Goal: Task Accomplishment & Management: Use online tool/utility

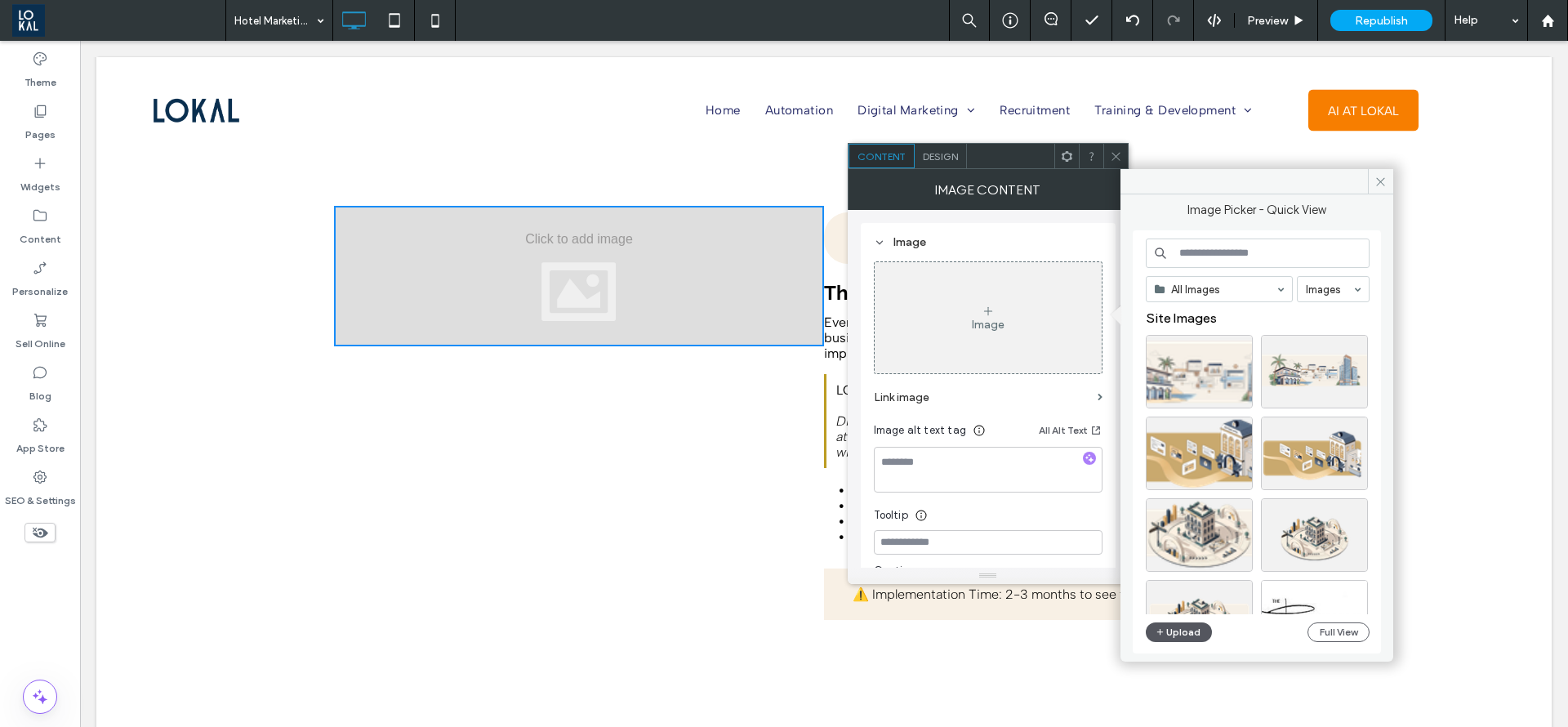
click at [1183, 626] on button "Upload" at bounding box center [1179, 631] width 67 height 20
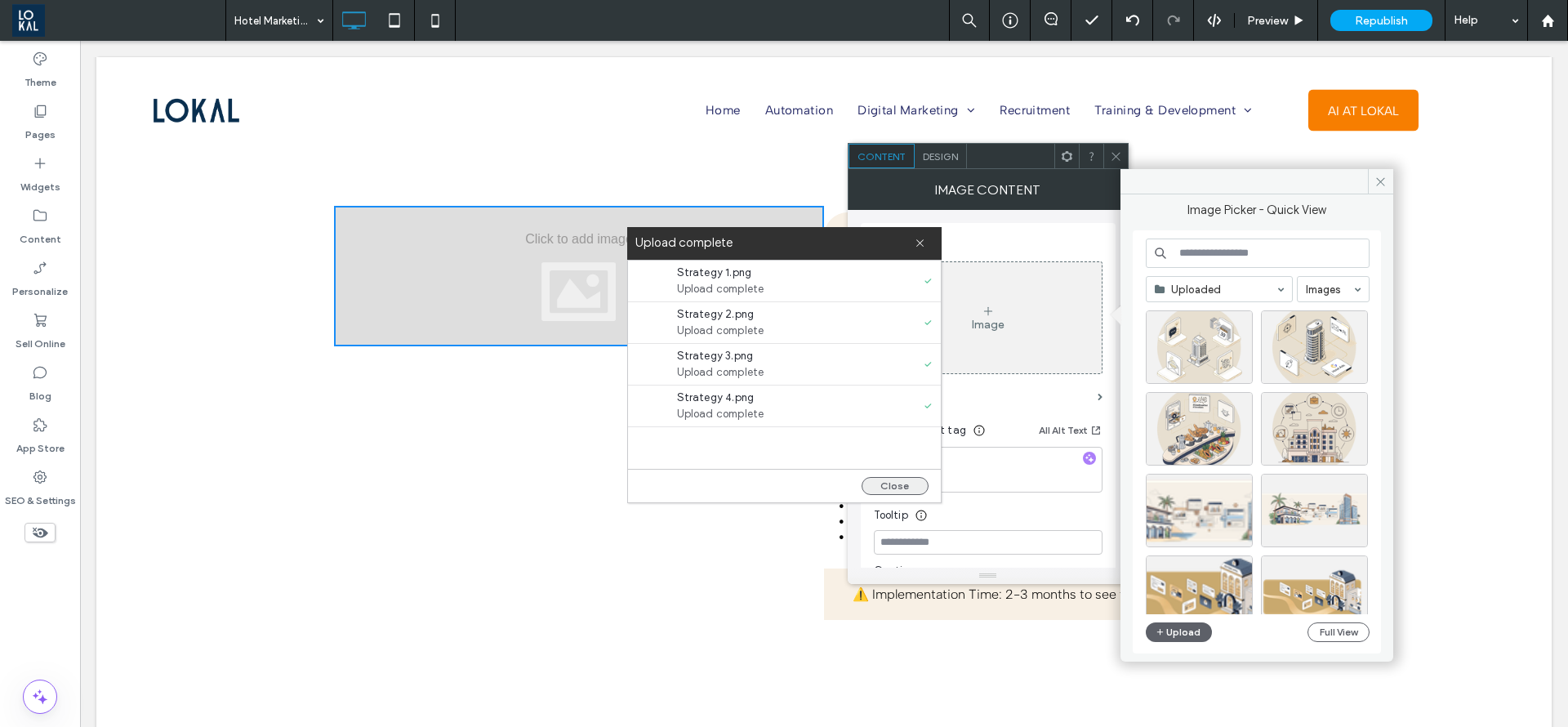
click at [896, 478] on button "Close" at bounding box center [895, 486] width 67 height 18
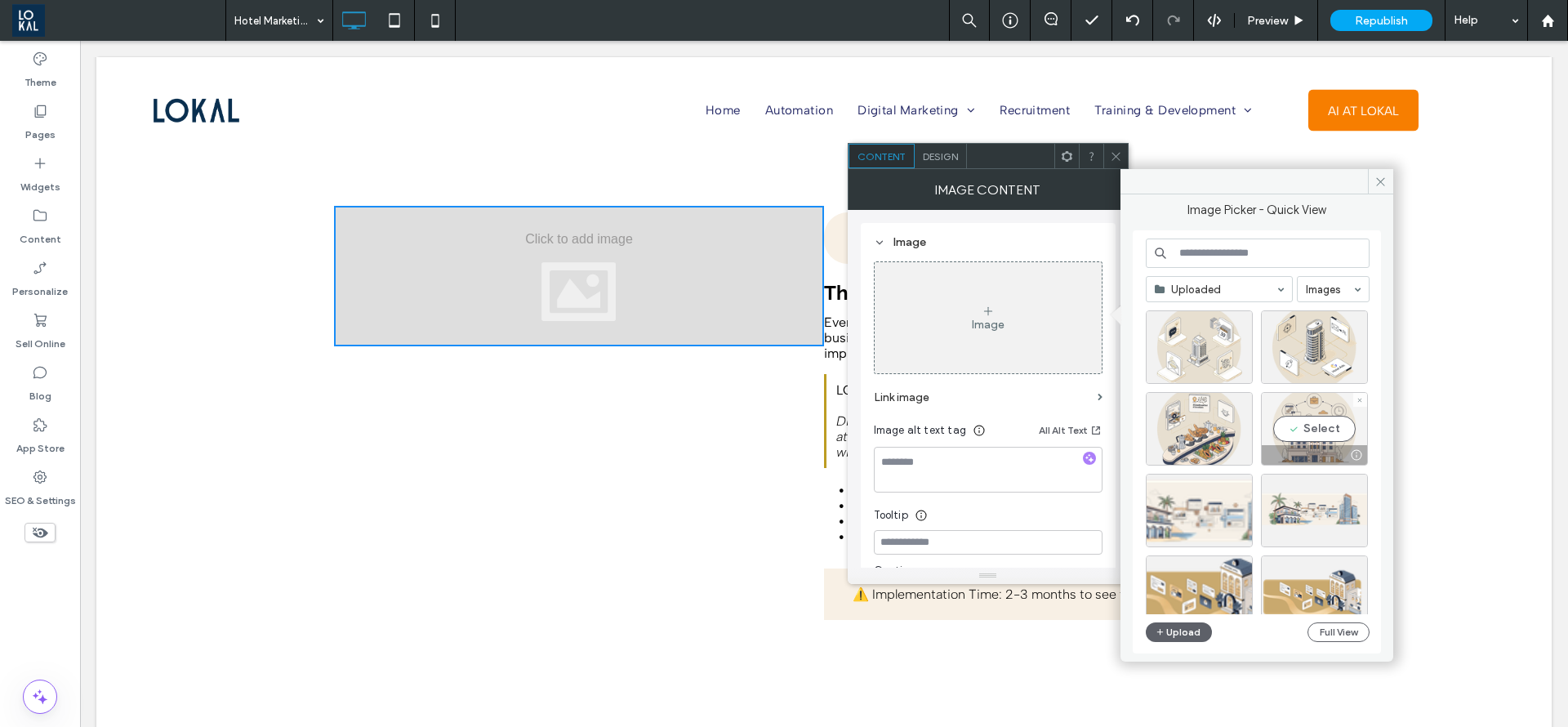
click at [1312, 428] on div "Select" at bounding box center [1314, 429] width 107 height 74
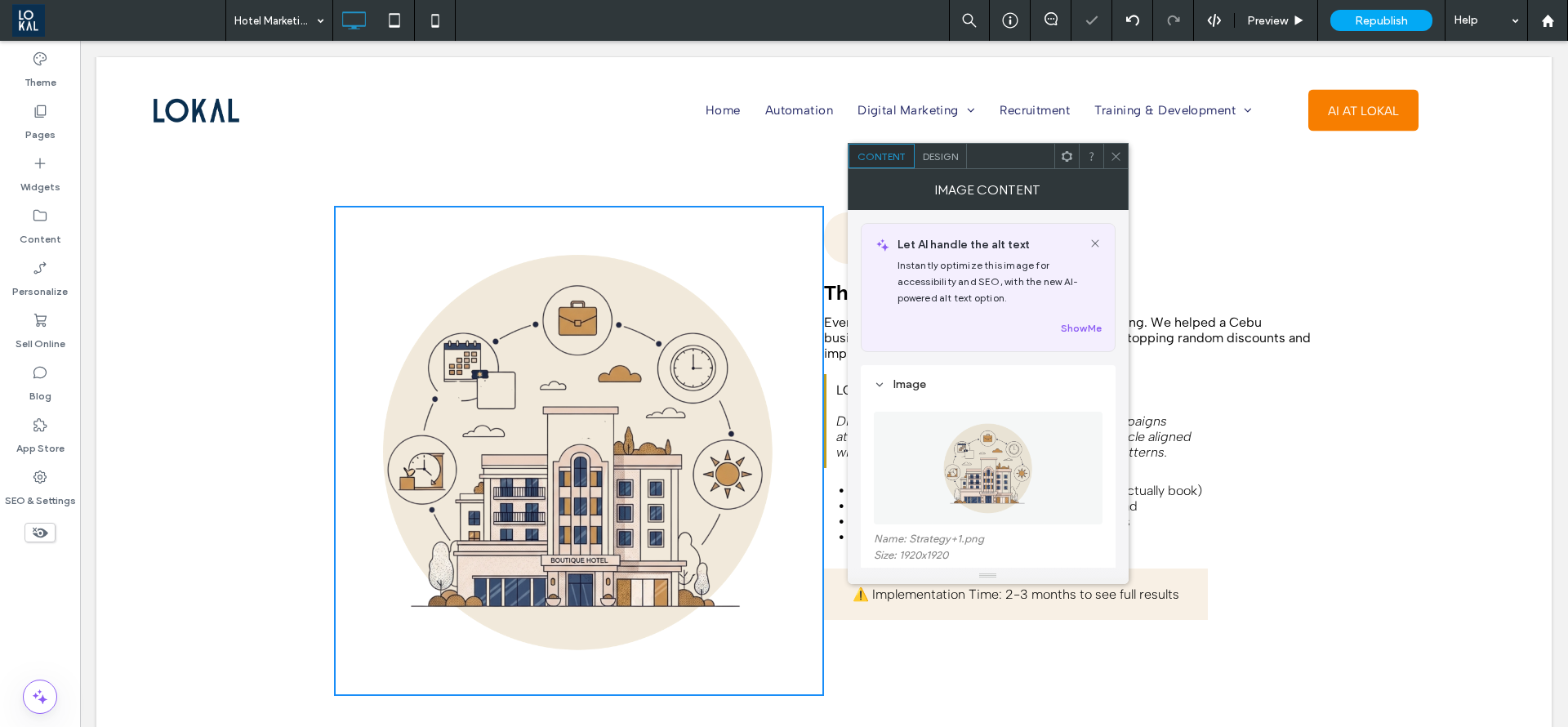
click at [1116, 154] on icon at bounding box center [1115, 156] width 12 height 12
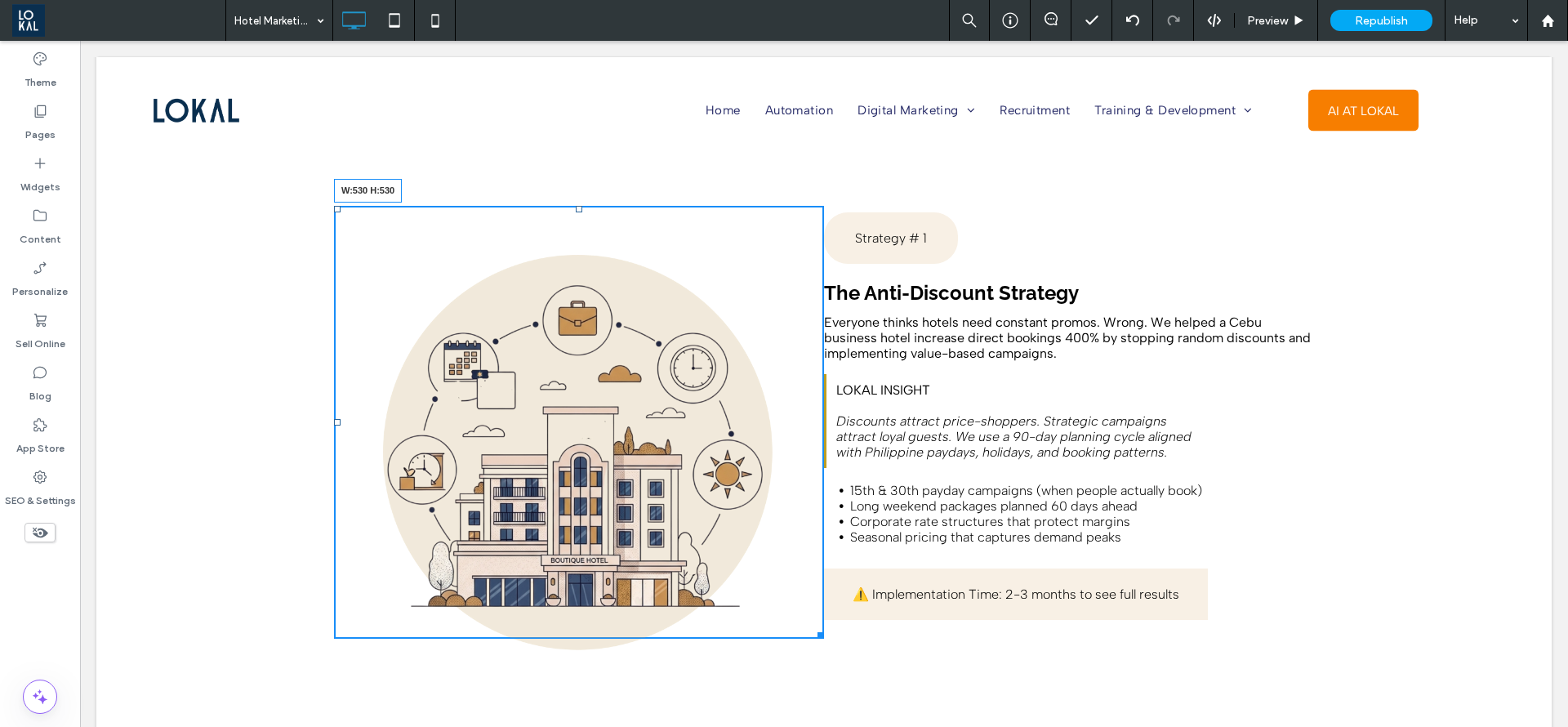
drag, startPoint x: 807, startPoint y: 655, endPoint x: 770, endPoint y: 582, distance: 81.8
click at [778, 613] on div "Click To Paste W:530 H:530 Strategy # 1 The Anti-Discount Strategy Everyone thi…" at bounding box center [824, 422] width 1455 height 531
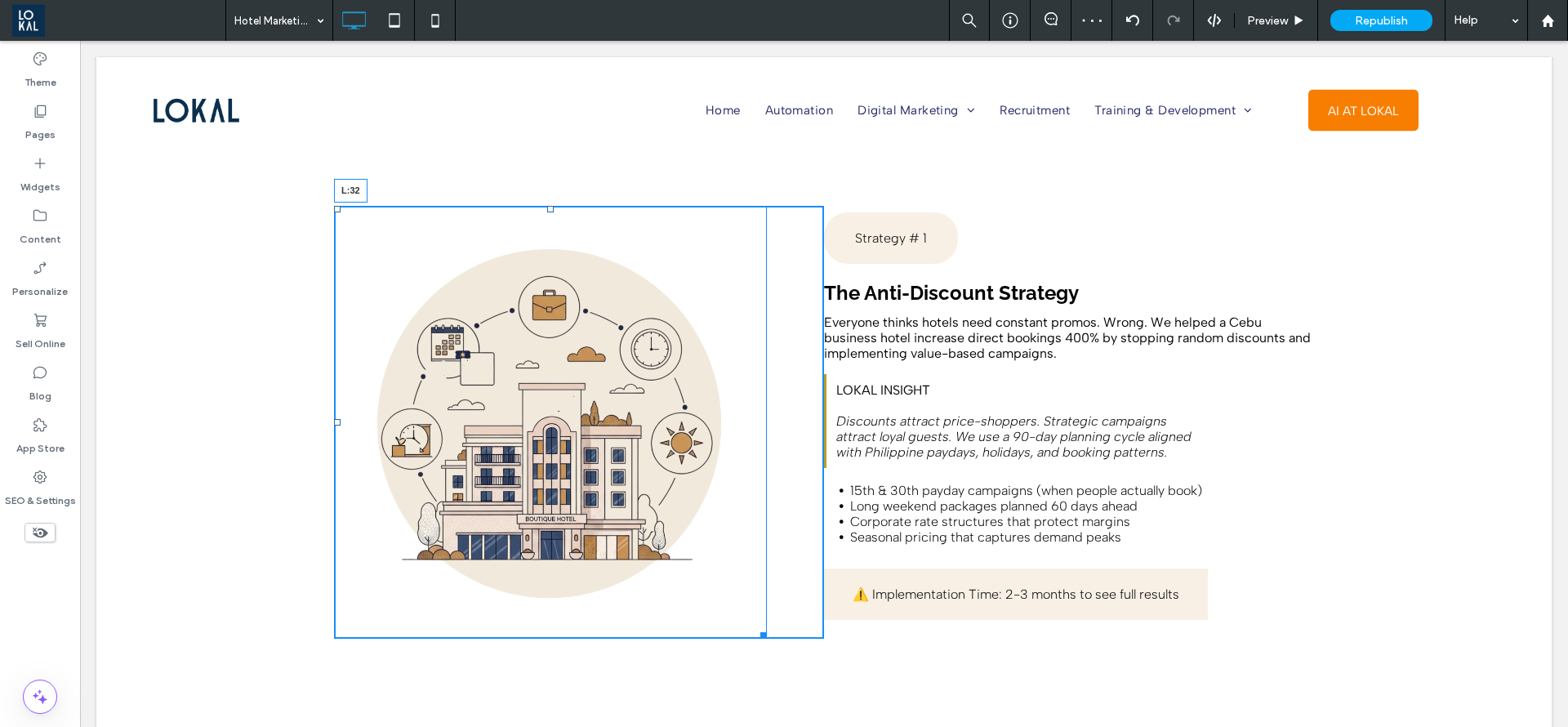
drag, startPoint x: 327, startPoint y: 392, endPoint x: 353, endPoint y: 398, distance: 26.7
click at [353, 398] on div "L:32" at bounding box center [550, 421] width 433 height 433
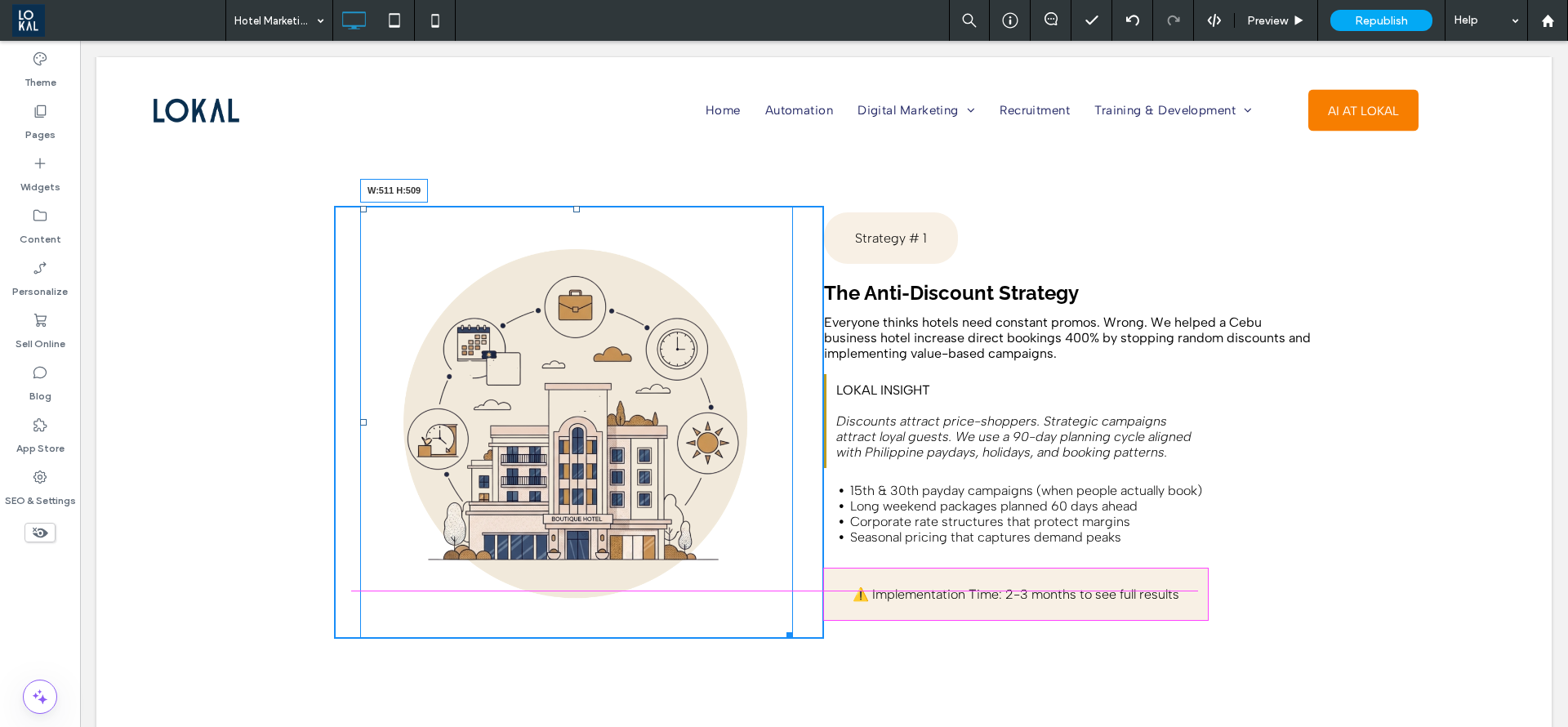
drag, startPoint x: 775, startPoint y: 602, endPoint x: 1207, endPoint y: 602, distance: 432.0
click at [781, 627] on div at bounding box center [787, 632] width 12 height 12
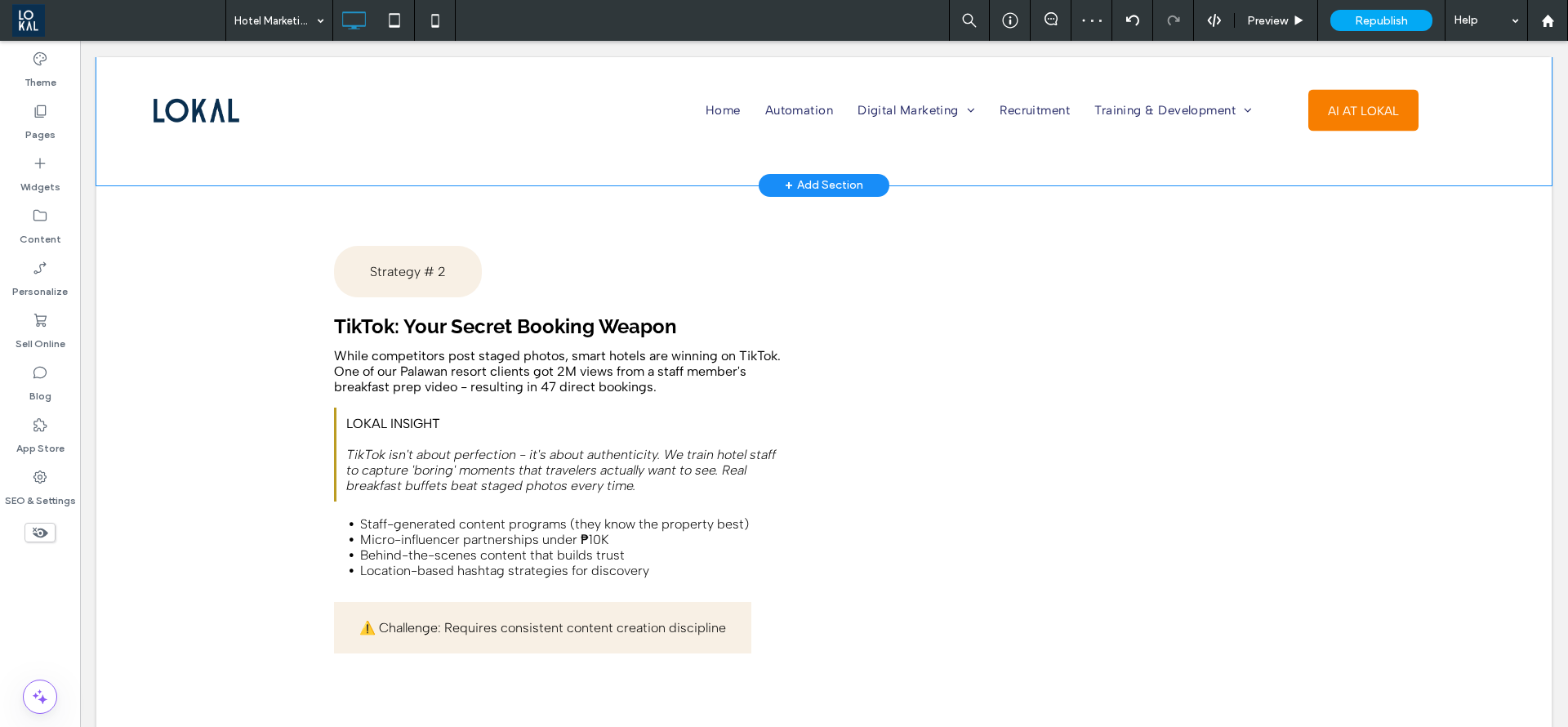
scroll to position [2940, 0]
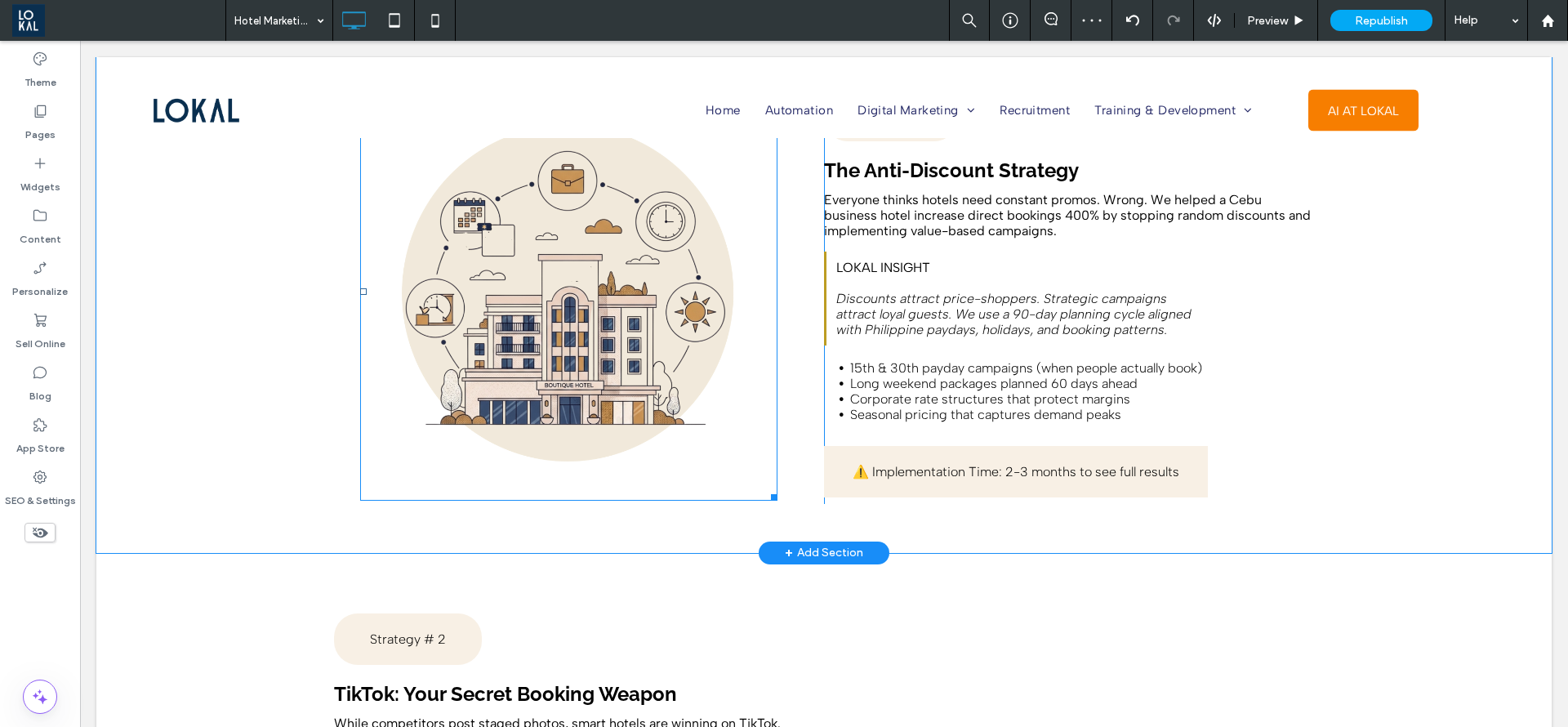
click at [598, 232] on img at bounding box center [568, 292] width 418 height 417
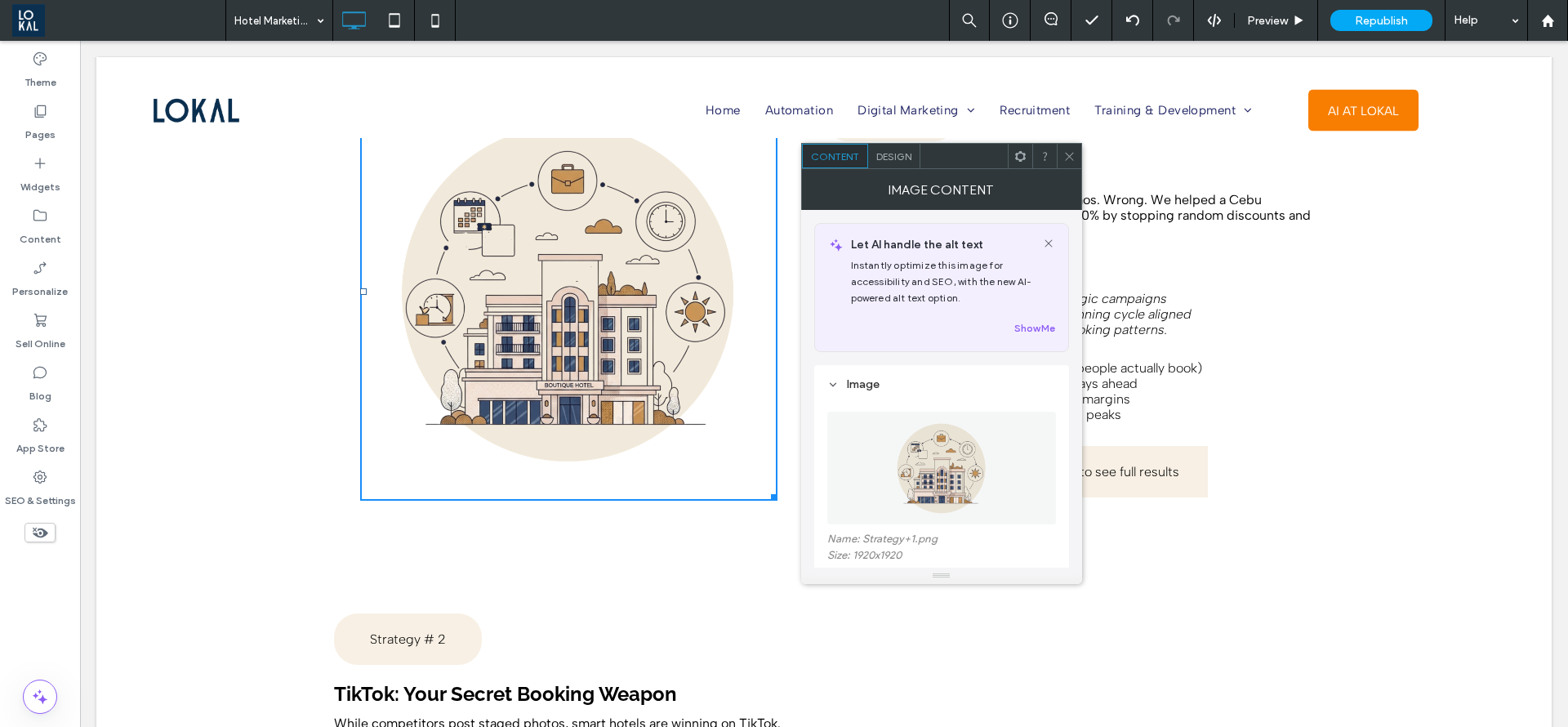
click at [1072, 151] on icon at bounding box center [1069, 156] width 12 height 12
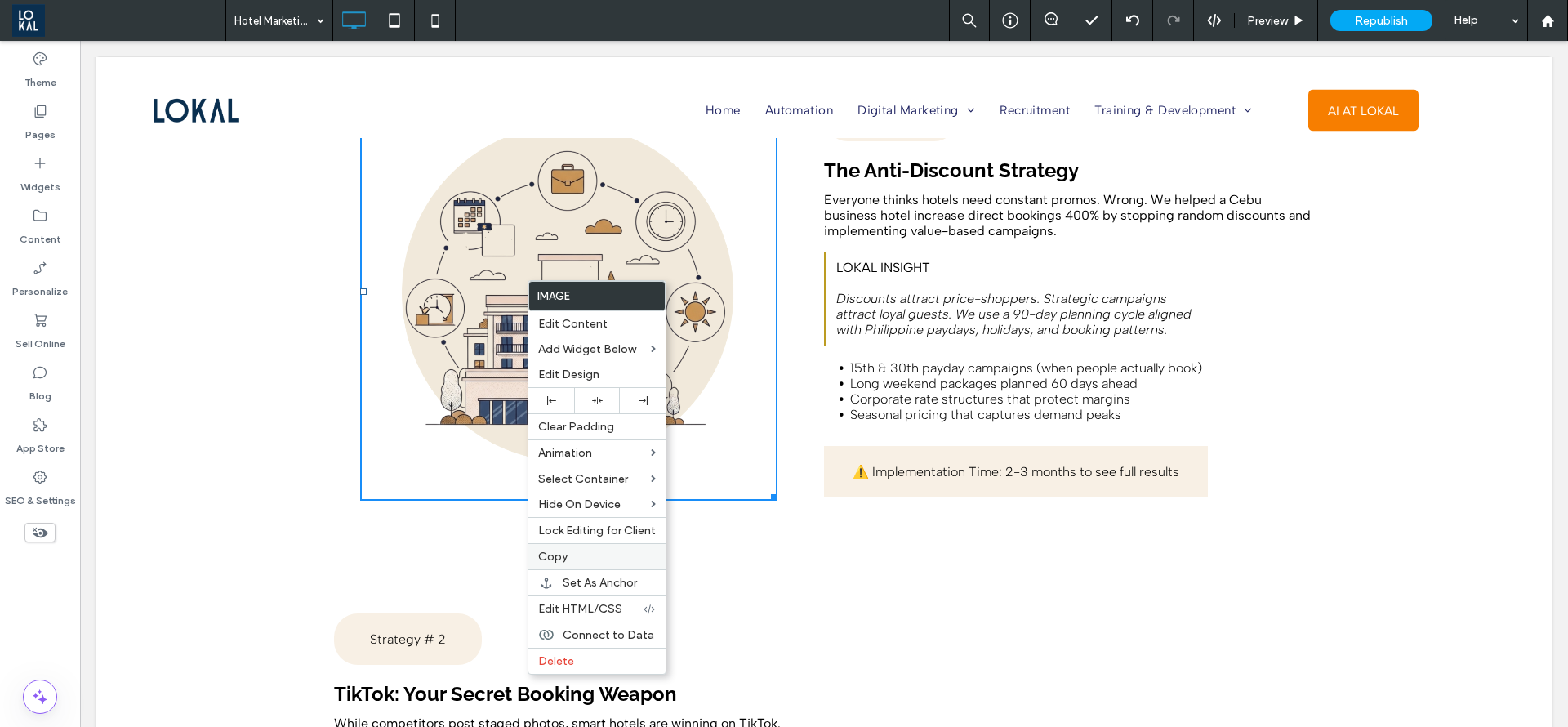
click at [569, 544] on div "Copy" at bounding box center [597, 557] width 137 height 27
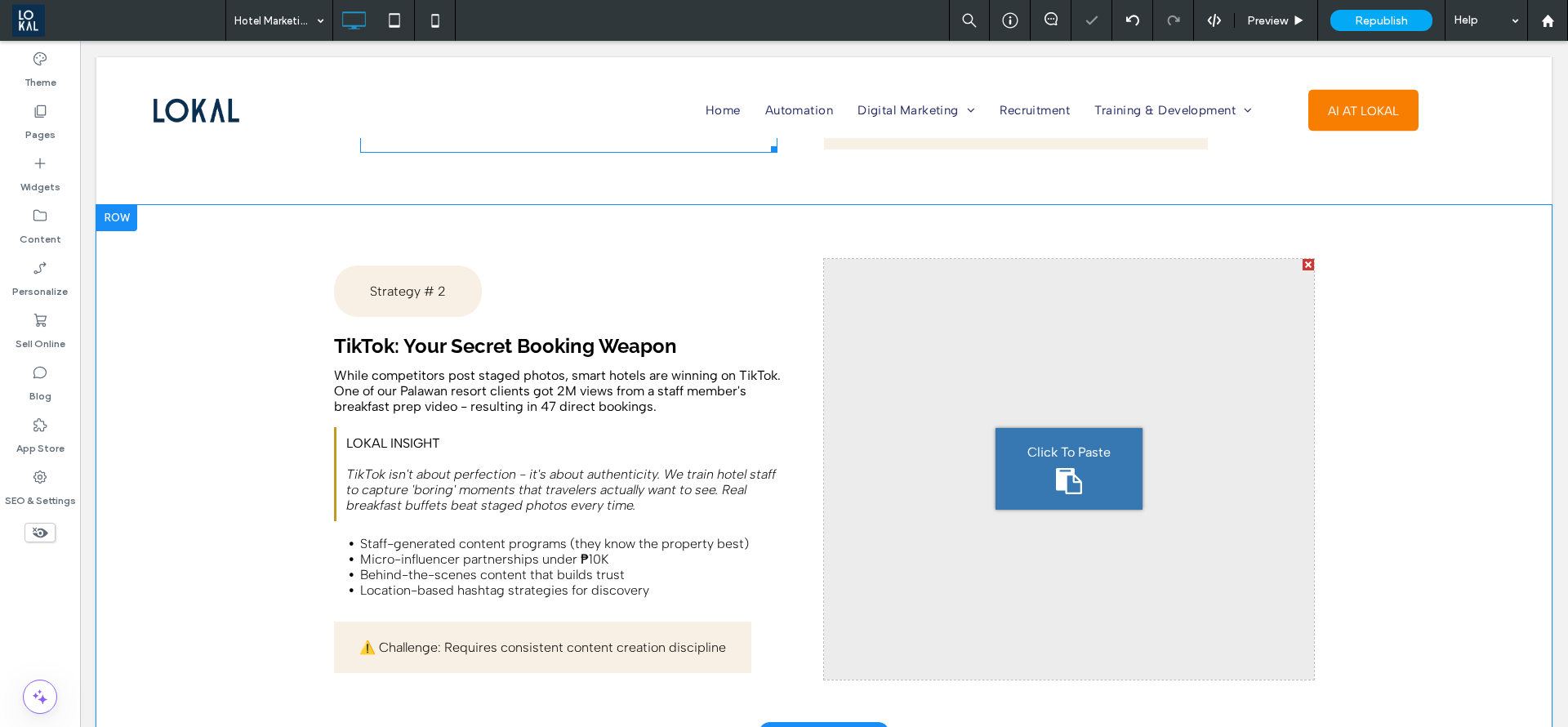
scroll to position [3307, 0]
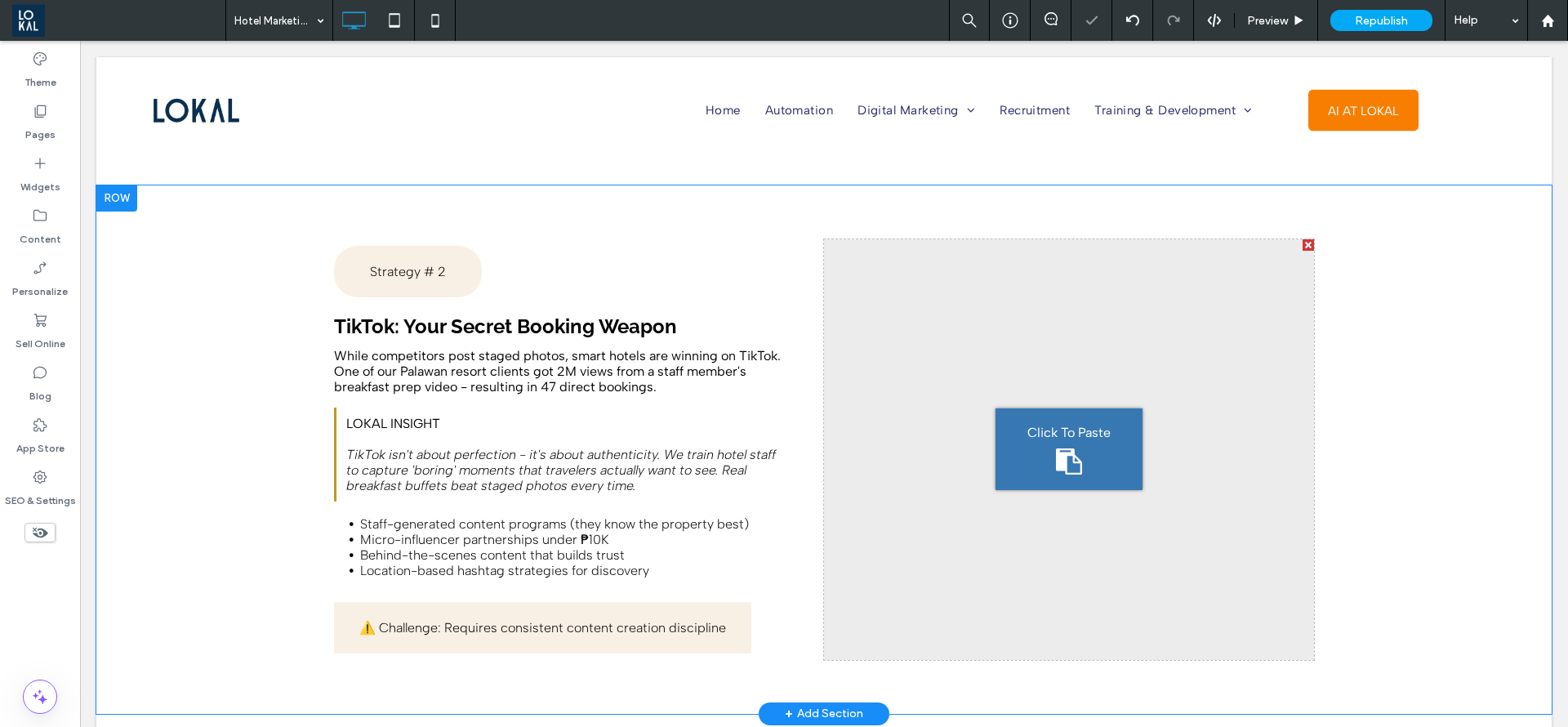
click at [1037, 413] on div "Click To Paste" at bounding box center [1069, 449] width 147 height 81
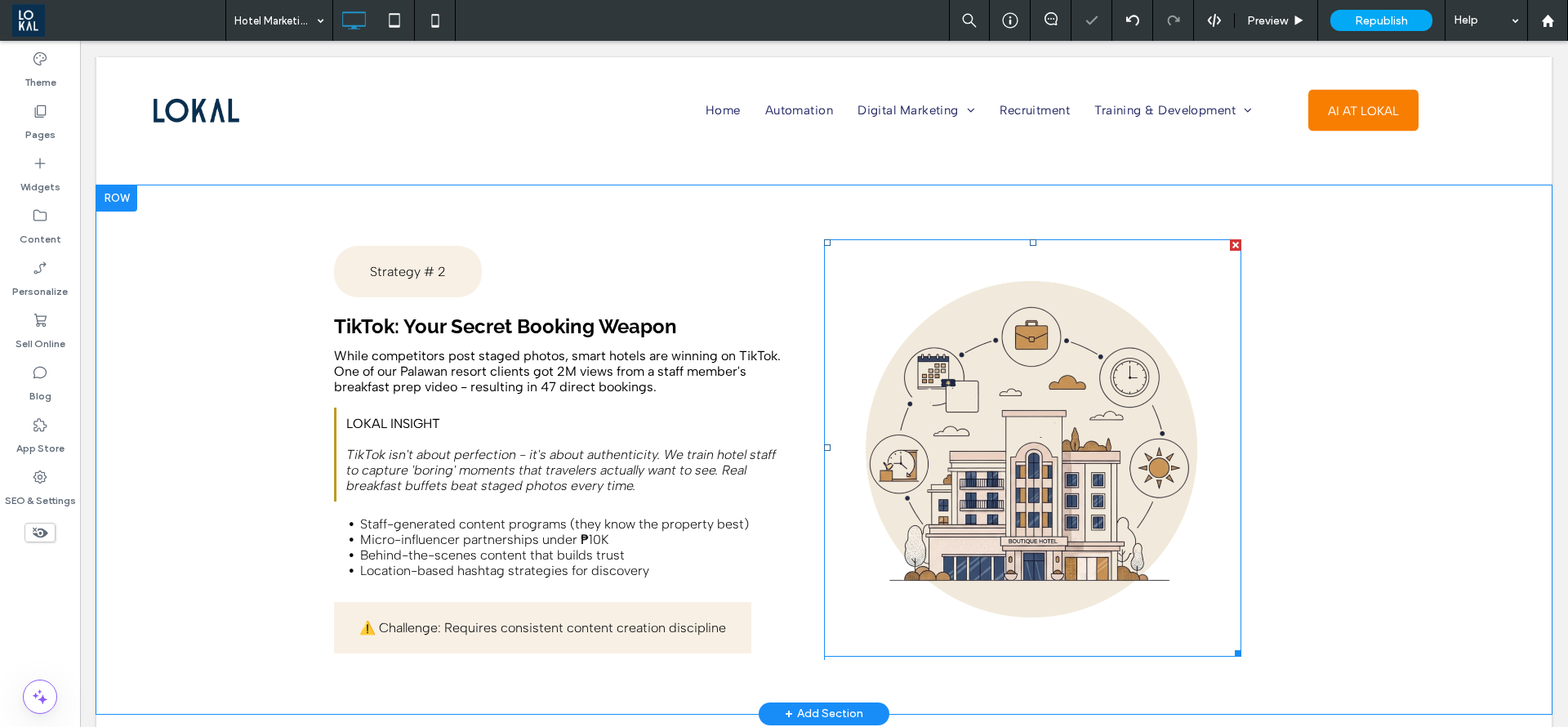
click at [1027, 410] on img at bounding box center [1032, 448] width 418 height 417
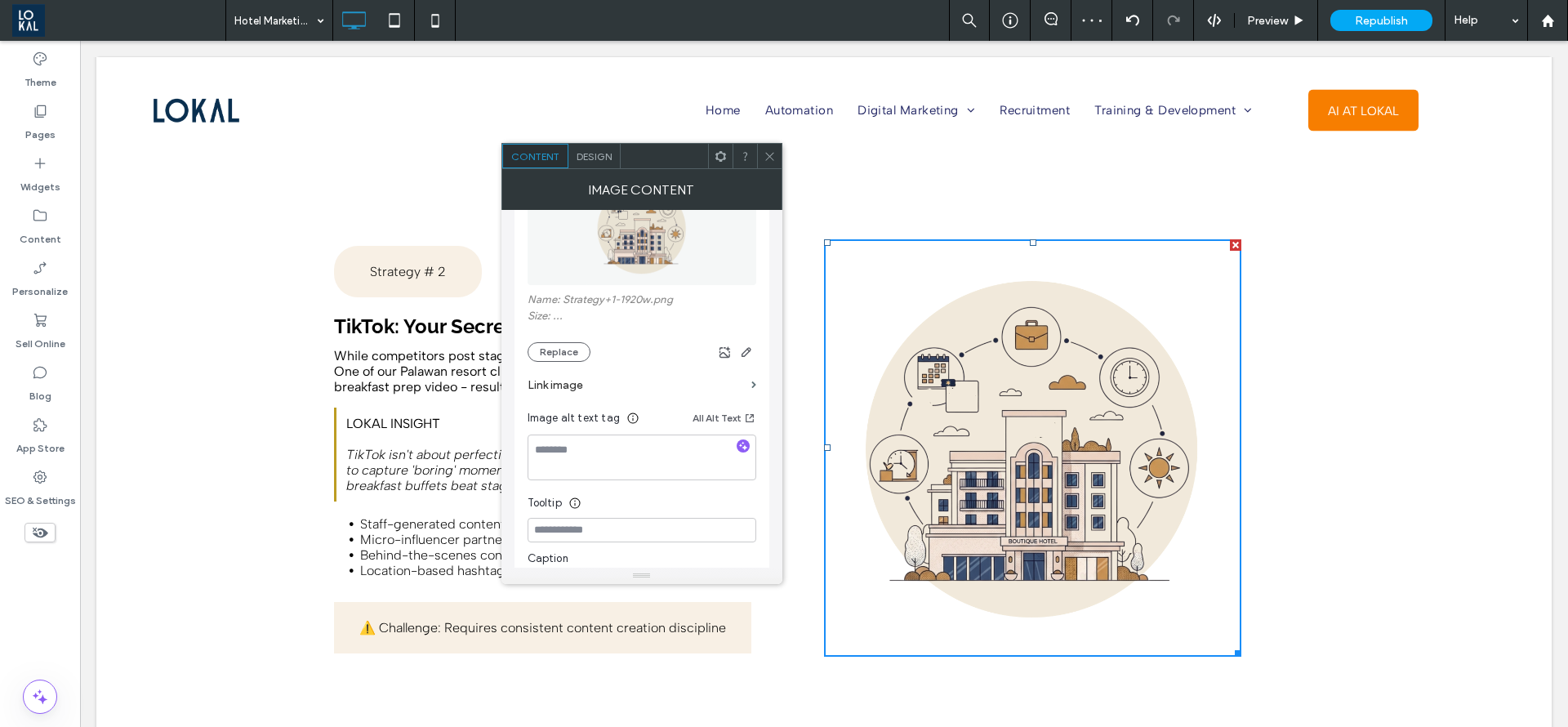
scroll to position [245, 0]
click at [555, 346] on button "Replace" at bounding box center [559, 346] width 62 height 20
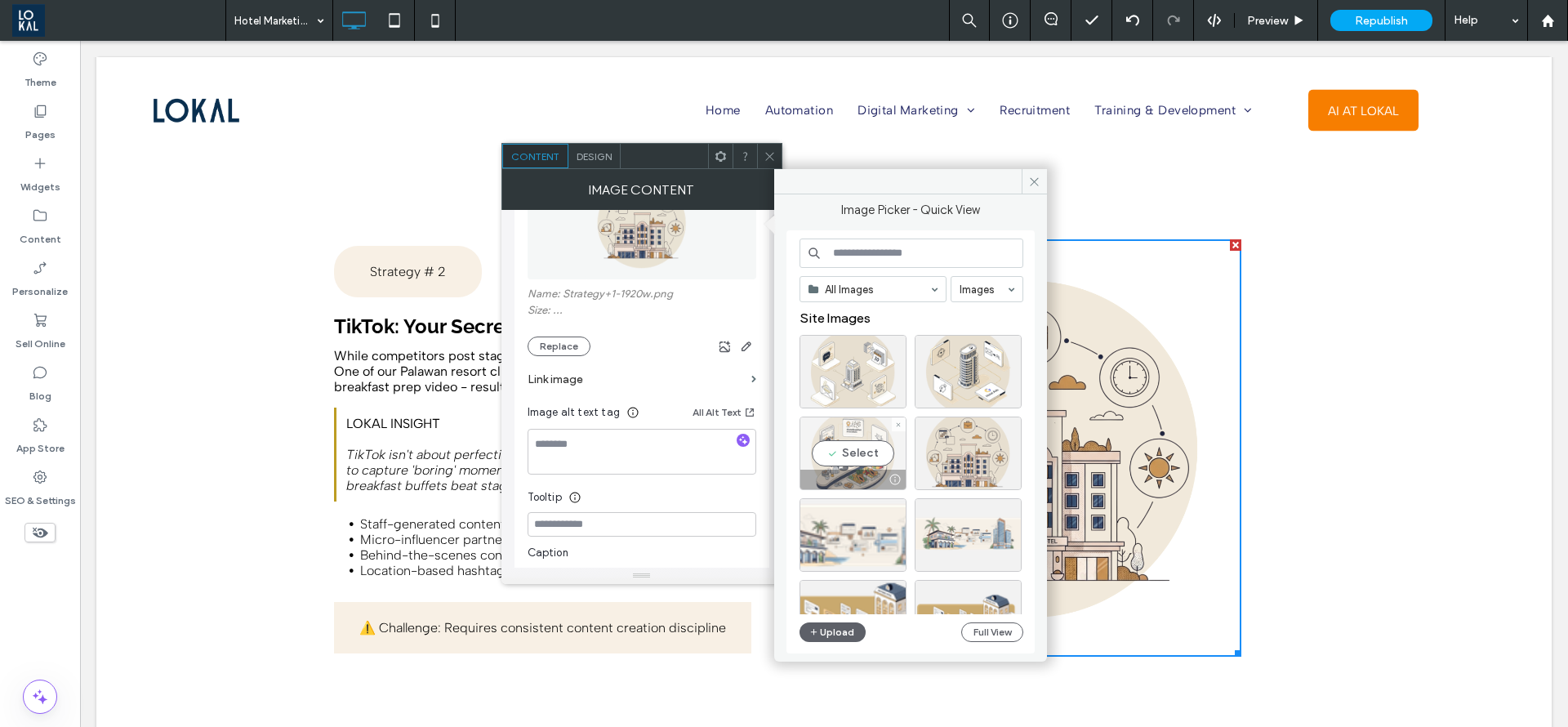
click at [860, 451] on div "Select" at bounding box center [853, 453] width 107 height 74
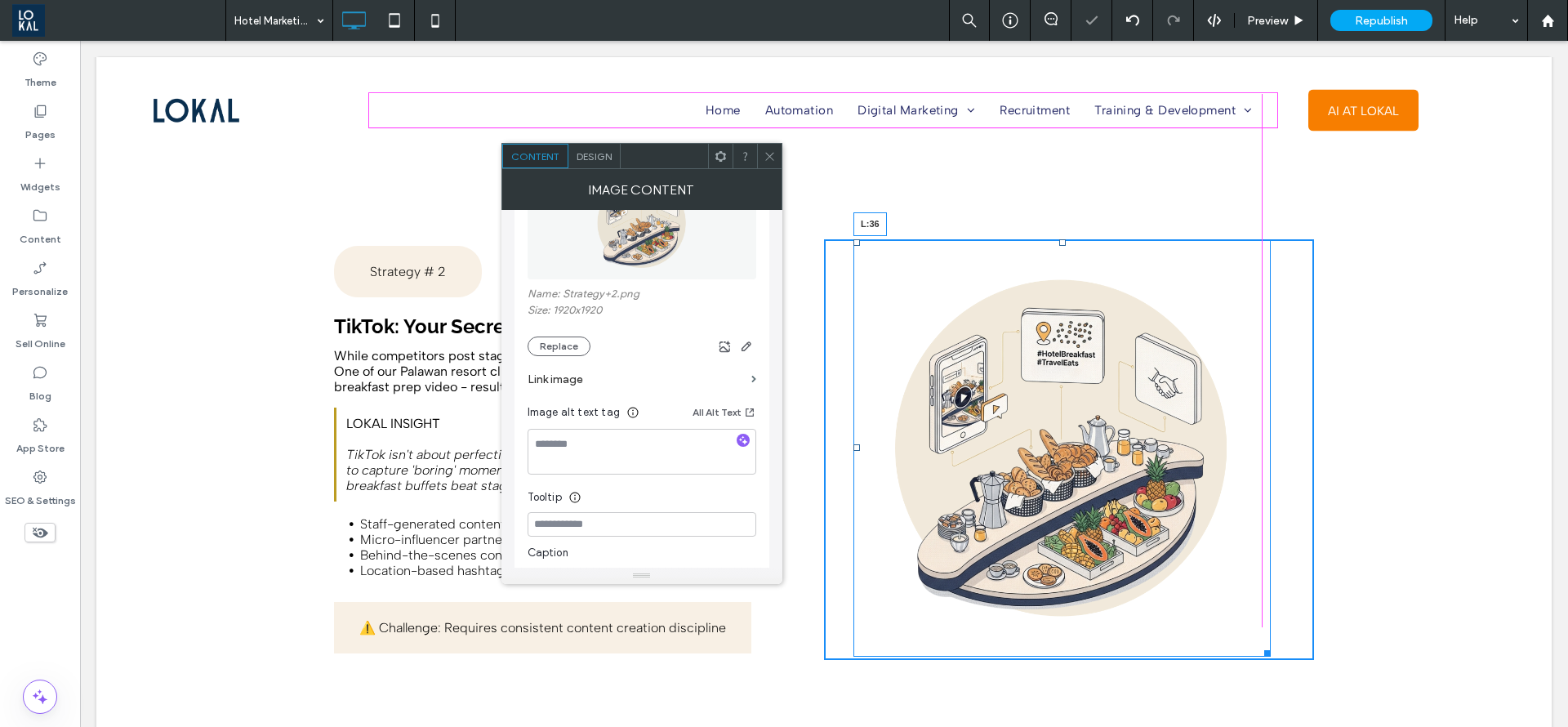
drag, startPoint x: 815, startPoint y: 417, endPoint x: 925, endPoint y: 465, distance: 120.0
click at [854, 424] on div "L:36" at bounding box center [1062, 448] width 418 height 417
drag, startPoint x: 849, startPoint y: 418, endPoint x: 936, endPoint y: 459, distance: 96.2
click at [856, 444] on div at bounding box center [857, 447] width 7 height 7
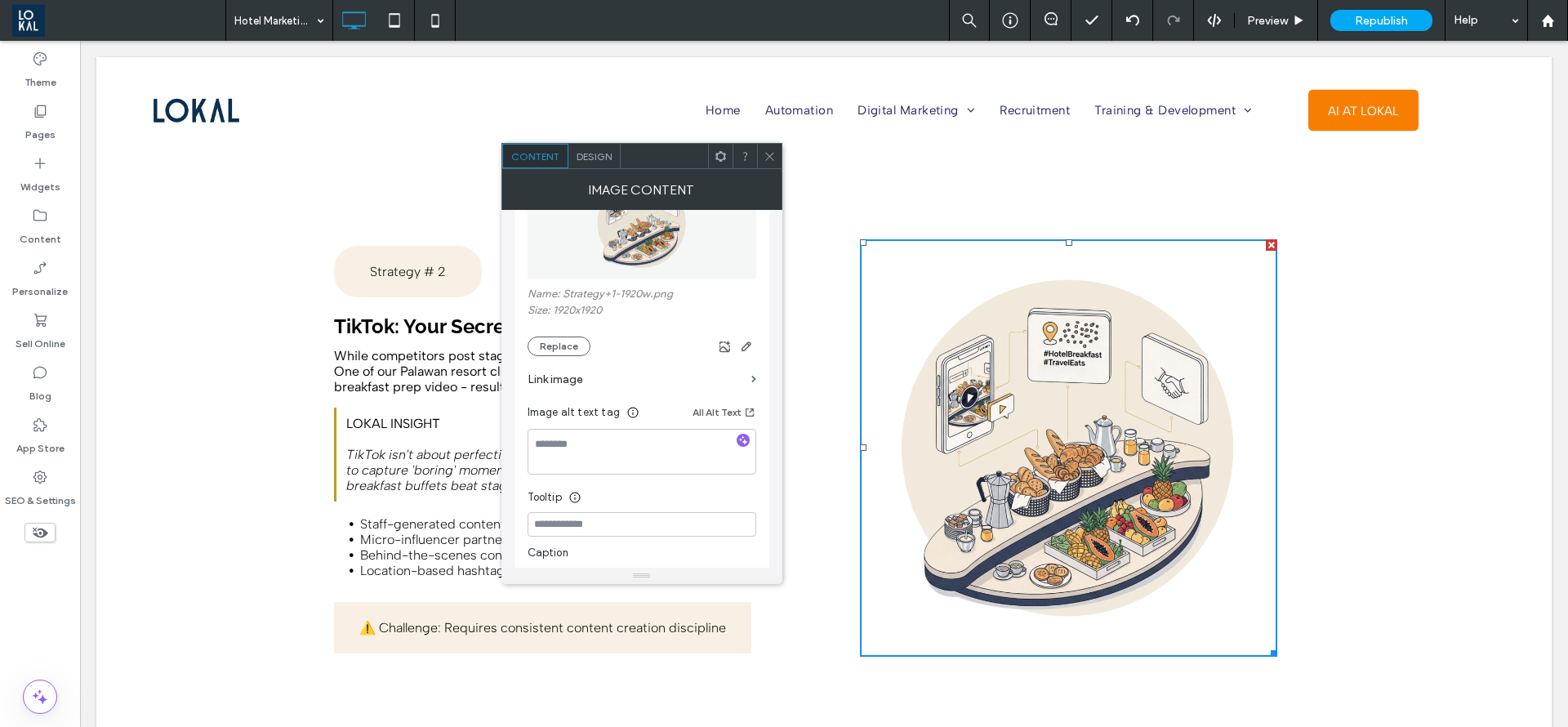
click at [773, 149] on span at bounding box center [770, 156] width 12 height 25
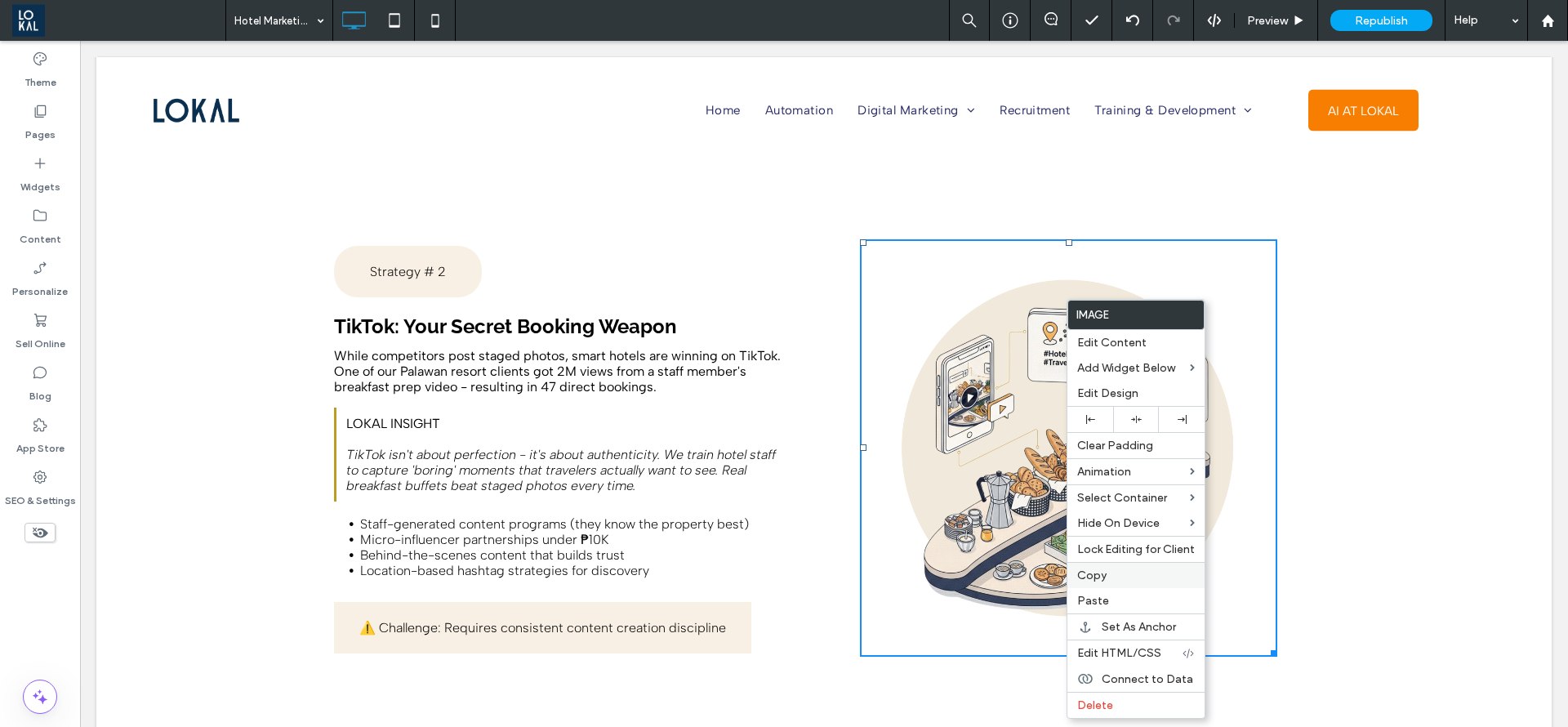
click at [1100, 575] on span "Copy" at bounding box center [1092, 575] width 29 height 14
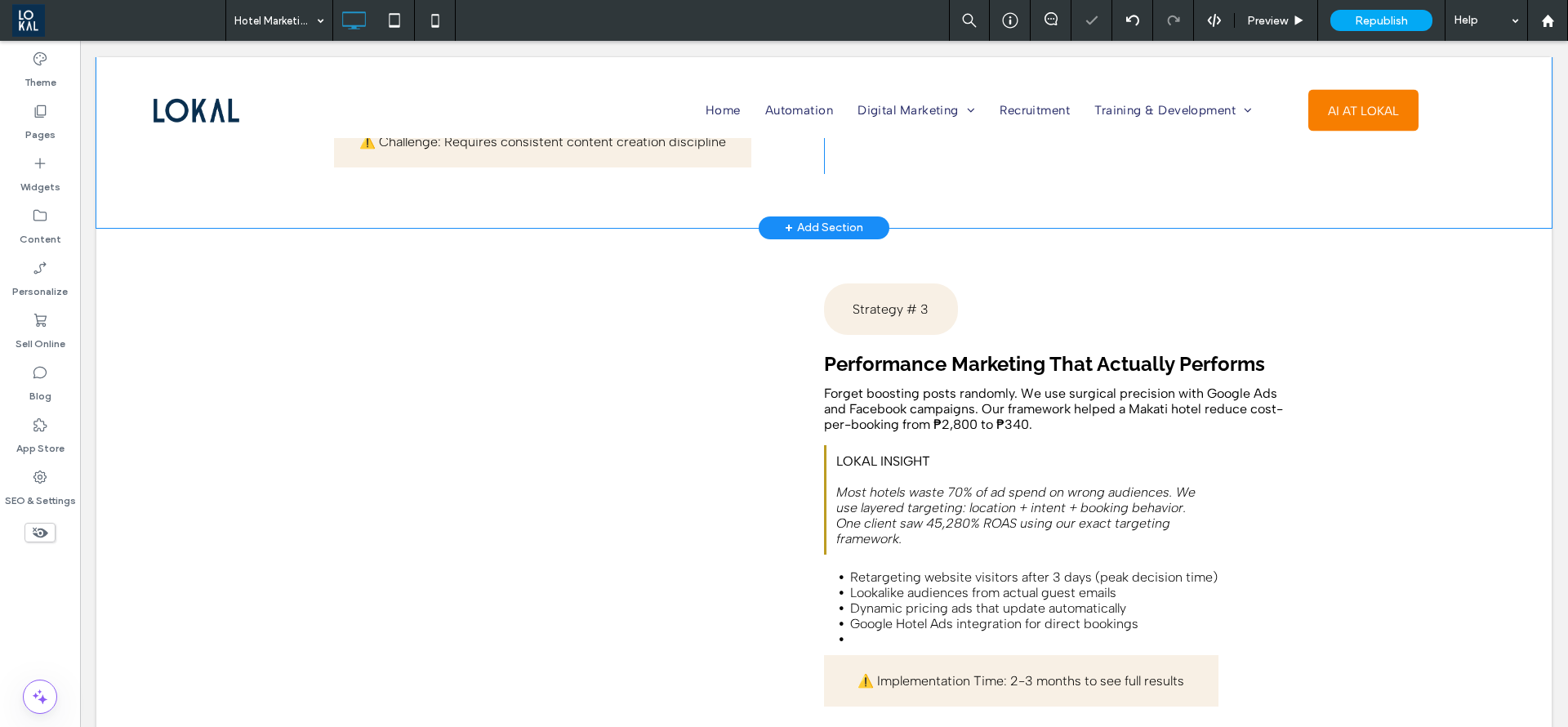
scroll to position [3920, 0]
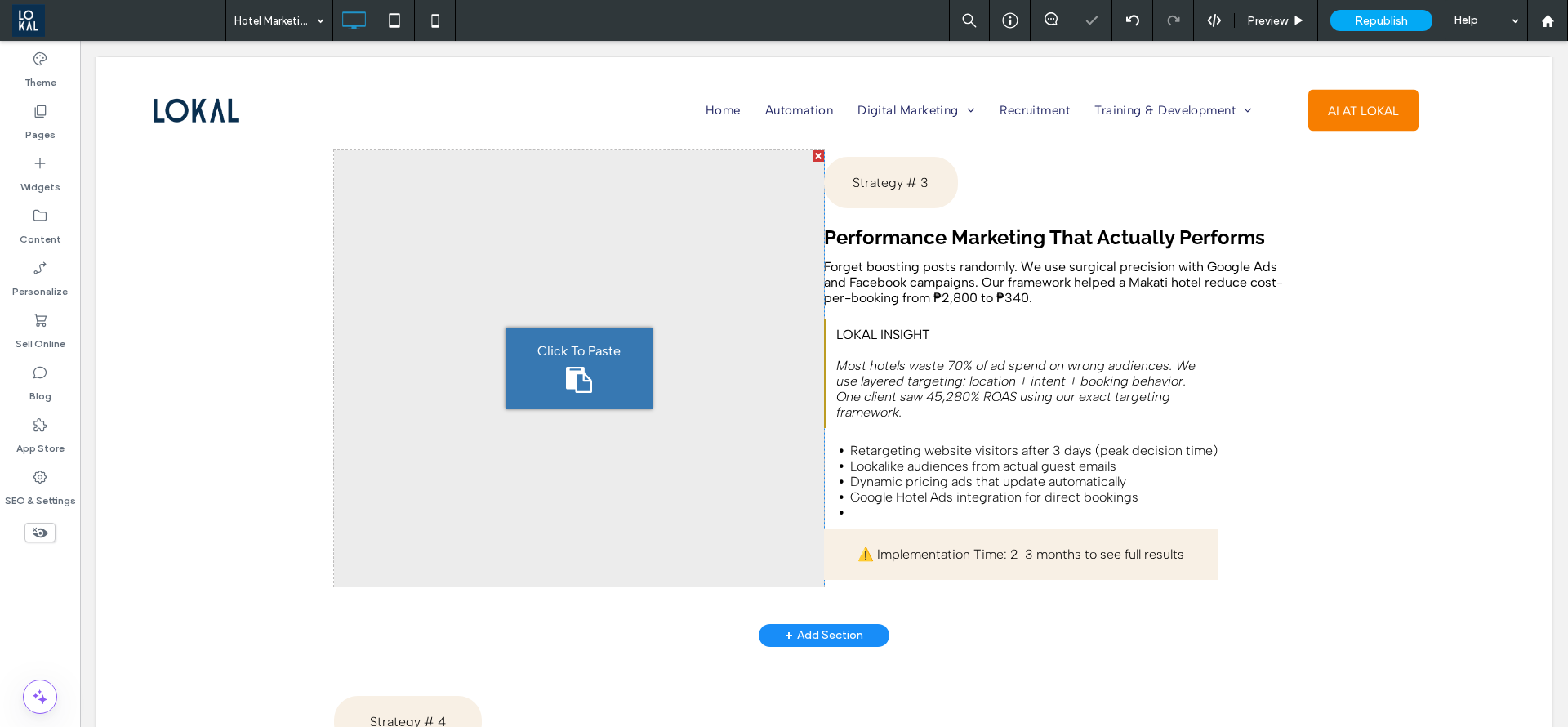
click at [529, 337] on div "Click To Paste" at bounding box center [579, 368] width 147 height 81
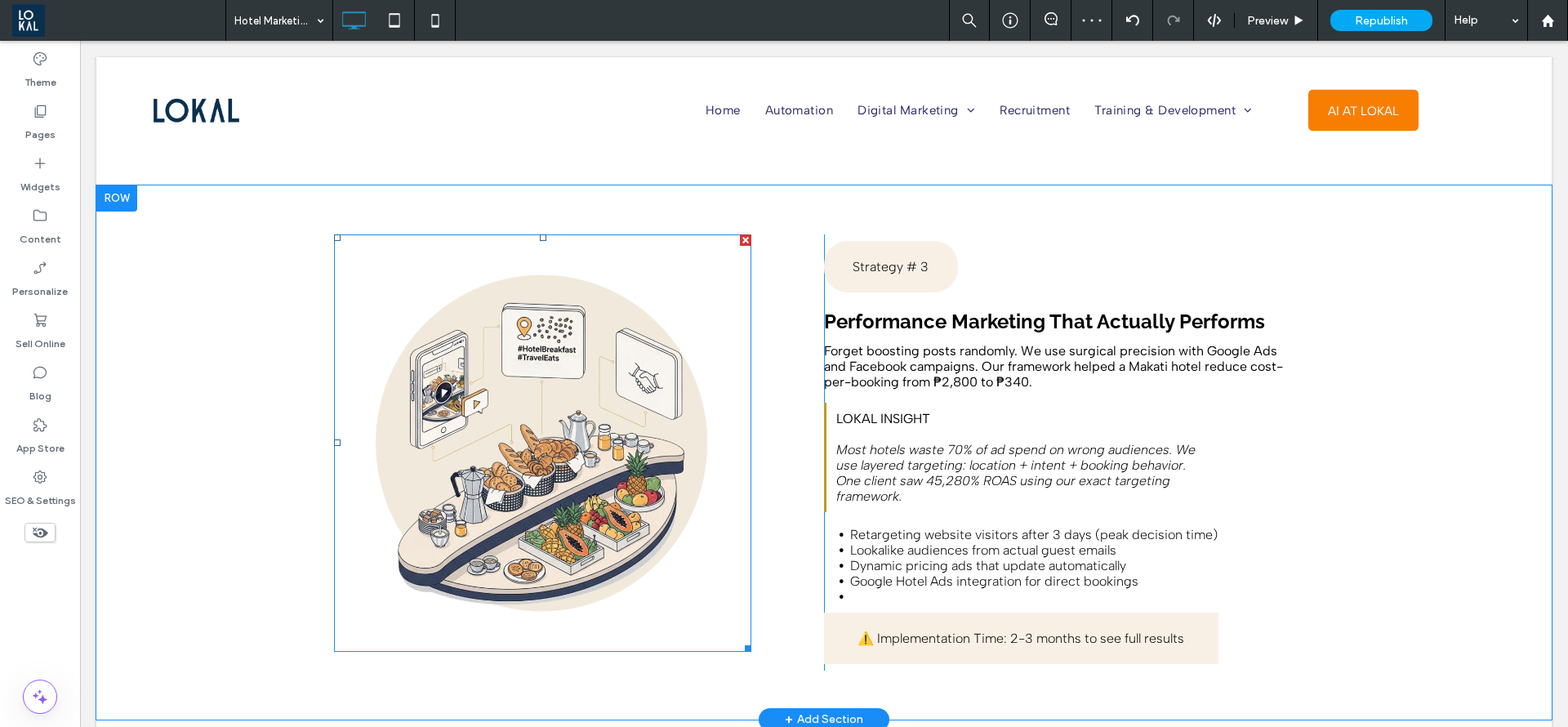
scroll to position [3798, 0]
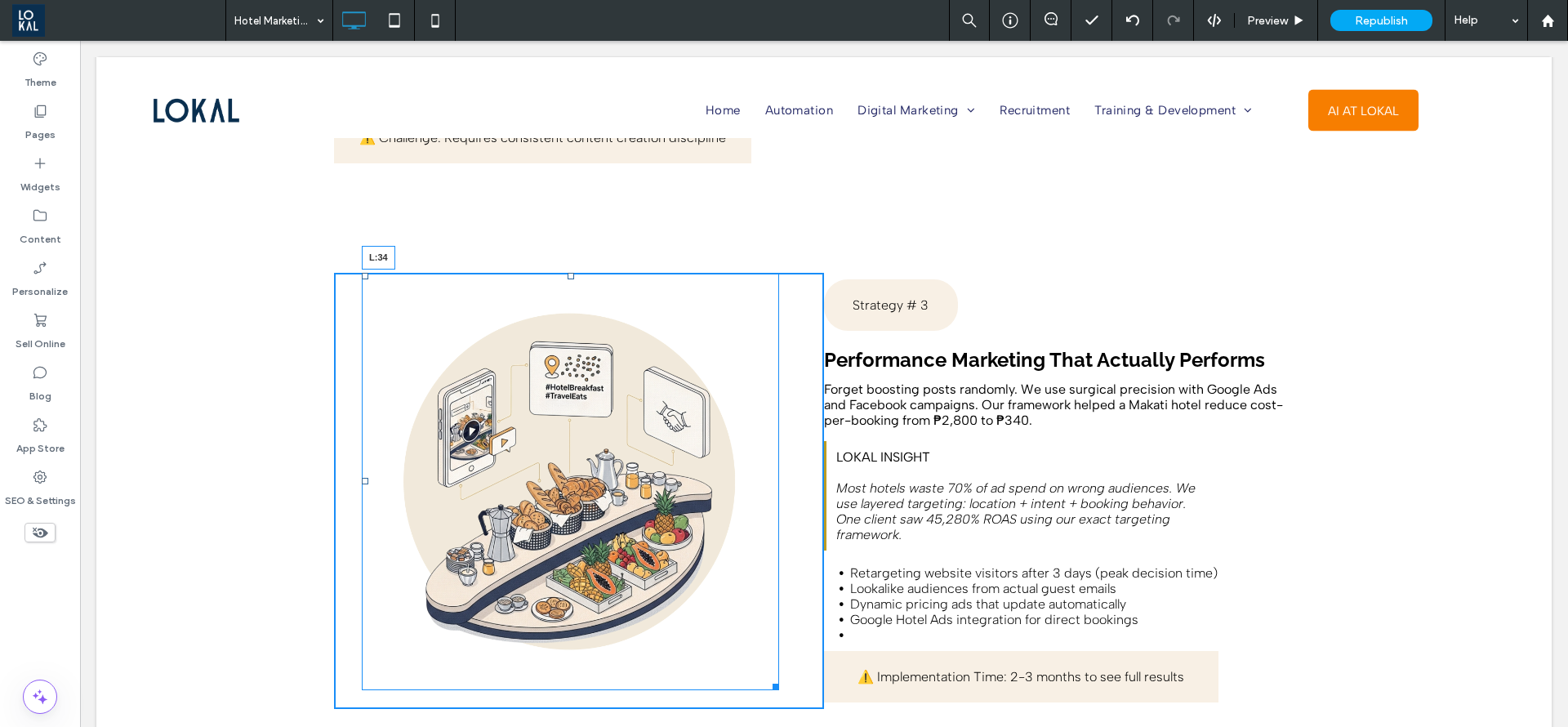
drag, startPoint x: 328, startPoint y: 455, endPoint x: 442, endPoint y: 484, distance: 117.6
click at [362, 462] on div "L:34" at bounding box center [570, 481] width 418 height 417
click at [568, 273] on div at bounding box center [571, 275] width 7 height 7
click at [556, 273] on div "T:8" at bounding box center [570, 481] width 418 height 417
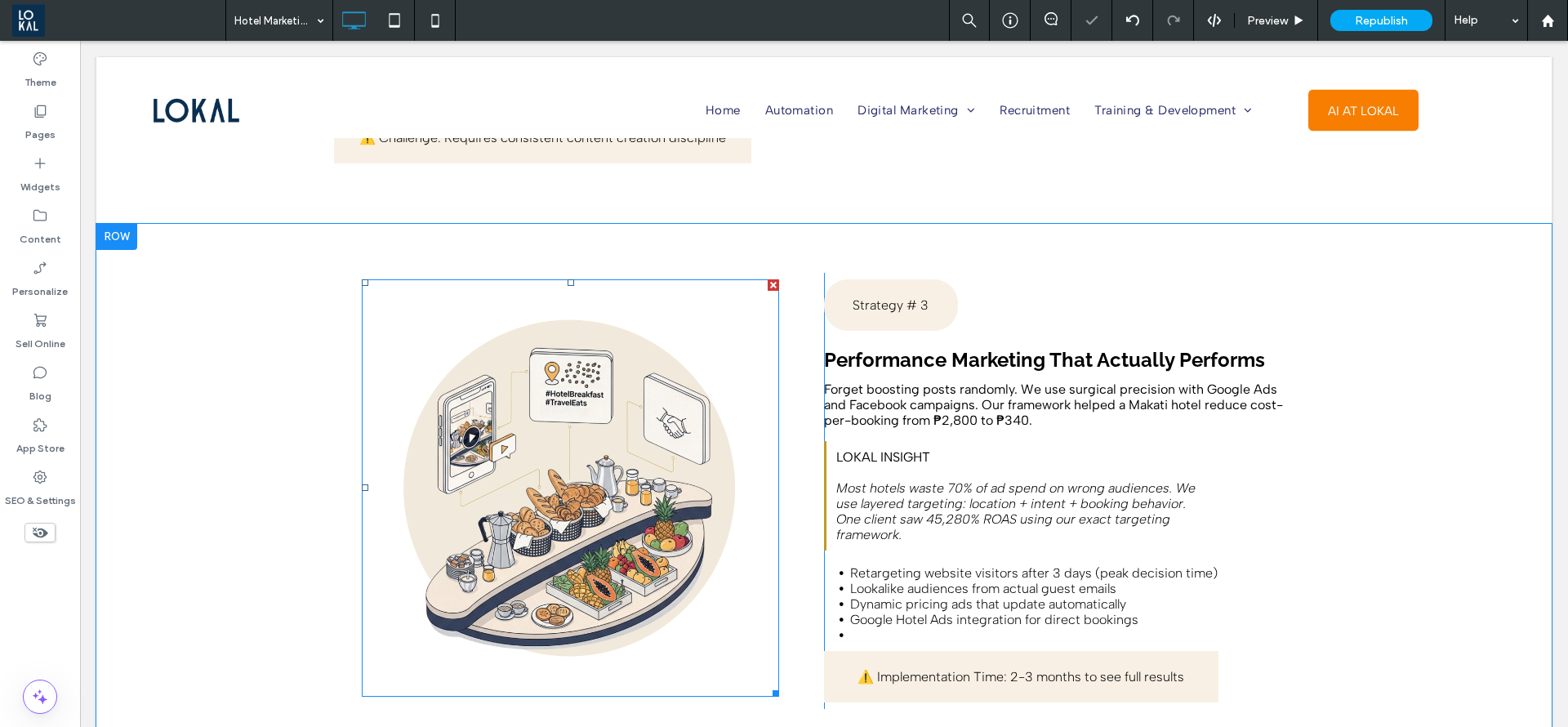
click at [532, 508] on img at bounding box center [570, 488] width 418 height 417
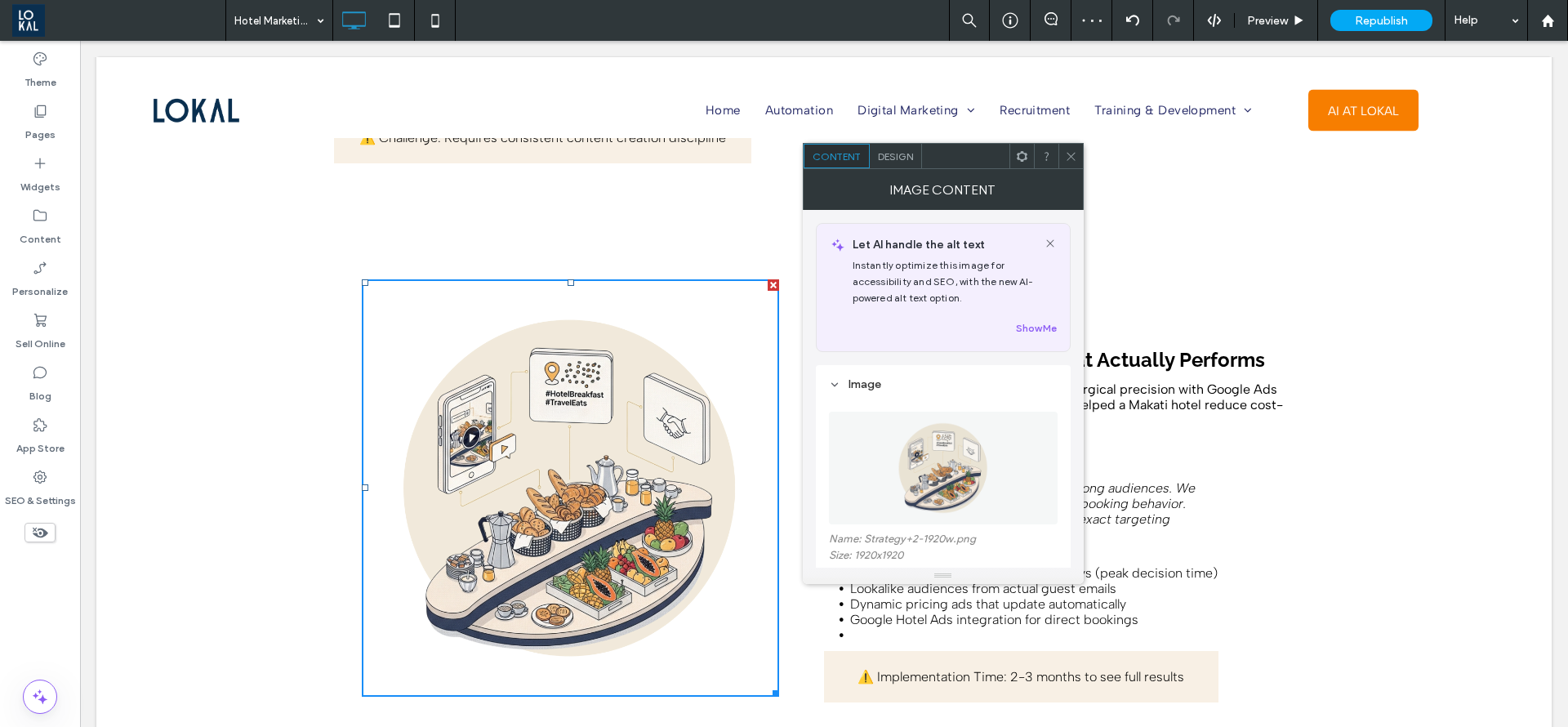
scroll to position [122, 0]
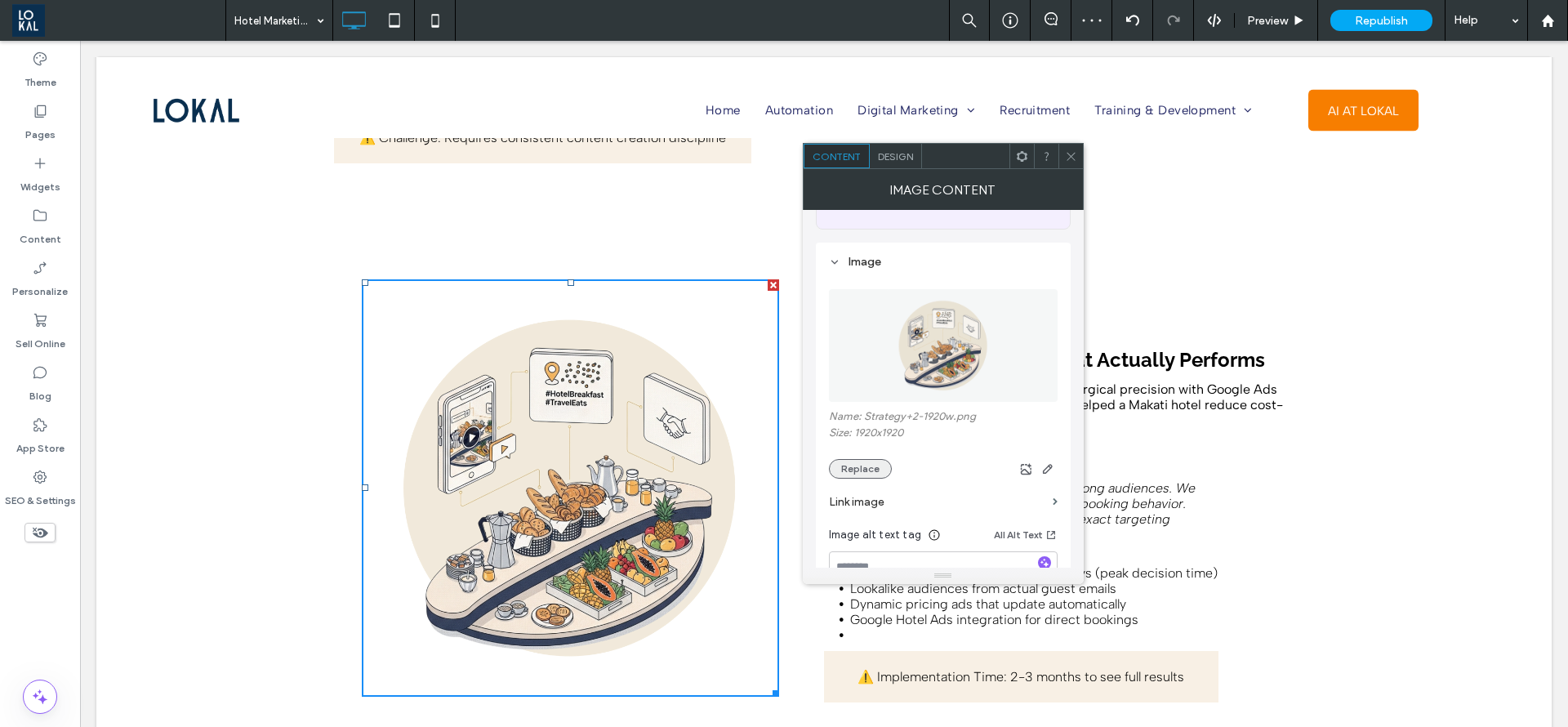
click at [864, 465] on button "Replace" at bounding box center [861, 469] width 62 height 20
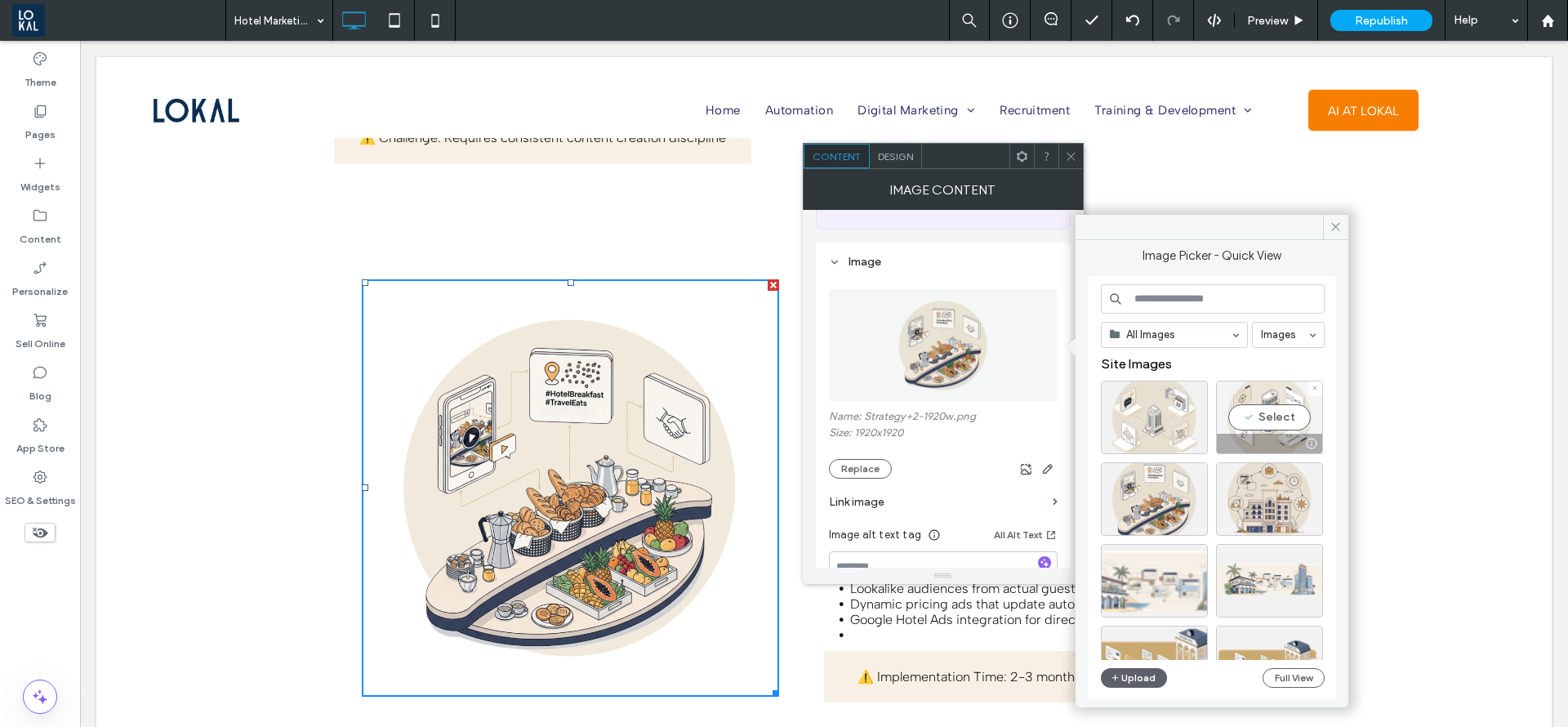
click at [1267, 409] on div "Select" at bounding box center [1270, 417] width 107 height 74
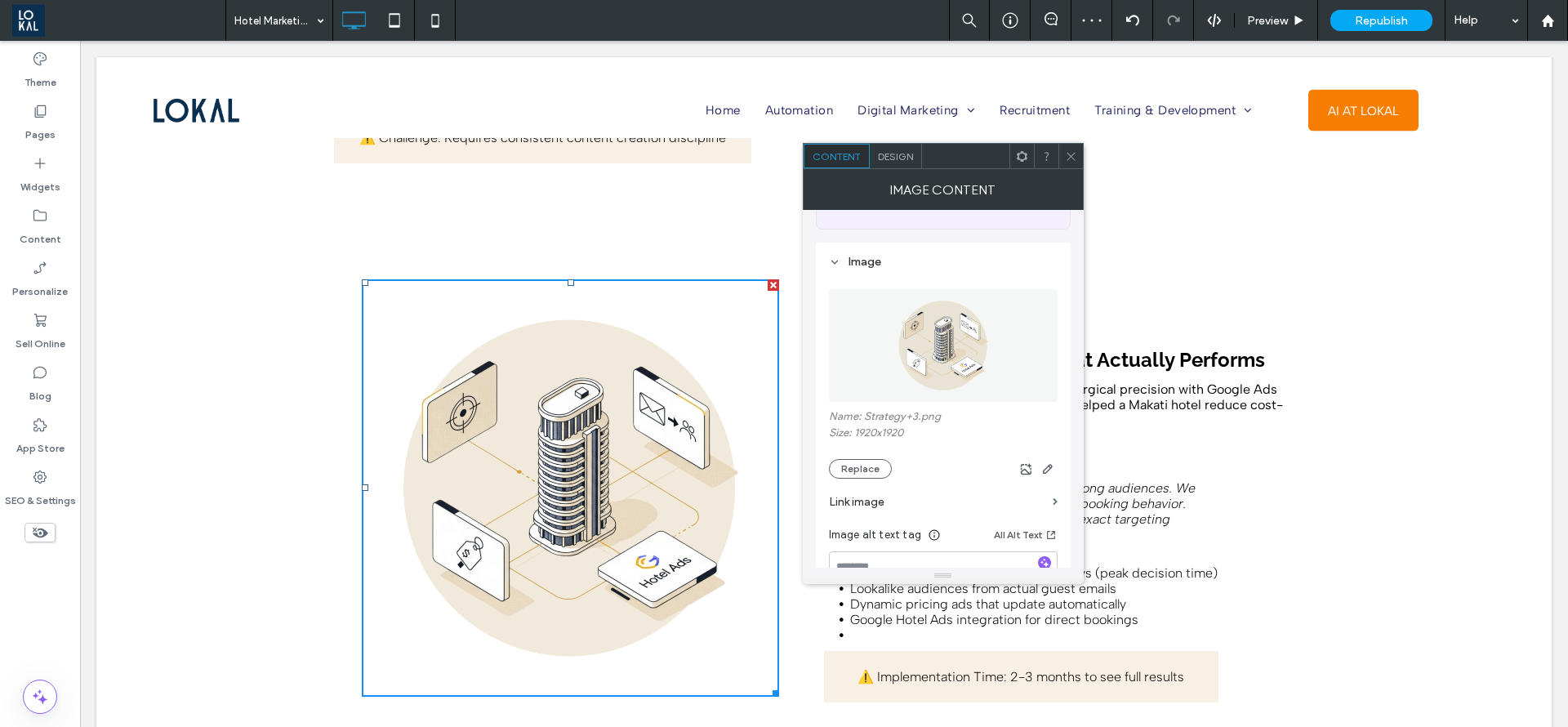
click at [1069, 157] on icon at bounding box center [1071, 156] width 12 height 12
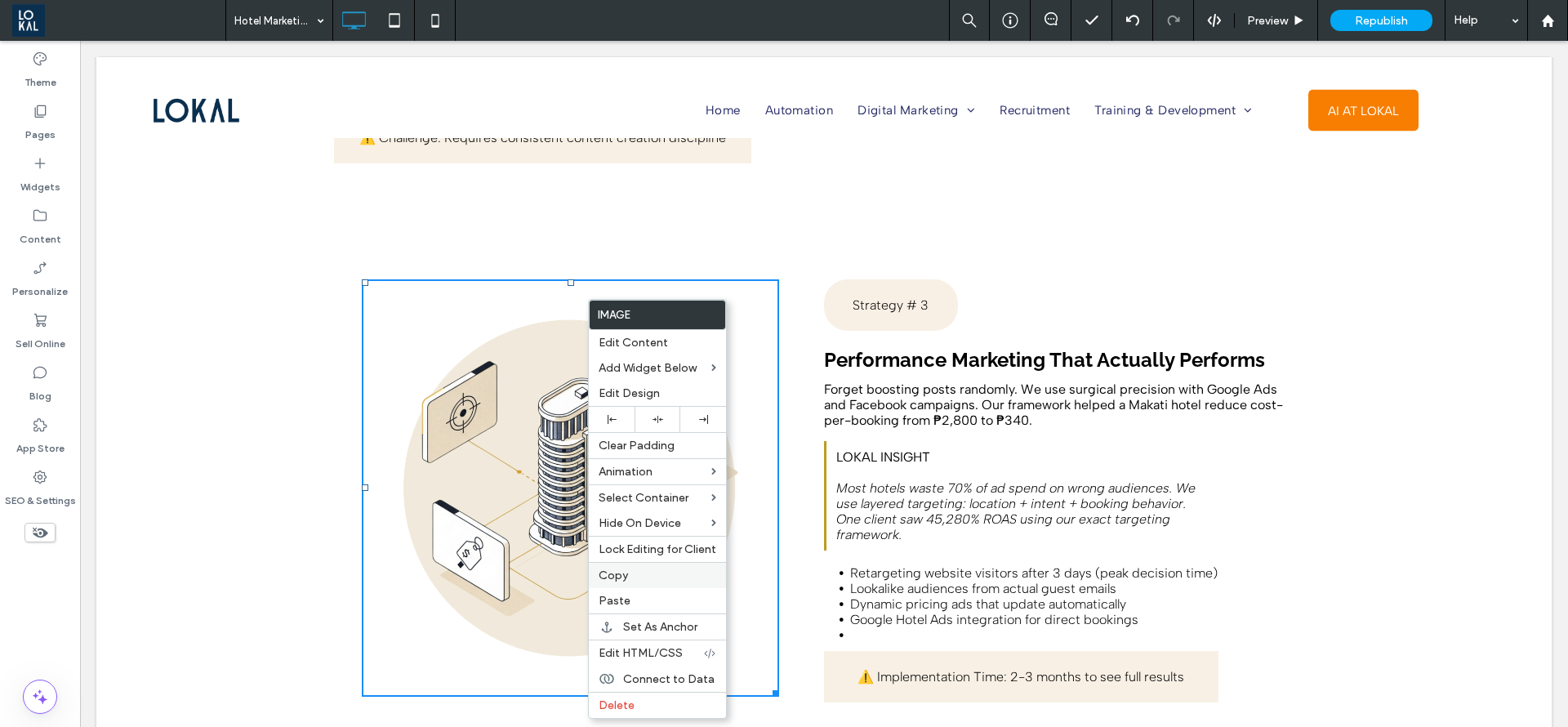
click at [623, 579] on span "Copy" at bounding box center [613, 575] width 29 height 14
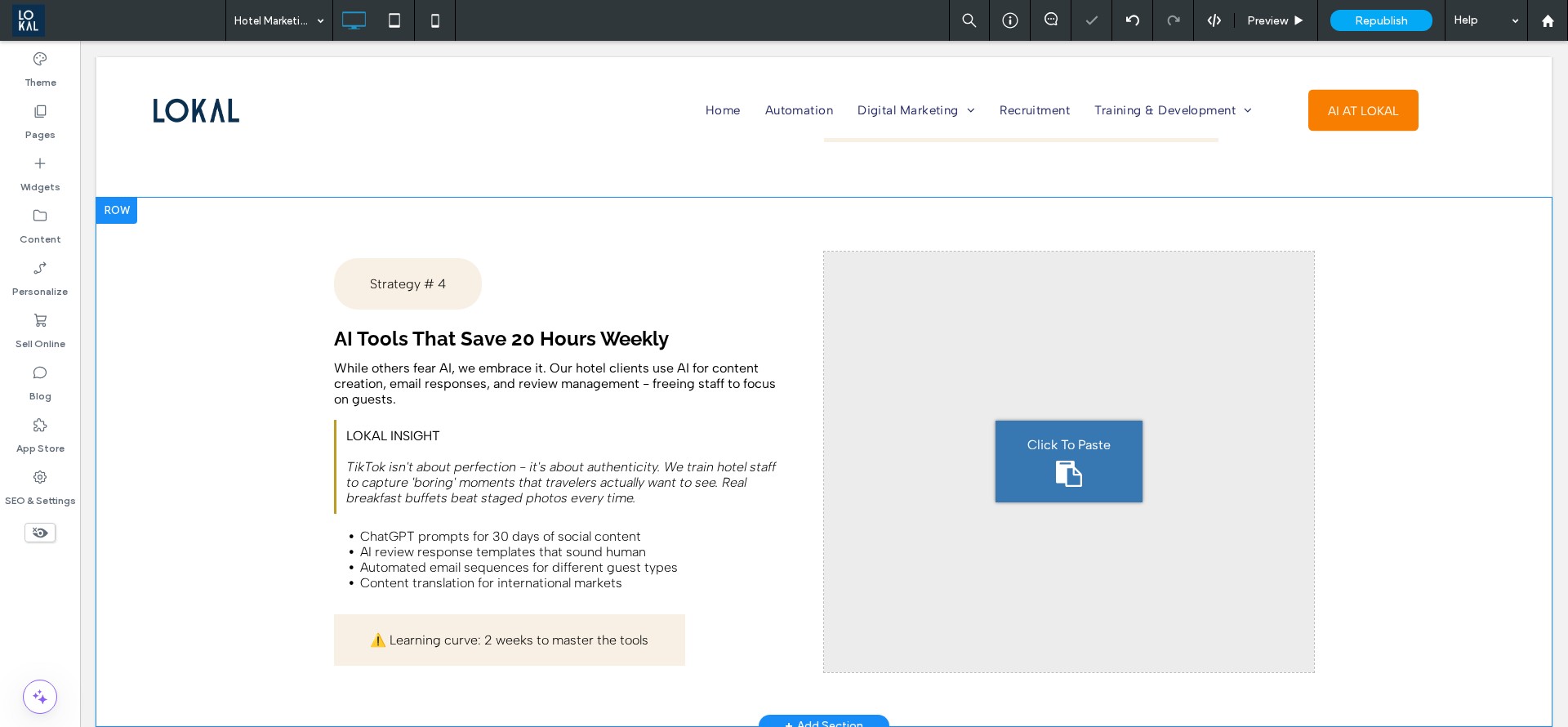
scroll to position [4410, 0]
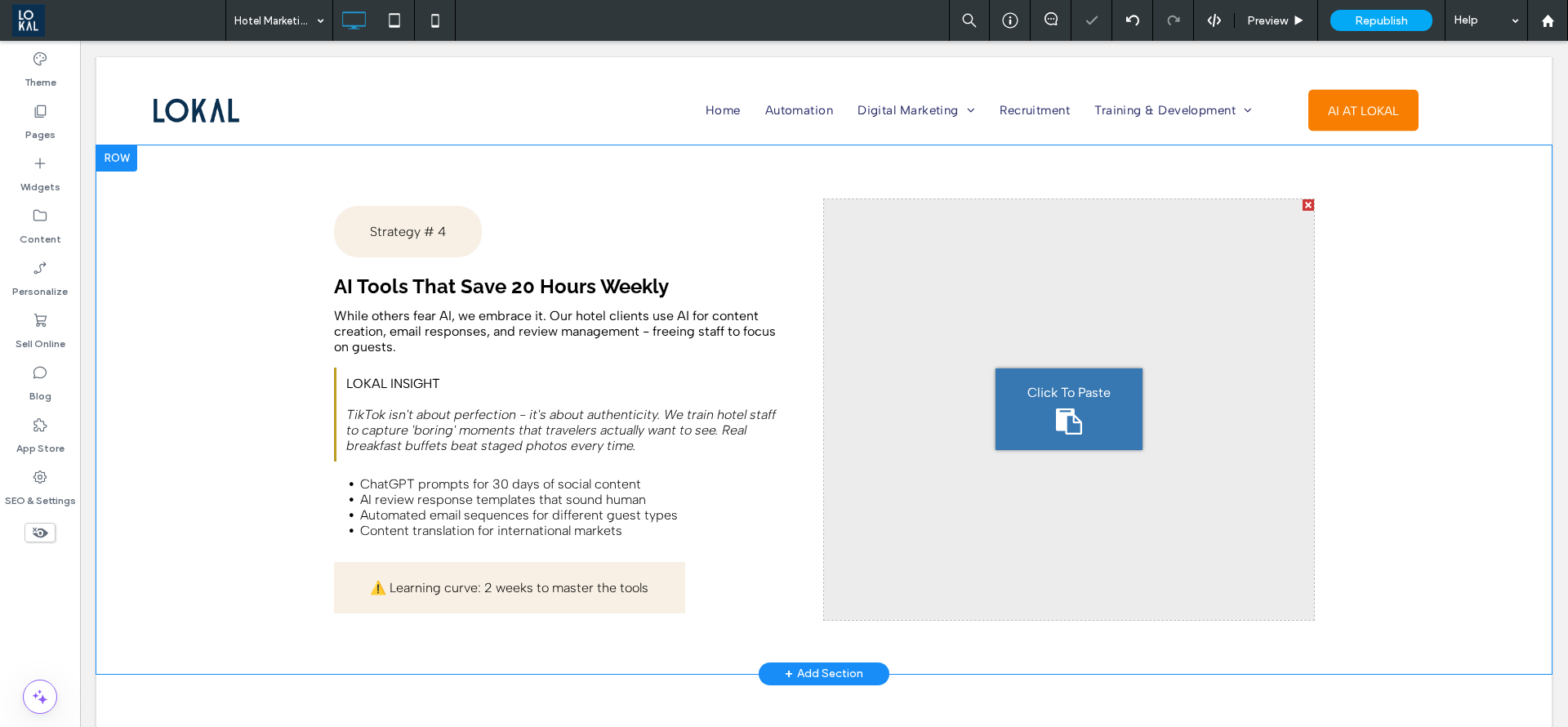
click at [1101, 389] on div "Click To Paste" at bounding box center [1069, 409] width 147 height 81
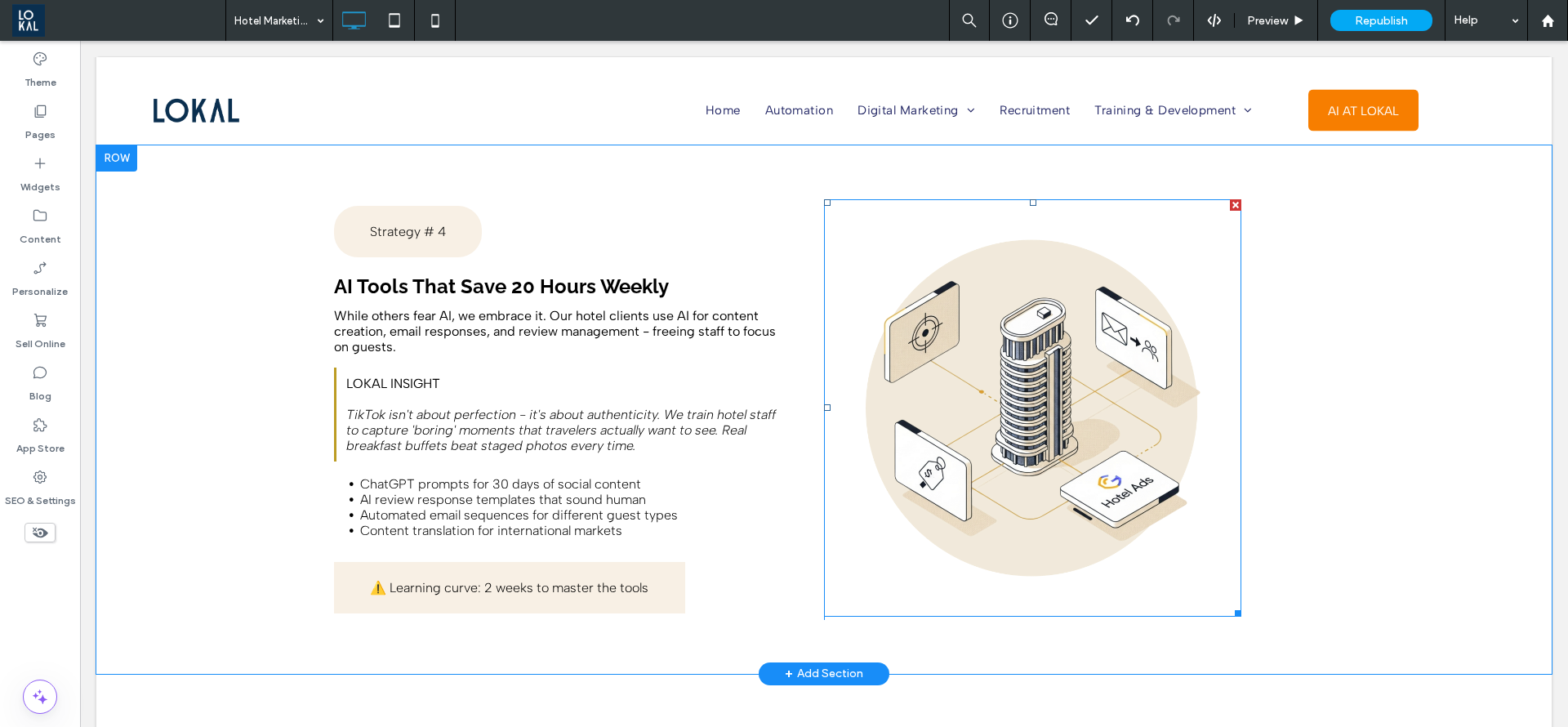
click at [824, 385] on img at bounding box center [1032, 408] width 418 height 417
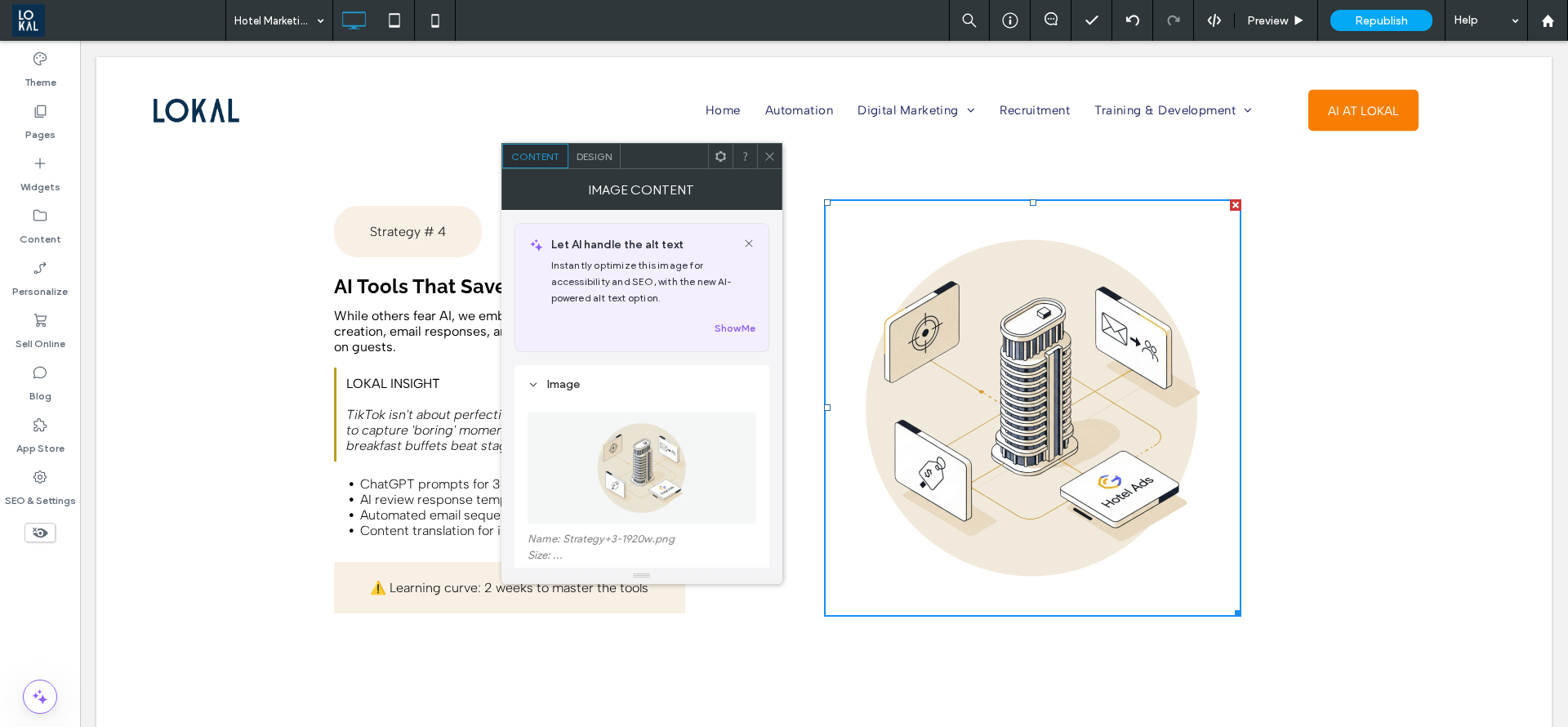
click at [770, 158] on icon at bounding box center [770, 156] width 12 height 12
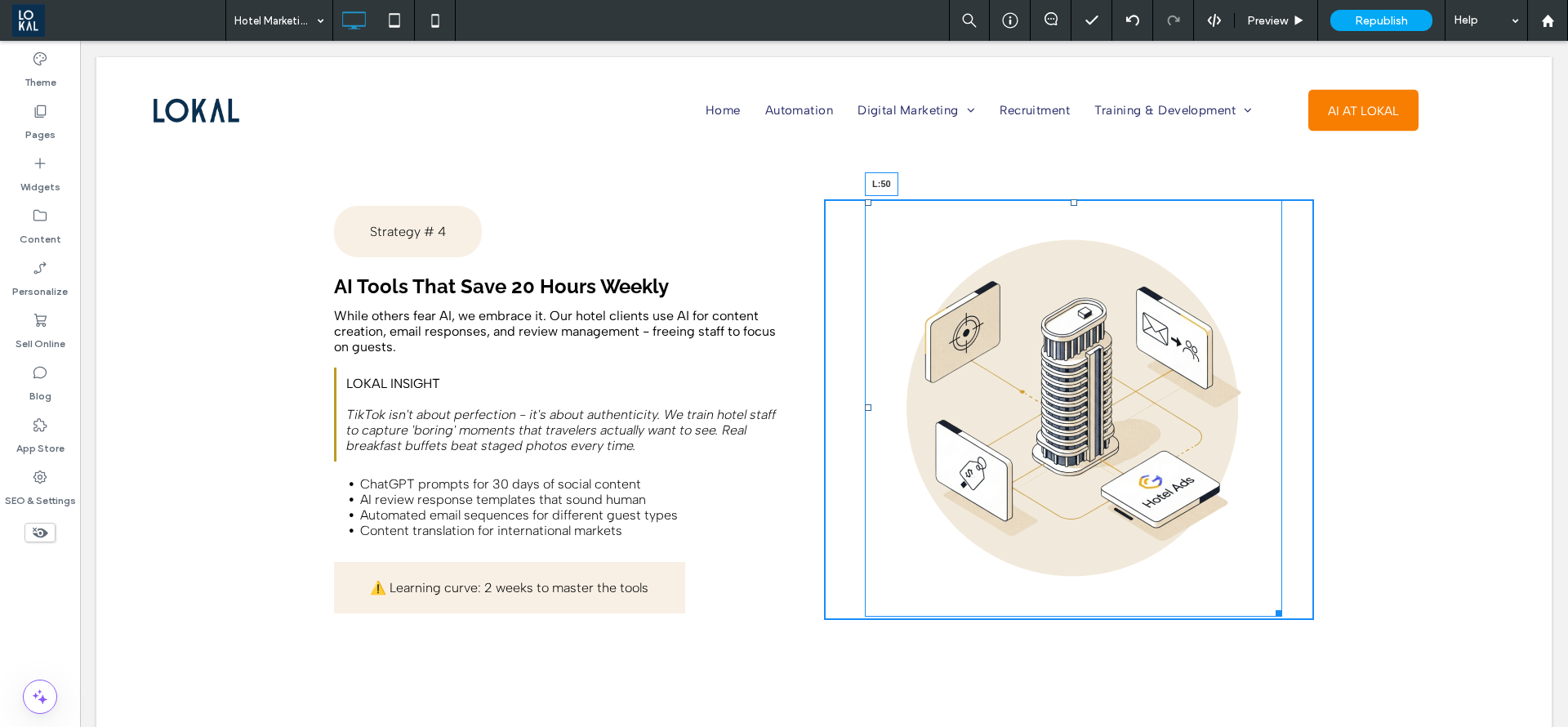
drag, startPoint x: 818, startPoint y: 383, endPoint x: 859, endPoint y: 402, distance: 45.2
click at [865, 402] on div "L:50" at bounding box center [1074, 408] width 418 height 417
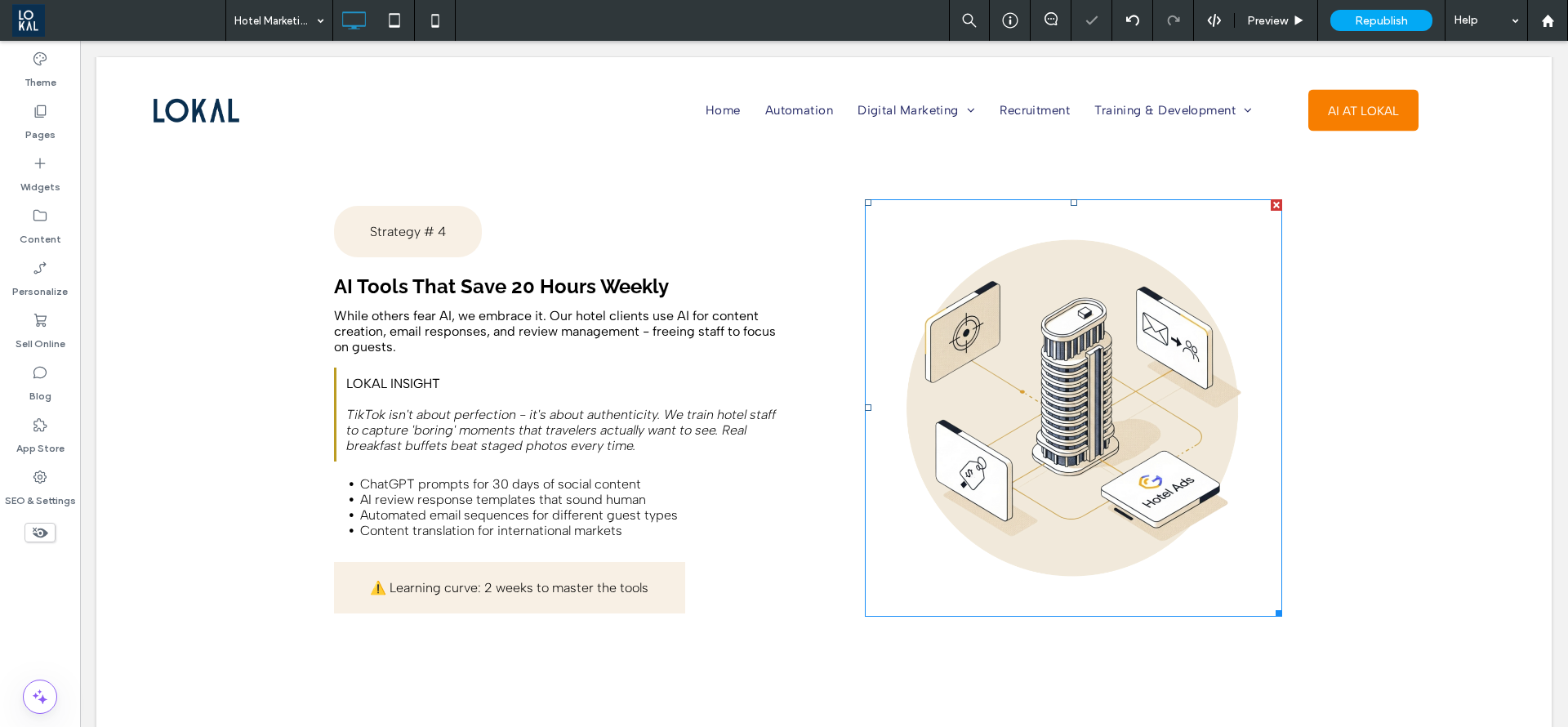
click at [984, 397] on img at bounding box center [1074, 408] width 418 height 417
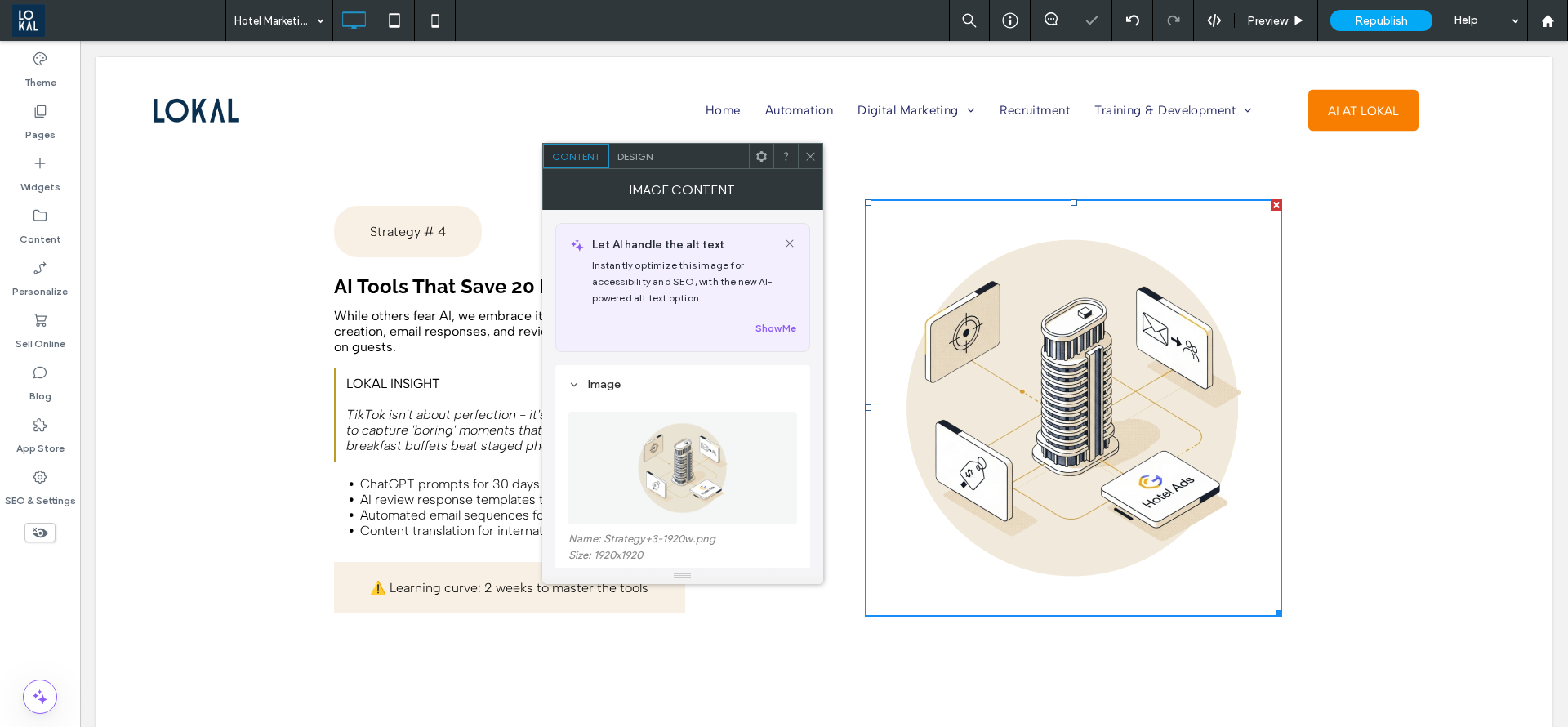
scroll to position [245, 0]
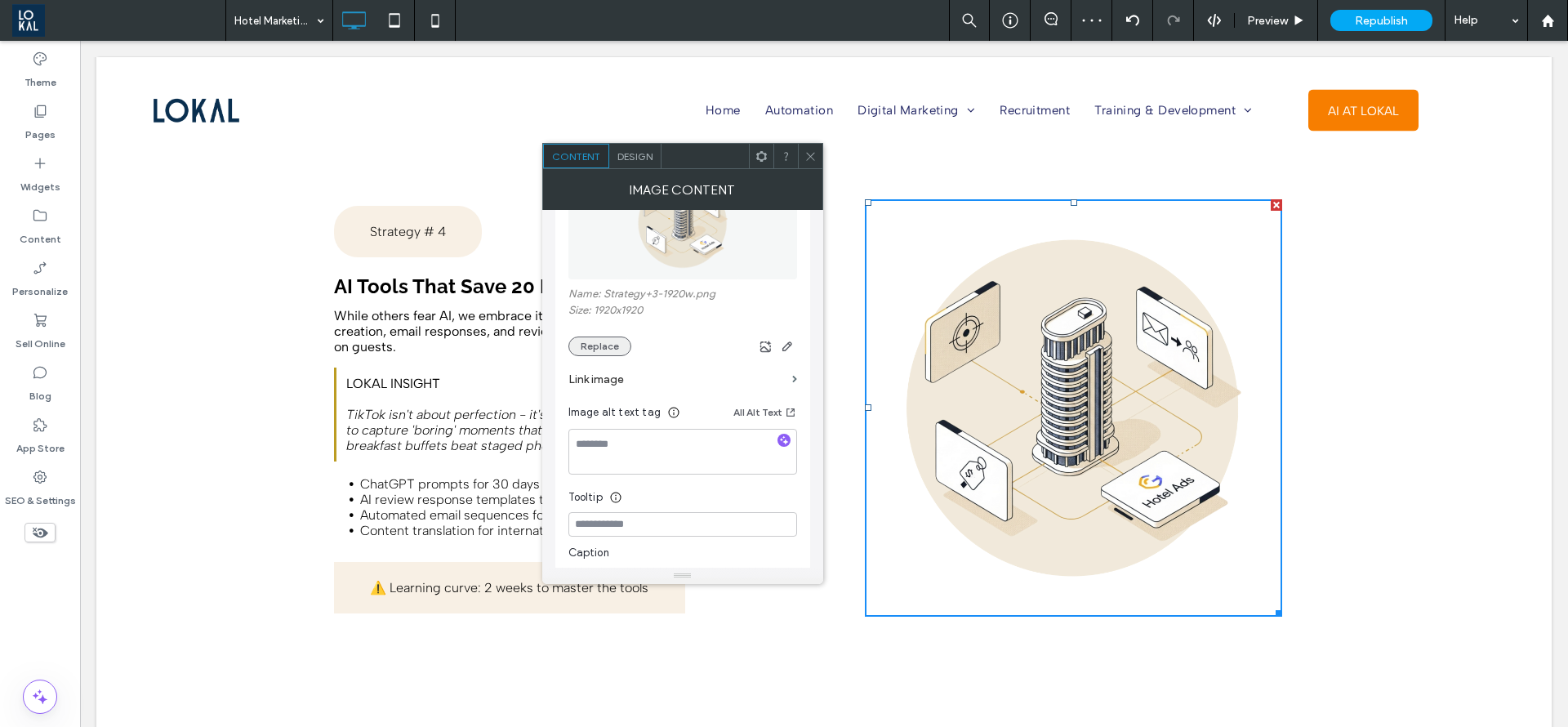
click at [609, 339] on button "Replace" at bounding box center [599, 346] width 62 height 20
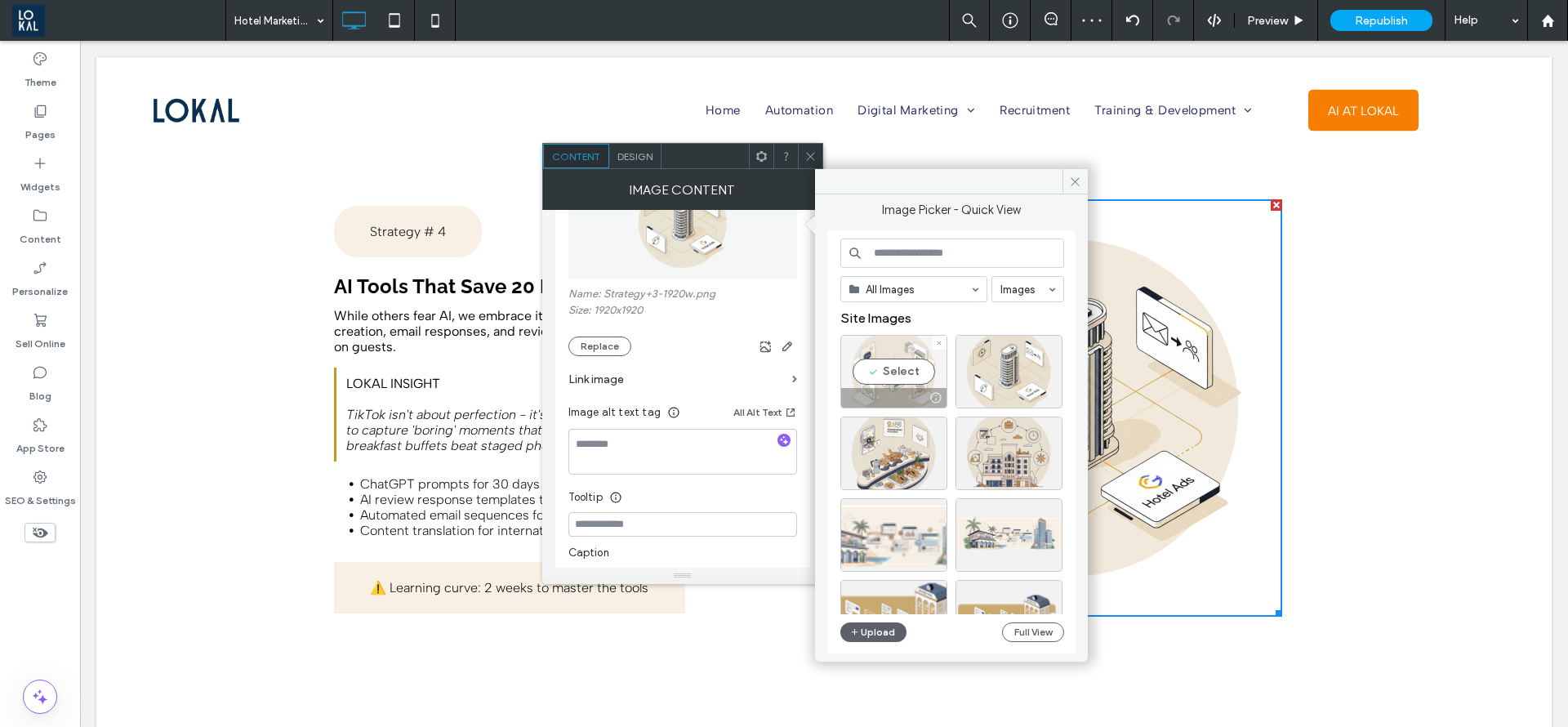
click at [901, 375] on div "Select" at bounding box center [894, 372] width 107 height 74
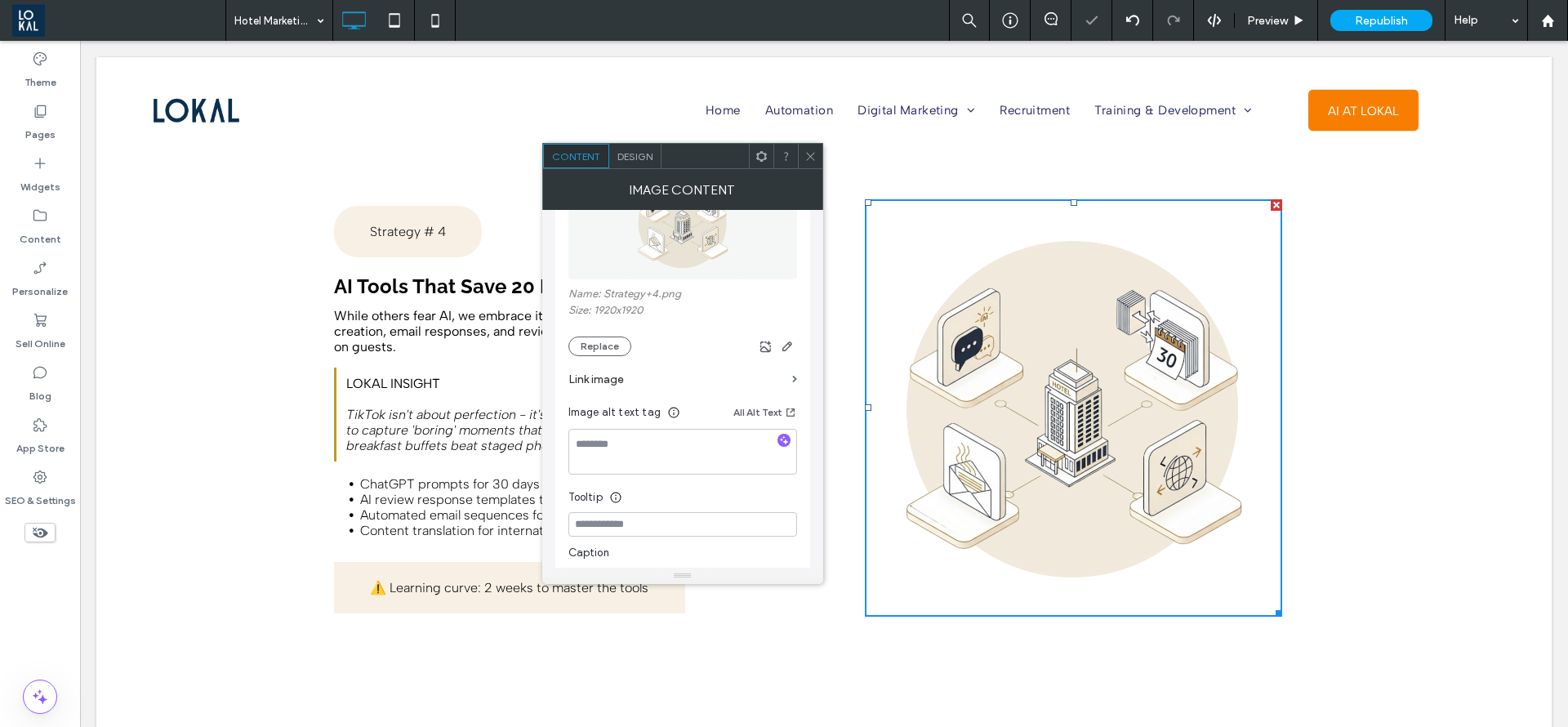
click at [808, 151] on icon at bounding box center [811, 156] width 12 height 12
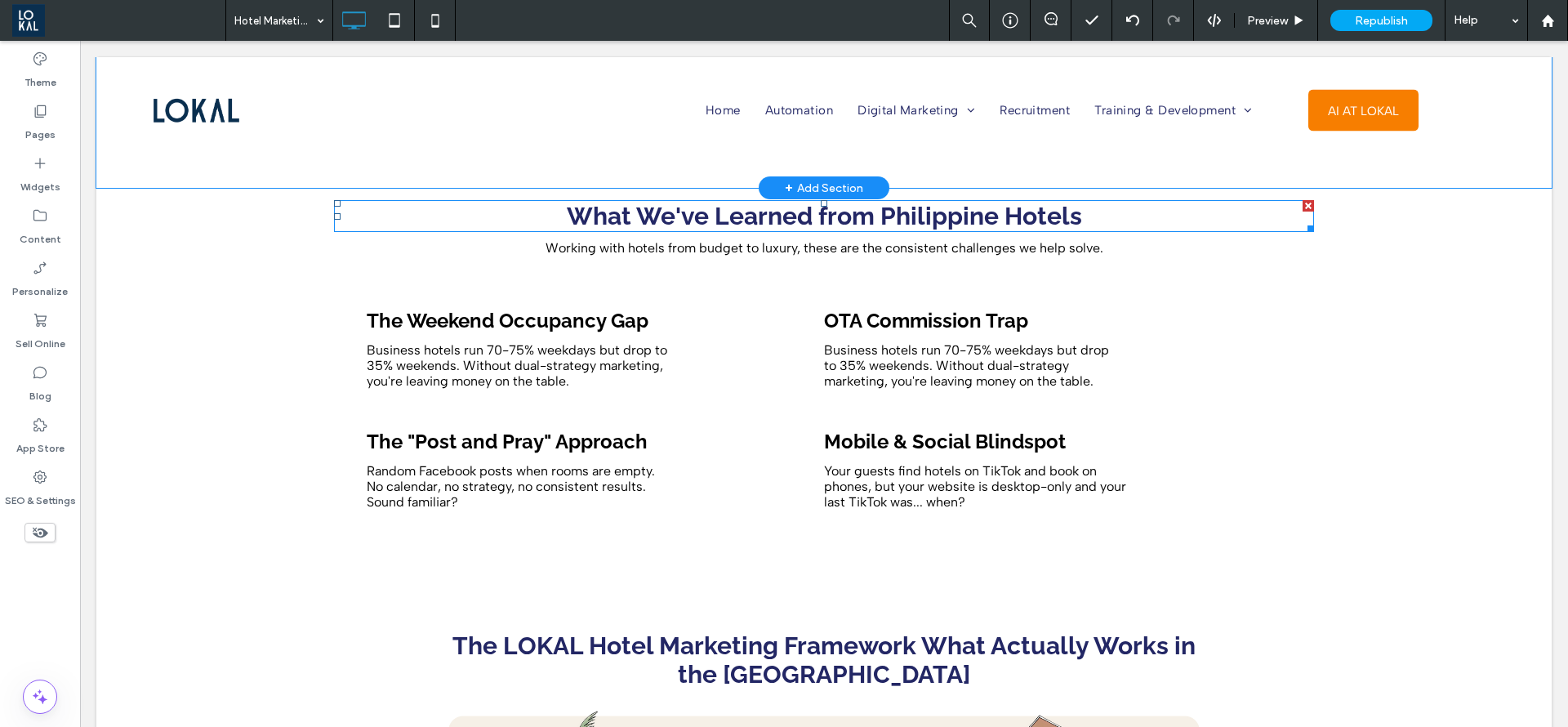
scroll to position [1837, 0]
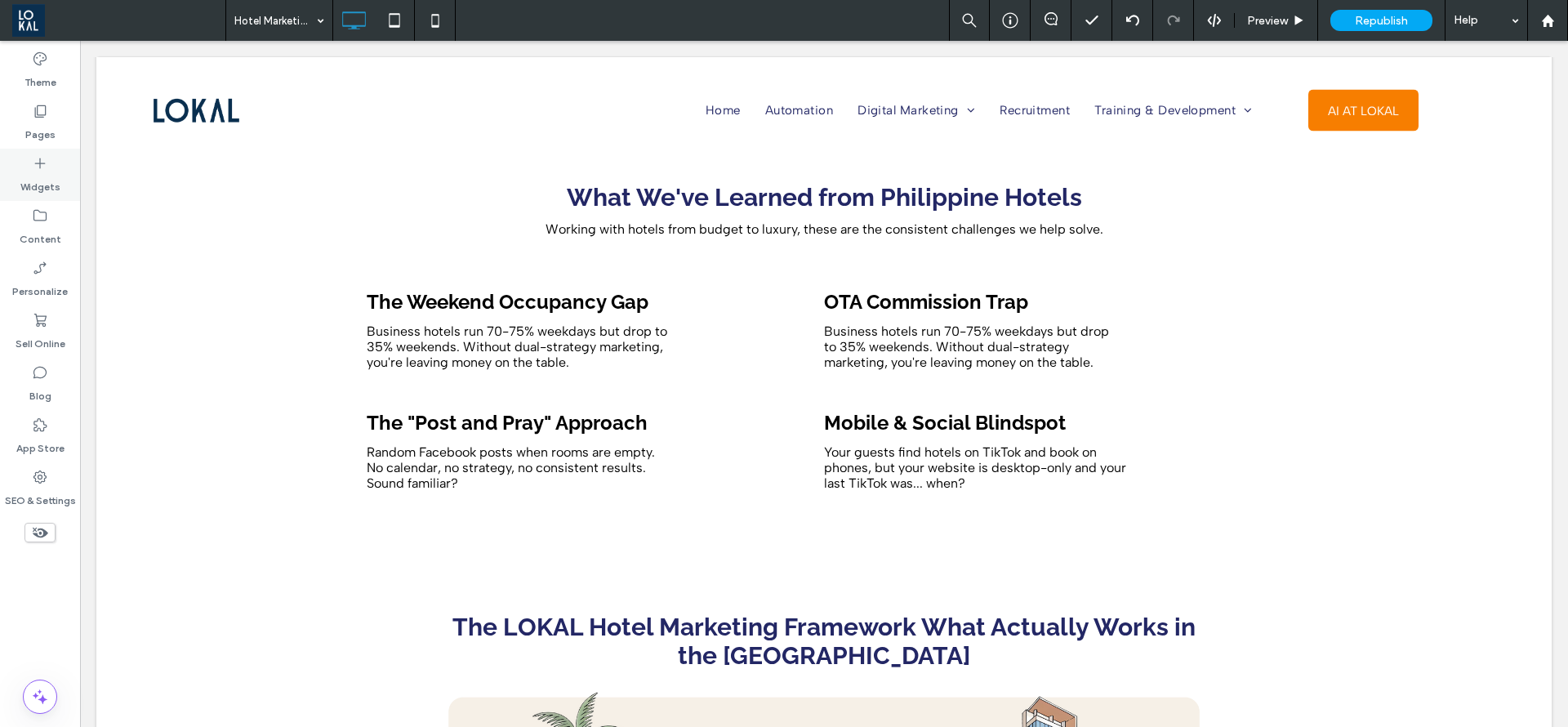
click at [45, 160] on icon at bounding box center [40, 163] width 16 height 16
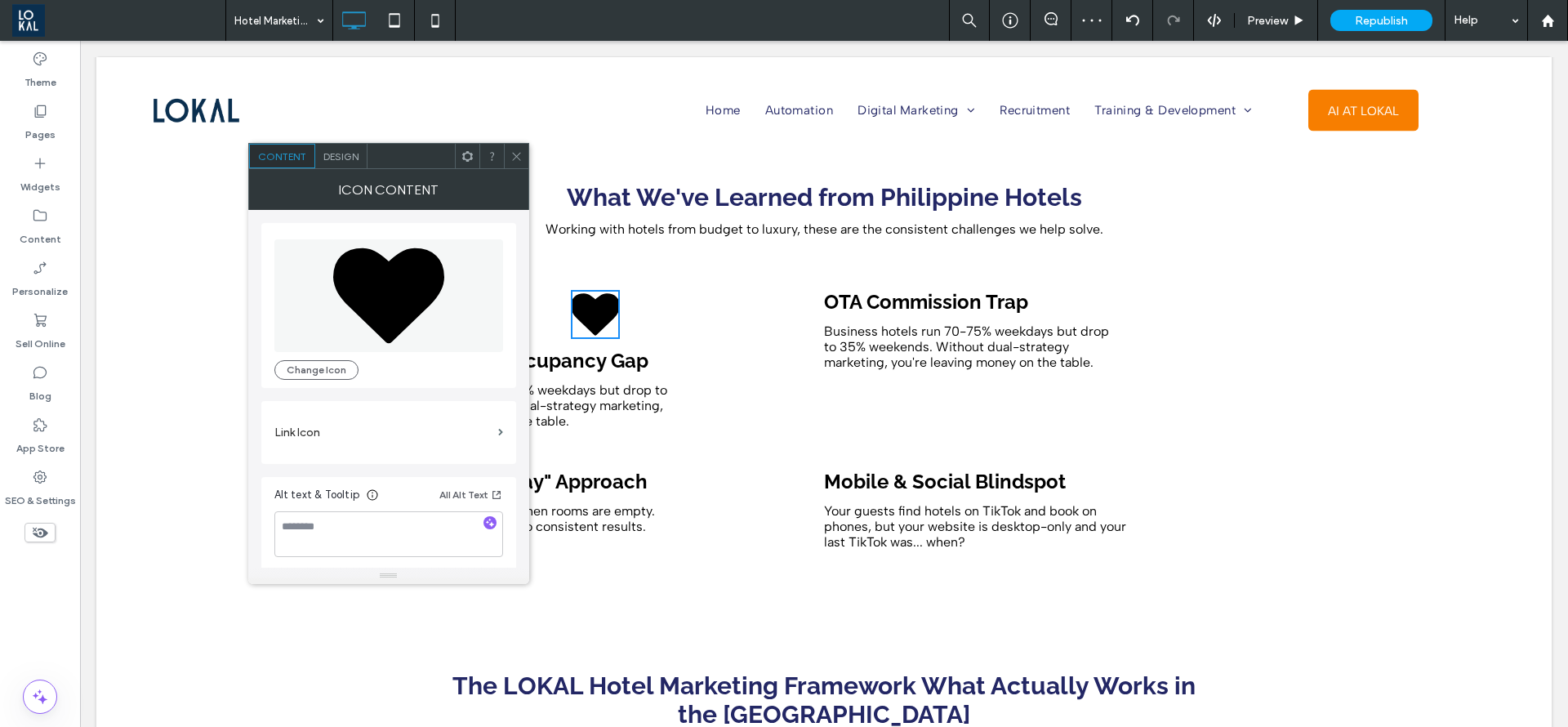
click at [521, 151] on icon at bounding box center [516, 156] width 12 height 12
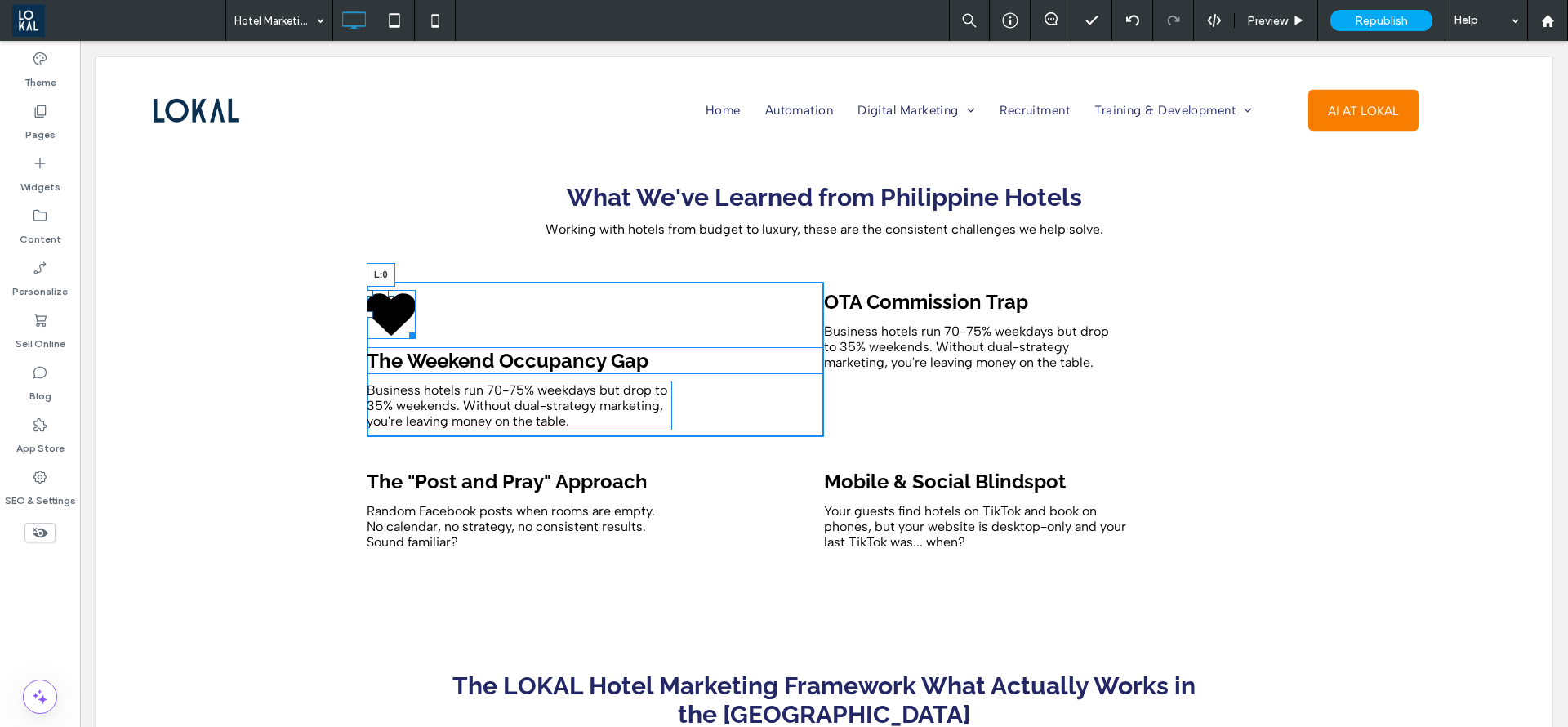
drag, startPoint x: 565, startPoint y: 300, endPoint x: 343, endPoint y: 317, distance: 222.6
click at [343, 317] on div "L:0 The Weekend Occupancy Gap Business hotels run 70-75% weekdays but drop to 3…" at bounding box center [824, 360] width 980 height 180
drag, startPoint x: 396, startPoint y: 320, endPoint x: 404, endPoint y: 333, distance: 15.3
click at [404, 333] on div at bounding box center [409, 332] width 12 height 12
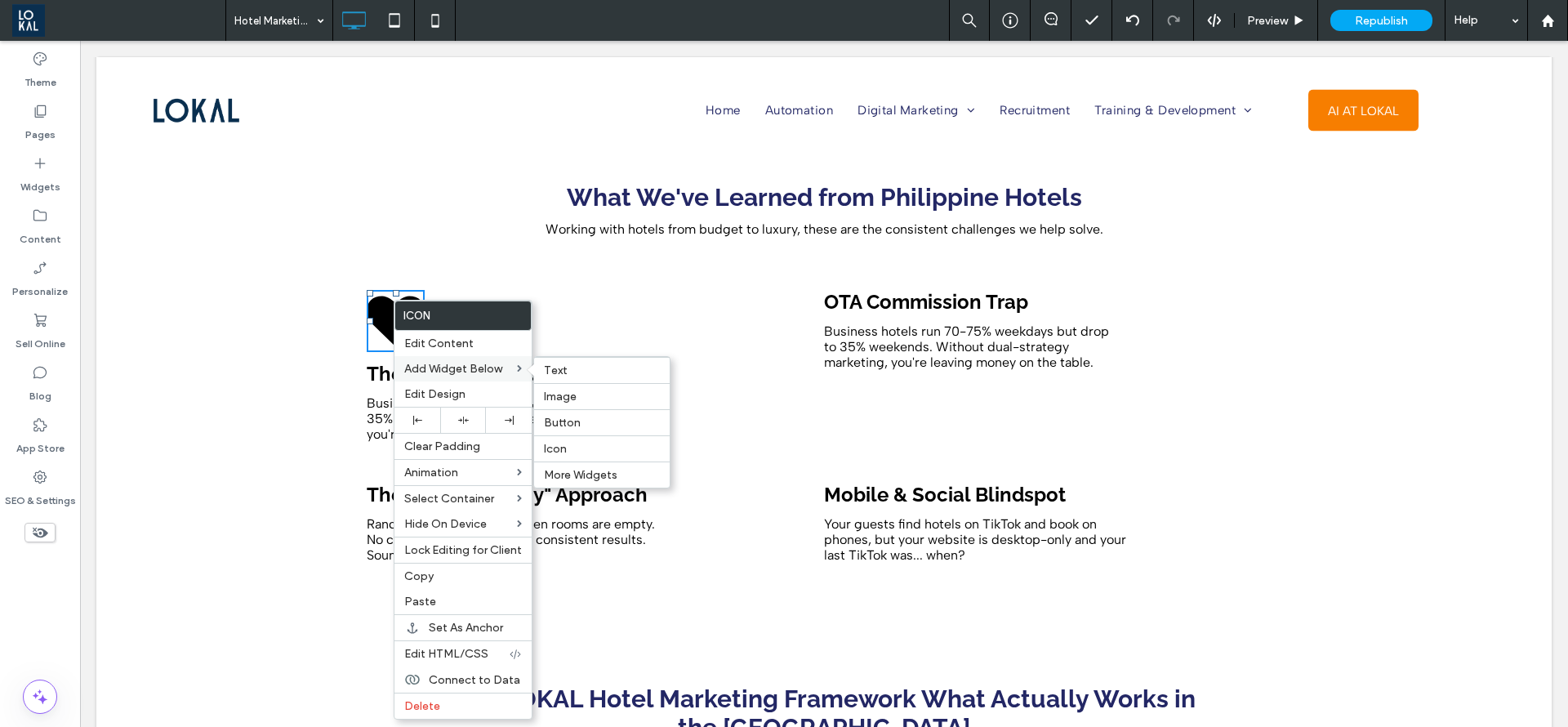
click at [432, 380] on div "Add Widget Below Text Image Button Icon More Widgets" at bounding box center [463, 368] width 137 height 26
click at [437, 389] on span "Edit Design" at bounding box center [435, 394] width 62 height 14
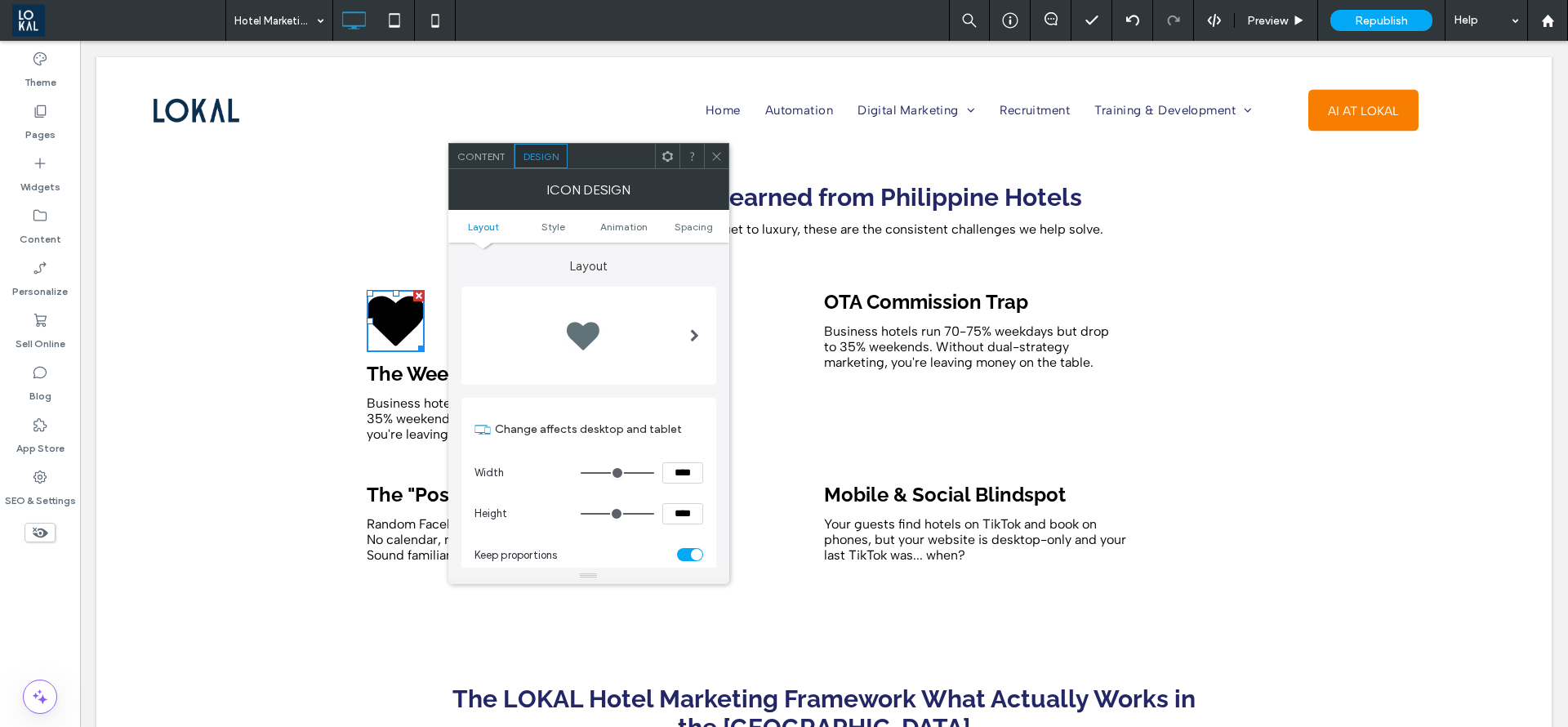
click at [614, 332] on div at bounding box center [582, 335] width 65 height 65
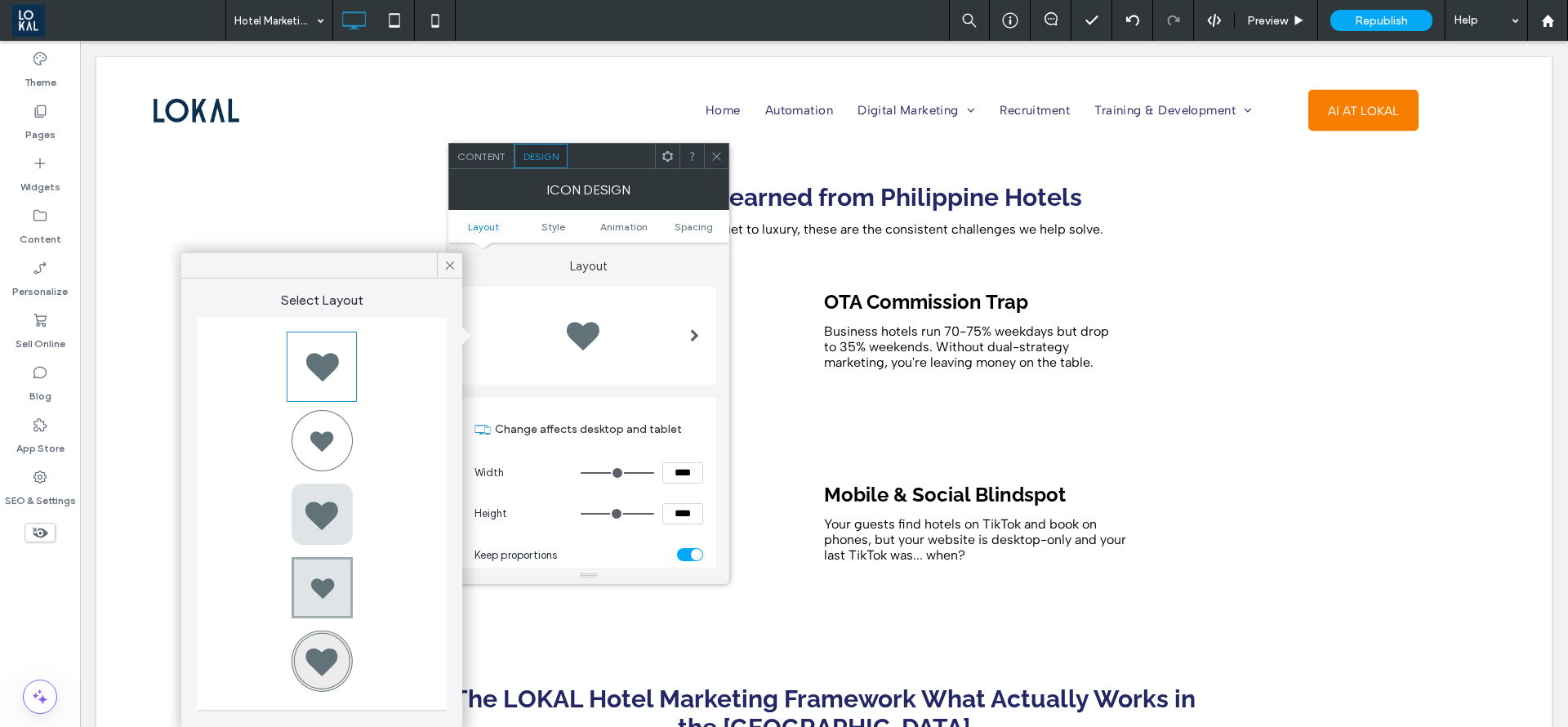
click at [324, 422] on div at bounding box center [321, 439] width 65 height 65
type input "*"
type input "***"
click at [453, 260] on icon at bounding box center [451, 266] width 15 height 15
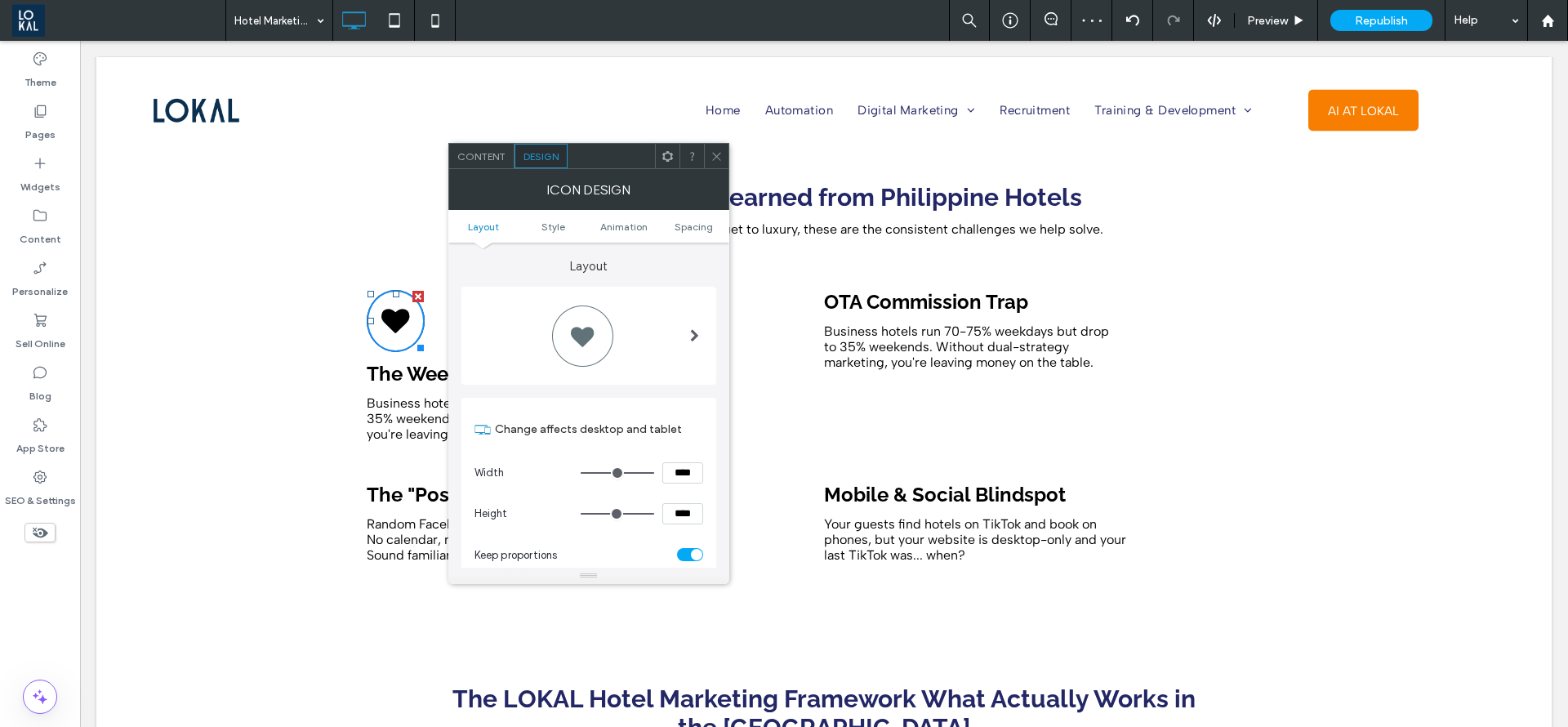
click at [723, 162] on div at bounding box center [717, 156] width 25 height 25
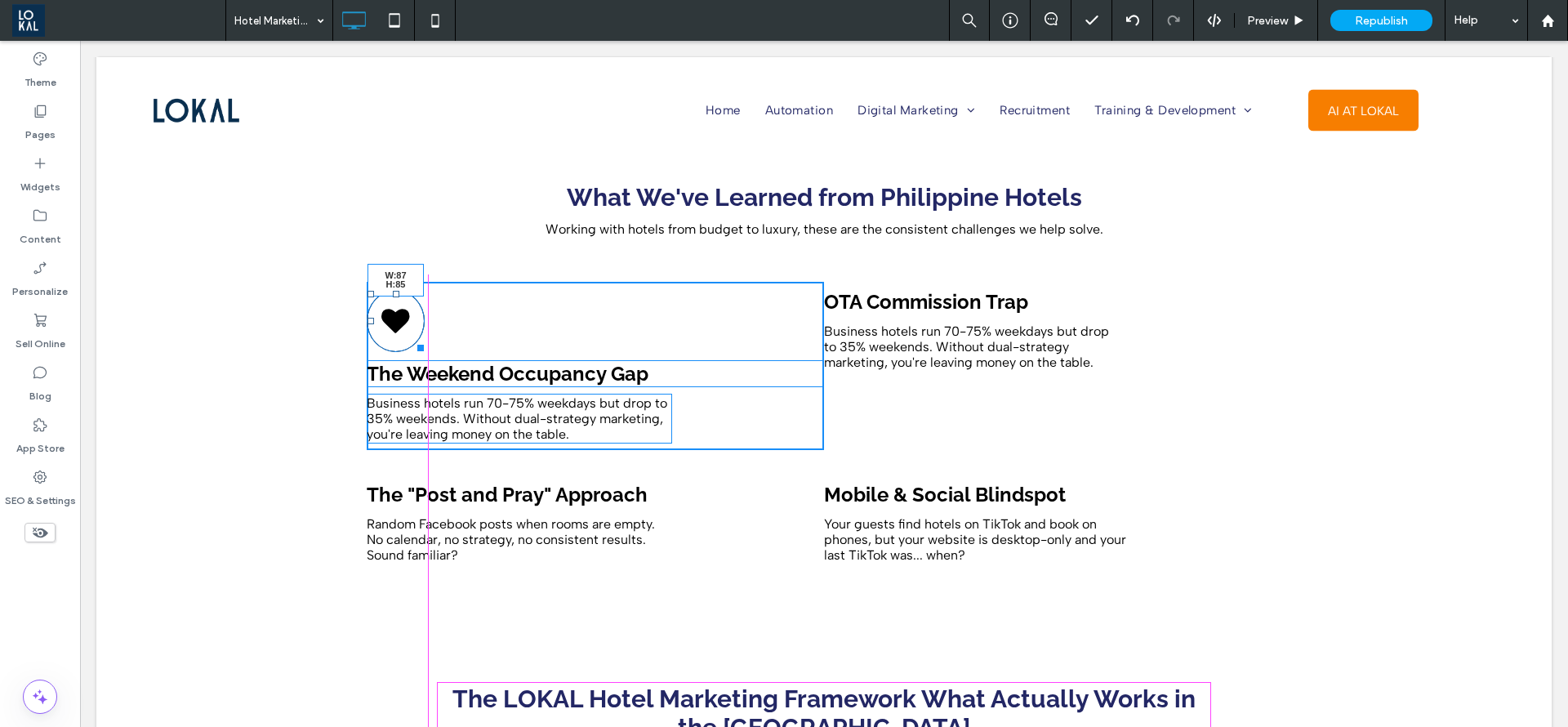
drag, startPoint x: 403, startPoint y: 328, endPoint x: 418, endPoint y: 335, distance: 16.6
click at [418, 339] on div at bounding box center [418, 345] width 12 height 12
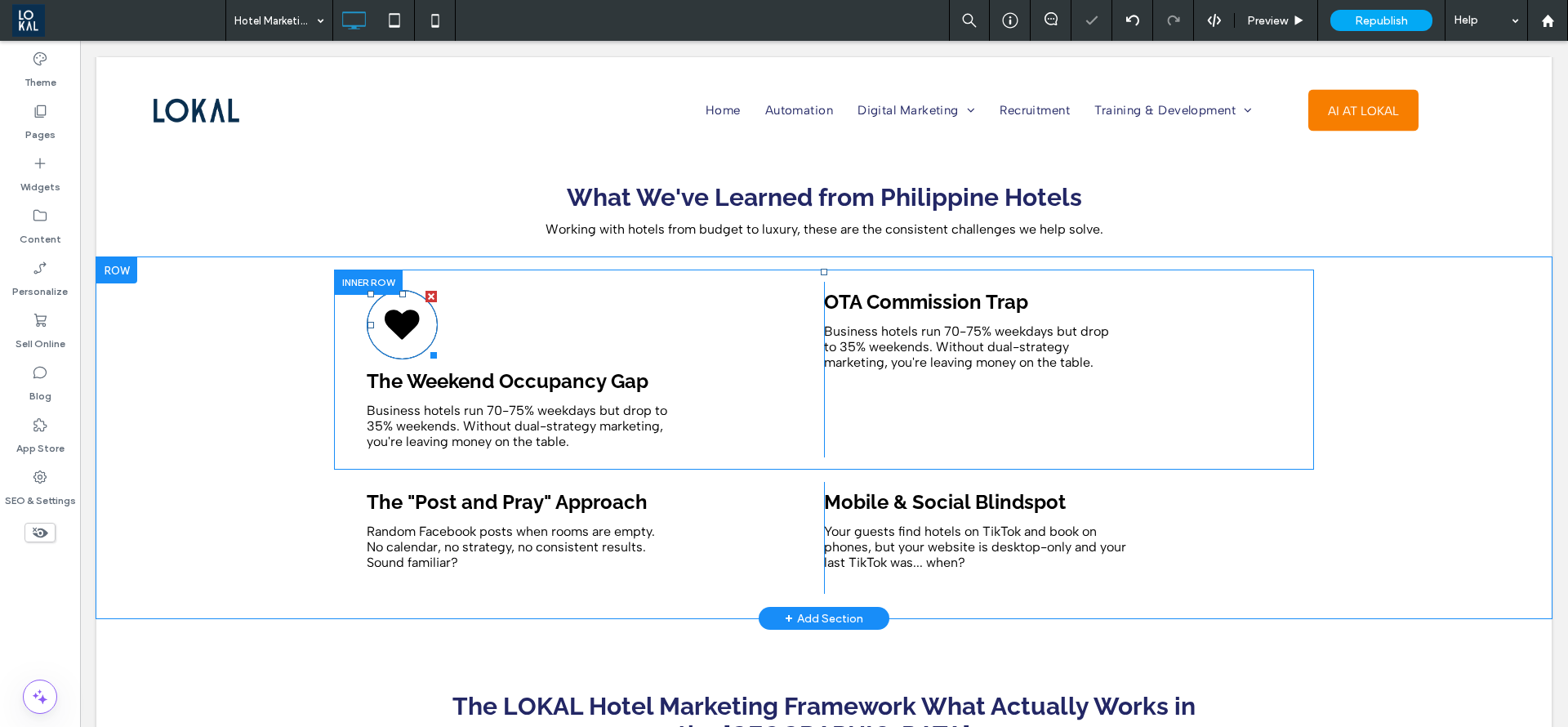
click at [404, 310] on icon at bounding box center [401, 324] width 35 height 29
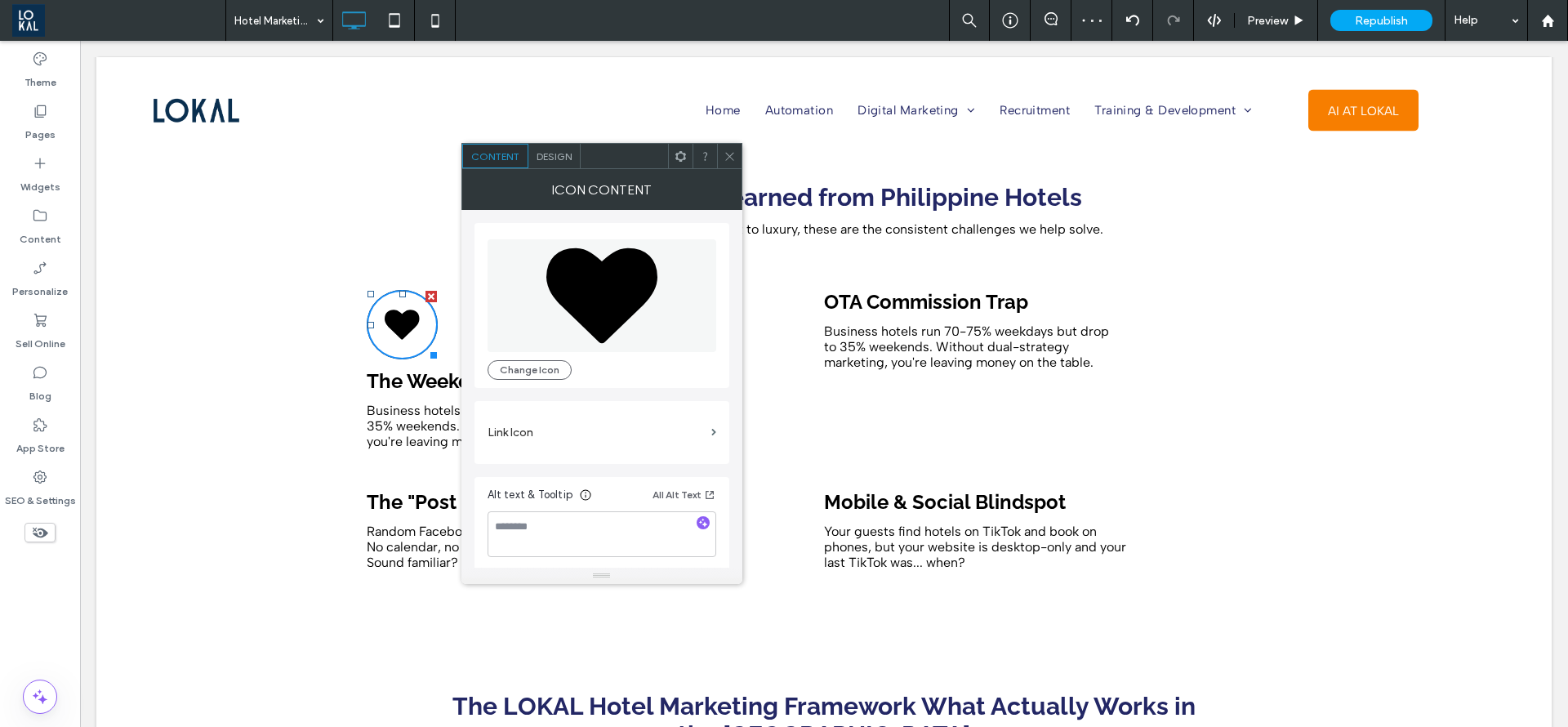
click at [728, 163] on span at bounding box center [729, 156] width 12 height 25
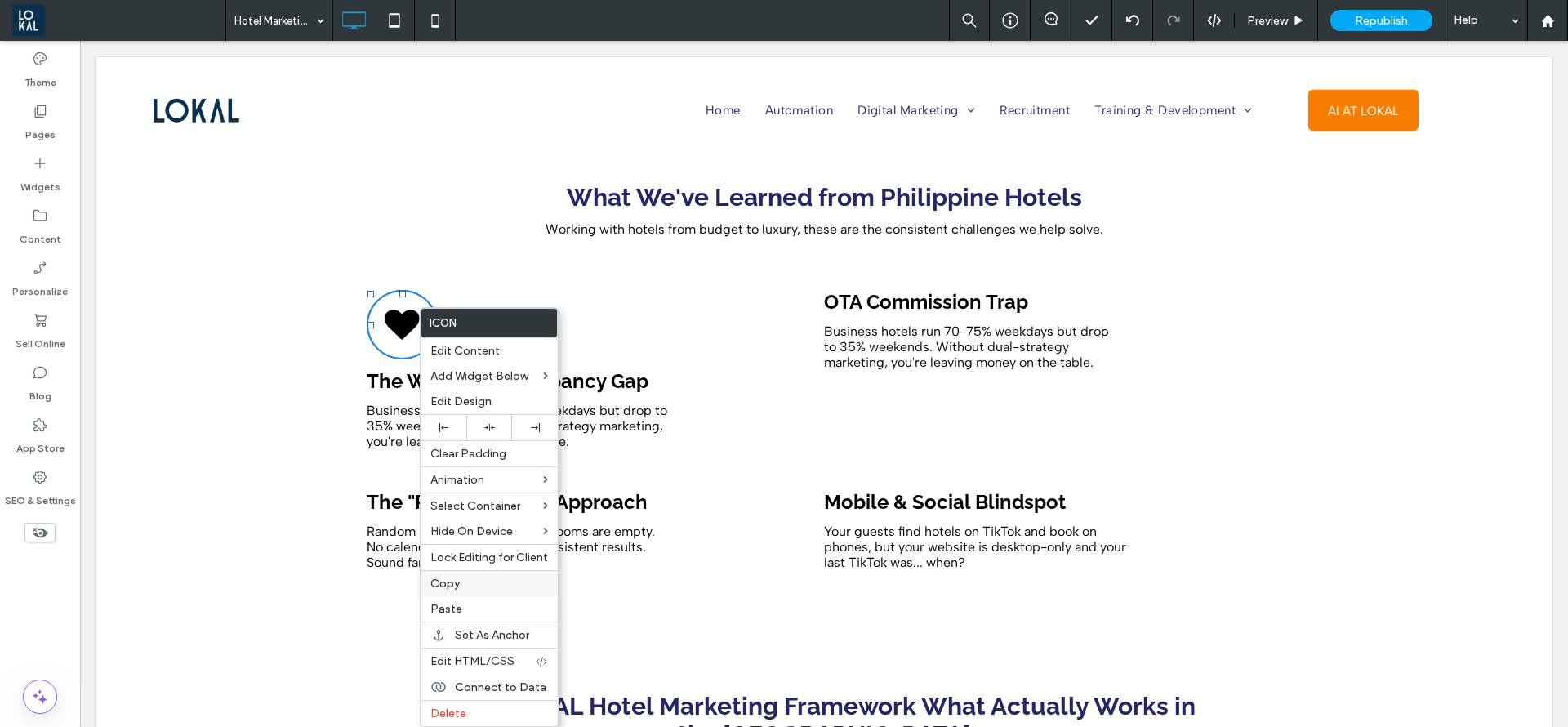
click at [489, 580] on label "Copy" at bounding box center [490, 583] width 117 height 14
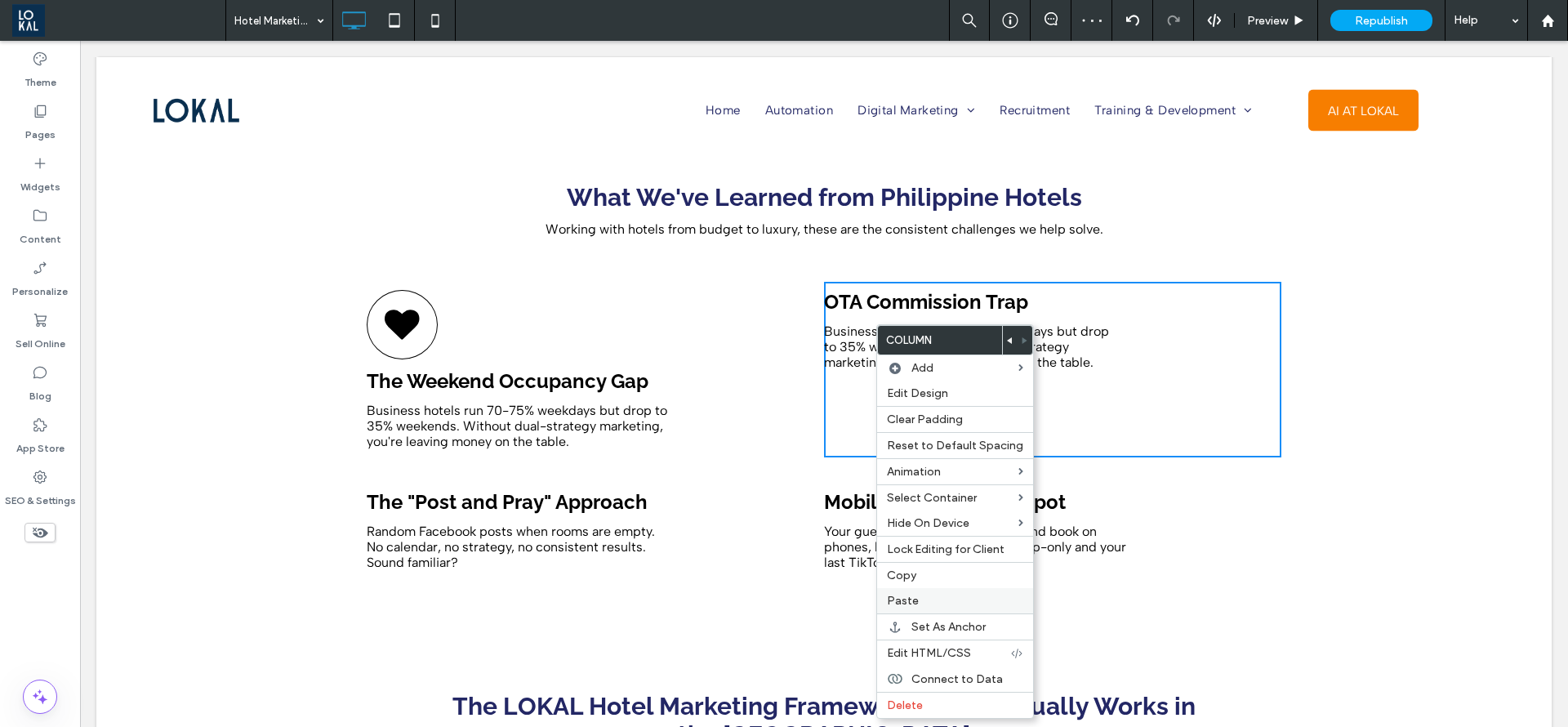
click at [932, 602] on label "Paste" at bounding box center [955, 600] width 136 height 14
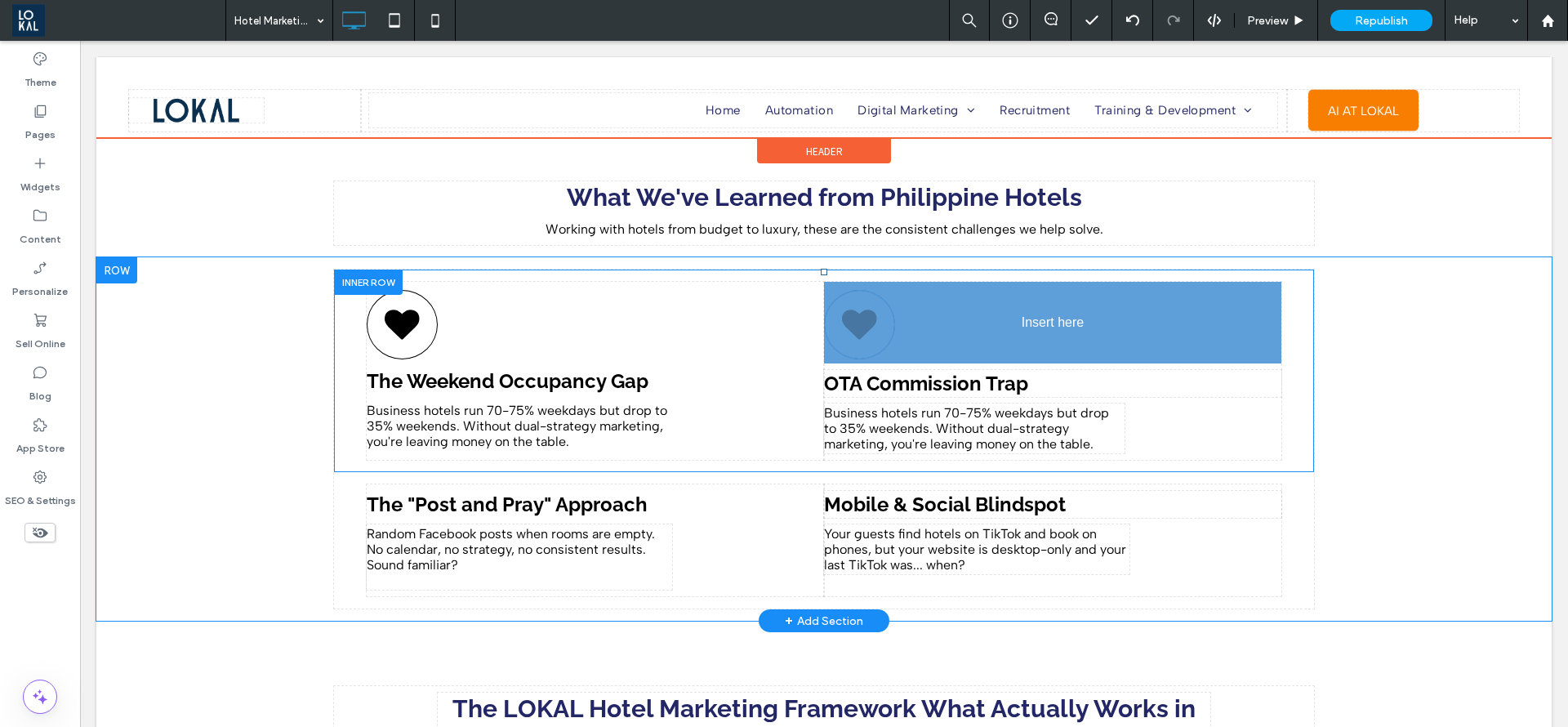
drag, startPoint x: 1043, startPoint y: 398, endPoint x: 1023, endPoint y: 280, distance: 119.7
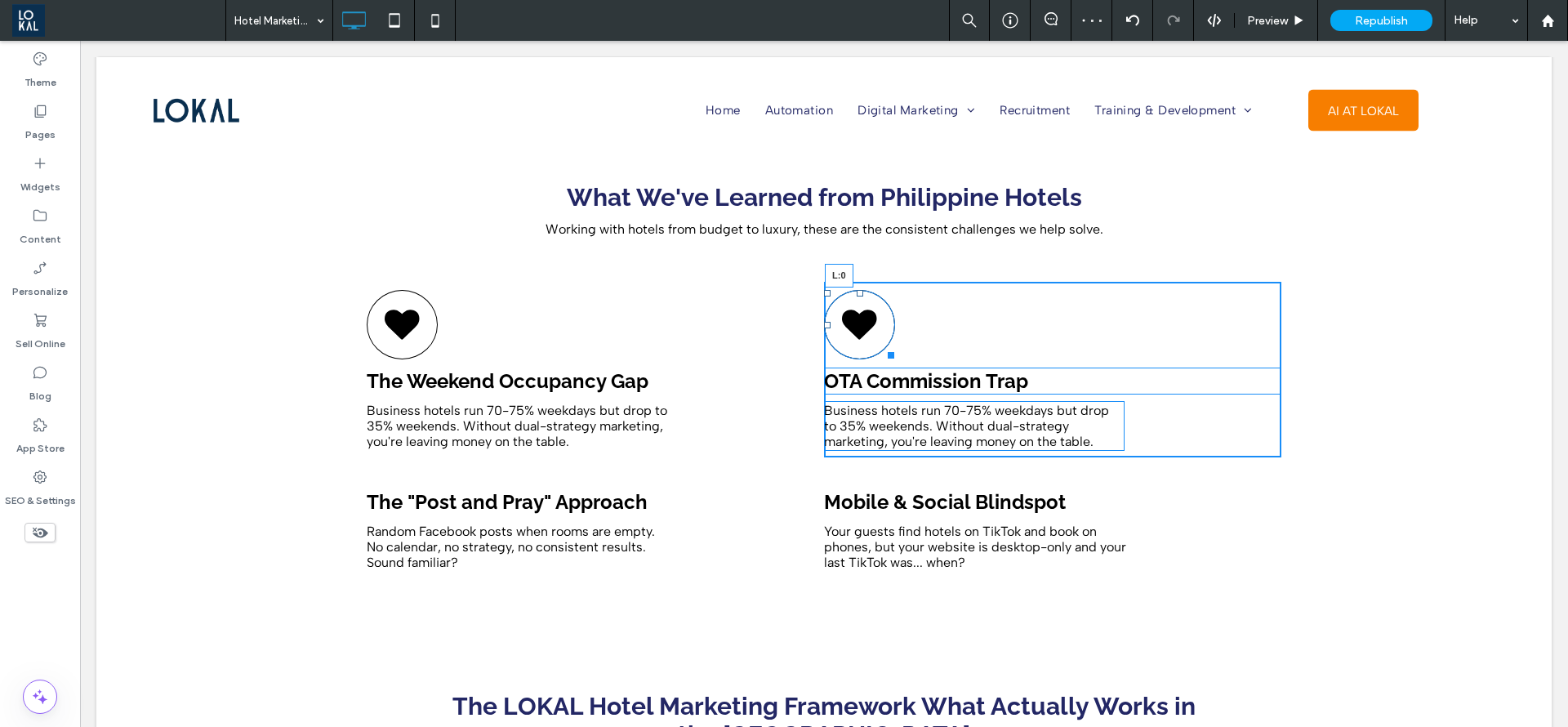
drag, startPoint x: 1012, startPoint y: 311, endPoint x: 883, endPoint y: 348, distance: 134.2
click at [804, 307] on div "The Weekend Occupancy Gap Business hotels run 70-75% weekdays but drop to 35% w…" at bounding box center [824, 369] width 915 height 175
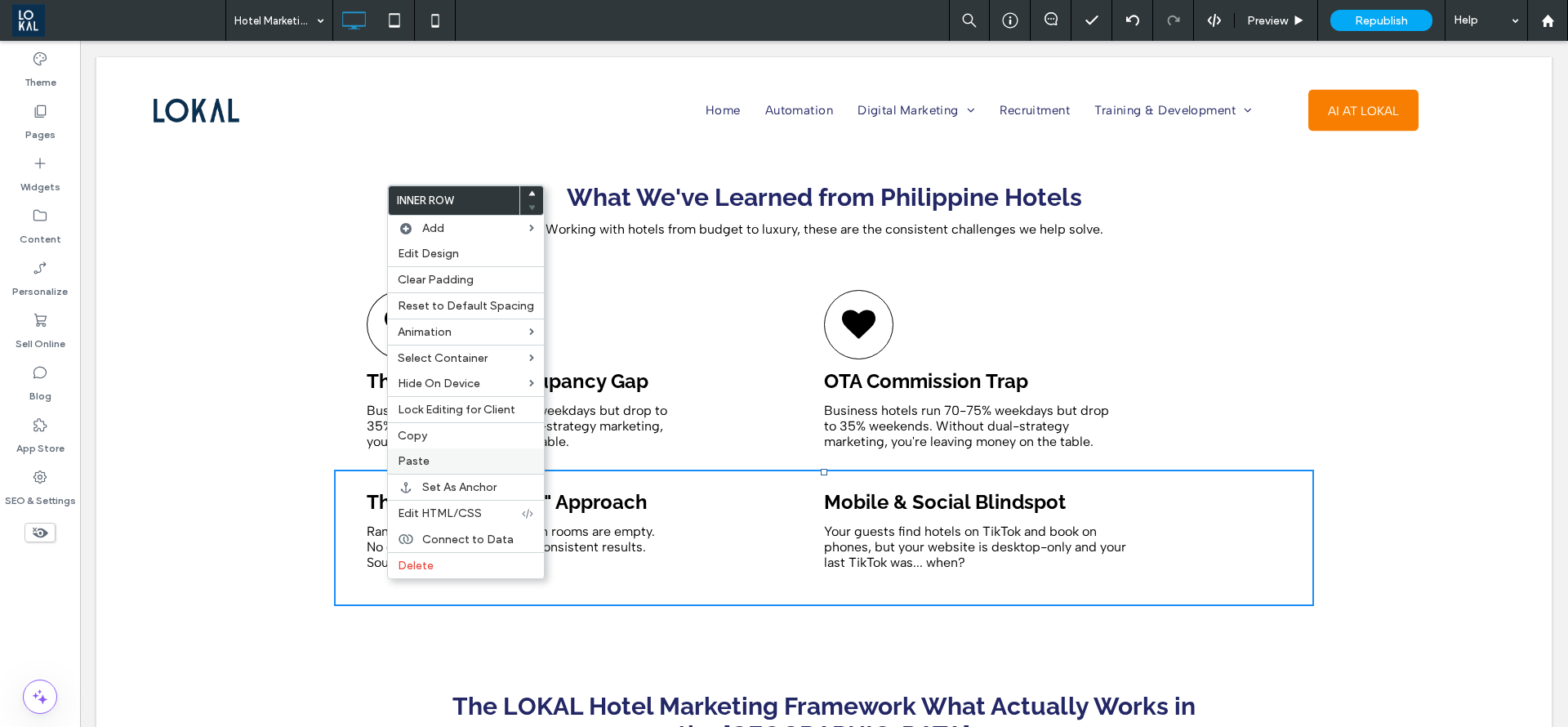
click at [401, 461] on span "Paste" at bounding box center [414, 461] width 32 height 14
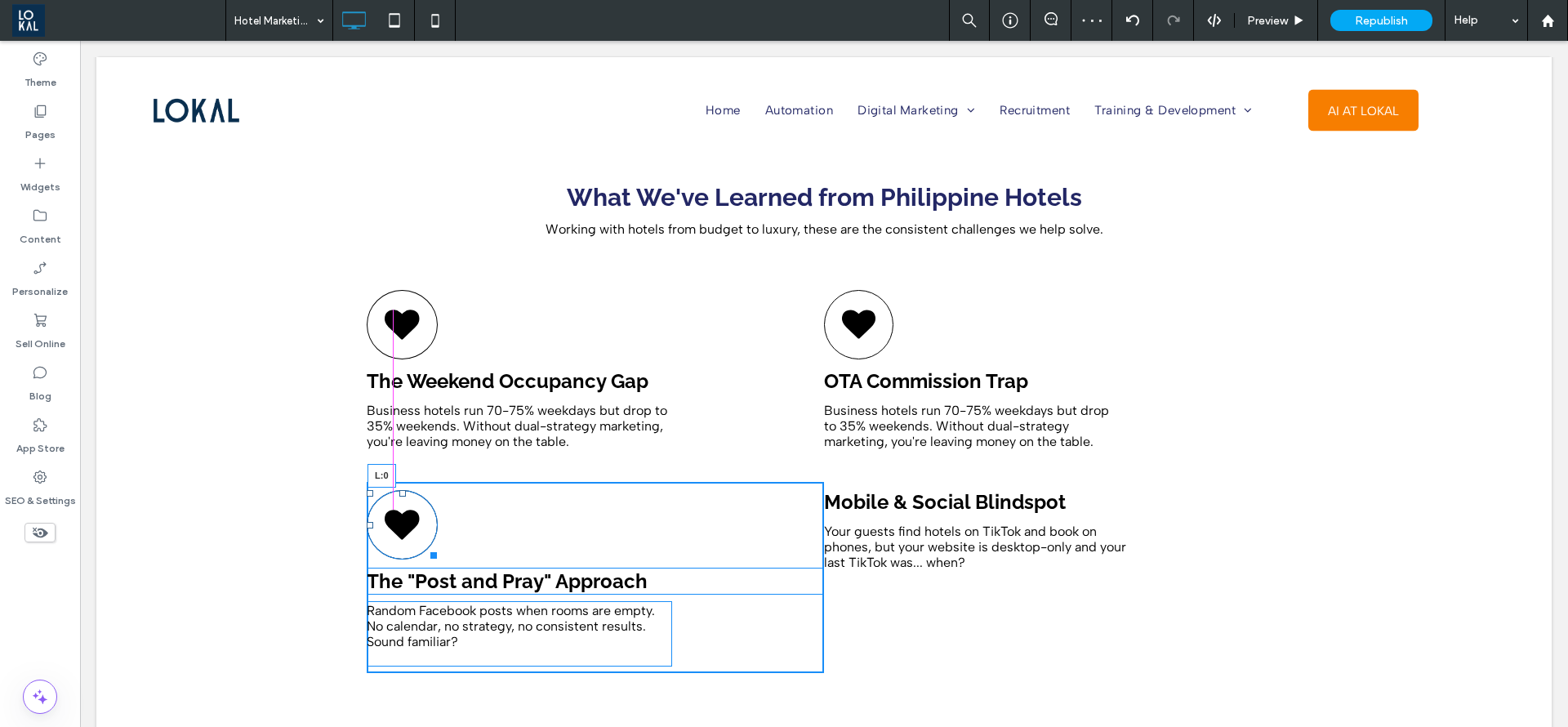
drag, startPoint x: 555, startPoint y: 506, endPoint x: 1112, endPoint y: 553, distance: 559.0
click at [336, 518] on div "L:0 The "Post and Pray" Approach Random Facebook posts when rooms are empty. No…" at bounding box center [824, 577] width 980 height 216
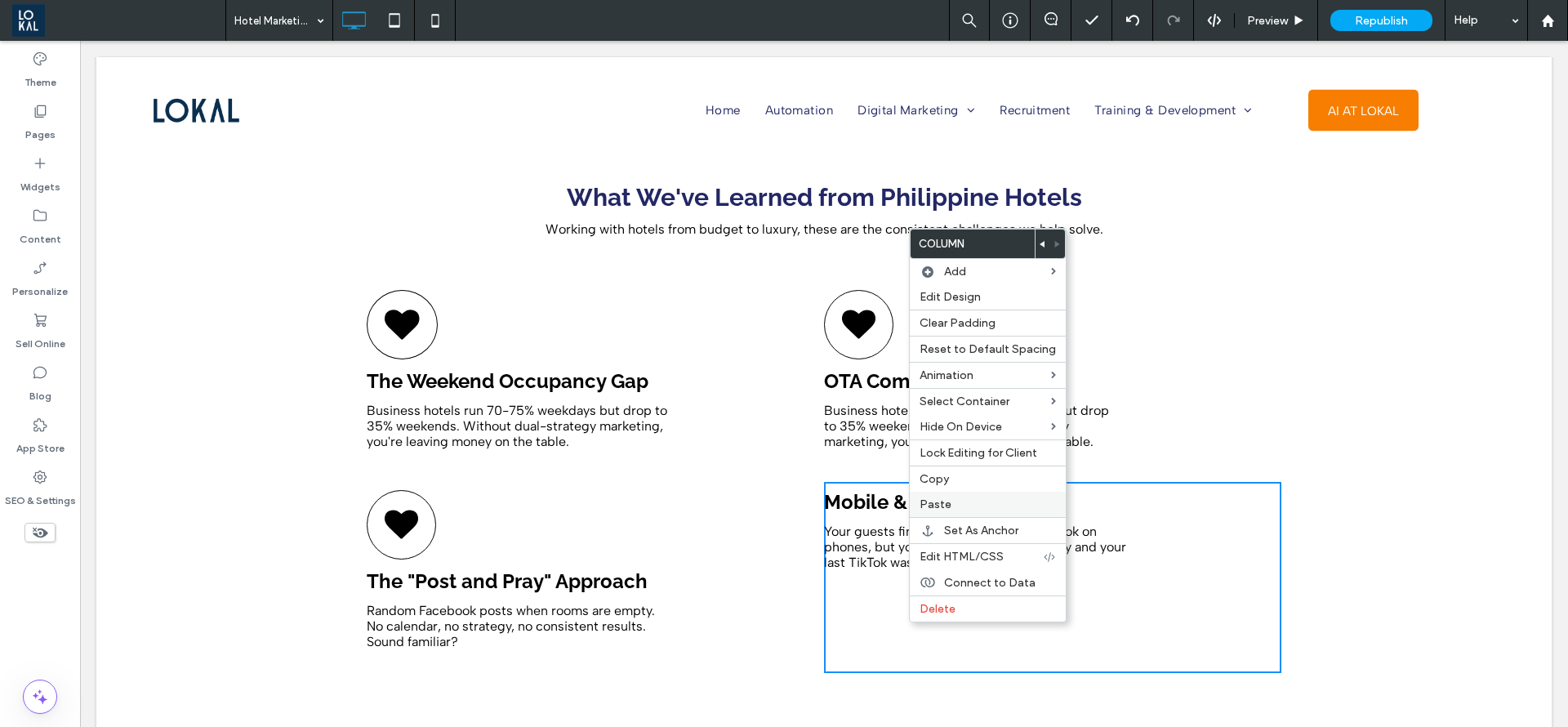
click at [967, 502] on label "Paste" at bounding box center [988, 504] width 136 height 14
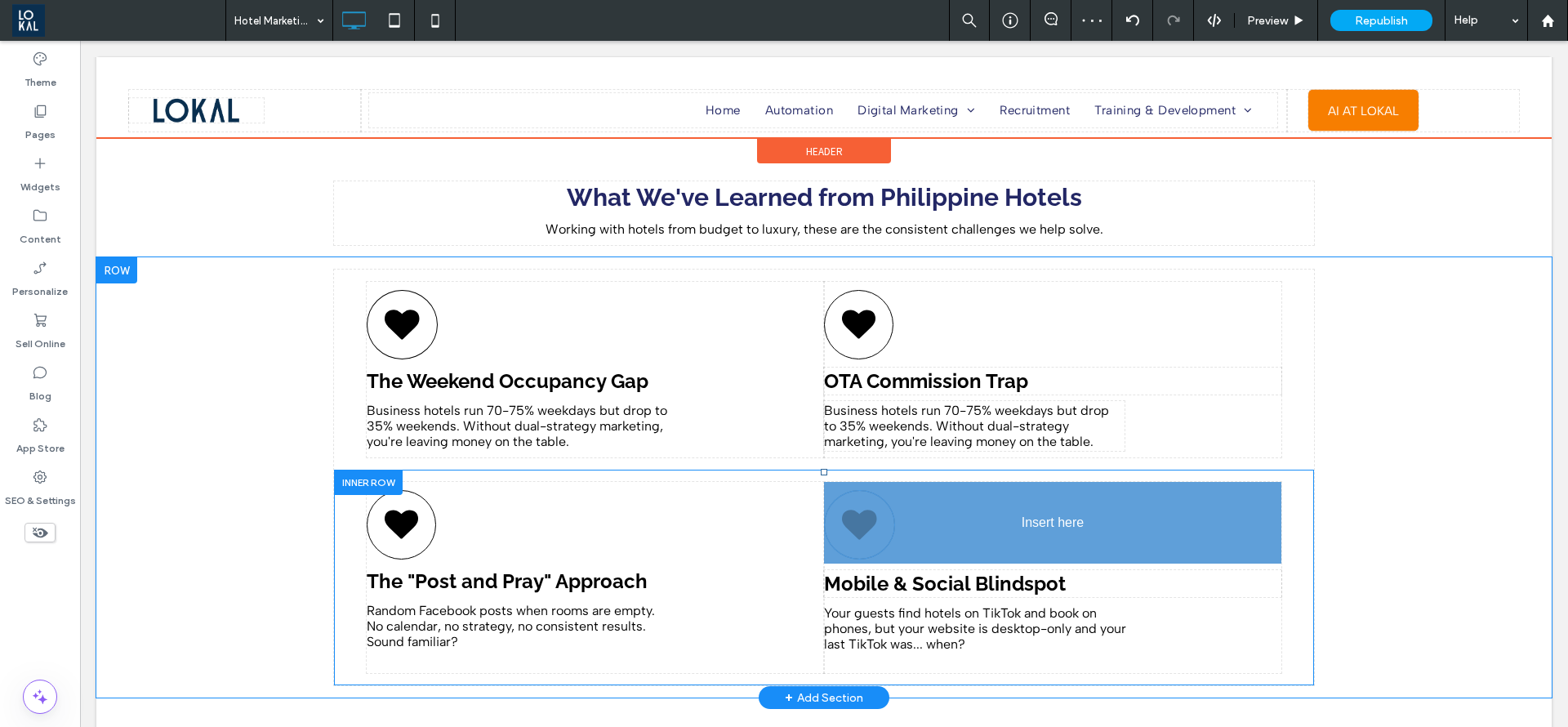
drag, startPoint x: 1035, startPoint y: 607, endPoint x: 1107, endPoint y: 531, distance: 104.7
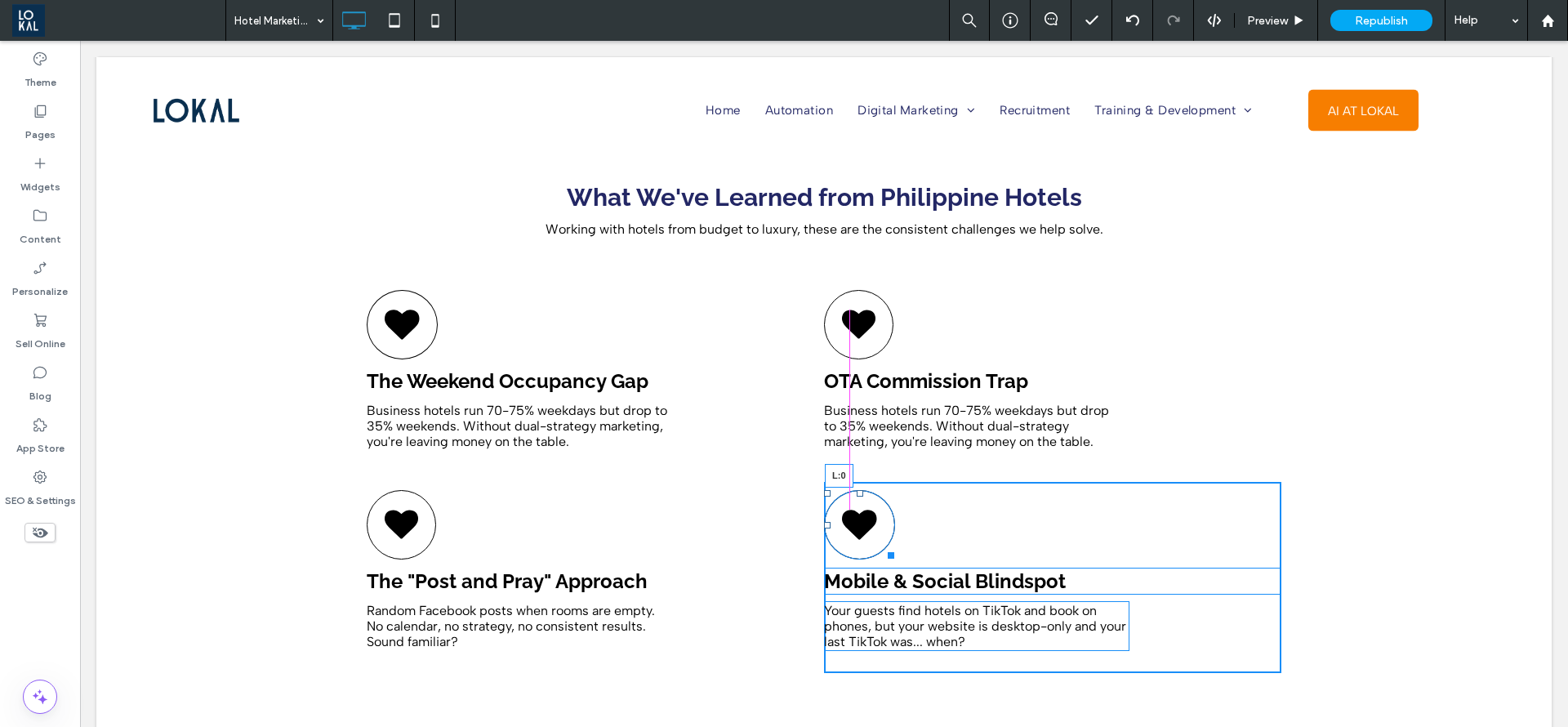
drag, startPoint x: 1013, startPoint y: 512, endPoint x: 785, endPoint y: 521, distance: 228.2
click at [785, 521] on div "The "Post and Pray" Approach Random Facebook posts when rooms are empty. No cal…" at bounding box center [824, 577] width 915 height 191
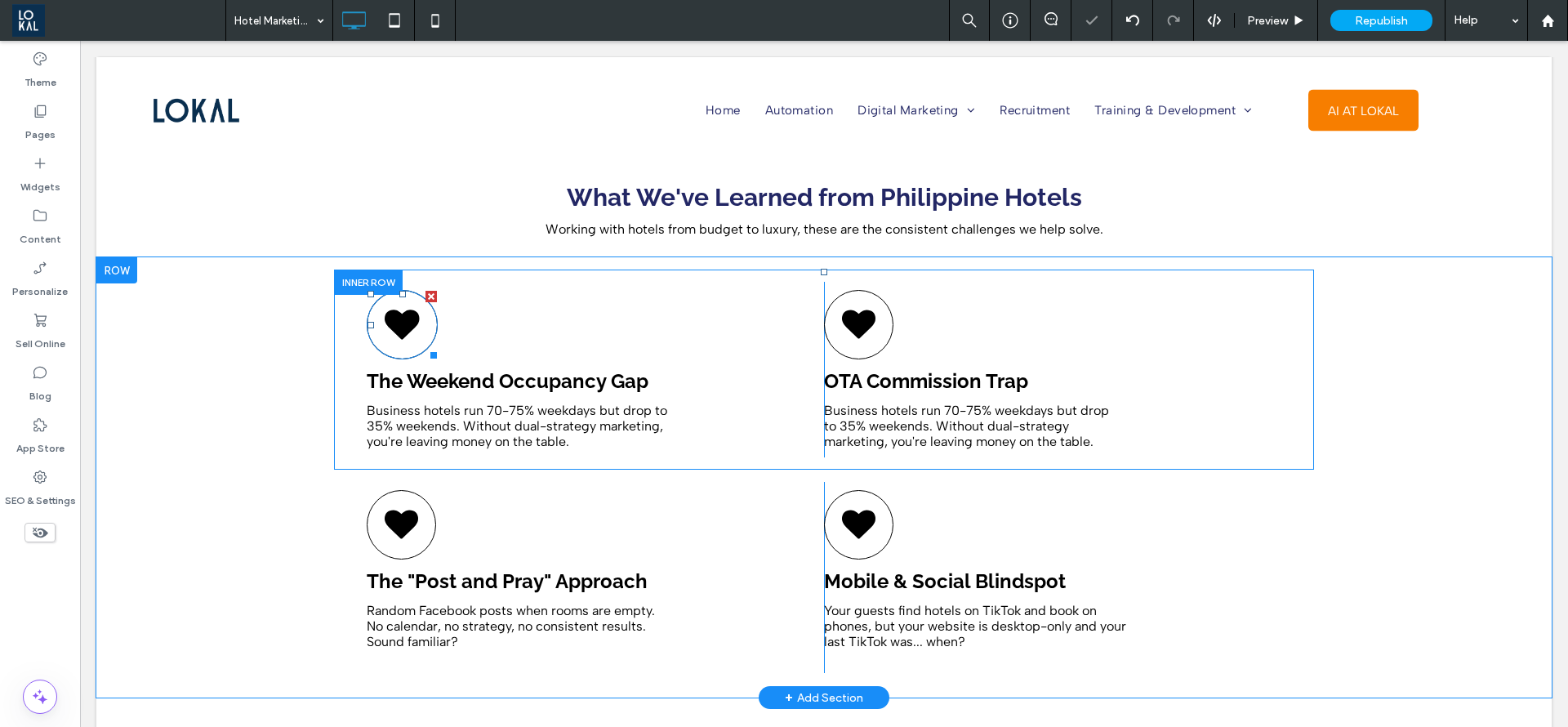
click at [373, 314] on div at bounding box center [401, 324] width 71 height 69
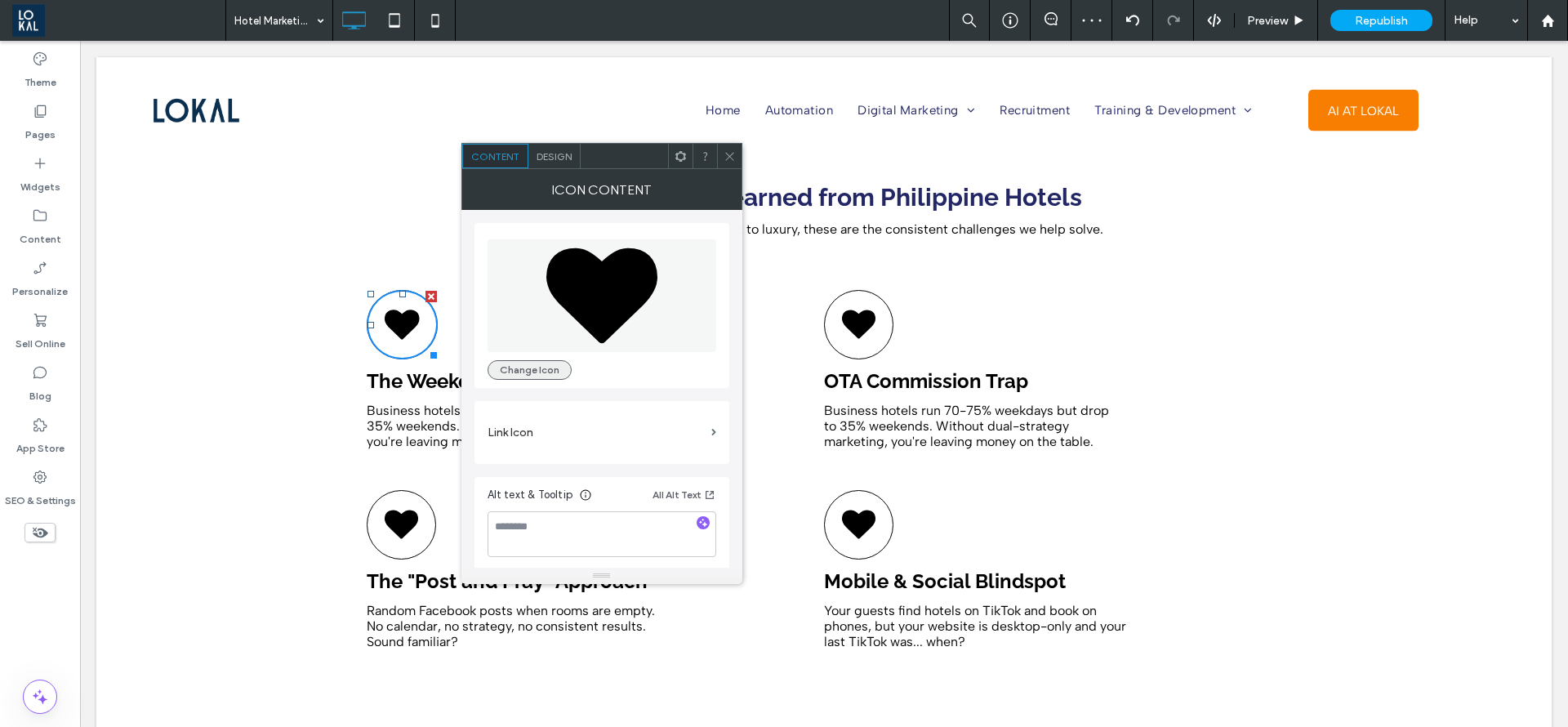
click at [533, 378] on button "Change Icon" at bounding box center [529, 369] width 84 height 20
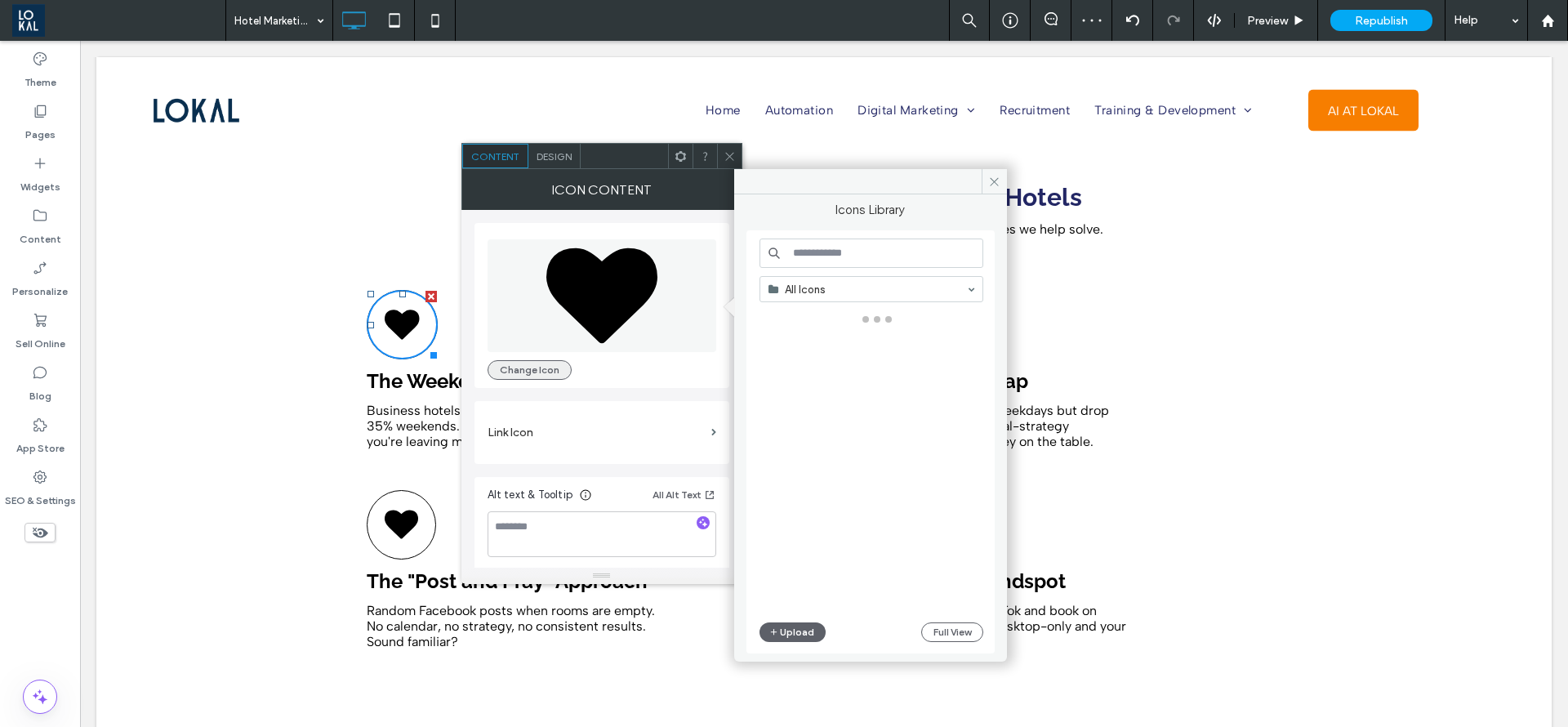
click at [533, 366] on button "Change Icon" at bounding box center [529, 369] width 84 height 20
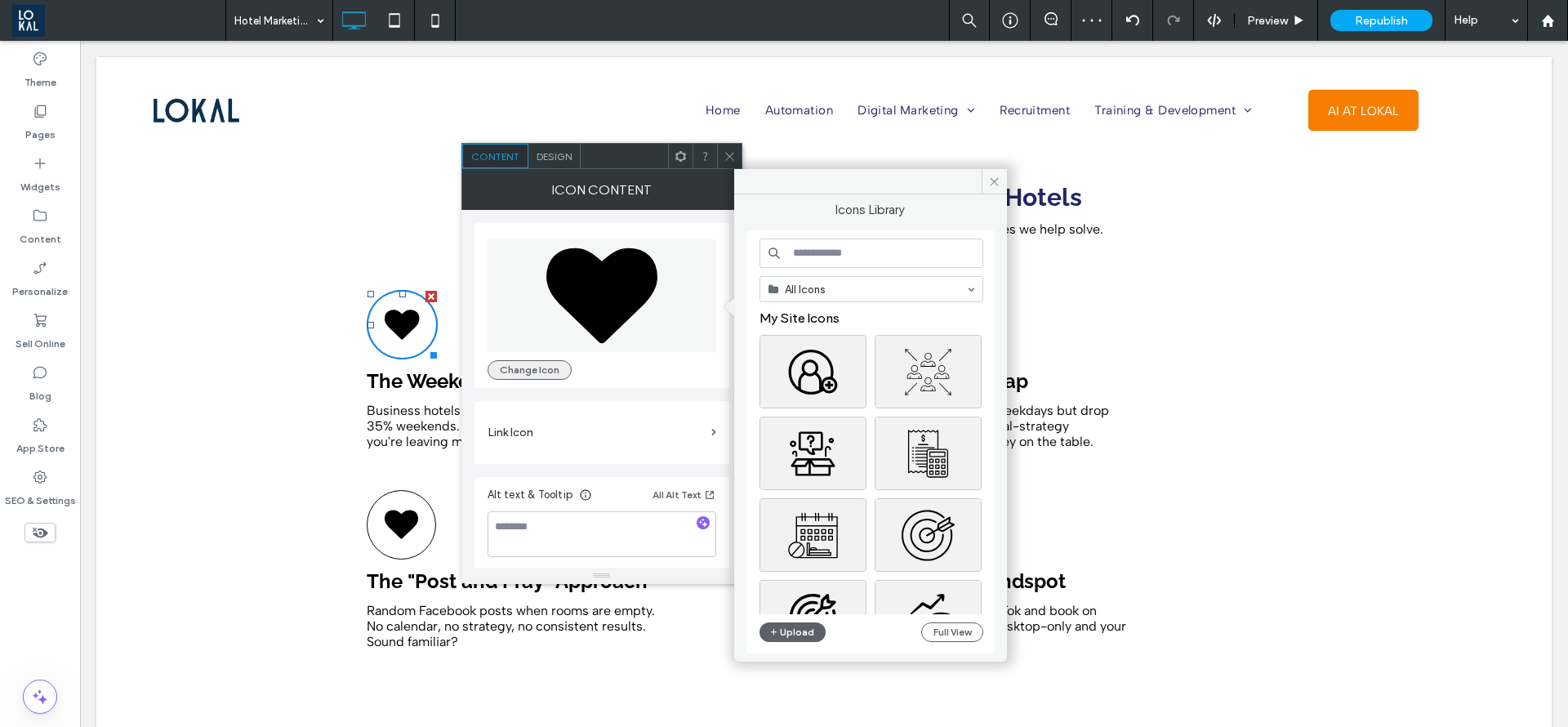
click at [533, 366] on button "Change Icon" at bounding box center [529, 369] width 84 height 20
click at [887, 253] on input at bounding box center [871, 253] width 223 height 29
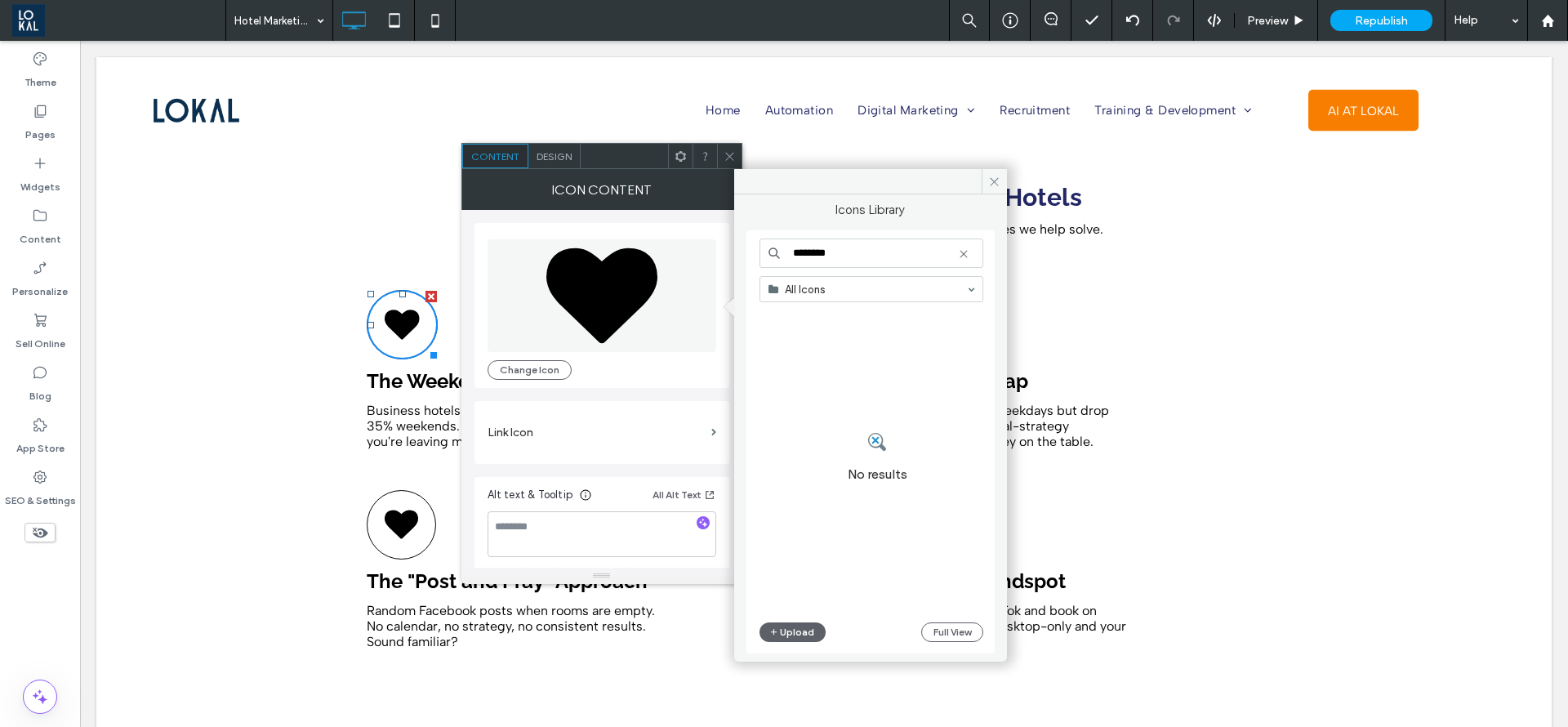
click at [836, 257] on input "********" at bounding box center [871, 253] width 223 height 29
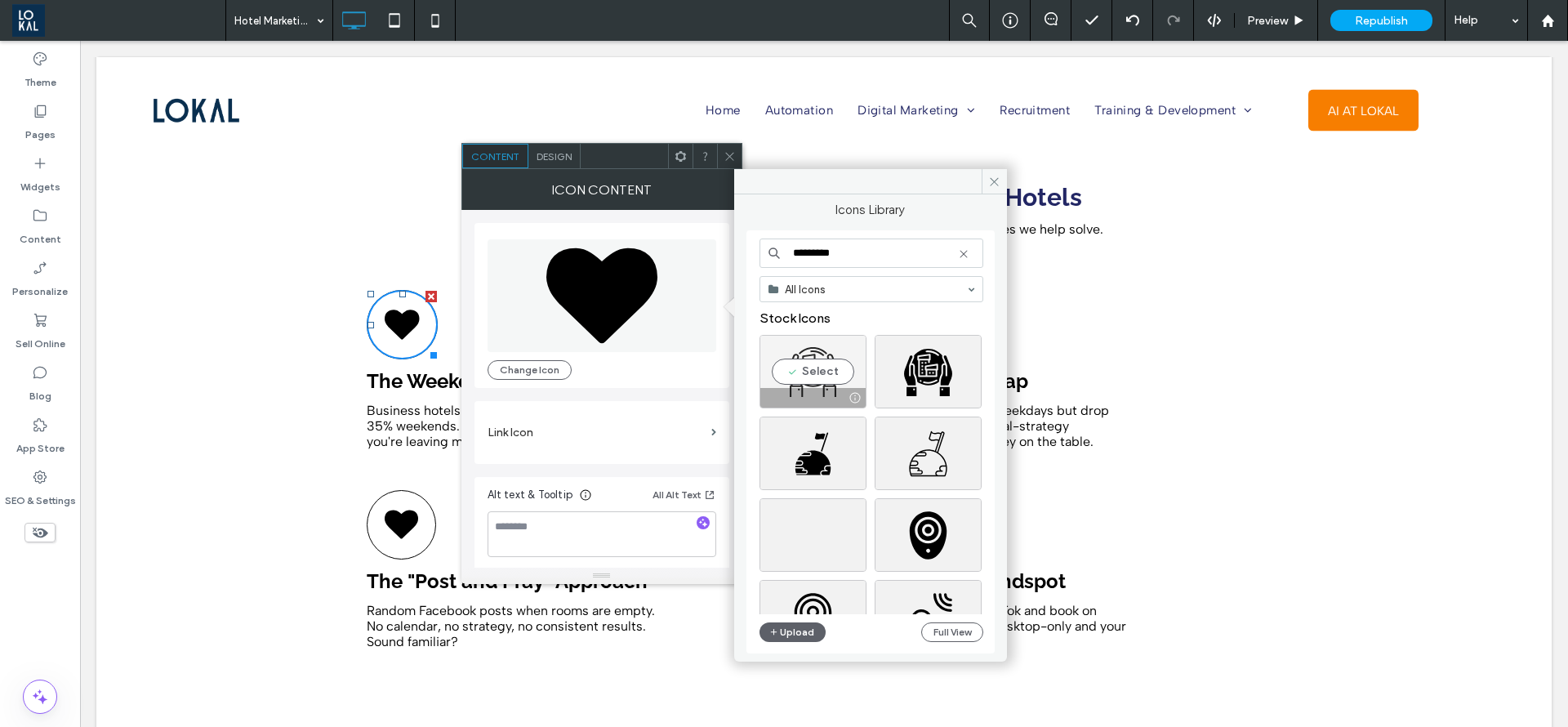
type input "*********"
click at [840, 382] on div "Select" at bounding box center [812, 372] width 107 height 74
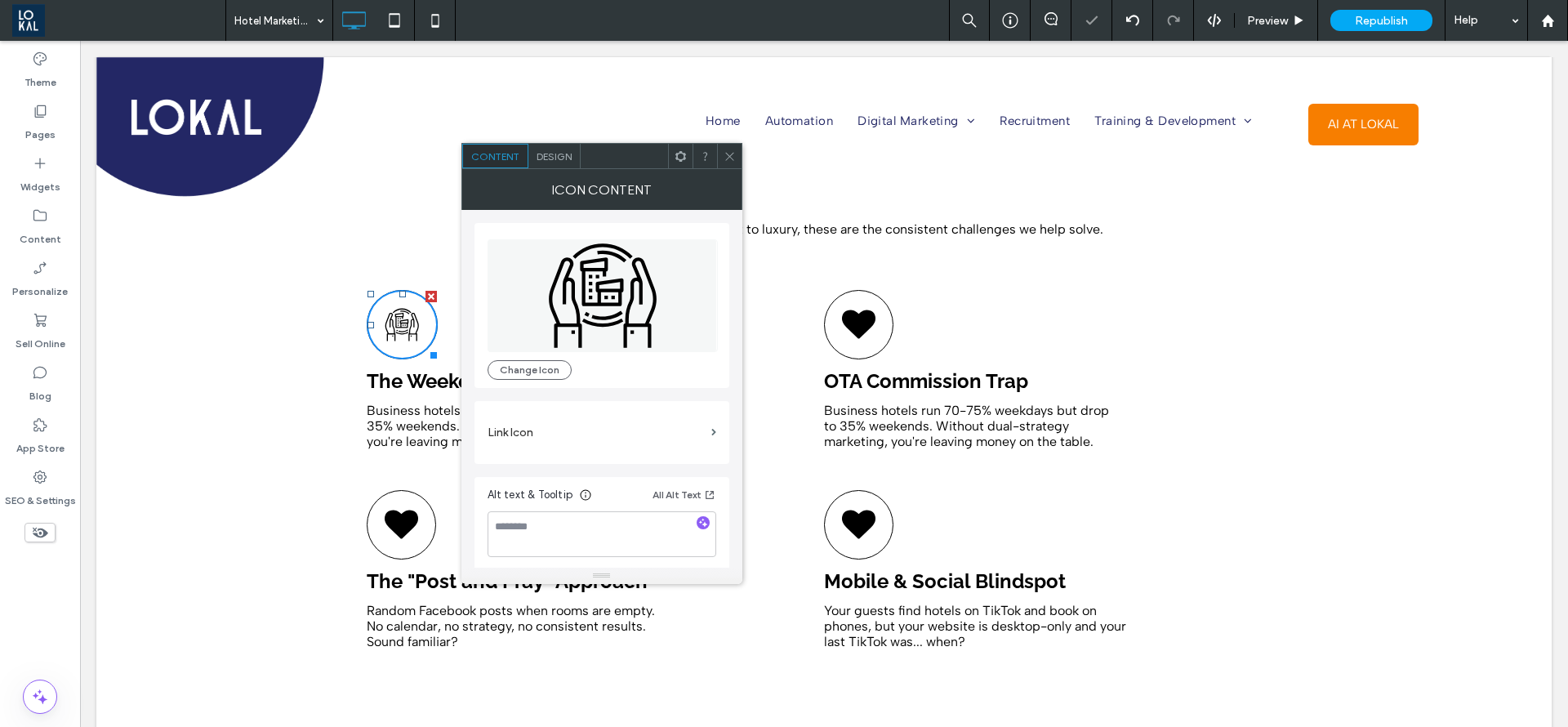
click at [539, 151] on span "Design" at bounding box center [554, 156] width 35 height 12
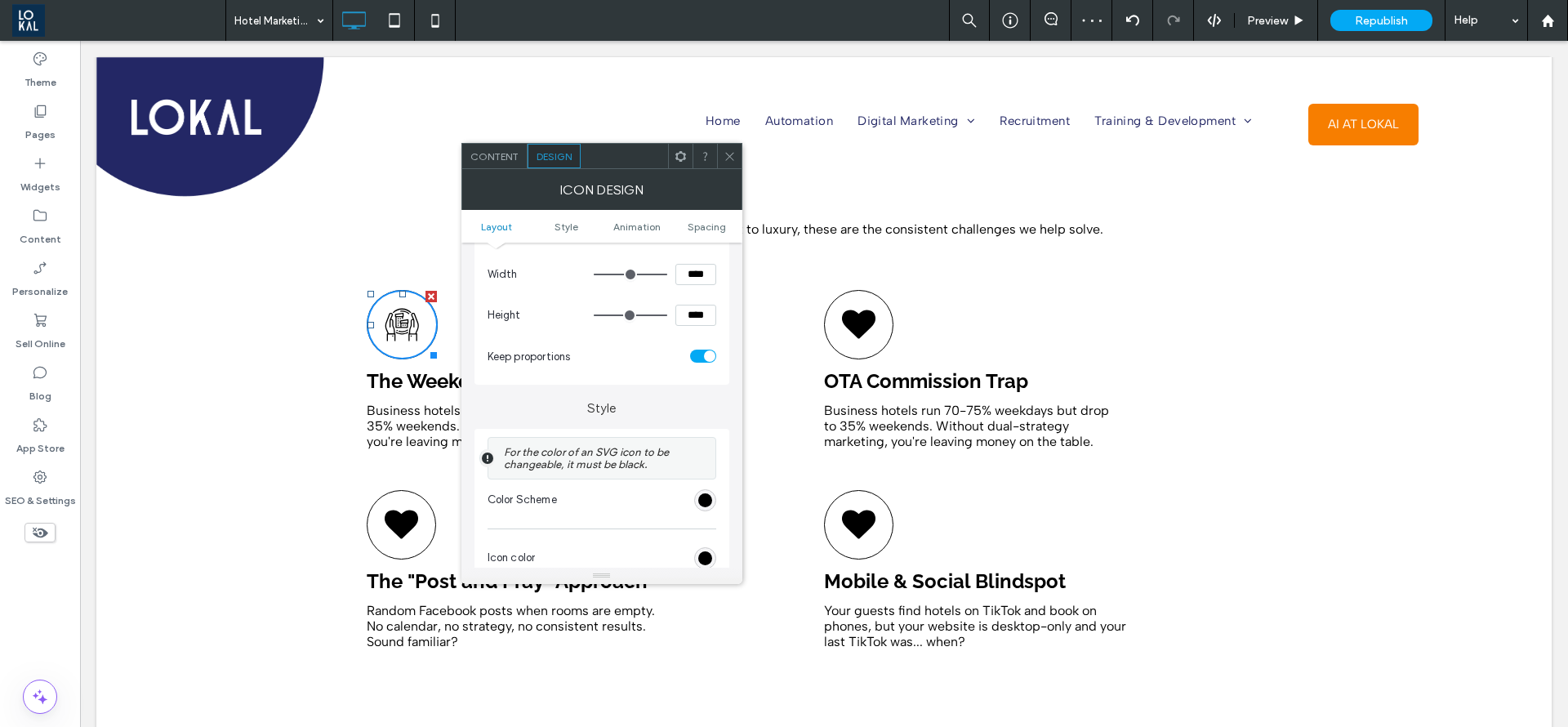
scroll to position [367, 0]
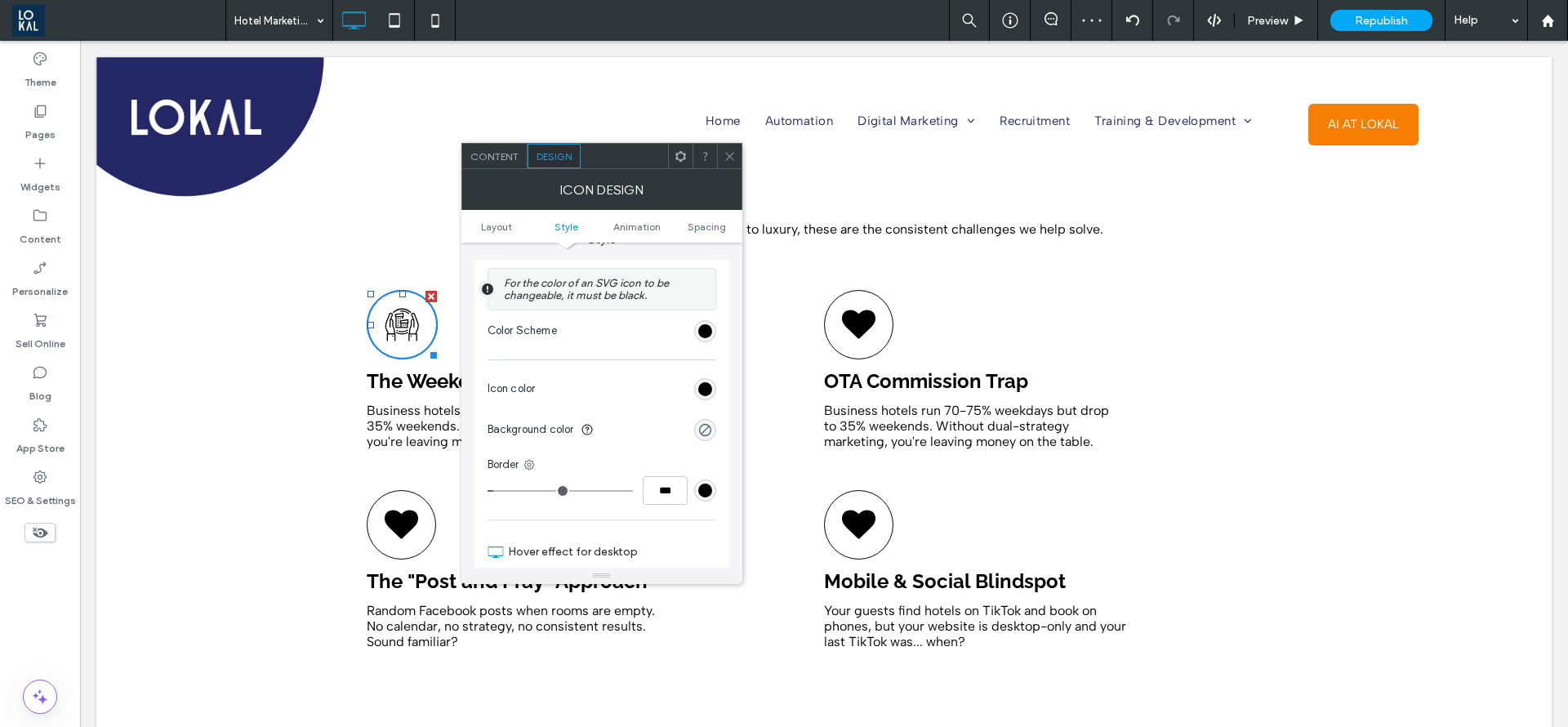
click at [705, 378] on div "rgb(0, 0, 0)" at bounding box center [704, 388] width 22 height 22
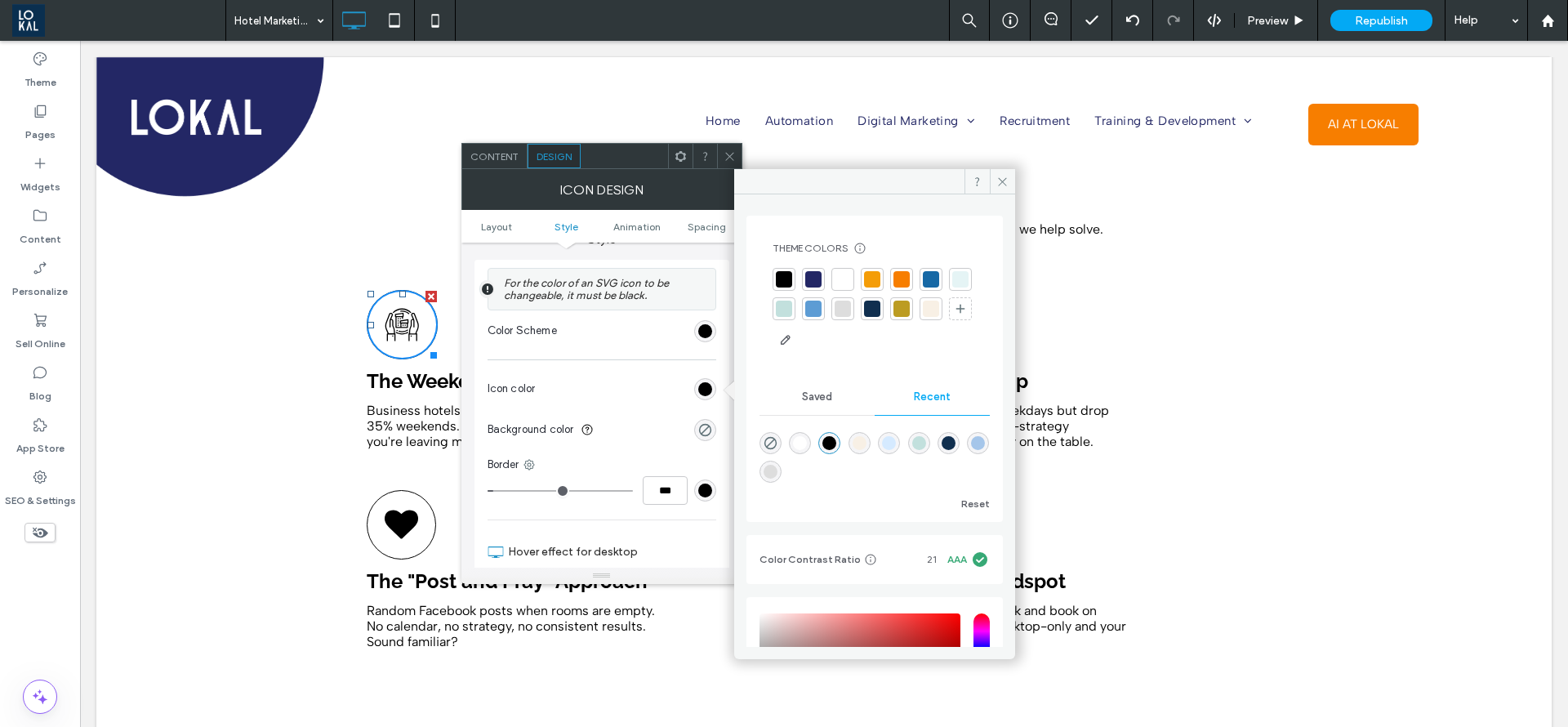
click at [910, 310] on div at bounding box center [901, 308] width 16 height 16
click at [995, 169] on span at bounding box center [1003, 182] width 26 height 25
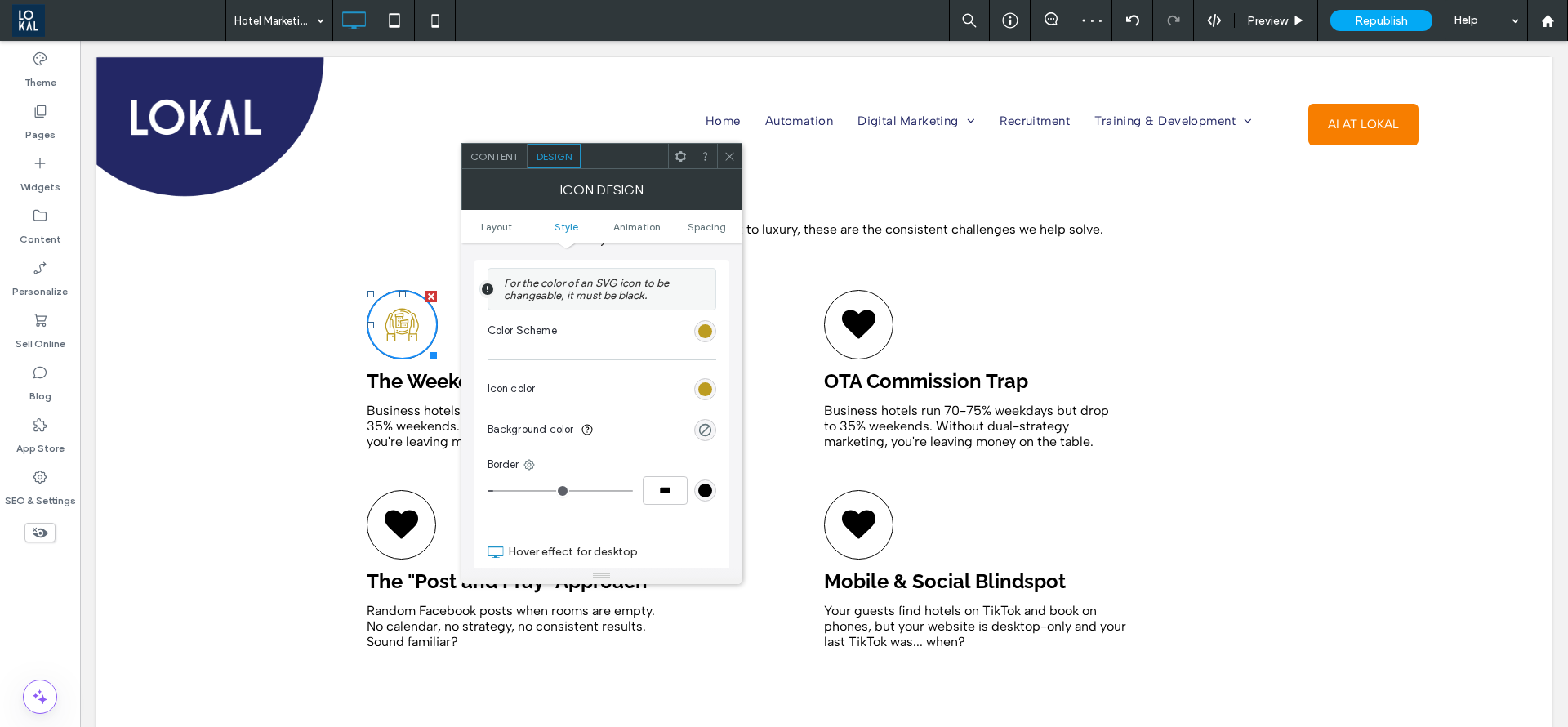
click at [704, 488] on div "rgb(0, 0, 0)" at bounding box center [705, 490] width 14 height 14
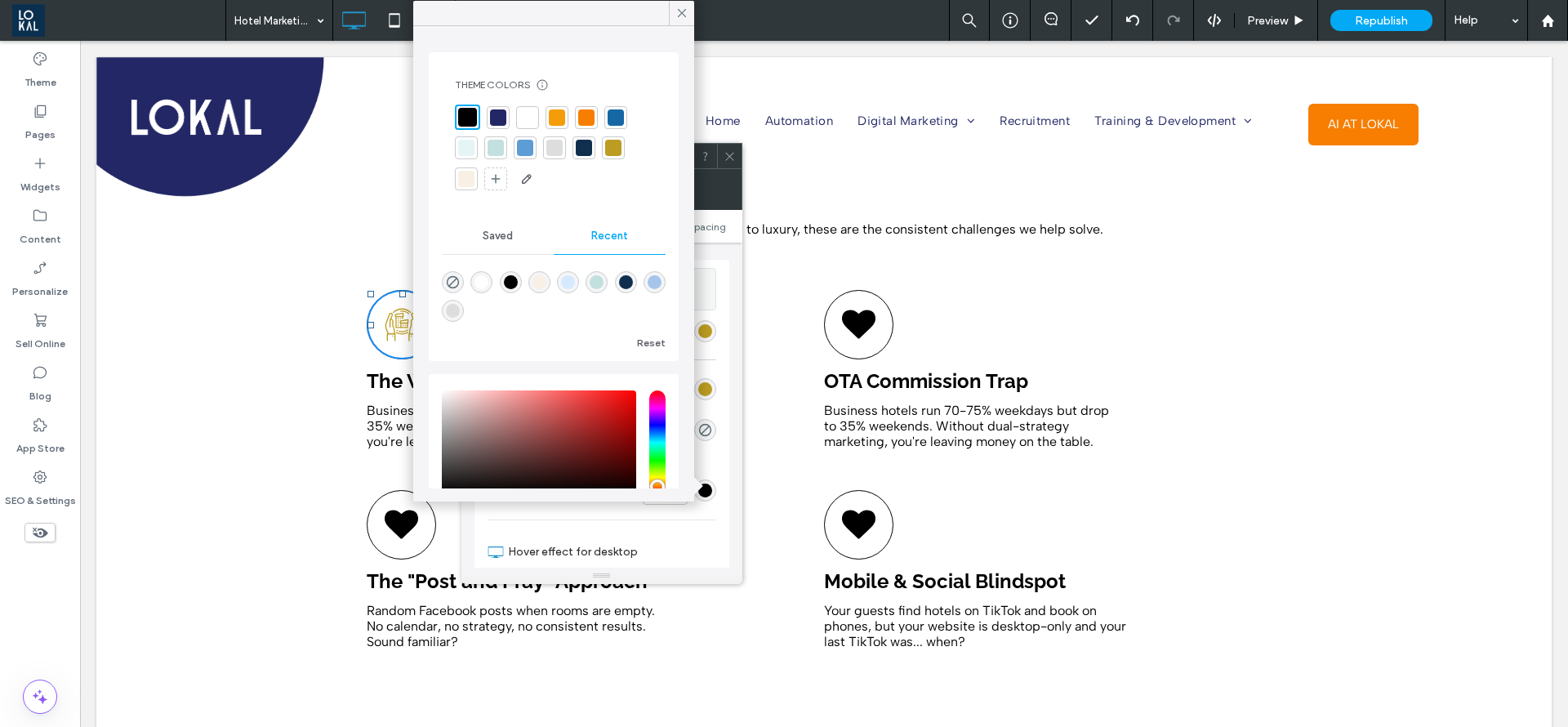
click at [614, 152] on div at bounding box center [614, 148] width 23 height 23
click at [682, 12] on use at bounding box center [682, 12] width 9 height 9
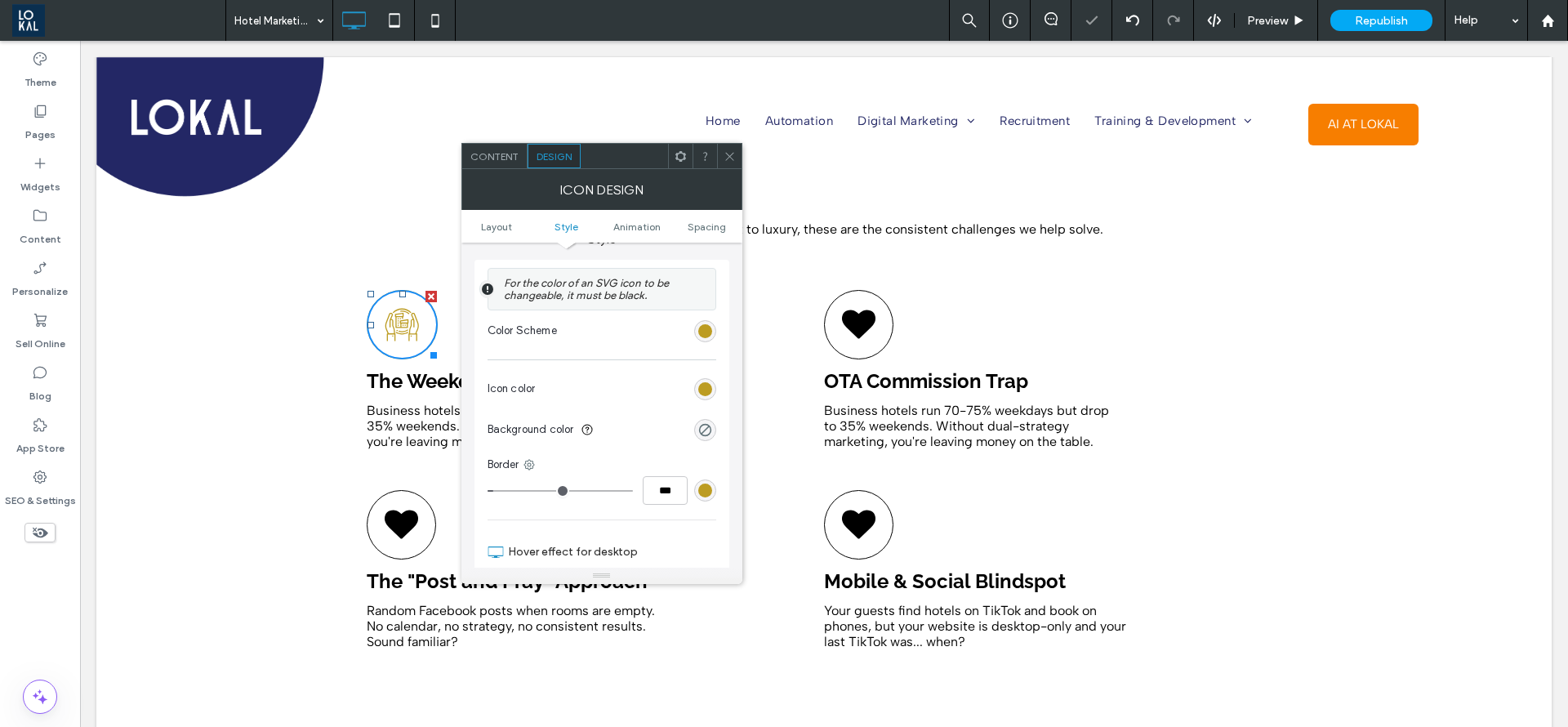
click at [1216, 379] on div "OTA Commission Trap Business hotels run 70-75% weekdays but drop to 35% weekend…" at bounding box center [1052, 369] width 457 height 175
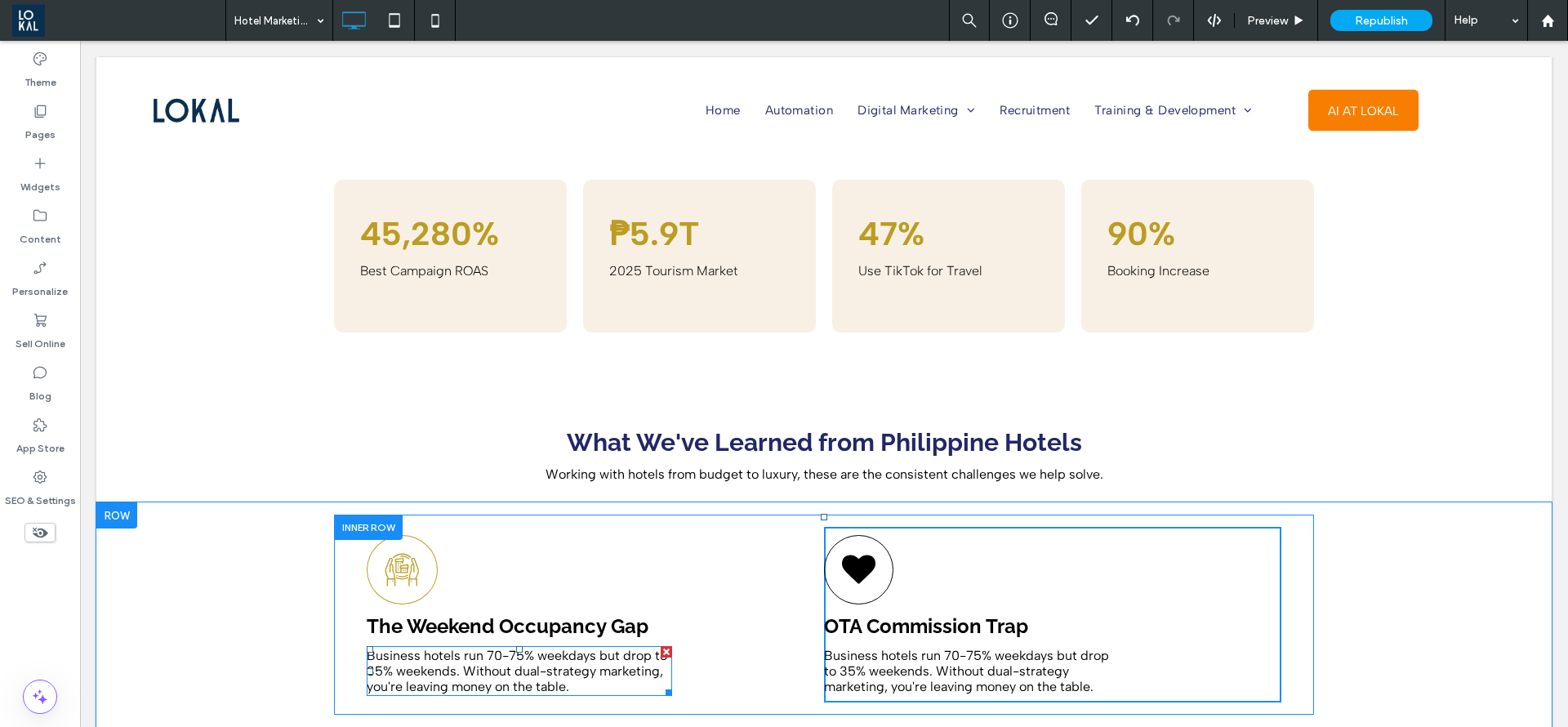
scroll to position [1715, 0]
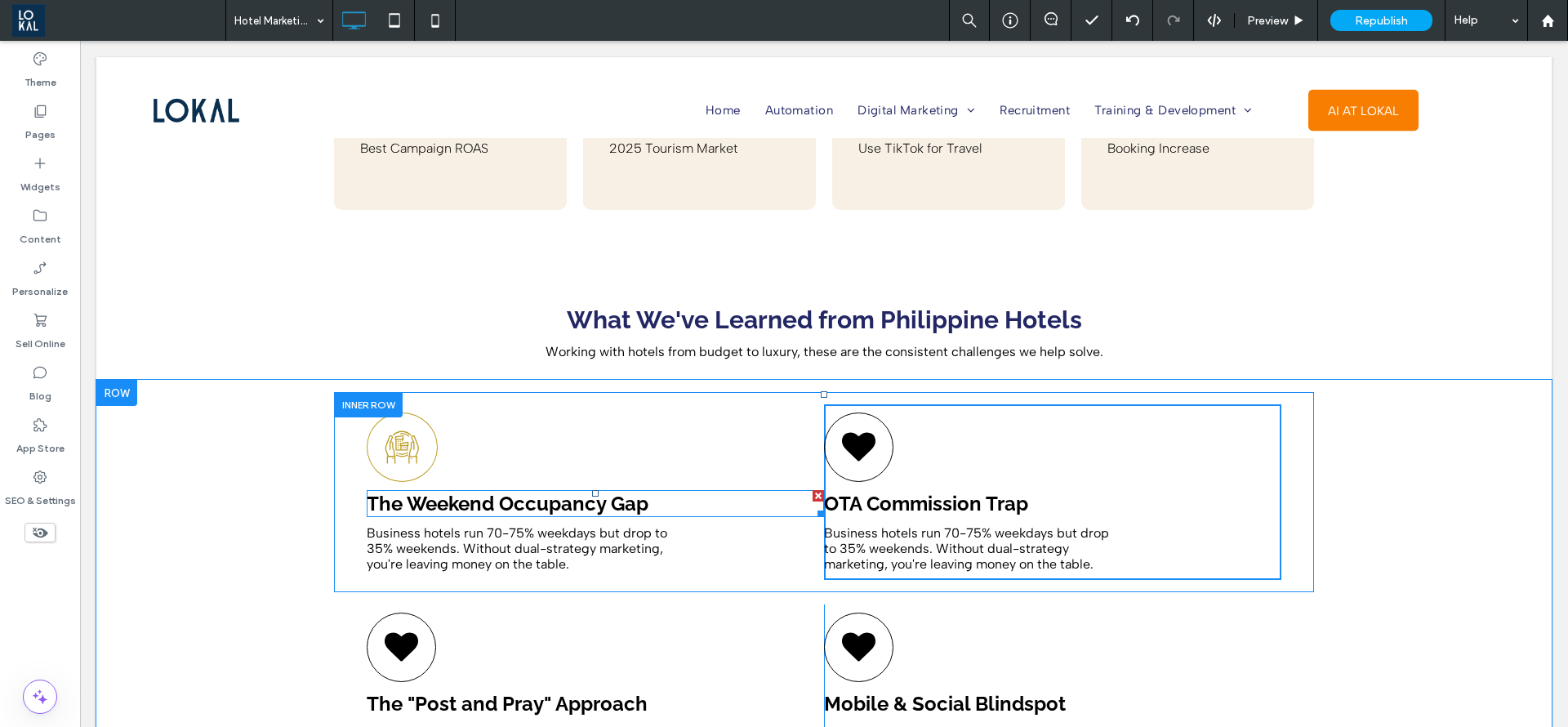
click at [579, 494] on strong "The Weekend Occupancy Gap" at bounding box center [508, 503] width 282 height 24
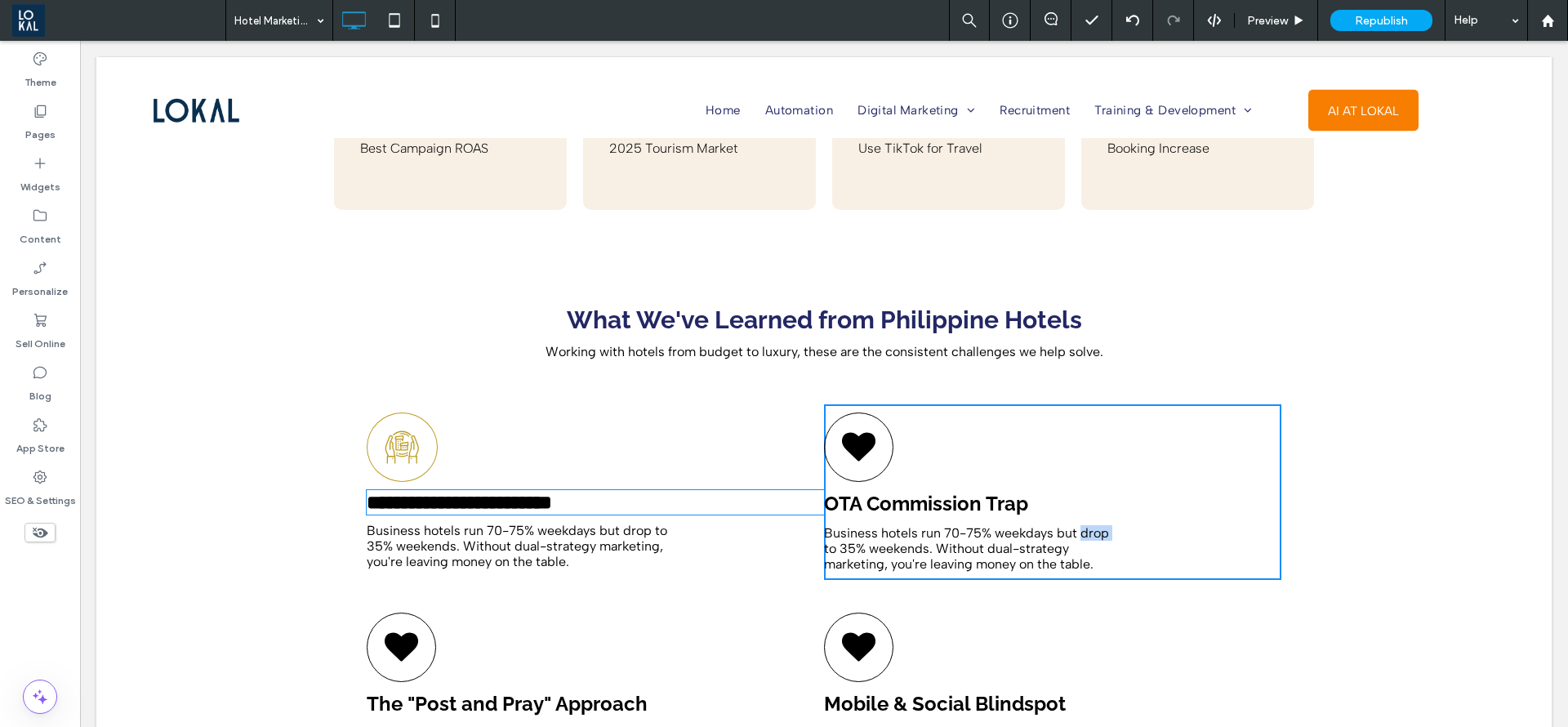
type input "*******"
type input "**"
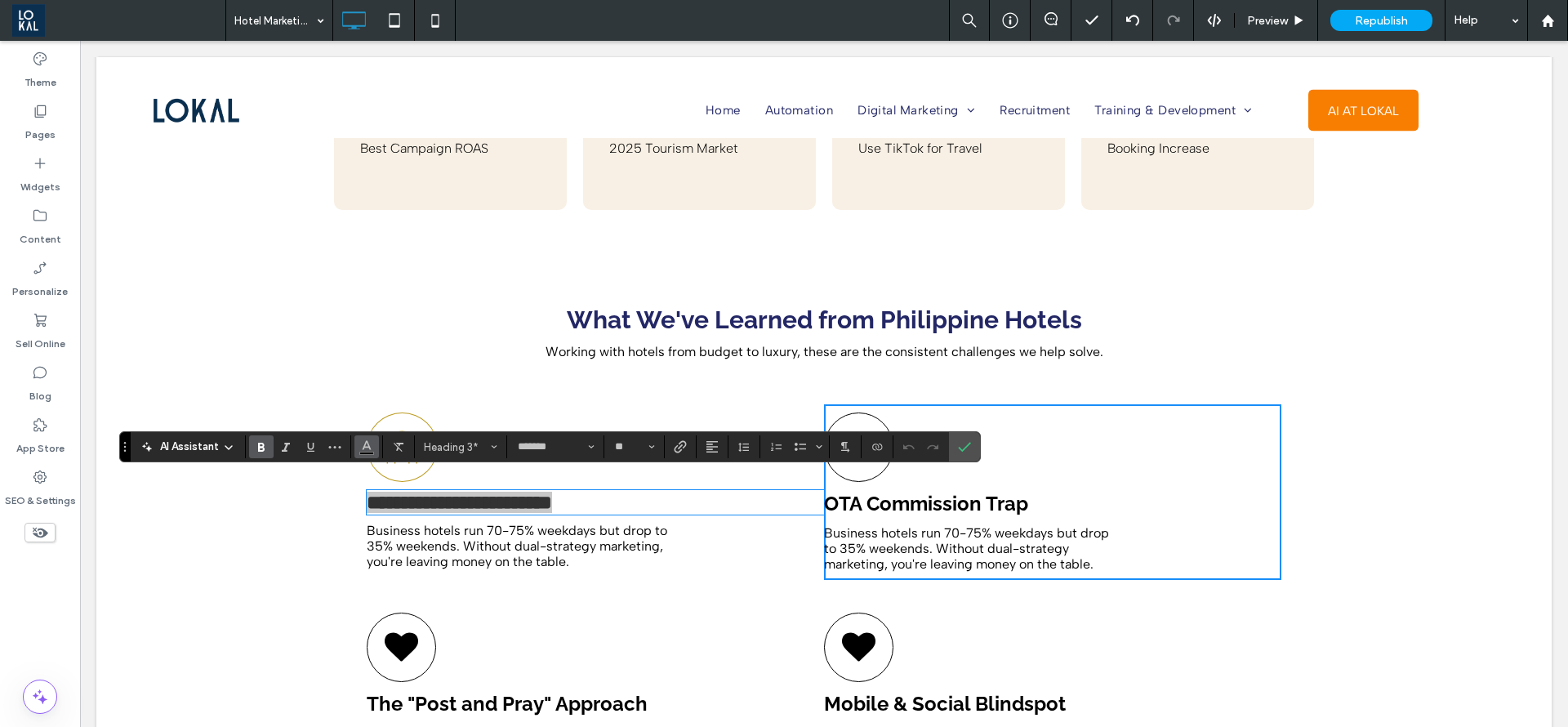
click at [370, 434] on span "Color" at bounding box center [366, 445] width 13 height 21
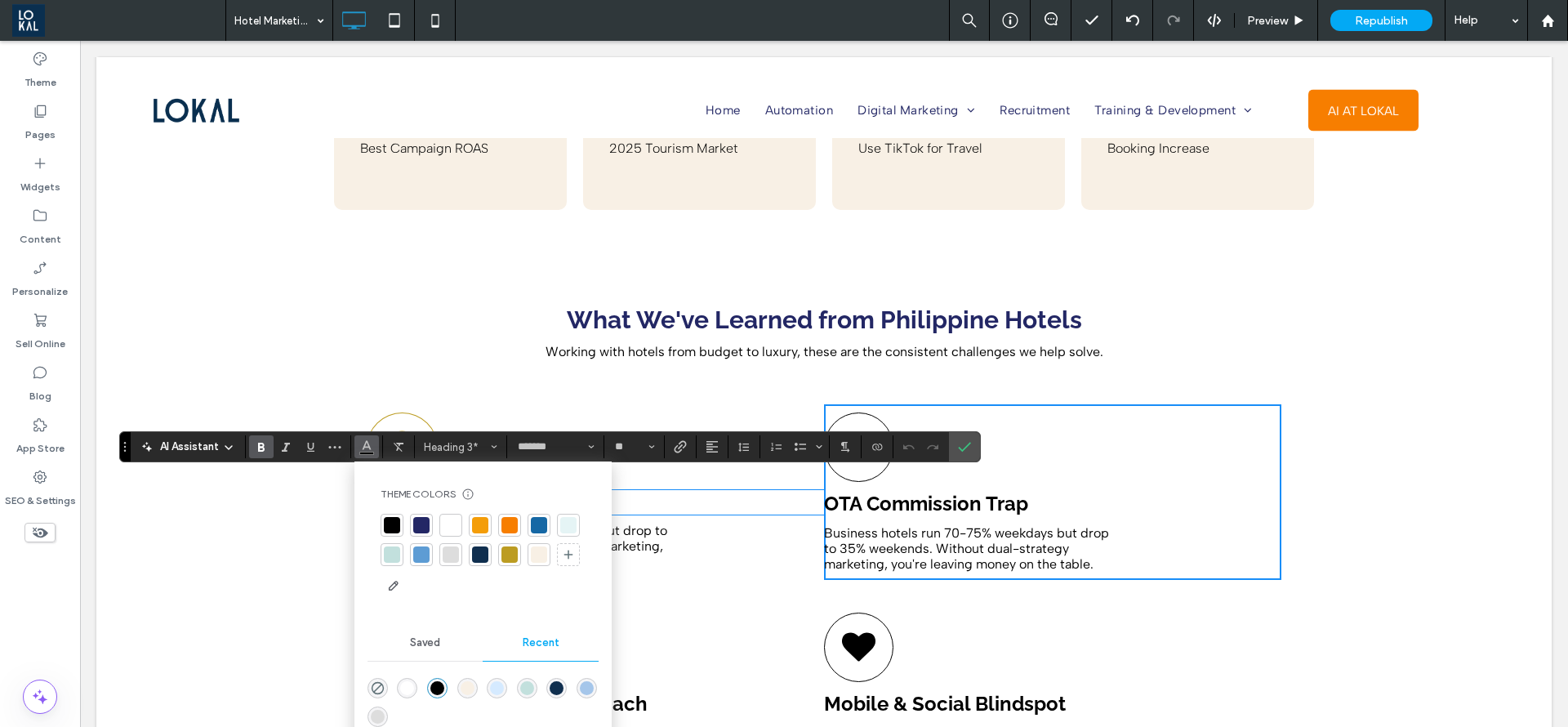
click at [508, 557] on div at bounding box center [509, 554] width 16 height 16
click at [963, 434] on span "Confirm" at bounding box center [962, 446] width 8 height 29
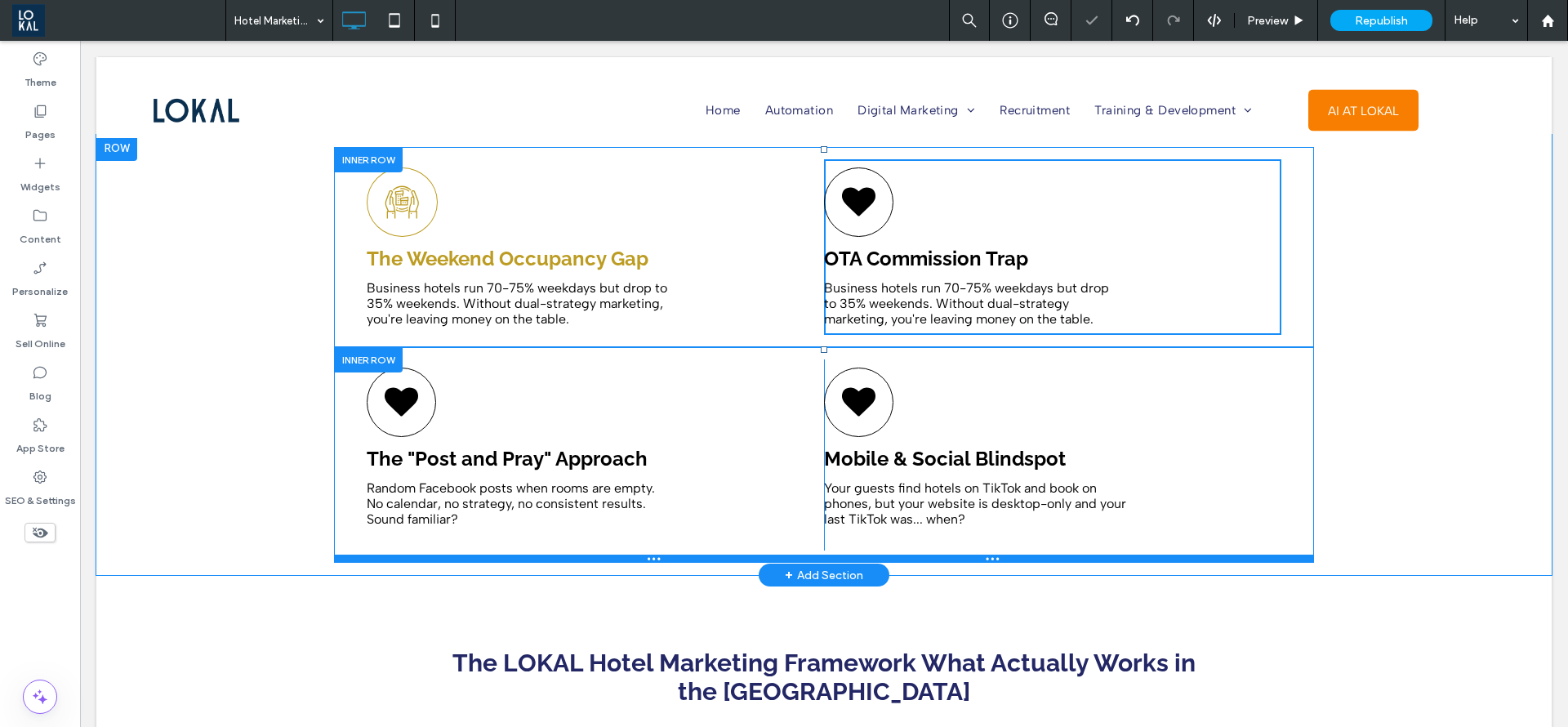
scroll to position [1837, 0]
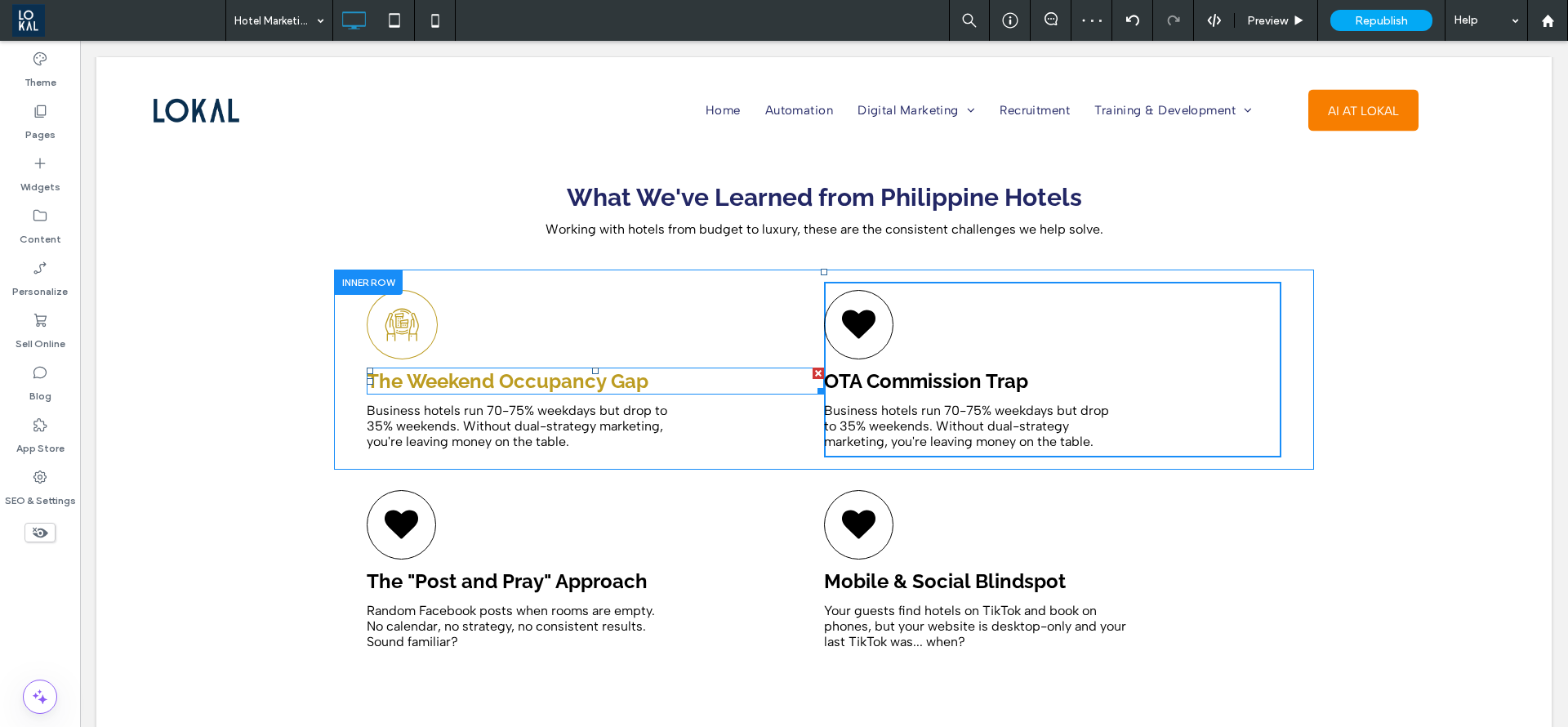
click at [580, 369] on strong "The Weekend Occupancy Gap" at bounding box center [508, 381] width 282 height 24
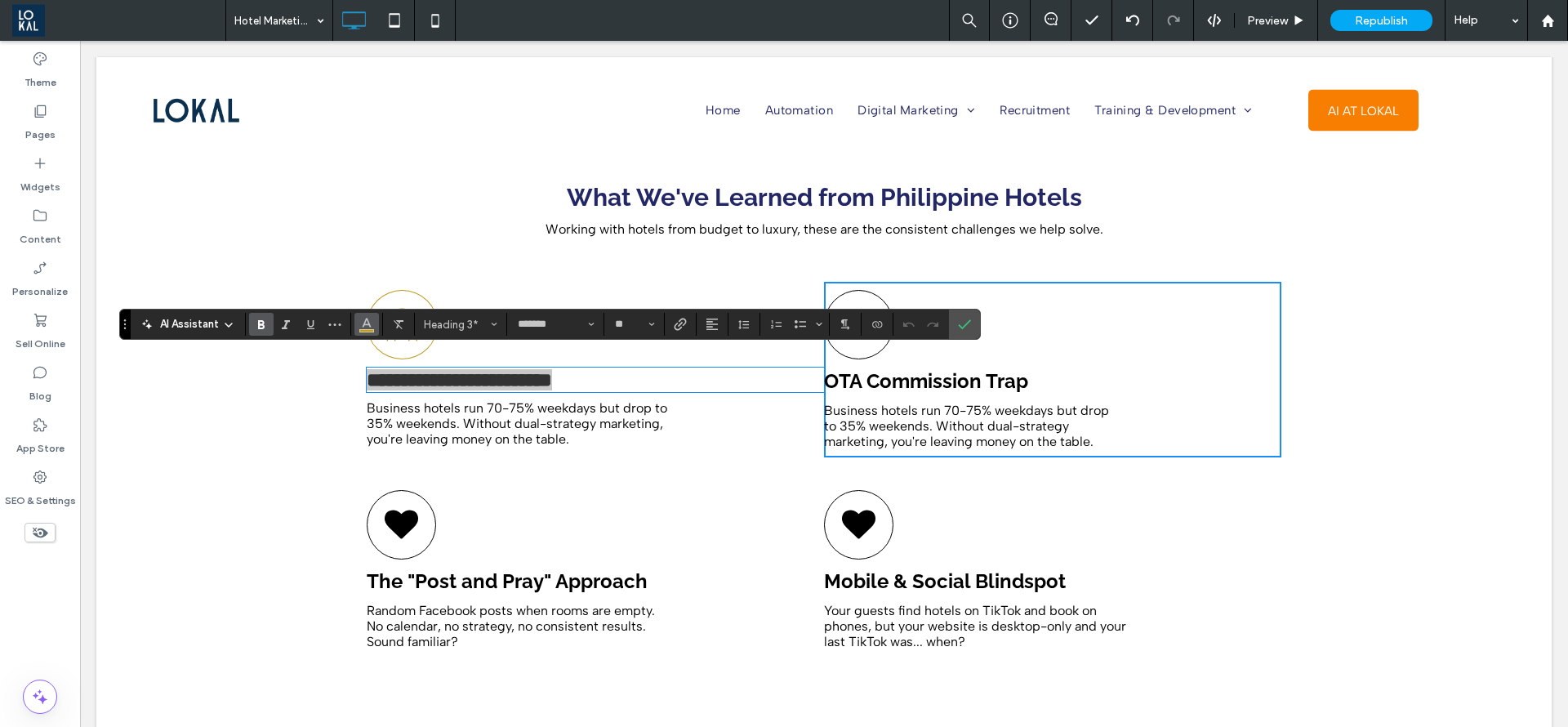
click at [365, 328] on icon "Color" at bounding box center [366, 323] width 13 height 13
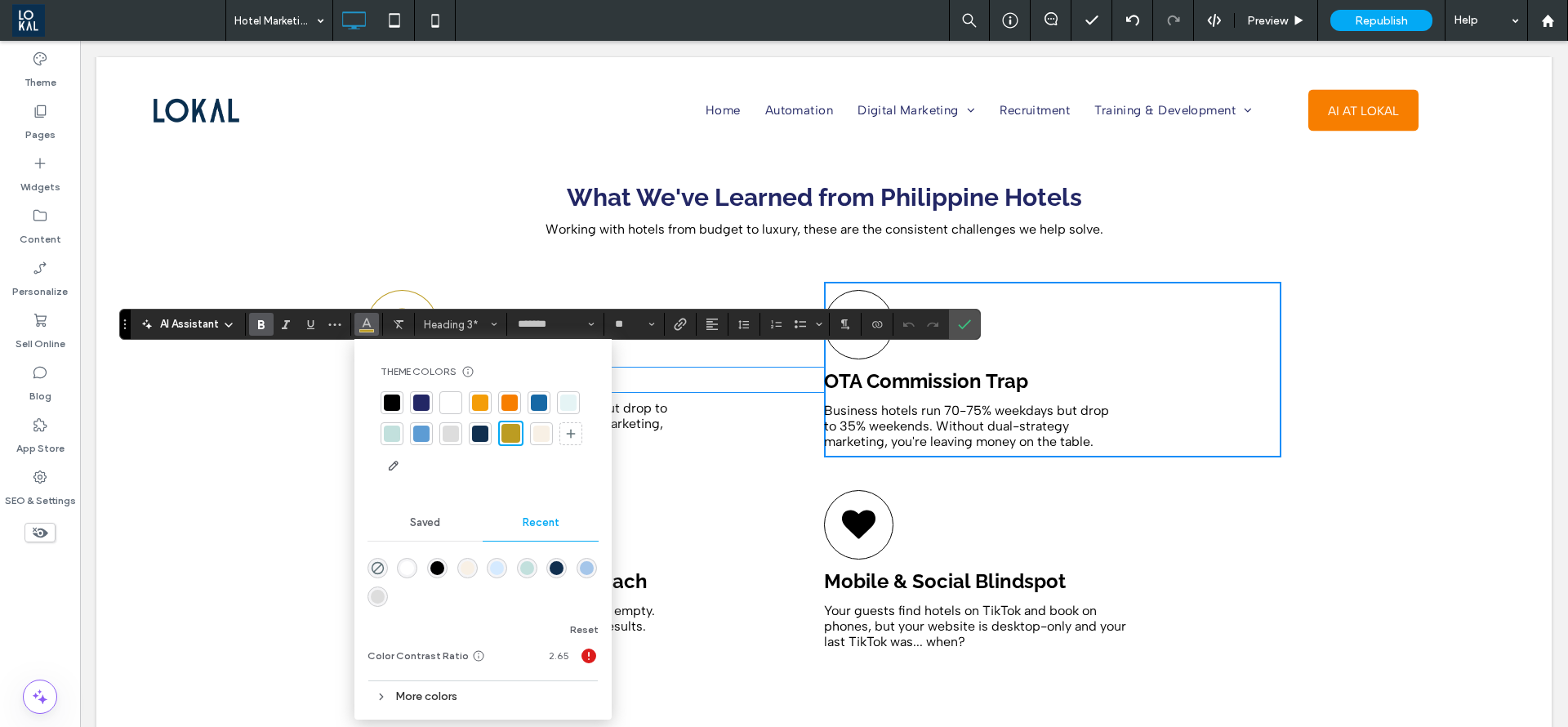
click at [421, 396] on div at bounding box center [421, 402] width 16 height 16
click at [730, 416] on div "**********" at bounding box center [595, 369] width 457 height 175
click at [965, 324] on icon "Confirm" at bounding box center [965, 325] width 13 height 13
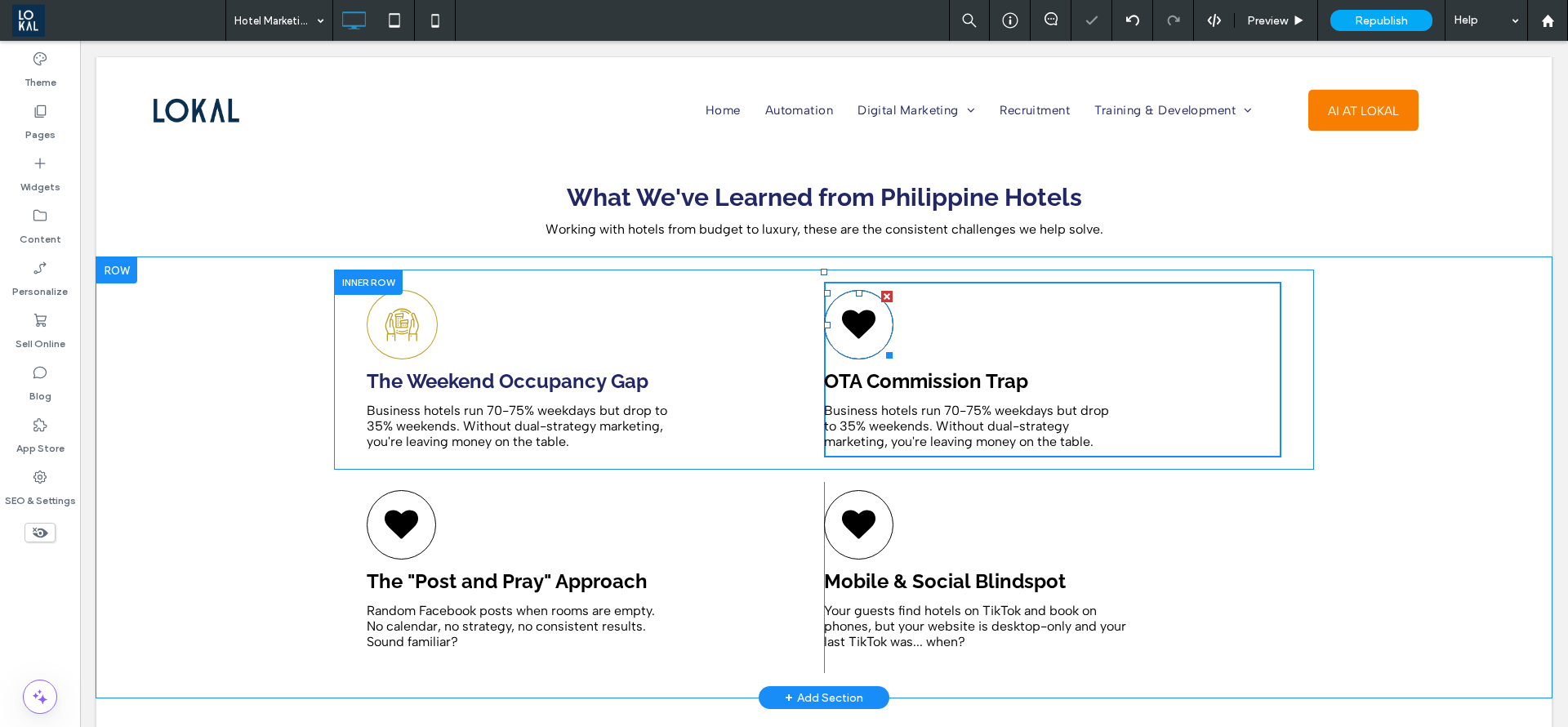
click at [846, 310] on icon at bounding box center [859, 325] width 34 height 29
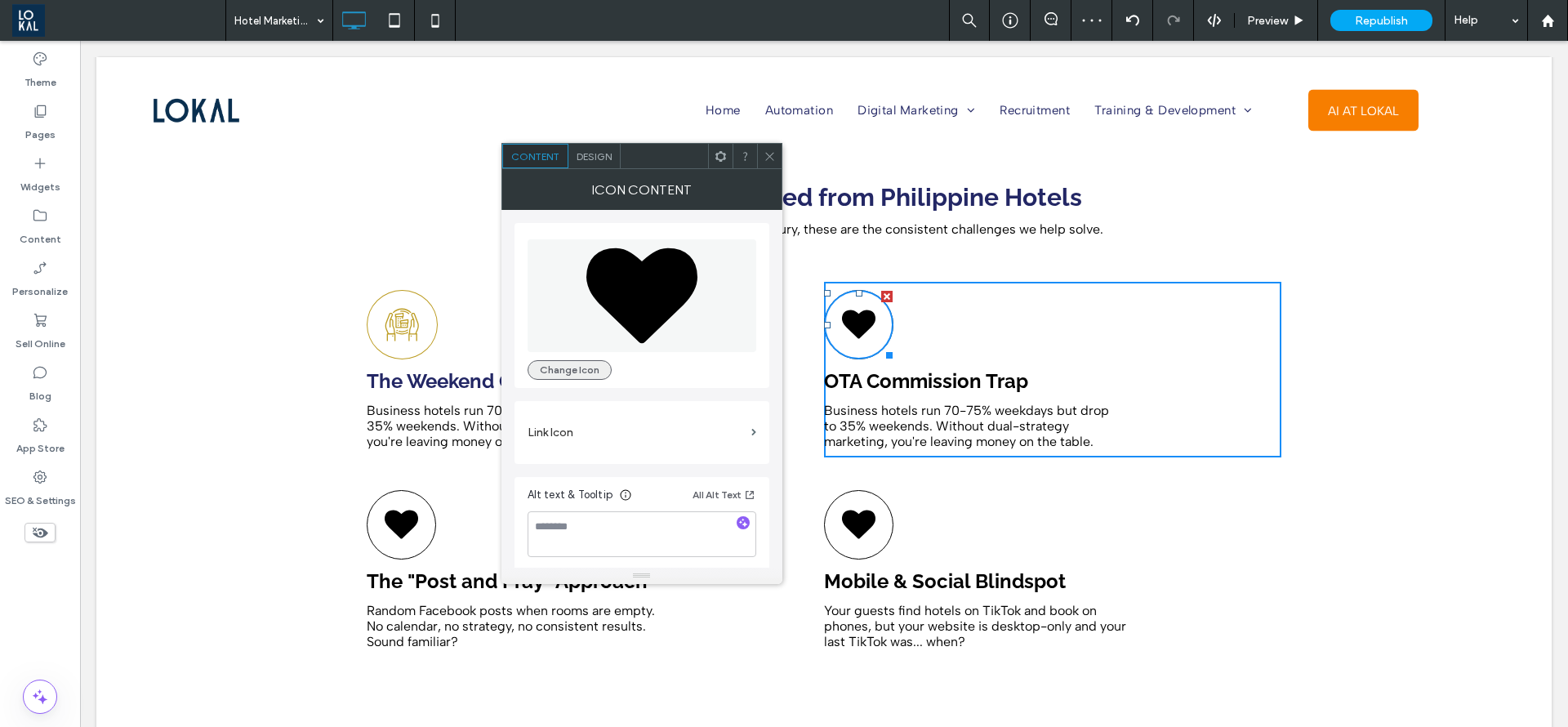
click at [563, 369] on button "Change Icon" at bounding box center [569, 369] width 84 height 20
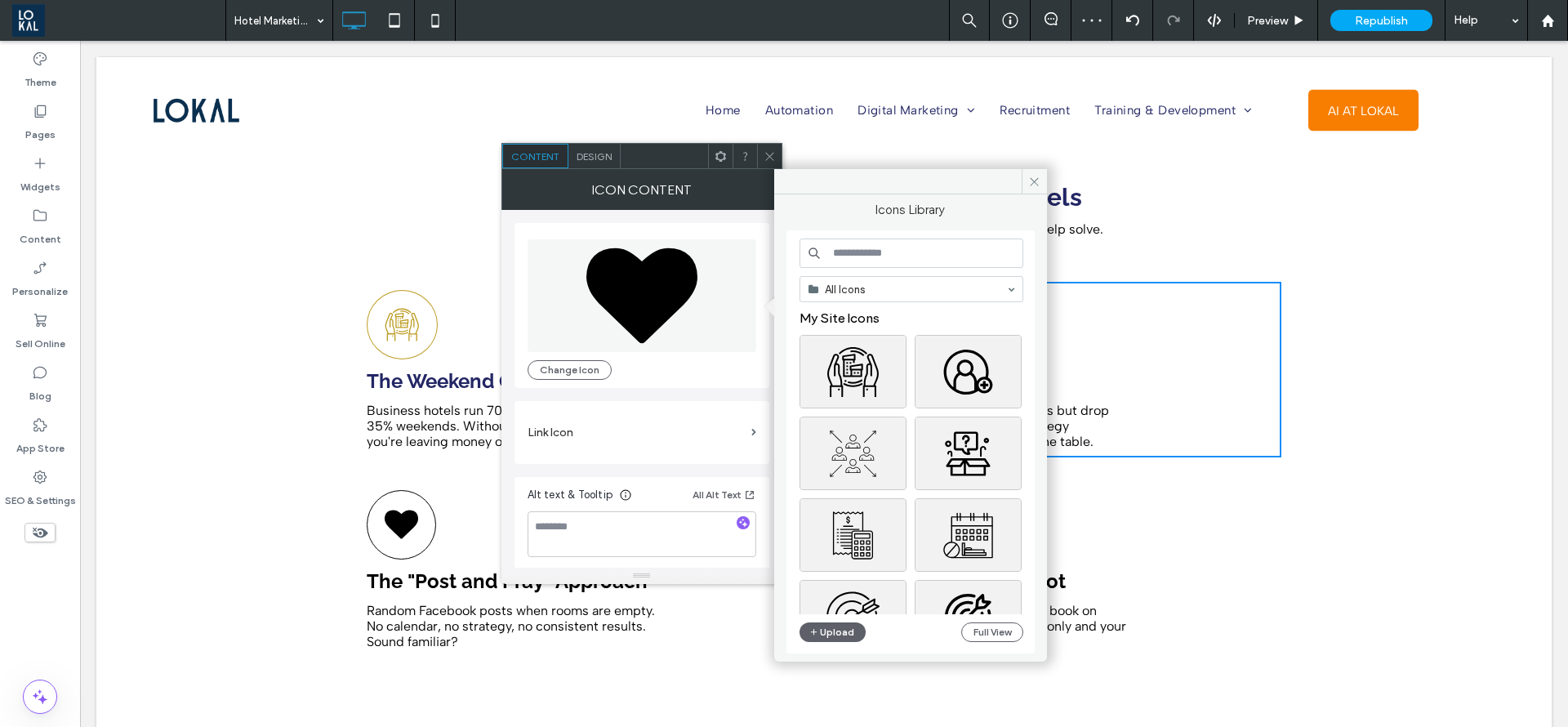
click at [862, 255] on input at bounding box center [912, 253] width 223 height 29
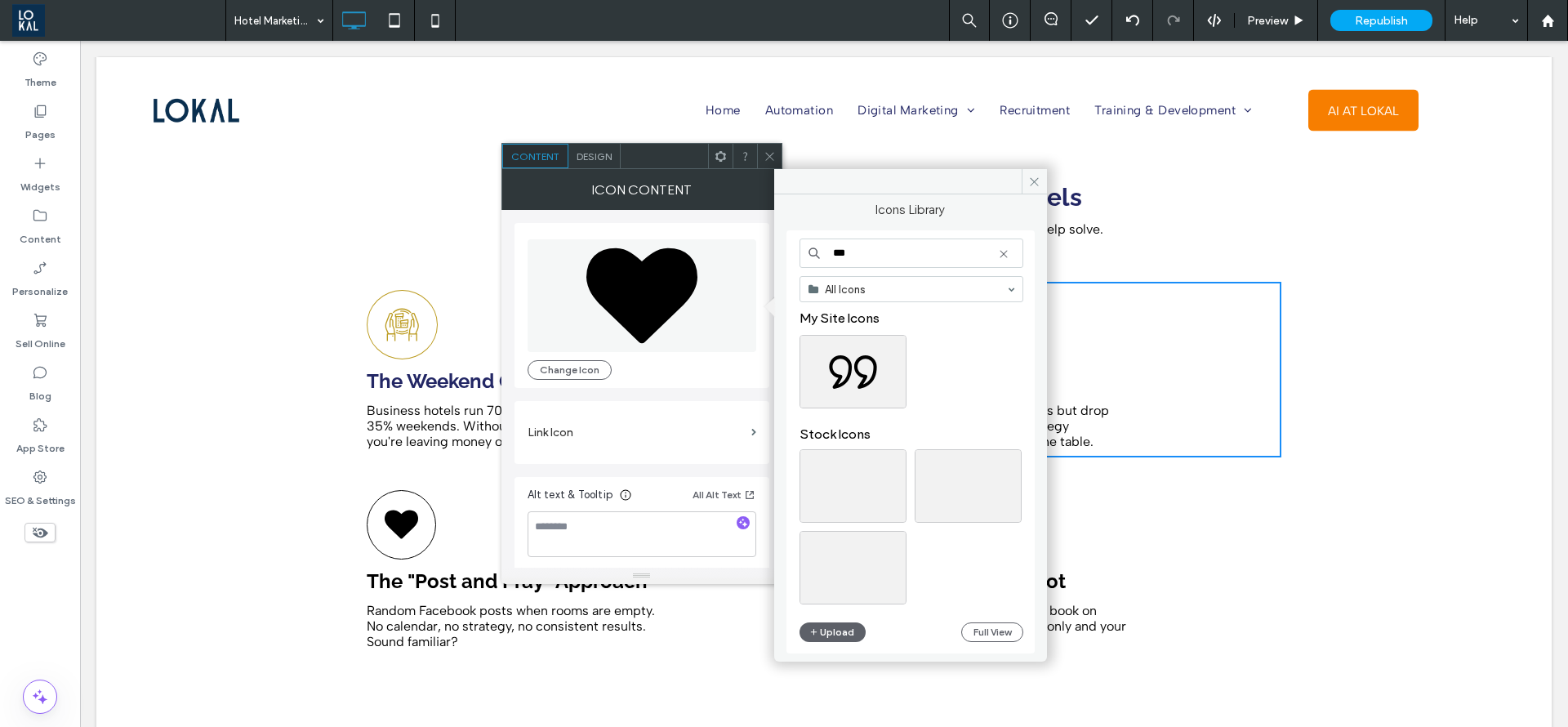
click at [862, 257] on input "***" at bounding box center [912, 253] width 223 height 29
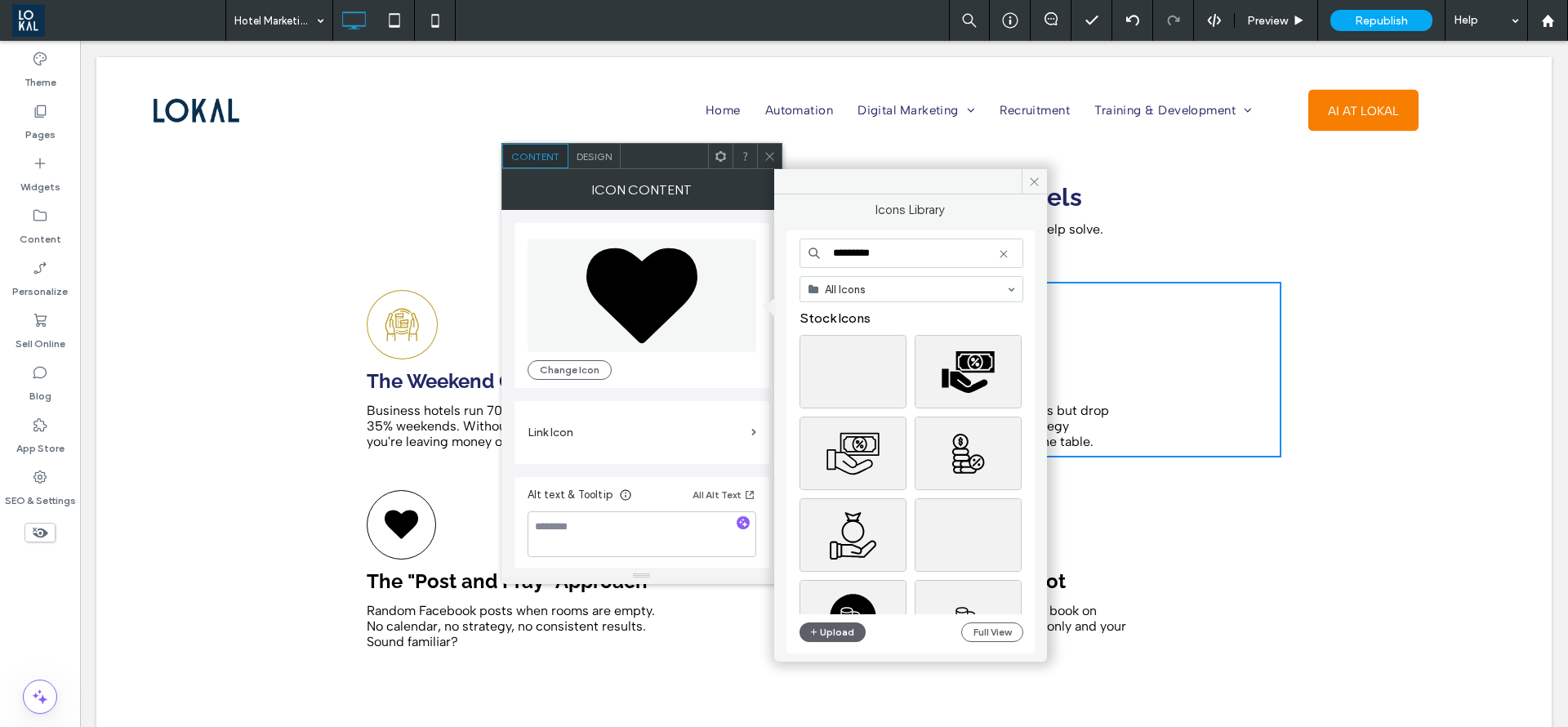
type input "*********"
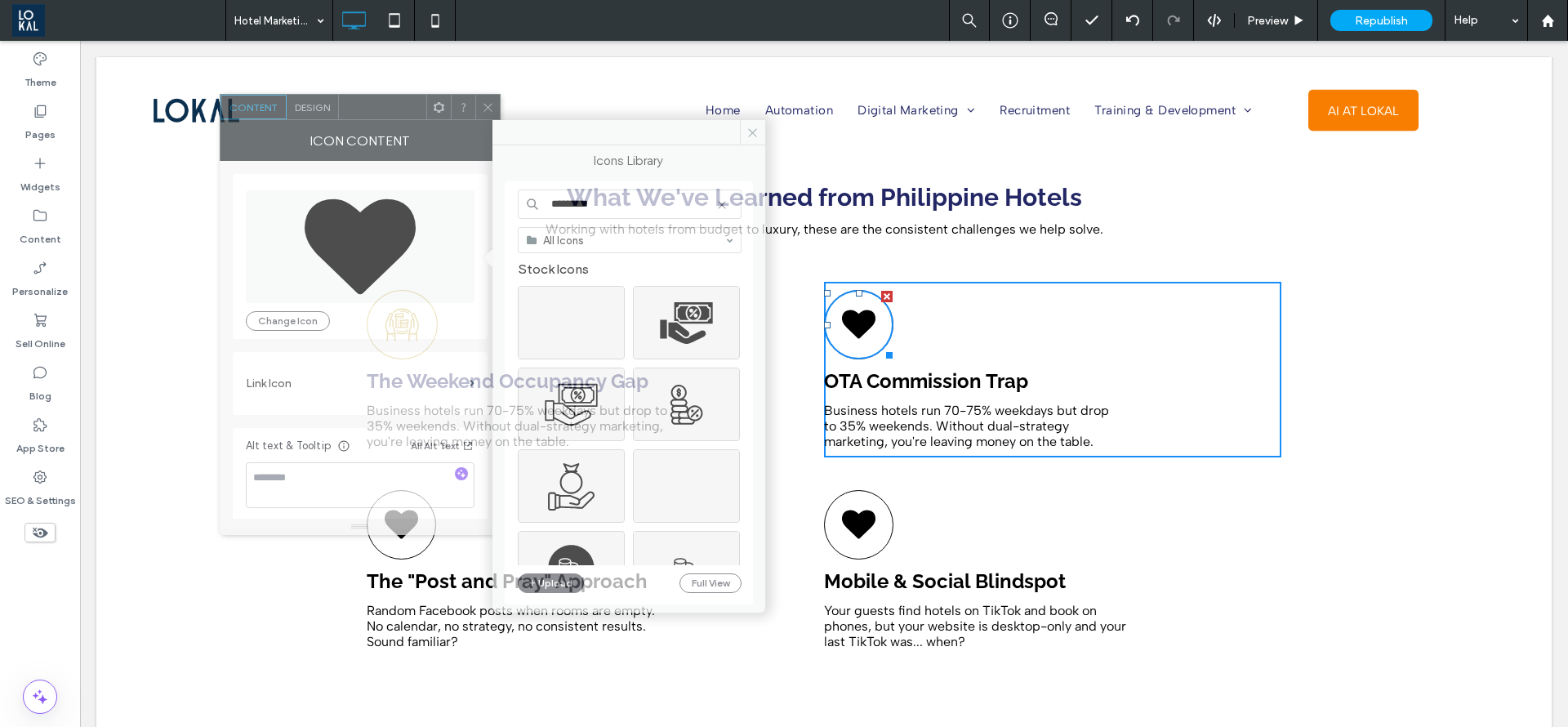
drag, startPoint x: 649, startPoint y: 151, endPoint x: 366, endPoint y: 102, distance: 287.2
click at [366, 102] on div at bounding box center [383, 107] width 87 height 25
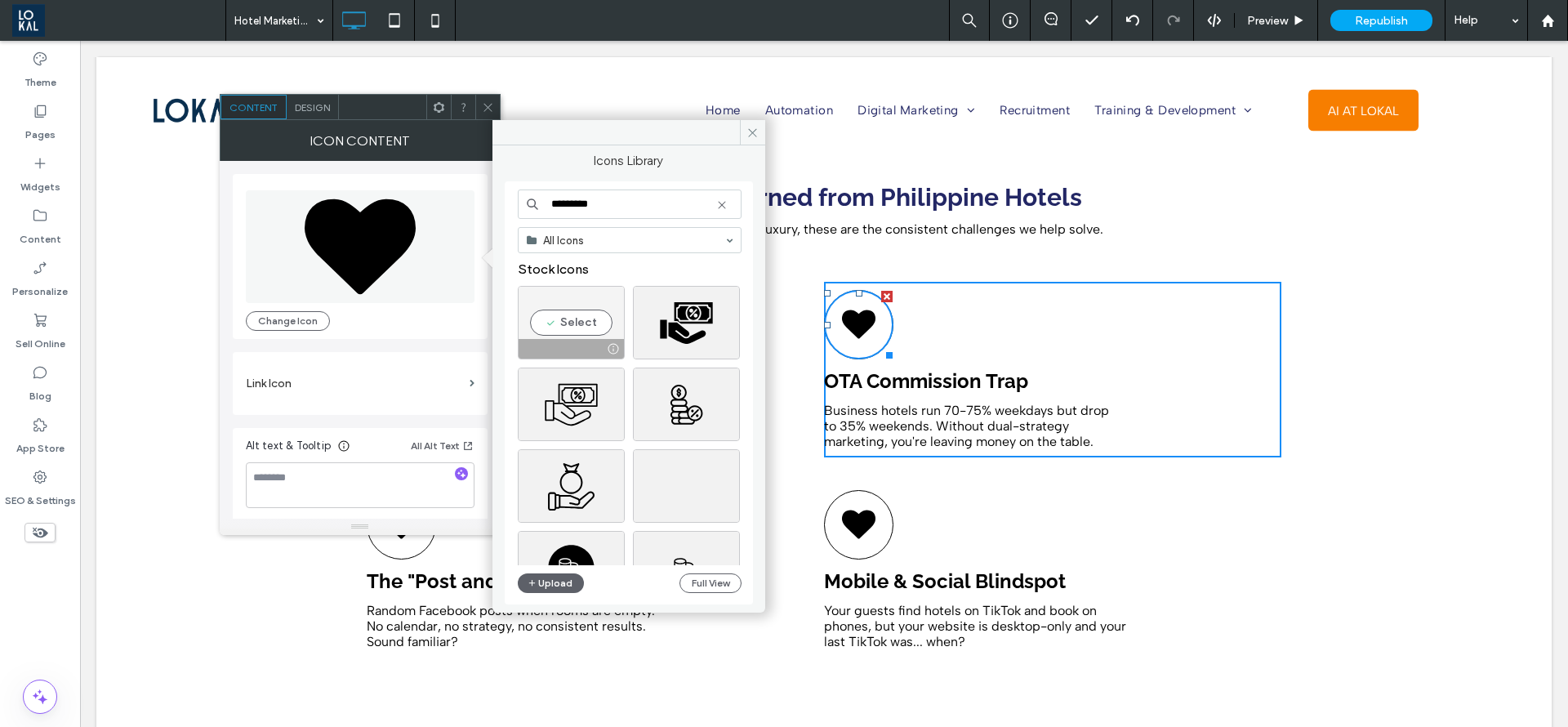
click at [566, 324] on div "Select" at bounding box center [571, 323] width 107 height 74
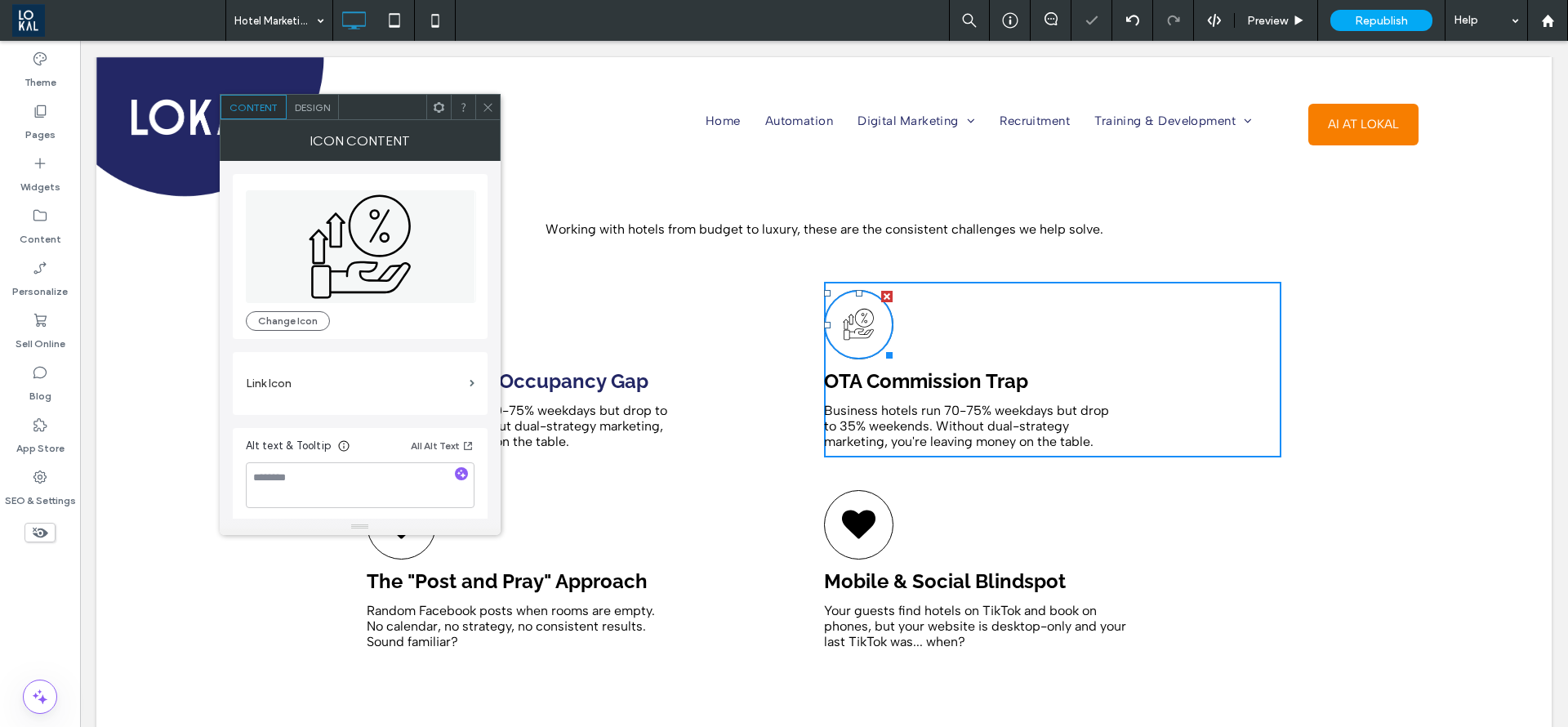
click at [302, 101] on span "Design" at bounding box center [312, 107] width 35 height 12
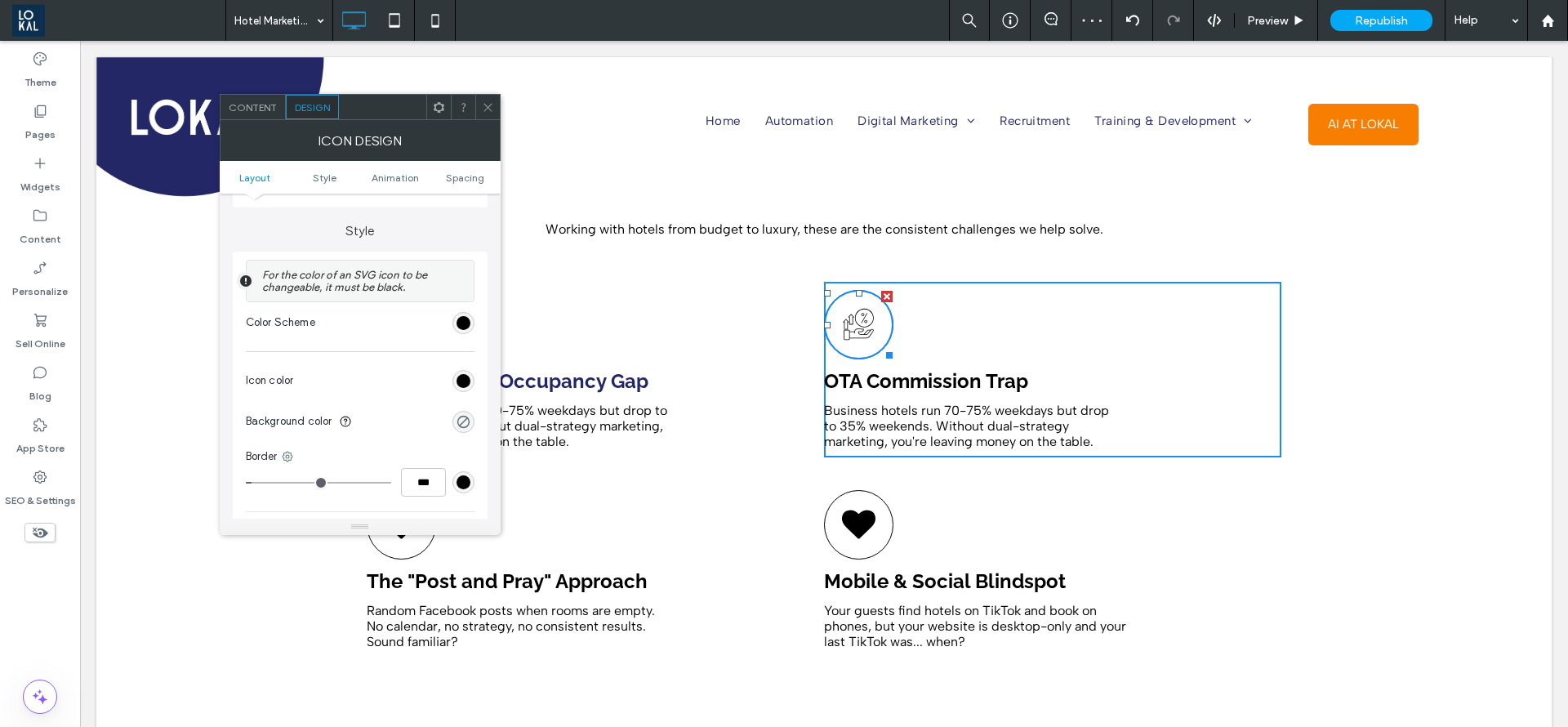
scroll to position [367, 0]
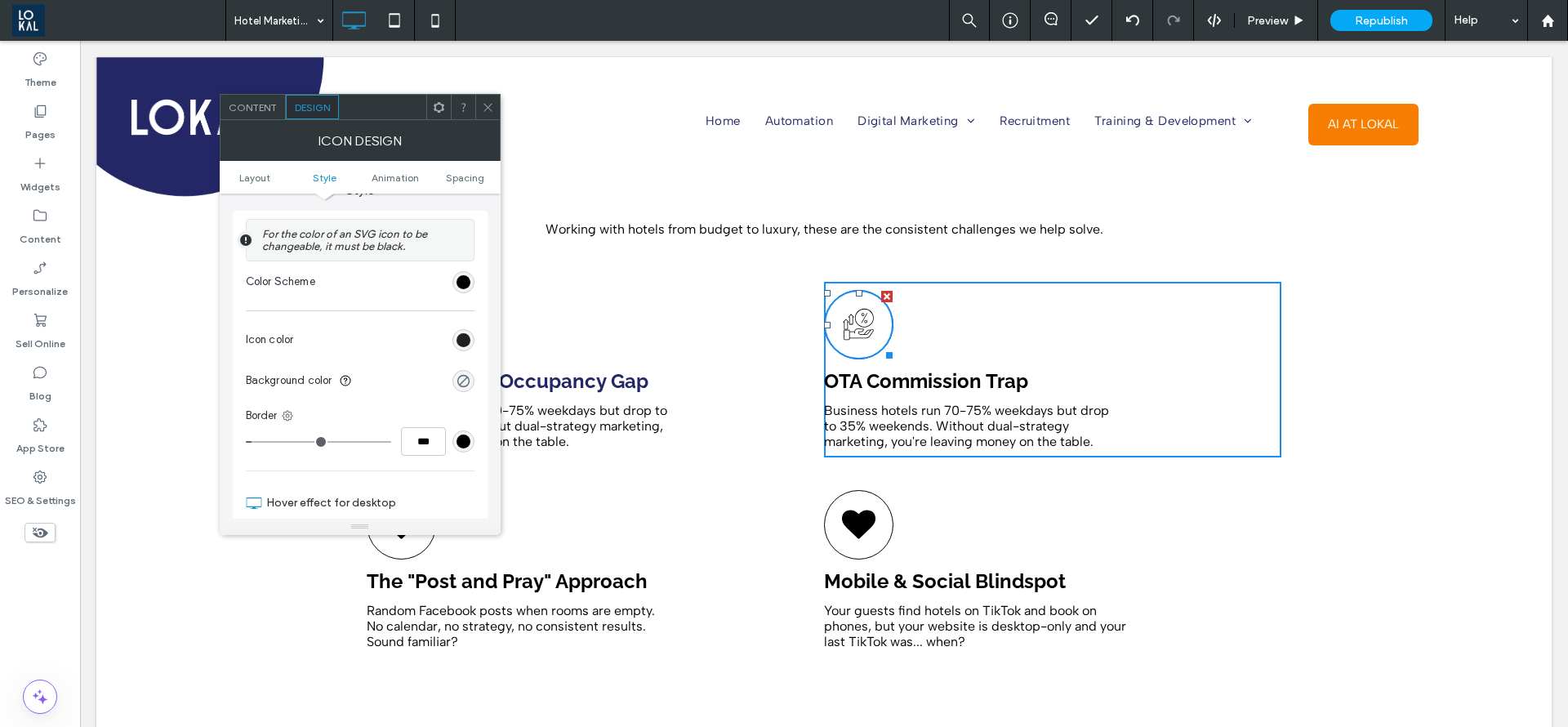
click at [467, 339] on div "rgb(0, 0, 0)" at bounding box center [463, 340] width 14 height 14
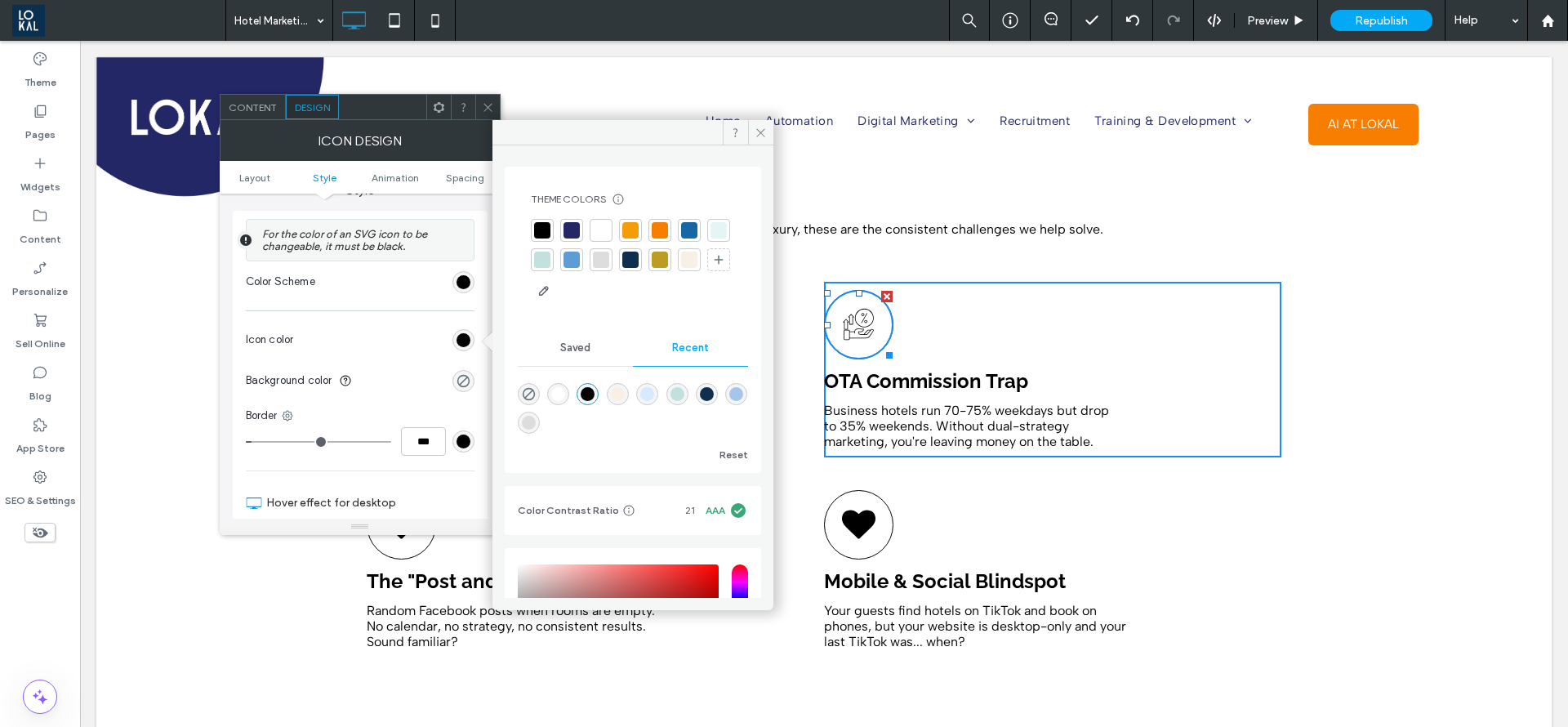
click at [671, 258] on div at bounding box center [660, 259] width 23 height 23
click at [467, 437] on div "rgb(0, 0, 0)" at bounding box center [463, 441] width 14 height 14
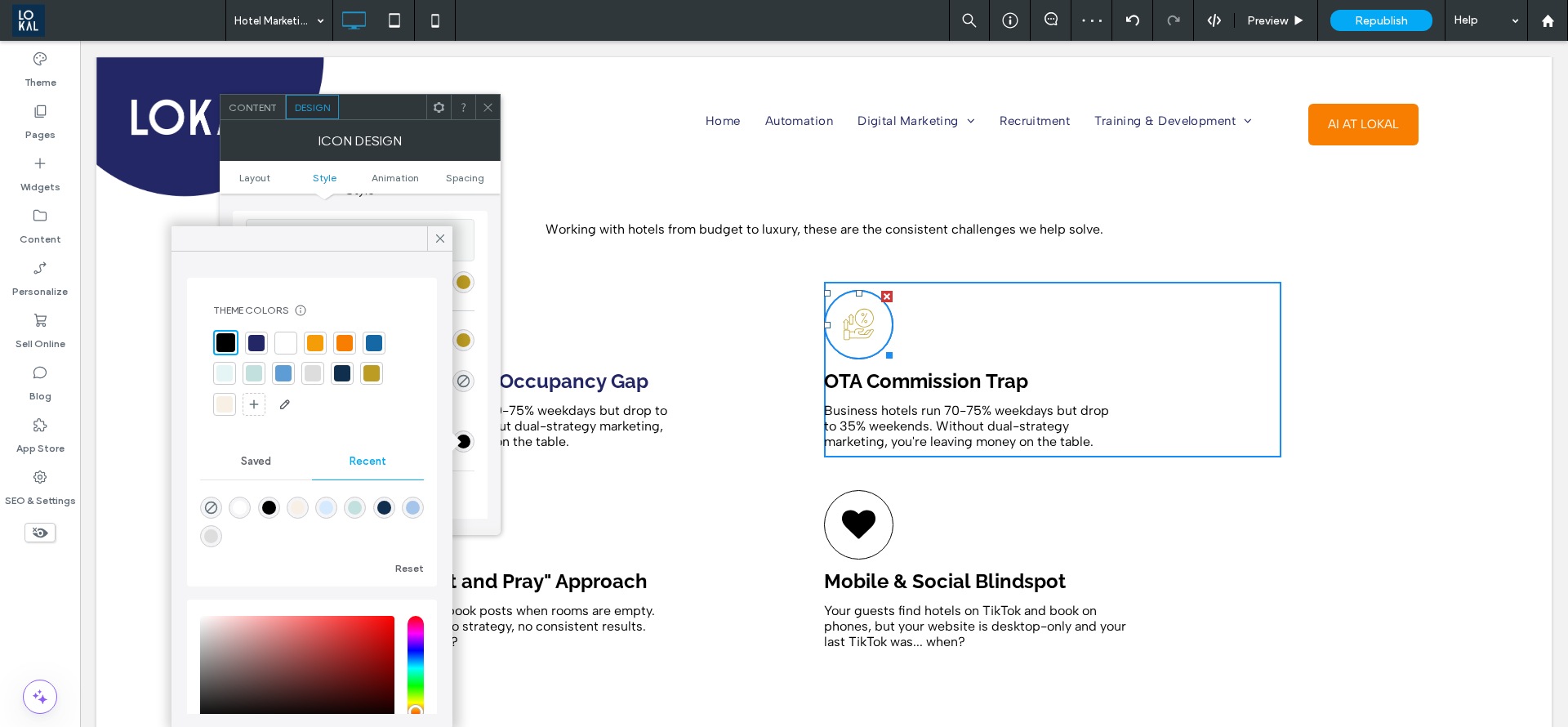
click at [371, 368] on div at bounding box center [371, 373] width 16 height 16
click at [437, 239] on icon at bounding box center [440, 239] width 15 height 15
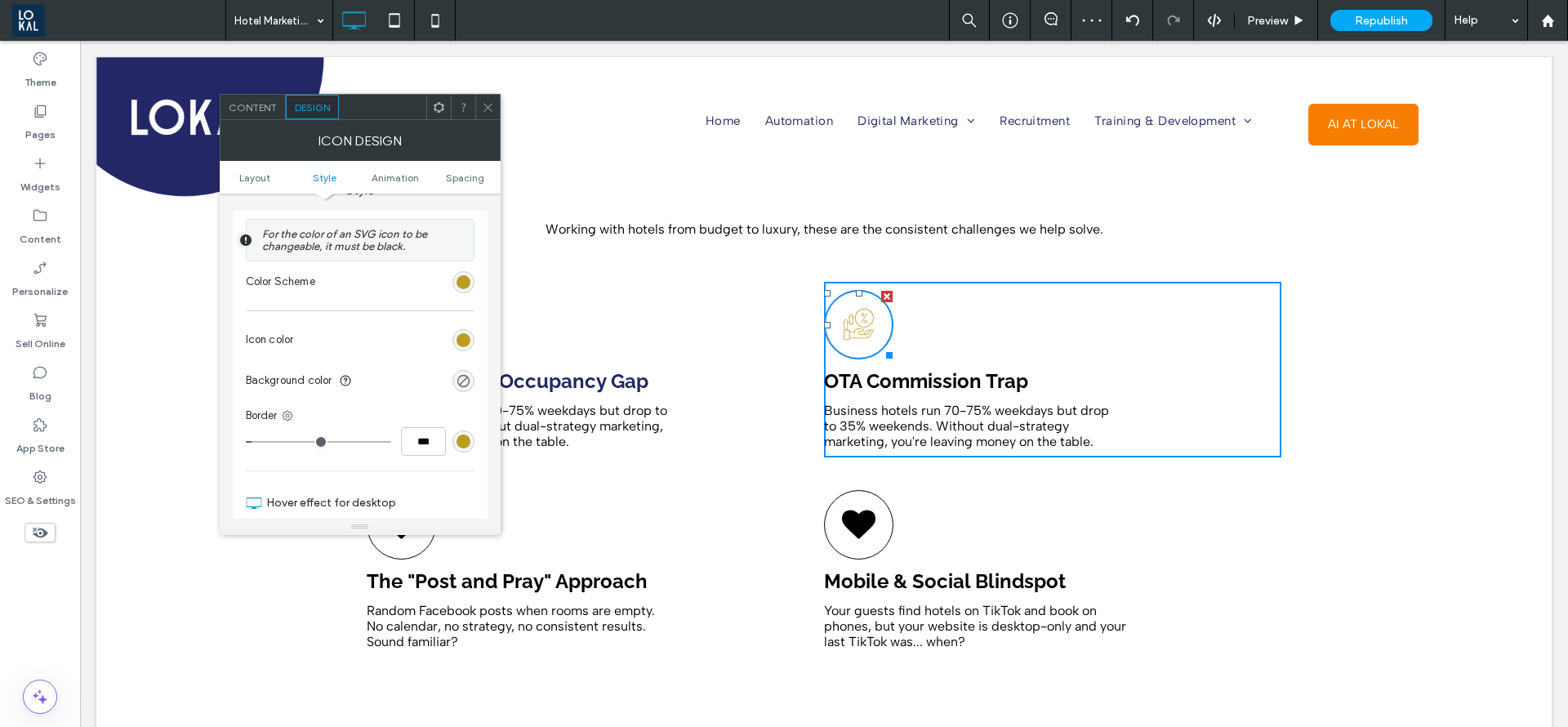
click at [491, 109] on icon at bounding box center [488, 107] width 12 height 12
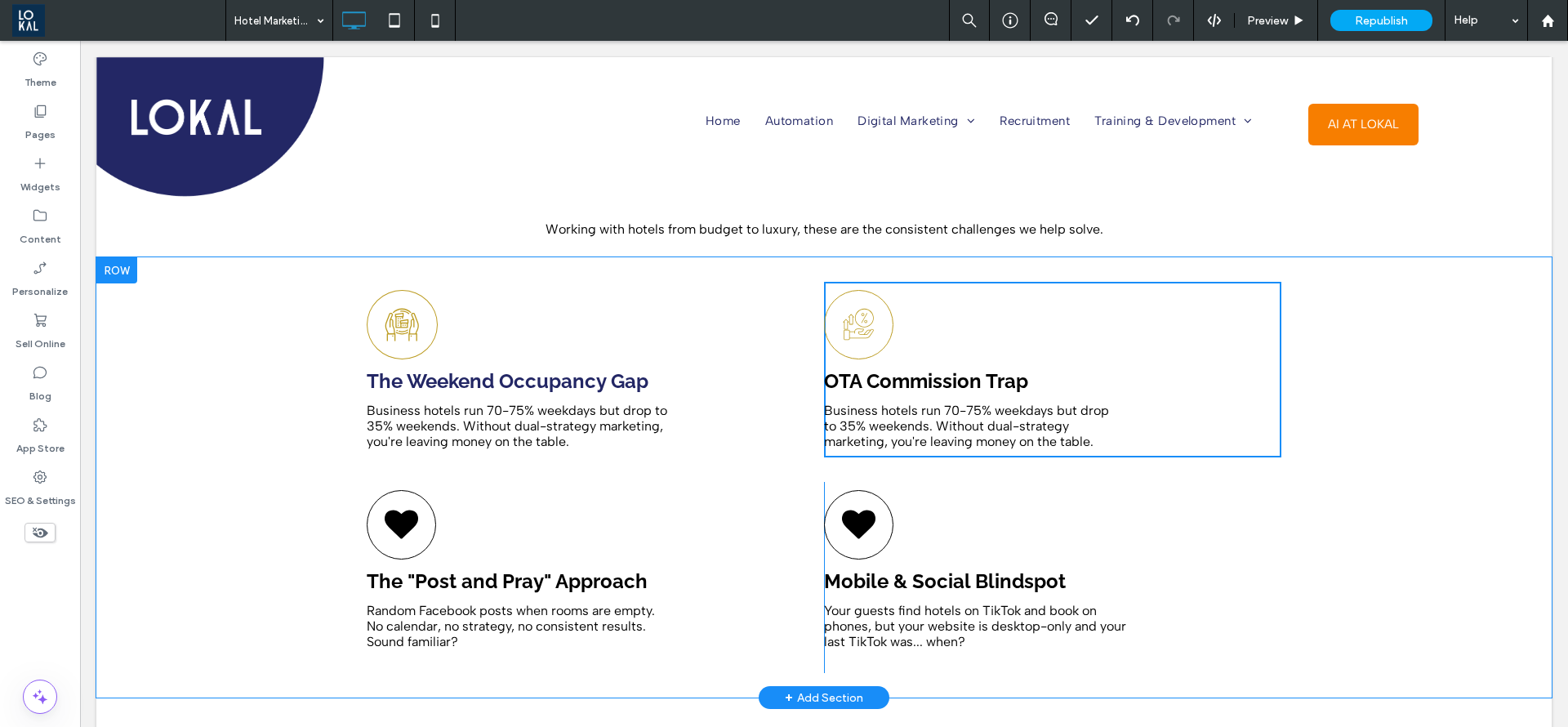
click at [158, 390] on div "The Weekend Occupancy Gap Business hotels run 70-75% weekdays but drop to 35% w…" at bounding box center [824, 477] width 1455 height 440
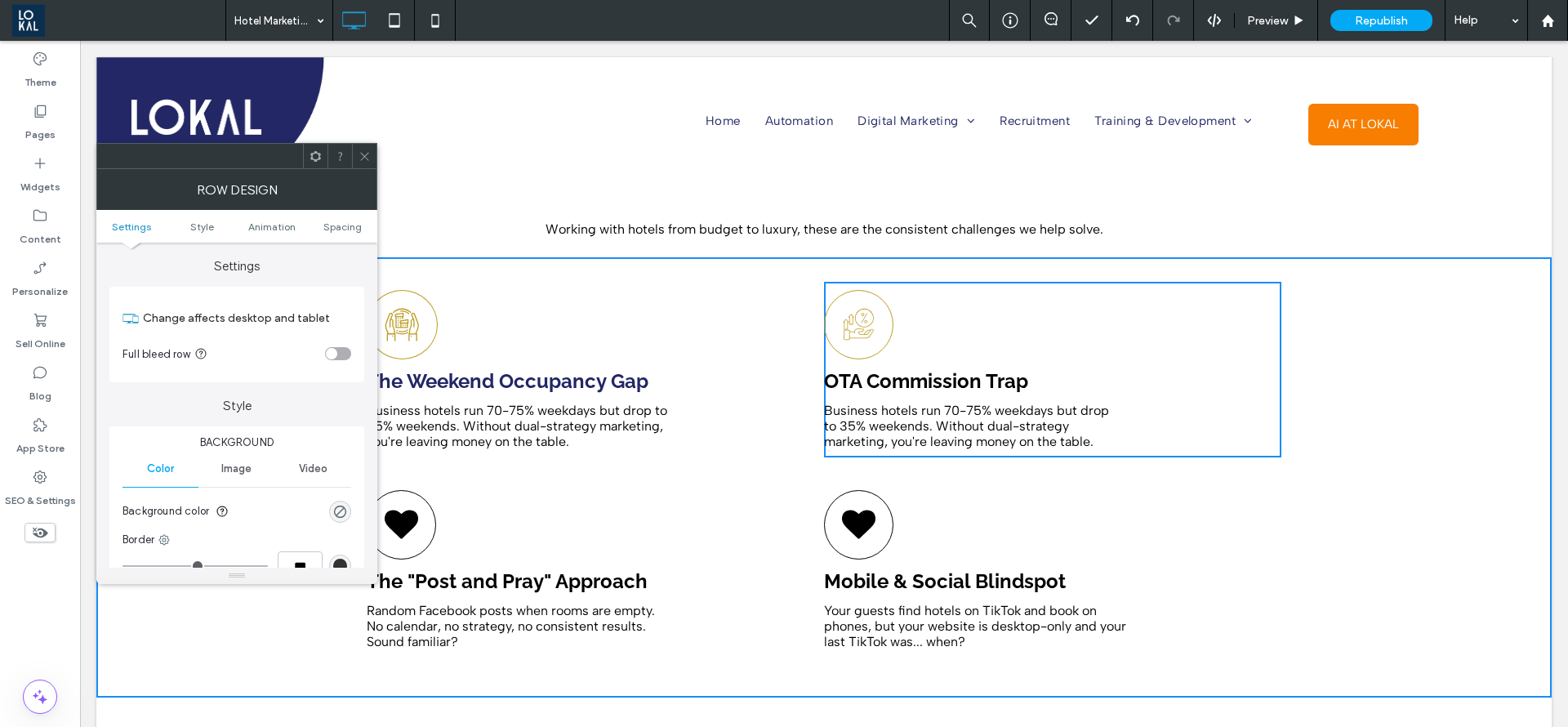
click at [372, 156] on div at bounding box center [365, 156] width 25 height 25
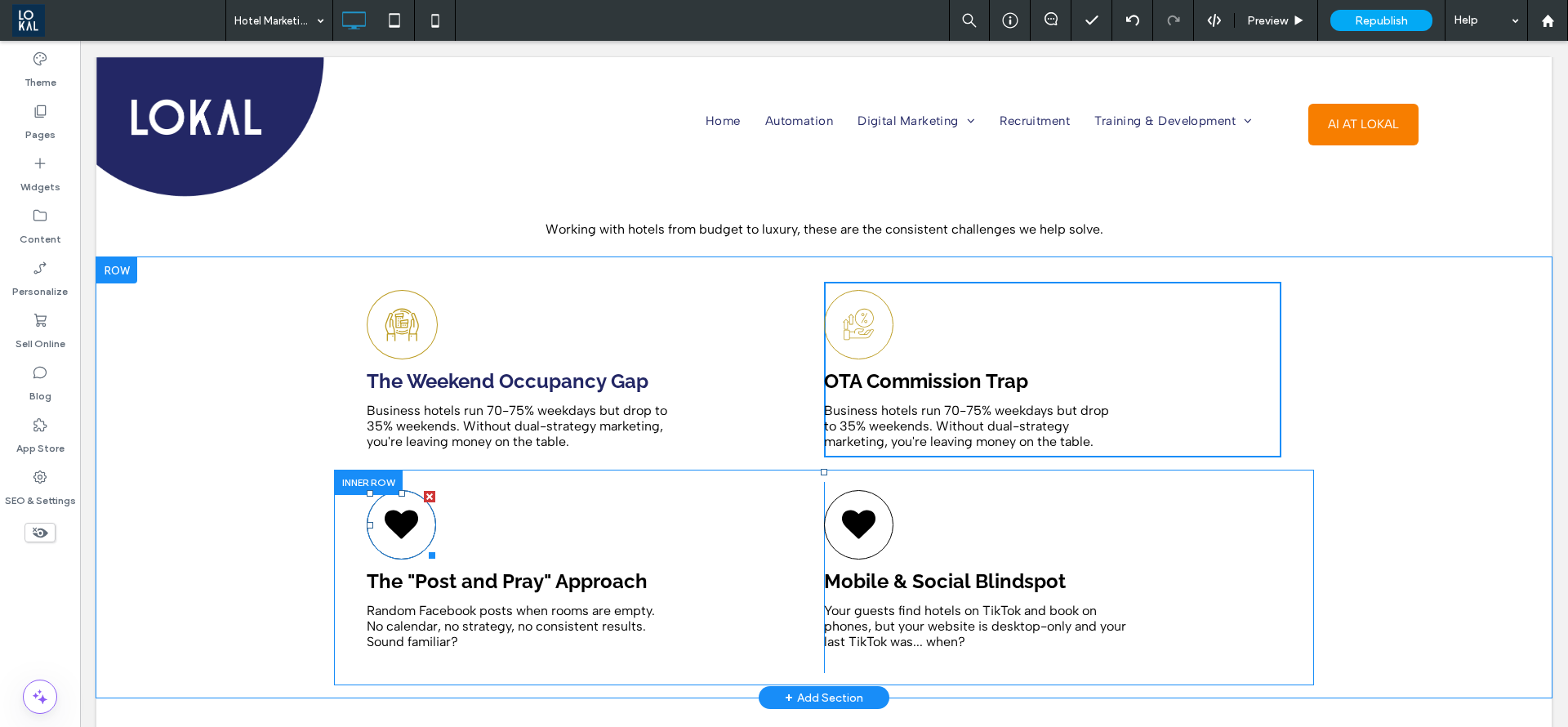
click at [409, 518] on div at bounding box center [401, 524] width 69 height 69
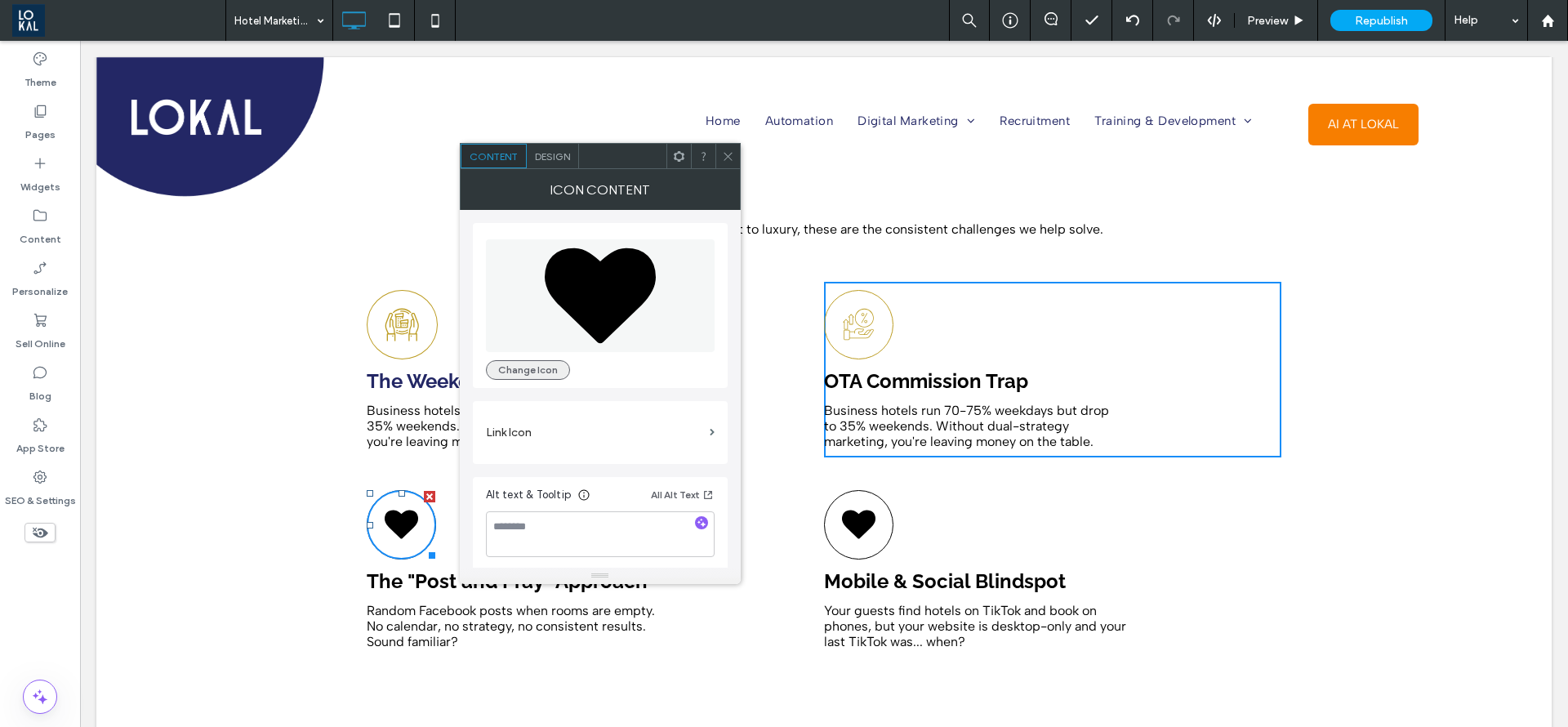
click at [536, 364] on button "Change Icon" at bounding box center [527, 369] width 84 height 20
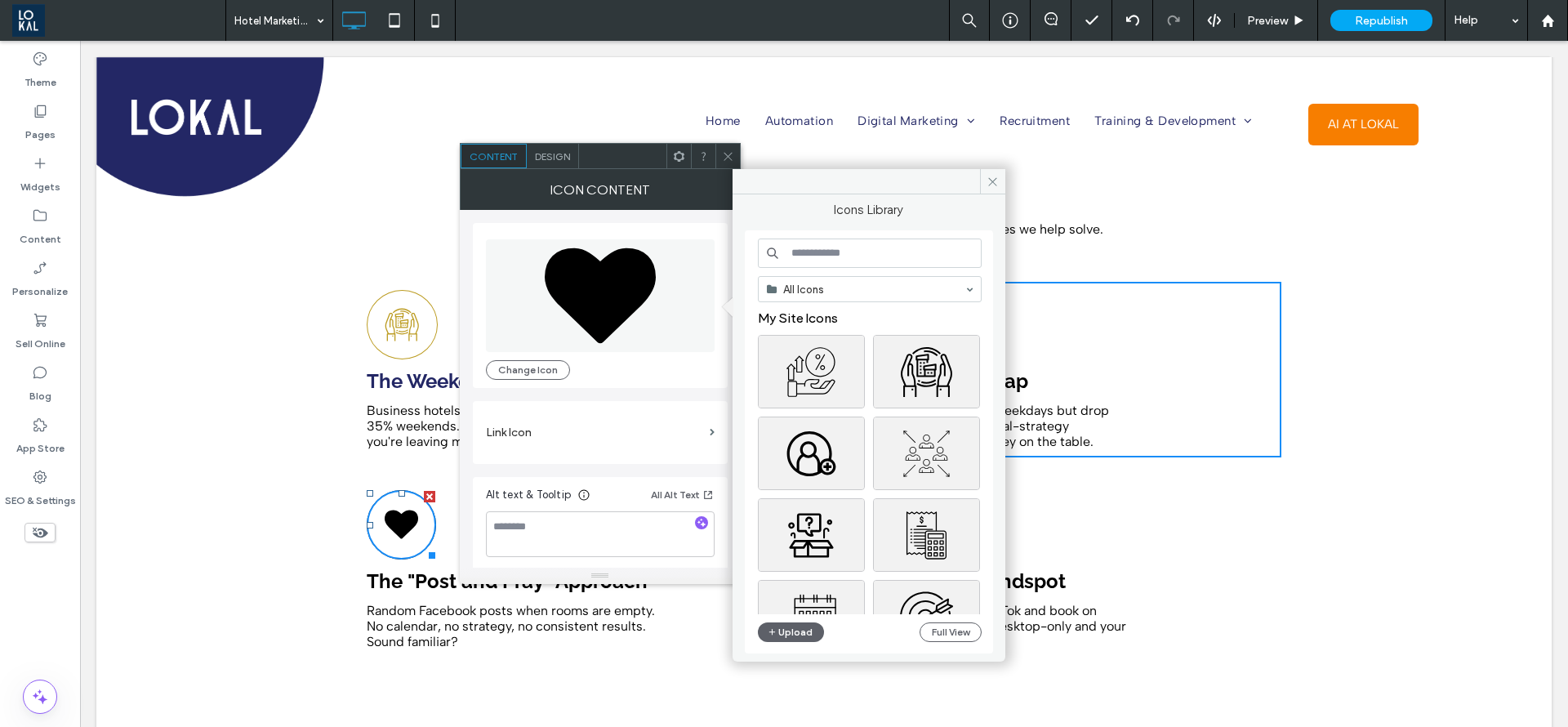
click at [818, 260] on input at bounding box center [870, 253] width 223 height 29
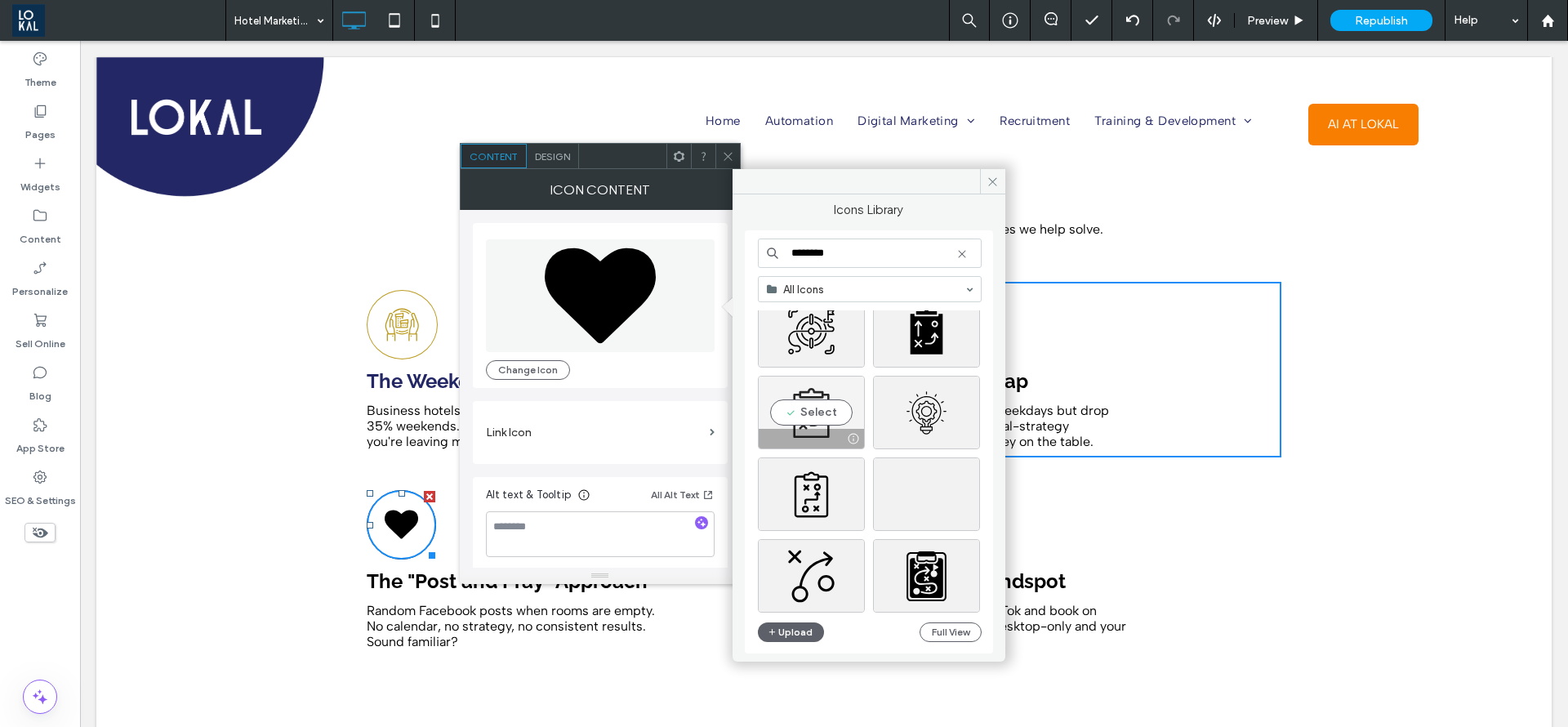
scroll to position [245, 0]
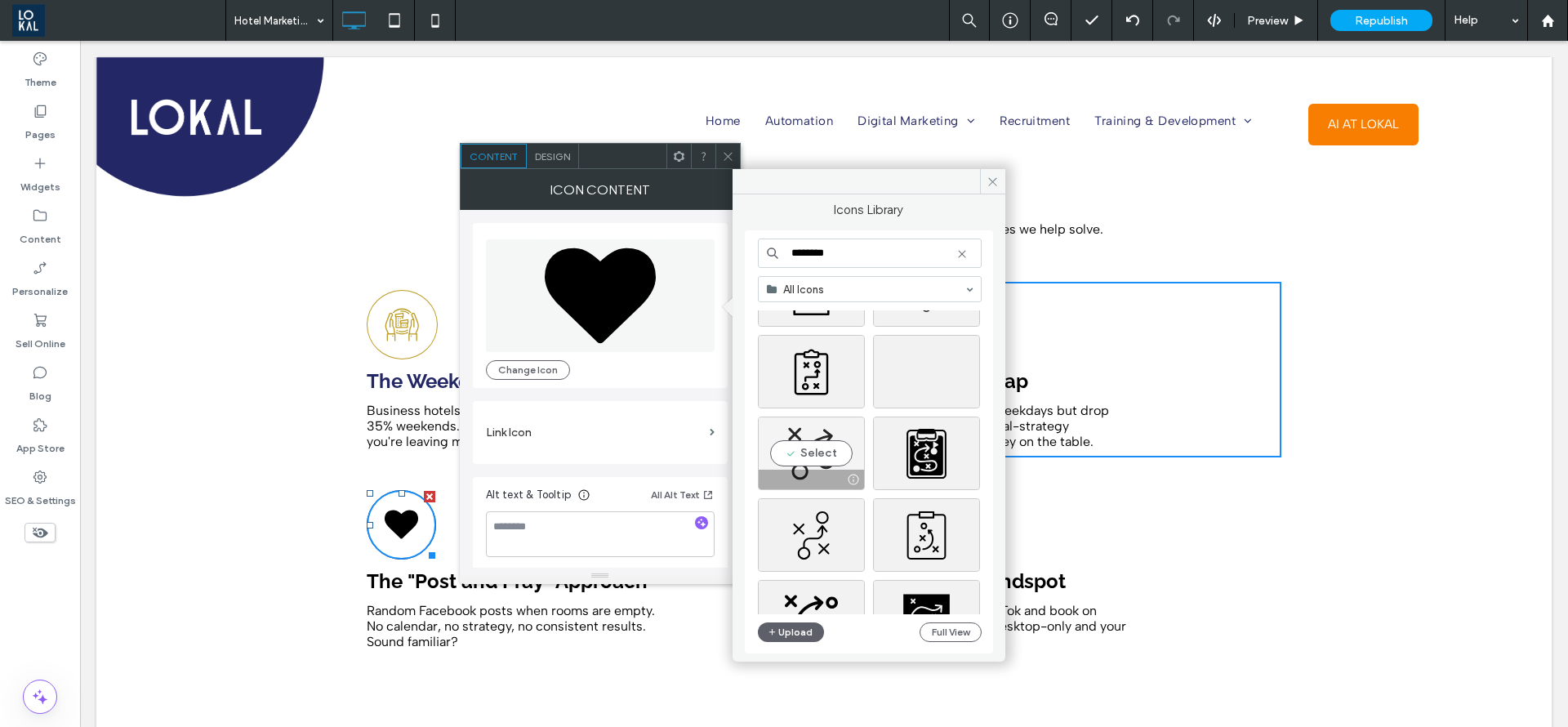
type input "********"
click at [807, 452] on div "Select" at bounding box center [811, 453] width 107 height 74
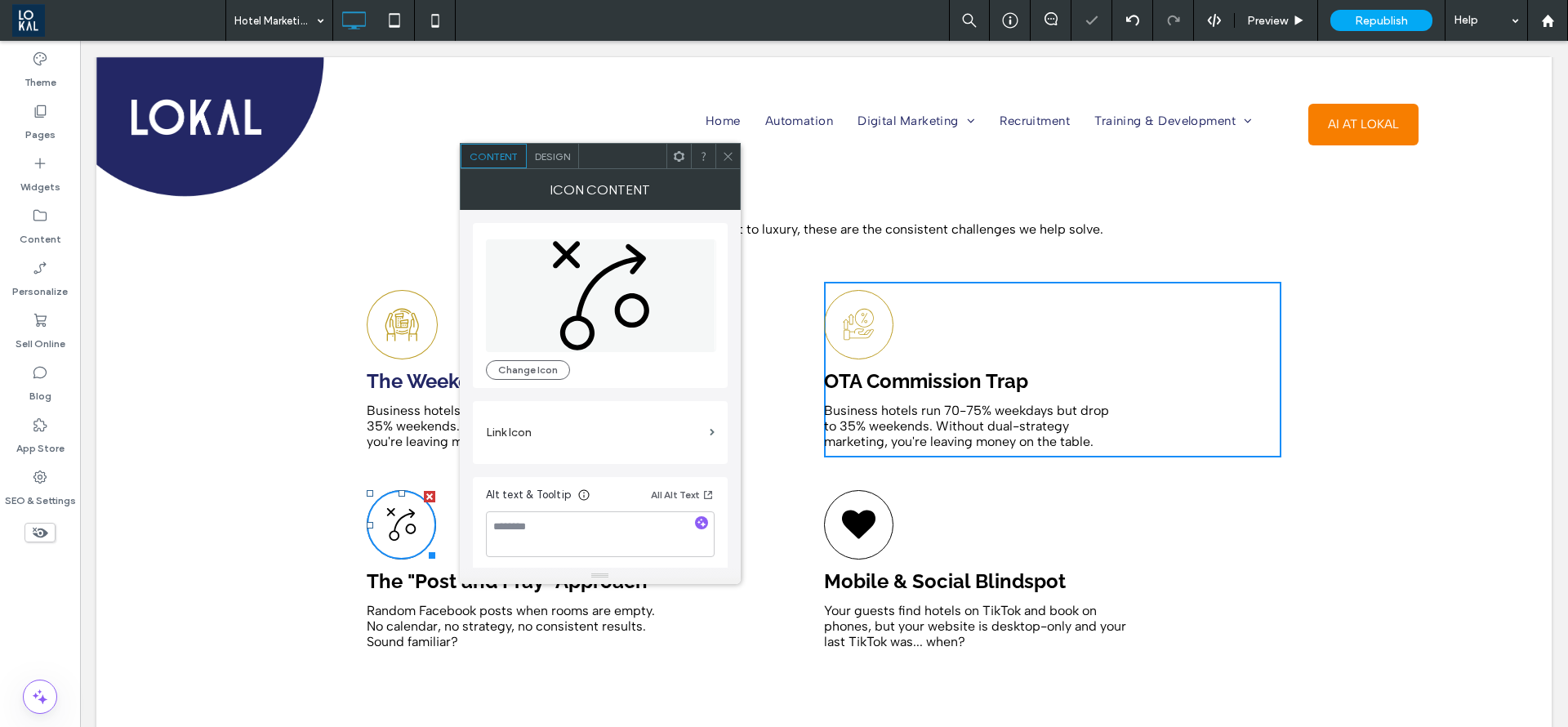
click at [555, 158] on span "Design" at bounding box center [552, 156] width 35 height 12
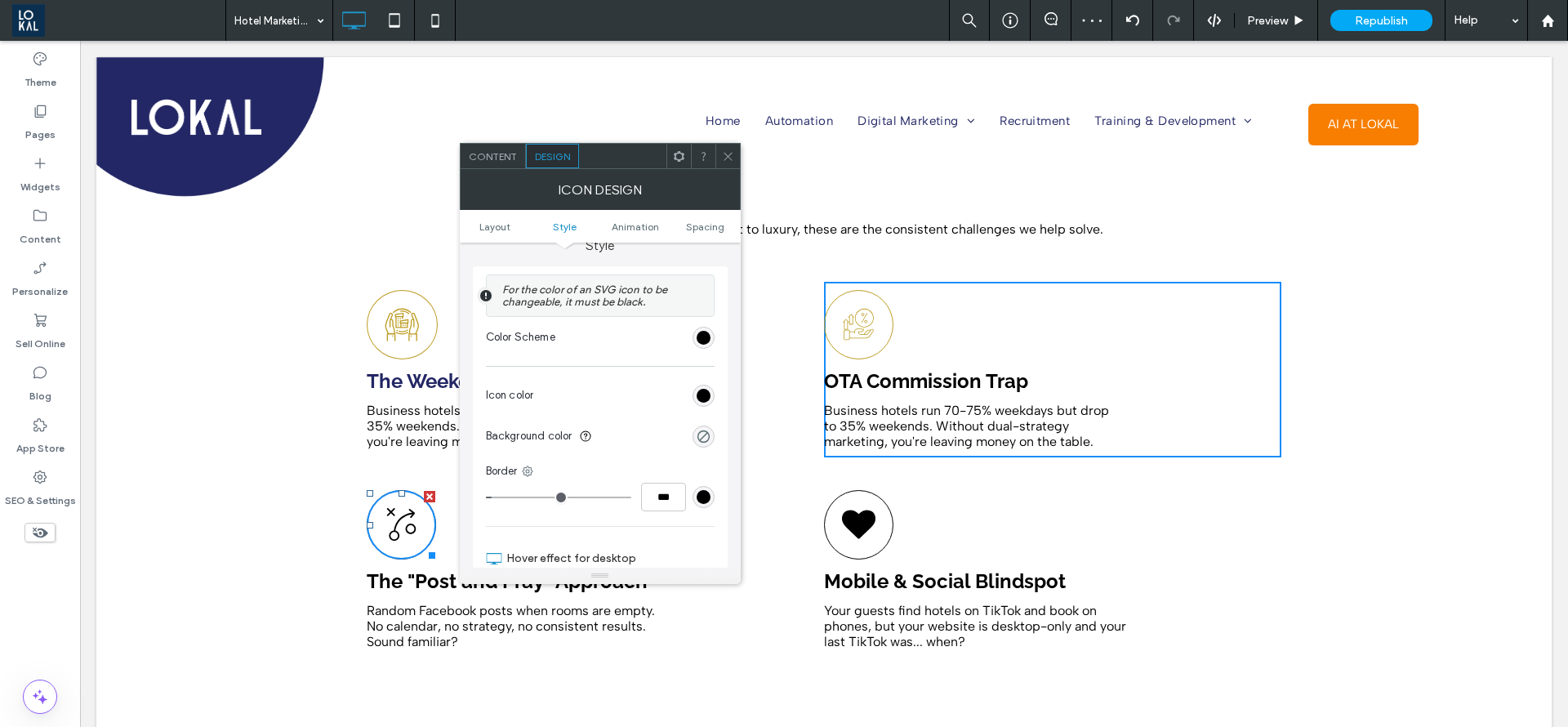
scroll to position [367, 0]
click at [713, 389] on div "rgb(0, 0, 0)" at bounding box center [704, 388] width 22 height 22
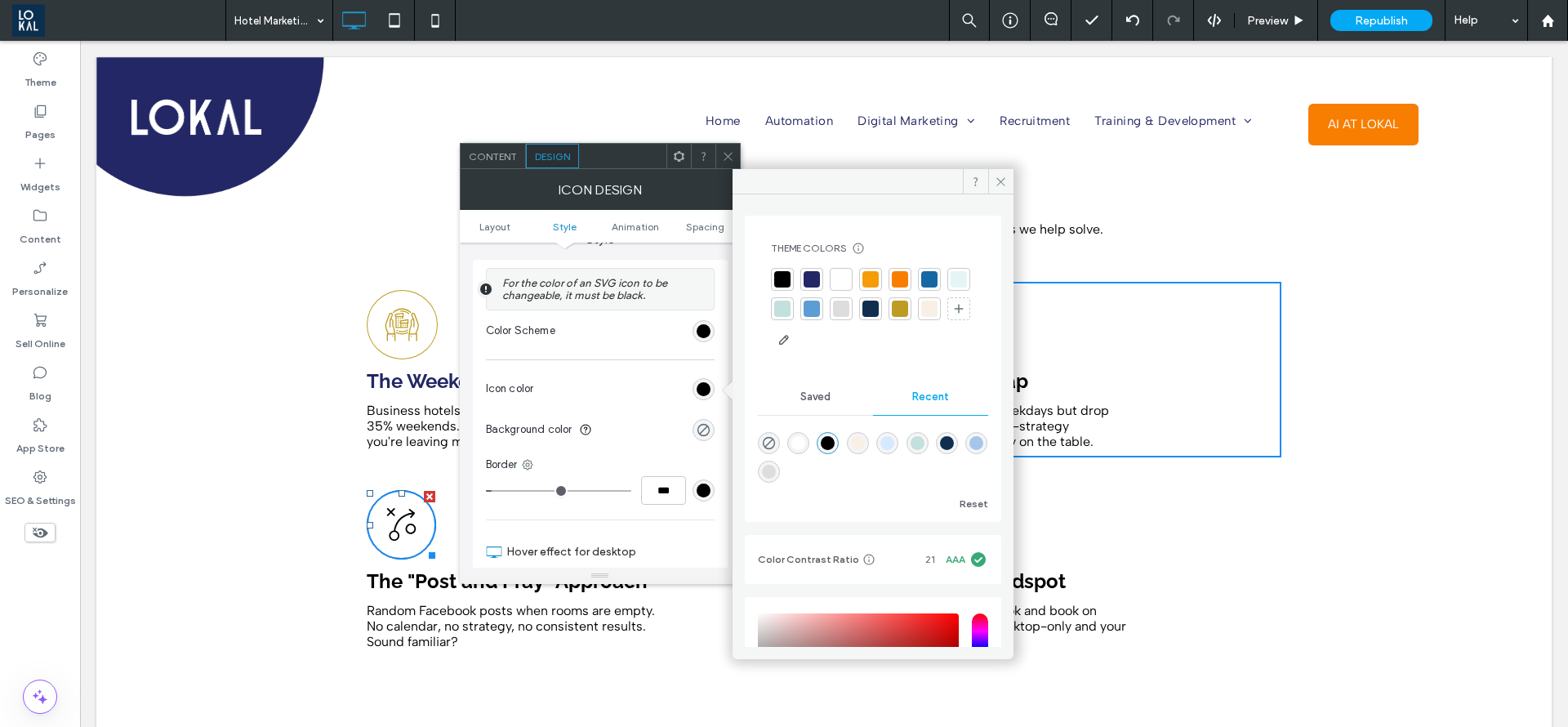
click at [908, 306] on div at bounding box center [900, 308] width 16 height 16
click at [709, 486] on div "rgb(0, 0, 0)" at bounding box center [704, 490] width 14 height 14
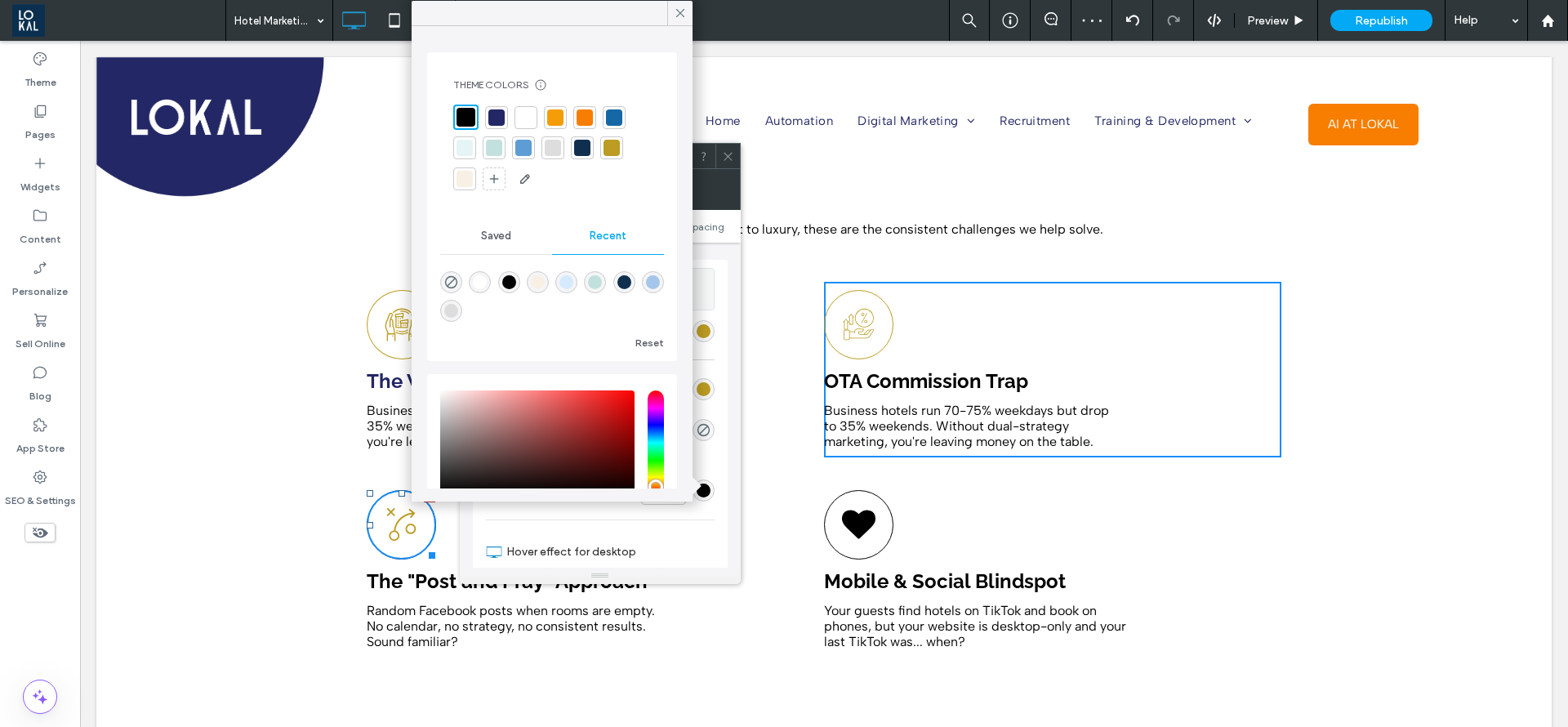
click at [615, 140] on div at bounding box center [612, 148] width 16 height 16
click at [236, 389] on div "The Weekend Occupancy Gap Business hotels run 70-75% weekdays but drop to 35% w…" at bounding box center [824, 477] width 1455 height 440
click at [235, 389] on div "The Weekend Occupancy Gap Business hotels run 70-75% weekdays but drop to 35% w…" at bounding box center [824, 477] width 1455 height 440
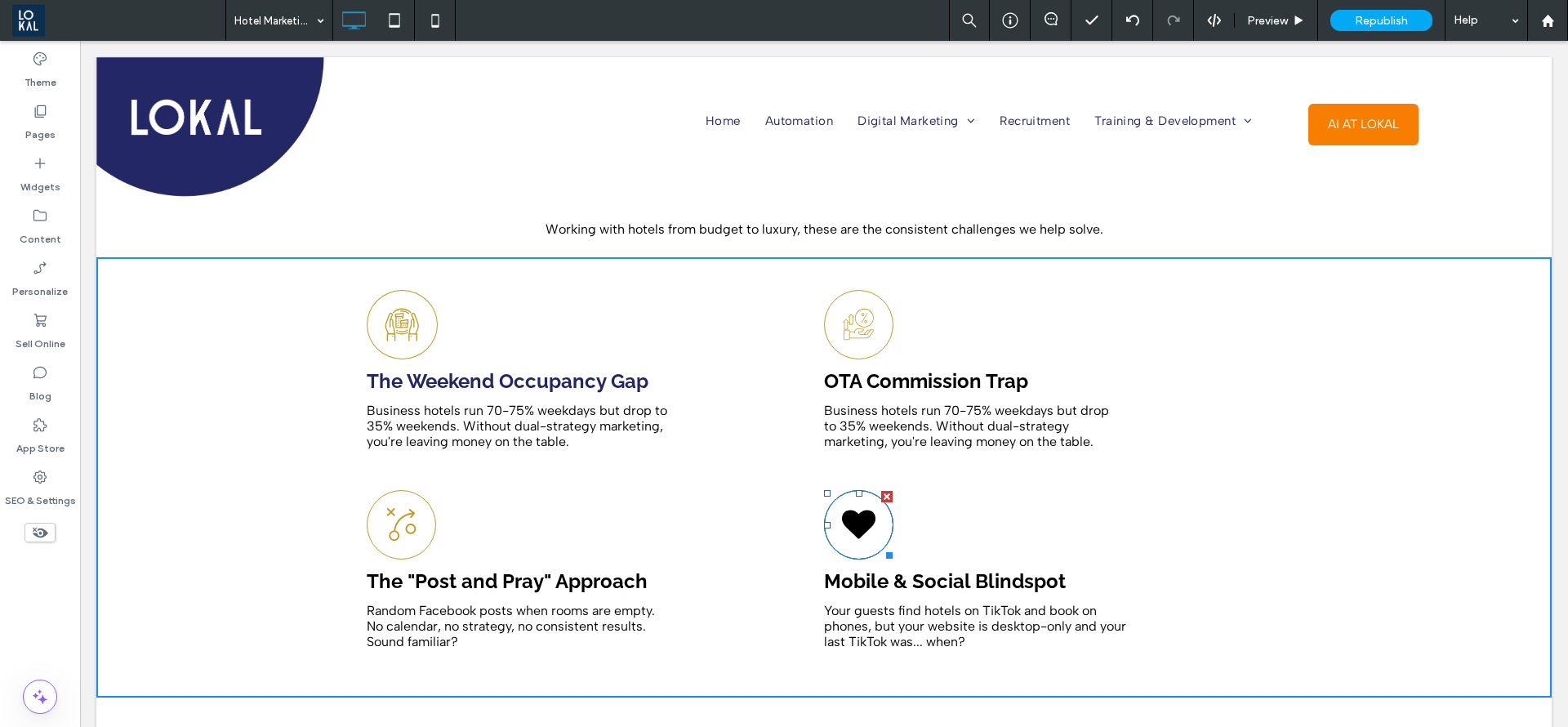
click at [859, 515] on icon at bounding box center [859, 524] width 34 height 68
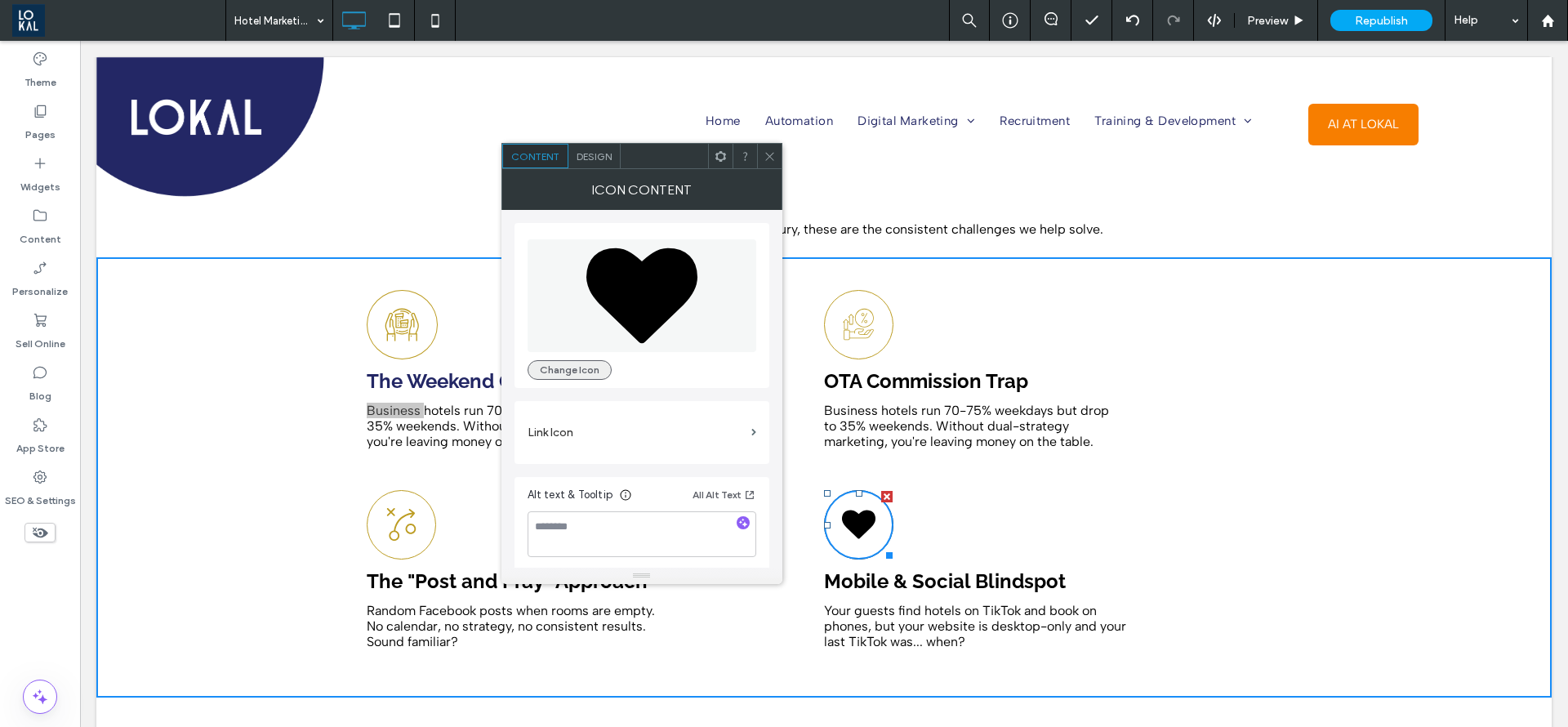
click at [573, 369] on button "Change Icon" at bounding box center [569, 369] width 84 height 20
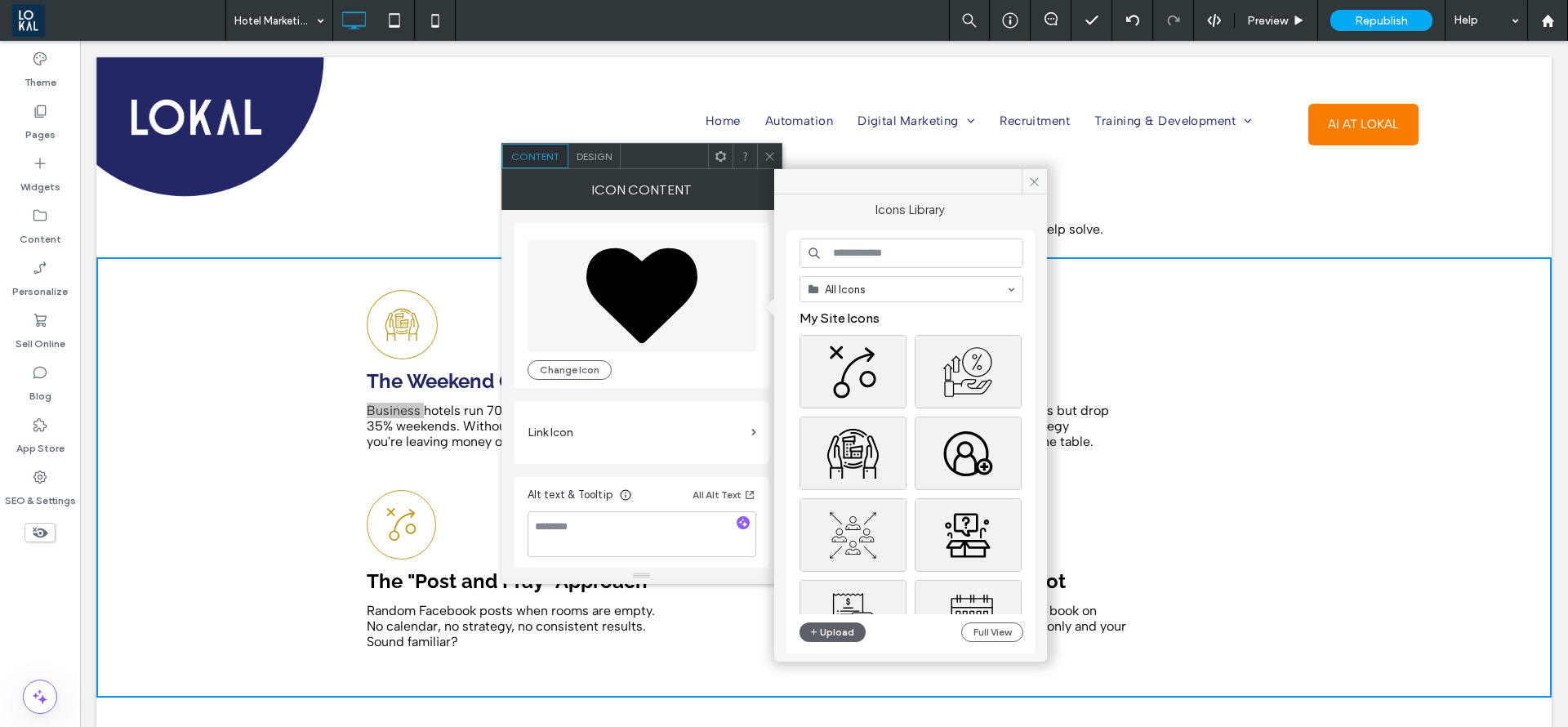
click at [869, 243] on input at bounding box center [912, 253] width 223 height 29
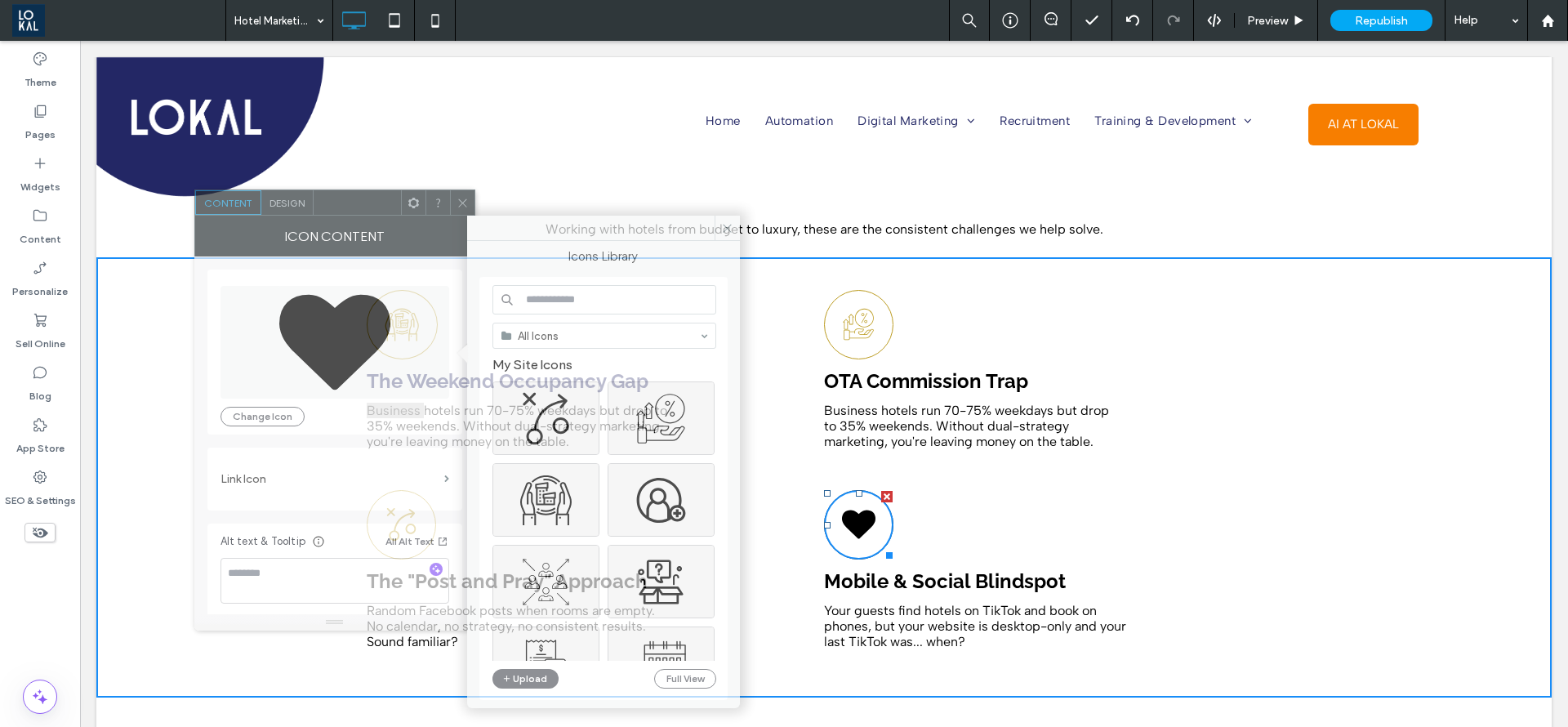
drag, startPoint x: 668, startPoint y: 164, endPoint x: 360, endPoint y: 210, distance: 311.4
click at [360, 210] on div at bounding box center [357, 203] width 87 height 25
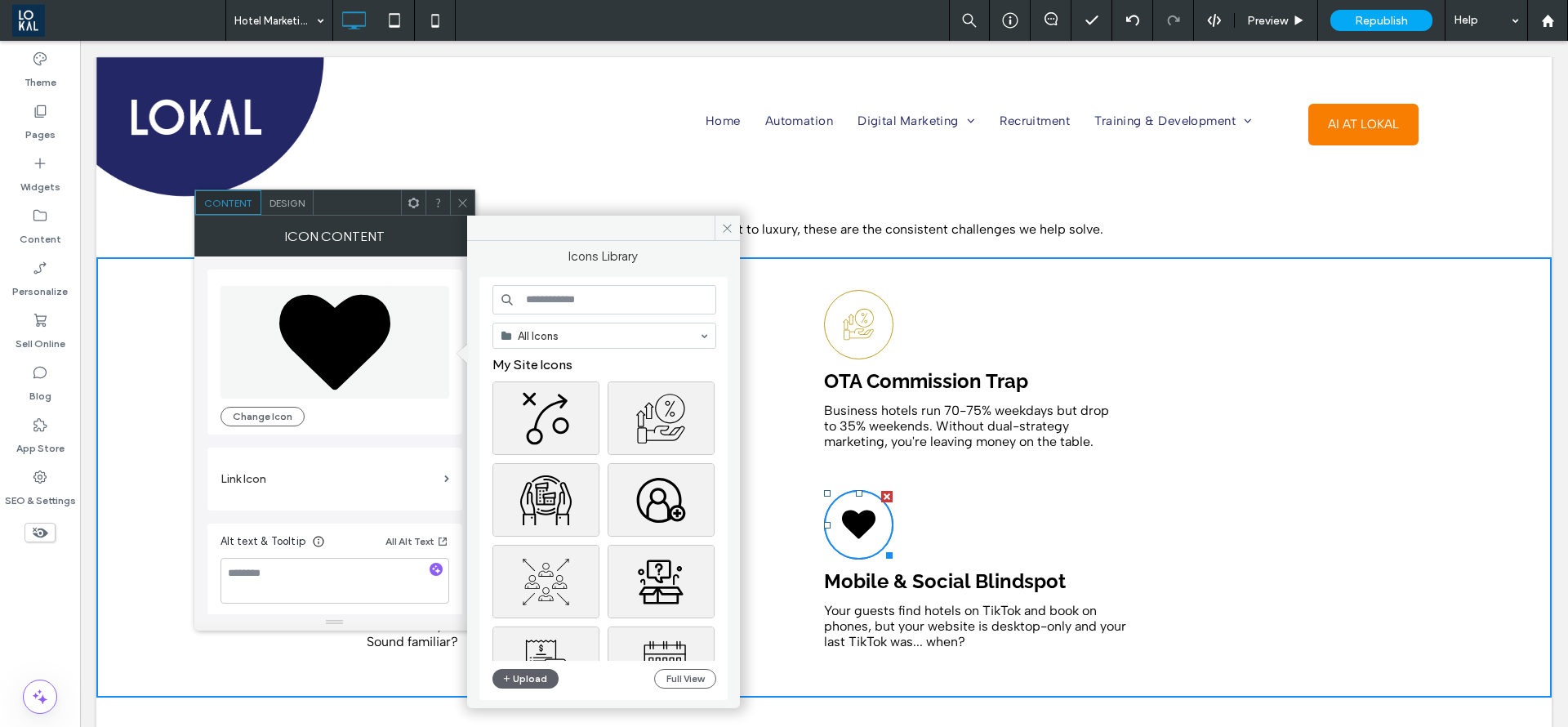
click at [560, 300] on input at bounding box center [604, 299] width 223 height 29
type input "*******"
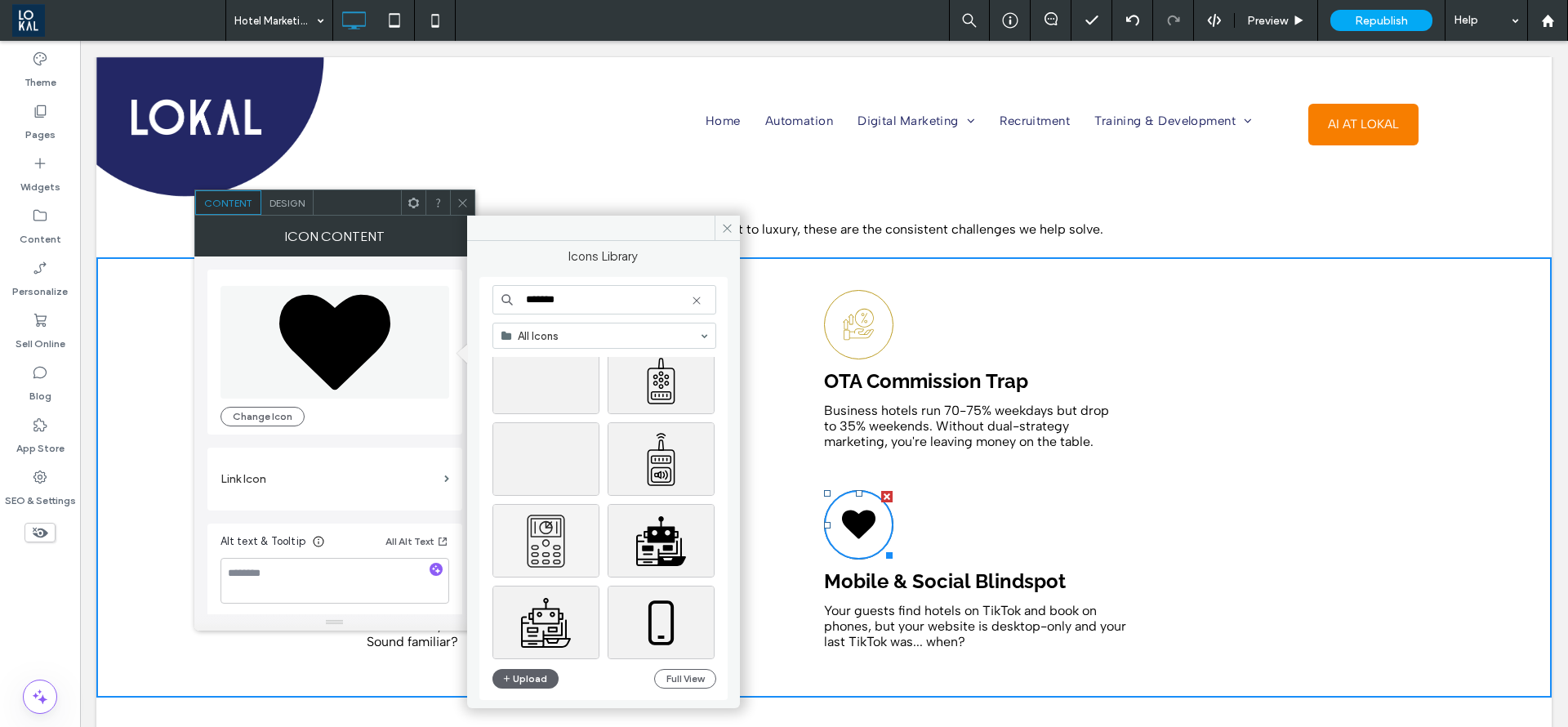
scroll to position [122, 0]
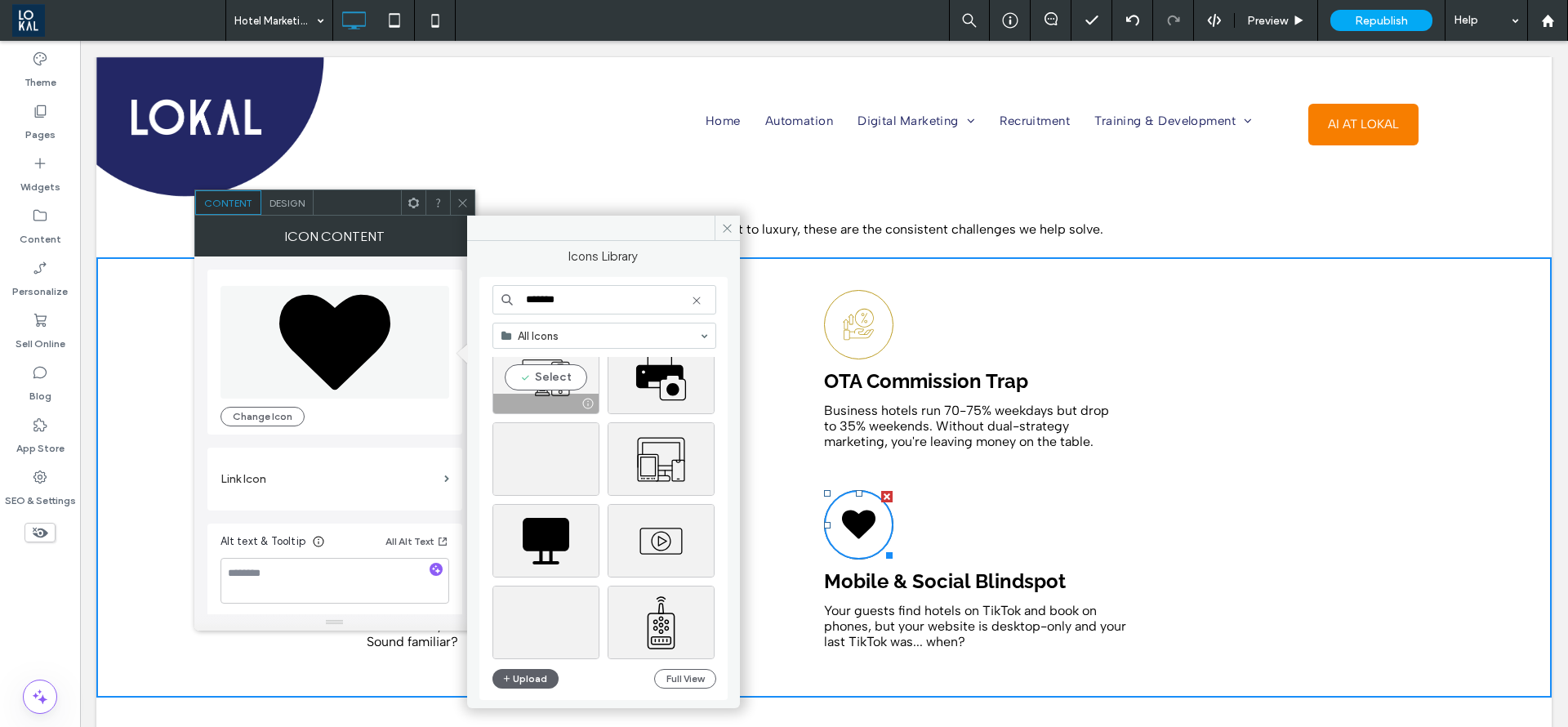
click at [544, 387] on div "Select" at bounding box center [545, 378] width 107 height 74
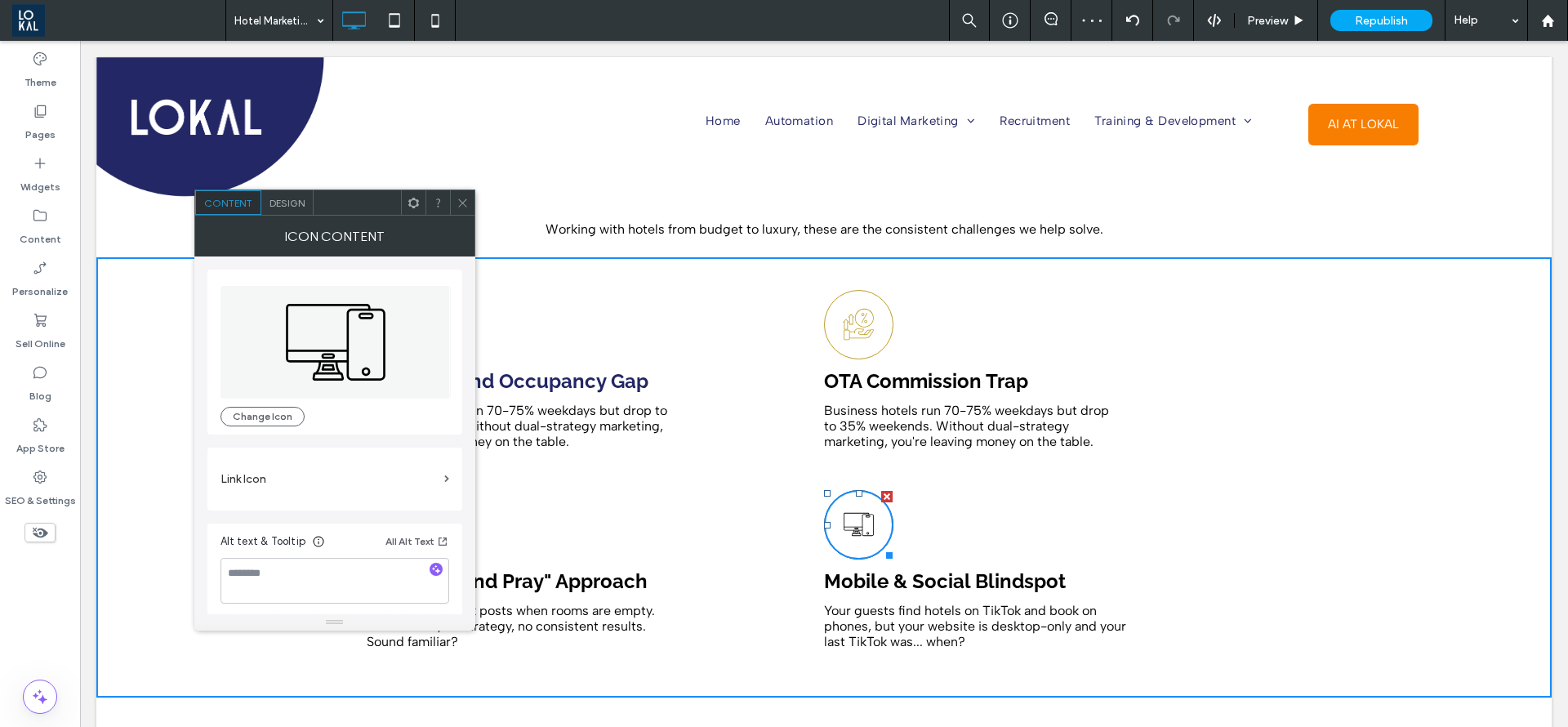
click at [292, 223] on div "Icon Content" at bounding box center [334, 236] width 281 height 41
click at [289, 203] on span "Design" at bounding box center [287, 205] width 35 height 12
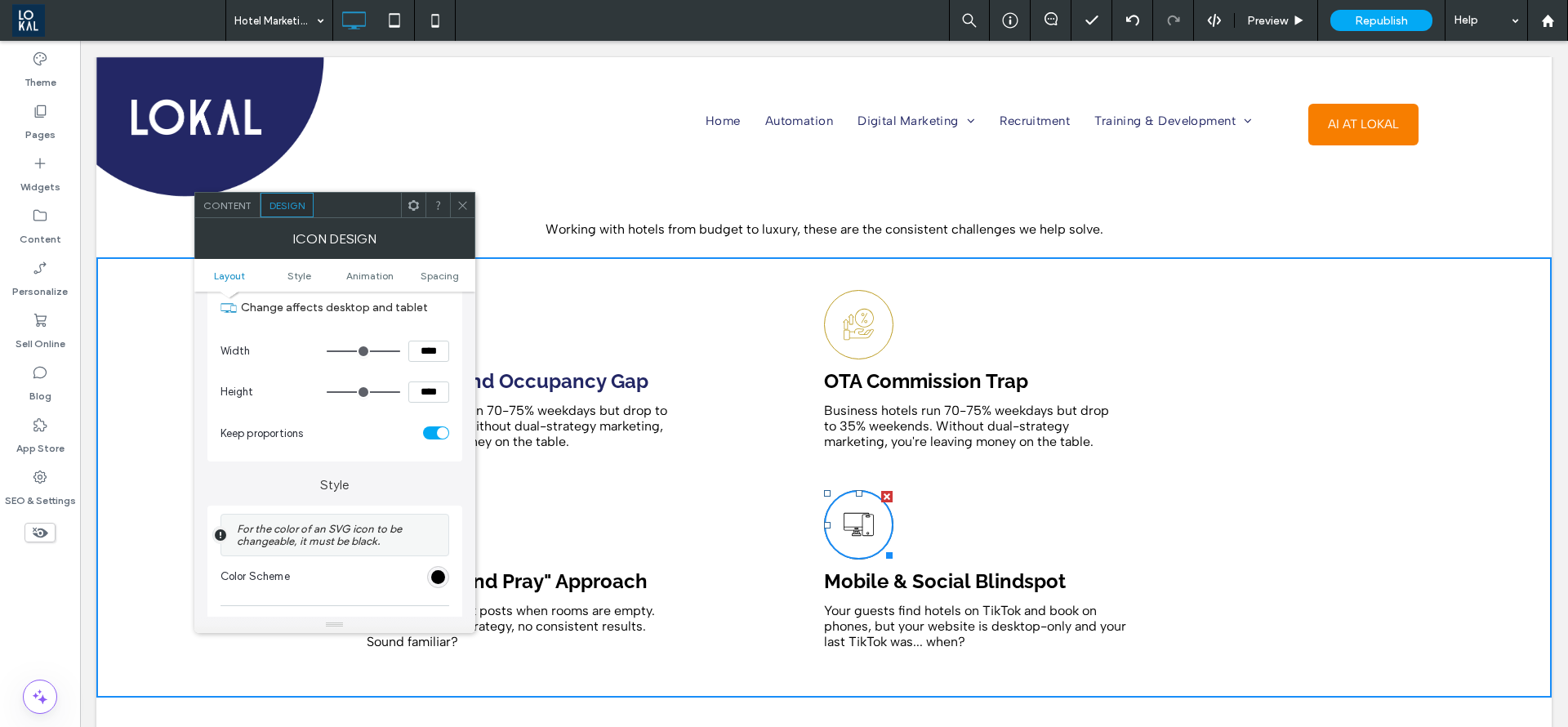
scroll to position [245, 0]
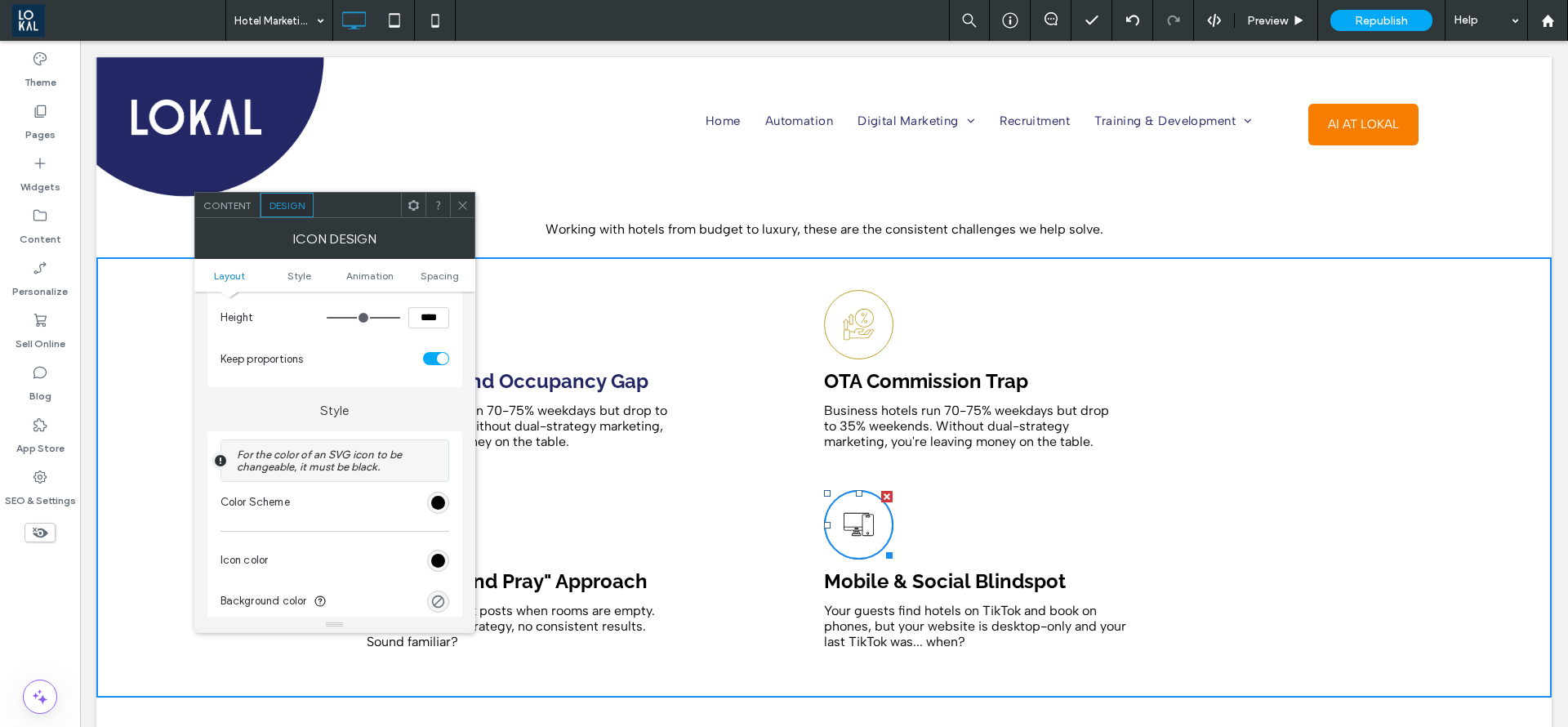
click at [437, 568] on div "rgb(0, 0, 0)" at bounding box center [437, 560] width 22 height 22
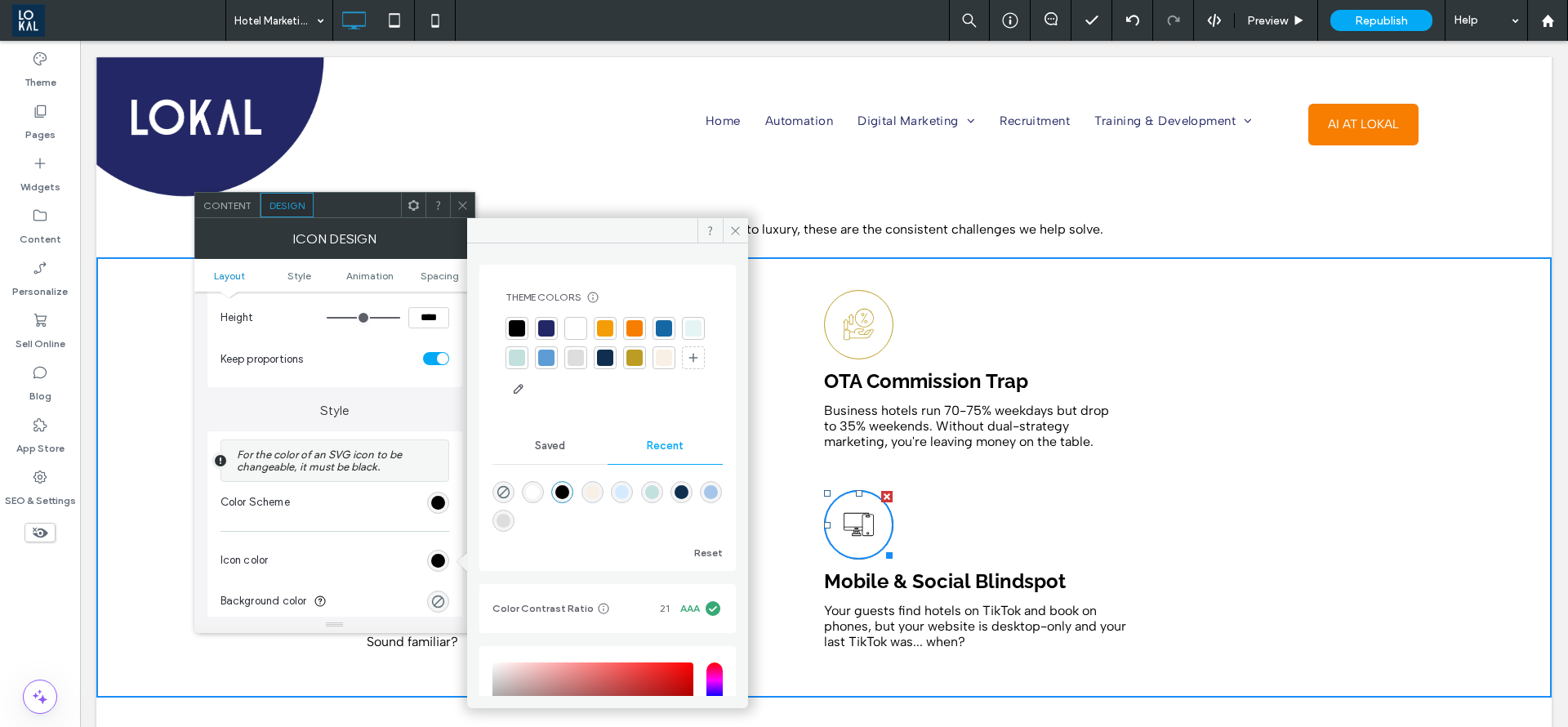
click at [643, 359] on div at bounding box center [634, 357] width 16 height 16
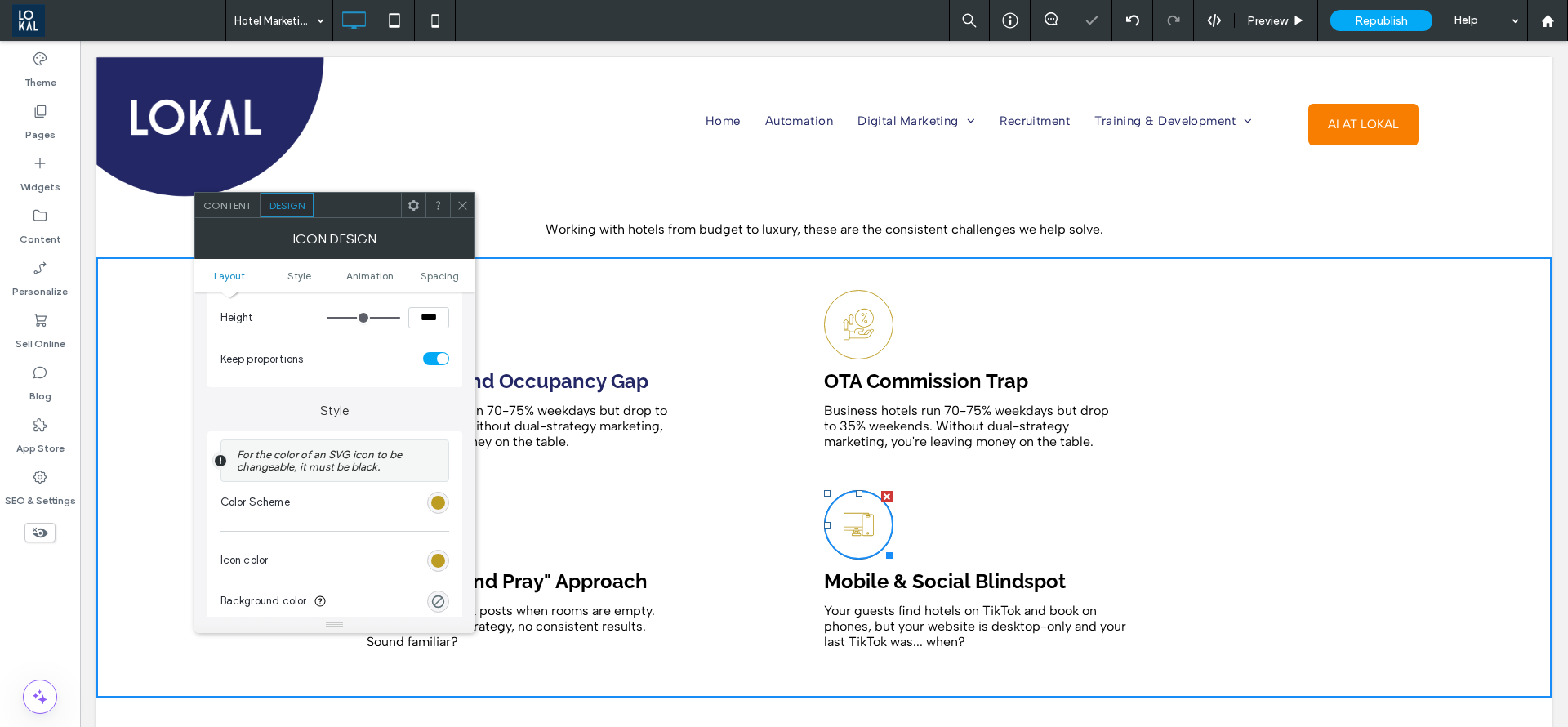
scroll to position [367, 0]
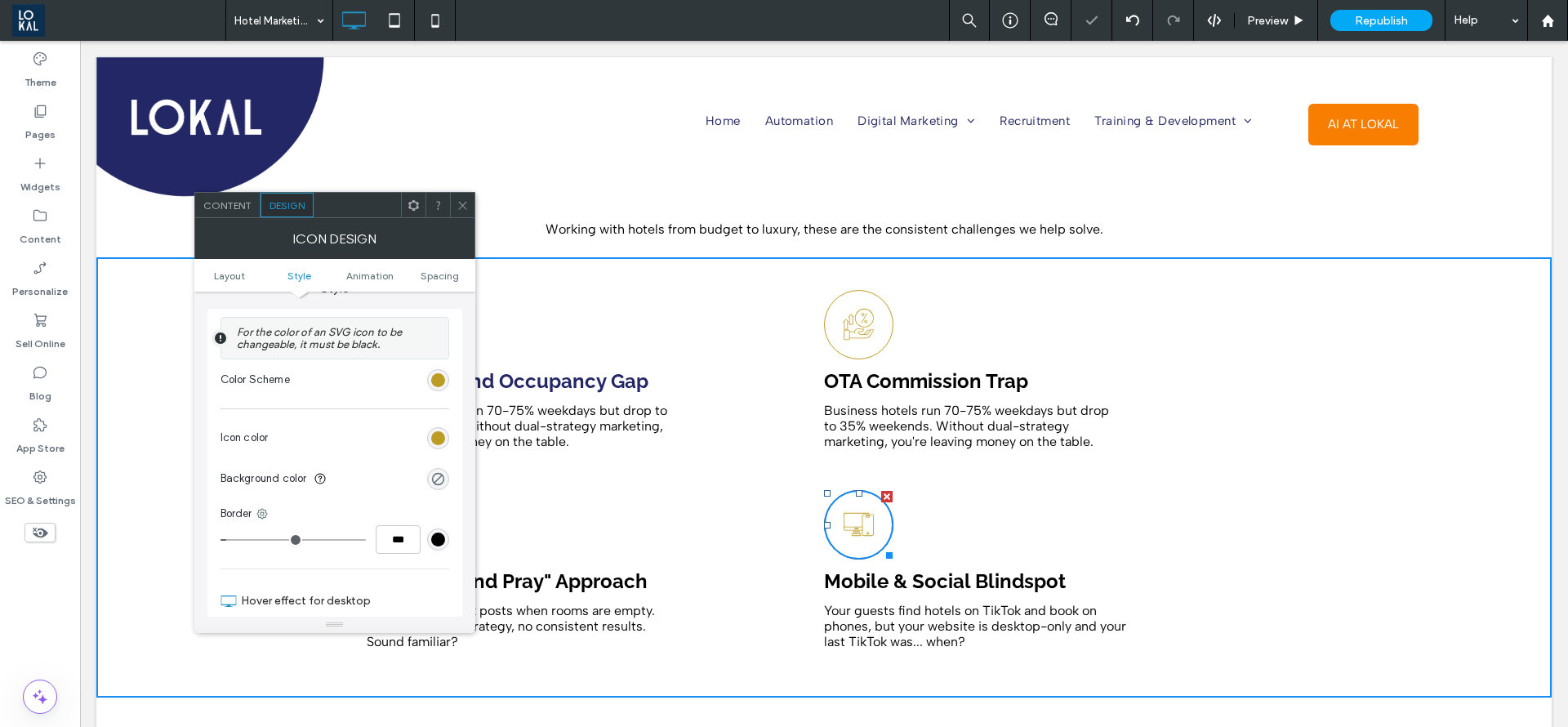
click at [442, 534] on div "rgb(0, 0, 0)" at bounding box center [438, 539] width 14 height 14
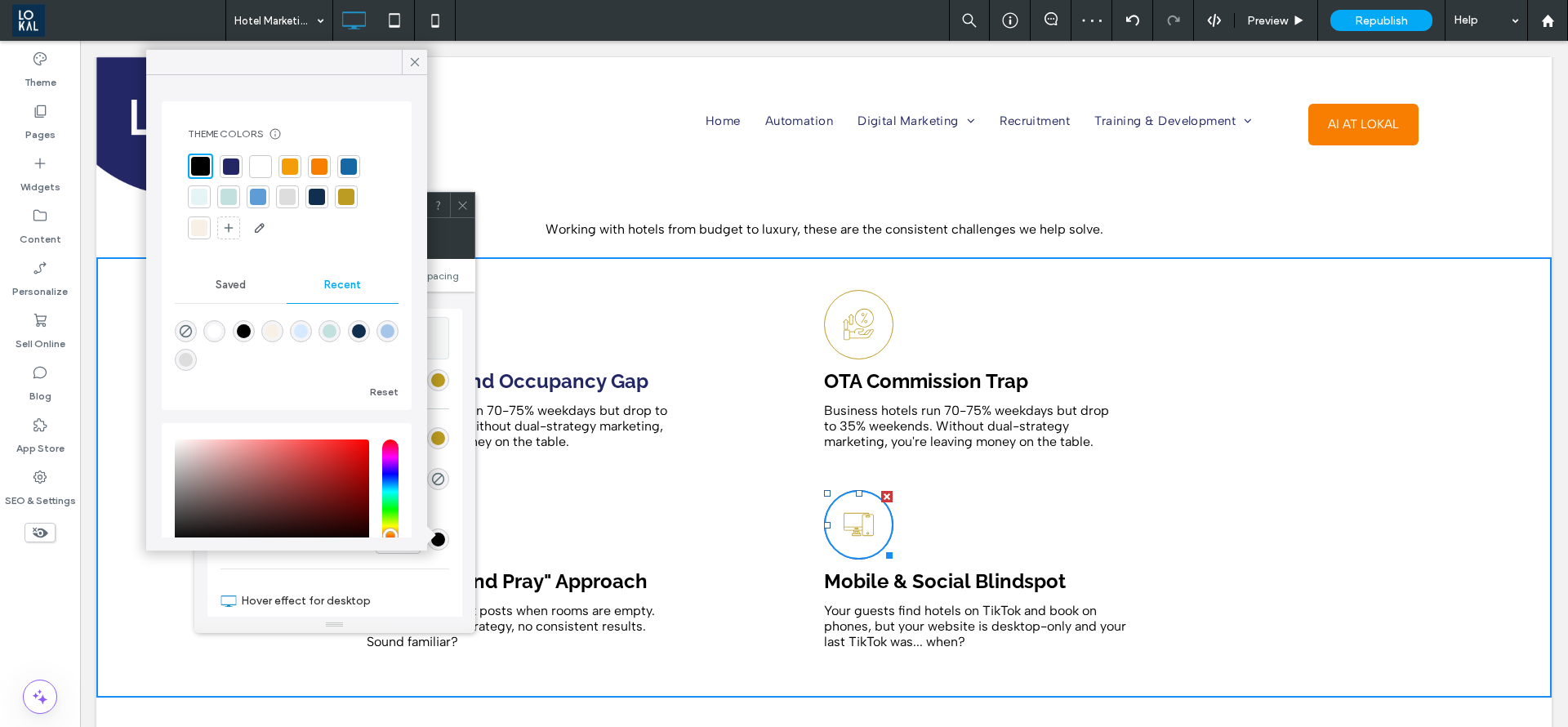
click at [348, 200] on div at bounding box center [346, 196] width 16 height 16
click at [446, 484] on div "rgba(0, 0, 0, 0)" at bounding box center [437, 478] width 22 height 22
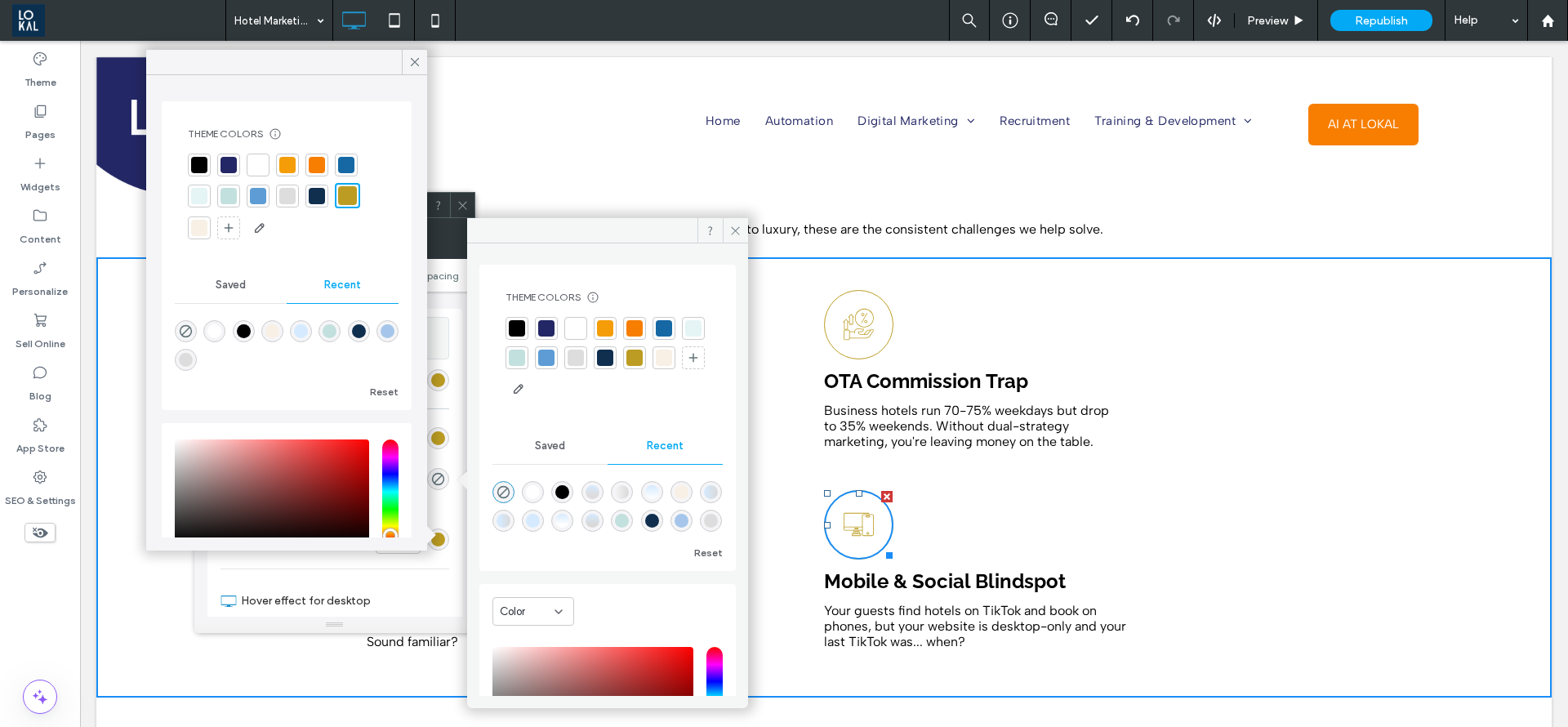
click at [656, 365] on div at bounding box center [664, 357] width 16 height 16
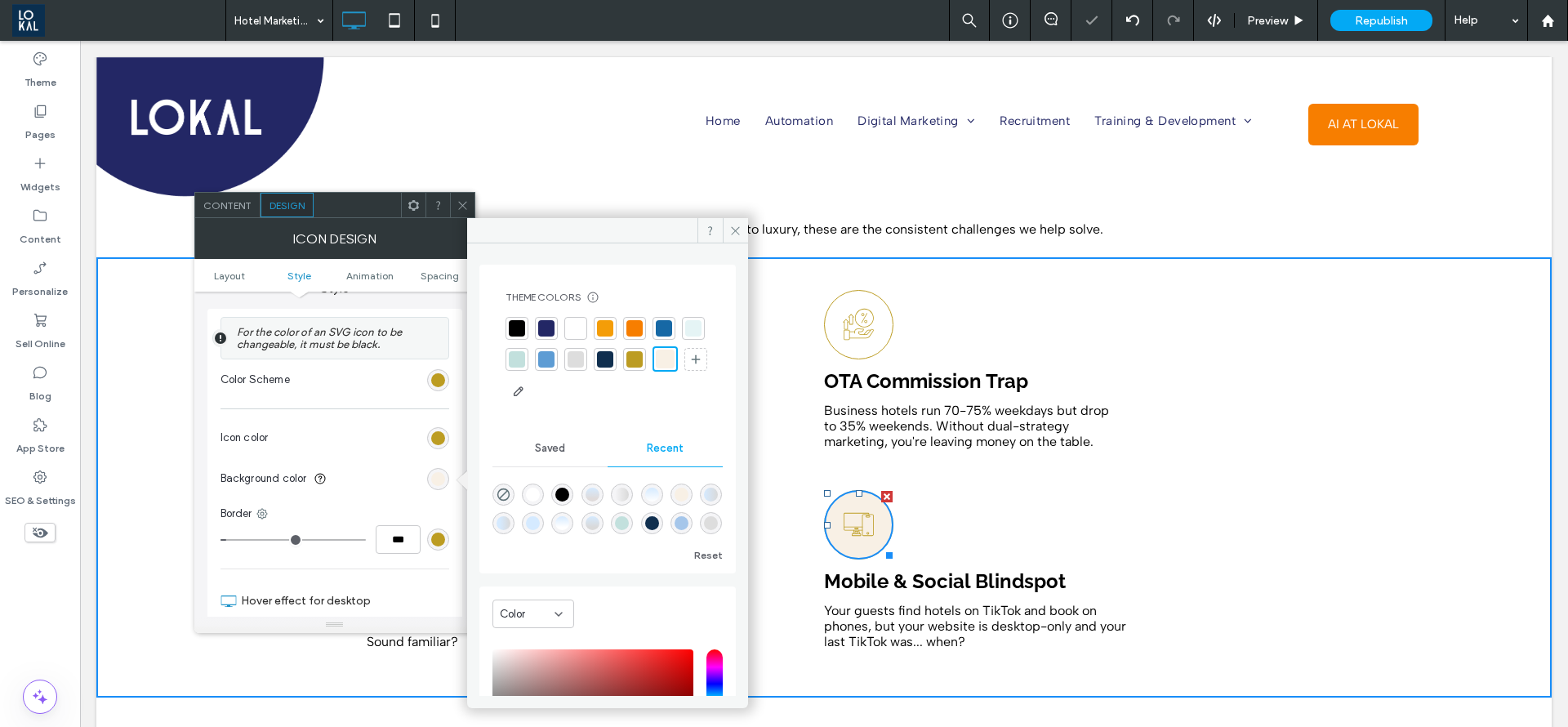
click at [1137, 544] on div "Mobile & Social Blindspot Your guests find hotels on TikTok and book on phones,…" at bounding box center [1052, 577] width 457 height 191
click at [1137, 543] on div "Mobile & Social Blindspot Your guests find hotels on TikTok and book on phones,…" at bounding box center [1052, 577] width 457 height 191
click at [729, 227] on span at bounding box center [736, 230] width 26 height 25
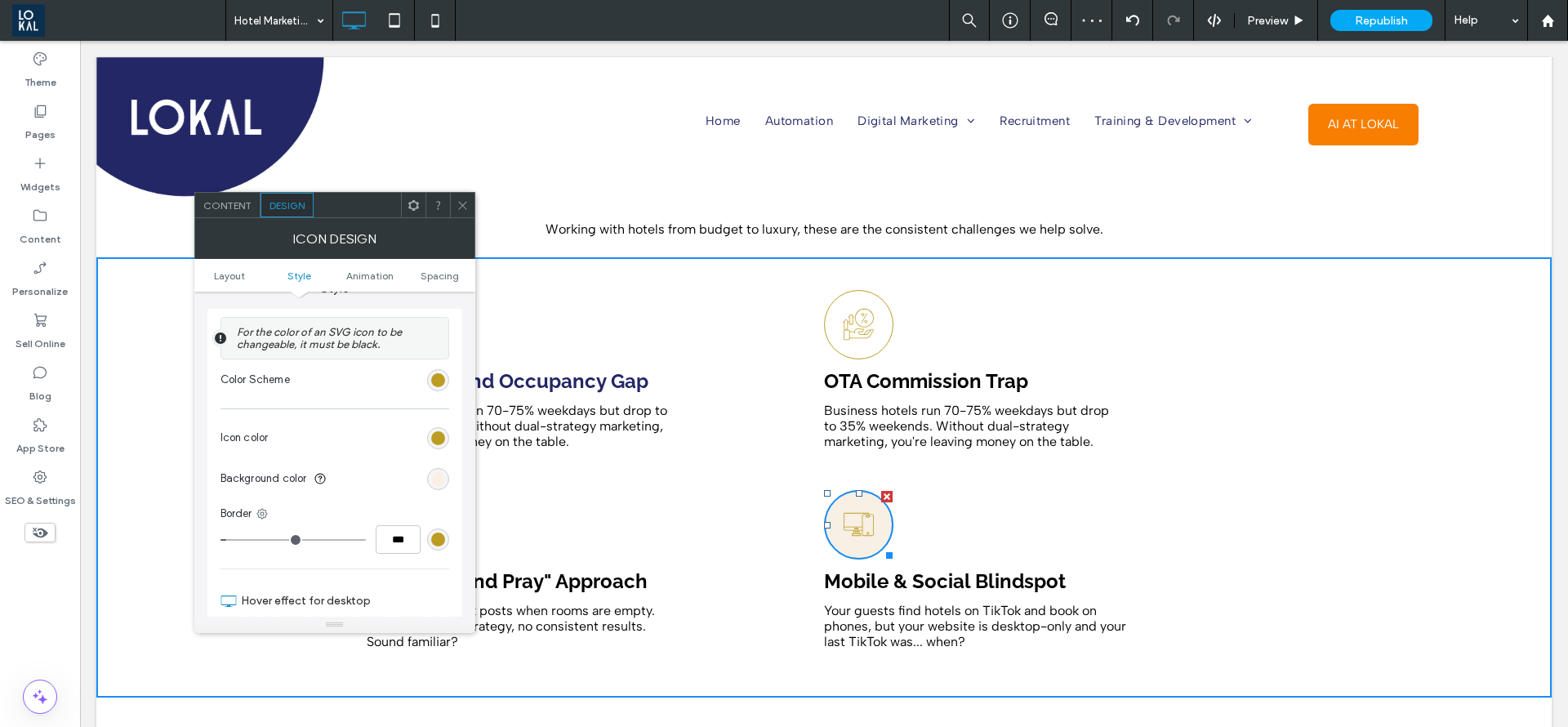
click at [469, 193] on div at bounding box center [462, 205] width 25 height 25
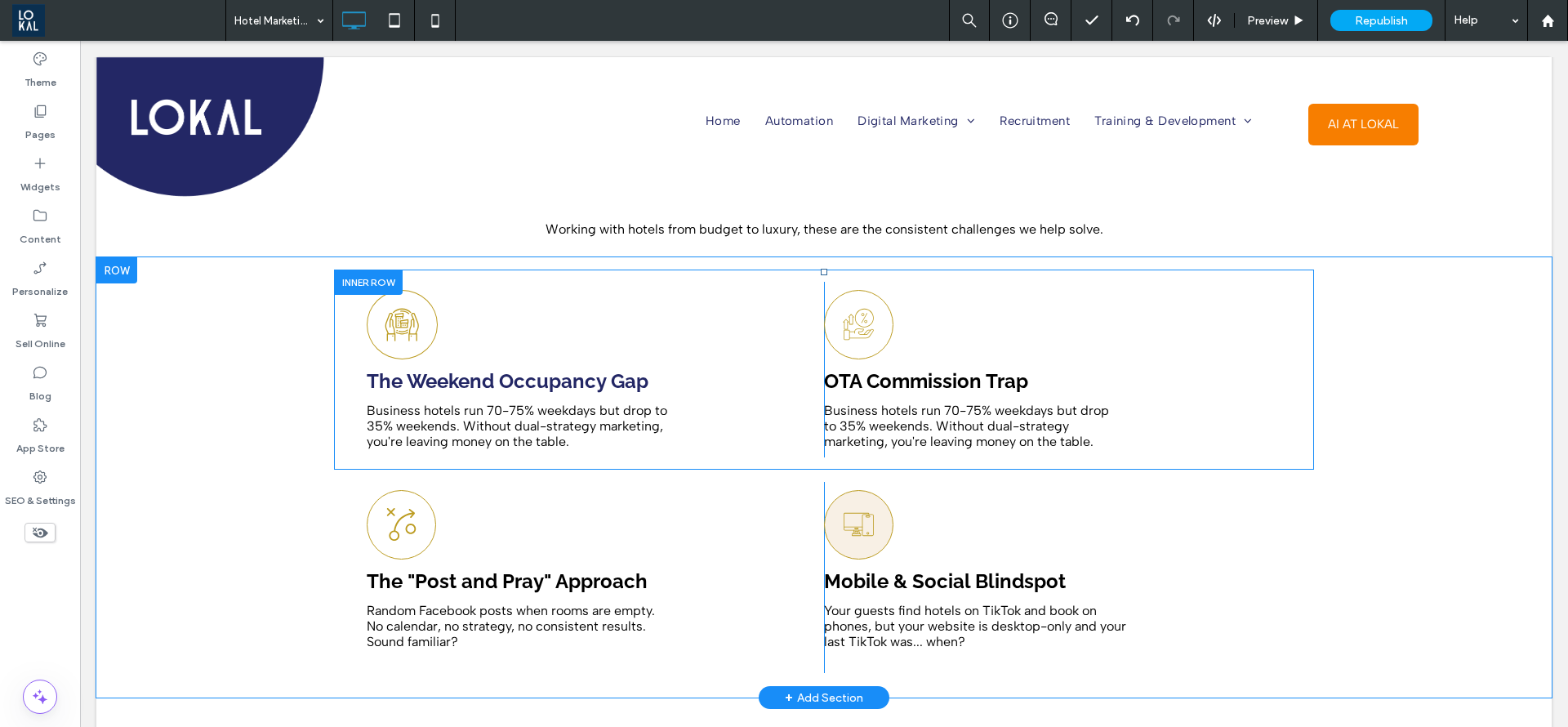
click at [847, 372] on strong "OTA Commission Trap" at bounding box center [926, 381] width 205 height 24
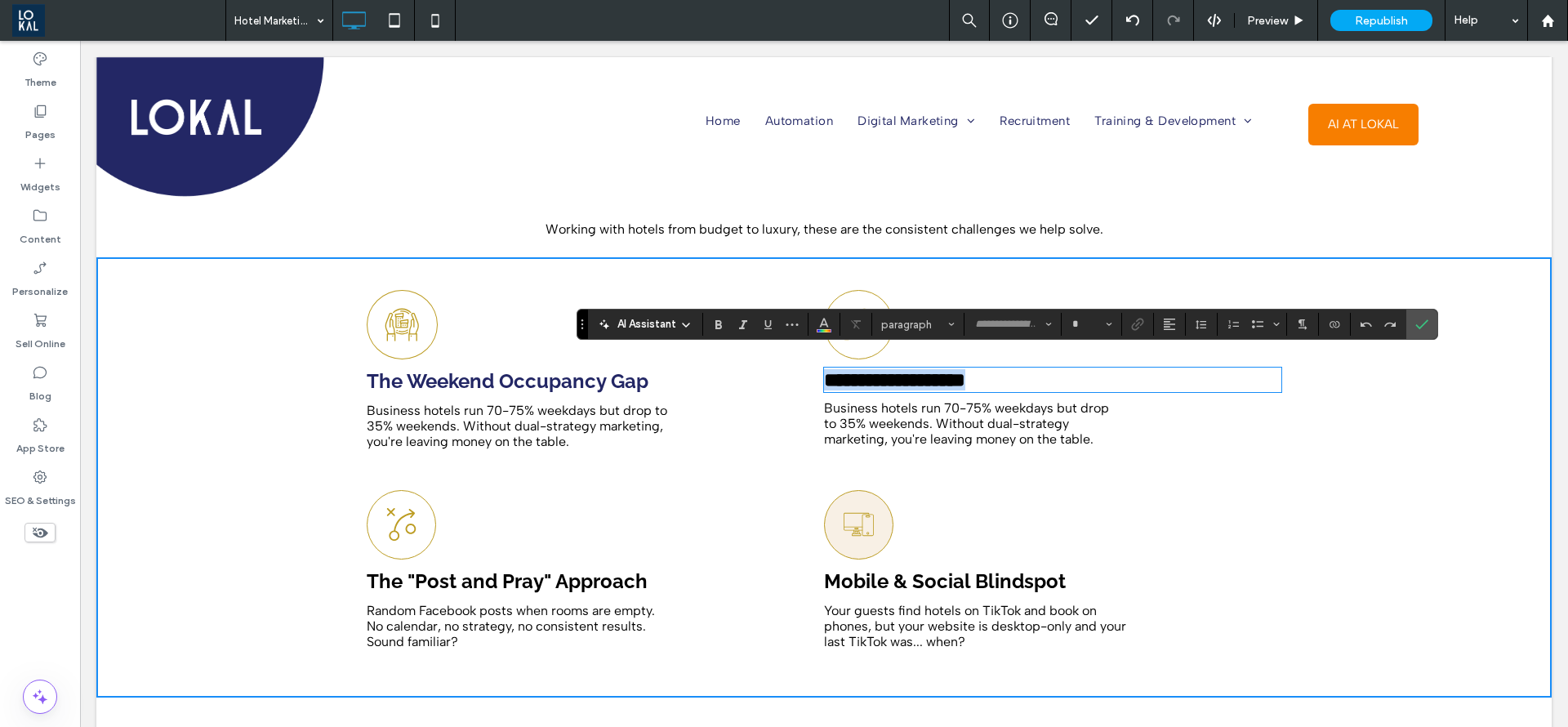
type input "*******"
type input "**"
click at [840, 322] on section at bounding box center [825, 324] width 32 height 23
click at [828, 324] on icon "Color" at bounding box center [825, 323] width 13 height 13
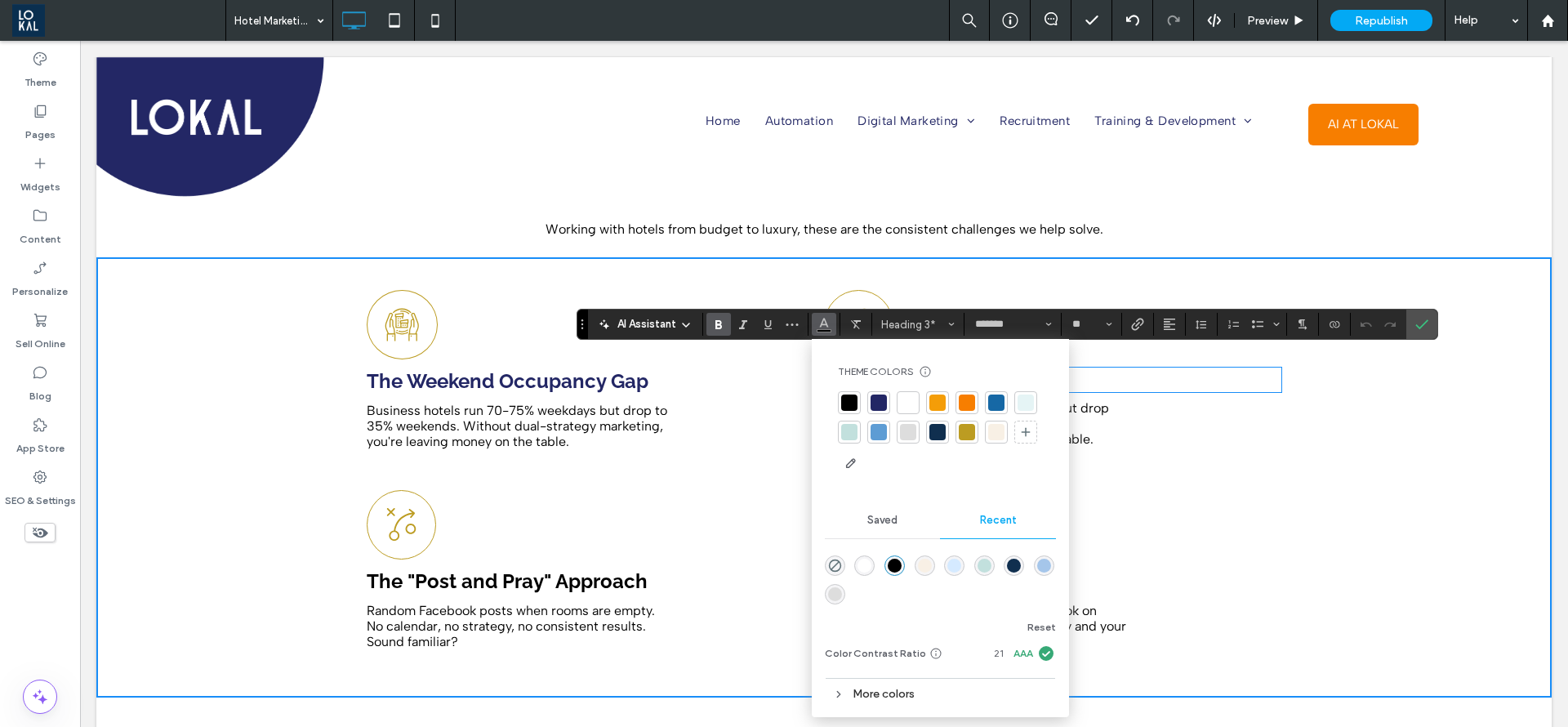
click at [887, 399] on div at bounding box center [879, 402] width 23 height 23
click at [511, 569] on strong "The "Post and Pray" Approach" at bounding box center [507, 580] width 281 height 24
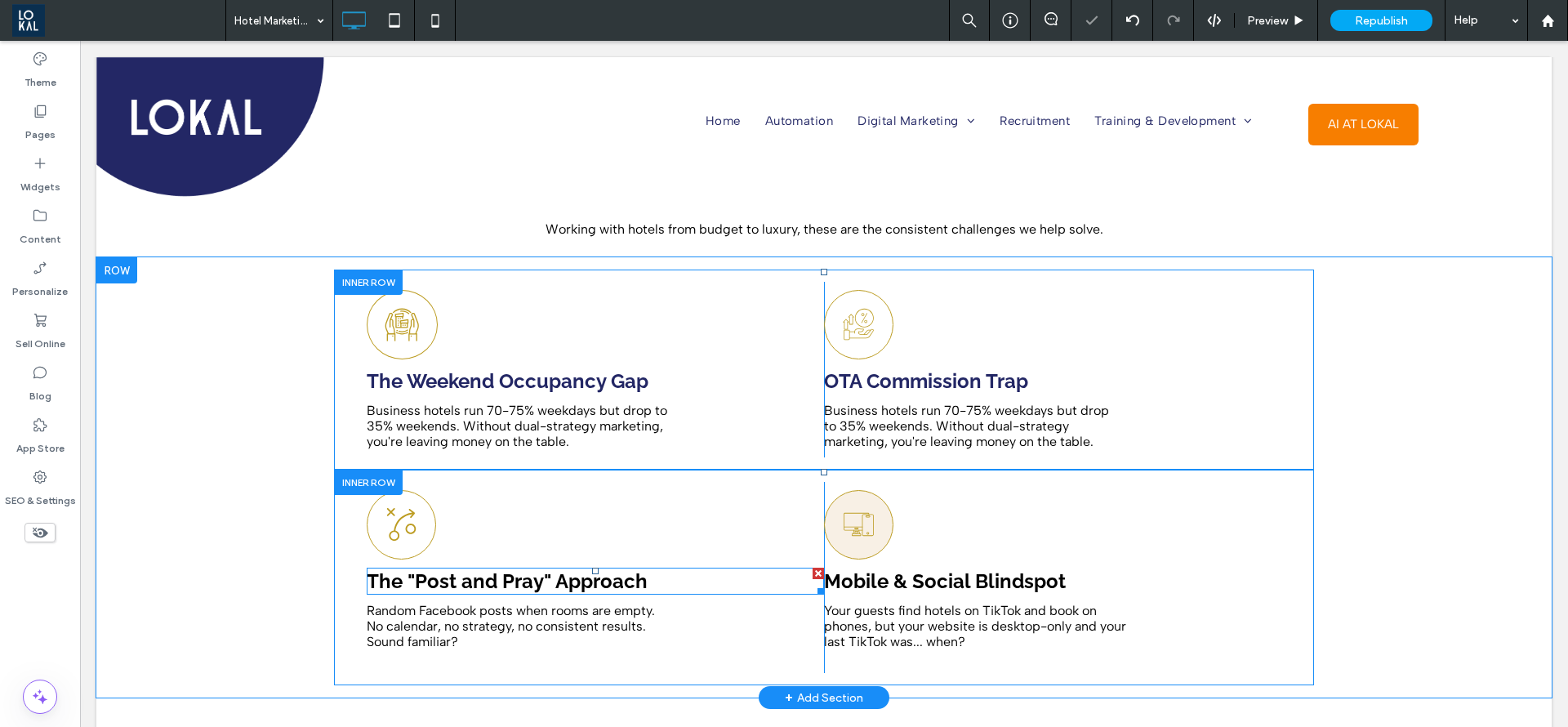
click at [511, 569] on strong "The "Post and Pray" Approach" at bounding box center [507, 580] width 281 height 24
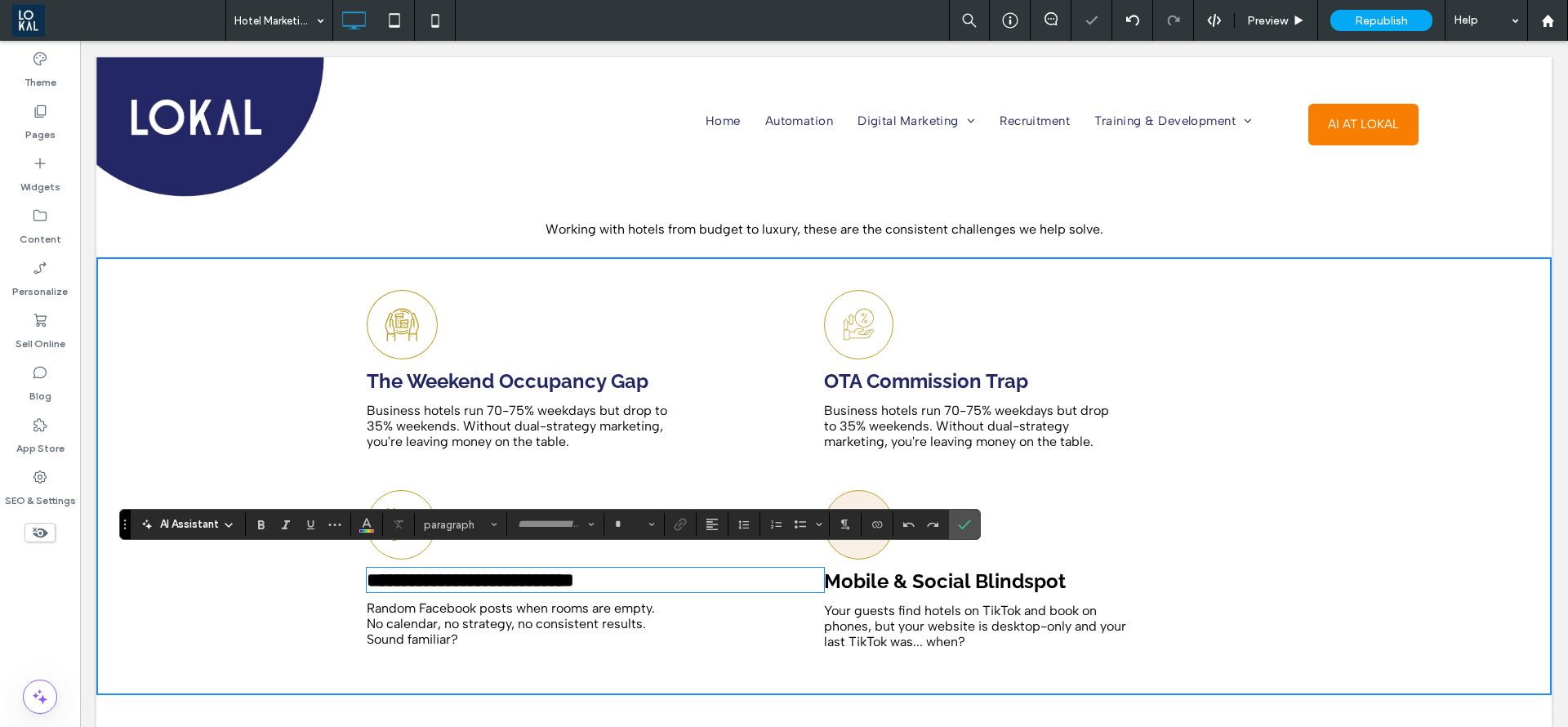
type input "*******"
type input "**"
click at [365, 529] on span "Color" at bounding box center [366, 523] width 13 height 21
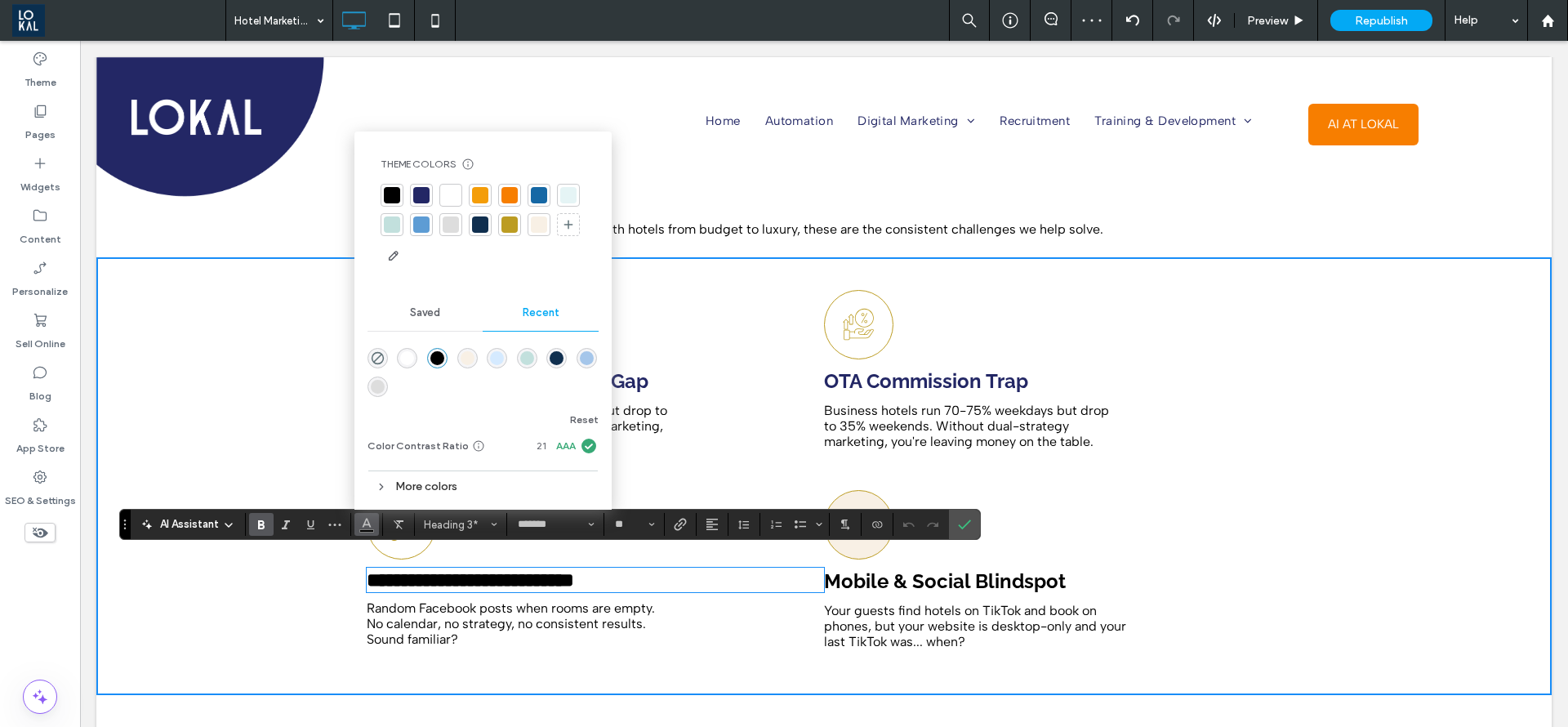
drag, startPoint x: 479, startPoint y: 227, endPoint x: 615, endPoint y: 312, distance: 160.4
click at [479, 227] on div at bounding box center [480, 224] width 16 height 16
drag, startPoint x: 959, startPoint y: 523, endPoint x: 862, endPoint y: 521, distance: 97.0
click at [959, 523] on icon "Confirm" at bounding box center [965, 524] width 13 height 13
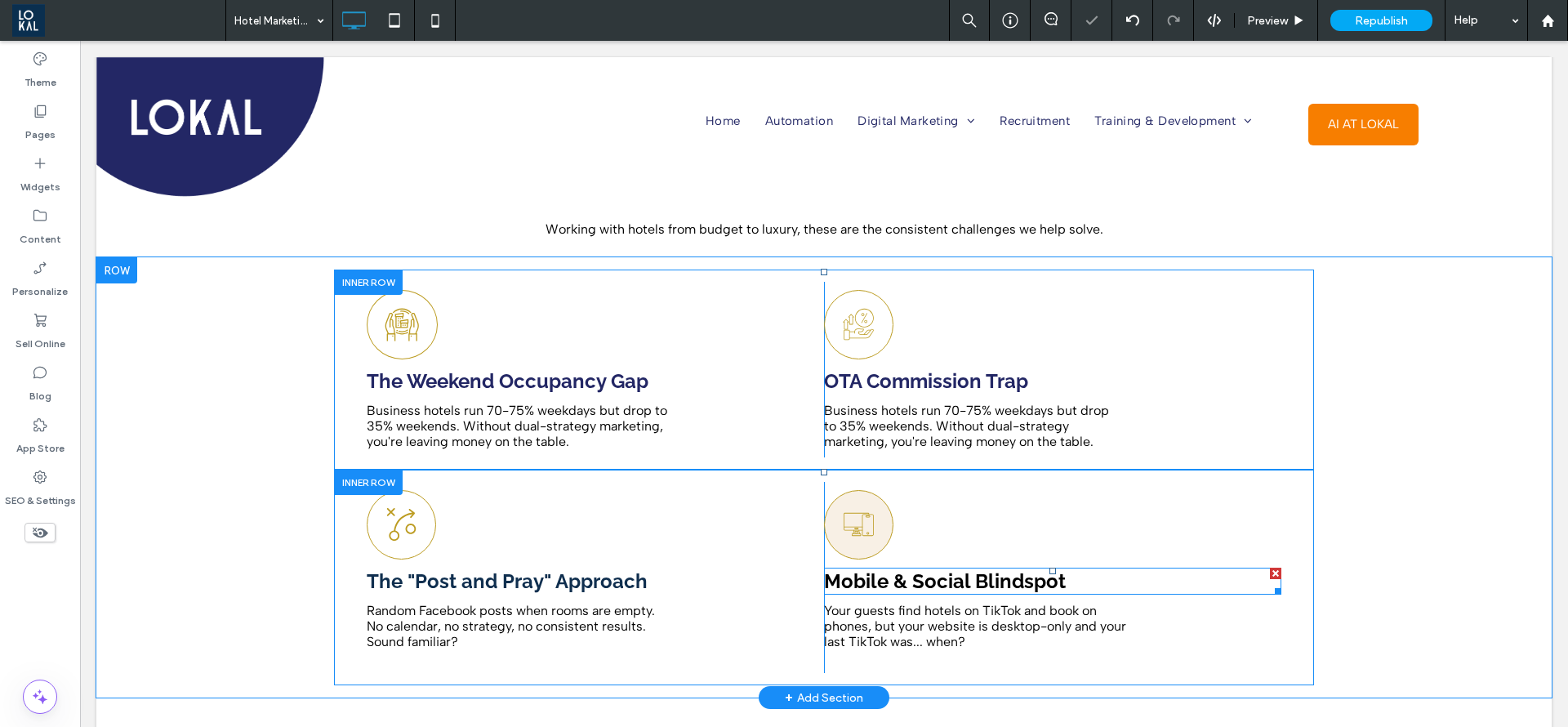
click at [929, 569] on strong "Mobile & Social Blindspot" at bounding box center [944, 580] width 241 height 24
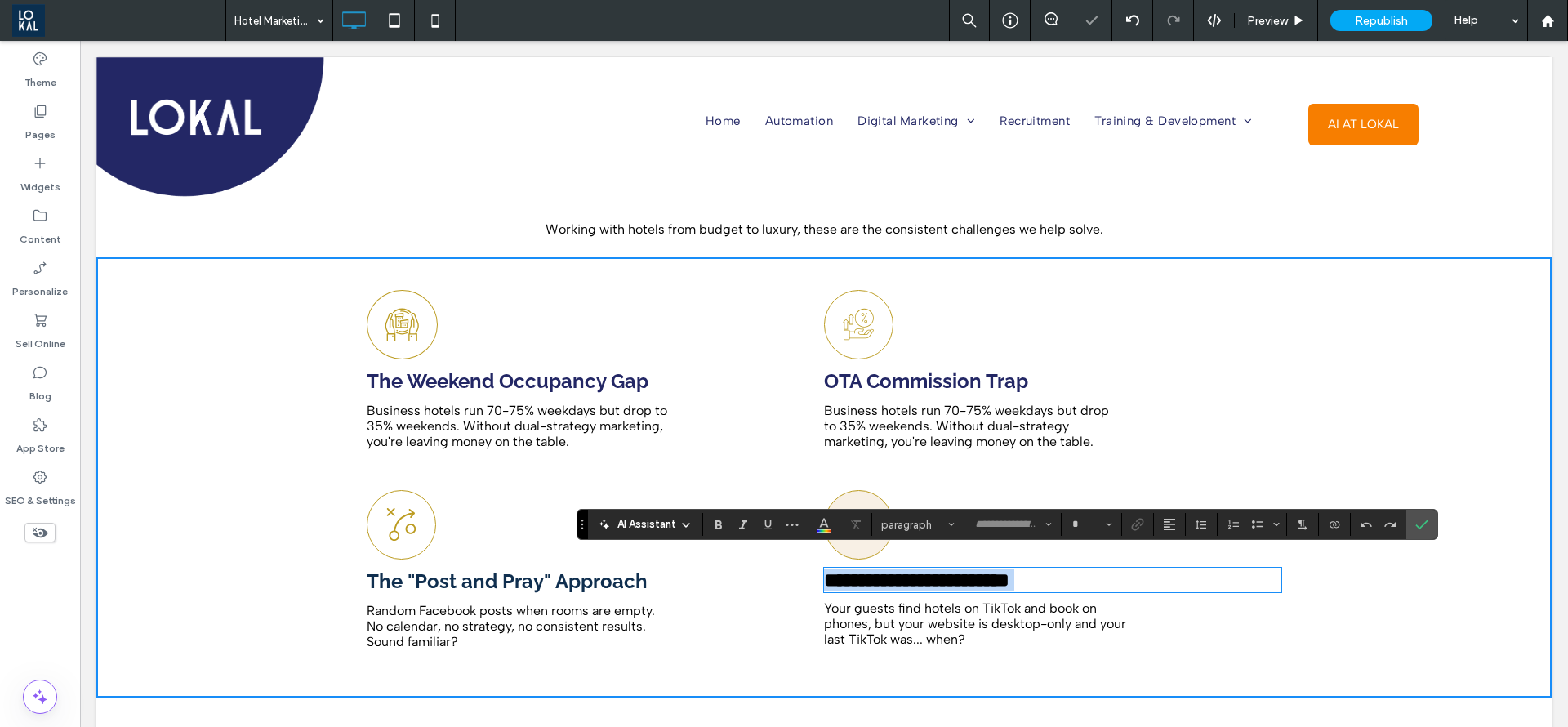
type input "*******"
type input "**"
click at [818, 526] on icon "Color" at bounding box center [825, 523] width 13 height 13
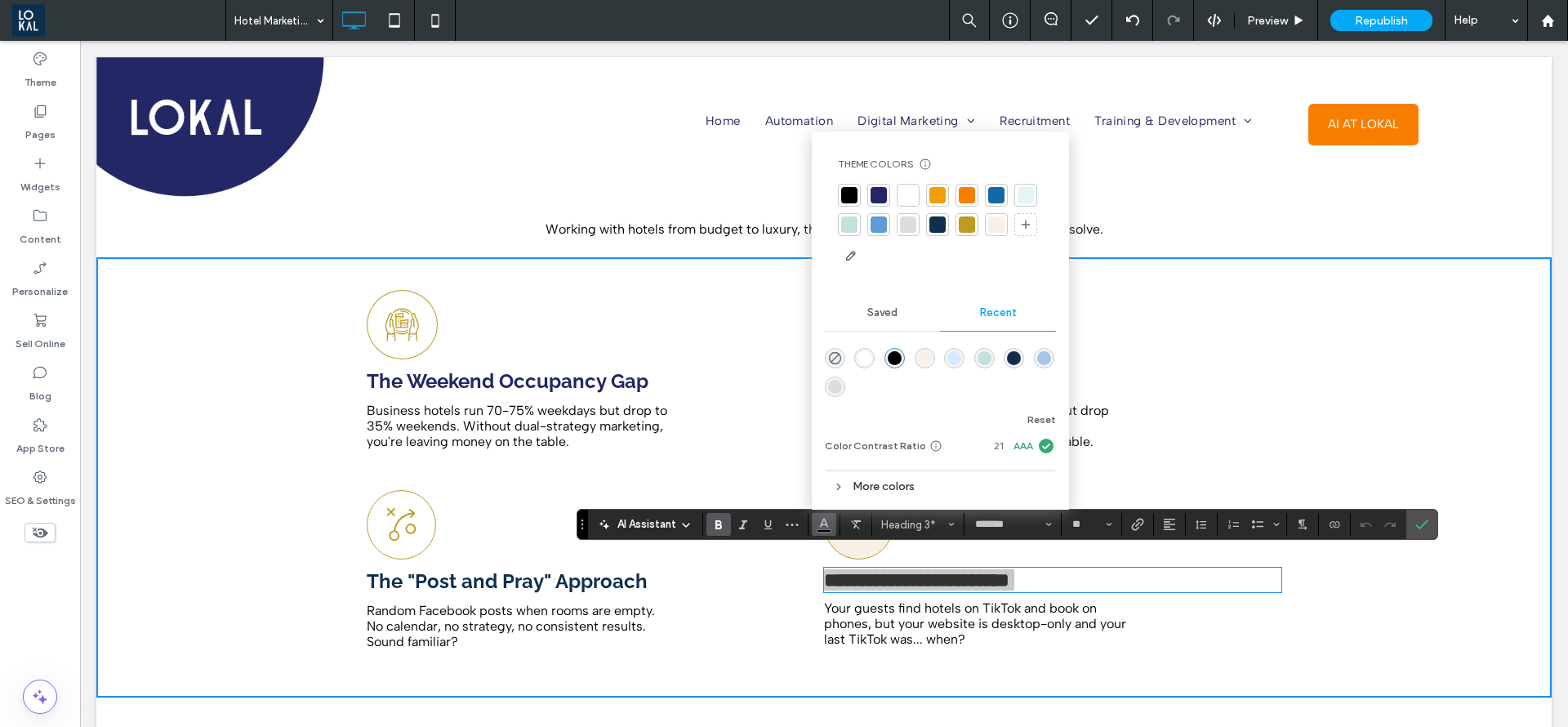
click at [874, 187] on div at bounding box center [879, 195] width 16 height 16
click at [1429, 526] on label "Confirm" at bounding box center [1422, 523] width 25 height 29
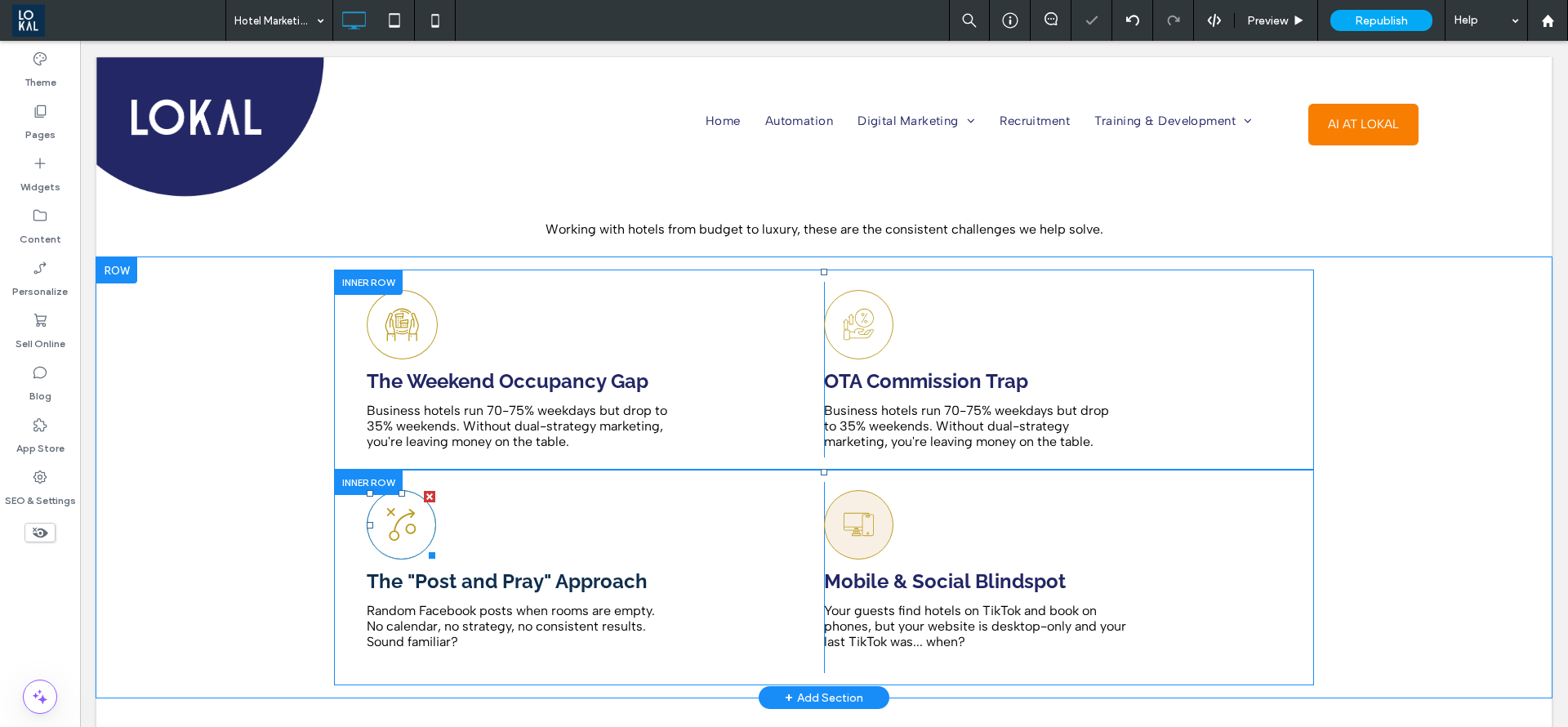
click at [400, 522] on icon at bounding box center [401, 524] width 34 height 68
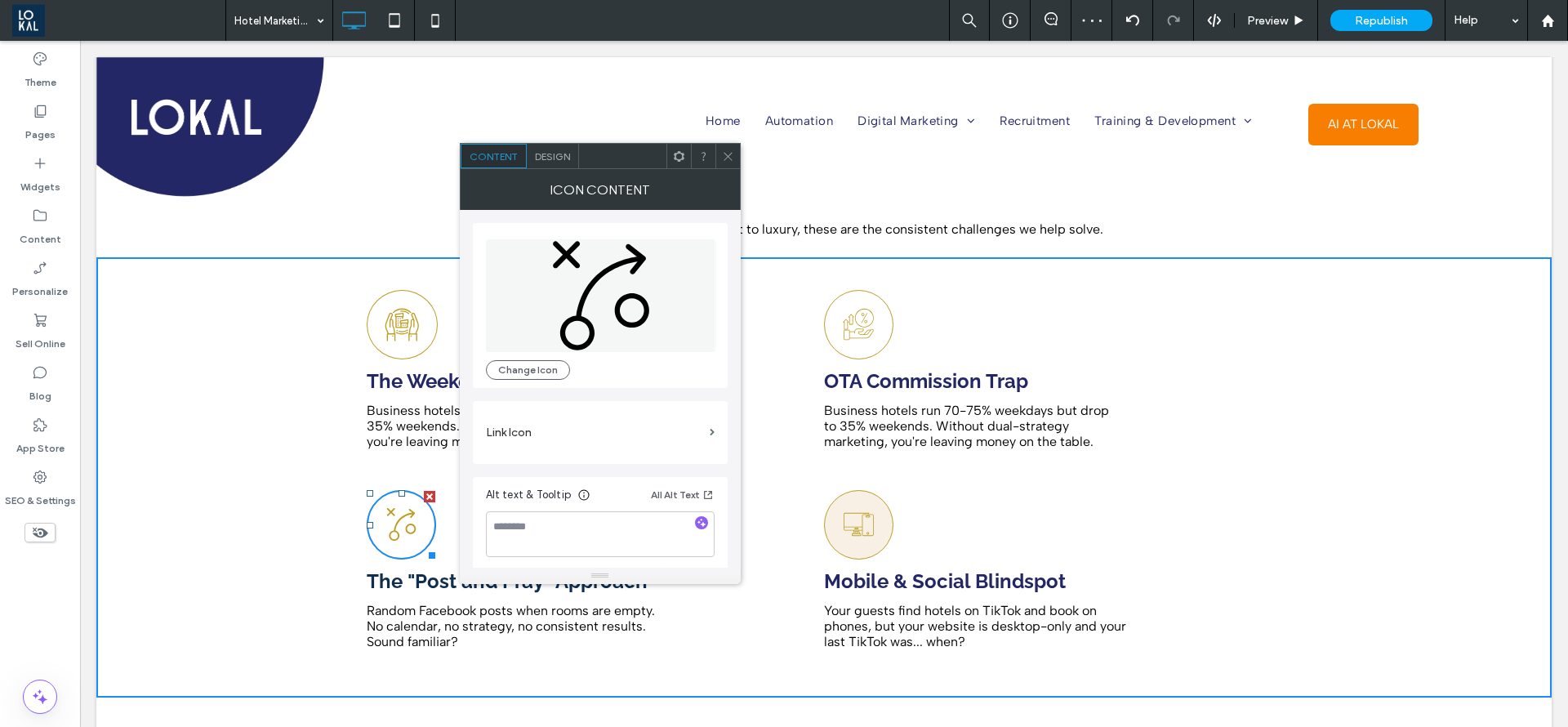
click at [552, 159] on span "Design" at bounding box center [552, 156] width 35 height 12
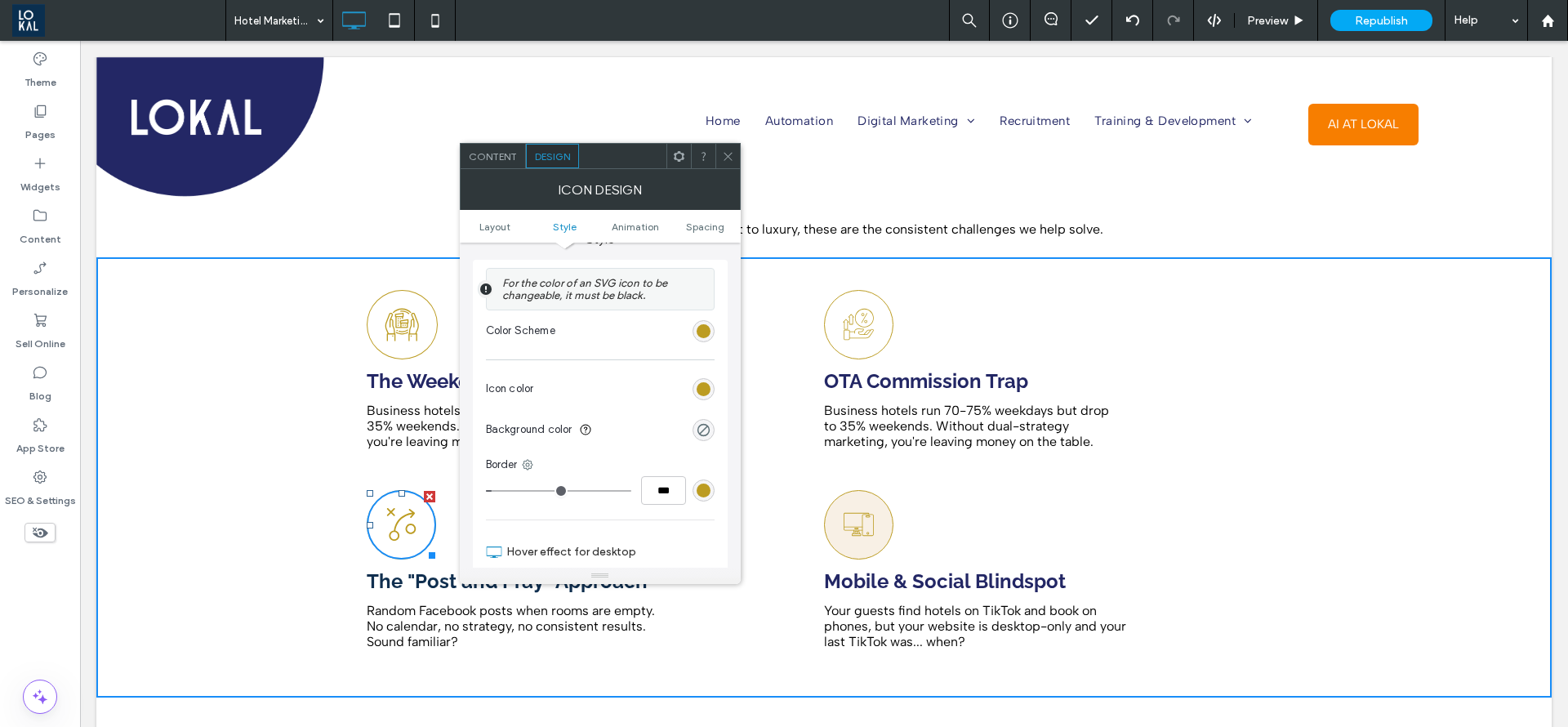
click at [695, 420] on section "Background color" at bounding box center [600, 429] width 229 height 41
click at [703, 425] on div "rgba(0, 0, 0, 0)" at bounding box center [704, 430] width 14 height 14
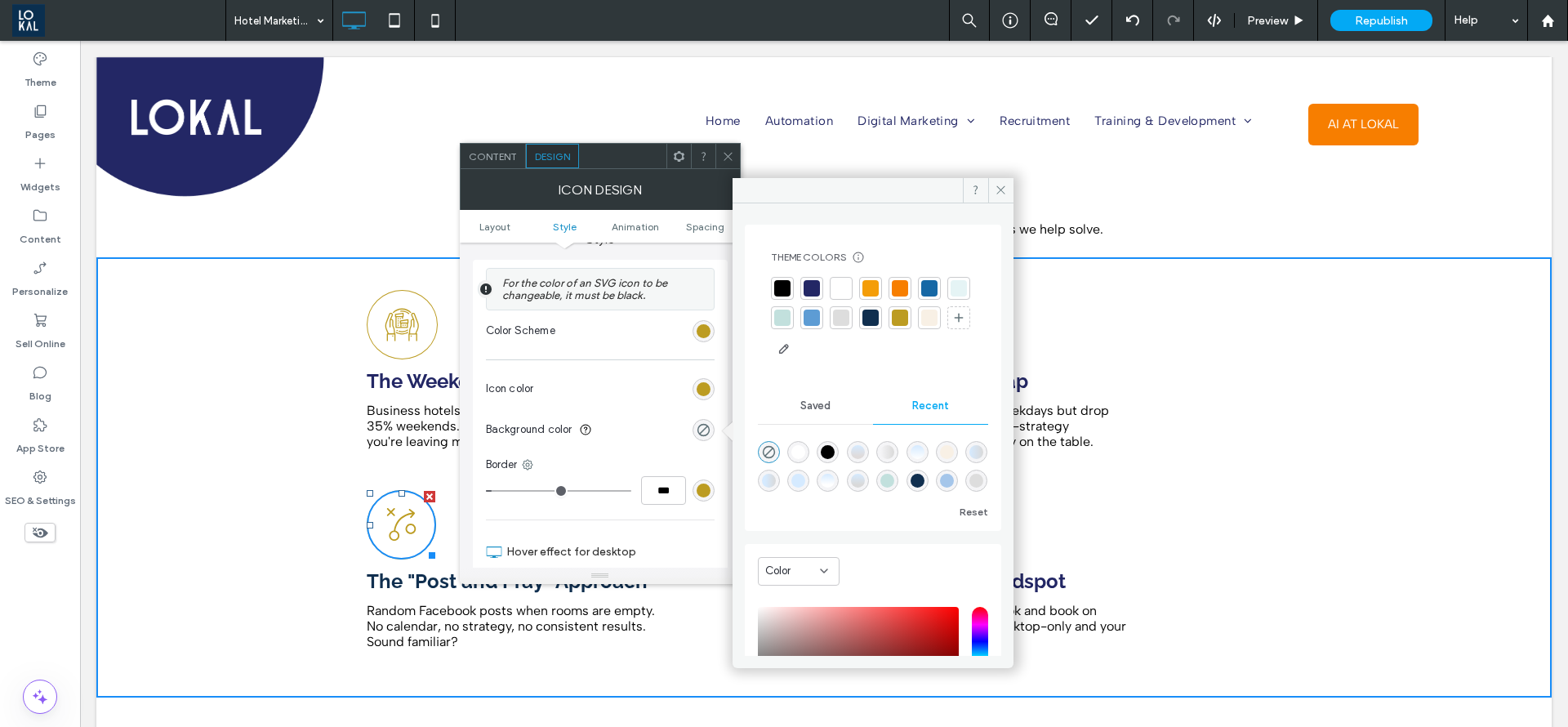
click at [921, 326] on div at bounding box center [929, 317] width 16 height 16
click at [1003, 181] on span at bounding box center [1001, 190] width 26 height 25
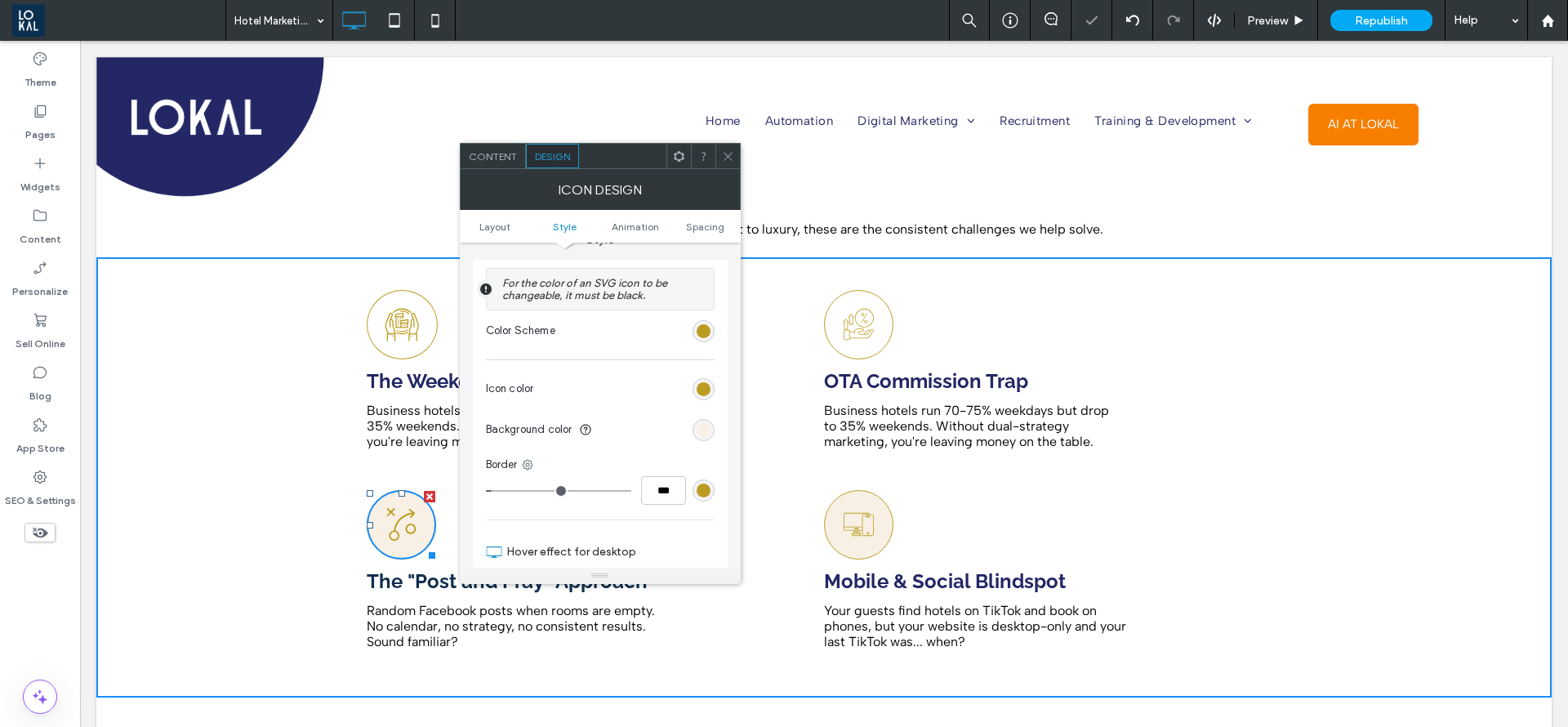
click at [734, 155] on icon at bounding box center [728, 156] width 12 height 12
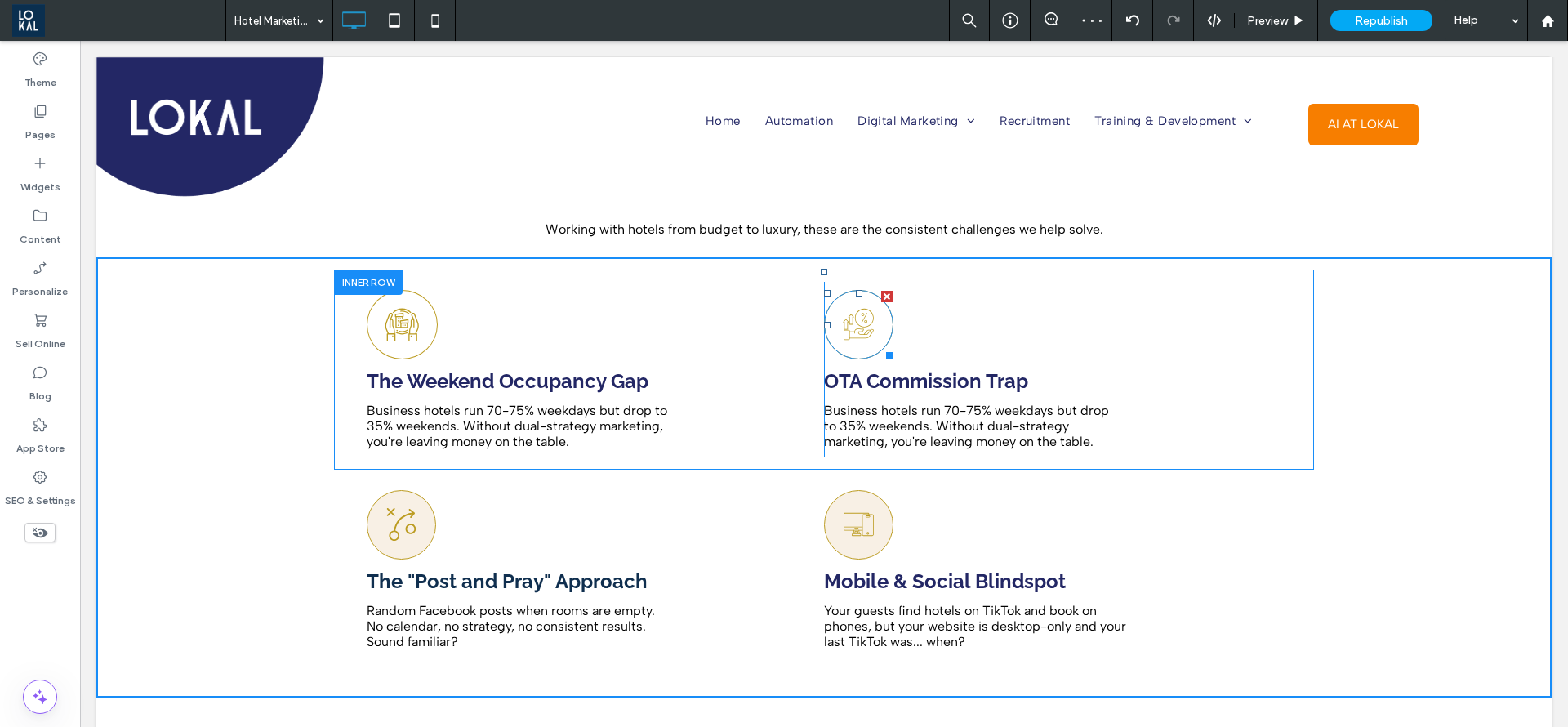
click at [865, 317] on icon at bounding box center [859, 325] width 34 height 68
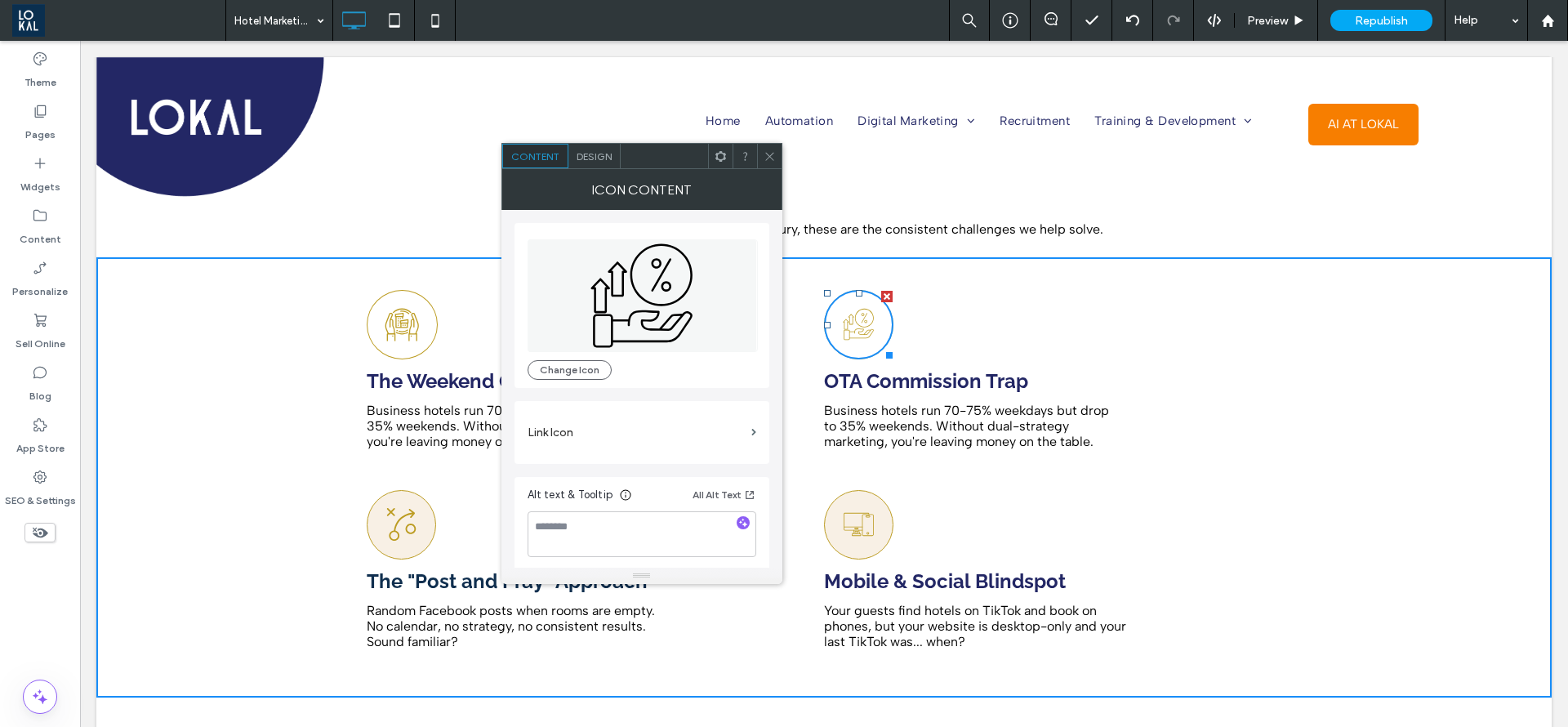
click at [597, 164] on div "Design" at bounding box center [594, 156] width 52 height 25
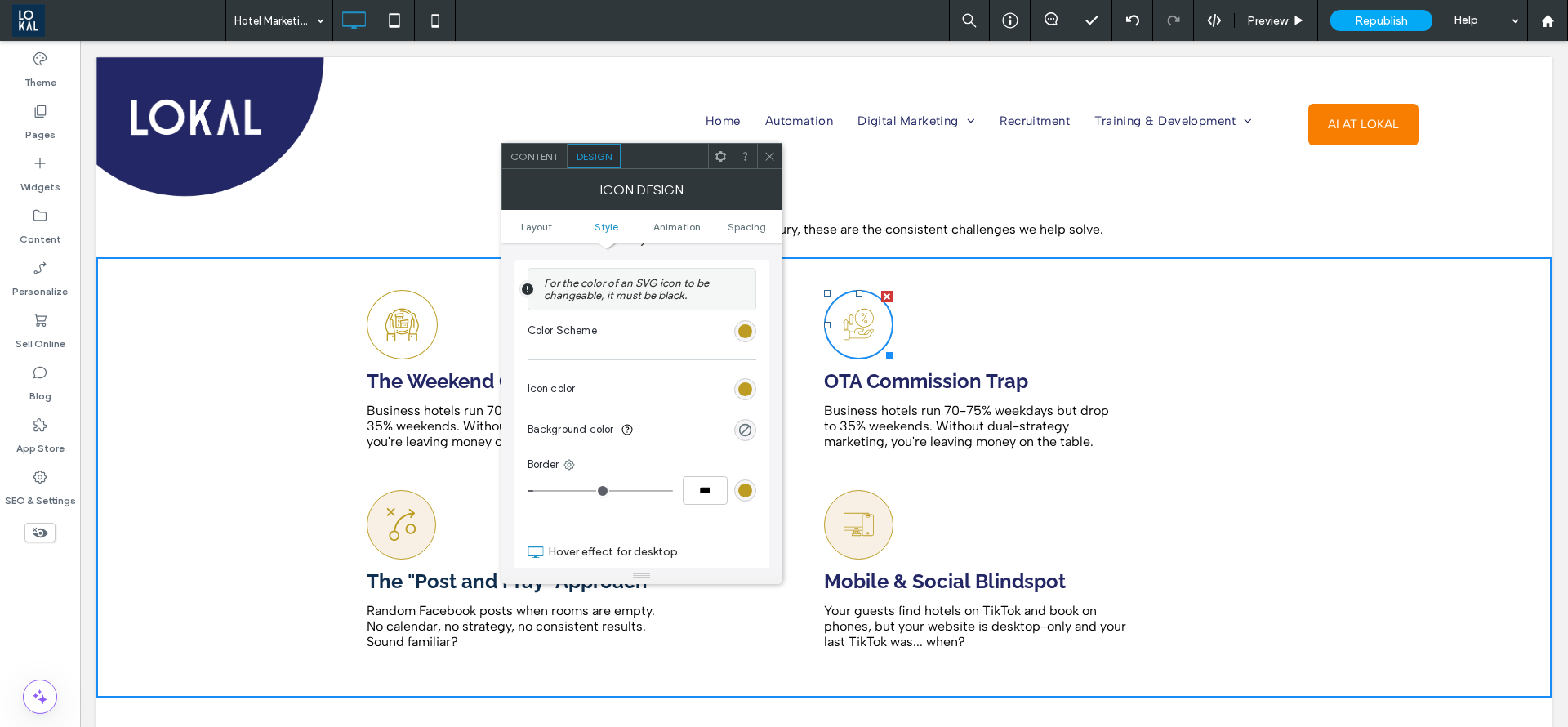
click at [754, 422] on div "rgba(0, 0, 0, 0)" at bounding box center [745, 430] width 22 height 22
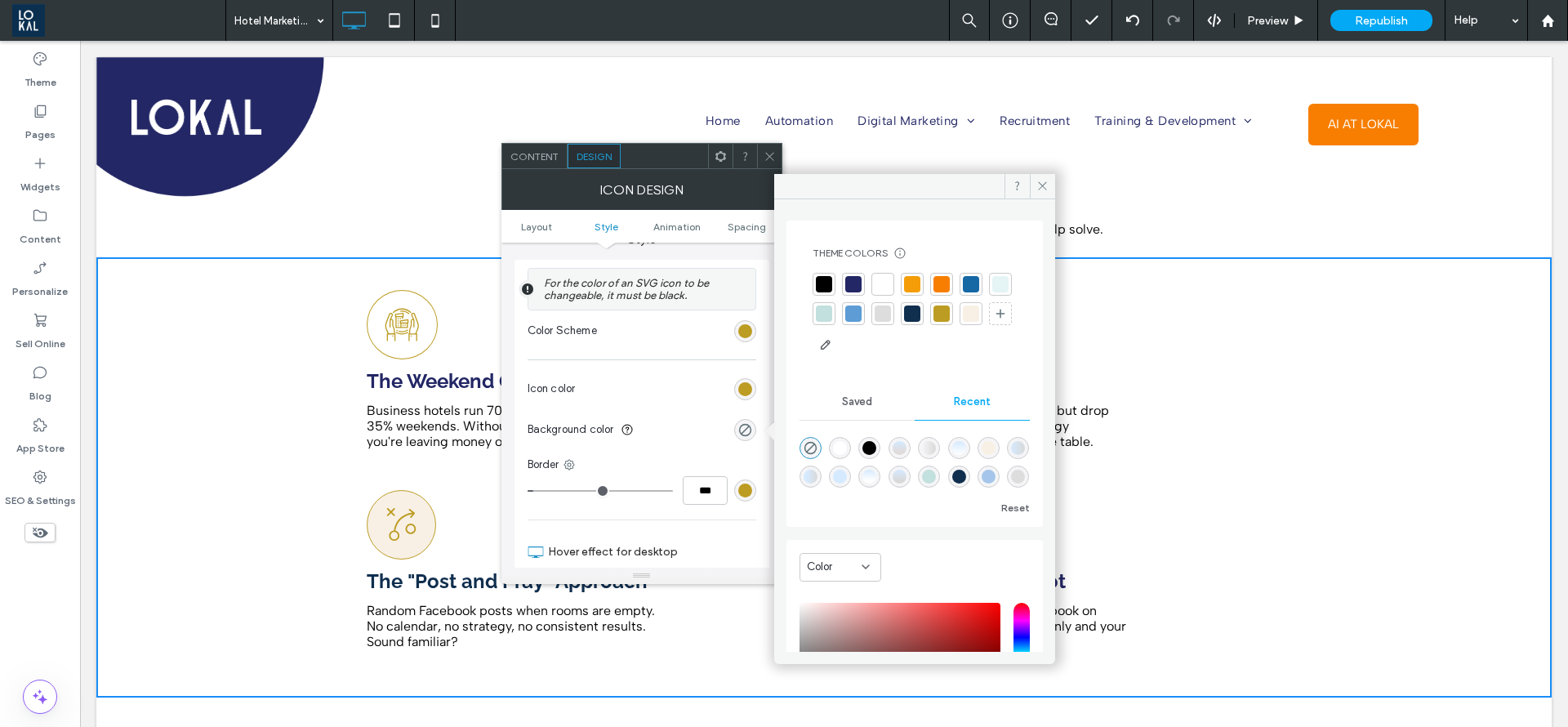
click at [963, 322] on div at bounding box center [971, 313] width 16 height 16
click at [1049, 187] on span at bounding box center [1042, 186] width 26 height 25
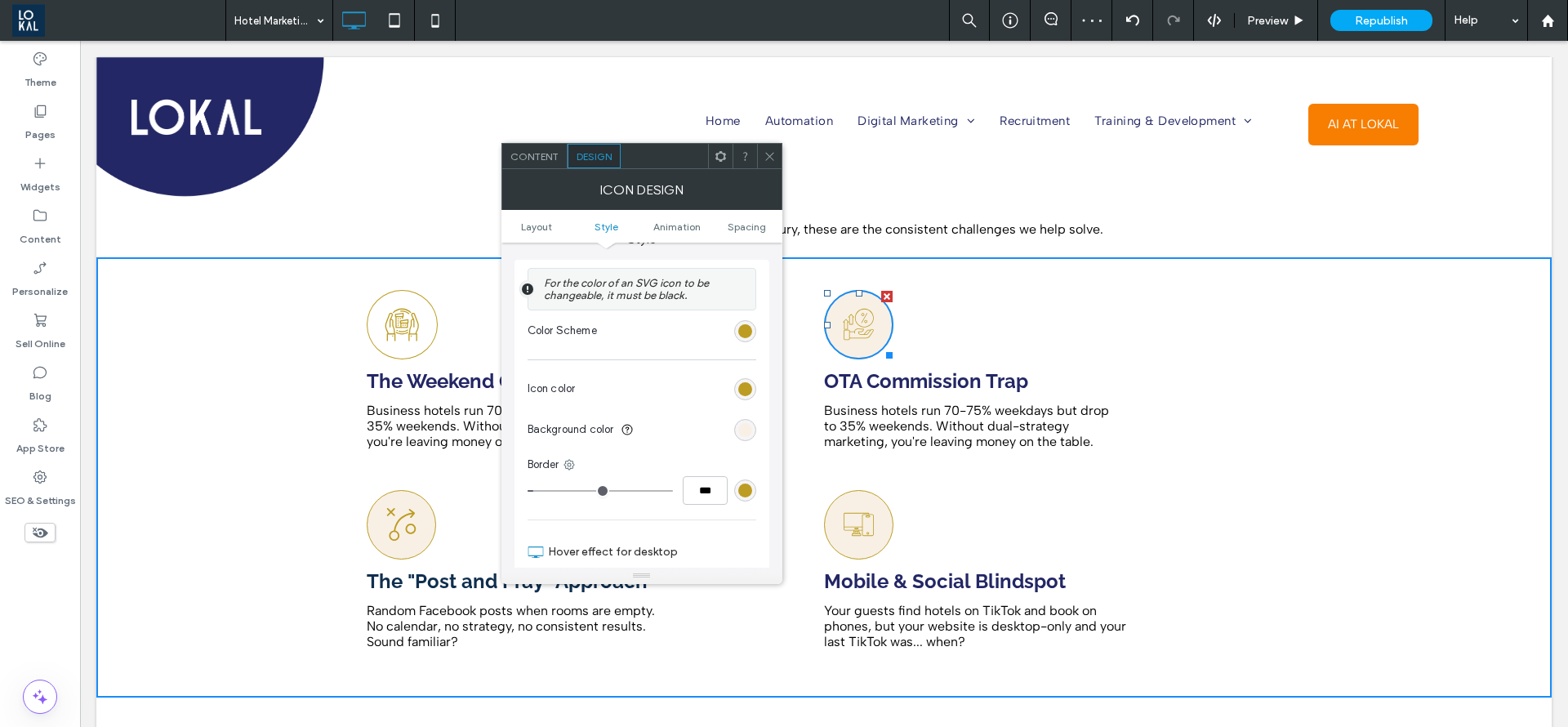
click at [762, 160] on div at bounding box center [770, 156] width 25 height 25
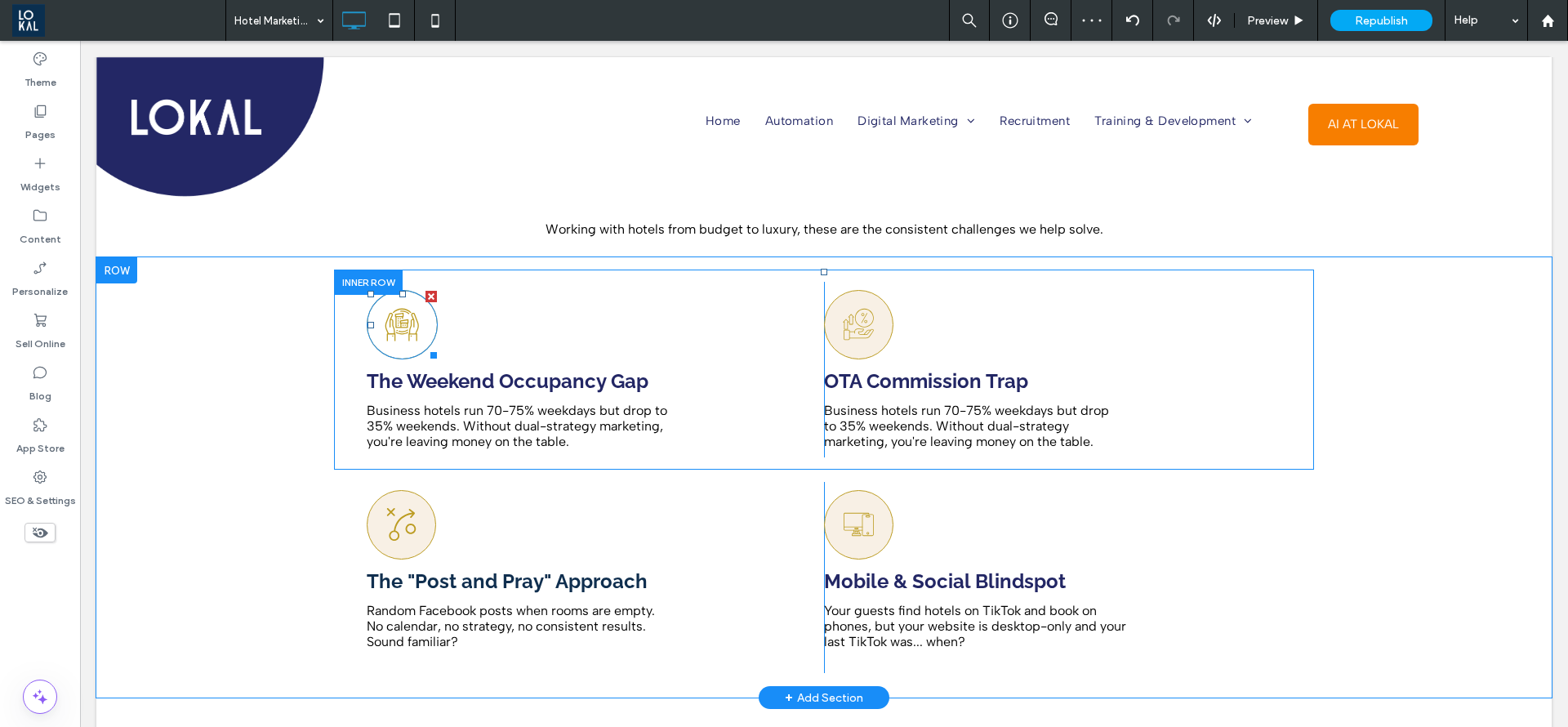
click at [387, 300] on icon at bounding box center [401, 325] width 35 height 68
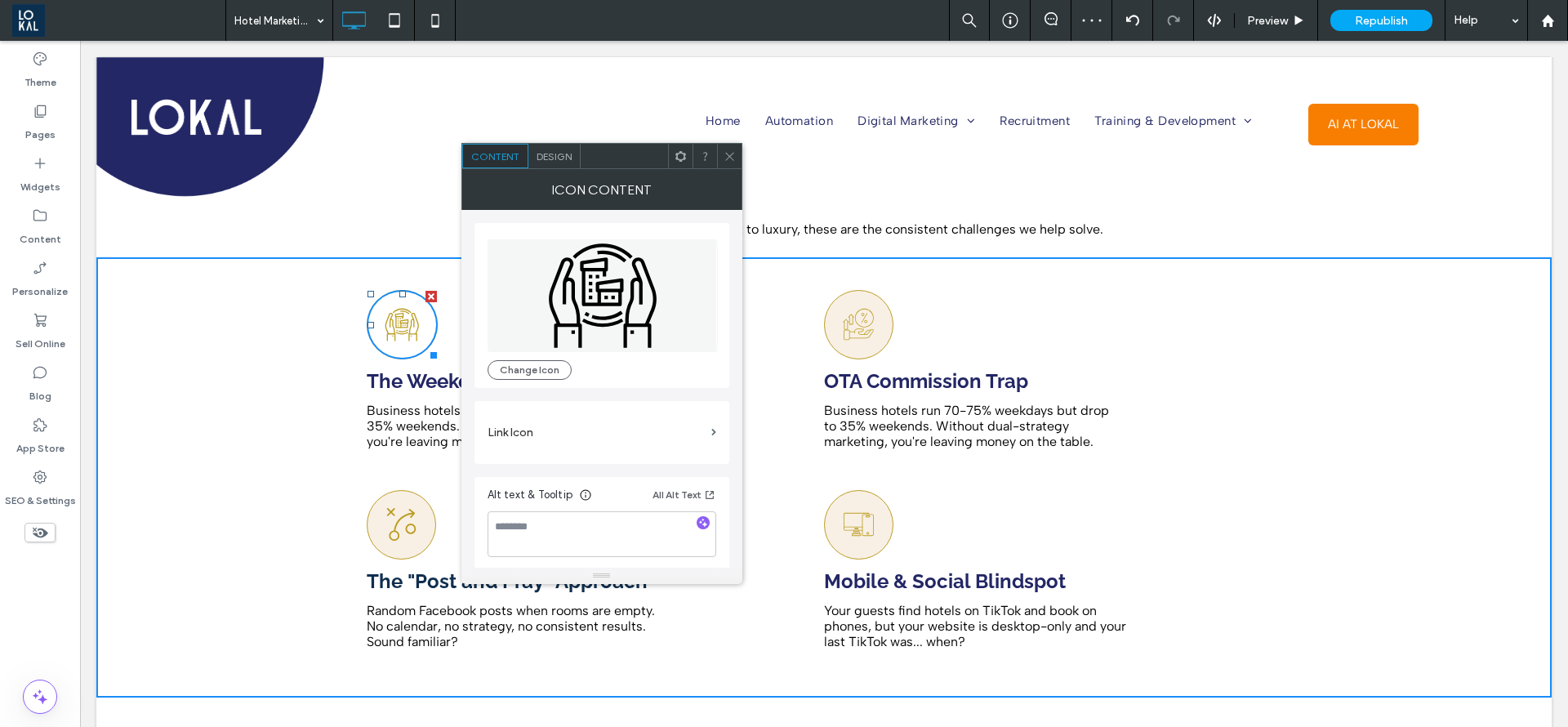
scroll to position [4, 0]
click at [550, 151] on span "Design" at bounding box center [554, 156] width 35 height 12
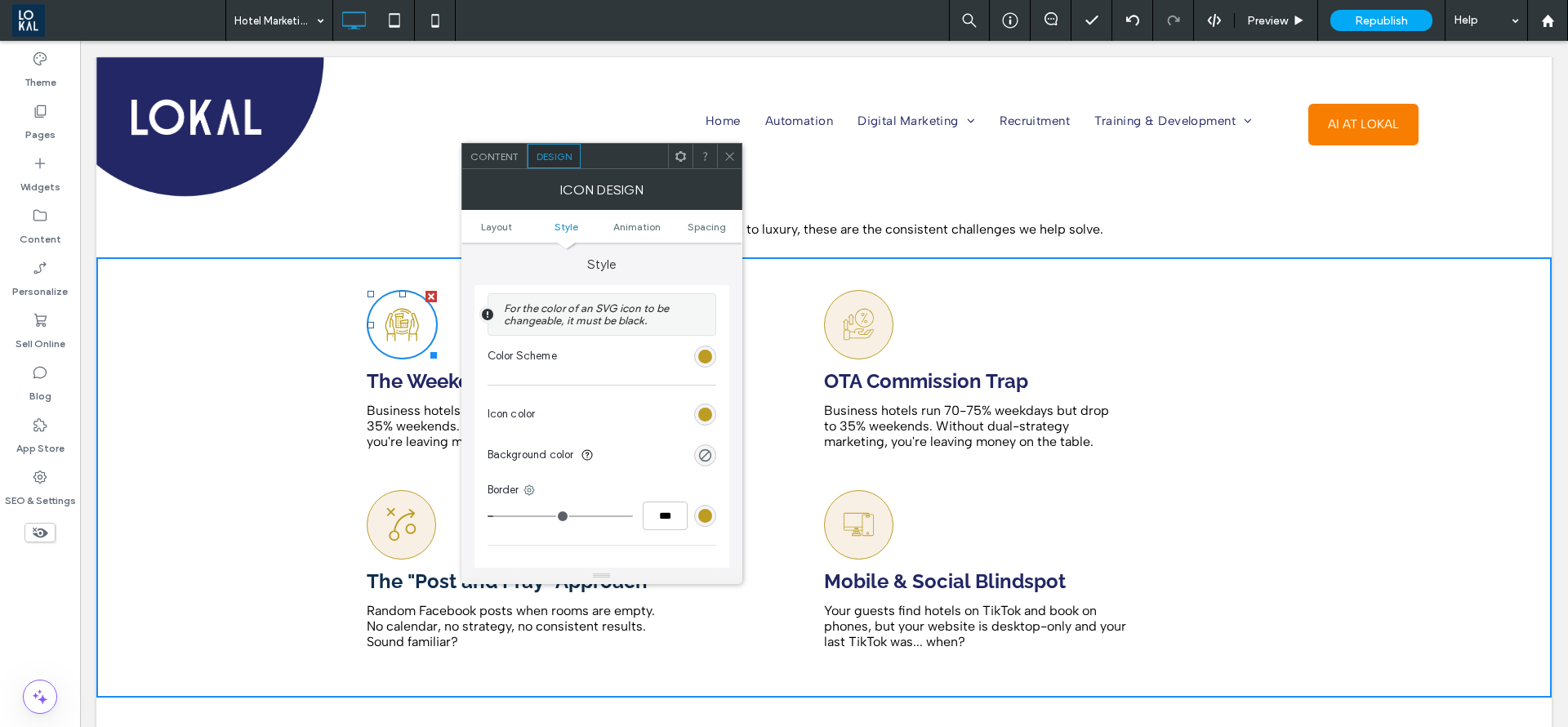
scroll to position [367, 0]
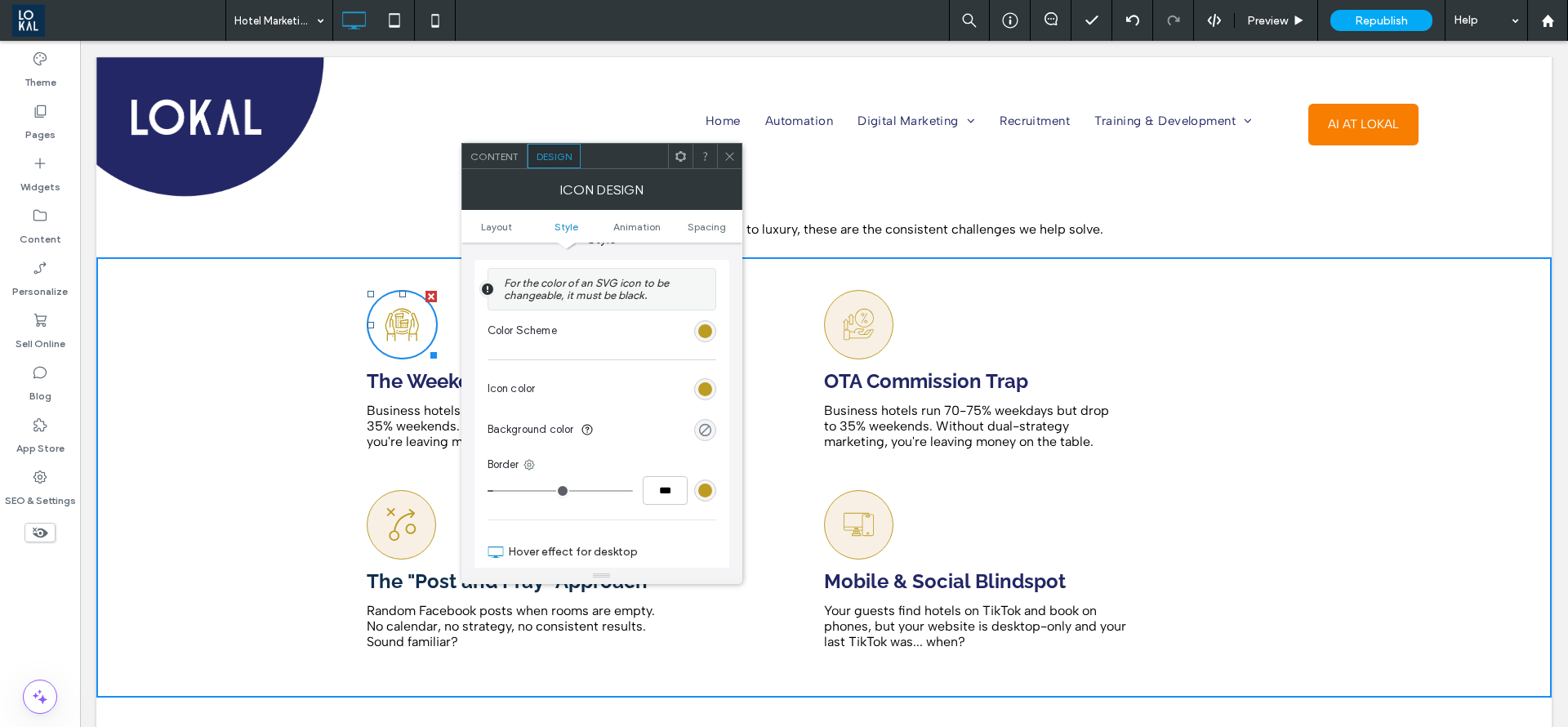
click at [701, 425] on div "rgba(0, 0, 0, 0)" at bounding box center [705, 430] width 14 height 14
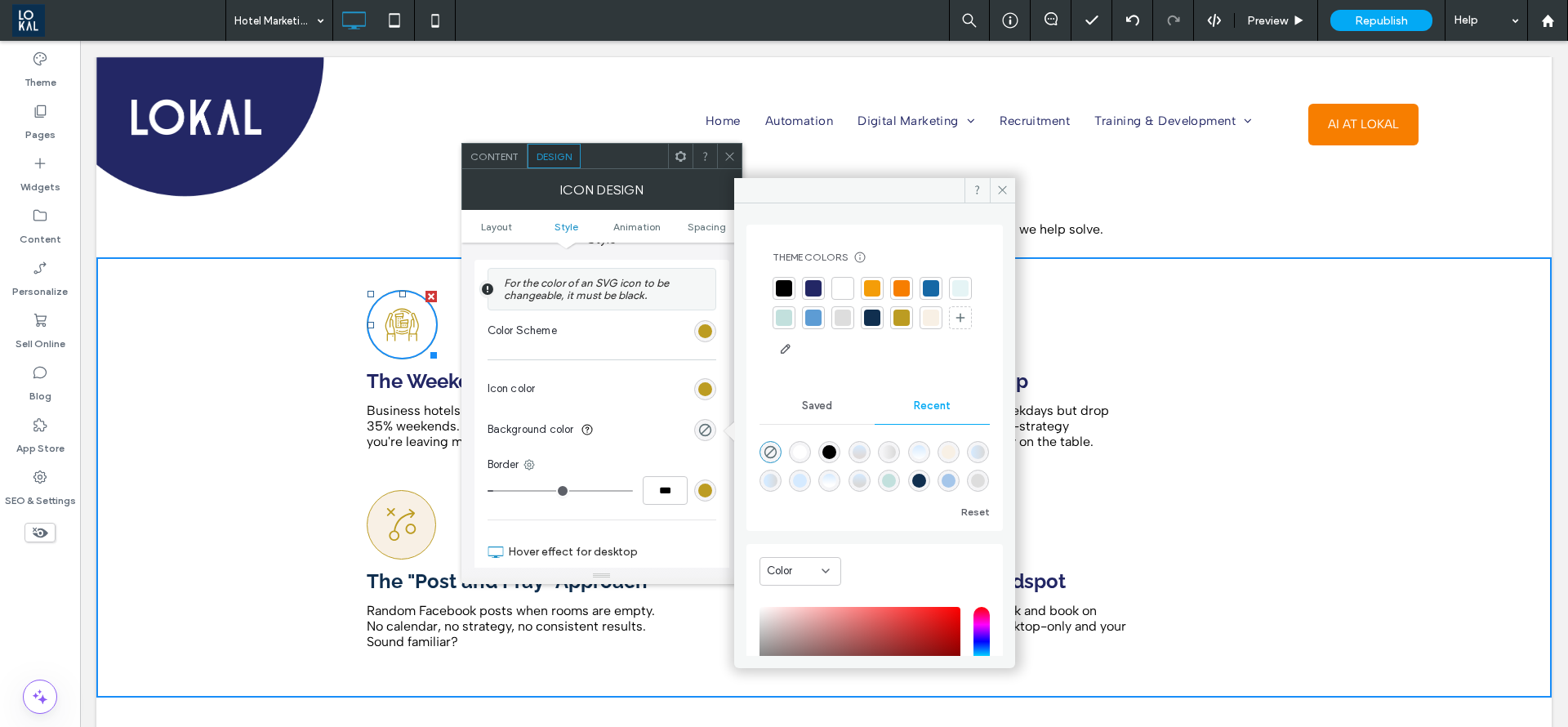
click at [923, 326] on div at bounding box center [931, 317] width 16 height 16
drag, startPoint x: 1005, startPoint y: 186, endPoint x: 705, endPoint y: 144, distance: 302.9
click at [1005, 186] on icon at bounding box center [1003, 189] width 12 height 12
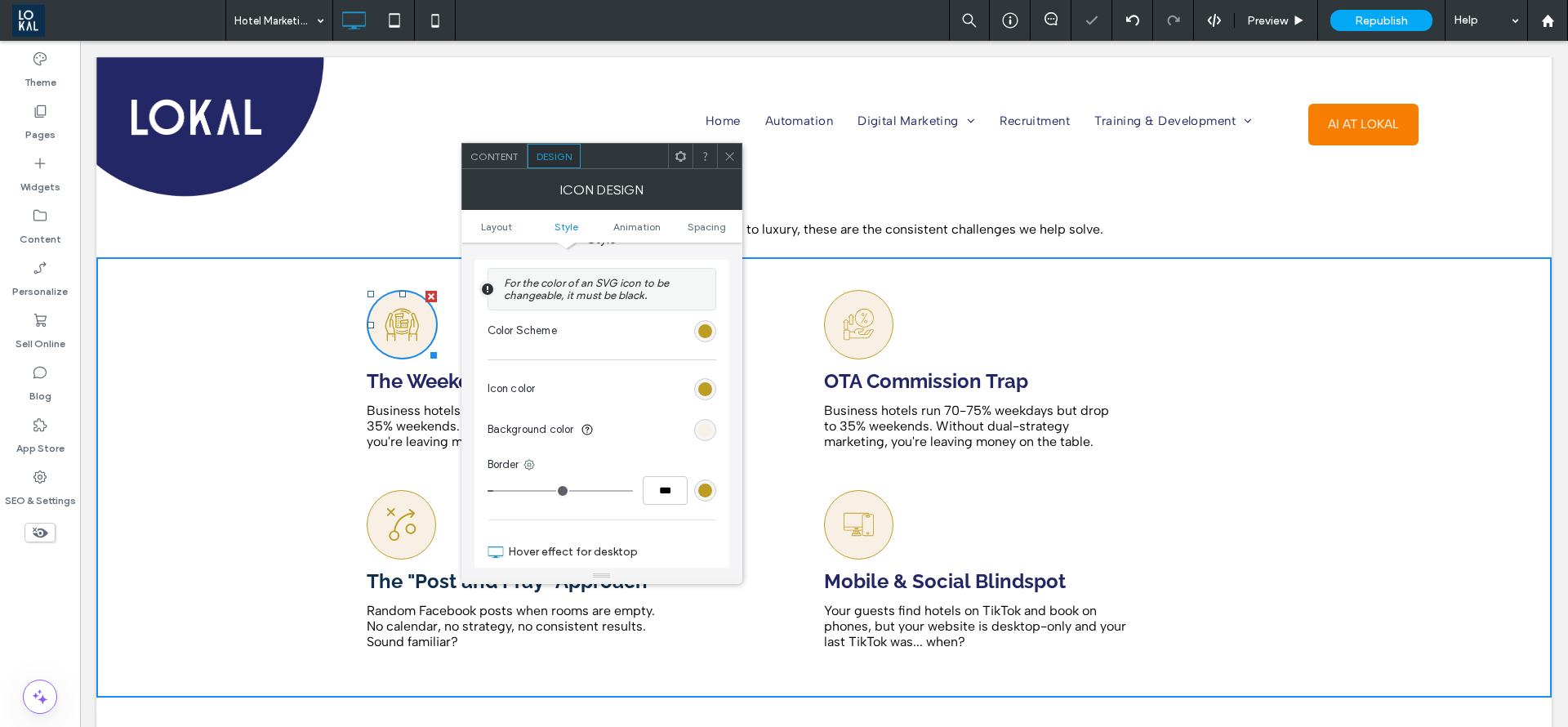
click at [729, 156] on icon at bounding box center [729, 156] width 12 height 12
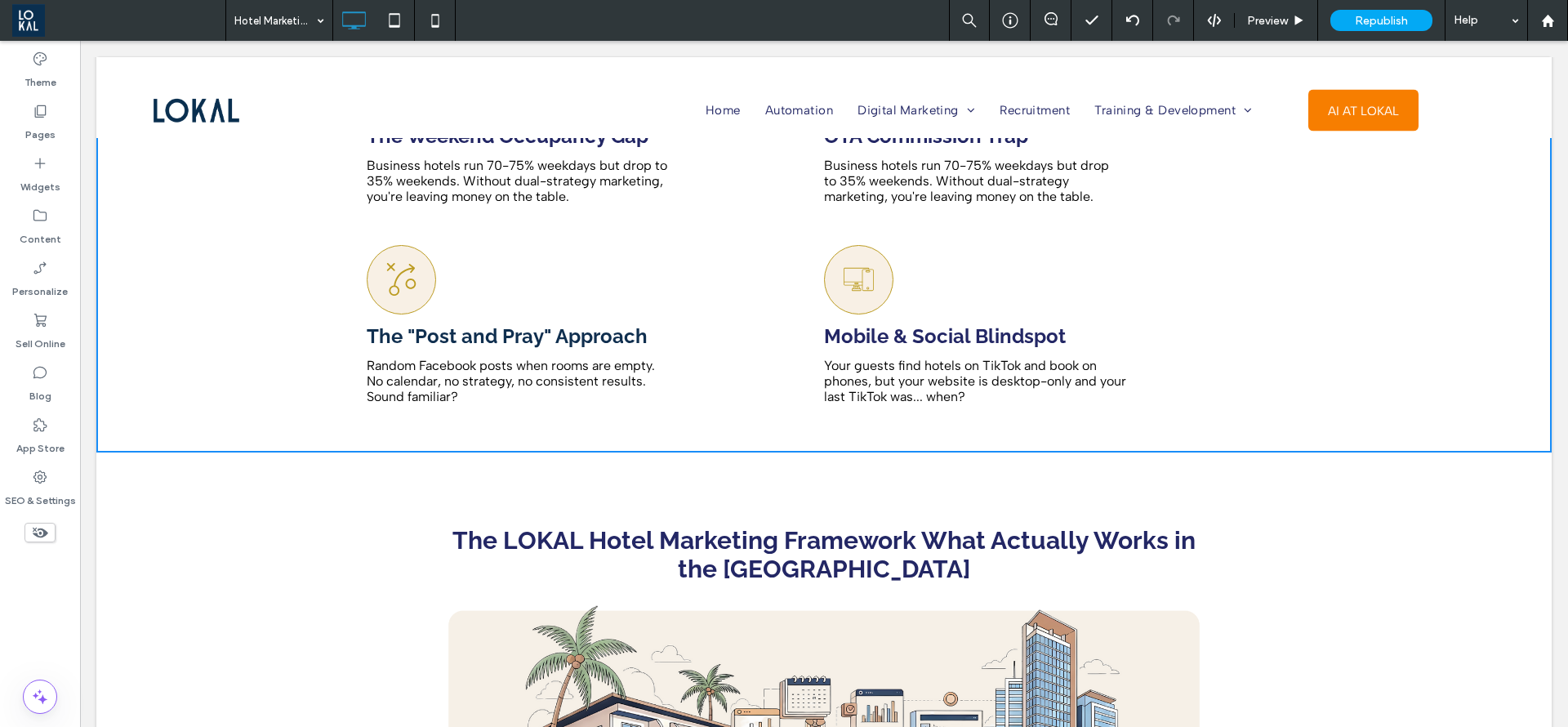
scroll to position [1837, 0]
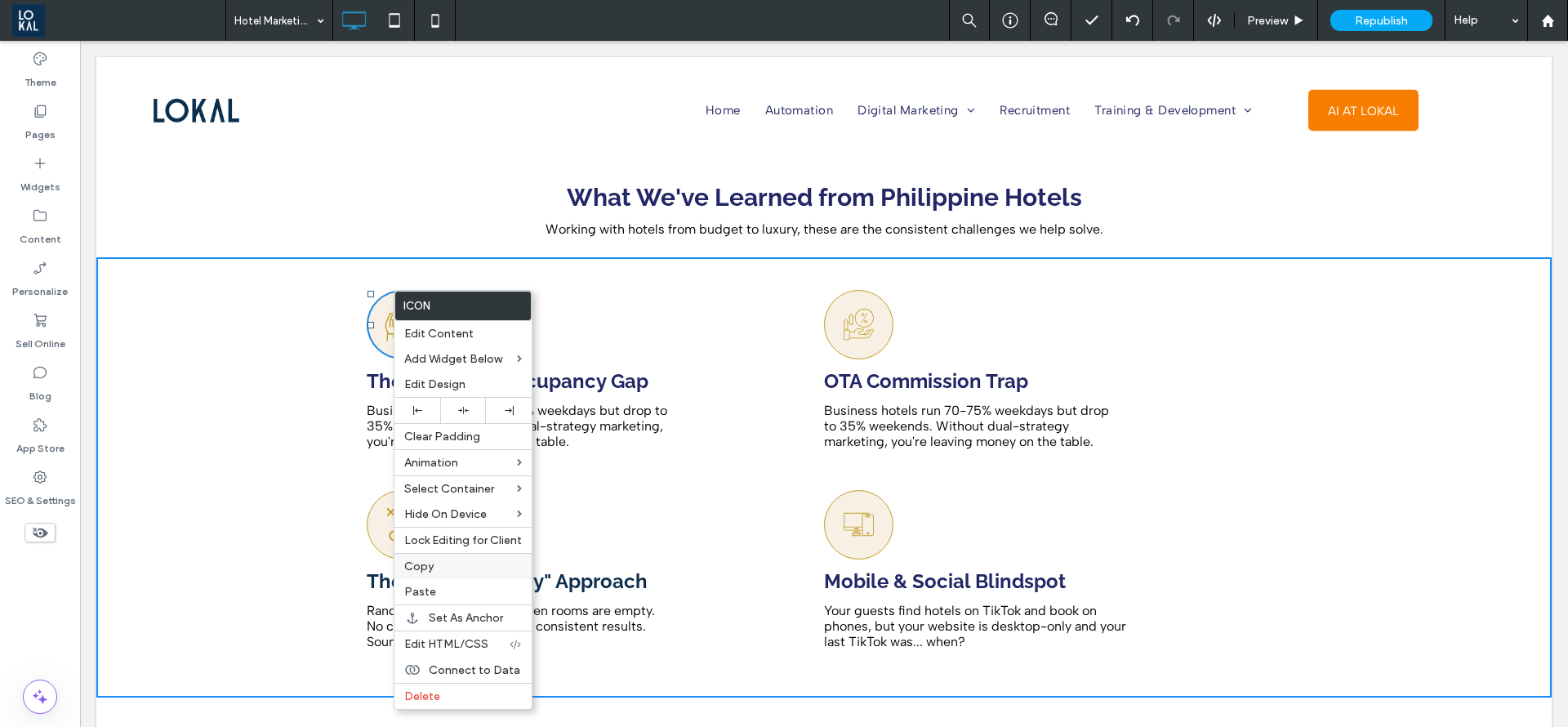
click at [429, 567] on span "Copy" at bounding box center [419, 566] width 29 height 14
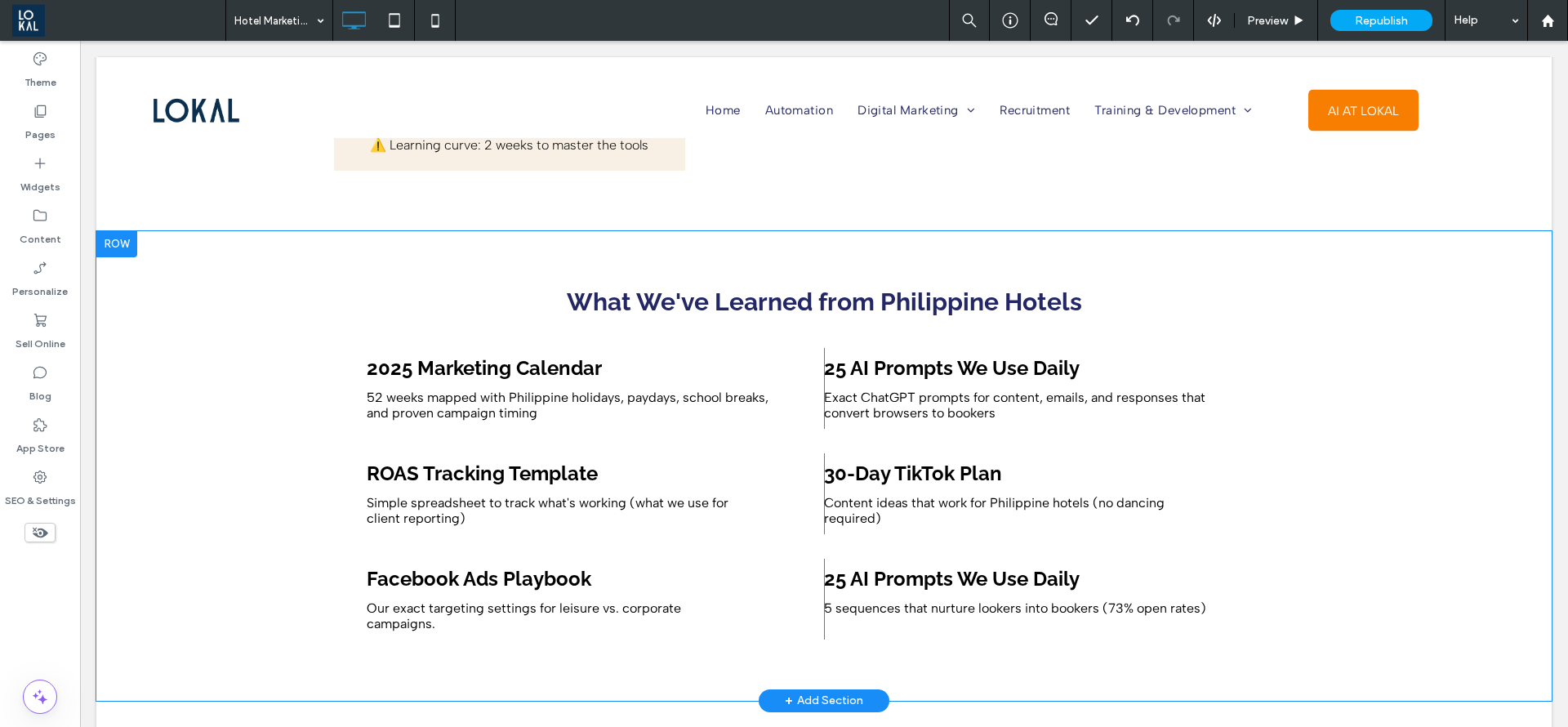
scroll to position [5023, 0]
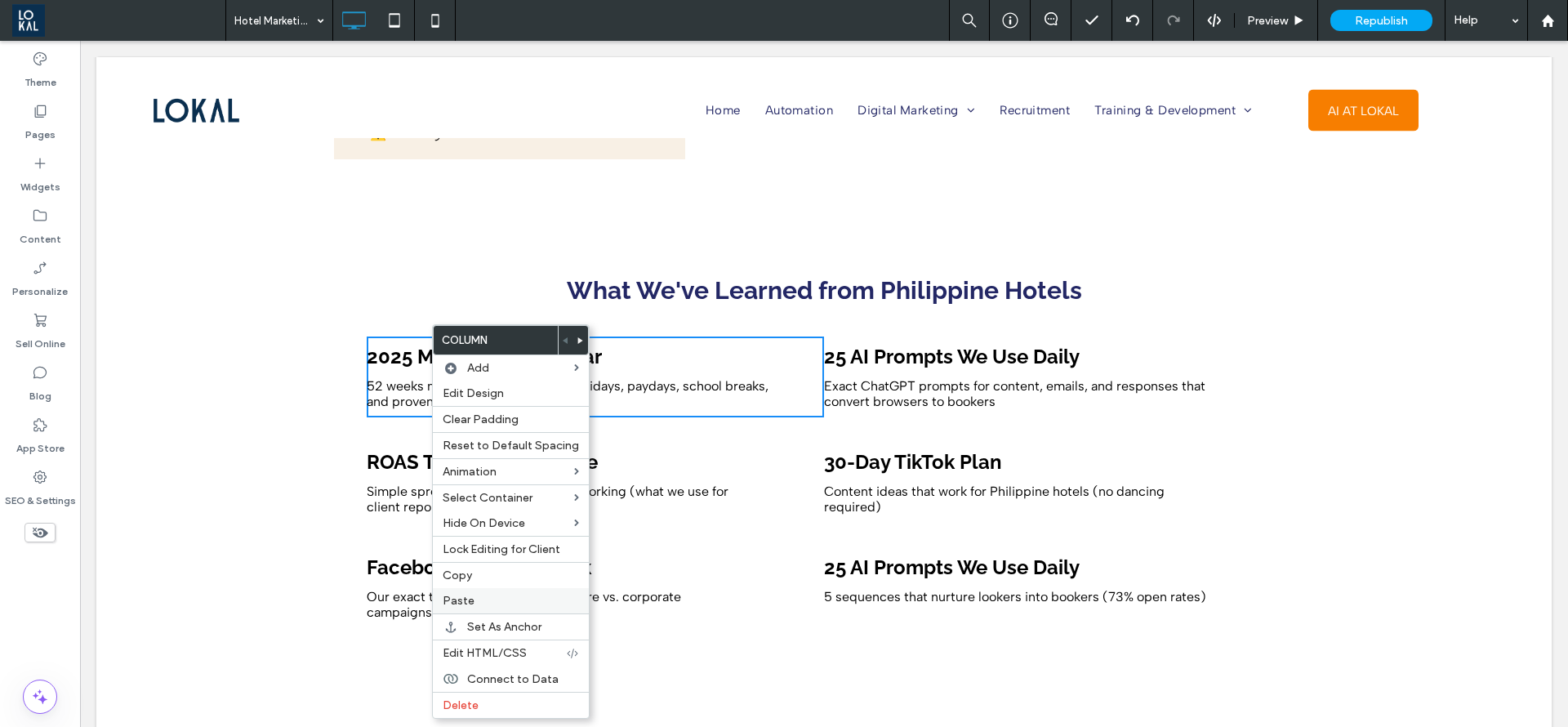
click at [463, 594] on span "Paste" at bounding box center [459, 600] width 32 height 14
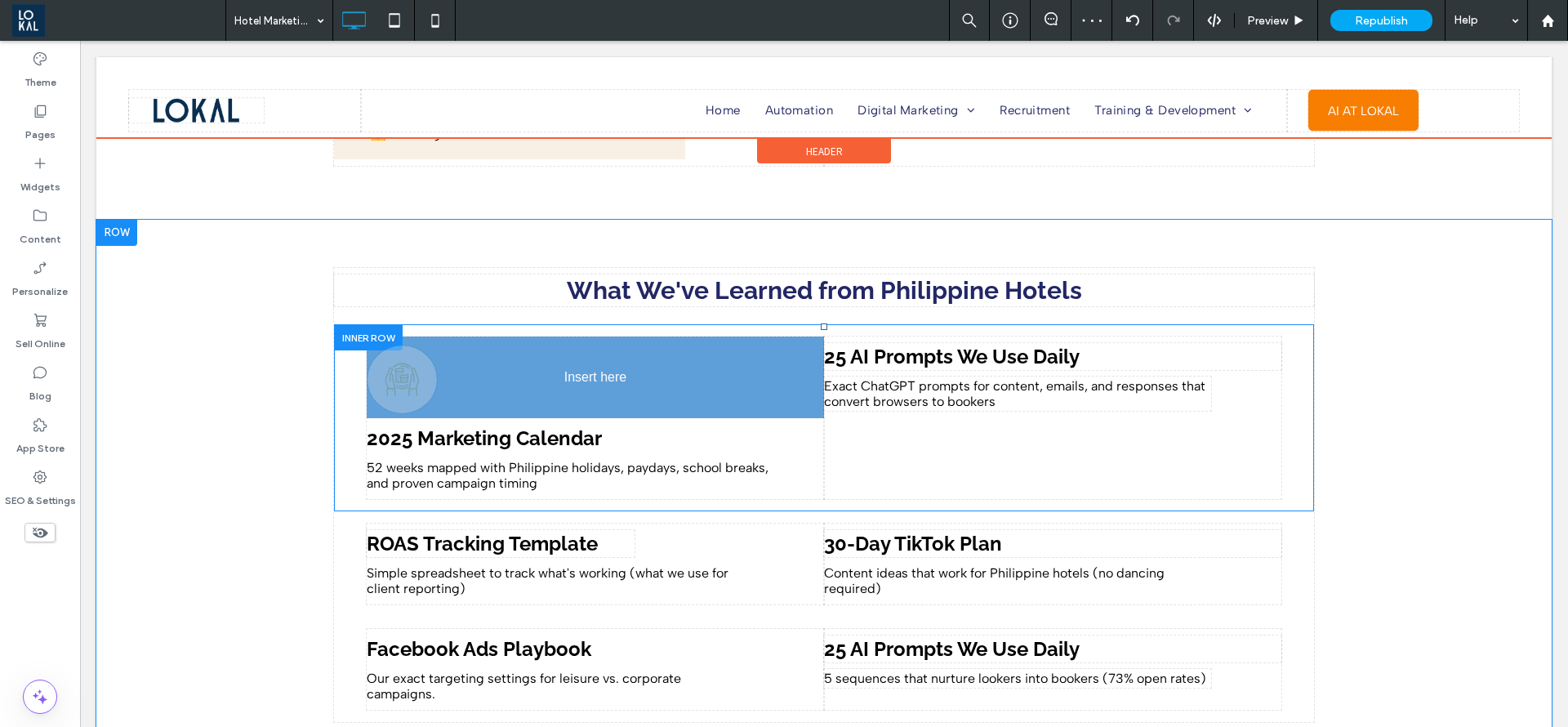
drag, startPoint x: 584, startPoint y: 432, endPoint x: 568, endPoint y: 328, distance: 105.2
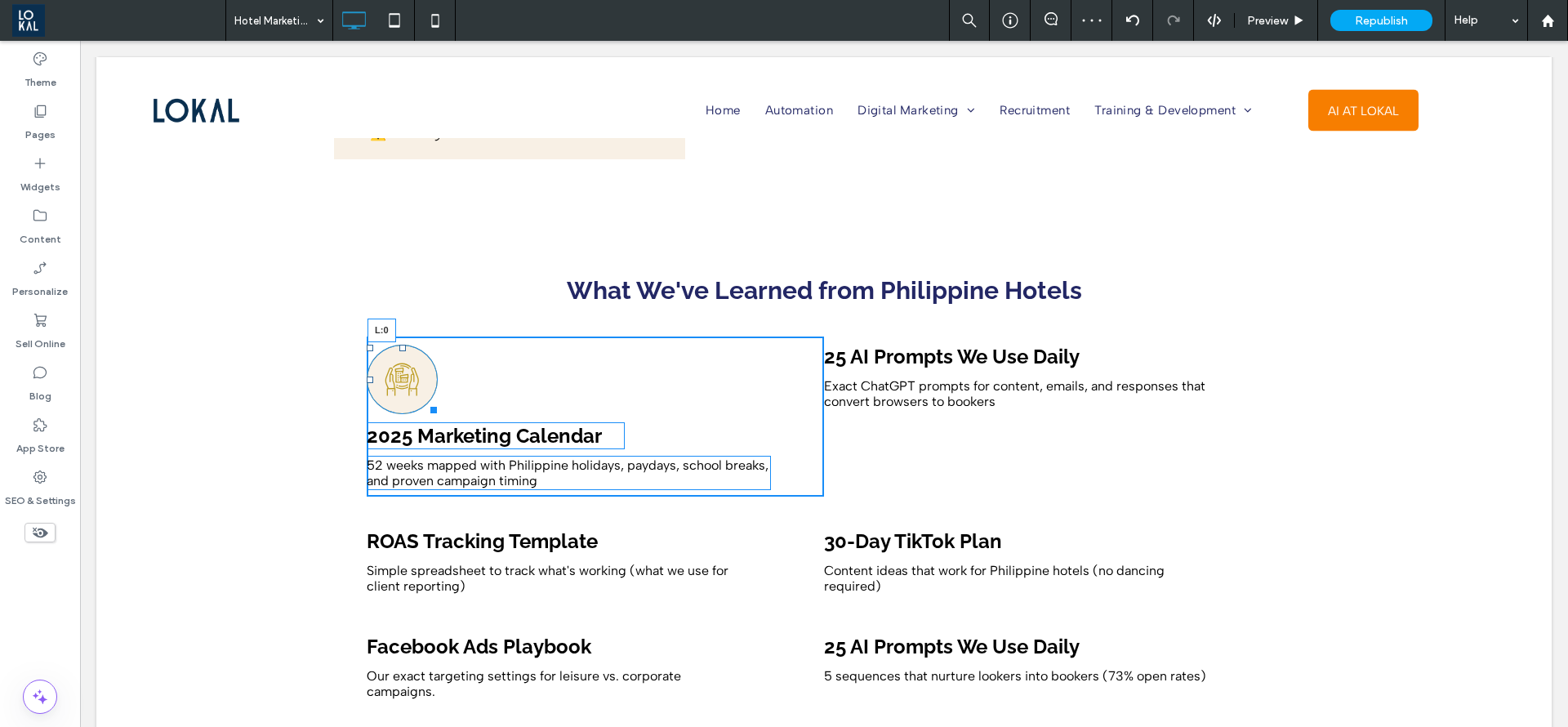
drag, startPoint x: 554, startPoint y: 354, endPoint x: 341, endPoint y: 372, distance: 213.8
click at [341, 372] on div "L:0 2025 Marketing Calendar 52 weeks mapped with Philippine holidays, paydays, …" at bounding box center [824, 416] width 980 height 185
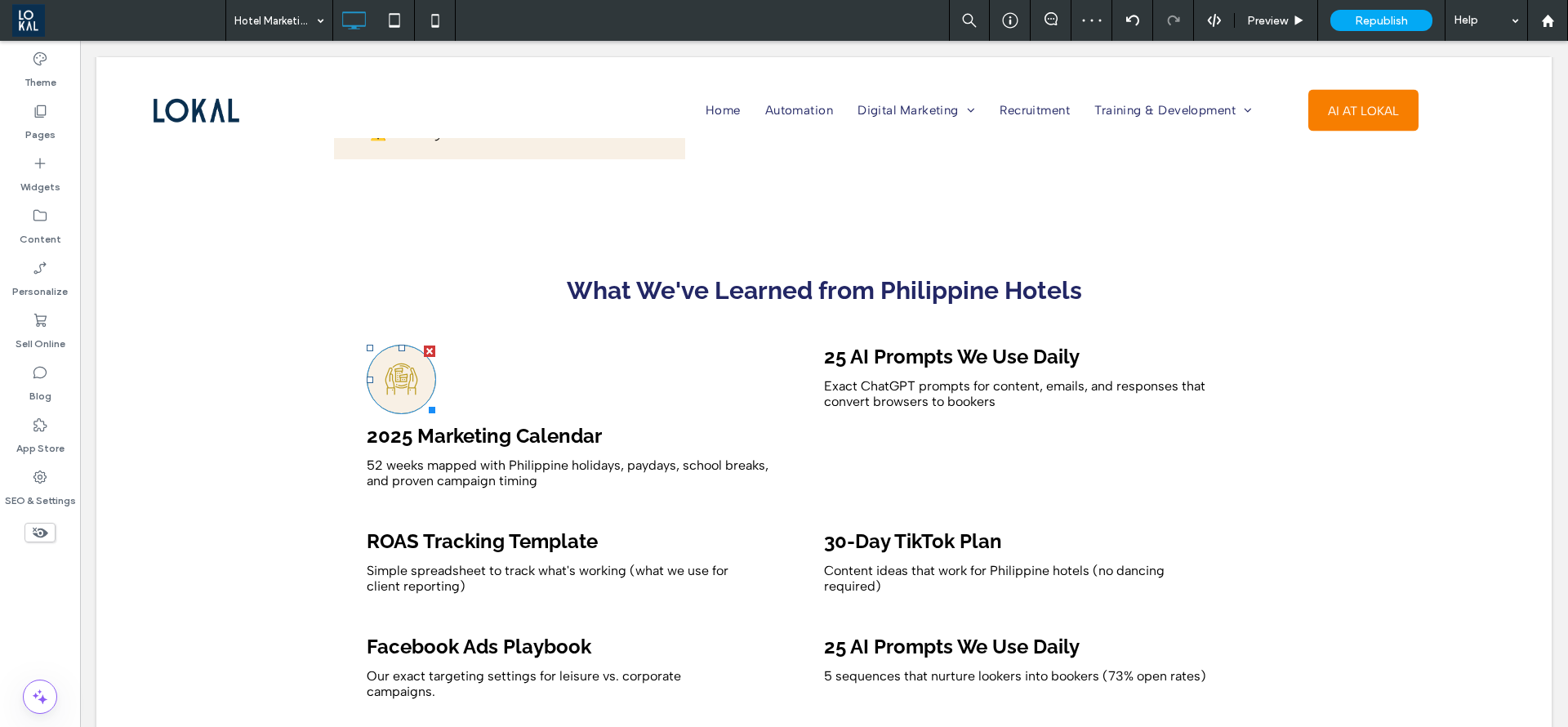
click at [393, 361] on icon at bounding box center [401, 380] width 34 height 68
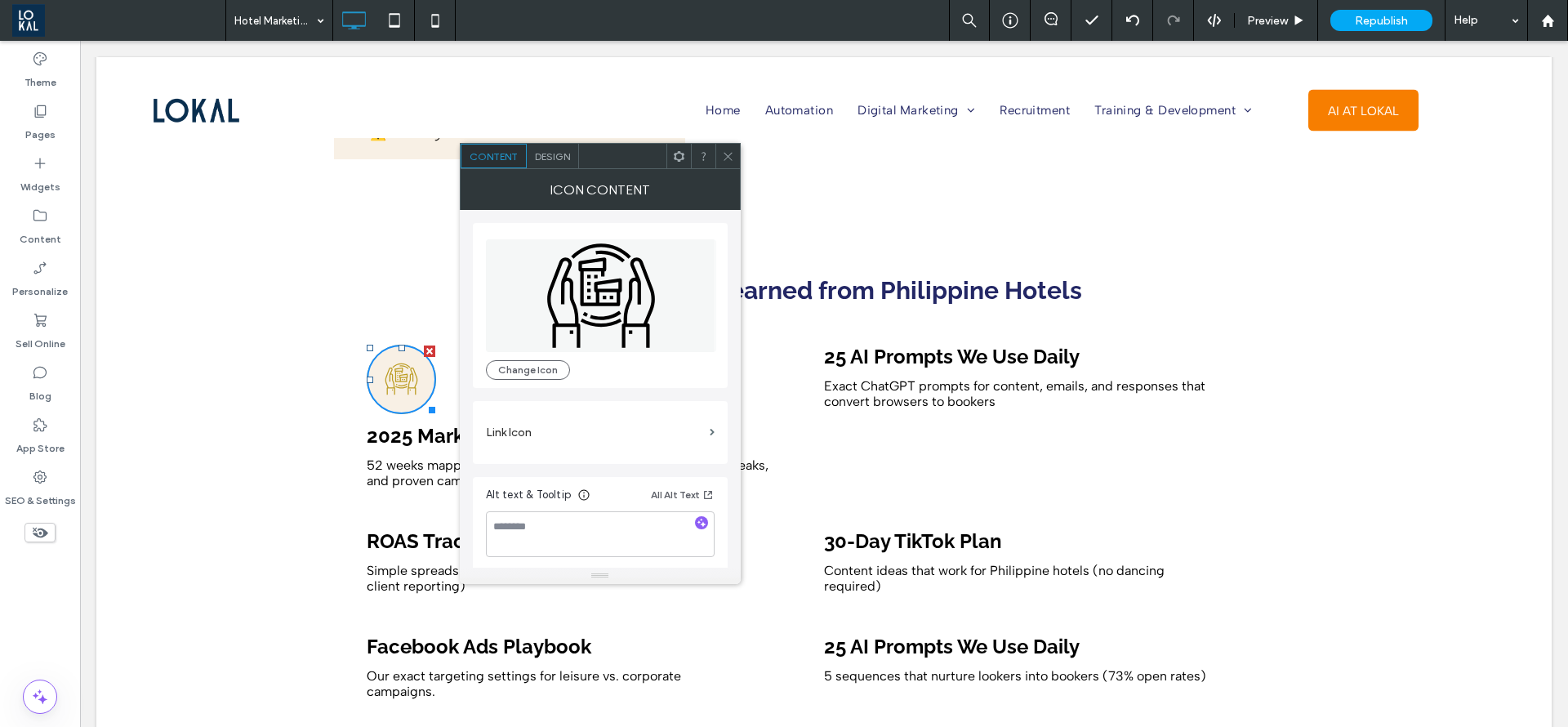
click at [563, 151] on span "Design" at bounding box center [552, 156] width 35 height 12
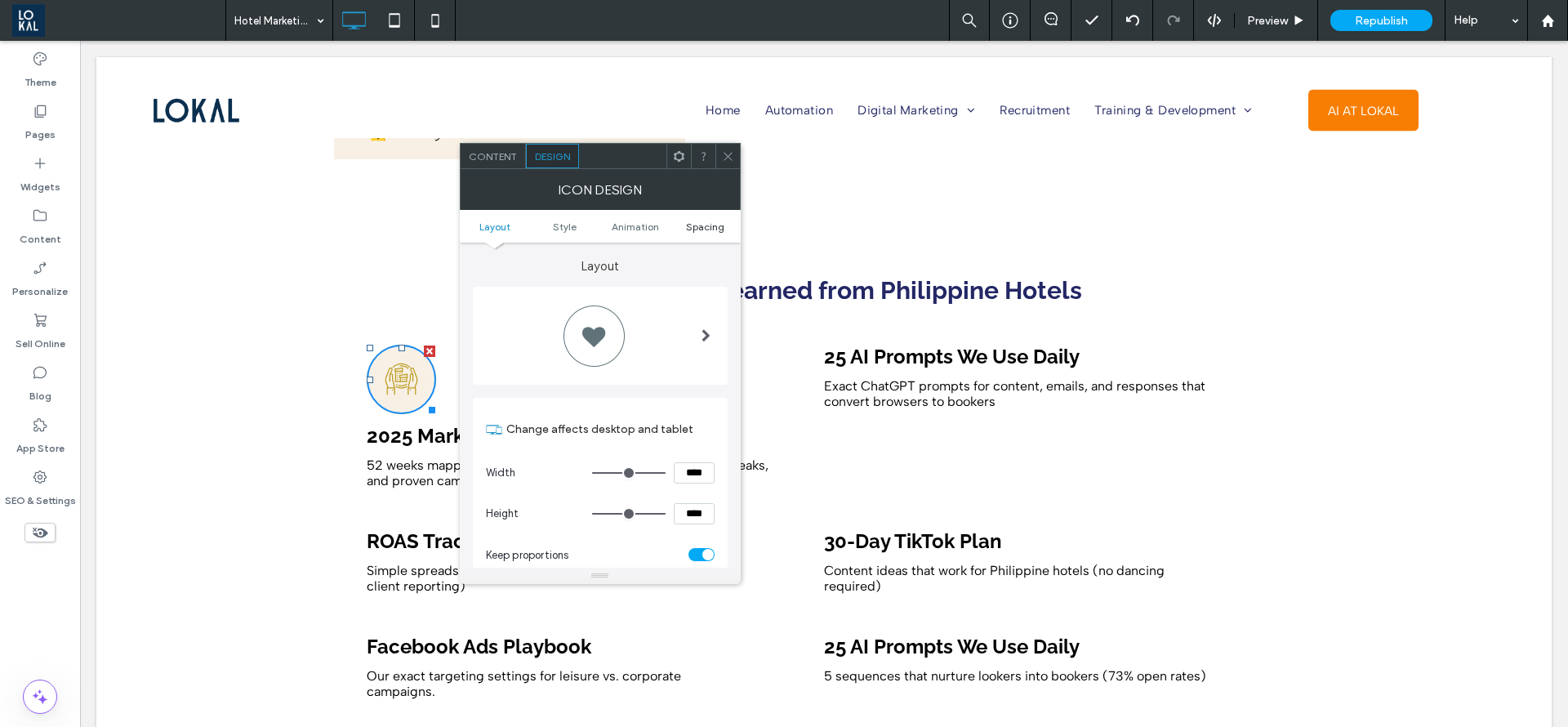
click at [711, 221] on span "Spacing" at bounding box center [705, 226] width 39 height 12
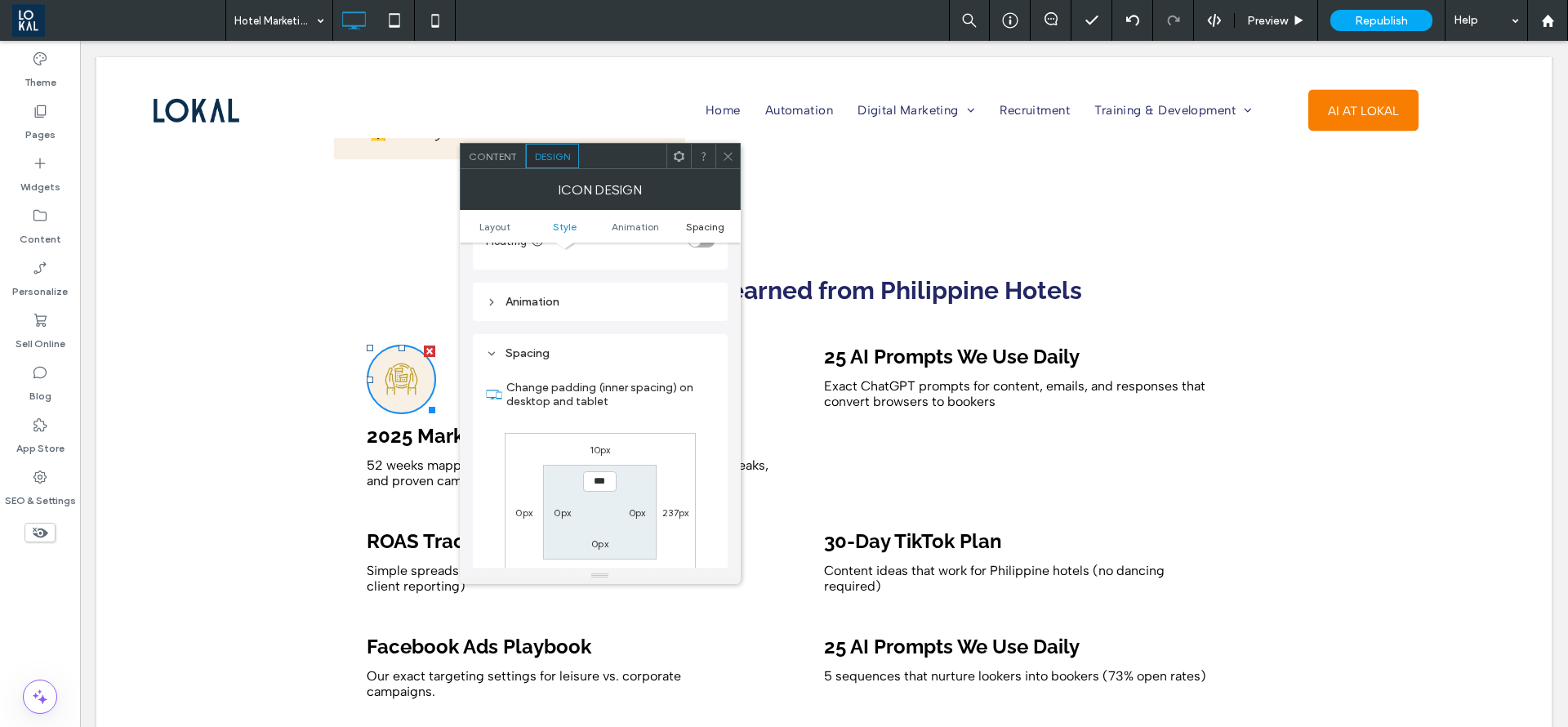
scroll to position [979, 0]
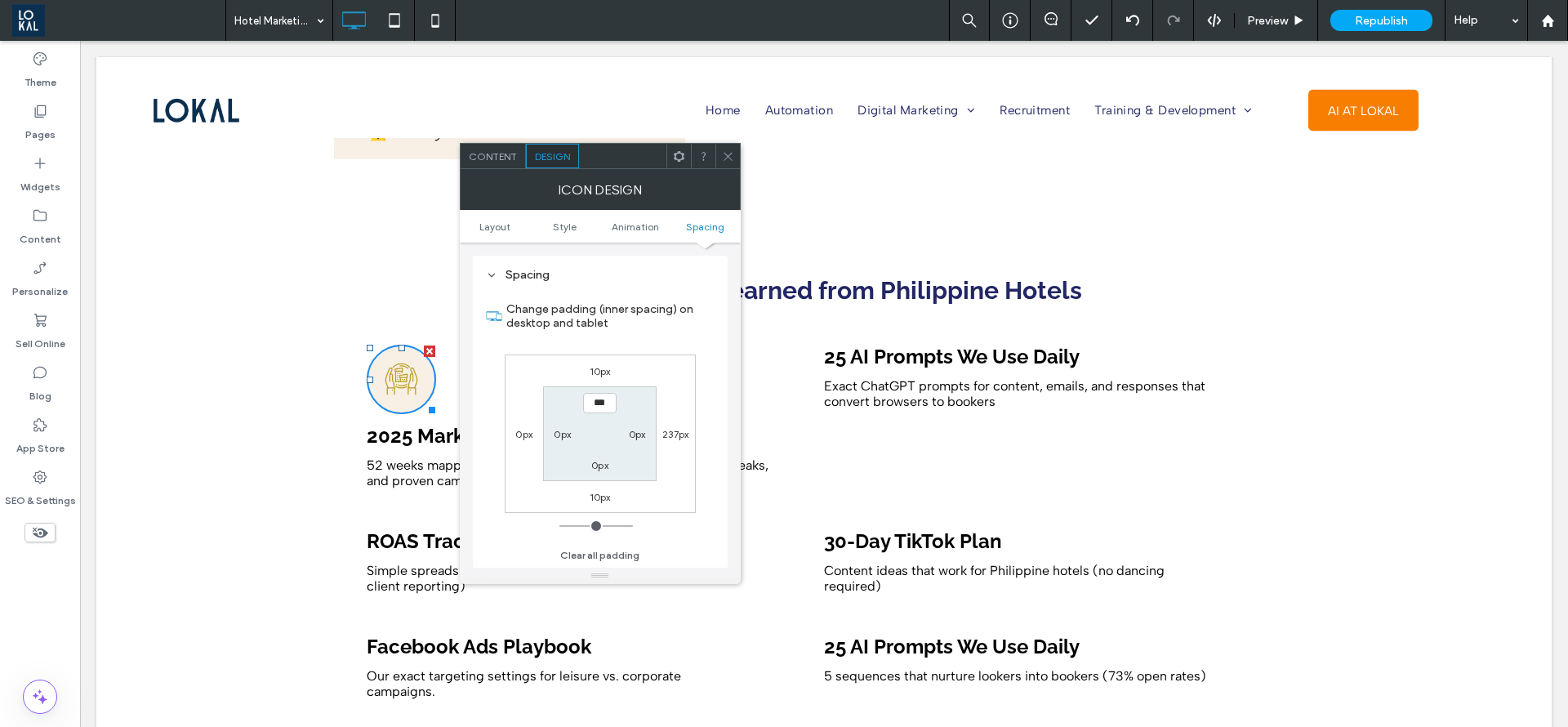
click at [489, 151] on span "Content" at bounding box center [492, 156] width 48 height 12
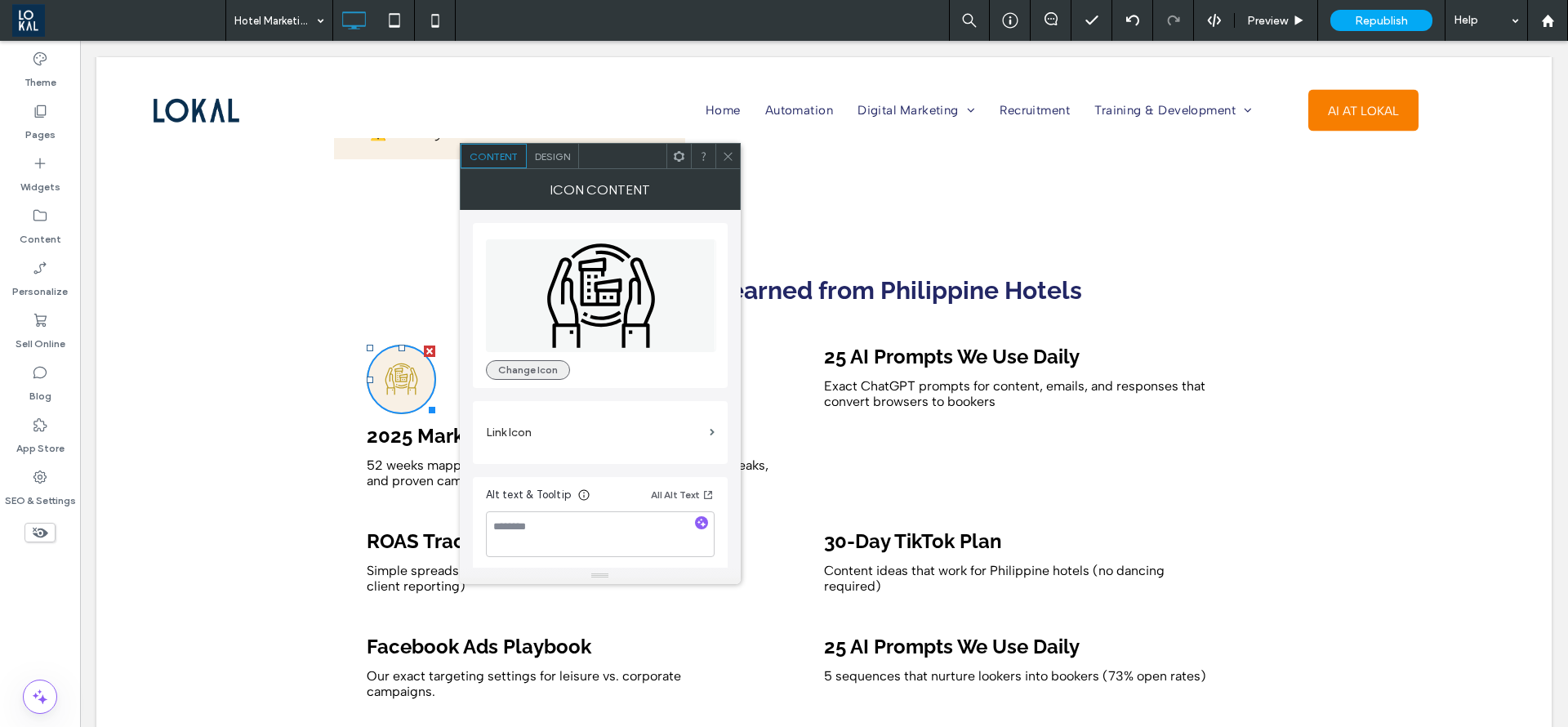
click at [518, 365] on button "Change Icon" at bounding box center [527, 369] width 84 height 20
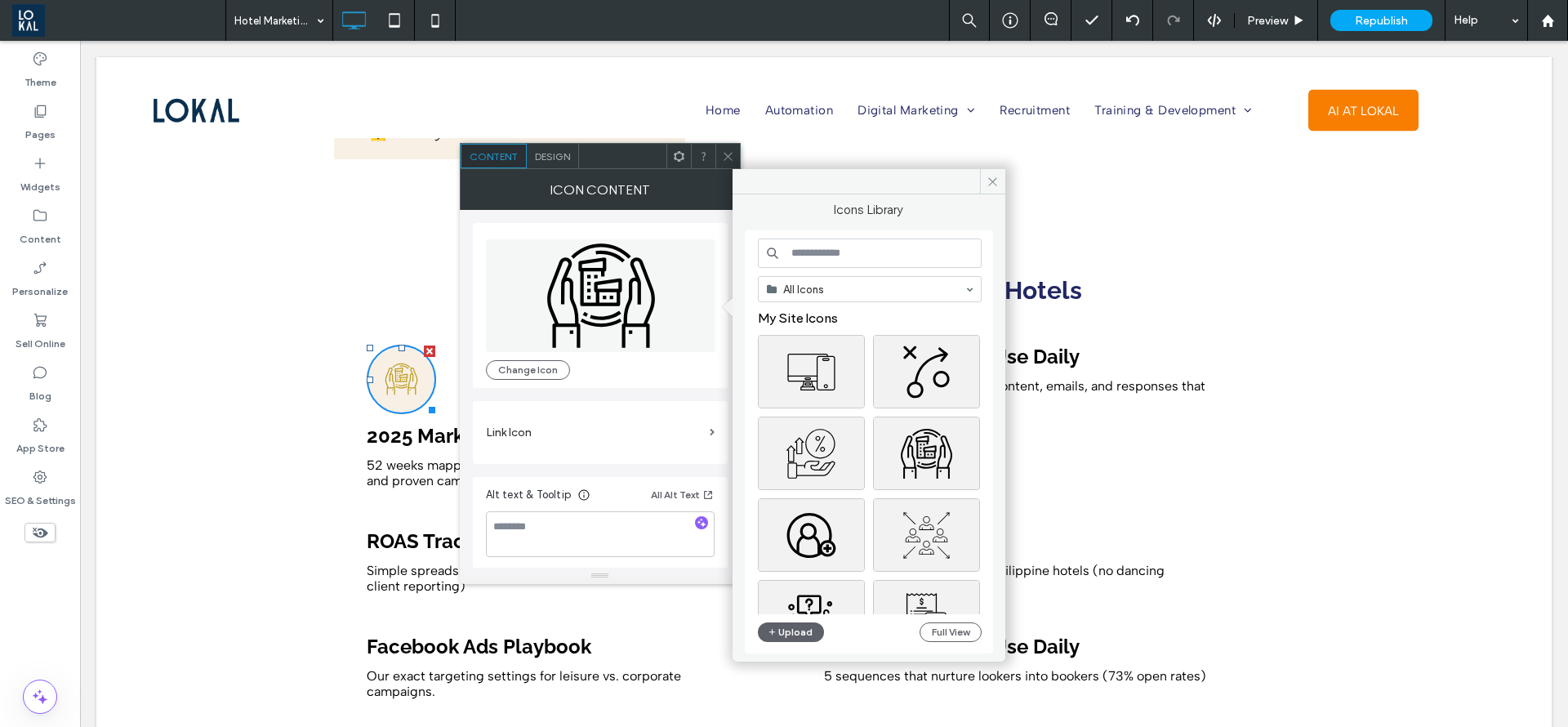
click at [901, 247] on input at bounding box center [870, 253] width 223 height 29
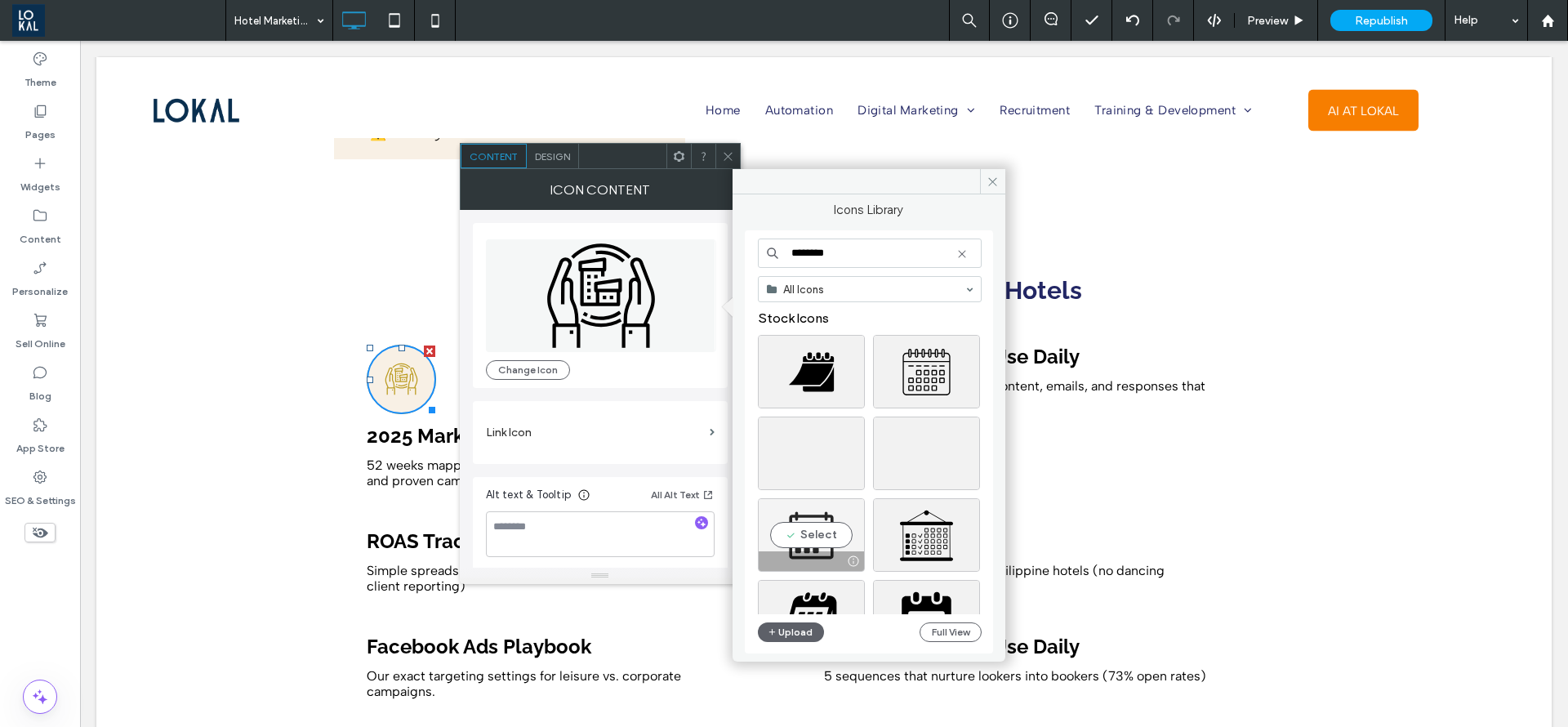
type input "********"
click at [807, 528] on div "Select" at bounding box center [811, 535] width 107 height 74
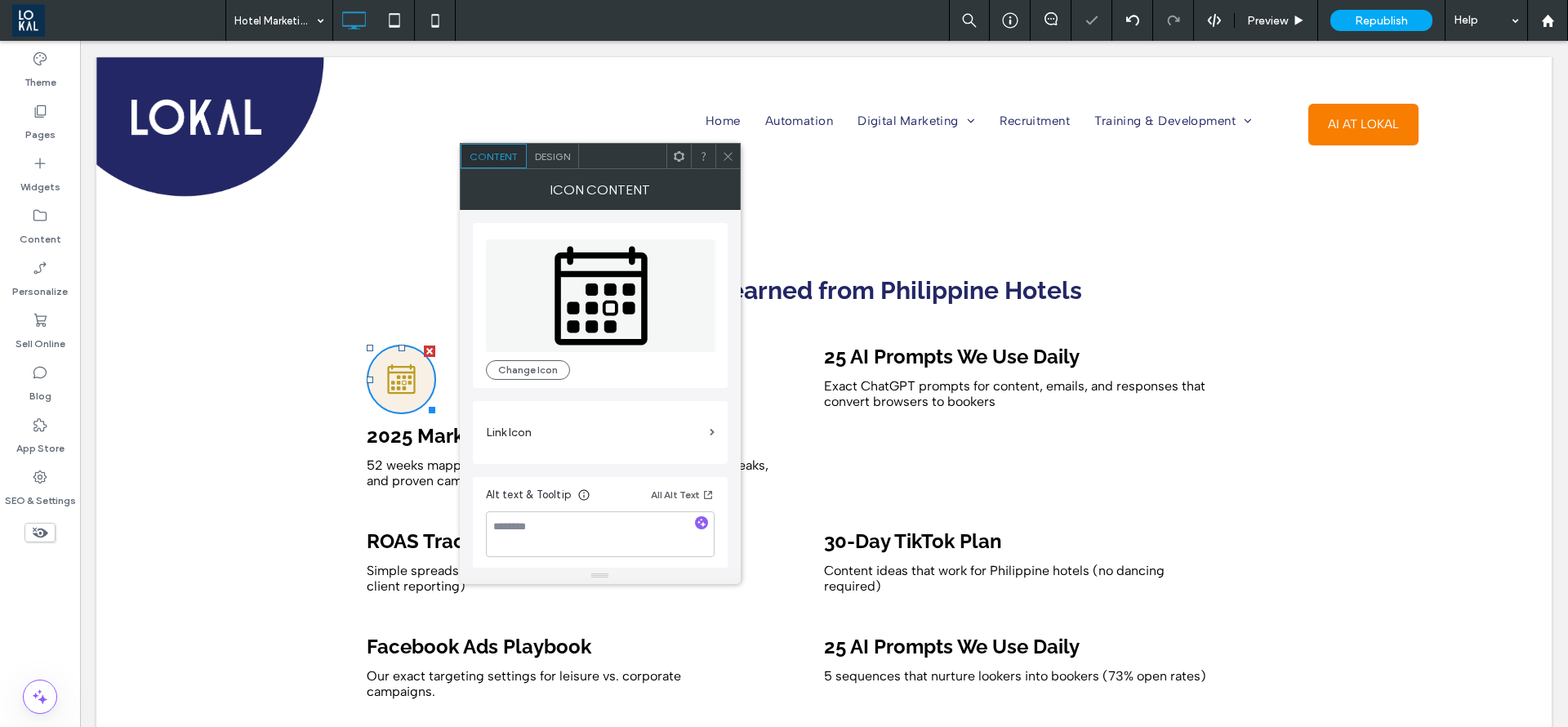
click at [730, 156] on icon at bounding box center [728, 156] width 12 height 12
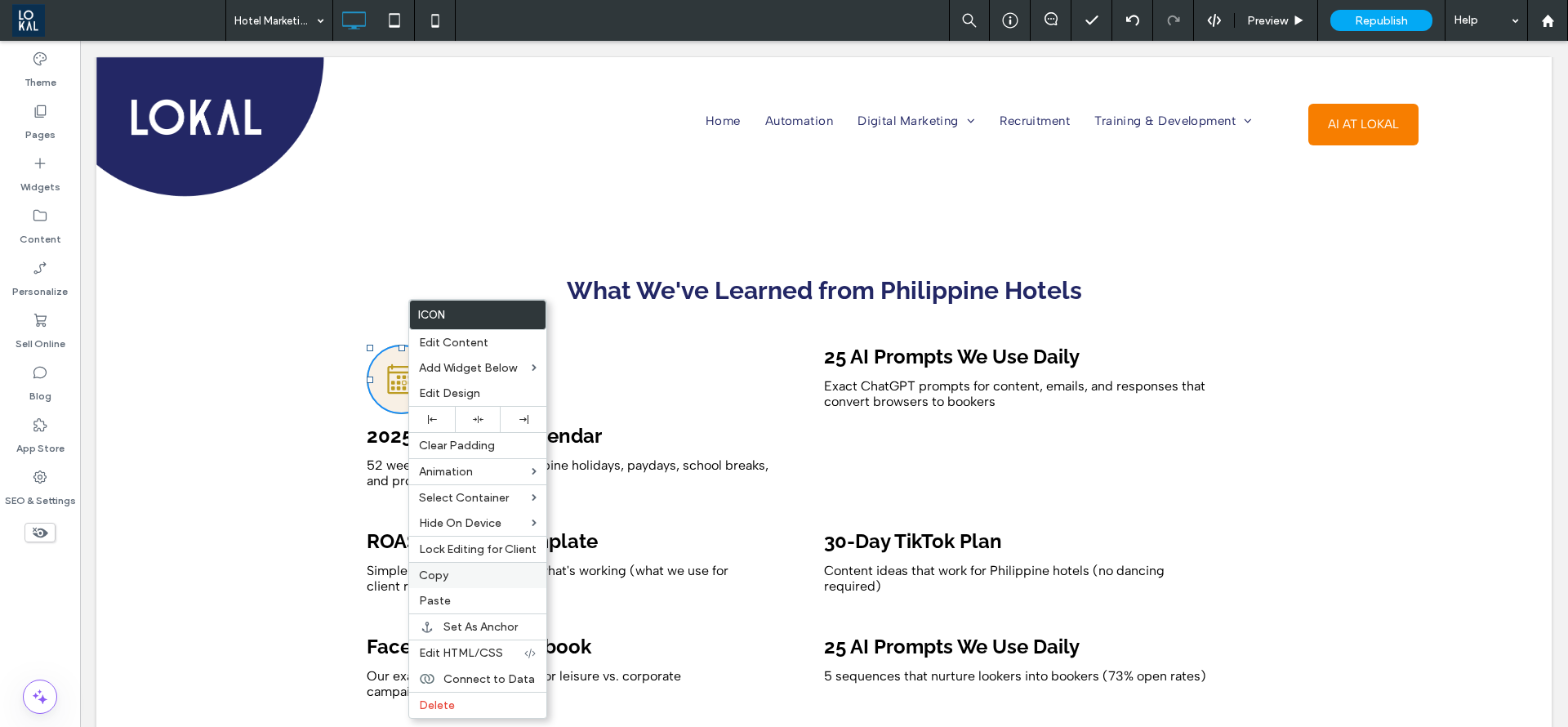
click at [442, 586] on div "Copy" at bounding box center [477, 576] width 137 height 27
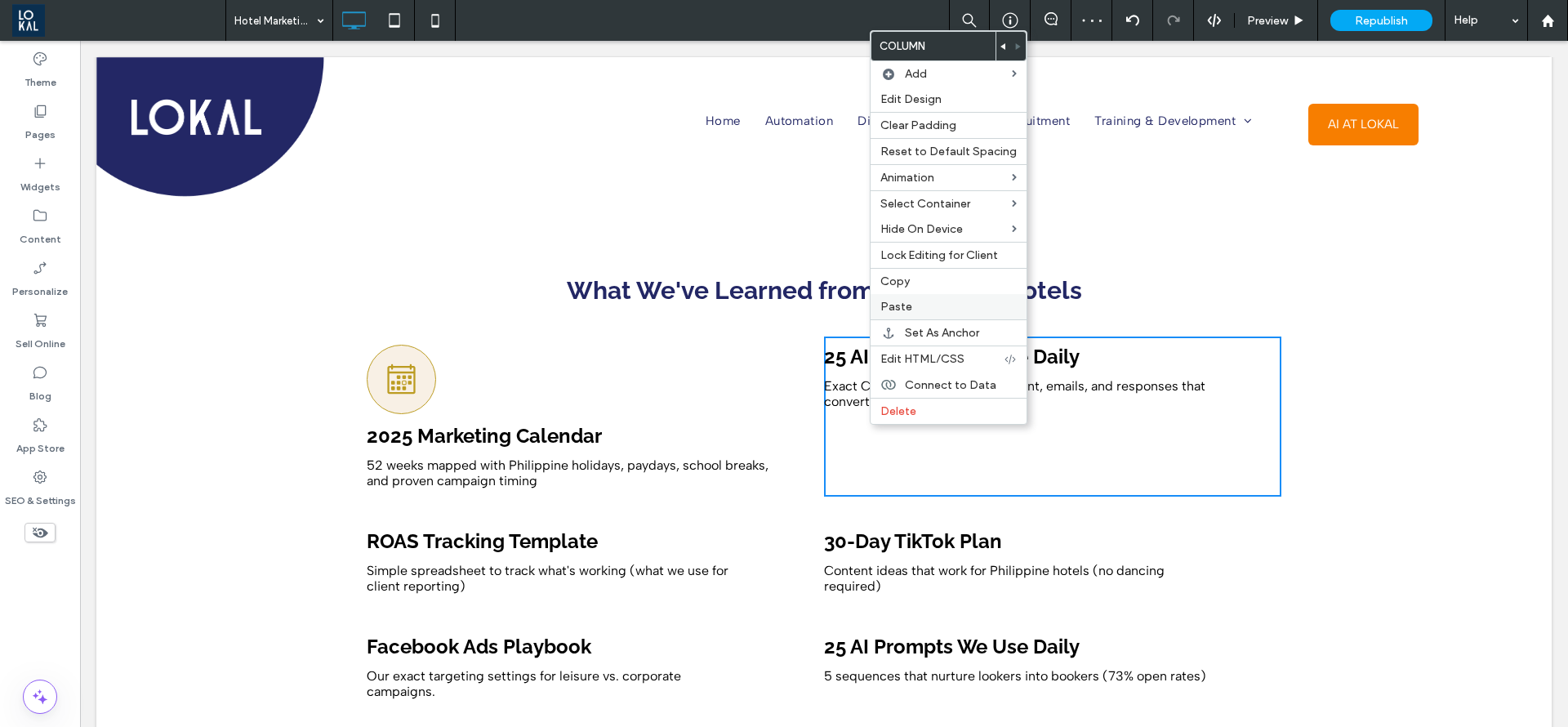
click at [895, 296] on div "Paste" at bounding box center [949, 307] width 156 height 26
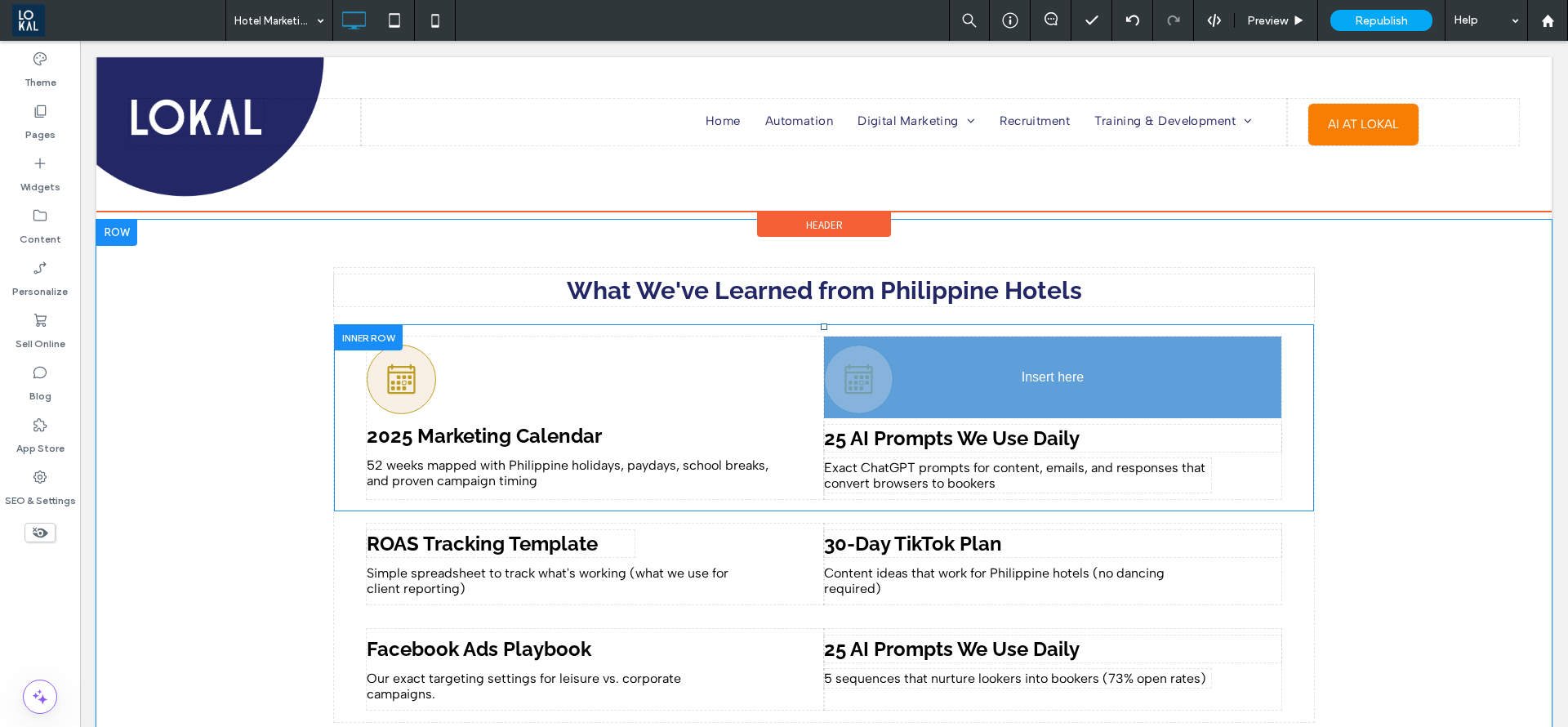
drag, startPoint x: 1046, startPoint y: 423, endPoint x: 1105, endPoint y: 376, distance: 75.4
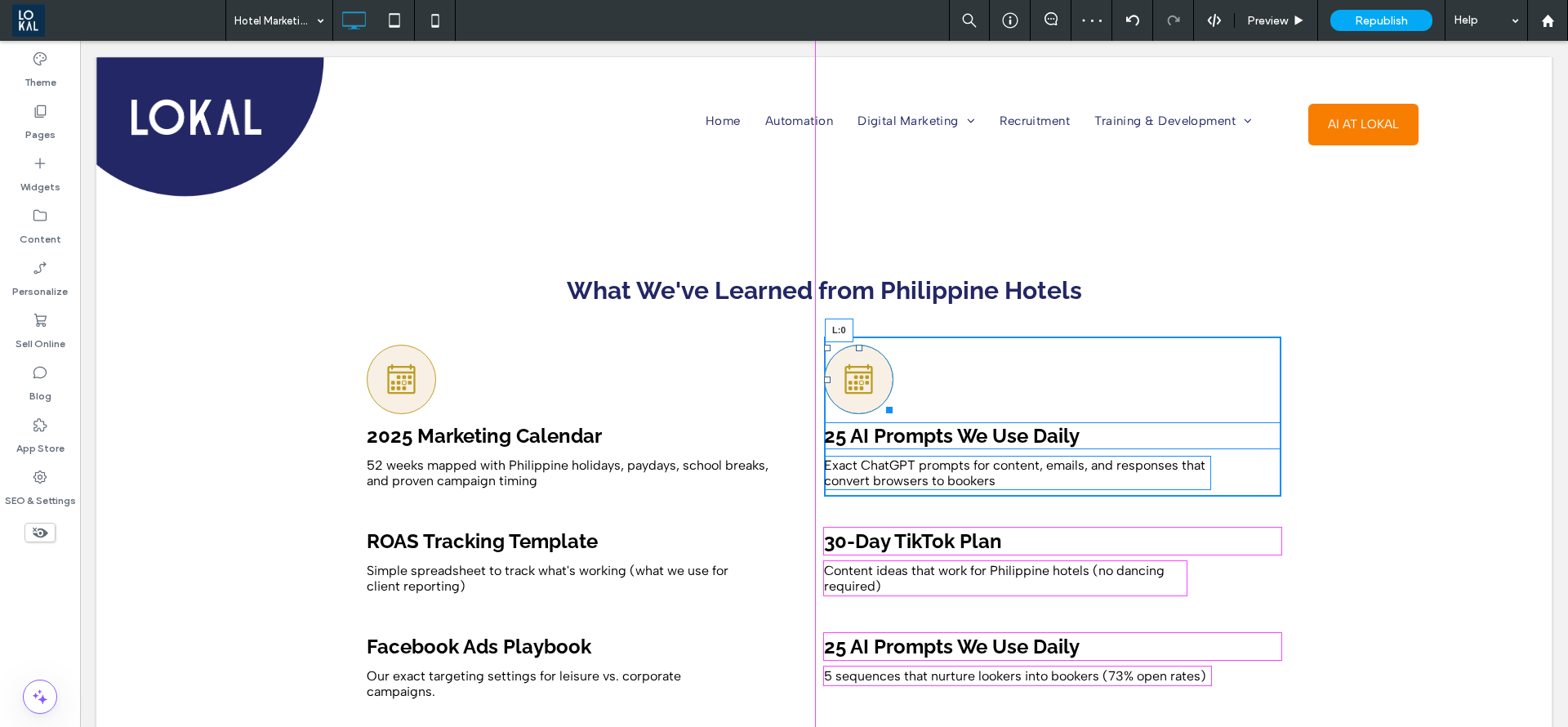
drag, startPoint x: 1011, startPoint y: 354, endPoint x: 820, endPoint y: 364, distance: 191.3
click at [824, 364] on div "L:0" at bounding box center [858, 379] width 69 height 69
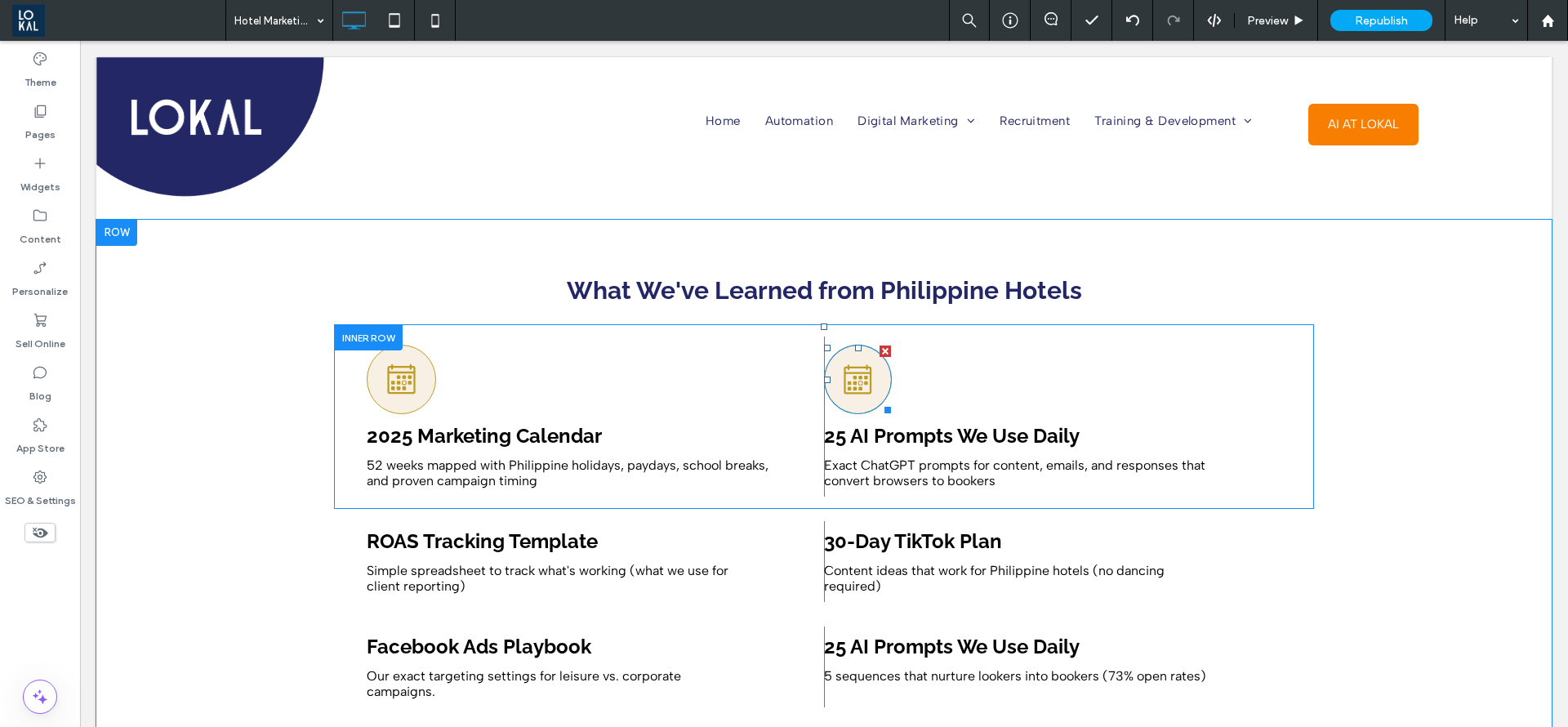
click at [842, 349] on icon at bounding box center [858, 380] width 33 height 68
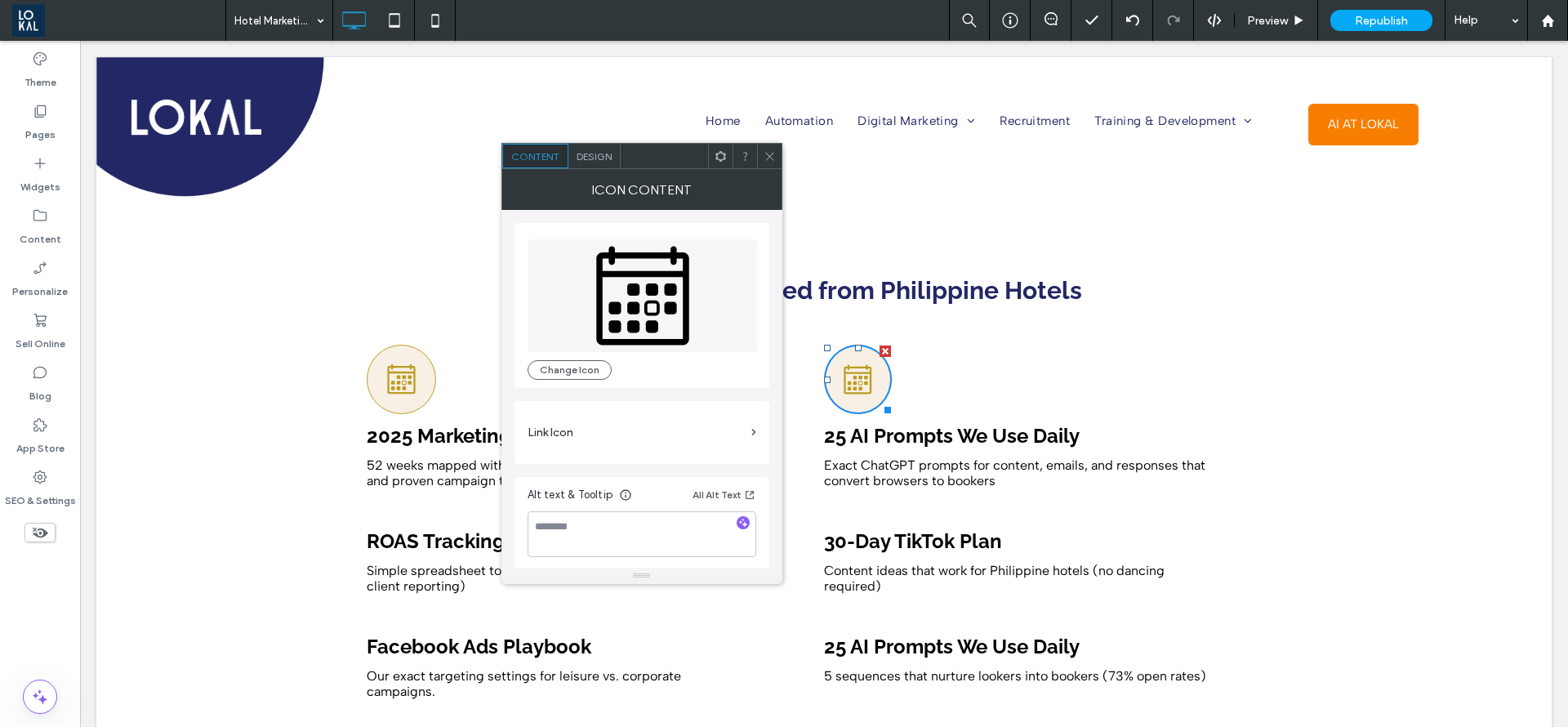
scroll to position [4, 0]
click at [573, 367] on button "Change Icon" at bounding box center [569, 365] width 84 height 20
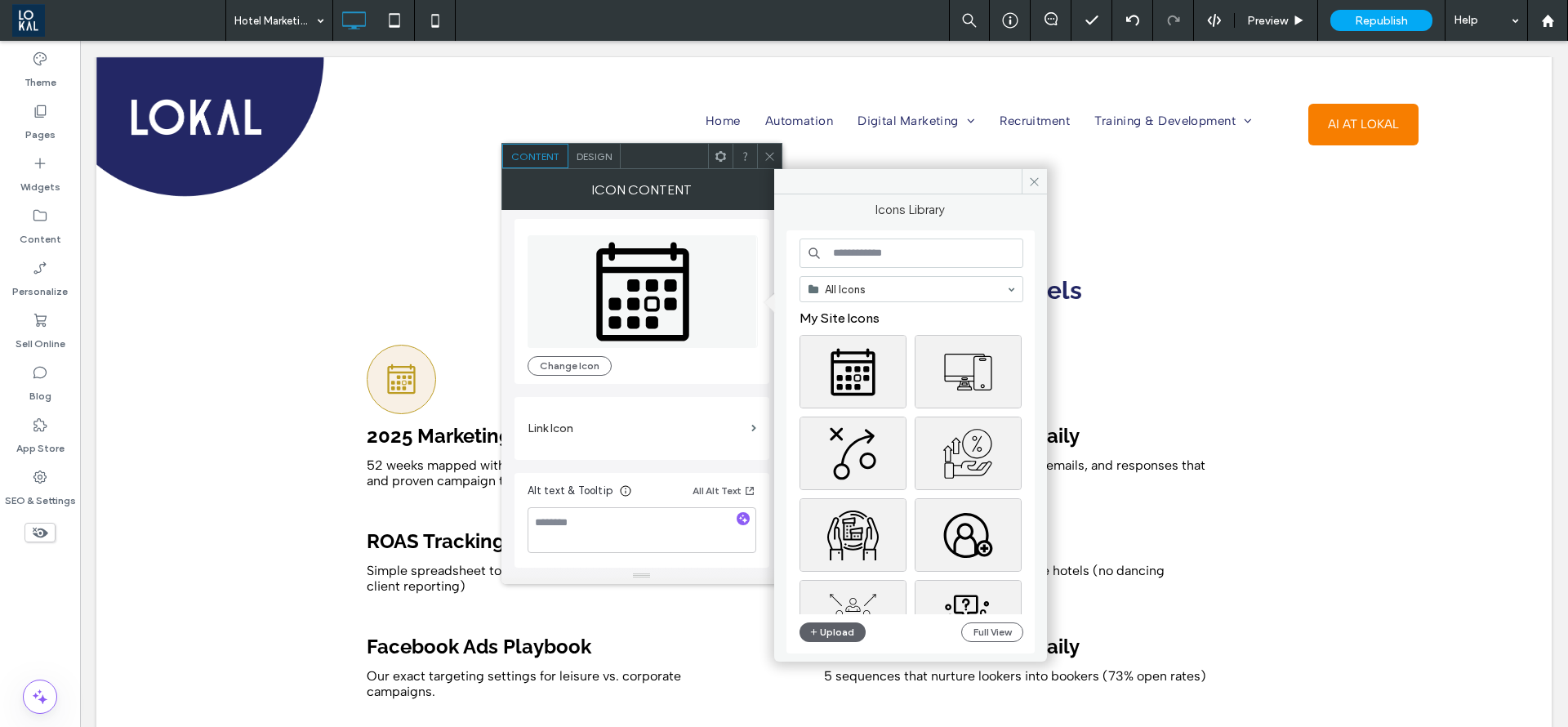
click at [887, 251] on input at bounding box center [912, 253] width 223 height 29
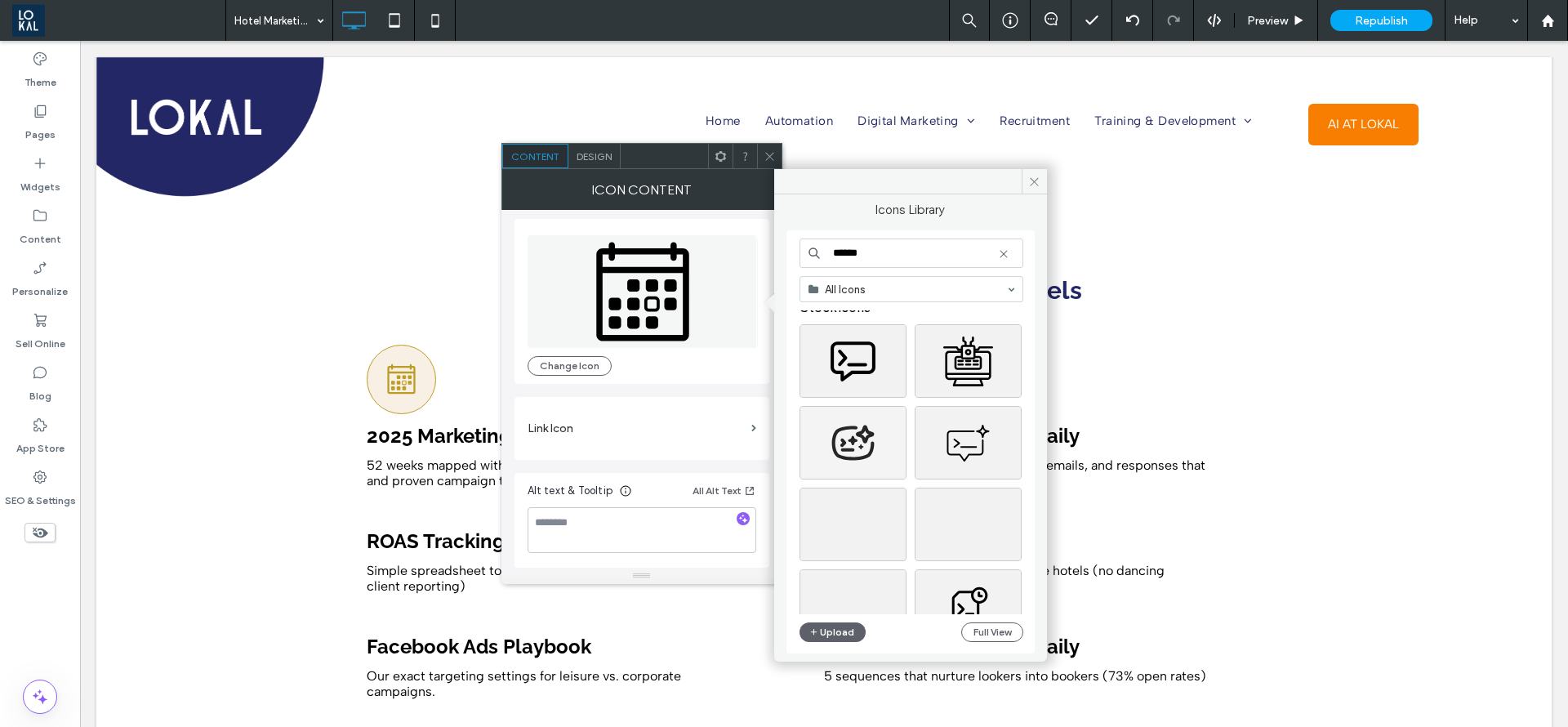
scroll to position [0, 0]
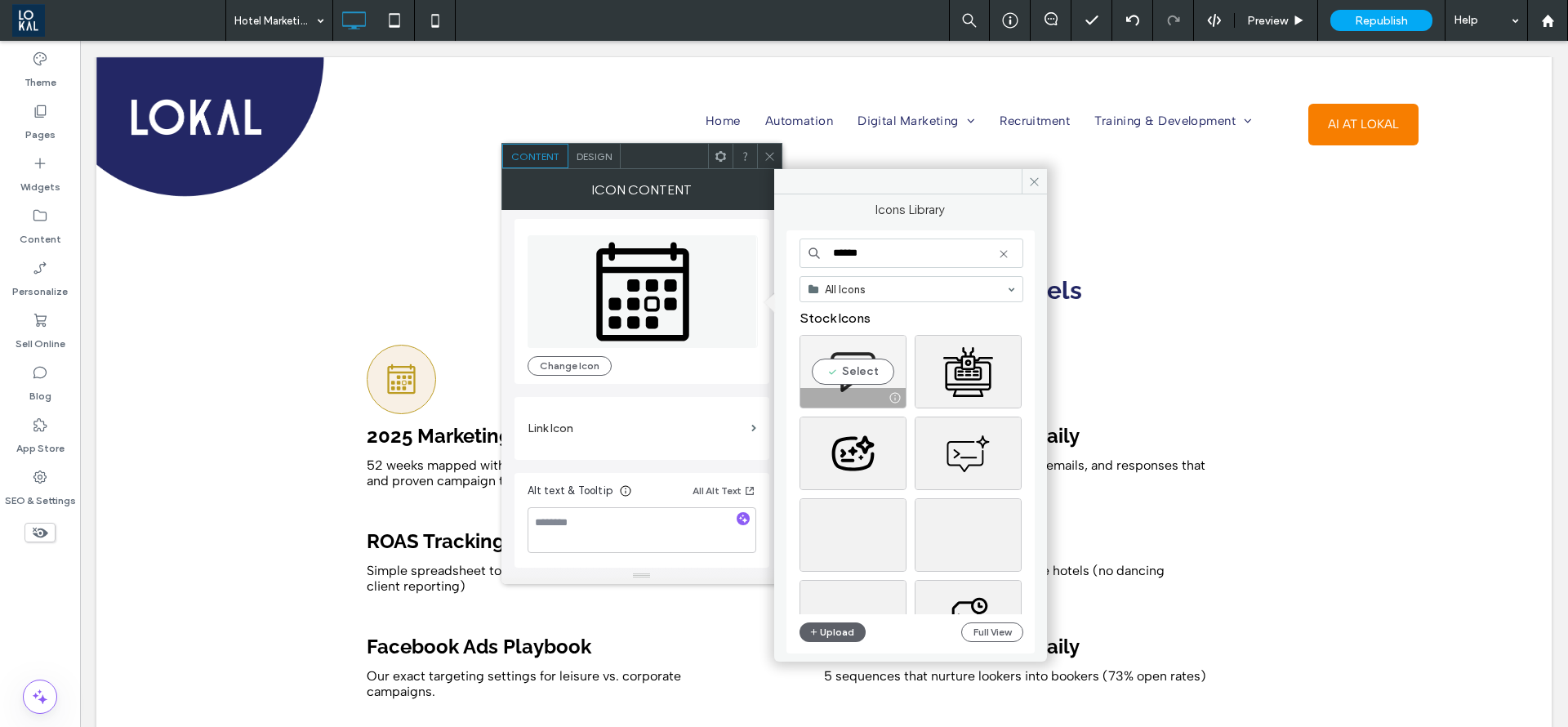
type input "******"
click at [847, 368] on div "Select" at bounding box center [853, 372] width 107 height 74
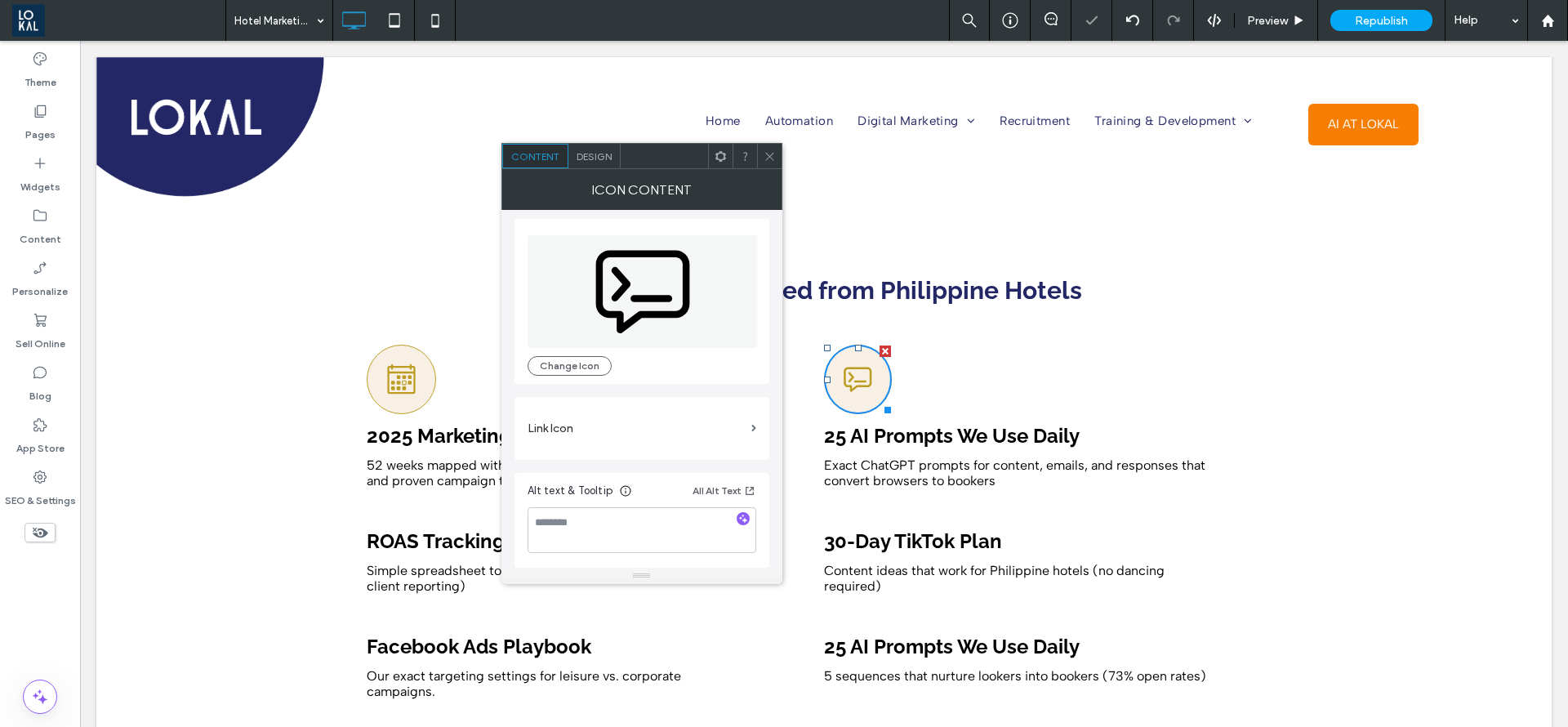
click at [767, 158] on icon at bounding box center [770, 156] width 12 height 12
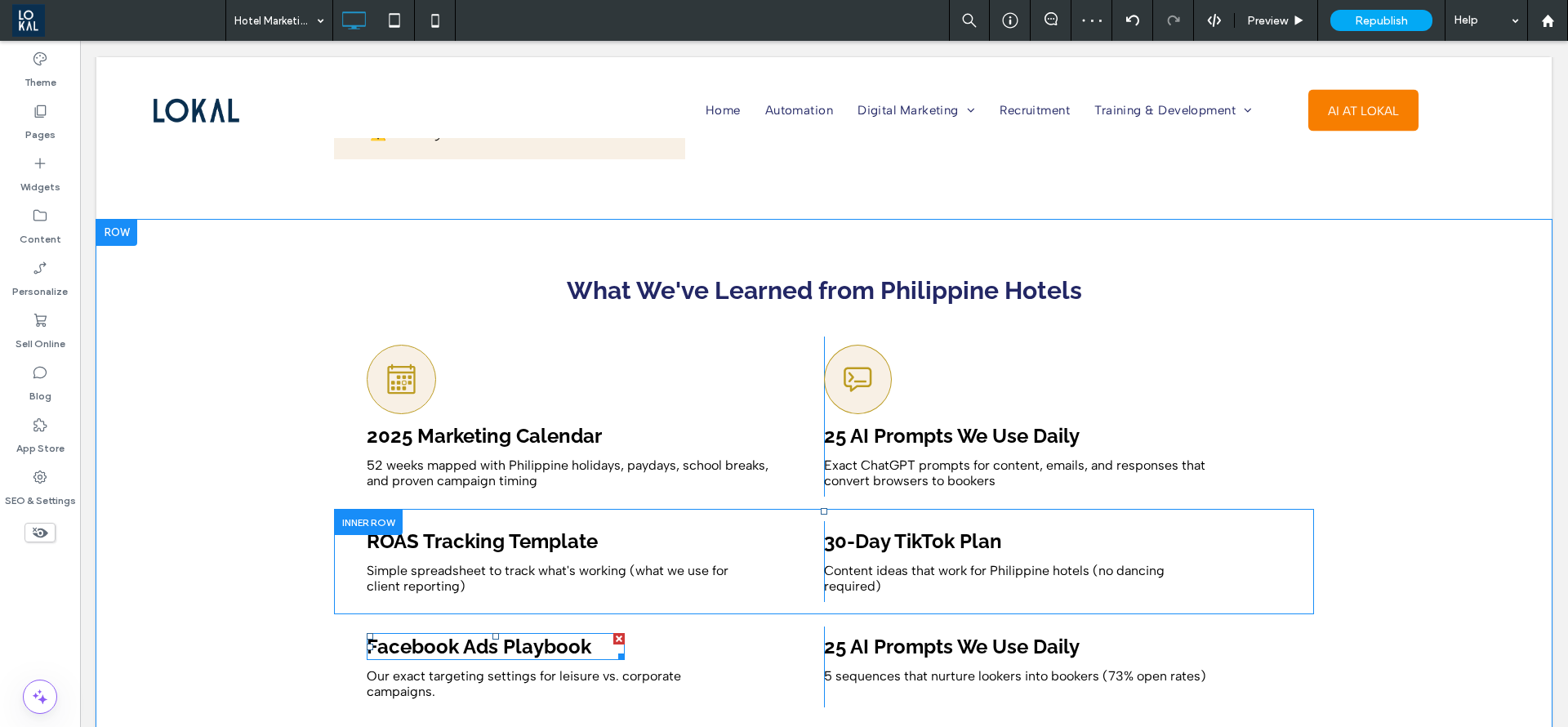
scroll to position [5145, 0]
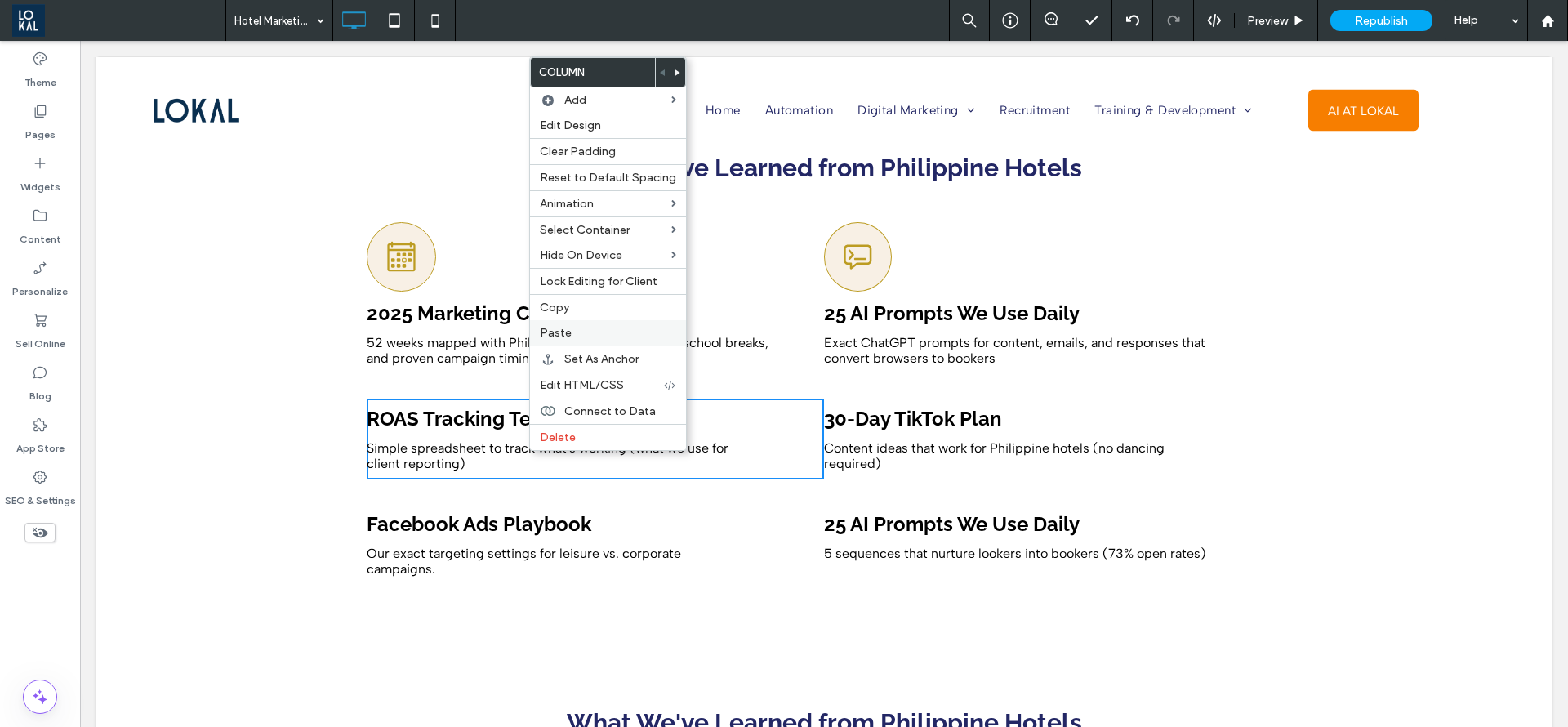
click at [592, 332] on label "Paste" at bounding box center [608, 332] width 136 height 14
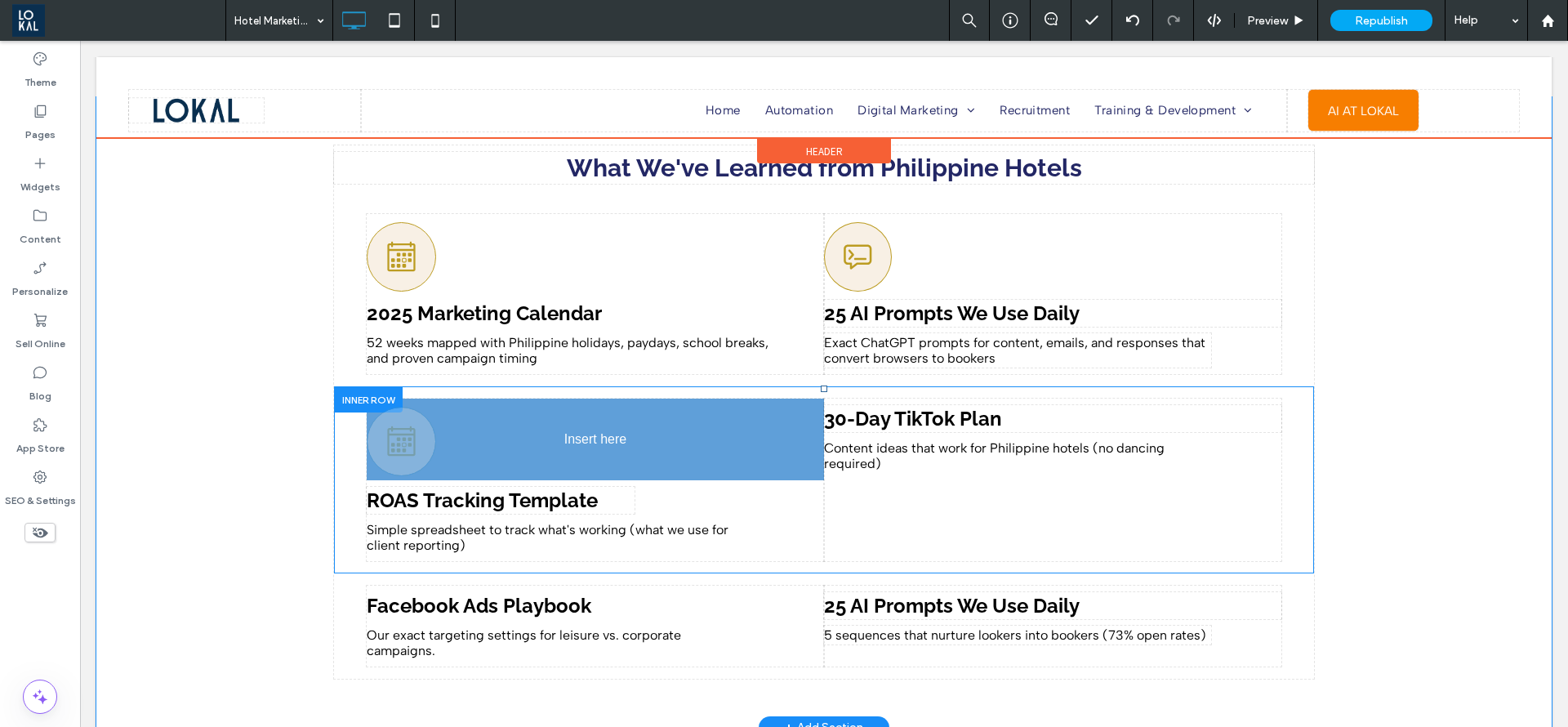
drag, startPoint x: 573, startPoint y: 492, endPoint x: 550, endPoint y: 383, distance: 111.4
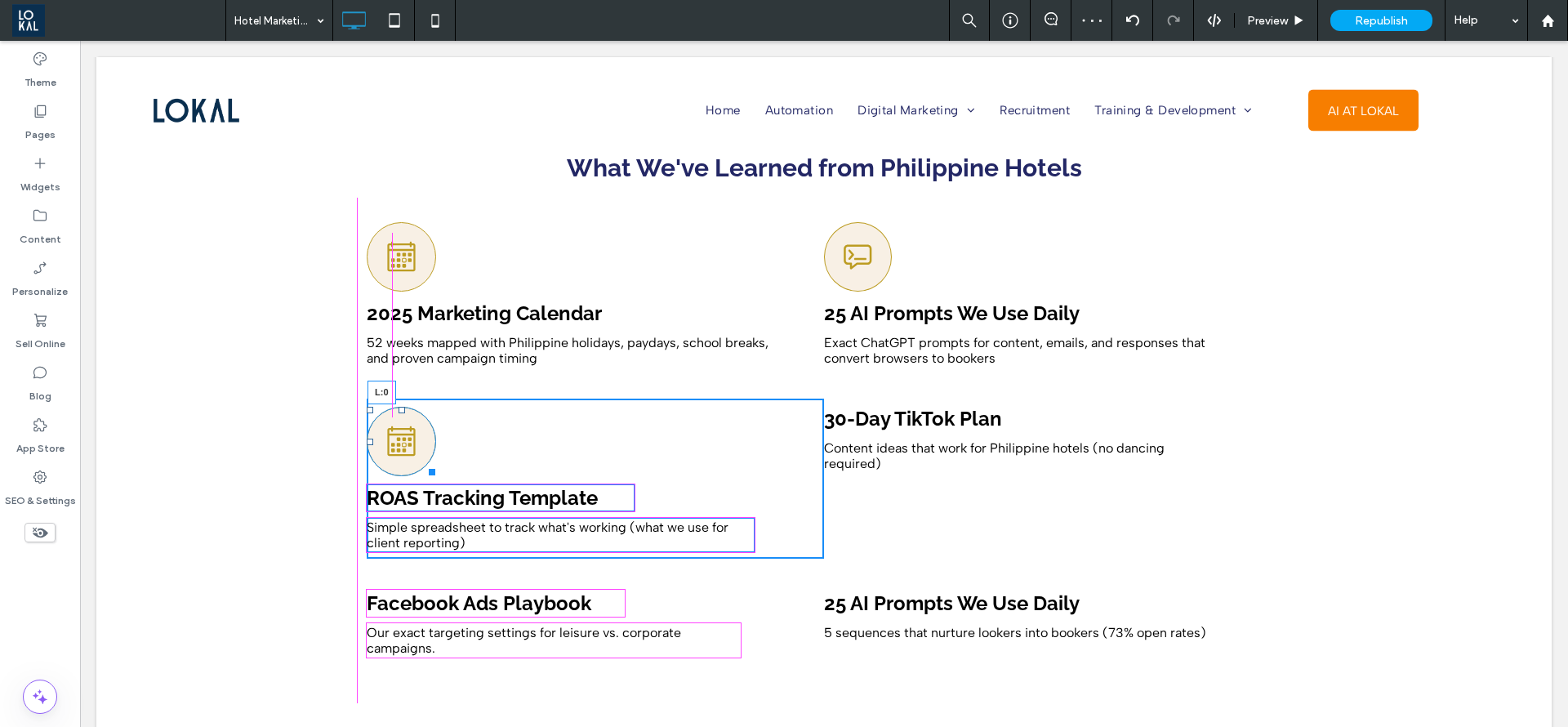
drag, startPoint x: 553, startPoint y: 414, endPoint x: 357, endPoint y: 417, distance: 196.0
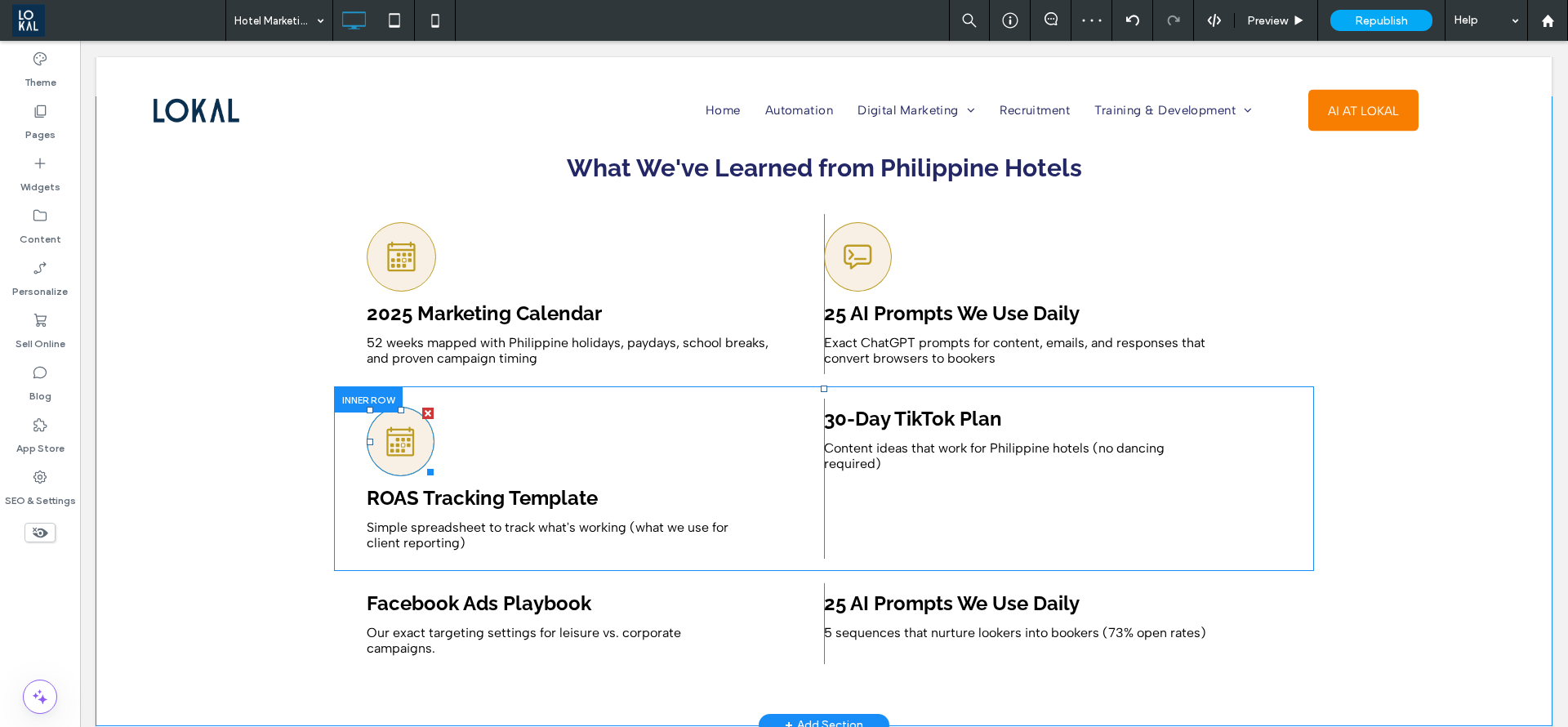
click at [390, 419] on icon at bounding box center [400, 441] width 33 height 68
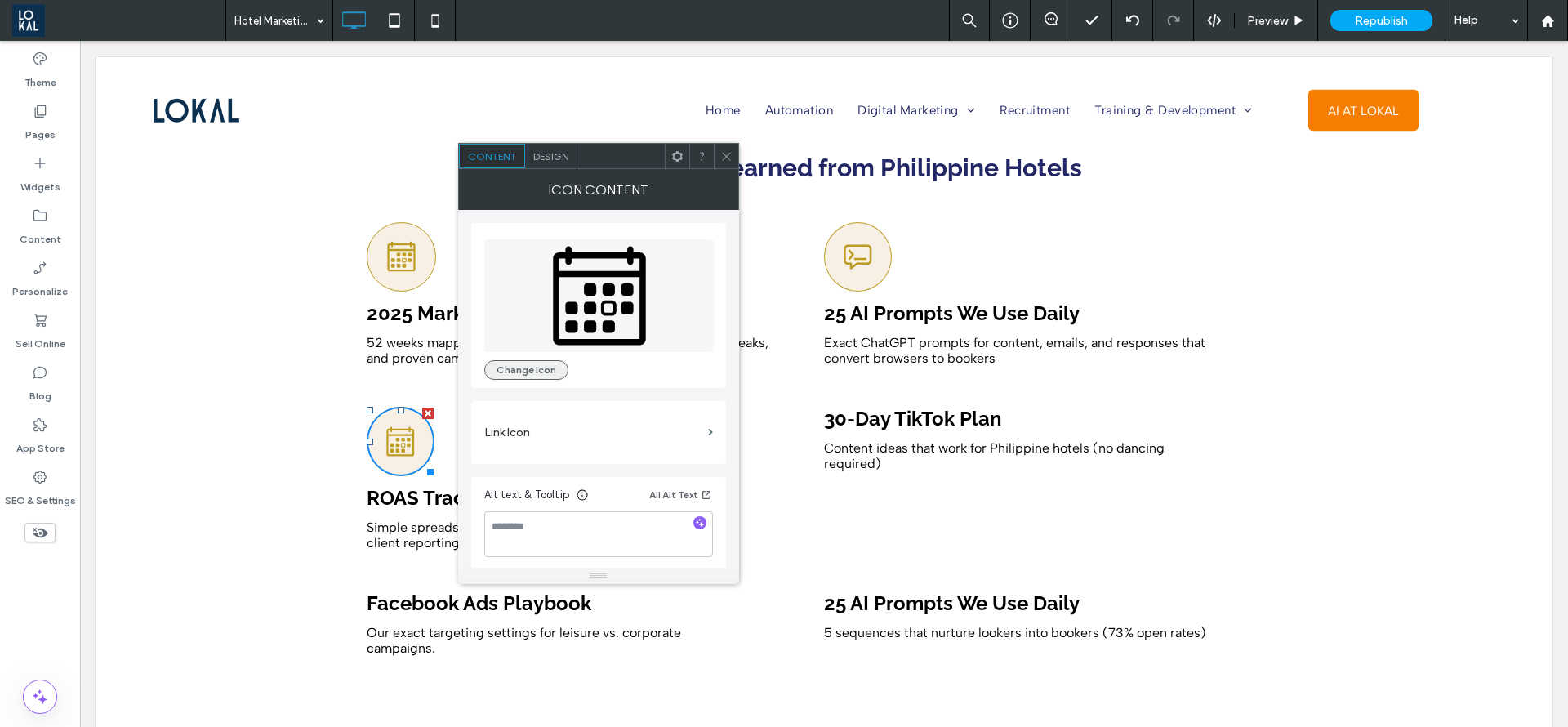
click at [507, 369] on button "Change Icon" at bounding box center [526, 369] width 84 height 20
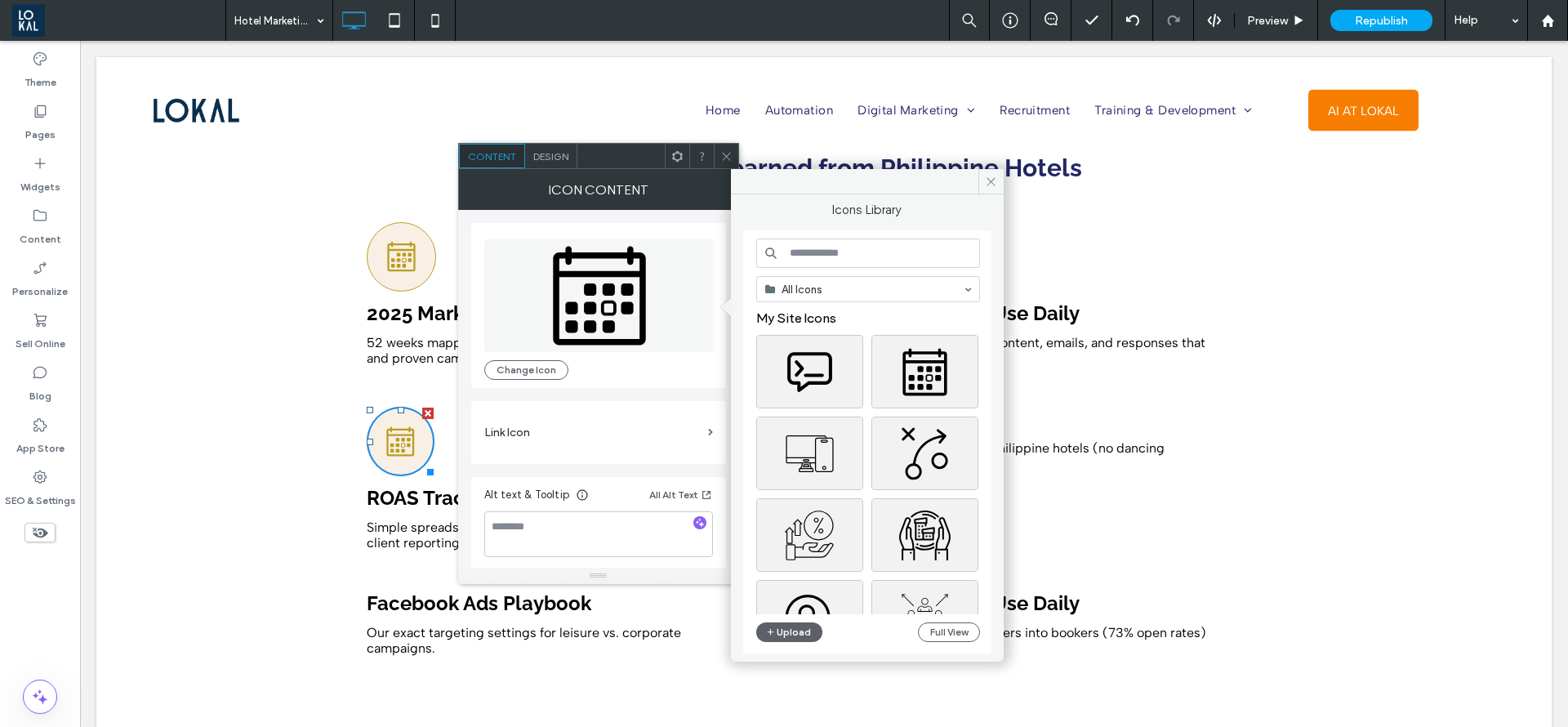
click at [823, 258] on input at bounding box center [868, 253] width 223 height 29
type input "********"
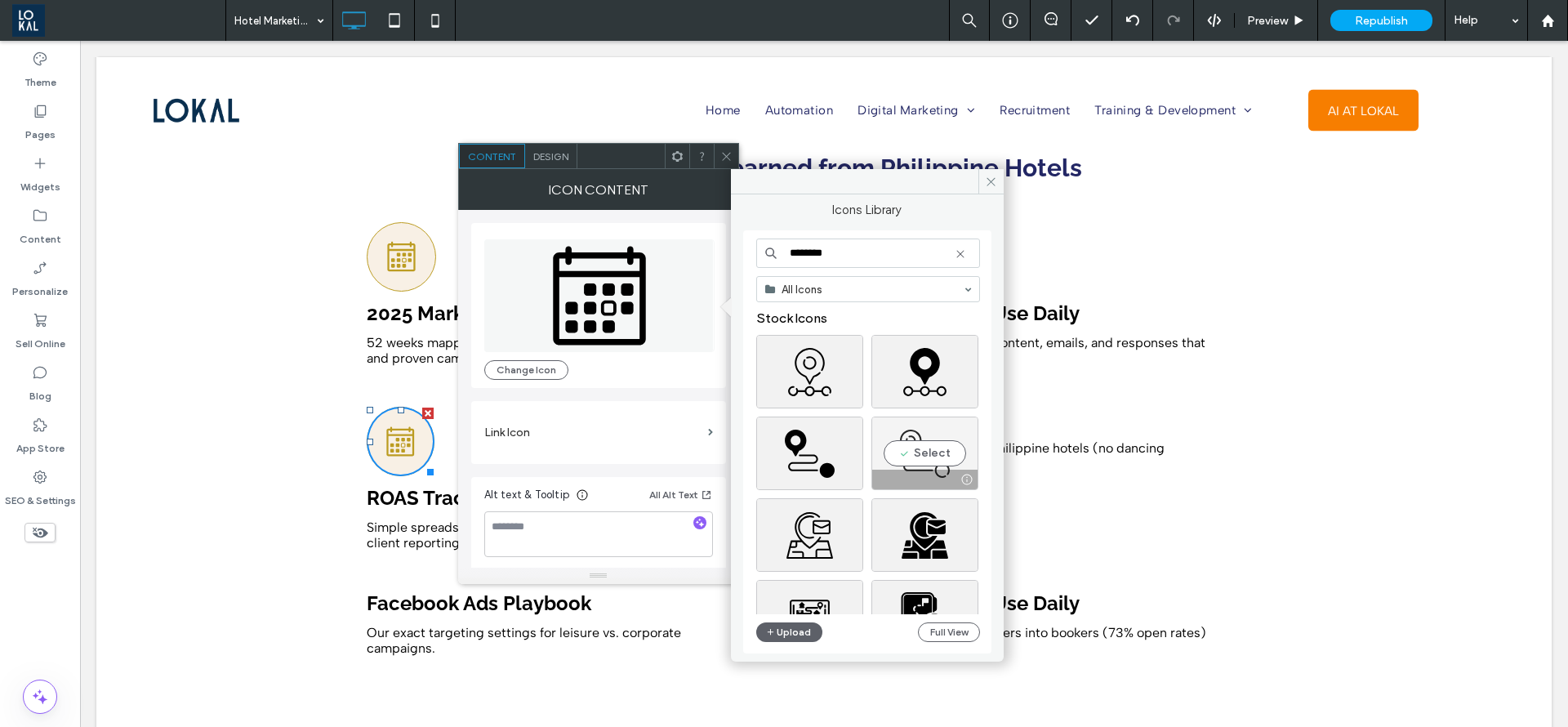
click at [911, 449] on div "Select" at bounding box center [925, 453] width 107 height 74
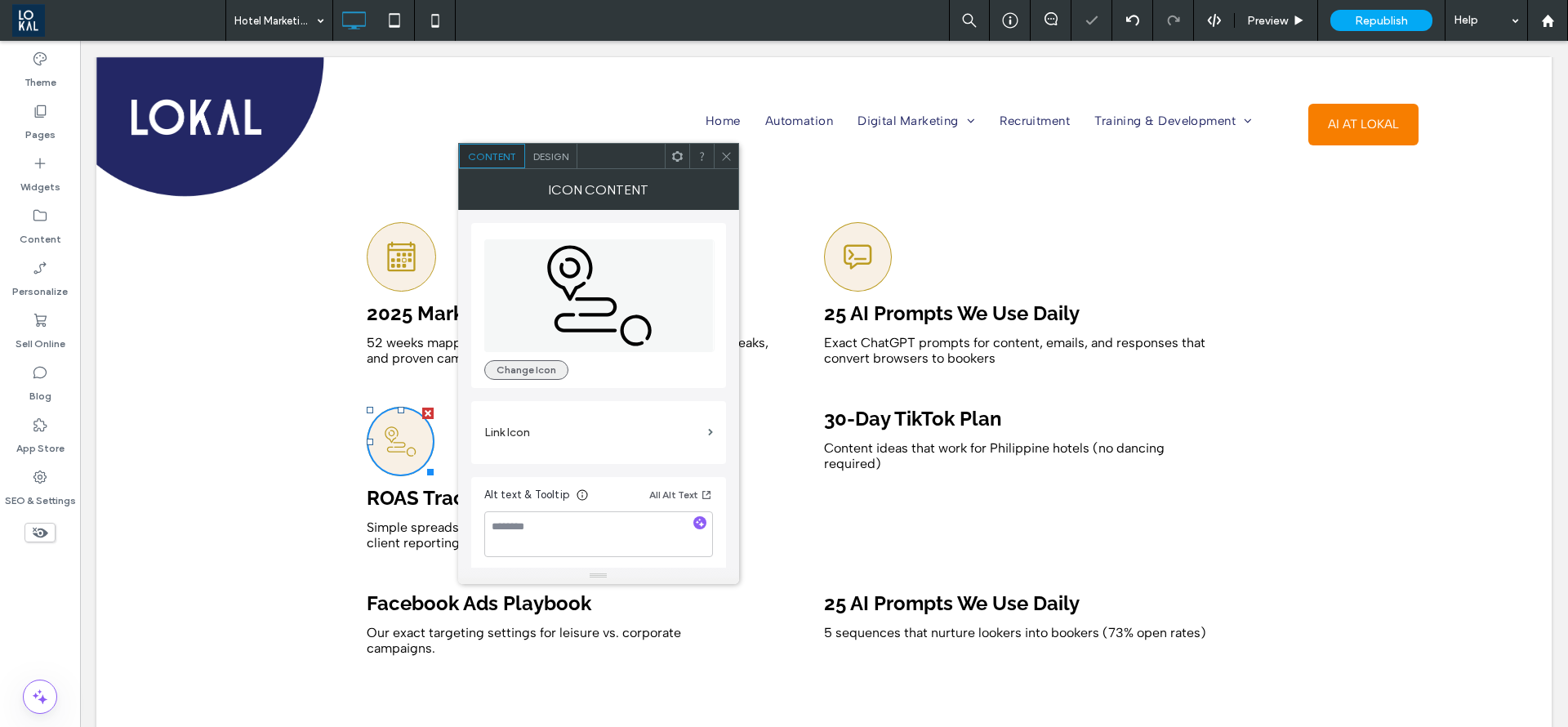
click at [512, 371] on button "Change Icon" at bounding box center [526, 369] width 84 height 20
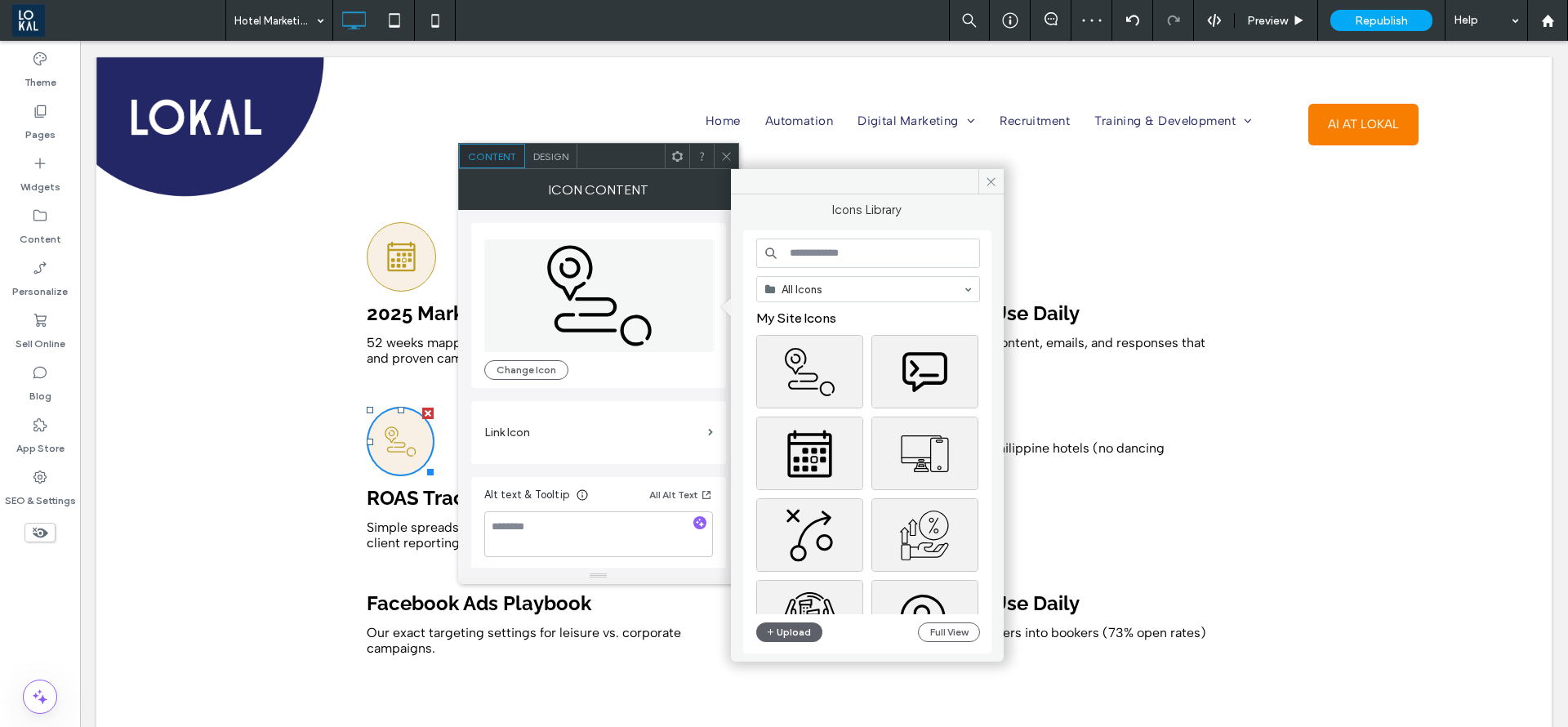
click at [818, 240] on input at bounding box center [868, 253] width 223 height 29
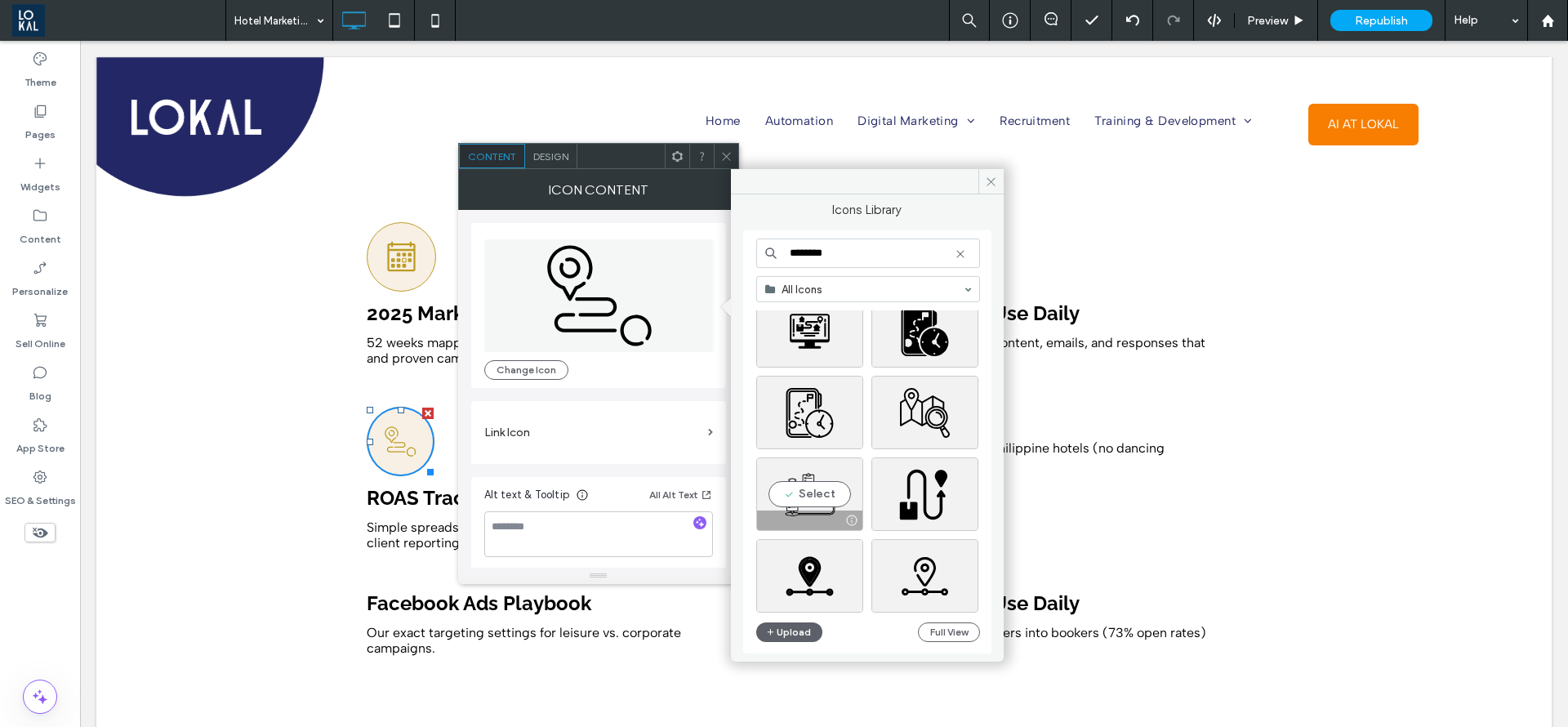
scroll to position [490, 0]
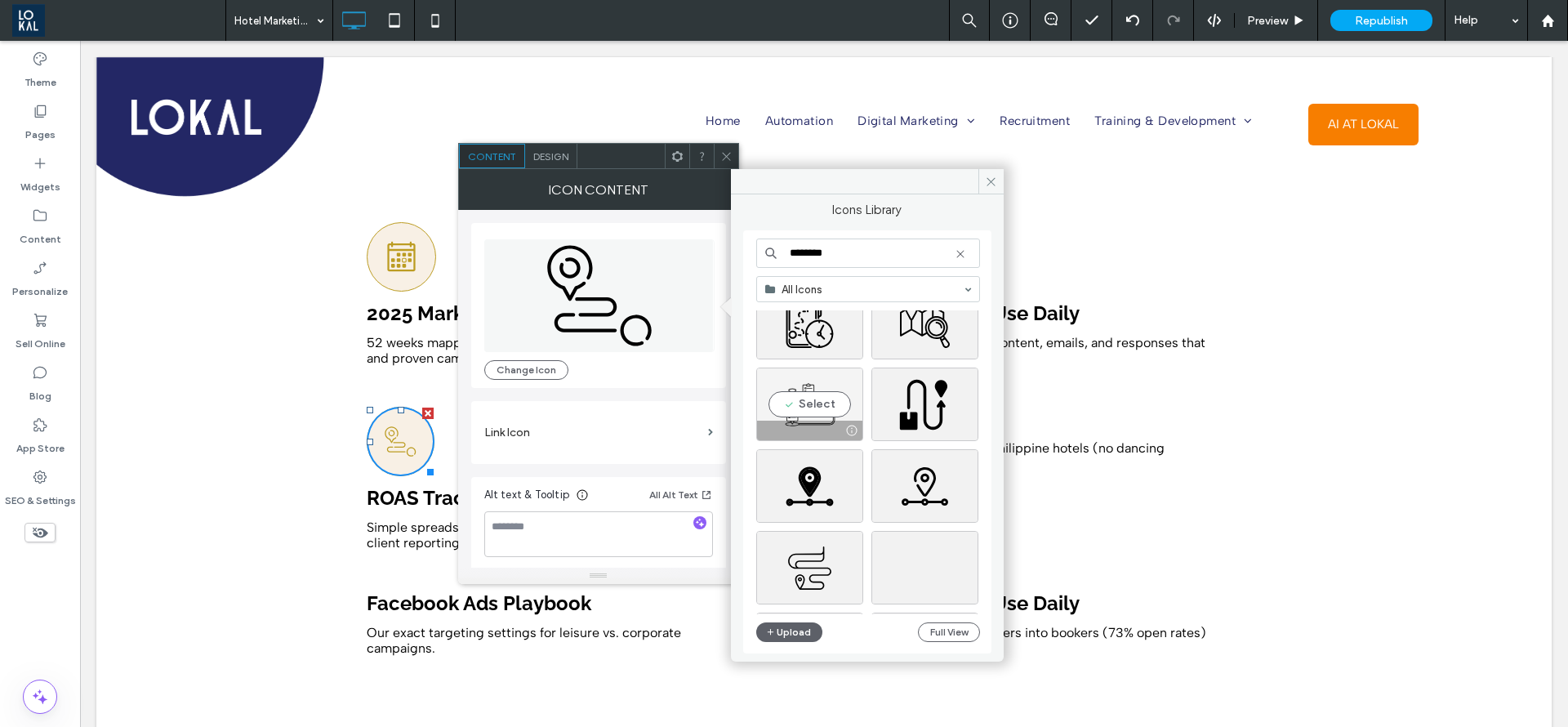
type input "********"
click at [828, 407] on div "Select" at bounding box center [810, 404] width 107 height 74
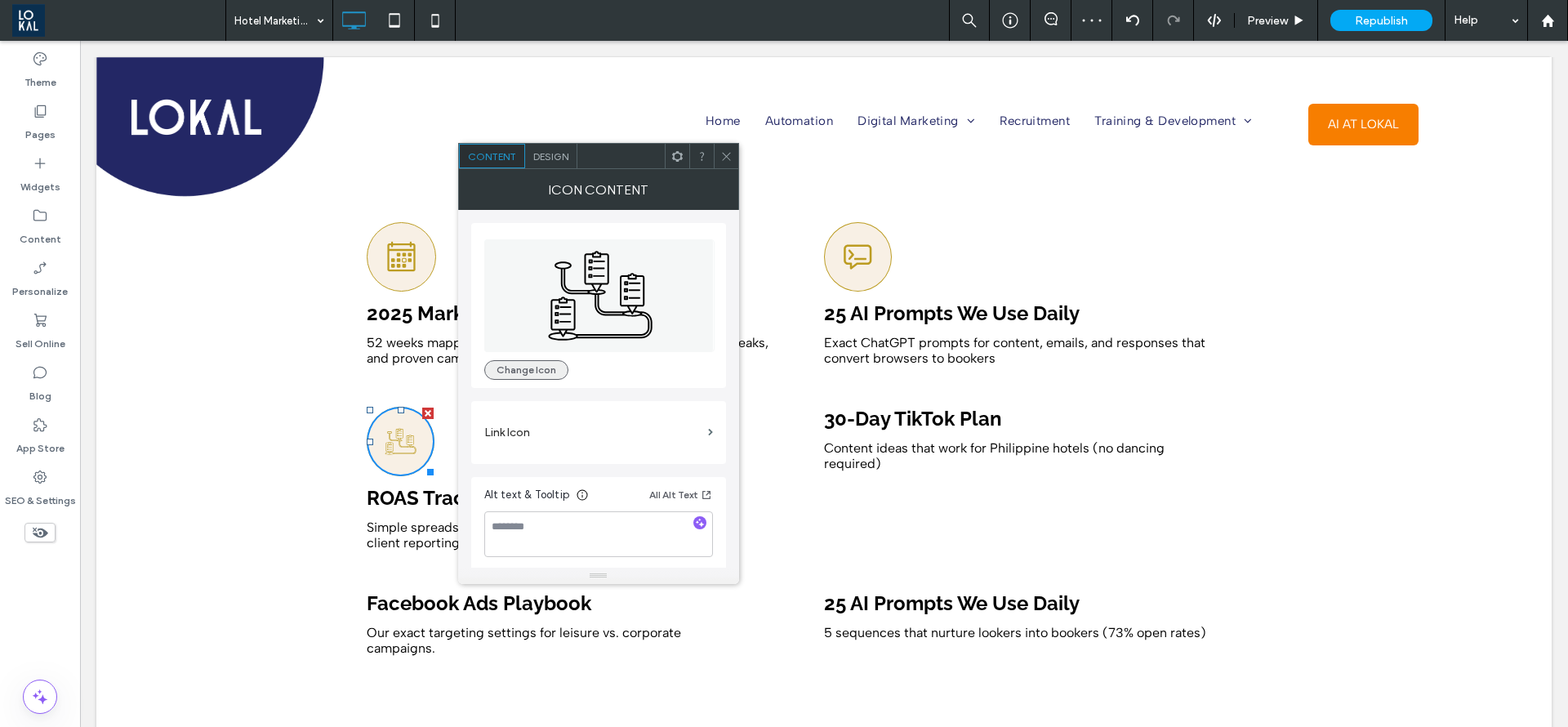
click at [498, 361] on button "Change Icon" at bounding box center [526, 369] width 84 height 20
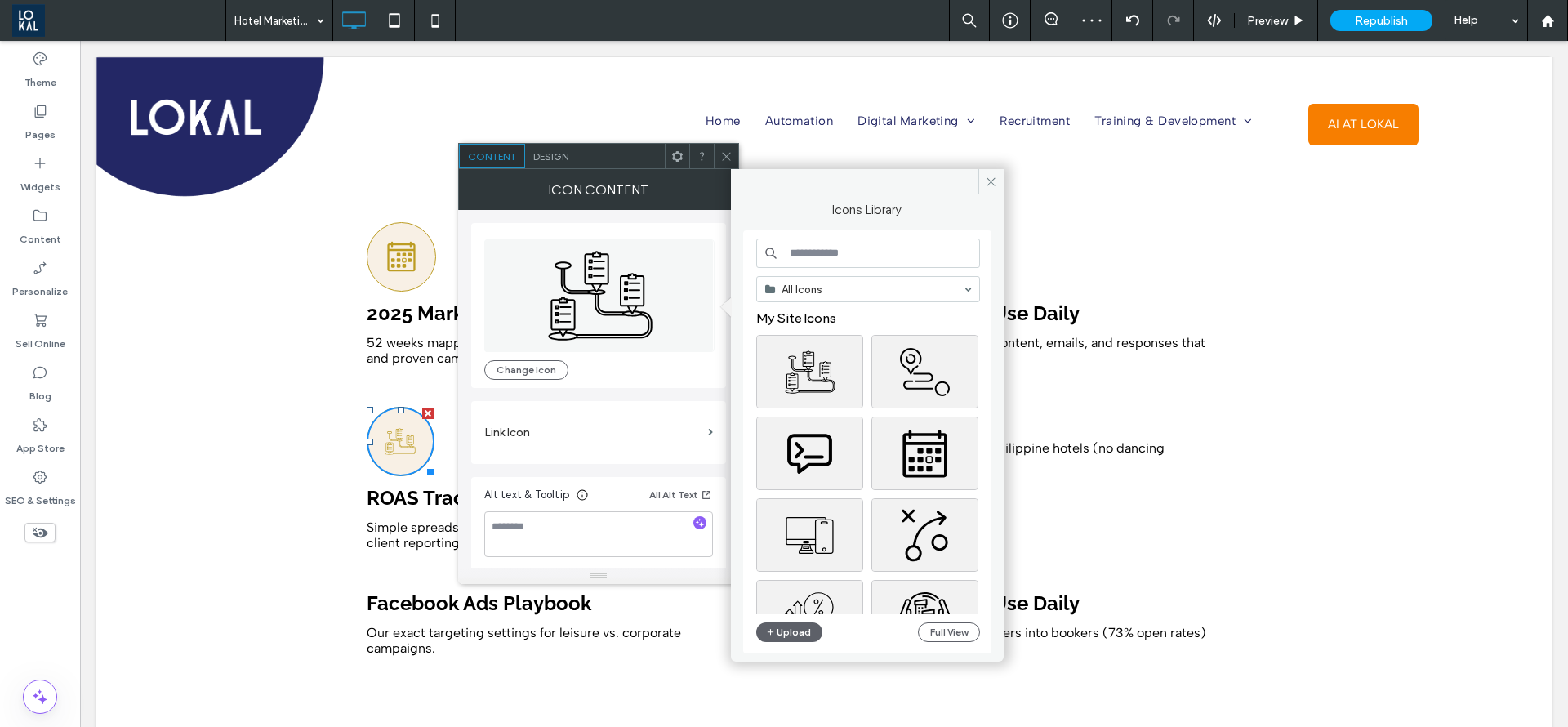
click at [878, 251] on input at bounding box center [868, 253] width 223 height 29
type input "********"
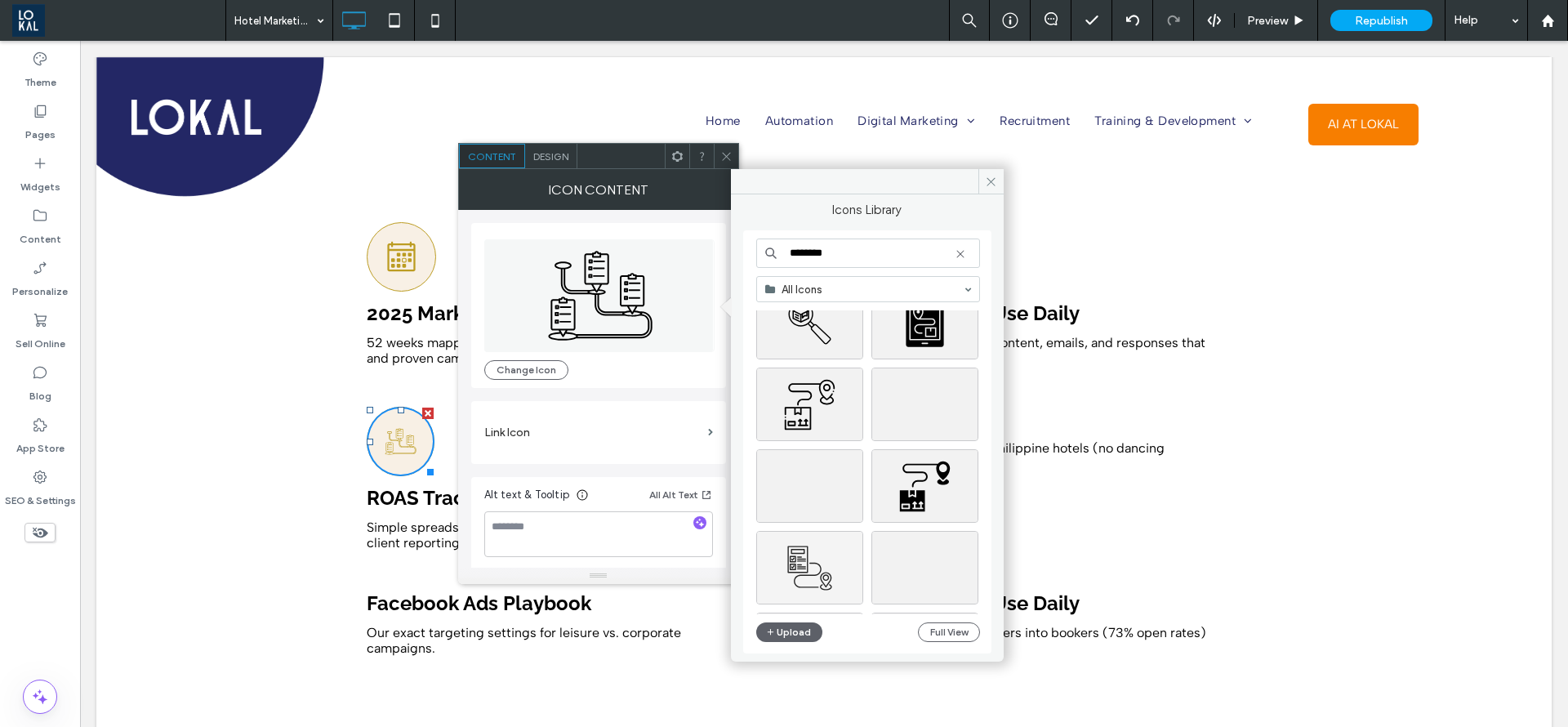
scroll to position [1592, 0]
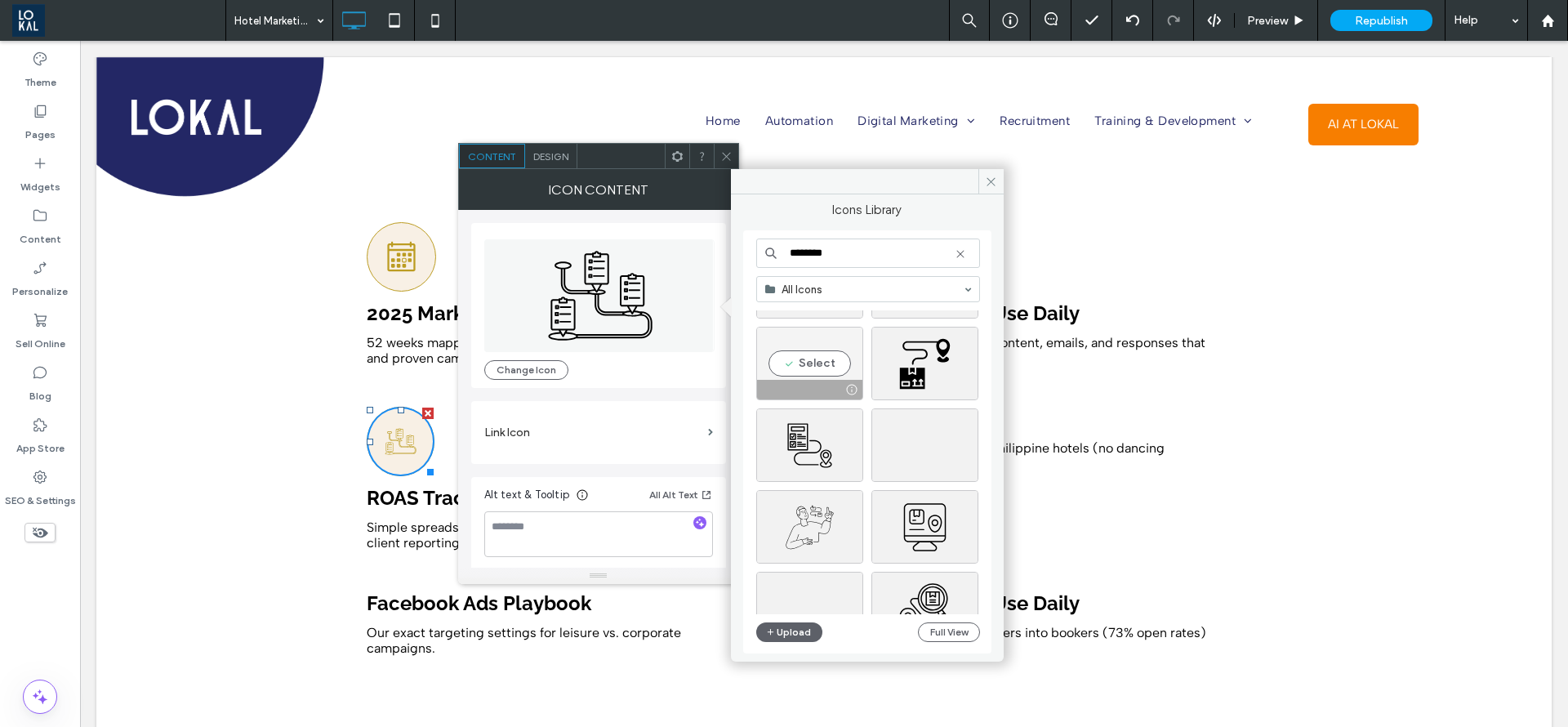
type input "********"
click at [805, 372] on div "Select" at bounding box center [810, 364] width 107 height 74
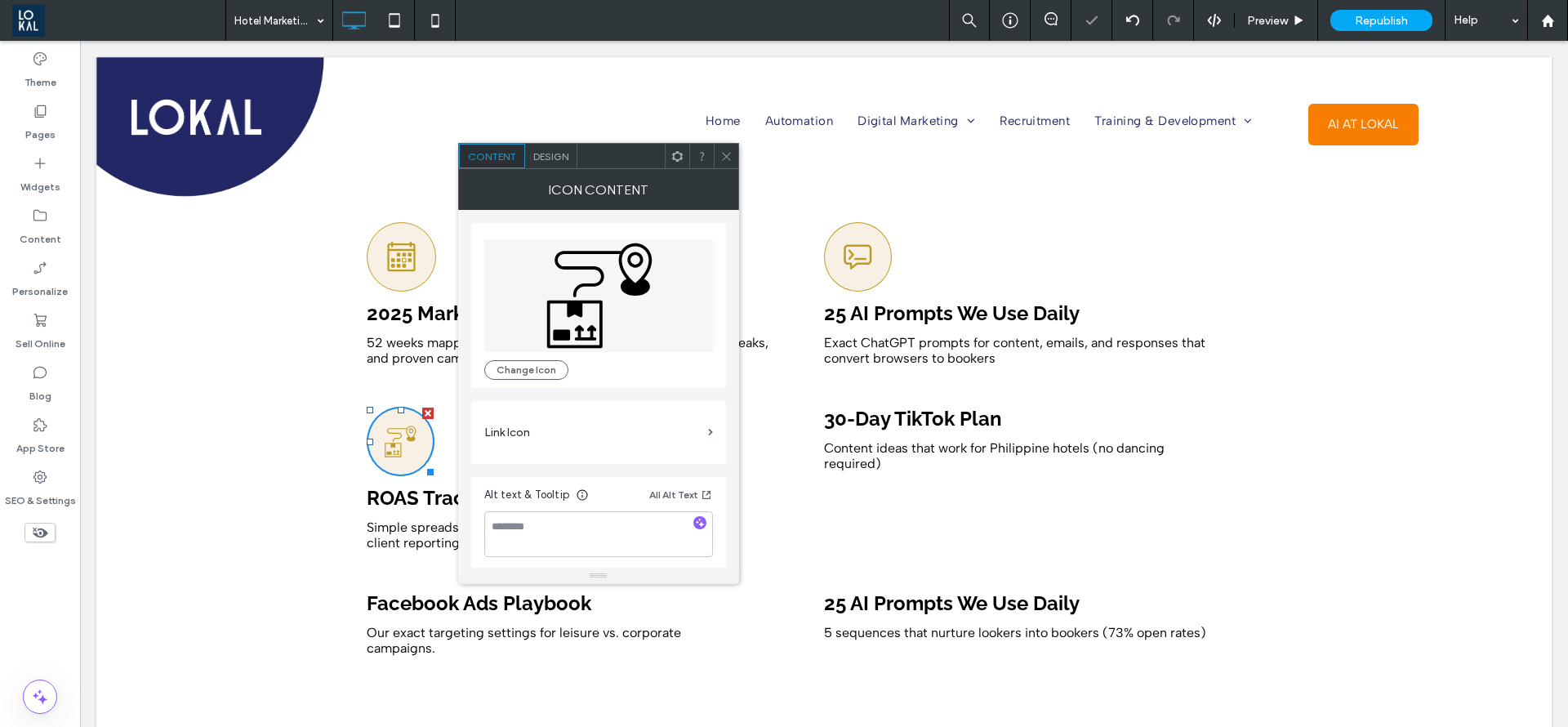
click at [724, 157] on icon at bounding box center [726, 156] width 12 height 12
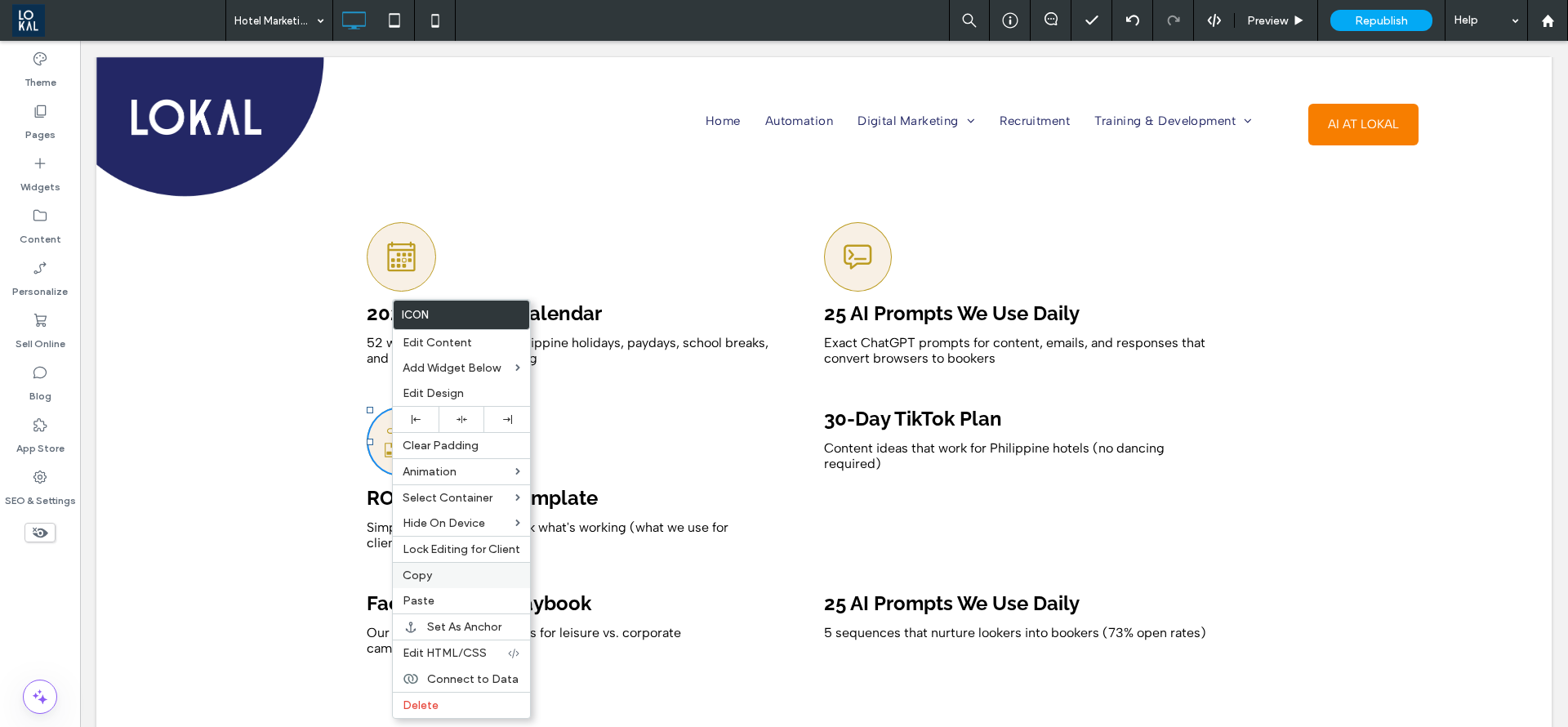
click at [454, 573] on label "Copy" at bounding box center [461, 575] width 117 height 14
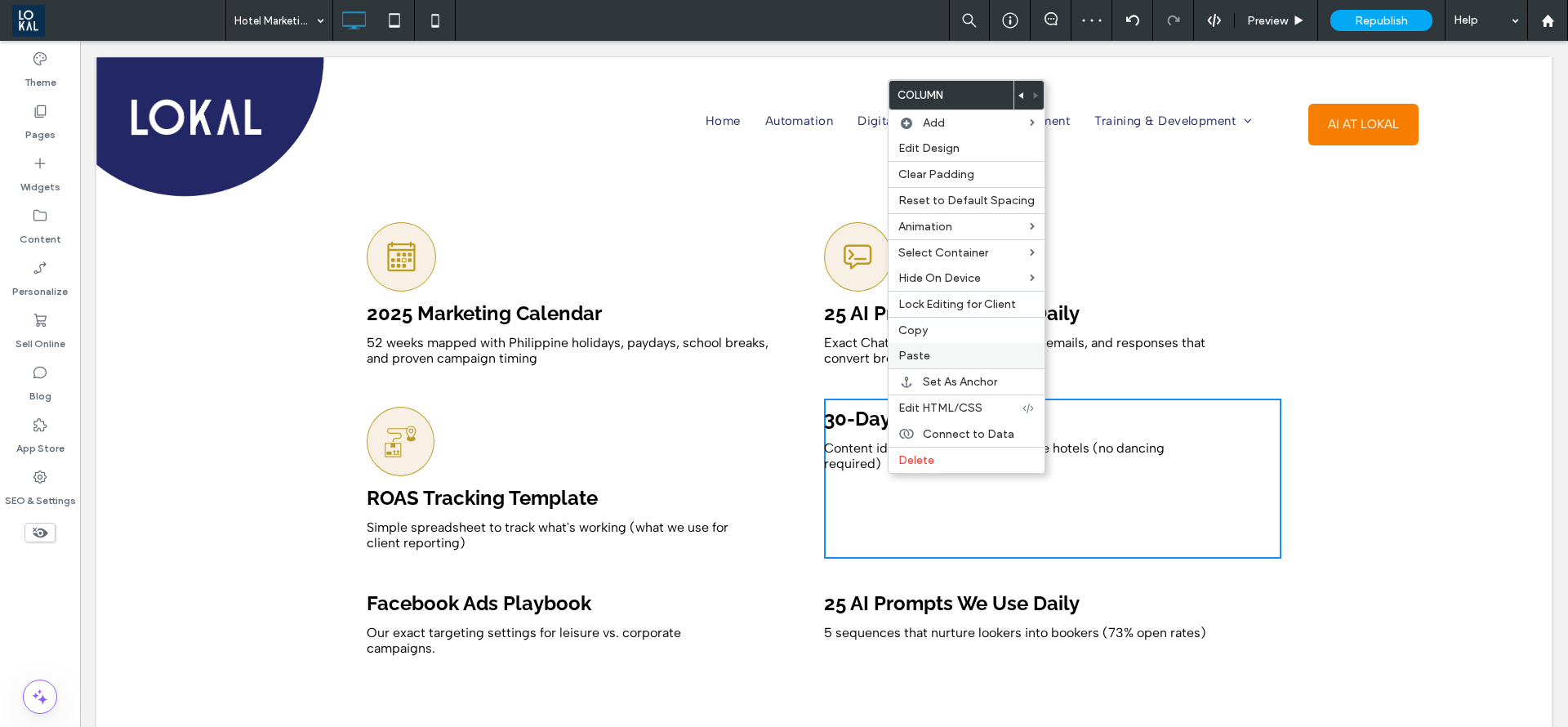
click at [912, 346] on div "Paste" at bounding box center [967, 355] width 156 height 26
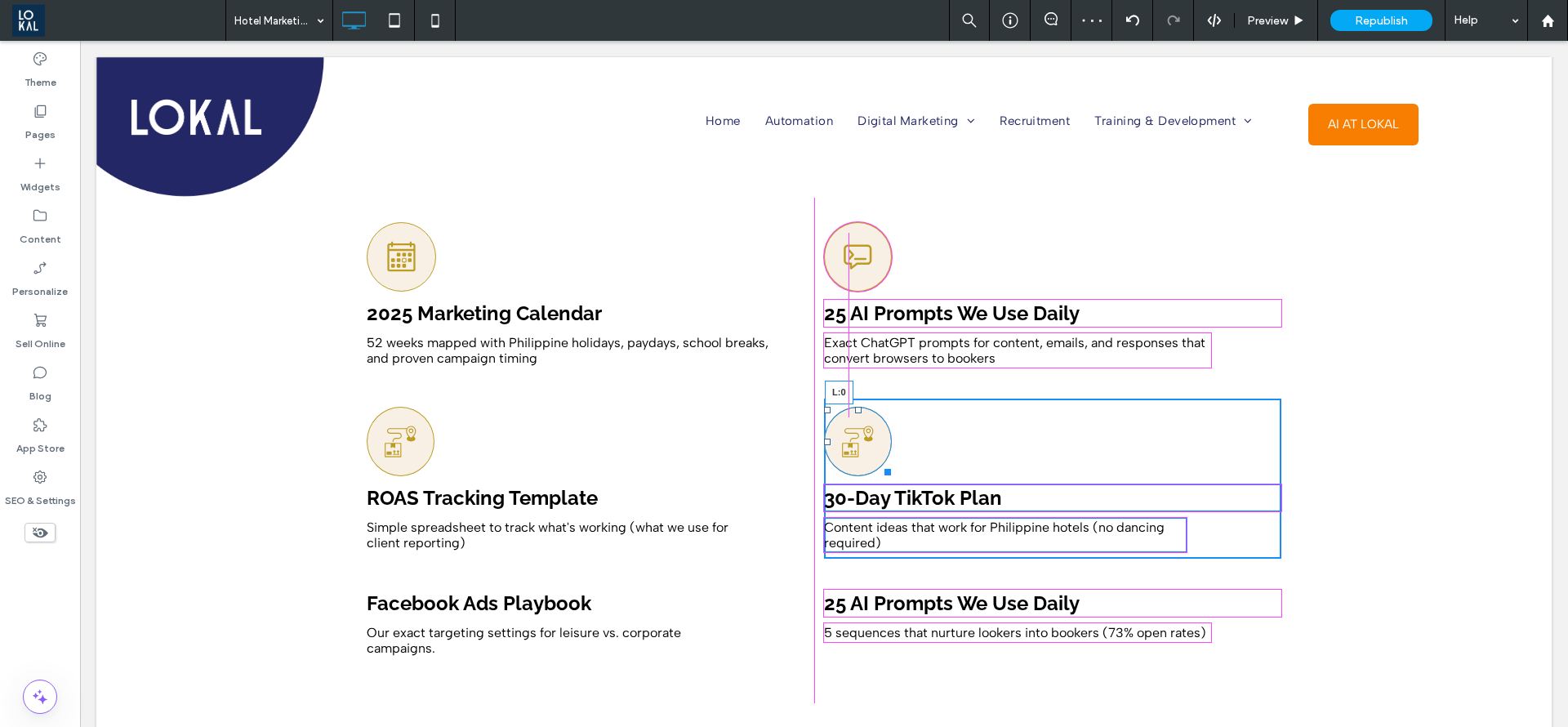
drag, startPoint x: 1014, startPoint y: 417, endPoint x: 899, endPoint y: 479, distance: 130.6
click at [824, 438] on div "L:0 30-Day TikTok Plan Content ideas that work for Philippine hotels (no dancin…" at bounding box center [1052, 478] width 457 height 160
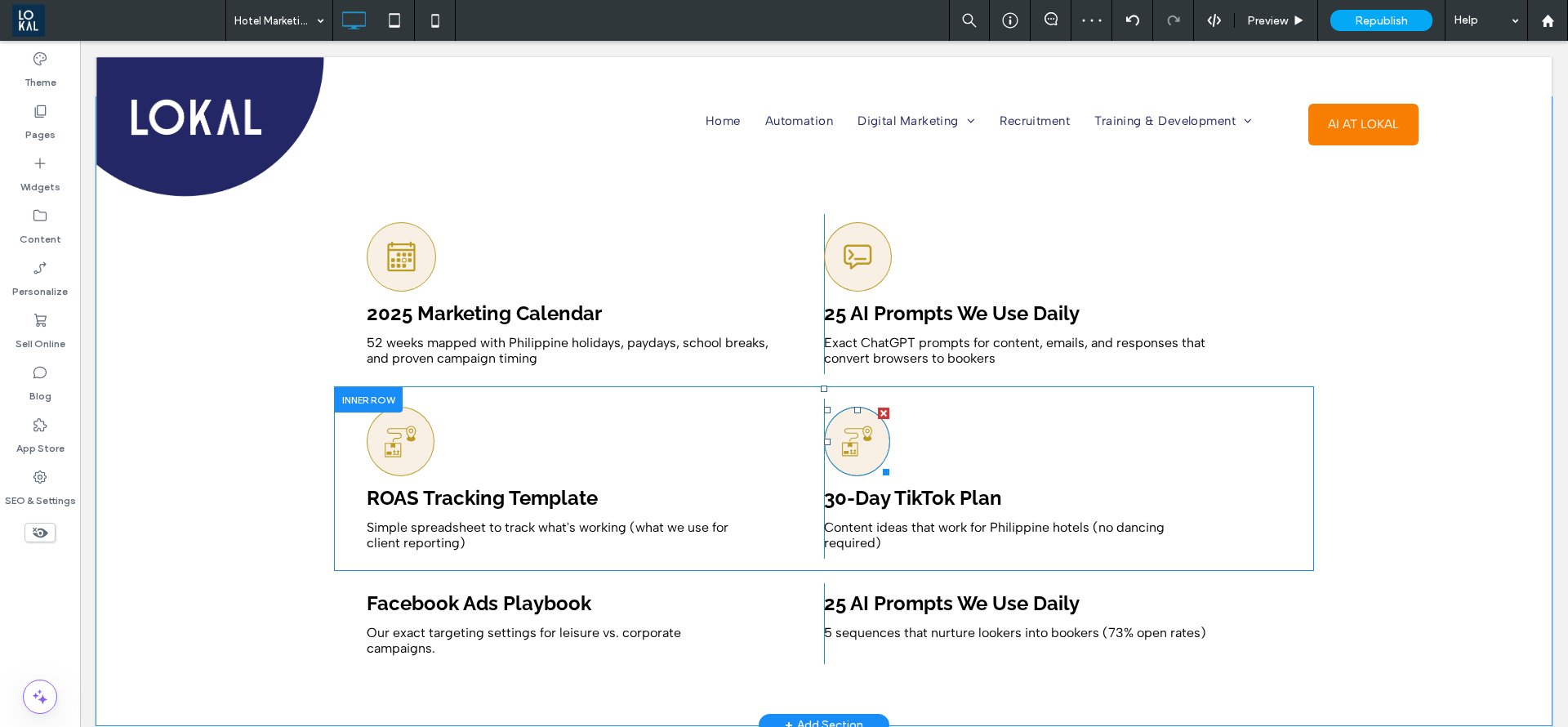
click at [854, 419] on icon at bounding box center [858, 441] width 33 height 68
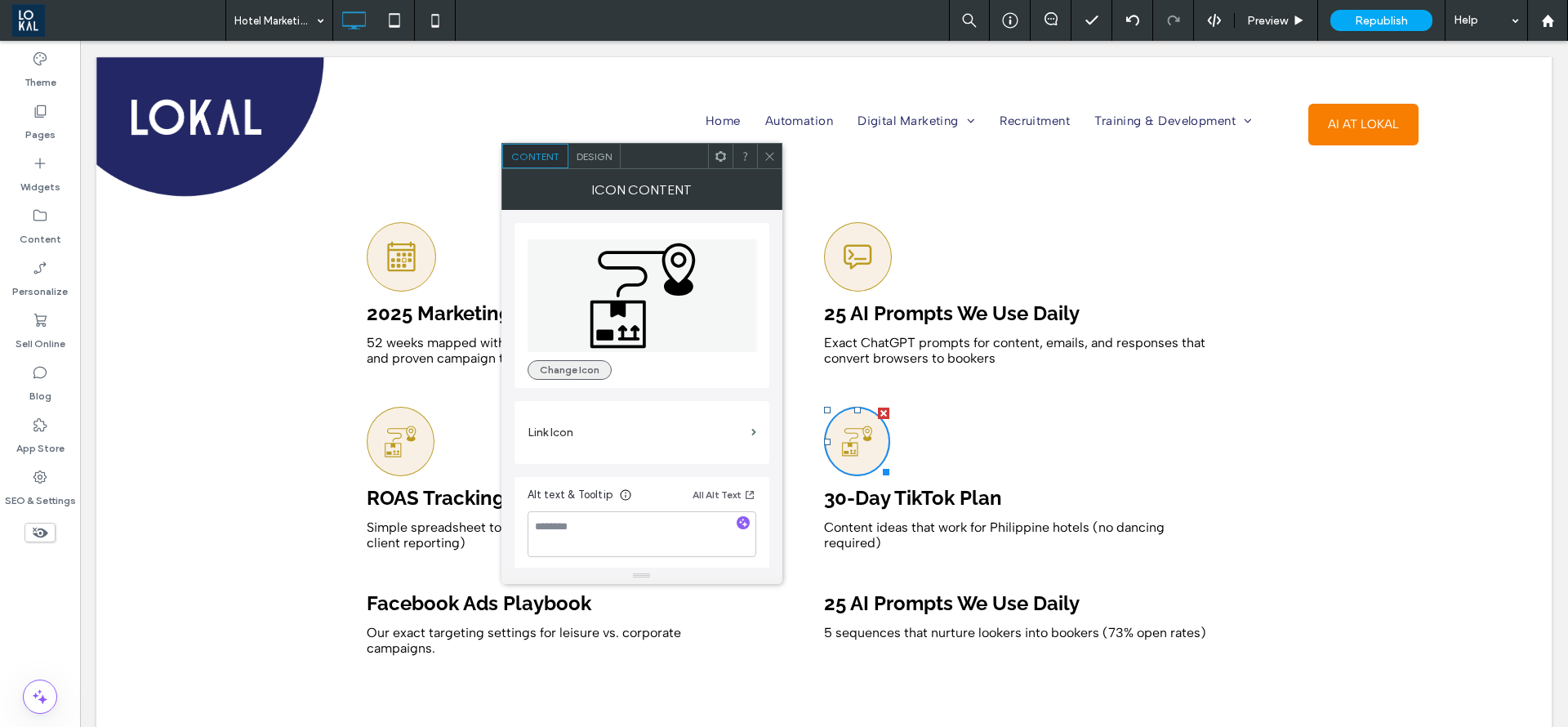
click at [573, 370] on button "Change Icon" at bounding box center [569, 369] width 84 height 20
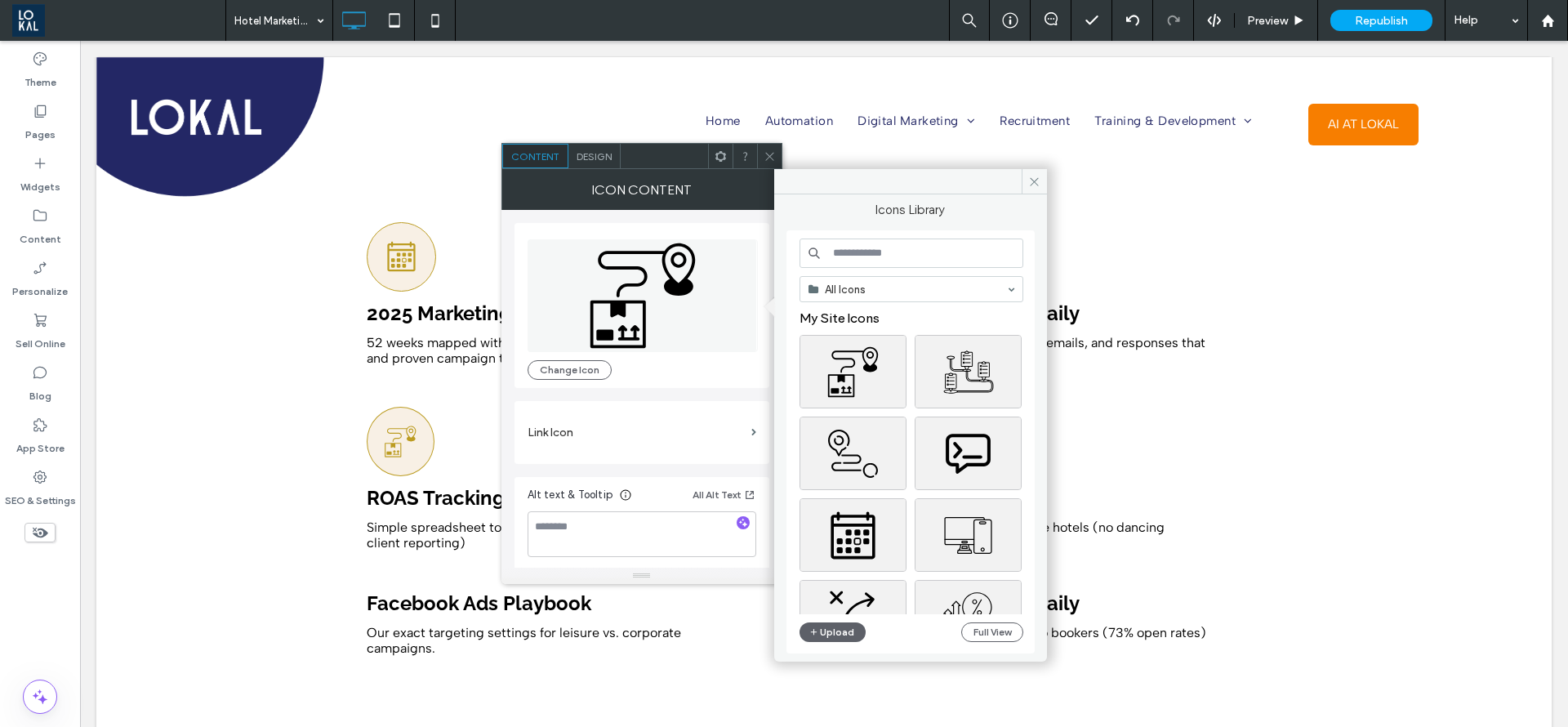
click at [896, 245] on input at bounding box center [912, 253] width 223 height 29
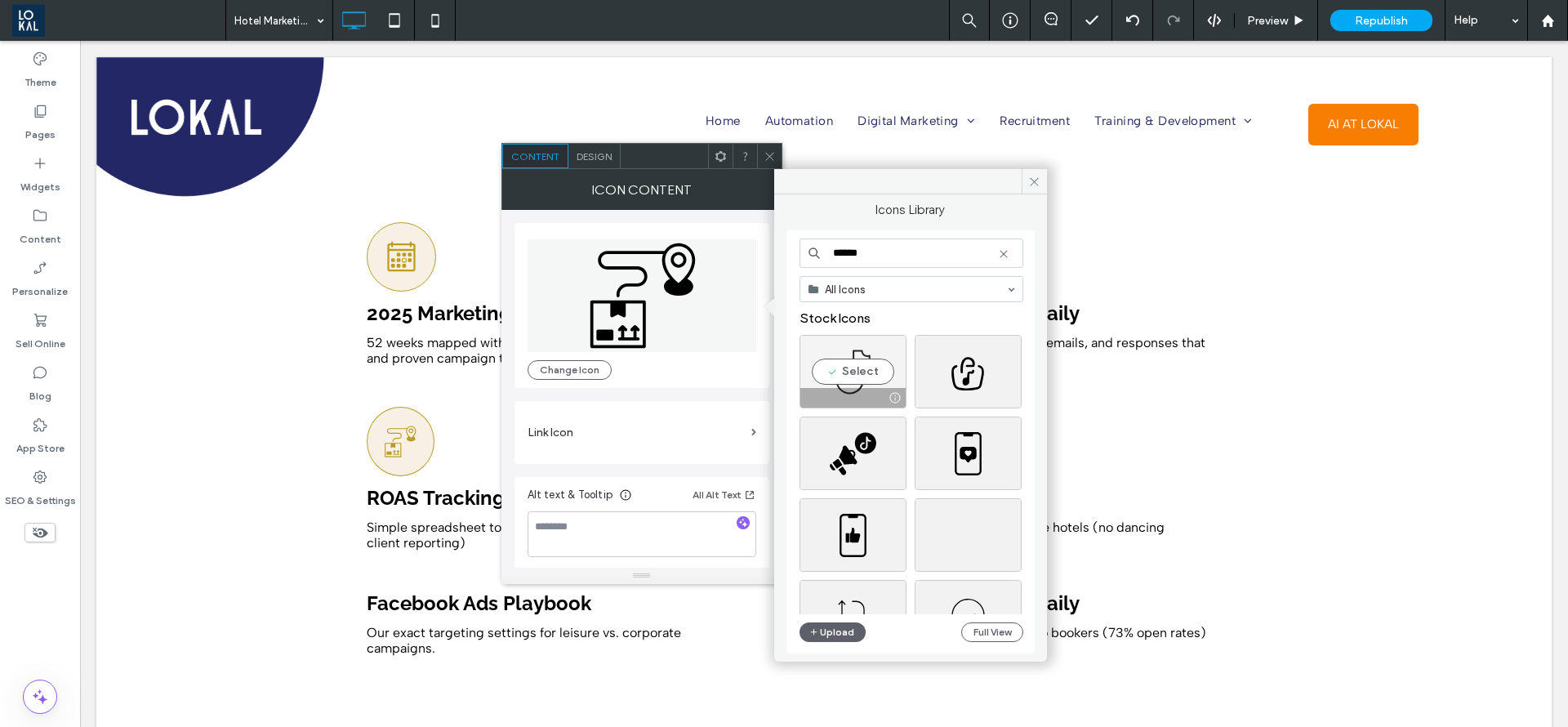
type input "******"
click at [863, 378] on div "Select" at bounding box center [853, 372] width 107 height 74
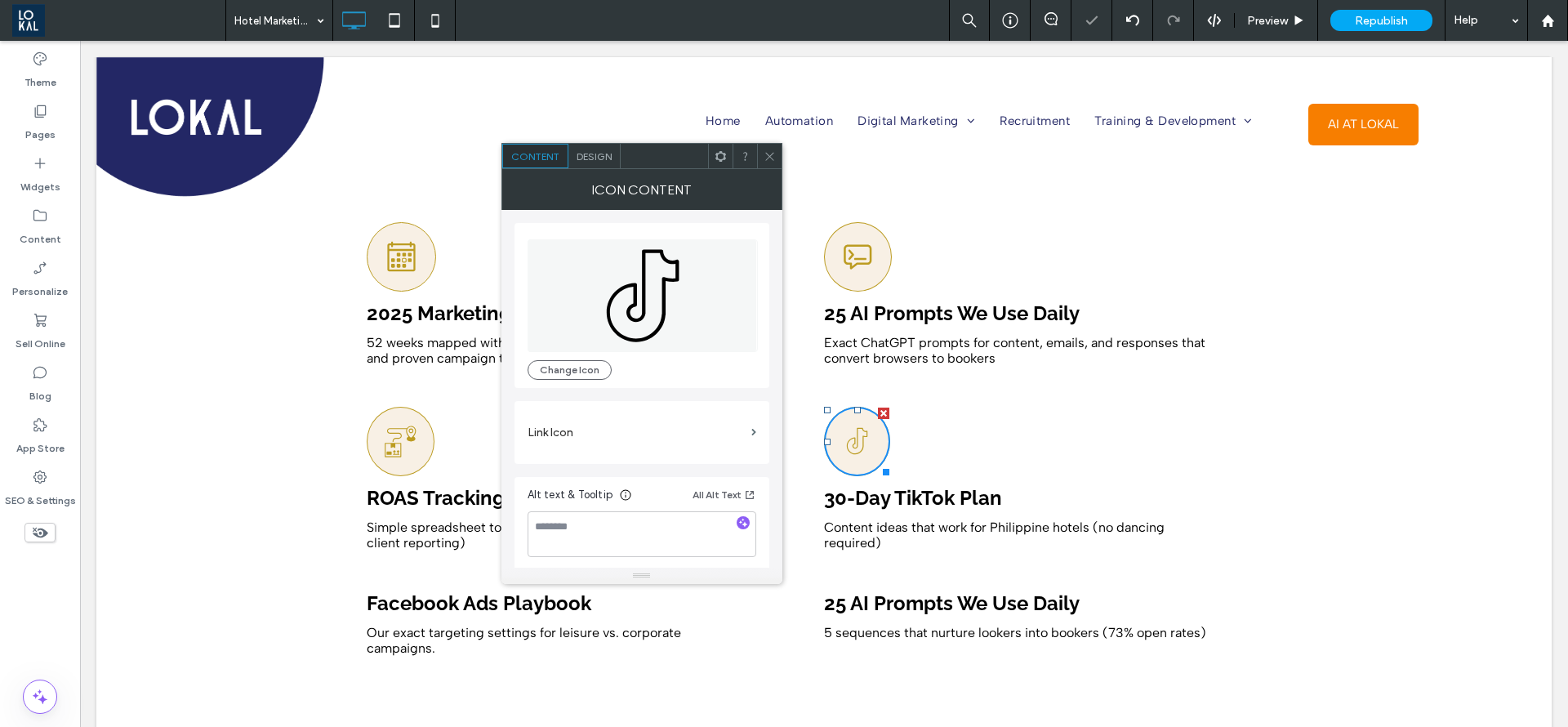
click at [769, 152] on icon at bounding box center [770, 156] width 12 height 12
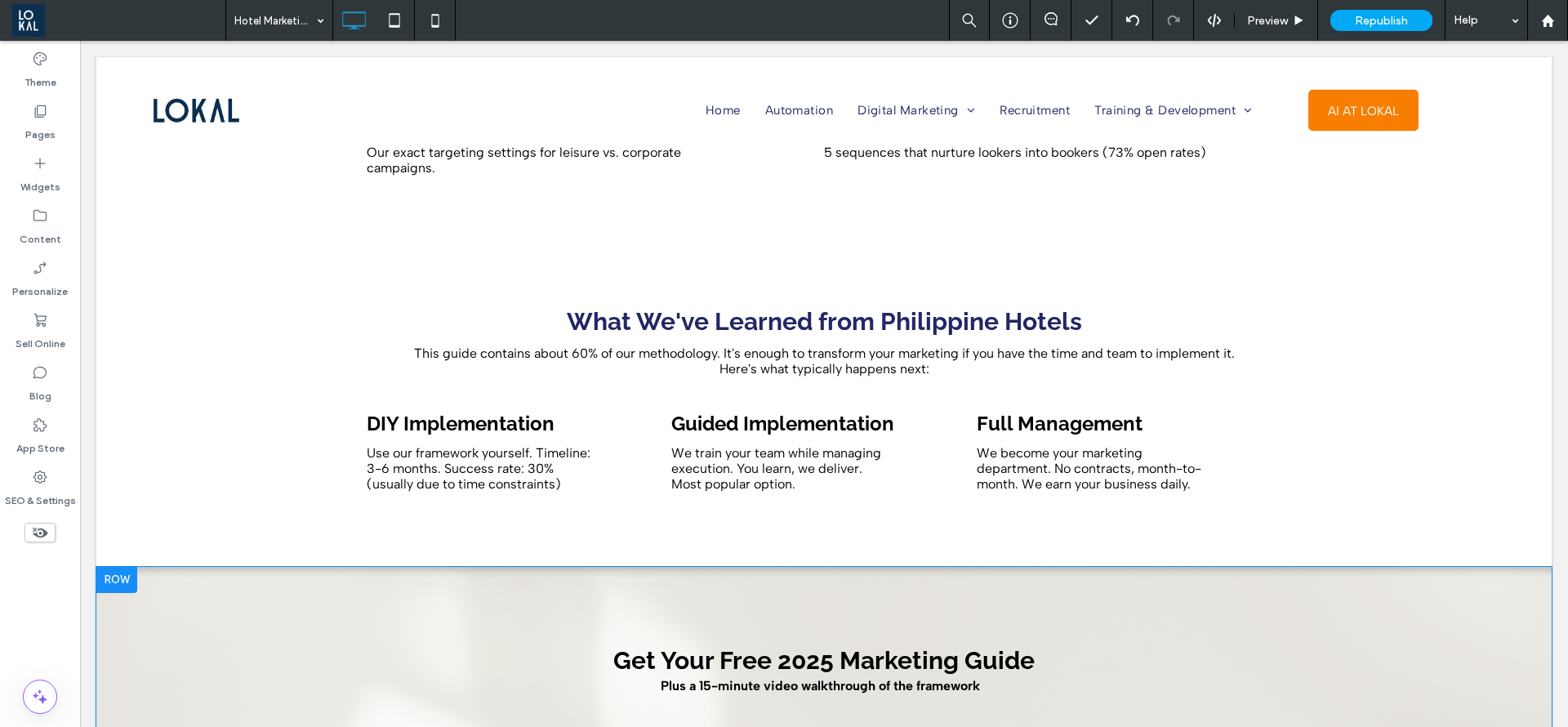
scroll to position [5635, 0]
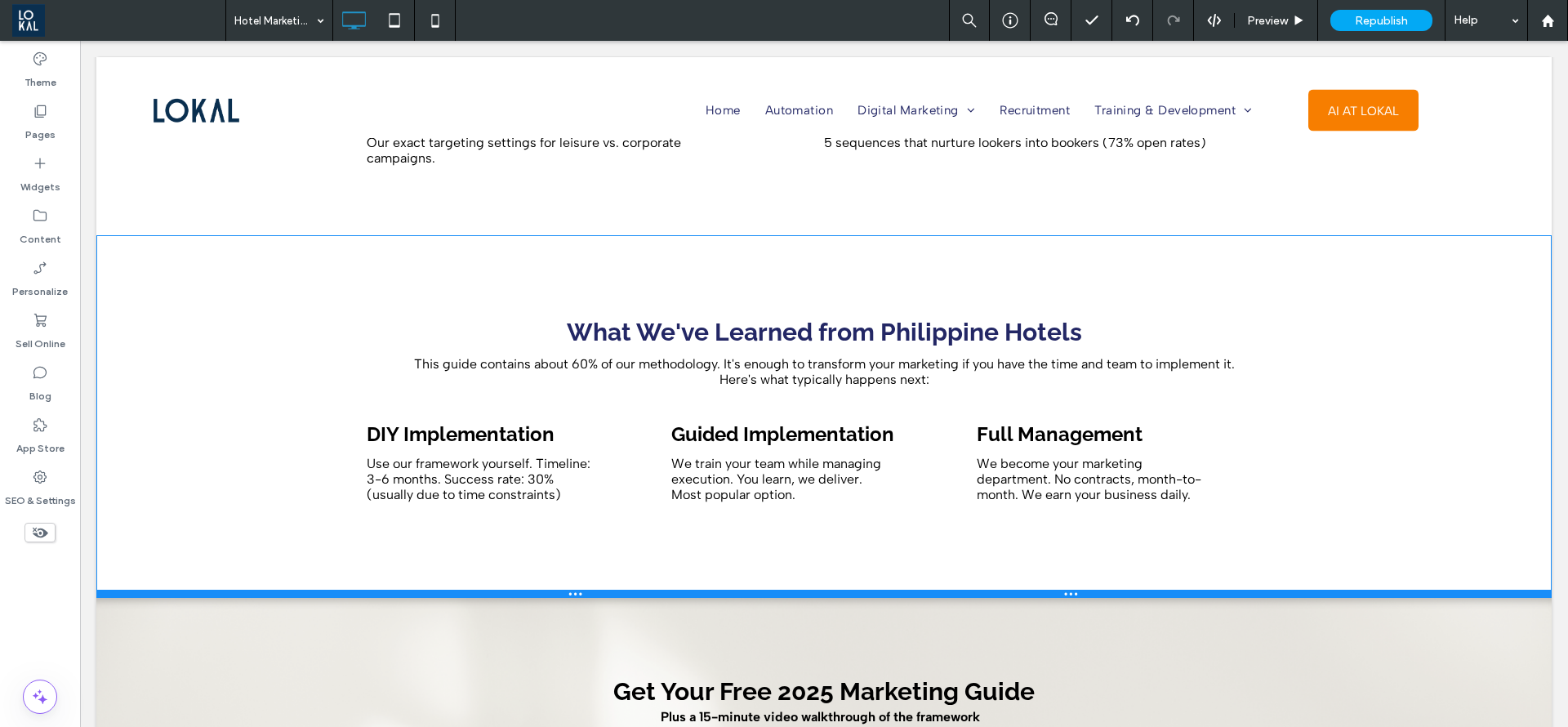
drag, startPoint x: 633, startPoint y: 528, endPoint x: 946, endPoint y: 608, distance: 323.1
click at [679, 590] on div at bounding box center [824, 594] width 1455 height 9
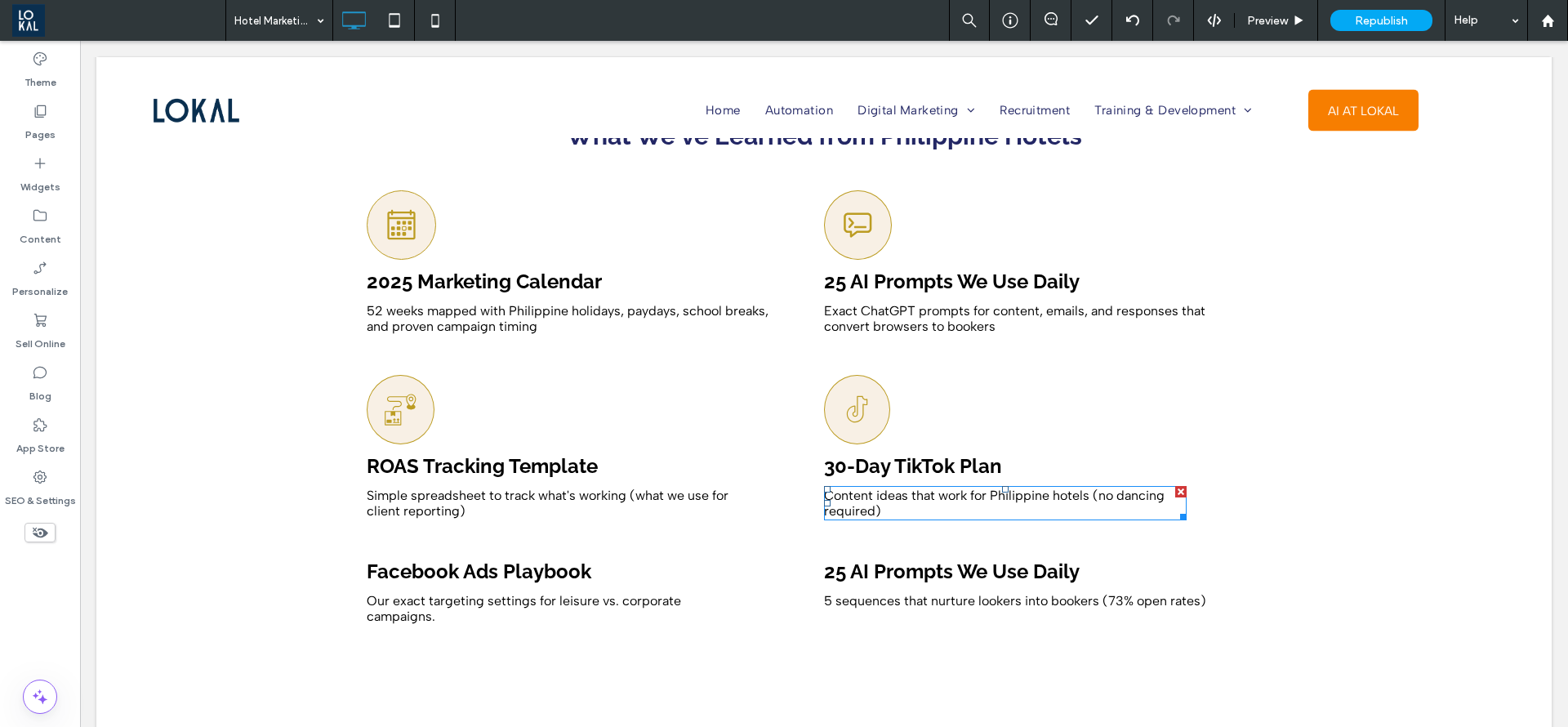
scroll to position [5268, 0]
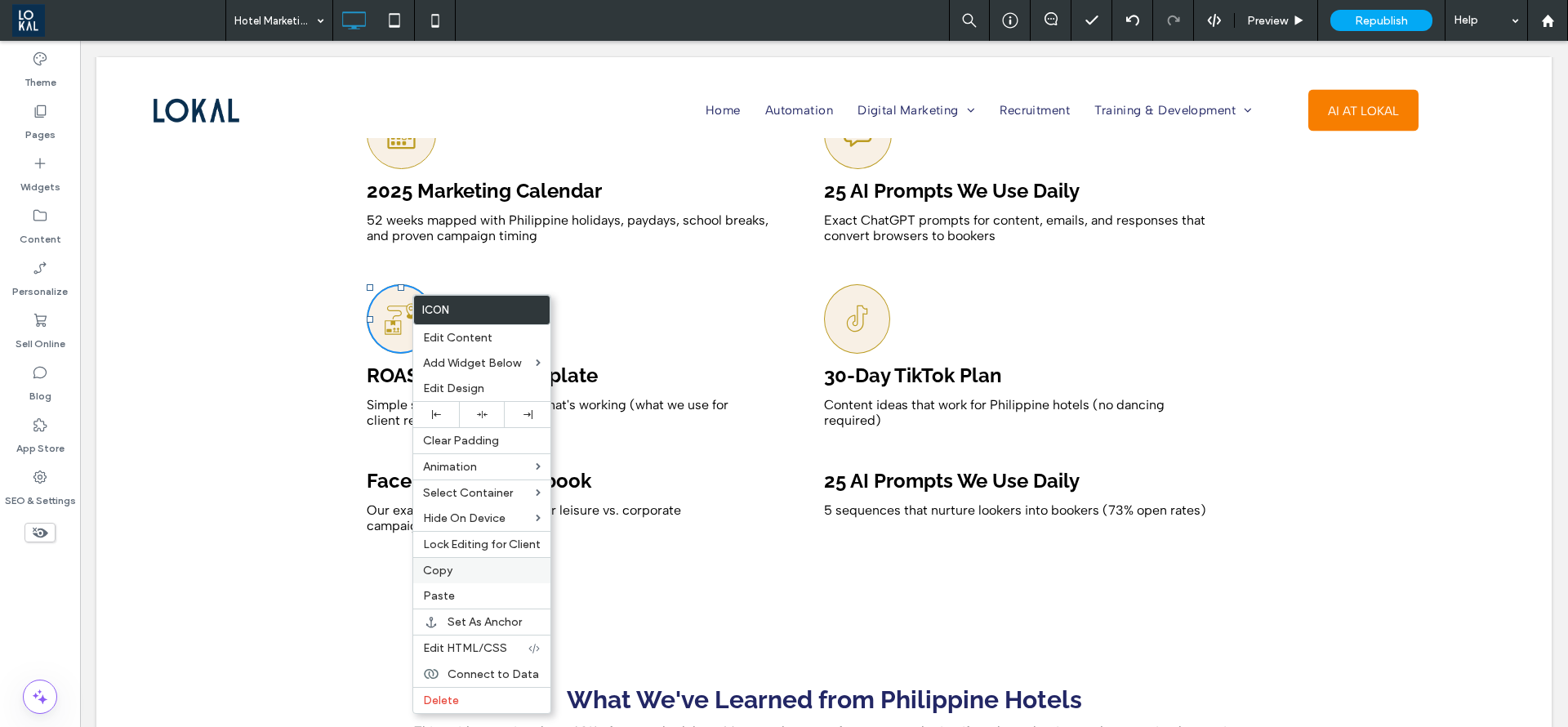
click at [455, 568] on label "Copy" at bounding box center [482, 570] width 117 height 14
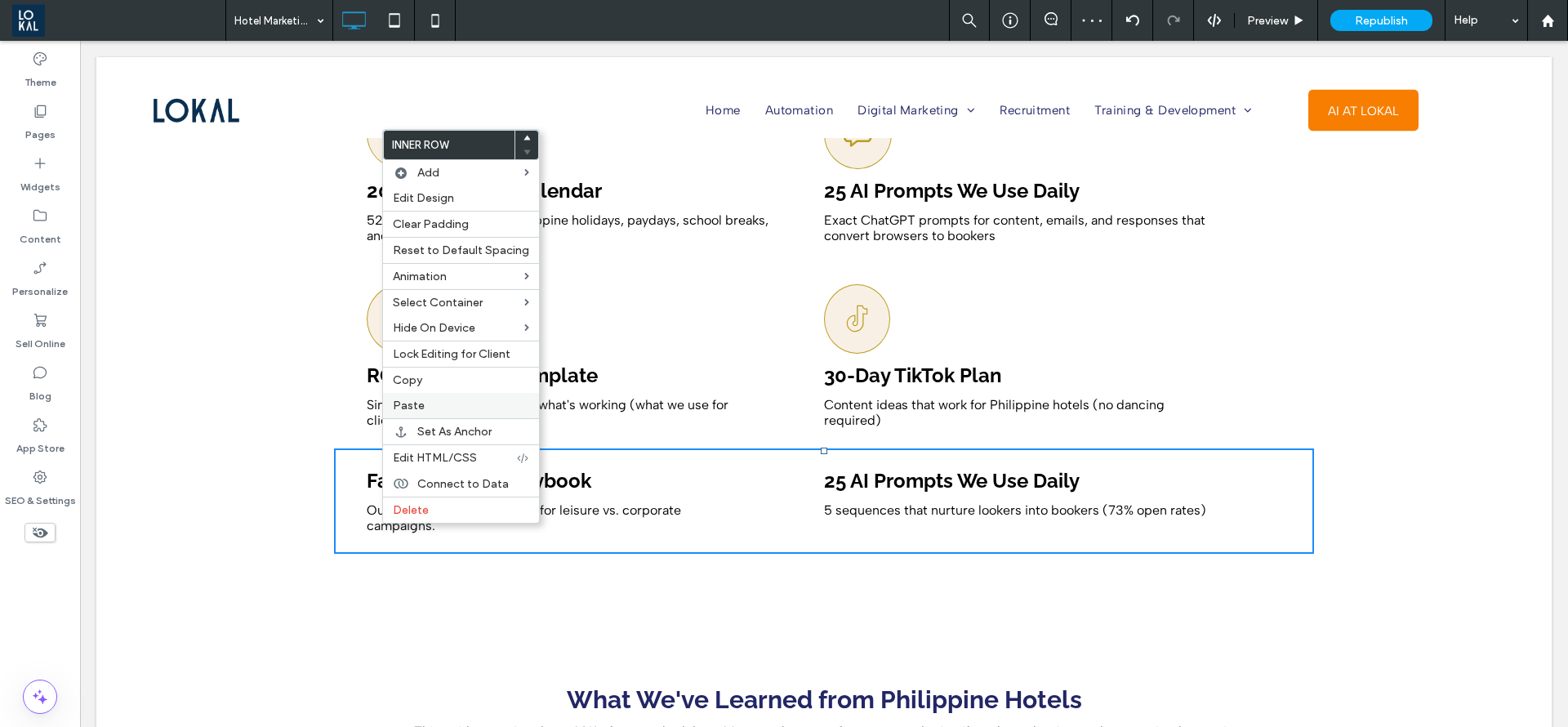
click at [407, 410] on span "Paste" at bounding box center [409, 405] width 32 height 14
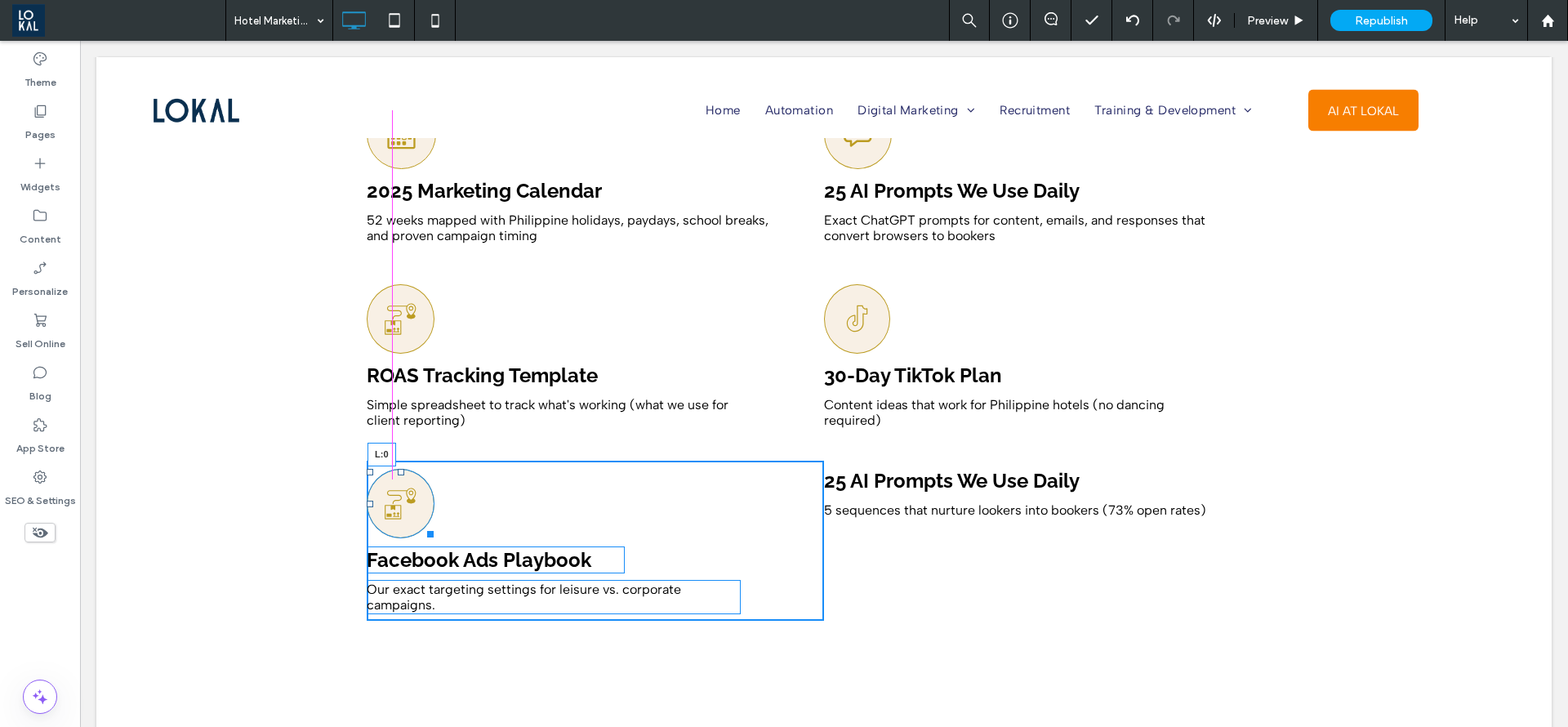
drag, startPoint x: 557, startPoint y: 479, endPoint x: 353, endPoint y: 481, distance: 204.0
click at [353, 481] on div "L:0 Facebook Ads Playbook Our exact targeting settings for leisure vs. corporat…" at bounding box center [824, 541] width 980 height 185
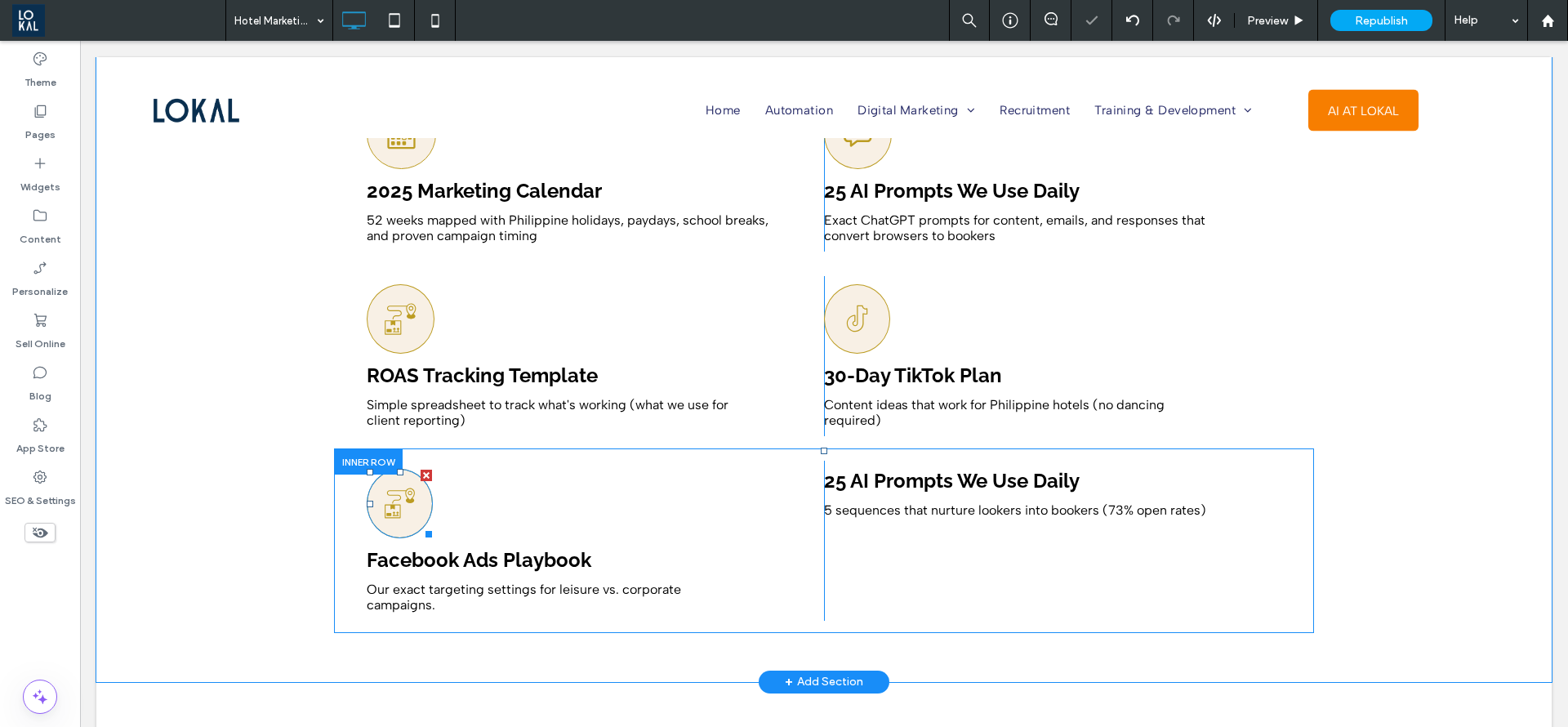
click at [403, 490] on icon at bounding box center [400, 504] width 33 height 68
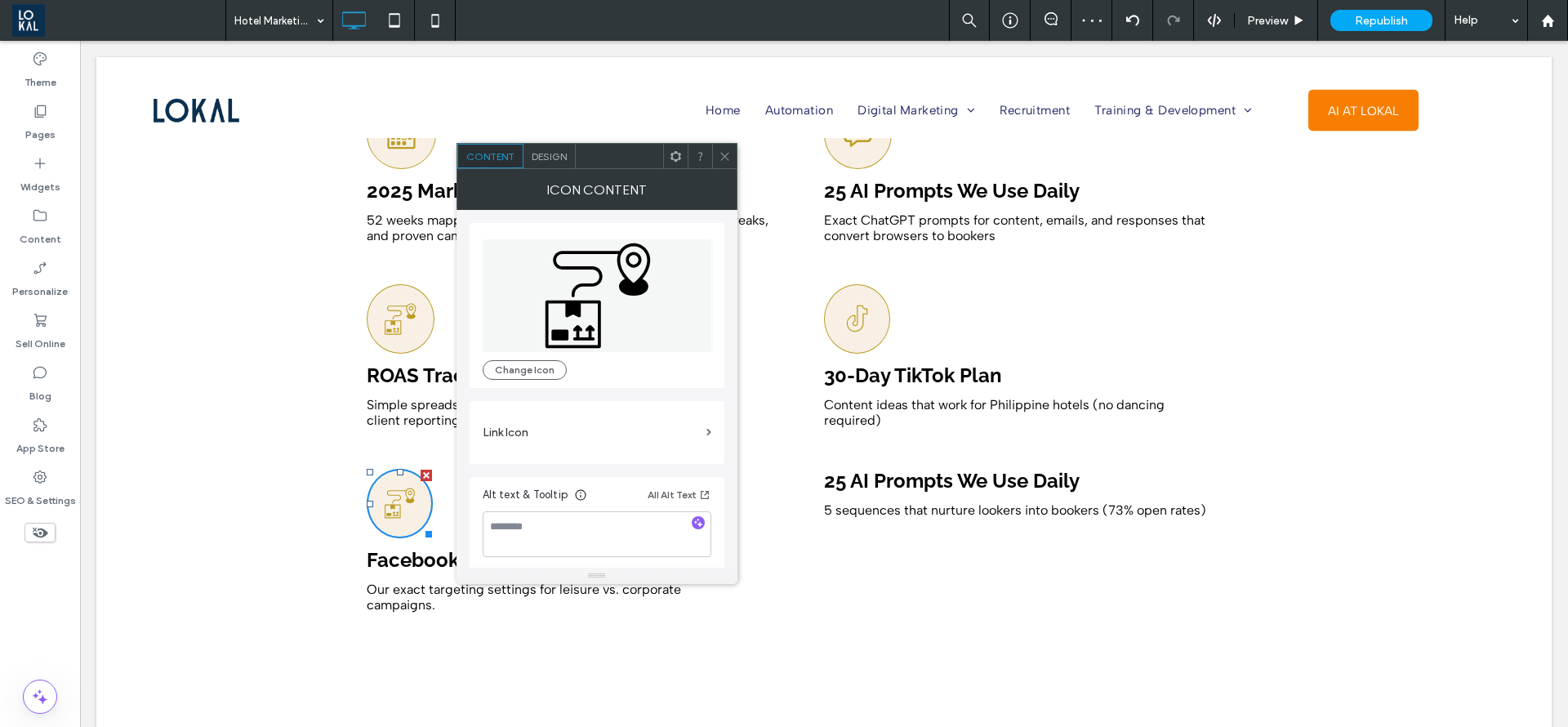
click at [543, 156] on span "Design" at bounding box center [549, 156] width 35 height 12
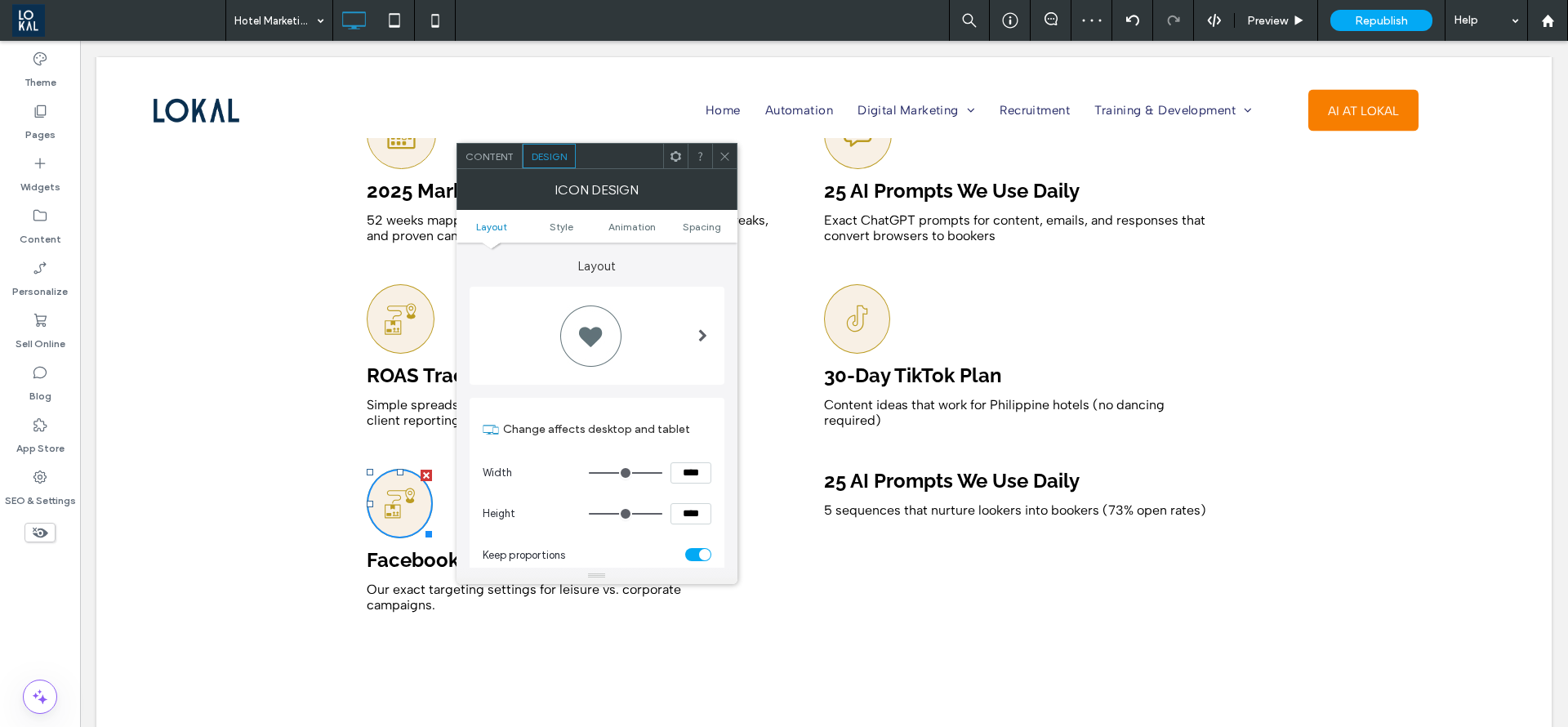
click at [487, 144] on div "Content" at bounding box center [490, 156] width 65 height 25
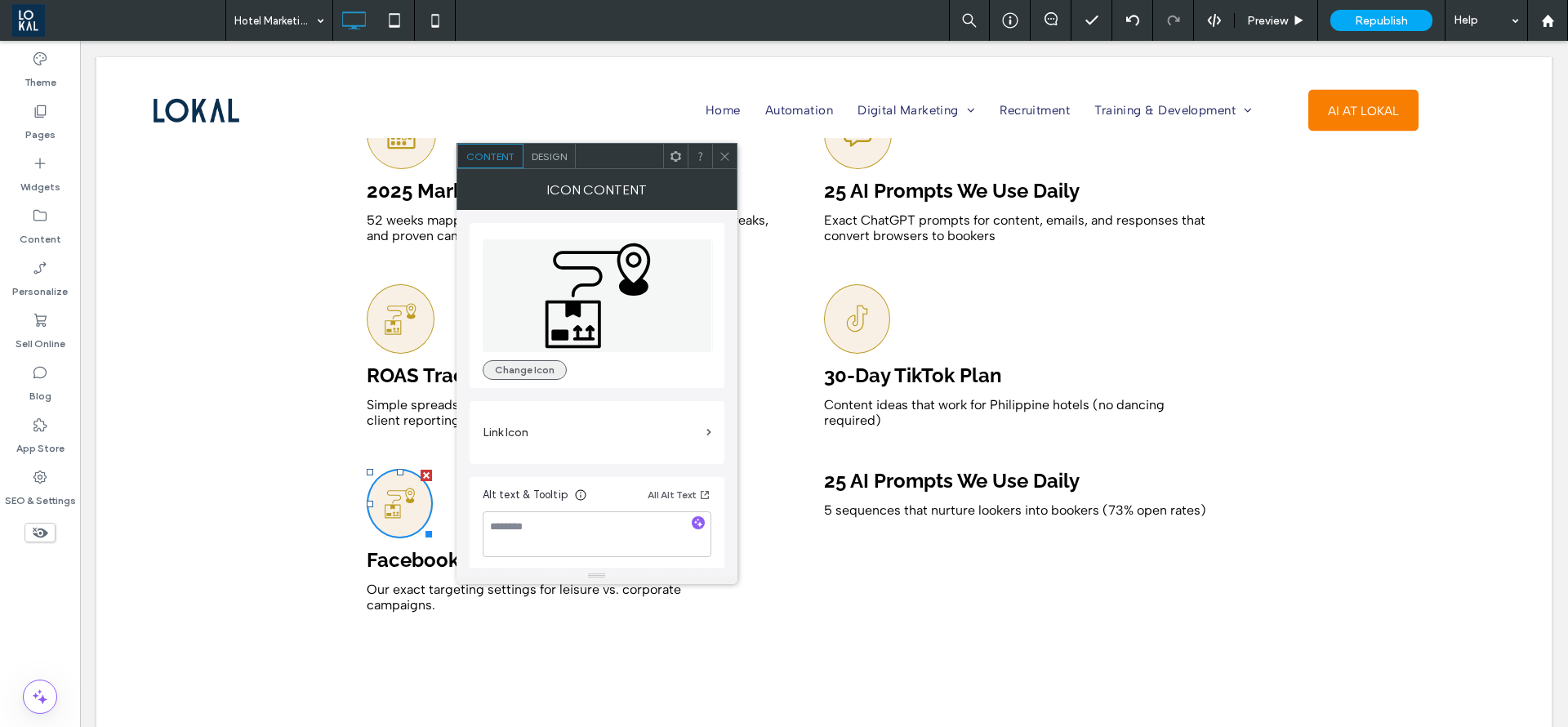
click at [506, 361] on button "Change Icon" at bounding box center [525, 369] width 84 height 20
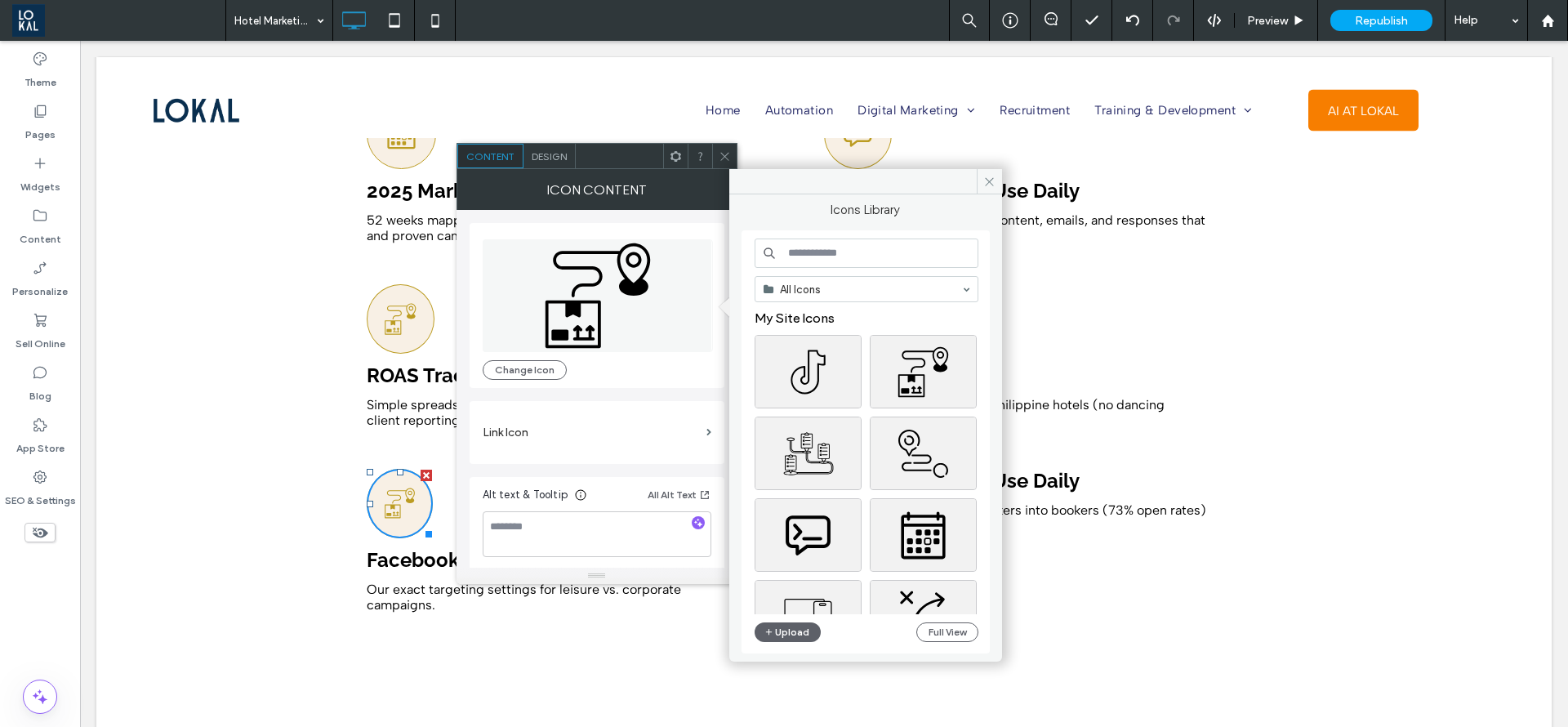
click at [816, 253] on input at bounding box center [866, 253] width 223 height 29
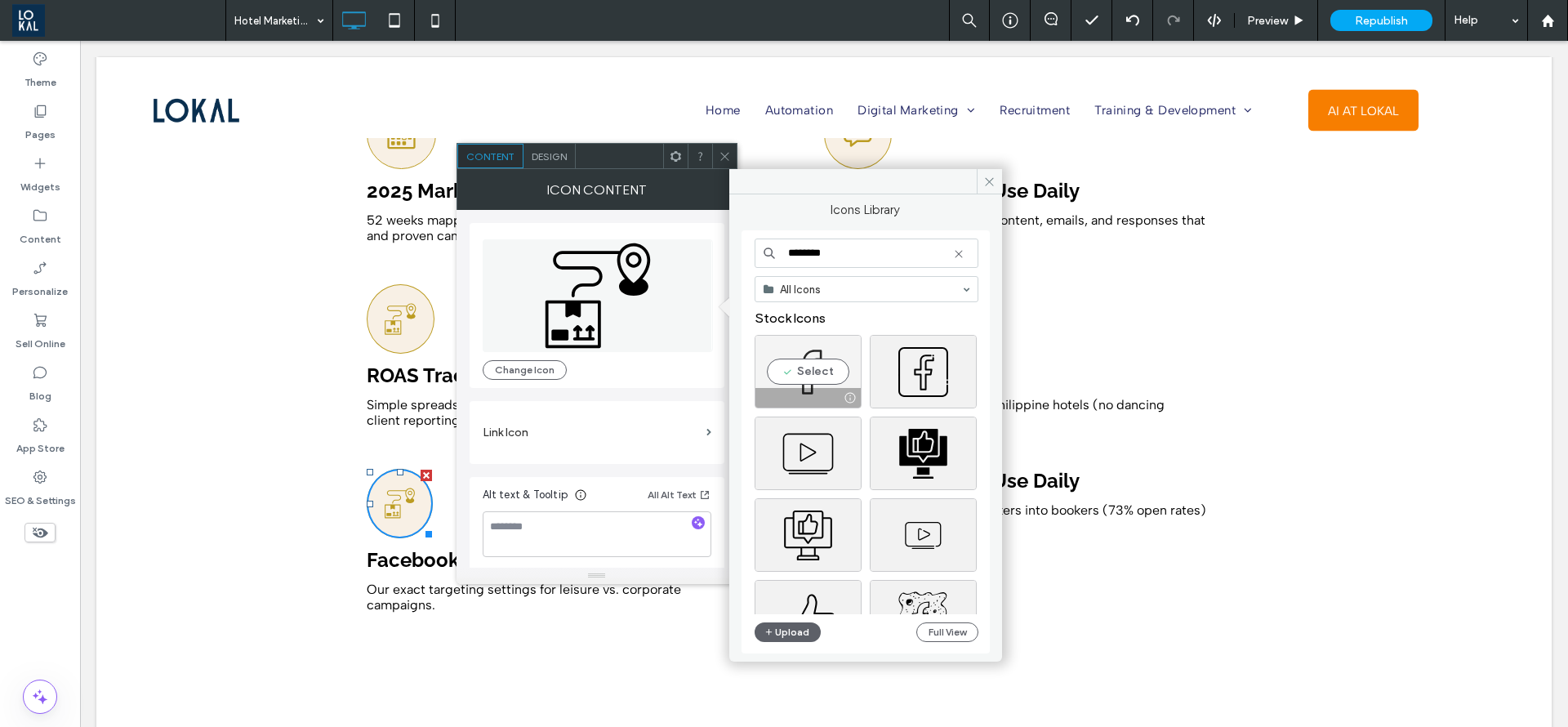
type input "********"
click at [806, 378] on div "Select" at bounding box center [808, 372] width 107 height 74
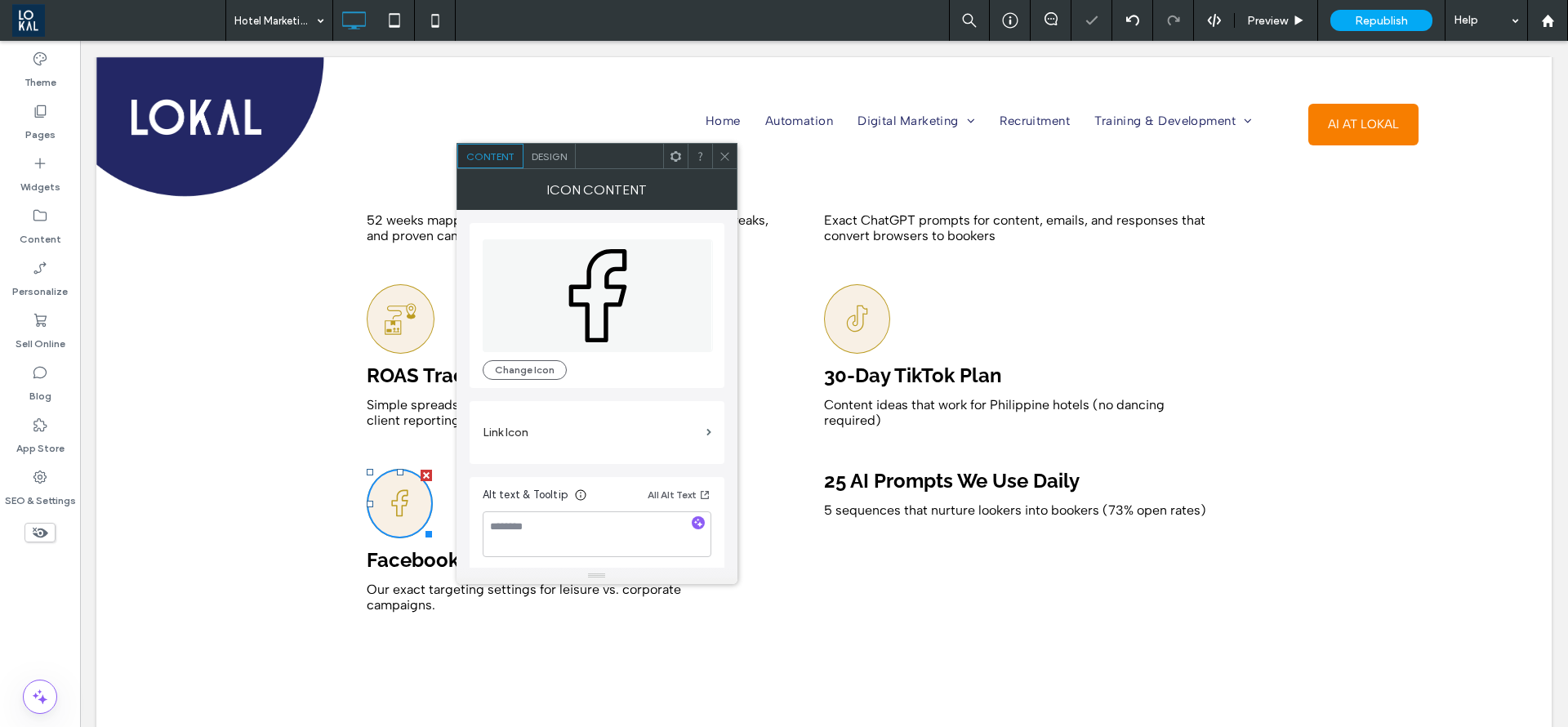
click at [730, 157] on icon at bounding box center [724, 156] width 12 height 12
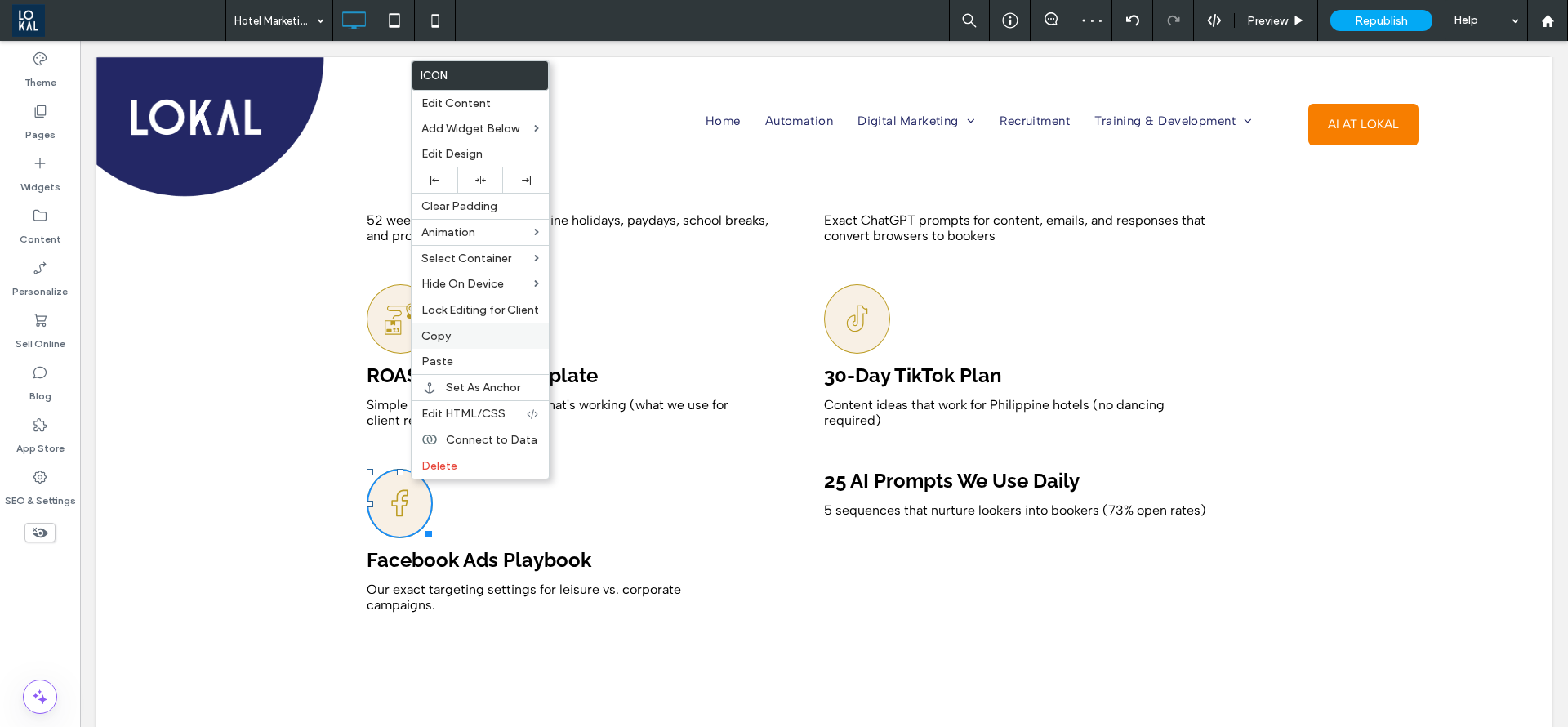
click at [453, 334] on label "Copy" at bounding box center [480, 336] width 117 height 14
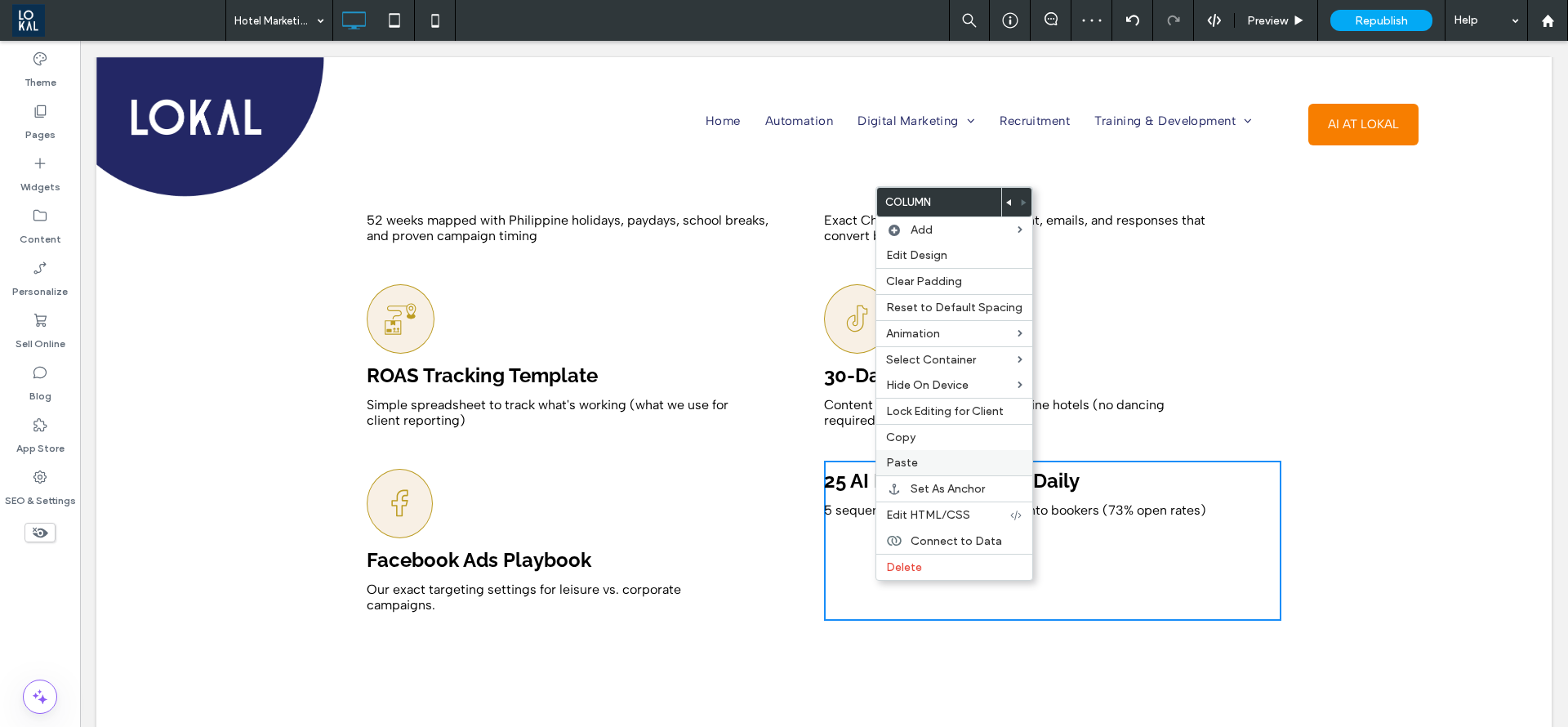
click at [924, 453] on div "Paste" at bounding box center [954, 462] width 156 height 26
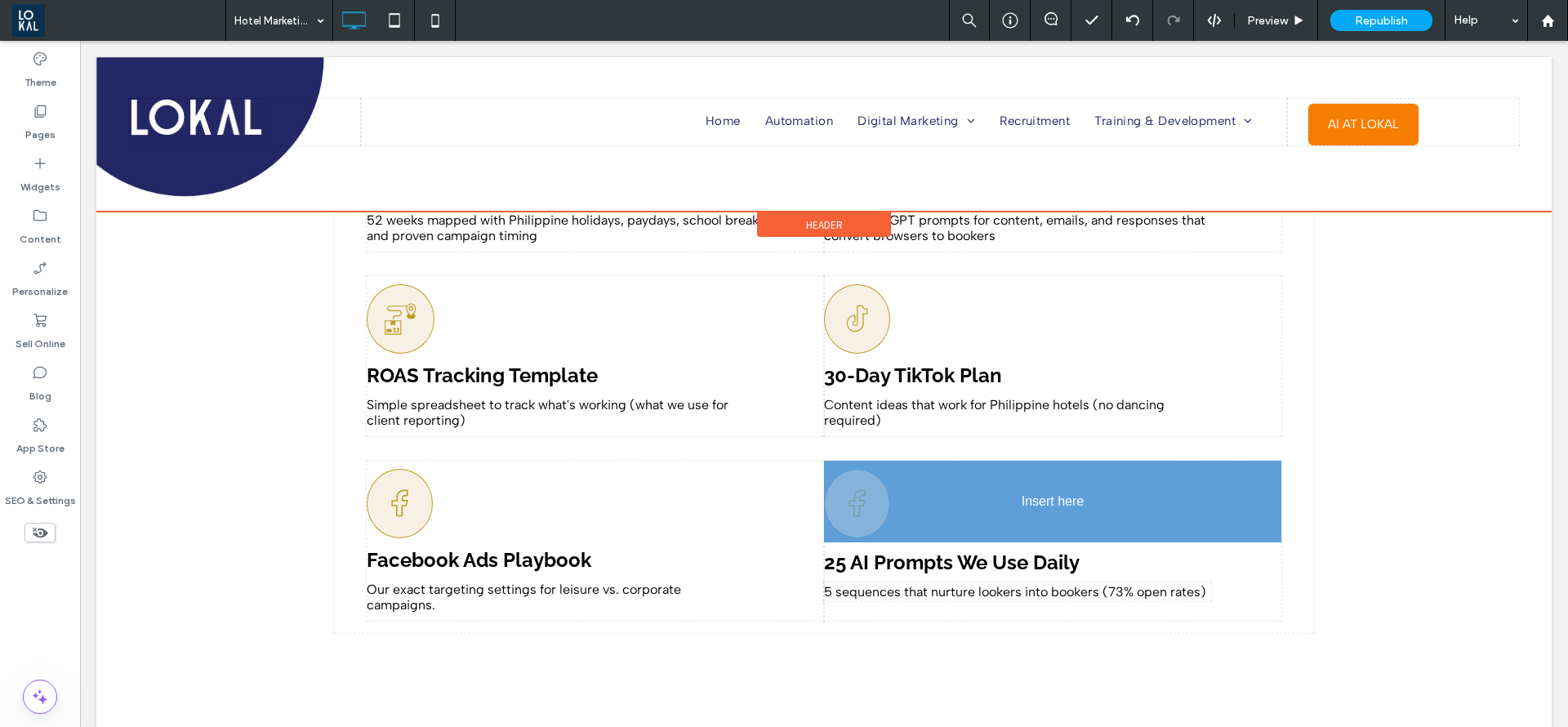
drag, startPoint x: 1032, startPoint y: 543, endPoint x: 1123, endPoint y: 511, distance: 96.5
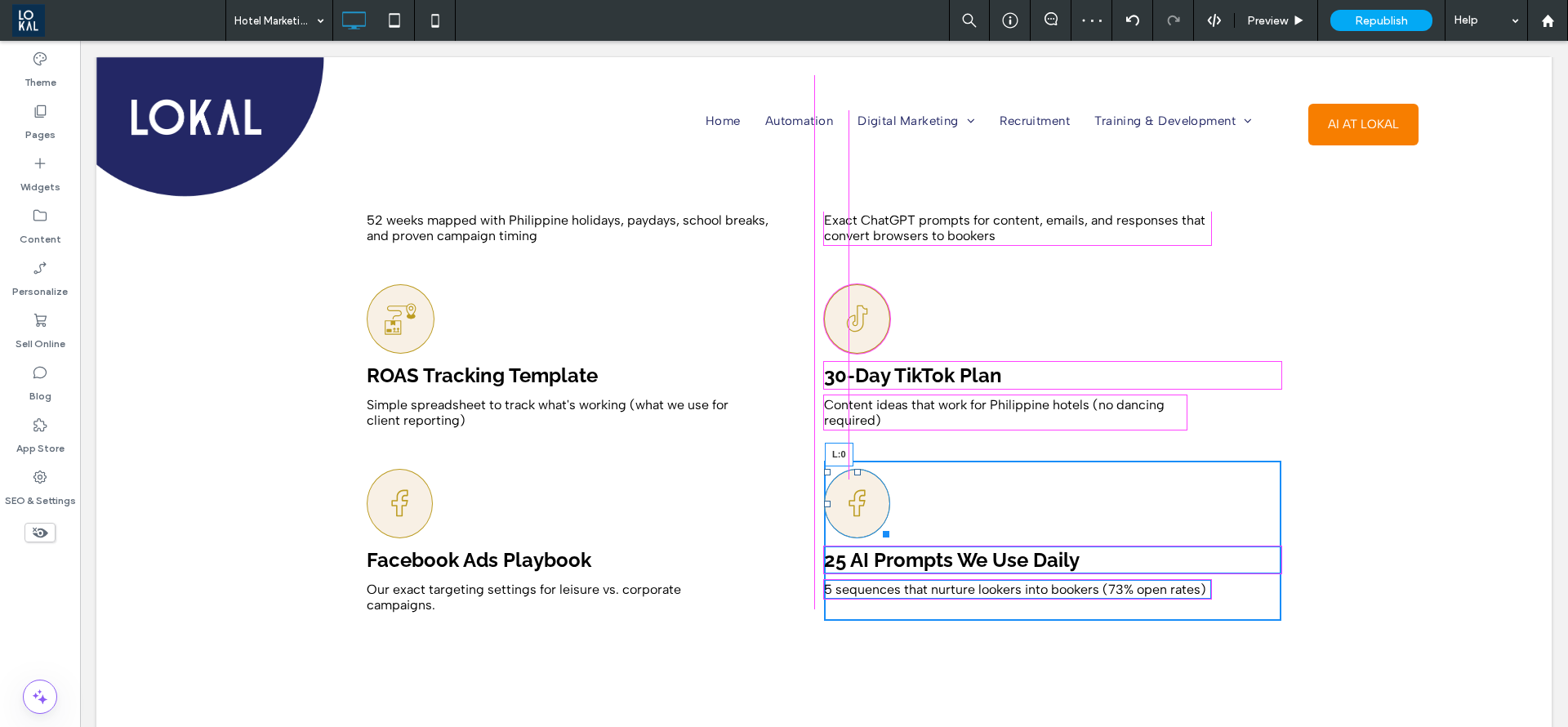
drag, startPoint x: 1015, startPoint y: 479, endPoint x: 897, endPoint y: 562, distance: 144.3
click at [824, 522] on div "L:0 25 AI Prompts We Use Daily 5 sequences that nurture lookers into bookers (7…" at bounding box center [1052, 541] width 457 height 160
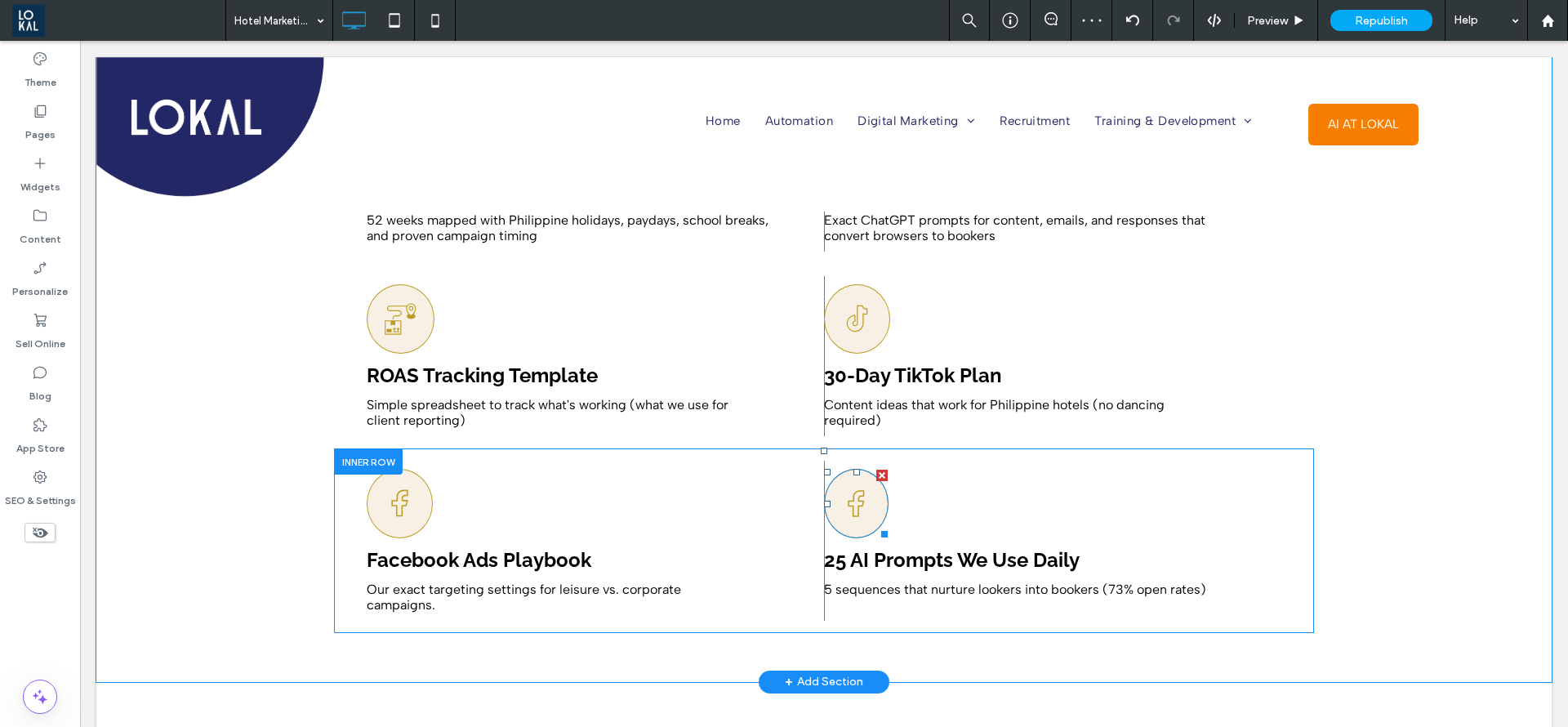
click at [861, 502] on icon at bounding box center [857, 504] width 32 height 68
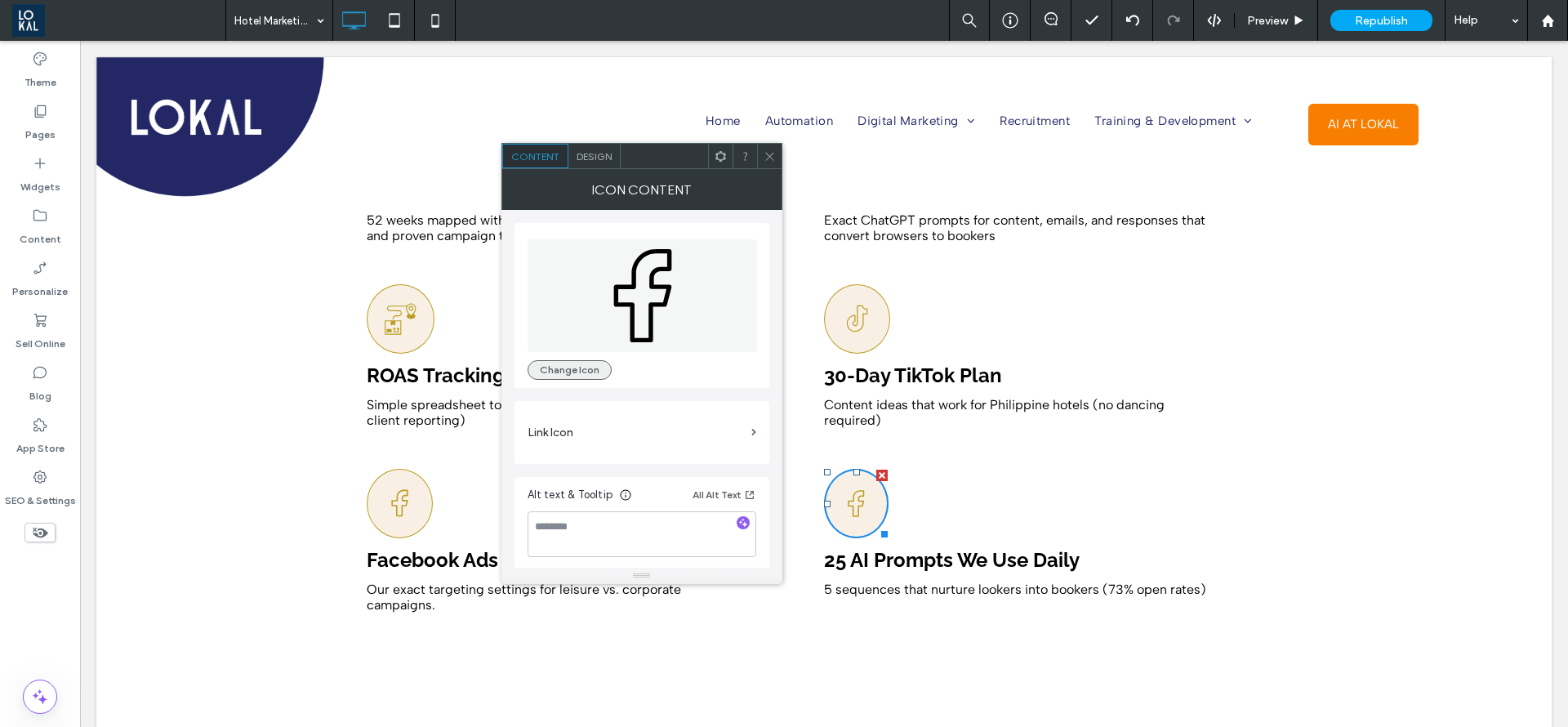
click at [553, 368] on button "Change Icon" at bounding box center [569, 369] width 84 height 20
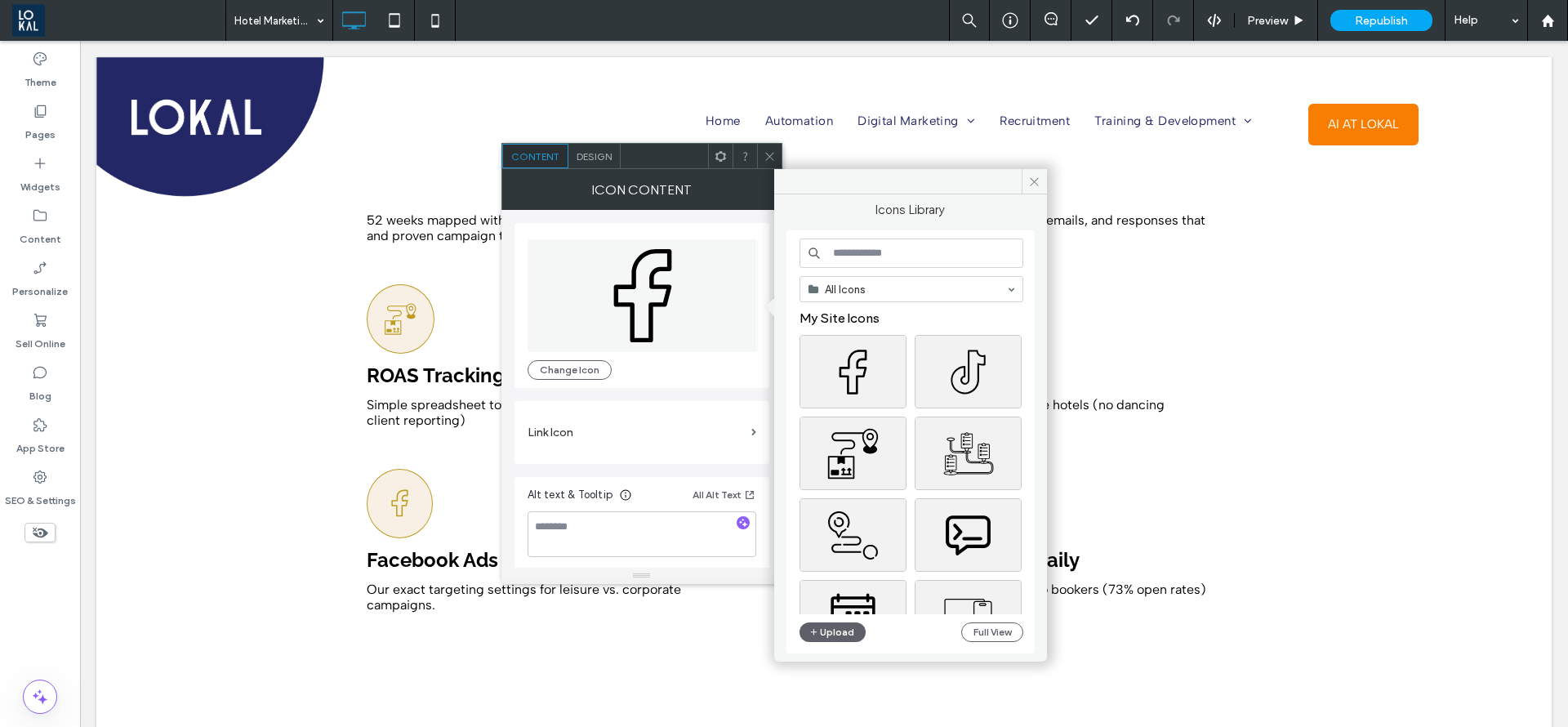
click at [860, 255] on input at bounding box center [912, 253] width 223 height 29
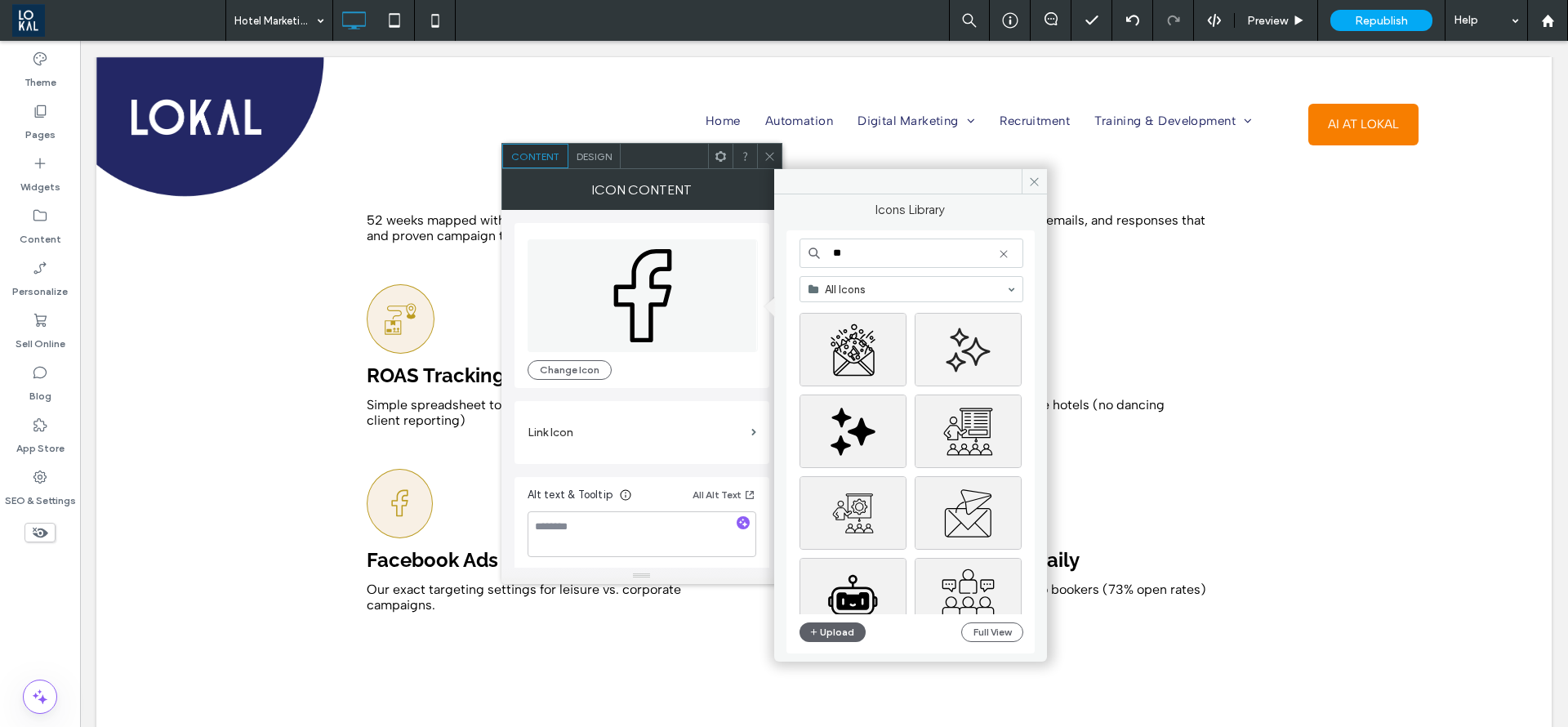
scroll to position [0, 0]
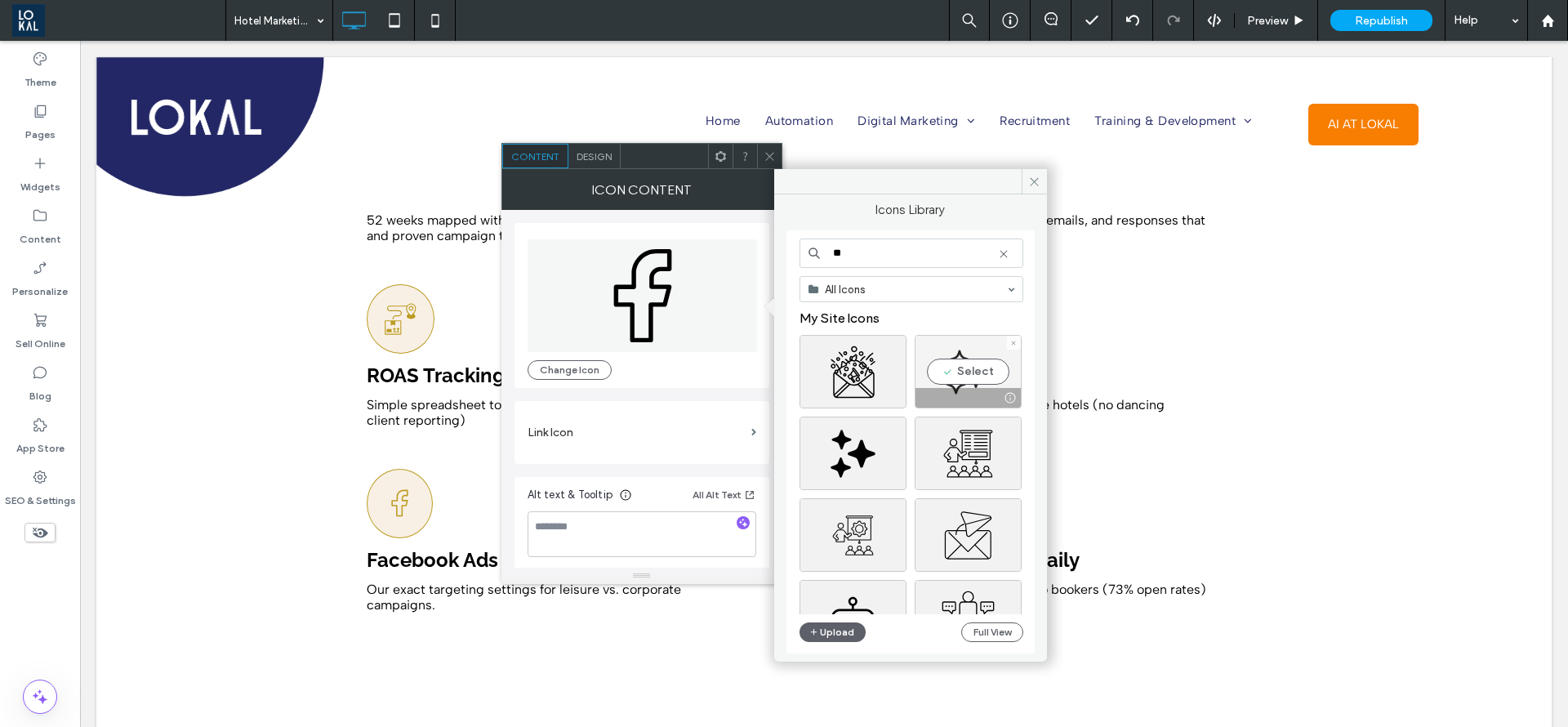
type input "**"
click at [974, 376] on div "Select" at bounding box center [968, 372] width 107 height 74
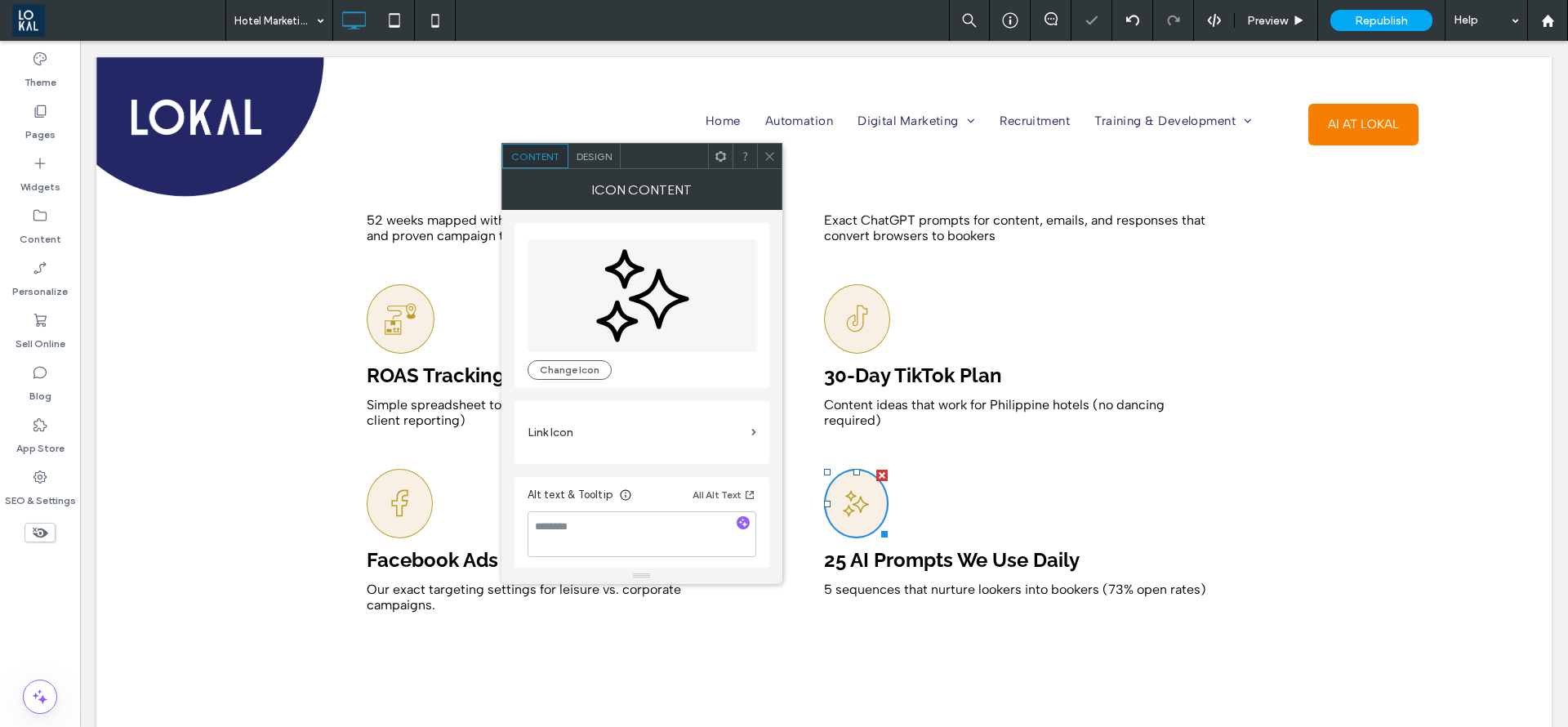
click at [779, 154] on div at bounding box center [770, 156] width 25 height 25
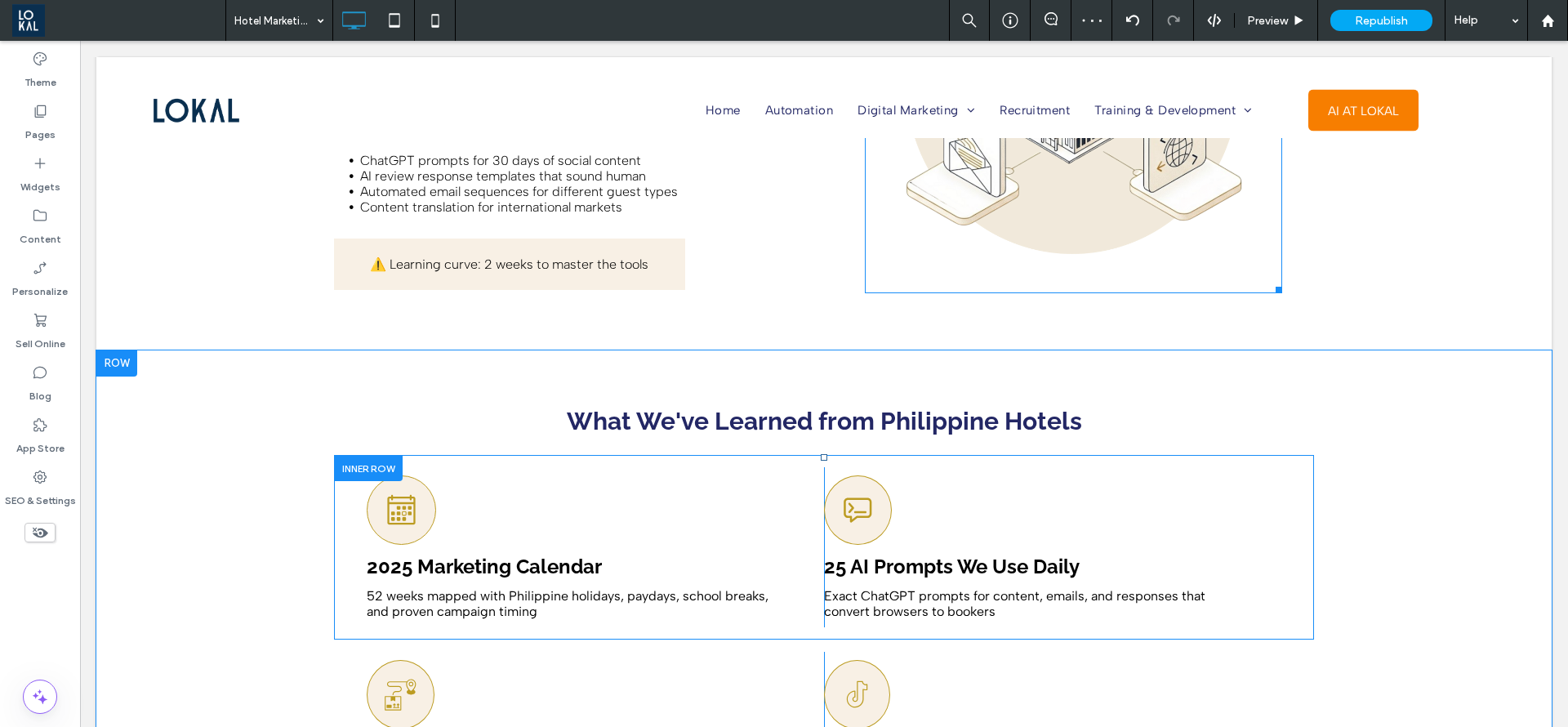
scroll to position [4900, 0]
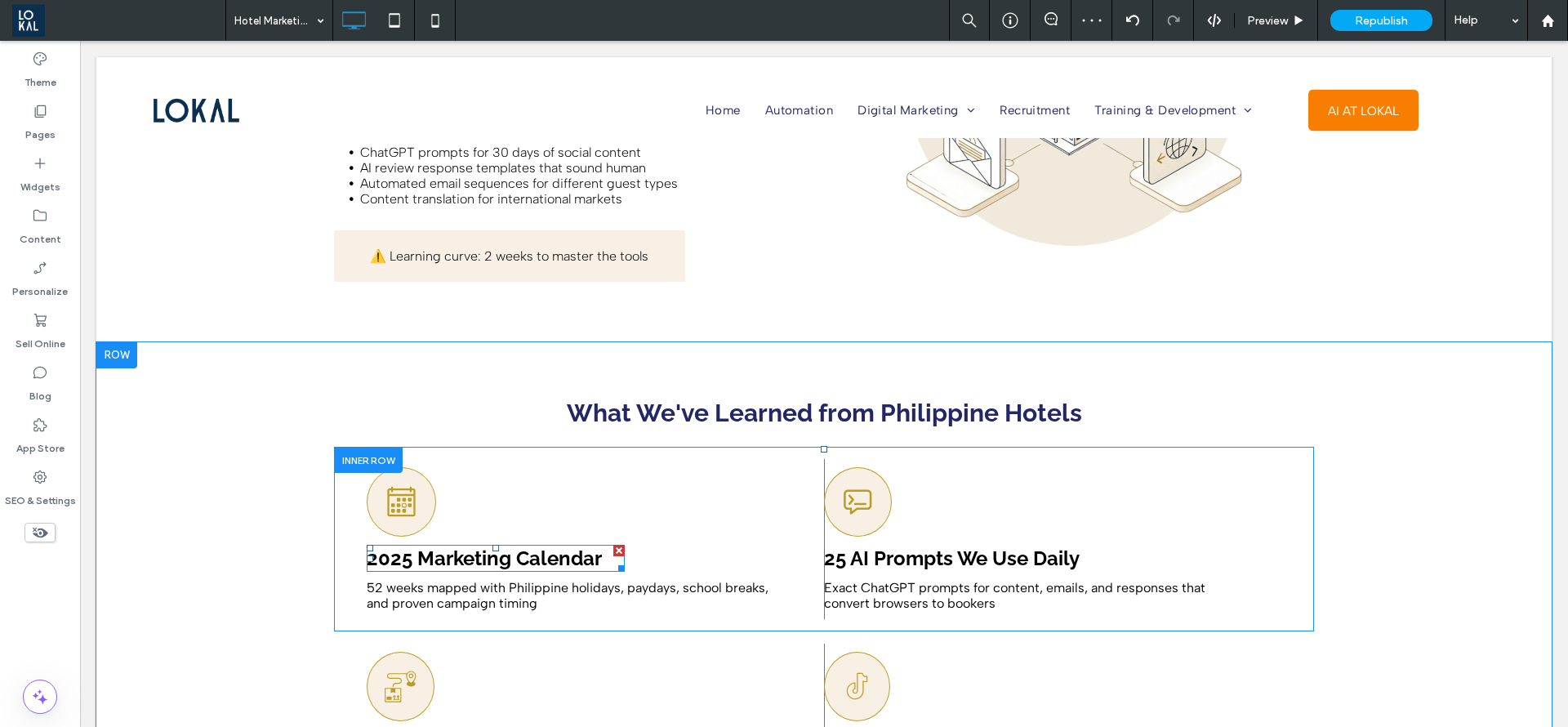
click at [545, 546] on span "2025 Marketing Calendar" at bounding box center [484, 558] width 235 height 24
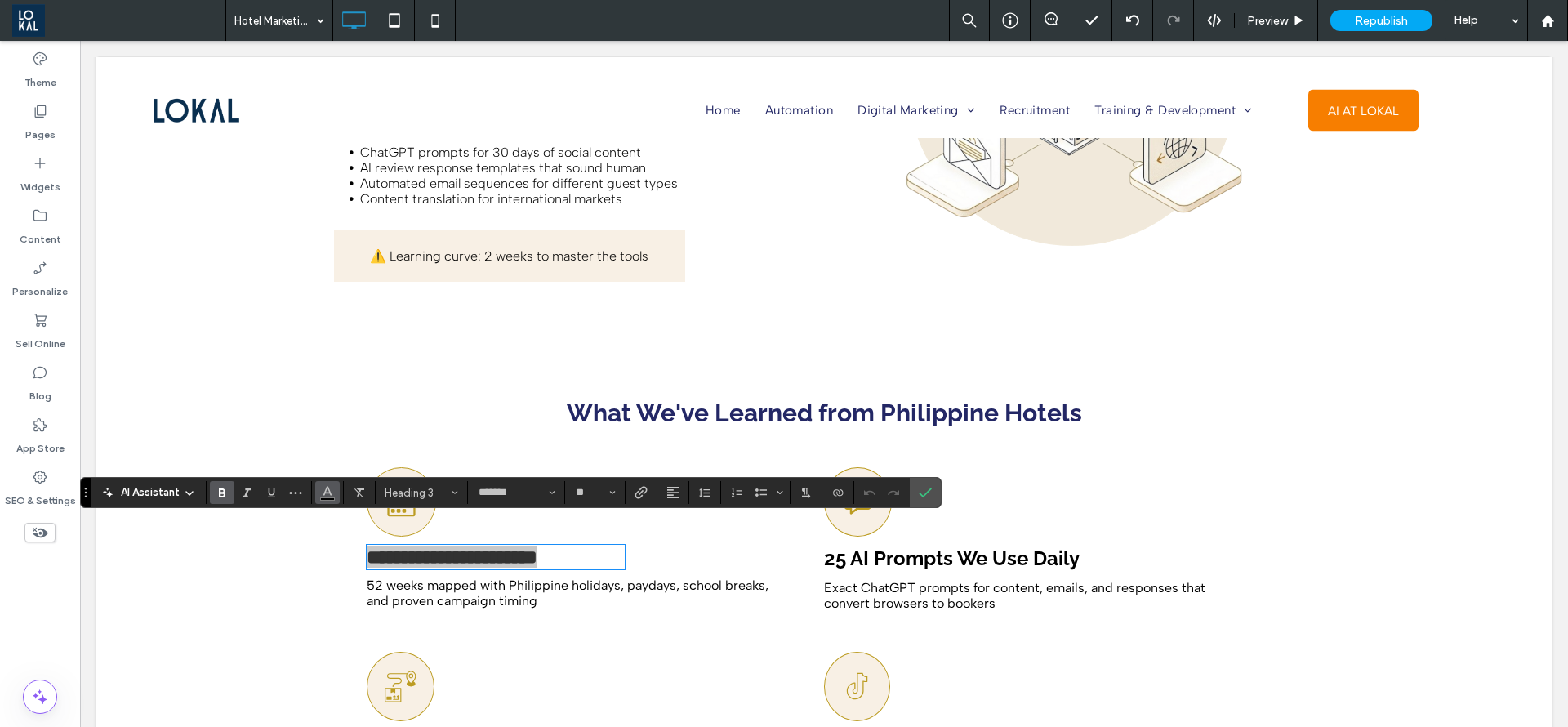
click at [321, 492] on icon "Color" at bounding box center [328, 491] width 13 height 13
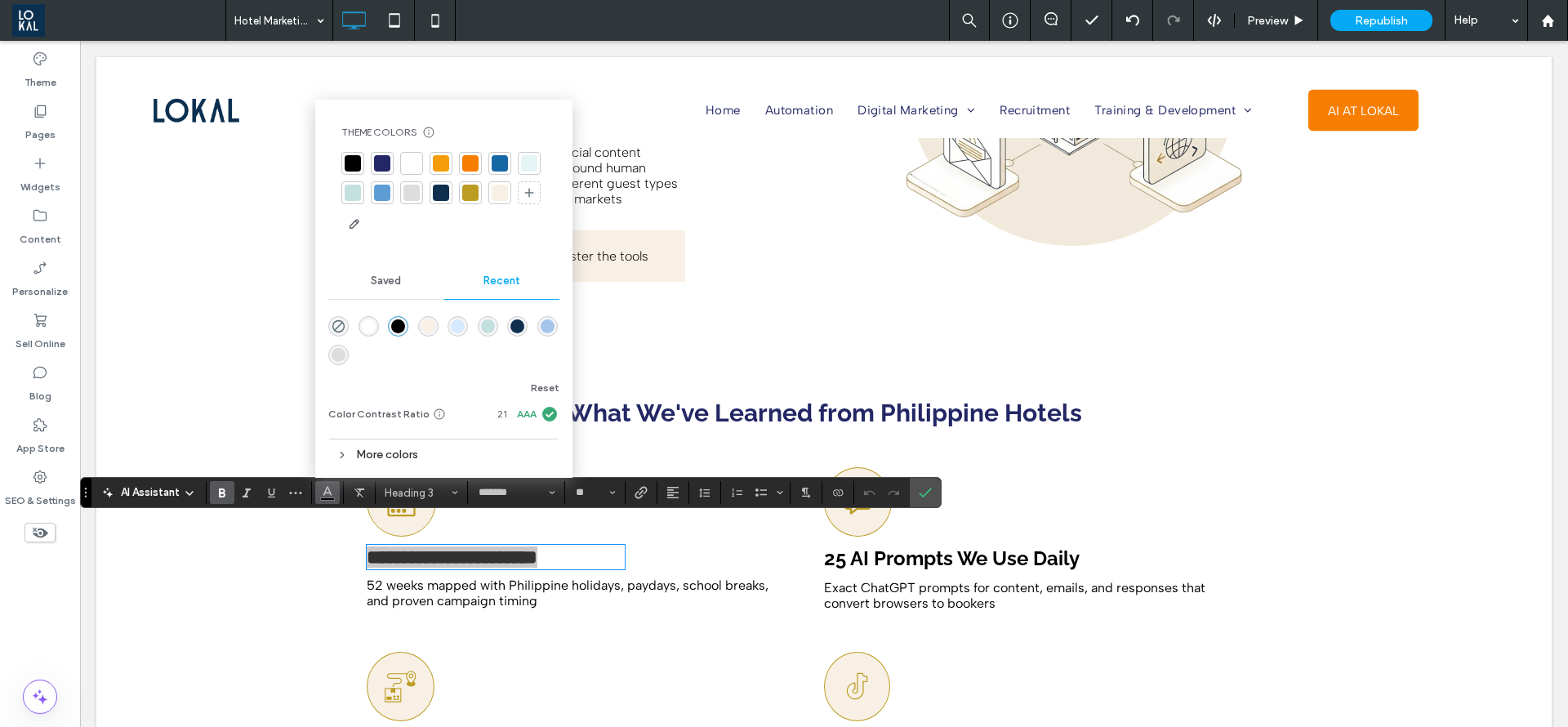
click at [478, 191] on div at bounding box center [470, 192] width 16 height 16
click at [977, 546] on span "25 AI Prompts We Use Daily" at bounding box center [952, 558] width 256 height 24
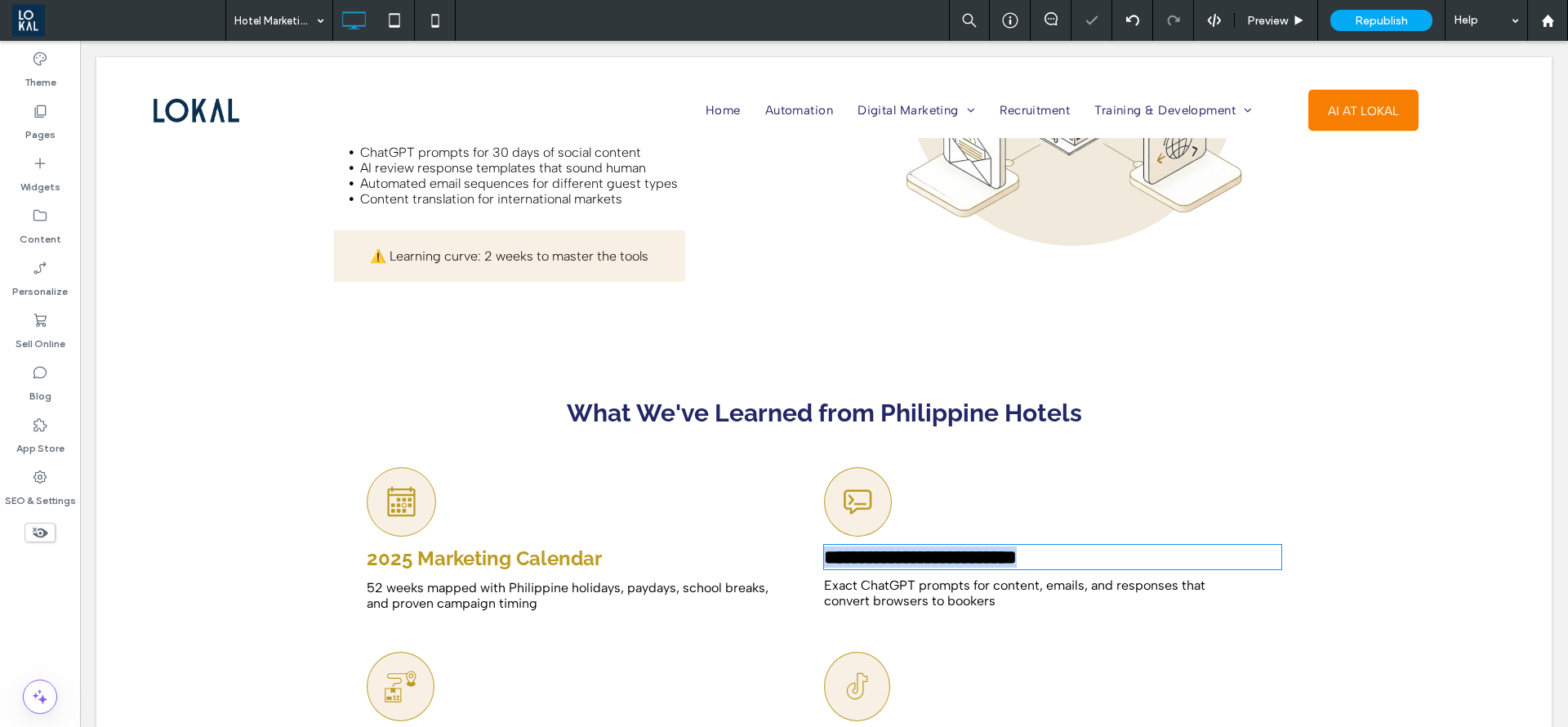
type input "*******"
type input "**"
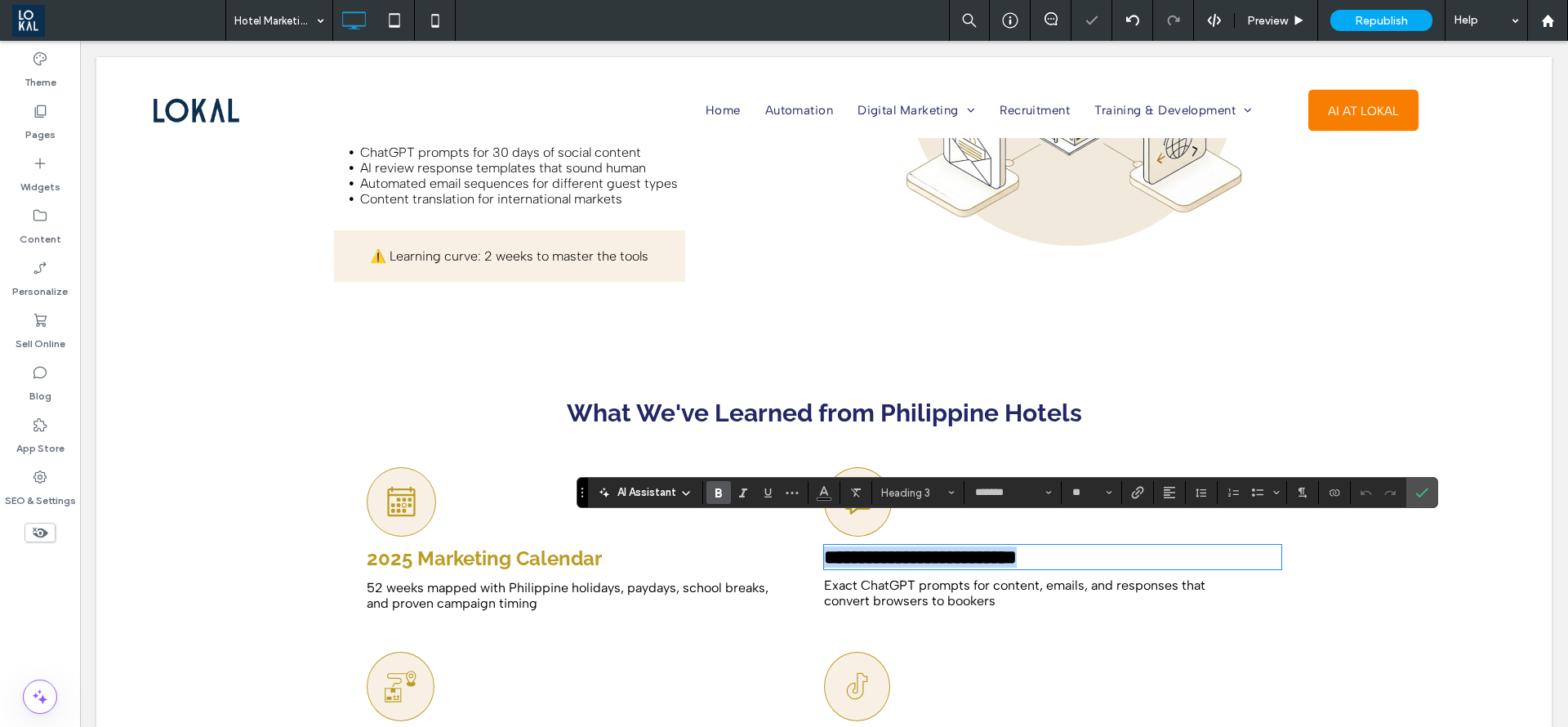
click at [539, 546] on div "2025 Marketing Calendar" at bounding box center [495, 558] width 258 height 27
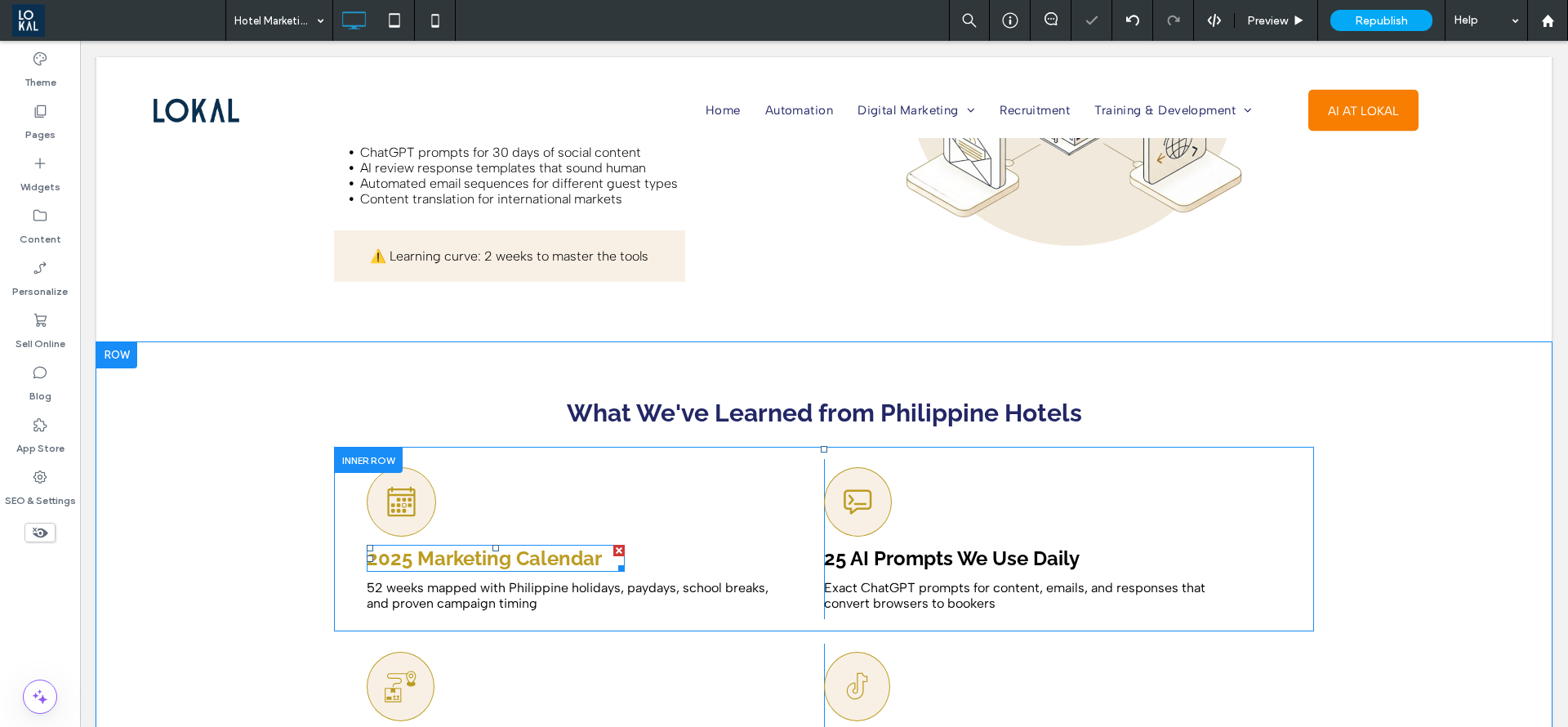
click at [541, 546] on span "2025 Marketing Calendar" at bounding box center [484, 558] width 235 height 24
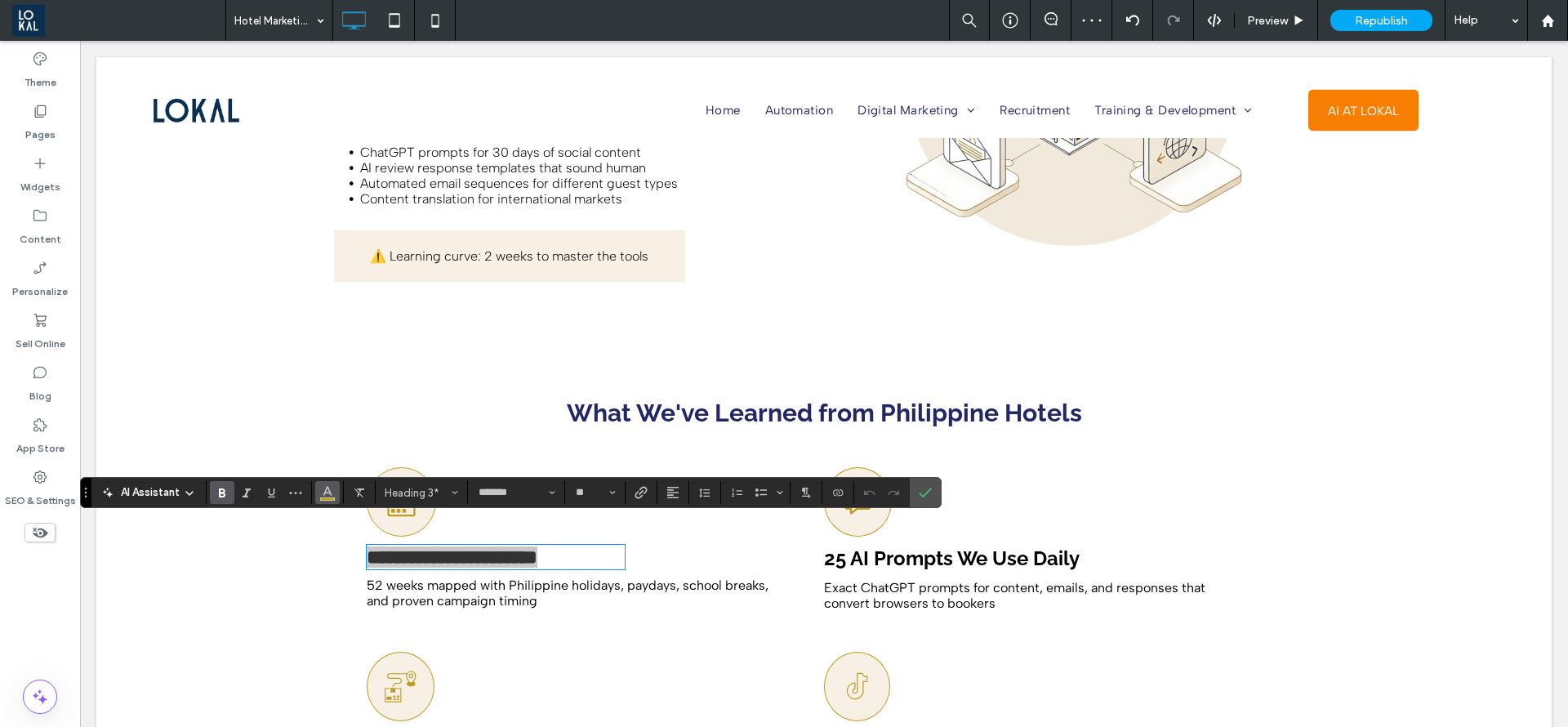
click at [321, 492] on icon "Color" at bounding box center [328, 491] width 13 height 13
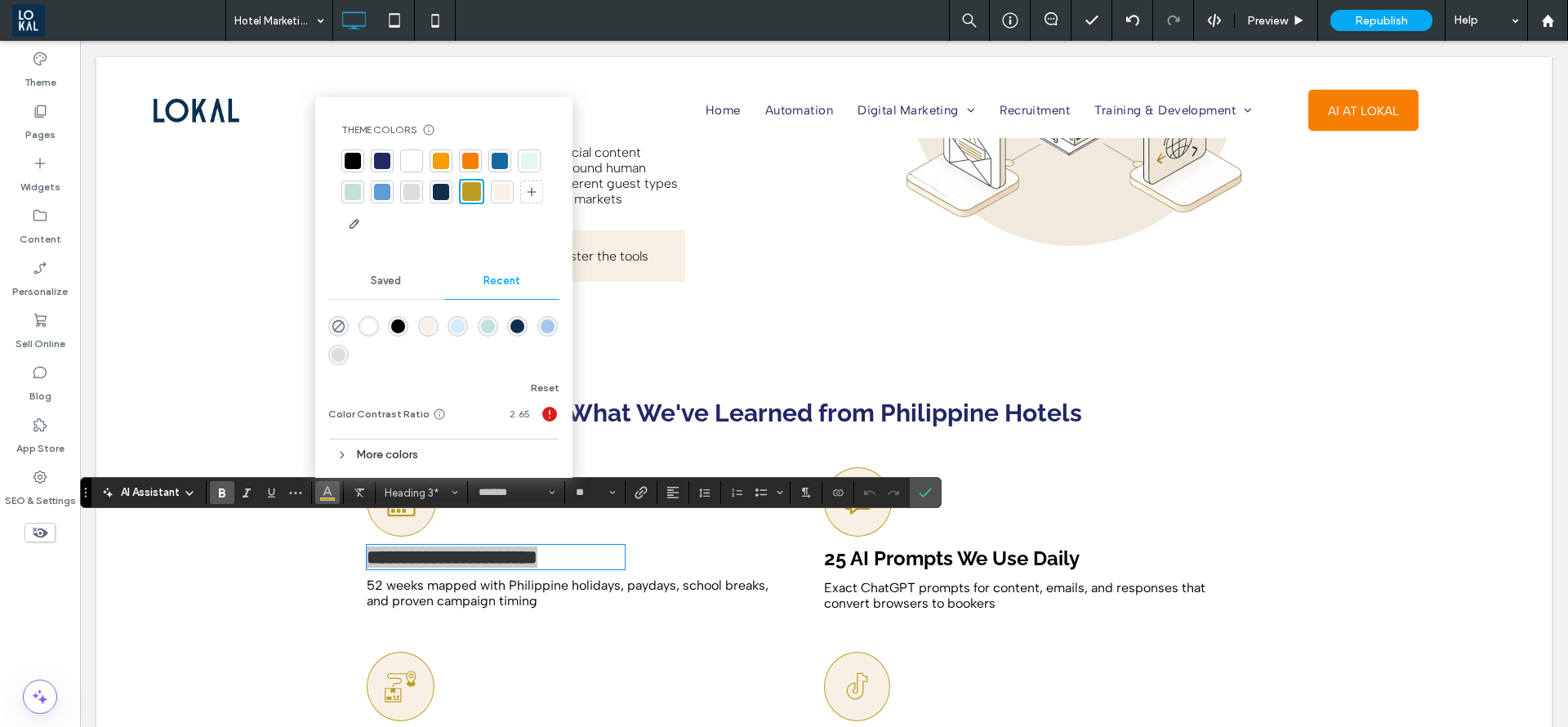
click at [378, 164] on div at bounding box center [382, 160] width 16 height 16
click at [1023, 546] on span "25 AI Prompts We Use Daily" at bounding box center [952, 558] width 256 height 24
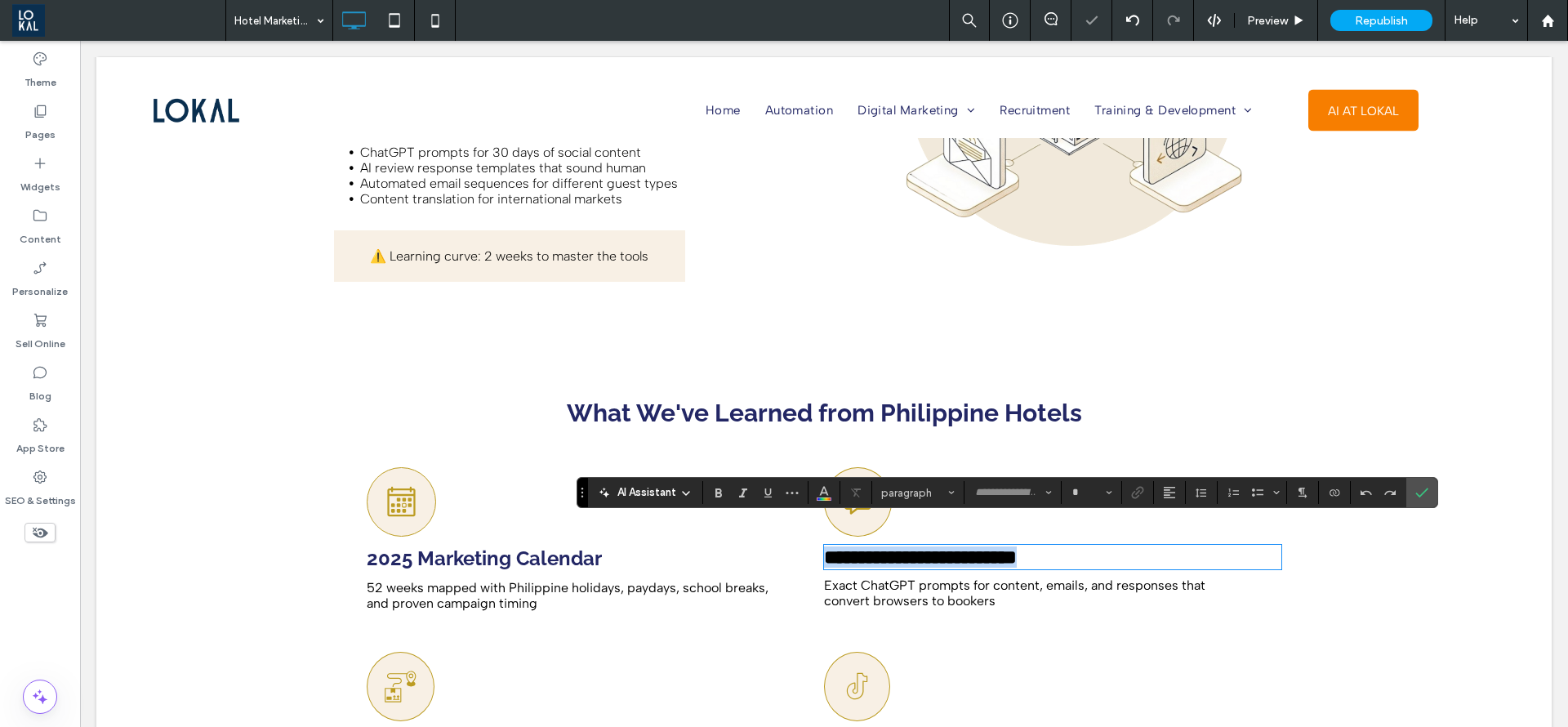
type input "*******"
type input "**"
click at [816, 497] on button "Color" at bounding box center [825, 492] width 25 height 23
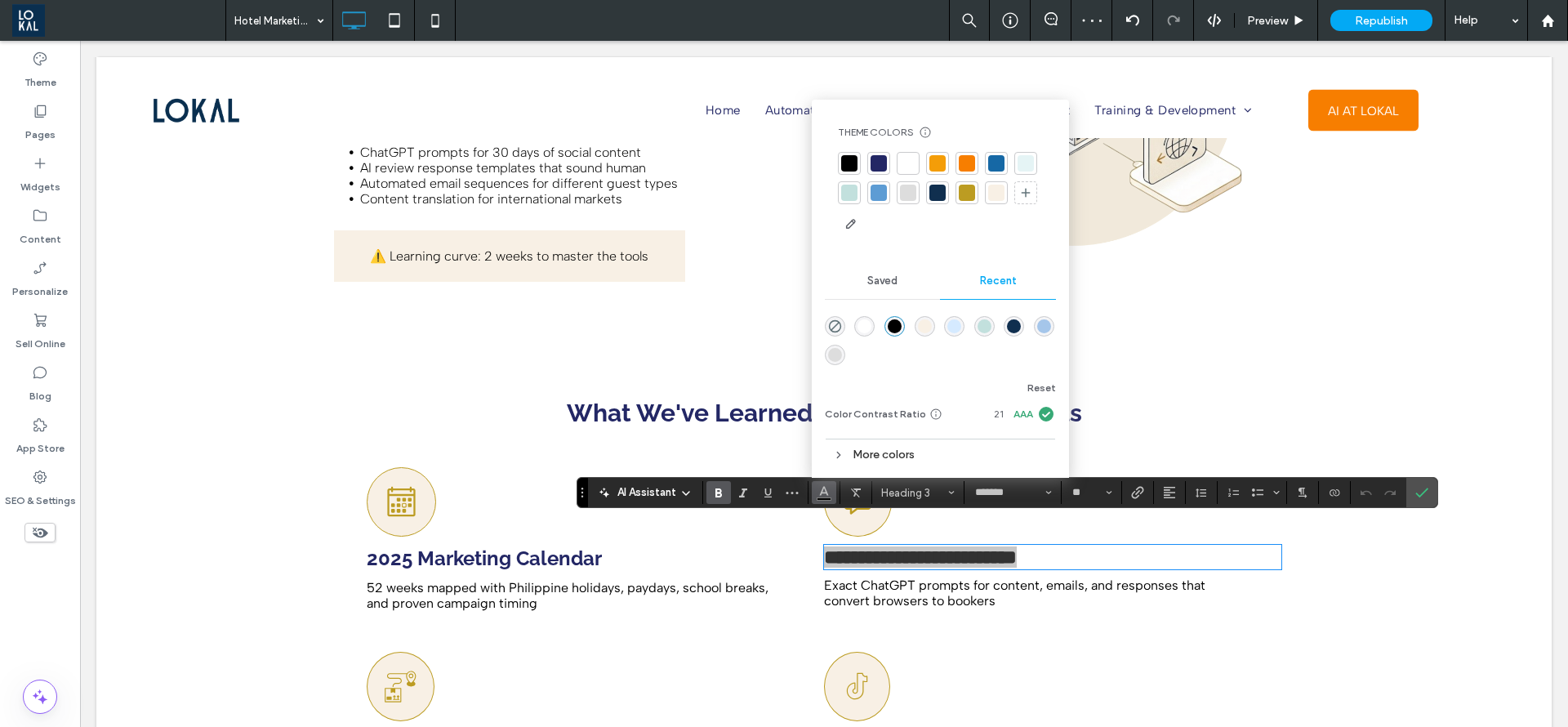
click at [879, 156] on div at bounding box center [879, 163] width 16 height 16
click at [1424, 490] on icon "Confirm" at bounding box center [1422, 492] width 13 height 13
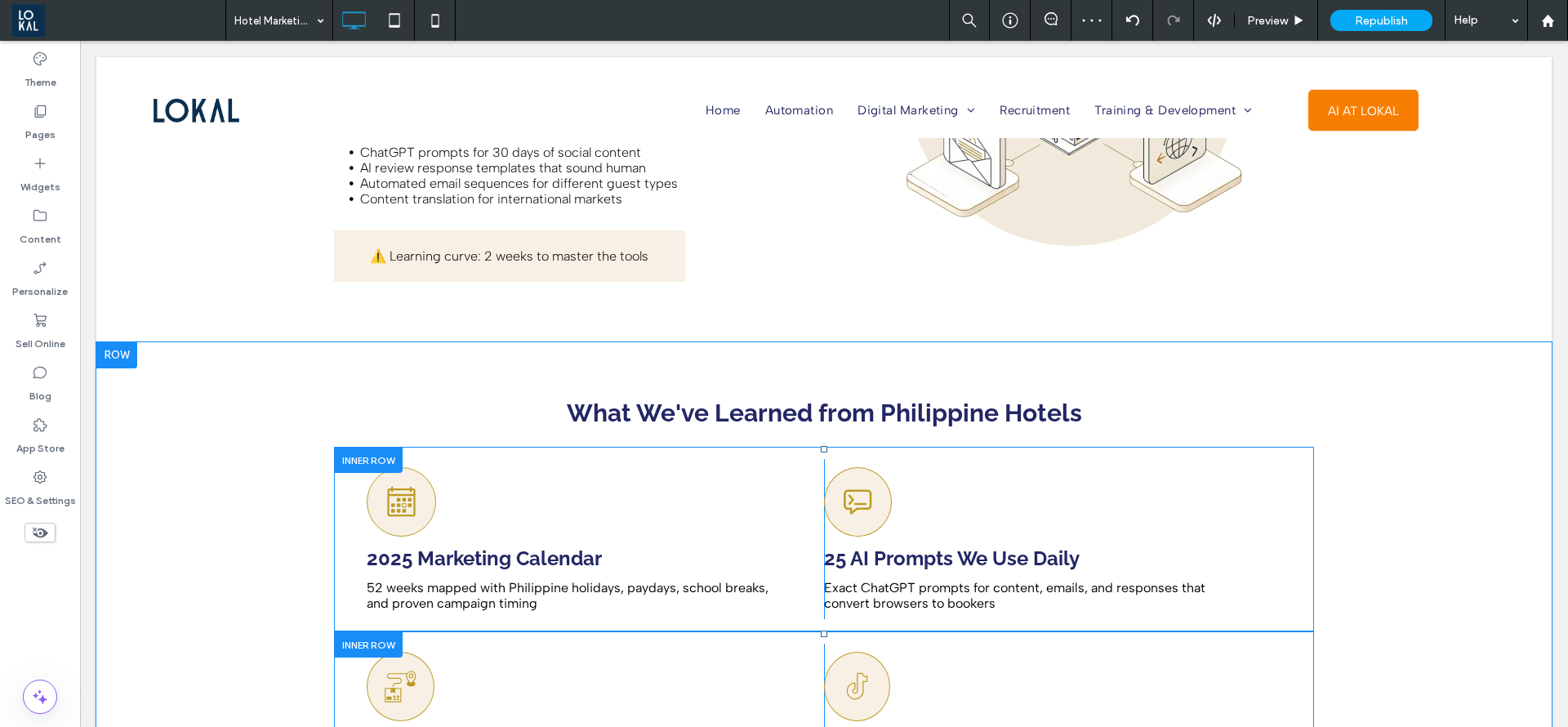
scroll to position [5268, 0]
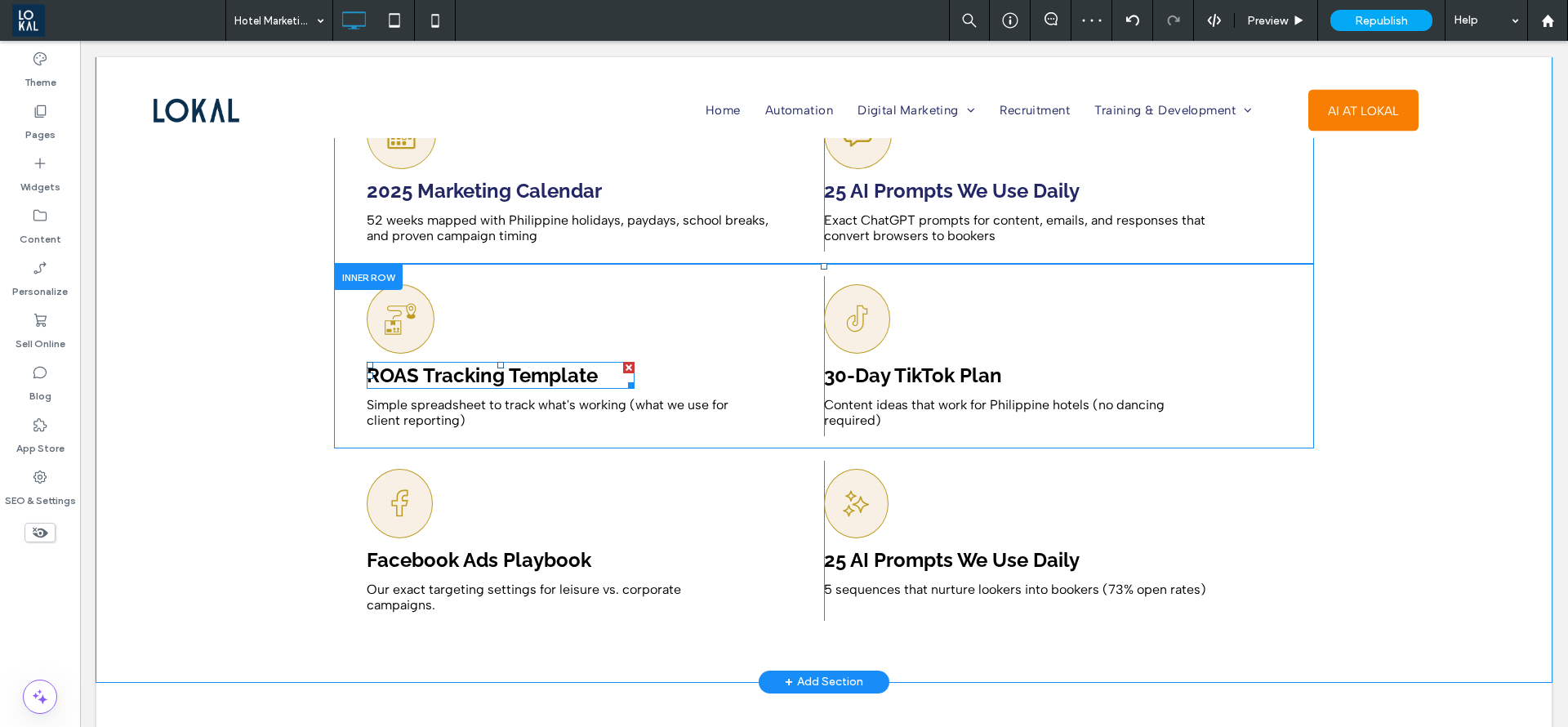
click at [425, 364] on span "ROAS Tracking Template" at bounding box center [482, 375] width 231 height 24
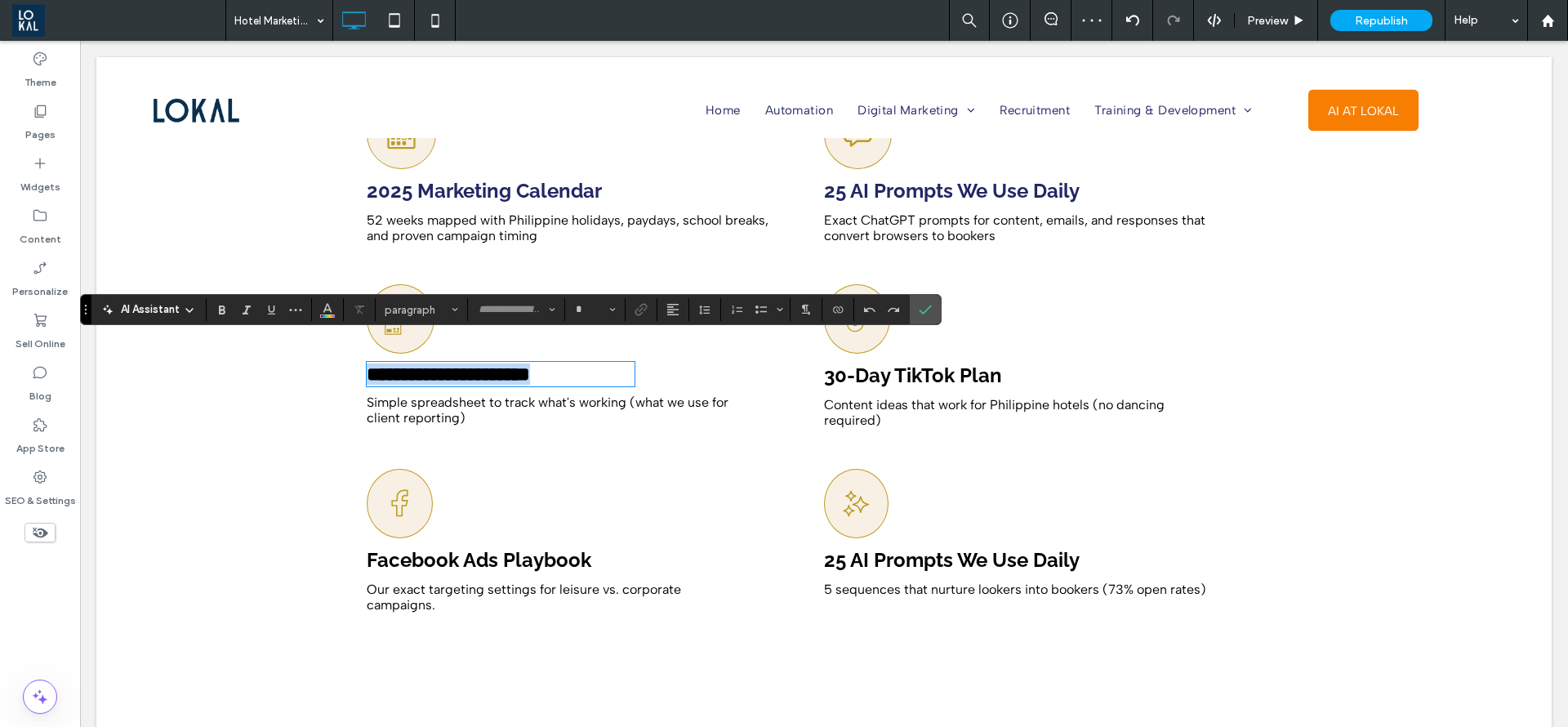
type input "*******"
type input "**"
click at [323, 307] on icon "Color" at bounding box center [328, 308] width 13 height 13
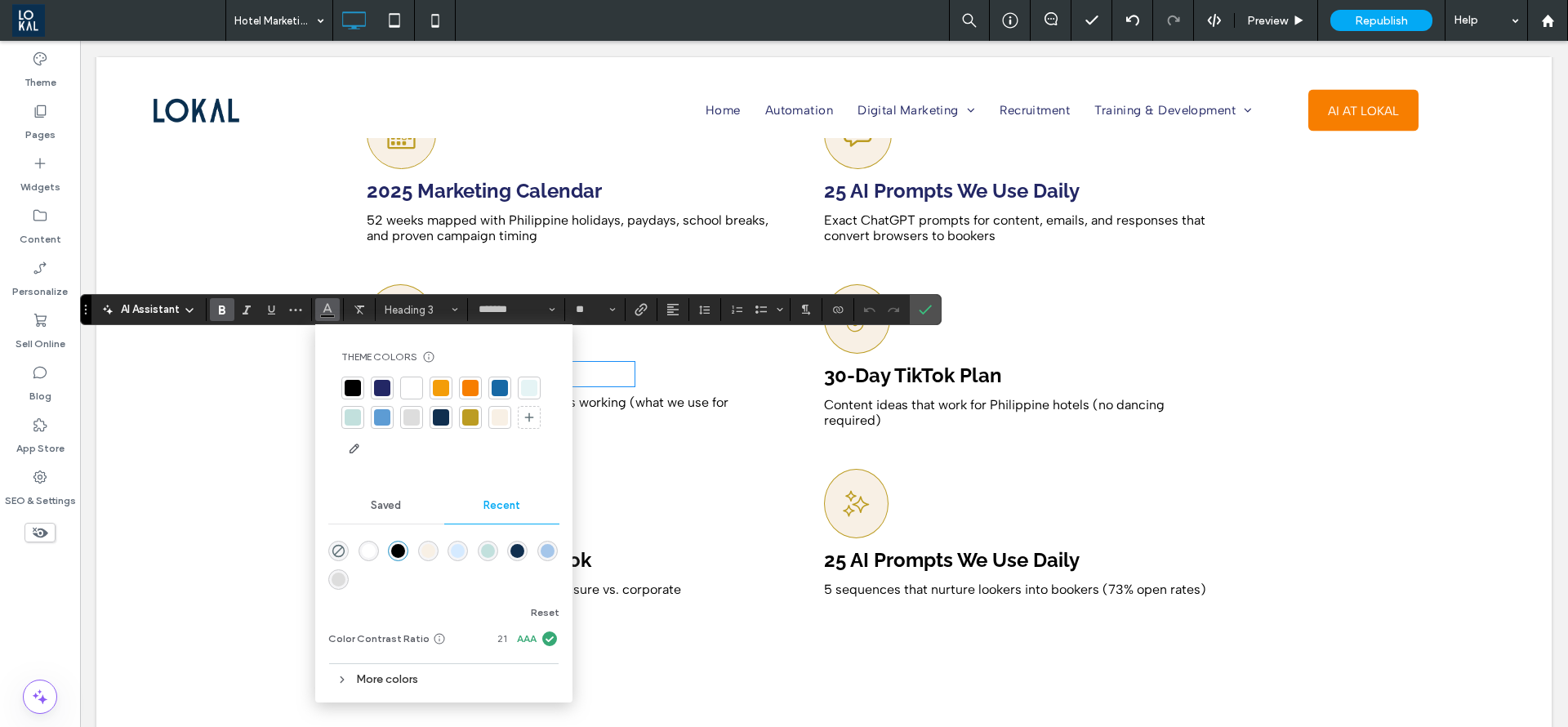
click at [469, 419] on div at bounding box center [470, 417] width 16 height 16
click at [927, 311] on icon "Confirm" at bounding box center [926, 310] width 13 height 13
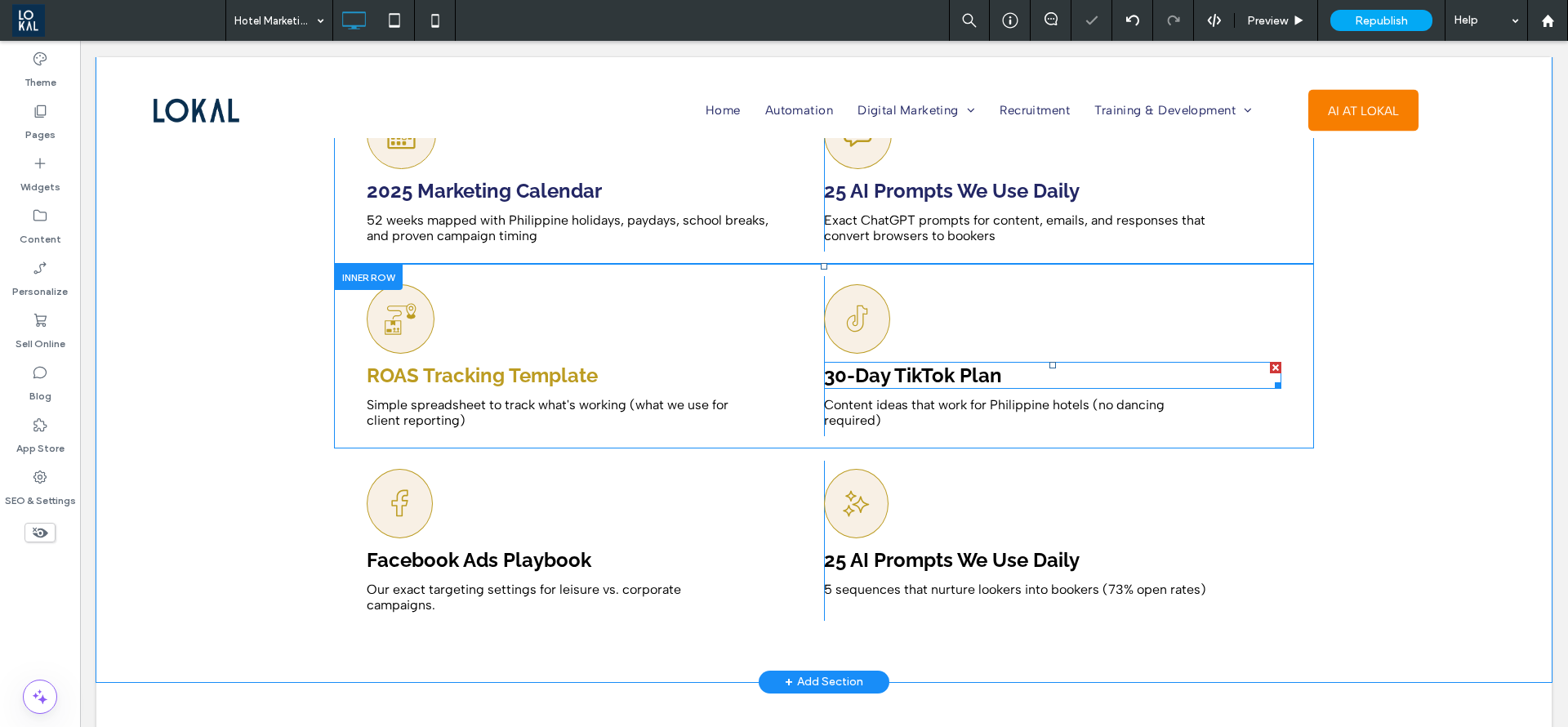
click at [889, 364] on span "30-Day TikTok Plan" at bounding box center [913, 375] width 178 height 24
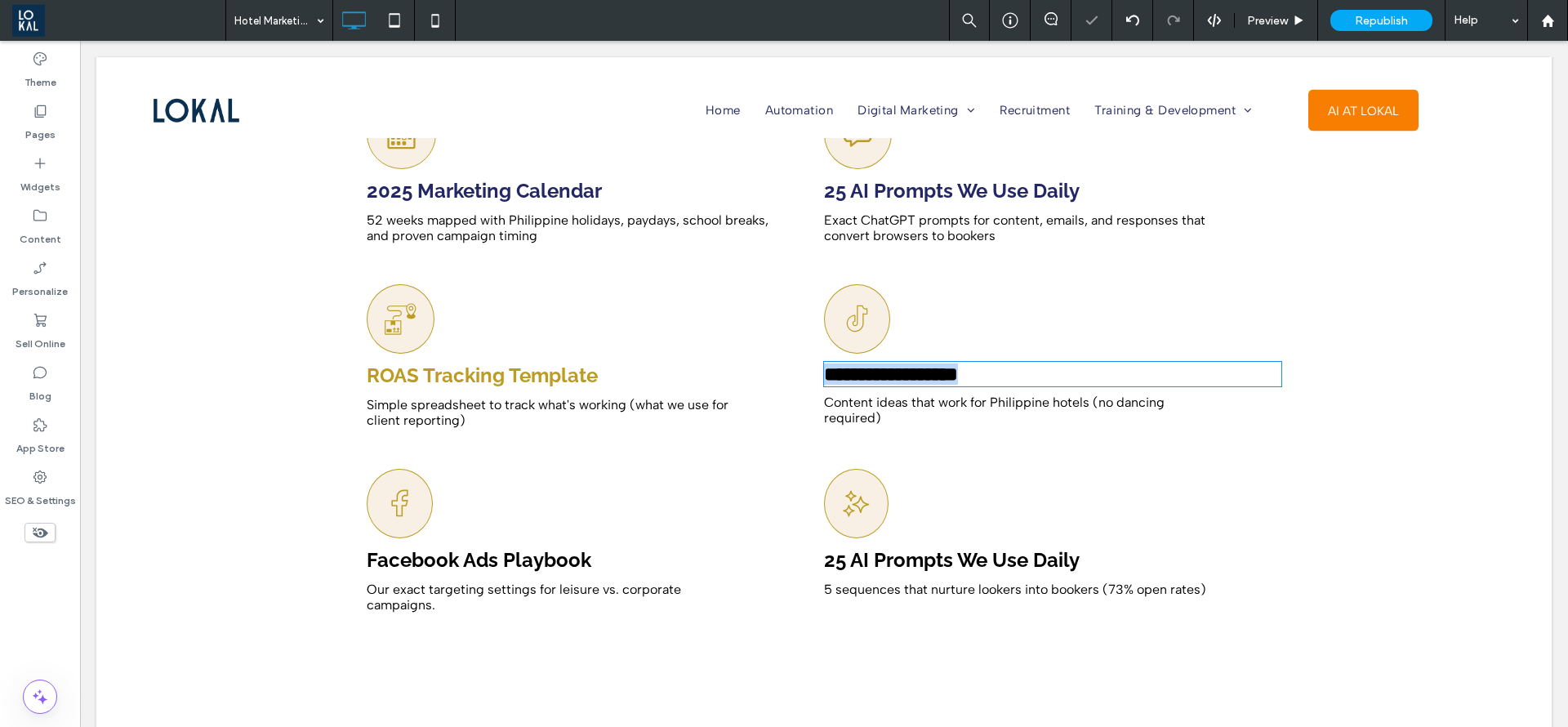
type input "*******"
type input "**"
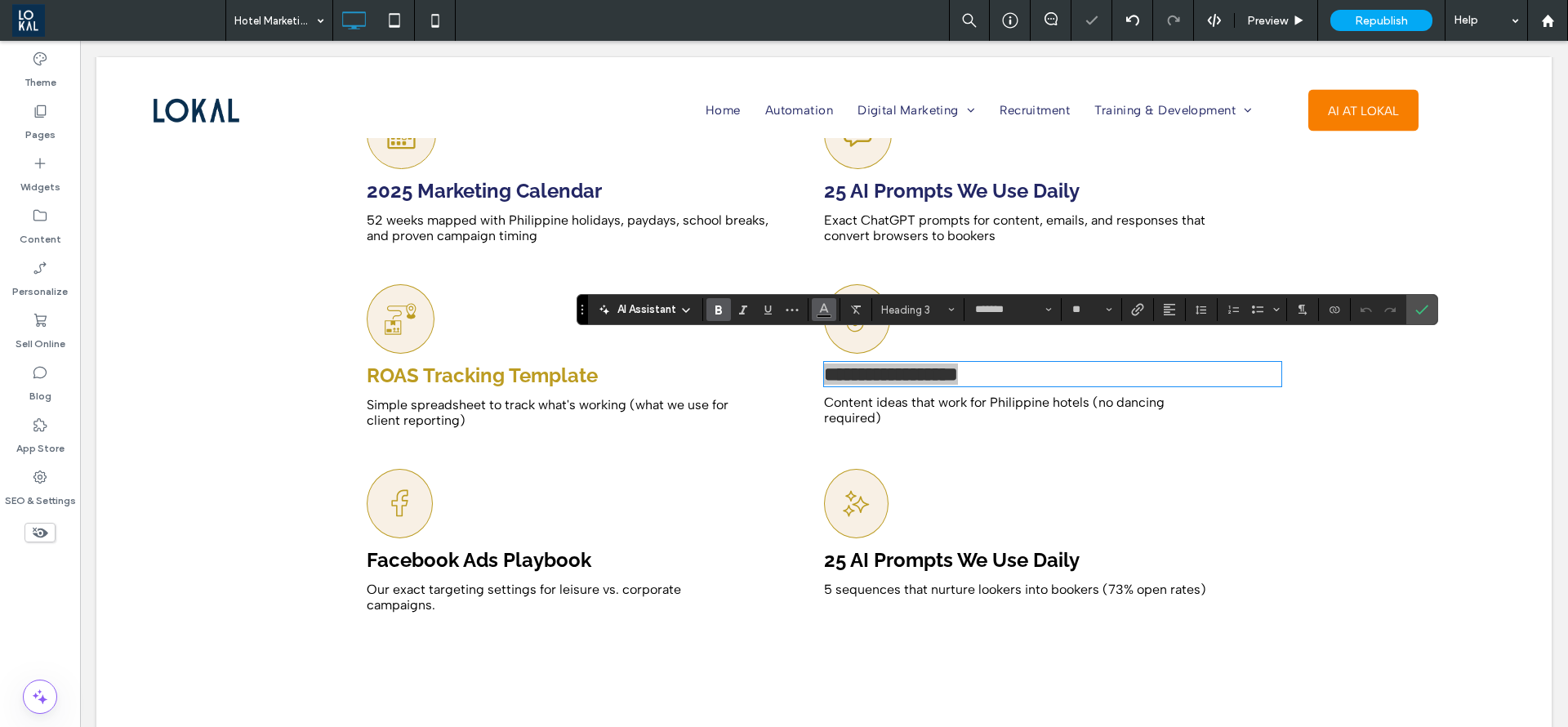
click at [818, 301] on icon "Color" at bounding box center [825, 308] width 13 height 13
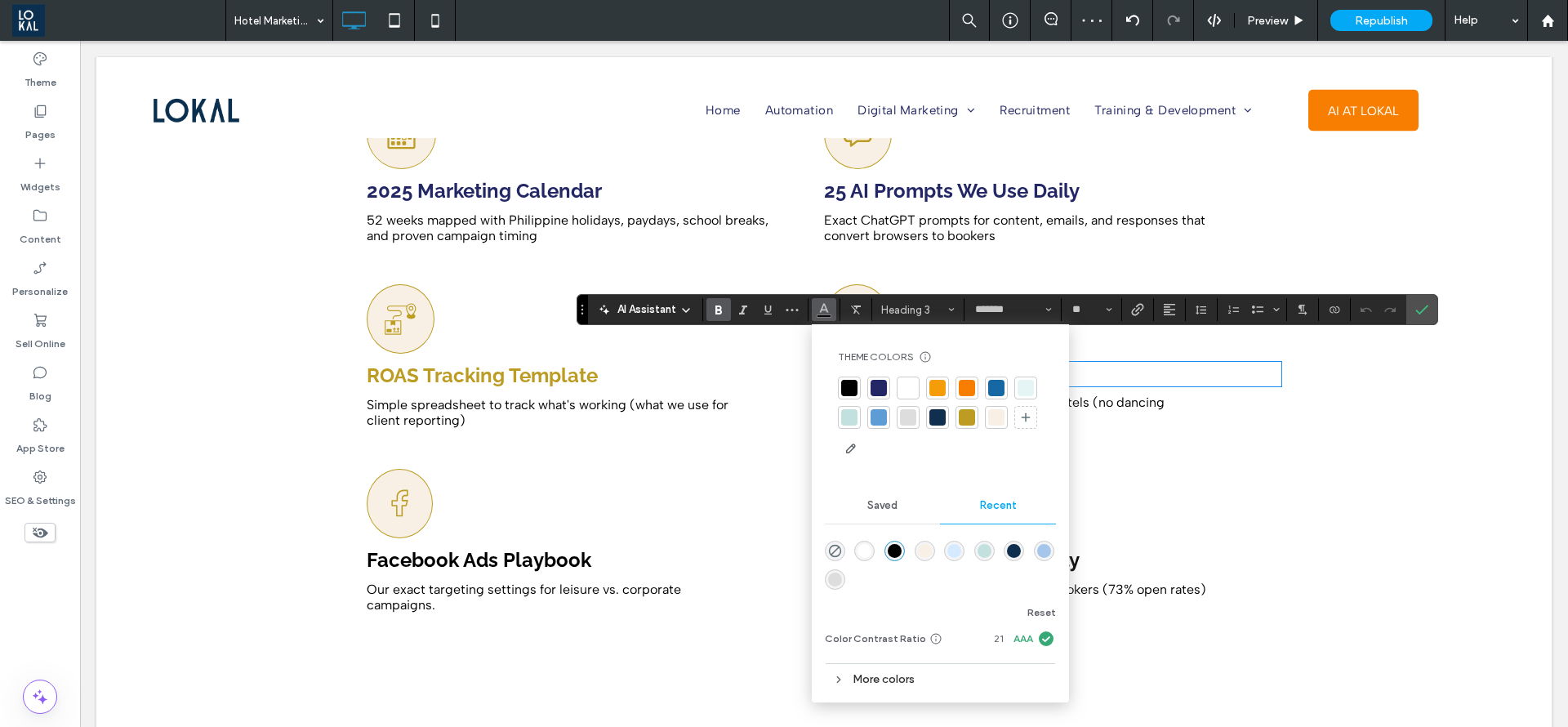
drag, startPoint x: 882, startPoint y: 381, endPoint x: 857, endPoint y: 383, distance: 25.1
click at [882, 382] on div at bounding box center [879, 387] width 16 height 16
click at [513, 364] on span "ROAS Tracking Template" at bounding box center [482, 375] width 231 height 24
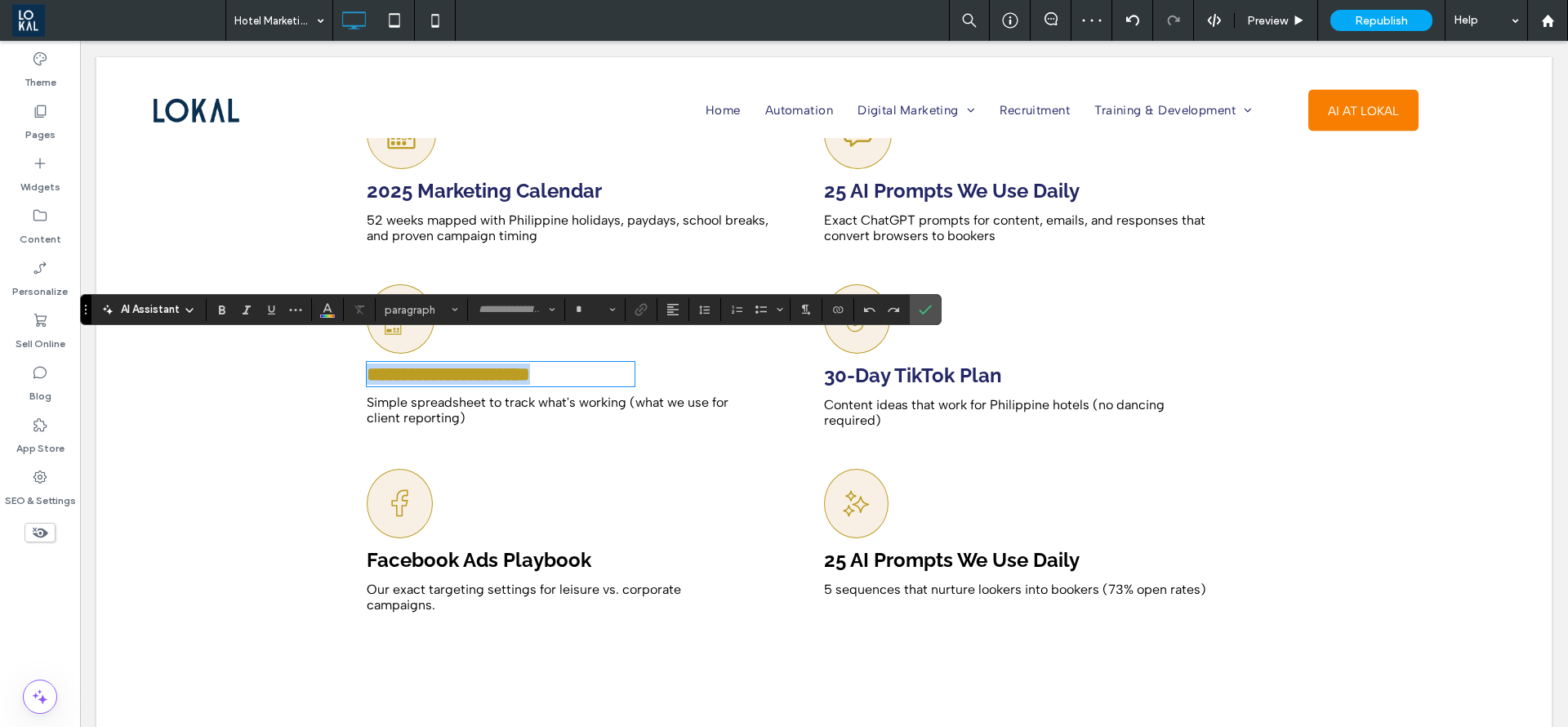
type input "*******"
type input "**"
click at [321, 312] on icon "Color" at bounding box center [328, 308] width 13 height 13
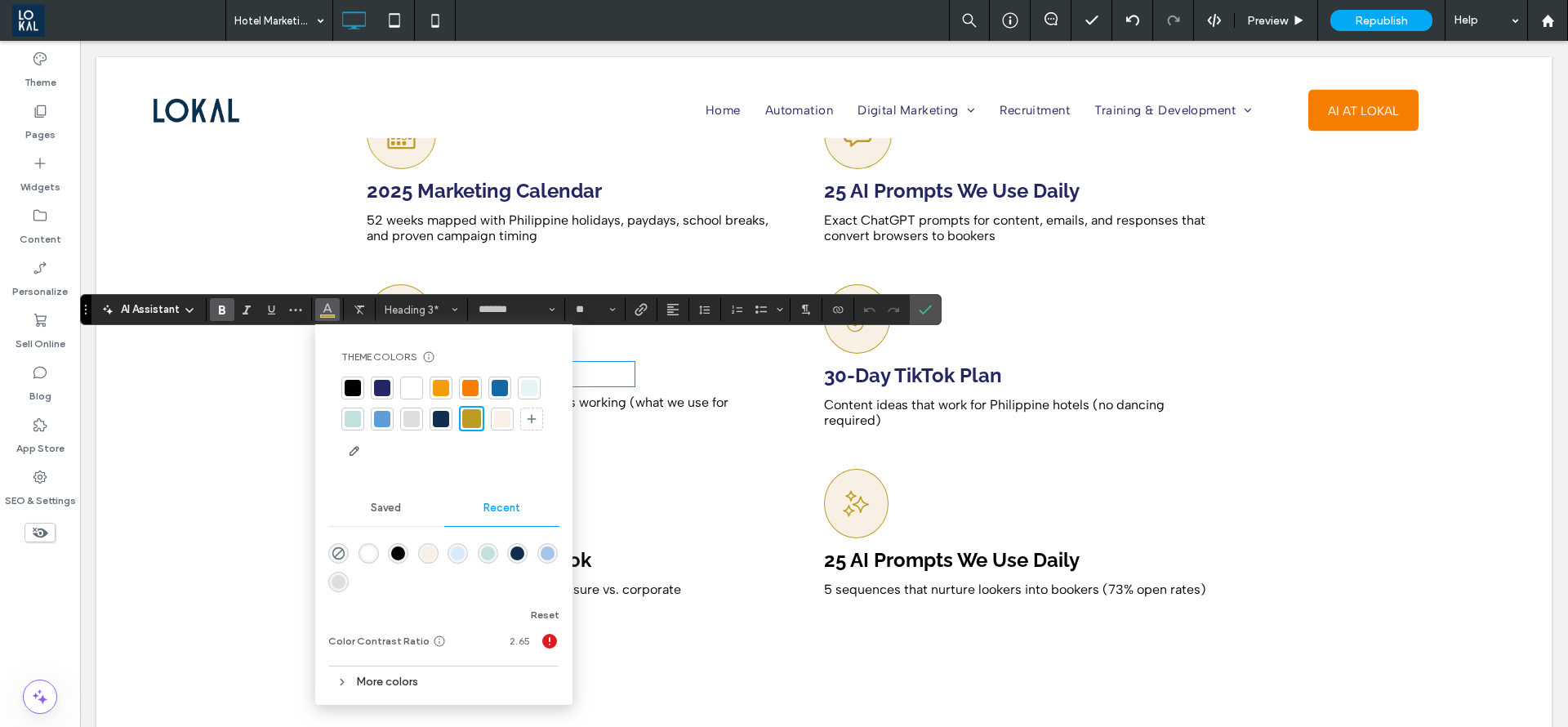
click at [383, 387] on div at bounding box center [382, 387] width 16 height 16
click at [928, 310] on icon "Confirm" at bounding box center [926, 310] width 13 height 13
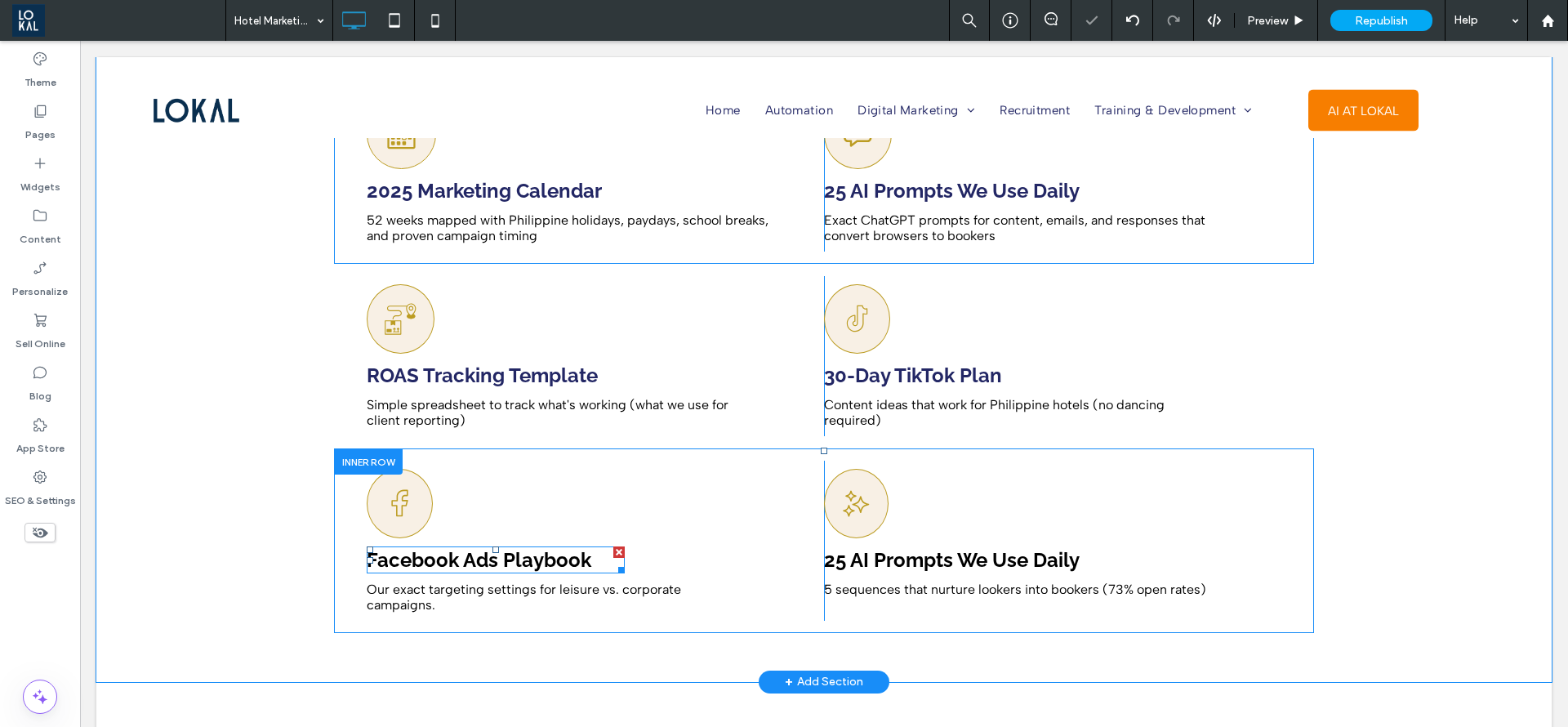
click at [516, 548] on span "Facebook Ads Playbook" at bounding box center [478, 559] width 224 height 24
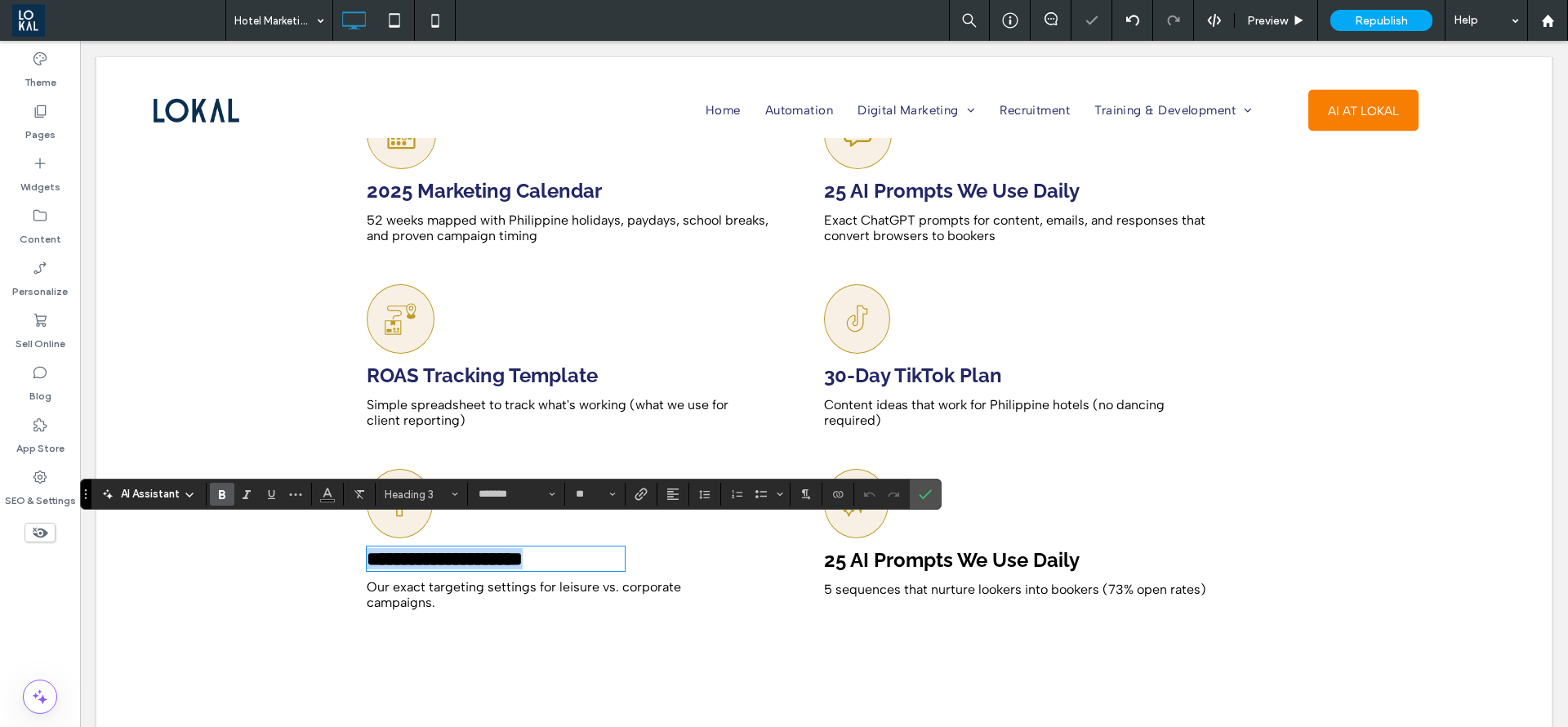
type input "*******"
type input "**"
click at [328, 490] on icon "Color" at bounding box center [328, 492] width 13 height 13
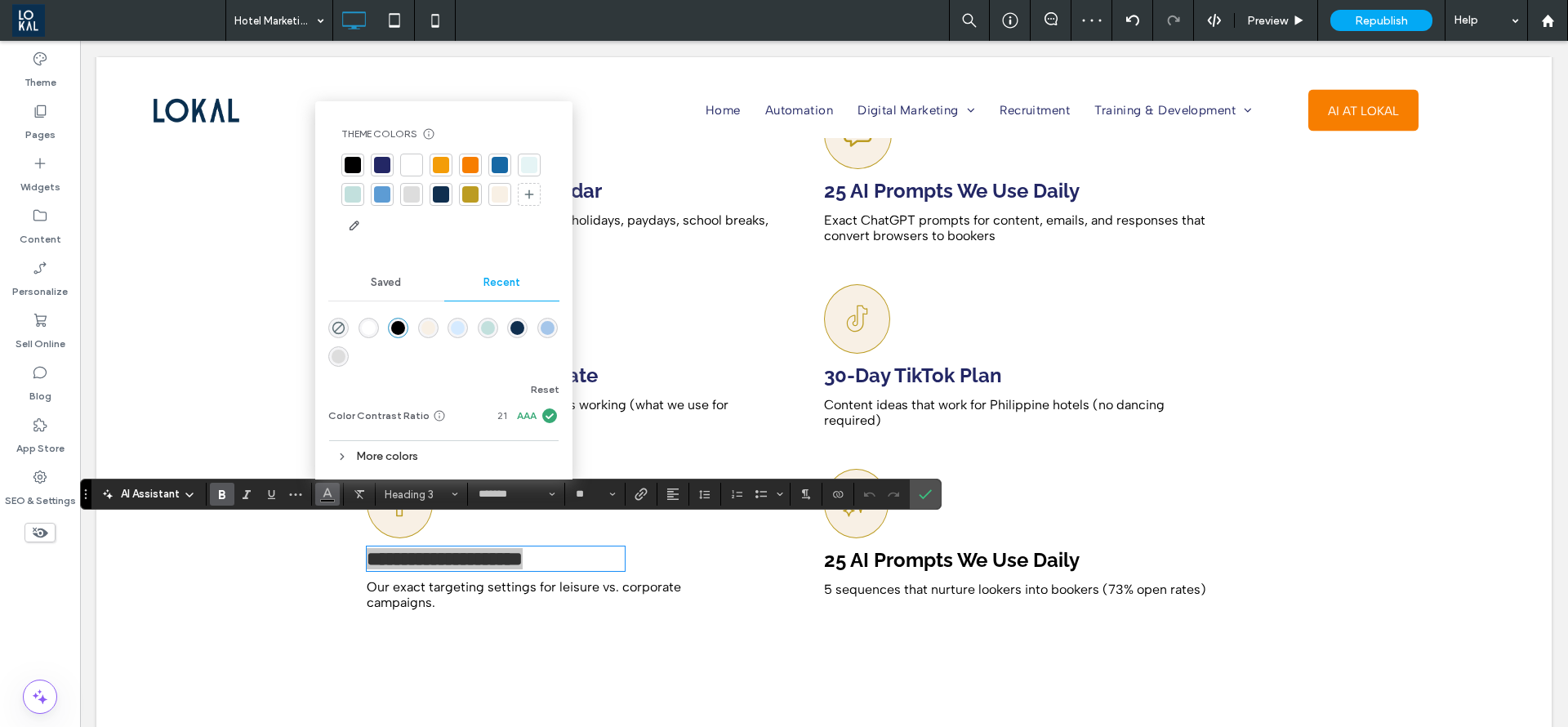
click at [383, 165] on div at bounding box center [382, 165] width 16 height 16
click at [929, 498] on icon "Confirm" at bounding box center [926, 494] width 13 height 13
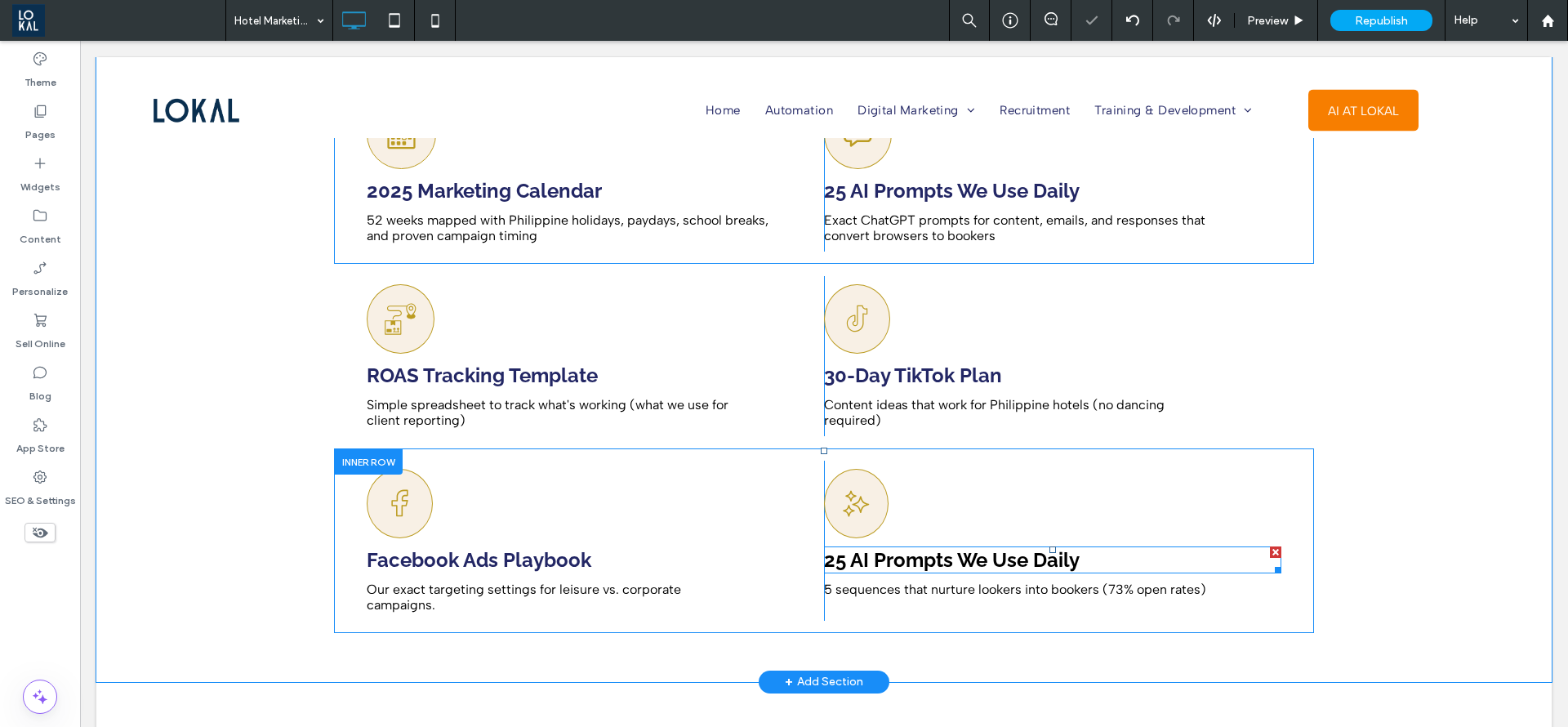
click at [953, 548] on span "25 AI Prompts We Use Daily" at bounding box center [952, 559] width 256 height 24
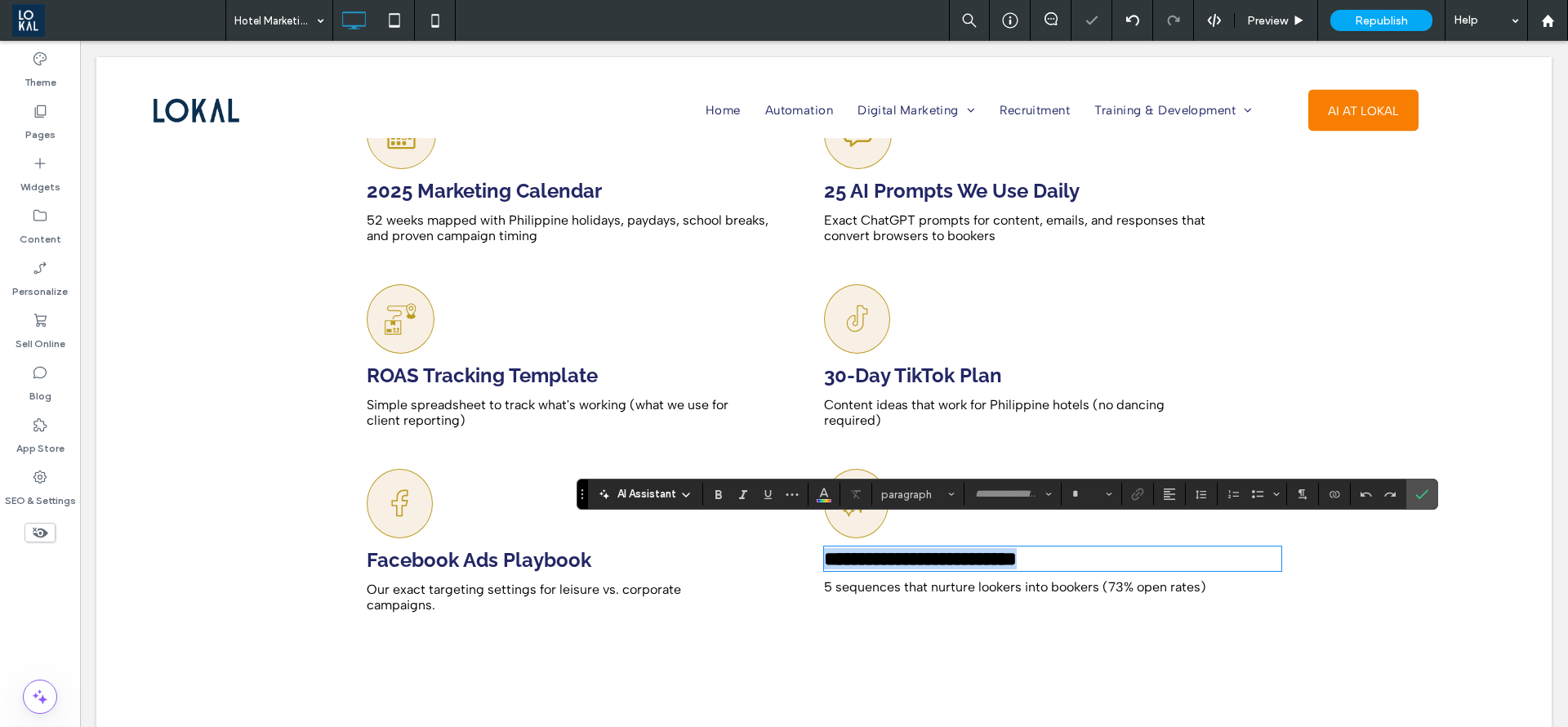
type input "*******"
type input "**"
click at [824, 497] on icon "Color" at bounding box center [825, 492] width 13 height 13
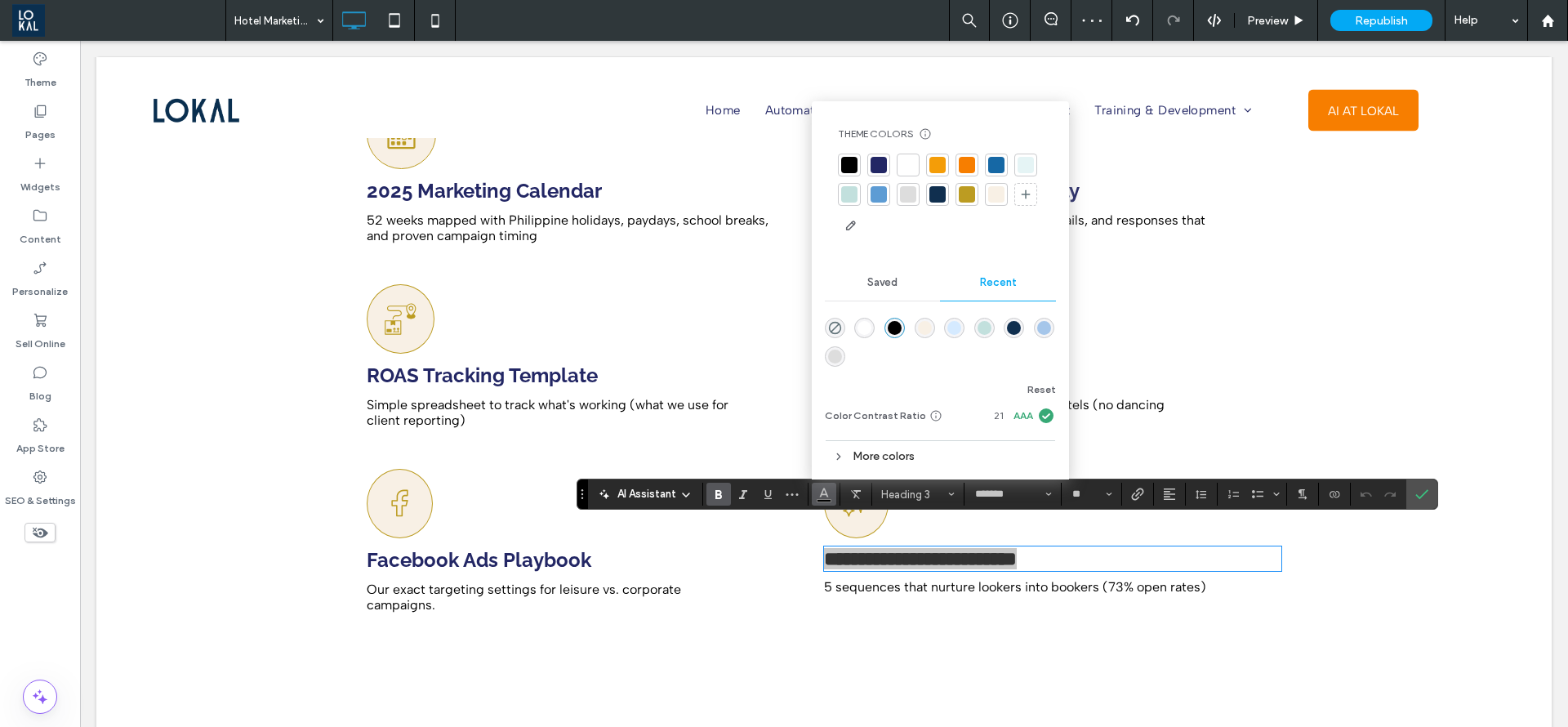
click at [879, 158] on div at bounding box center [879, 165] width 16 height 16
click at [1421, 497] on use "Confirm" at bounding box center [1422, 495] width 13 height 9
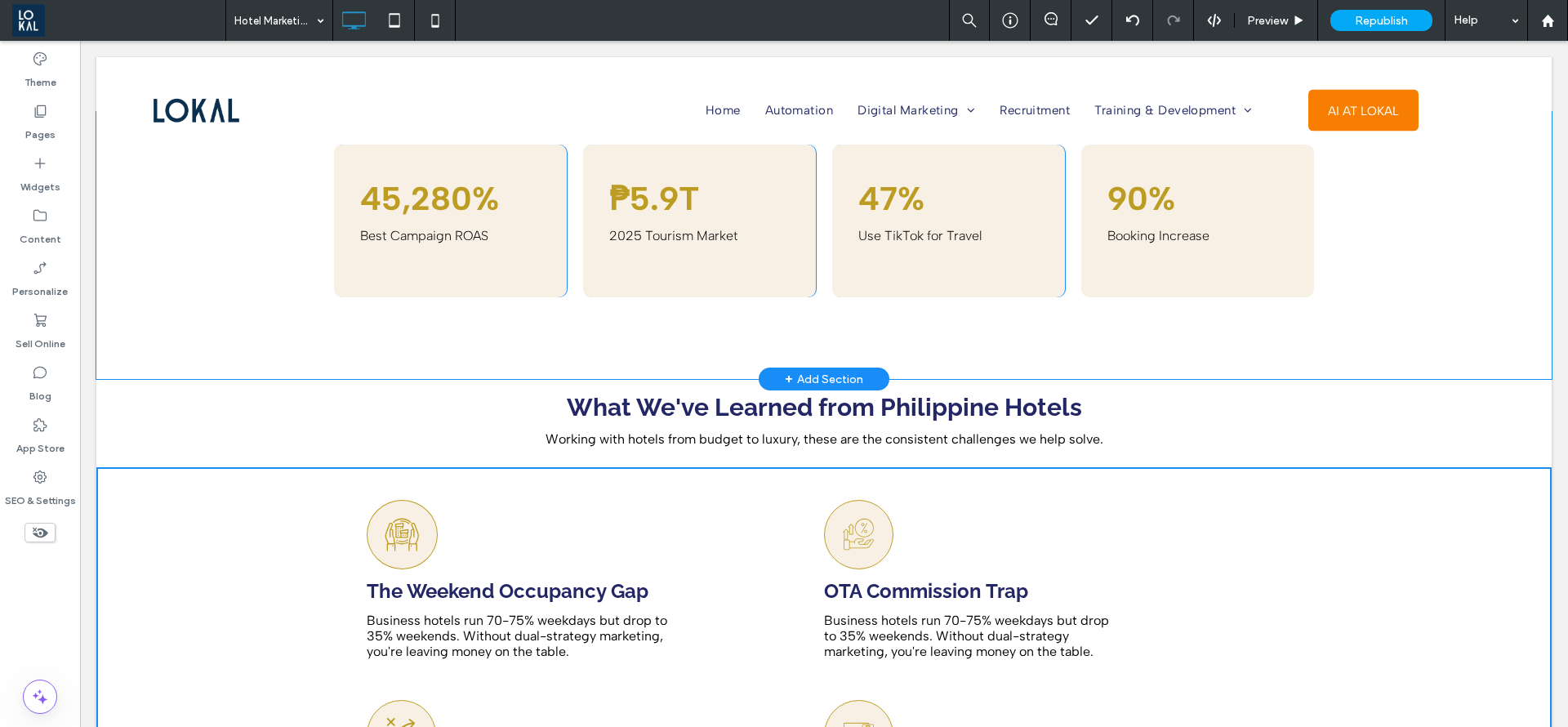
scroll to position [1470, 0]
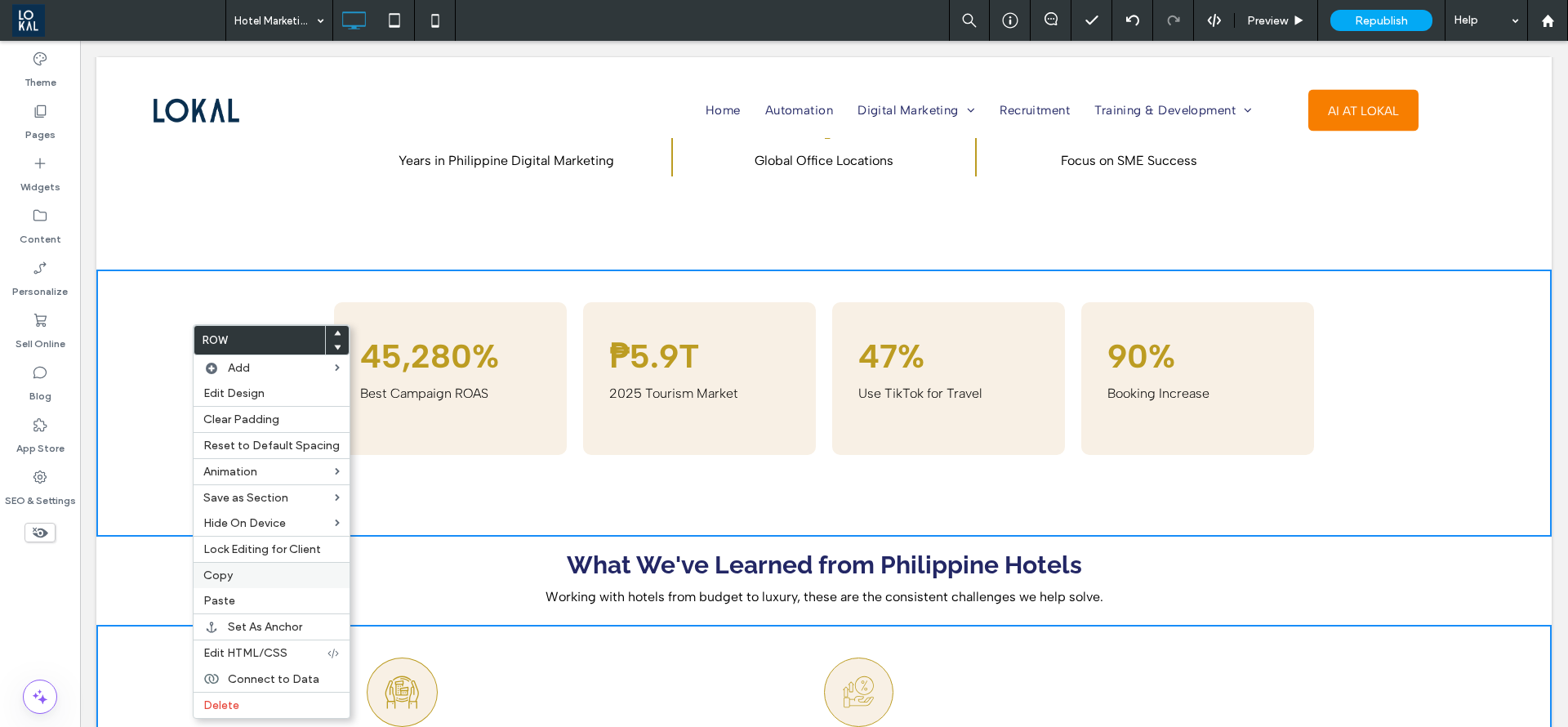
click at [244, 576] on label "Copy" at bounding box center [272, 575] width 136 height 14
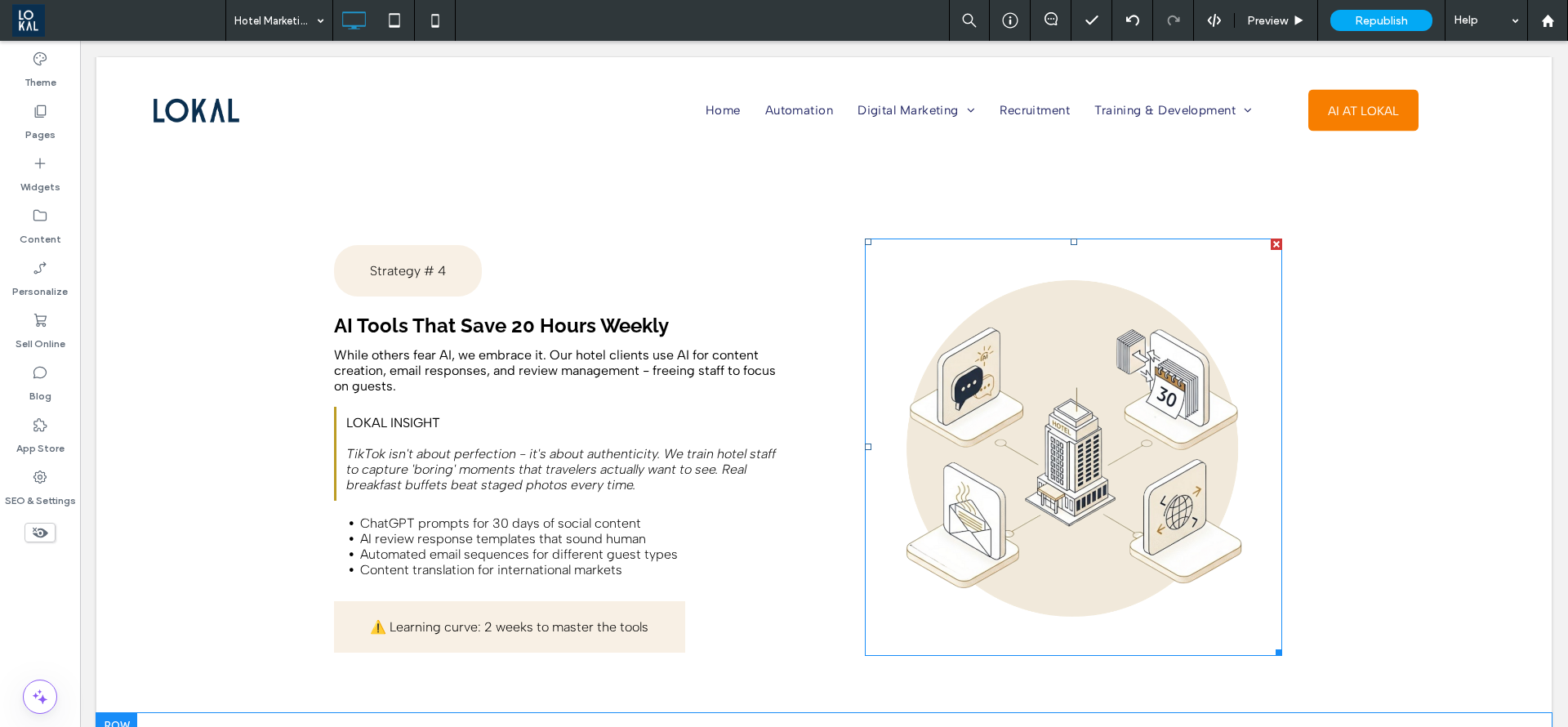
scroll to position [4532, 0]
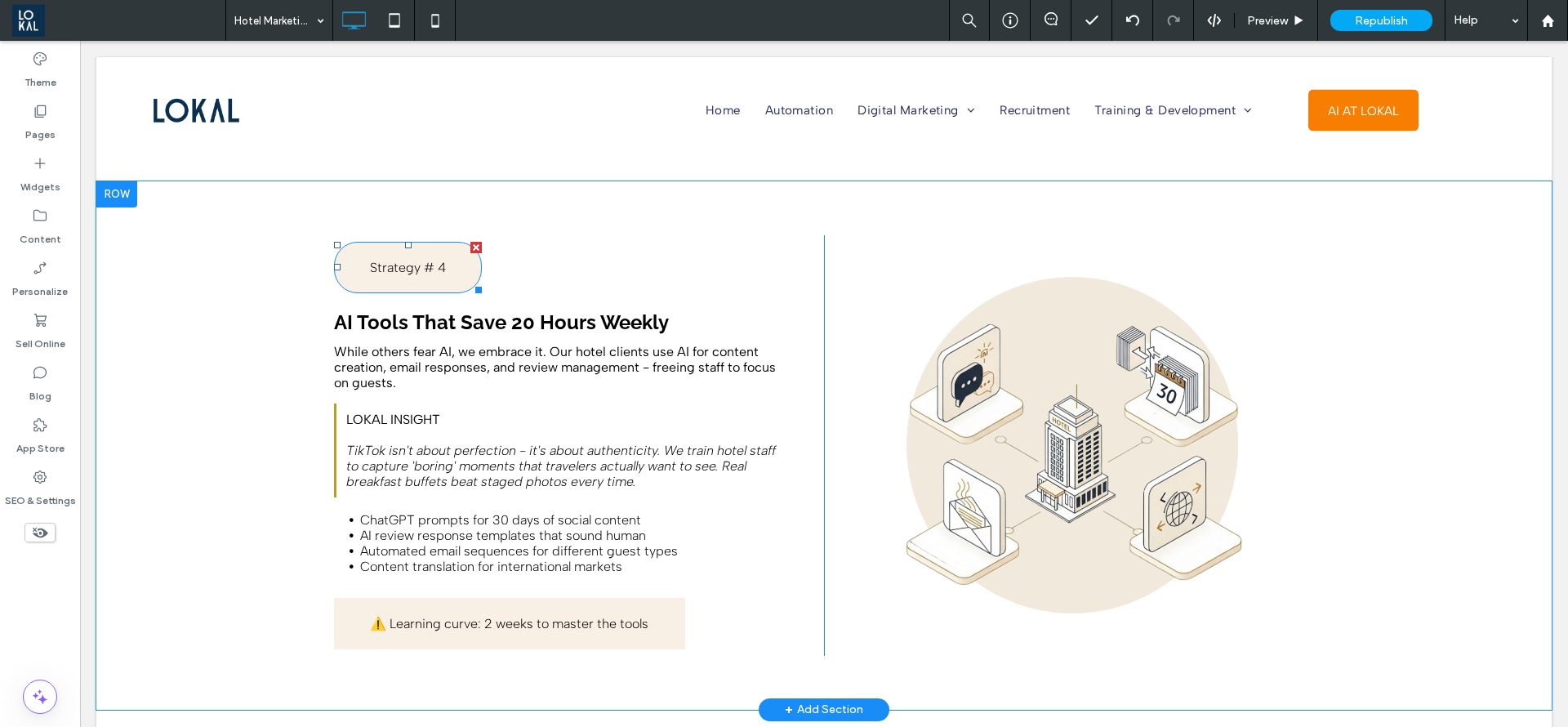
click at [334, 259] on p "Strategy # 4" at bounding box center [408, 267] width 148 height 15
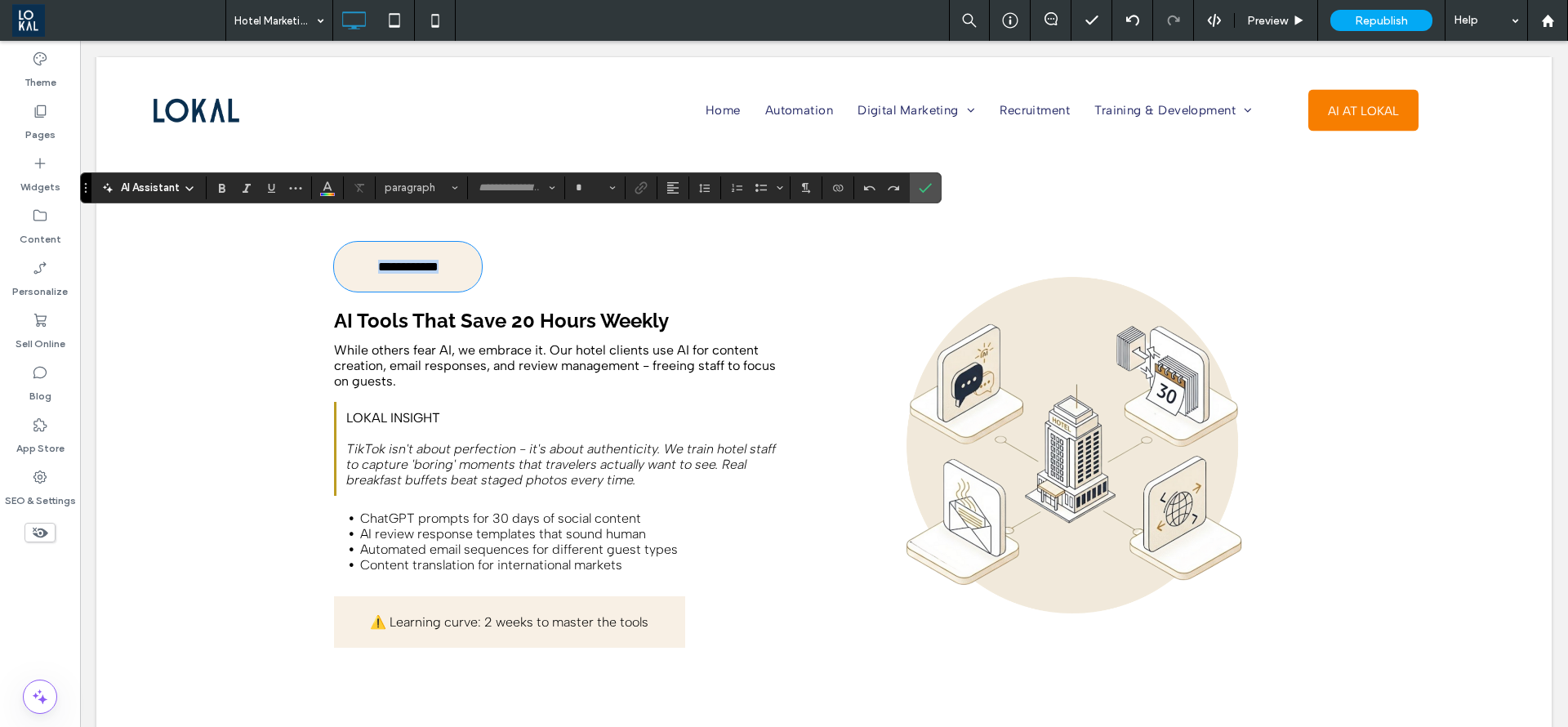
type input "**********"
type input "**"
click at [925, 186] on label "Confirm" at bounding box center [926, 187] width 25 height 29
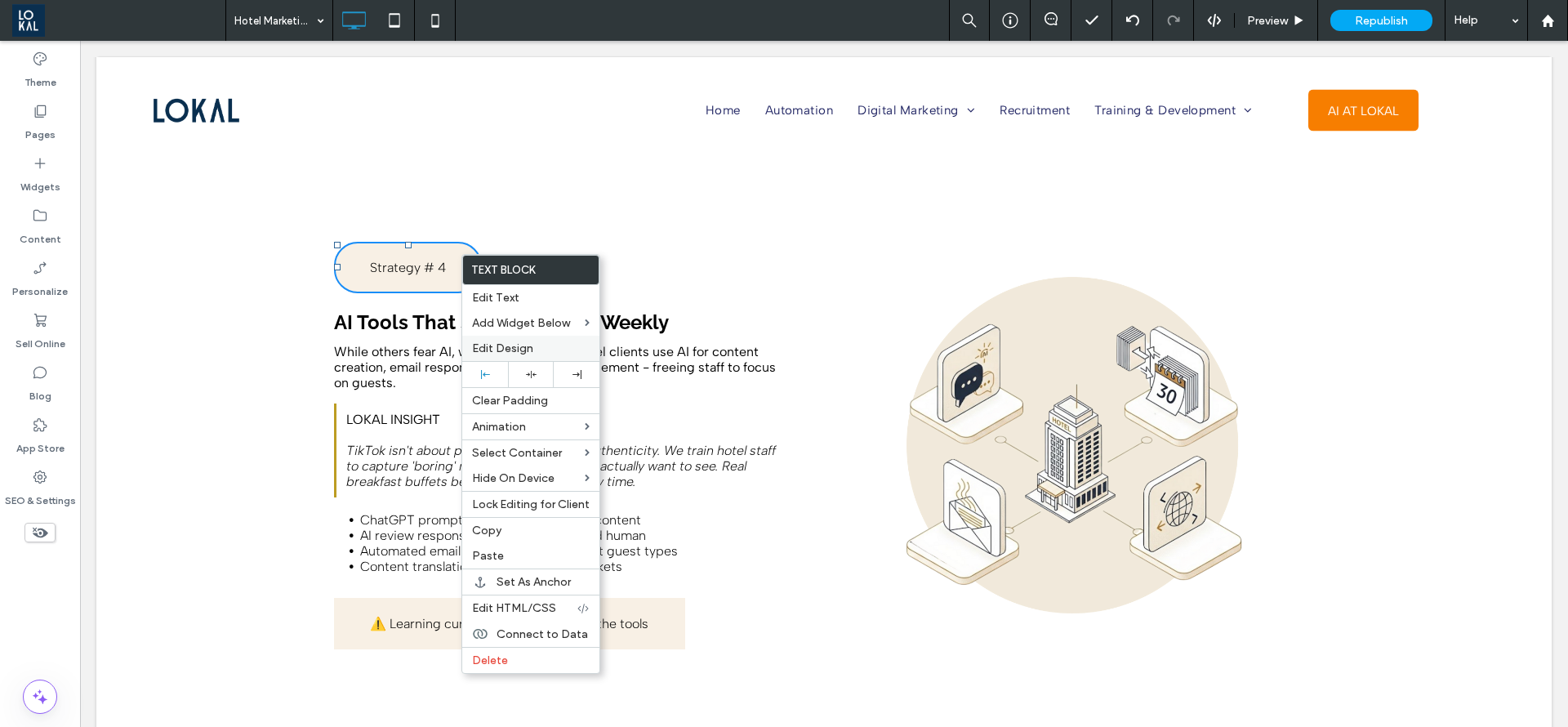
click at [492, 342] on span "Edit Design" at bounding box center [503, 348] width 62 height 14
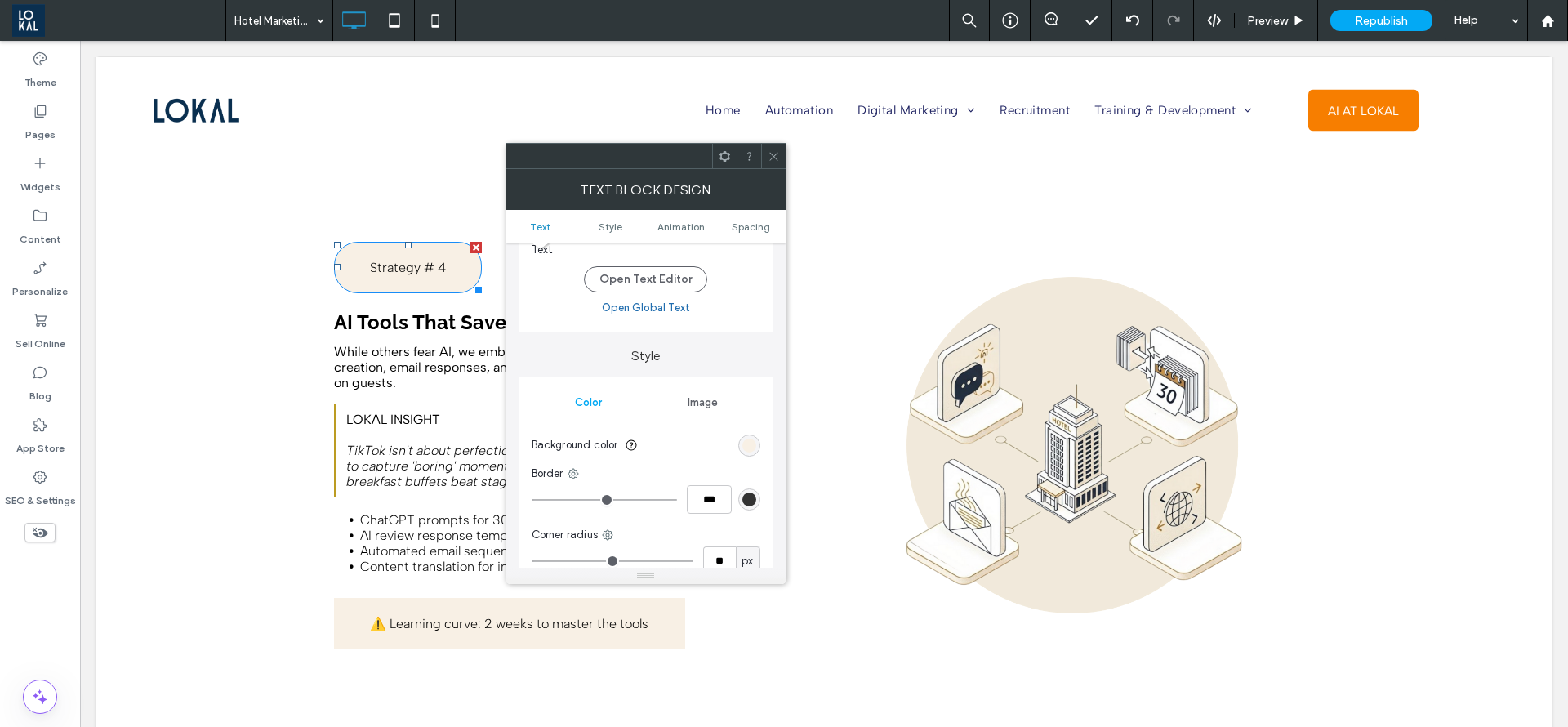
scroll to position [122, 0]
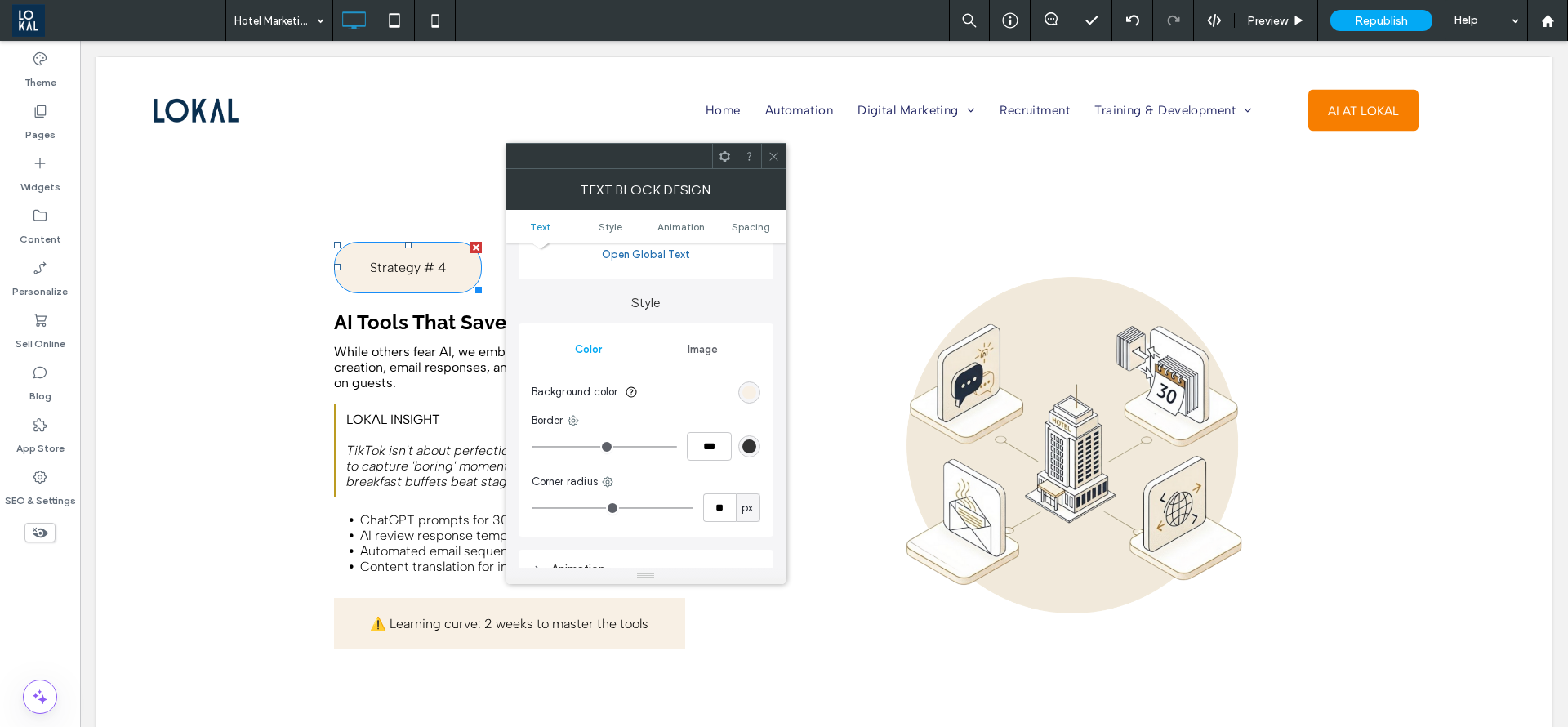
click at [743, 385] on div "rgb(248, 240, 229)" at bounding box center [749, 392] width 14 height 14
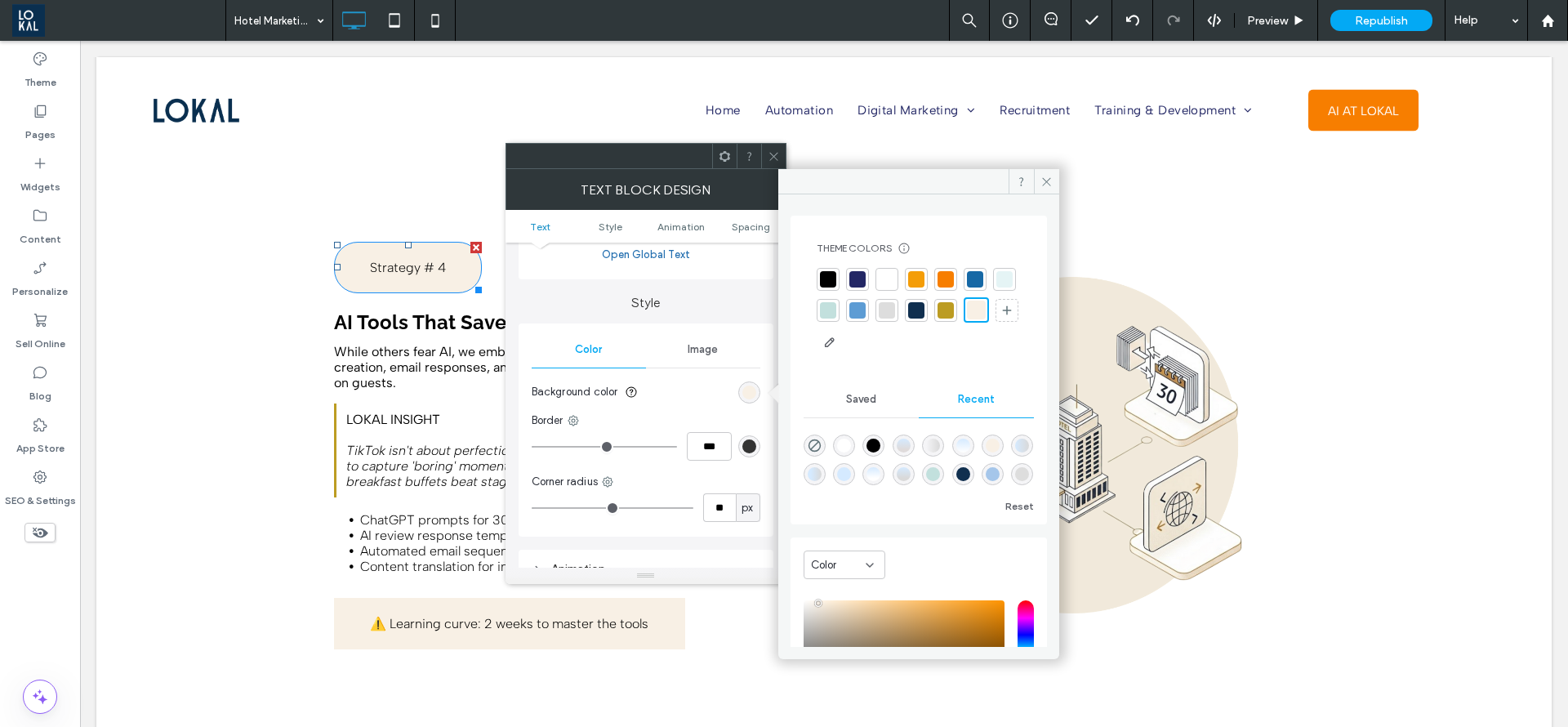
click at [954, 303] on div at bounding box center [945, 310] width 16 height 16
click at [740, 228] on span "Spacing" at bounding box center [751, 226] width 39 height 12
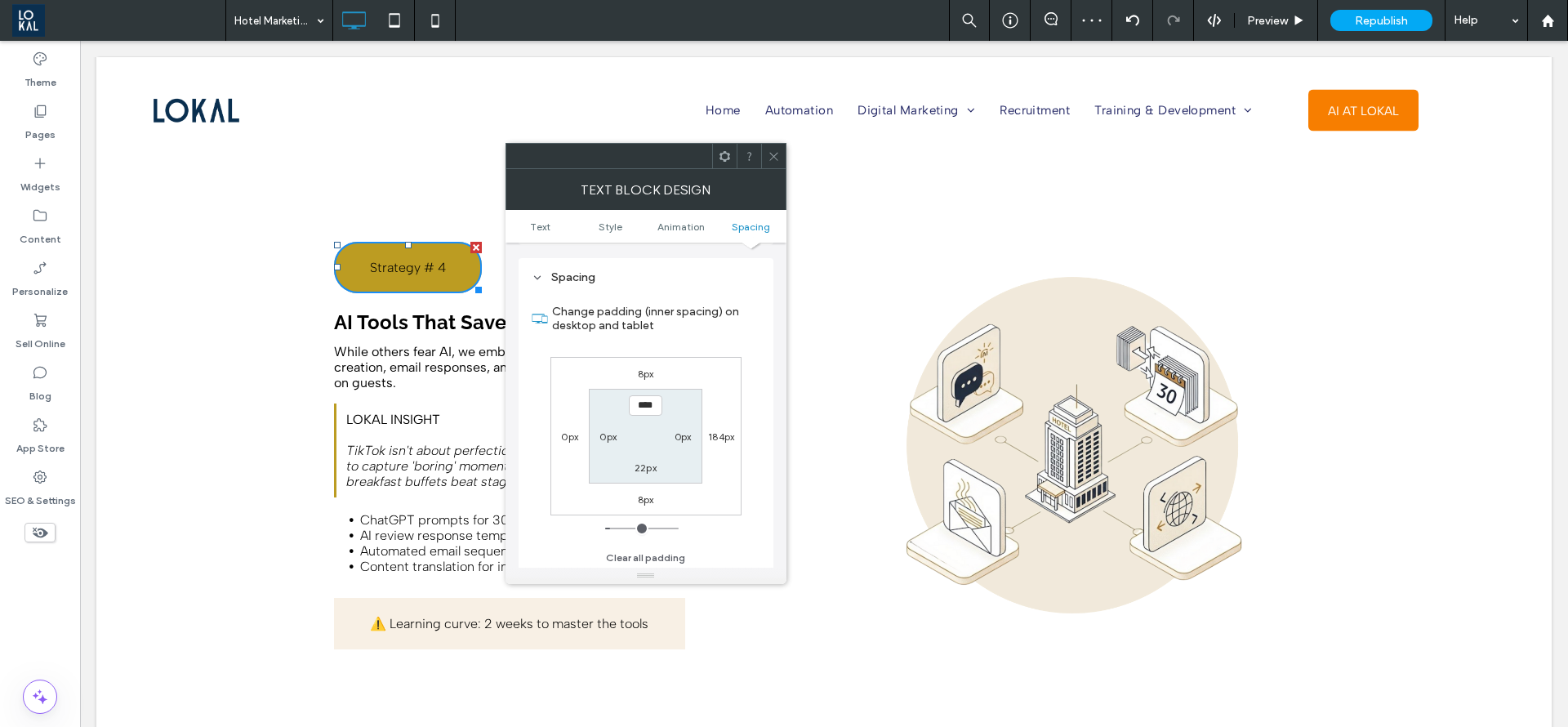
scroll to position [468, 0]
type input "****"
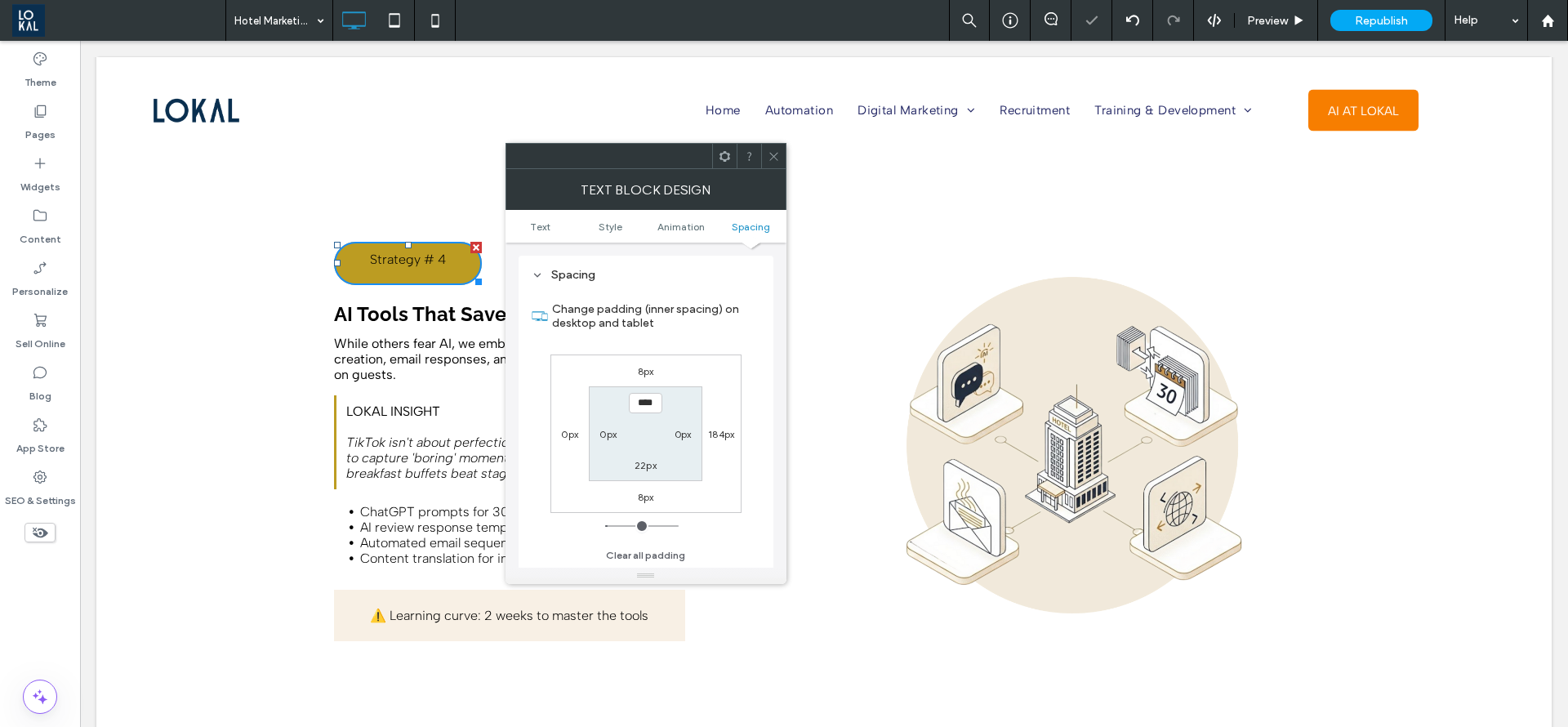
click at [646, 464] on label "22px" at bounding box center [645, 465] width 22 height 12
type input "**"
type input "****"
type input "**"
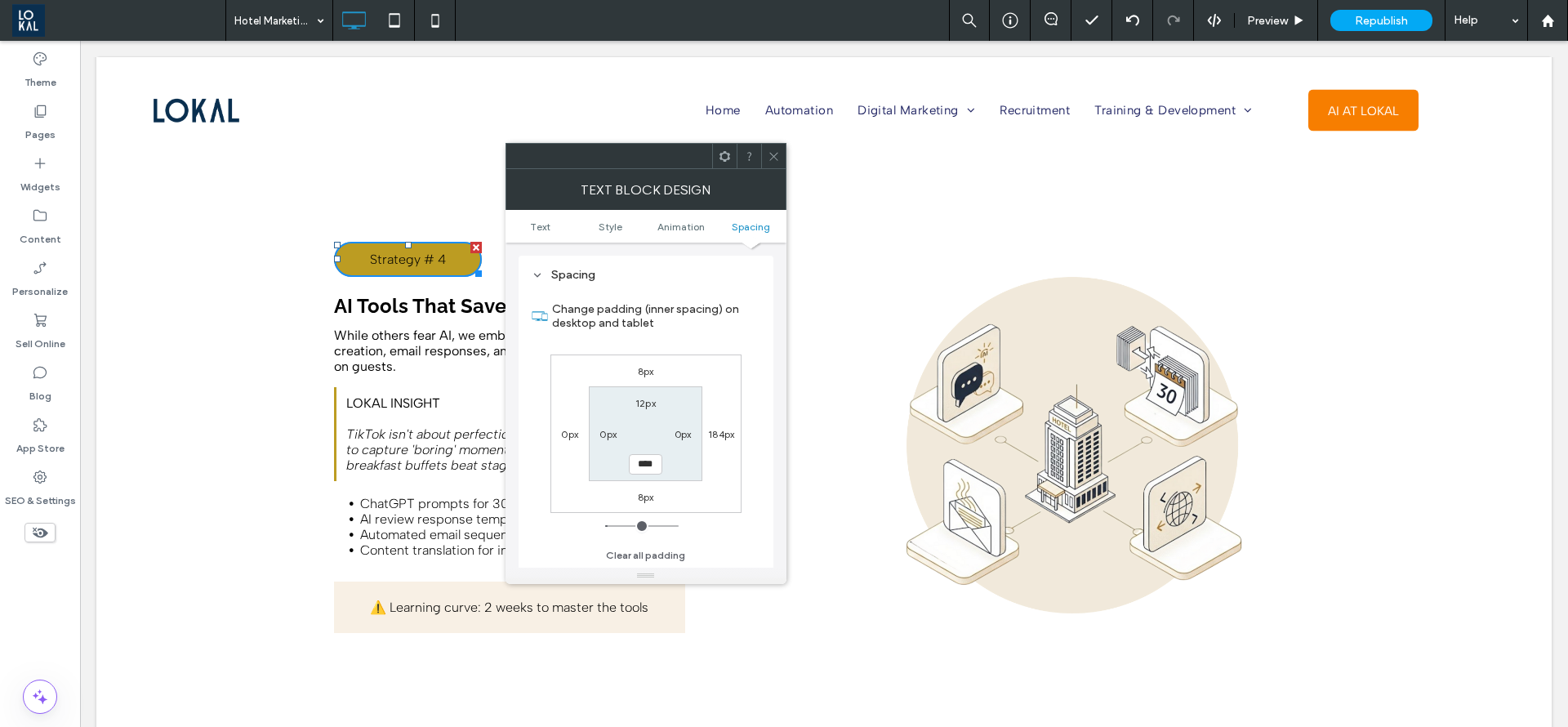
click at [779, 159] on icon at bounding box center [774, 156] width 12 height 12
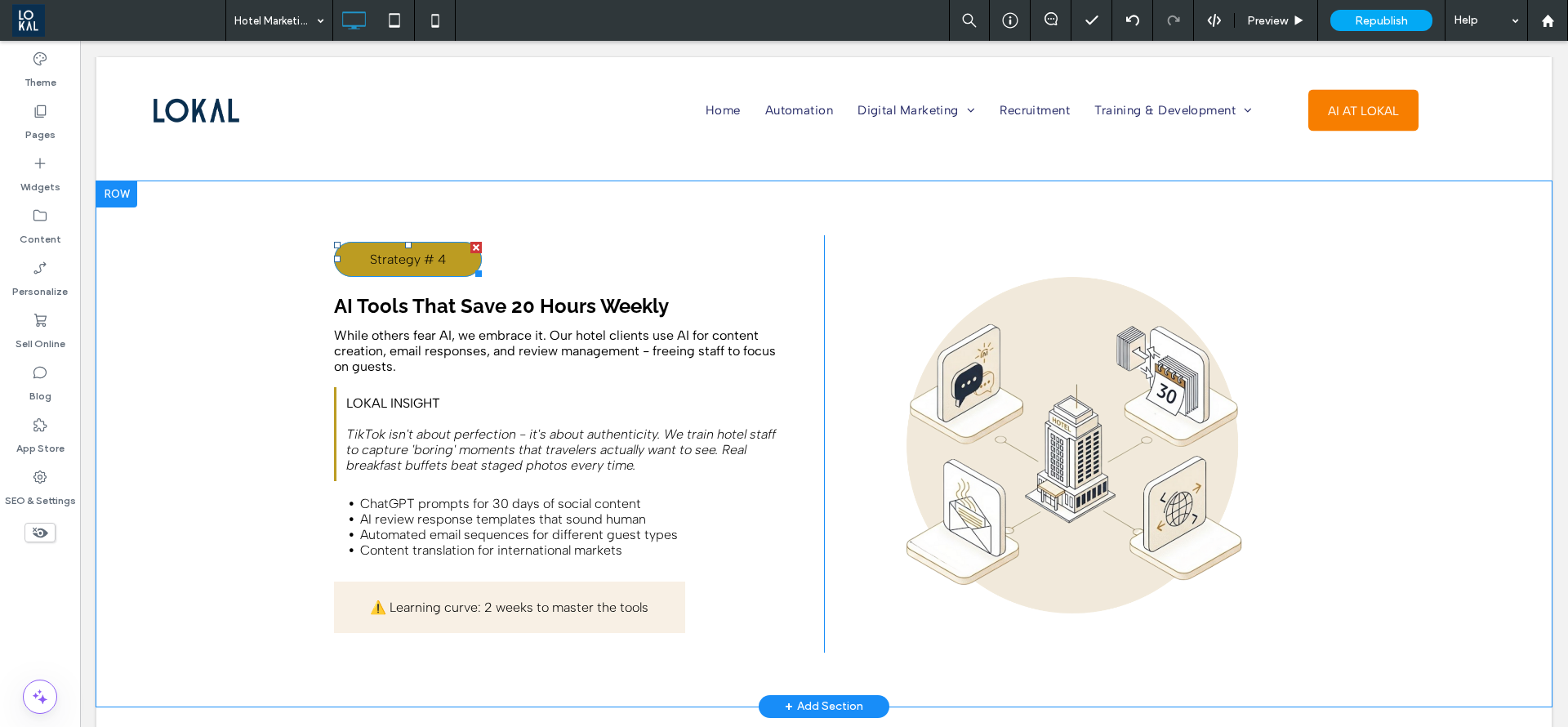
click at [432, 252] on span "Strategy # 4" at bounding box center [408, 259] width 76 height 15
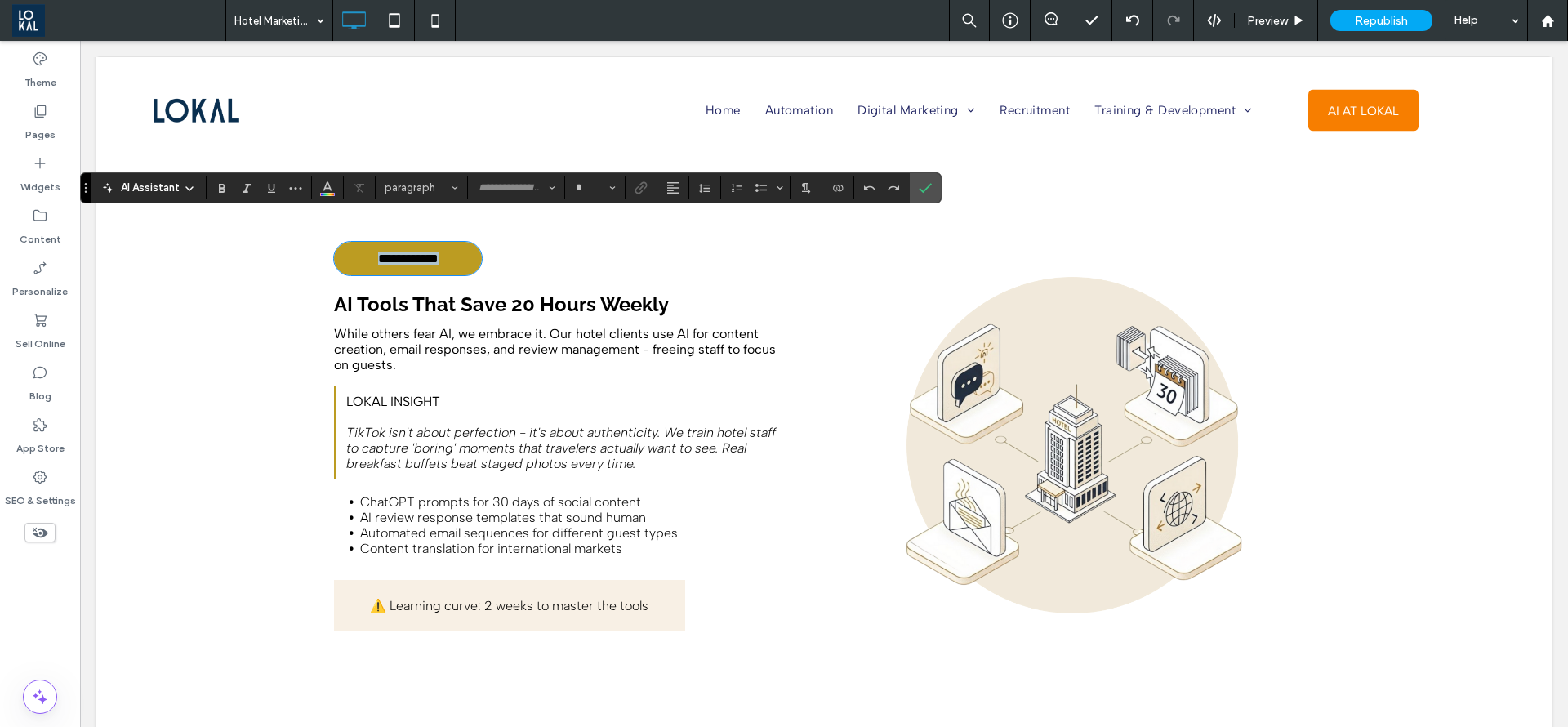
type input "**********"
type input "**"
click at [328, 180] on icon "Color" at bounding box center [328, 186] width 13 height 13
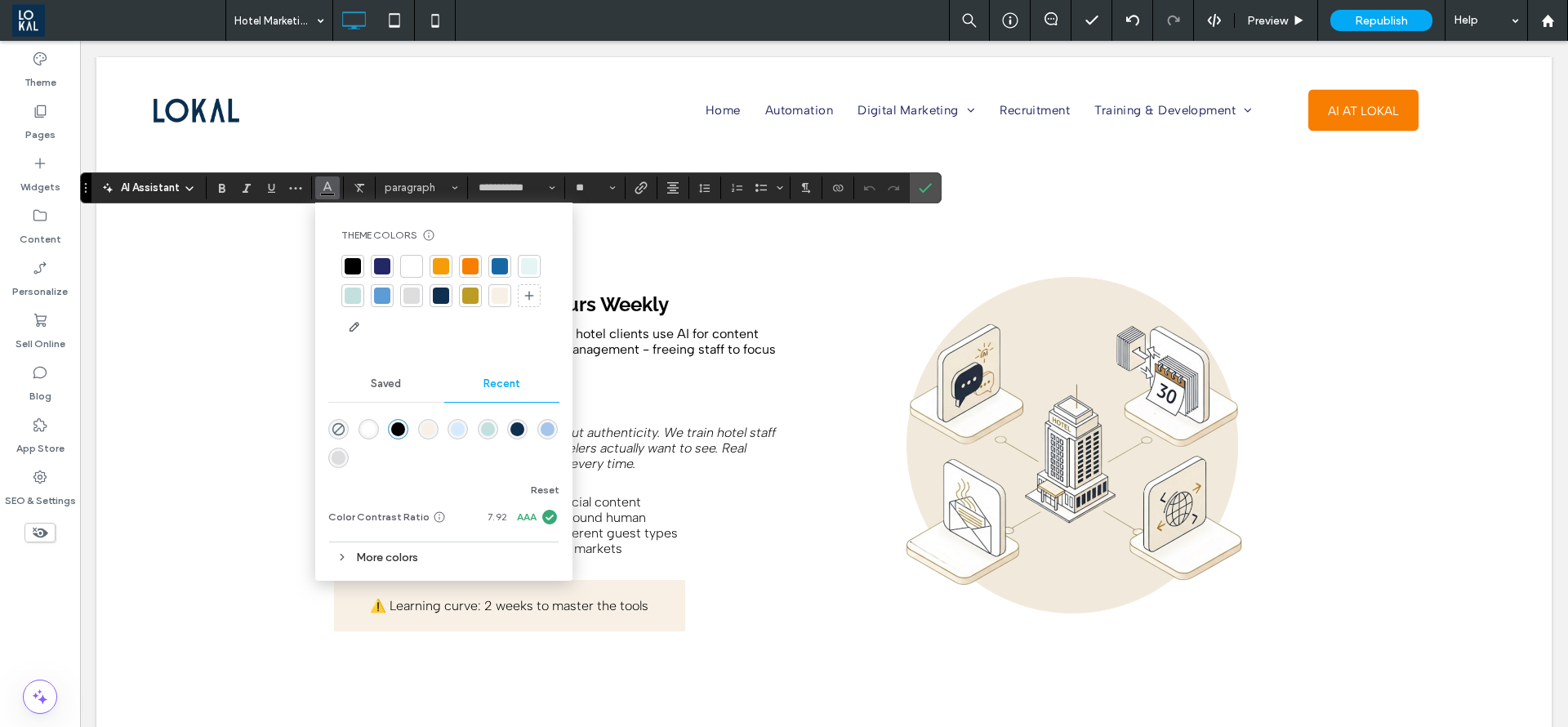
click at [409, 258] on div at bounding box center [411, 266] width 16 height 16
click at [544, 183] on input "**********" at bounding box center [511, 188] width 69 height 13
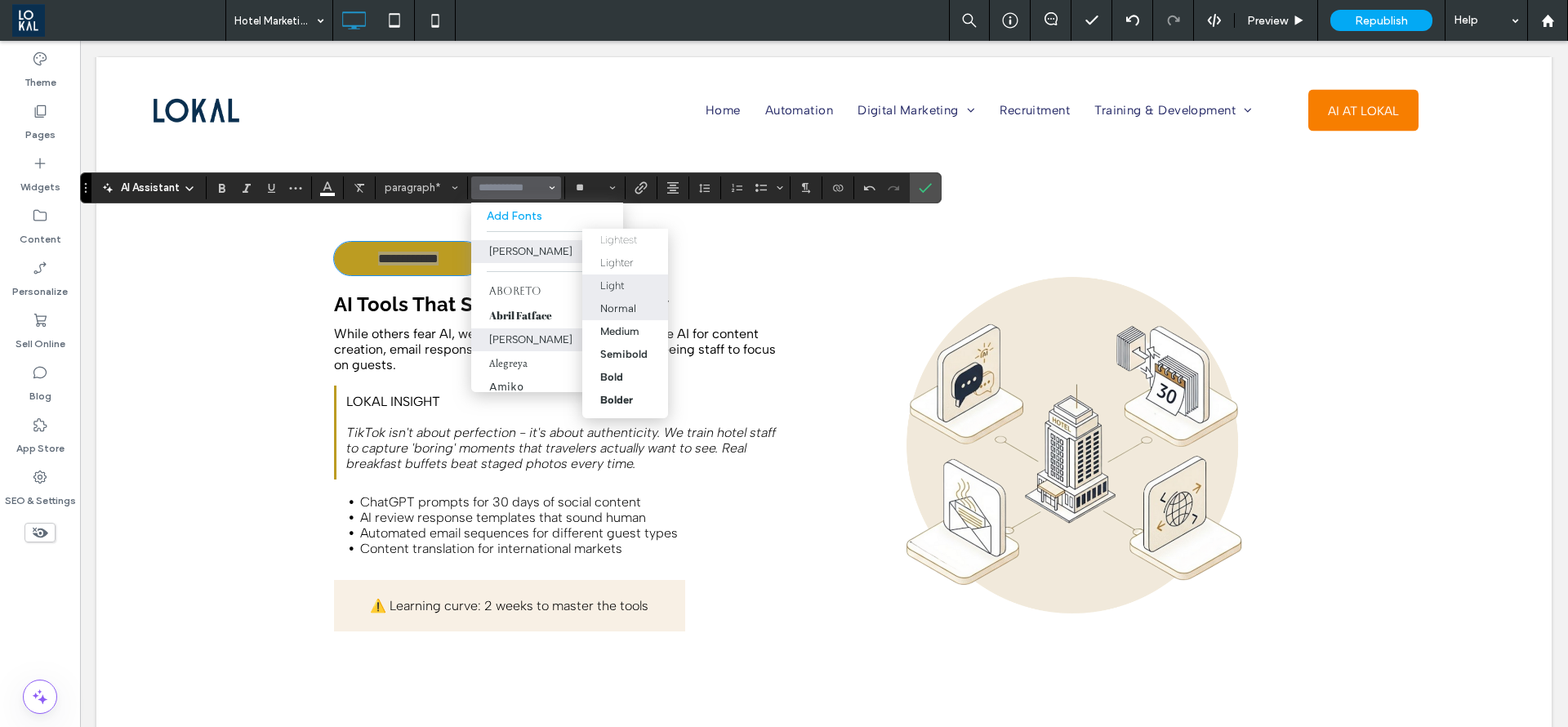
drag, startPoint x: 611, startPoint y: 309, endPoint x: 705, endPoint y: 212, distance: 135.1
click at [611, 309] on div "Normal" at bounding box center [618, 308] width 36 height 12
type input "**********"
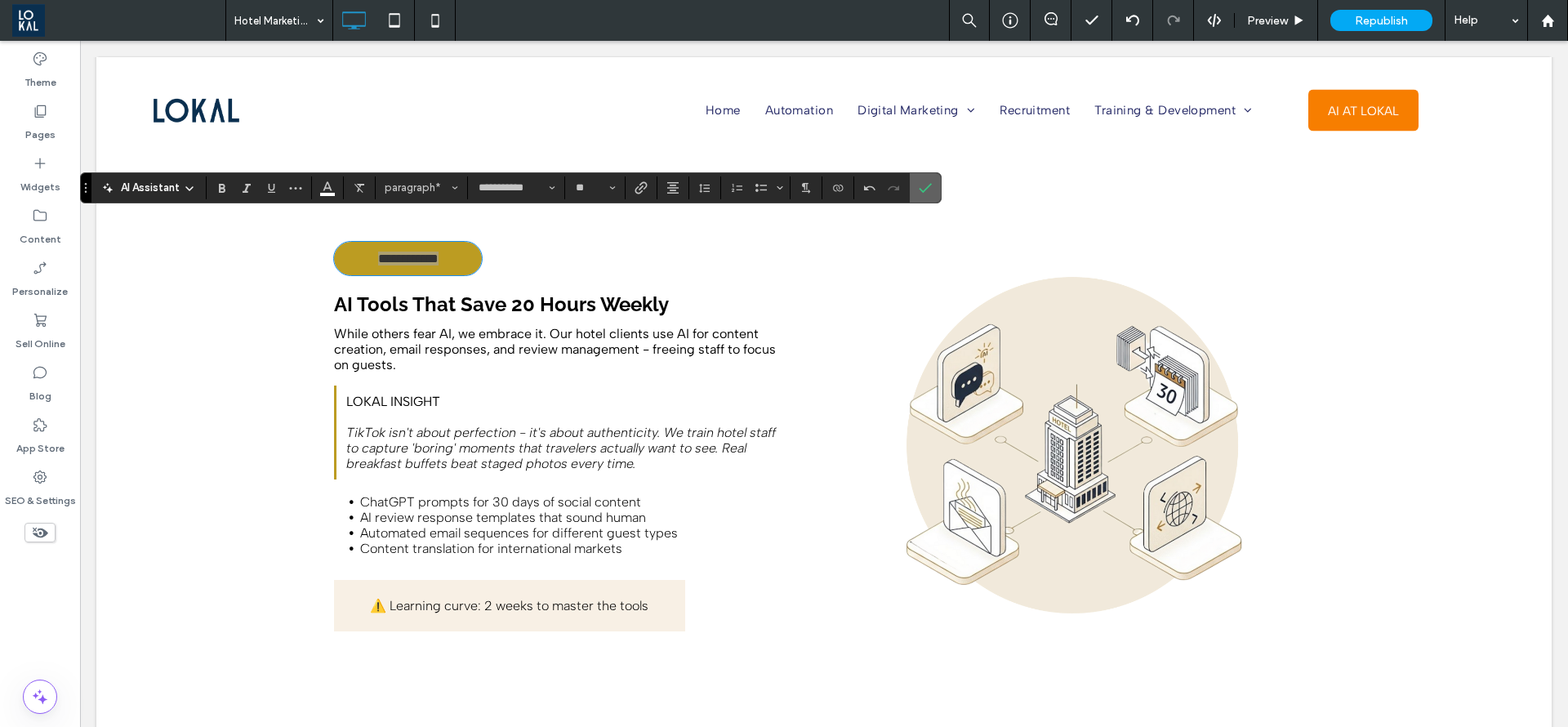
click at [929, 189] on icon "Confirm" at bounding box center [926, 188] width 13 height 13
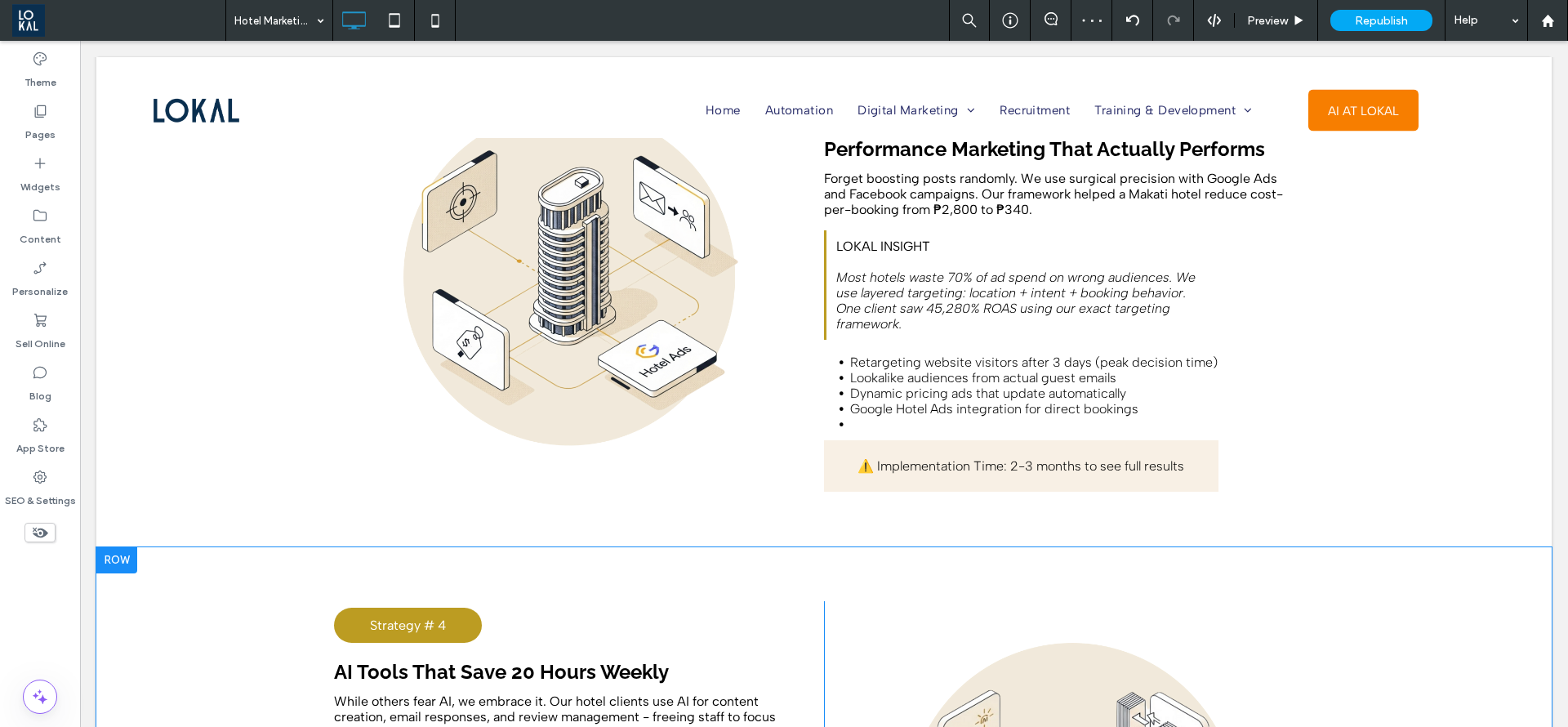
scroll to position [4287, 0]
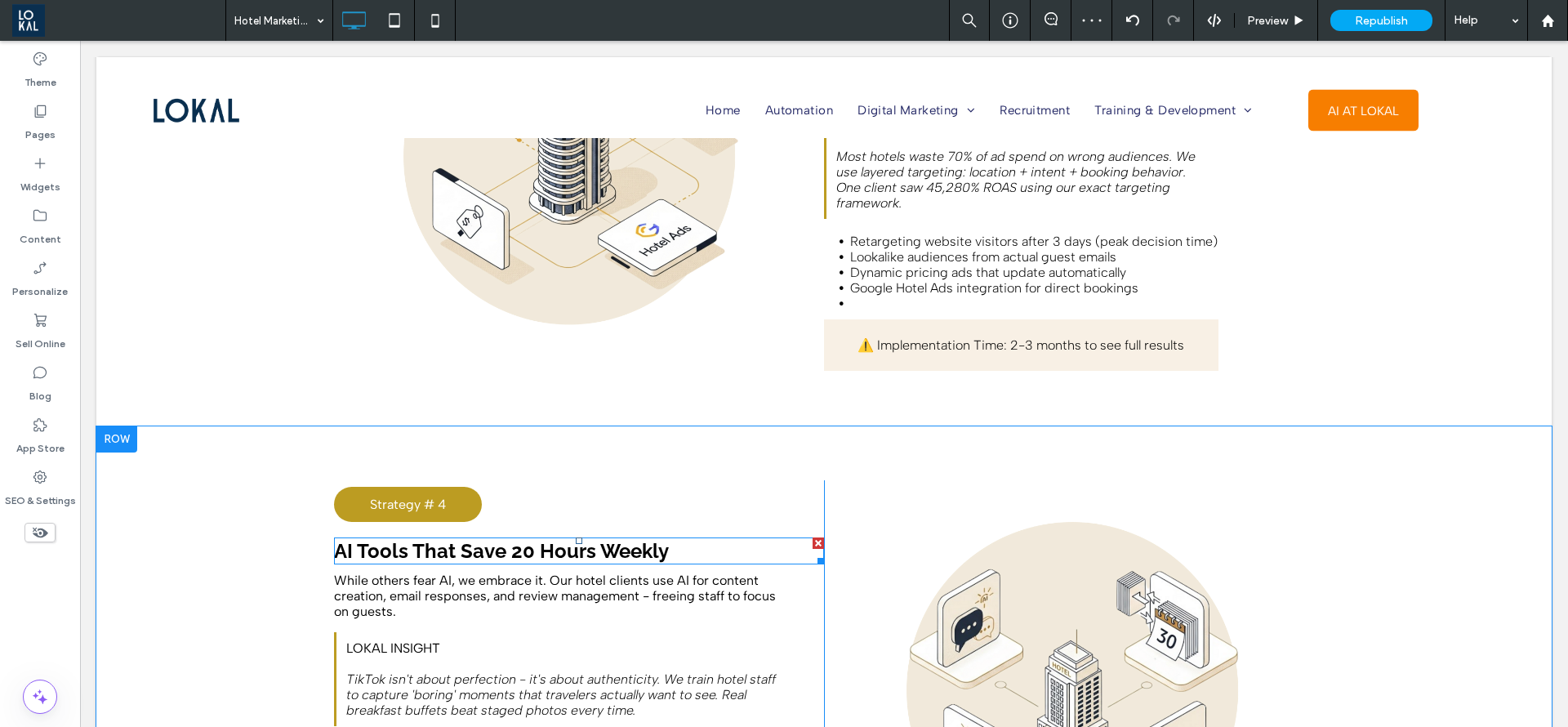
click at [368, 539] on strong "AI Tools That Save 20 Hours Weekly" at bounding box center [502, 550] width 335 height 24
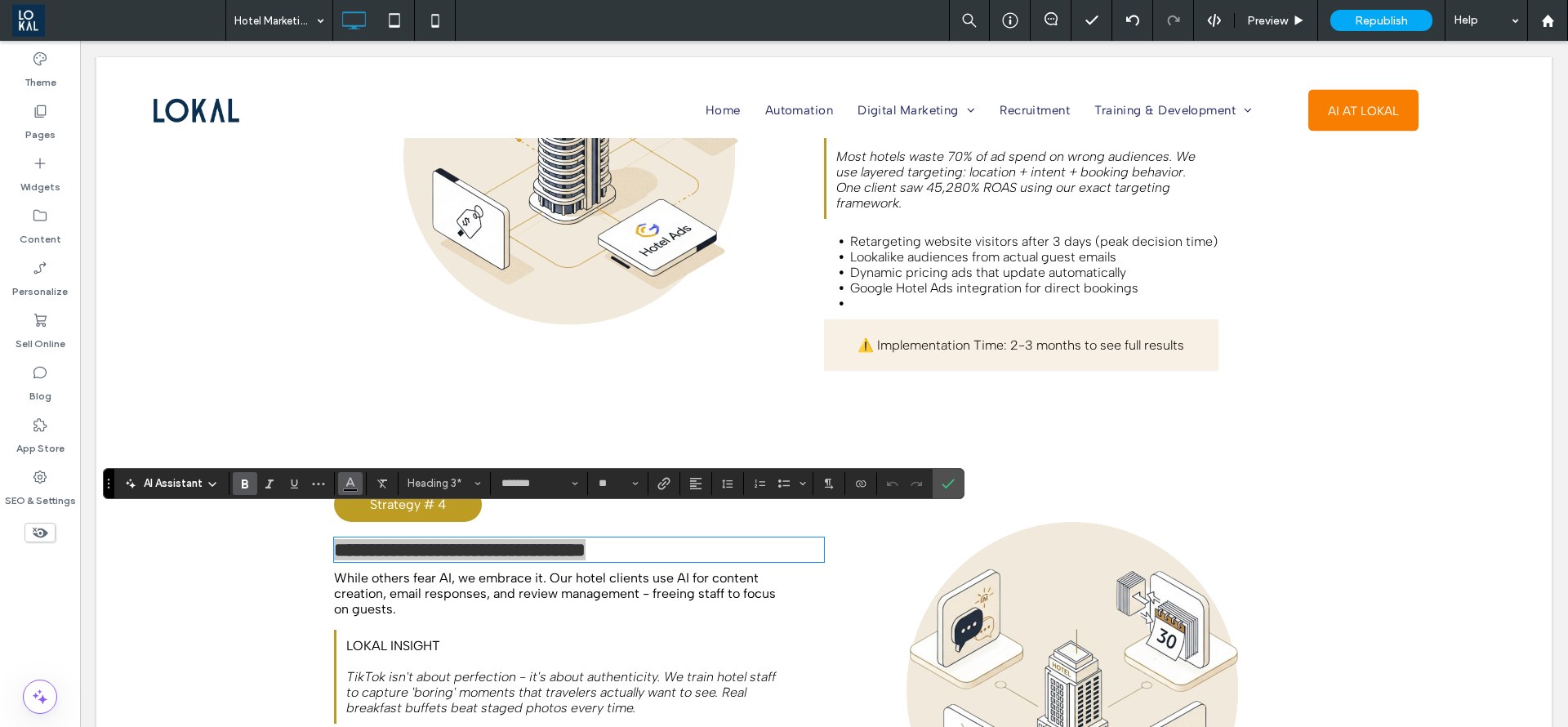
click at [346, 486] on icon "Color" at bounding box center [350, 482] width 13 height 13
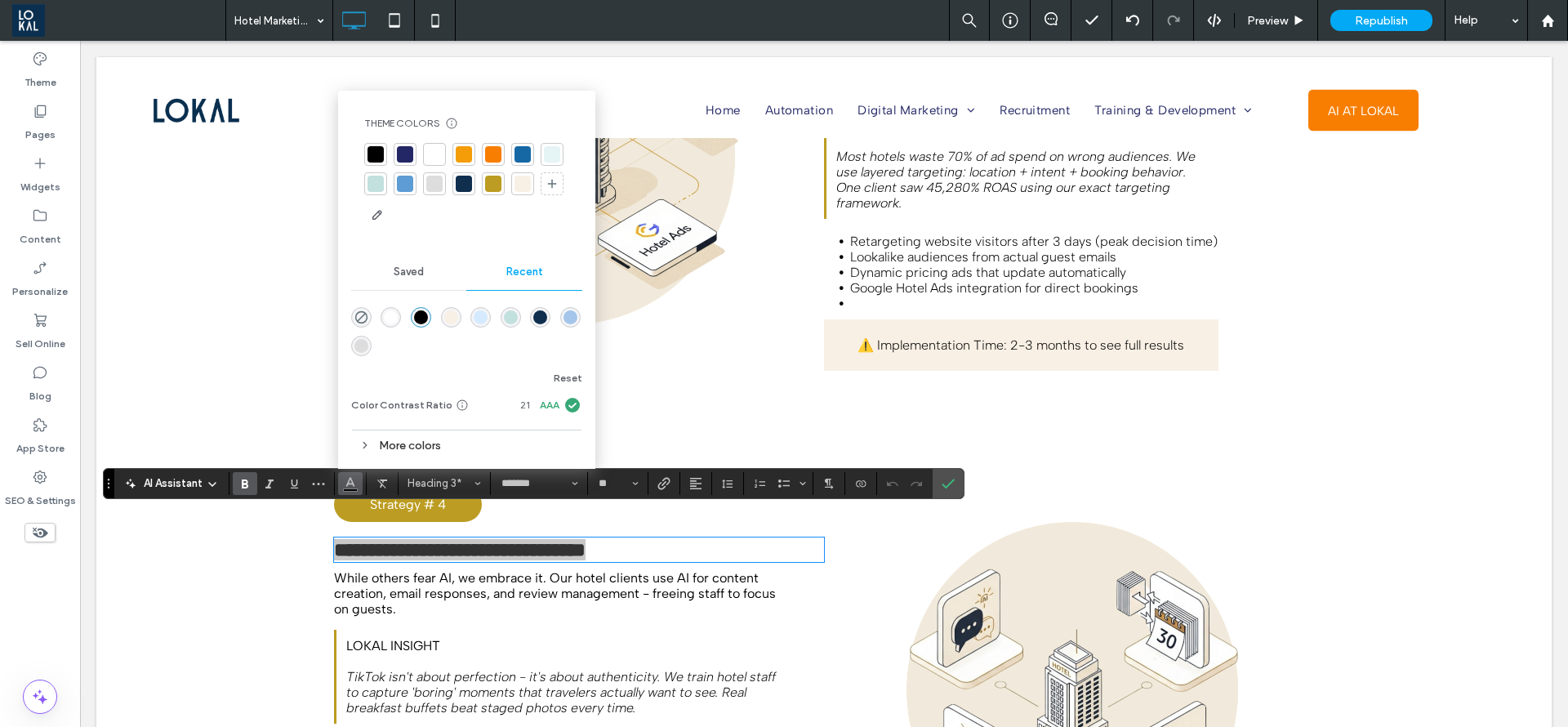
click at [404, 146] on div at bounding box center [404, 153] width 16 height 16
click at [944, 471] on span "Confirm" at bounding box center [946, 483] width 8 height 29
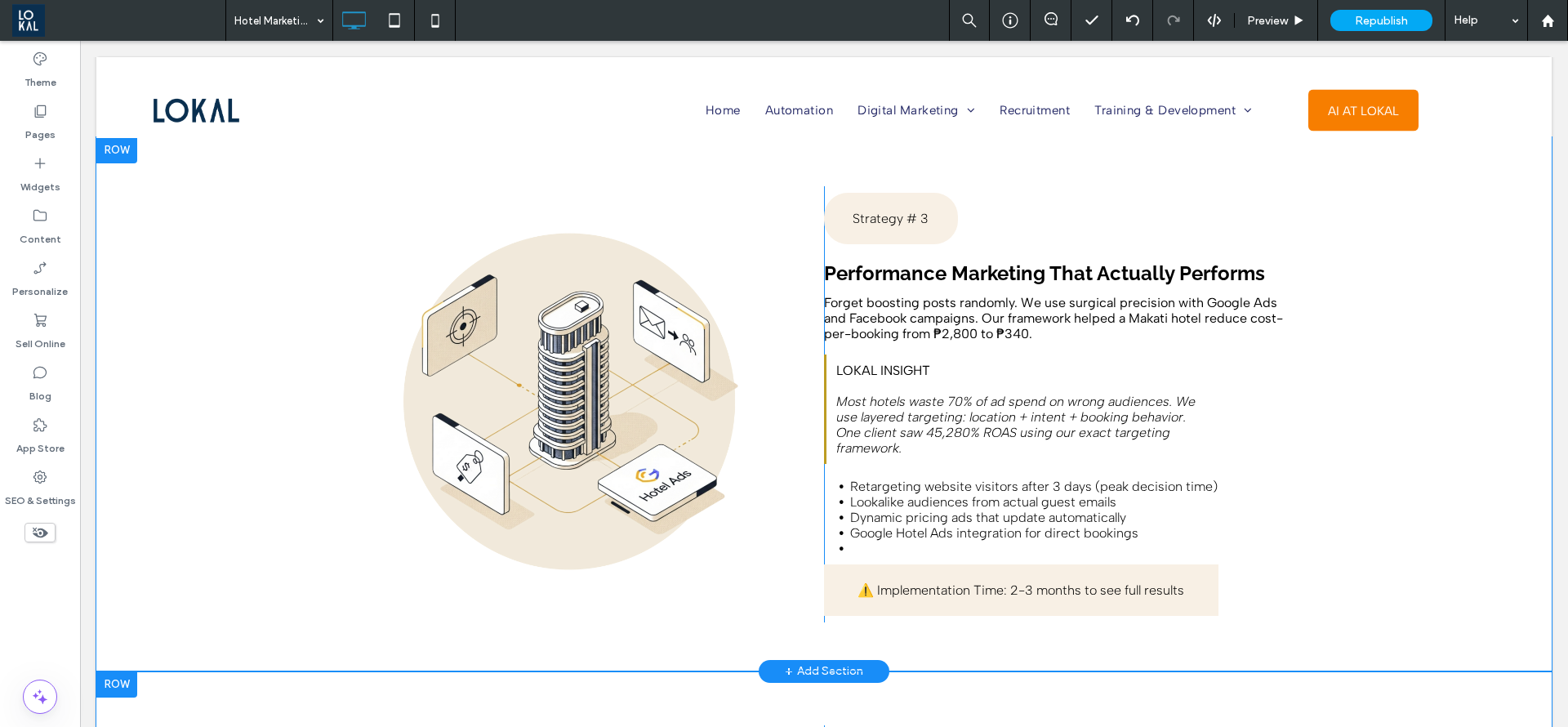
scroll to position [3798, 0]
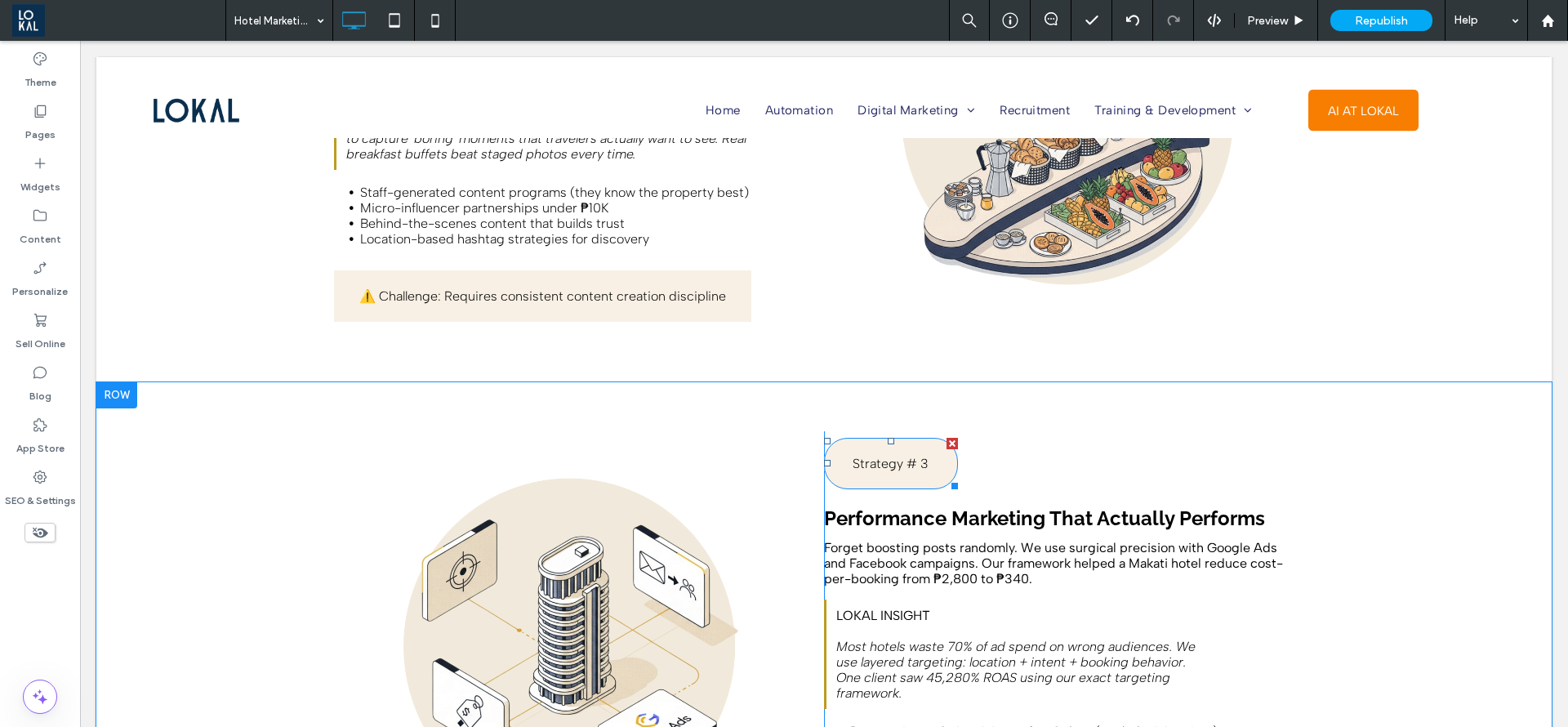
click at [923, 449] on div "Strategy # 3" at bounding box center [890, 463] width 134 height 51
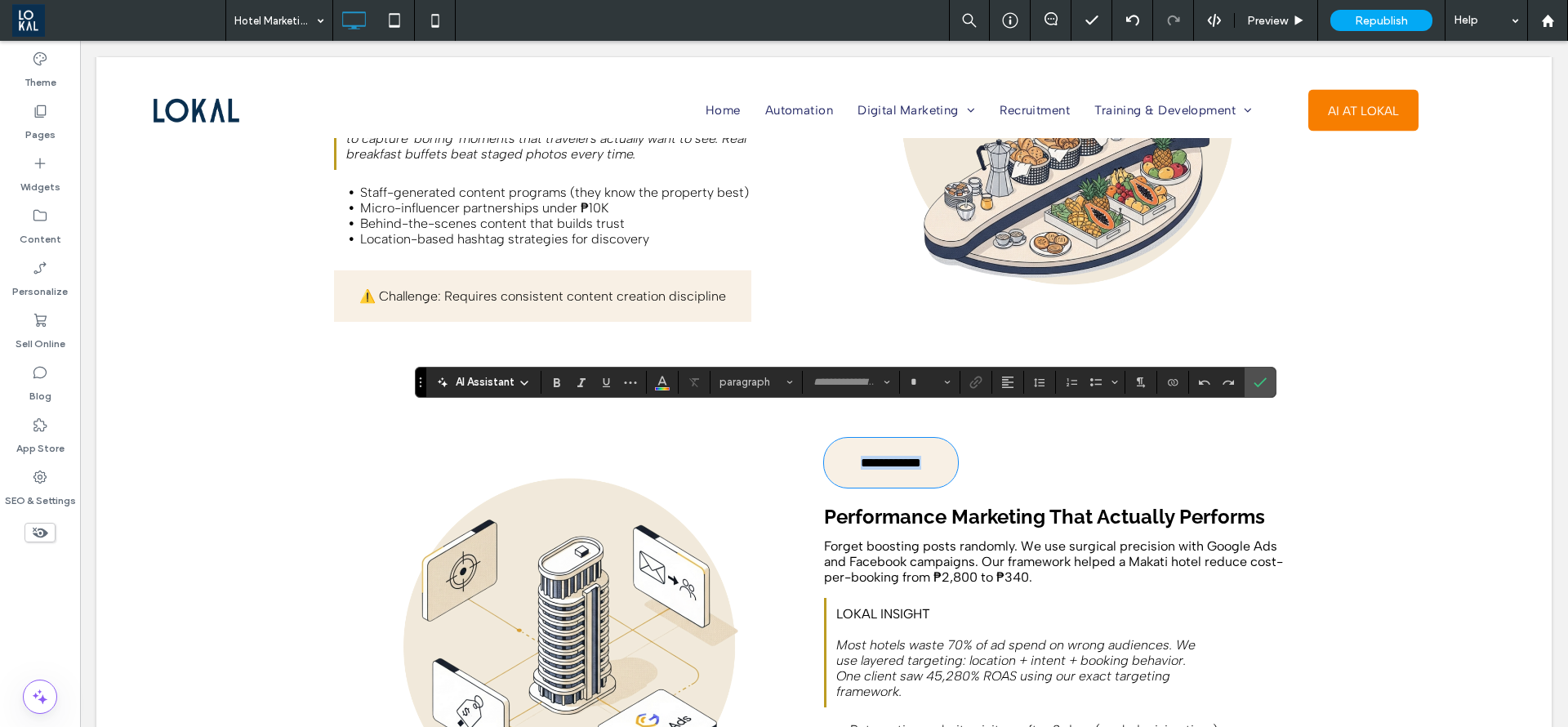
type input "**********"
type input "**"
click at [643, 378] on section at bounding box center [594, 382] width 105 height 23
click at [656, 380] on icon "Color" at bounding box center [663, 381] width 13 height 13
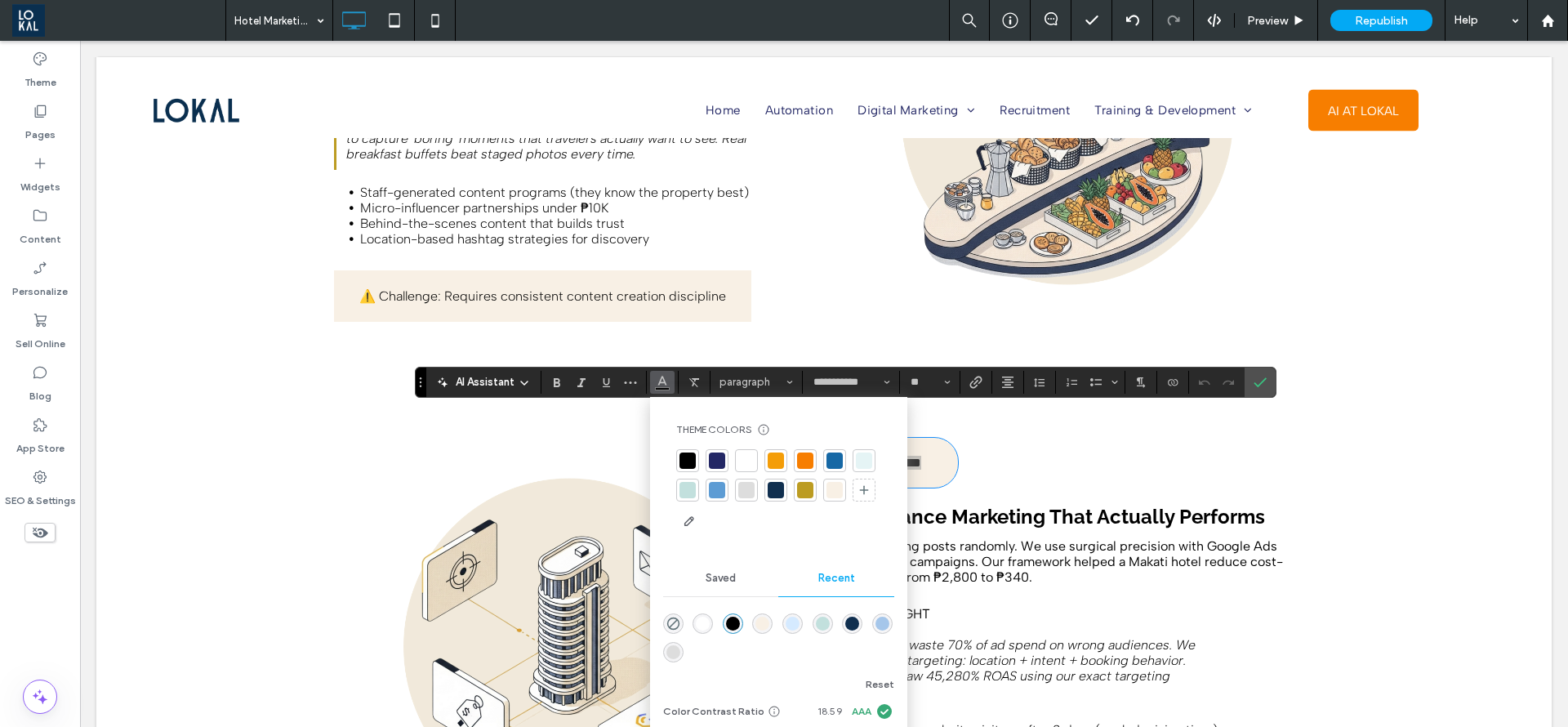
click at [754, 455] on div at bounding box center [746, 460] width 16 height 16
click at [924, 455] on p "**********" at bounding box center [890, 462] width 134 height 14
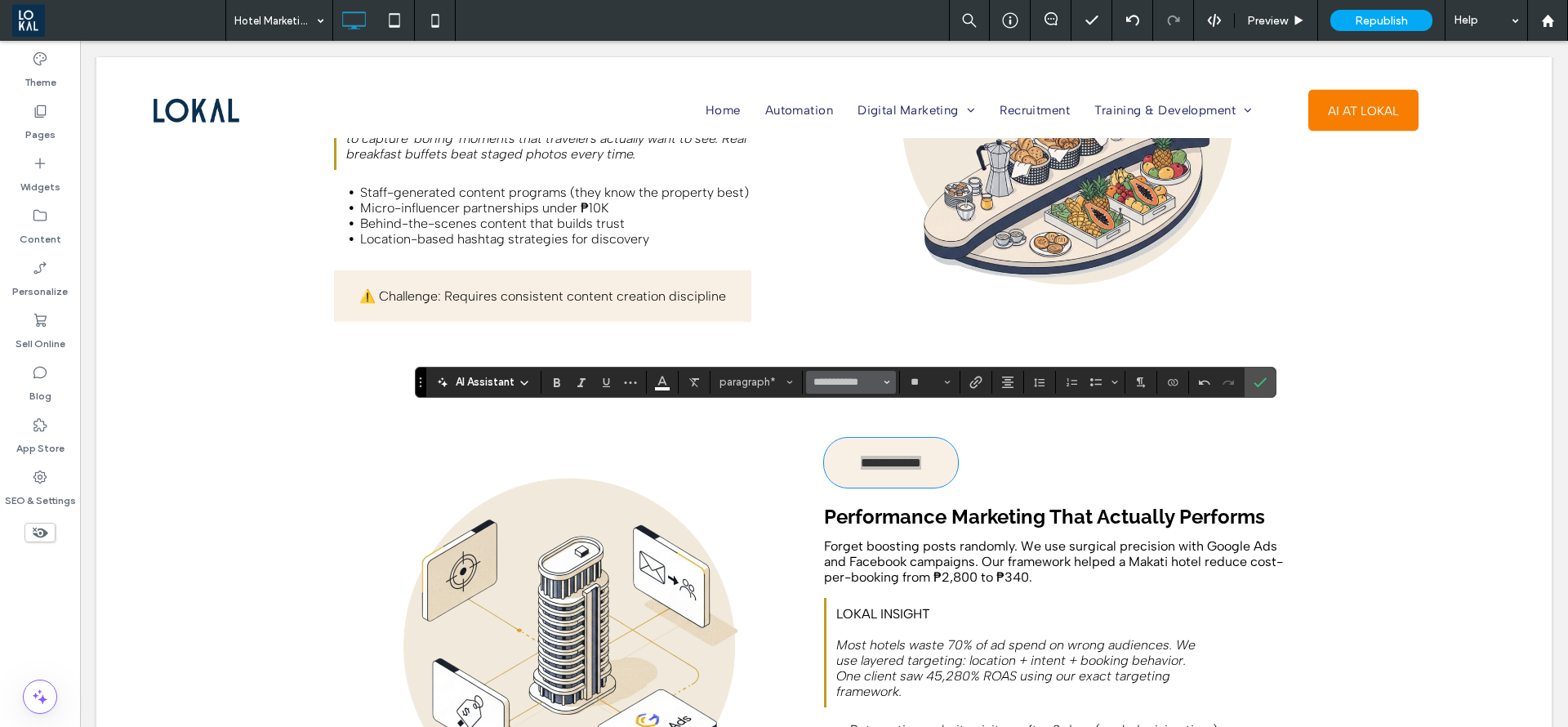
click at [883, 383] on icon "Font & Font weight" at bounding box center [886, 381] width 7 height 7
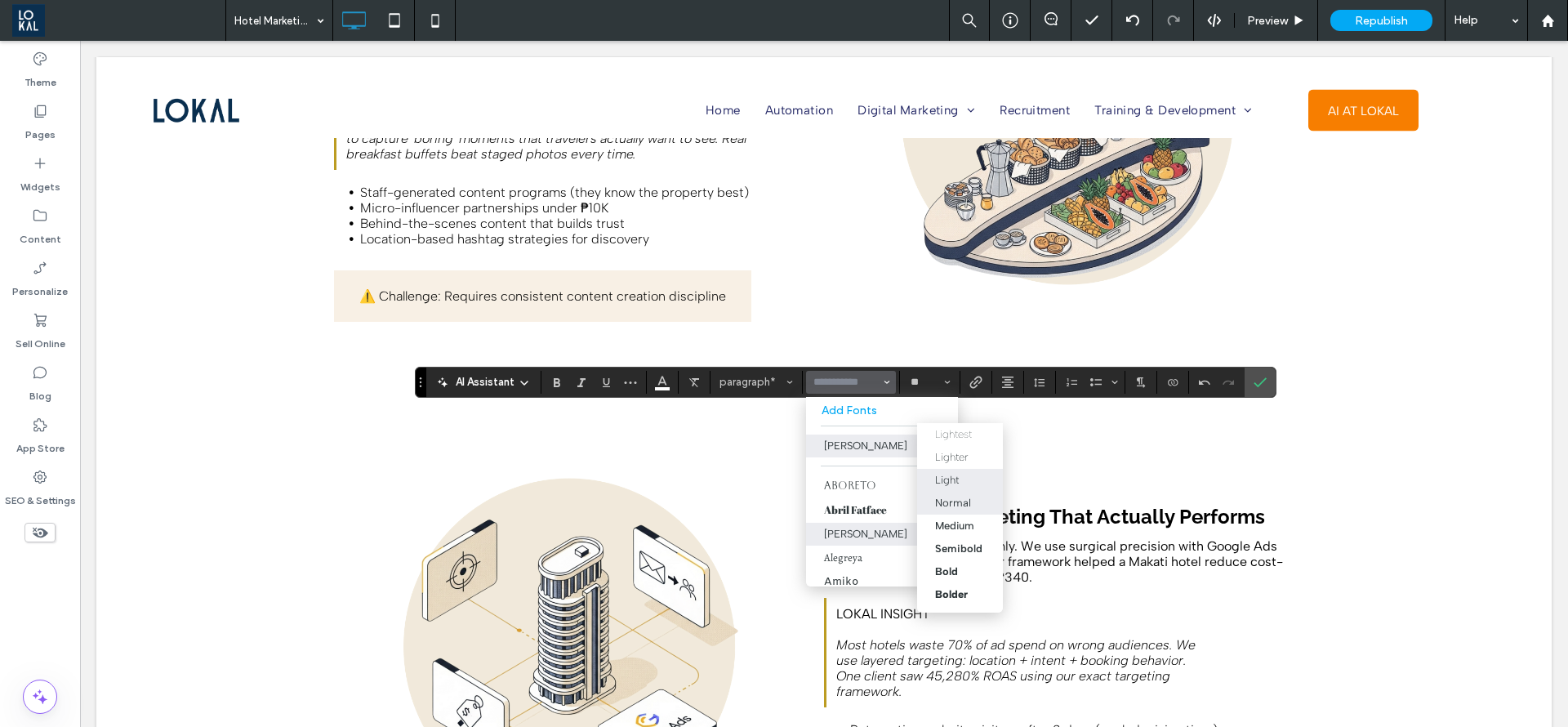
click at [950, 499] on div "Normal" at bounding box center [953, 503] width 36 height 12
type input "**********"
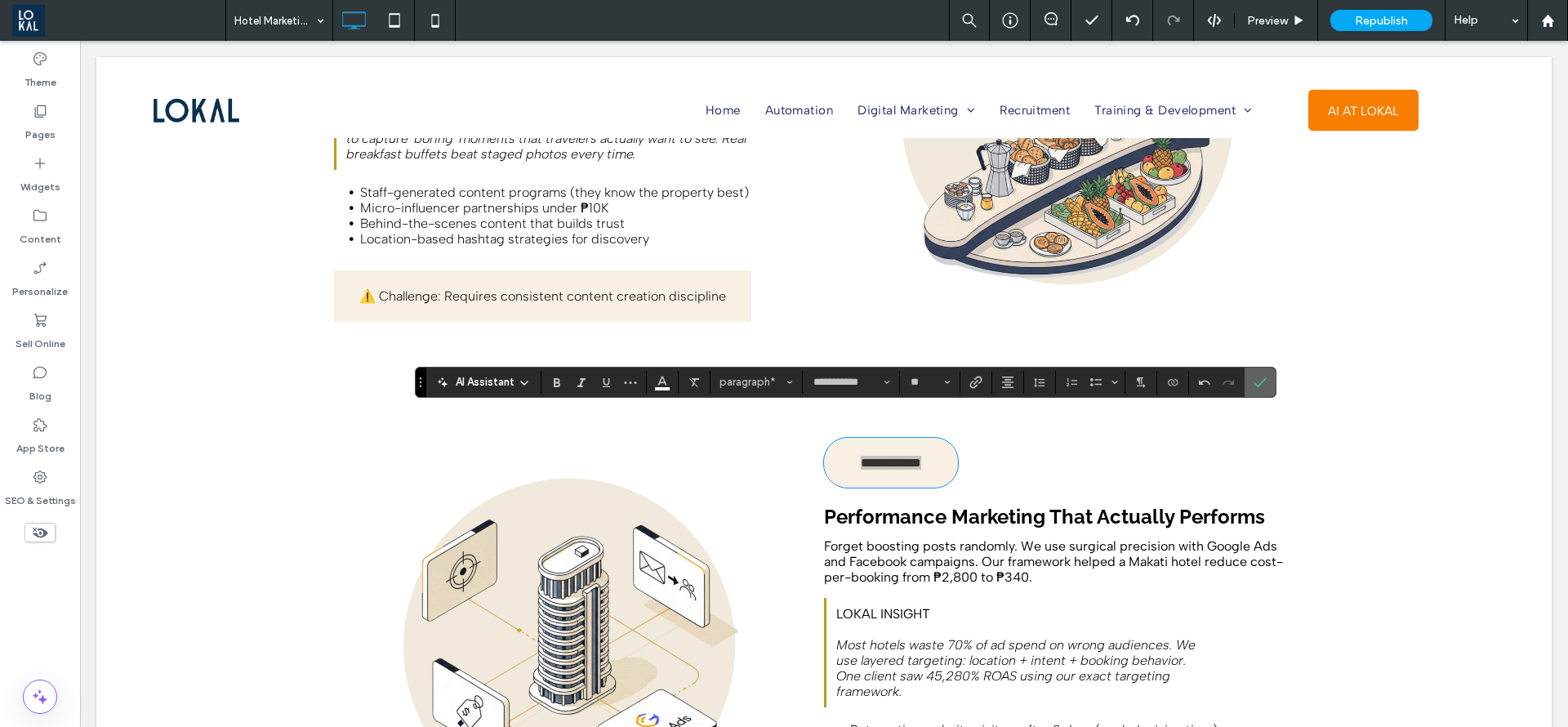
click at [1261, 384] on icon "Confirm" at bounding box center [1260, 382] width 13 height 13
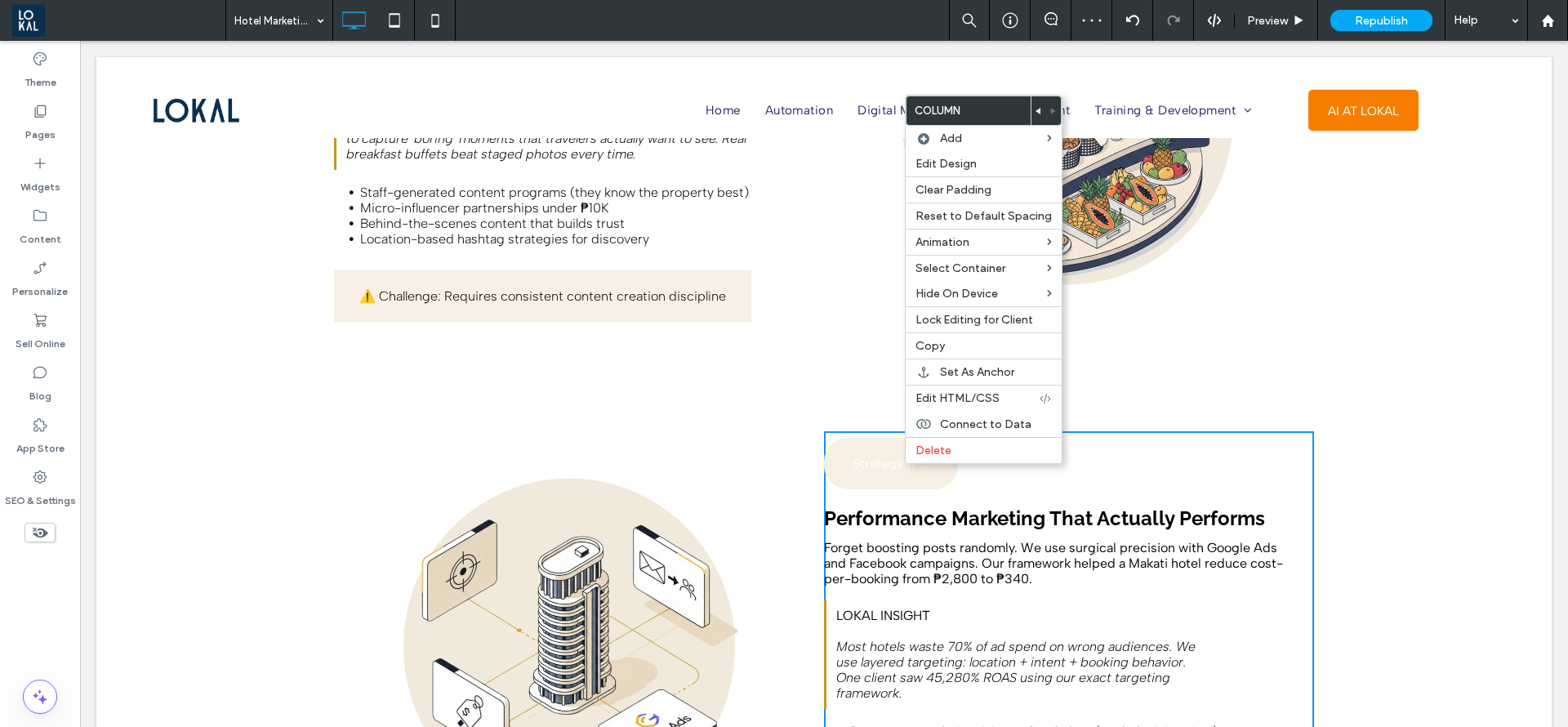
click at [834, 455] on div "Strategy # 3" at bounding box center [890, 463] width 134 height 51
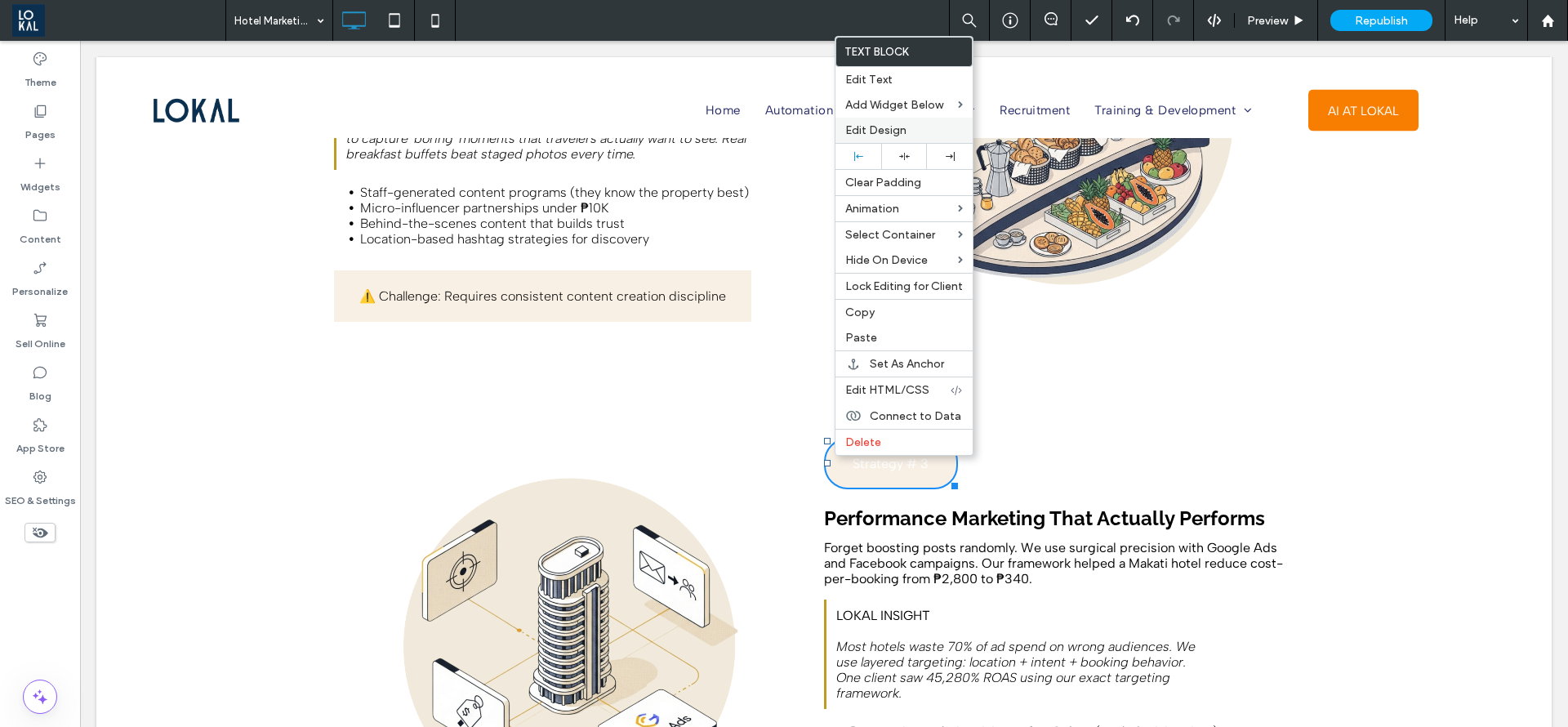
click at [890, 128] on span "Edit Design" at bounding box center [876, 130] width 62 height 14
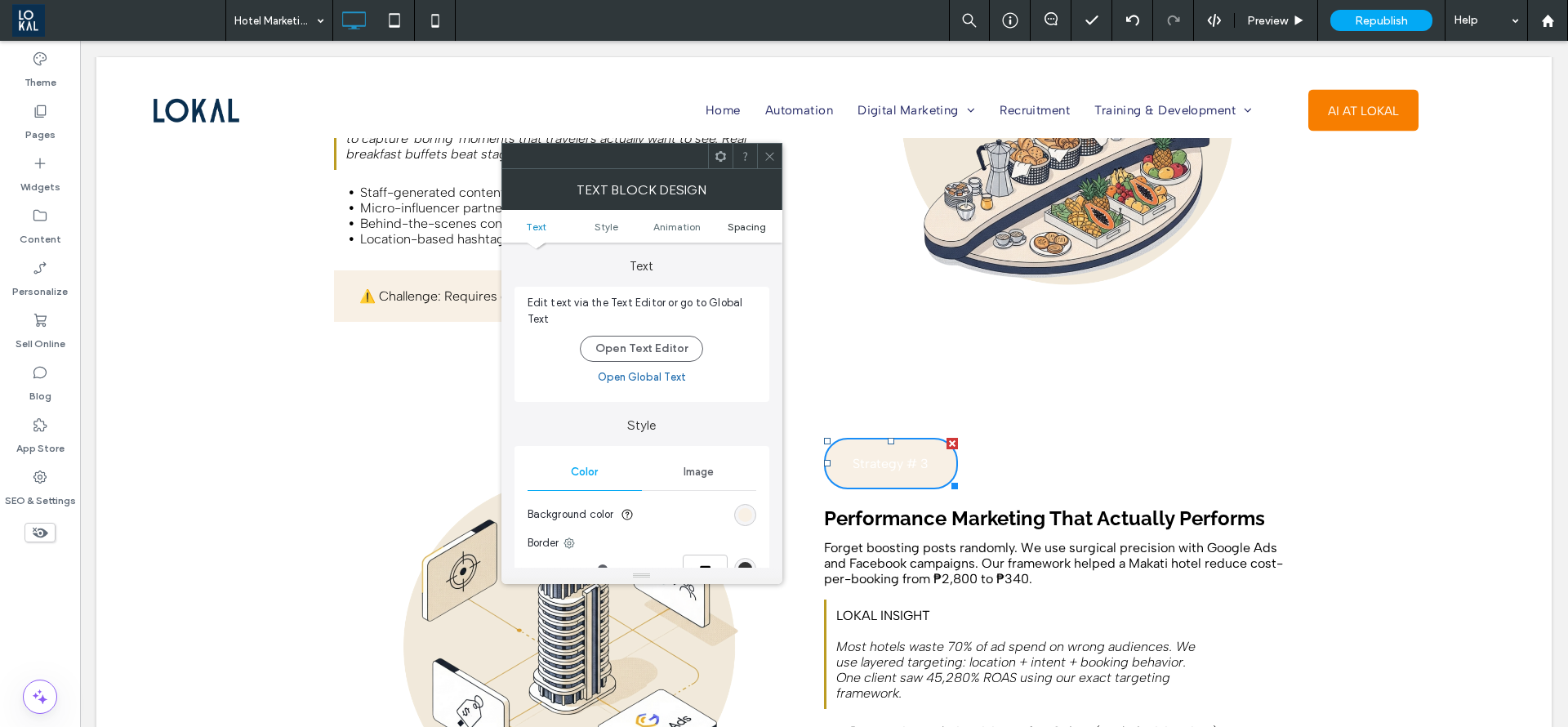
click at [746, 223] on span "Spacing" at bounding box center [747, 226] width 39 height 12
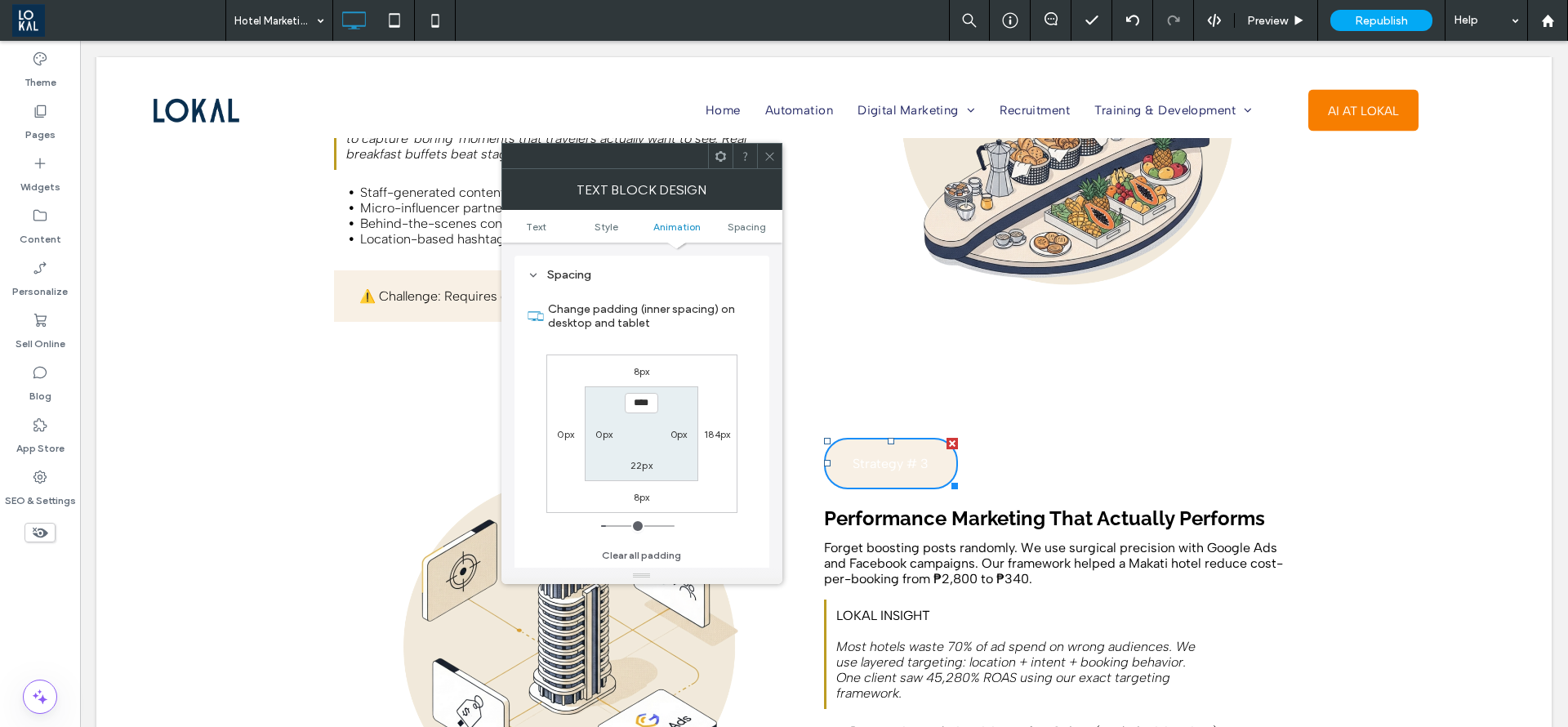
scroll to position [468, 0]
type input "****"
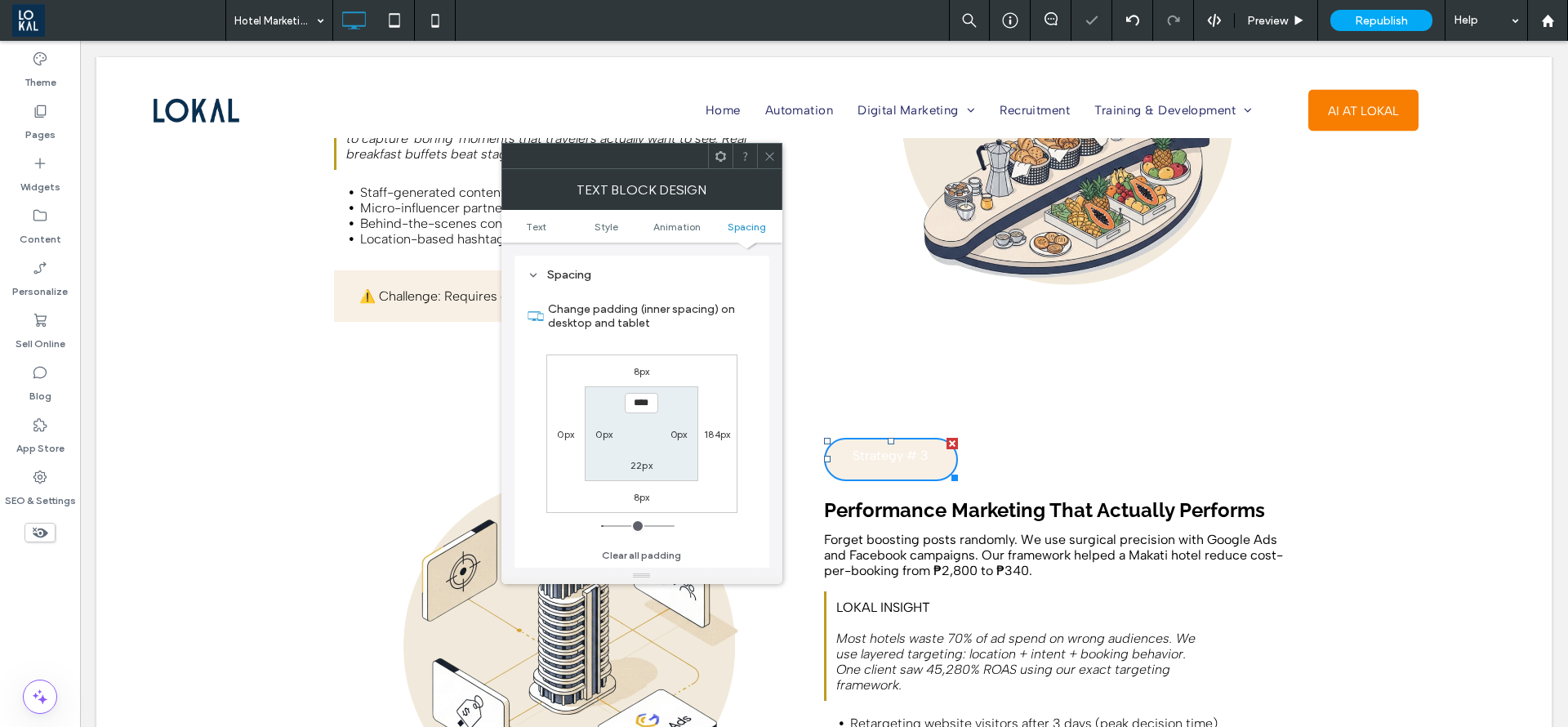
click at [639, 464] on label "22px" at bounding box center [641, 465] width 22 height 12
type input "**"
type input "****"
type input "**"
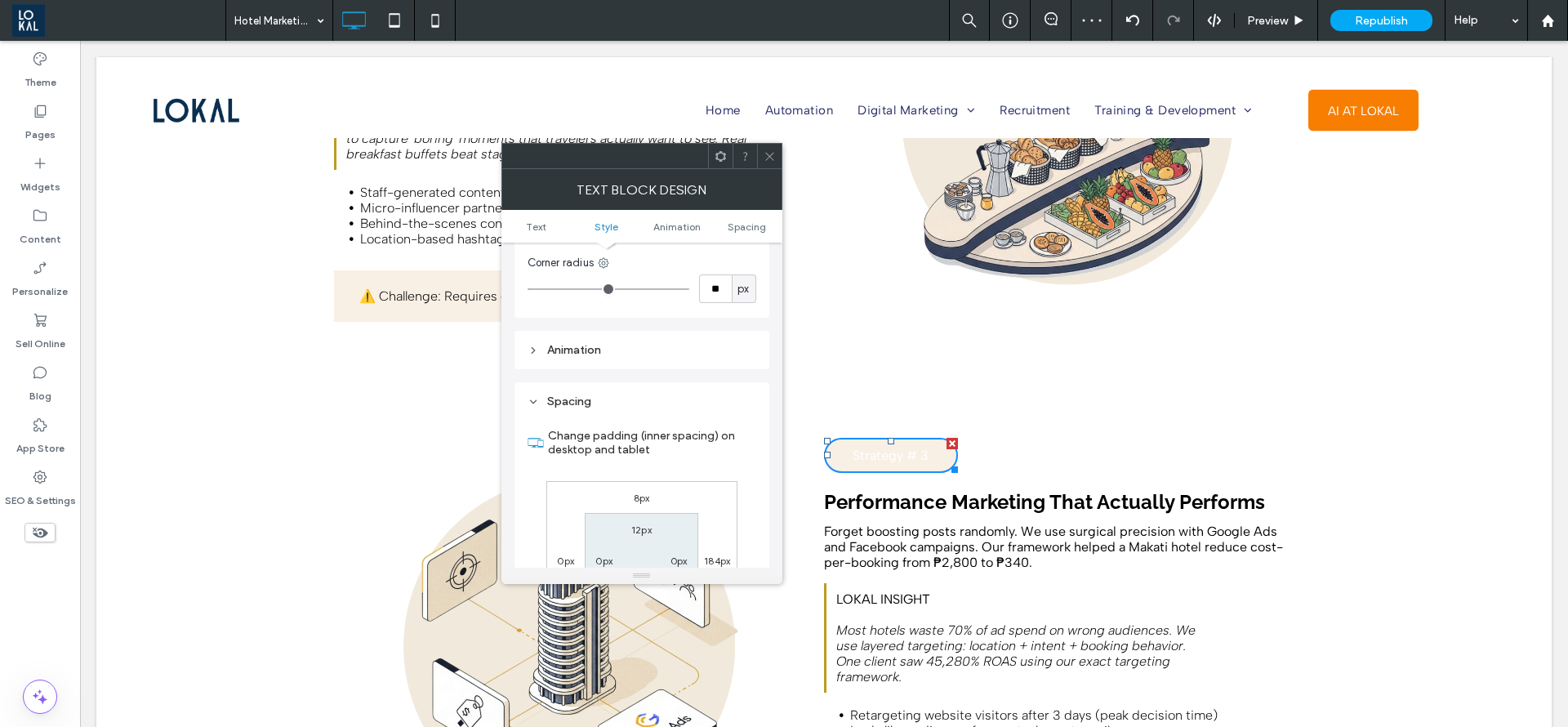
scroll to position [223, 0]
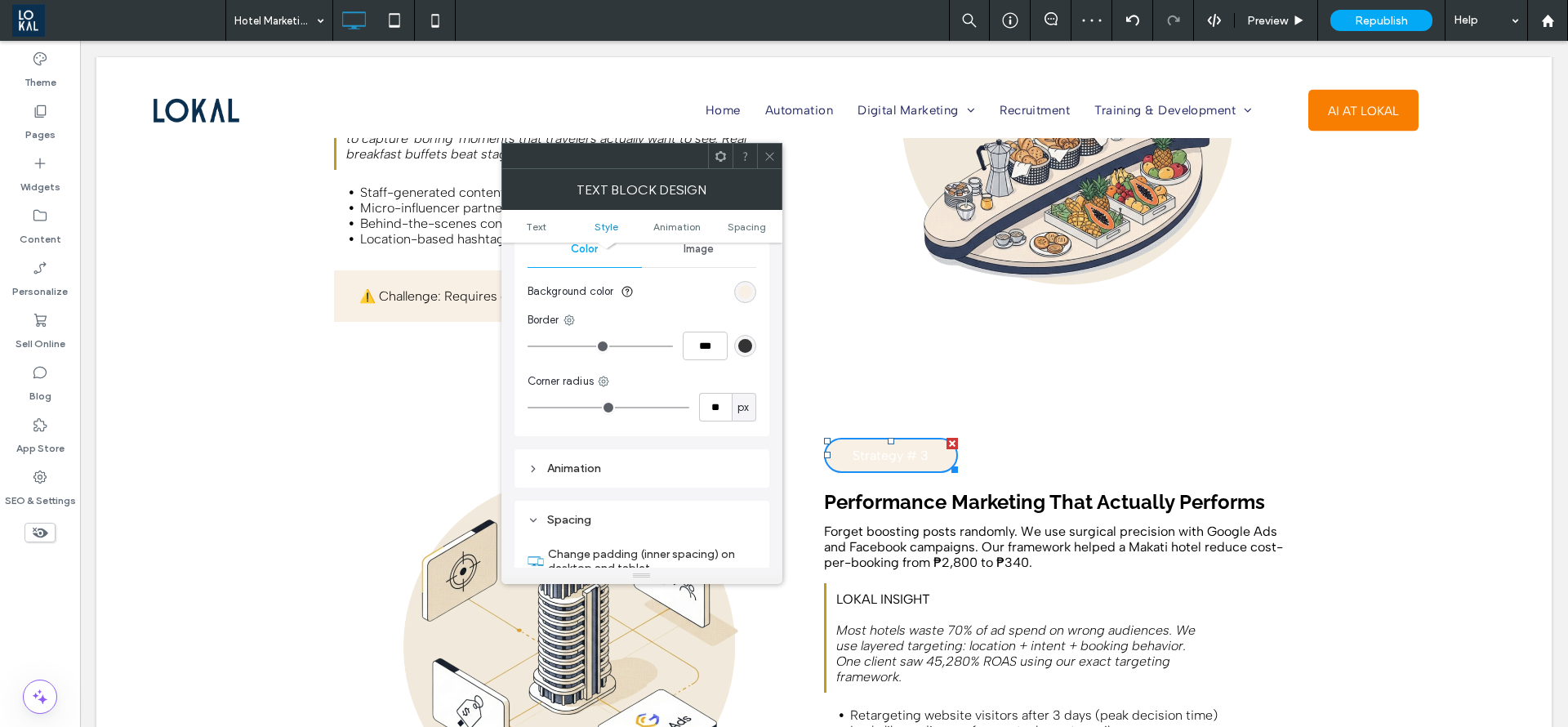
click at [746, 282] on div "rgb(248, 240, 229)" at bounding box center [745, 292] width 22 height 22
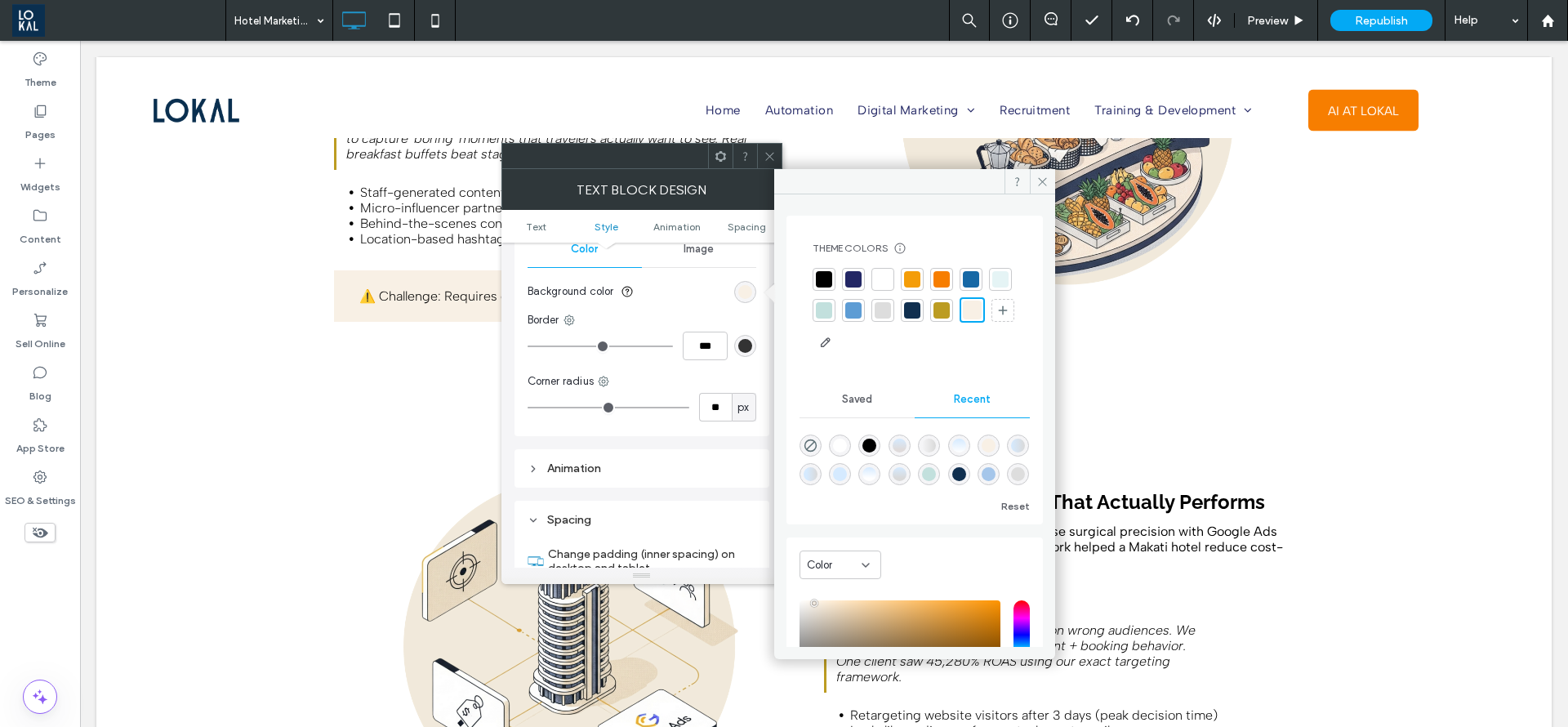
click at [950, 304] on div at bounding box center [941, 310] width 16 height 16
click at [1044, 180] on use at bounding box center [1042, 181] width 9 height 9
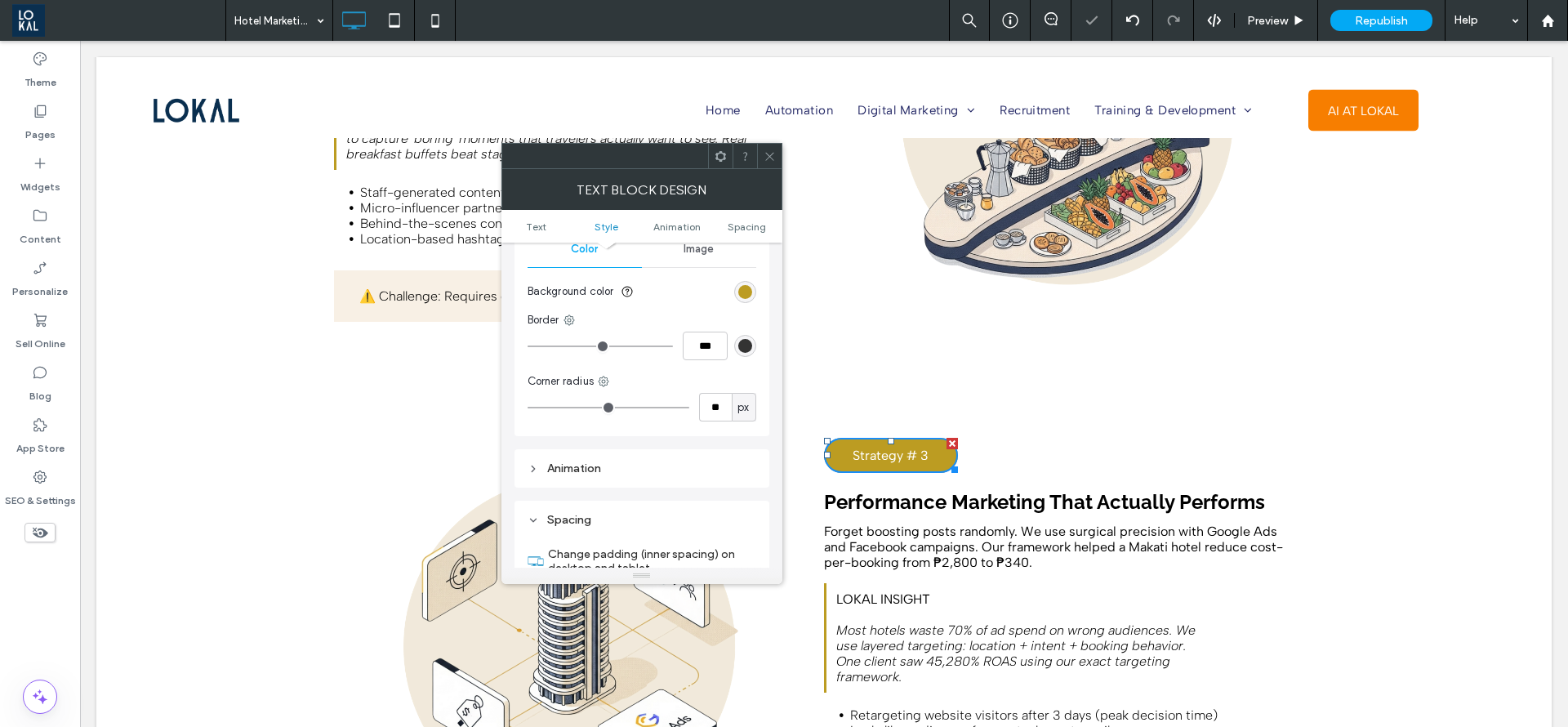
click at [769, 155] on use at bounding box center [769, 155] width 9 height 9
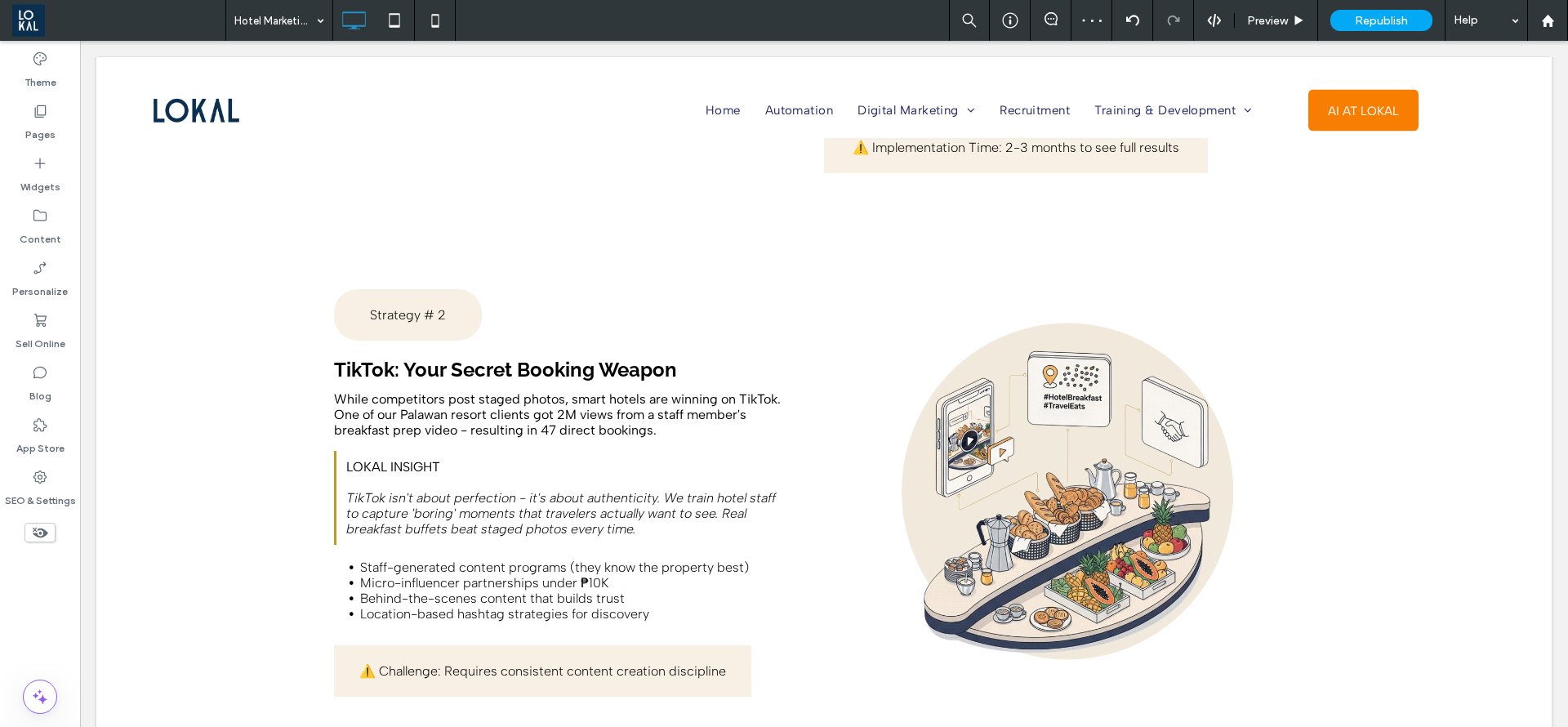
scroll to position [3307, 0]
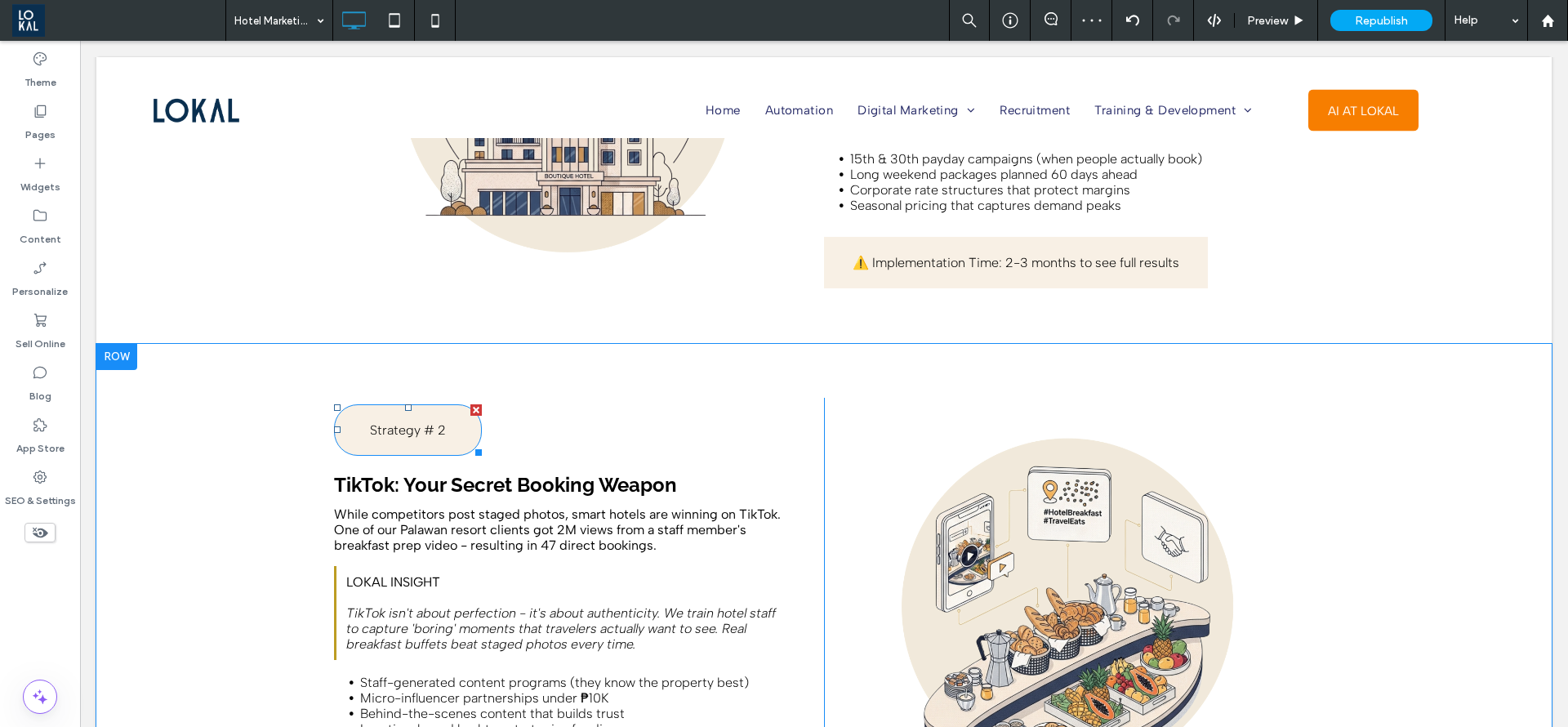
click at [422, 416] on div "Strategy # 2" at bounding box center [408, 430] width 148 height 51
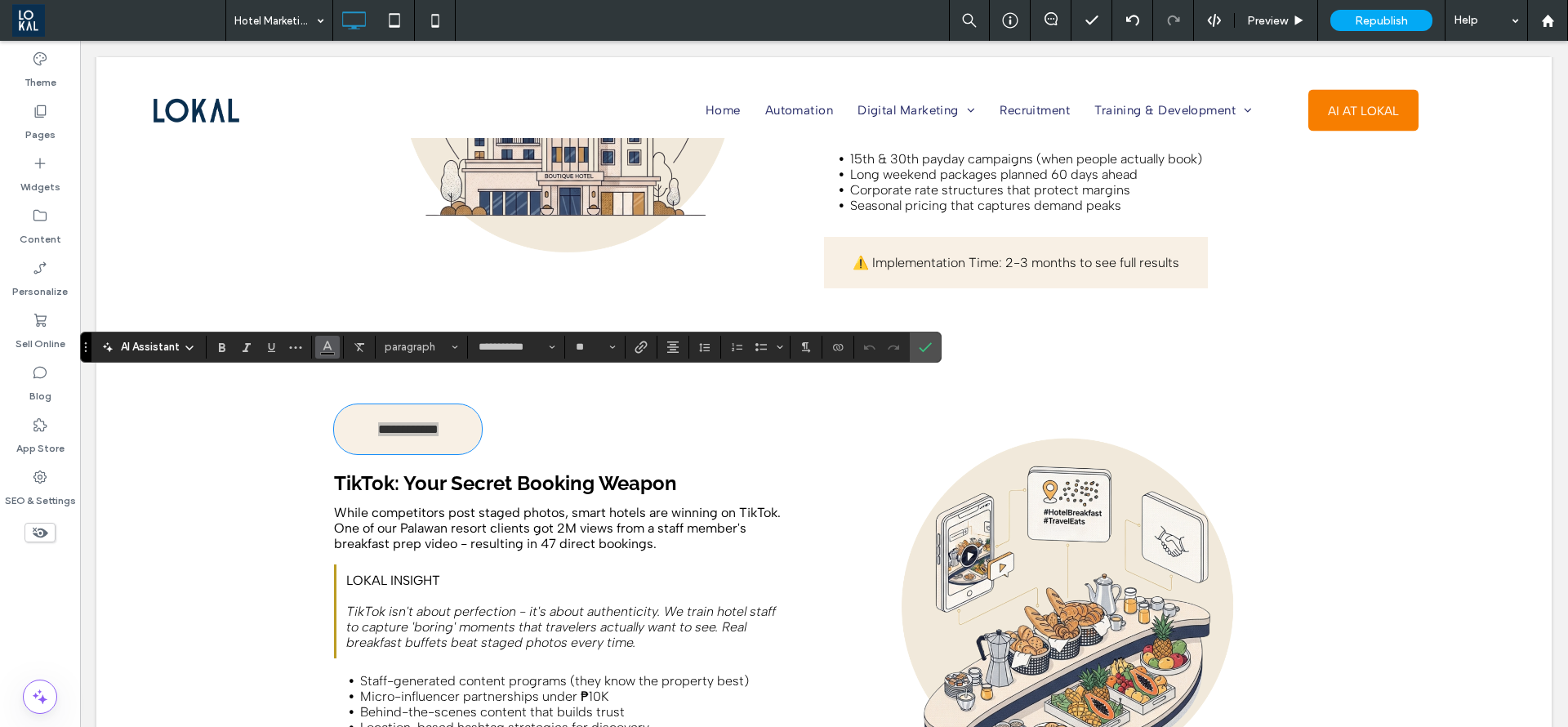
click at [330, 351] on icon "Color" at bounding box center [328, 346] width 13 height 13
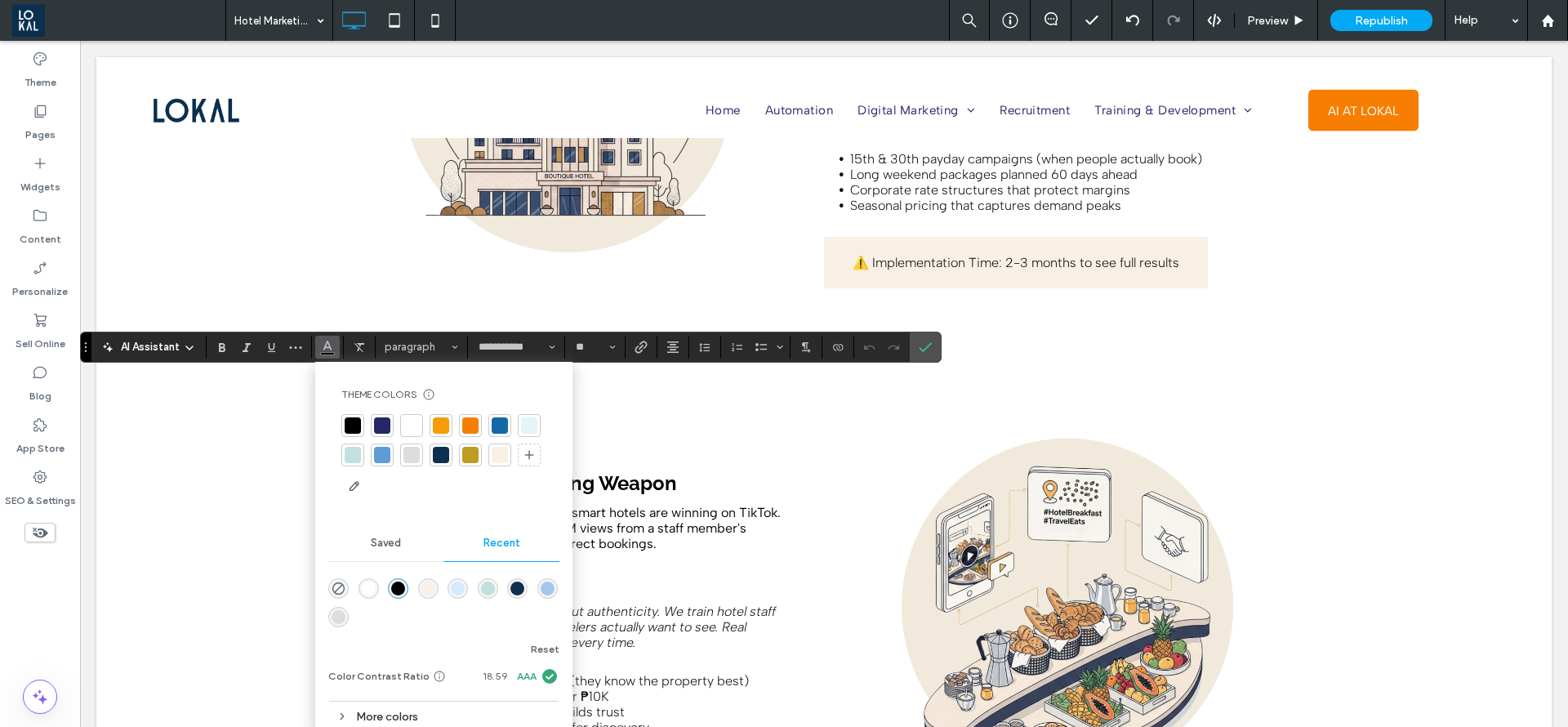
click at [410, 423] on div at bounding box center [411, 425] width 16 height 16
click at [552, 350] on span "Font & Font weight" at bounding box center [552, 346] width 7 height 21
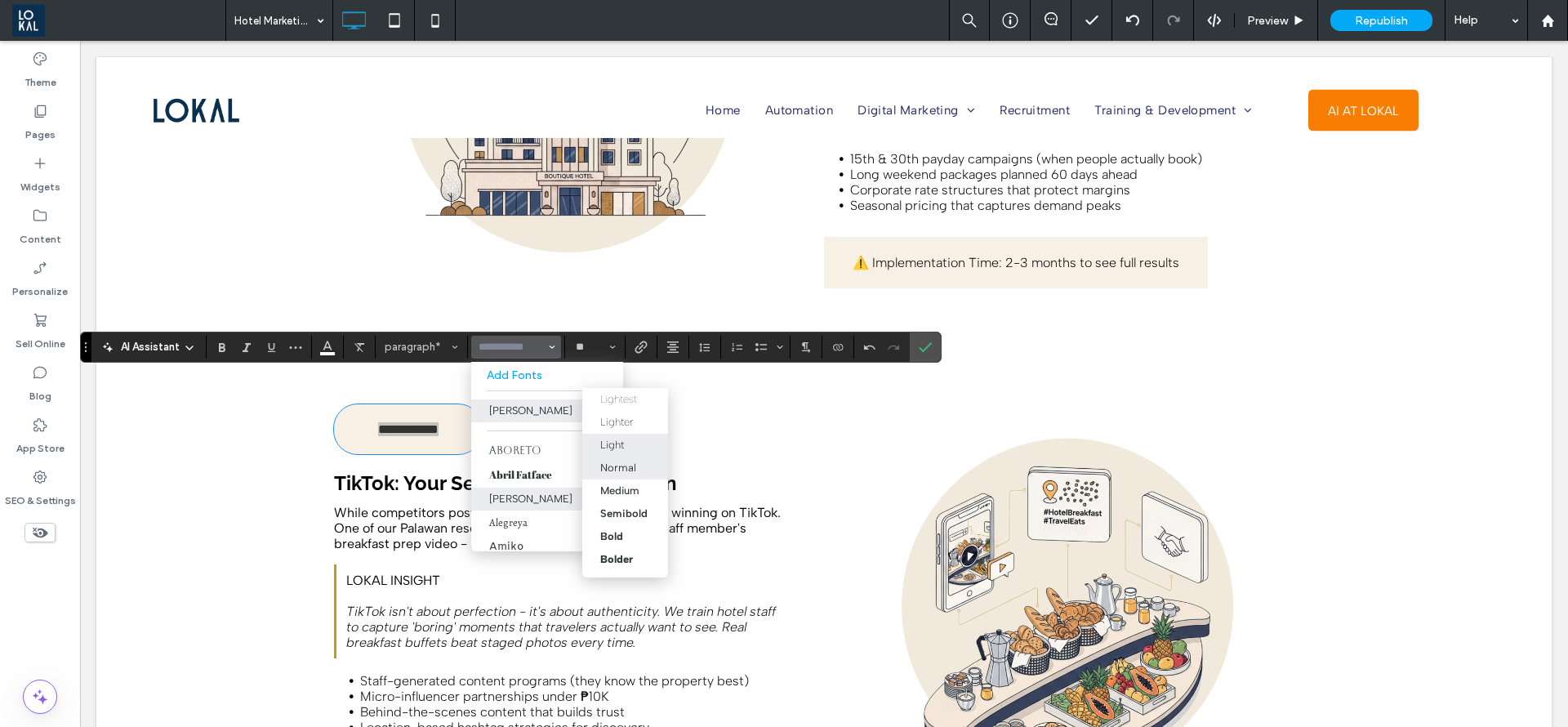
click at [633, 464] on div "Normal" at bounding box center [618, 467] width 36 height 12
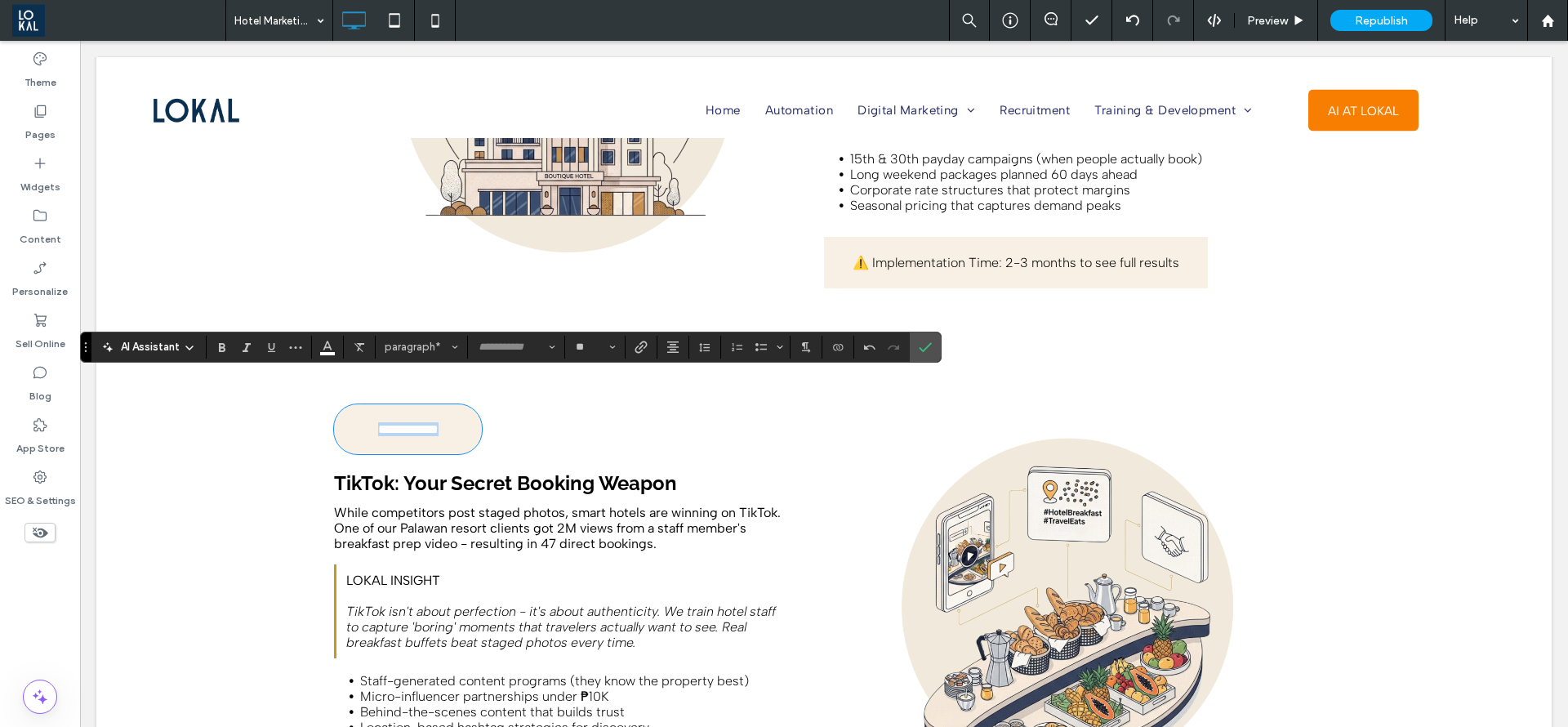
type input "**********"
click at [450, 414] on div "**********" at bounding box center [408, 429] width 148 height 50
drag, startPoint x: 453, startPoint y: 414, endPoint x: 404, endPoint y: 430, distance: 51.5
click at [404, 430] on div "**********" at bounding box center [579, 607] width 490 height 419
drag, startPoint x: 918, startPoint y: 351, endPoint x: 324, endPoint y: 370, distance: 594.3
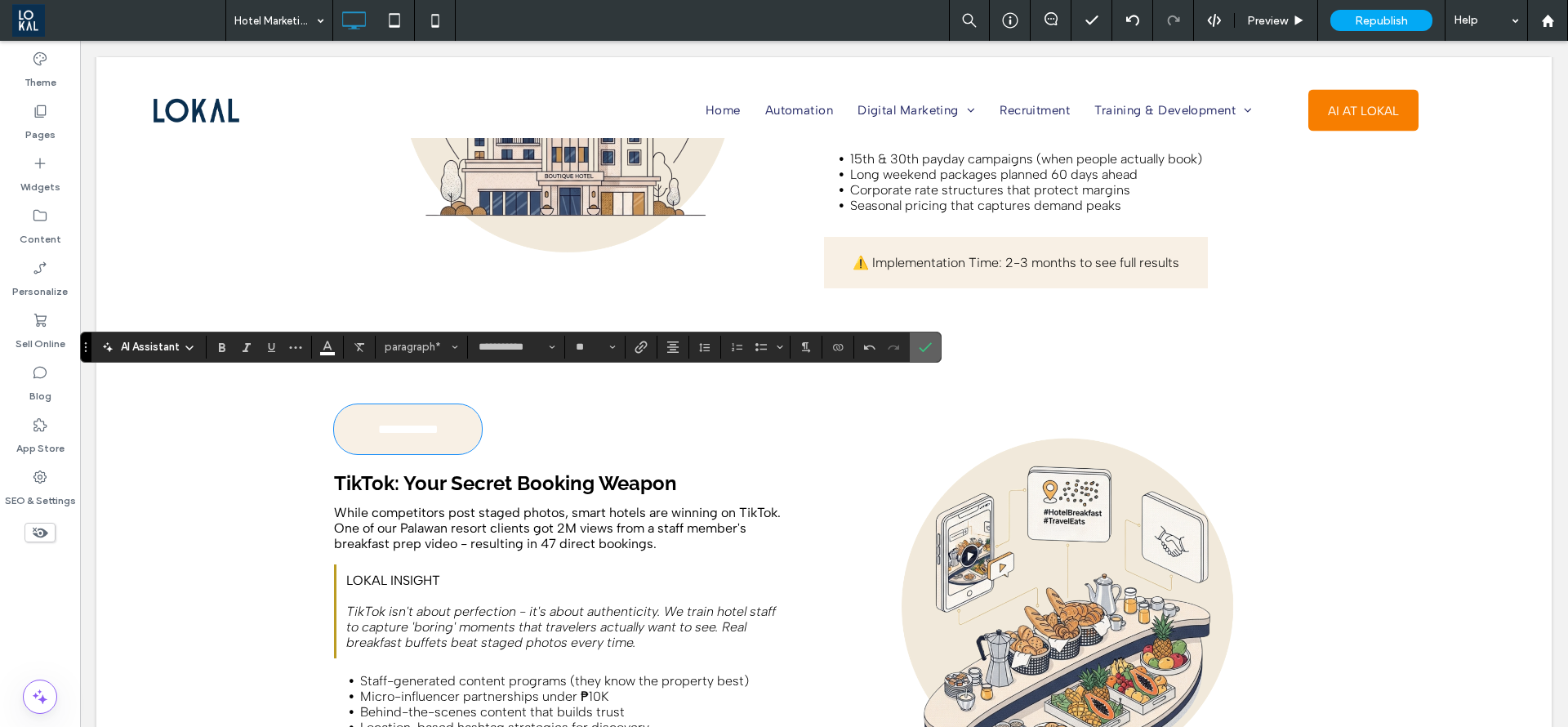
click at [919, 351] on icon "Confirm" at bounding box center [926, 347] width 13 height 13
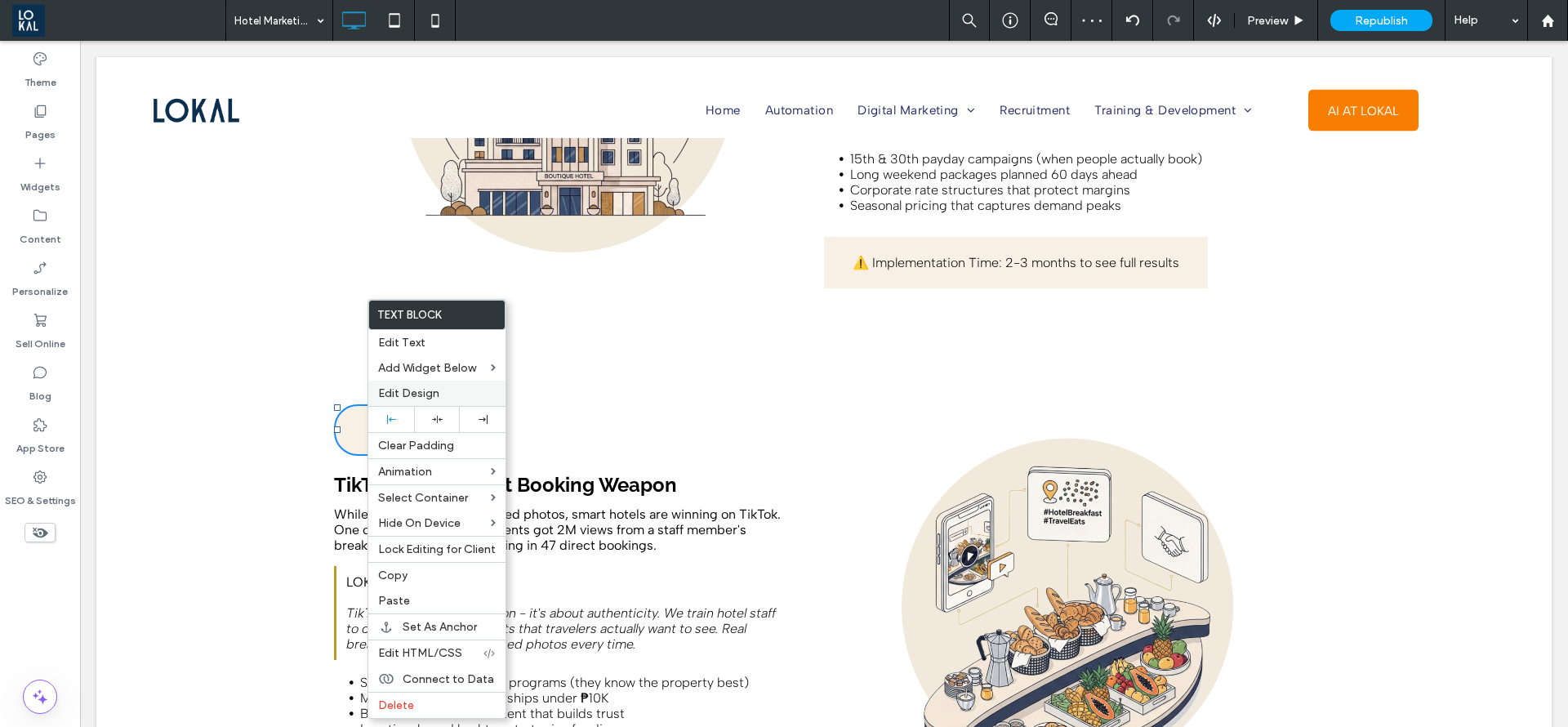
click at [396, 391] on span "Edit Design" at bounding box center [408, 393] width 62 height 14
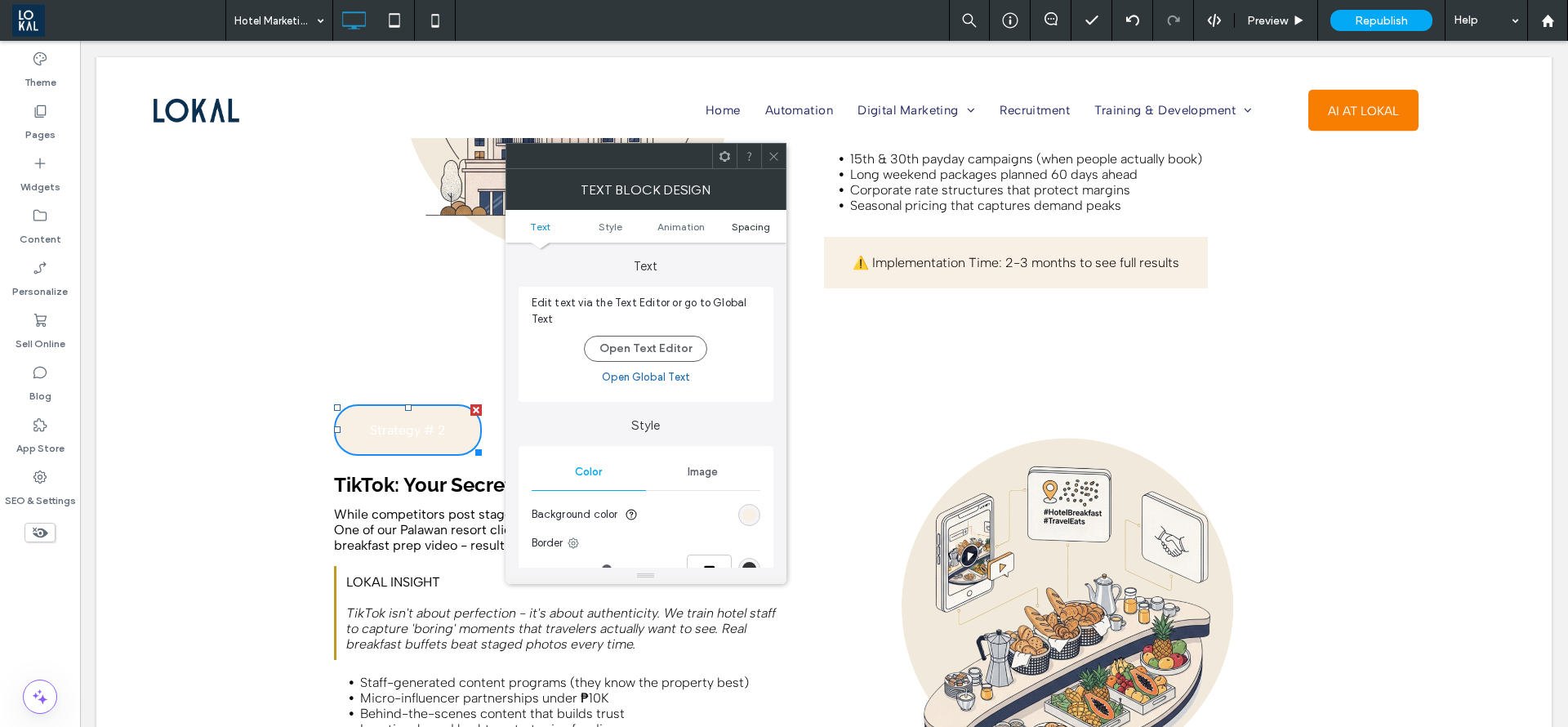
click at [745, 221] on span "Spacing" at bounding box center [751, 226] width 39 height 12
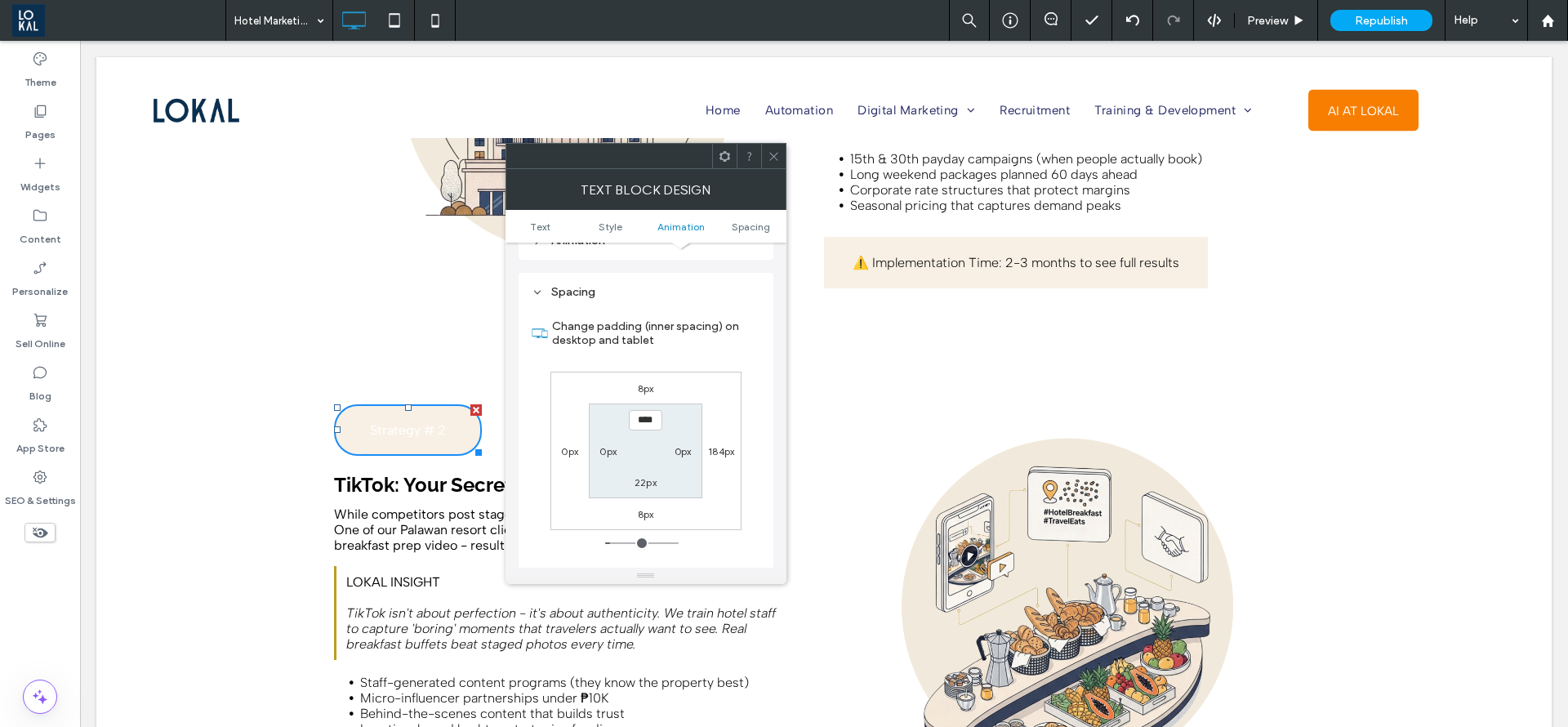
scroll to position [468, 0]
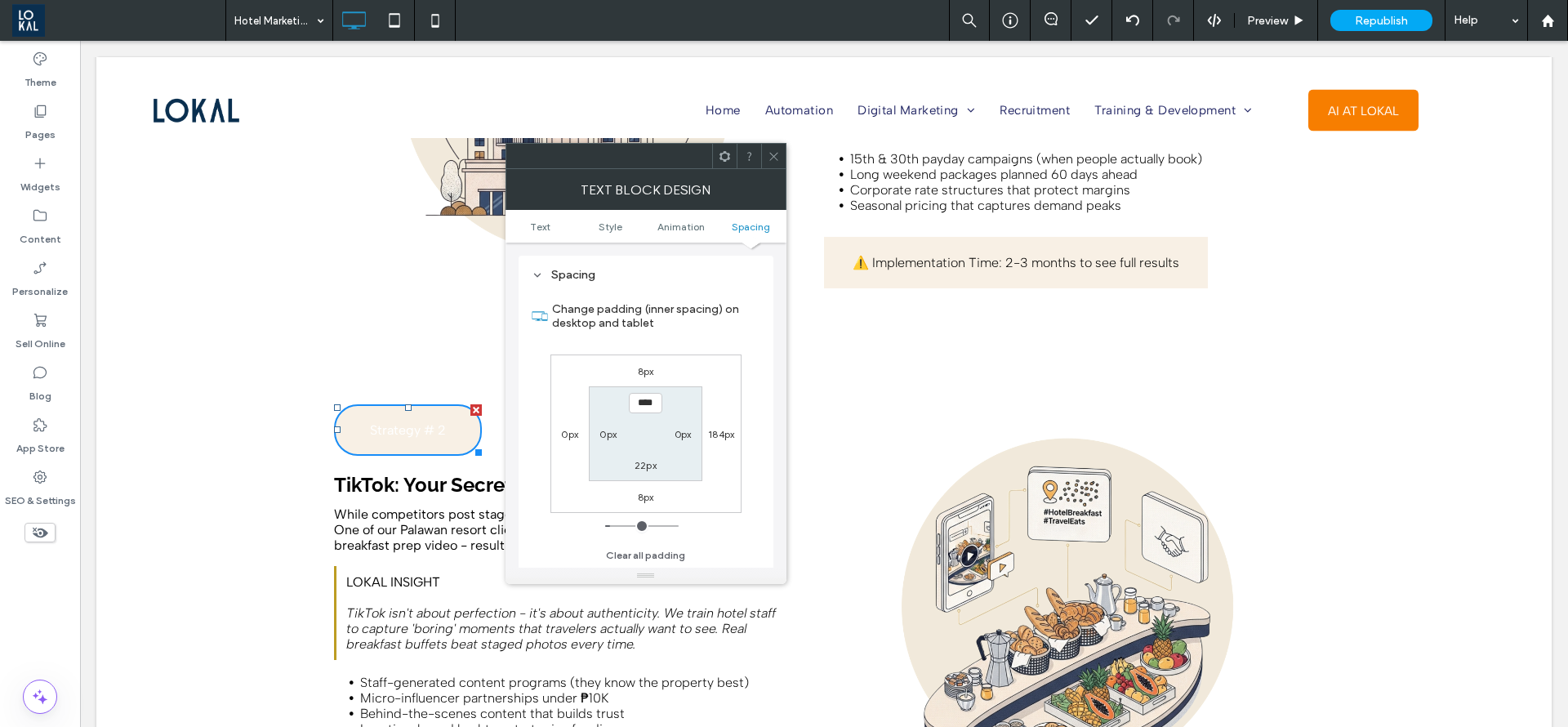
type input "****"
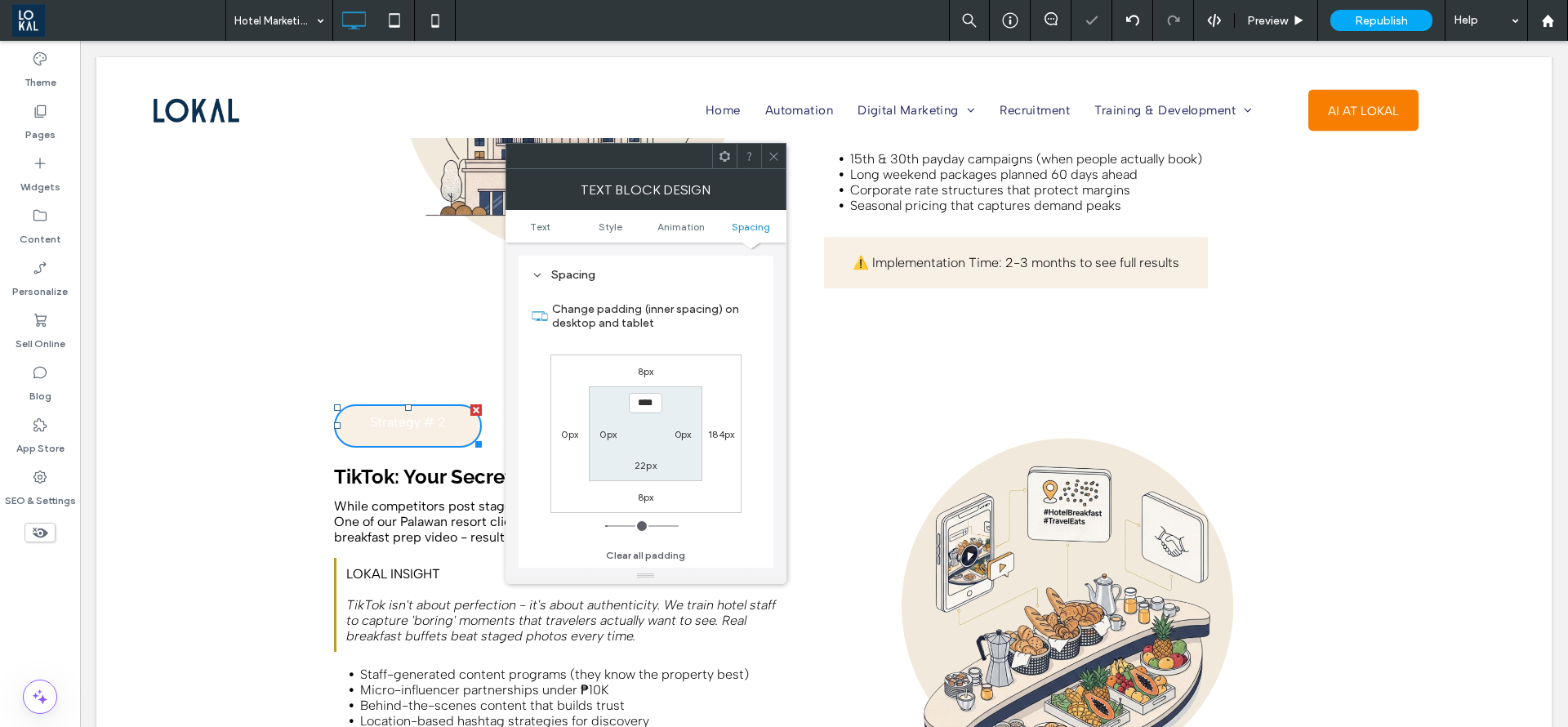
click at [642, 464] on label "22px" at bounding box center [645, 465] width 22 height 12
type input "**"
type input "****"
type input "**"
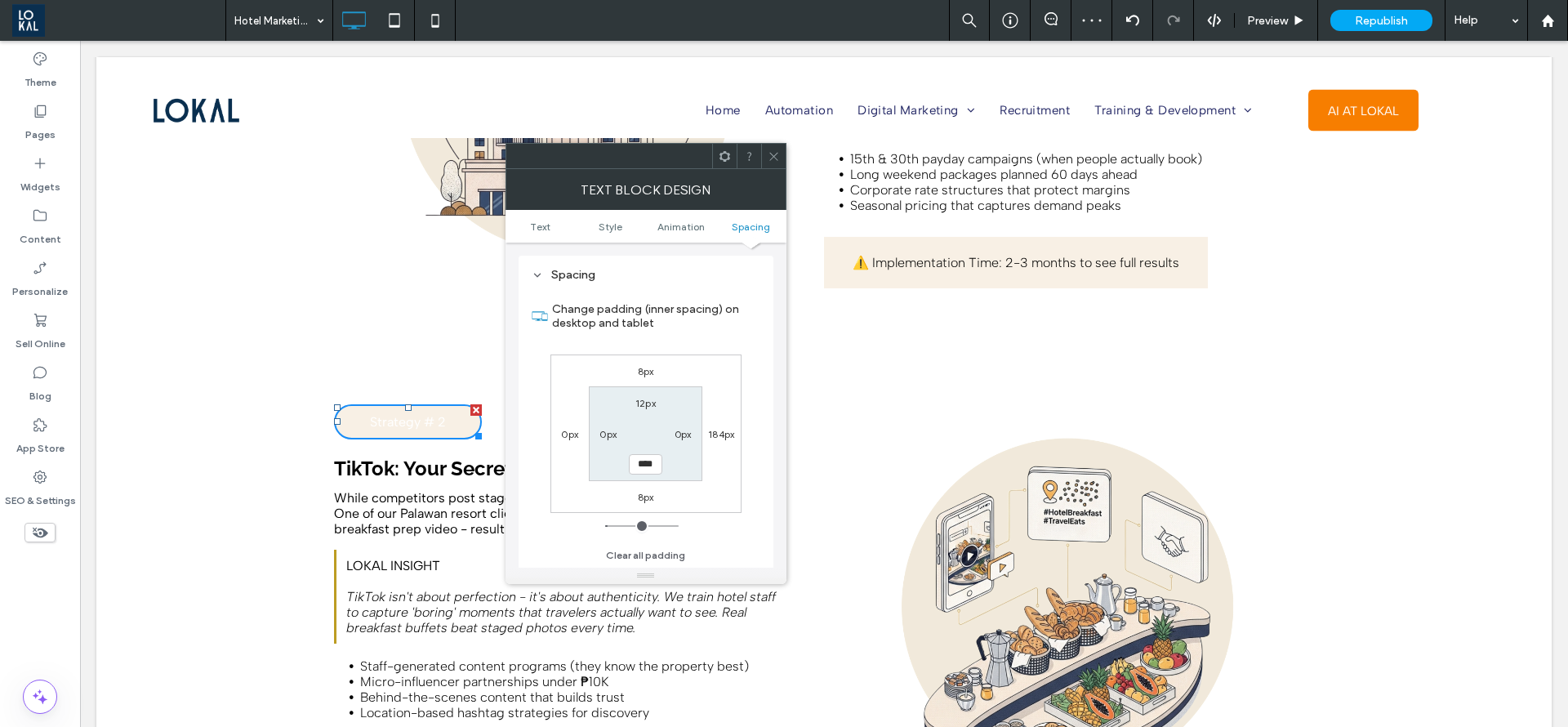
click at [776, 144] on span at bounding box center [774, 156] width 12 height 25
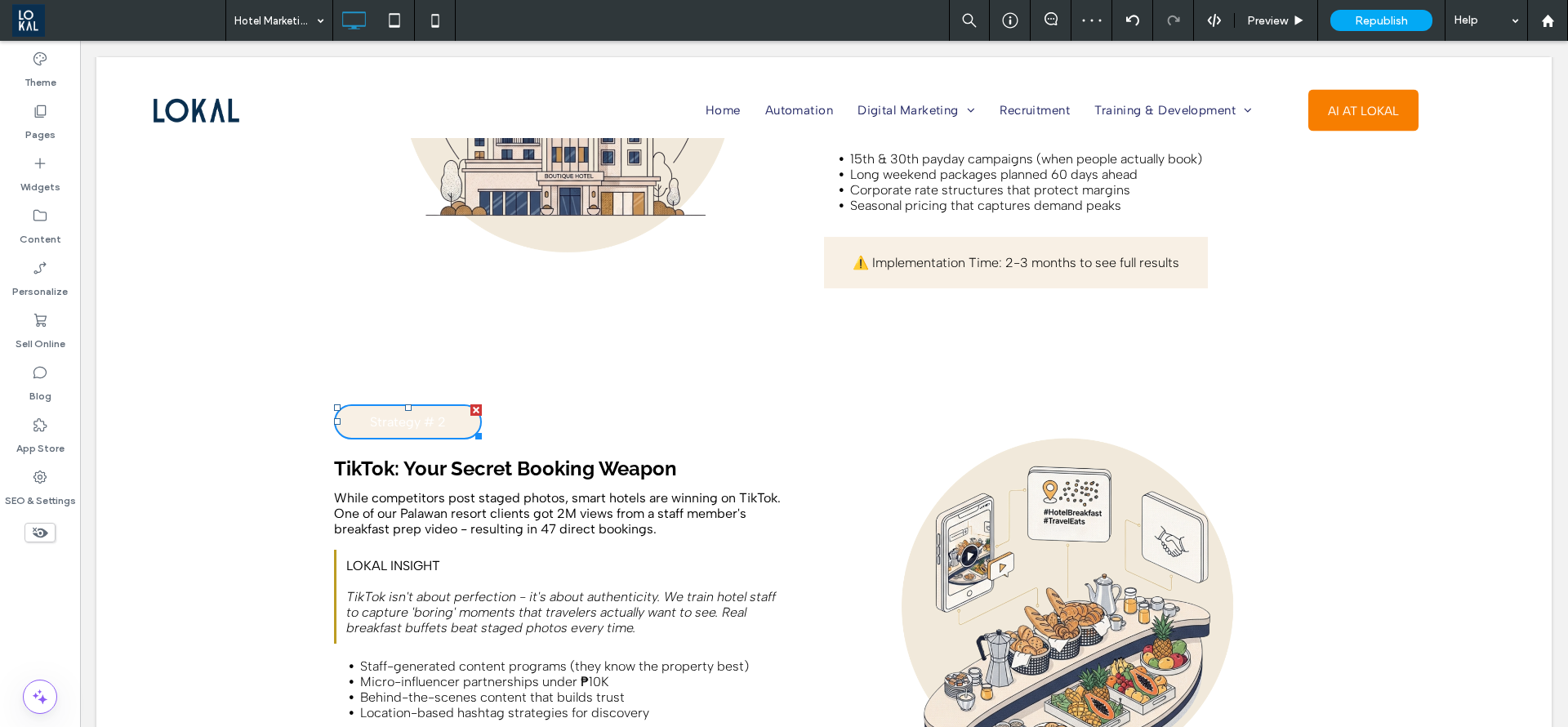
click at [776, 144] on span at bounding box center [774, 156] width 12 height 25
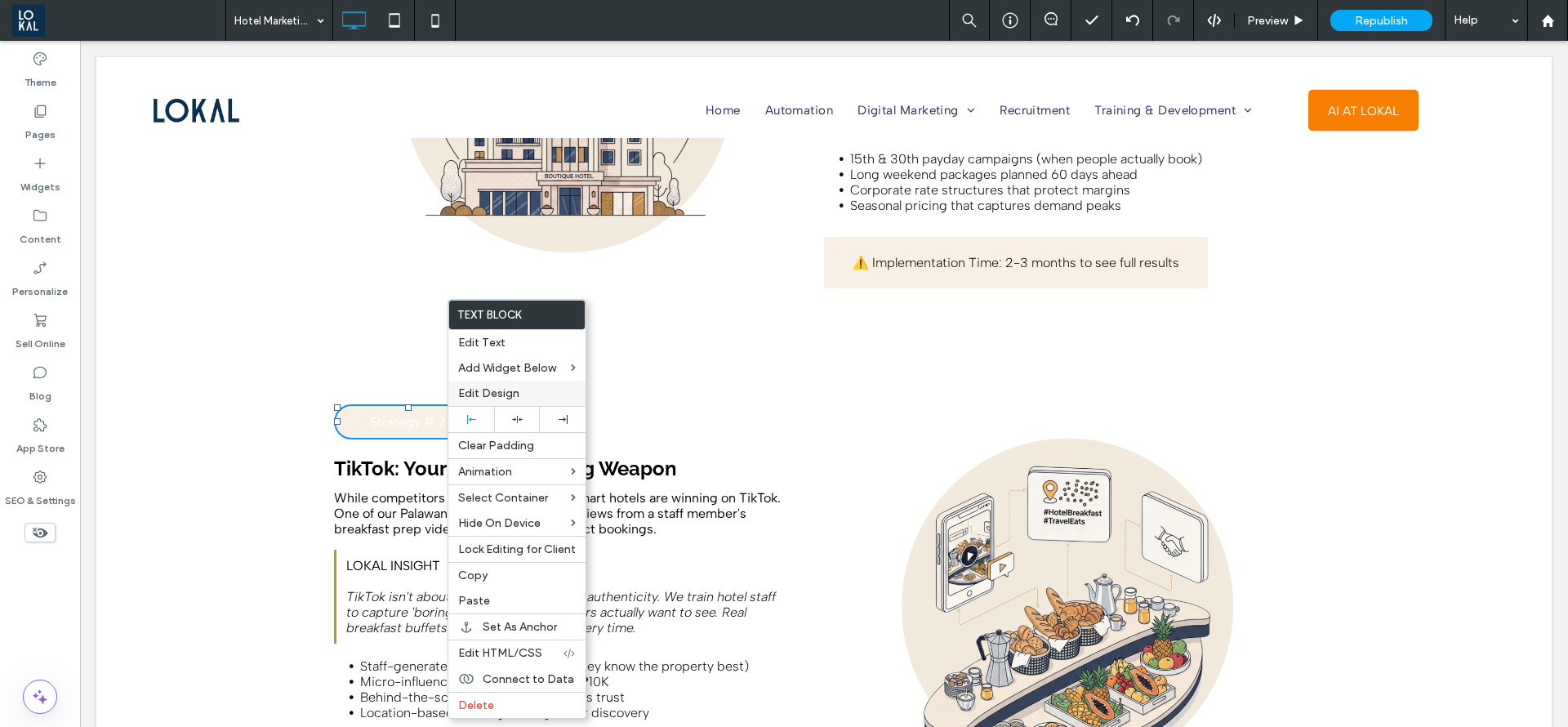
click at [526, 387] on label "Edit Design" at bounding box center [517, 393] width 117 height 14
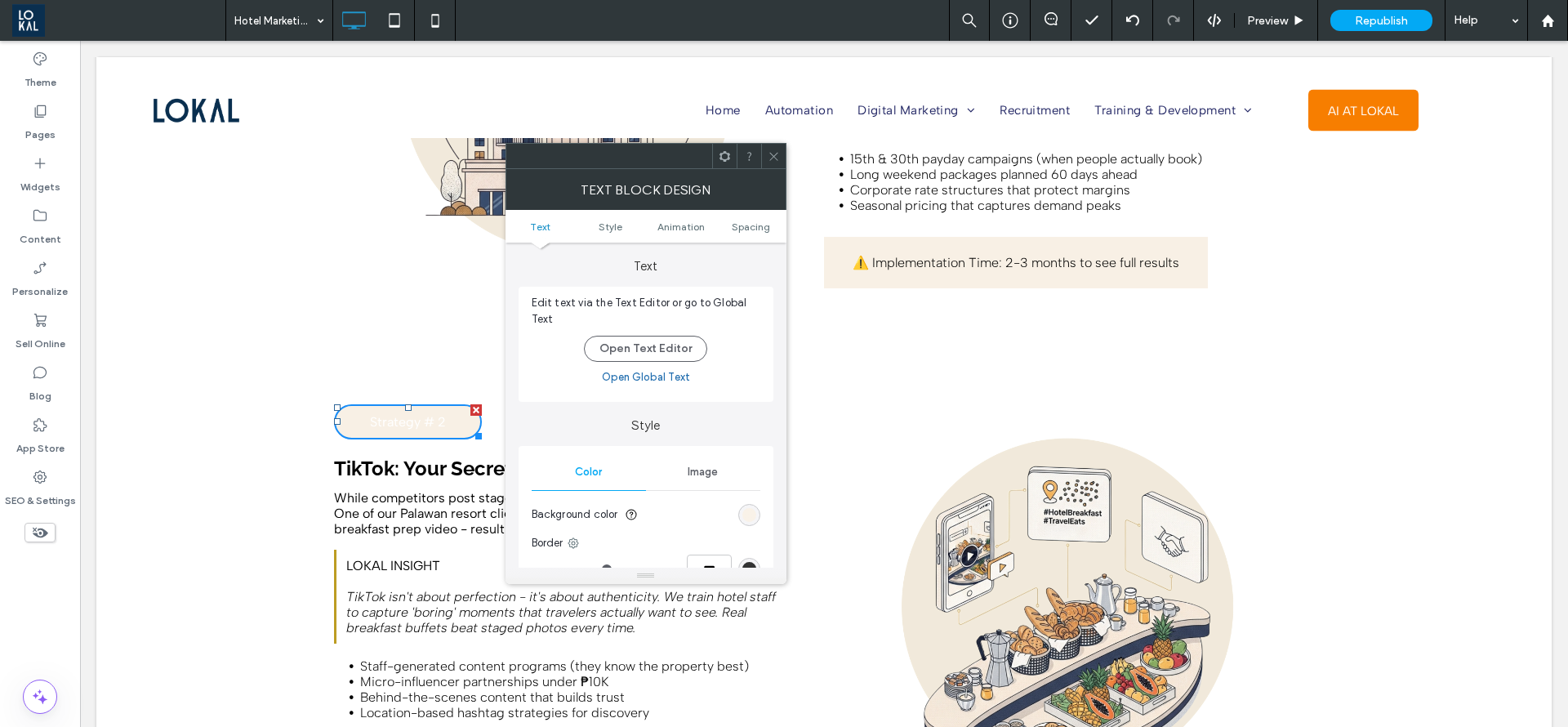
click at [750, 511] on div "rgb(248, 240, 229)" at bounding box center [749, 515] width 14 height 14
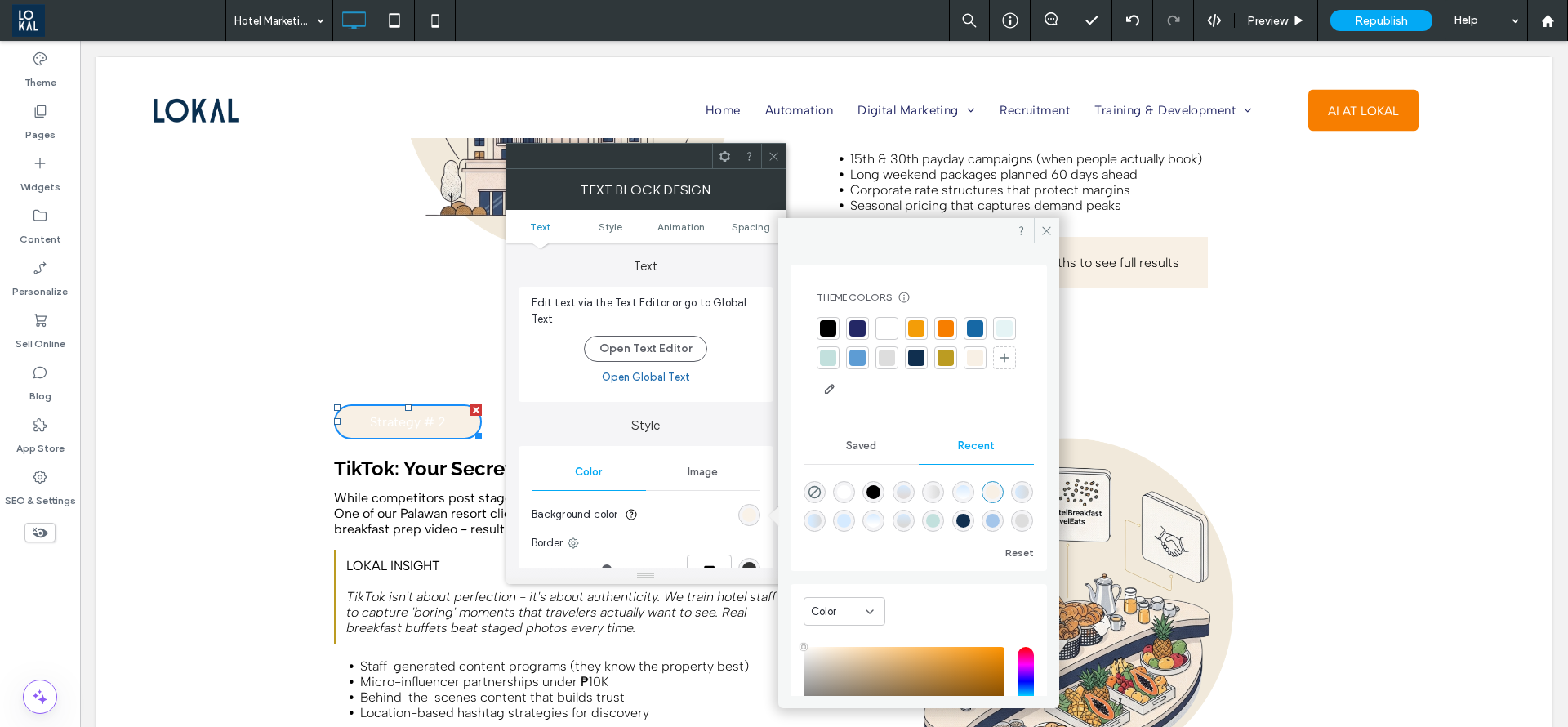
type input "****"
click at [954, 361] on div at bounding box center [945, 359] width 16 height 16
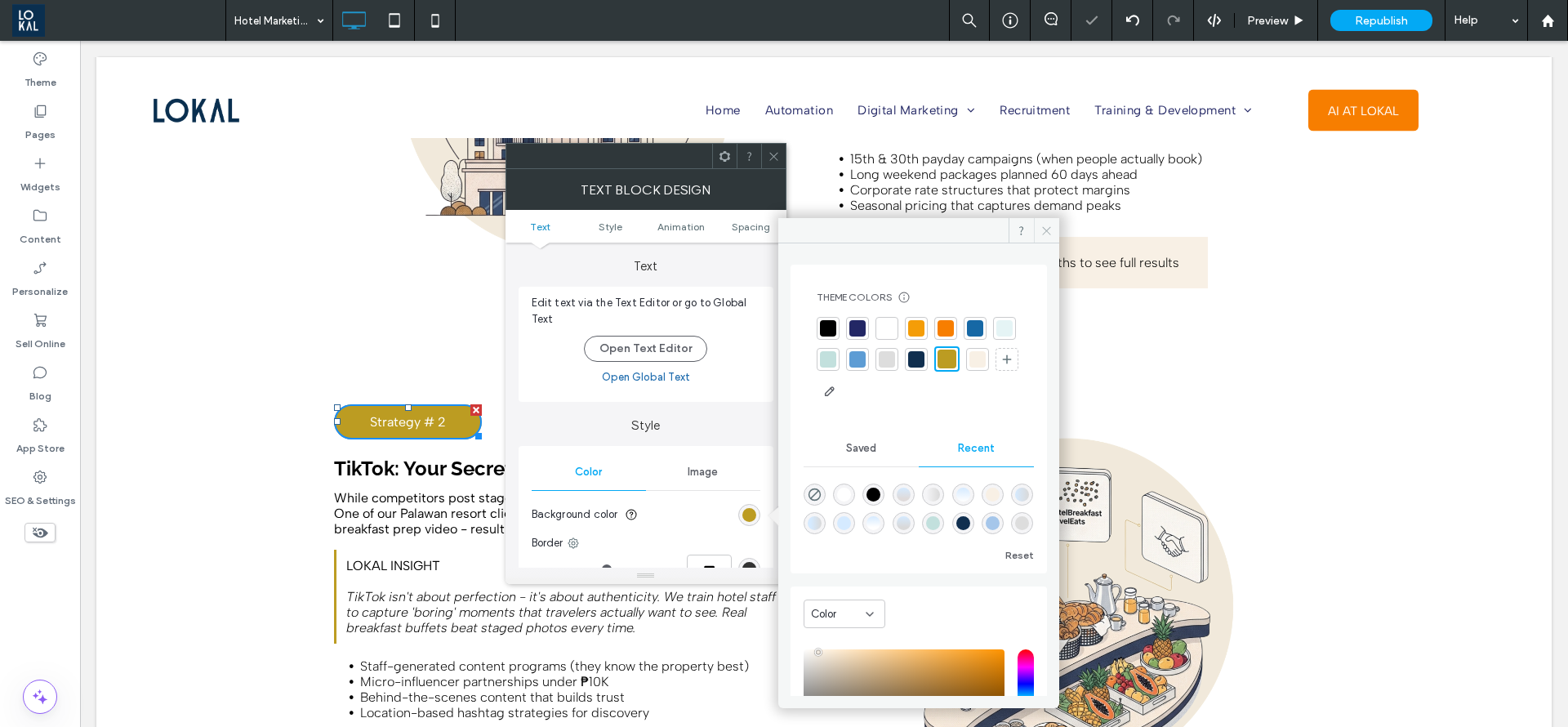
click at [1055, 222] on span at bounding box center [1046, 230] width 26 height 25
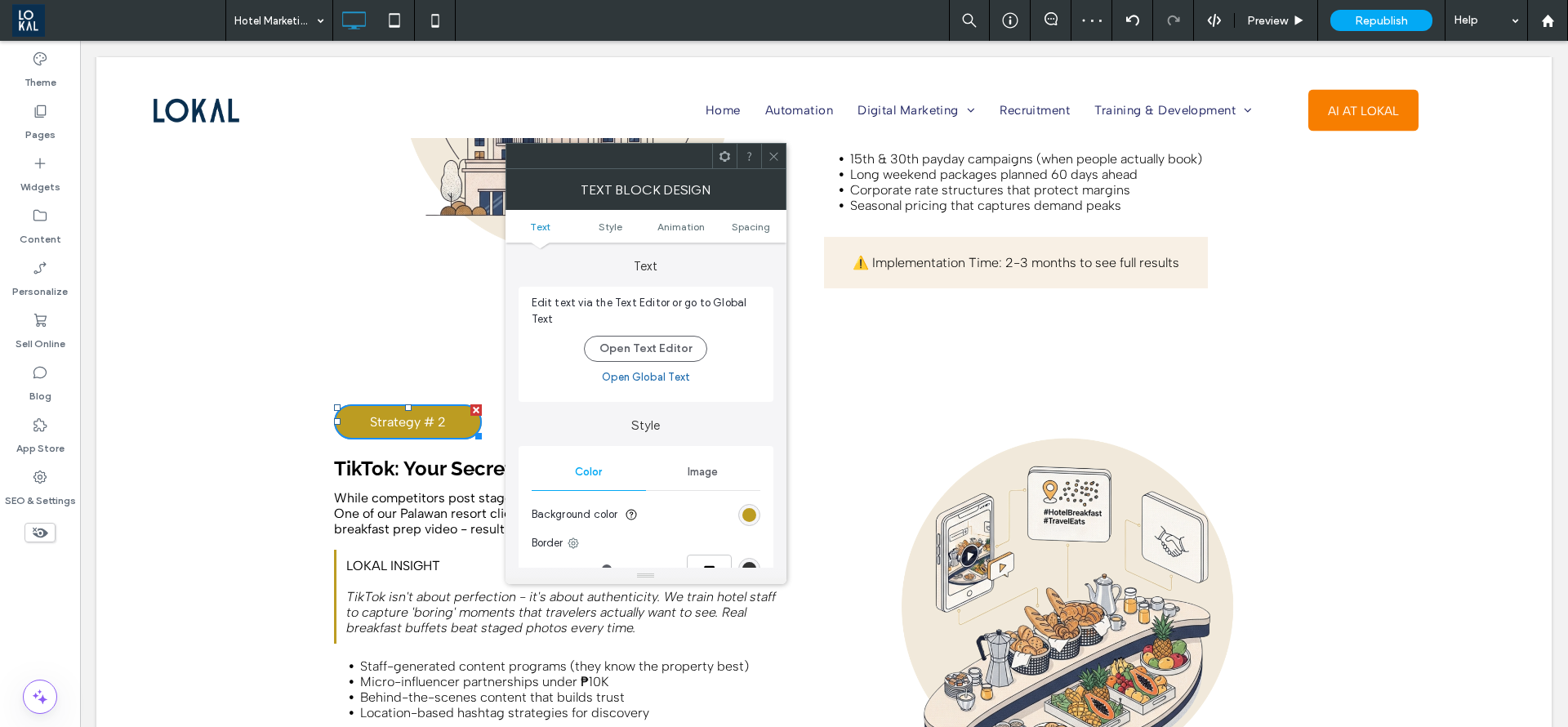
click at [768, 159] on icon at bounding box center [774, 156] width 12 height 12
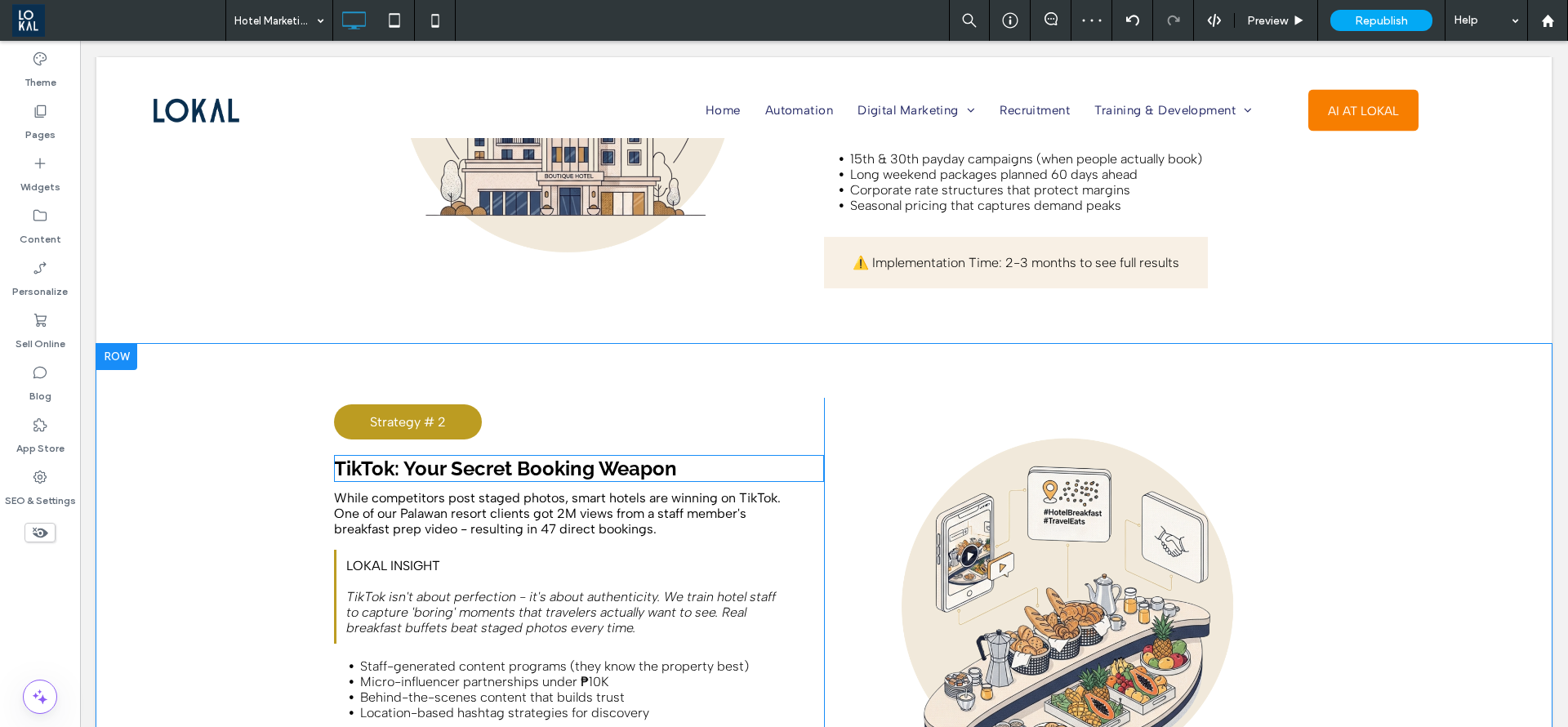
click at [511, 456] on strong "TikTok: Your Secret Booking Weapon" at bounding box center [506, 468] width 343 height 24
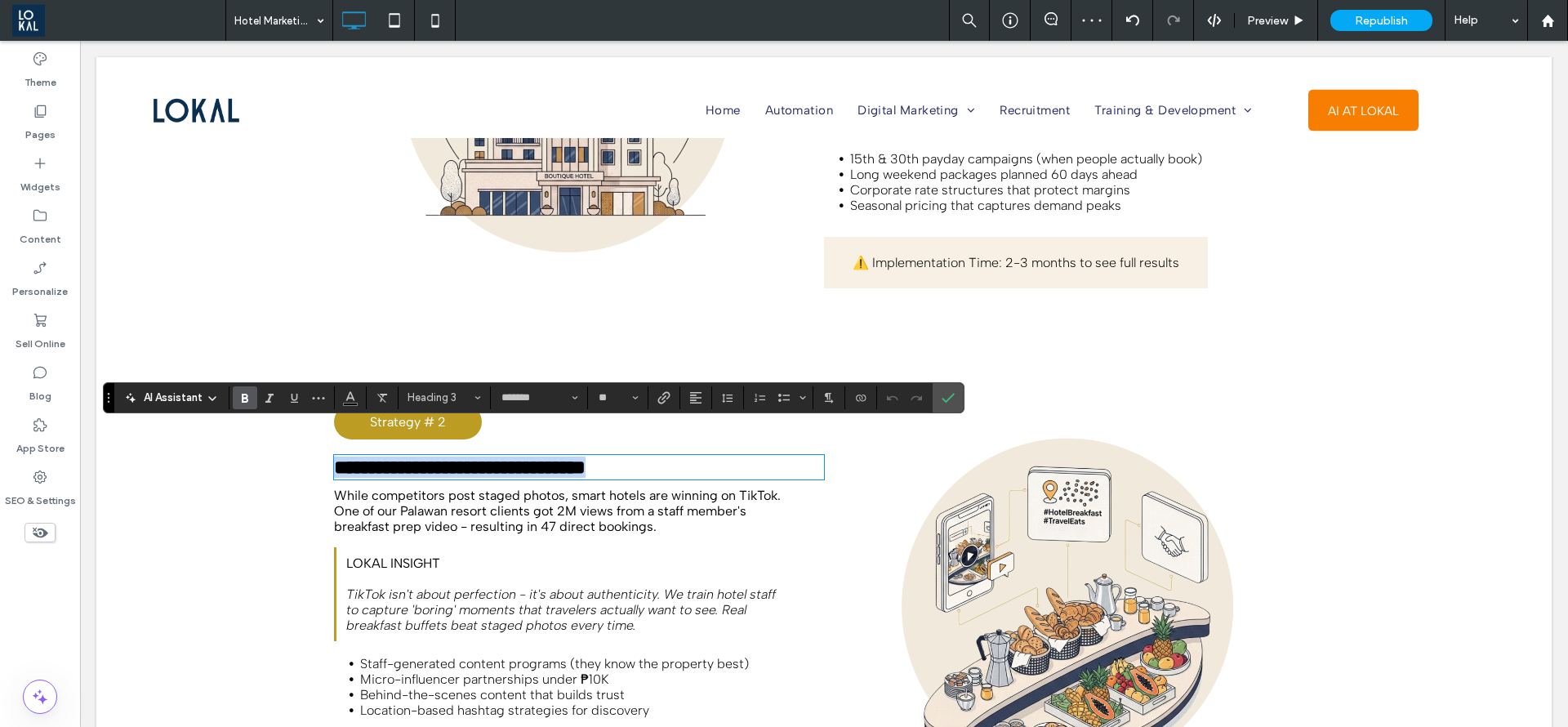
type input "*******"
type input "**"
click at [346, 395] on icon "Color" at bounding box center [350, 397] width 13 height 13
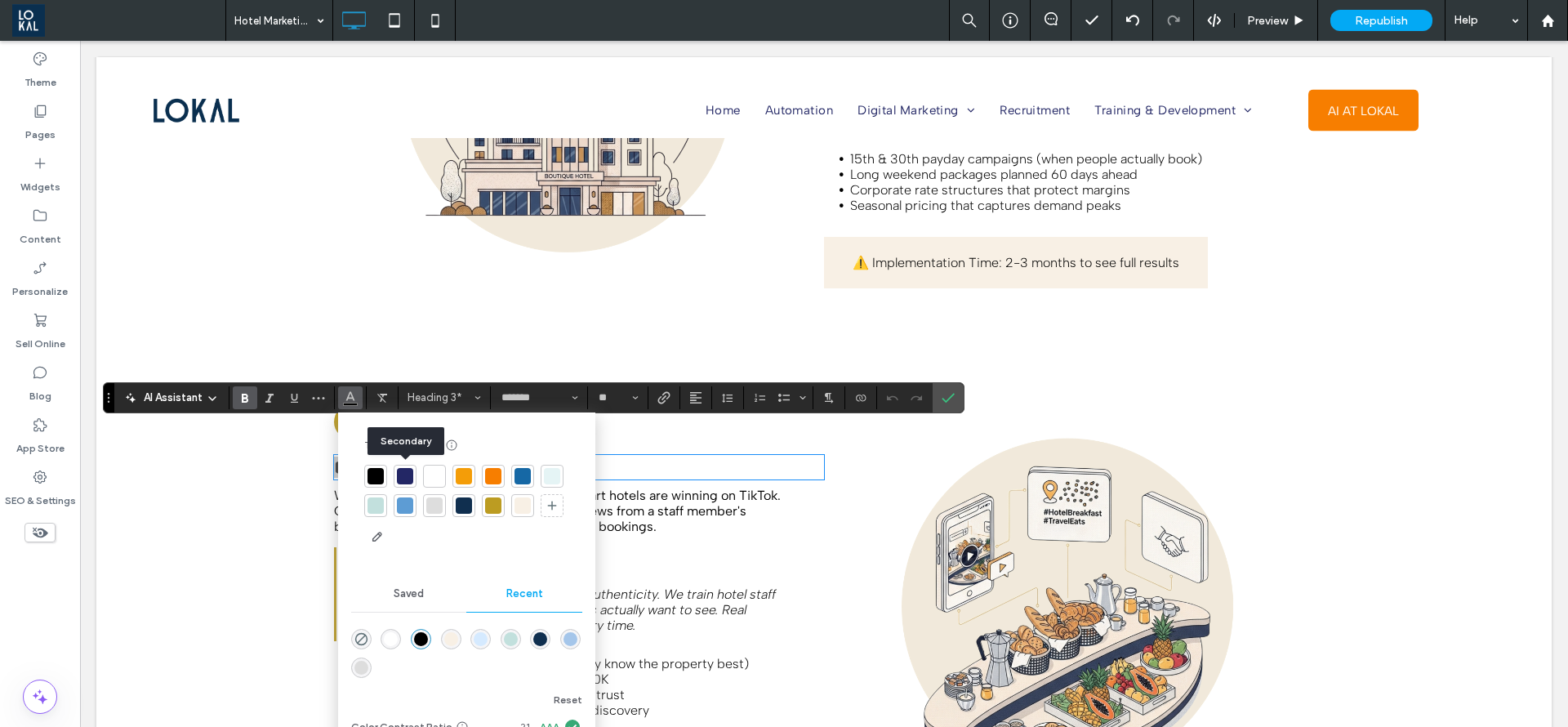
click at [399, 473] on div at bounding box center [404, 475] width 16 height 16
click at [935, 402] on section at bounding box center [948, 398] width 31 height 29
click at [949, 391] on icon "Confirm" at bounding box center [949, 398] width 13 height 13
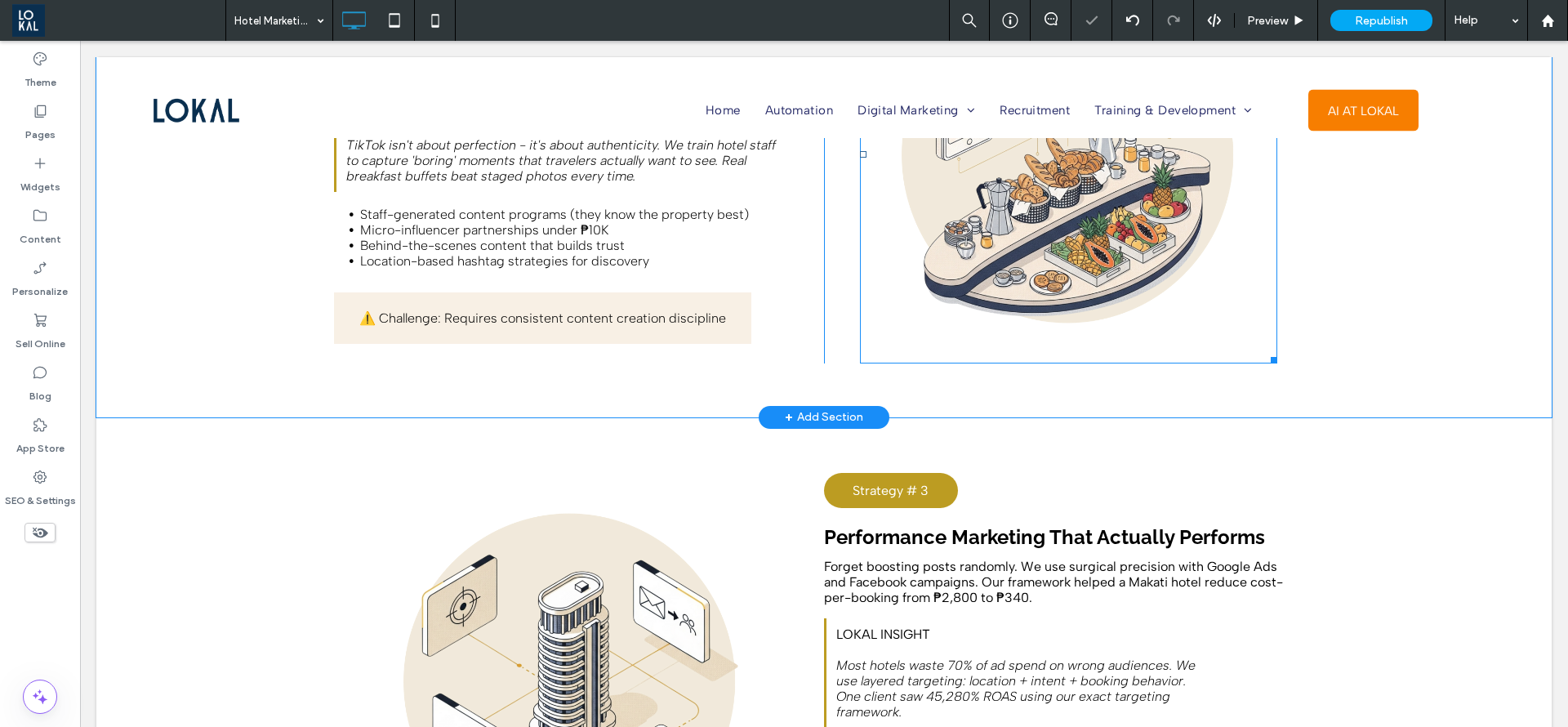
scroll to position [3920, 0]
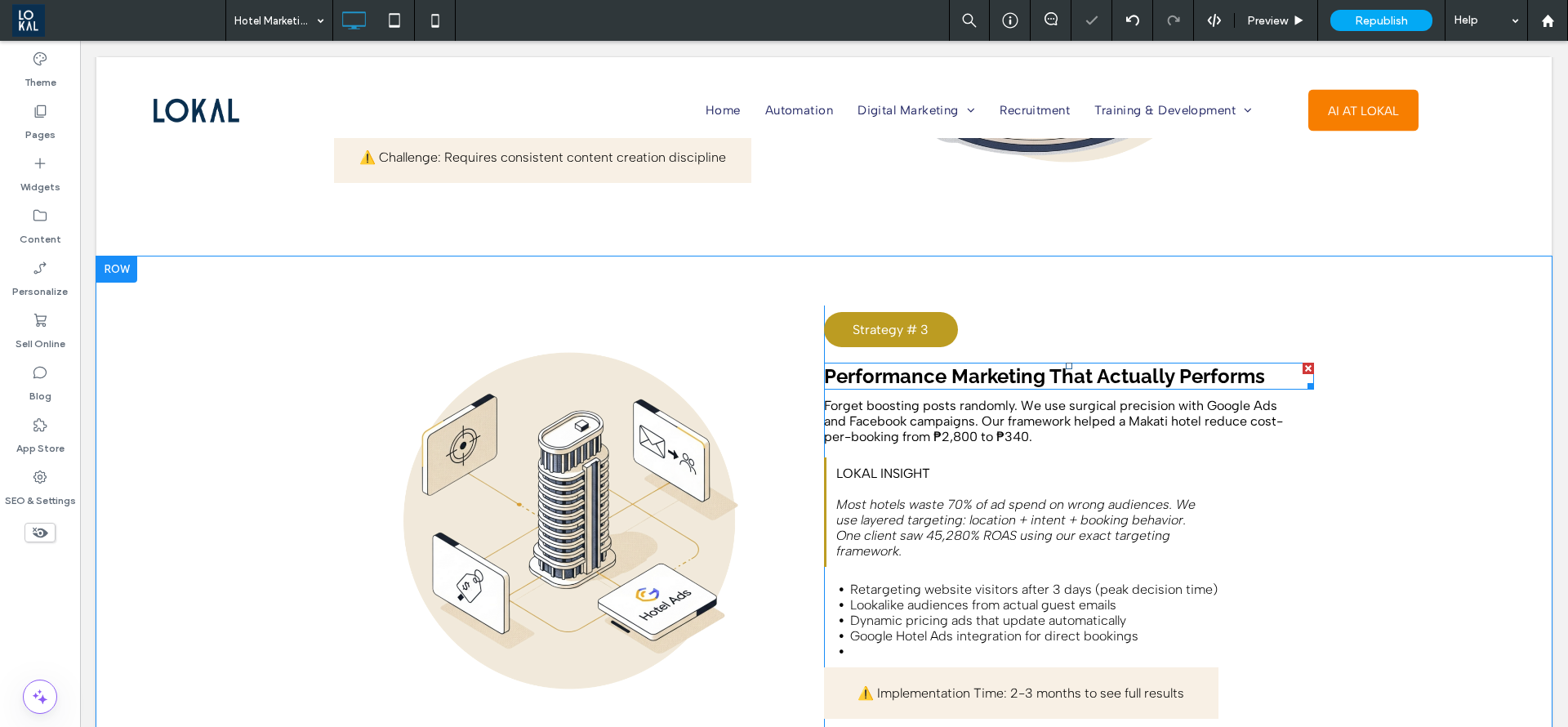
click at [955, 364] on strong "Performance Marketing That Actually Performs" at bounding box center [1044, 376] width 441 height 24
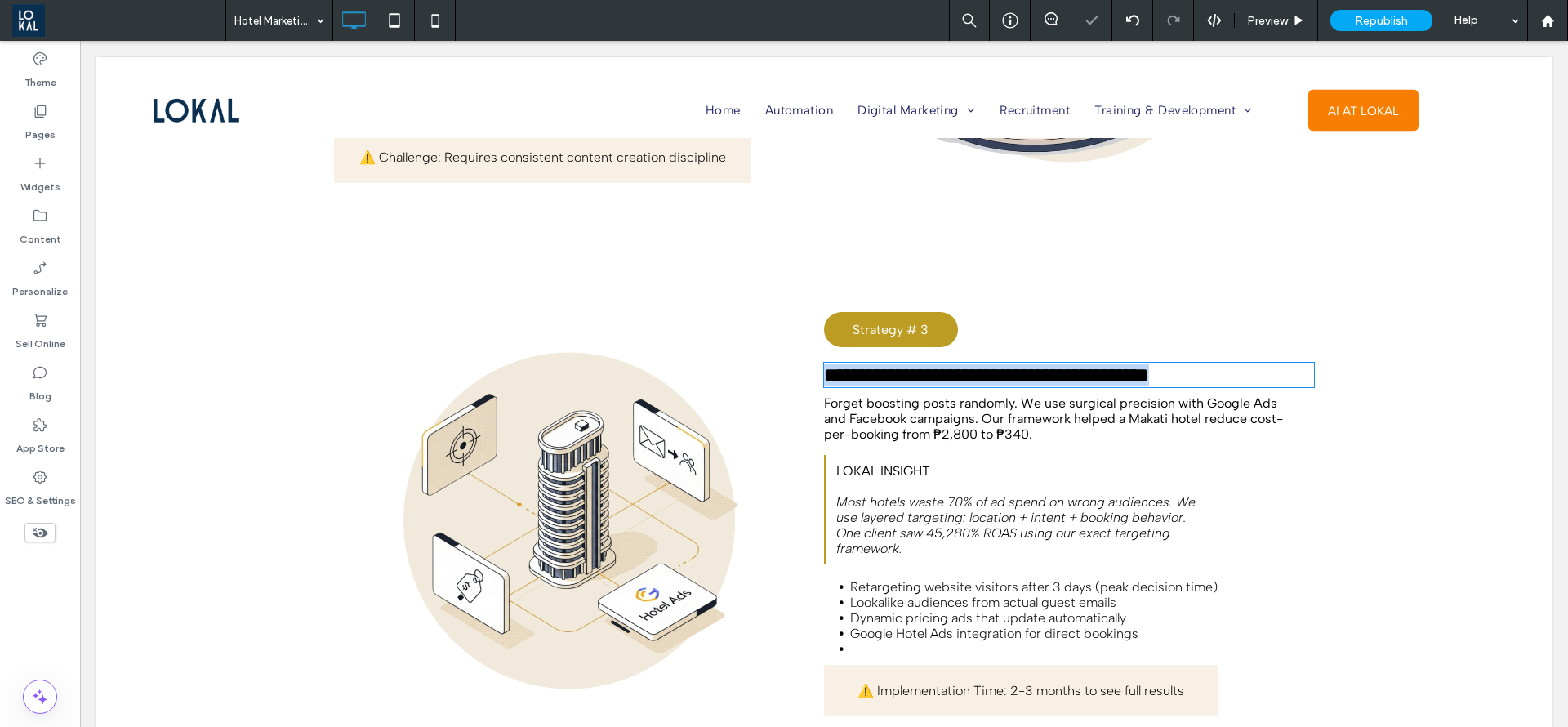
type input "*******"
type input "**"
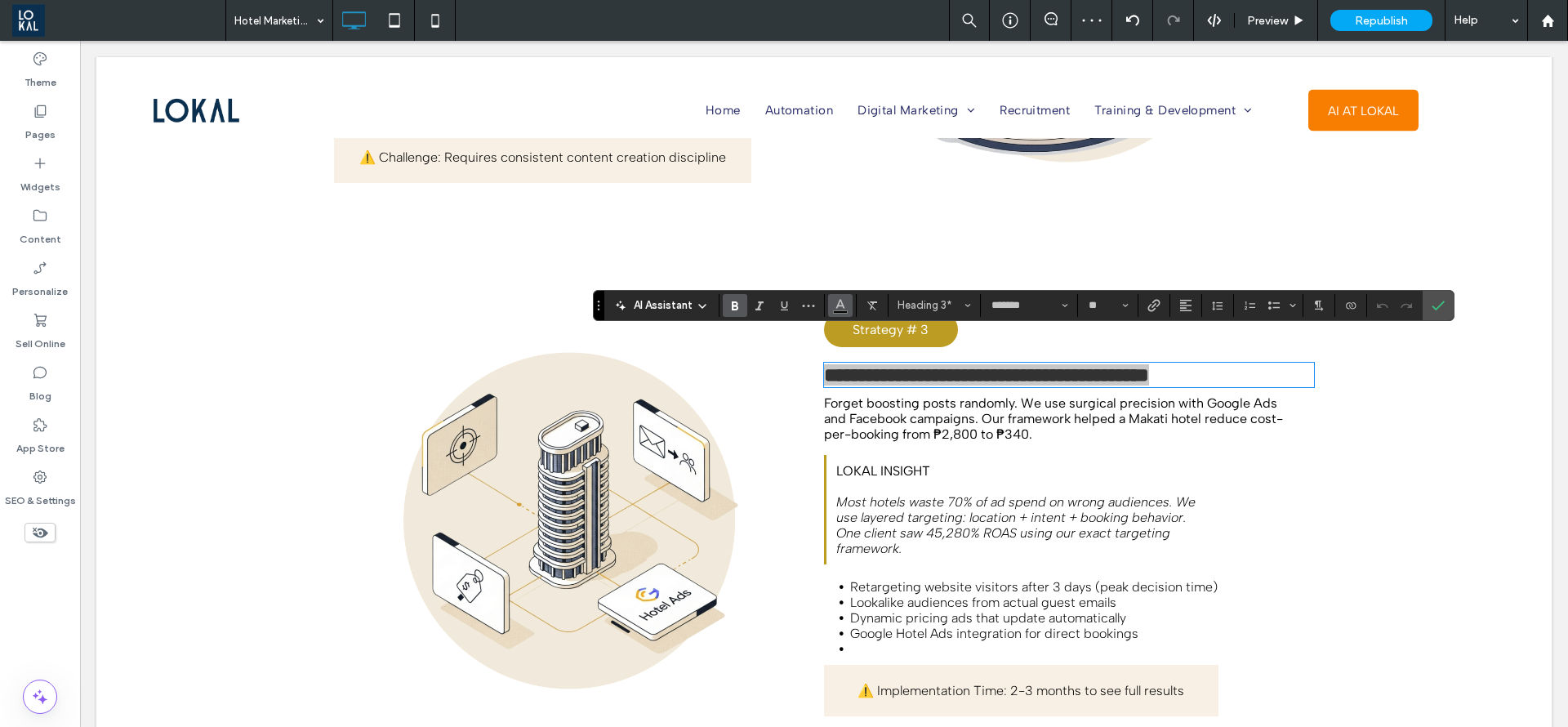
click at [846, 311] on span "Color" at bounding box center [841, 304] width 13 height 21
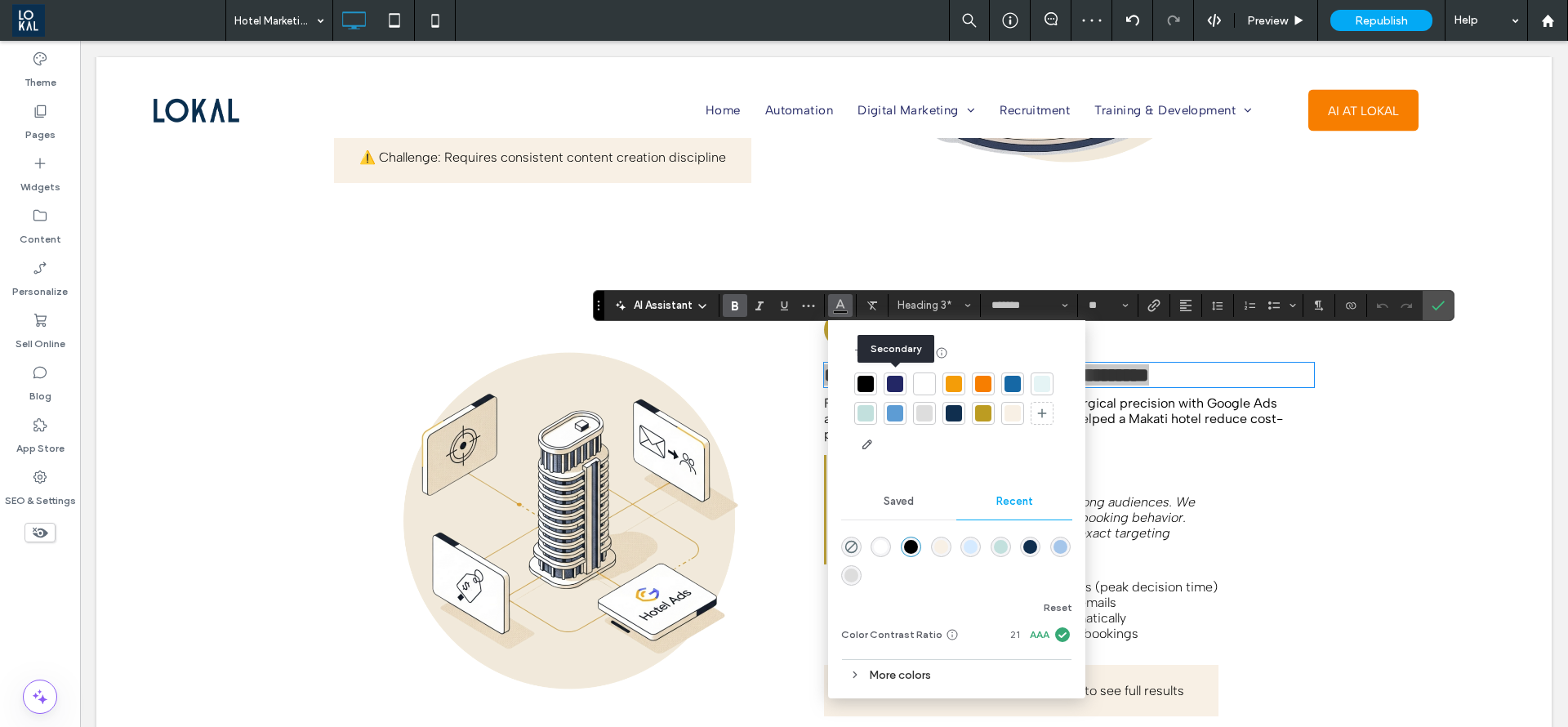
click at [888, 383] on div at bounding box center [895, 383] width 16 height 16
click at [1436, 309] on use "Confirm" at bounding box center [1438, 305] width 13 height 9
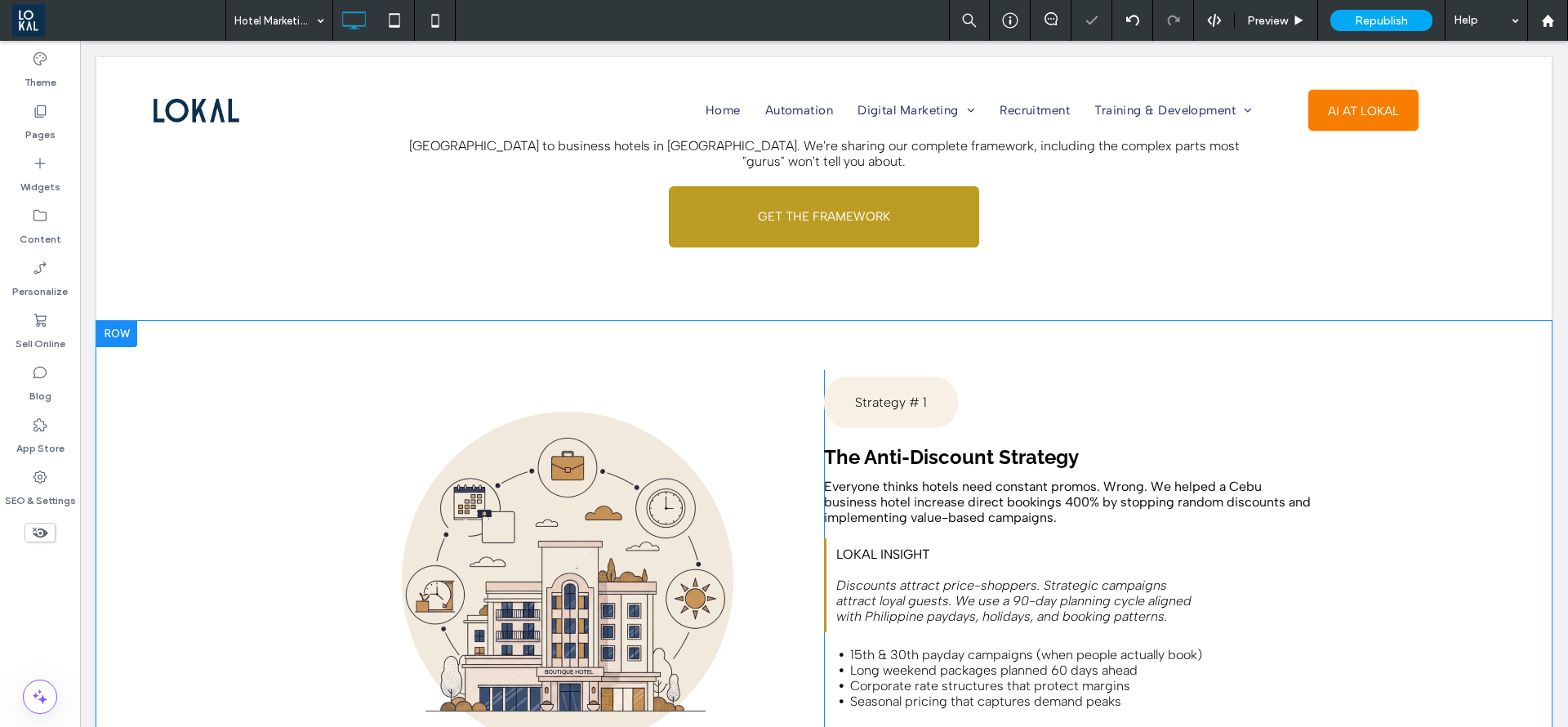
scroll to position [2695, 0]
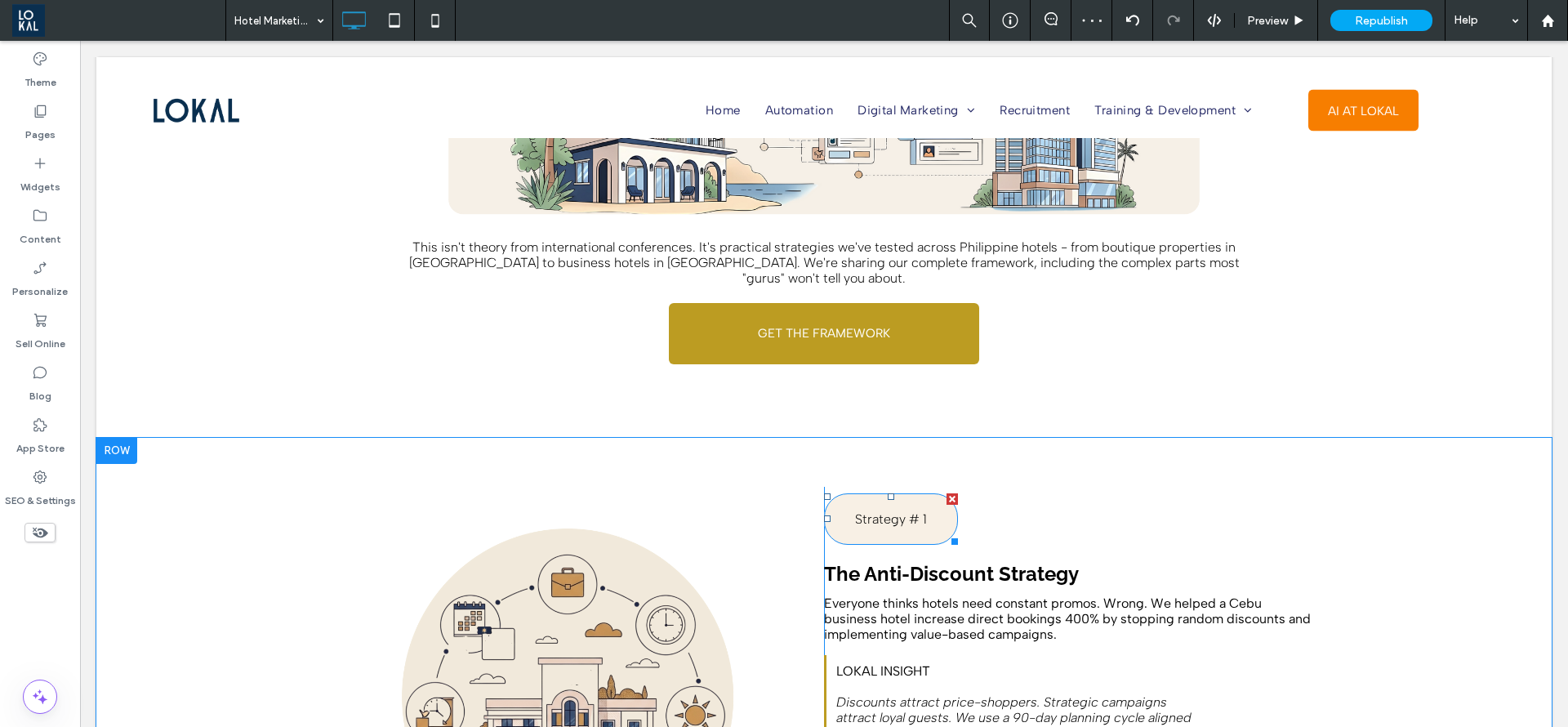
click at [878, 502] on div "Strategy # 1" at bounding box center [890, 519] width 134 height 51
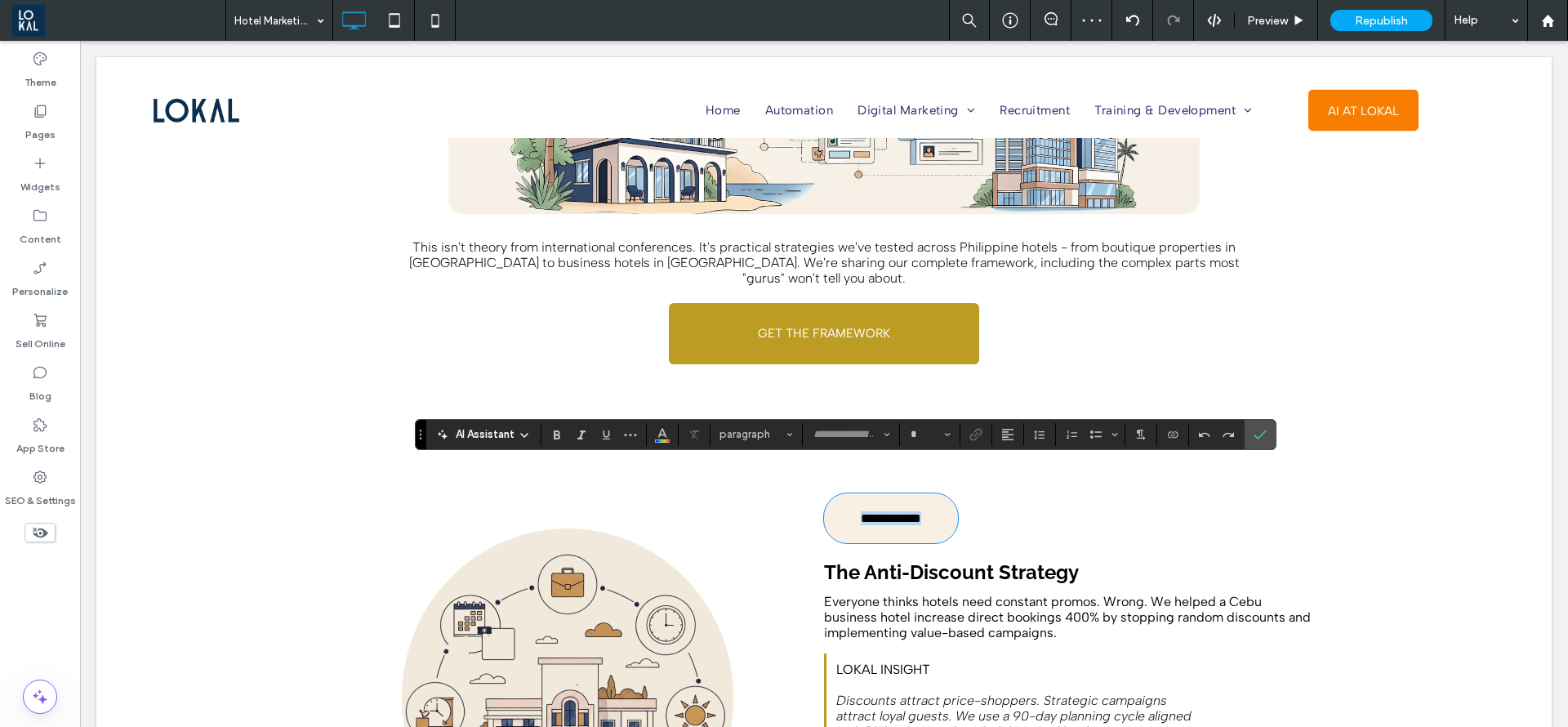
type input "**********"
type input "**"
click at [656, 437] on icon "Color" at bounding box center [663, 433] width 13 height 13
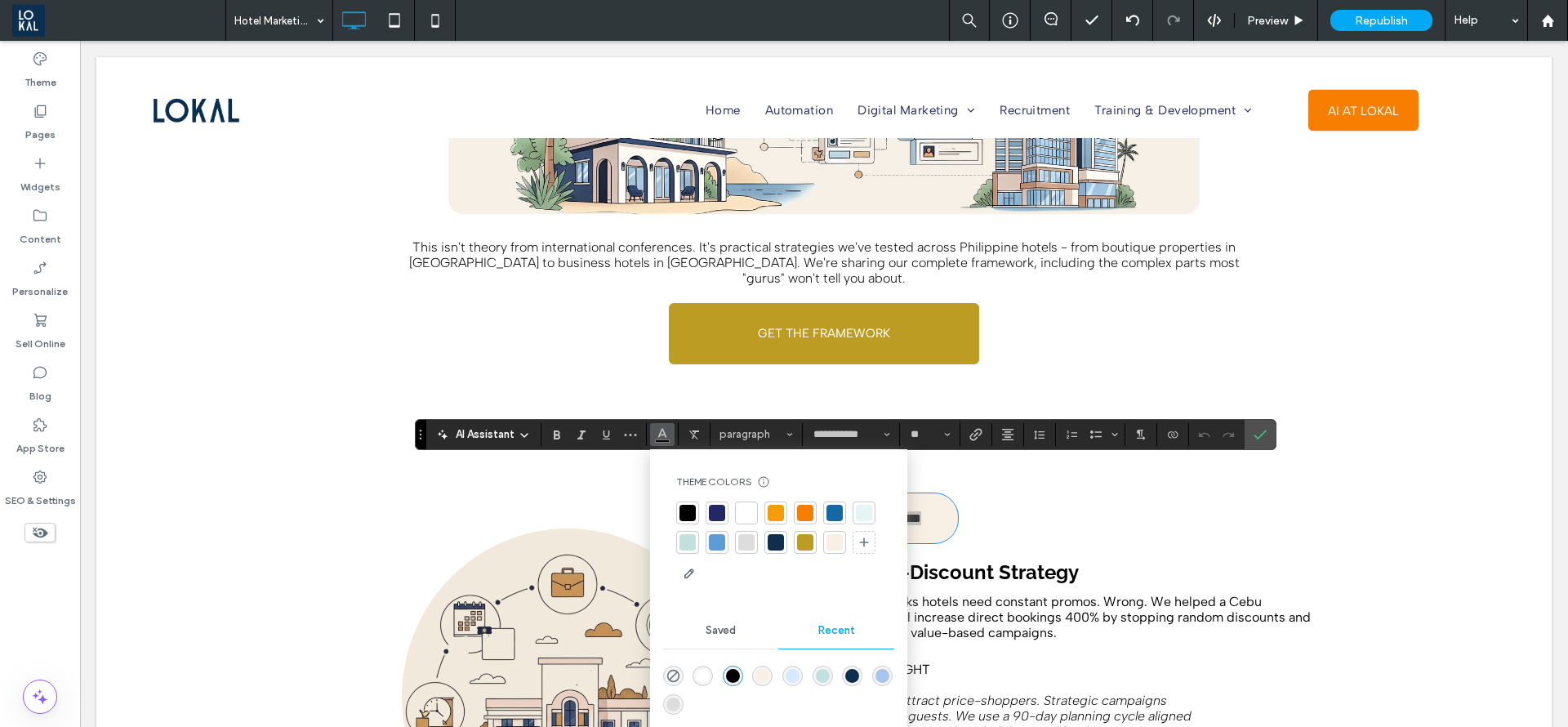
click at [753, 511] on div at bounding box center [746, 512] width 16 height 16
click at [883, 447] on div "**********" at bounding box center [846, 434] width 862 height 31
click at [889, 440] on span "Font & Font weight" at bounding box center [886, 434] width 7 height 21
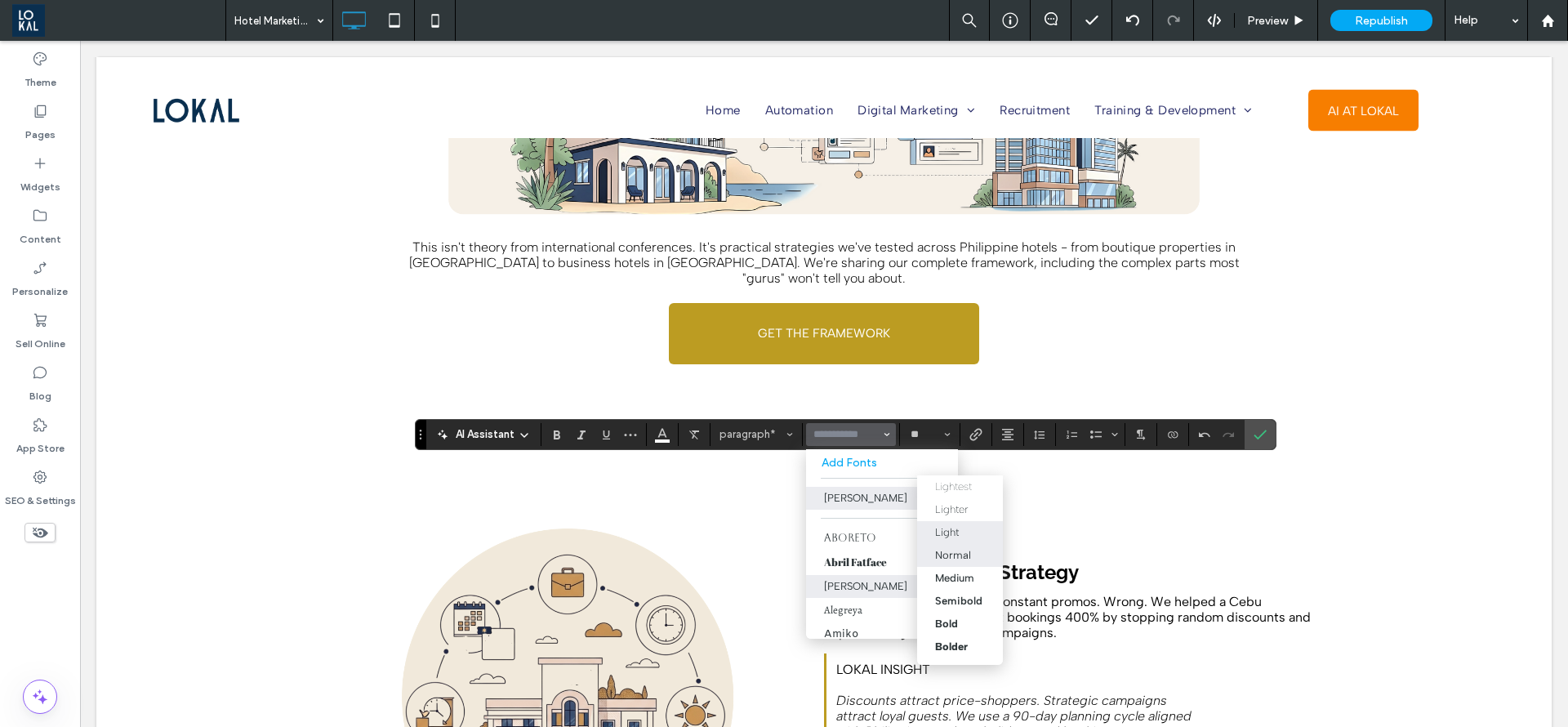
click at [979, 556] on div "Normal" at bounding box center [960, 555] width 50 height 12
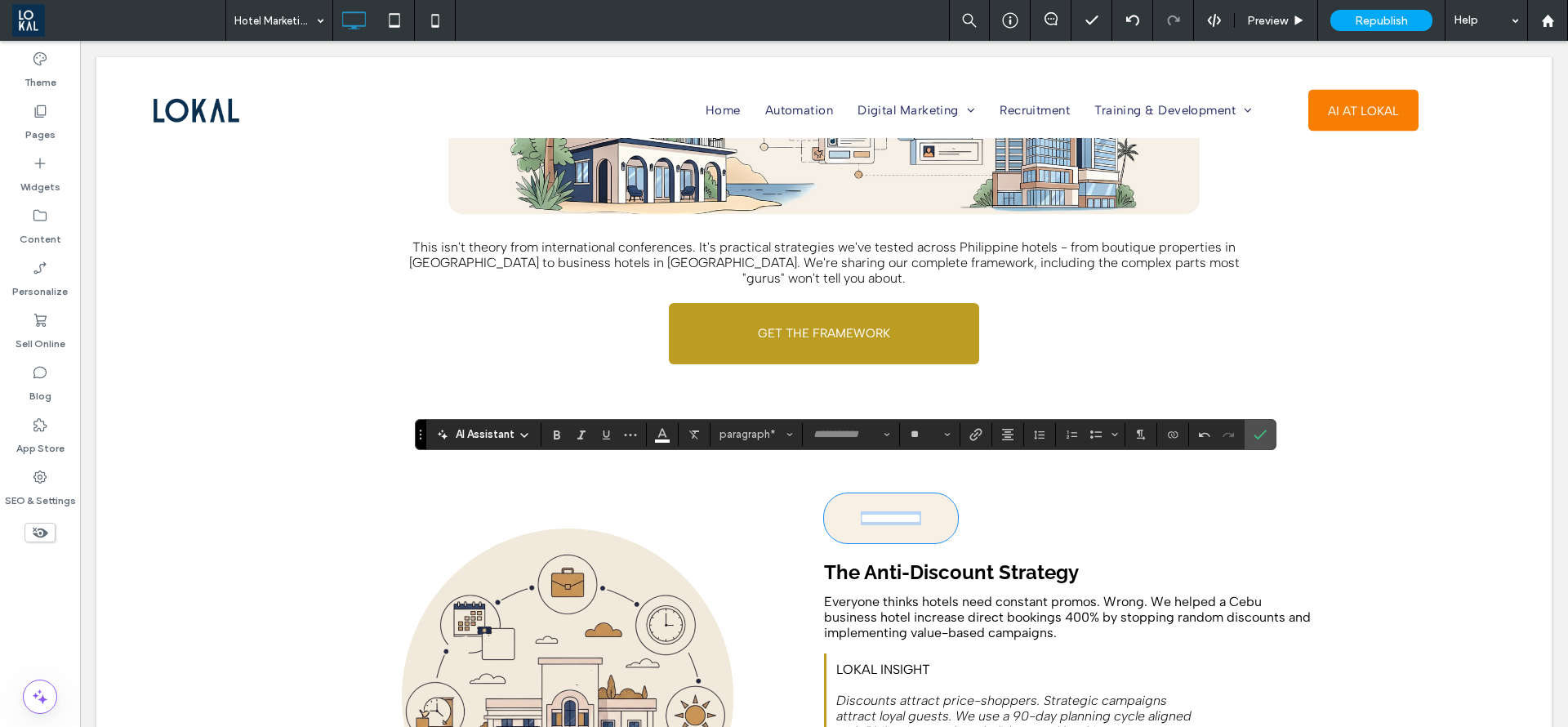
type input "**********"
click at [1263, 433] on use "Confirm" at bounding box center [1260, 434] width 13 height 9
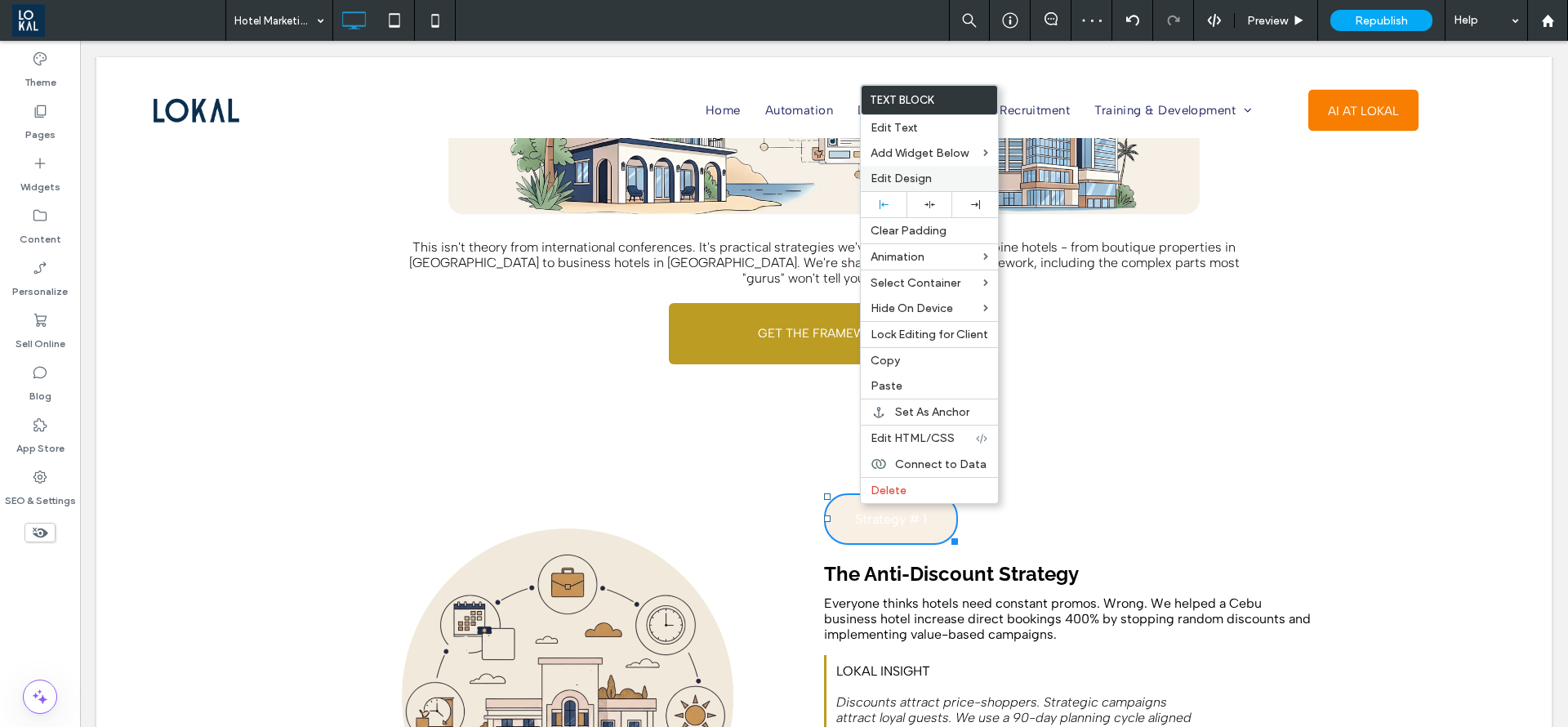
click at [884, 179] on span "Edit Design" at bounding box center [901, 178] width 62 height 14
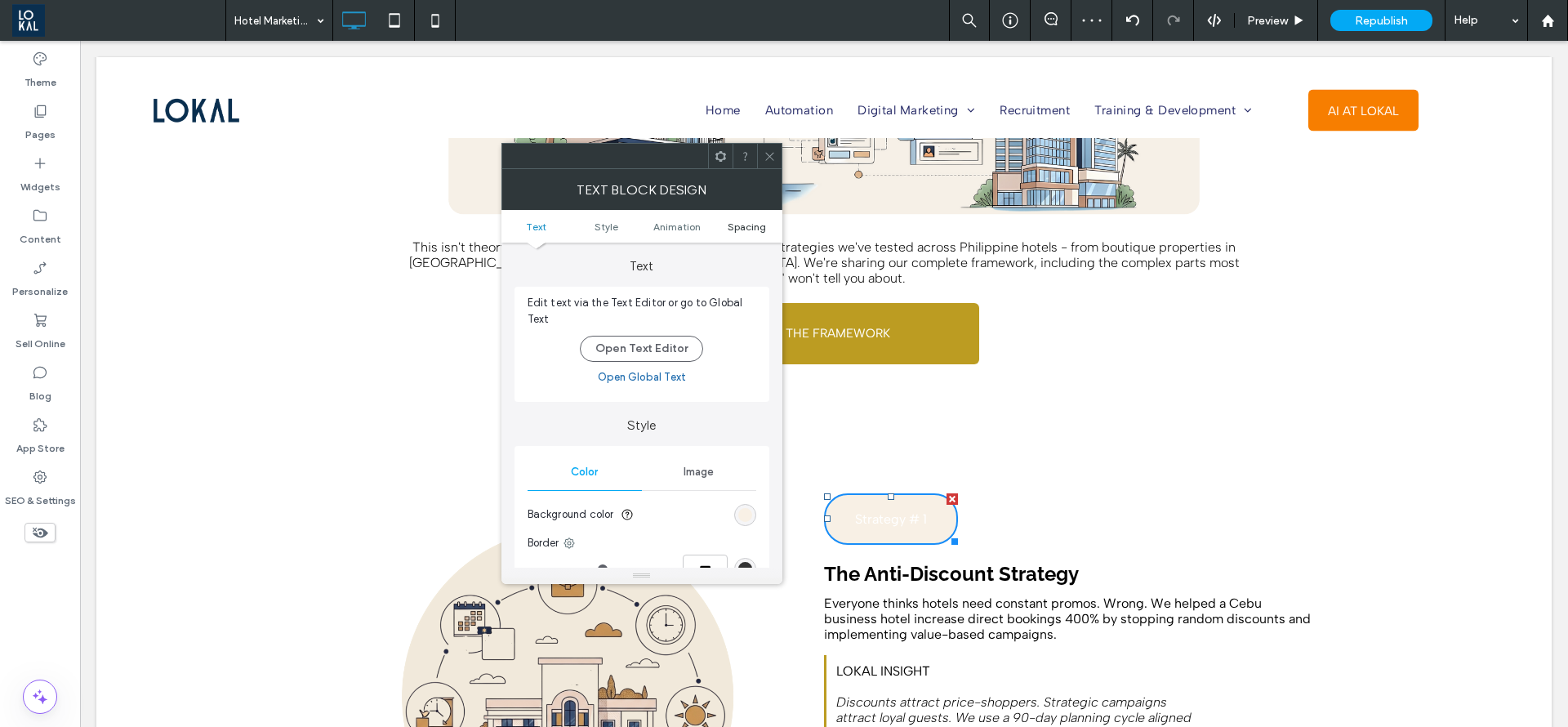
click at [726, 228] on link "Spacing" at bounding box center [747, 226] width 70 height 12
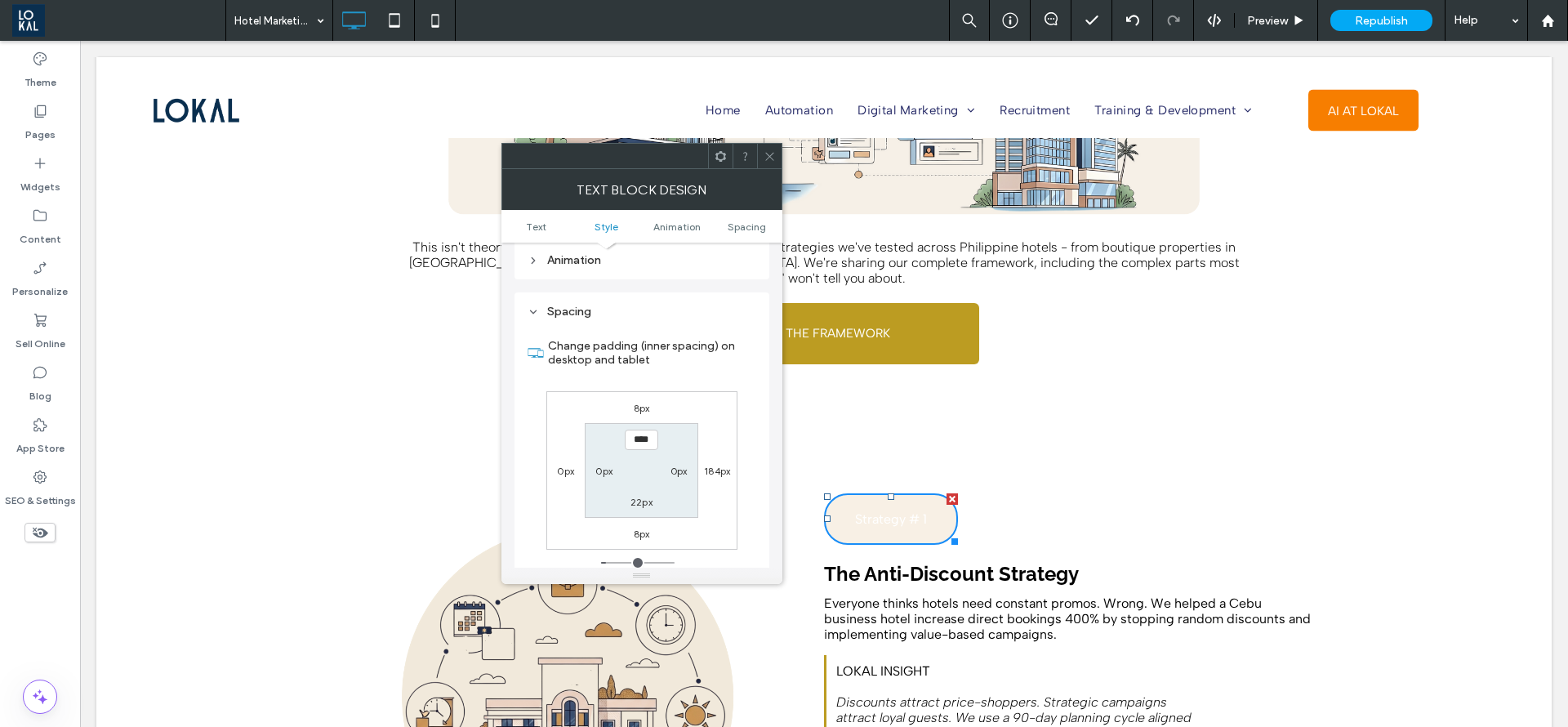
scroll to position [468, 0]
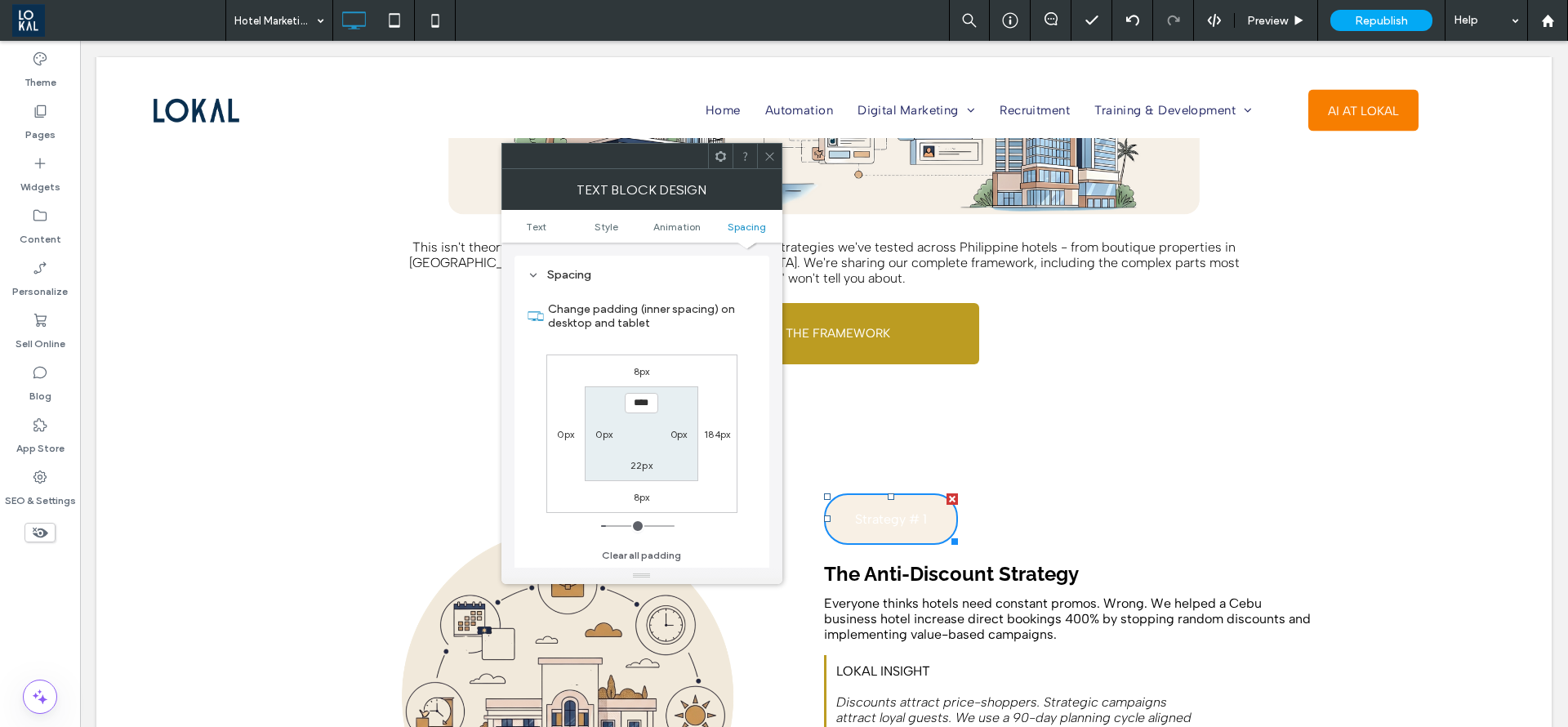
type input "****"
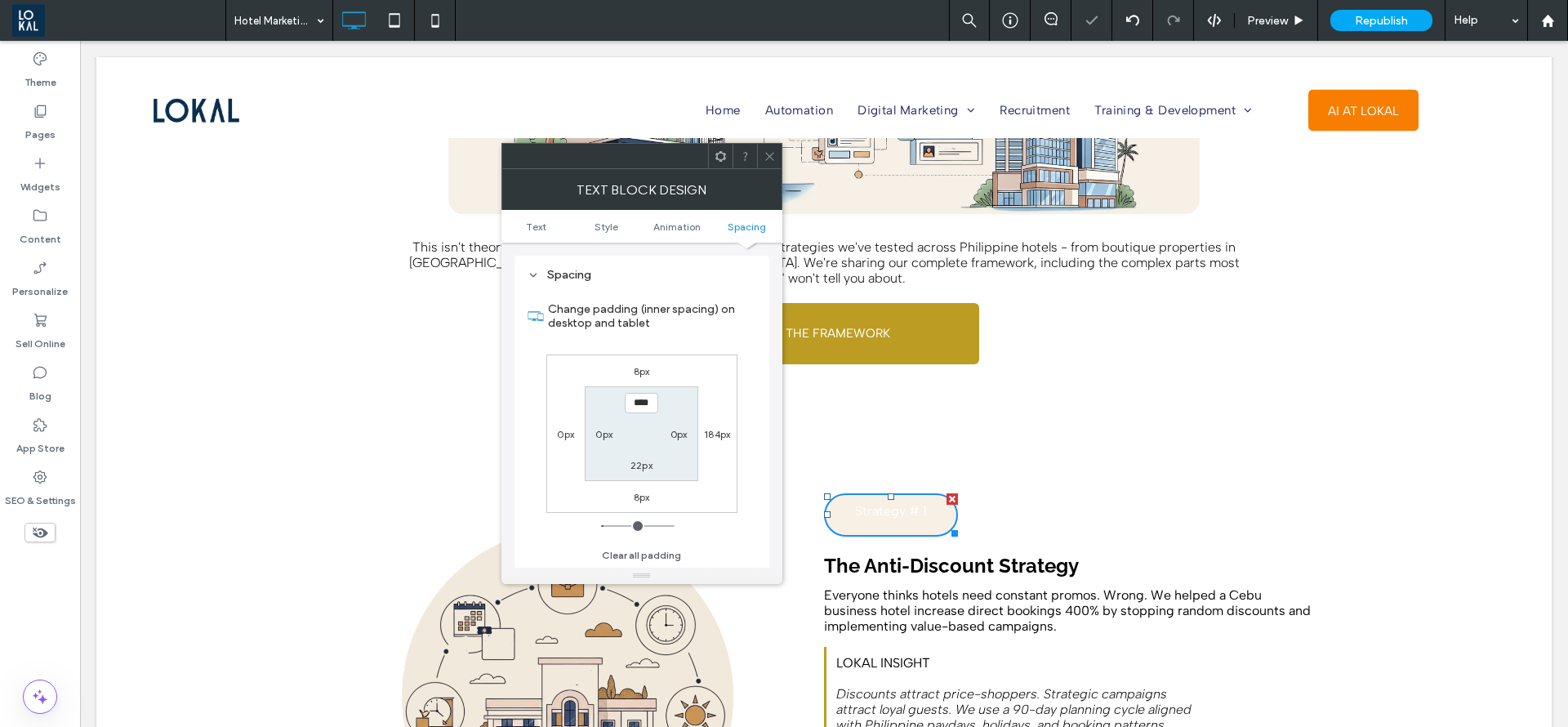
click at [633, 470] on label "22px" at bounding box center [641, 465] width 22 height 12
type input "**"
type input "****"
type input "**"
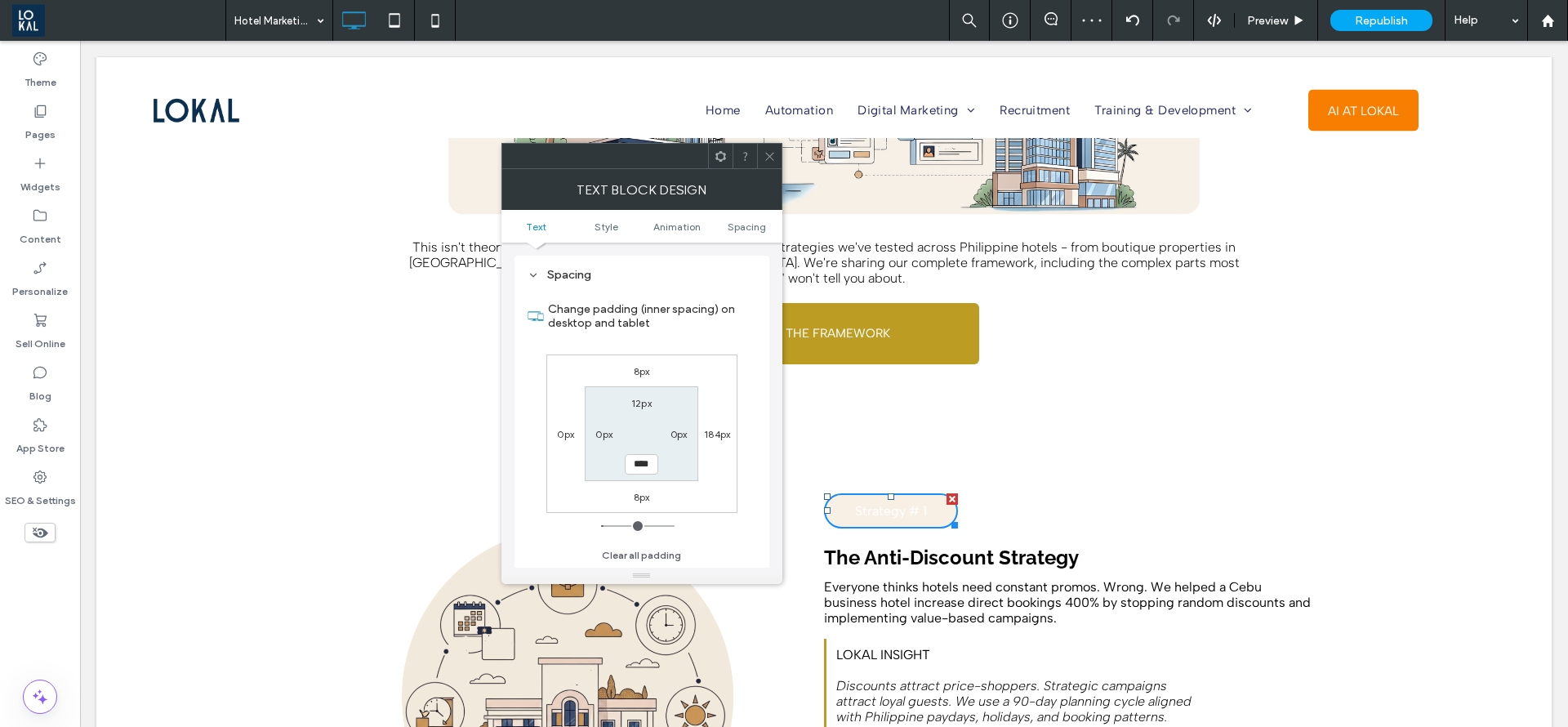
scroll to position [100, 0]
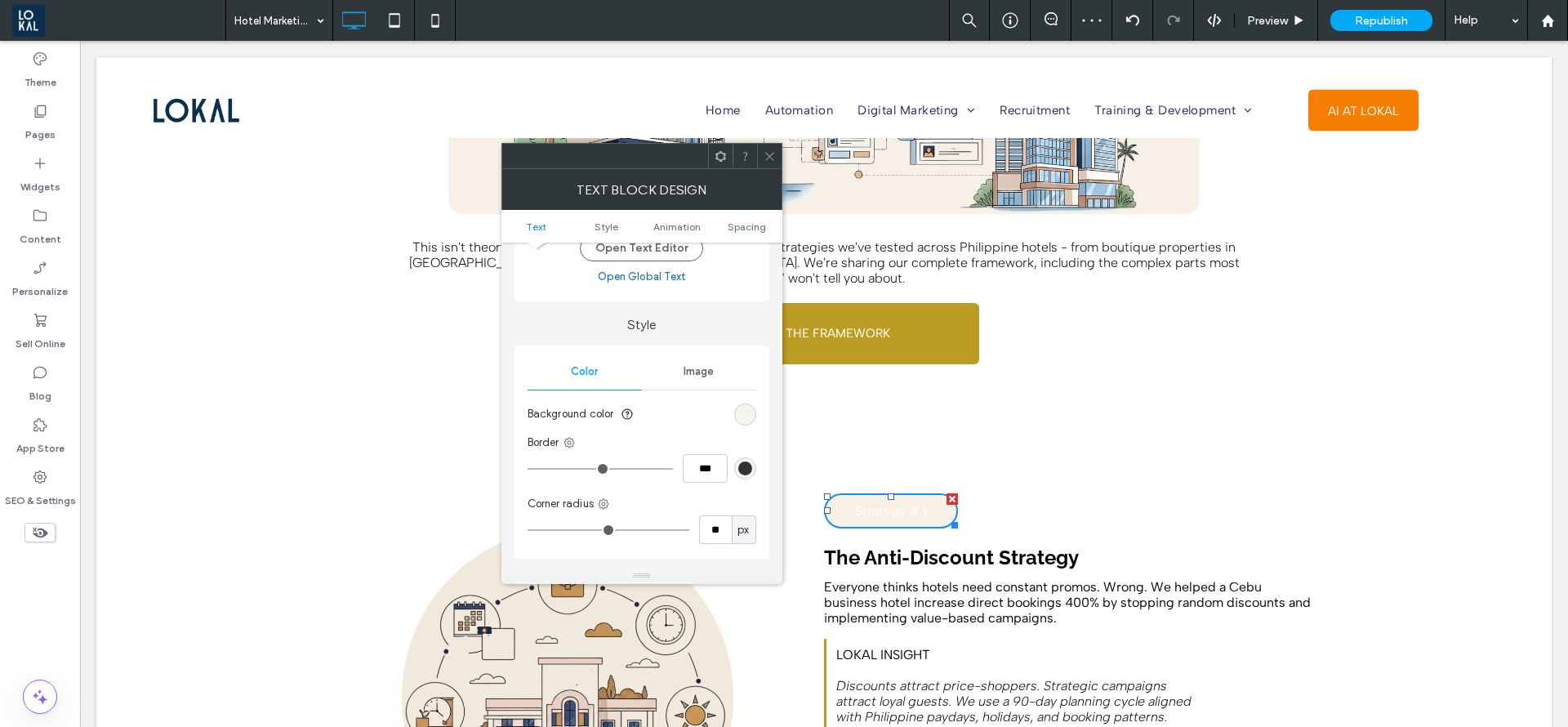
click at [750, 415] on div "rgb(248, 240, 229)" at bounding box center [745, 414] width 14 height 14
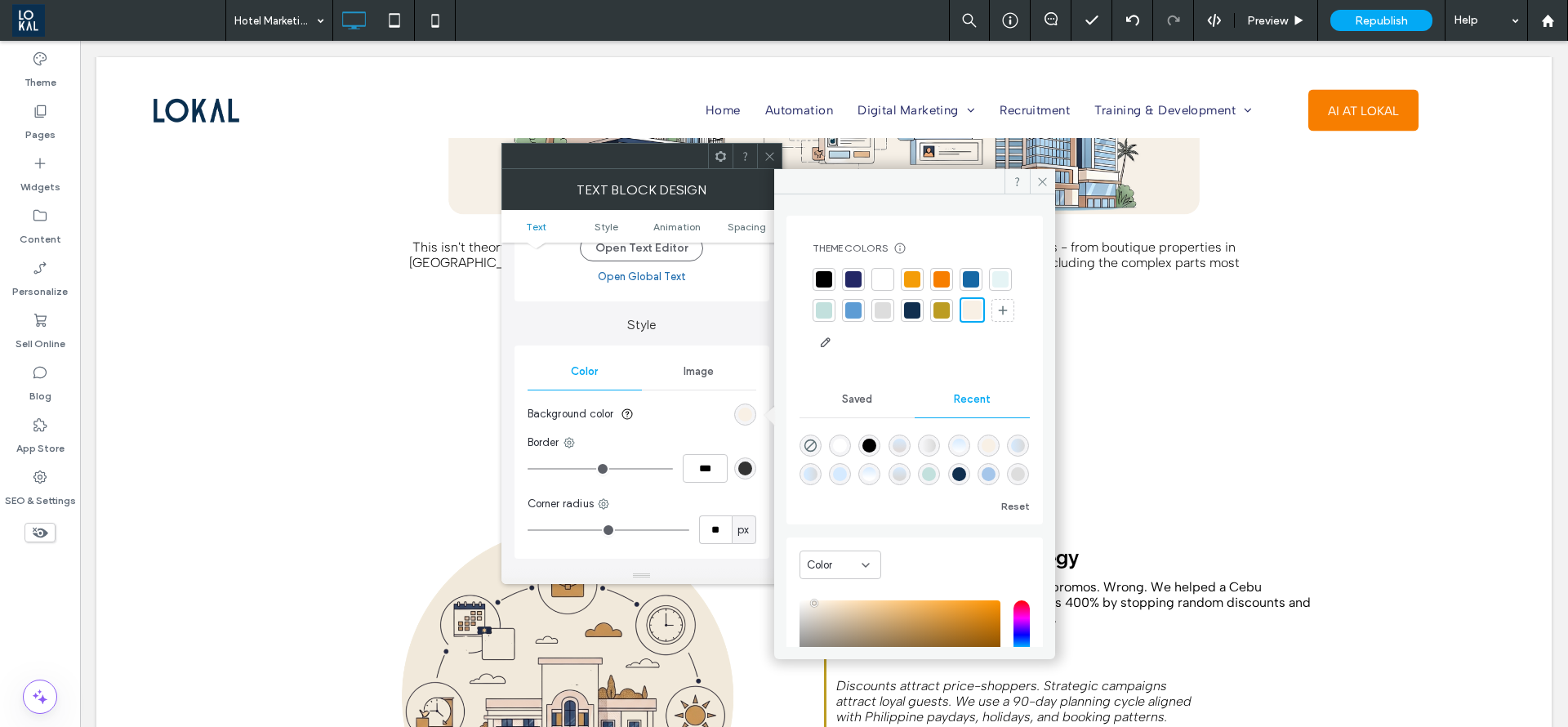
click at [953, 311] on div at bounding box center [942, 310] width 23 height 23
click at [1048, 190] on span at bounding box center [1042, 182] width 26 height 25
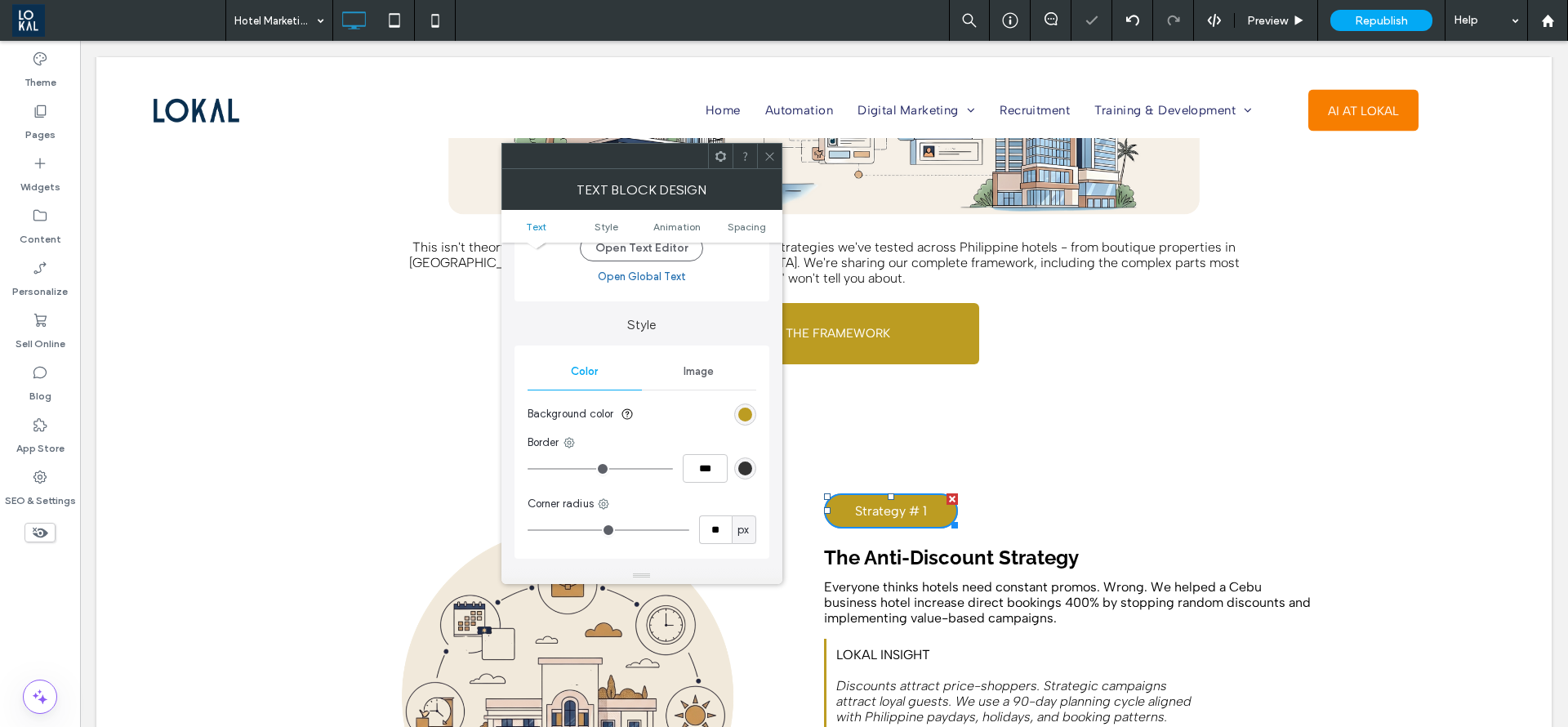
click at [768, 160] on icon at bounding box center [770, 156] width 12 height 12
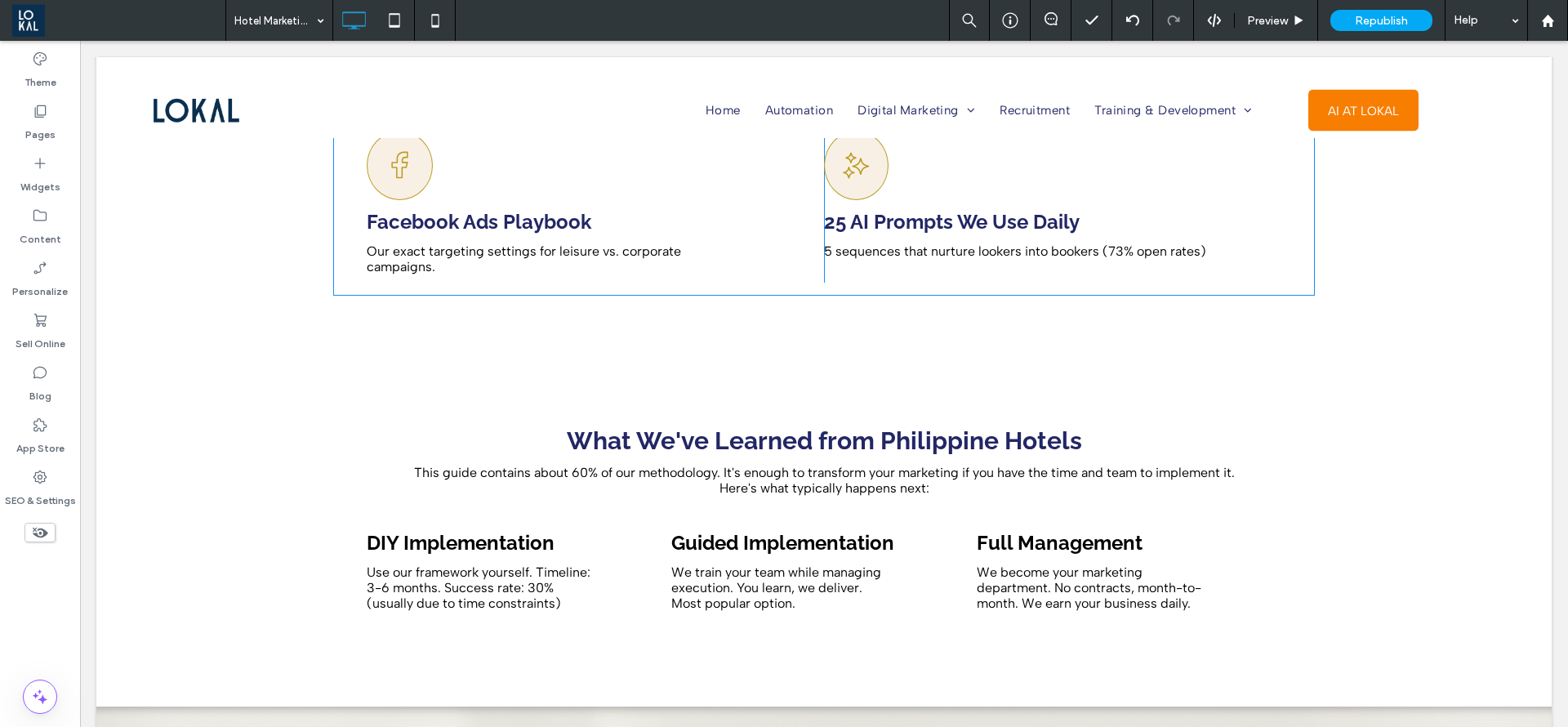
scroll to position [5635, 0]
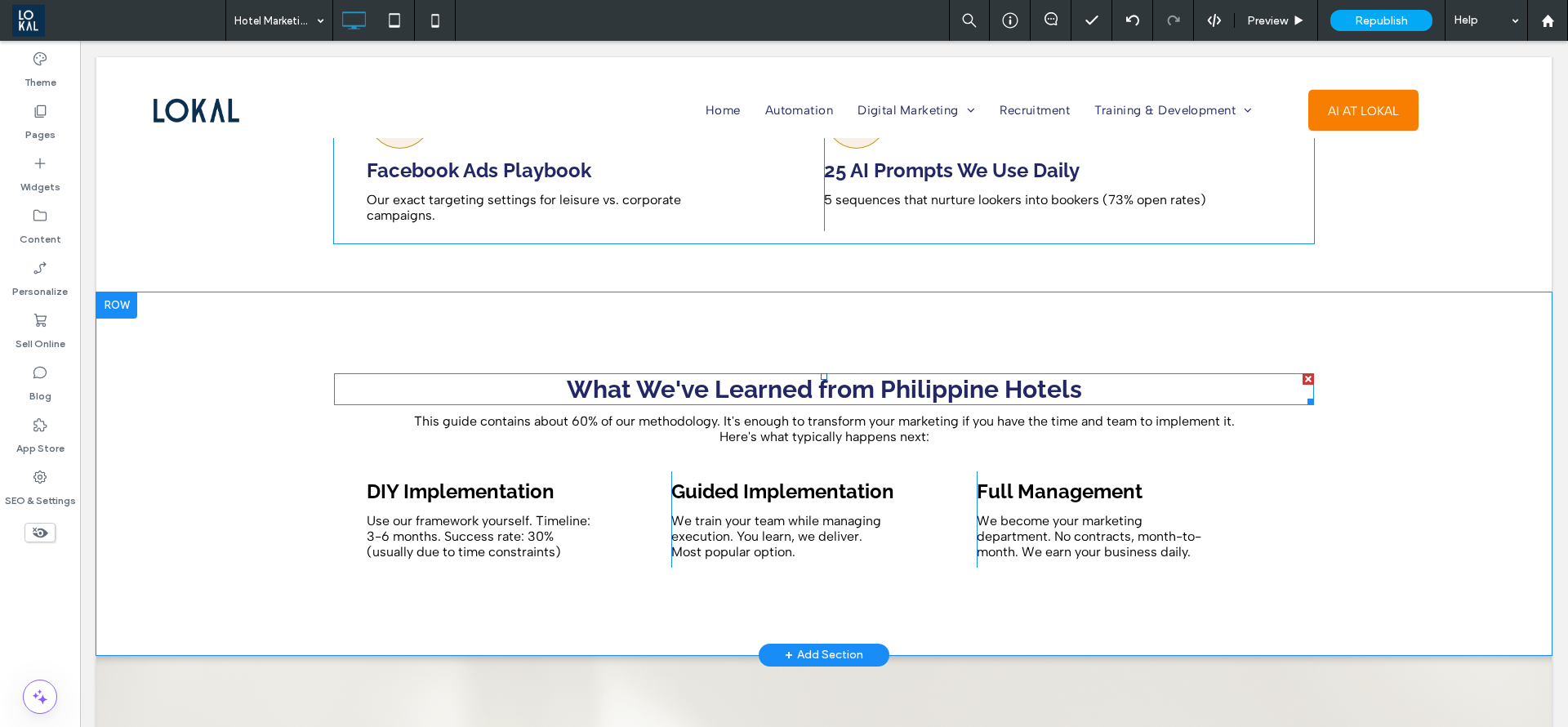
click at [642, 375] on strong "What We've Learned from Philippine Hotels" at bounding box center [825, 389] width 515 height 28
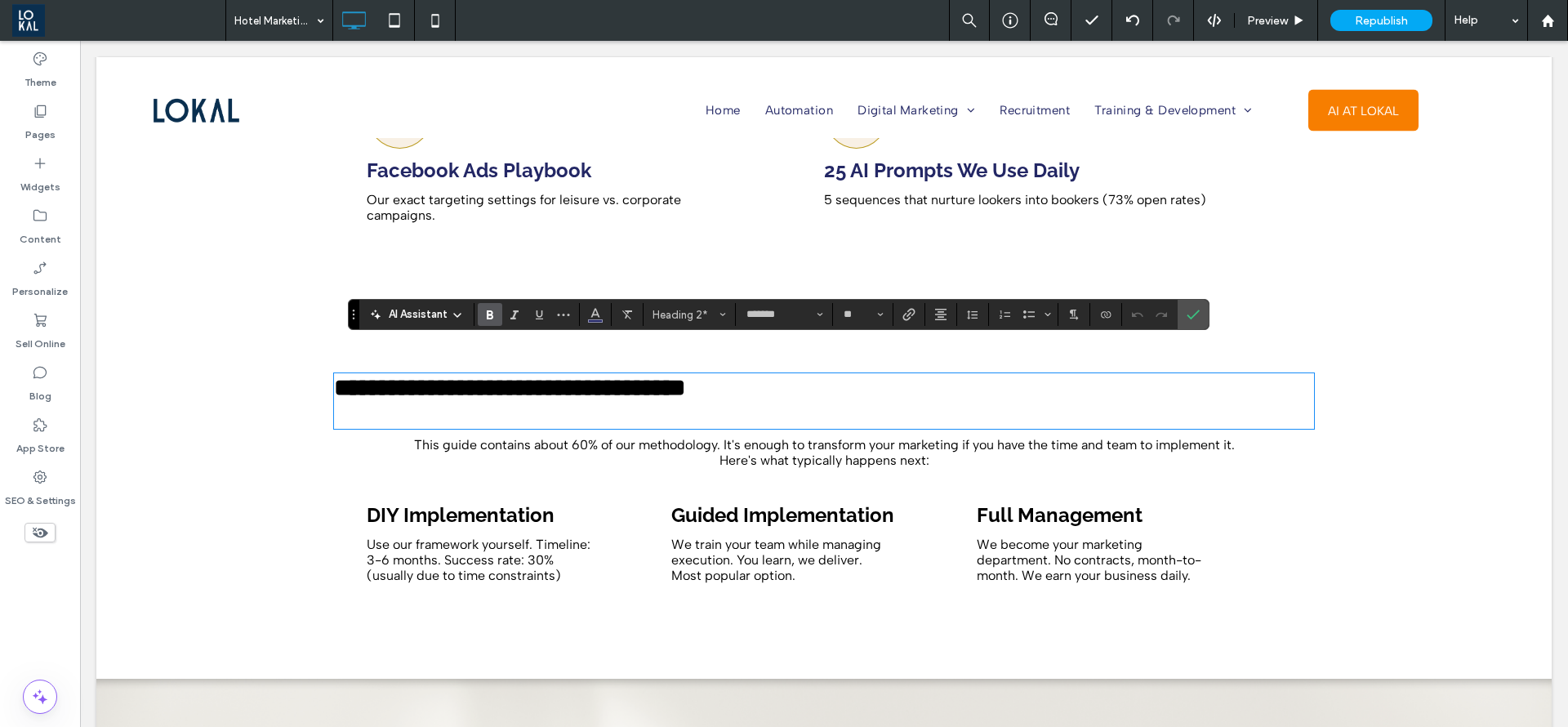
type input "**********"
type input "**"
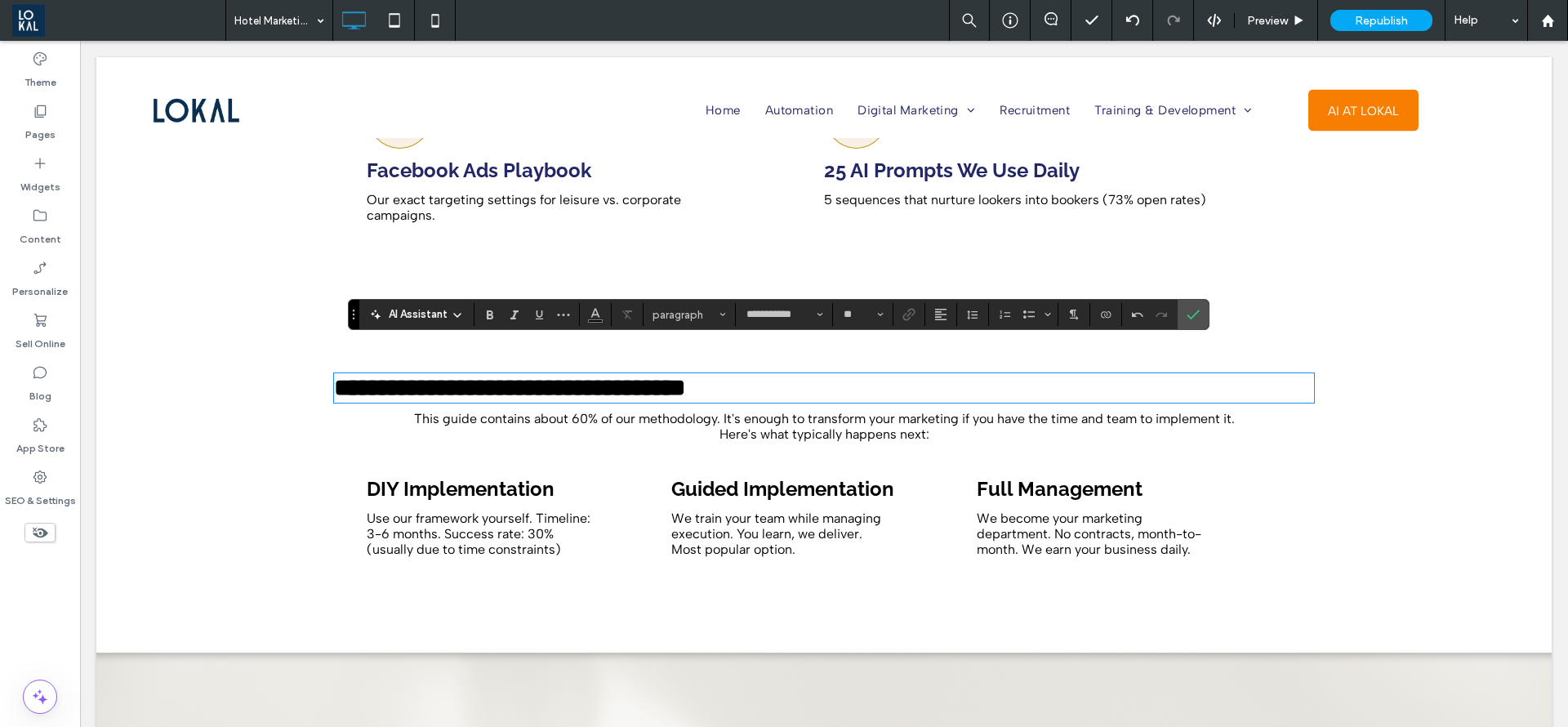
type input "*******"
type input "**"
click at [939, 309] on use "Alignment" at bounding box center [941, 314] width 11 height 11
click at [950, 366] on icon "ui.textEditor.alignment.center" at bounding box center [953, 365] width 13 height 13
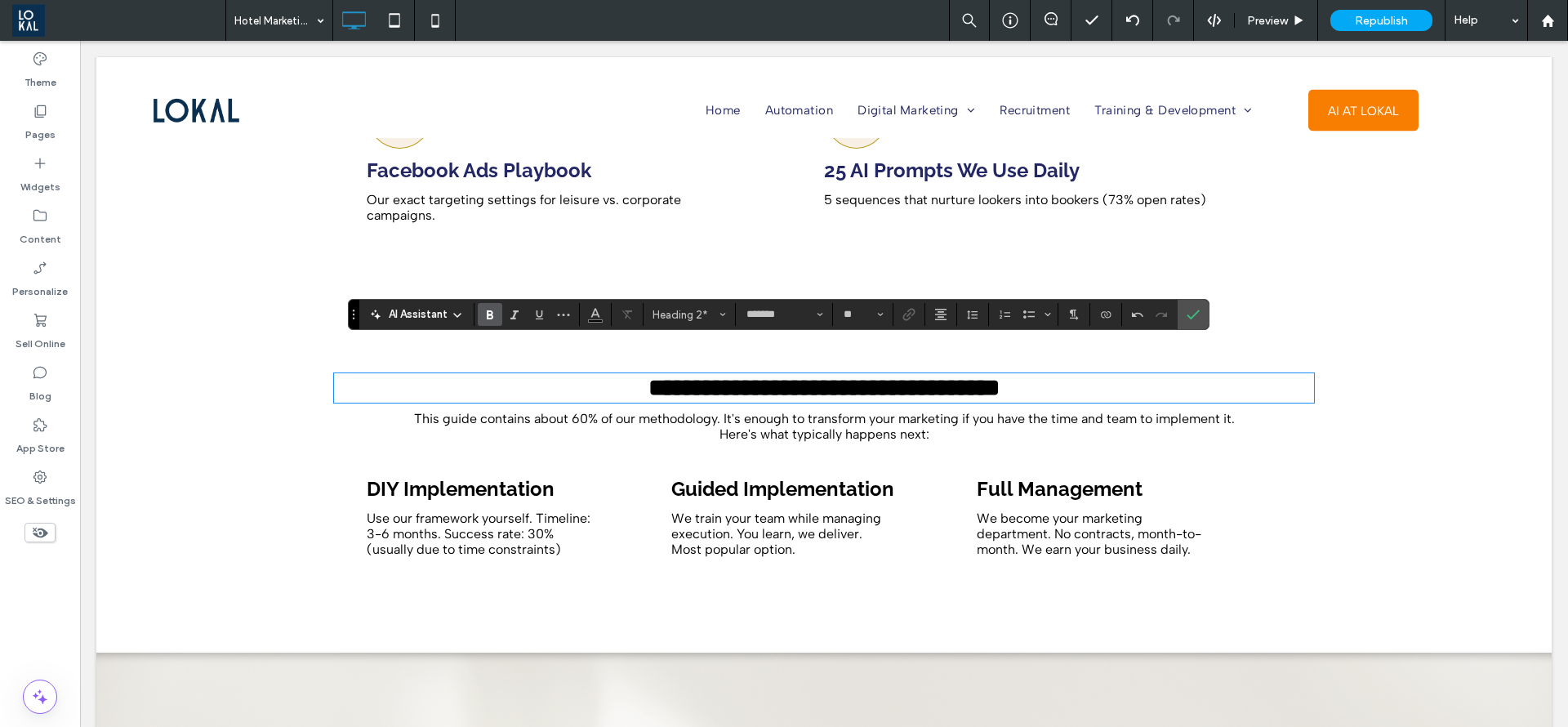
click at [738, 411] on span "This guide contains about 60% of our methodology. It's enough to transform your…" at bounding box center [824, 426] width 821 height 31
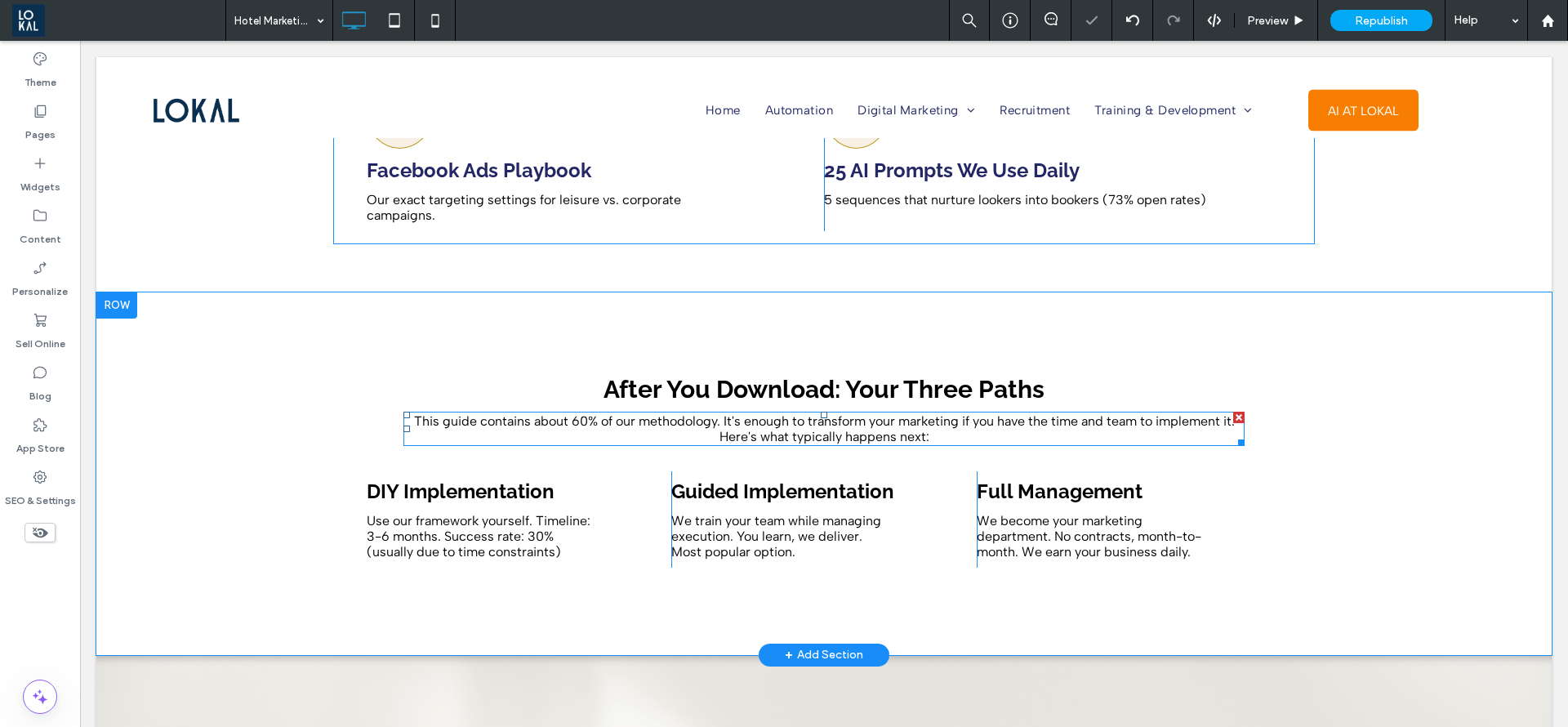
click at [738, 414] on span "This guide contains about 60% of our methodology. It's enough to transform your…" at bounding box center [824, 429] width 821 height 31
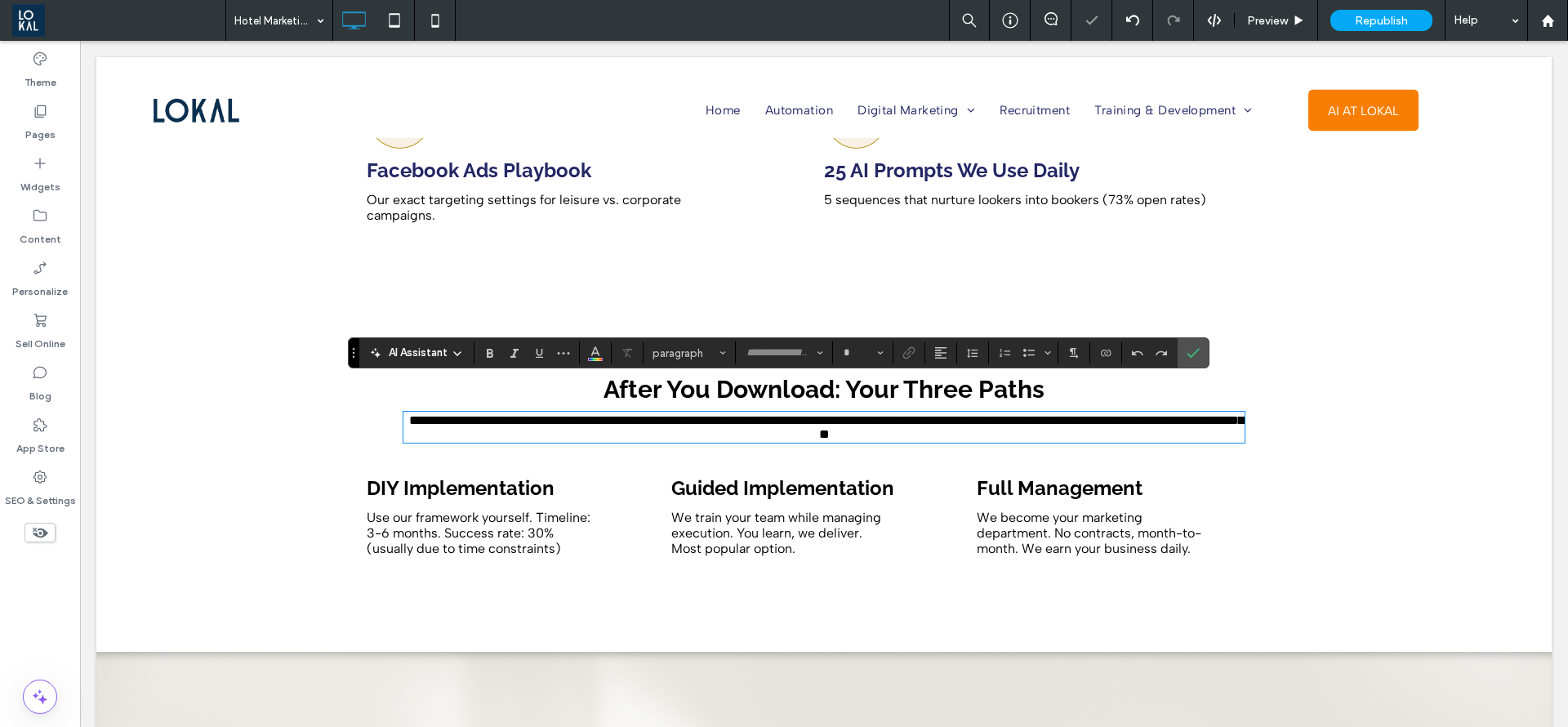
type input "**********"
type input "**"
click at [1185, 366] on div "**********" at bounding box center [824, 471] width 980 height 210
click at [1185, 352] on label "Confirm" at bounding box center [1193, 352] width 25 height 29
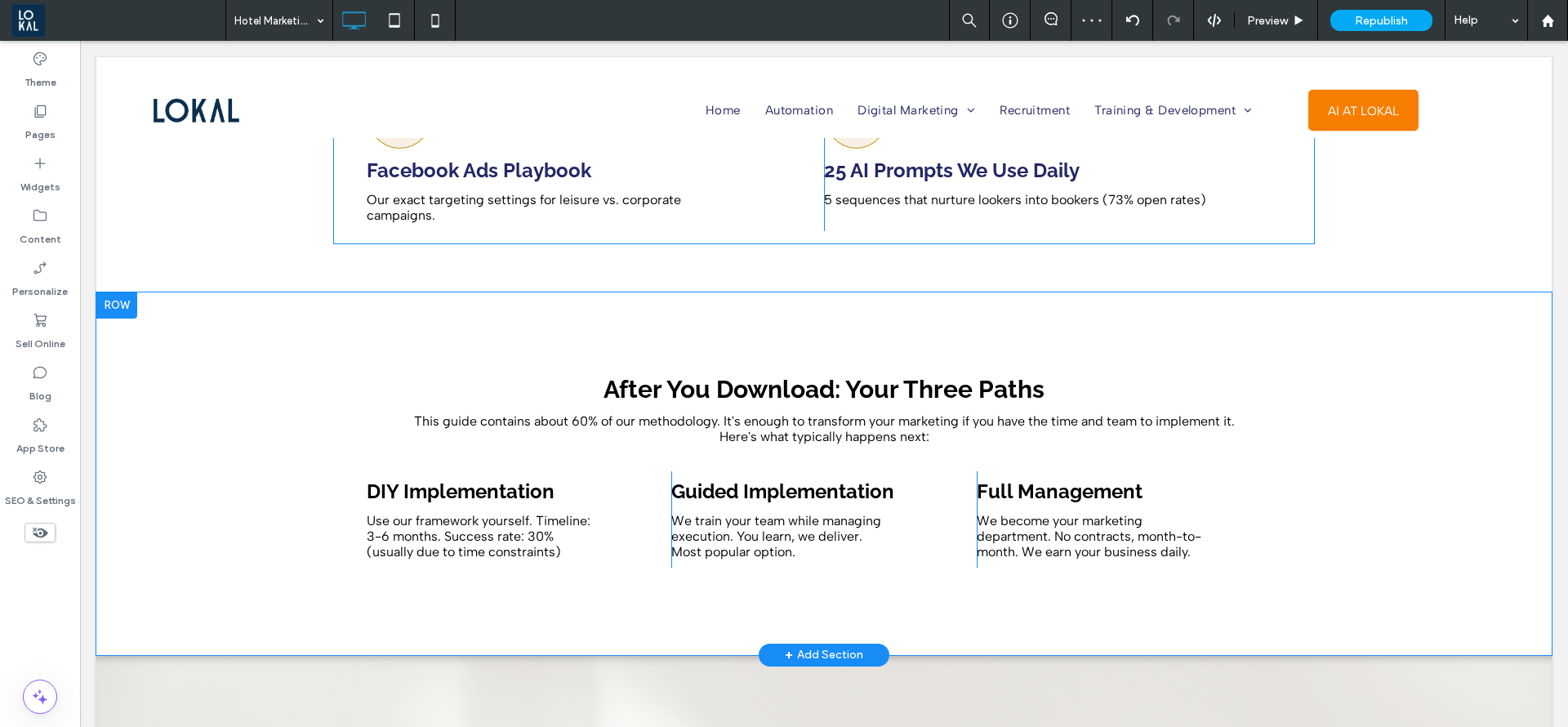
click at [992, 310] on div "After You Download: Your Three Paths This guide contains about 60% of our metho…" at bounding box center [824, 473] width 1455 height 363
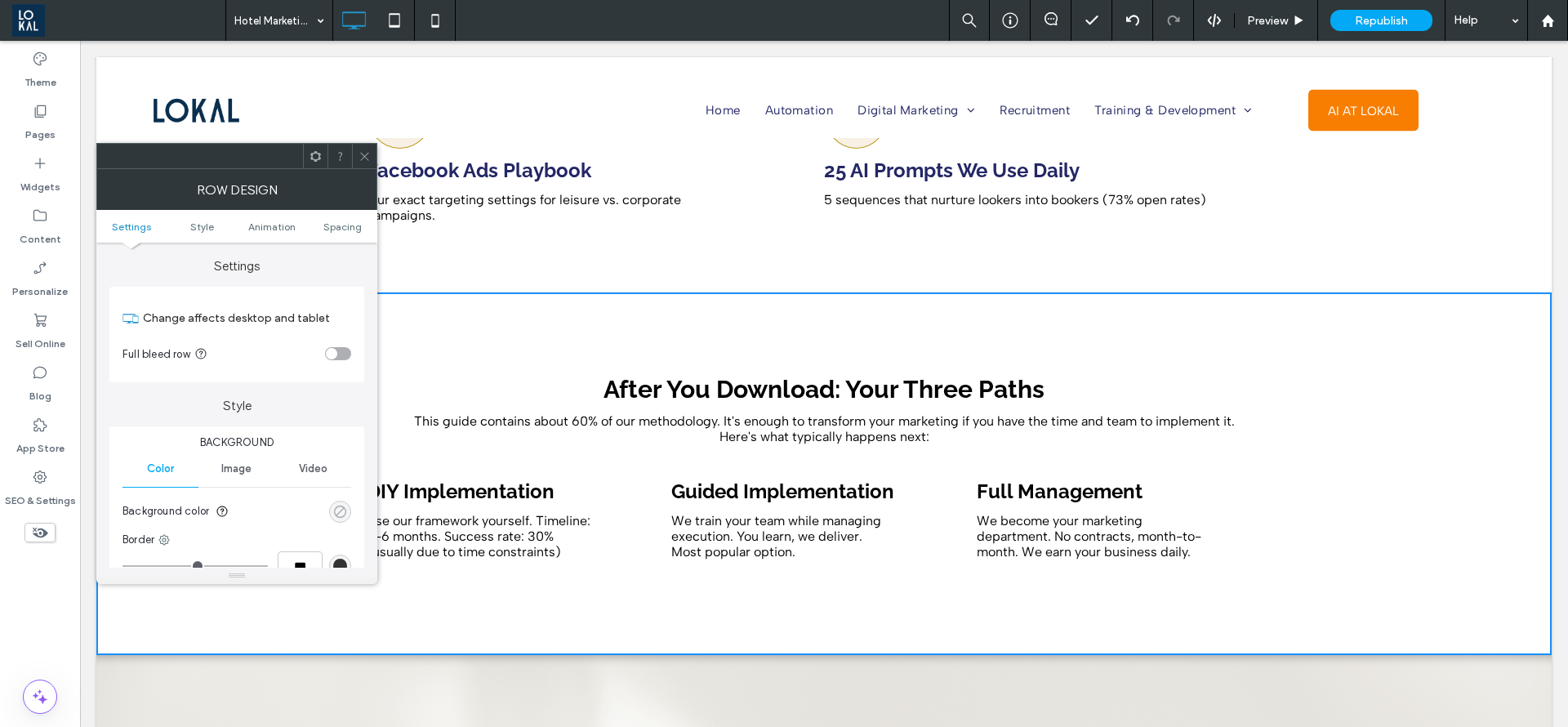
click at [342, 511] on icon "rgba(0, 0, 0, 0)" at bounding box center [340, 511] width 14 height 14
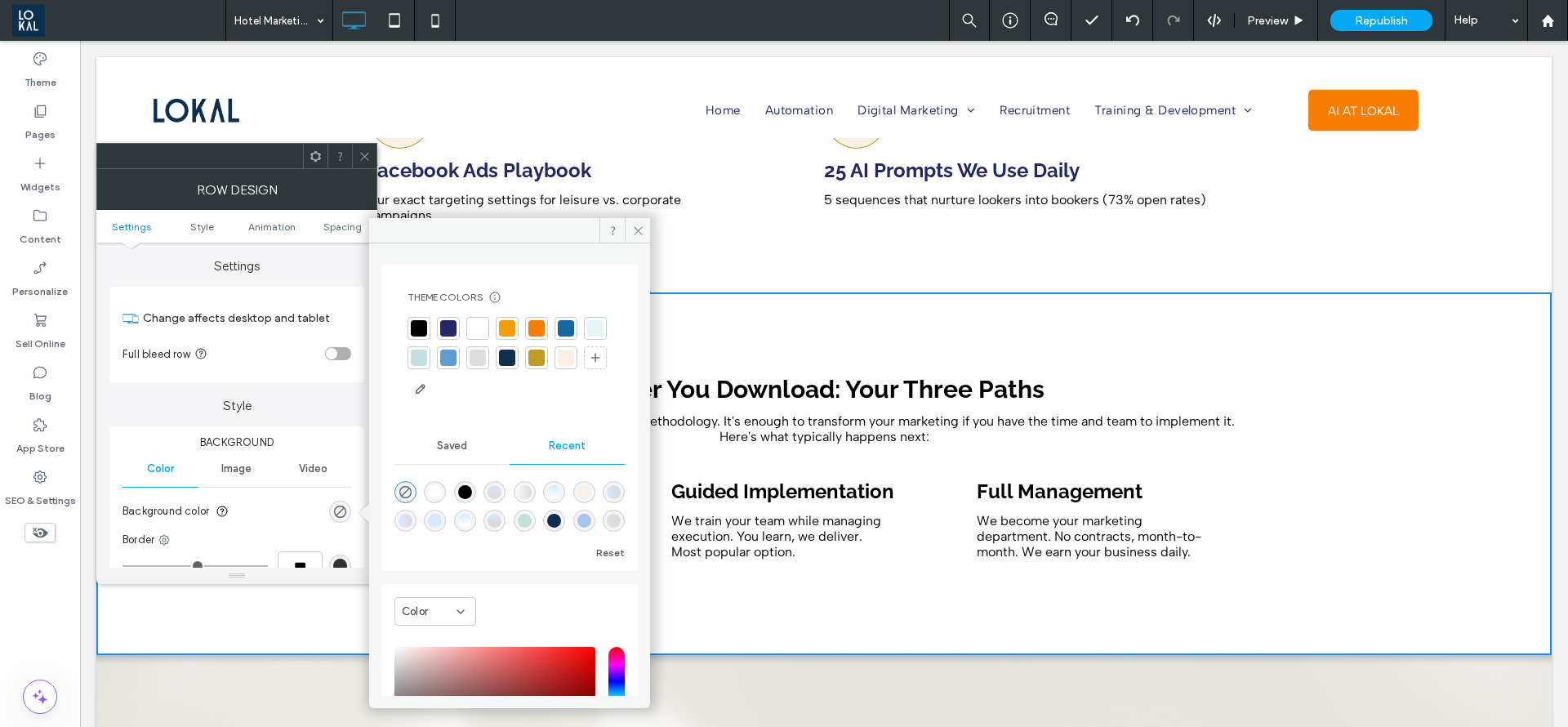
click at [558, 365] on div at bounding box center [565, 357] width 16 height 16
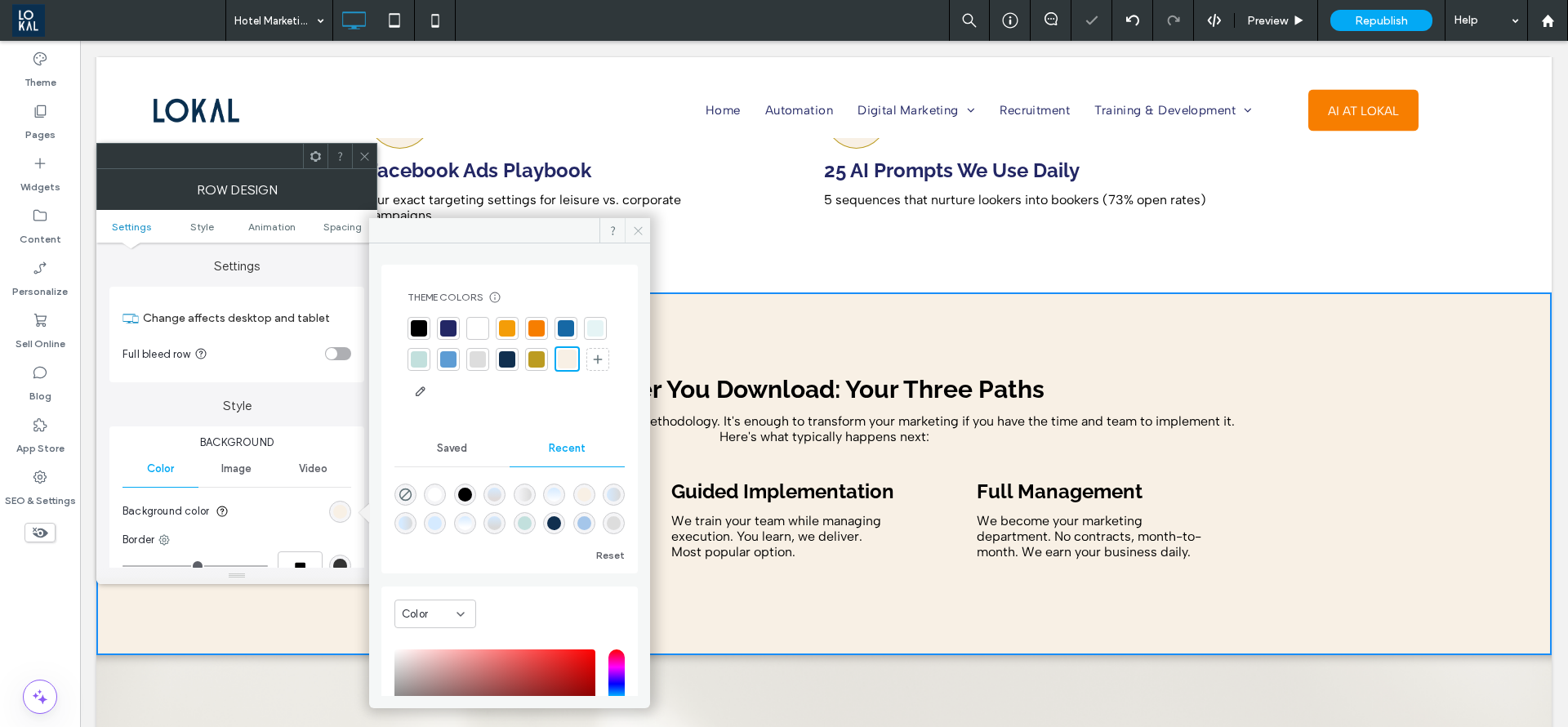
click at [640, 234] on icon at bounding box center [638, 230] width 12 height 12
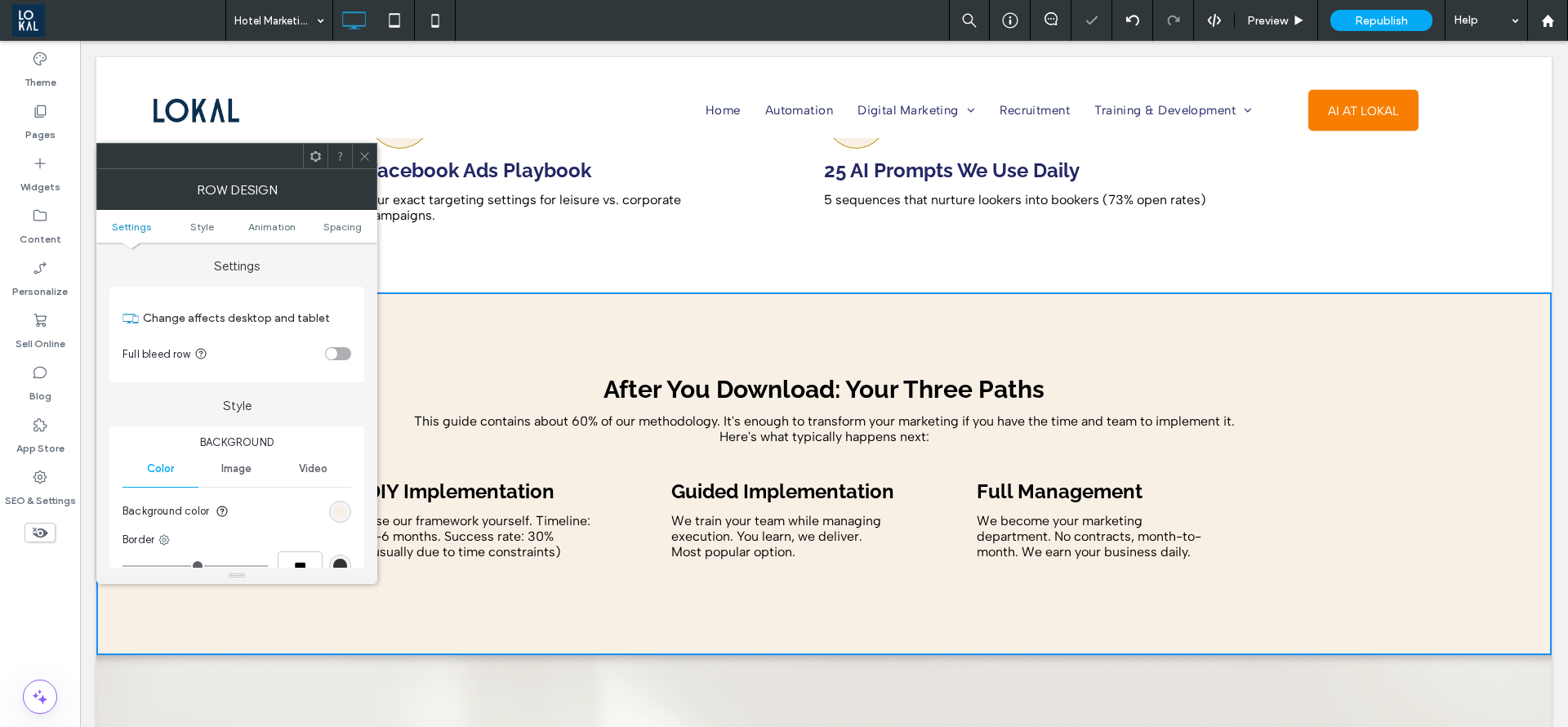
click at [357, 166] on div at bounding box center [365, 156] width 25 height 25
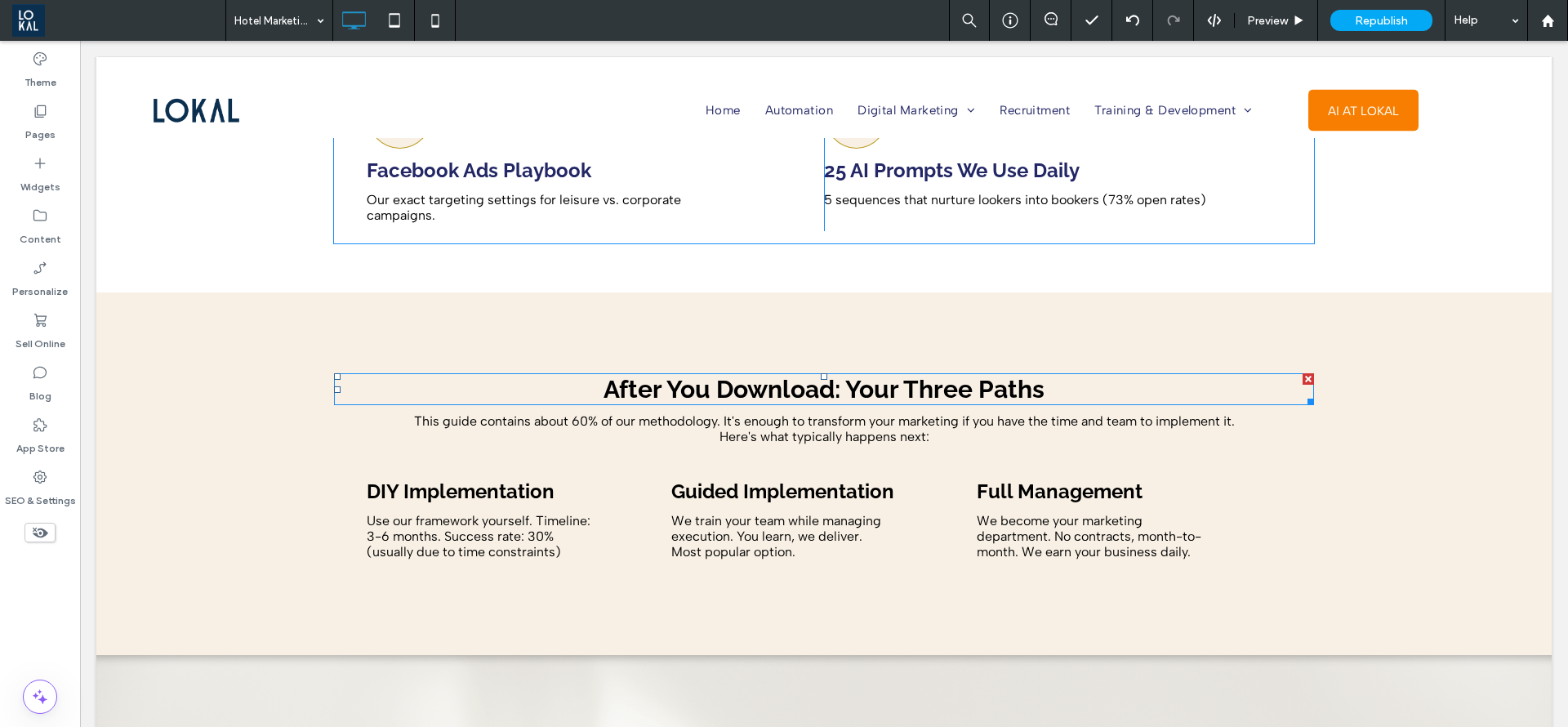
click at [690, 375] on strong "After You Download: Your Three Paths" at bounding box center [825, 389] width 441 height 28
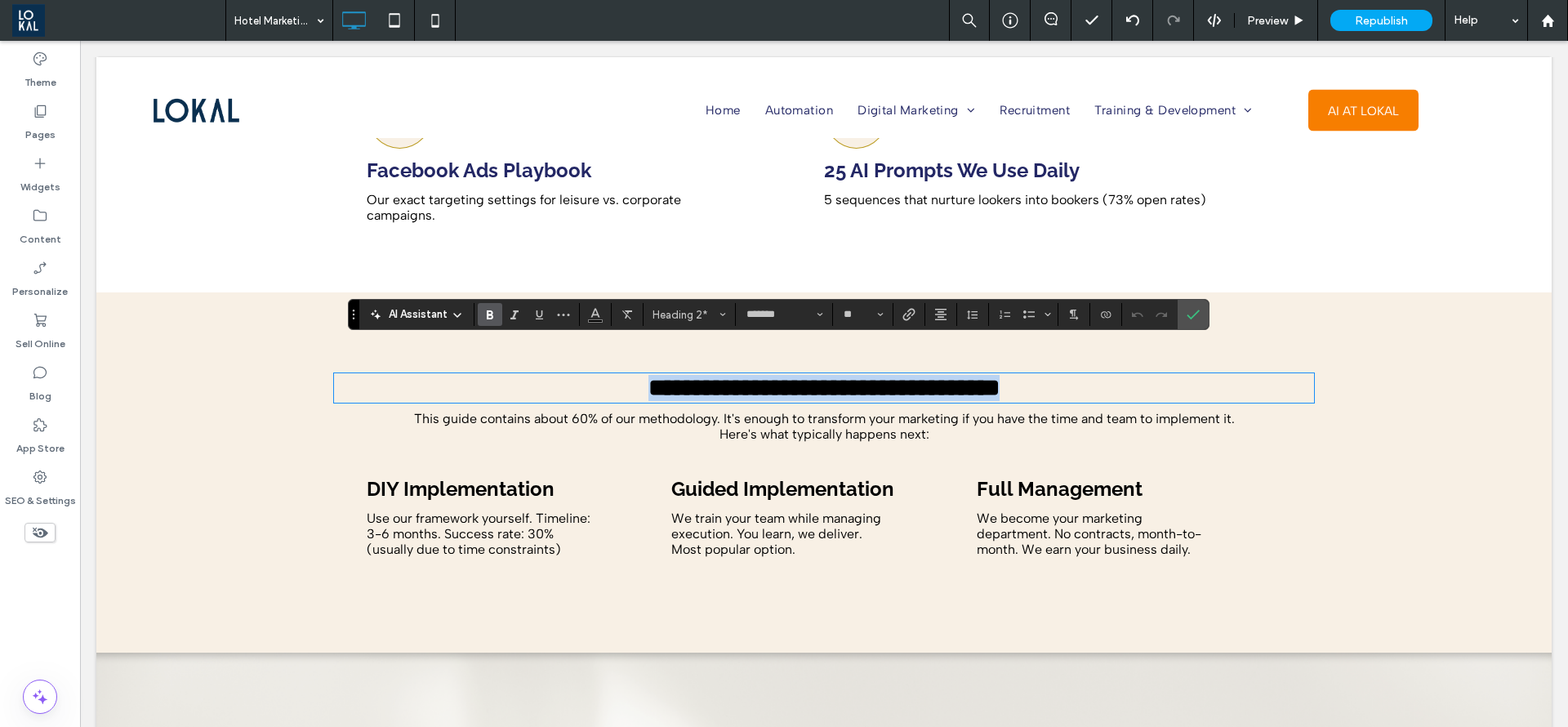
drag, startPoint x: 1051, startPoint y: 351, endPoint x: 479, endPoint y: 322, distance: 572.7
click at [479, 322] on div "**********" at bounding box center [824, 472] width 1455 height 360
click at [599, 313] on icon "Color" at bounding box center [596, 313] width 13 height 13
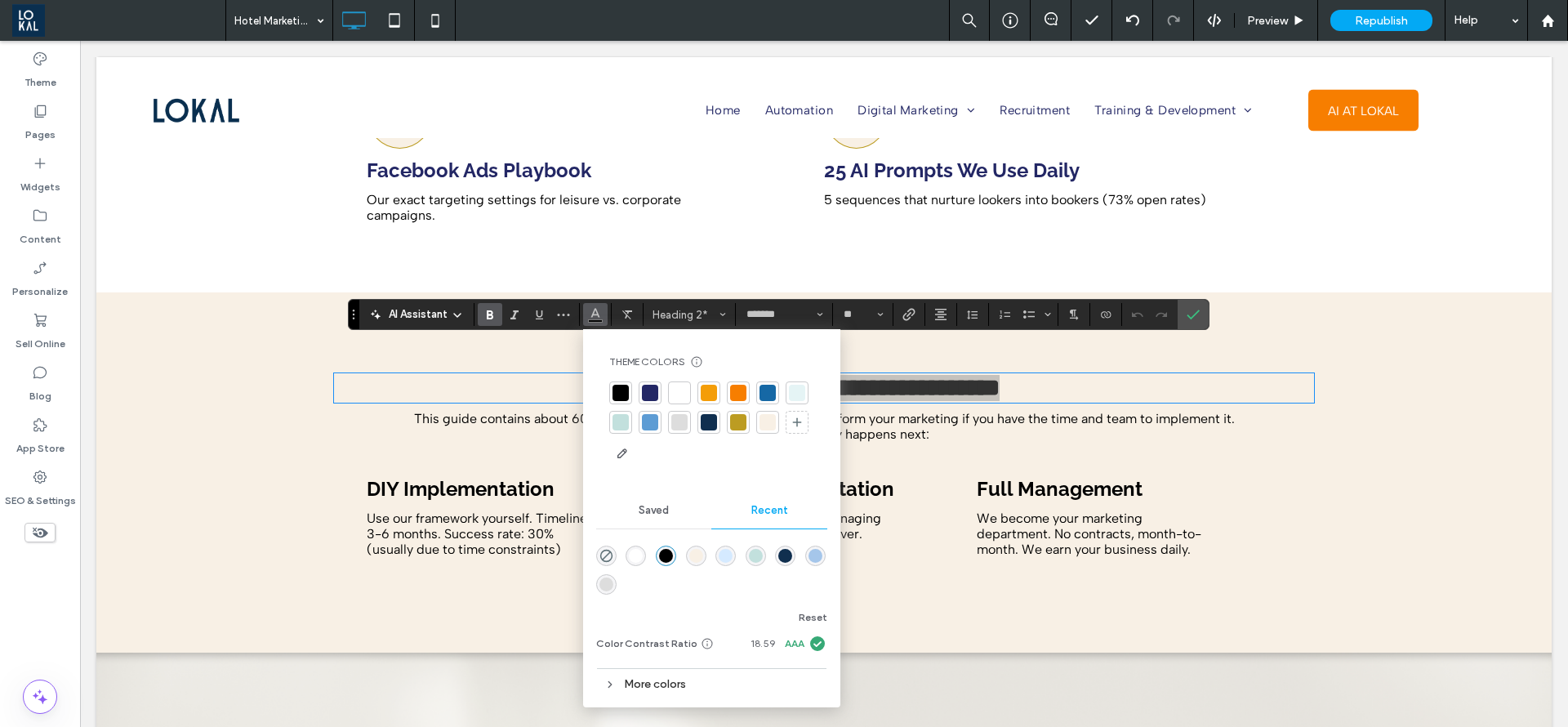
click at [738, 419] on div at bounding box center [738, 421] width 16 height 16
click at [650, 388] on div at bounding box center [650, 392] width 16 height 16
click at [467, 414] on div "This guide contains about 60% of our methodology. It's enough to transform your…" at bounding box center [824, 426] width 842 height 34
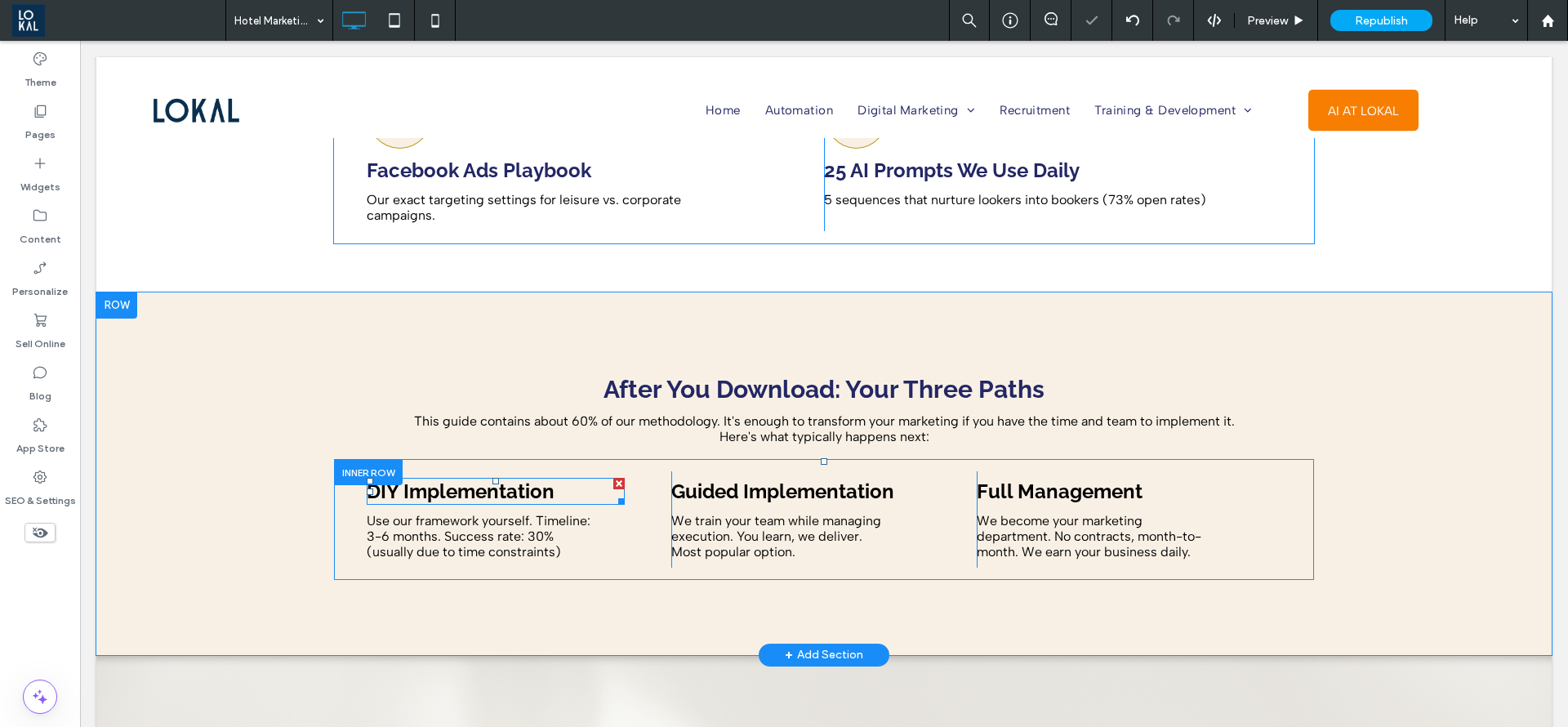
click at [508, 479] on span "DIY Implementation" at bounding box center [460, 490] width 187 height 24
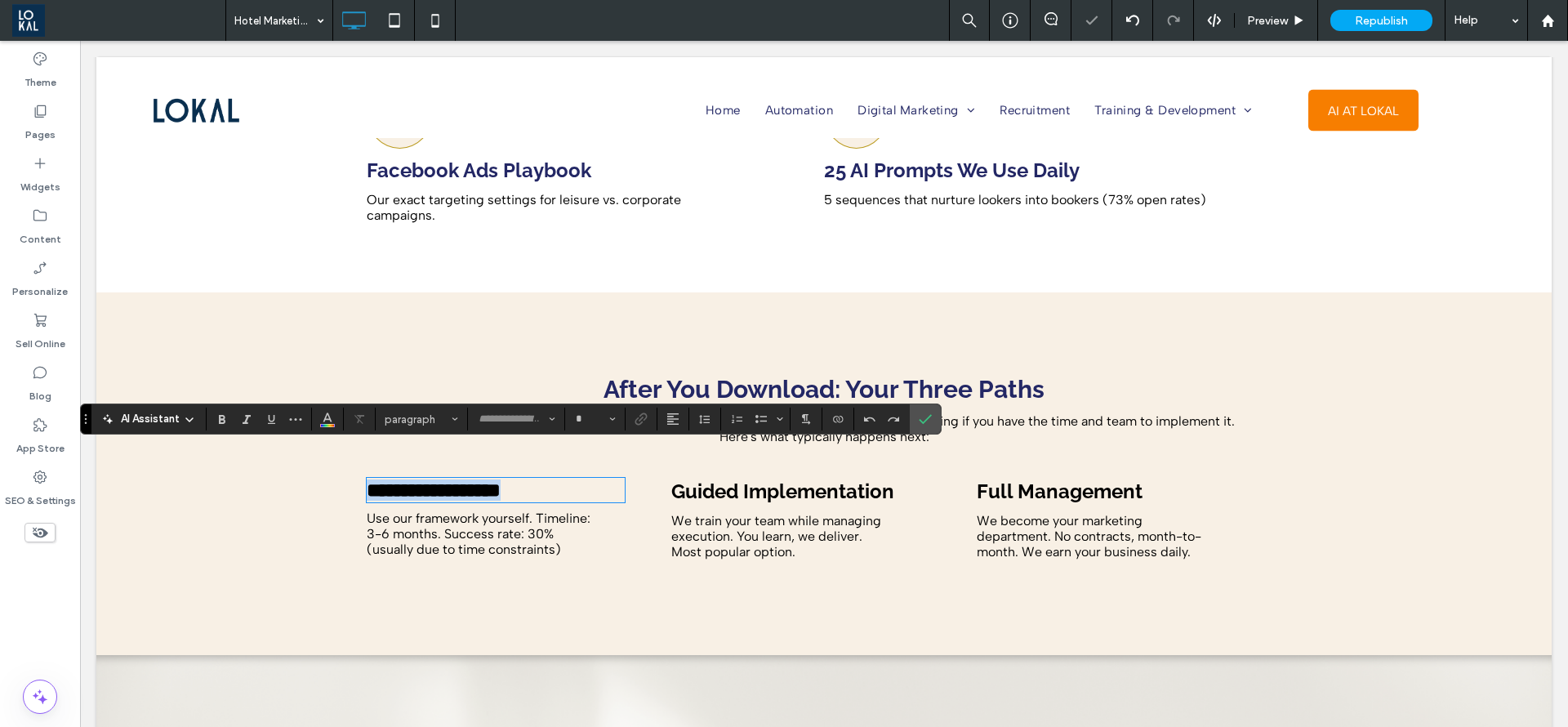
type input "*******"
type input "**"
click at [330, 419] on use "Color" at bounding box center [328, 417] width 9 height 9
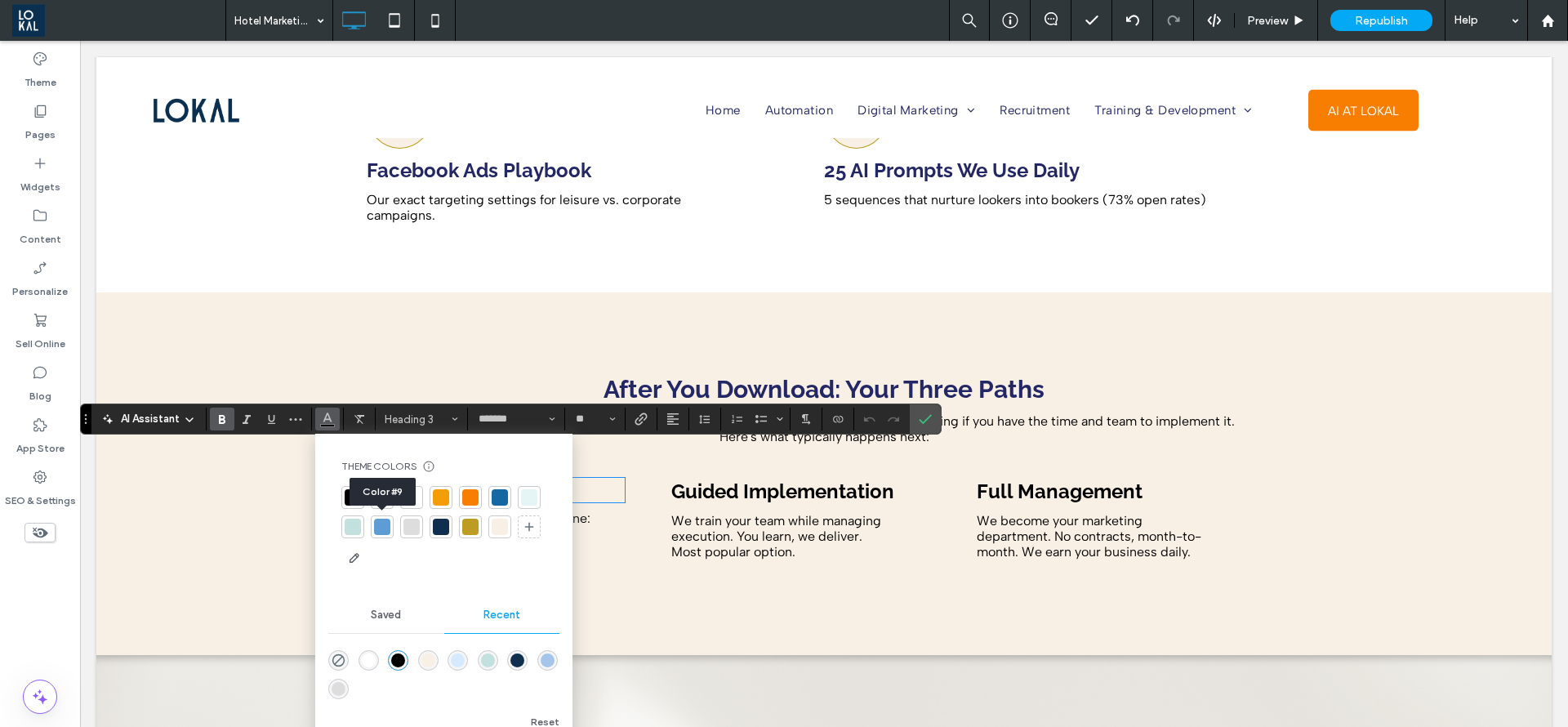
click at [383, 498] on div "Color #9" at bounding box center [383, 491] width 66 height 27
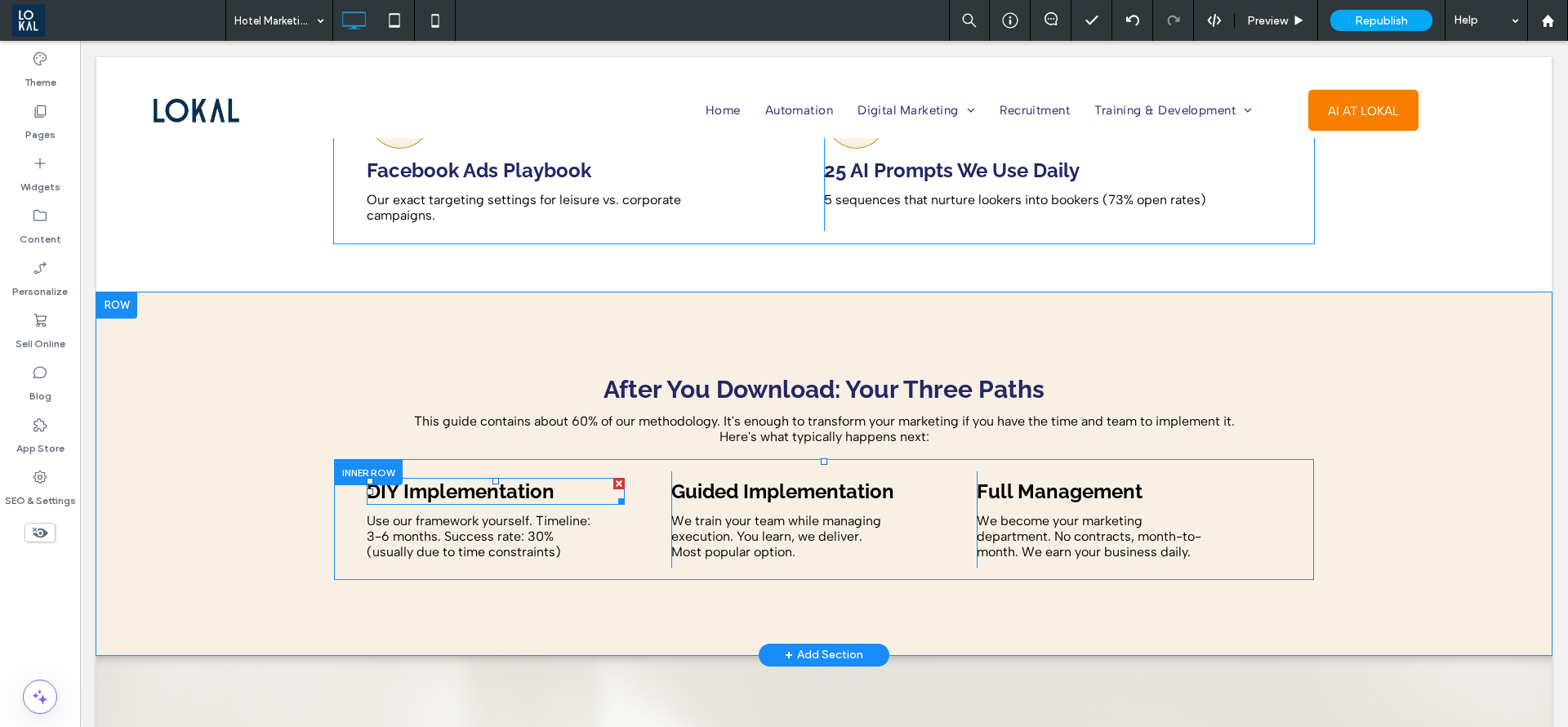
click at [495, 479] on span "DIY Implementation" at bounding box center [460, 490] width 187 height 24
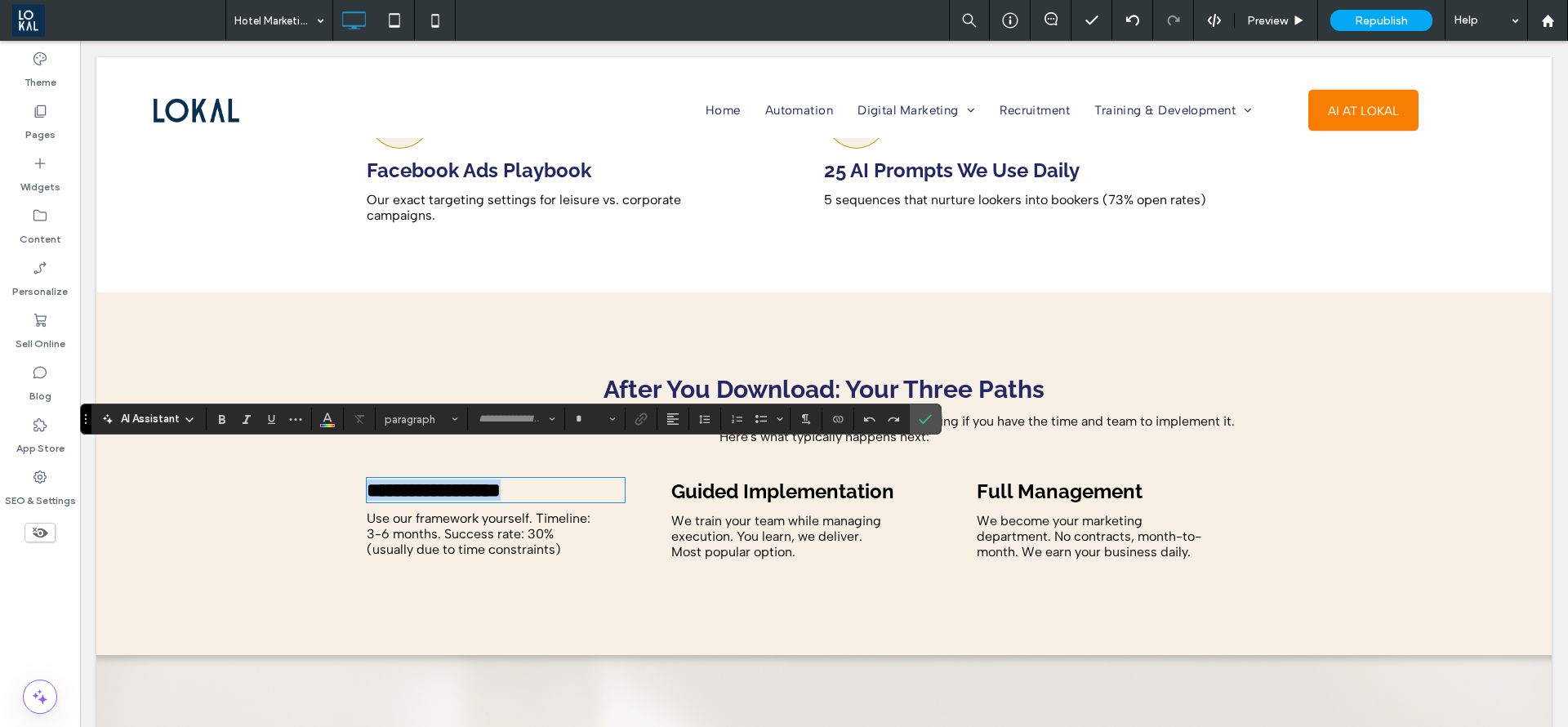
type input "*******"
type input "**"
click at [327, 432] on div "AI Assistant Heading 3 ******* **" at bounding box center [511, 418] width 862 height 31
click at [327, 428] on button "Color" at bounding box center [328, 418] width 25 height 23
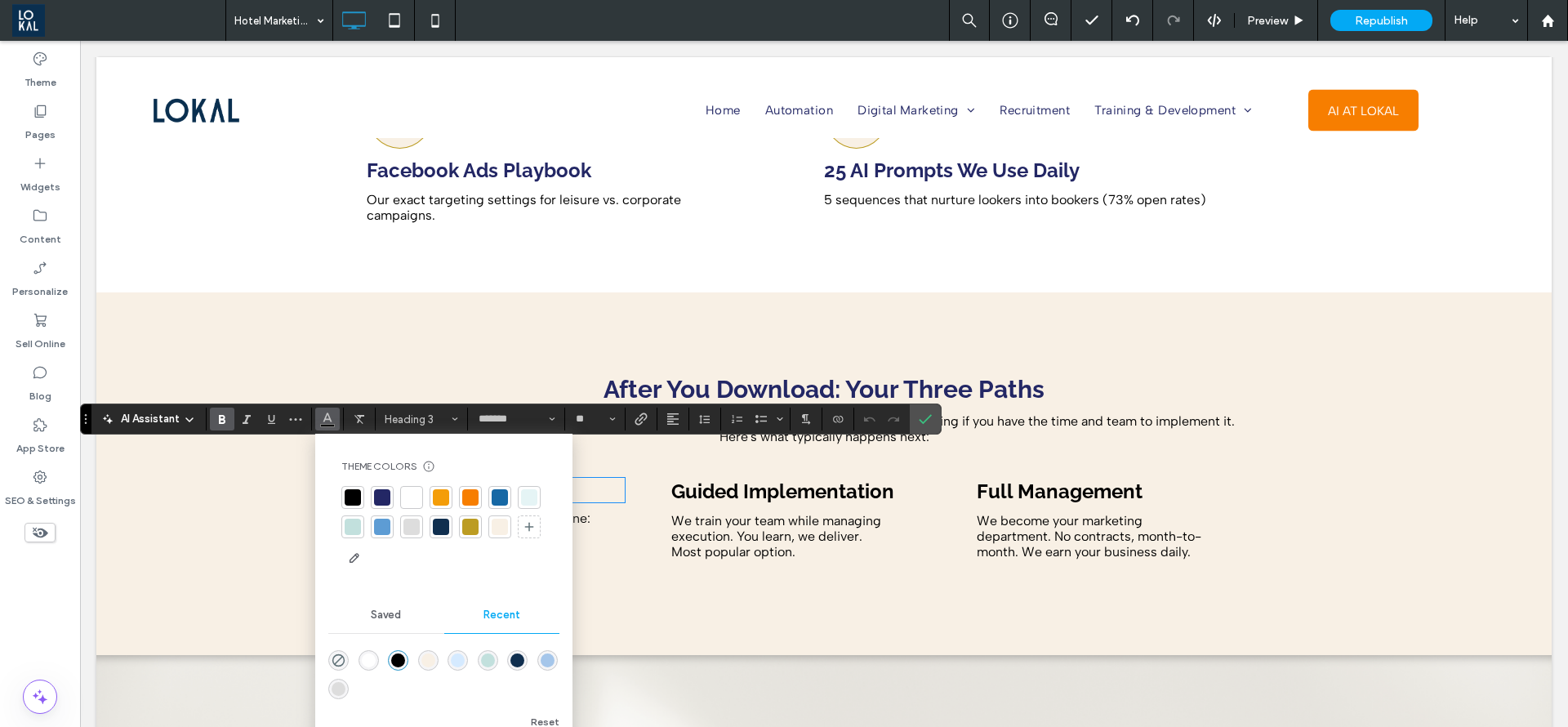
click at [383, 486] on div at bounding box center [383, 497] width 23 height 23
click at [805, 479] on span "Guided Implementation" at bounding box center [783, 490] width 223 height 24
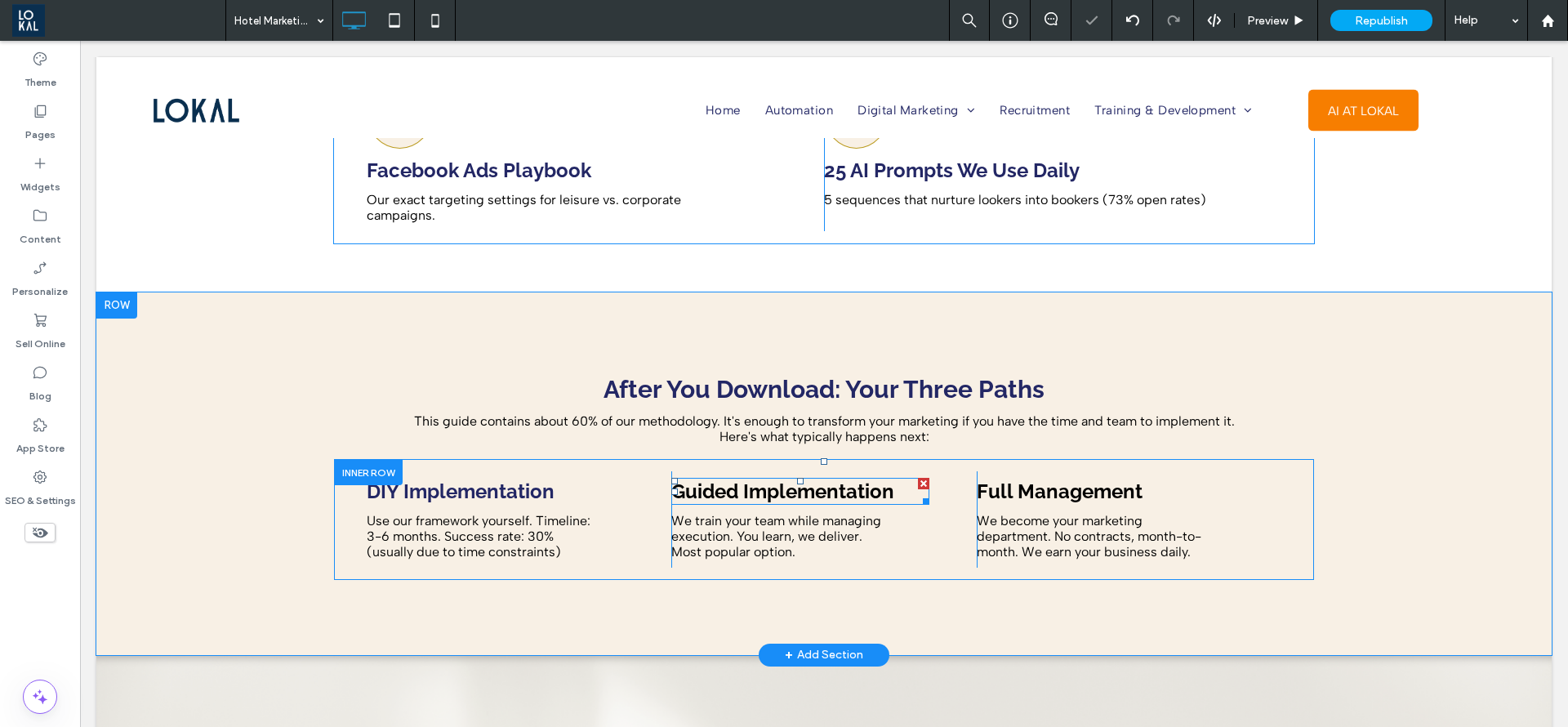
click at [805, 479] on span "Guided Implementation" at bounding box center [783, 490] width 223 height 24
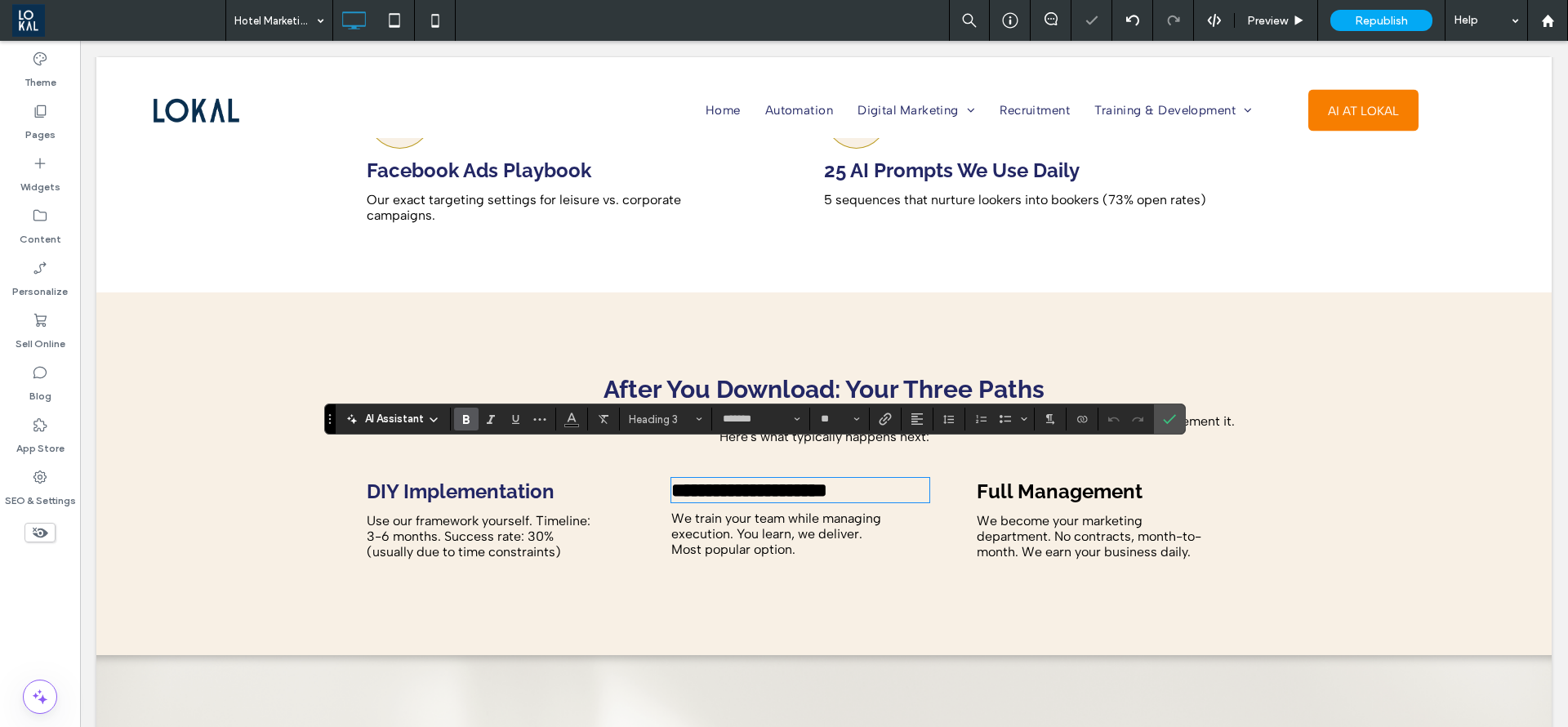
type input "*******"
type input "**"
click at [565, 416] on icon "Color" at bounding box center [572, 417] width 13 height 13
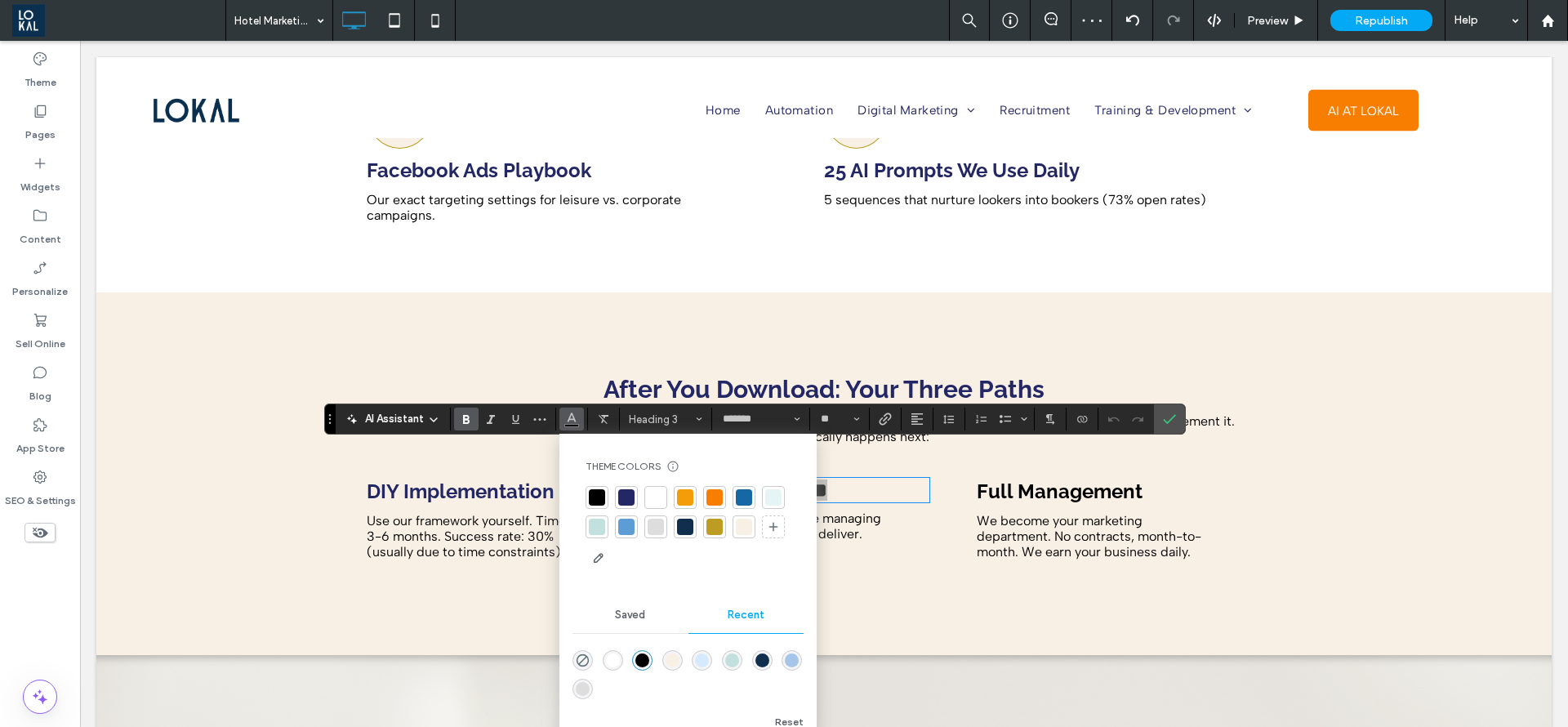
click at [630, 492] on div at bounding box center [626, 497] width 16 height 16
click at [1164, 419] on use "Confirm" at bounding box center [1170, 419] width 13 height 9
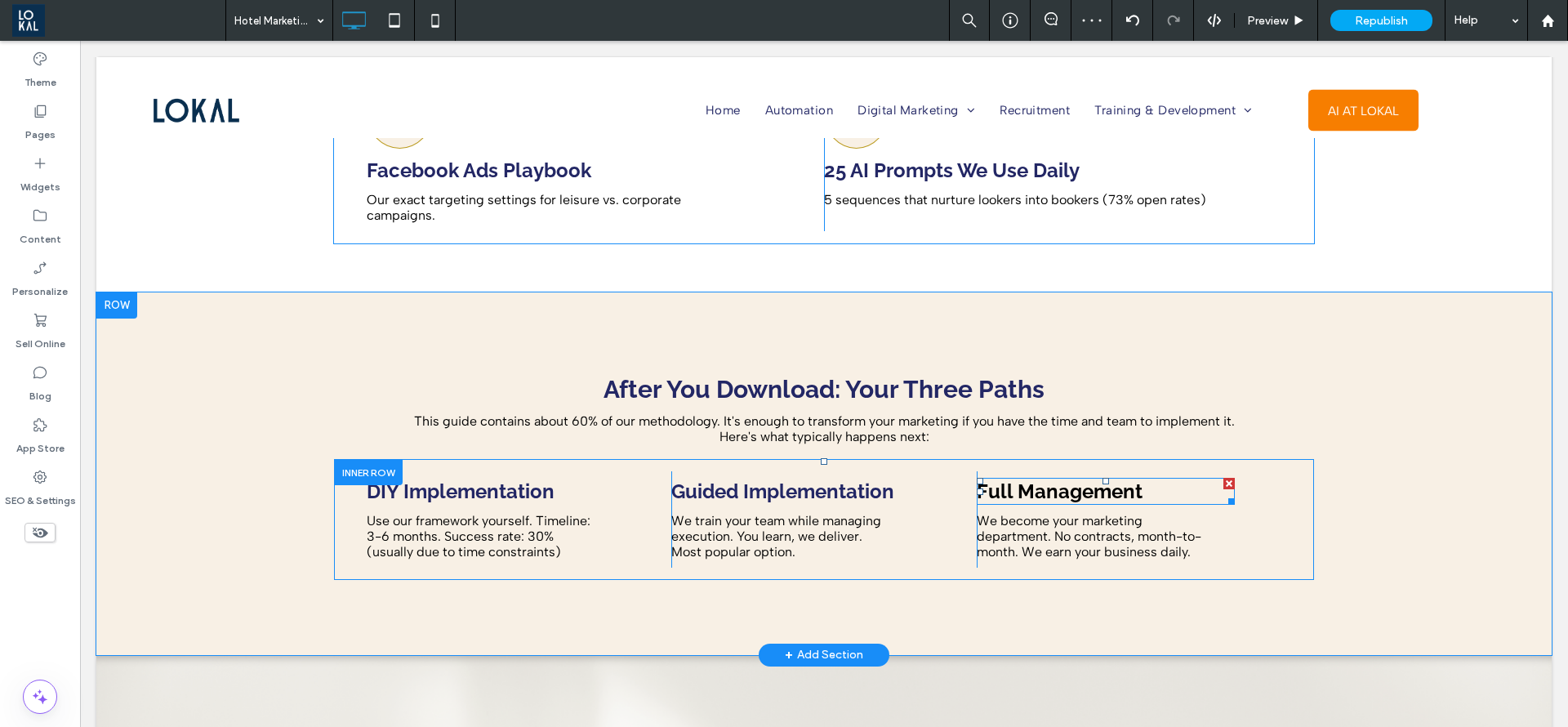
click at [1129, 479] on span "Full Management" at bounding box center [1060, 490] width 166 height 24
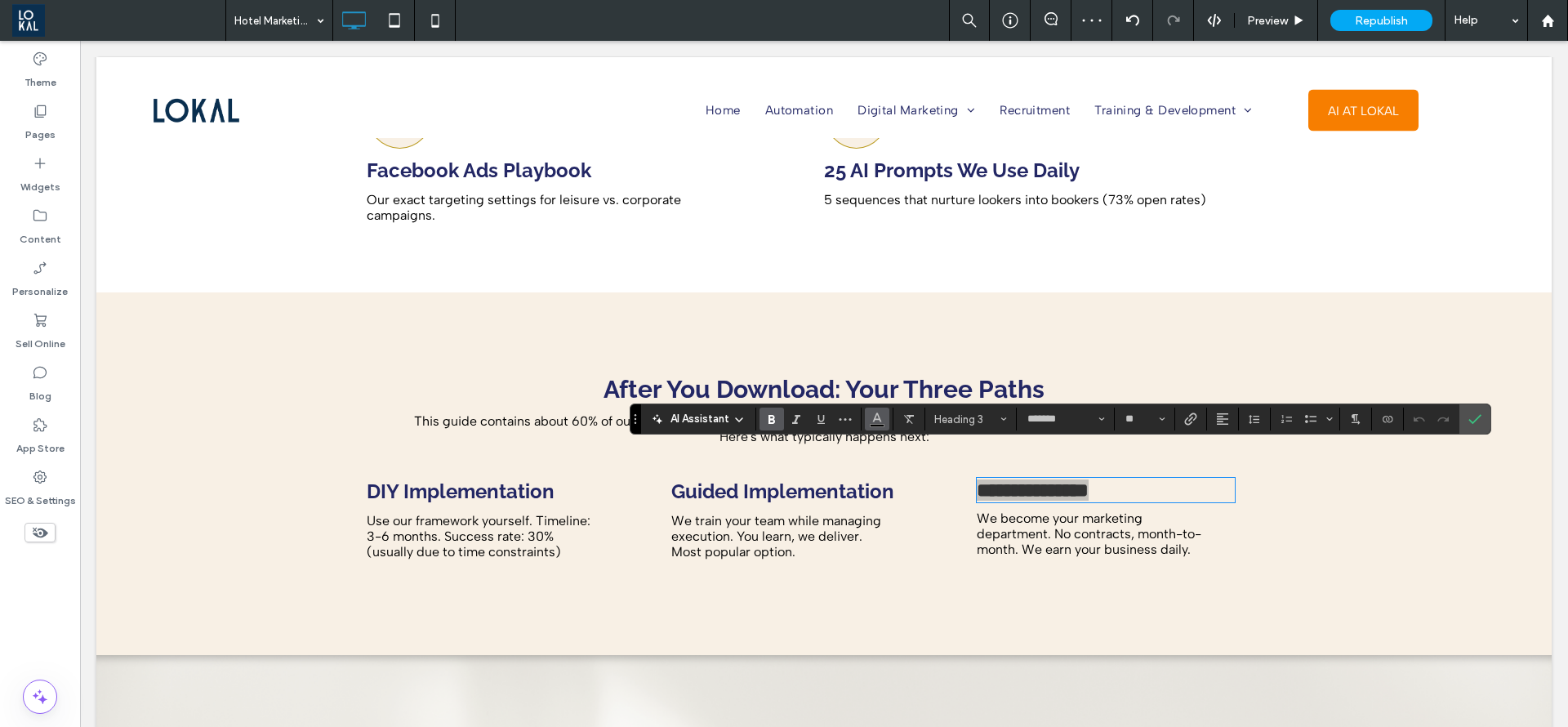
click at [872, 419] on icon "Color" at bounding box center [878, 417] width 13 height 13
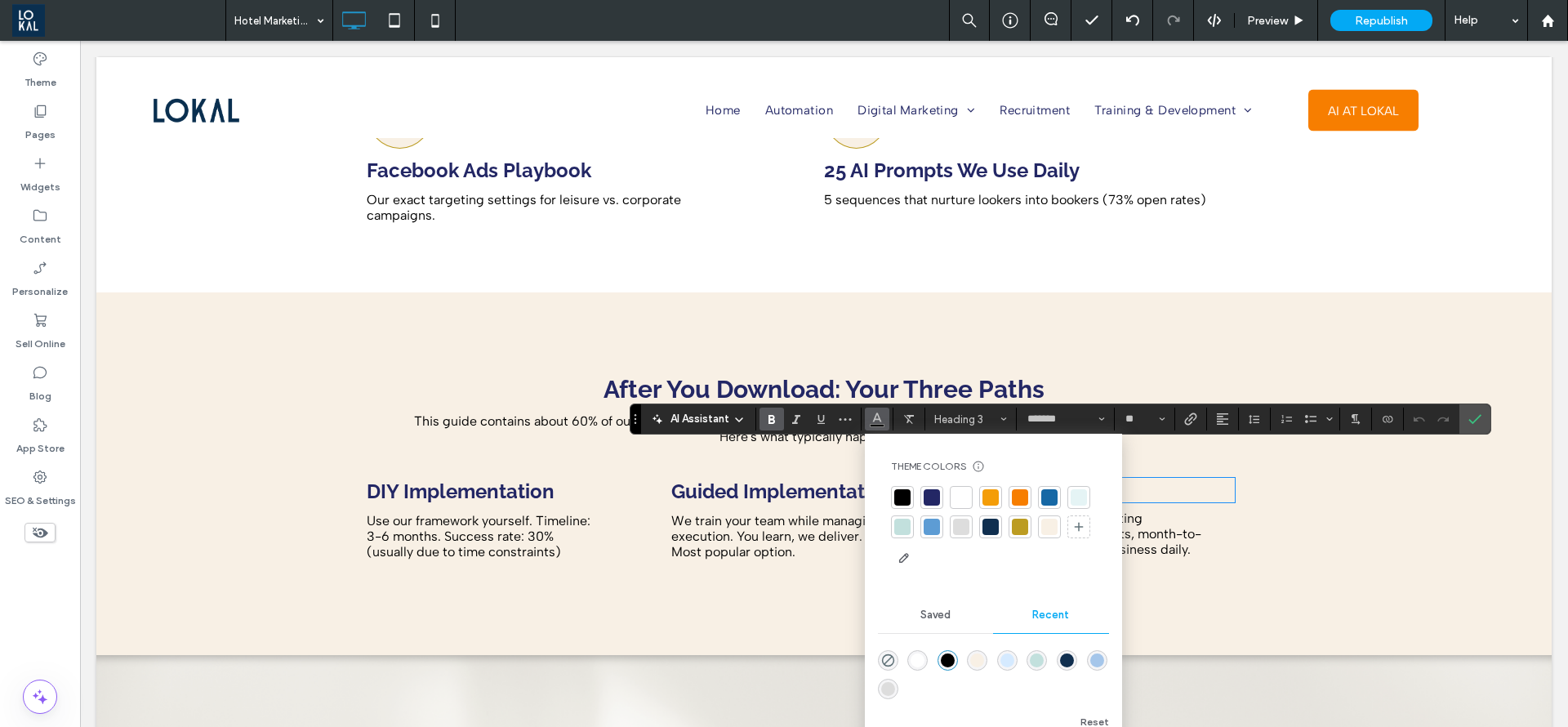
click at [937, 505] on div at bounding box center [932, 497] width 23 height 23
click at [1479, 410] on span "Confirm" at bounding box center [1475, 418] width 13 height 27
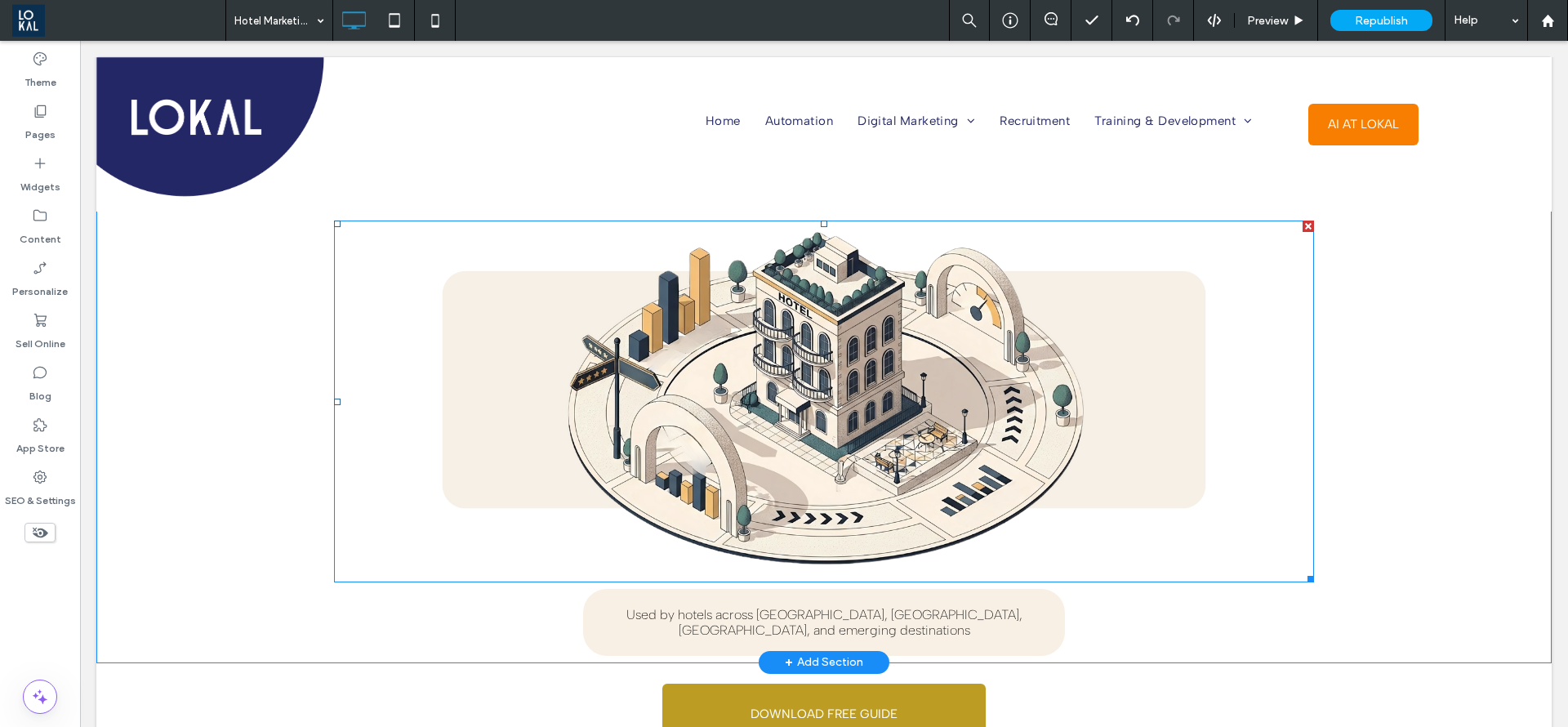
scroll to position [0, 0]
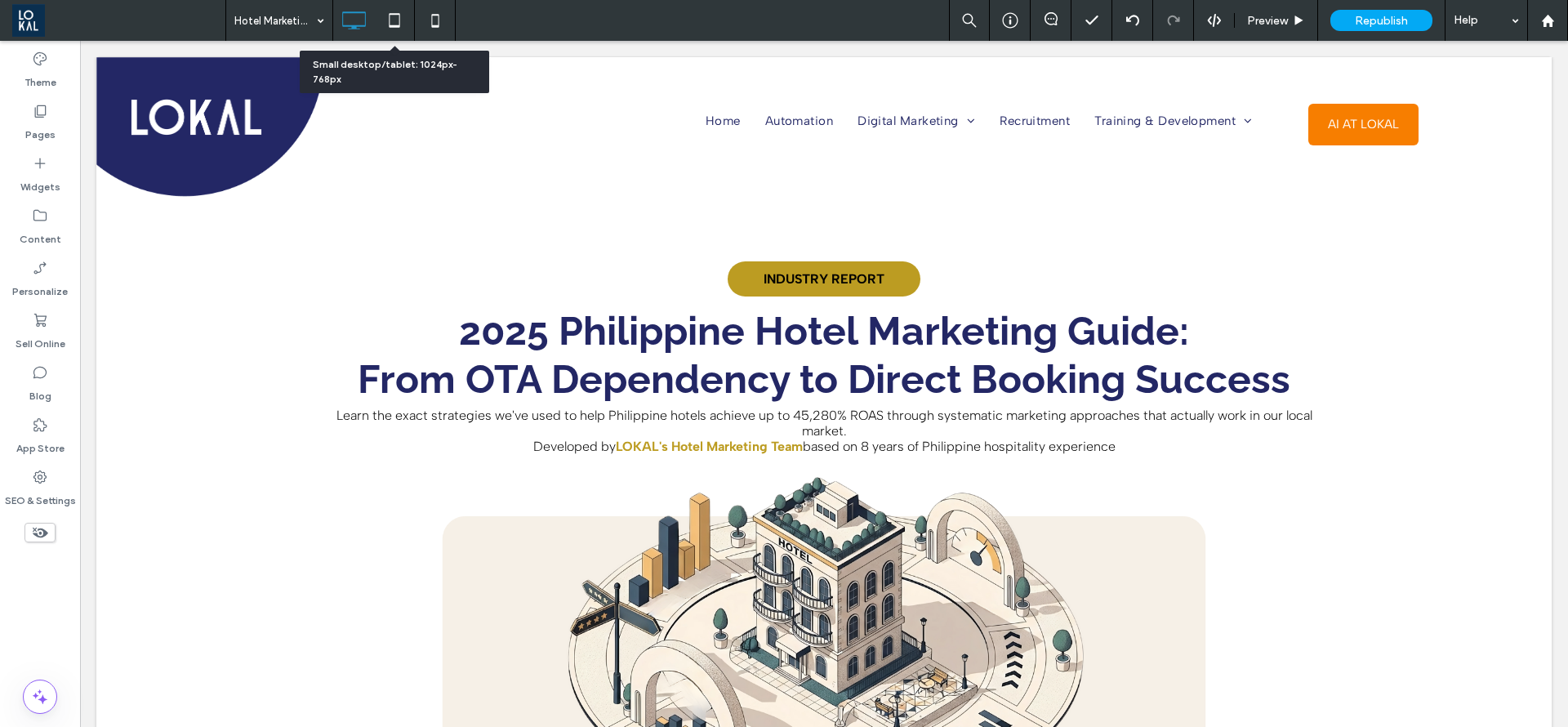
click at [396, 27] on icon at bounding box center [394, 20] width 33 height 33
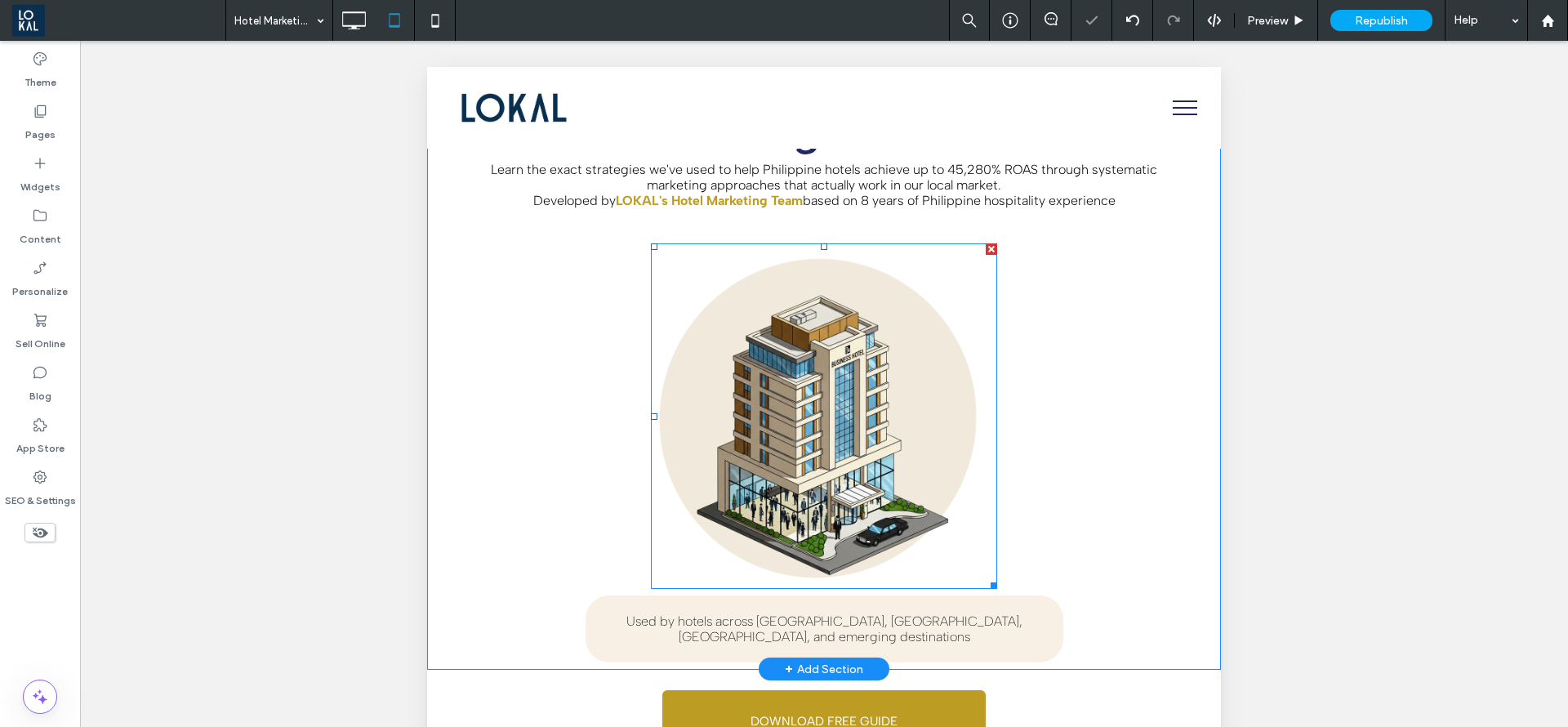
scroll to position [245, 0]
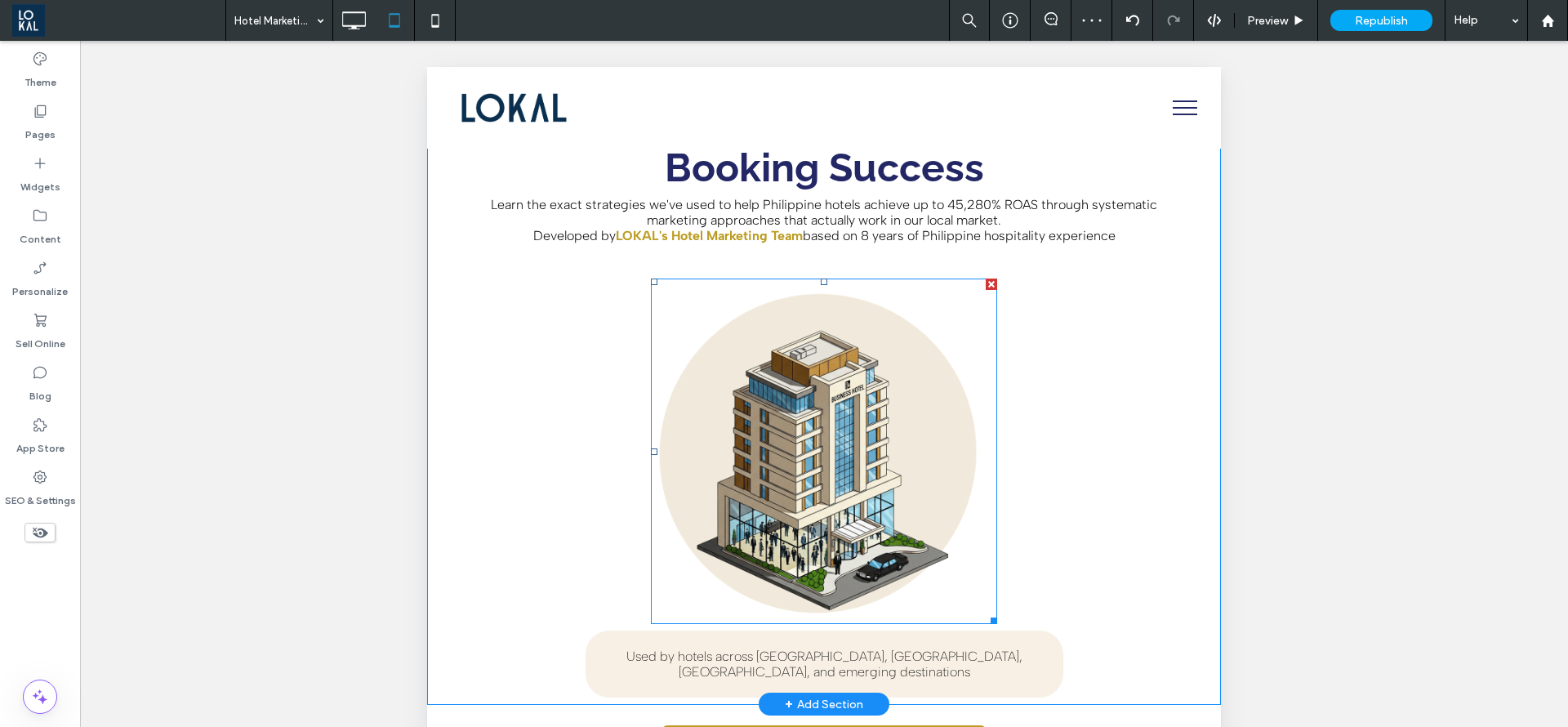
click at [974, 280] on img at bounding box center [825, 452] width 347 height 346
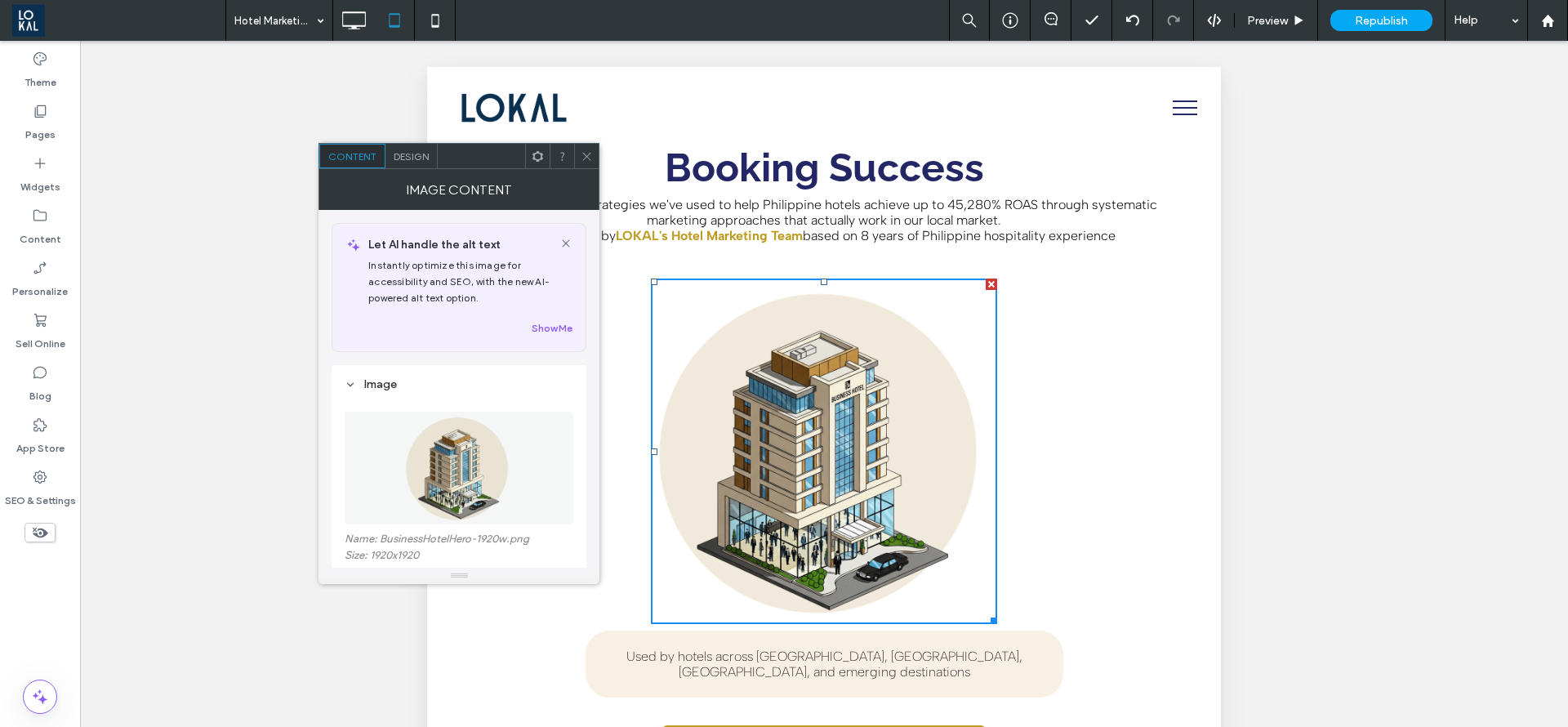
click at [586, 151] on icon at bounding box center [586, 156] width 12 height 12
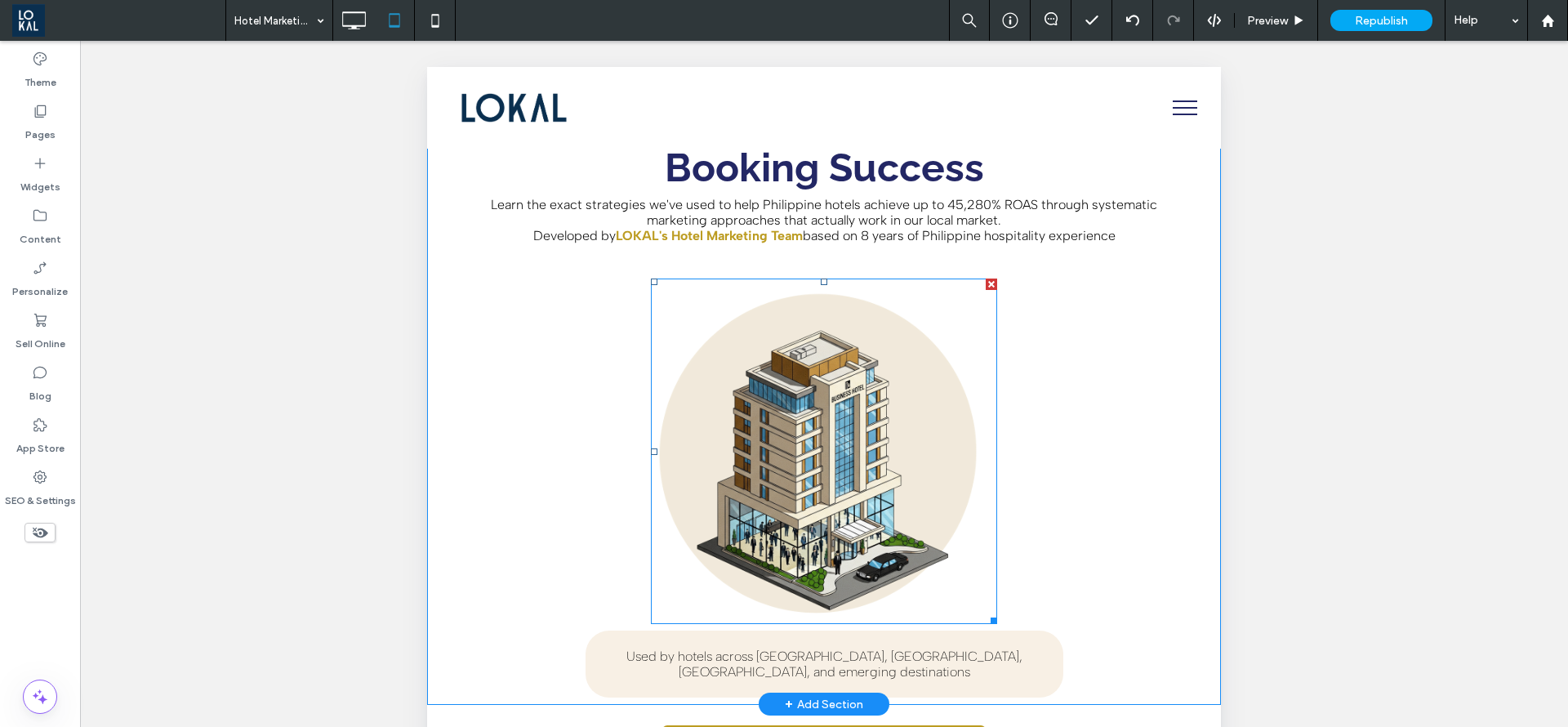
click at [986, 283] on div at bounding box center [991, 284] width 11 height 11
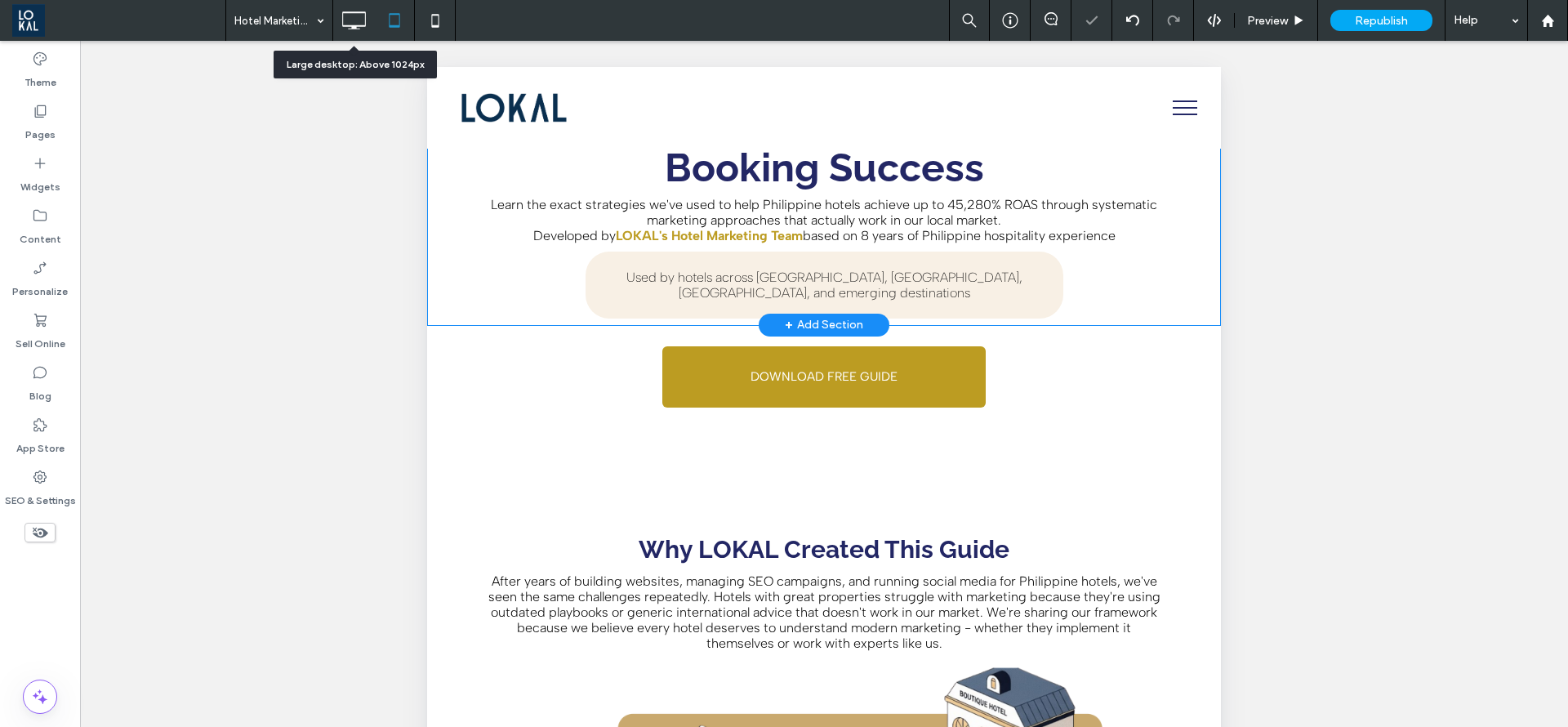
click at [352, 29] on icon at bounding box center [353, 20] width 33 height 33
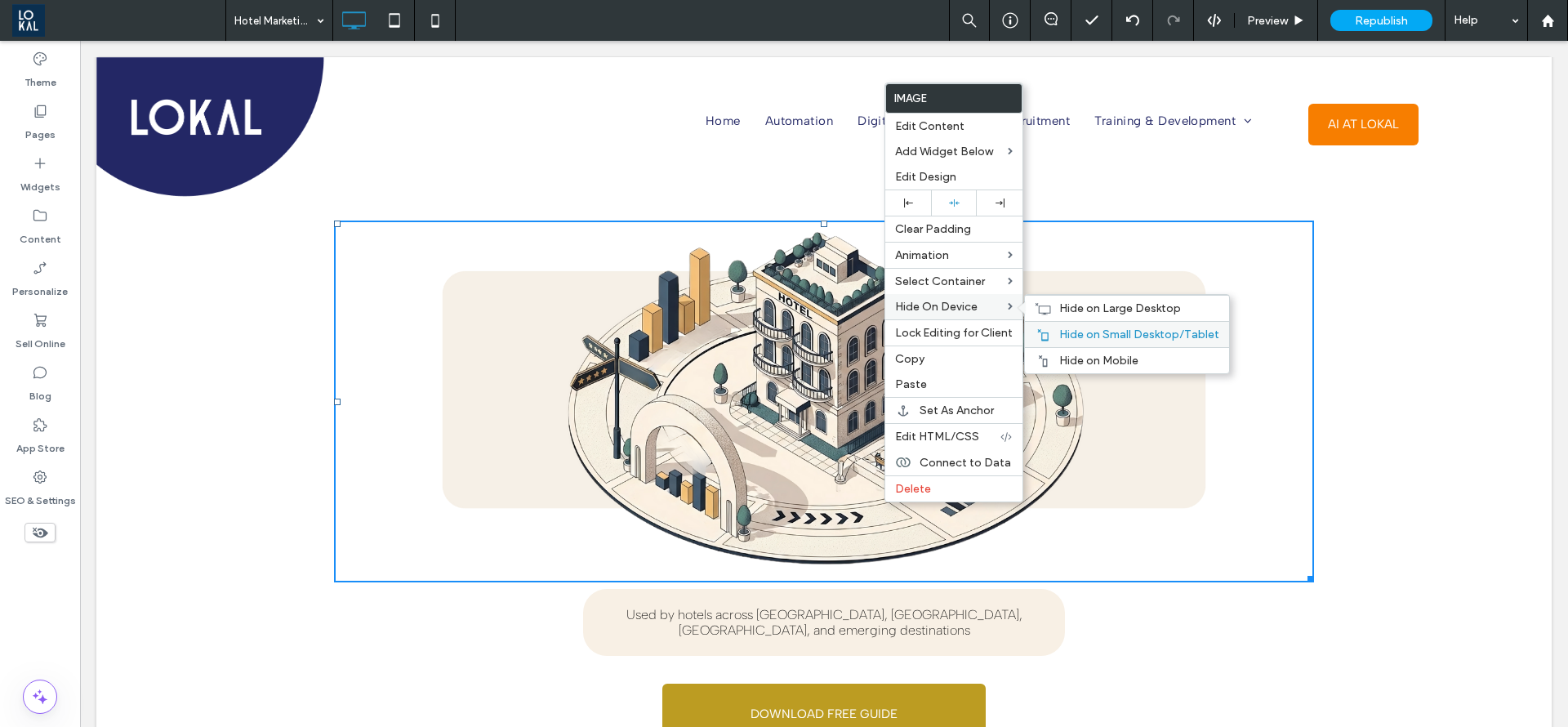
click at [1086, 340] on span "Hide on Small Desktop/Tablet" at bounding box center [1139, 334] width 160 height 14
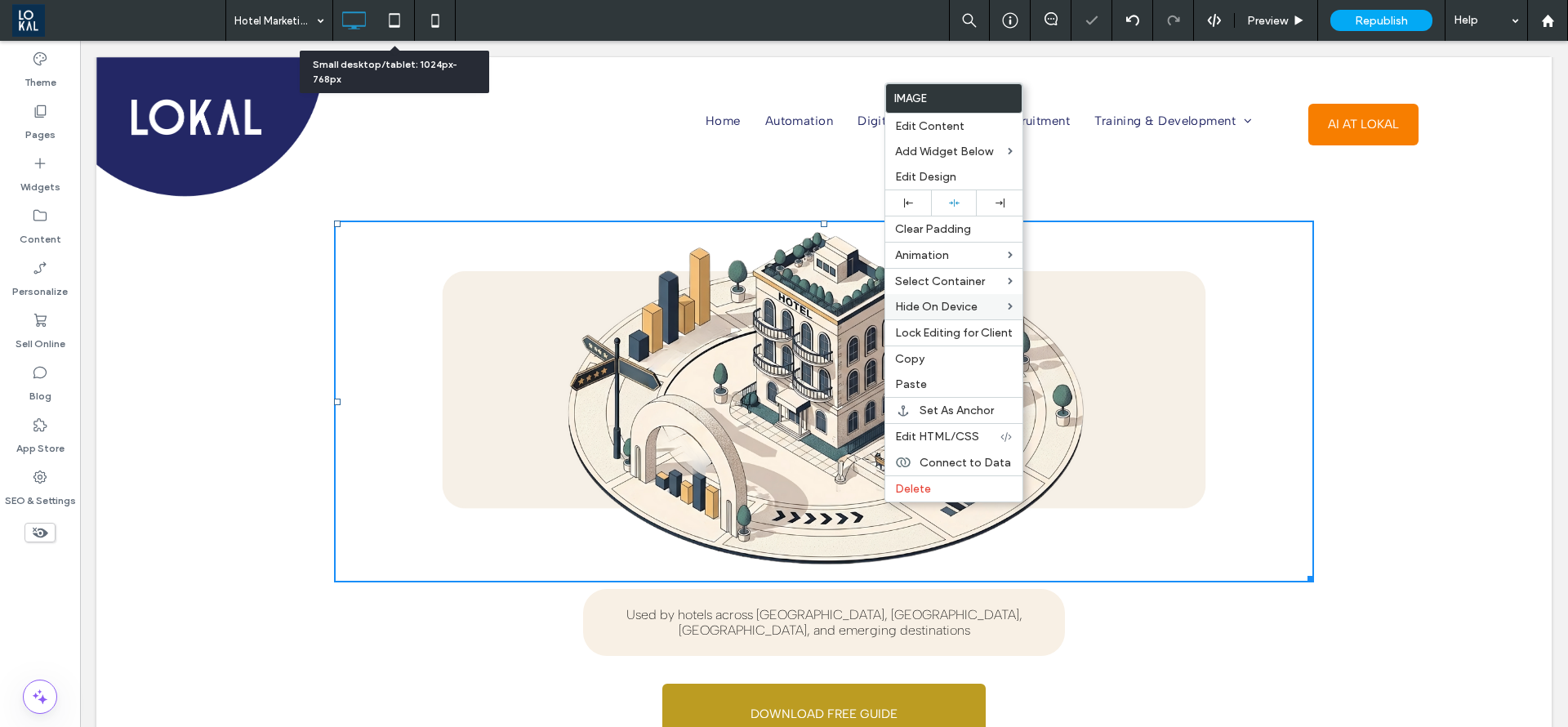
click at [399, 18] on icon at bounding box center [394, 20] width 33 height 33
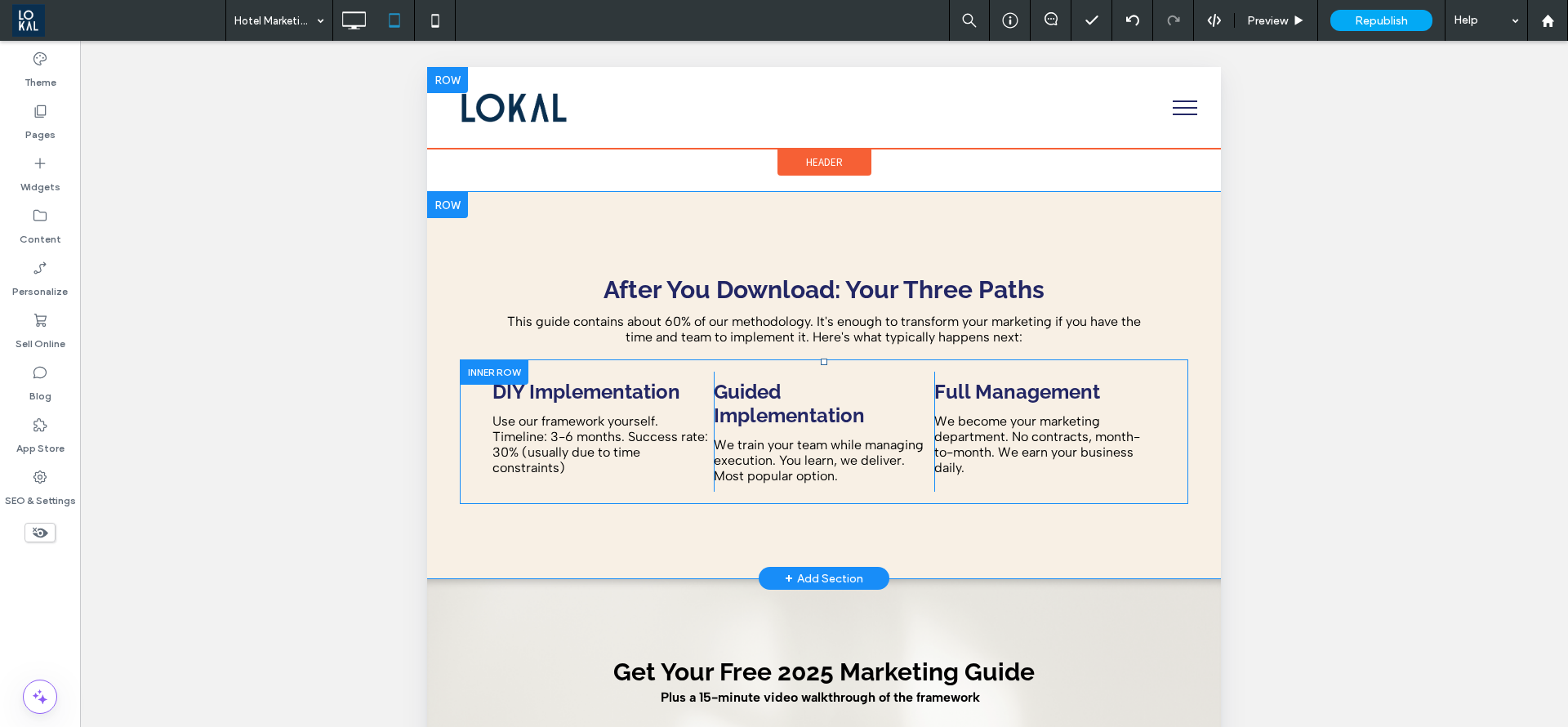
scroll to position [5512, 0]
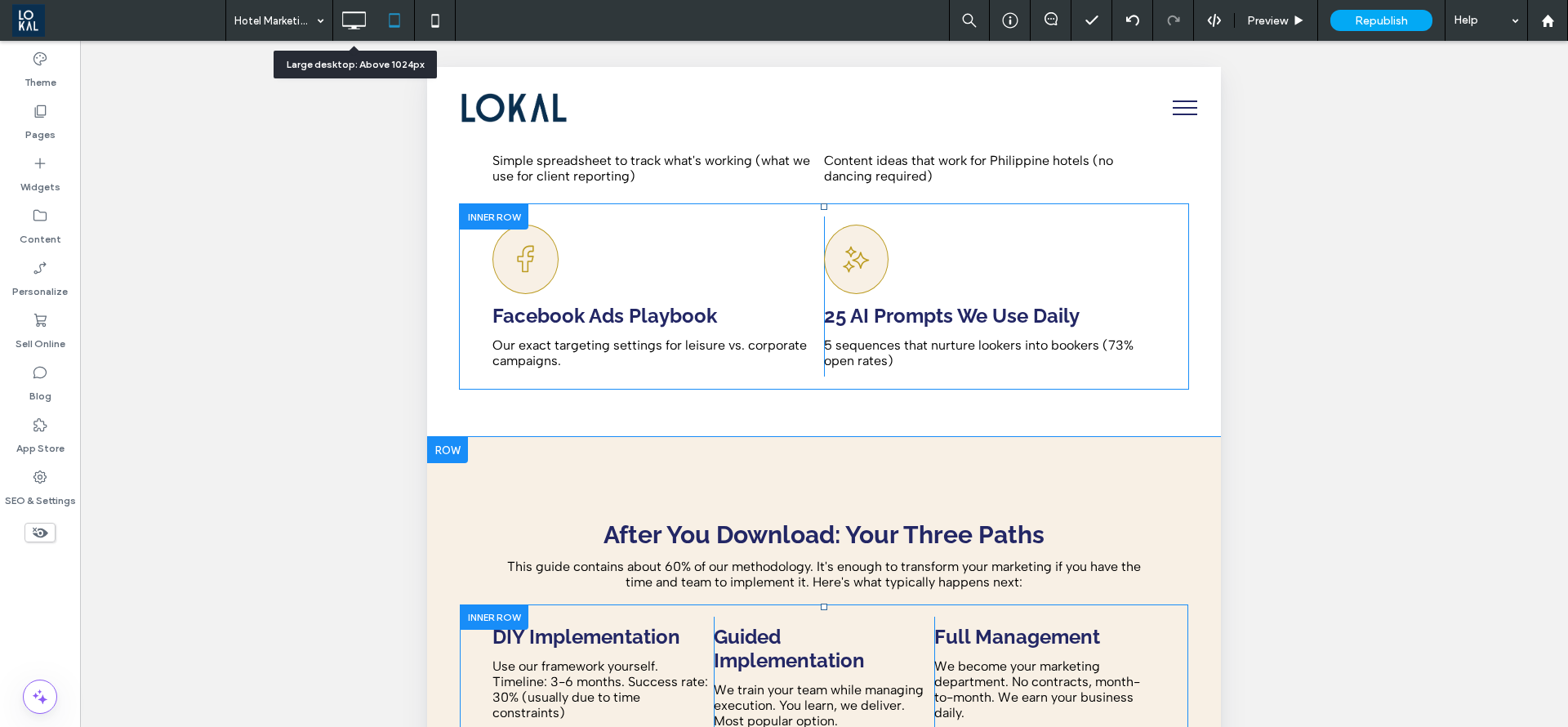
drag, startPoint x: 347, startPoint y: 22, endPoint x: 383, endPoint y: 135, distance: 118.6
click at [347, 22] on icon at bounding box center [353, 20] width 33 height 33
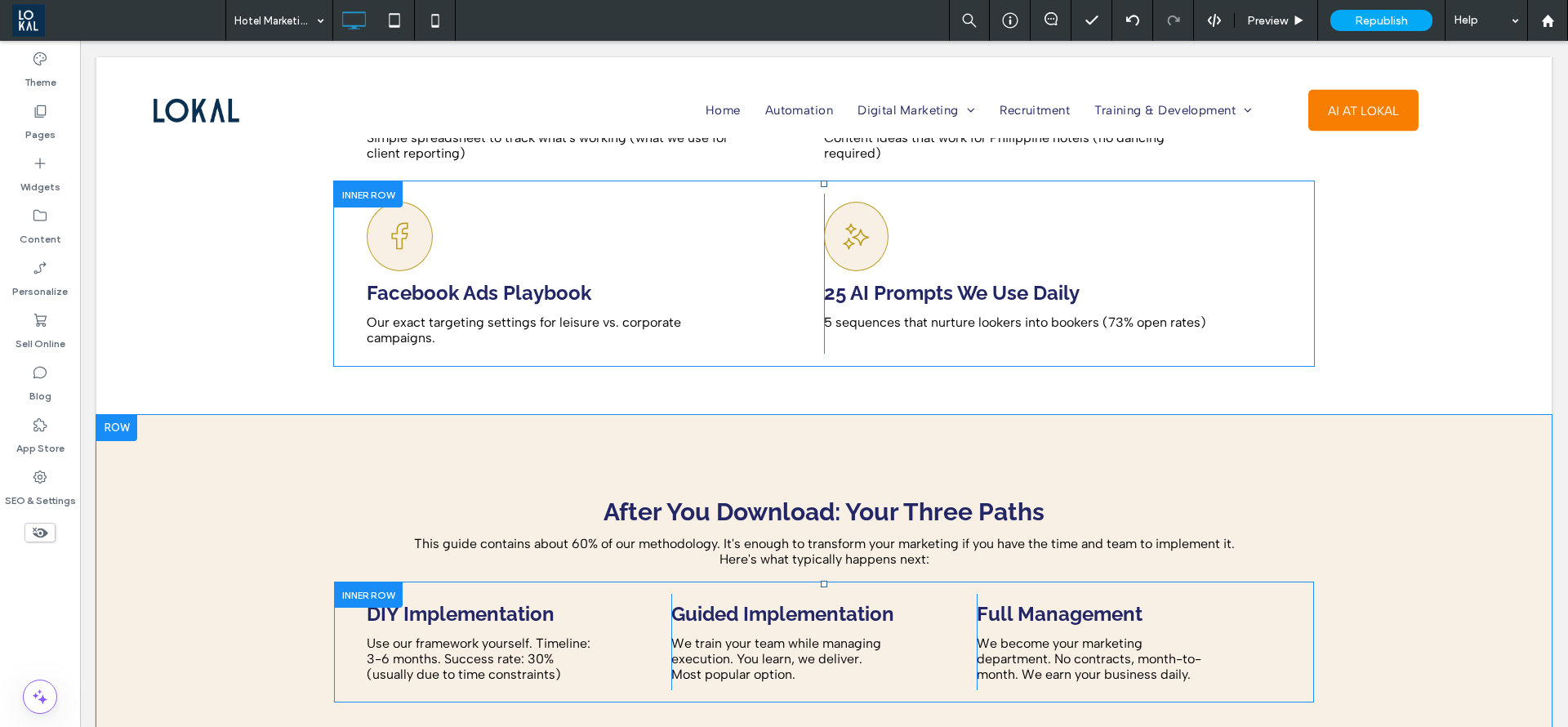
scroll to position [5757, 0]
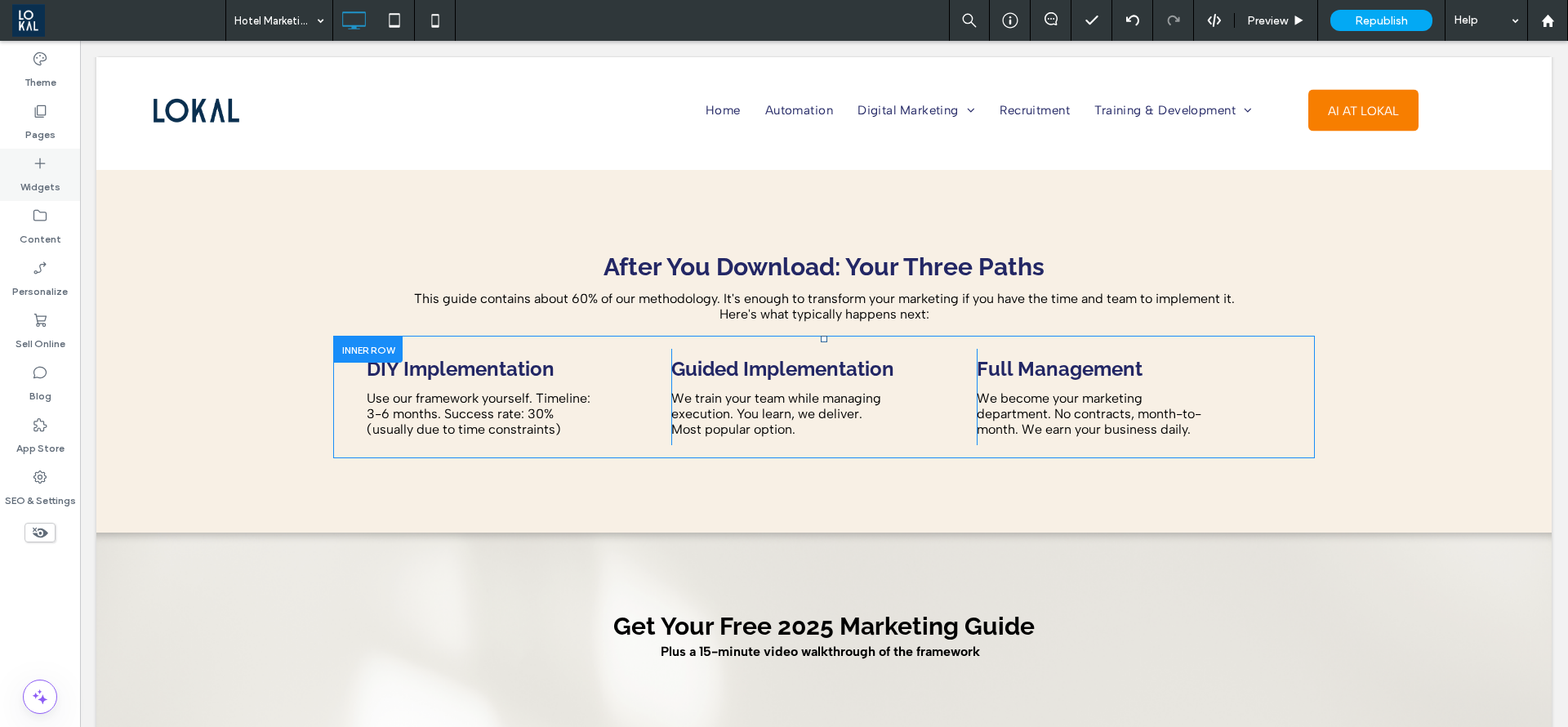
click at [47, 179] on label "Widgets" at bounding box center [41, 183] width 40 height 23
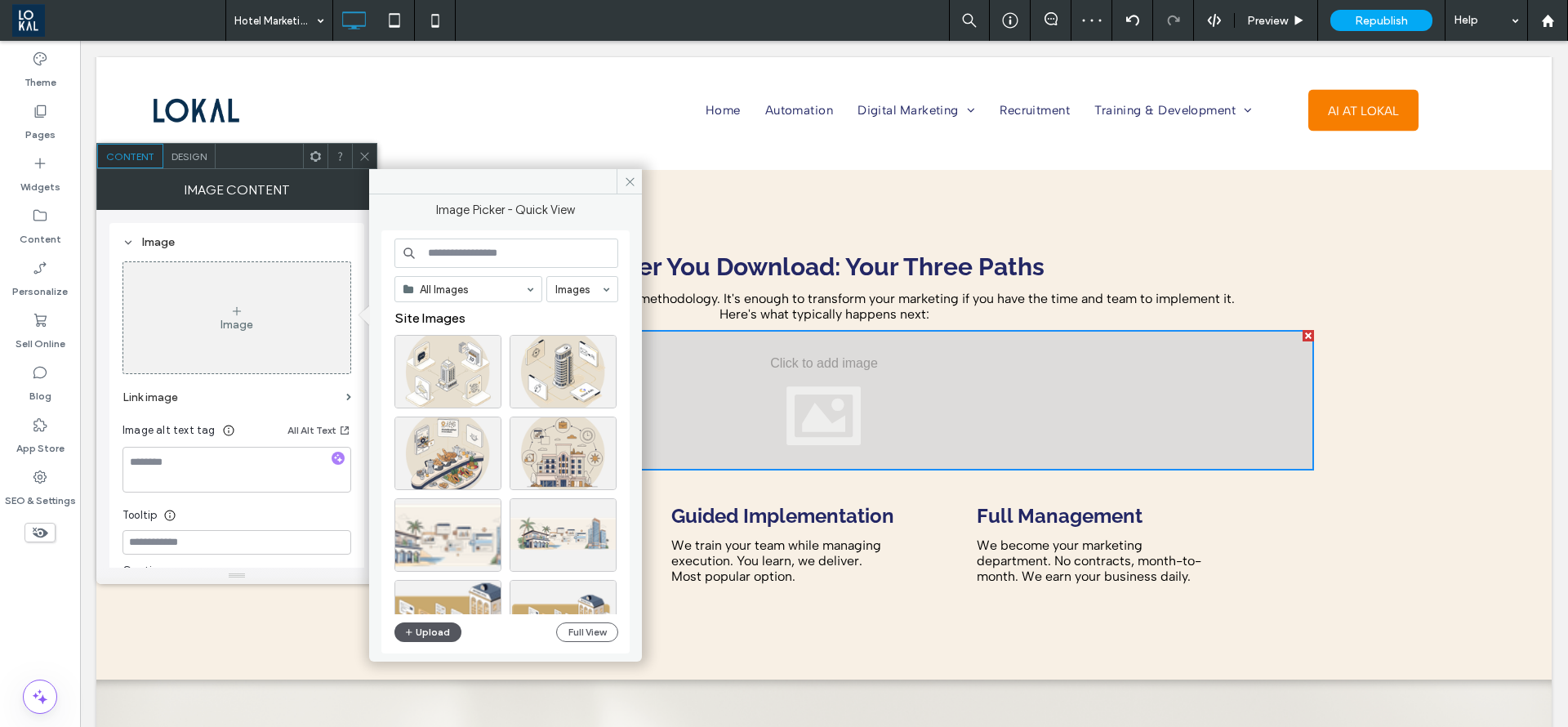
click at [433, 635] on button "Upload" at bounding box center [428, 631] width 67 height 20
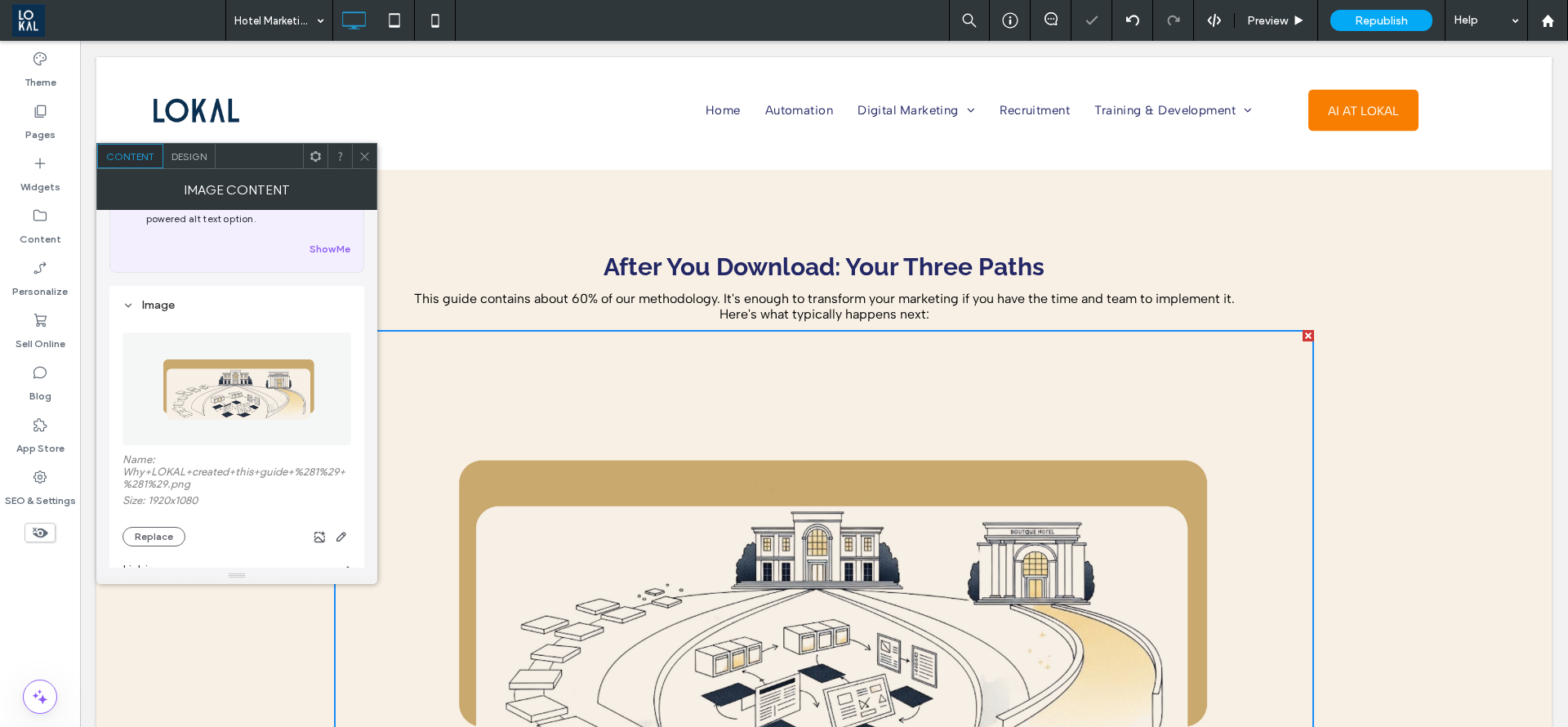
scroll to position [245, 0]
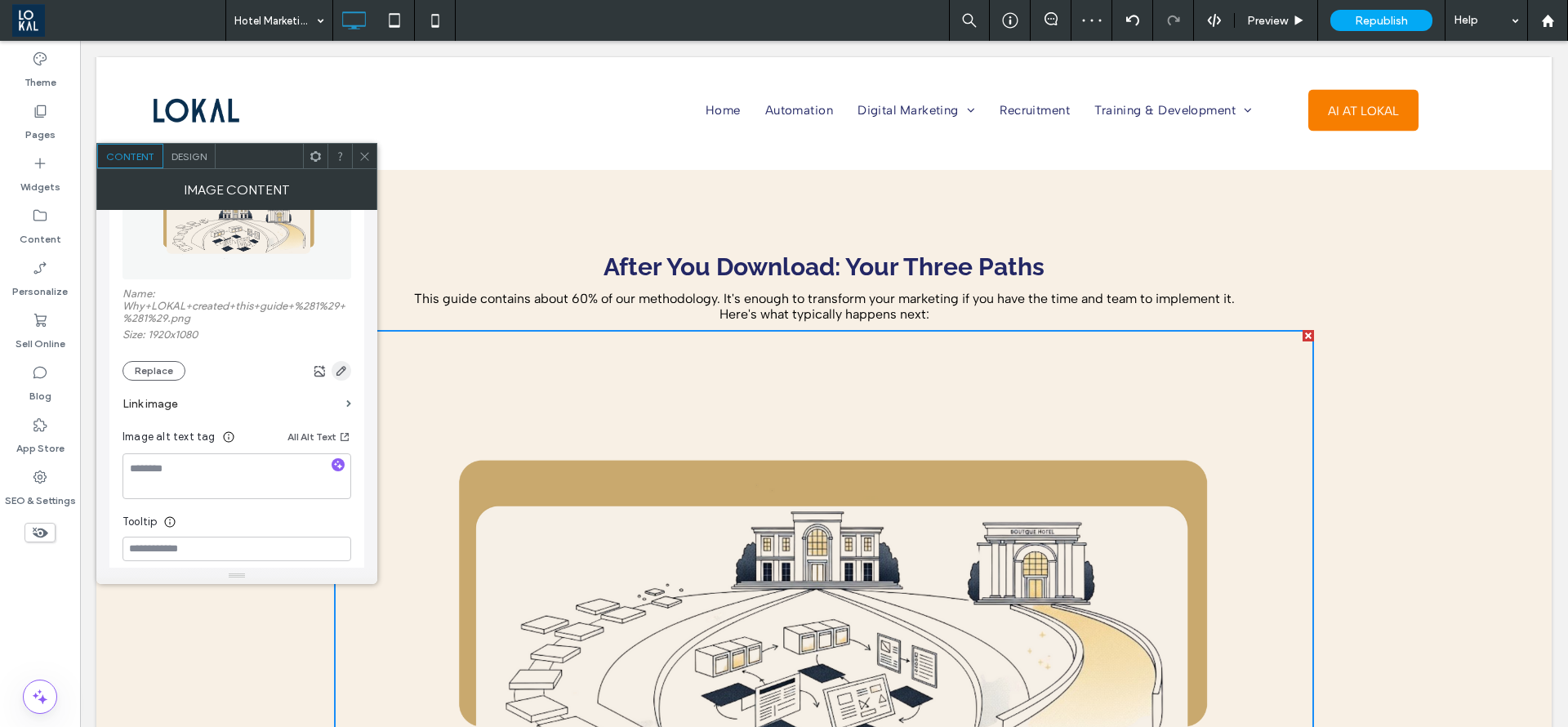
click at [337, 364] on icon "button" at bounding box center [342, 371] width 13 height 13
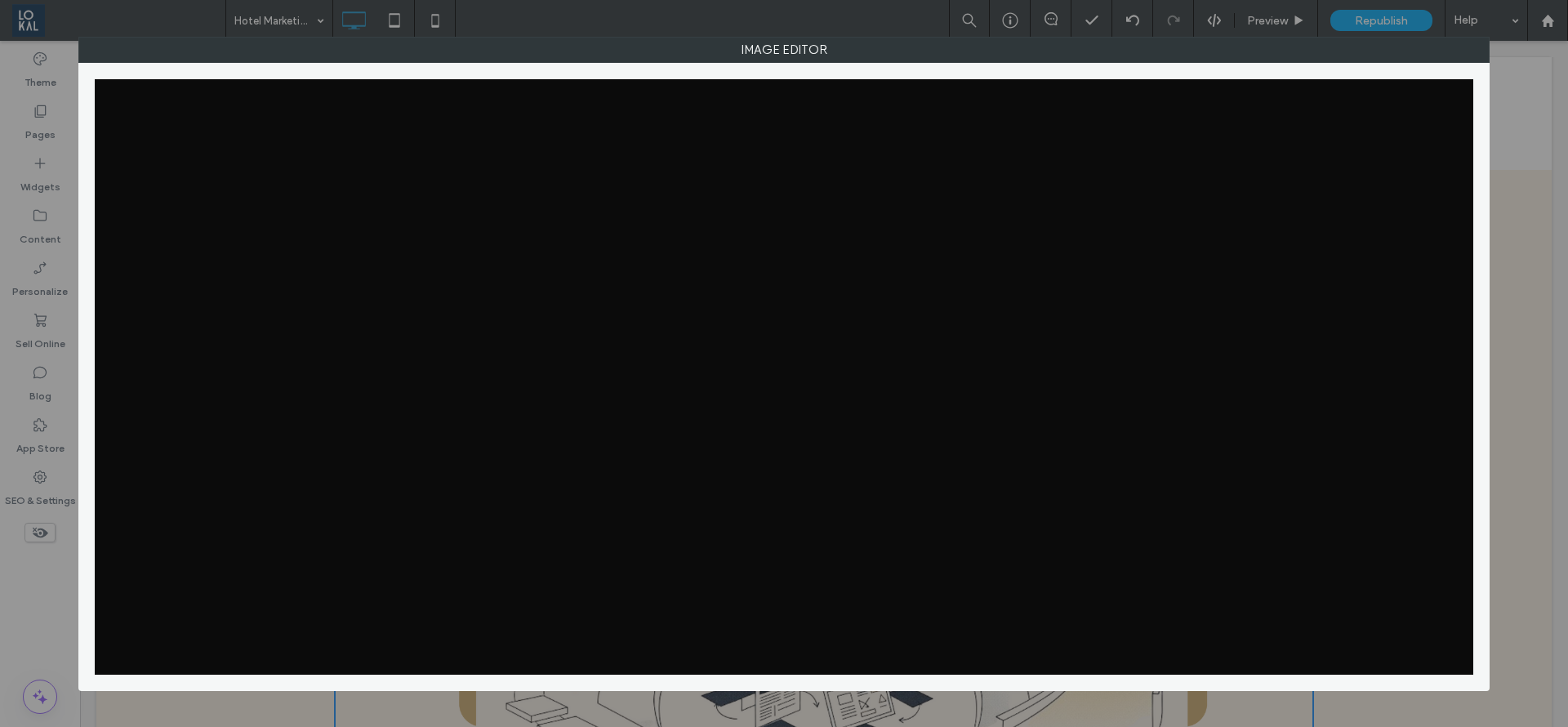
click at [339, 365] on div at bounding box center [784, 377] width 1379 height 595
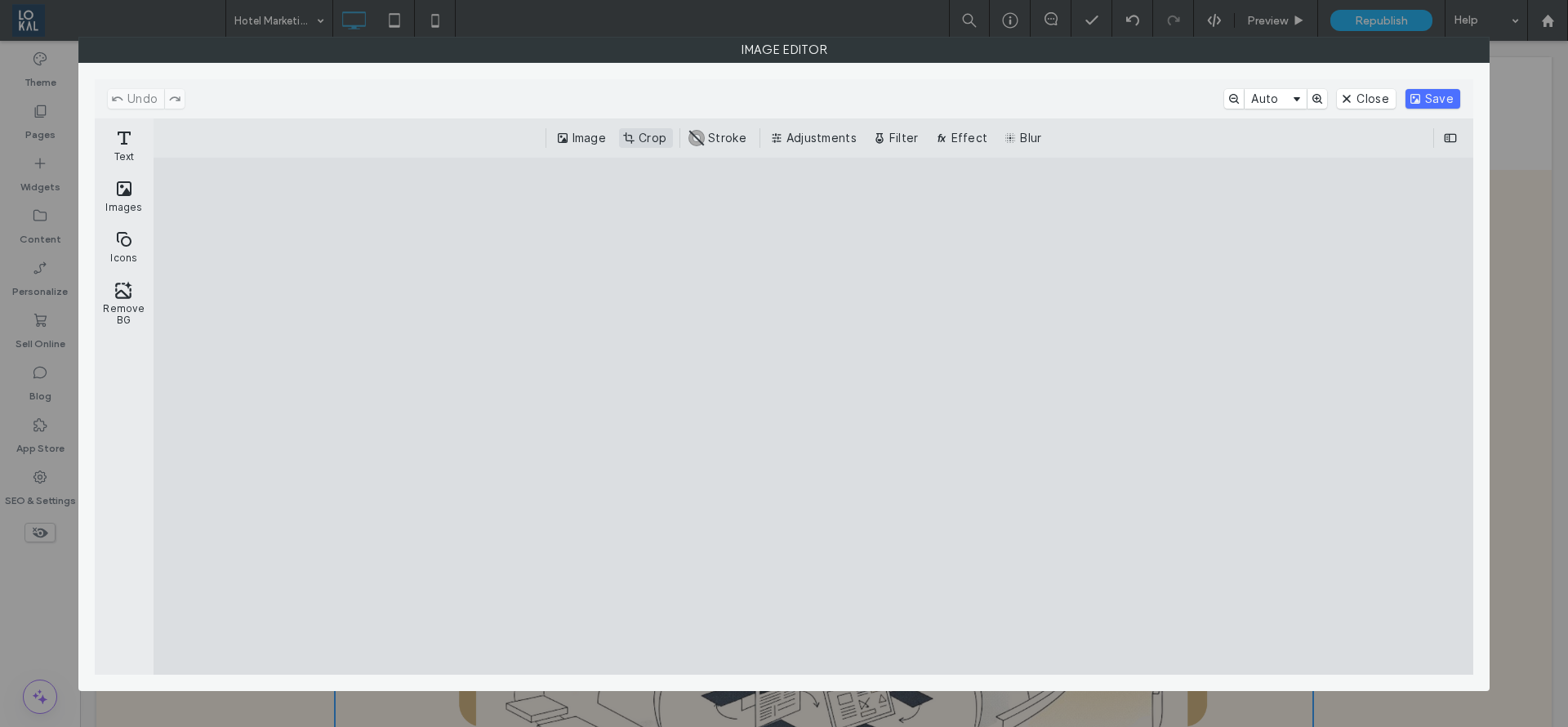
click at [649, 143] on button "Crop" at bounding box center [646, 137] width 54 height 20
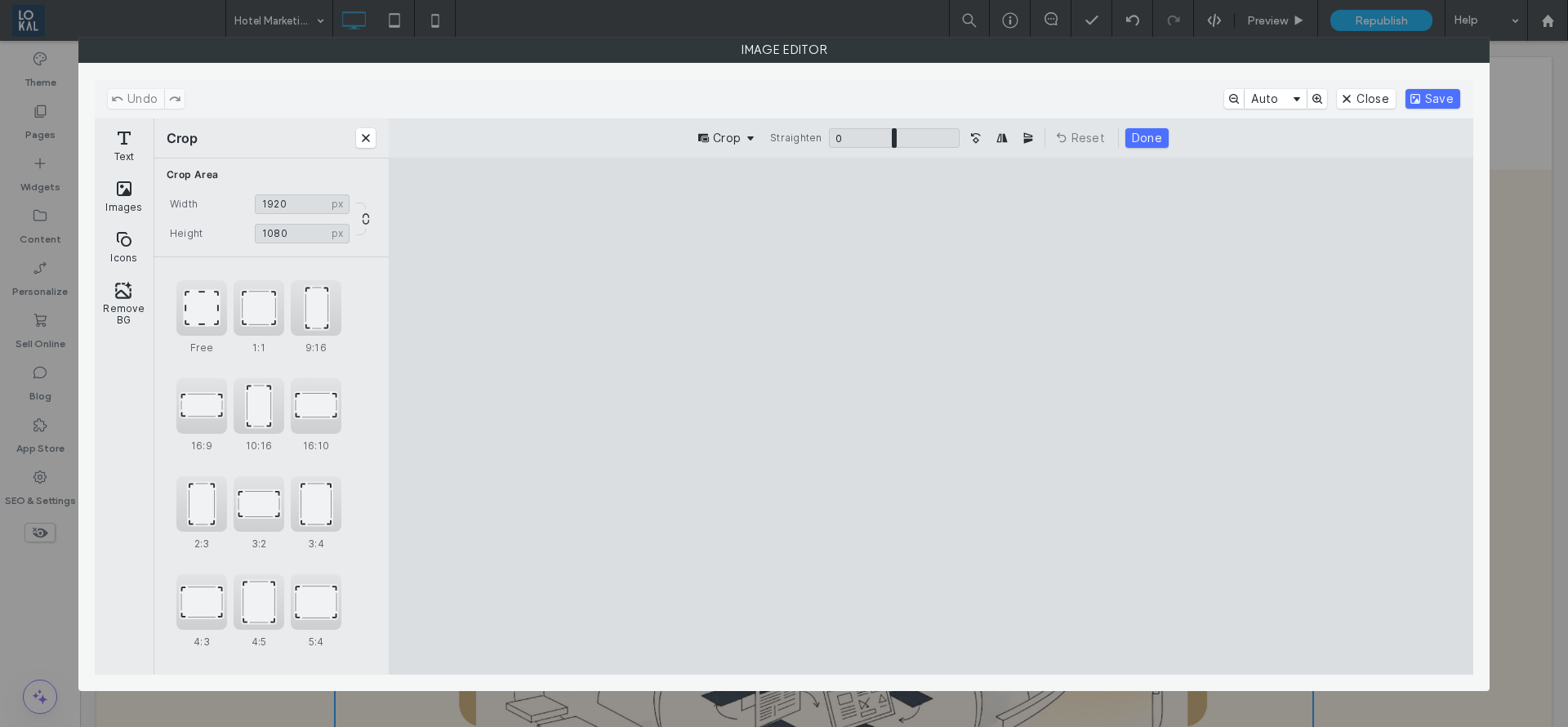
drag, startPoint x: 565, startPoint y: 209, endPoint x: 557, endPoint y: 262, distance: 53.6
click at [931, 416] on cesdk-canvas "Editor canvas" at bounding box center [931, 416] width 0 height 0
drag, startPoint x: 935, startPoint y: 240, endPoint x: 919, endPoint y: 303, distance: 65.0
click at [931, 416] on cesdk-canvas "Editor canvas" at bounding box center [931, 416] width 0 height 0
drag, startPoint x: 934, startPoint y: 661, endPoint x: 932, endPoint y: 583, distance: 78.0
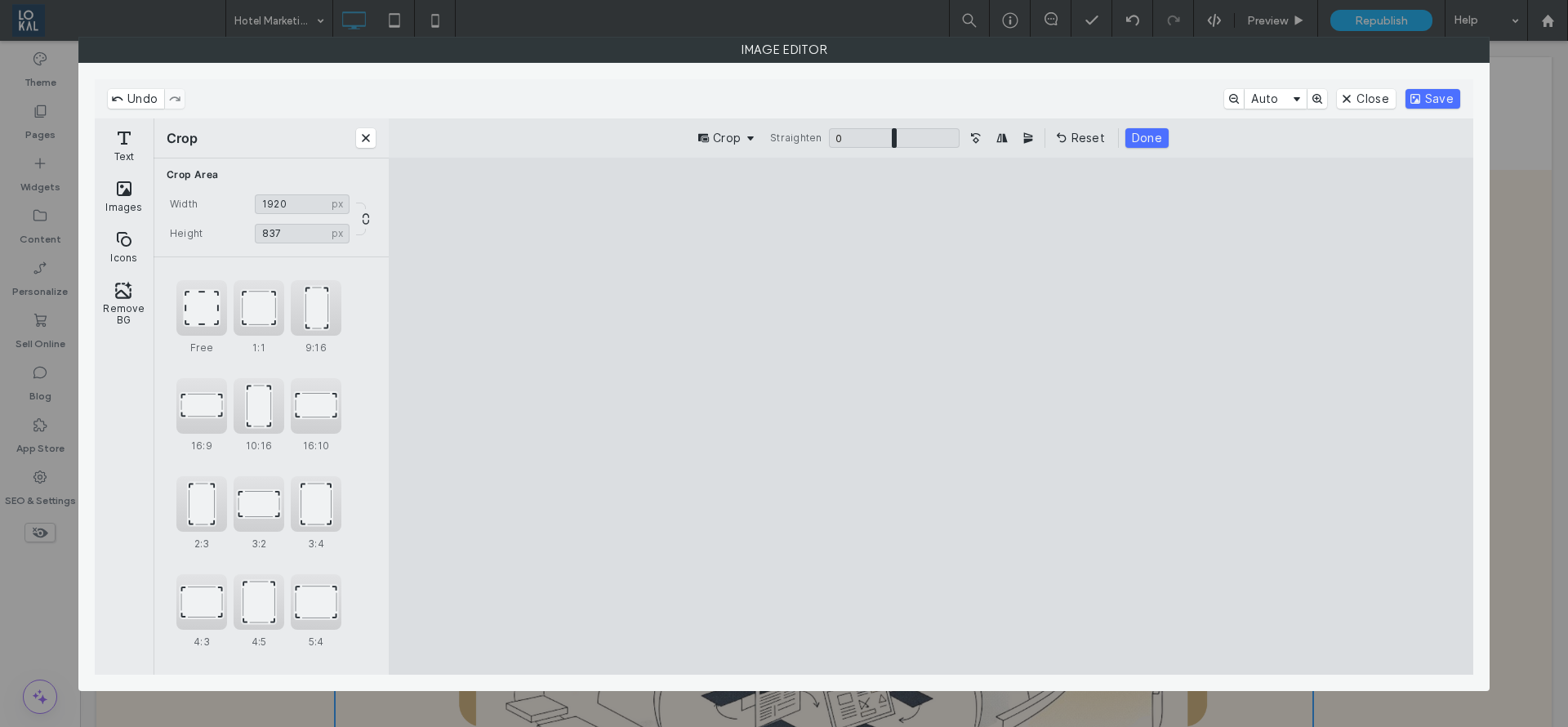
click at [931, 416] on cesdk-canvas "Editor canvas" at bounding box center [931, 416] width 0 height 0
type input "***"
drag, startPoint x: 928, startPoint y: 656, endPoint x: 954, endPoint y: 543, distance: 116.0
click at [931, 416] on cesdk-canvas "Editor canvas" at bounding box center [931, 416] width 0 height 0
click at [1438, 86] on div "Undo Auto Close Save" at bounding box center [784, 98] width 1379 height 39
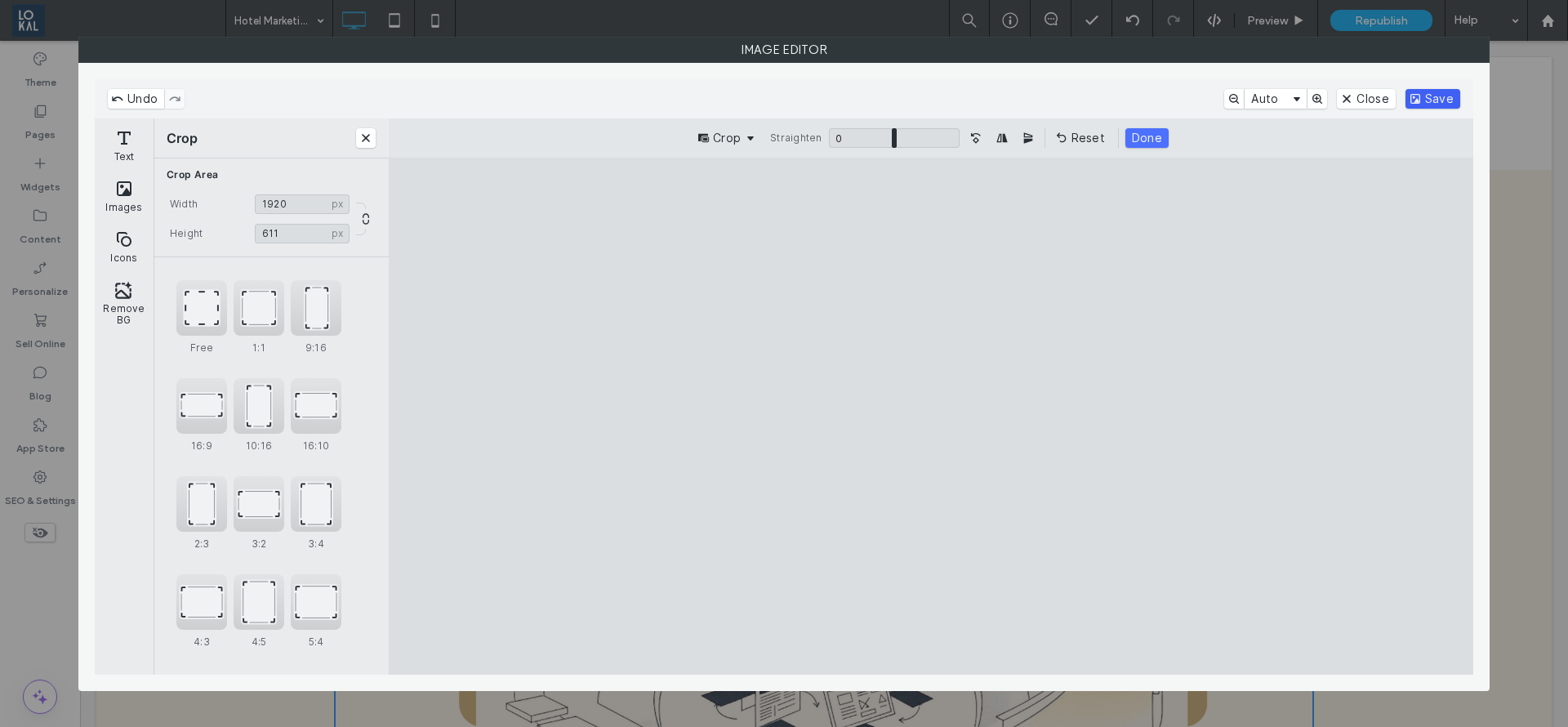
click at [1417, 96] on button "Save" at bounding box center [1434, 98] width 55 height 20
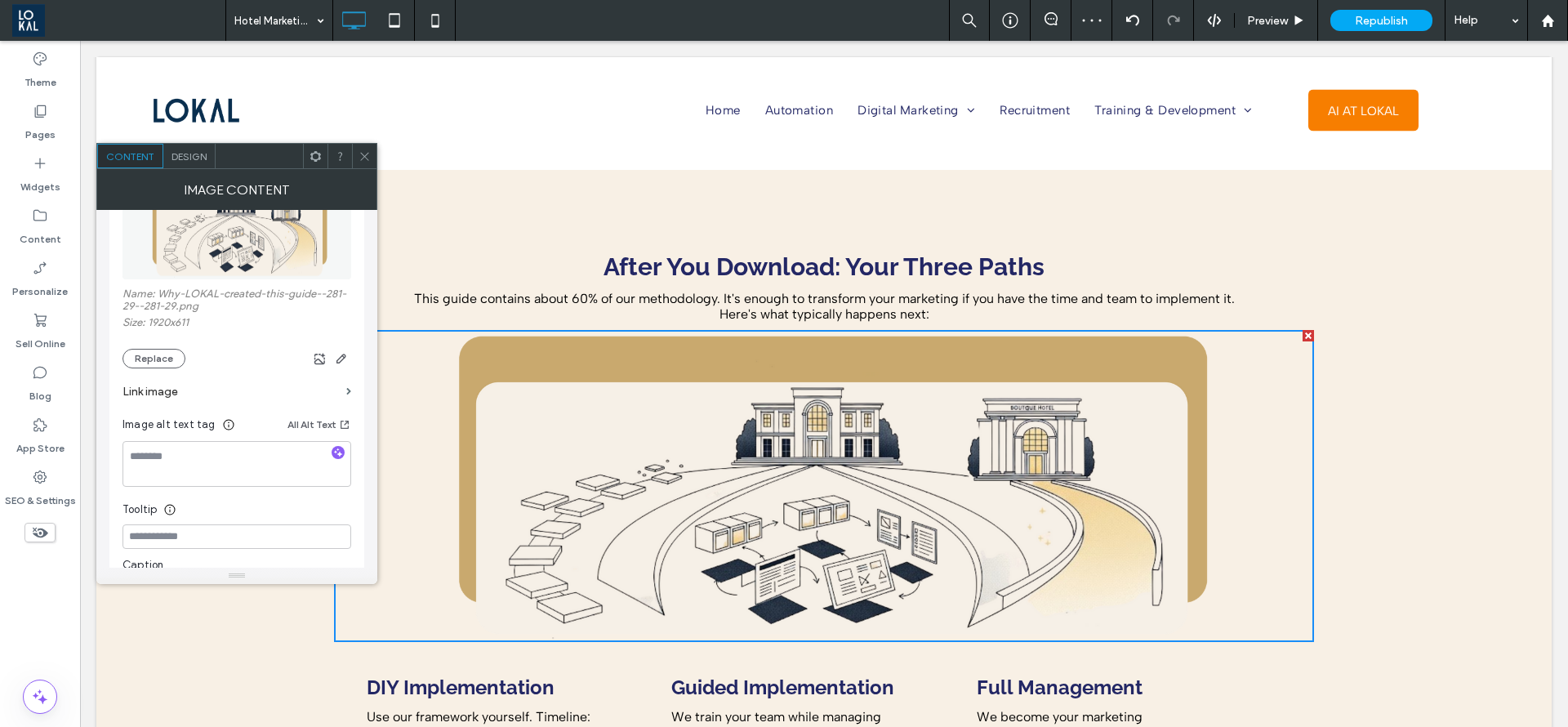
click at [360, 156] on icon at bounding box center [365, 156] width 12 height 12
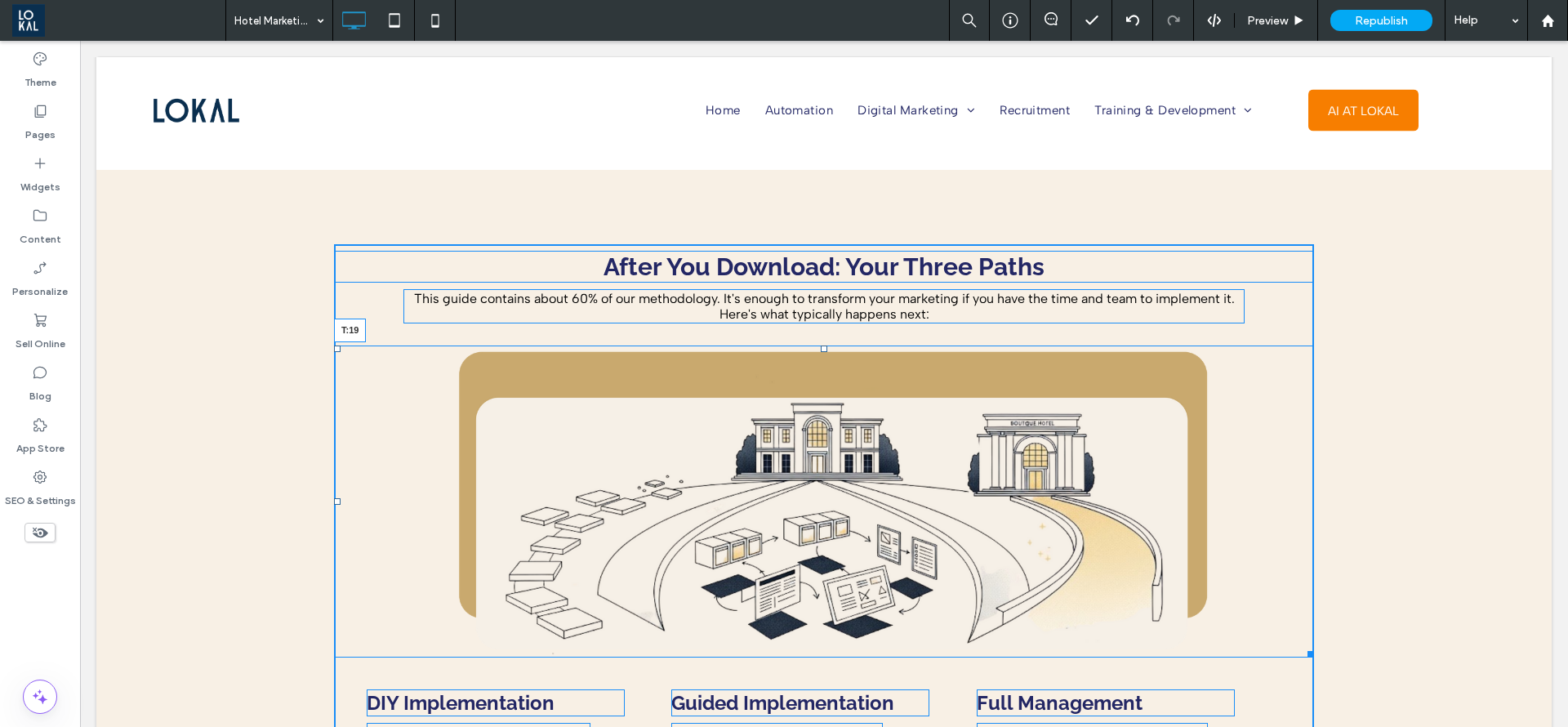
drag, startPoint x: 816, startPoint y: 303, endPoint x: 1077, endPoint y: 421, distance: 286.4
click at [820, 346] on div "T:19" at bounding box center [824, 502] width 980 height 312
drag, startPoint x: 1295, startPoint y: 619, endPoint x: 437, endPoint y: 434, distance: 877.7
click at [1183, 562] on div "After You Download: Your Three Paths This guide contains about 60% of our metho…" at bounding box center [824, 518] width 980 height 547
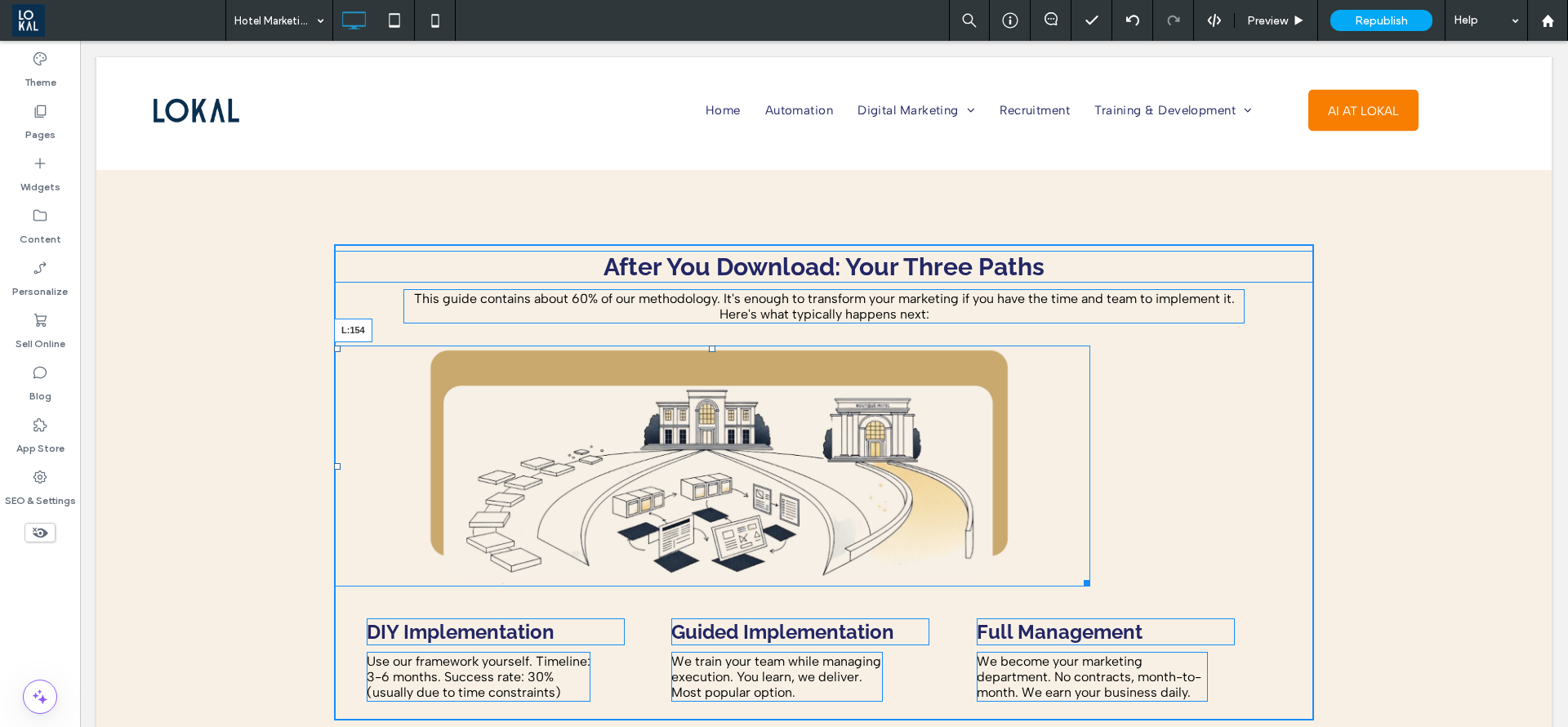
drag, startPoint x: 405, startPoint y: 477, endPoint x: 664, endPoint y: 452, distance: 260.2
click at [451, 451] on div "L:154" at bounding box center [712, 466] width 757 height 241
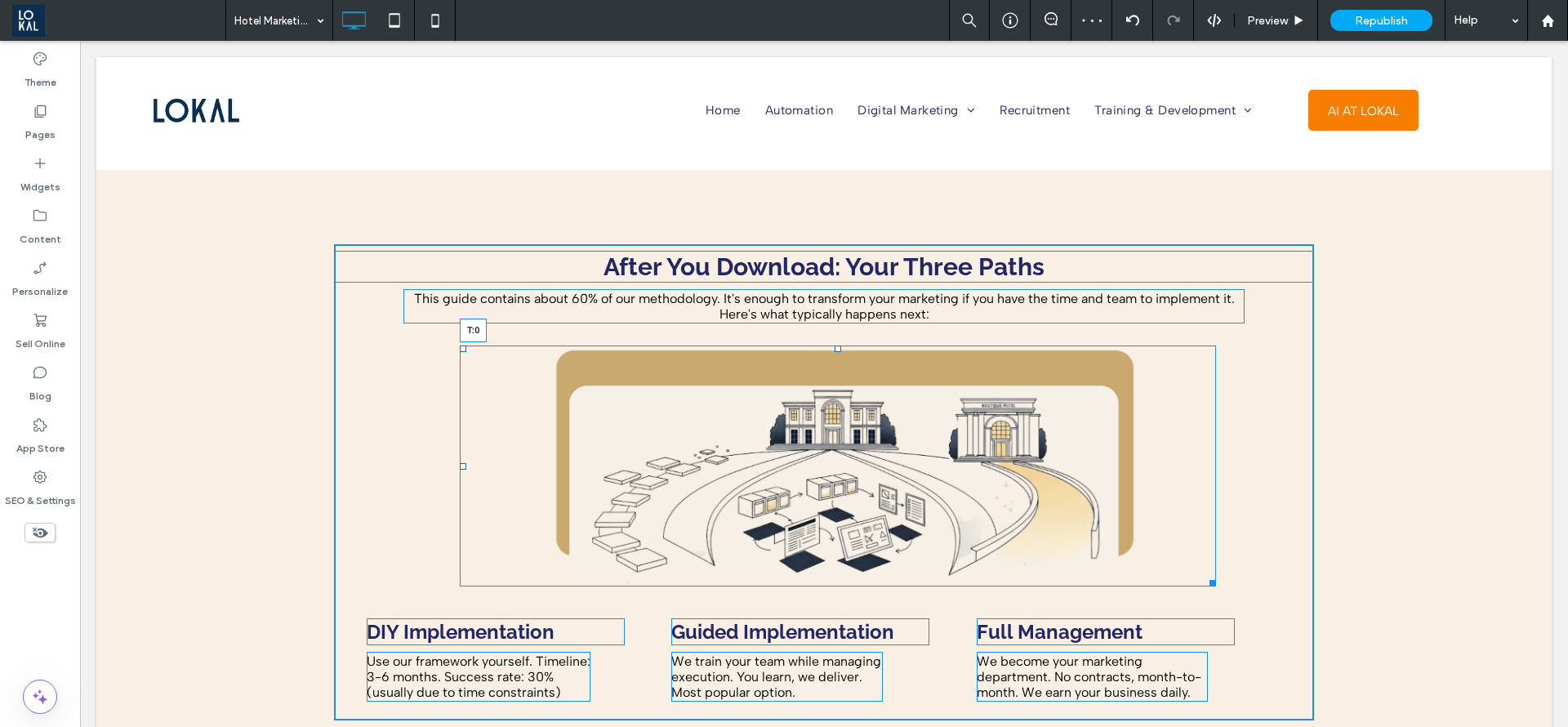
drag, startPoint x: 826, startPoint y: 317, endPoint x: 241, endPoint y: 562, distance: 634.2
click at [819, 346] on div "T:0" at bounding box center [838, 466] width 757 height 241
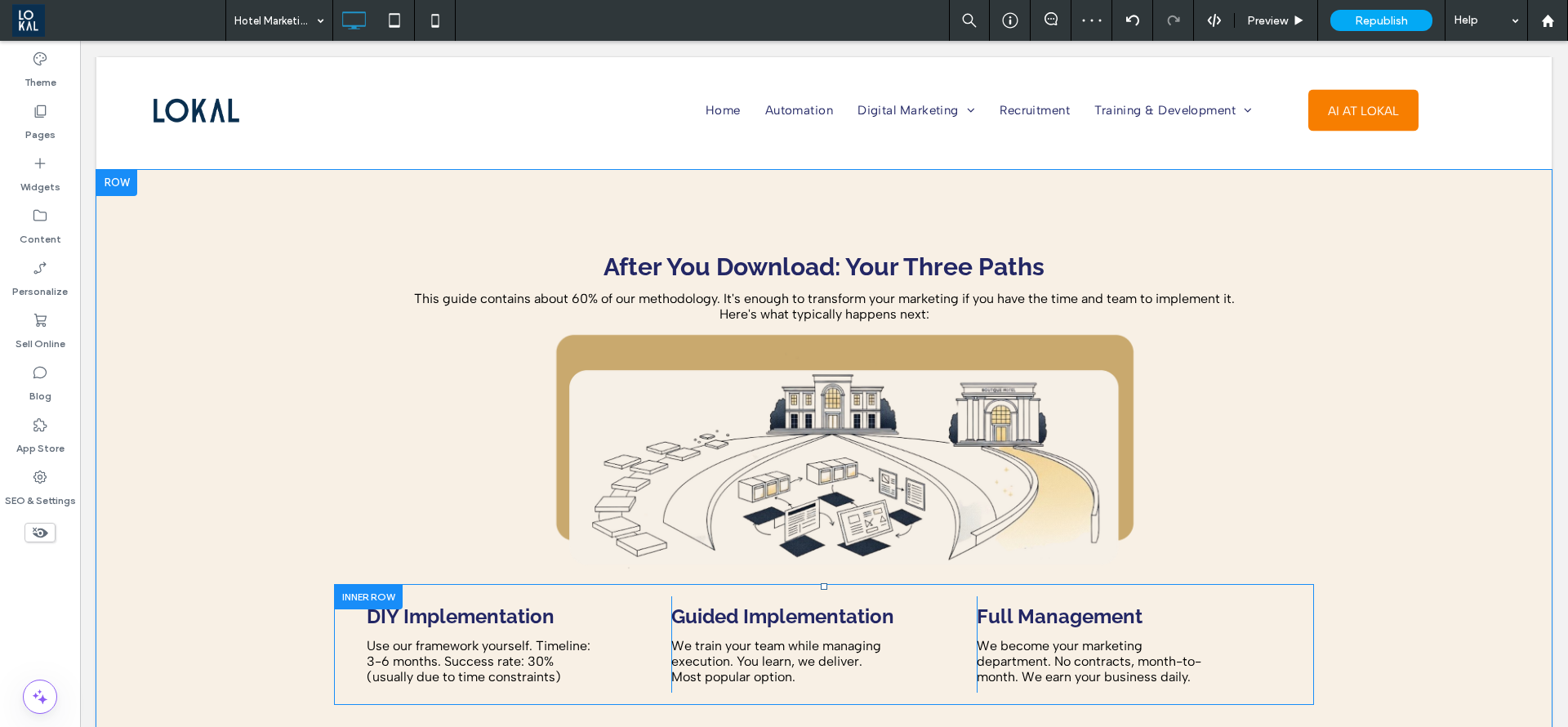
scroll to position [5880, 0]
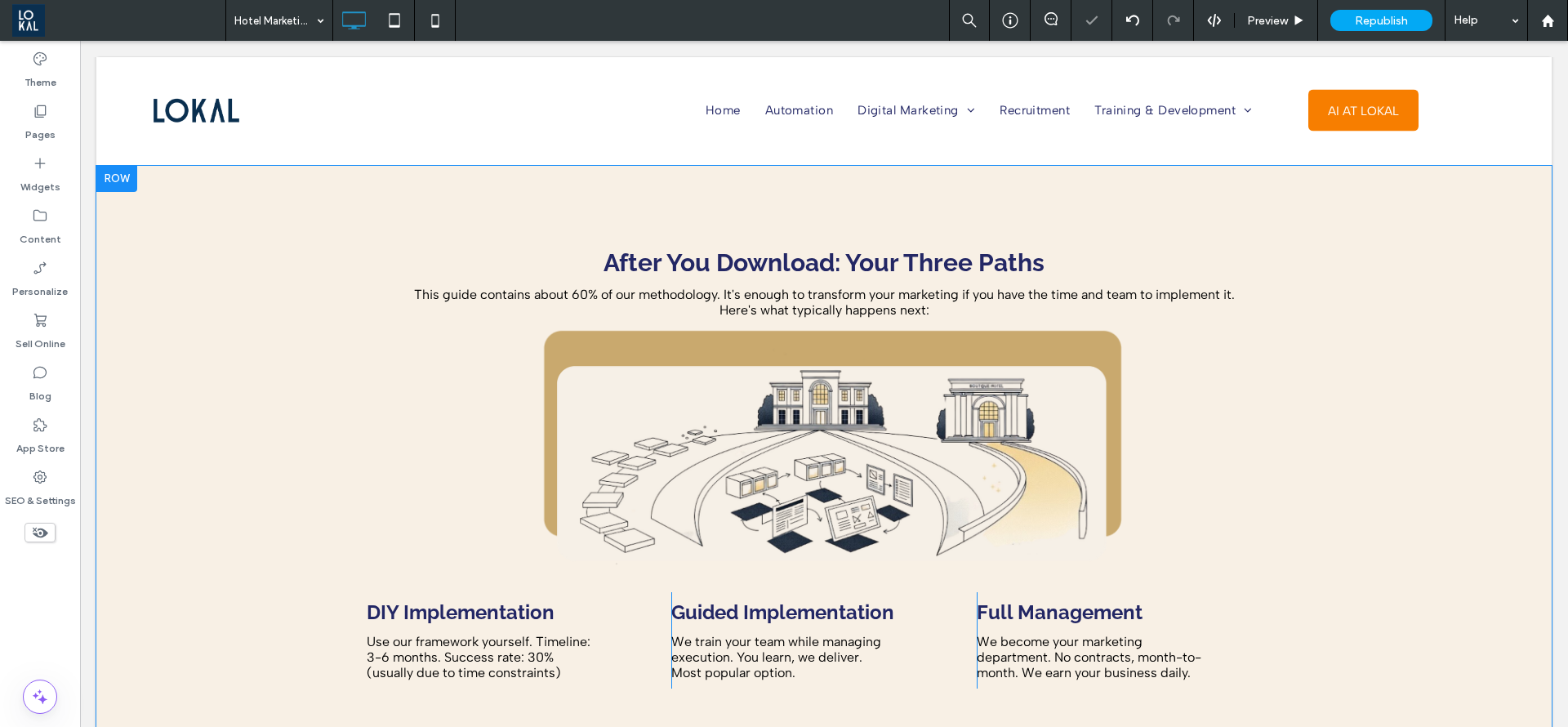
scroll to position [5757, 0]
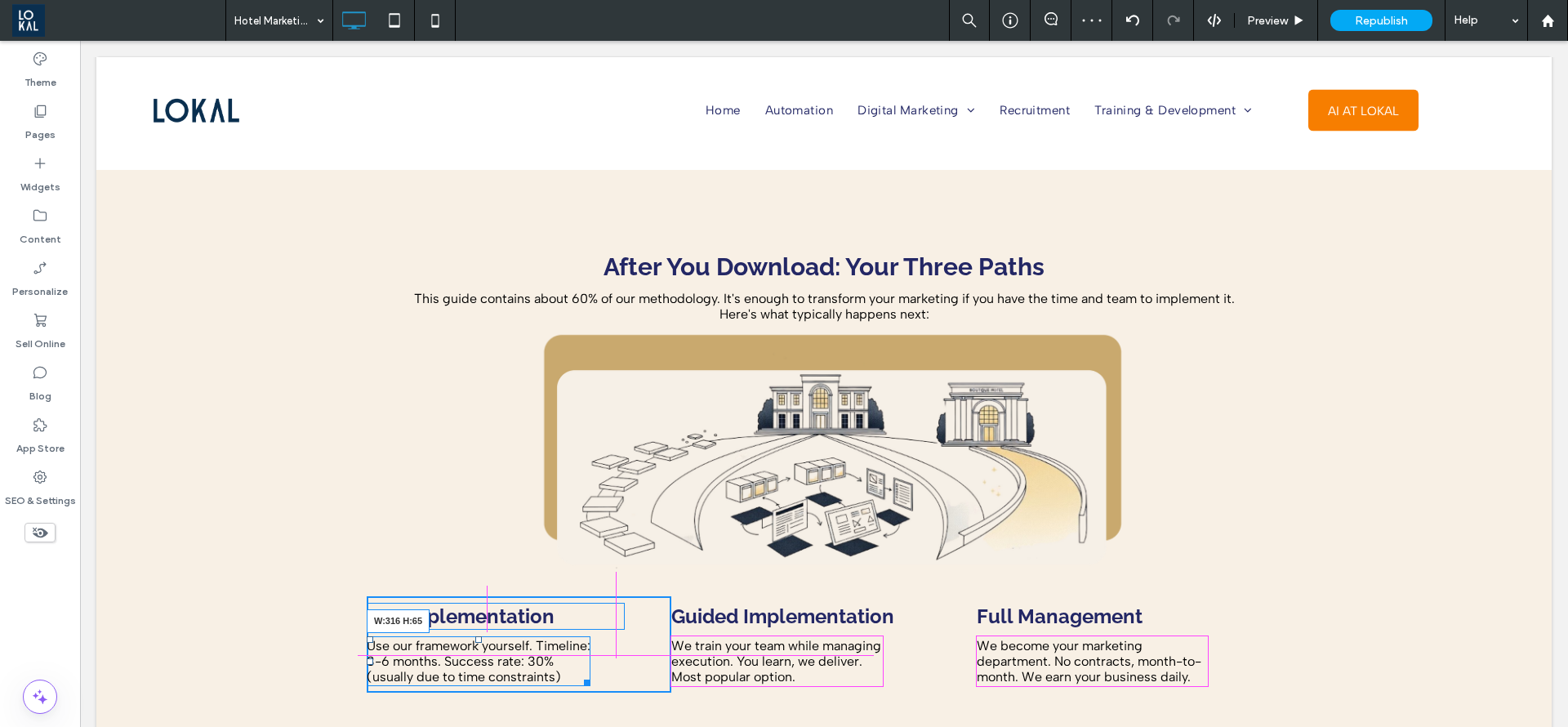
drag, startPoint x: 592, startPoint y: 657, endPoint x: 603, endPoint y: 657, distance: 11.0
click at [591, 674] on div at bounding box center [584, 680] width 12 height 12
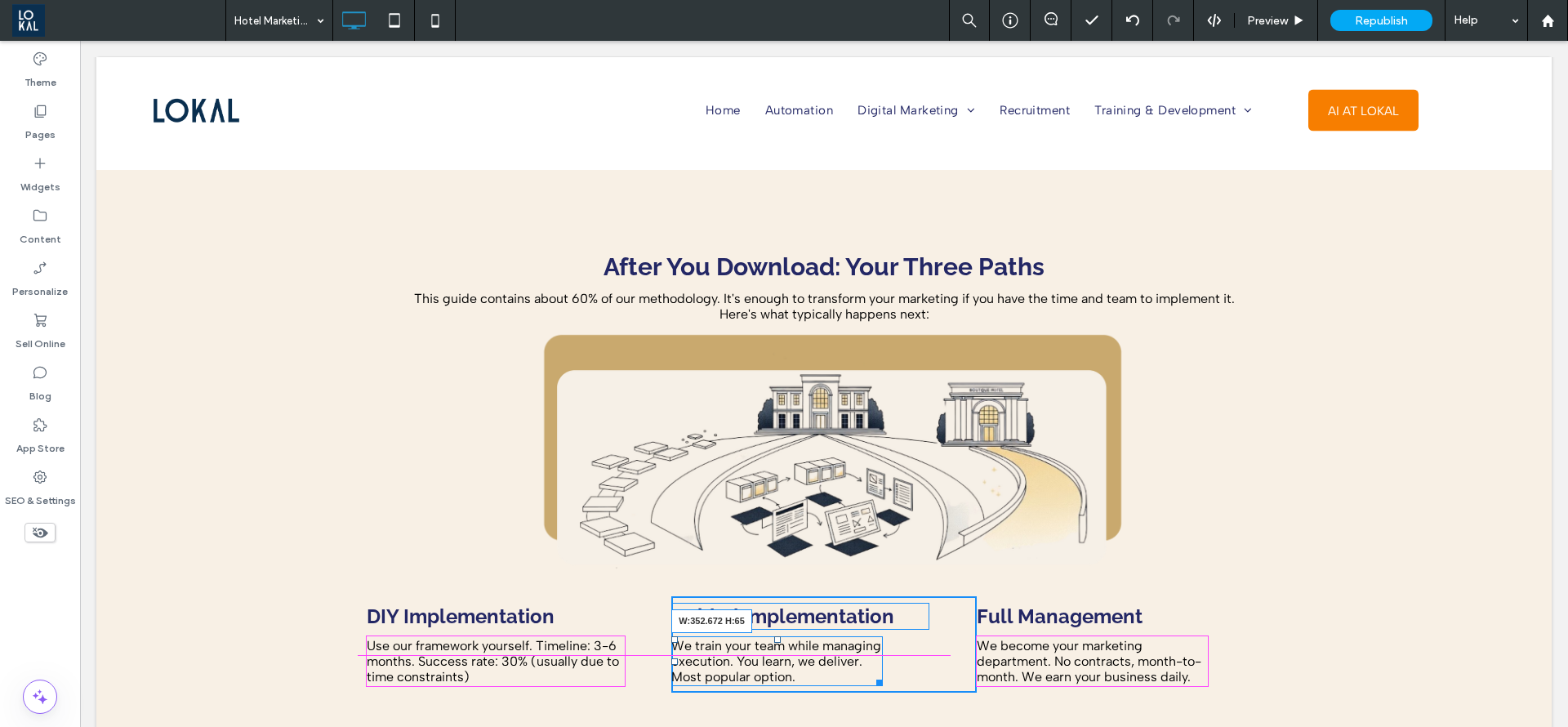
drag, startPoint x: 871, startPoint y: 649, endPoint x: 948, endPoint y: 655, distance: 77.2
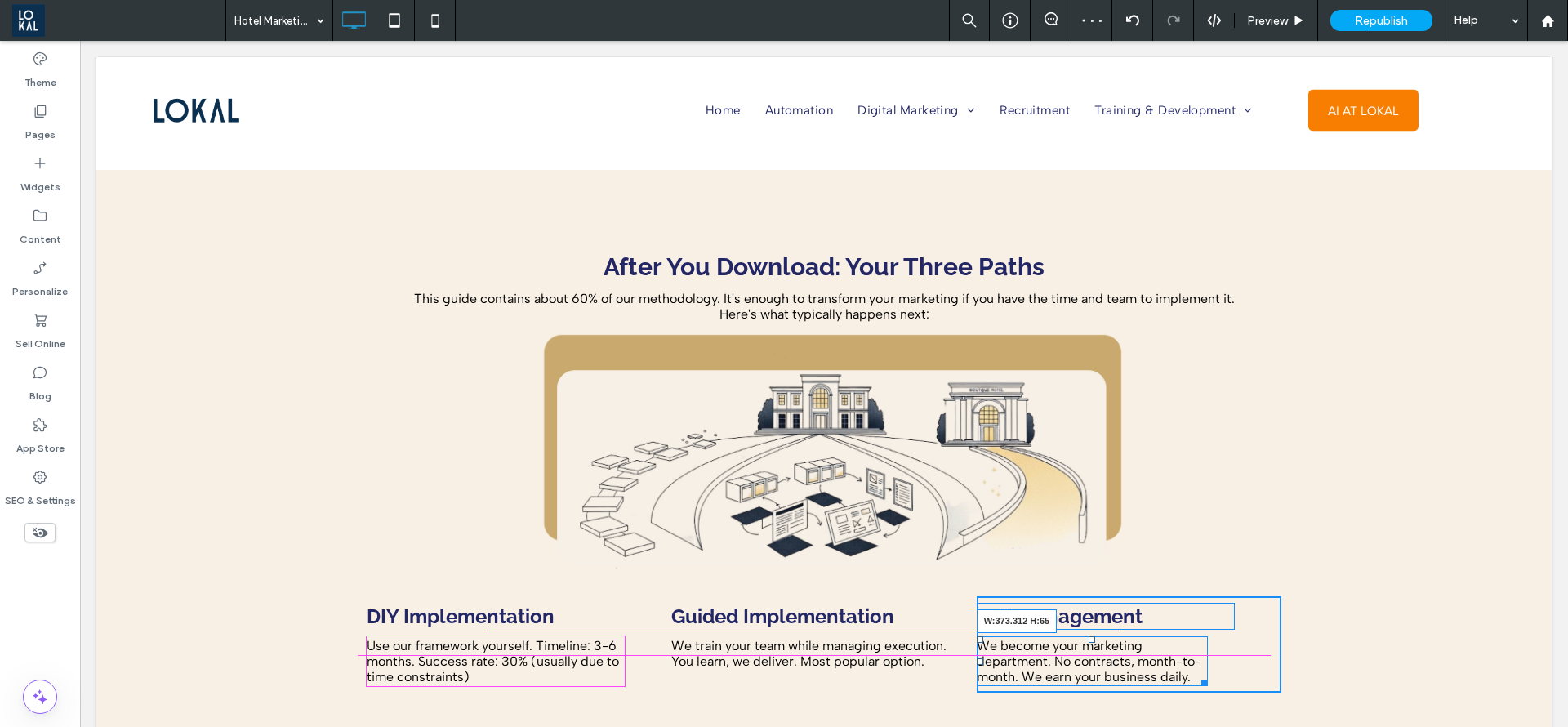
drag, startPoint x: 1236, startPoint y: 649, endPoint x: 1280, endPoint y: 649, distance: 44.0
click at [1280, 649] on div "DIY Implementation Use our framework yourself. Timeline: 3-6 months. Success ra…" at bounding box center [824, 645] width 980 height 121
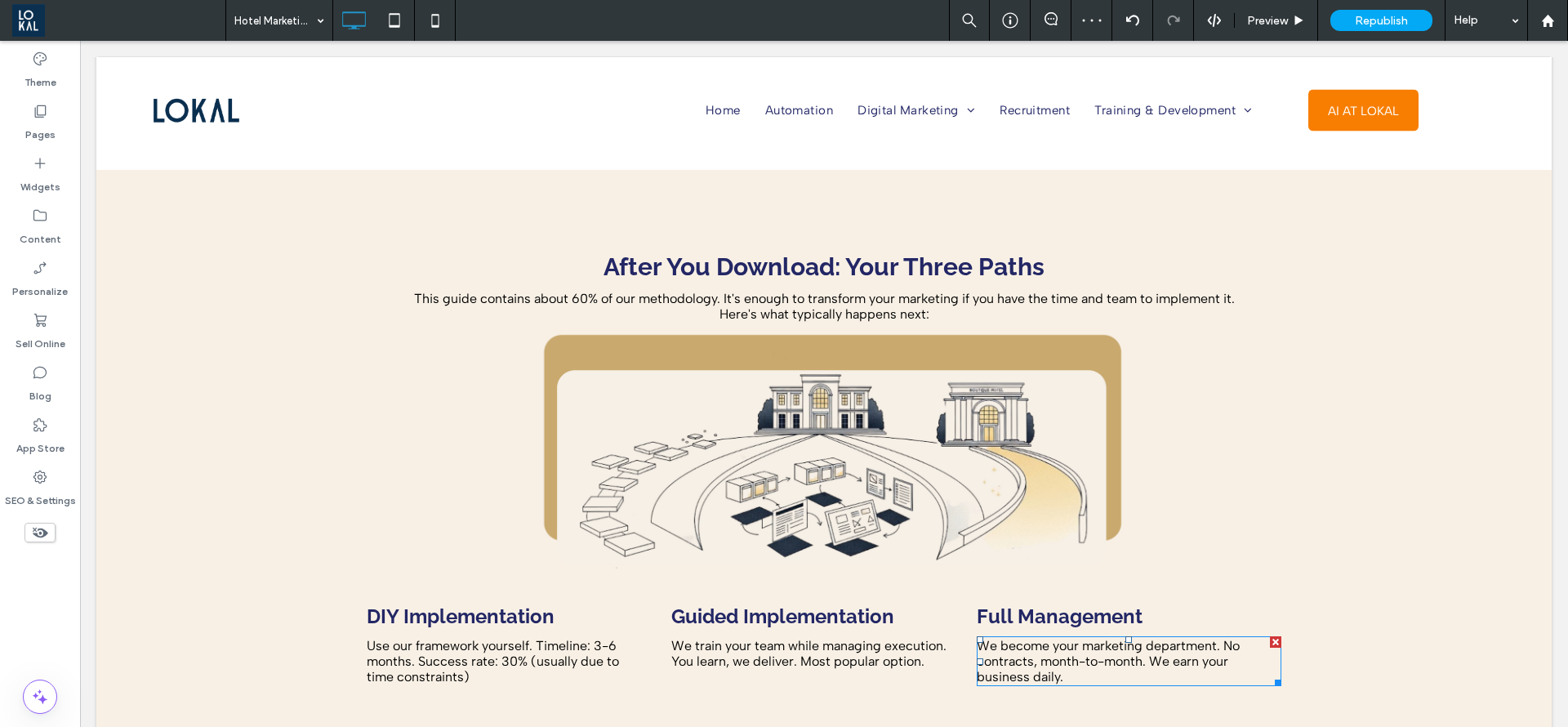
click at [1413, 612] on div "After You Download: Your Three Paths This guide contains about 60% of our metho…" at bounding box center [824, 474] width 1455 height 610
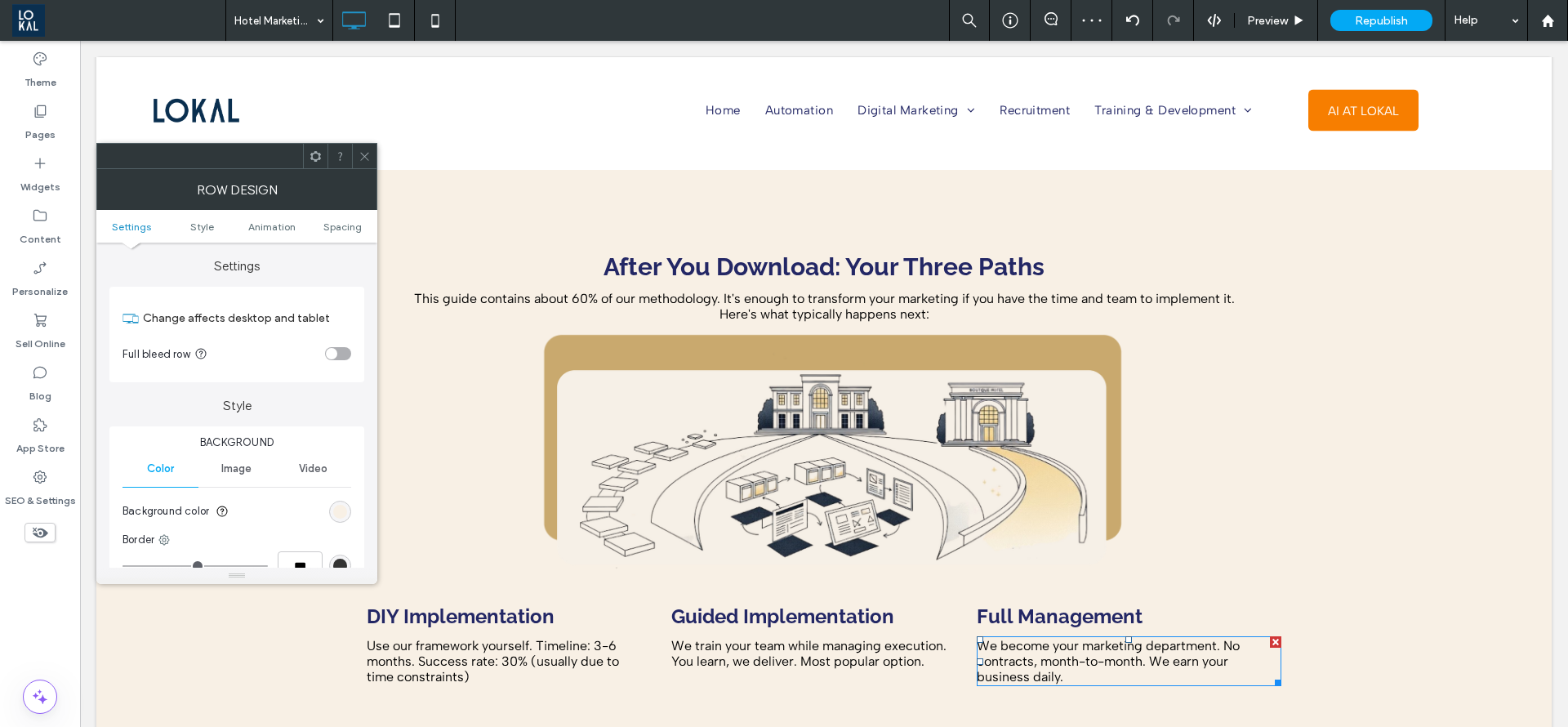
click at [1413, 612] on div "After You Download: Your Three Paths This guide contains about 60% of our metho…" at bounding box center [824, 474] width 1455 height 610
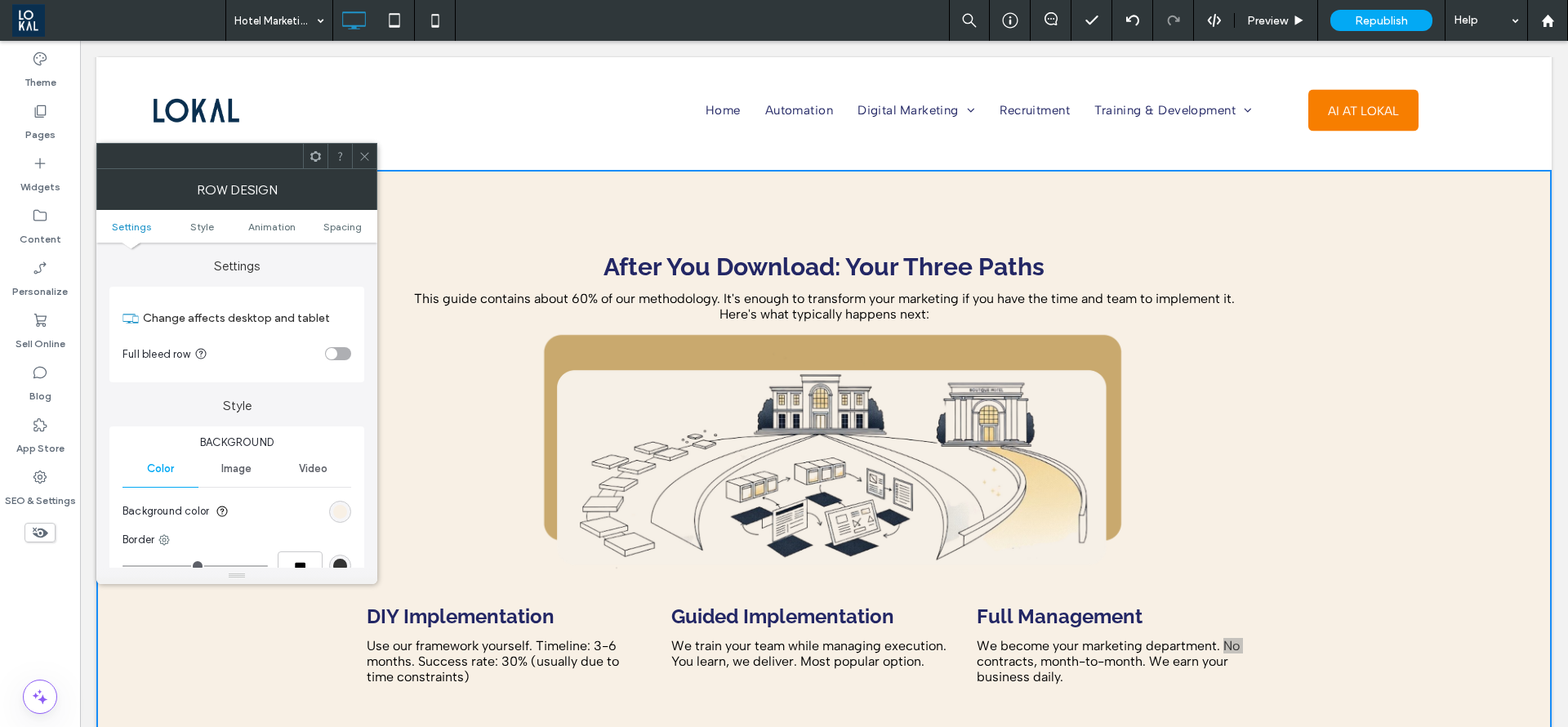
click at [364, 154] on use at bounding box center [364, 155] width 9 height 9
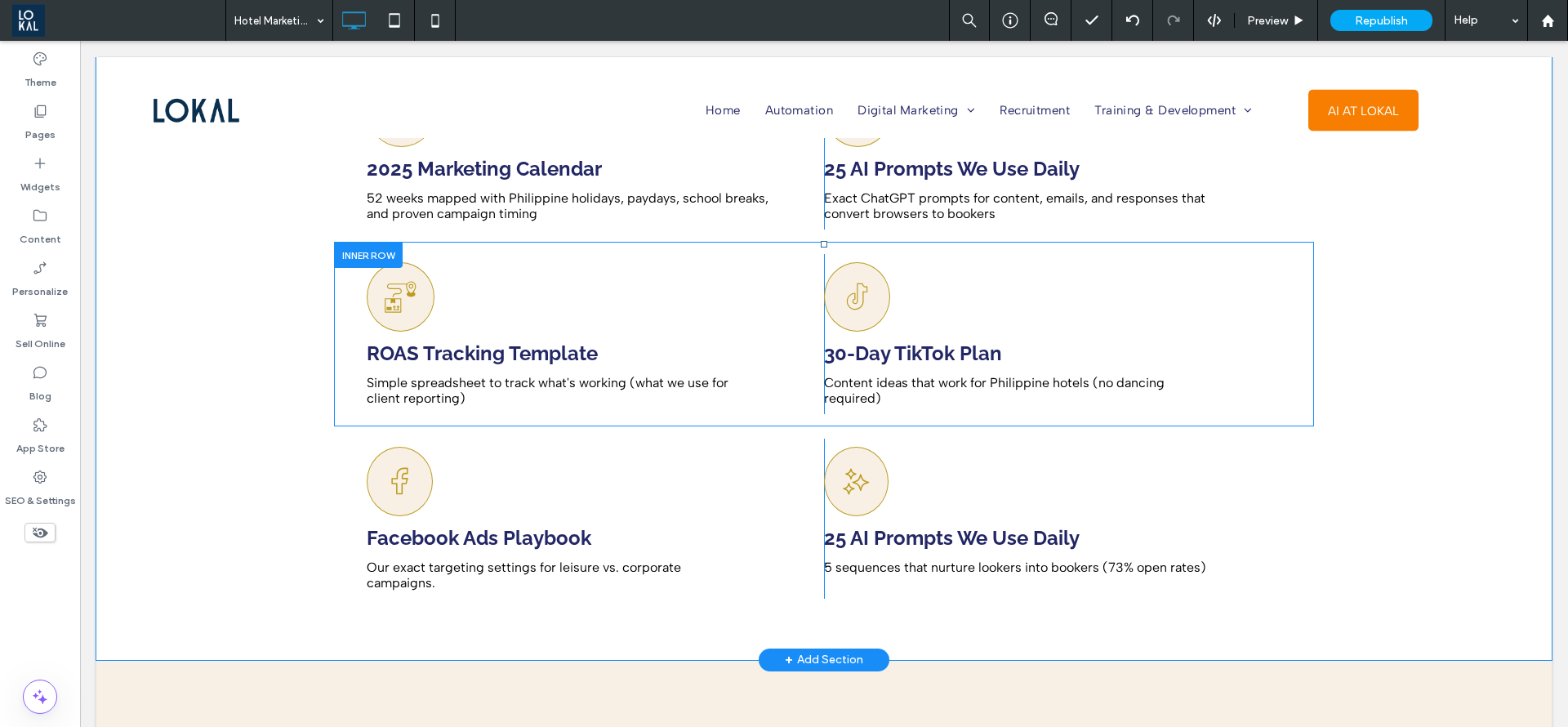
scroll to position [5023, 0]
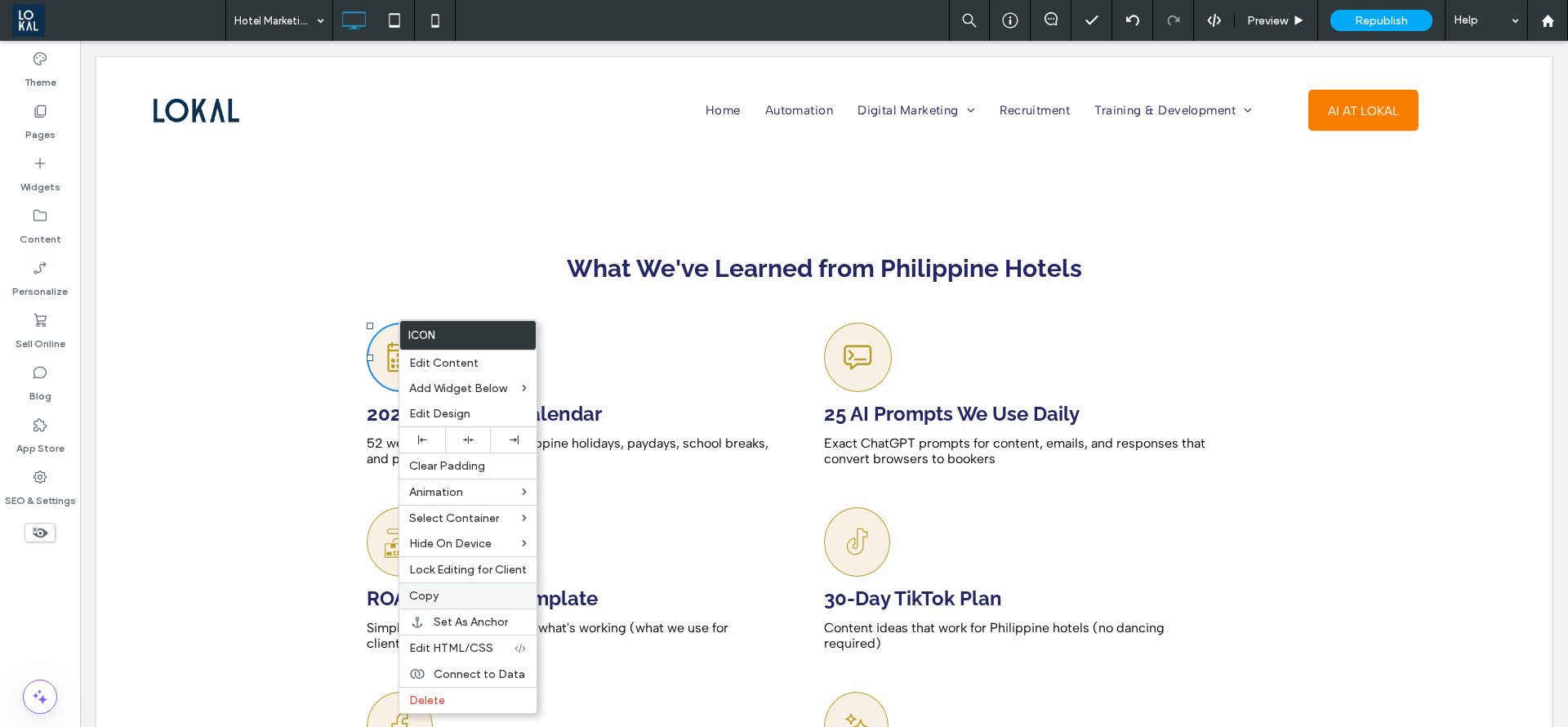
click at [465, 596] on label "Copy" at bounding box center [468, 595] width 117 height 14
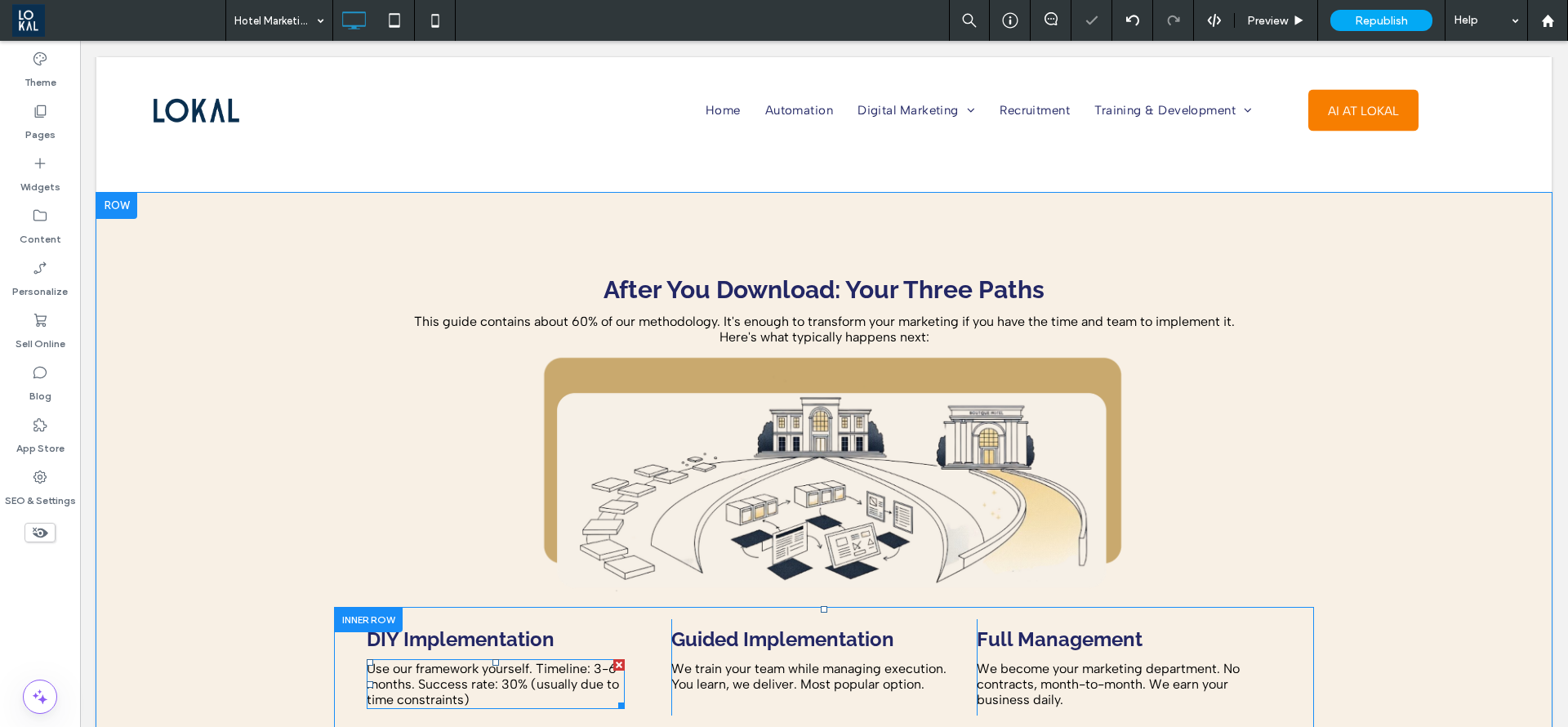
scroll to position [5757, 0]
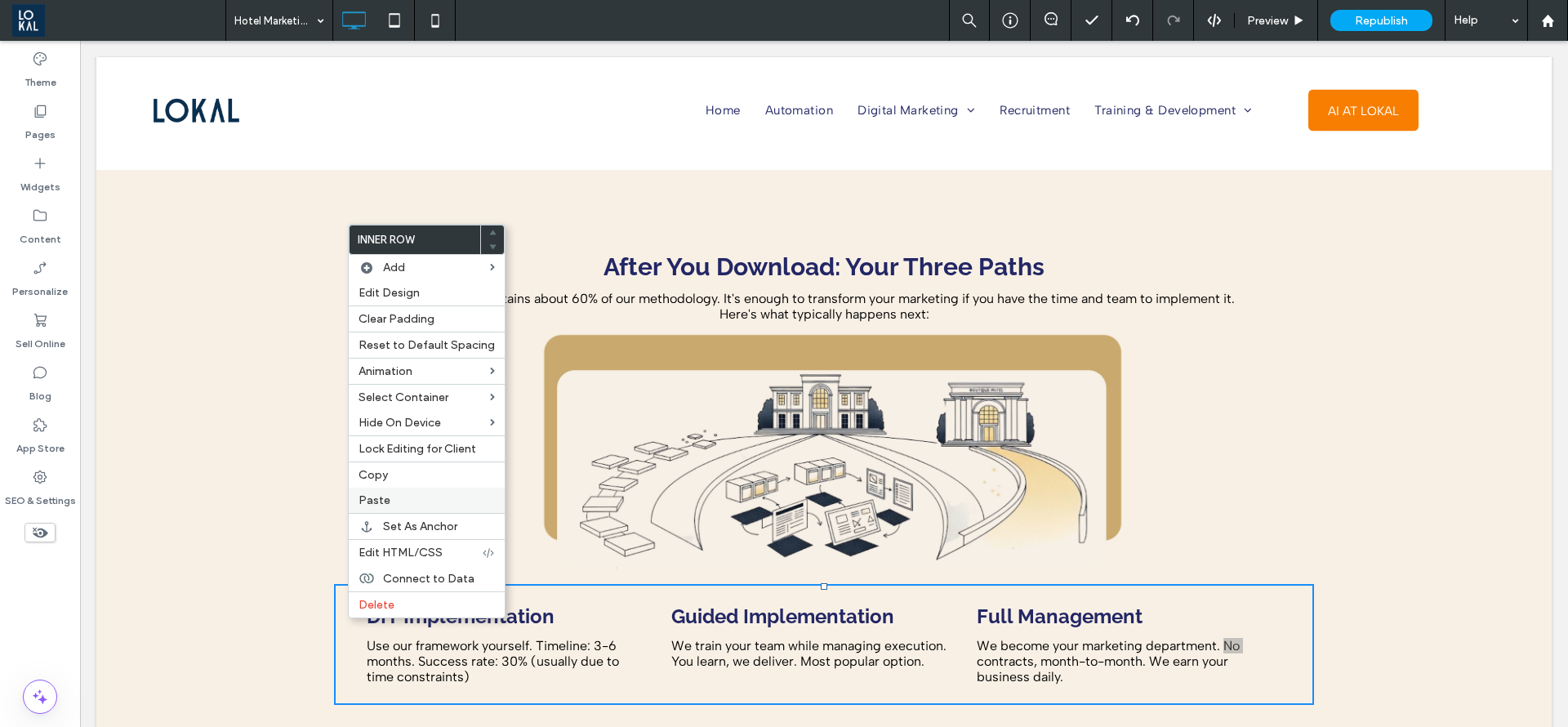
click at [389, 494] on label "Paste" at bounding box center [427, 500] width 136 height 14
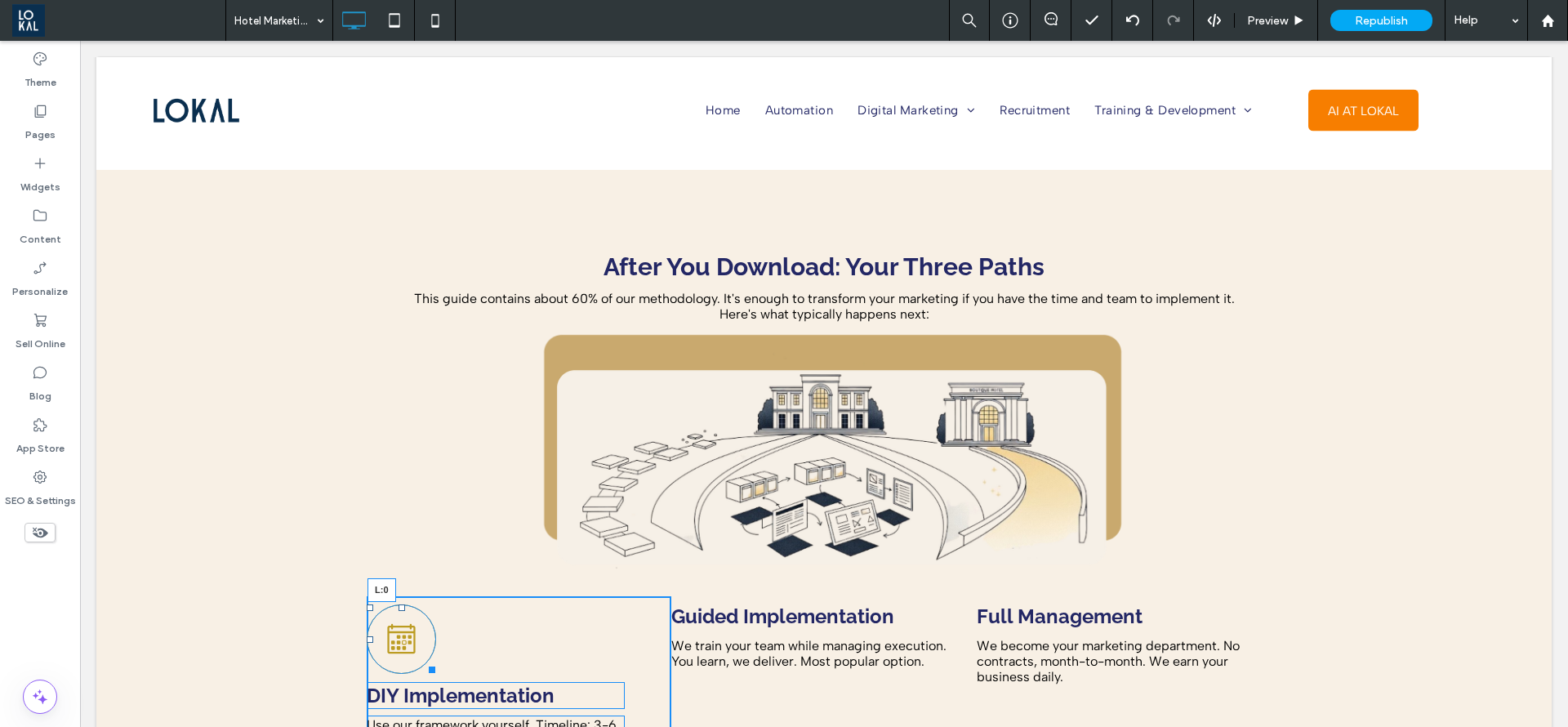
drag, startPoint x: 478, startPoint y: 609, endPoint x: 420, endPoint y: 662, distance: 78.6
click at [342, 620] on div "L:0 DIY Implementation Use our framework yourself. Timeline: 3-6 months. Succes…" at bounding box center [824, 683] width 980 height 200
drag, startPoint x: 422, startPoint y: 633, endPoint x: 483, endPoint y: 657, distance: 65.6
click at [427, 661] on div at bounding box center [427, 666] width 12 height 12
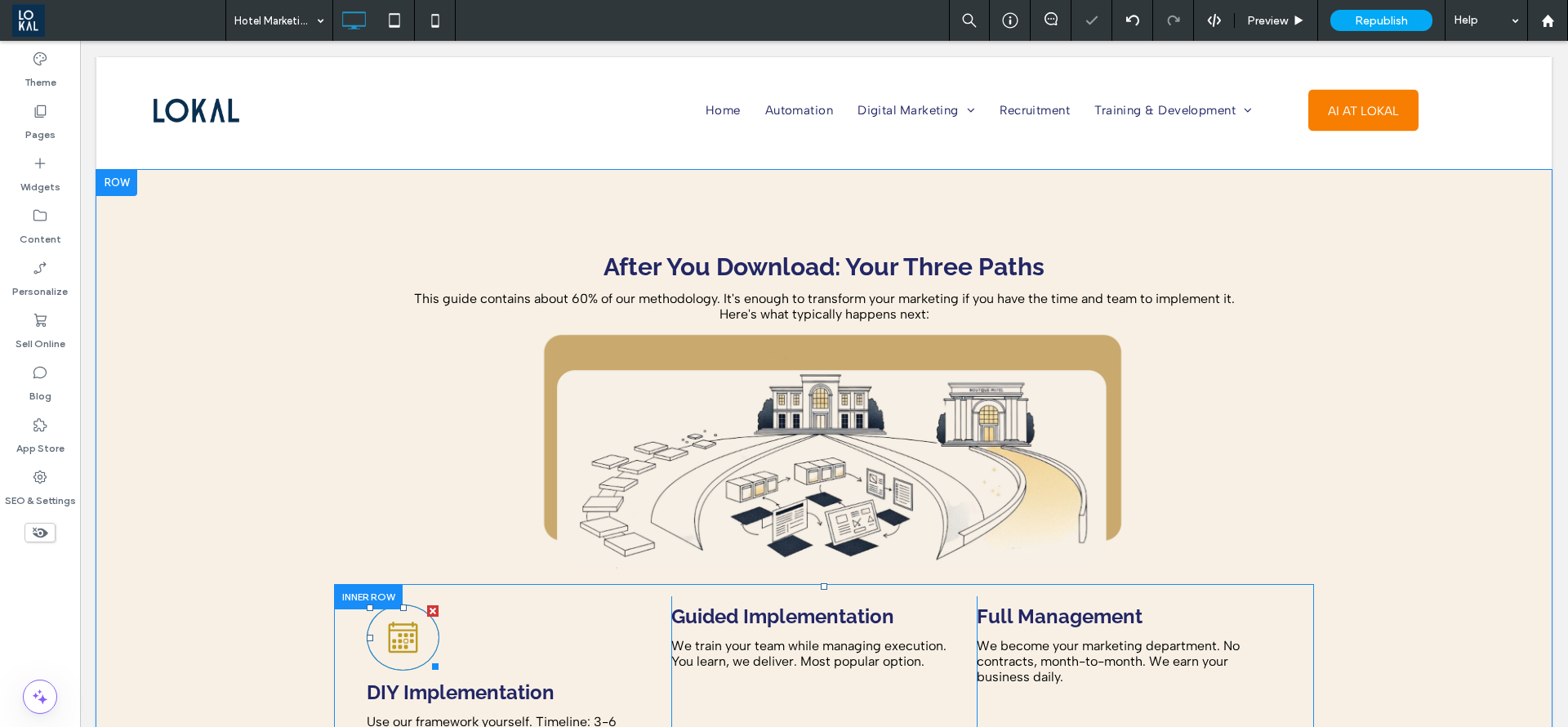
click at [398, 608] on icon at bounding box center [403, 637] width 36 height 64
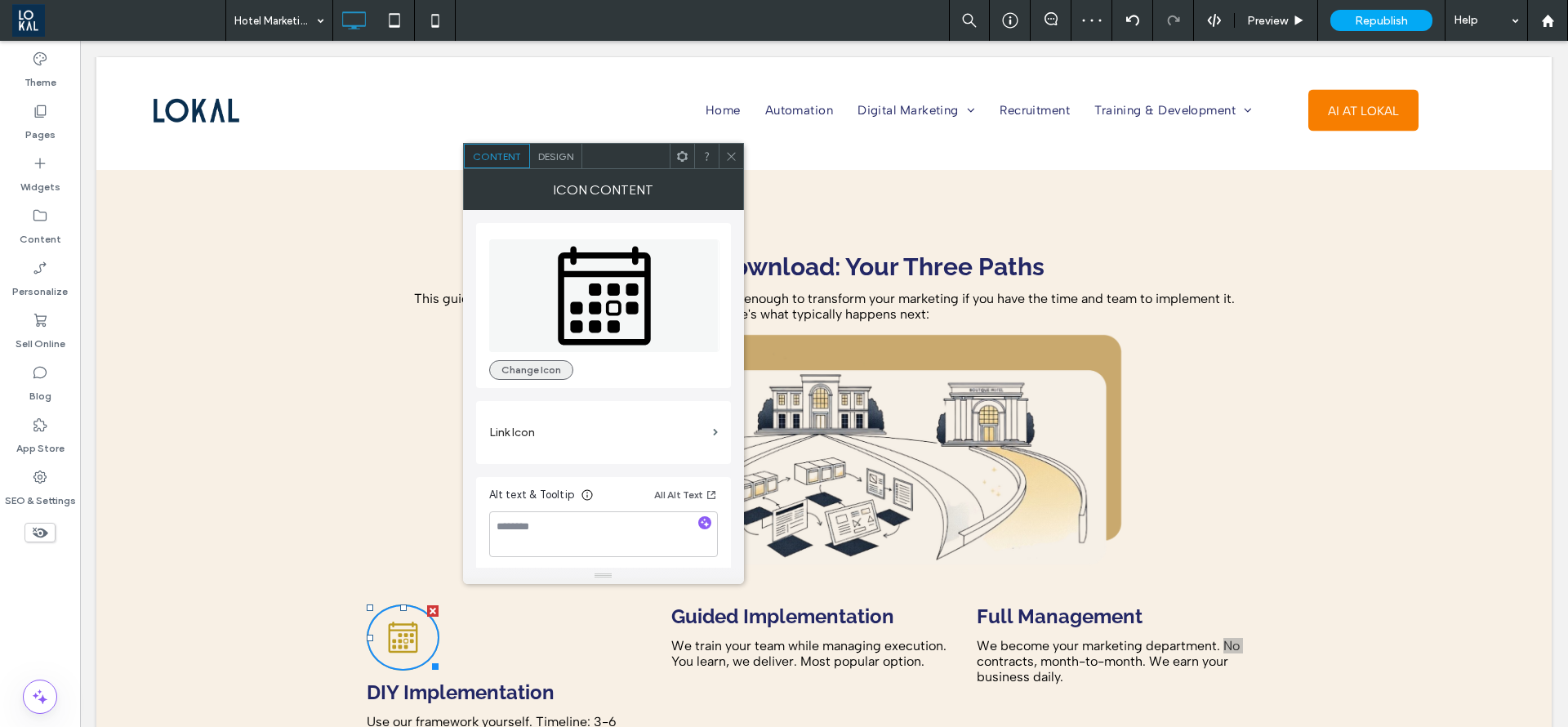
click at [503, 371] on button "Change Icon" at bounding box center [531, 369] width 84 height 20
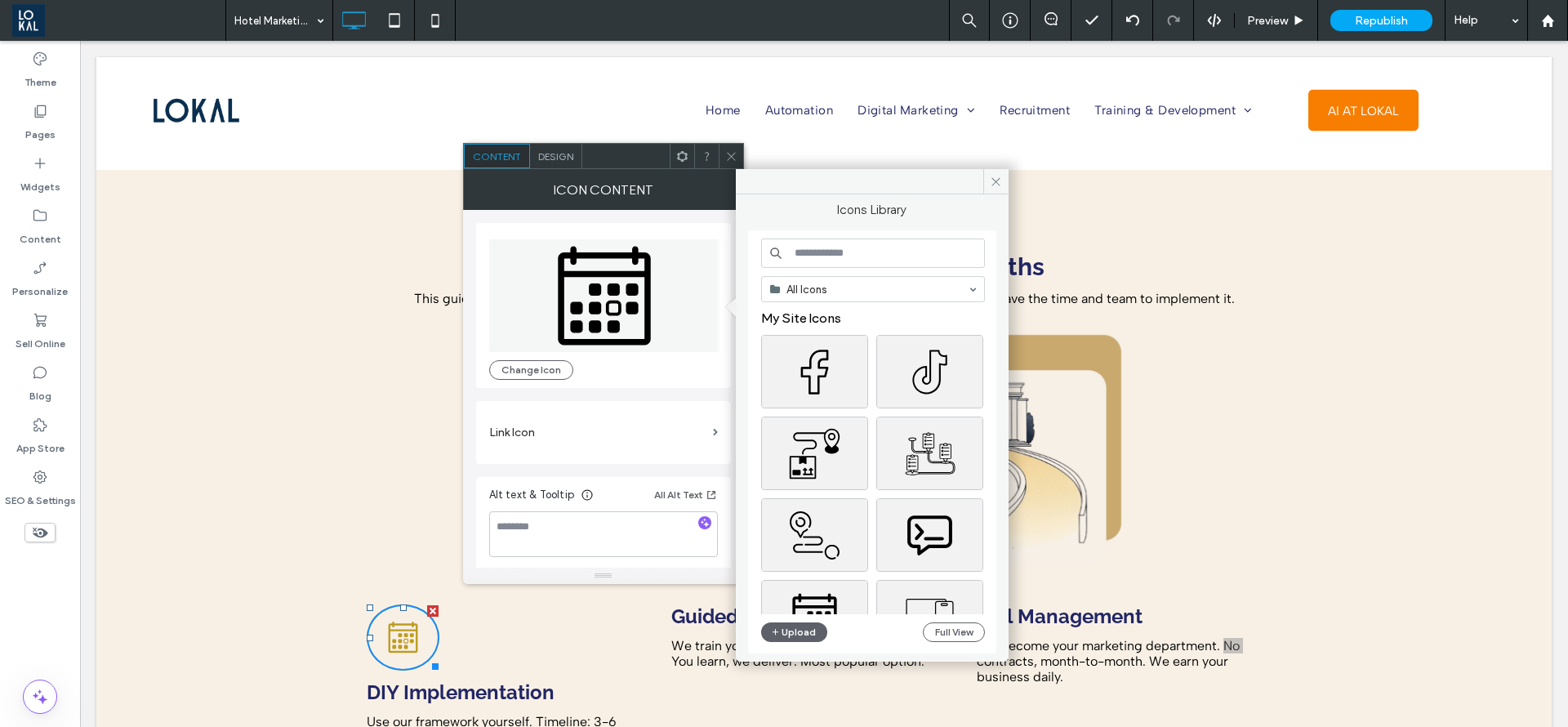
click at [538, 145] on div "Design" at bounding box center [556, 156] width 52 height 25
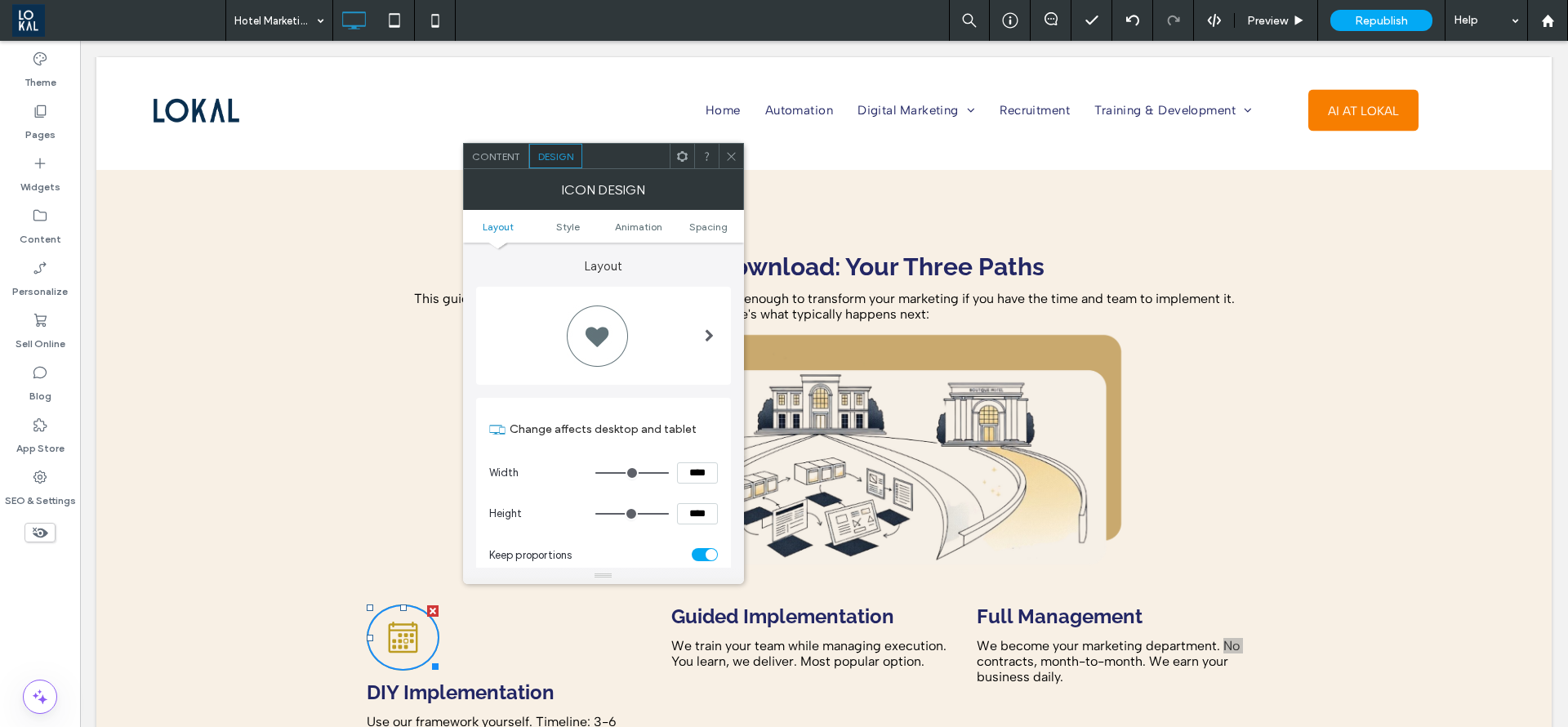
click at [551, 146] on div "Design" at bounding box center [556, 156] width 53 height 25
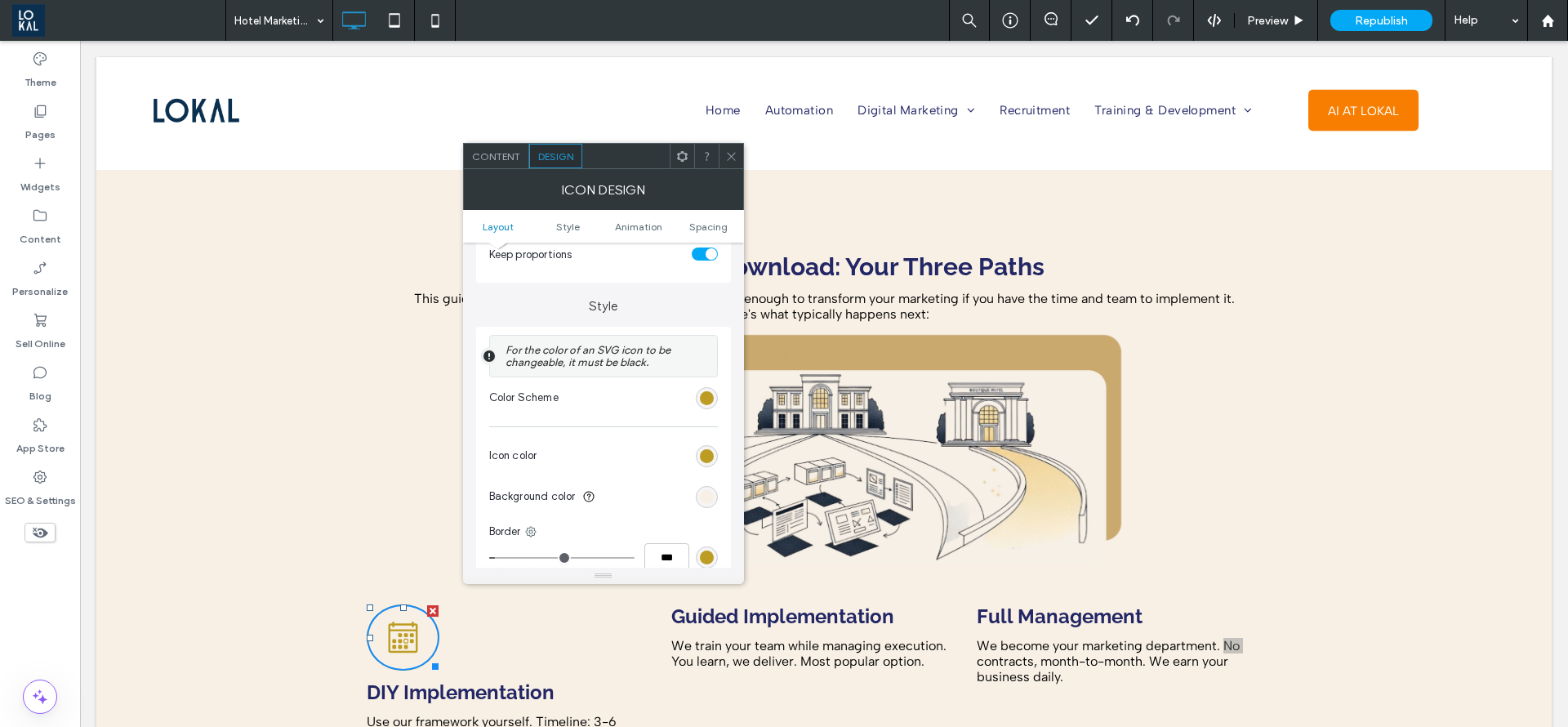
scroll to position [367, 0]
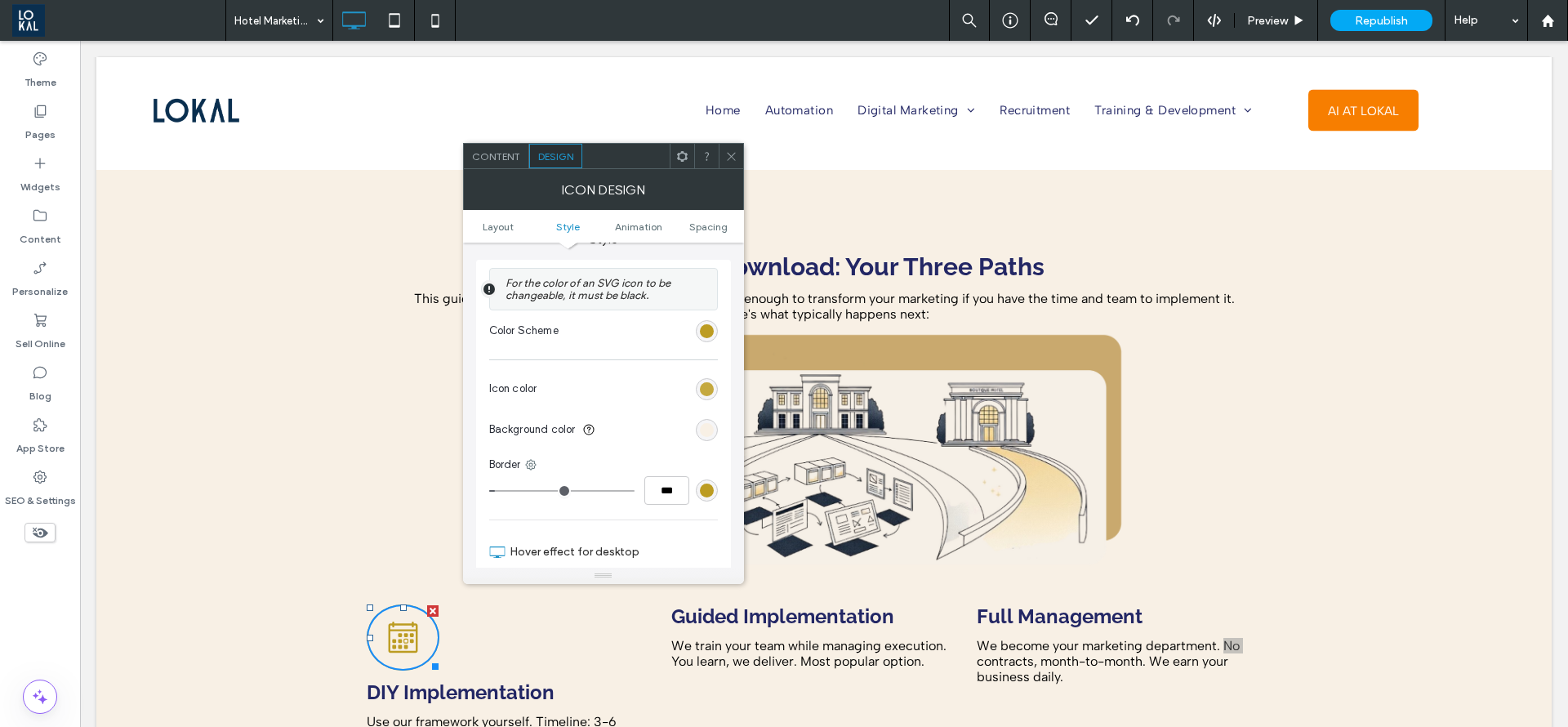
click at [711, 388] on div "rgb(188, 156, 34)" at bounding box center [706, 389] width 14 height 14
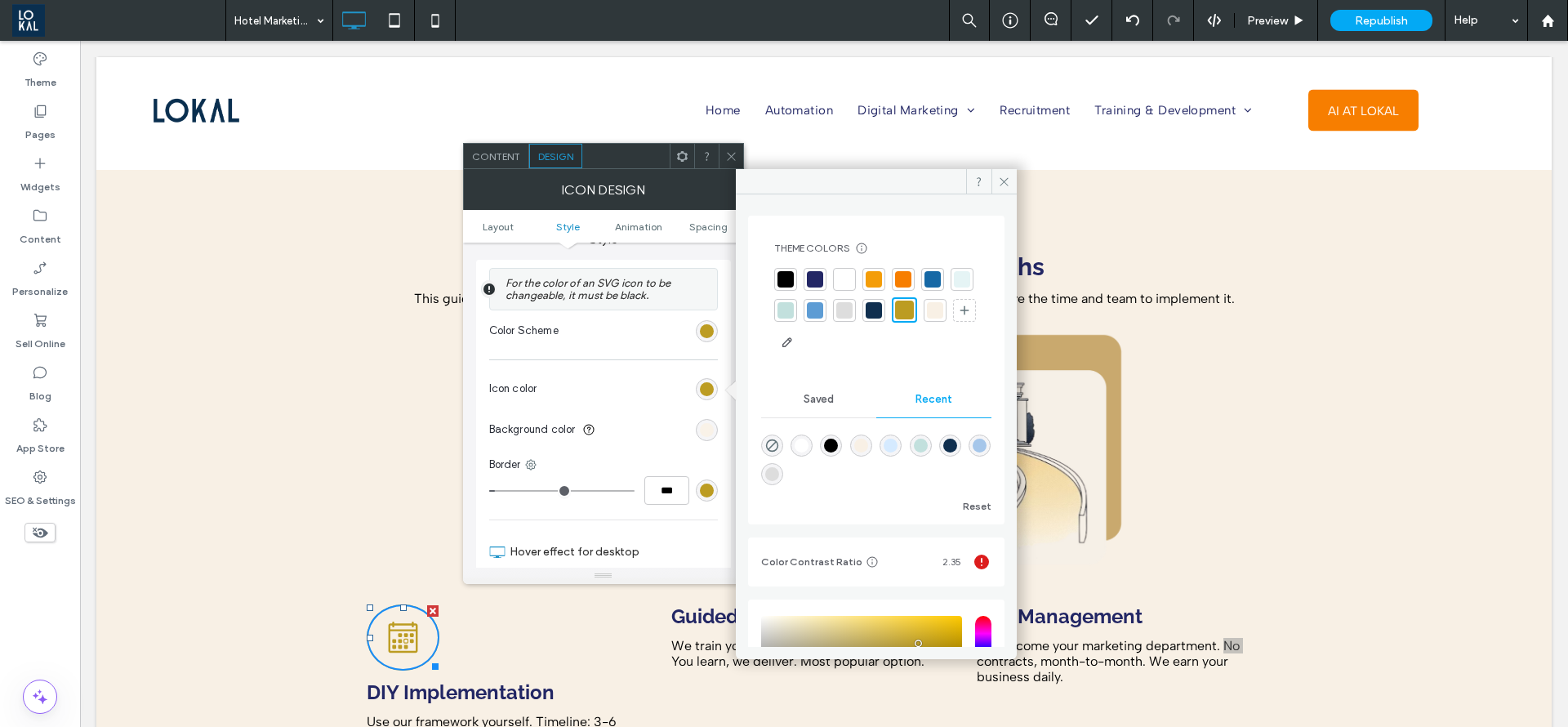
click at [706, 425] on div "rgb(248, 240, 229)" at bounding box center [706, 430] width 14 height 14
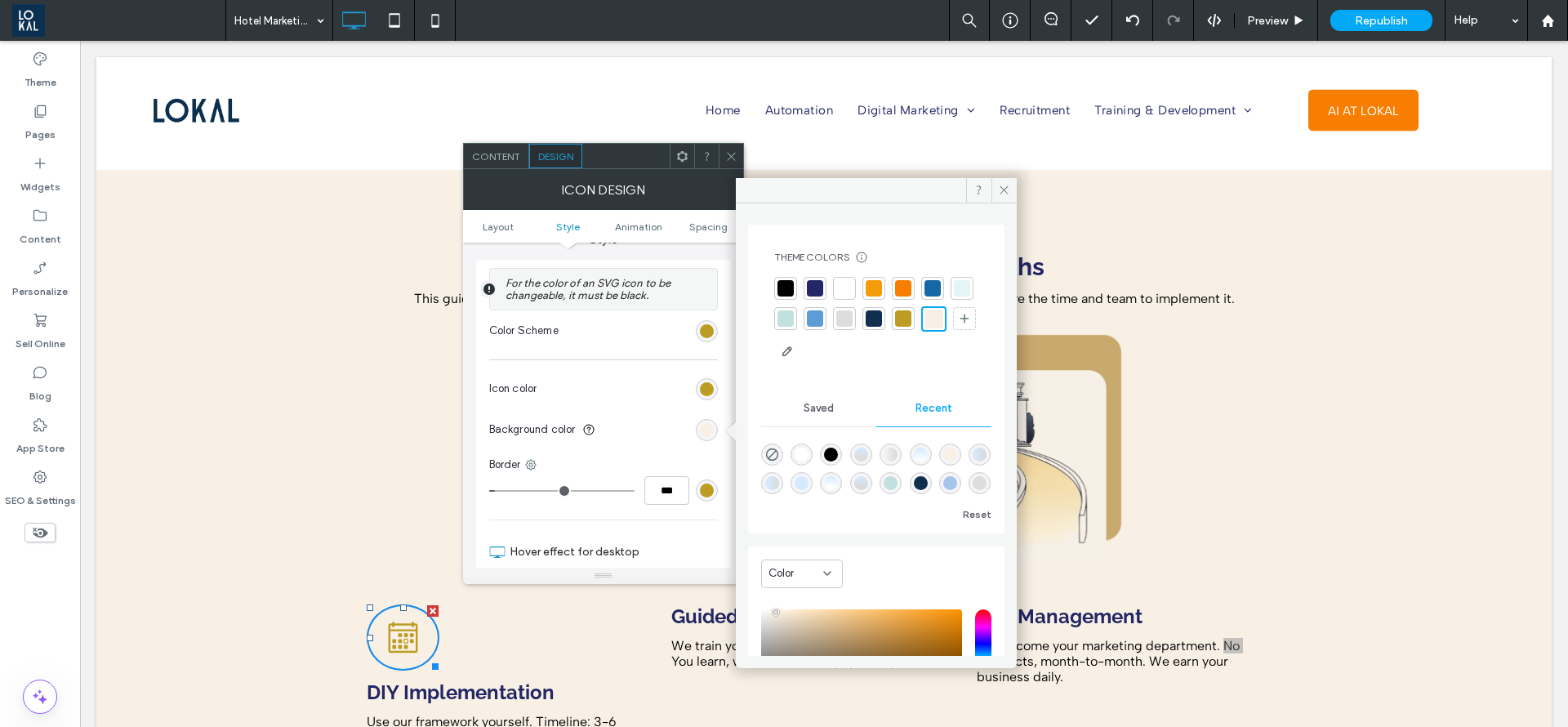
drag, startPoint x: 932, startPoint y: 318, endPoint x: 729, endPoint y: 393, distance: 216.4
click at [912, 318] on div at bounding box center [903, 318] width 16 height 16
click at [704, 388] on div "rgb(188, 156, 34)" at bounding box center [706, 389] width 14 height 14
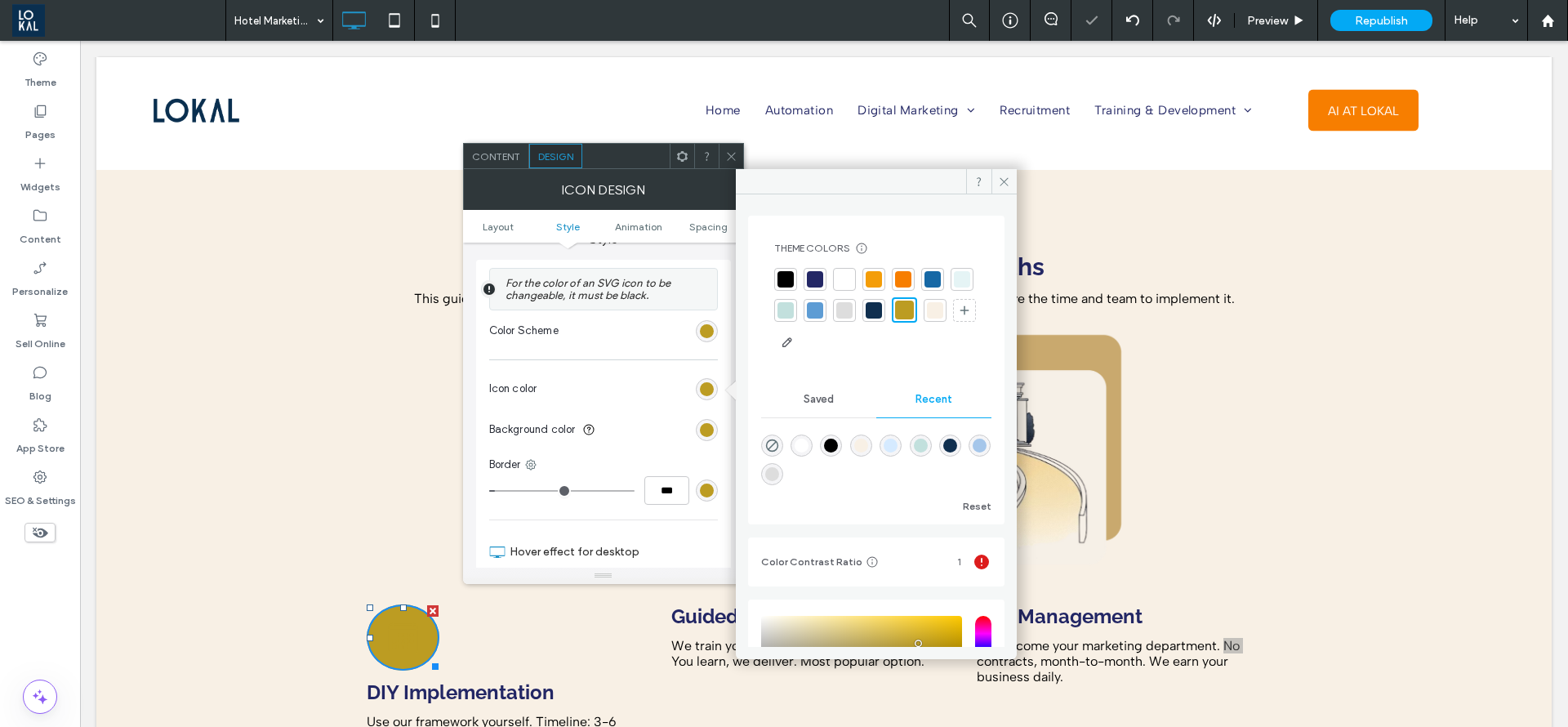
click at [927, 318] on div at bounding box center [935, 310] width 16 height 16
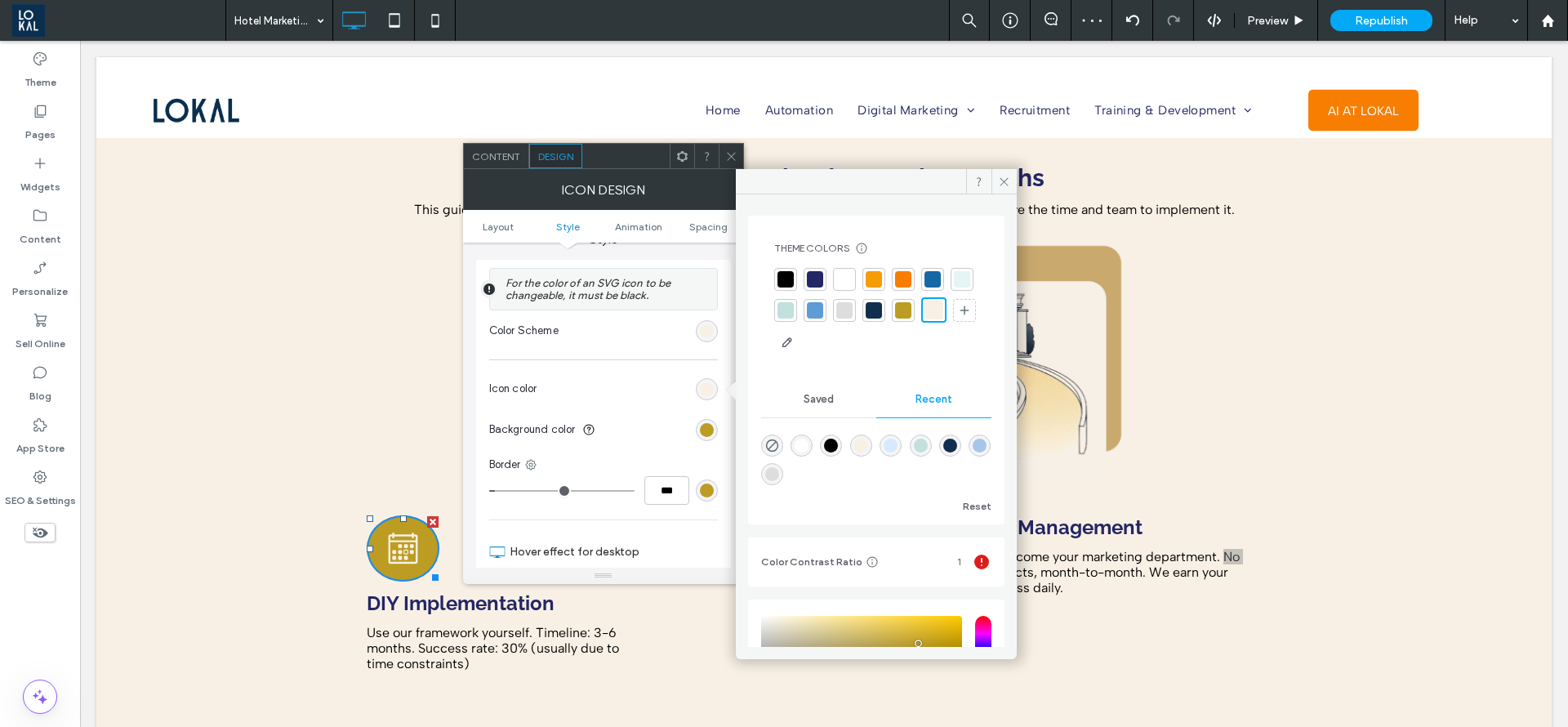
scroll to position [6002, 0]
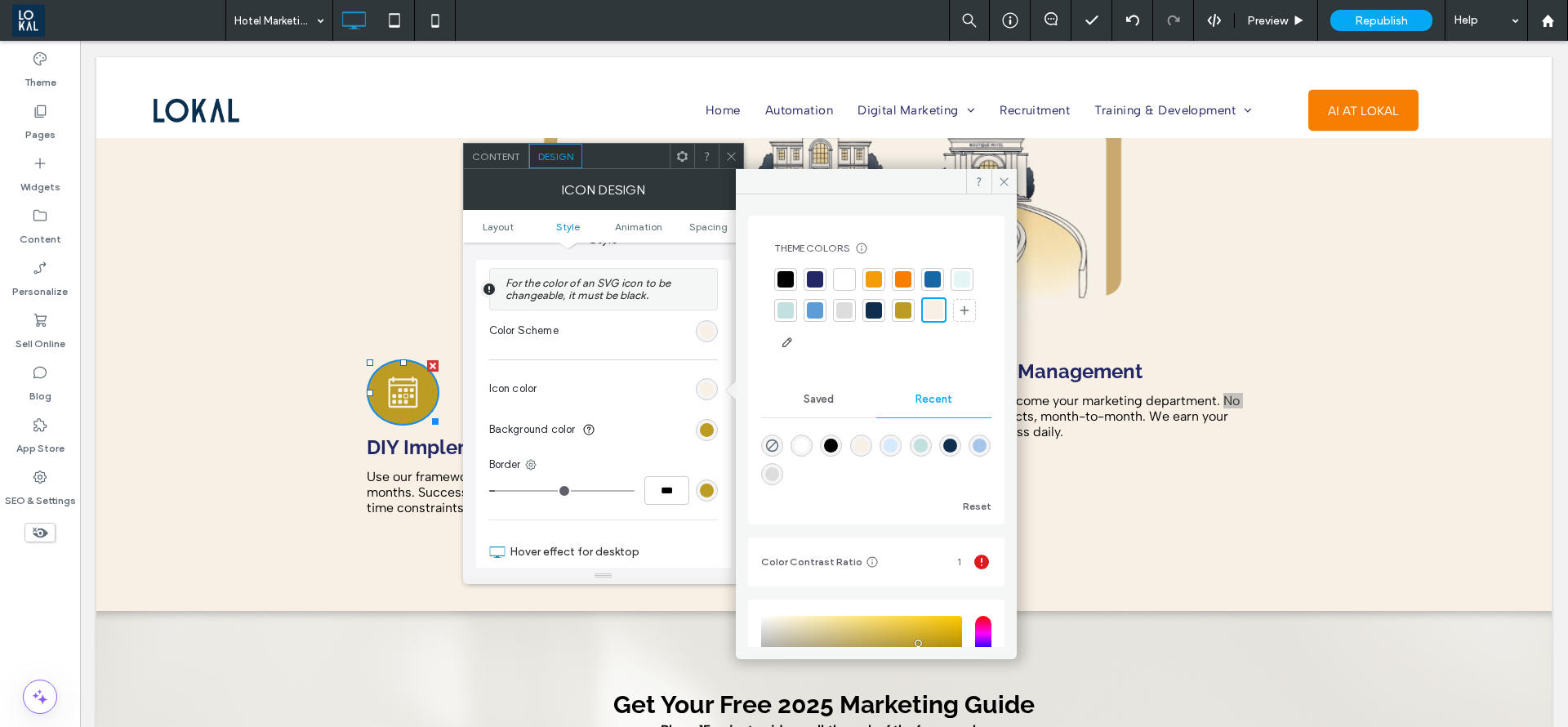
click at [852, 272] on div at bounding box center [844, 278] width 16 height 16
click at [995, 175] on span at bounding box center [1004, 182] width 26 height 25
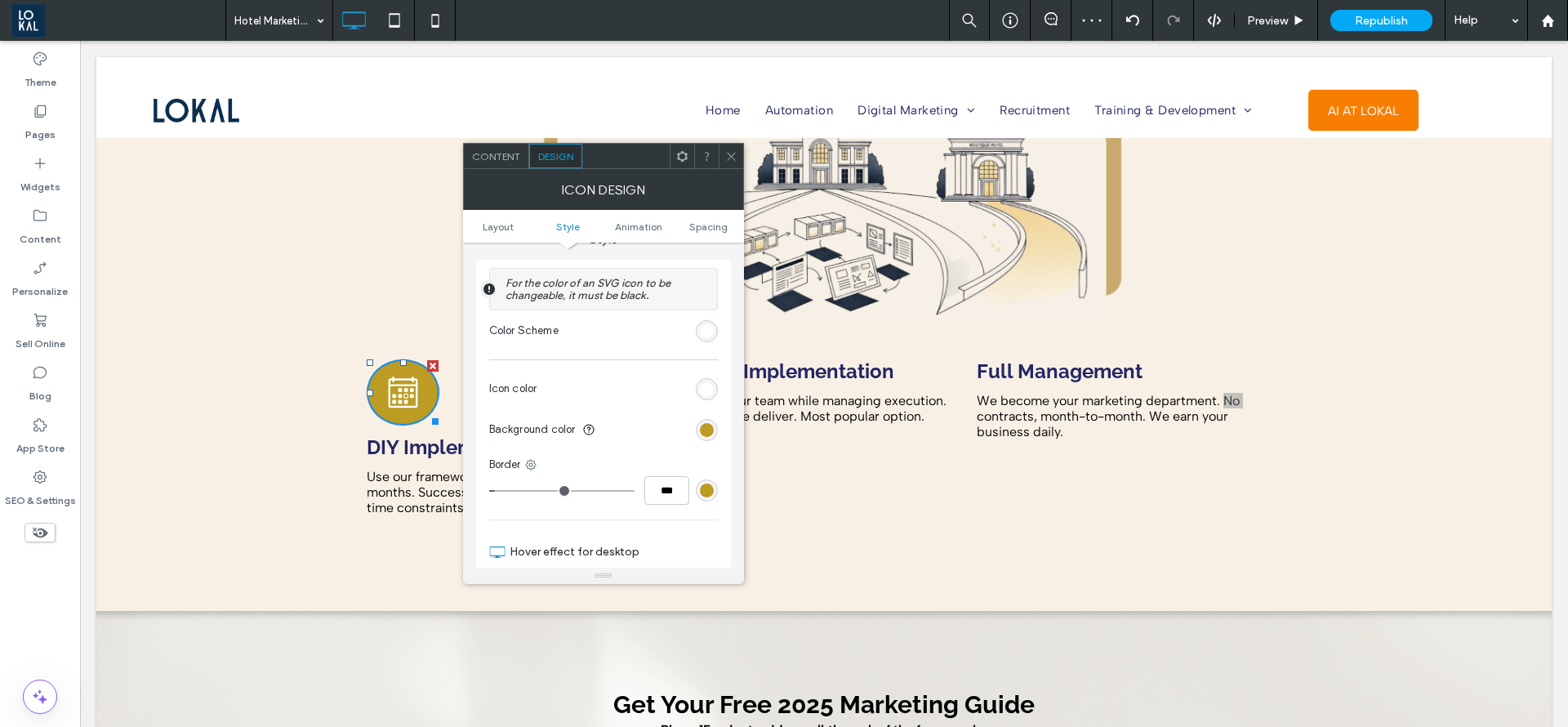
click at [739, 144] on div at bounding box center [731, 156] width 25 height 25
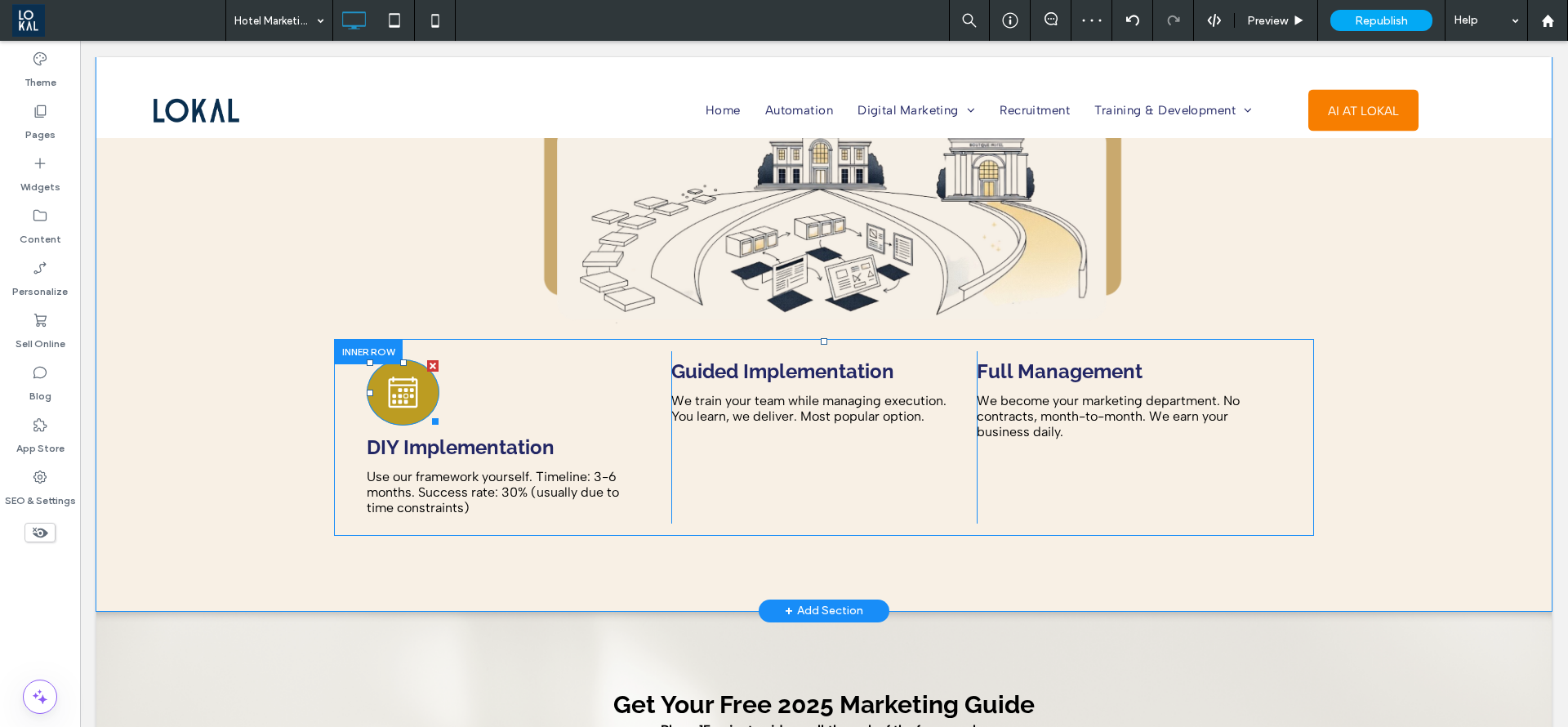
click at [397, 368] on icon at bounding box center [403, 392] width 36 height 64
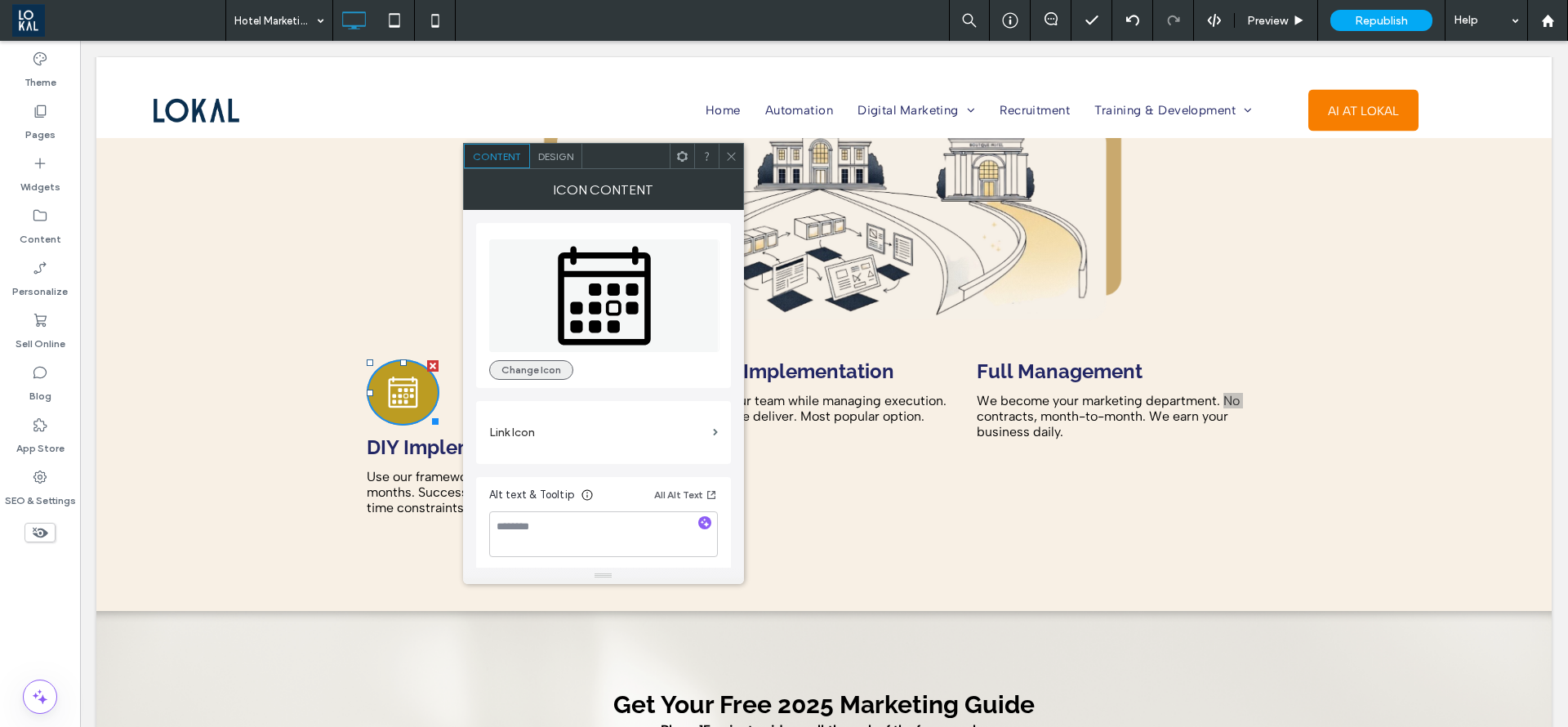
click at [540, 372] on button "Change Icon" at bounding box center [531, 369] width 84 height 20
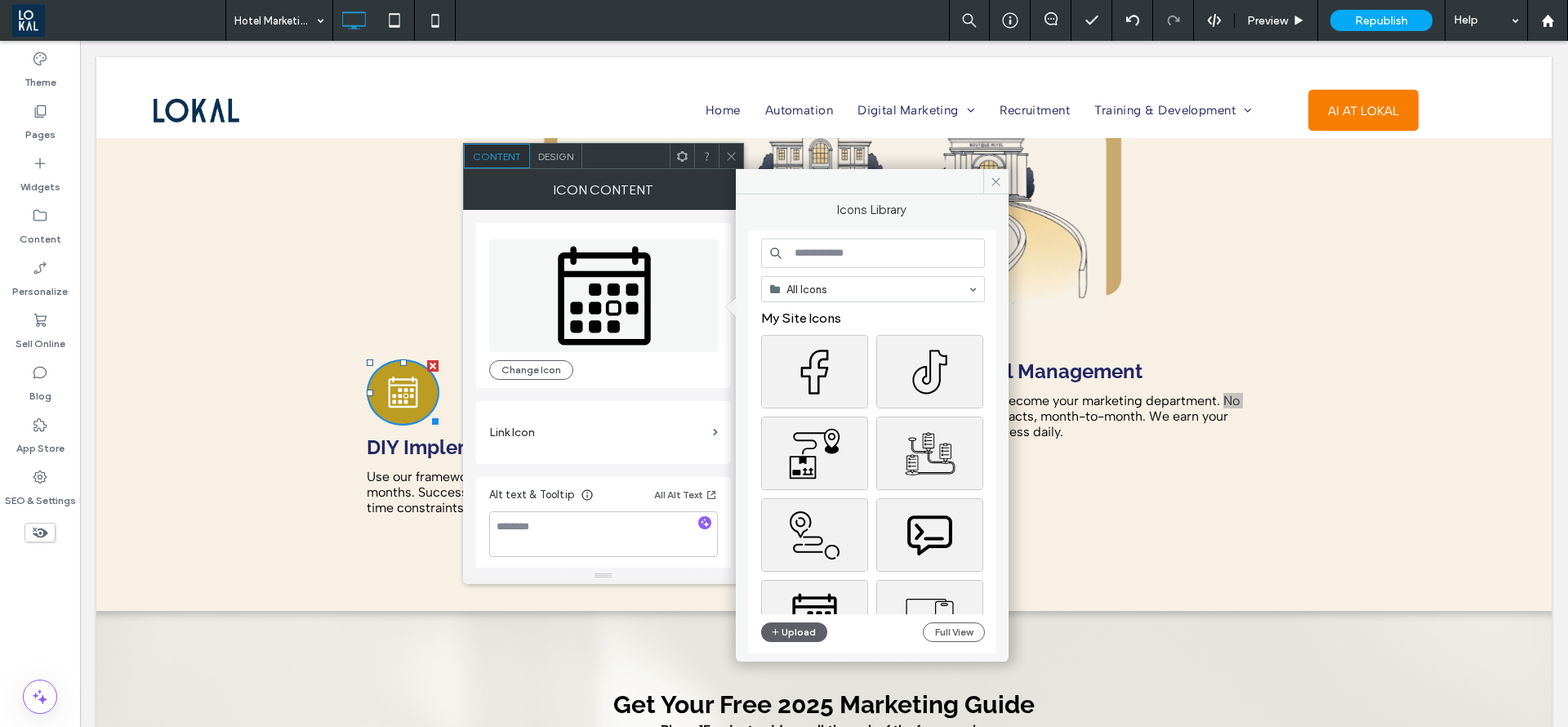
click at [847, 252] on input at bounding box center [873, 253] width 223 height 29
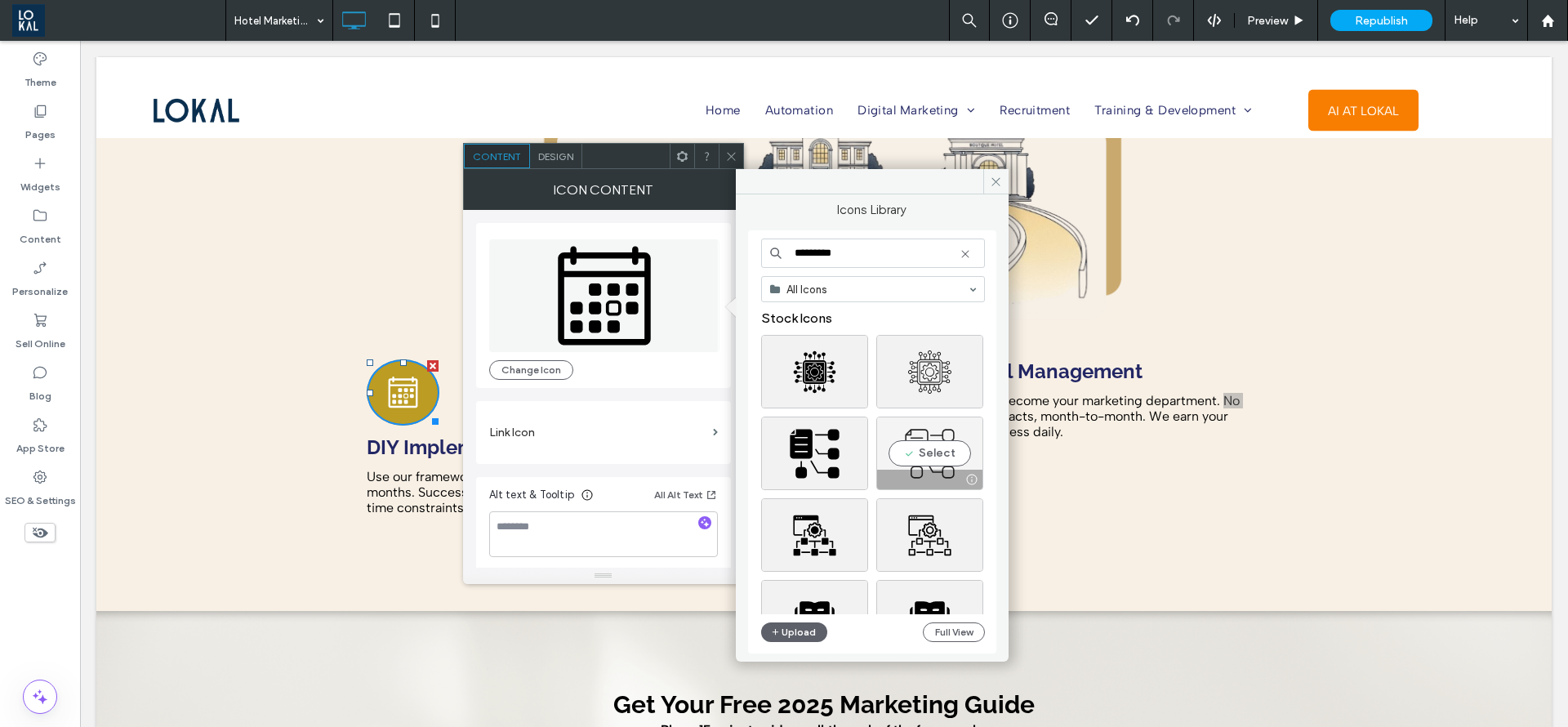
type input "*********"
click at [935, 450] on div "Select" at bounding box center [930, 453] width 107 height 74
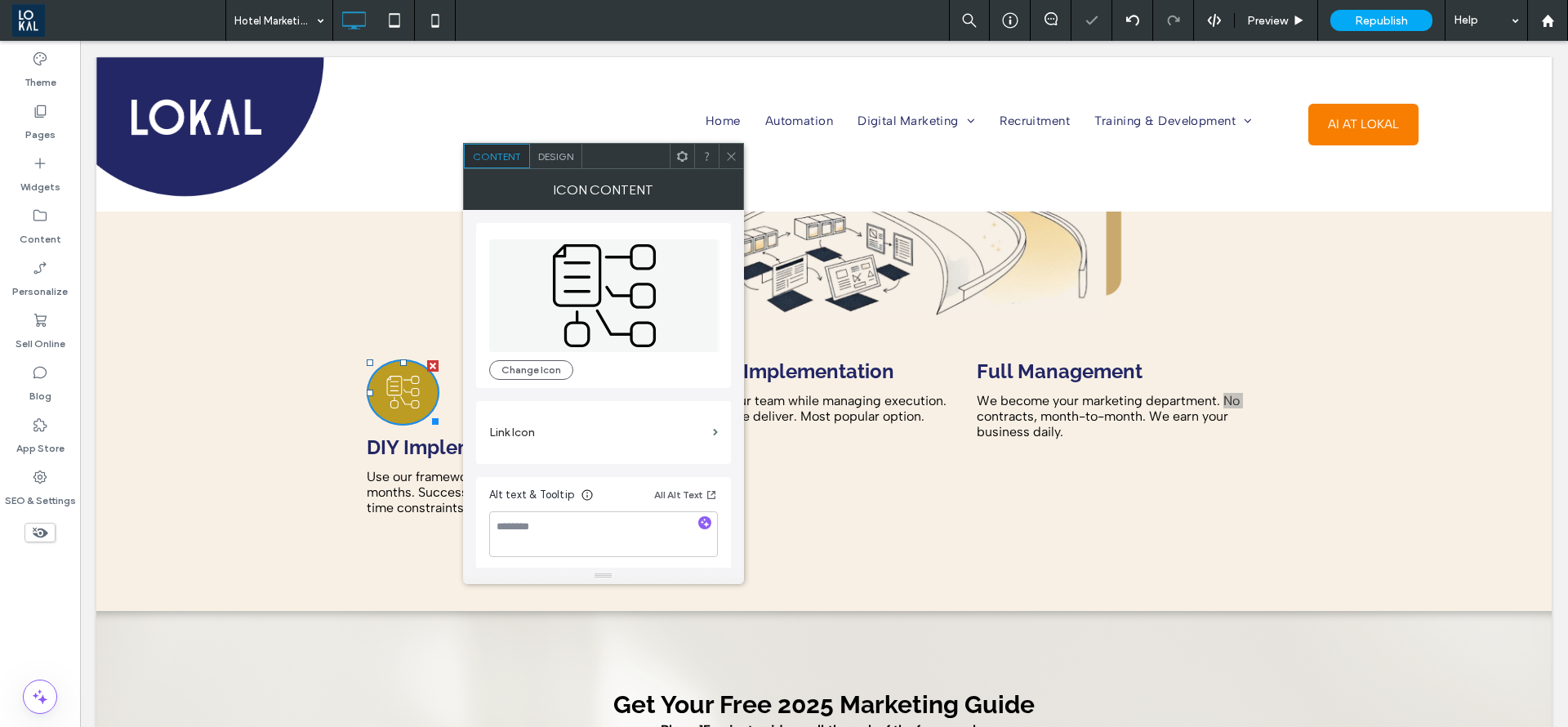
click at [730, 158] on icon at bounding box center [731, 156] width 12 height 12
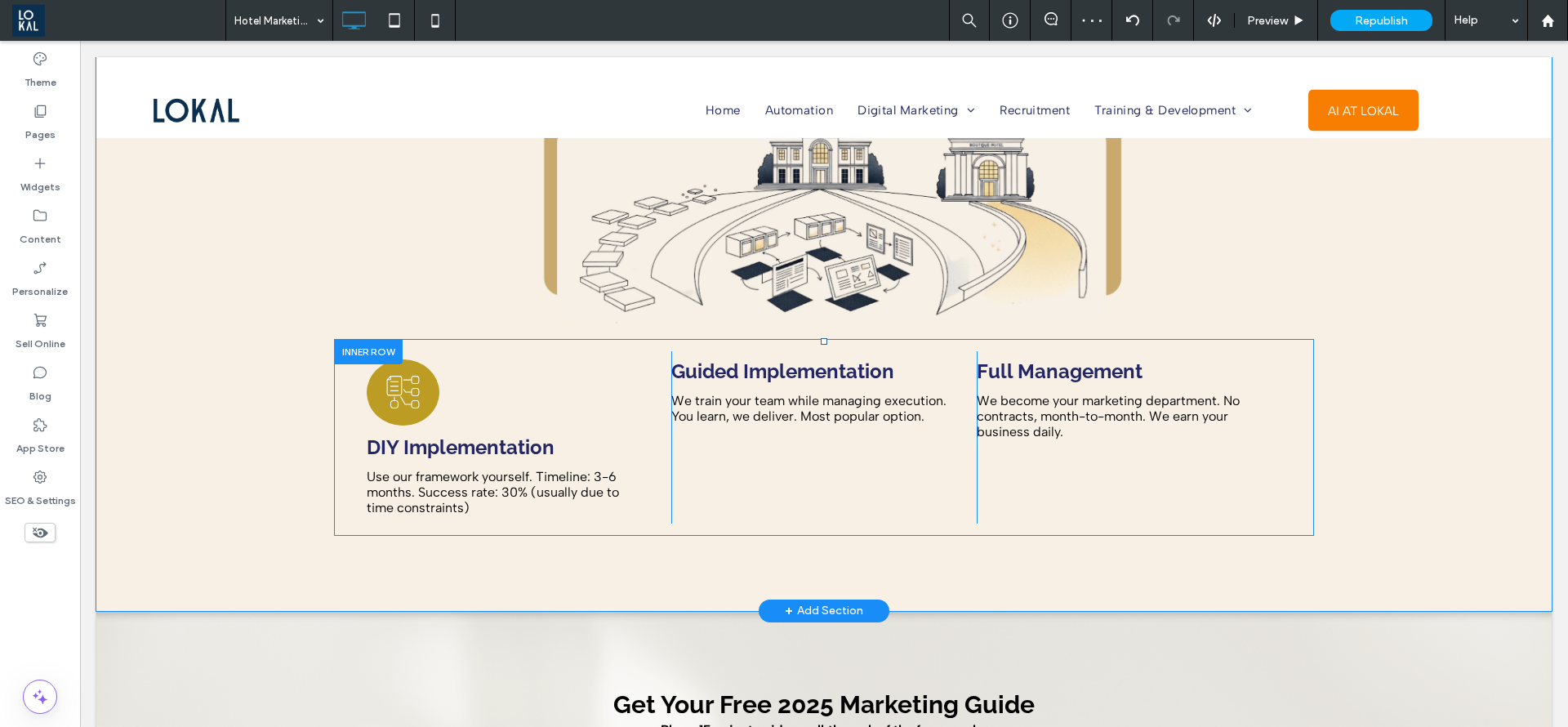
scroll to position [5880, 0]
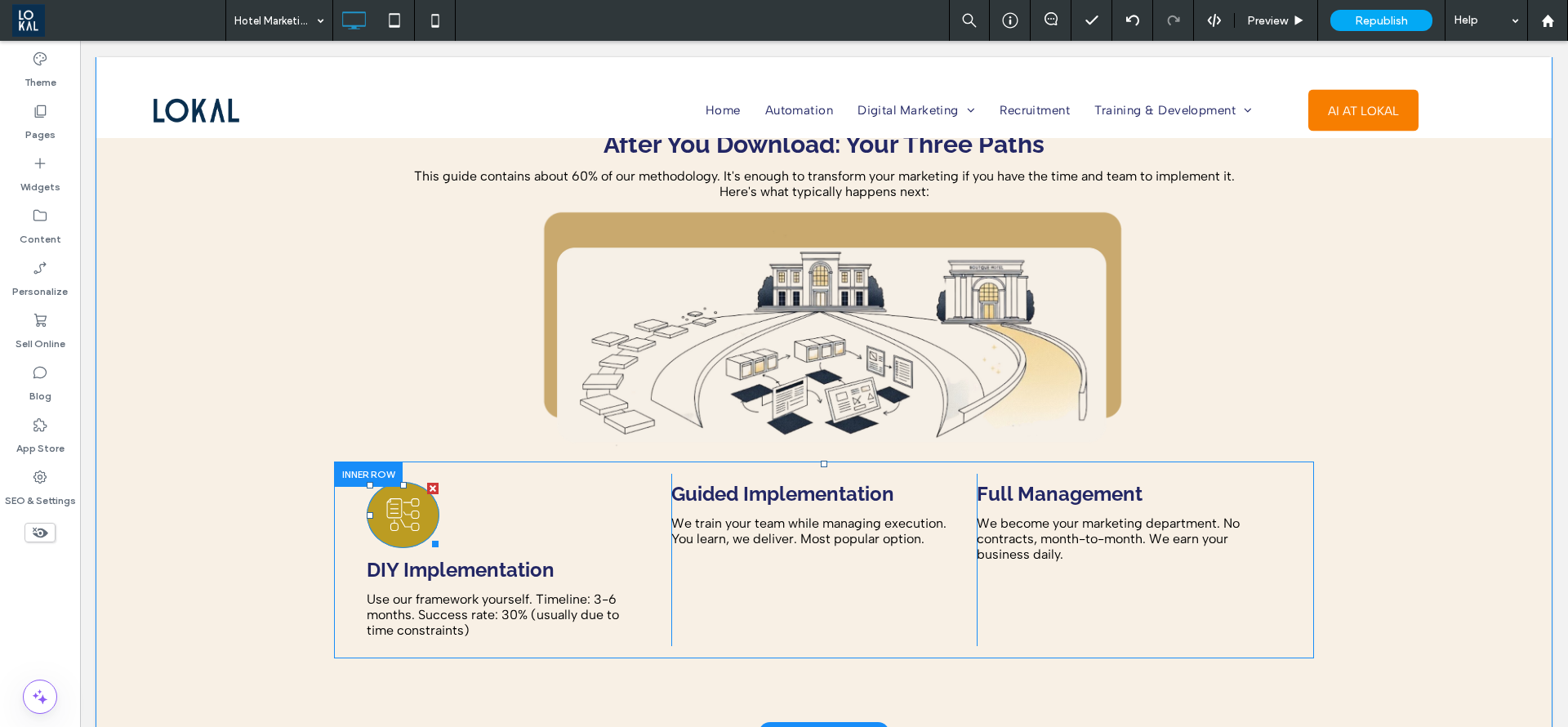
click at [415, 482] on div at bounding box center [402, 515] width 73 height 66
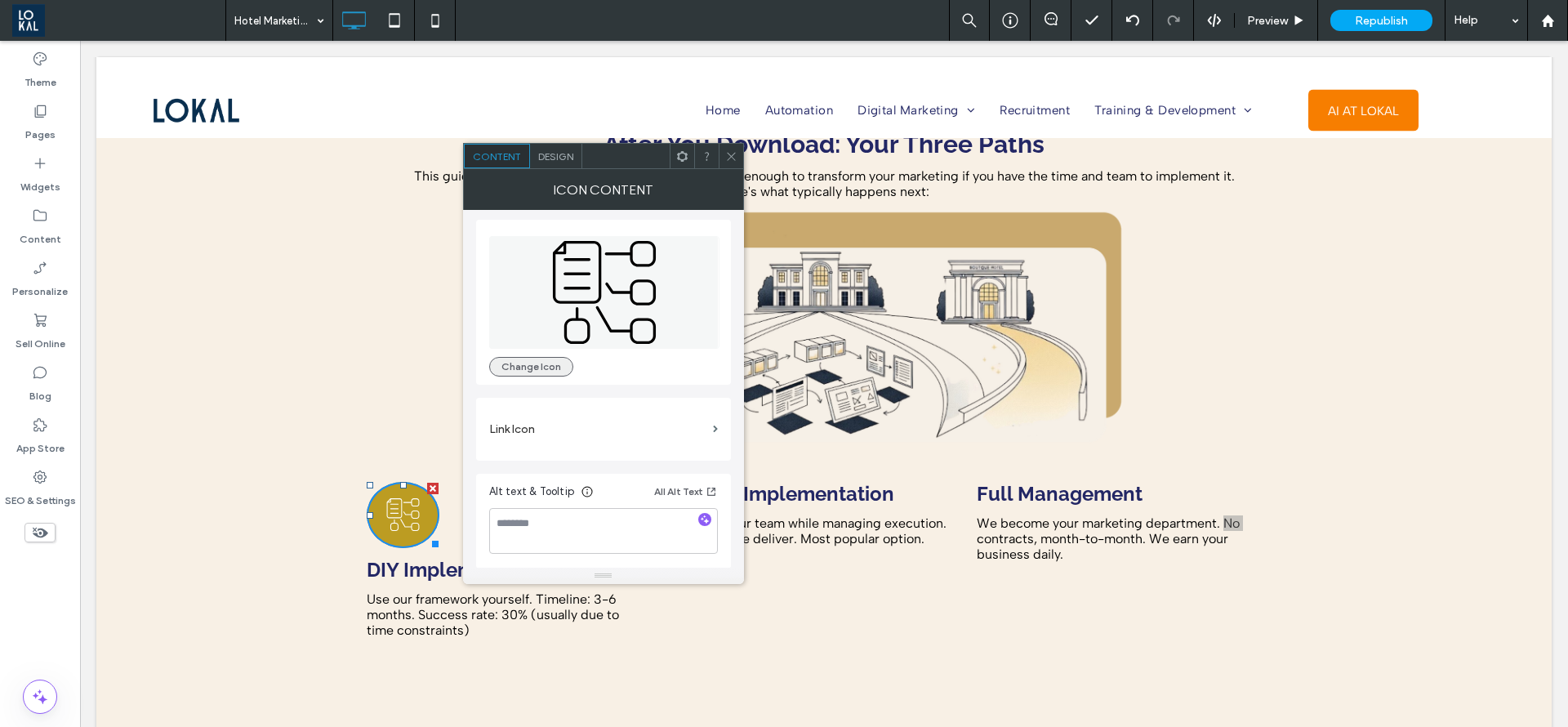
scroll to position [4, 0]
click at [526, 356] on button "Change Icon" at bounding box center [531, 365] width 84 height 20
click at [561, 152] on span "Design" at bounding box center [556, 156] width 35 height 12
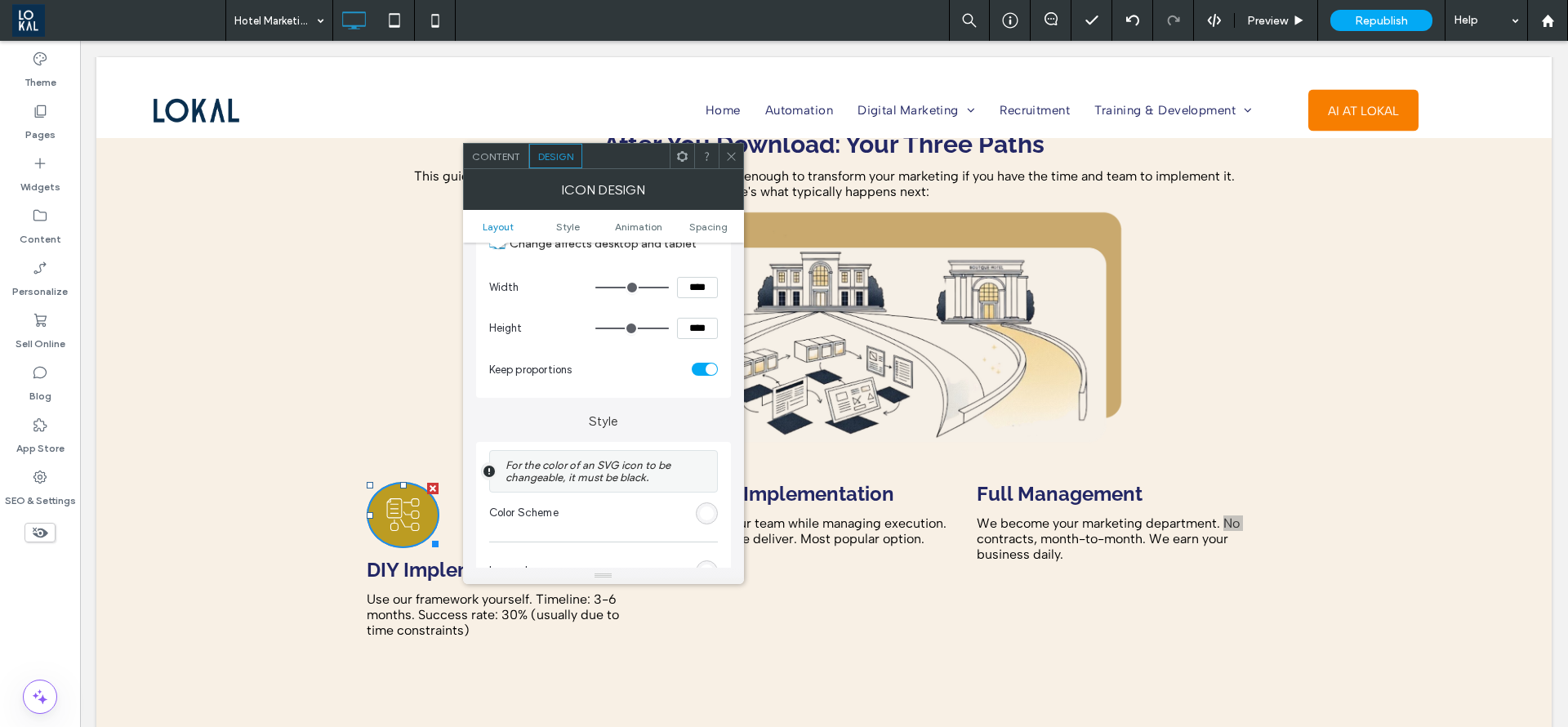
scroll to position [245, 0]
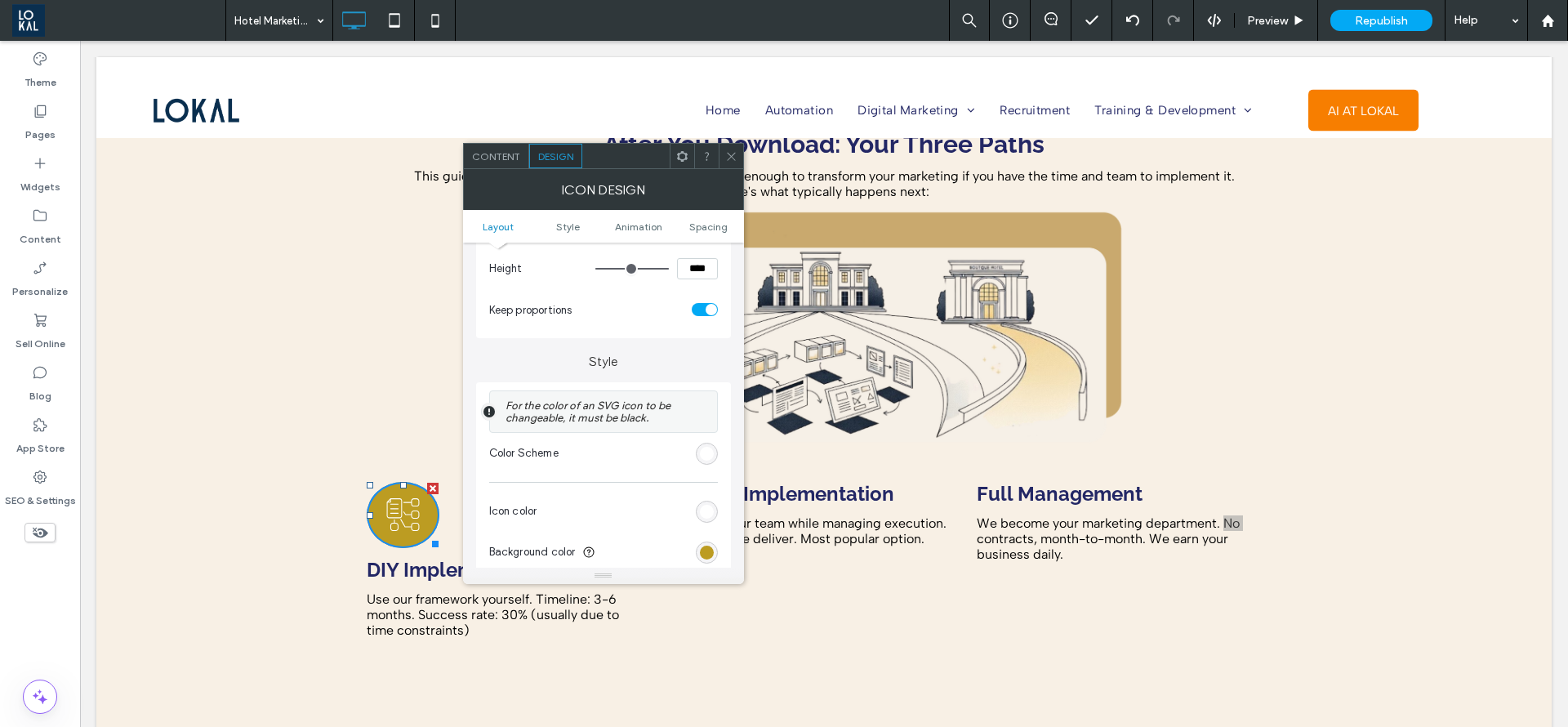
click at [698, 547] on div "rgb(188, 156, 34)" at bounding box center [706, 552] width 22 height 22
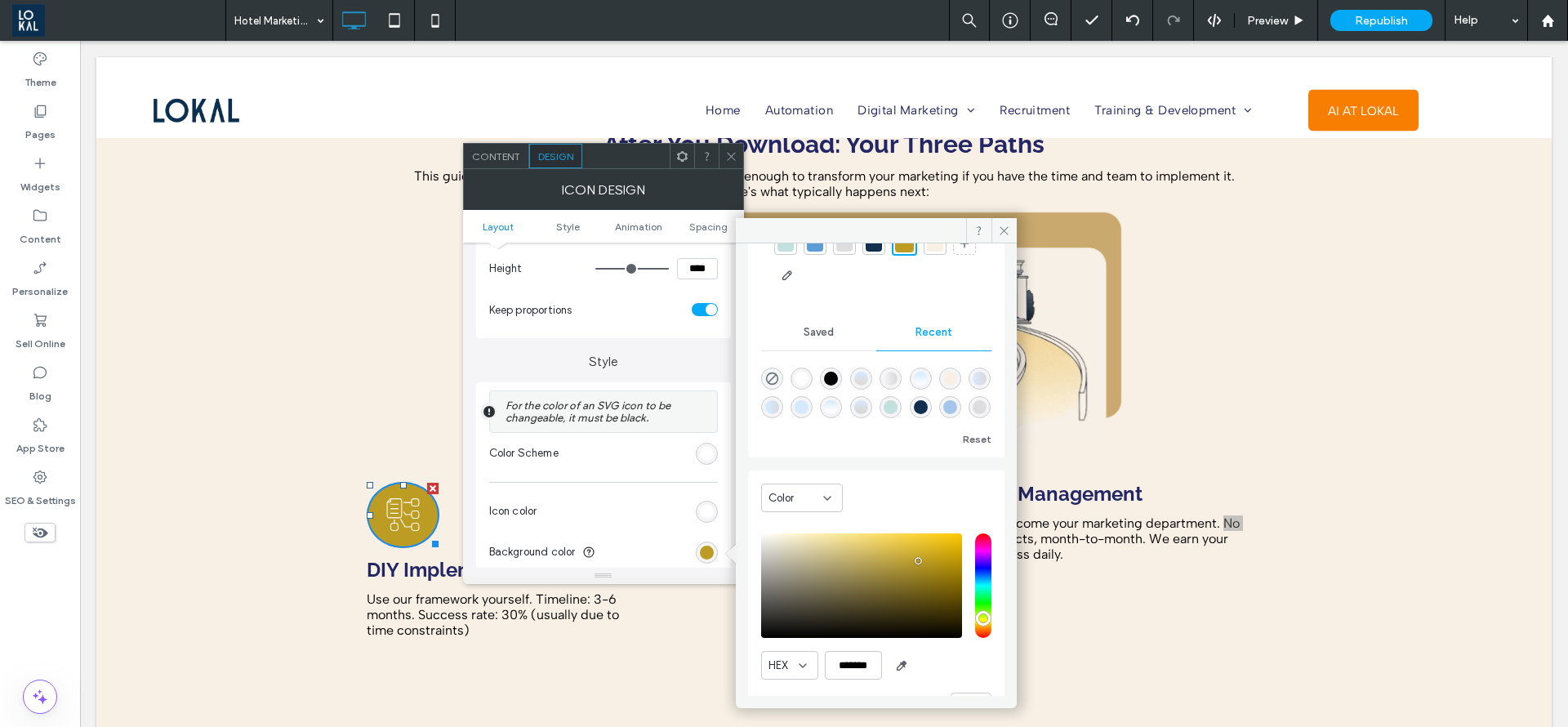
scroll to position [162, 0]
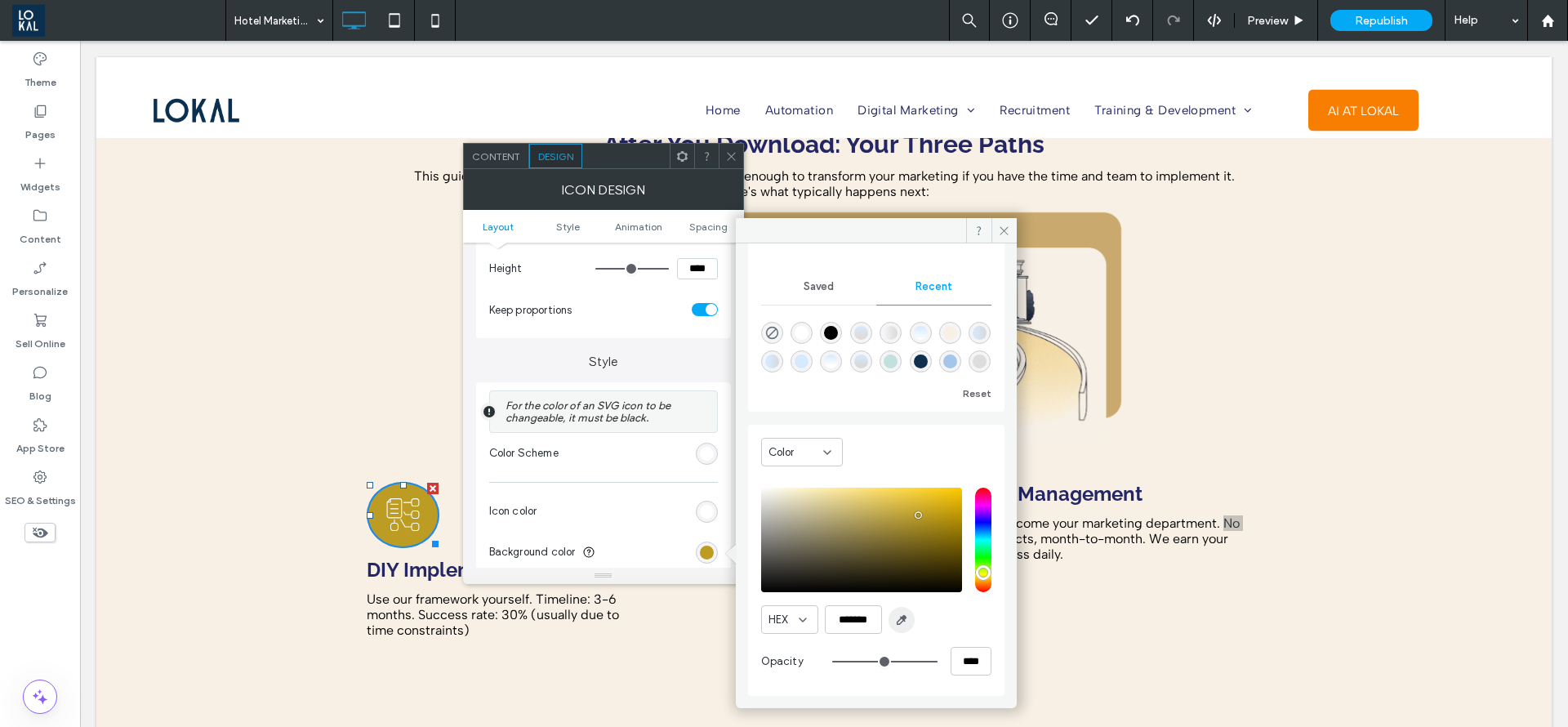
click at [890, 625] on span "button" at bounding box center [902, 620] width 27 height 27
type input "*******"
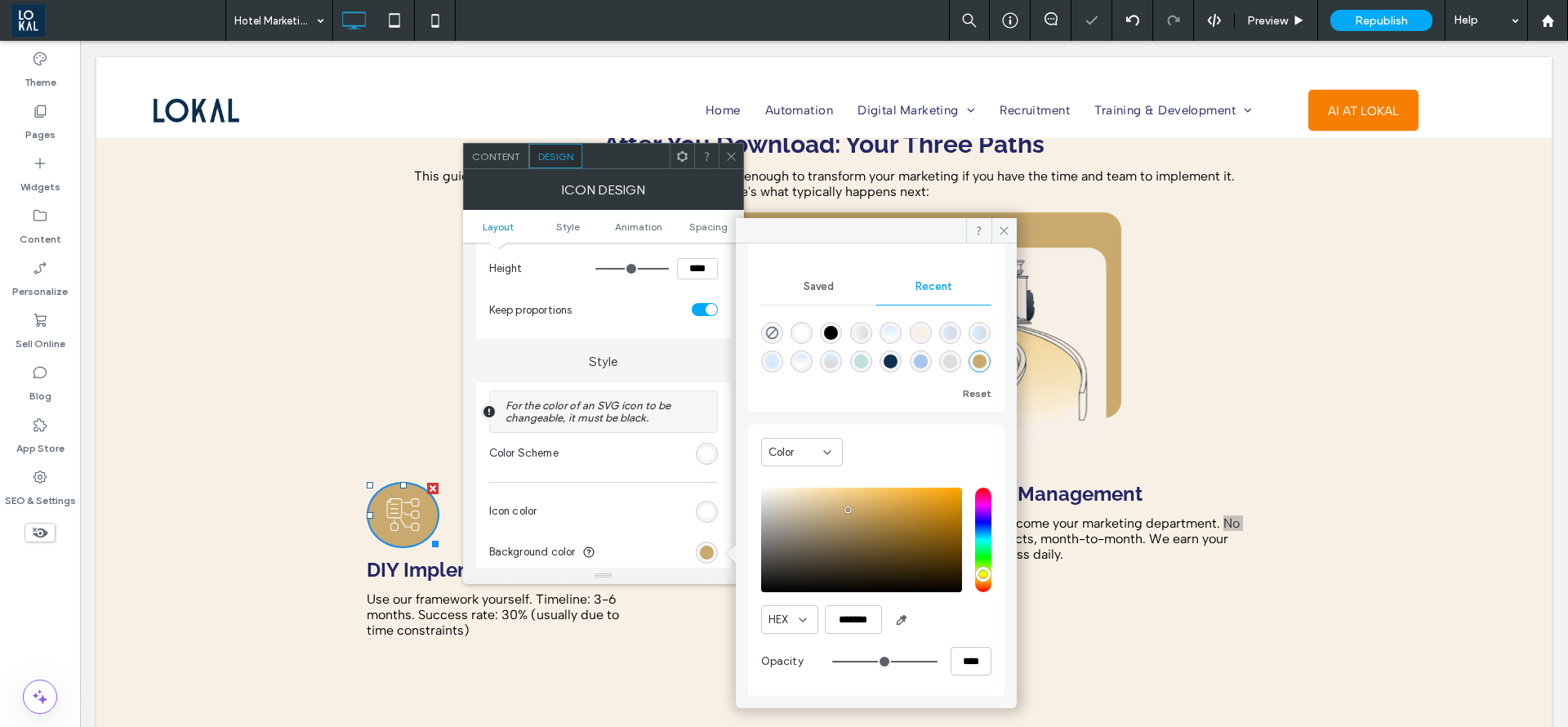
click at [739, 155] on div at bounding box center [731, 156] width 25 height 25
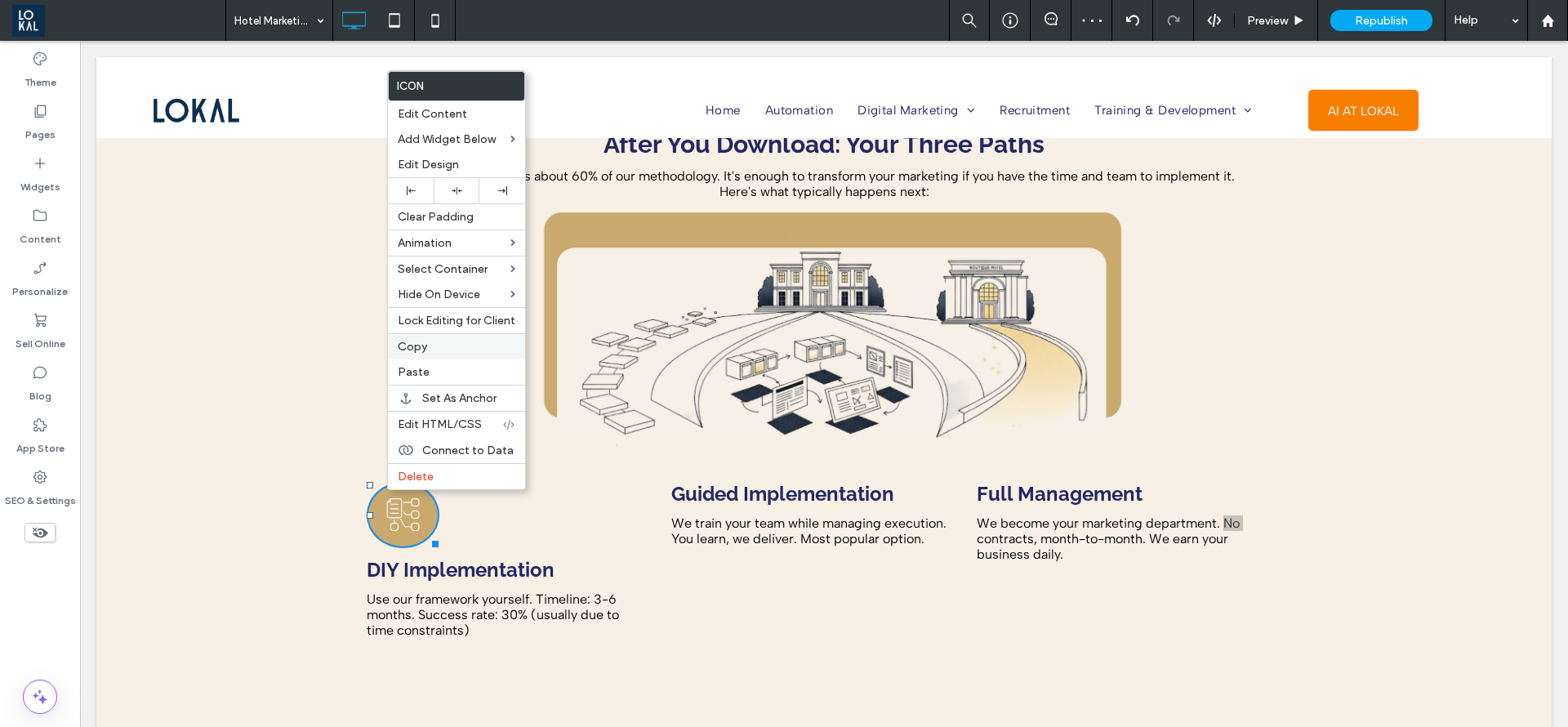
click at [437, 346] on label "Copy" at bounding box center [456, 346] width 117 height 14
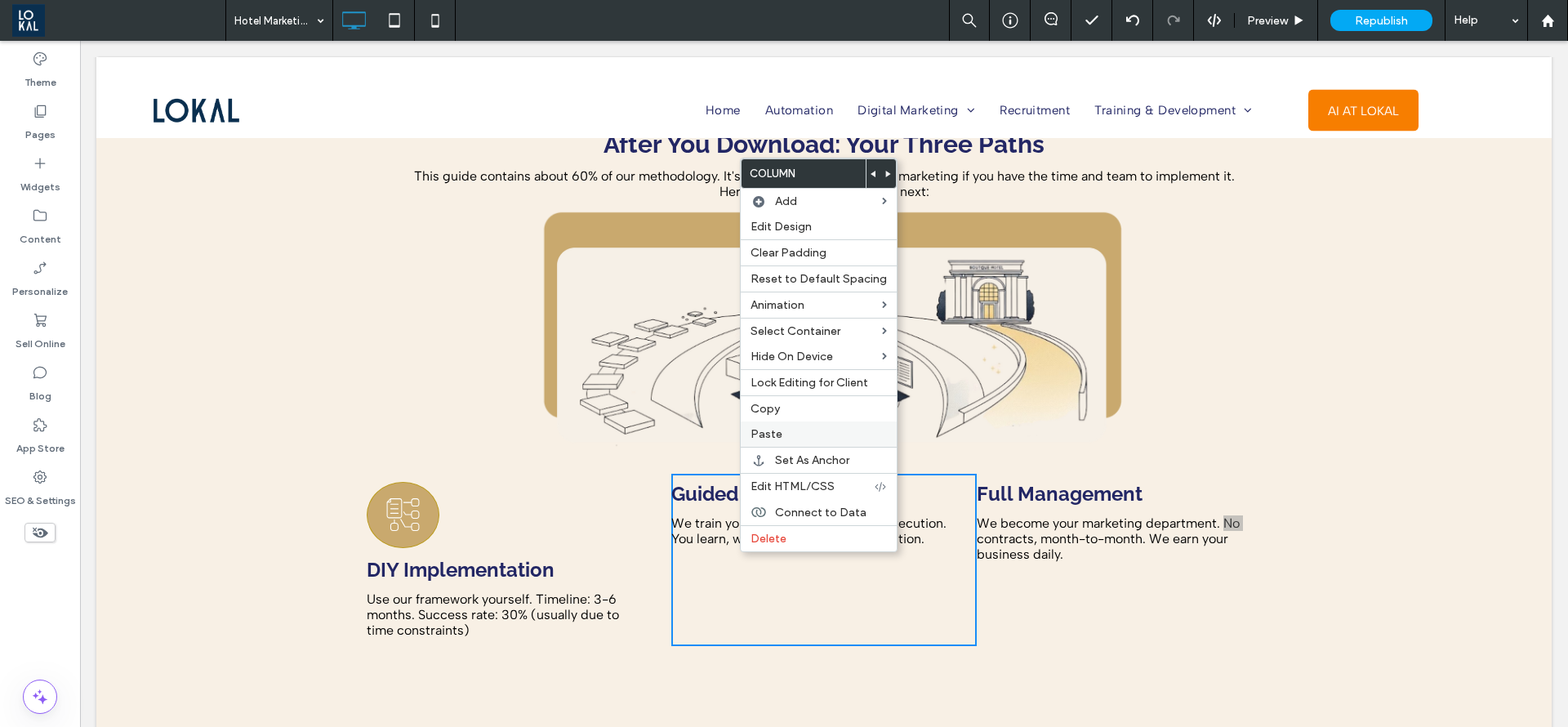
click at [775, 434] on span "Paste" at bounding box center [767, 434] width 32 height 14
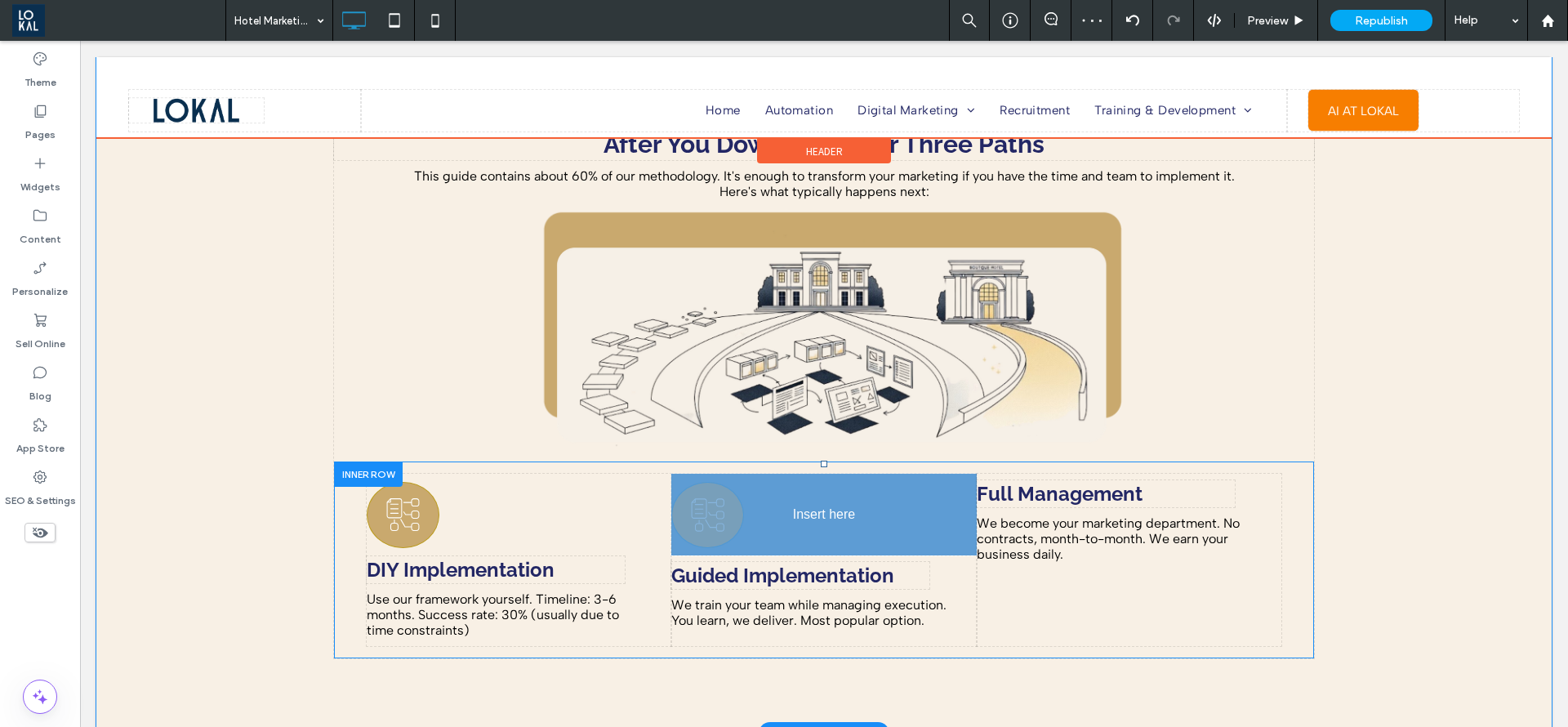
drag, startPoint x: 805, startPoint y: 557, endPoint x: 777, endPoint y: 465, distance: 96.2
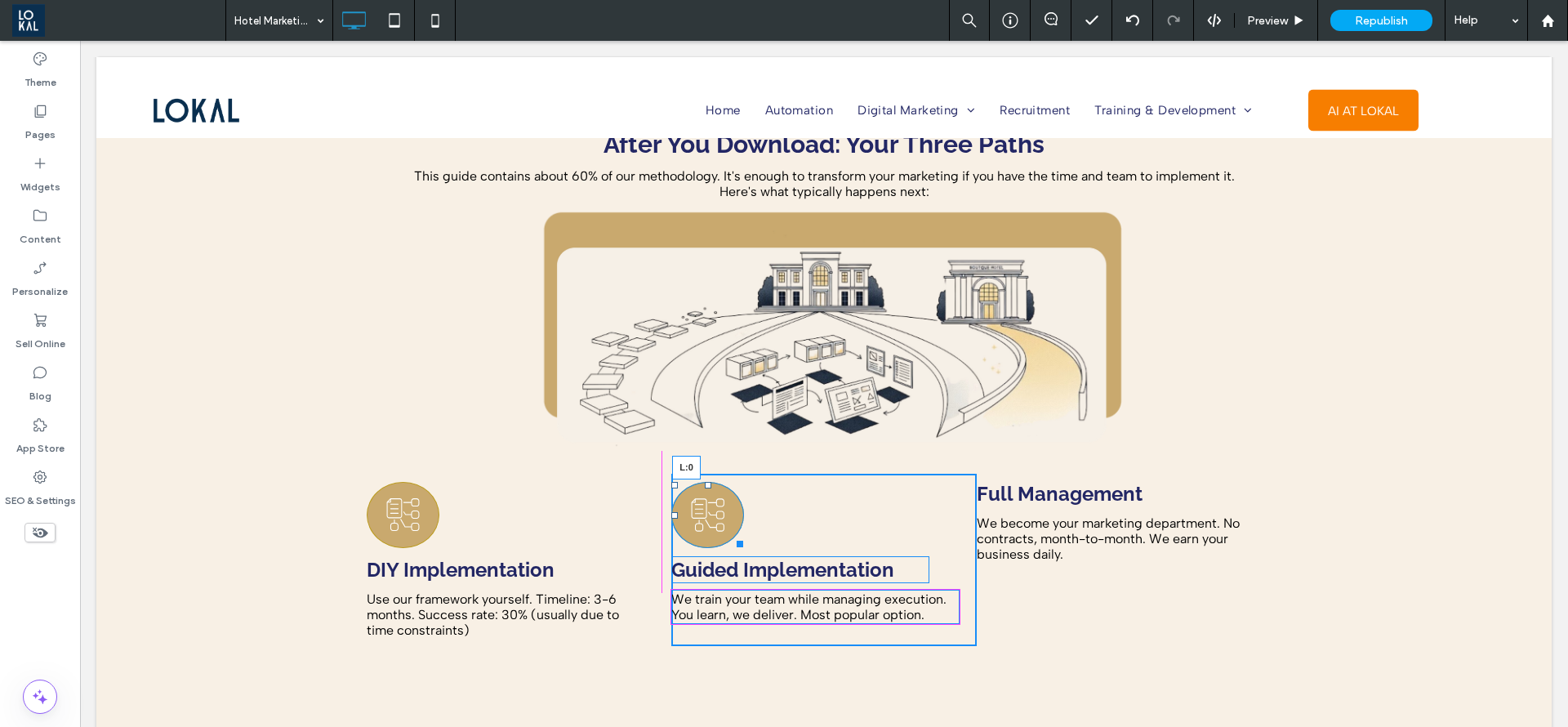
drag, startPoint x: 779, startPoint y: 483, endPoint x: 663, endPoint y: 501, distance: 117.4
click at [671, 501] on div "L:0 Guided Implementation We train your team while managing execution. You lear…" at bounding box center [824, 559] width 305 height 172
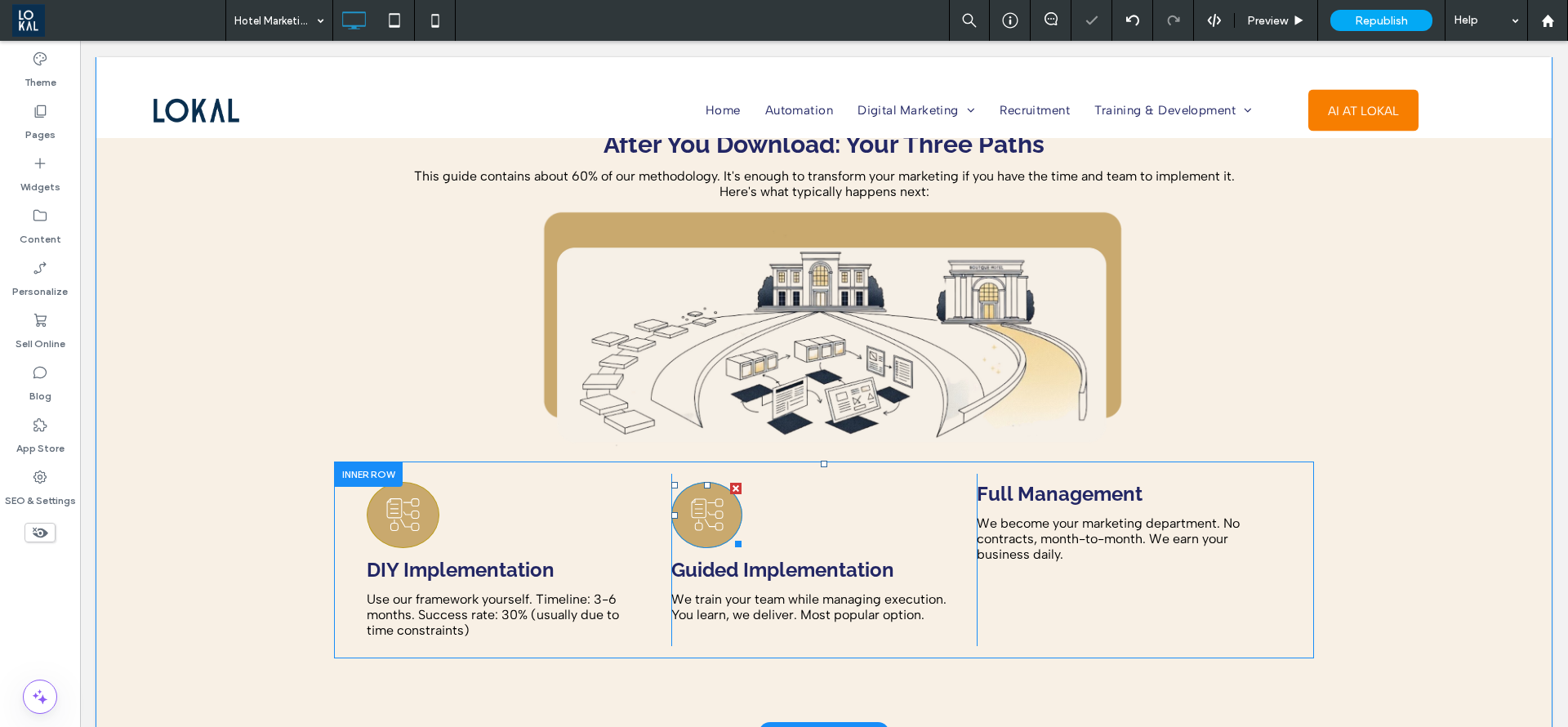
click at [703, 499] on icon at bounding box center [707, 515] width 32 height 32
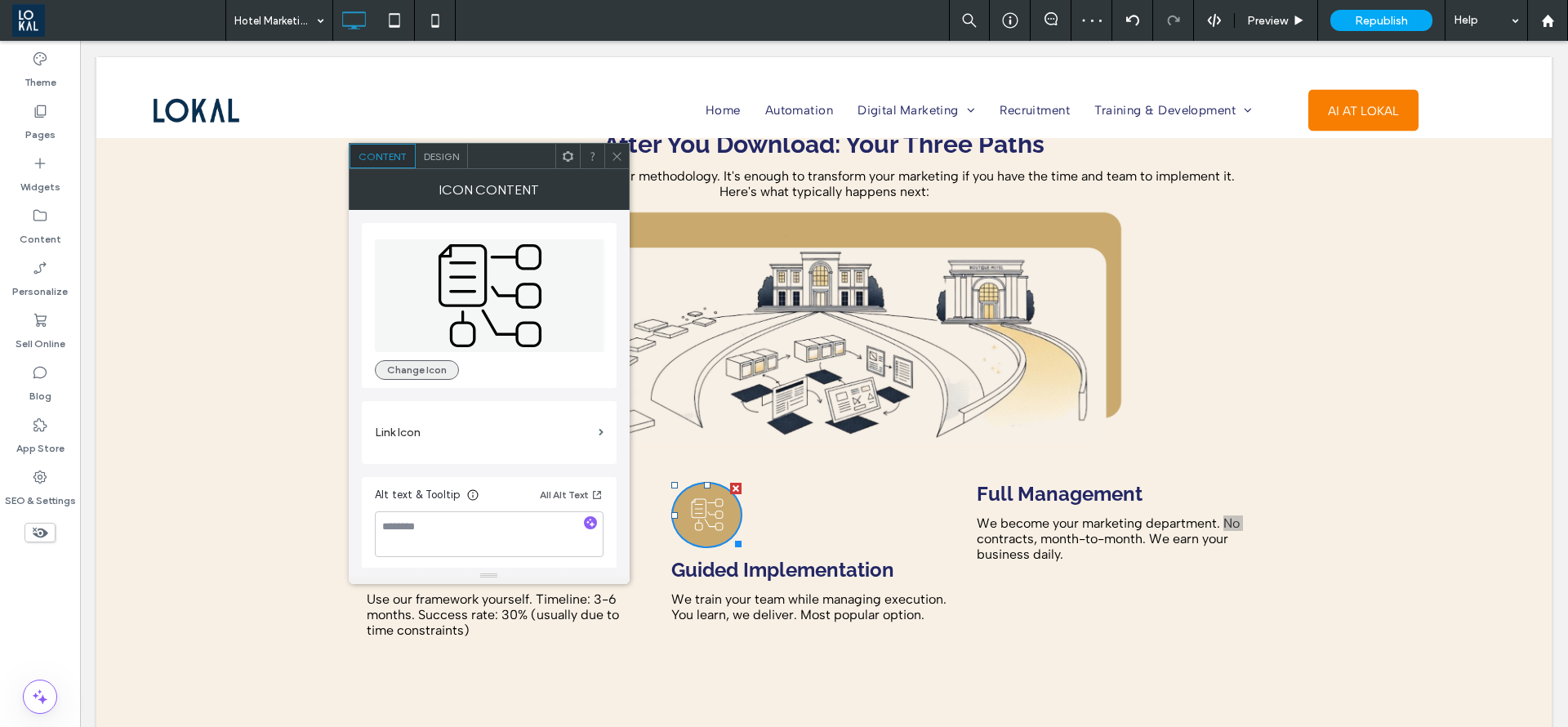
click at [434, 379] on div "Change Icon" at bounding box center [489, 306] width 255 height 165
click at [433, 362] on button "Change Icon" at bounding box center [417, 369] width 84 height 20
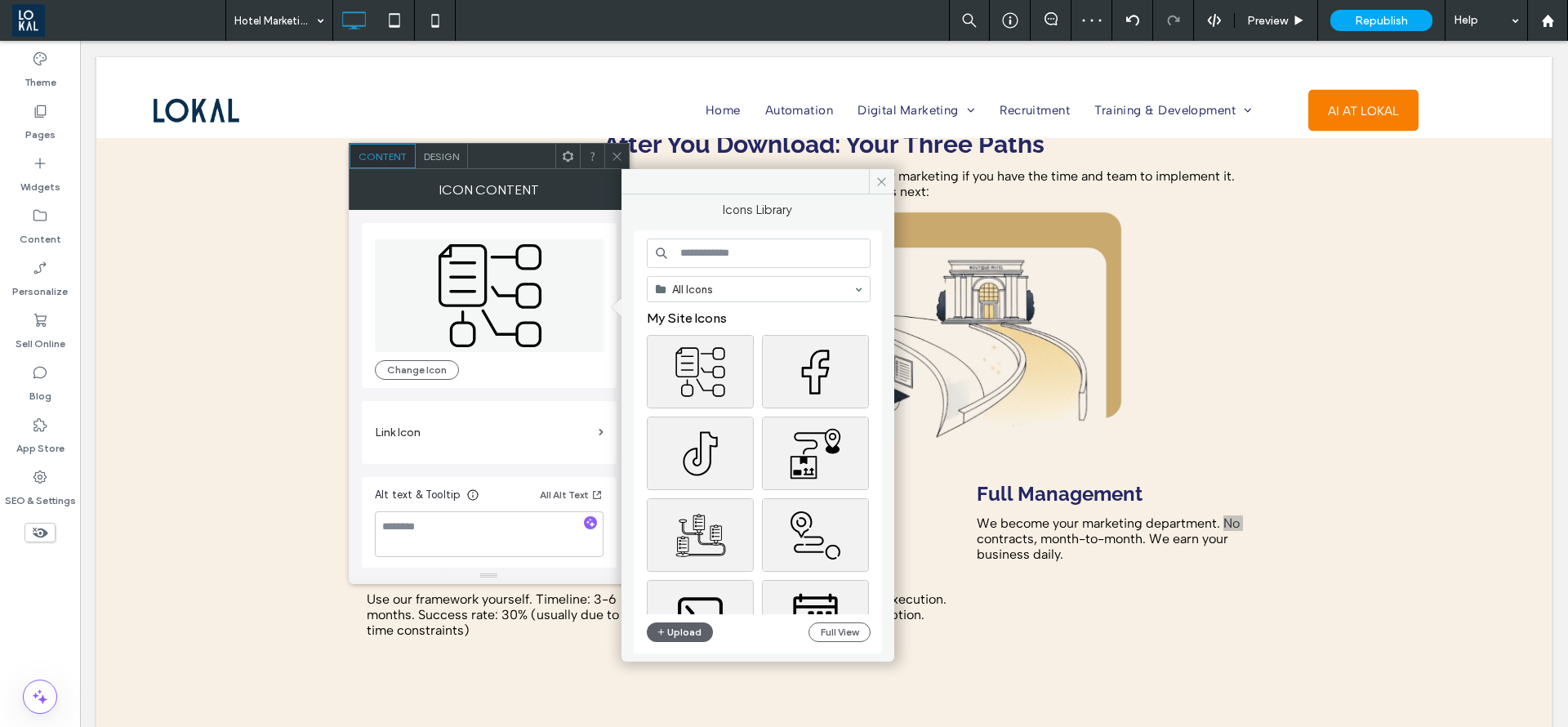
click at [723, 245] on input at bounding box center [758, 253] width 223 height 29
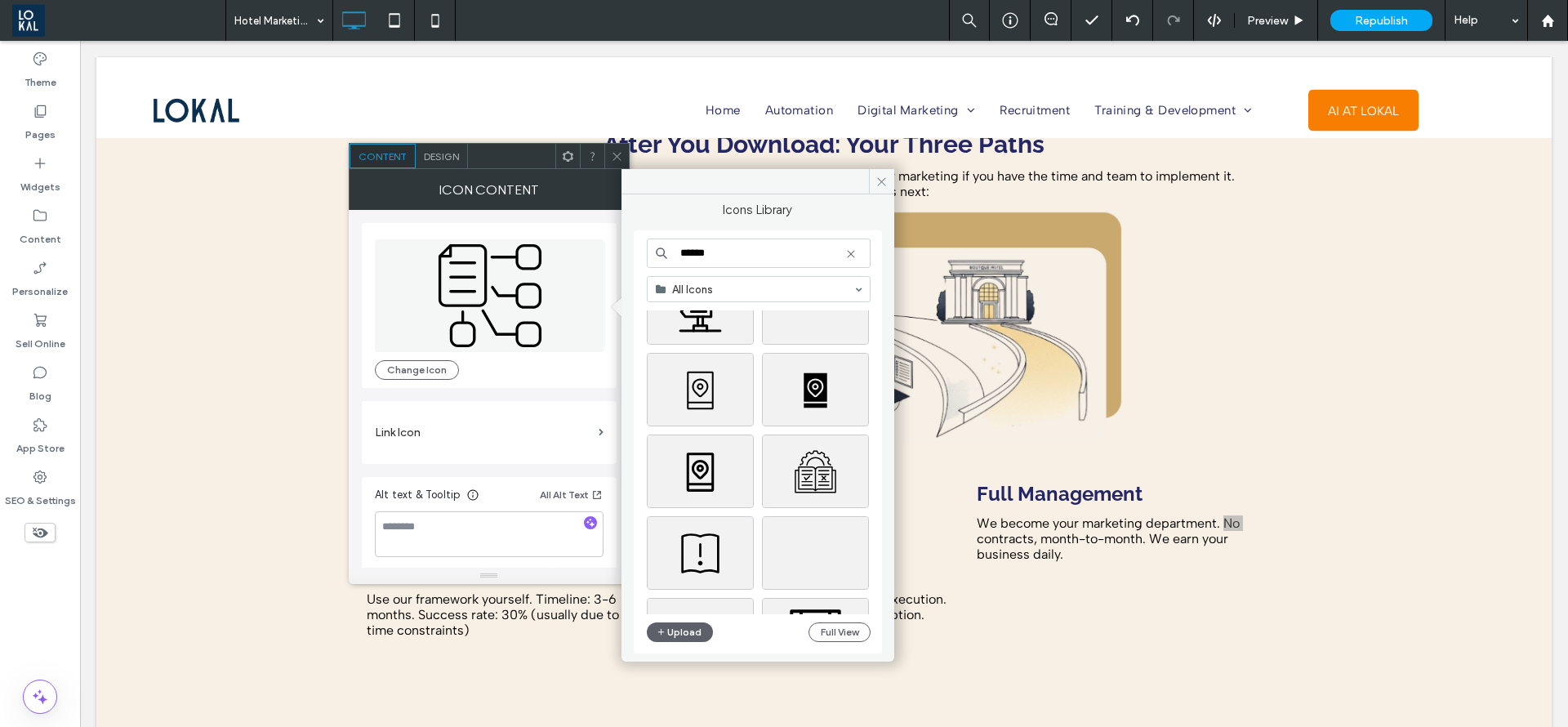
scroll to position [245, 0]
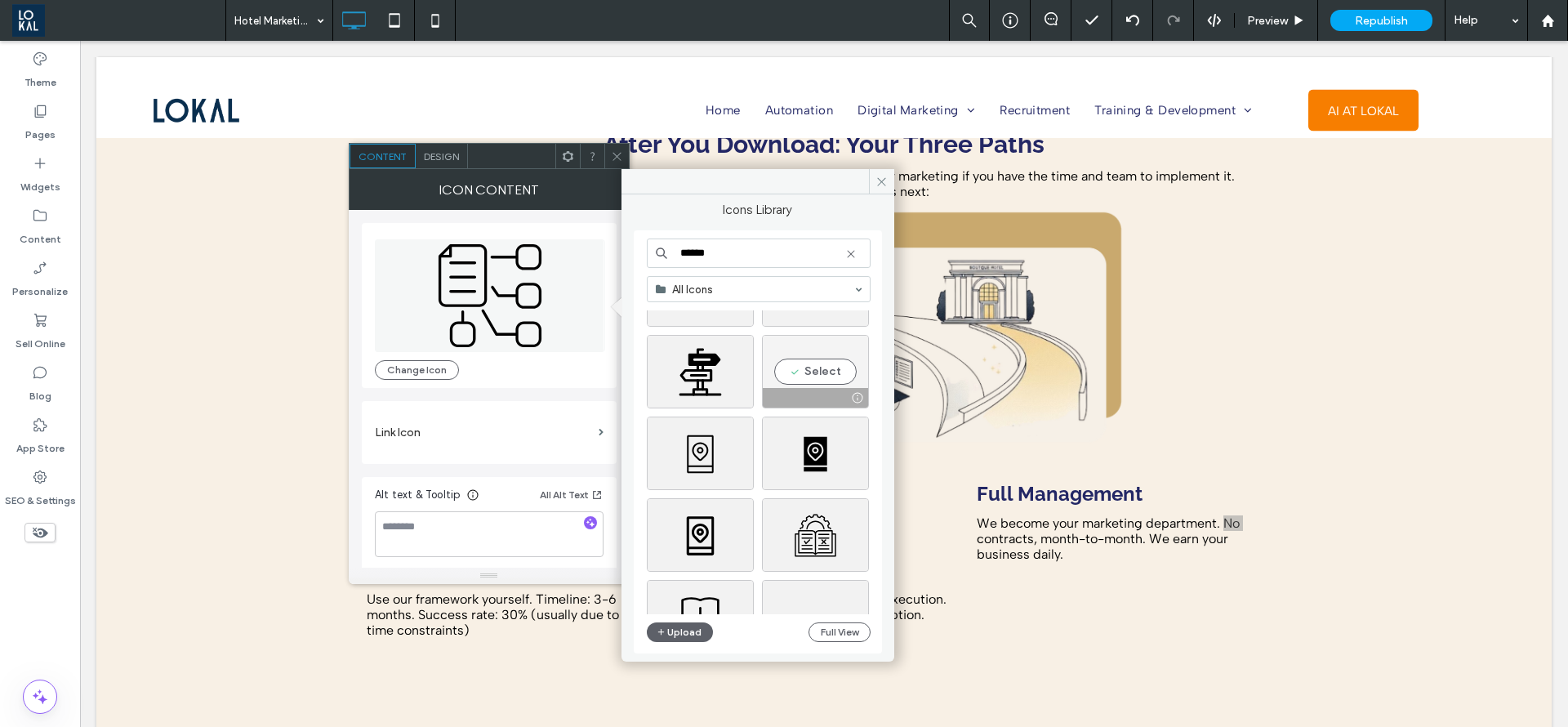
type input "******"
click at [800, 361] on div "Select" at bounding box center [815, 372] width 107 height 74
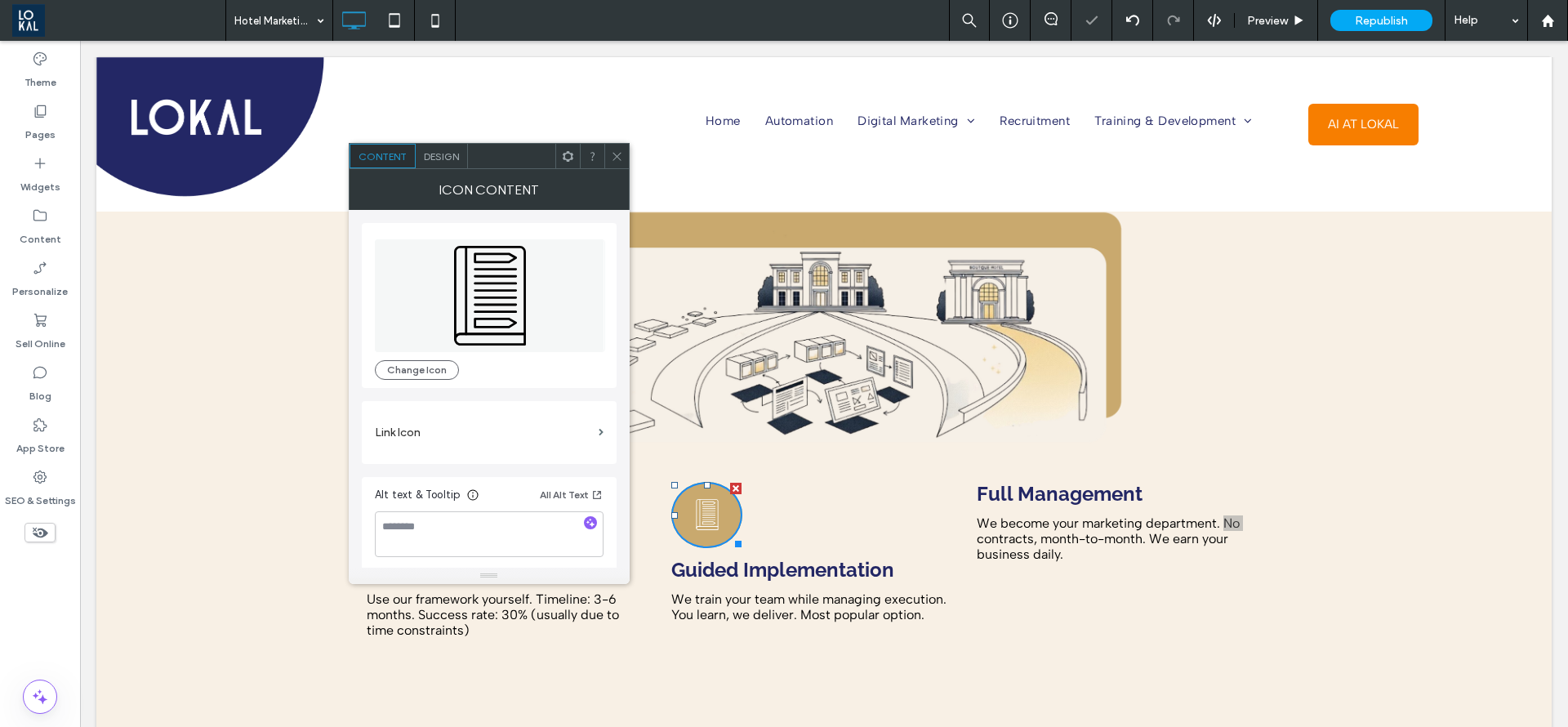
click at [618, 167] on span at bounding box center [616, 156] width 12 height 25
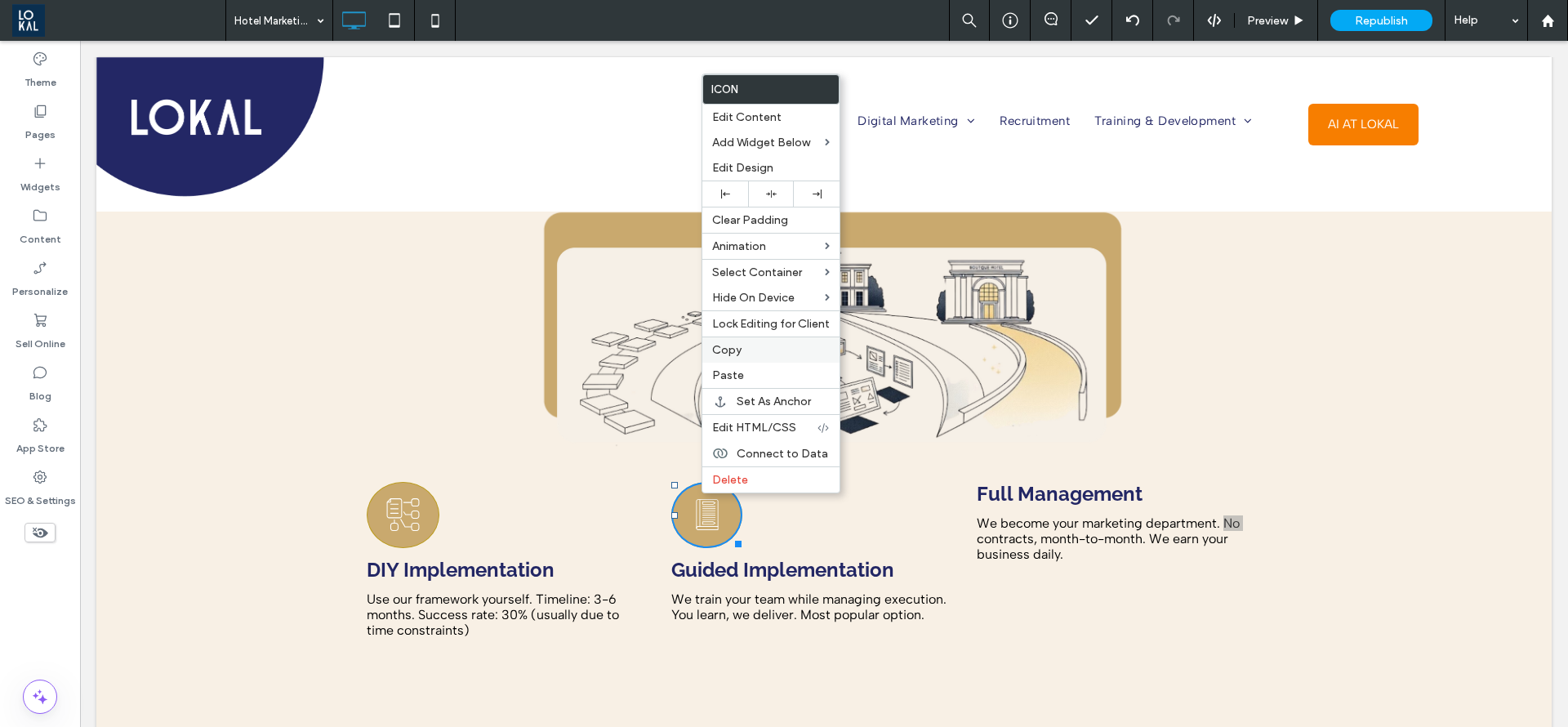
click at [775, 349] on label "Copy" at bounding box center [771, 349] width 117 height 14
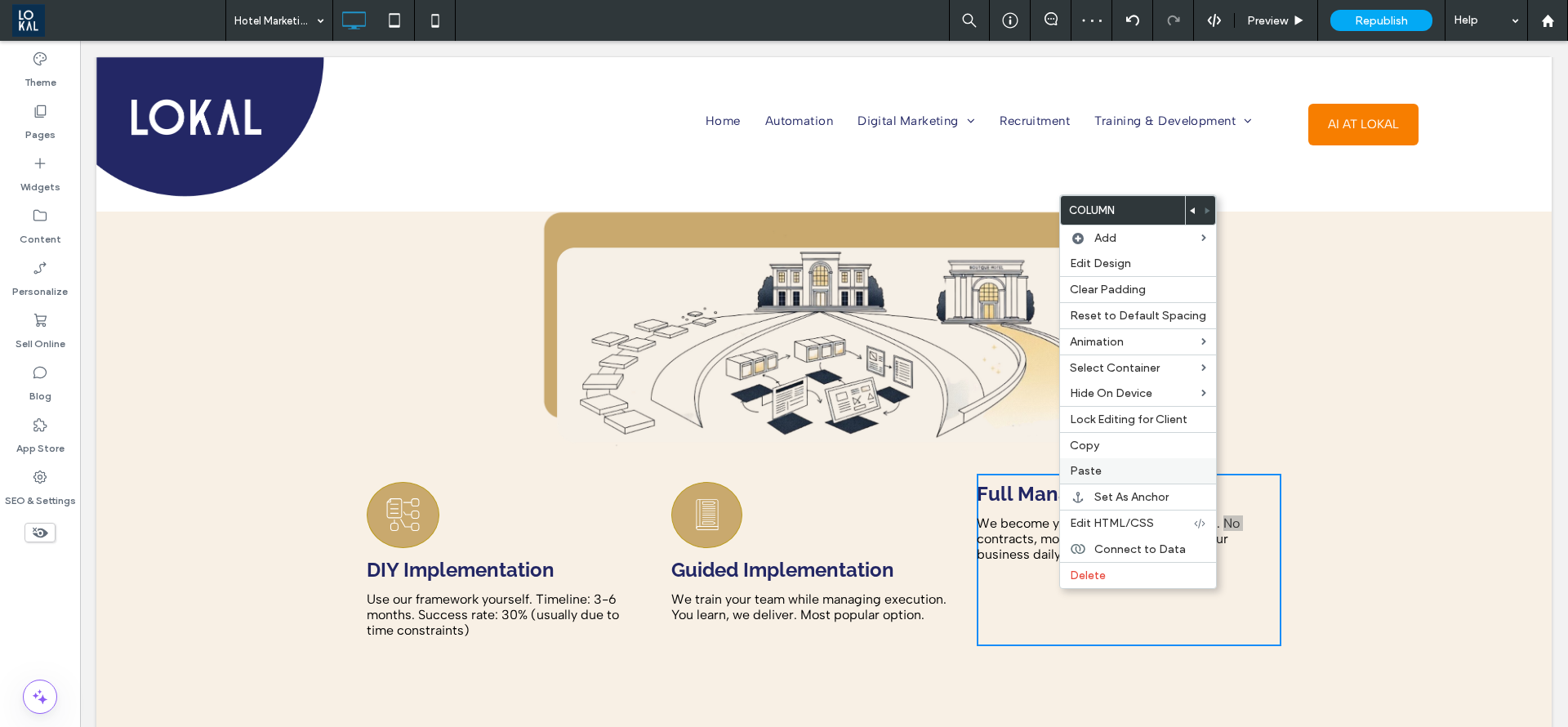
click at [1089, 470] on span "Paste" at bounding box center [1086, 470] width 32 height 14
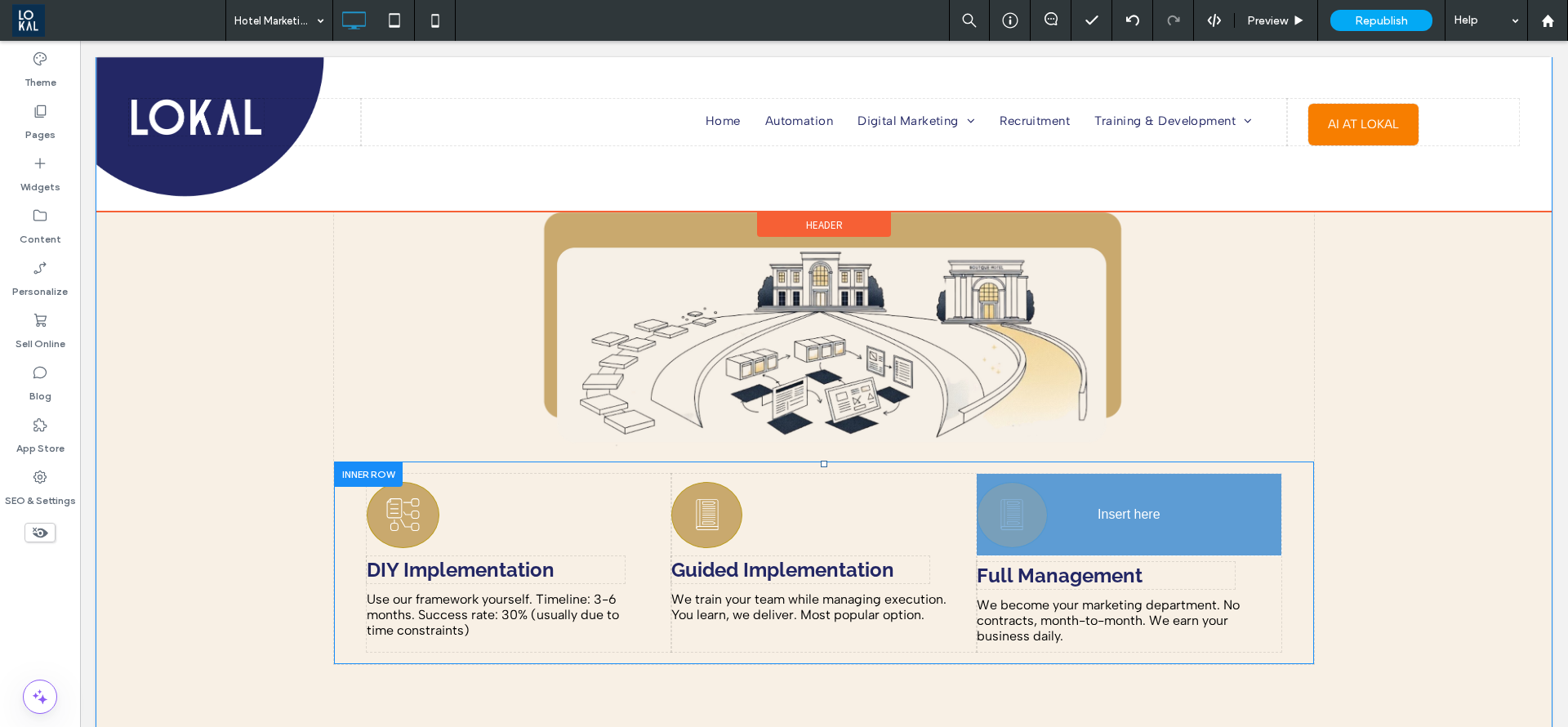
drag, startPoint x: 1128, startPoint y: 579, endPoint x: 1117, endPoint y: 458, distance: 121.5
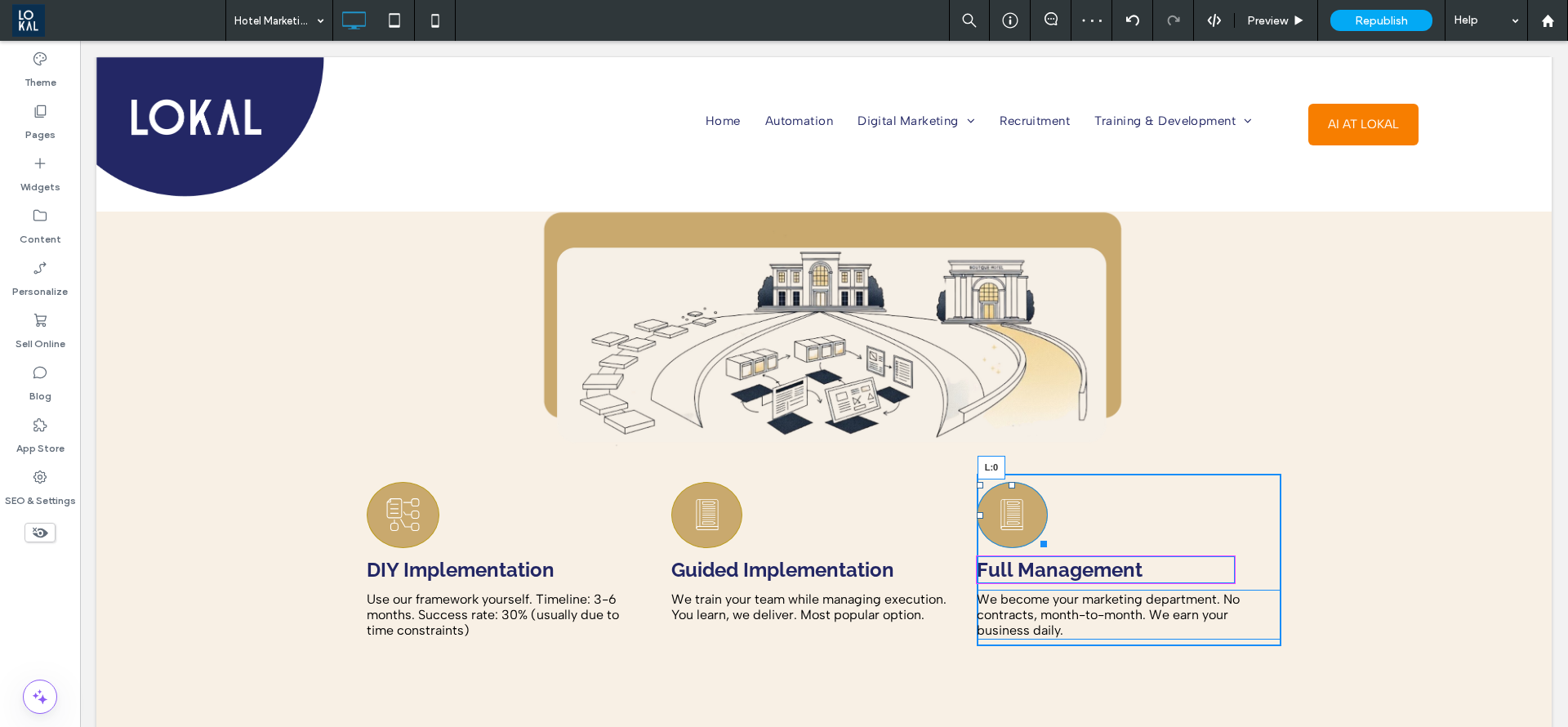
drag, startPoint x: 1086, startPoint y: 483, endPoint x: 964, endPoint y: 491, distance: 122.3
click at [964, 491] on div "DIY Implementation Use our framework yourself. Timeline: 3-6 months. Success ra…" at bounding box center [824, 559] width 915 height 172
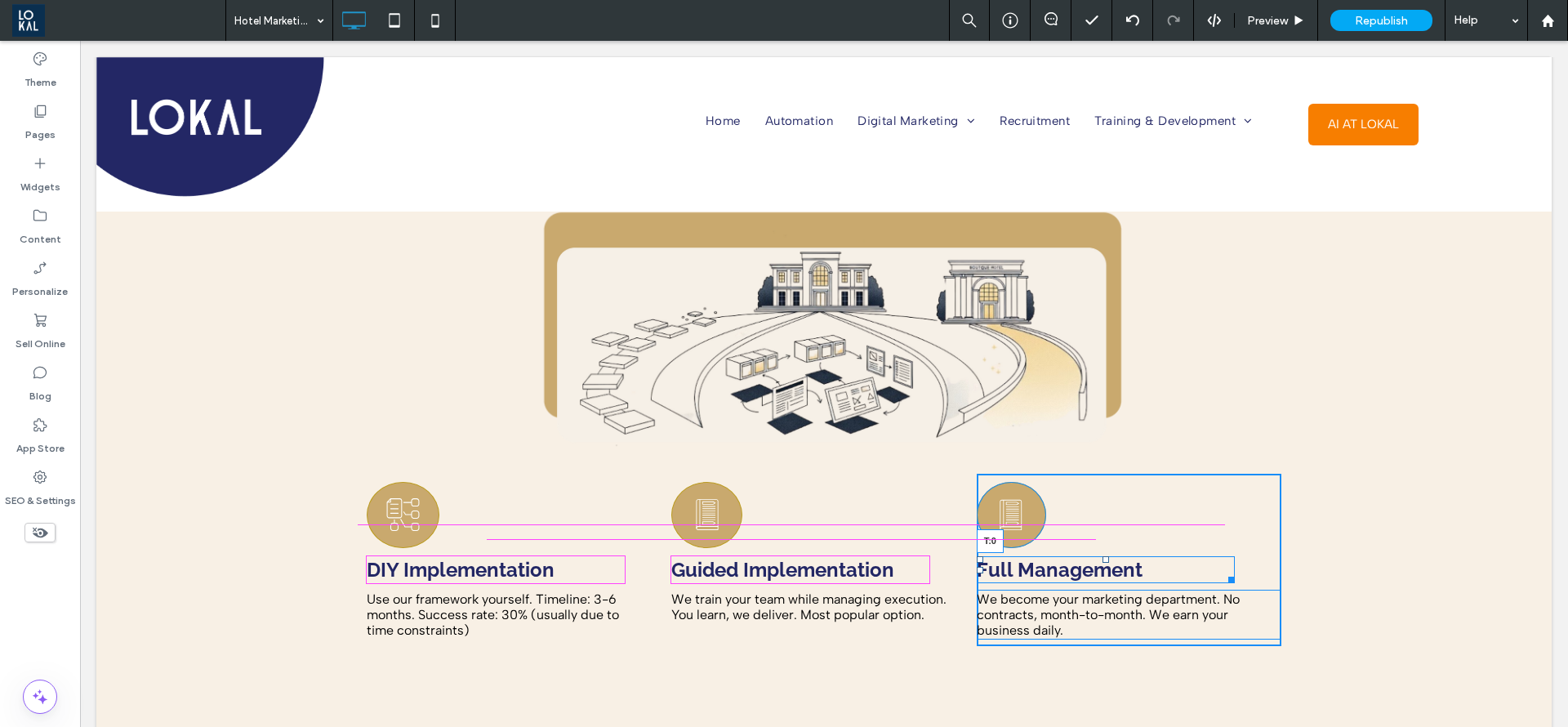
drag, startPoint x: 1096, startPoint y: 528, endPoint x: 1130, endPoint y: 546, distance: 38.5
click at [1085, 557] on div "Full Management T:0" at bounding box center [1106, 570] width 258 height 27
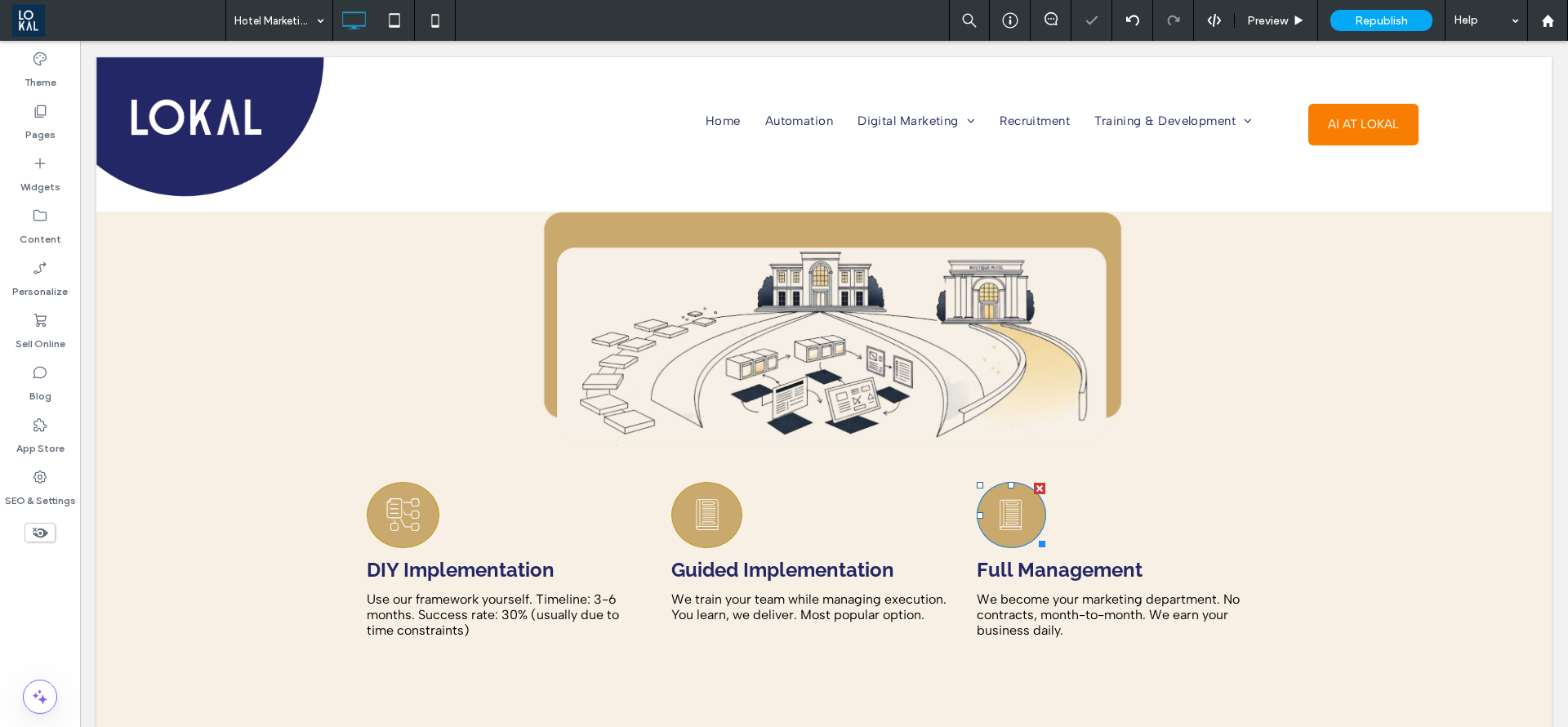
click at [1004, 488] on icon at bounding box center [1011, 515] width 34 height 64
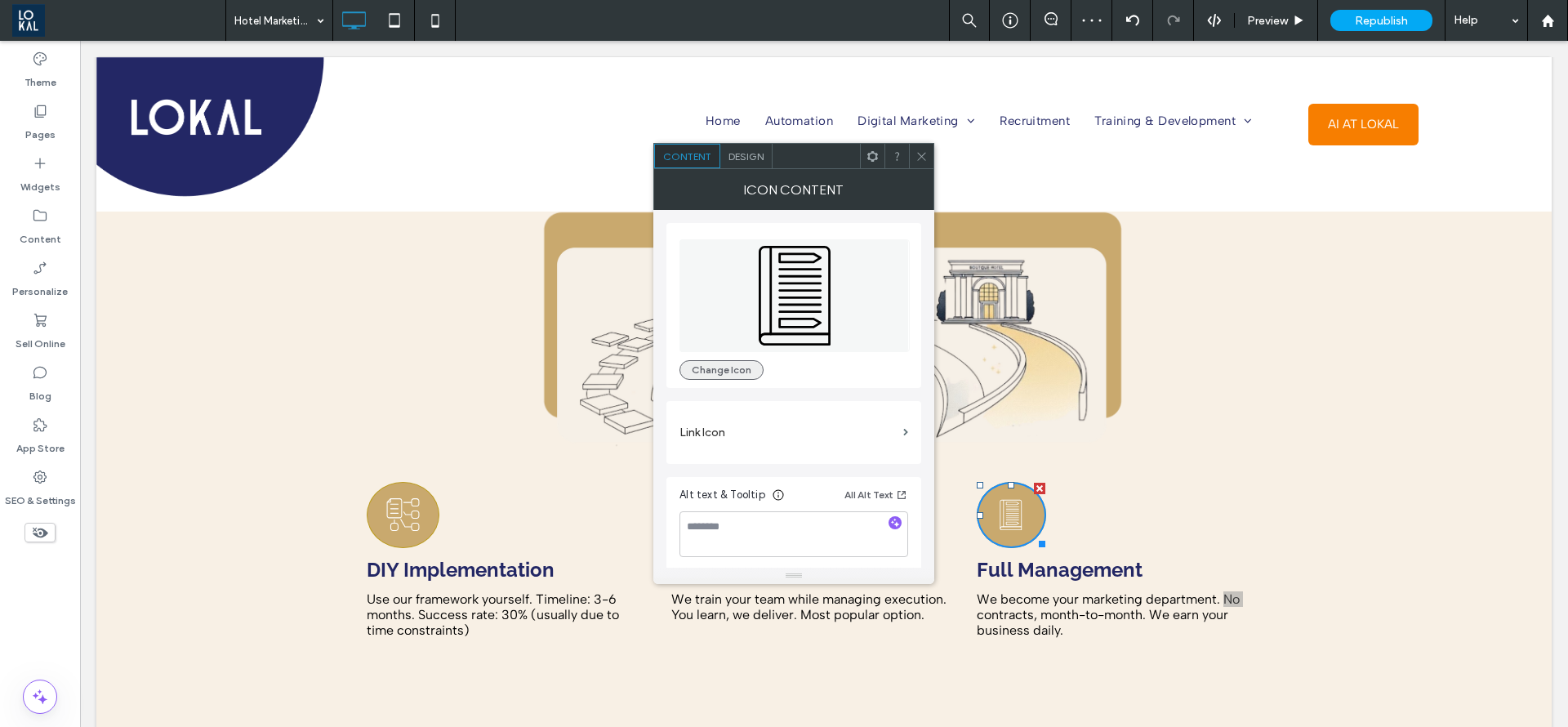
click at [737, 372] on button "Change Icon" at bounding box center [722, 369] width 84 height 20
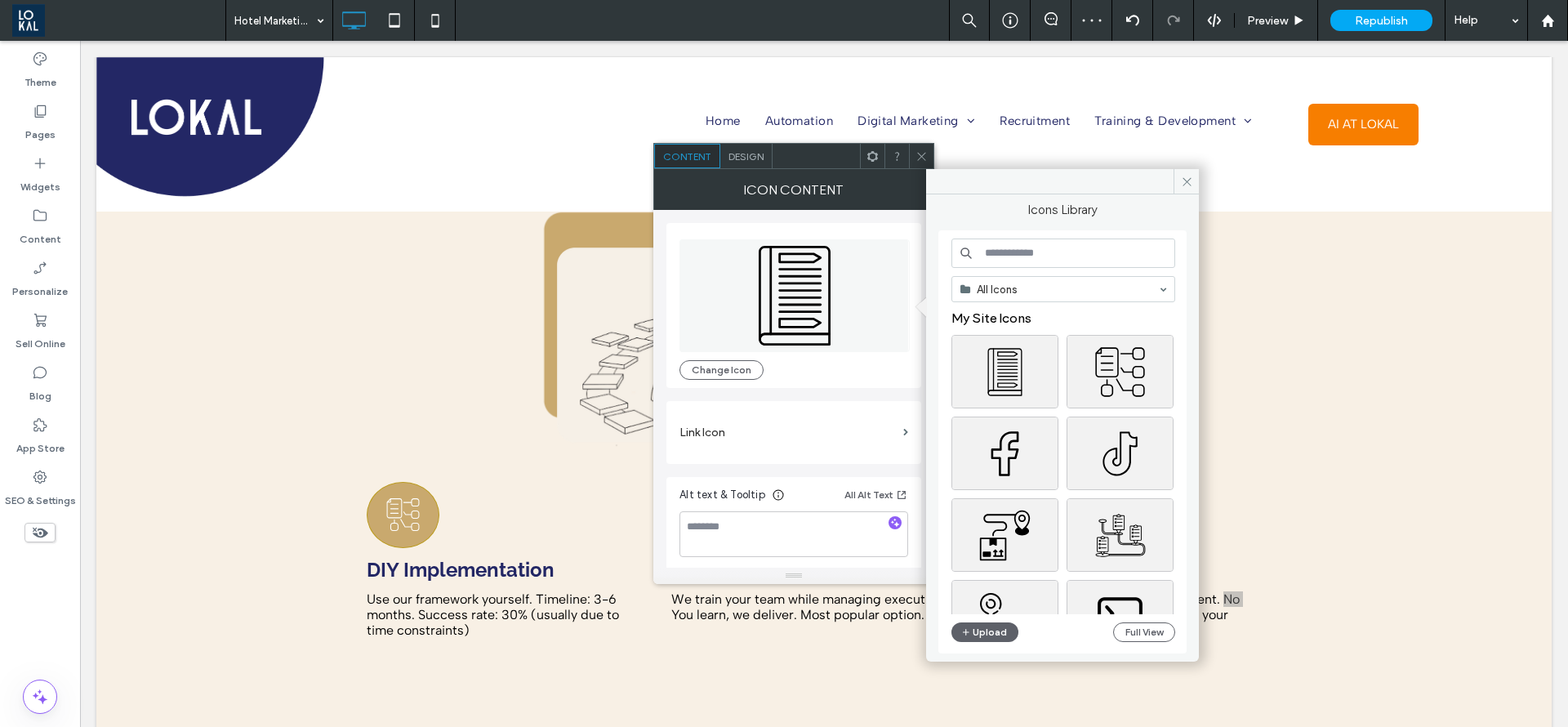
click at [1015, 253] on input at bounding box center [1063, 253] width 223 height 29
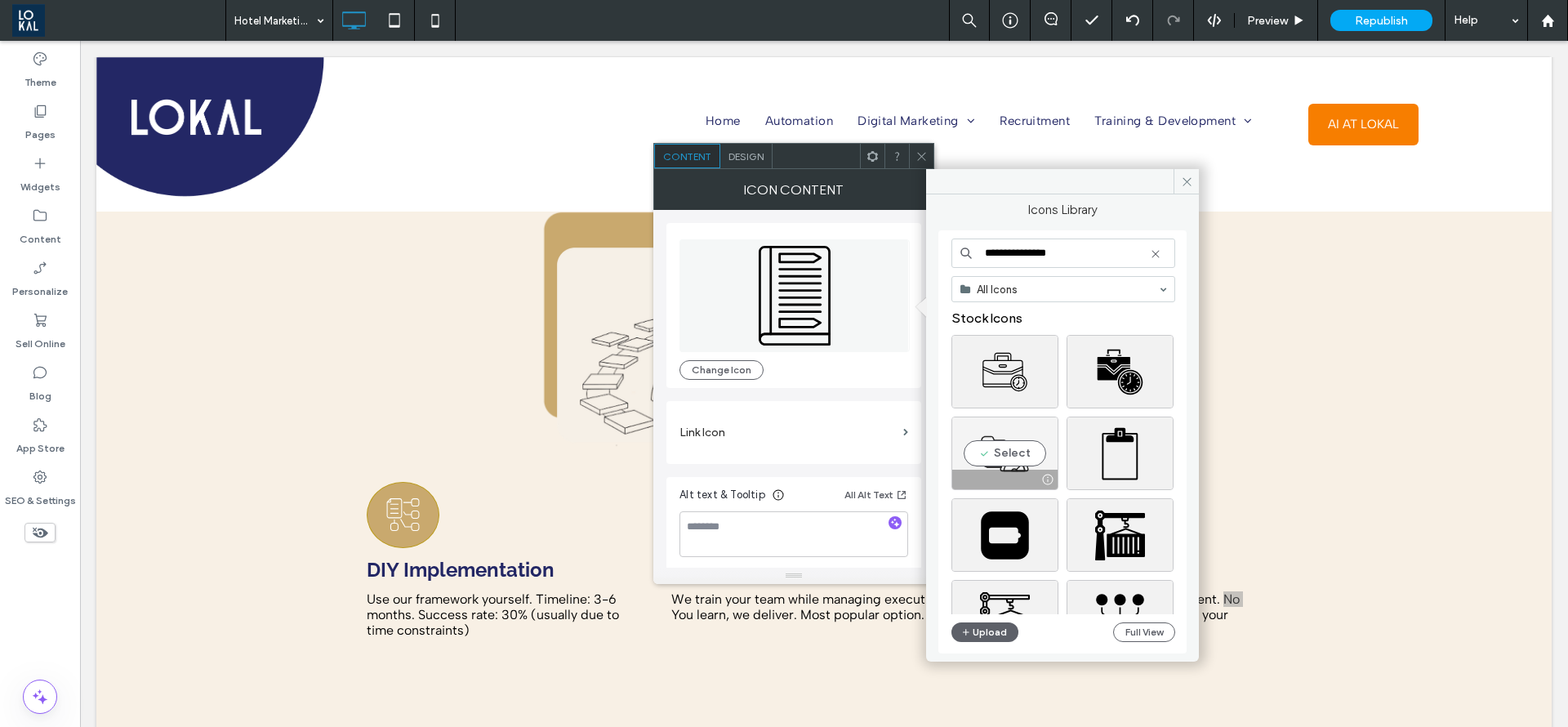
type input "**********"
click at [1003, 460] on div "Select" at bounding box center [1005, 453] width 107 height 74
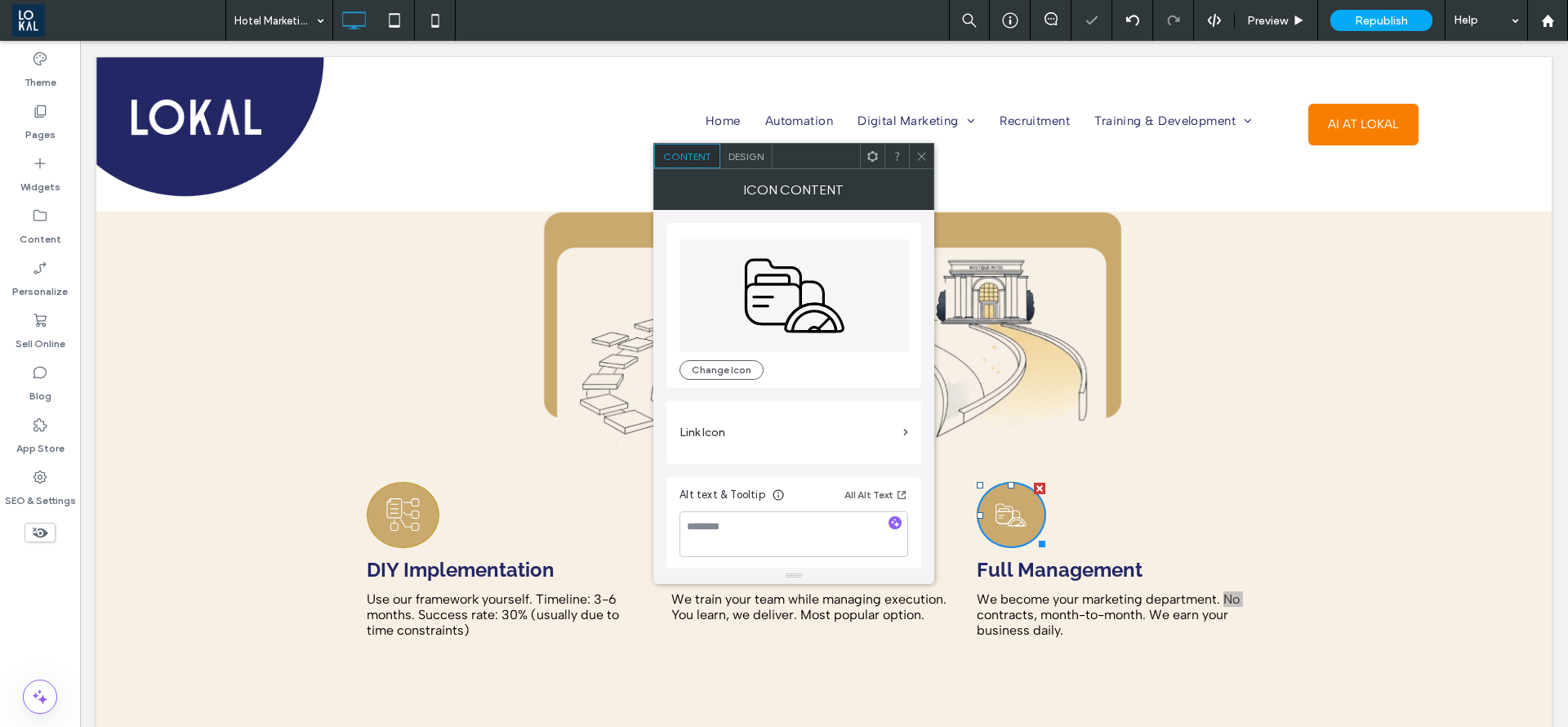
click at [922, 146] on span at bounding box center [921, 156] width 12 height 25
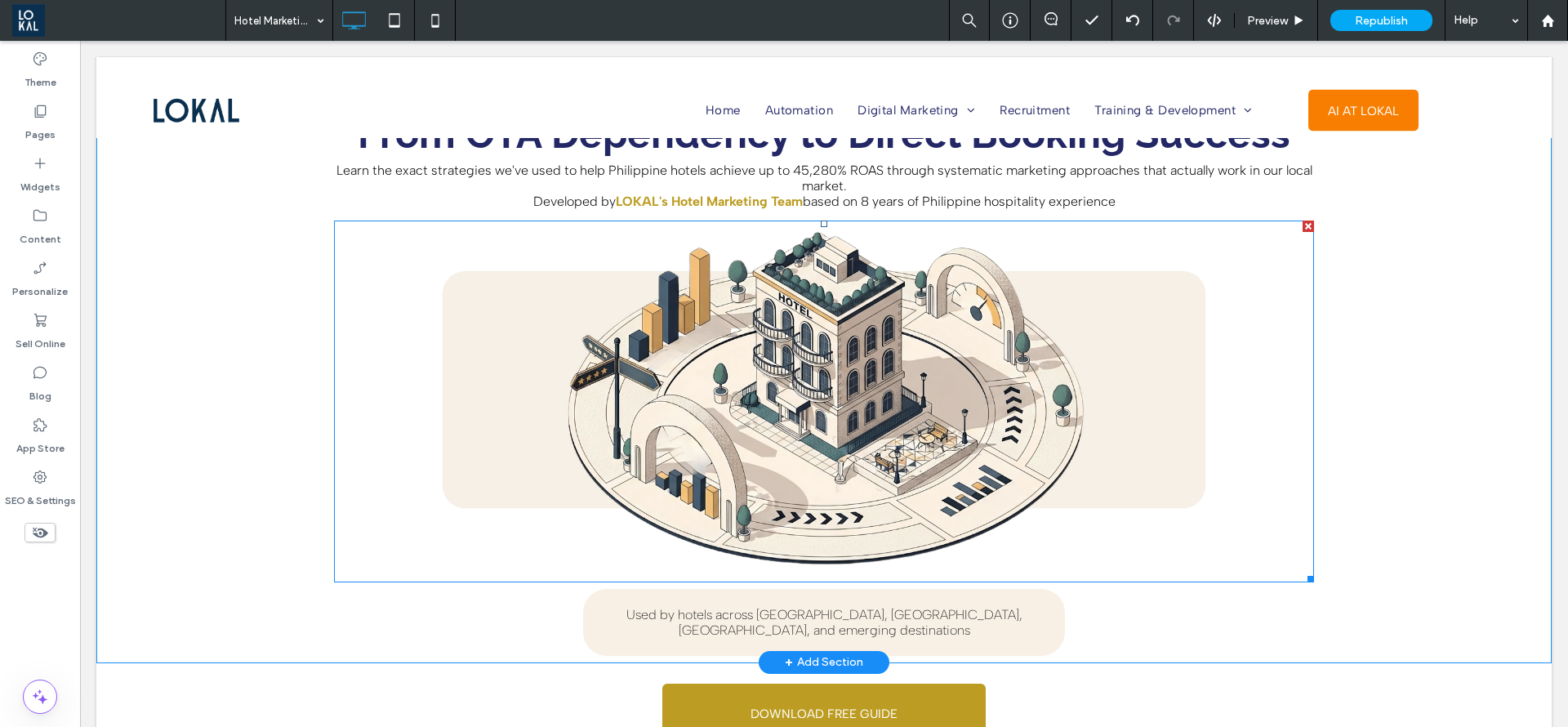
click at [874, 398] on img at bounding box center [824, 401] width 980 height 362
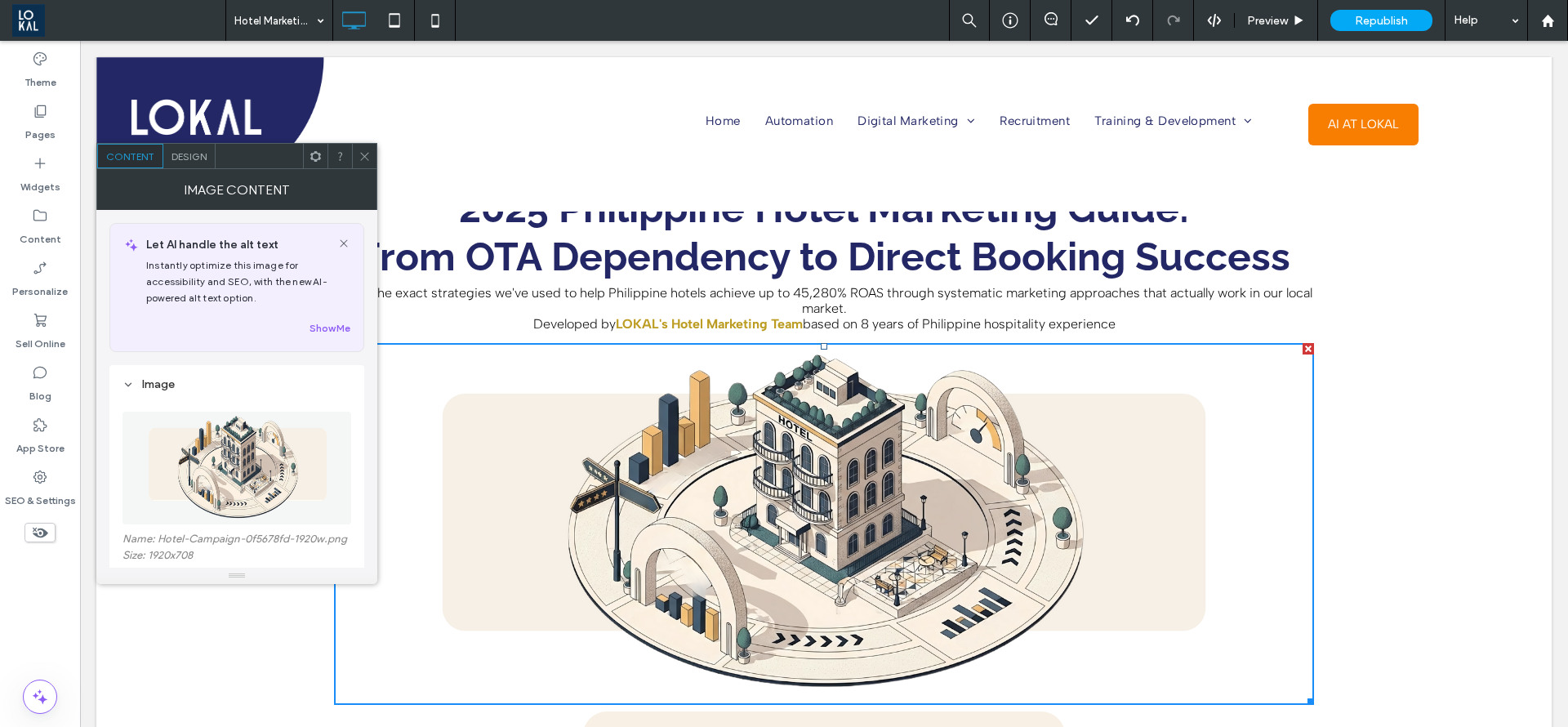
scroll to position [0, 0]
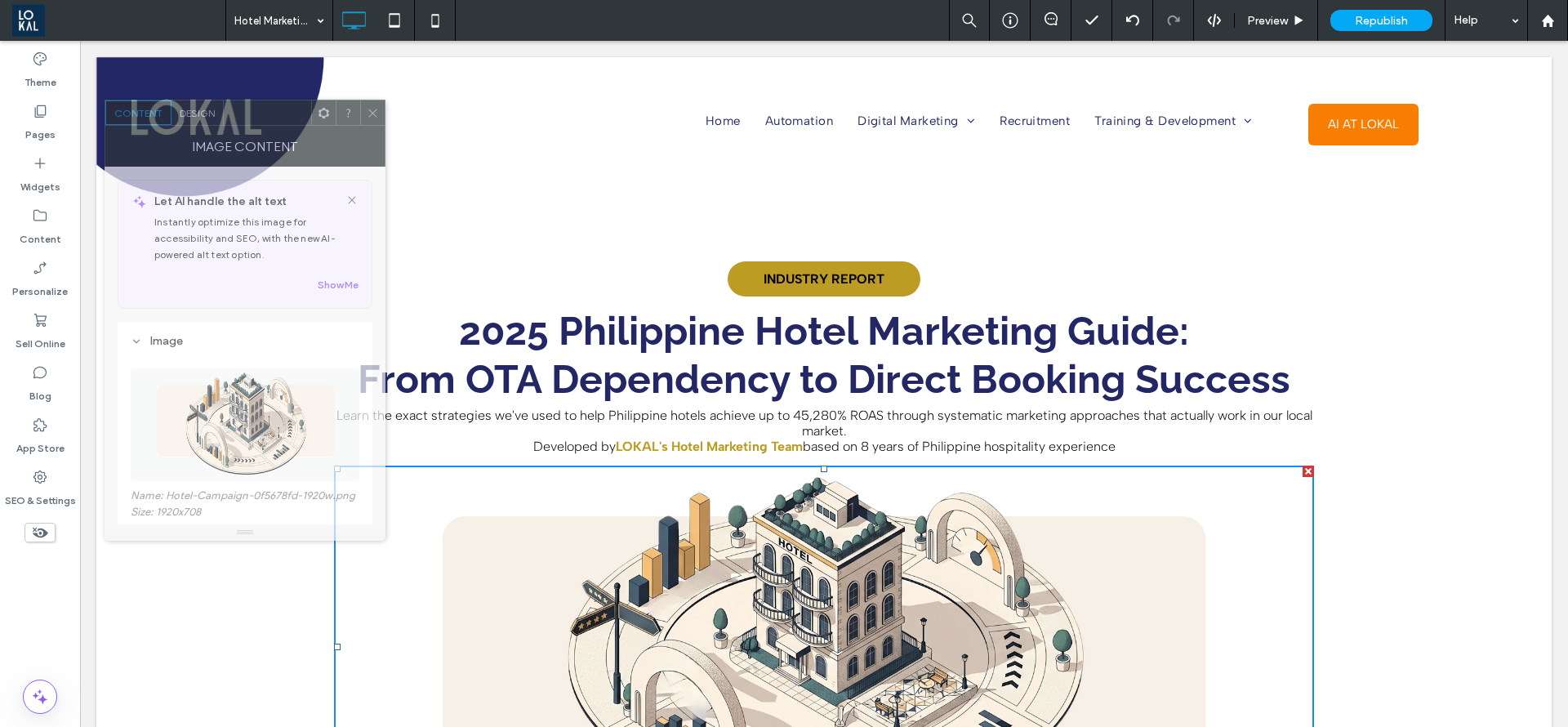
drag, startPoint x: 253, startPoint y: 169, endPoint x: 260, endPoint y: 126, distance: 43.6
click at [260, 126] on div "Image Content" at bounding box center [244, 146] width 281 height 41
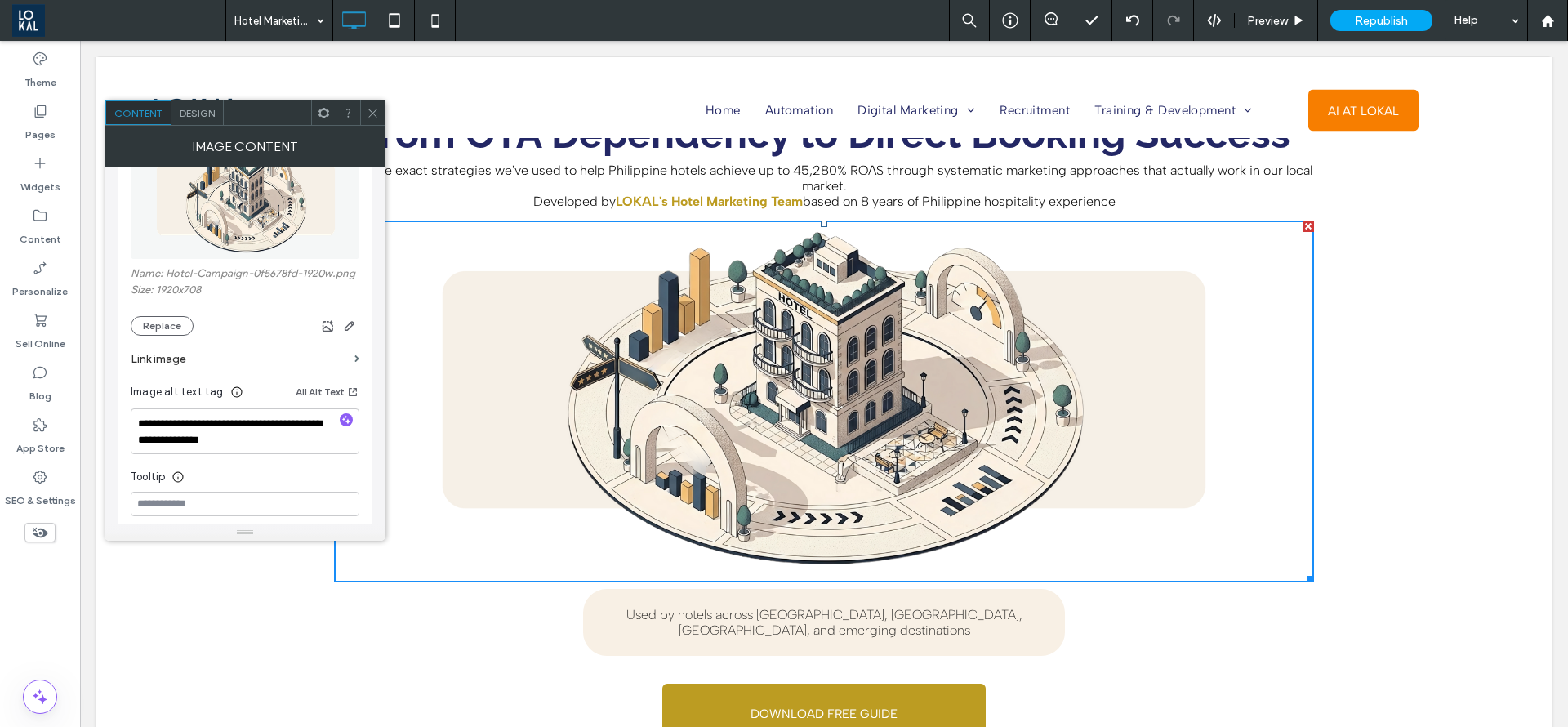
scroll to position [367, 0]
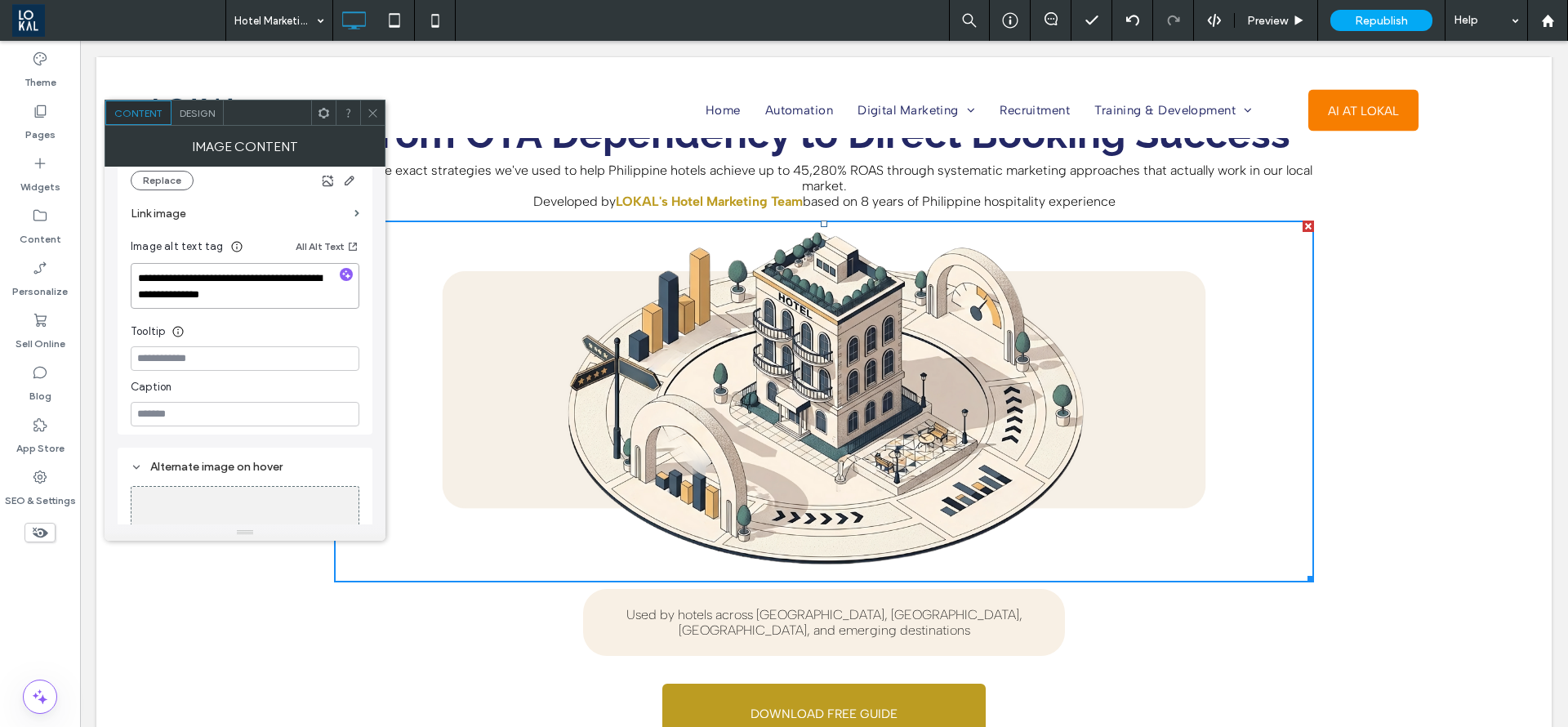
drag, startPoint x: 329, startPoint y: 330, endPoint x: 97, endPoint y: 285, distance: 236.3
type textarea "**********"
click at [371, 107] on icon at bounding box center [372, 113] width 12 height 12
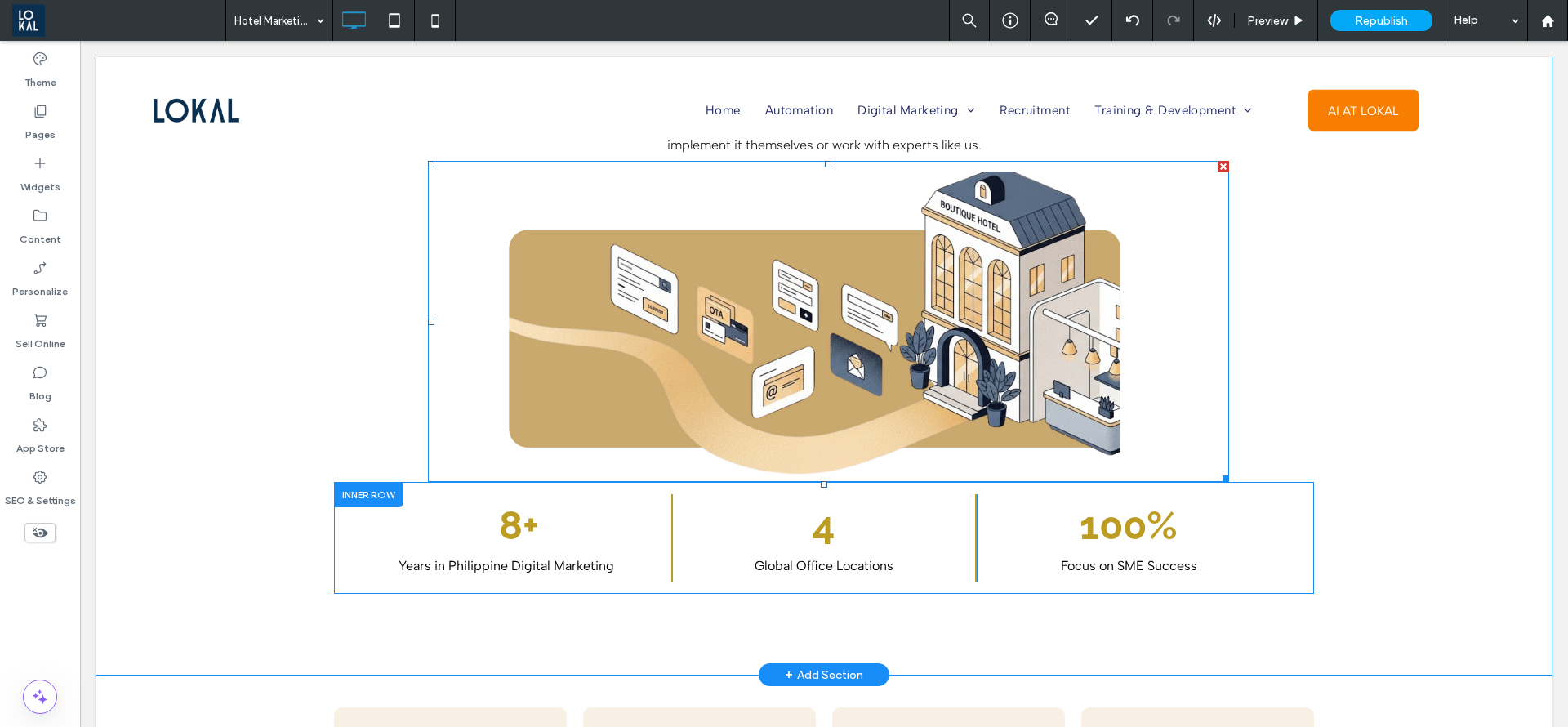
scroll to position [858, 0]
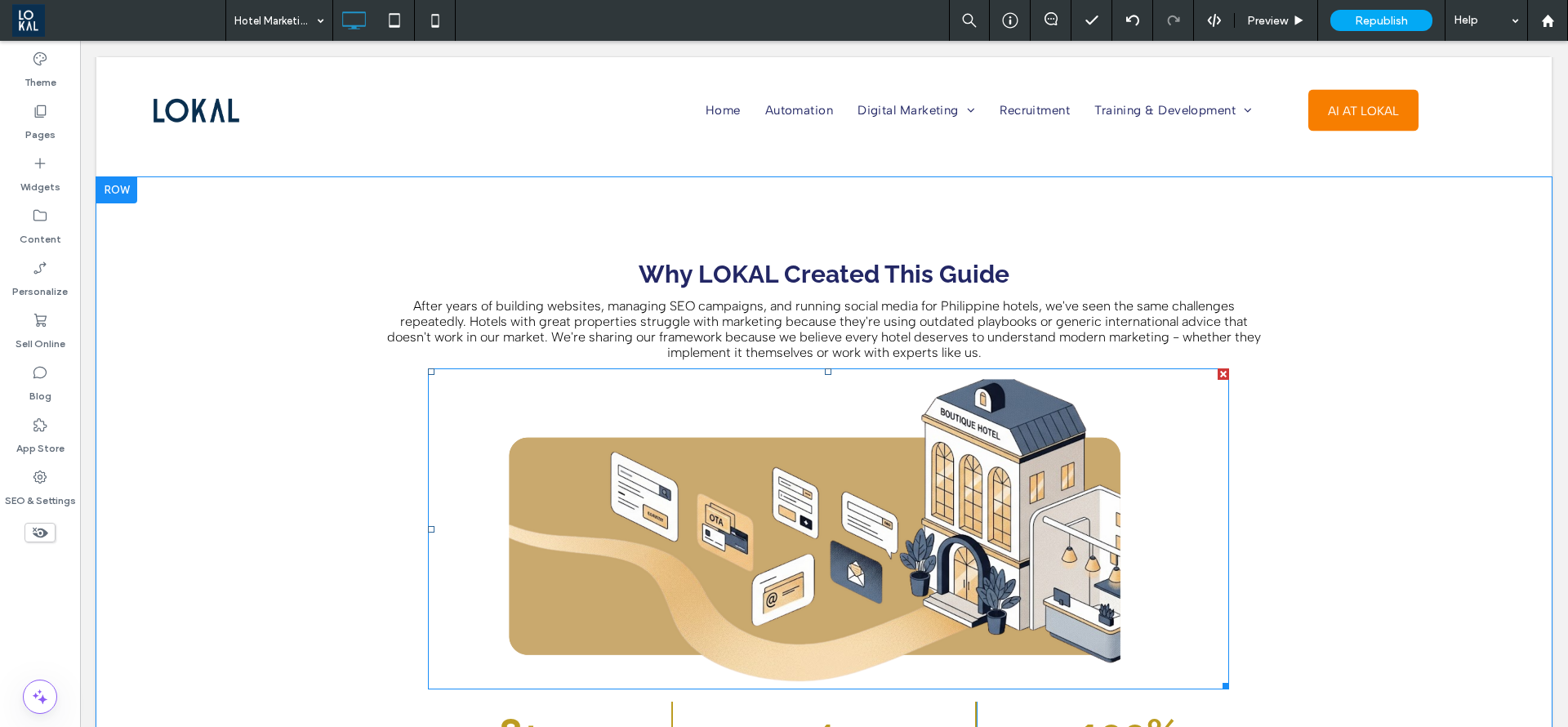
click at [565, 468] on img at bounding box center [829, 528] width 801 height 321
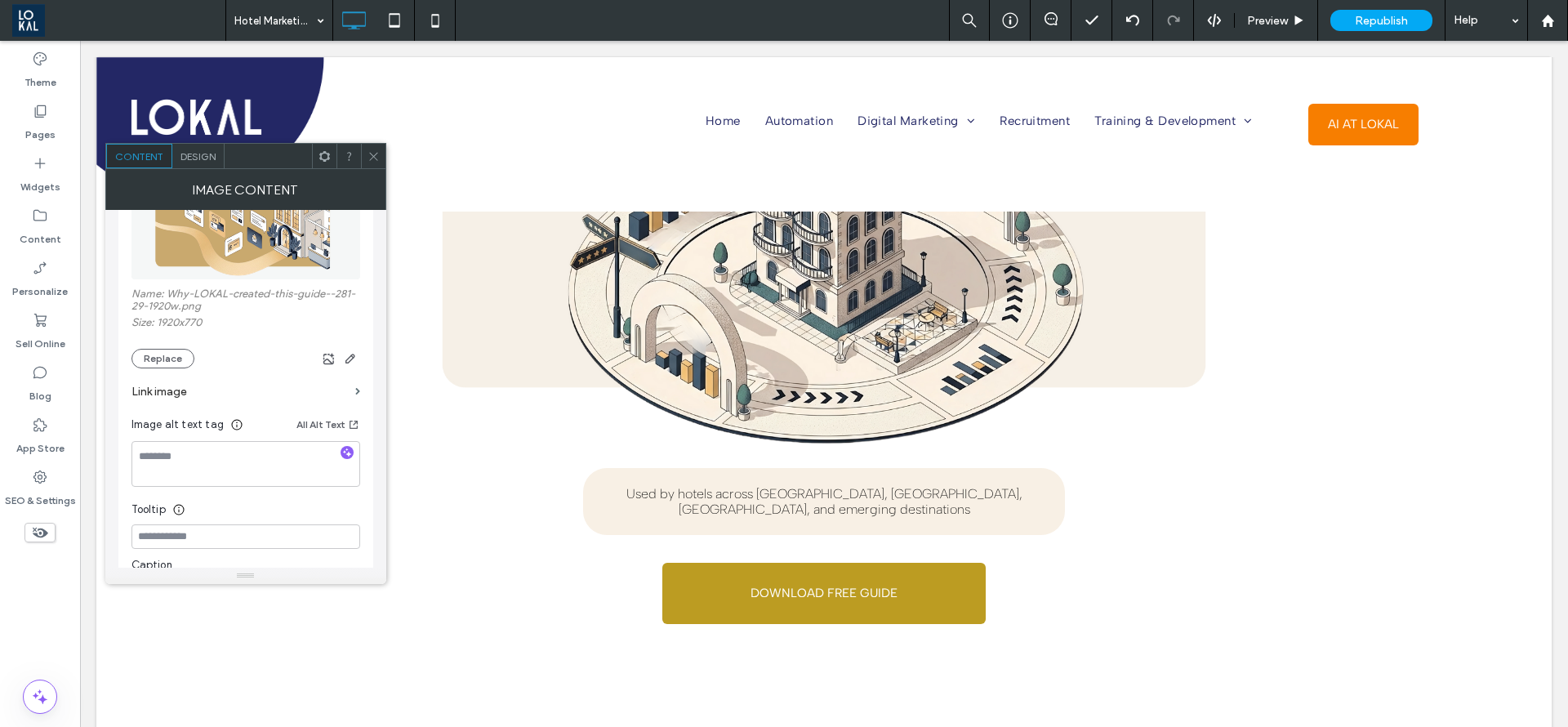
scroll to position [0, 0]
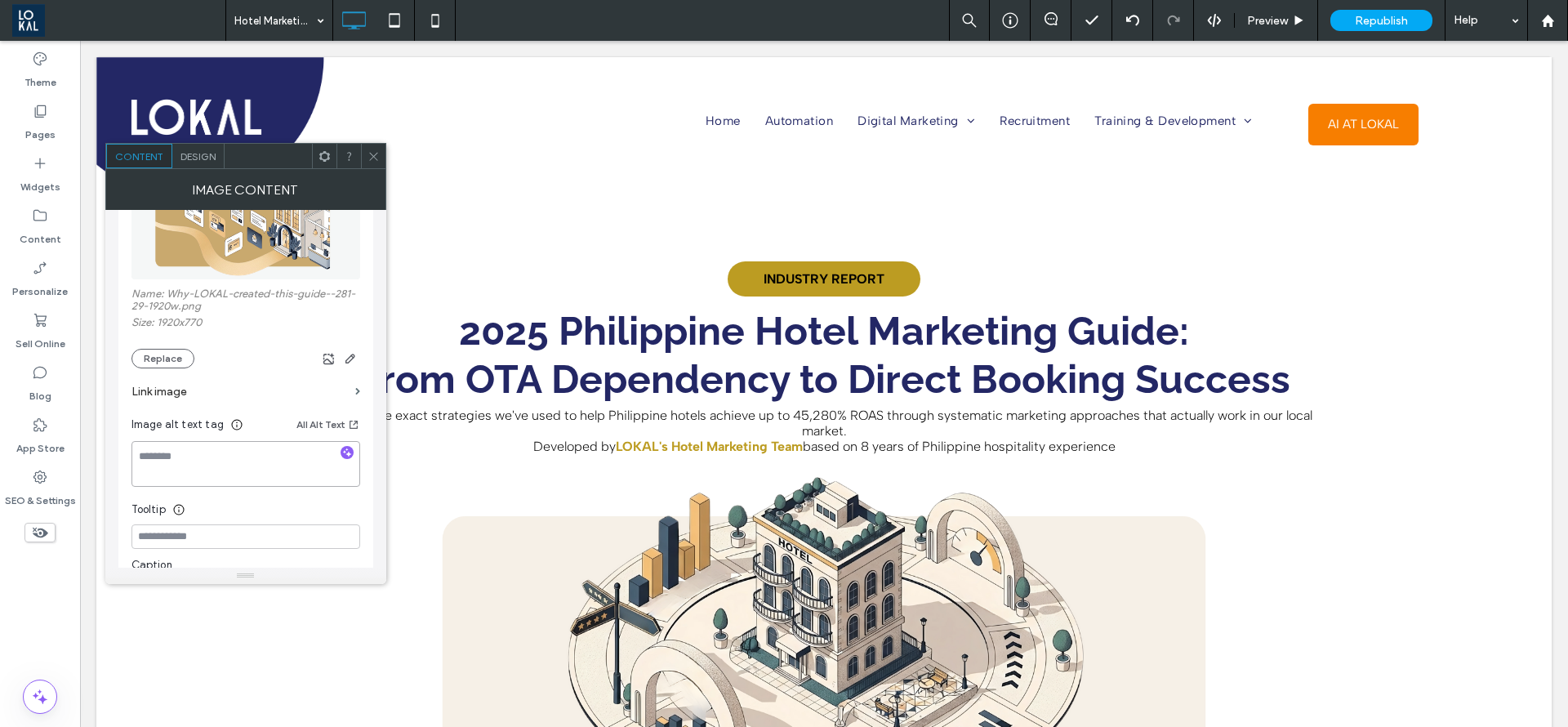
click at [205, 443] on textarea at bounding box center [246, 464] width 229 height 45
type textarea "**********"
click at [377, 149] on span at bounding box center [373, 156] width 12 height 25
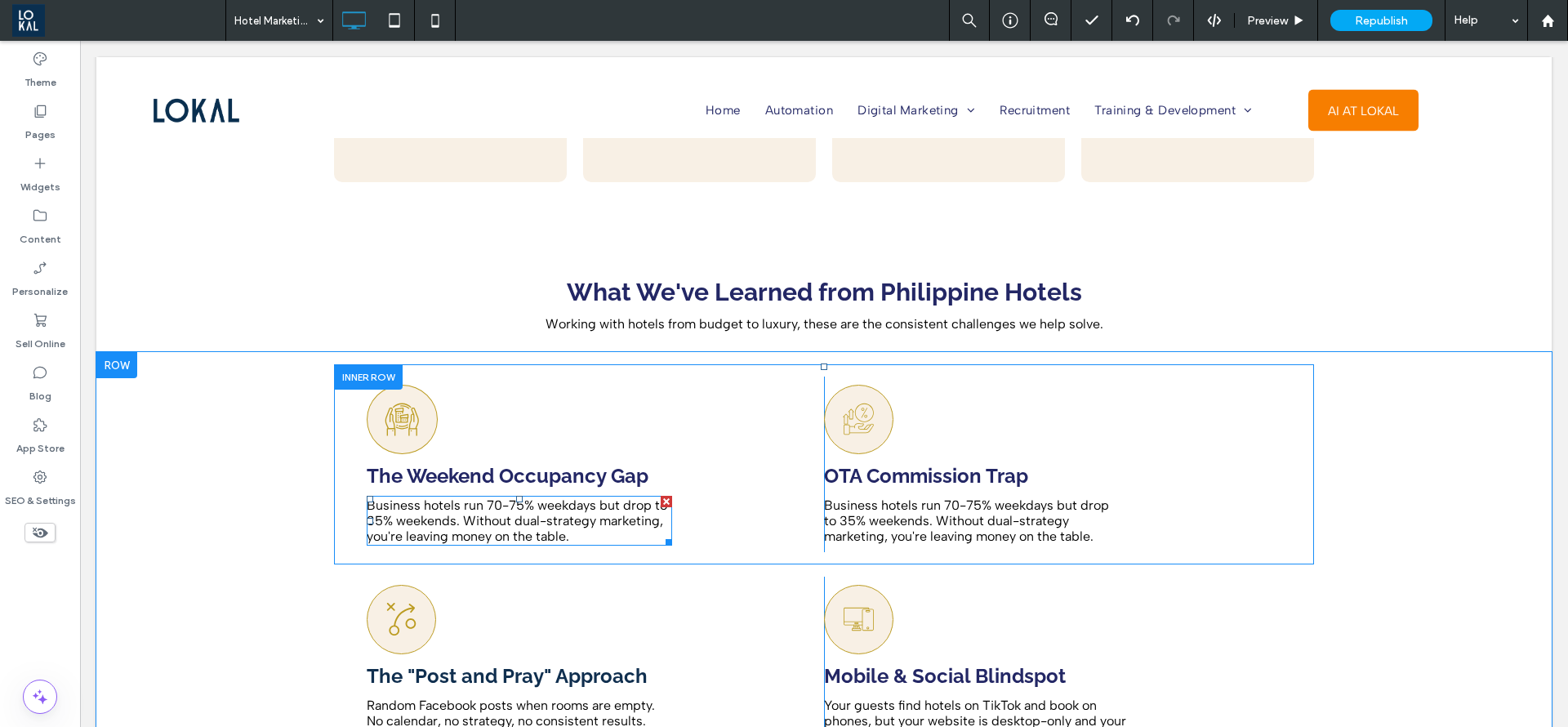
scroll to position [1837, 0]
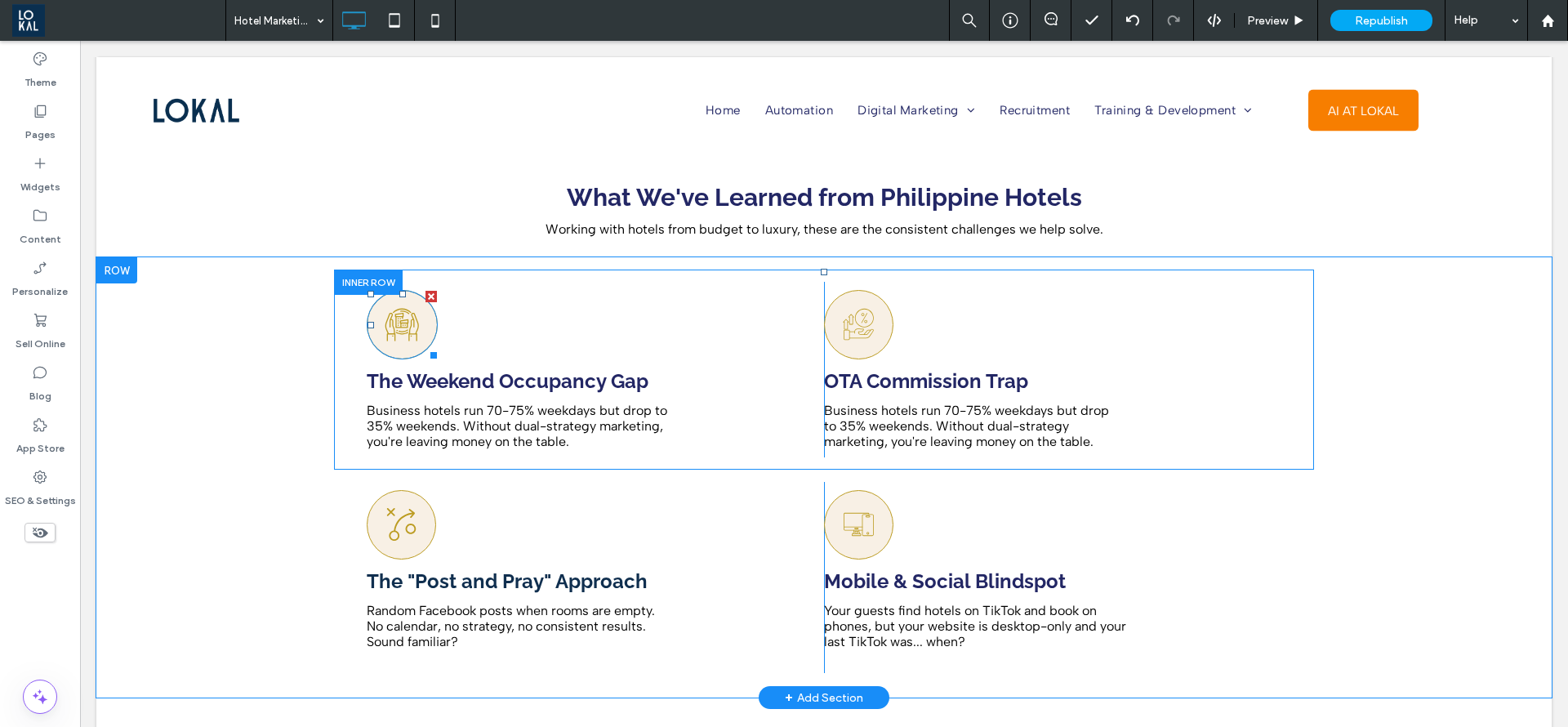
click at [384, 316] on icon at bounding box center [401, 325] width 35 height 68
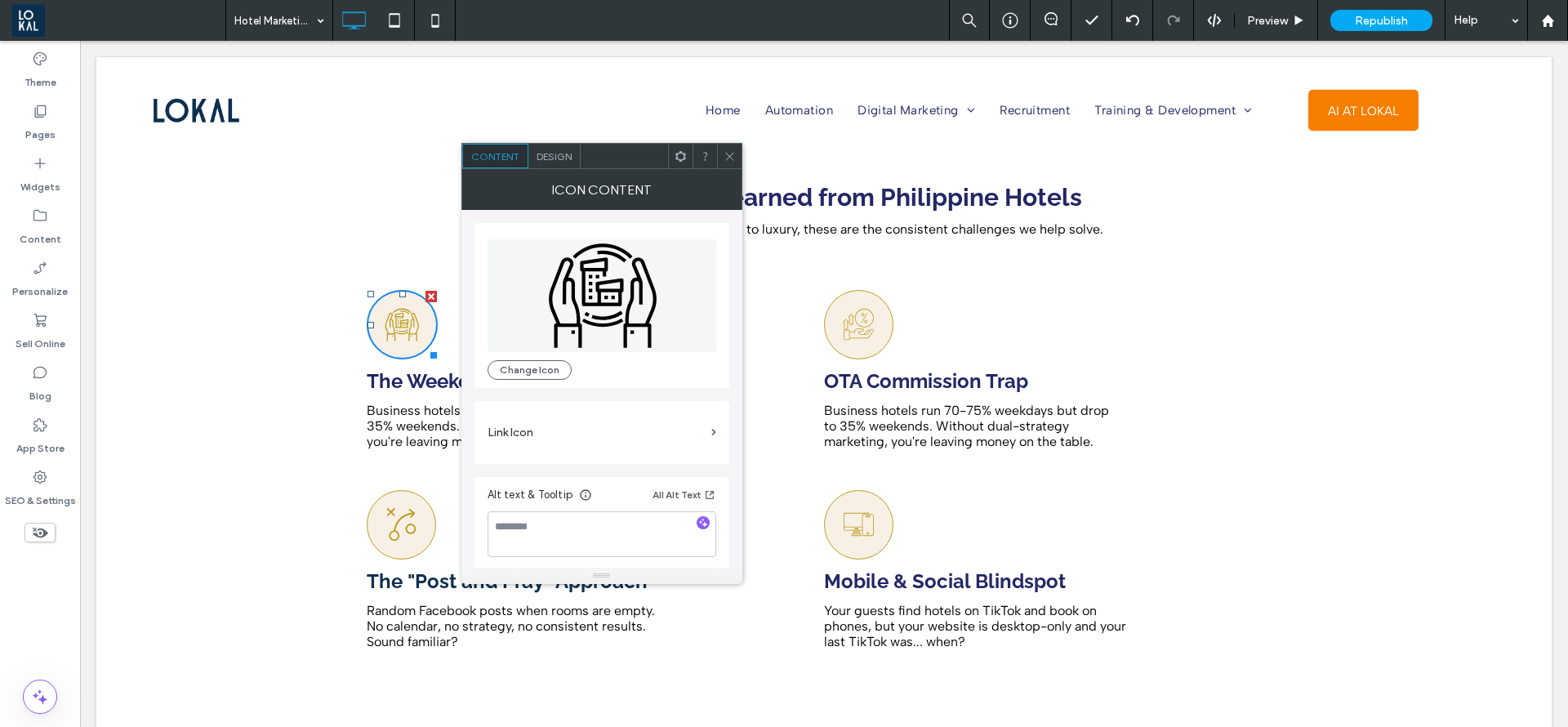
drag, startPoint x: 594, startPoint y: 155, endPoint x: 902, endPoint y: 158, distance: 308.0
click at [668, 158] on div at bounding box center [624, 156] width 87 height 25
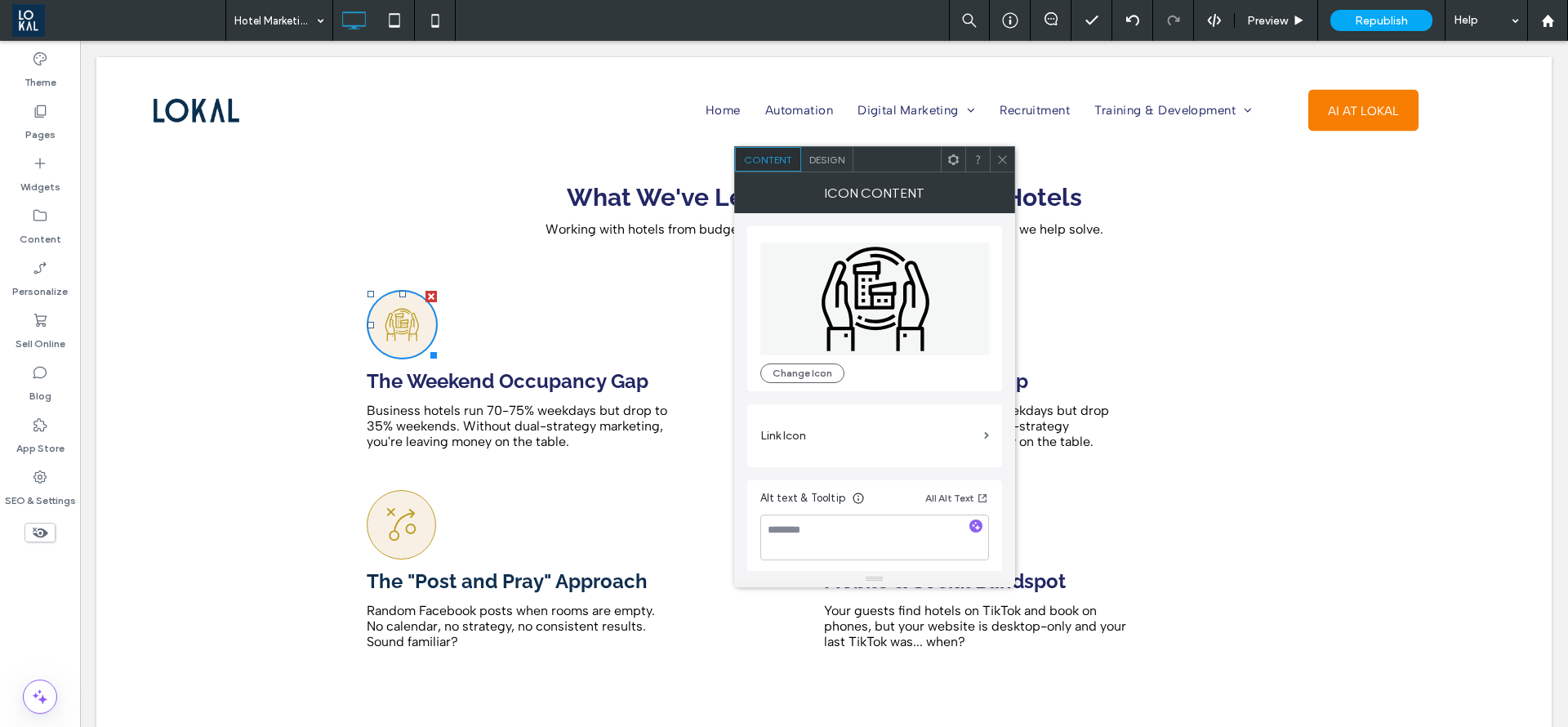
drag, startPoint x: 928, startPoint y: 159, endPoint x: 1032, endPoint y: 149, distance: 104.5
click at [941, 149] on div at bounding box center [898, 159] width 87 height 25
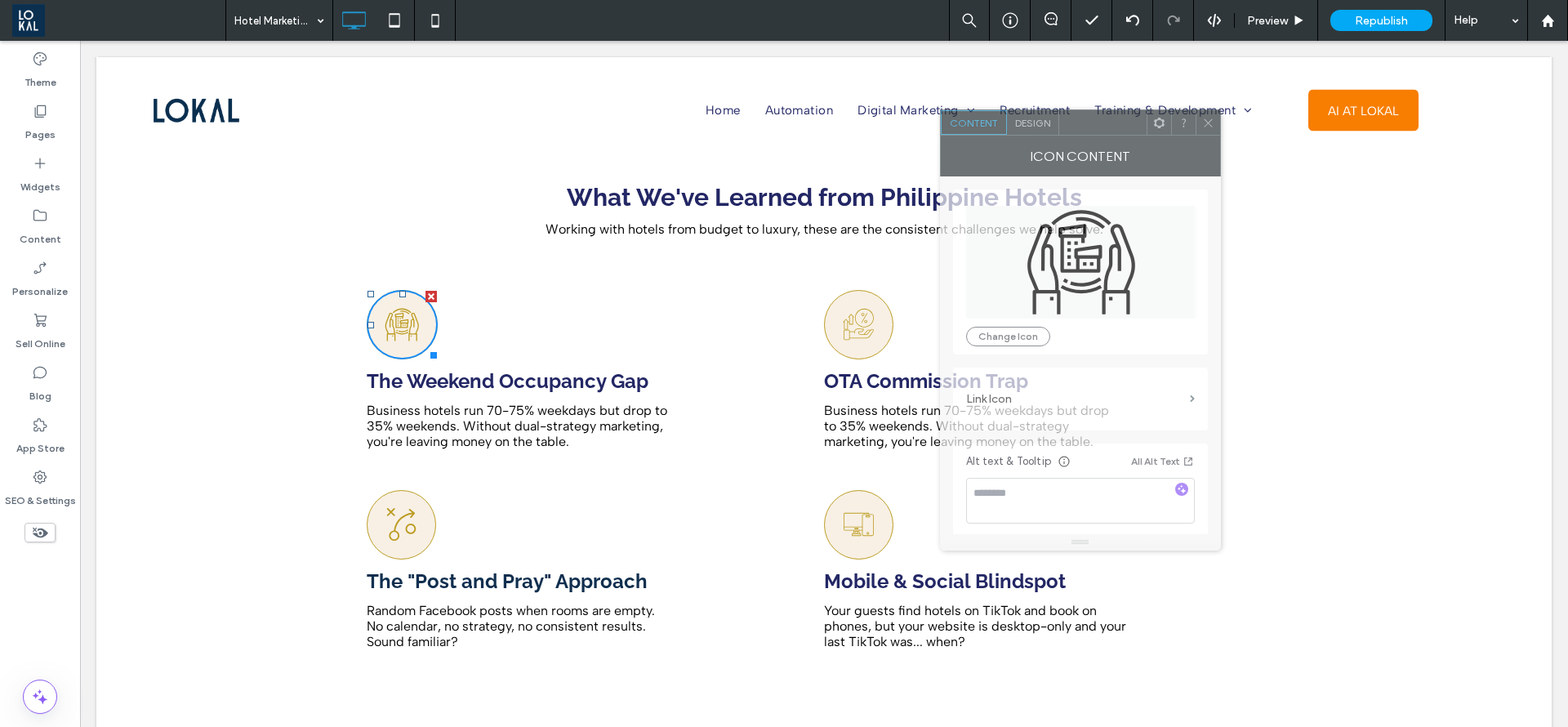
drag, startPoint x: 1033, startPoint y: 148, endPoint x: 1136, endPoint y: 121, distance: 106.5
click at [1136, 121] on div at bounding box center [1103, 122] width 87 height 25
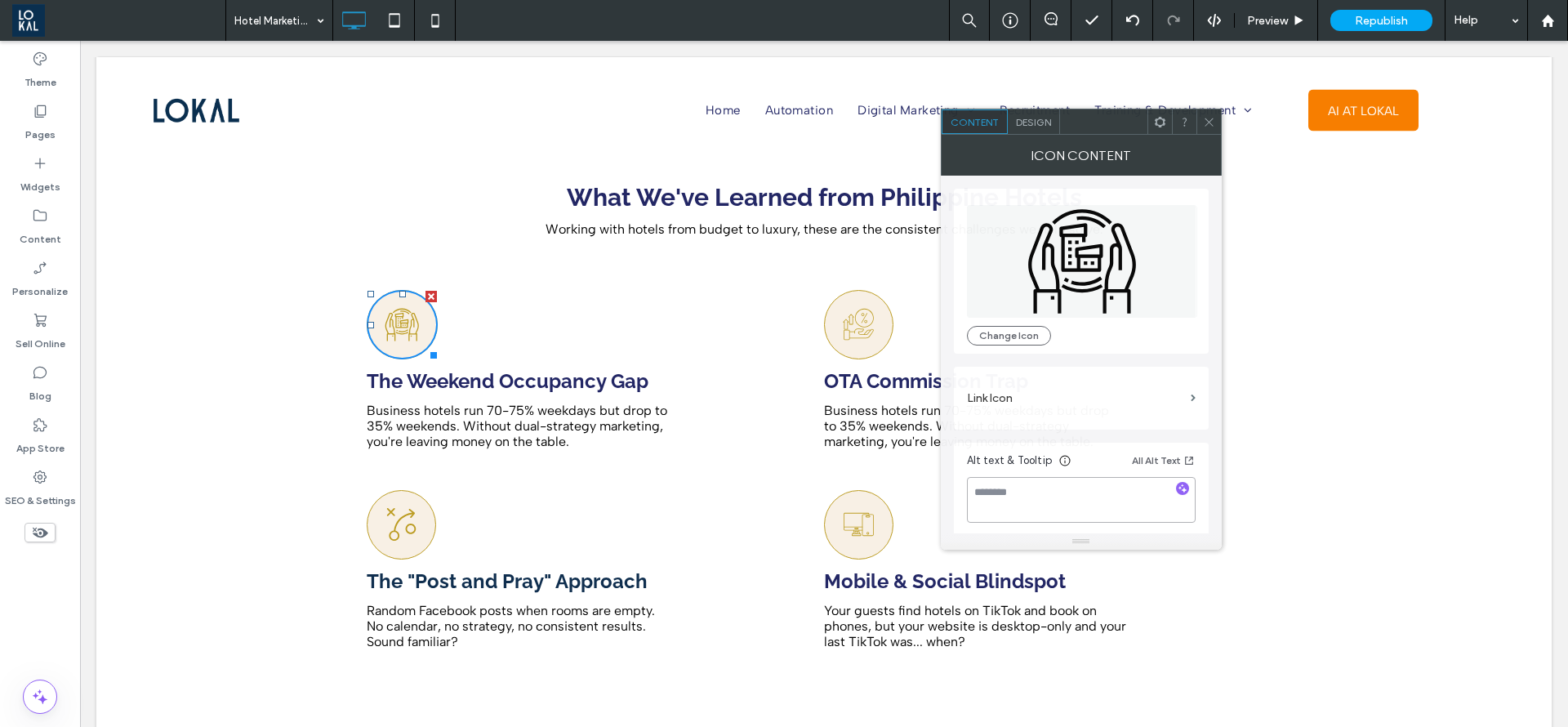
click at [996, 489] on textarea at bounding box center [1081, 500] width 229 height 45
type textarea "**********"
click at [1203, 121] on icon at bounding box center [1209, 122] width 12 height 12
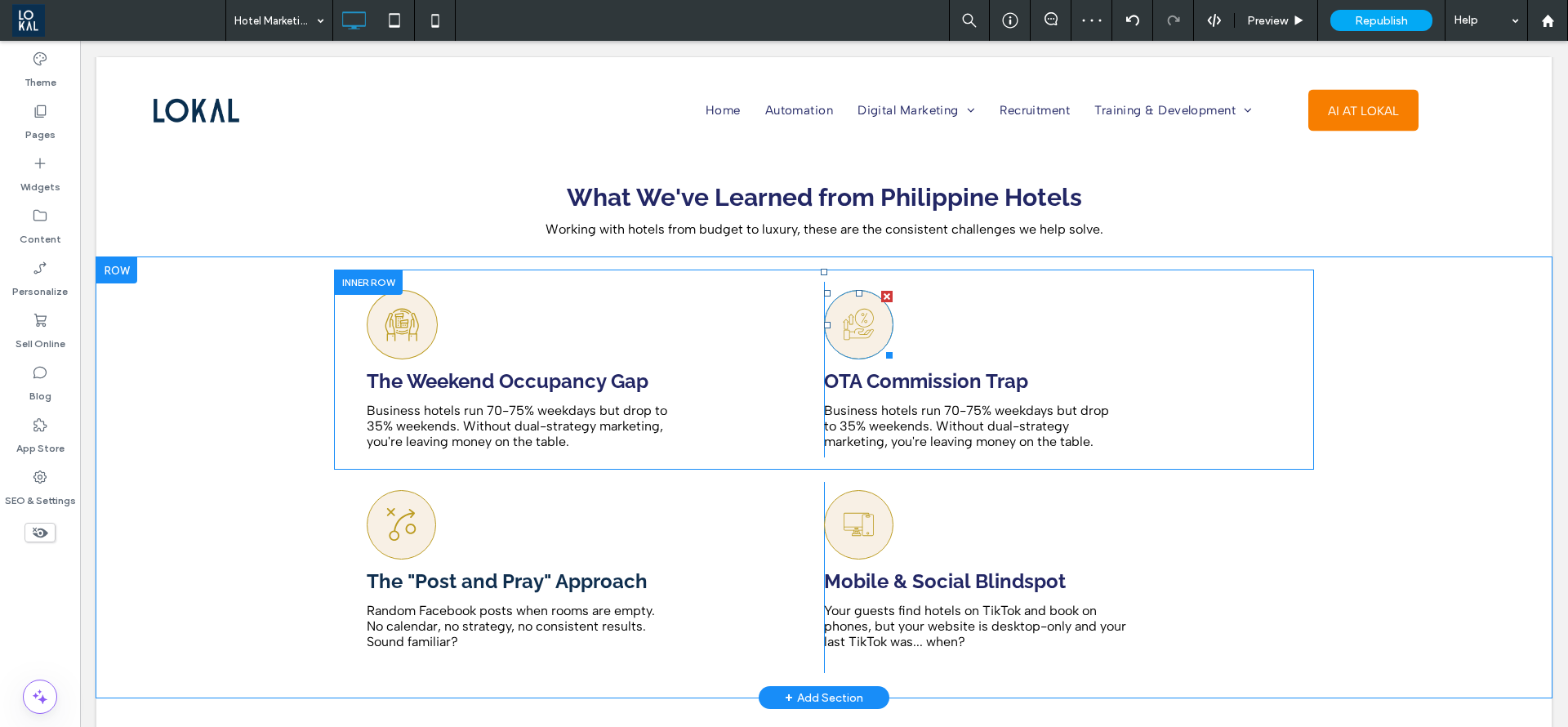
click at [872, 329] on div at bounding box center [858, 324] width 69 height 69
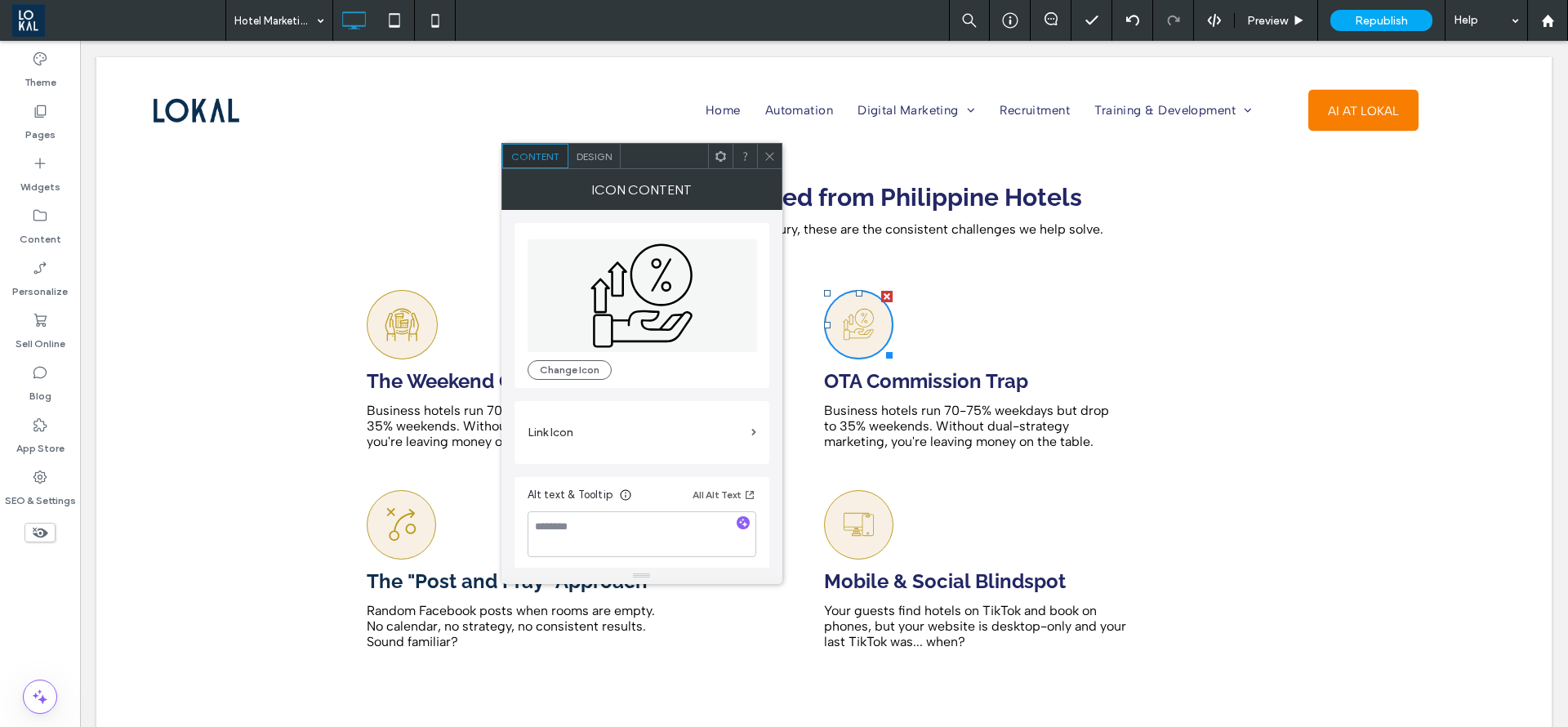
scroll to position [4, 0]
click at [771, 163] on span at bounding box center [770, 156] width 12 height 25
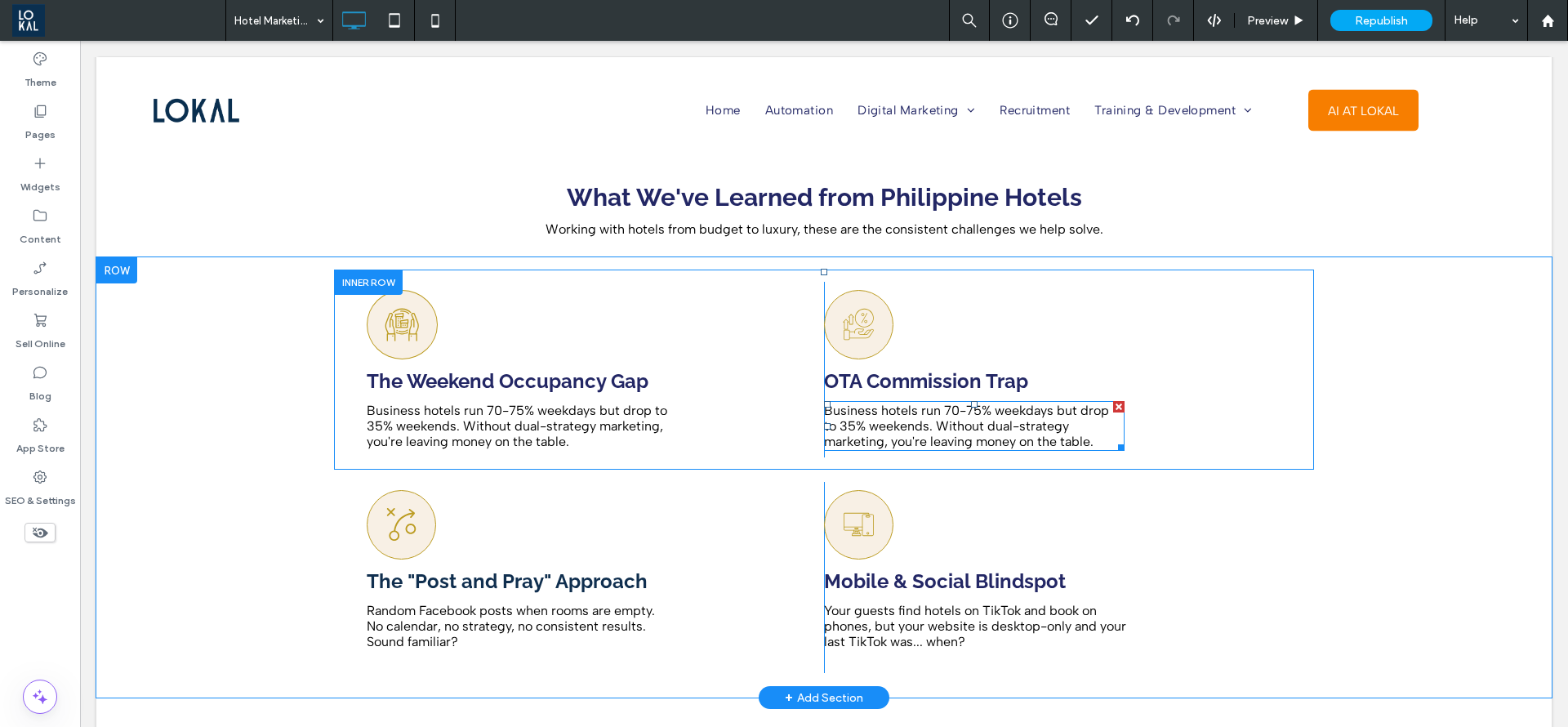
click at [963, 411] on span "Business hotels run 70-75% weekdays but drop to 35% weekends. Without dual-stra…" at bounding box center [966, 425] width 285 height 46
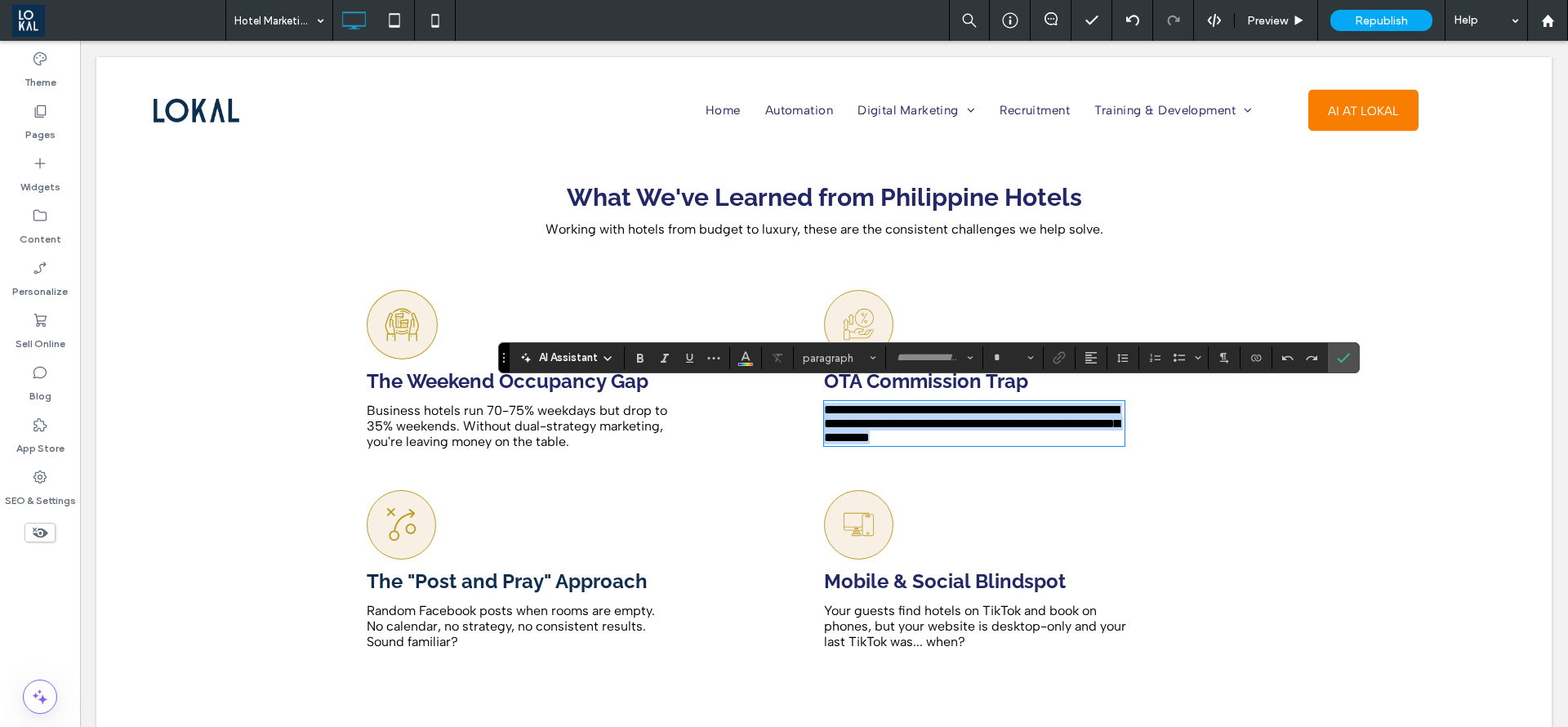
type input "**********"
type input "**"
drag, startPoint x: 1355, startPoint y: 359, endPoint x: 882, endPoint y: 313, distance: 475.2
click at [1355, 359] on label "Confirm" at bounding box center [1344, 357] width 25 height 29
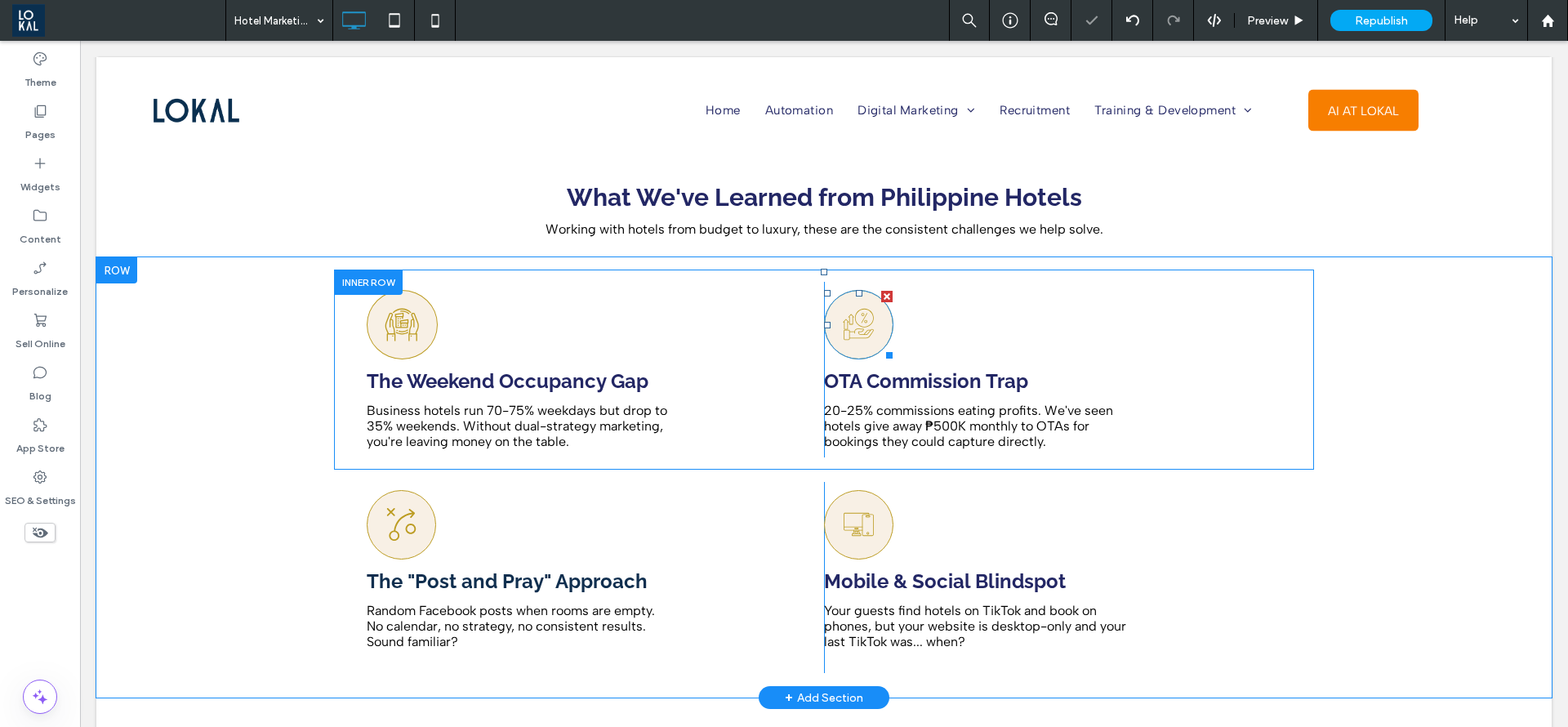
click at [854, 328] on icon at bounding box center [859, 325] width 34 height 68
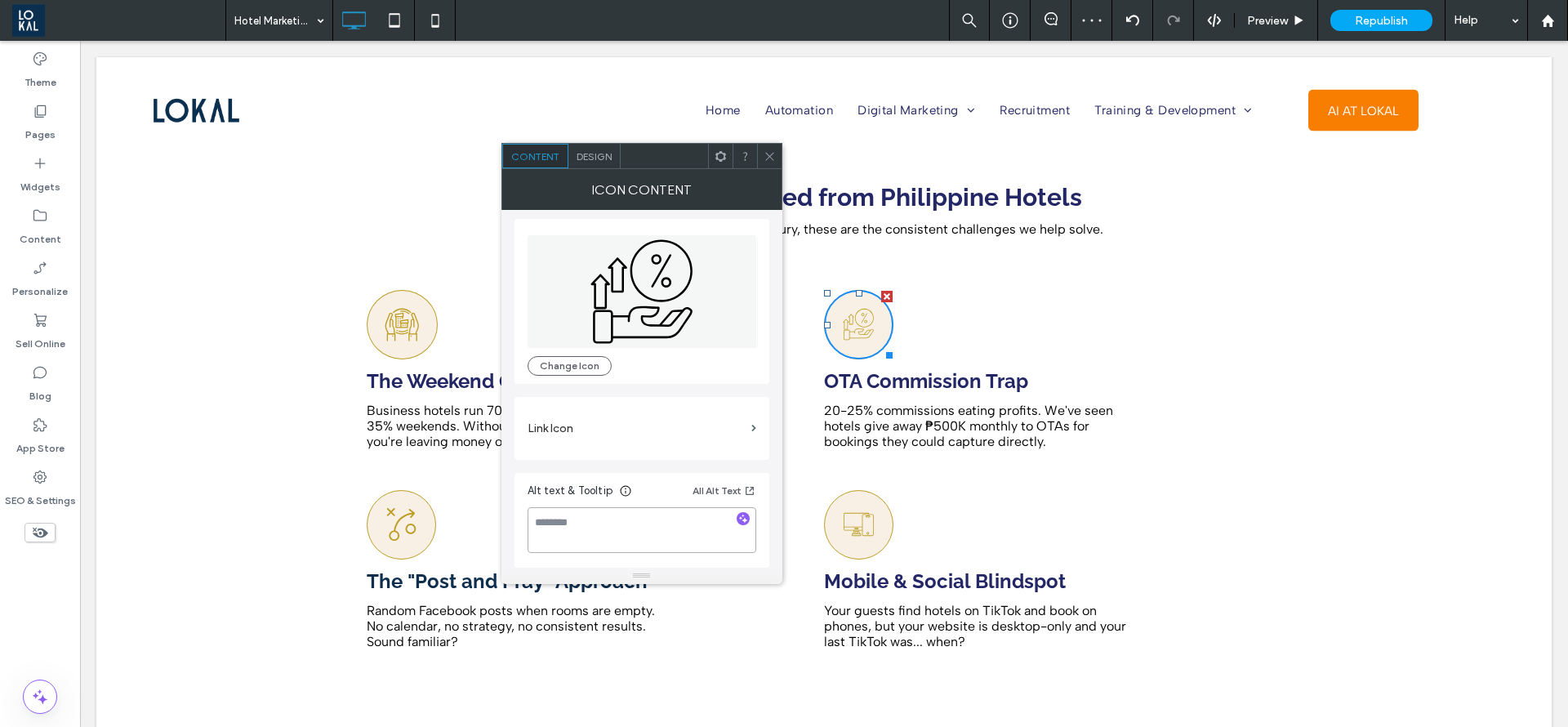
click at [598, 539] on textarea at bounding box center [642, 530] width 229 height 45
type textarea "**********"
click at [768, 151] on icon at bounding box center [770, 156] width 12 height 12
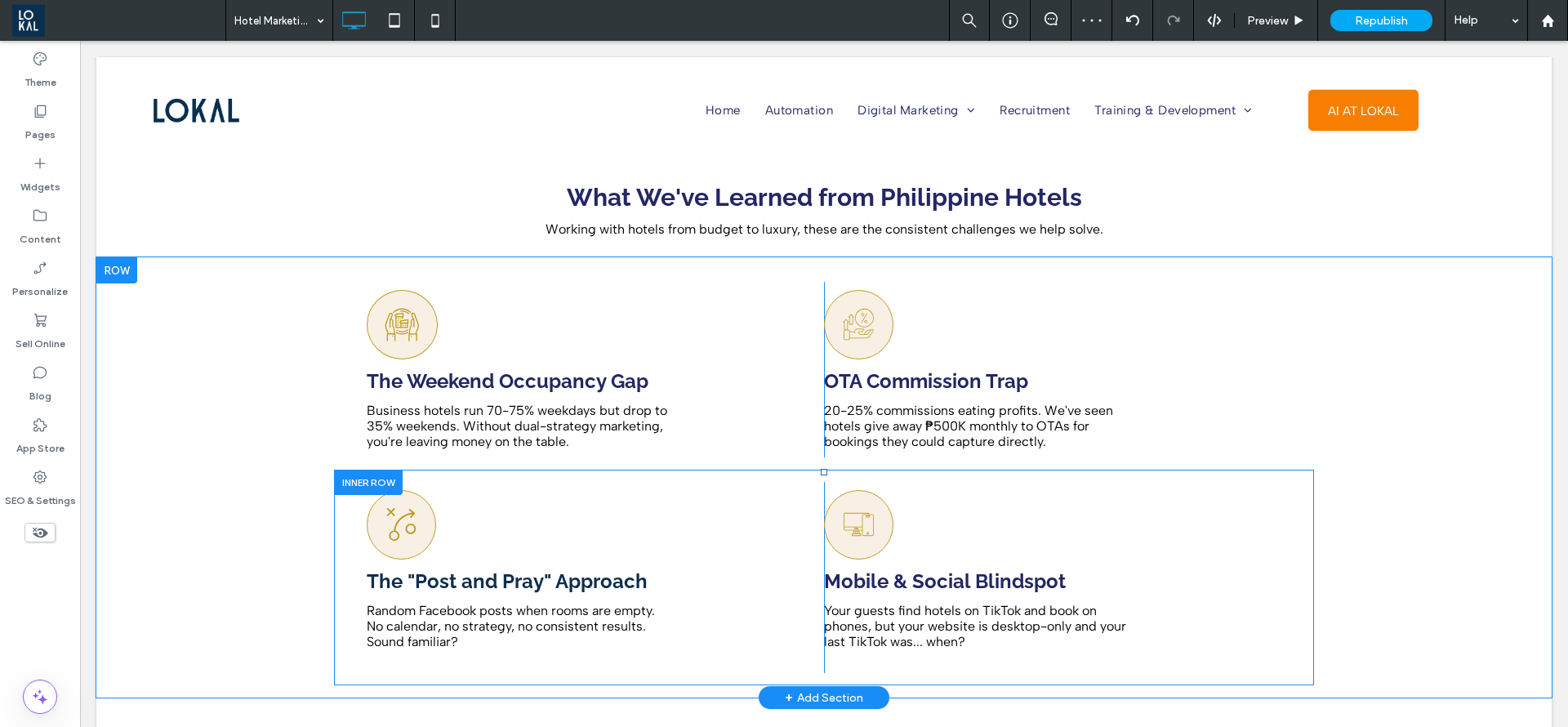
scroll to position [2083, 0]
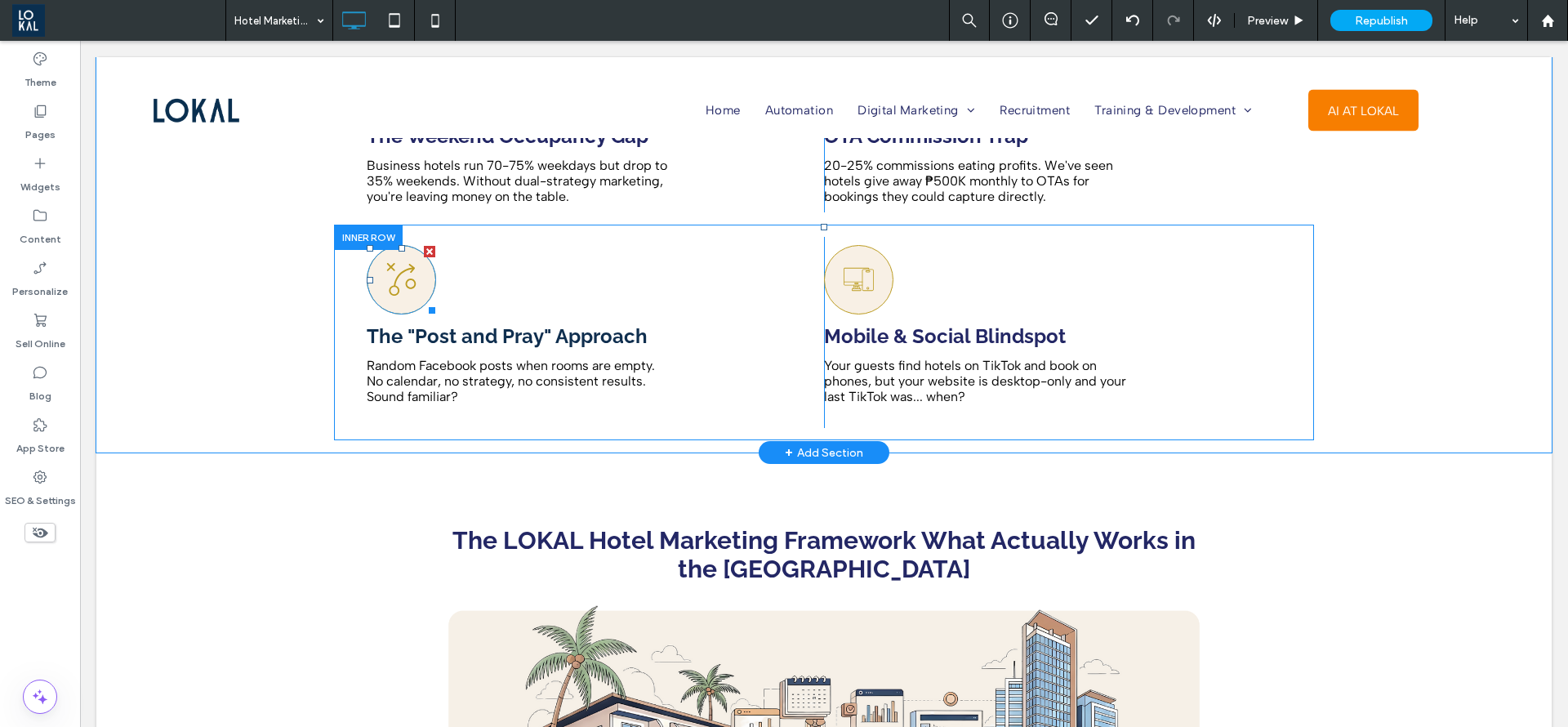
click at [406, 250] on icon at bounding box center [401, 280] width 34 height 68
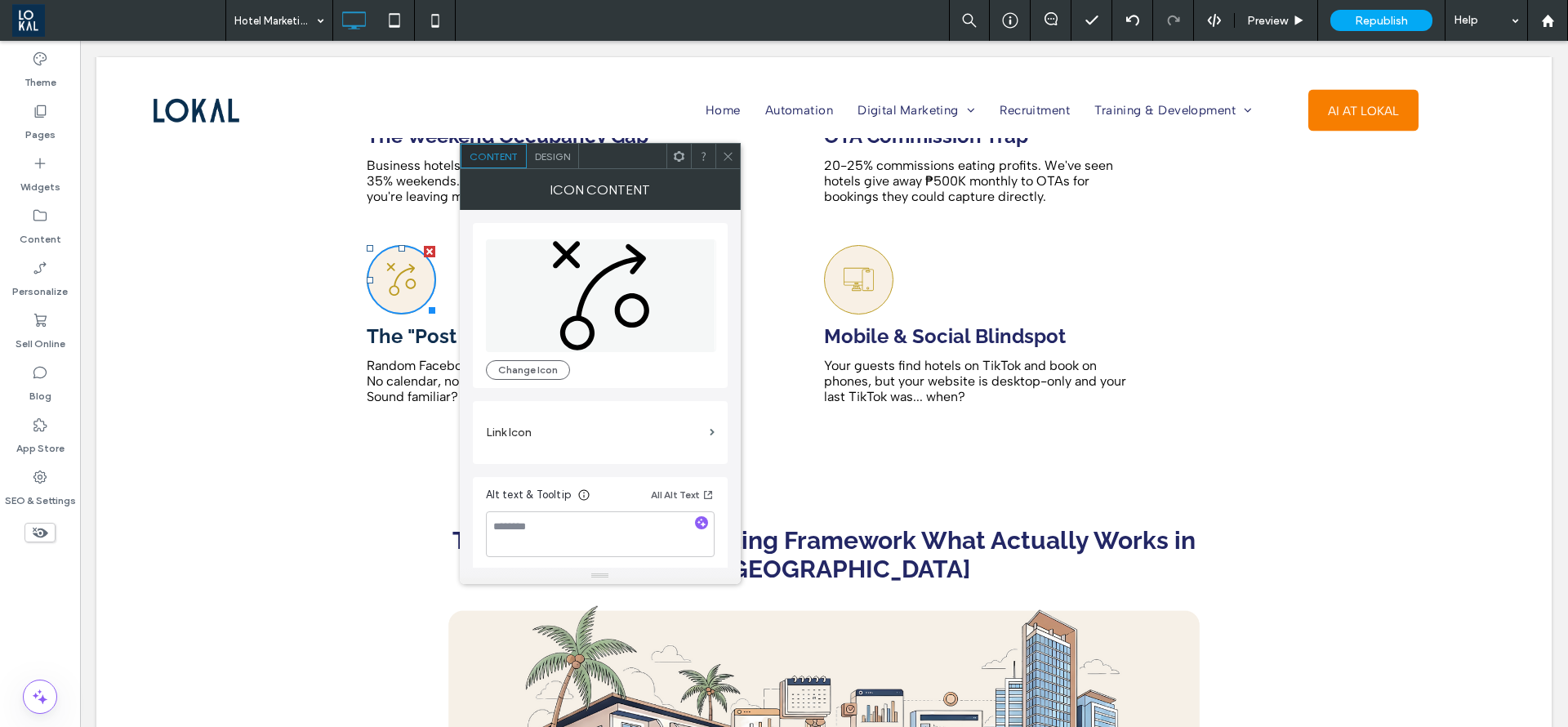
drag, startPoint x: 608, startPoint y: 166, endPoint x: 798, endPoint y: 162, distance: 190.0
click at [667, 162] on div at bounding box center [623, 156] width 87 height 25
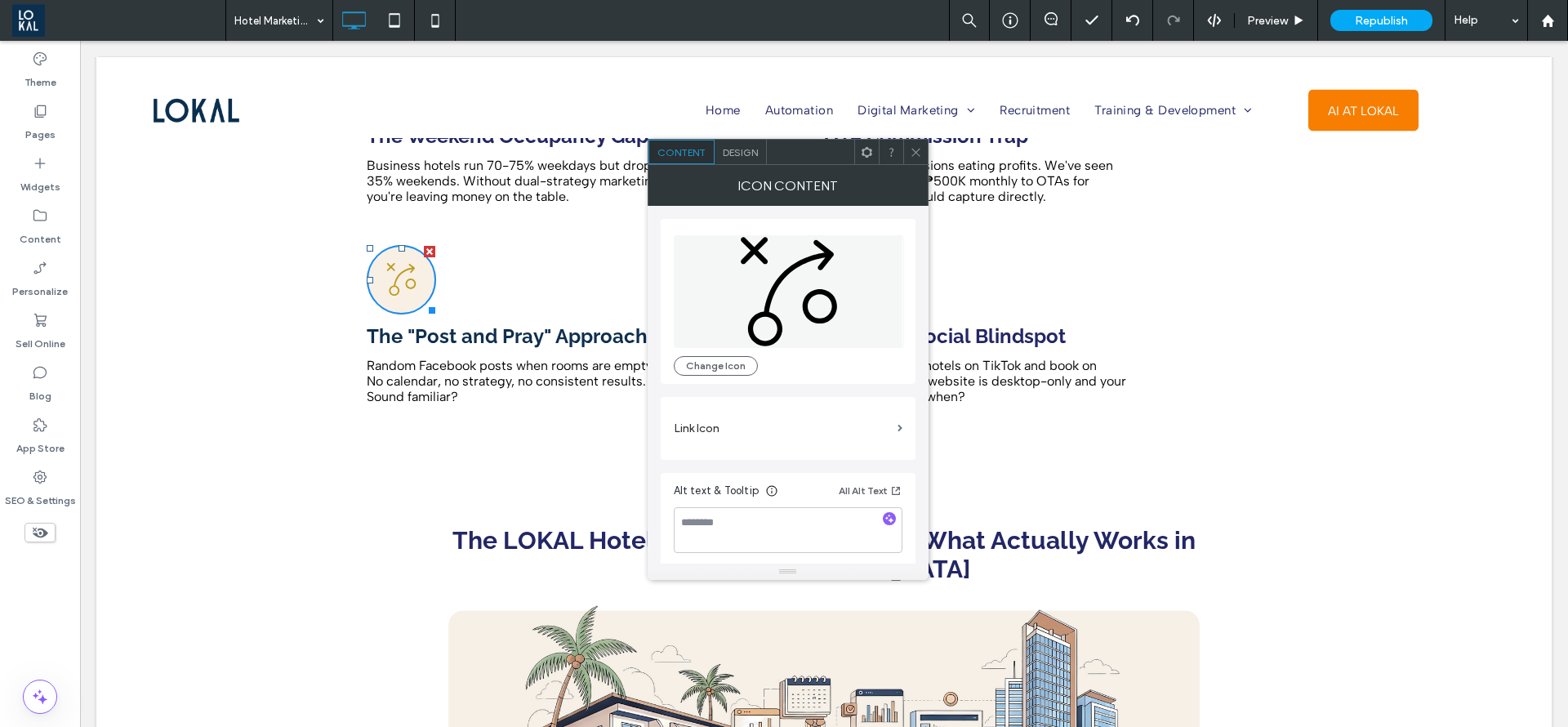
click at [875, 155] on div at bounding box center [866, 152] width 25 height 25
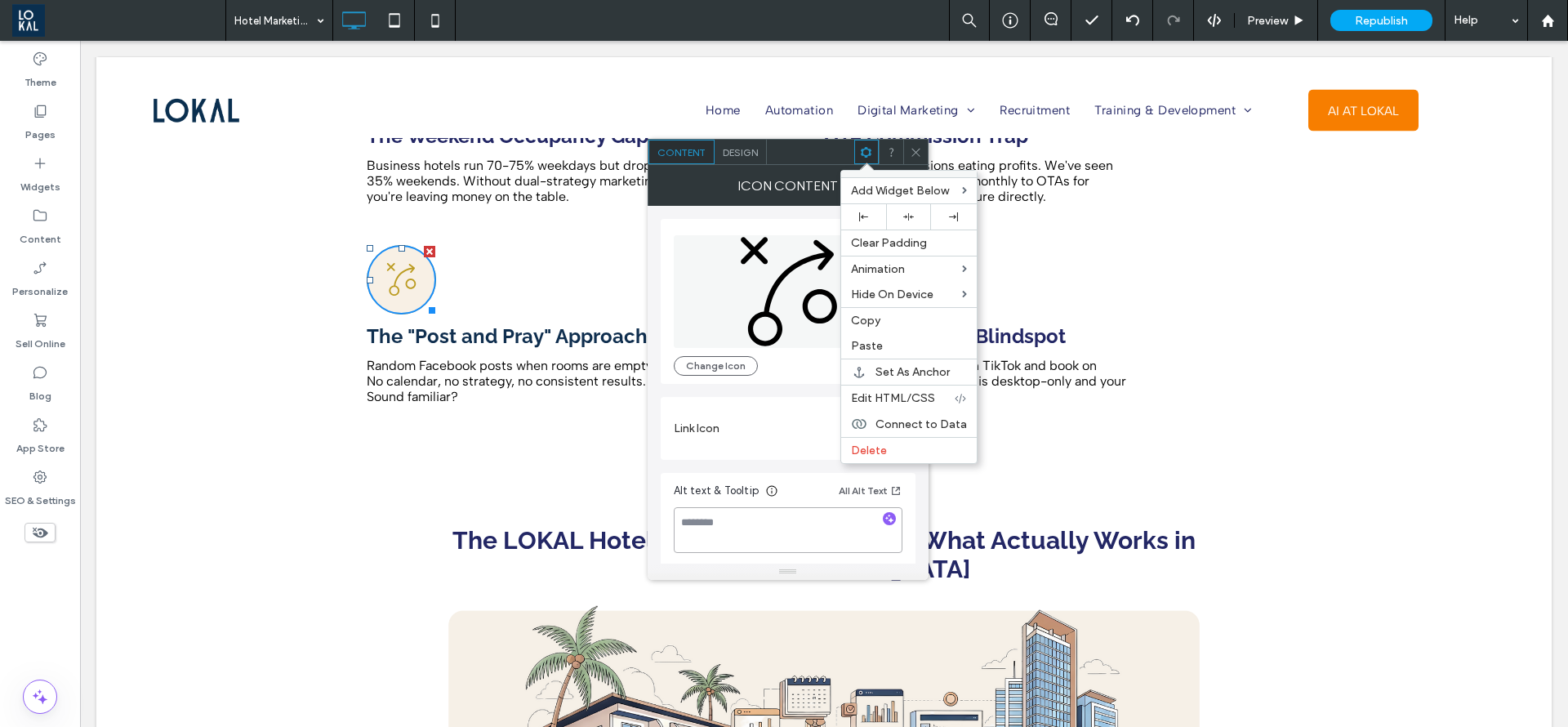
click at [729, 525] on textarea at bounding box center [789, 530] width 229 height 45
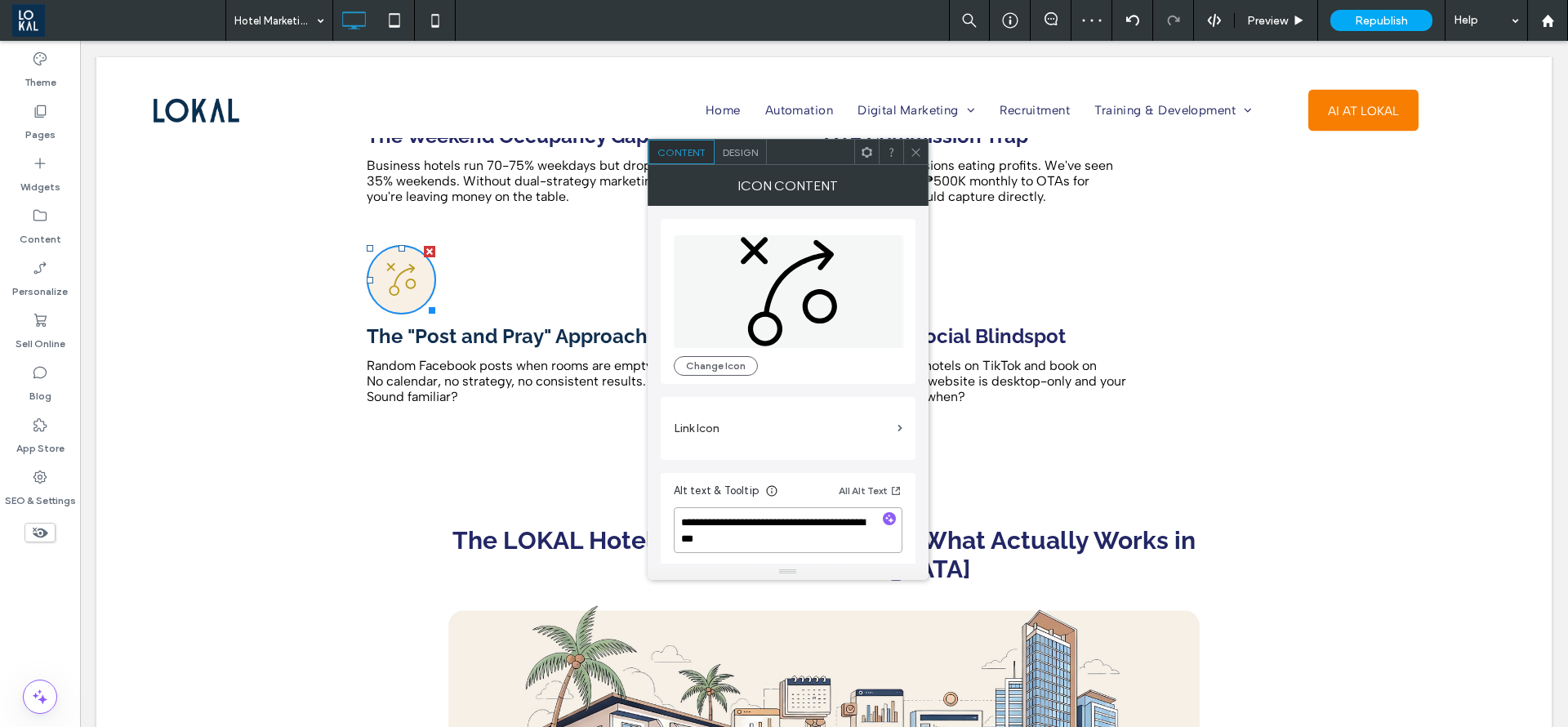
type textarea "**********"
click at [925, 160] on div at bounding box center [916, 152] width 25 height 25
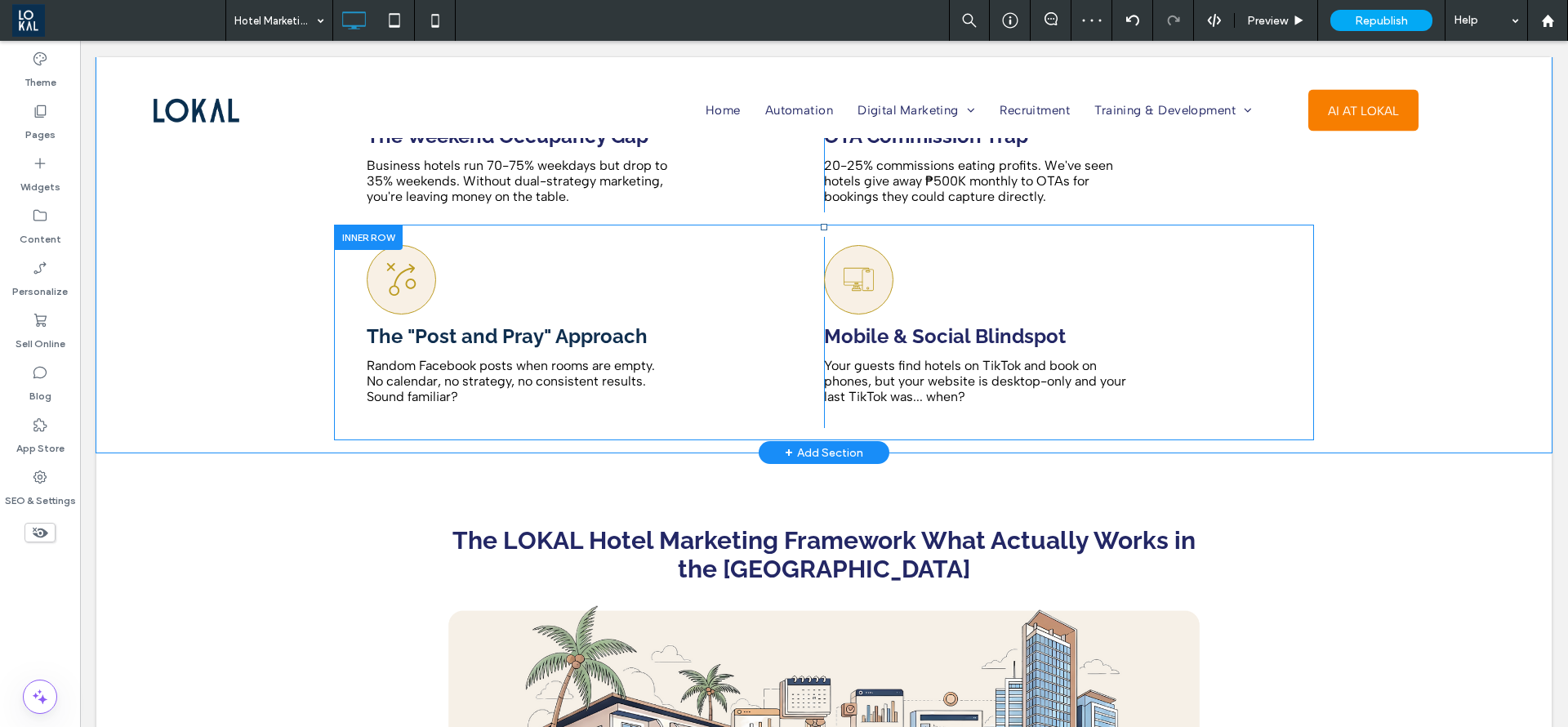
scroll to position [1960, 0]
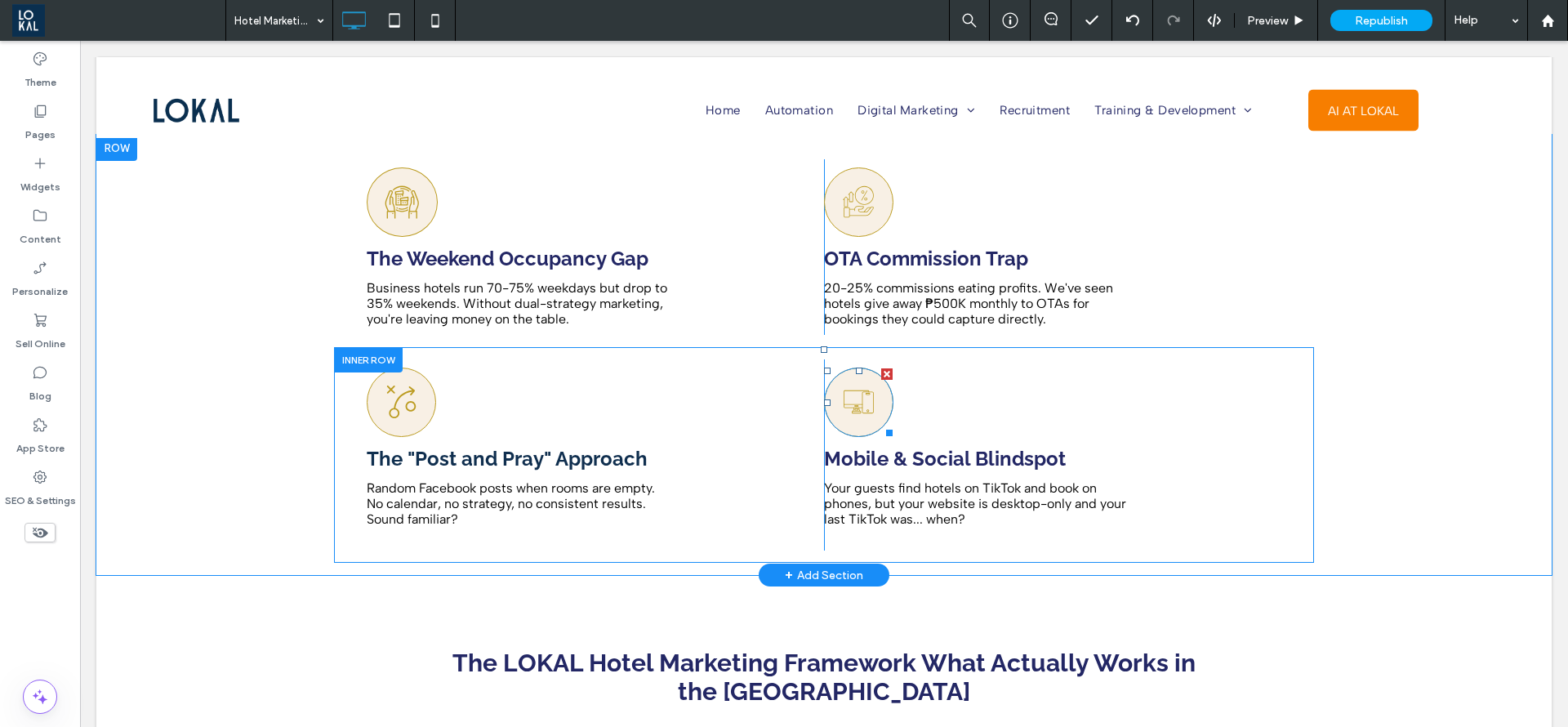
click at [847, 379] on icon at bounding box center [859, 402] width 34 height 68
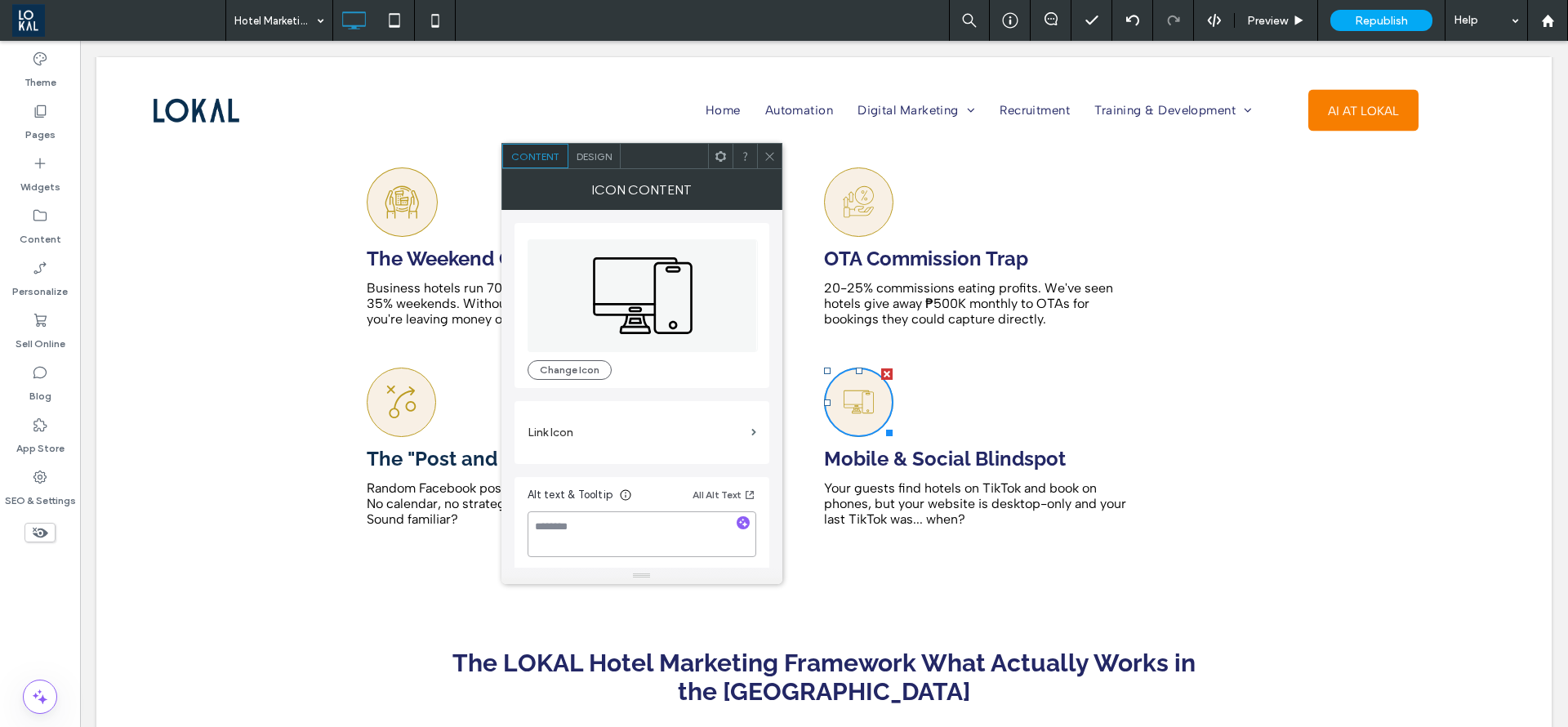
click at [607, 537] on textarea at bounding box center [642, 534] width 229 height 45
click at [555, 544] on textarea "**********" at bounding box center [642, 534] width 229 height 45
click at [656, 541] on textarea "**********" at bounding box center [642, 534] width 229 height 45
type textarea "**********"
click at [768, 149] on span at bounding box center [770, 156] width 12 height 25
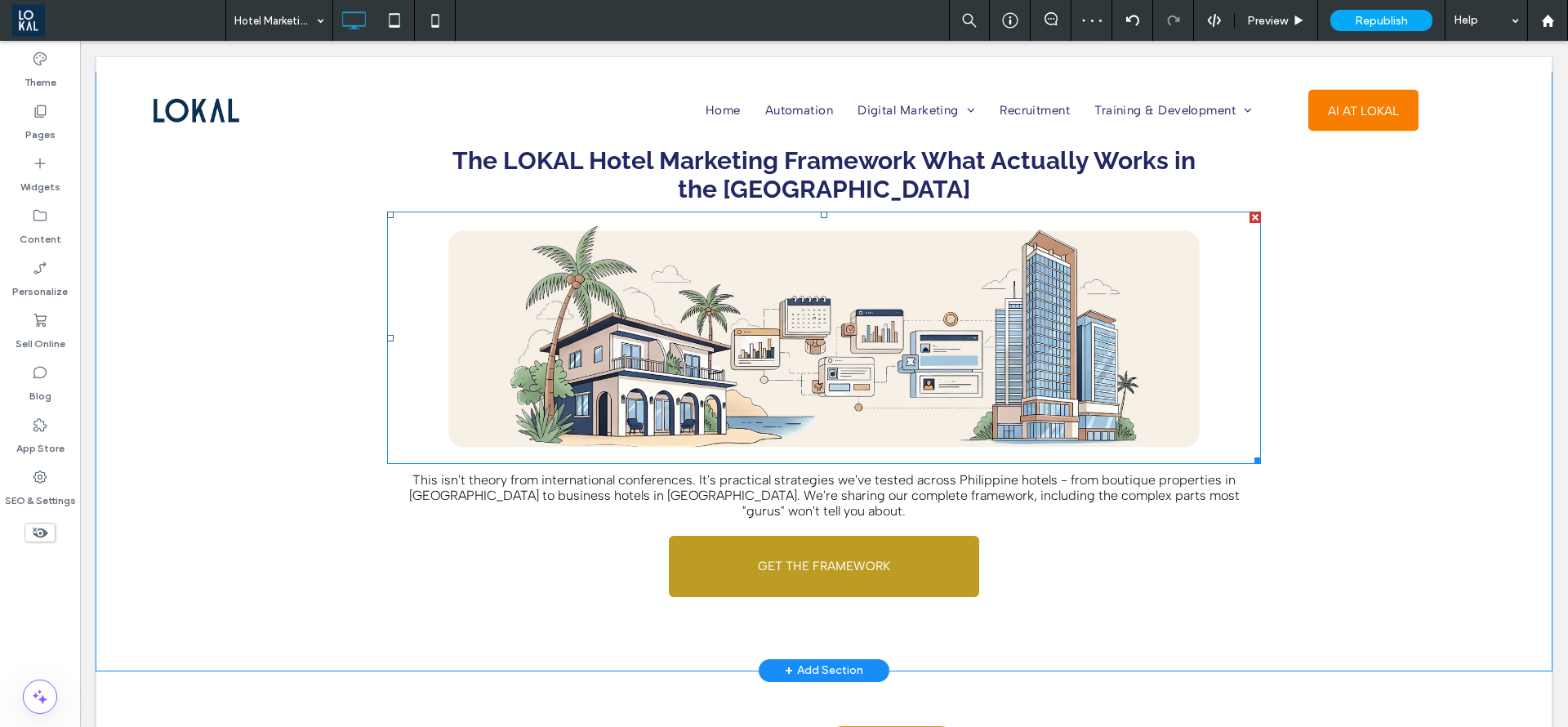
scroll to position [2328, 0]
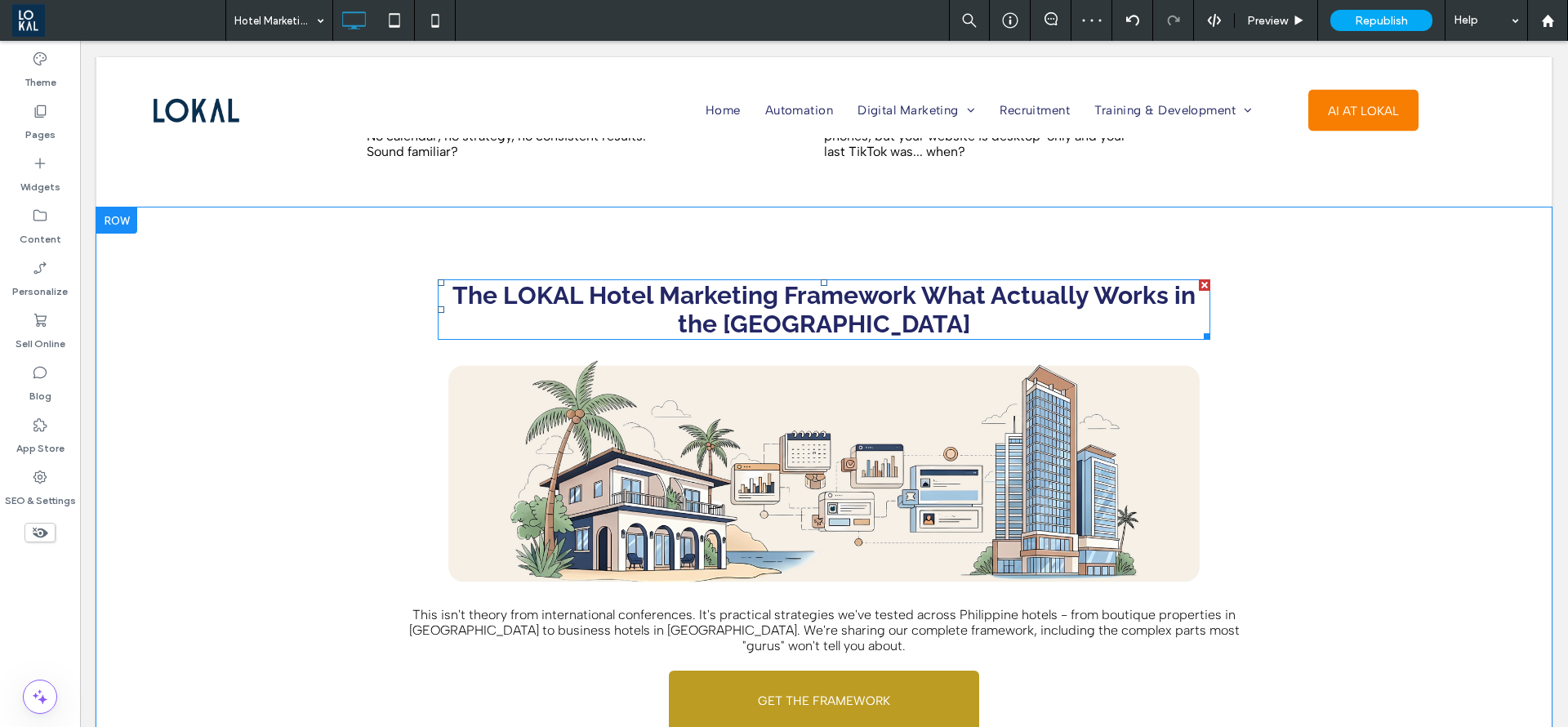
click at [879, 285] on strong "The LOKAL Hotel Marketing Framework What Actually Works in the Philippines" at bounding box center [824, 310] width 743 height 57
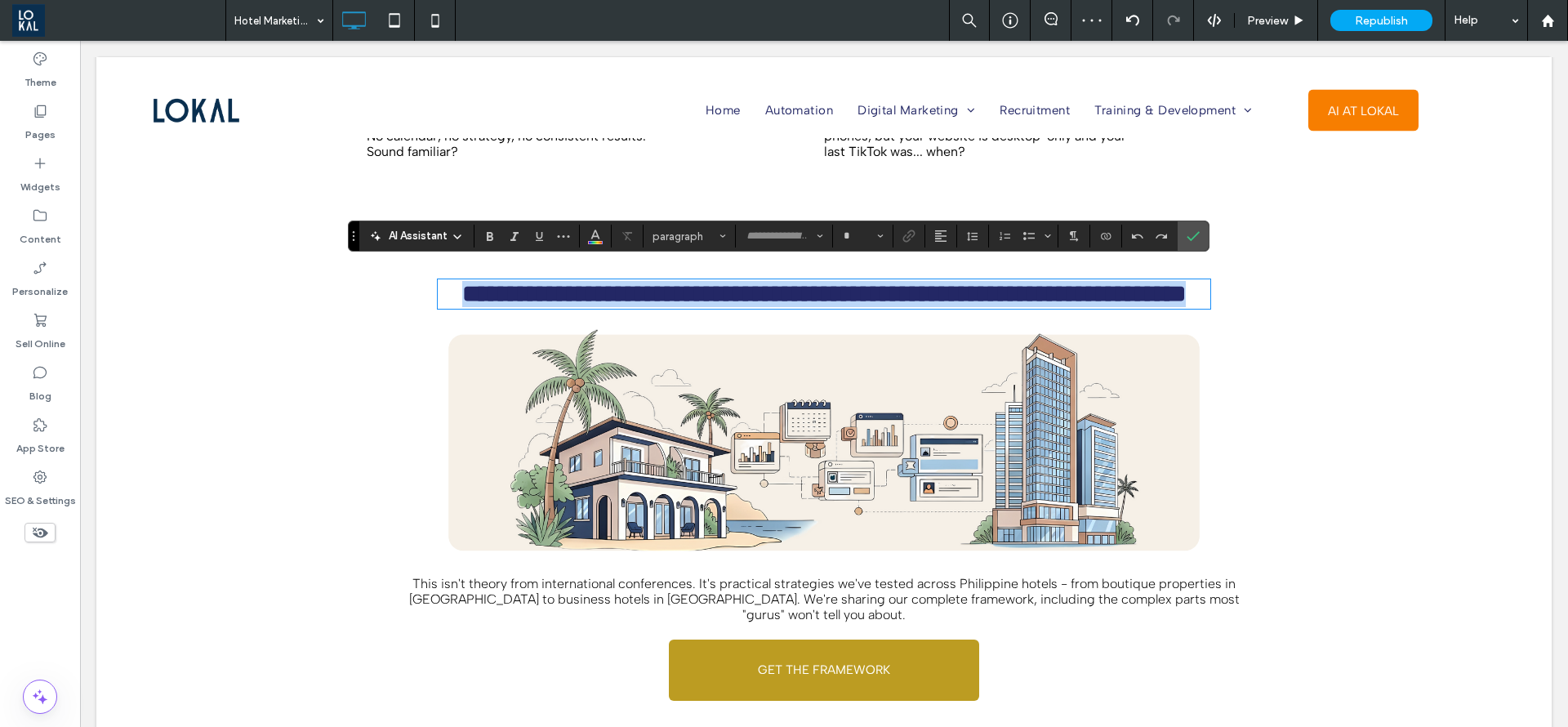
type input "*******"
type input "**"
click at [583, 283] on strong "**********" at bounding box center [824, 293] width 723 height 24
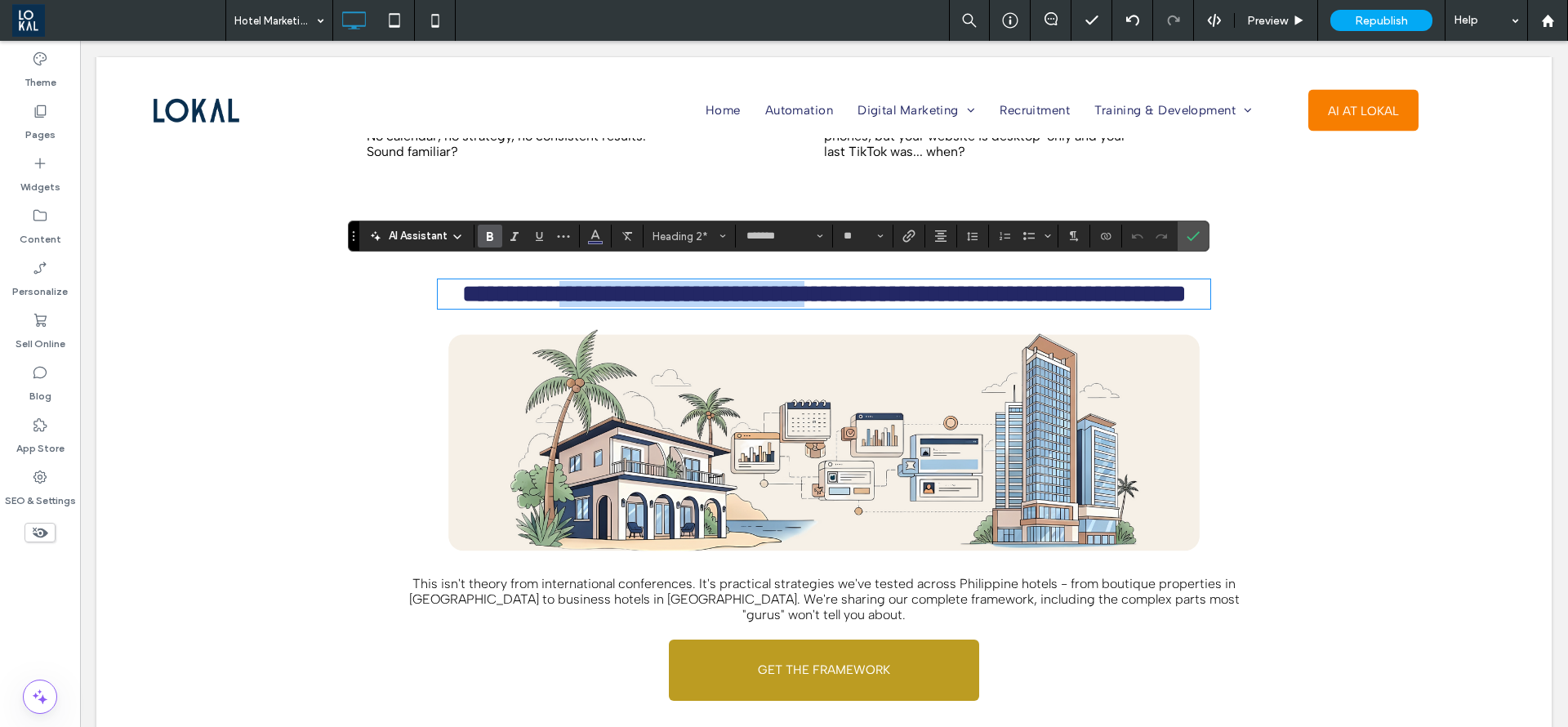
drag, startPoint x: 811, startPoint y: 280, endPoint x: 908, endPoint y: 274, distance: 97.2
click at [908, 282] on strong "**********" at bounding box center [824, 293] width 723 height 24
copy strong "**********"
click at [1194, 241] on icon "Confirm" at bounding box center [1194, 236] width 13 height 13
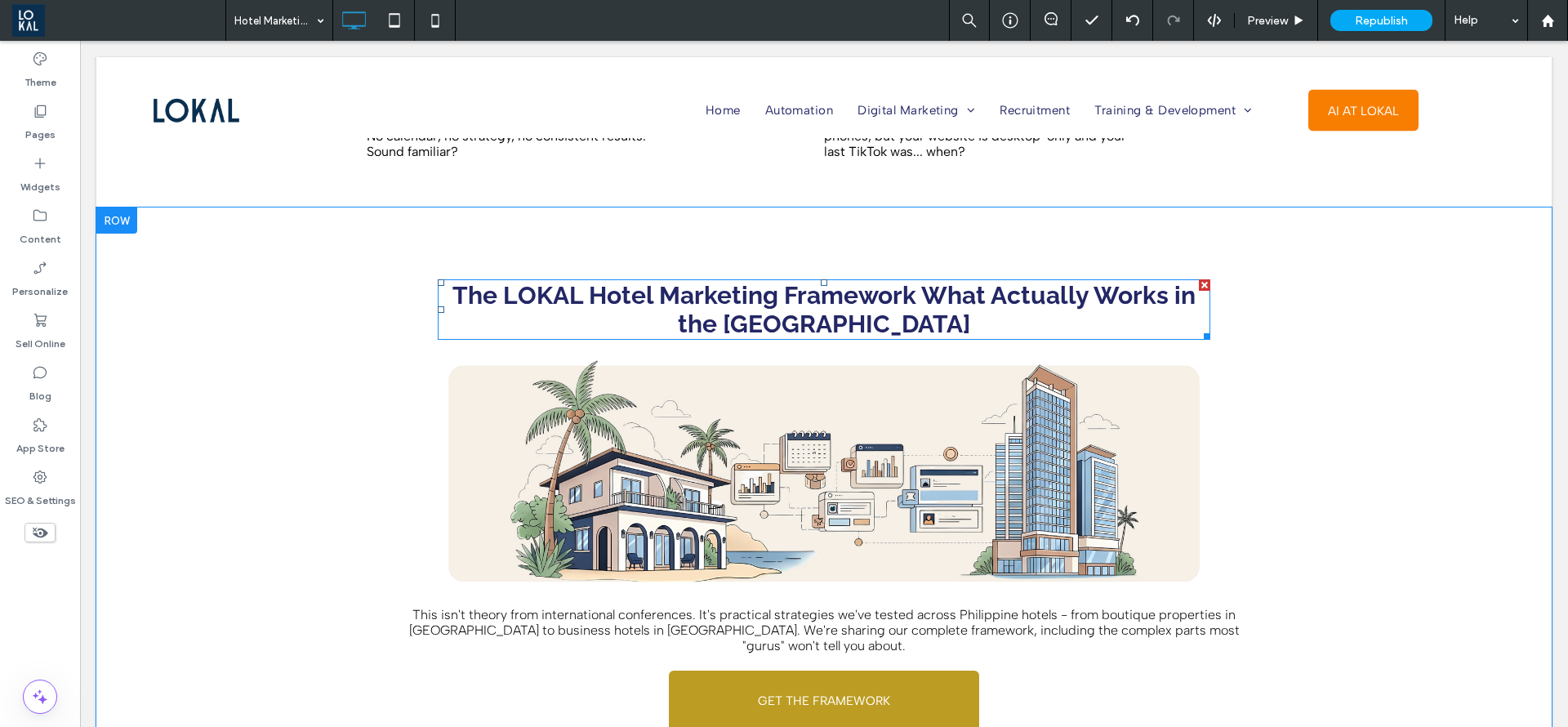
click at [915, 282] on strong "The LOKAL Hotel Marketing Framework What Actually Works in the Philippines" at bounding box center [824, 310] width 743 height 57
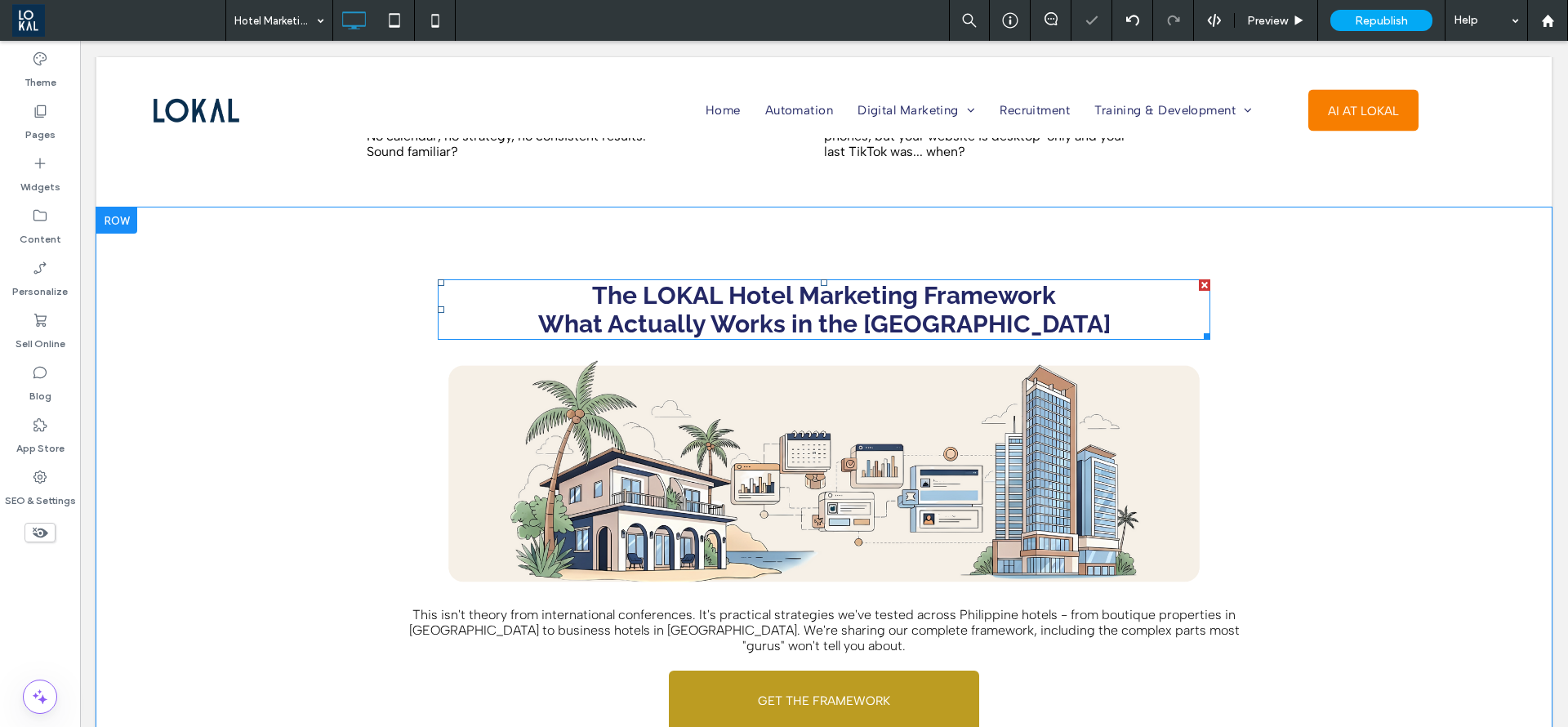
click at [1073, 312] on h2 "﻿ What Actually Works in the Philippines" at bounding box center [824, 324] width 773 height 28
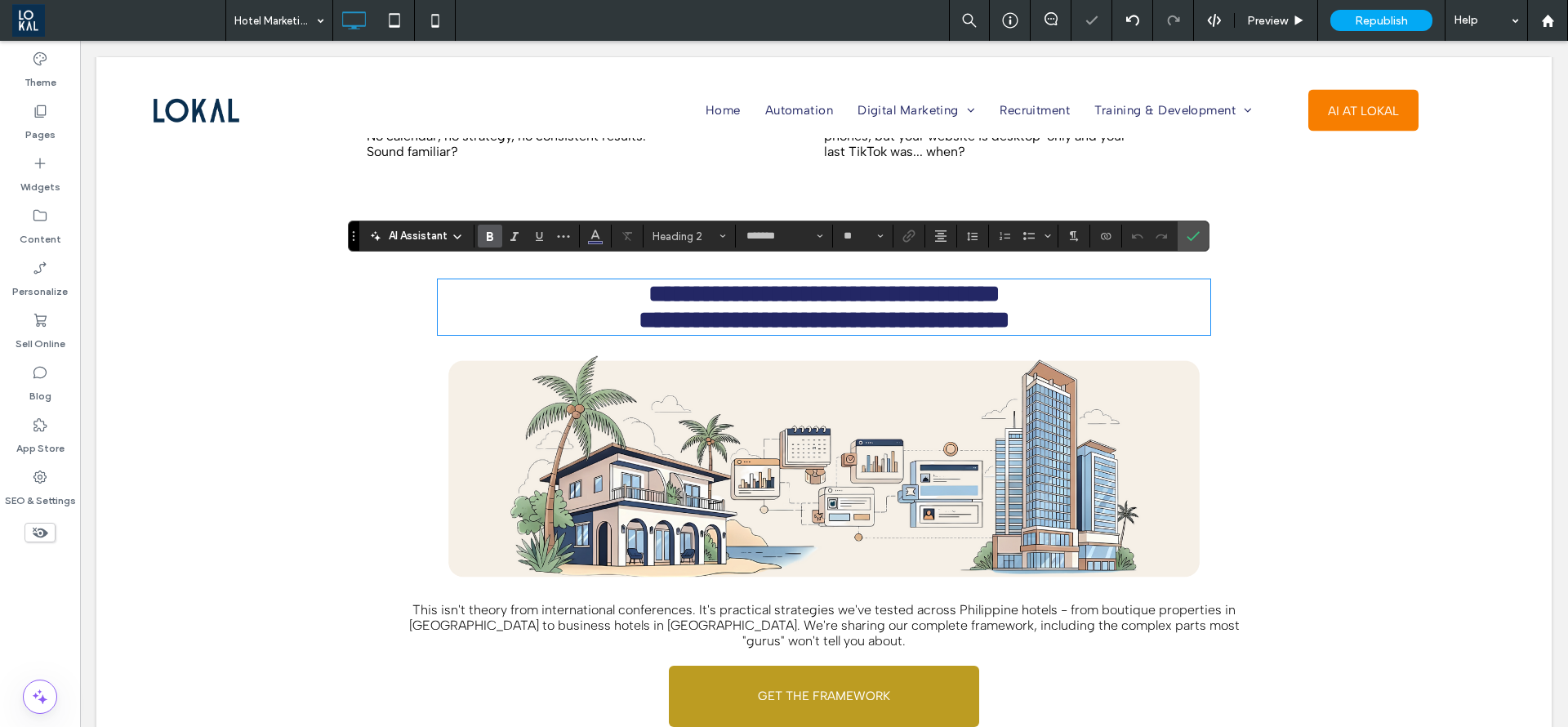
type input "*******"
type input "**"
click at [1199, 230] on icon "Confirm" at bounding box center [1194, 236] width 13 height 13
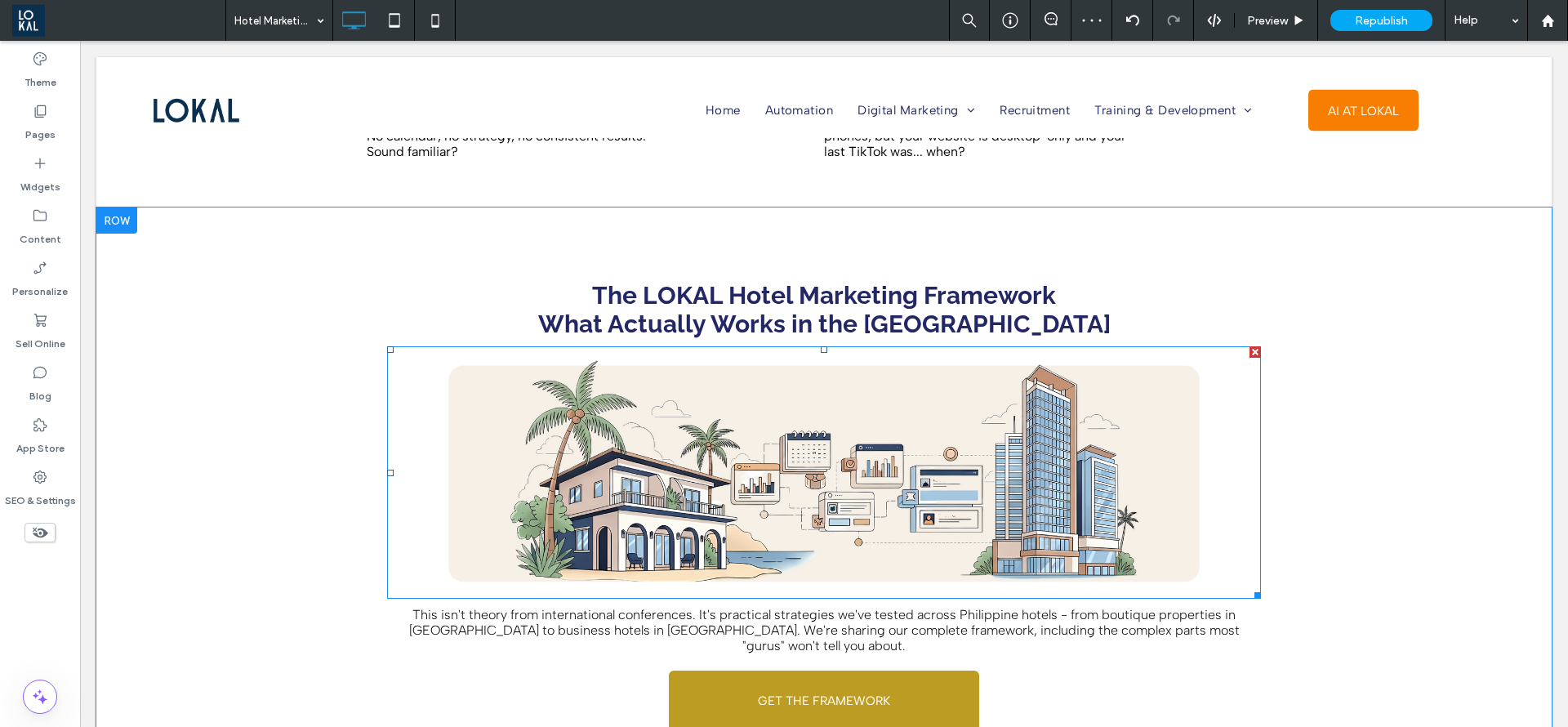
click at [912, 440] on img at bounding box center [824, 472] width 874 height 253
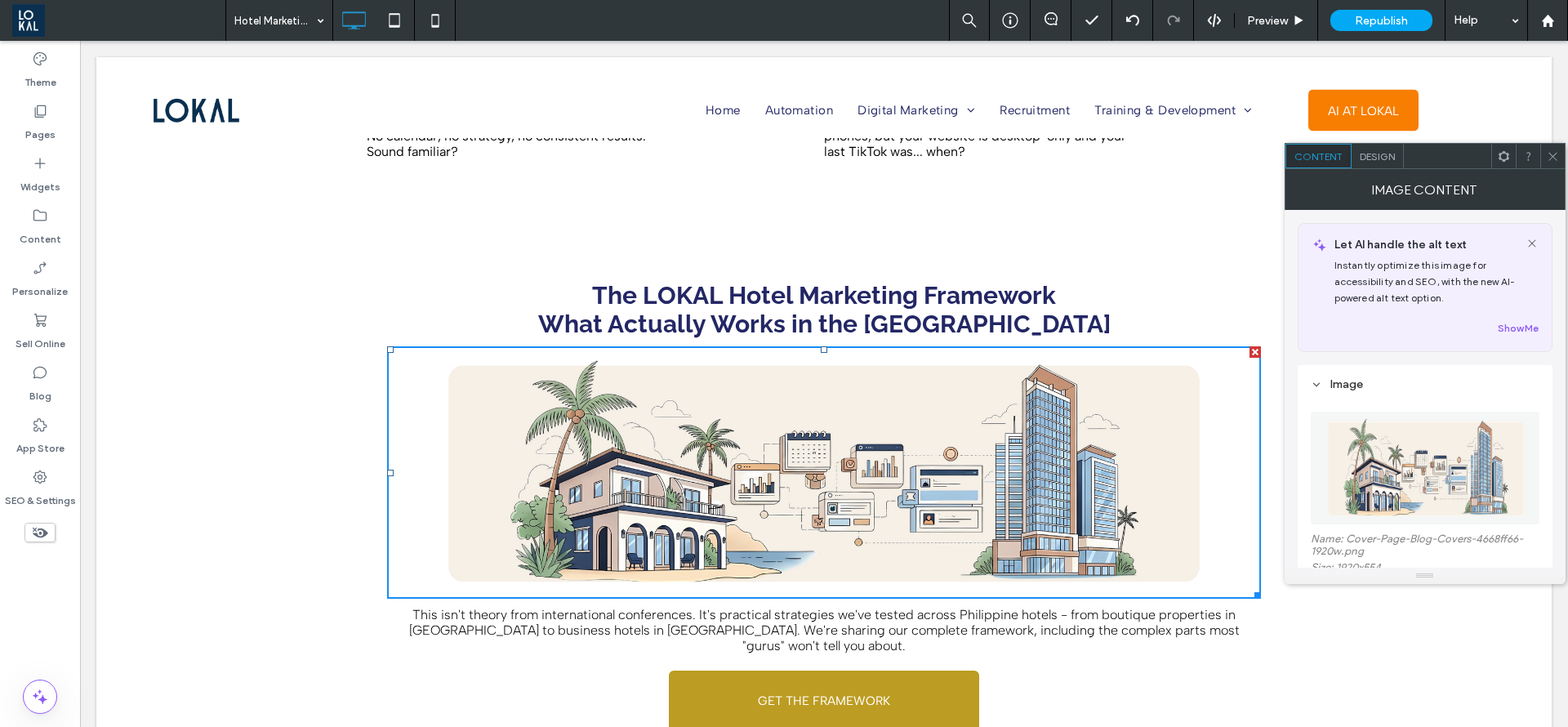
drag, startPoint x: 1446, startPoint y: 167, endPoint x: 1126, endPoint y: 164, distance: 320.0
click at [1404, 168] on div at bounding box center [1448, 156] width 87 height 25
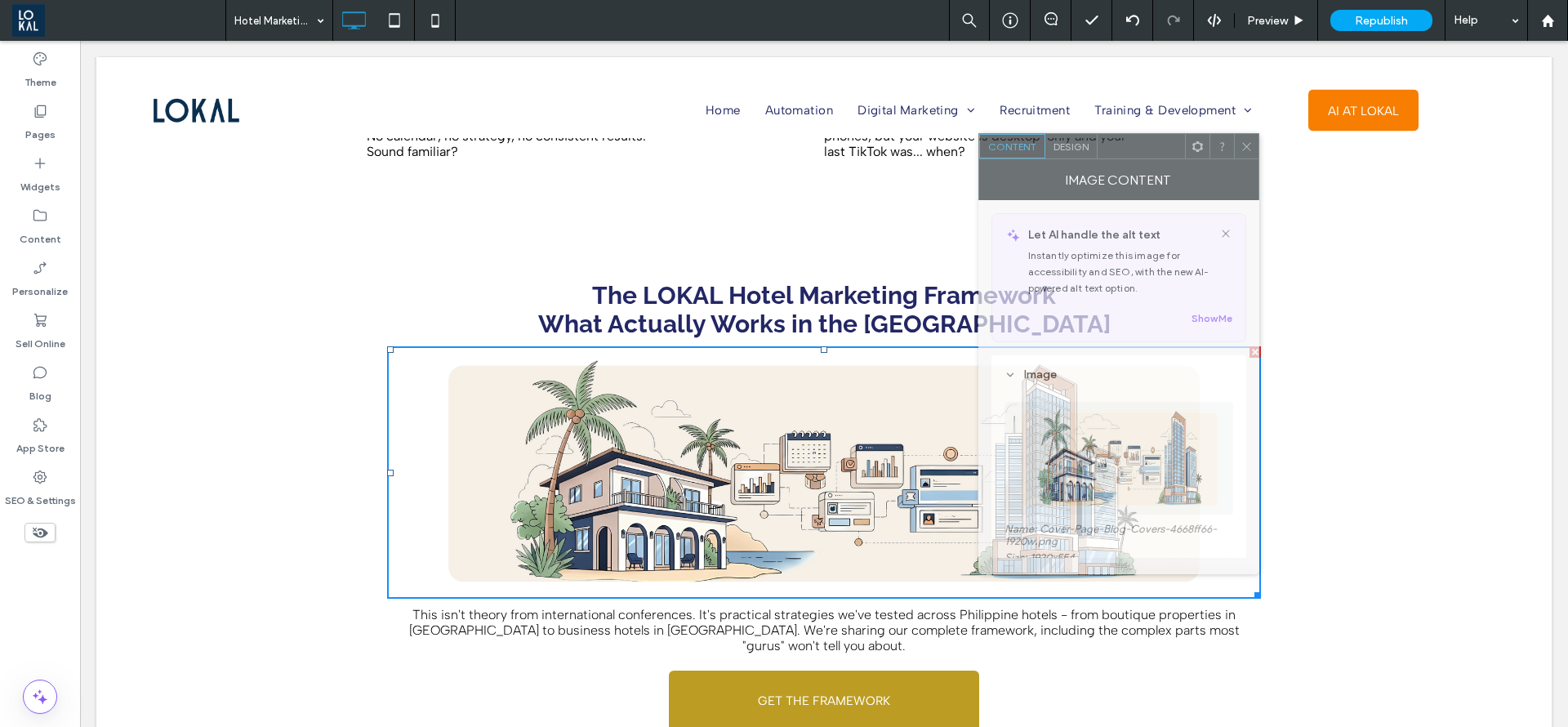
drag, startPoint x: 1126, startPoint y: 164, endPoint x: 1205, endPoint y: 114, distance: 93.5
click at [1185, 133] on div at bounding box center [1141, 146] width 87 height 25
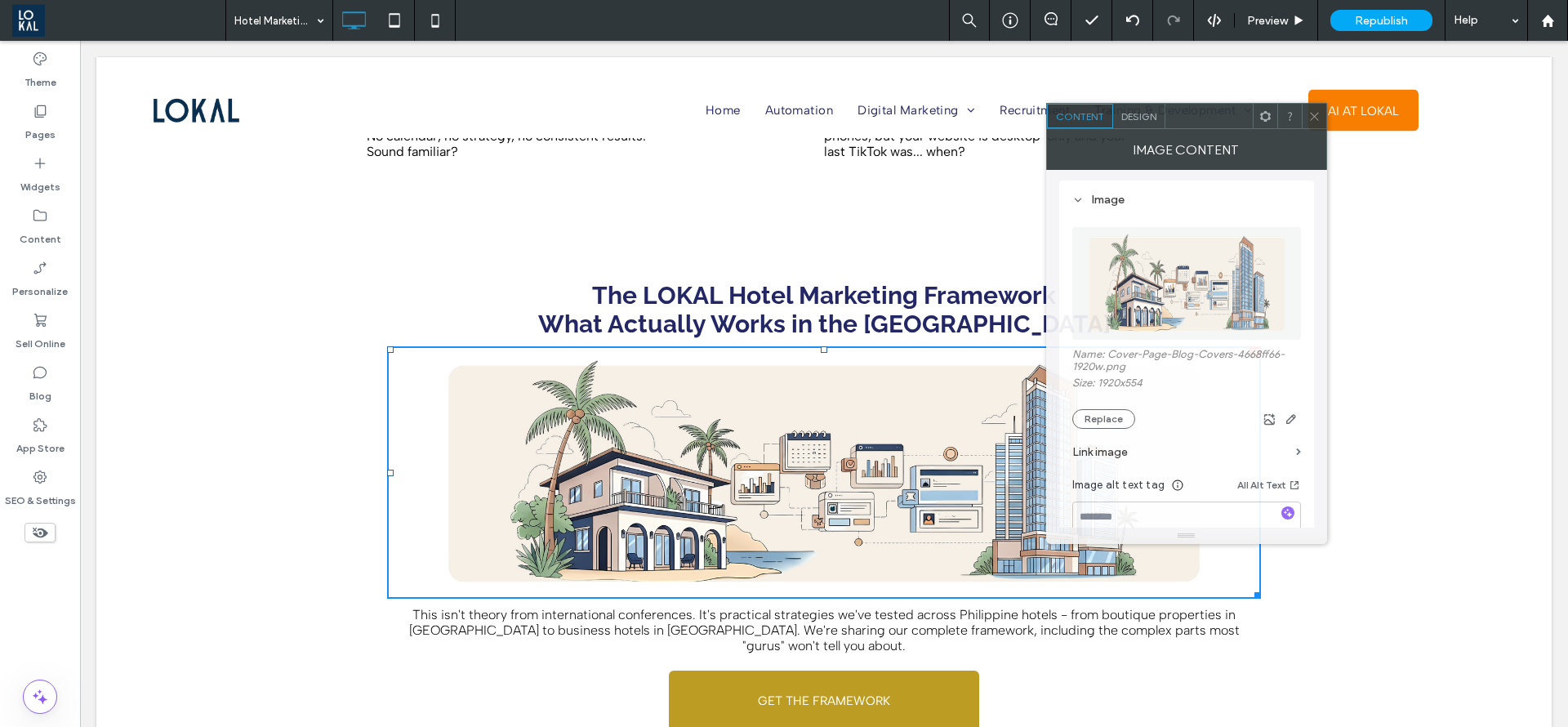
scroll to position [245, 0]
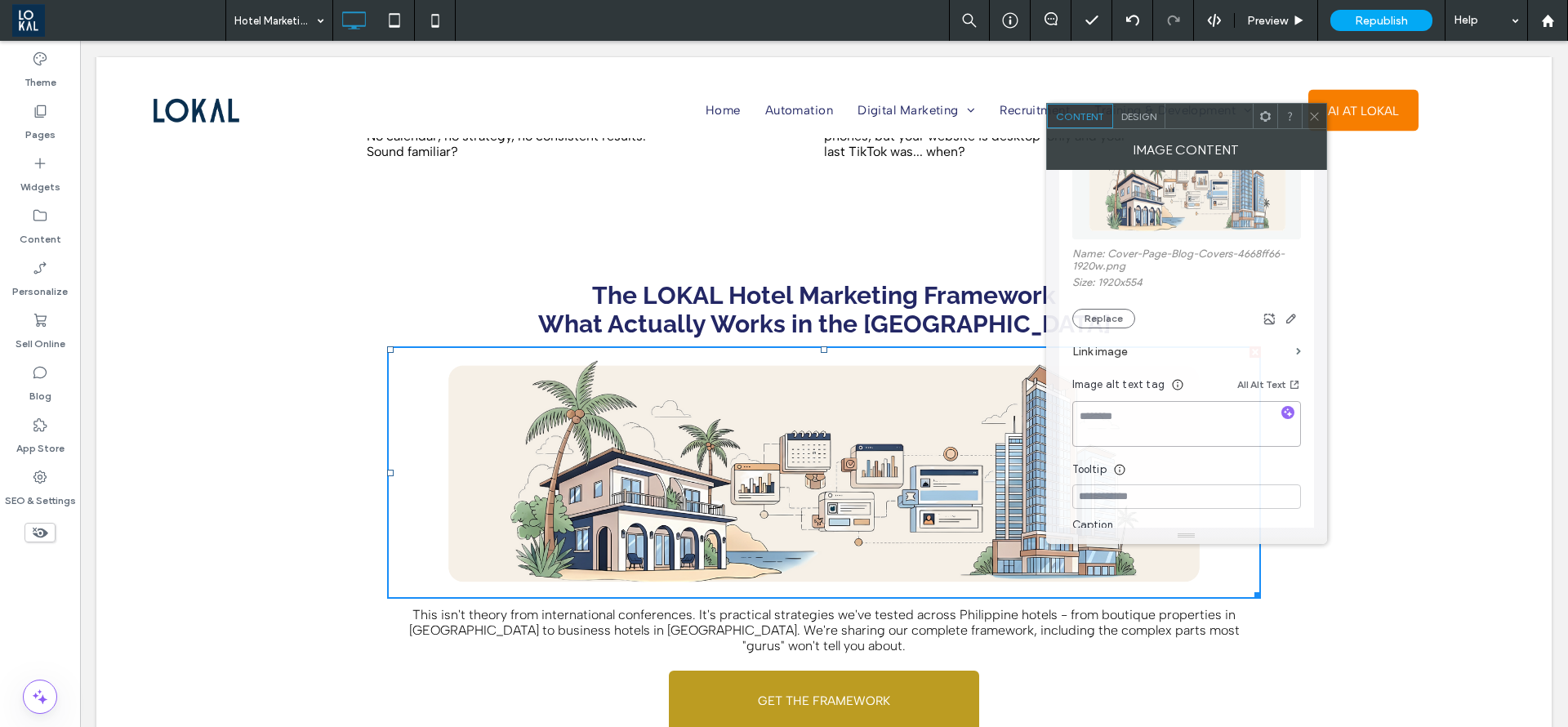
click at [1160, 423] on textarea at bounding box center [1187, 424] width 229 height 45
paste textarea "**********"
type textarea "**********"
click at [1324, 114] on div at bounding box center [1314, 116] width 25 height 25
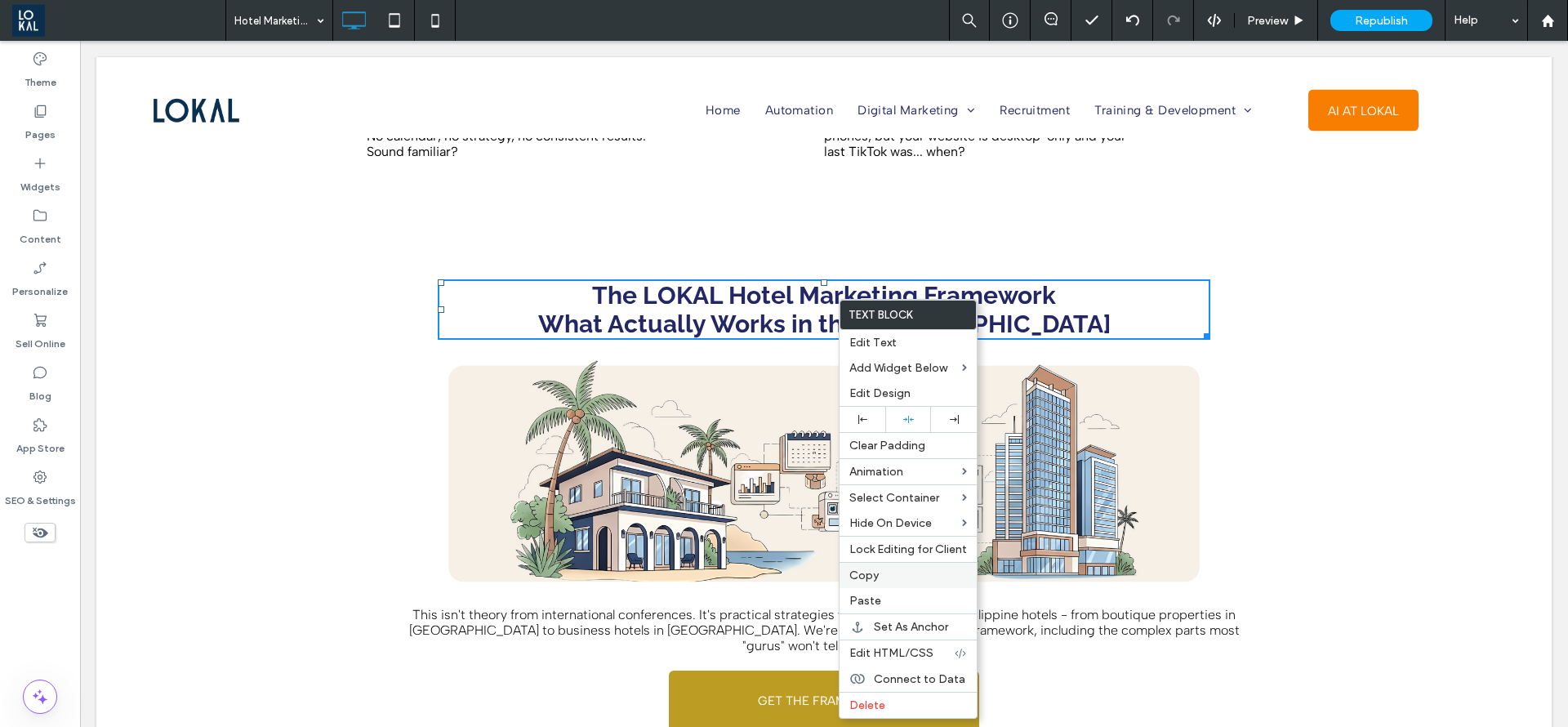
click at [876, 575] on span "Copy" at bounding box center [864, 575] width 29 height 14
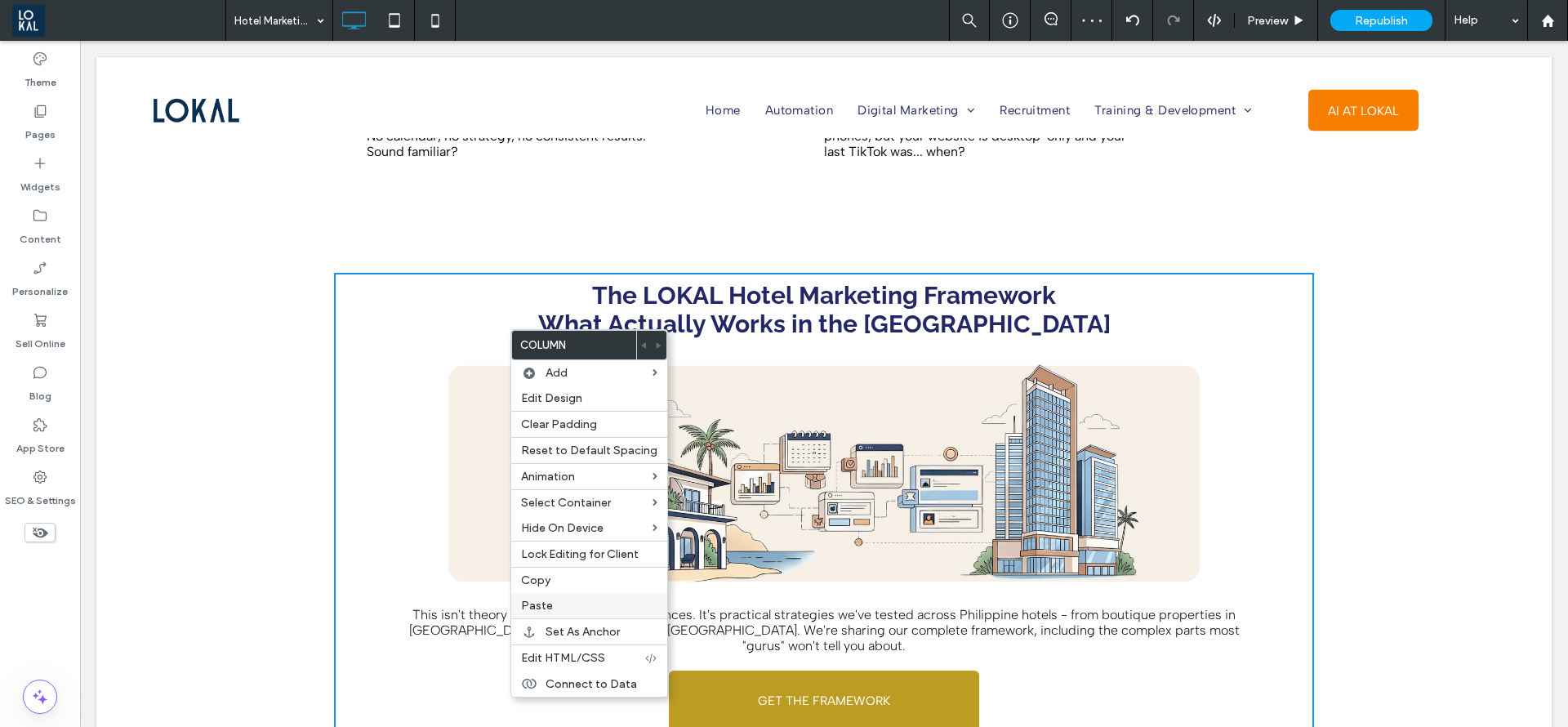
click at [565, 608] on label "Paste" at bounding box center [589, 605] width 136 height 14
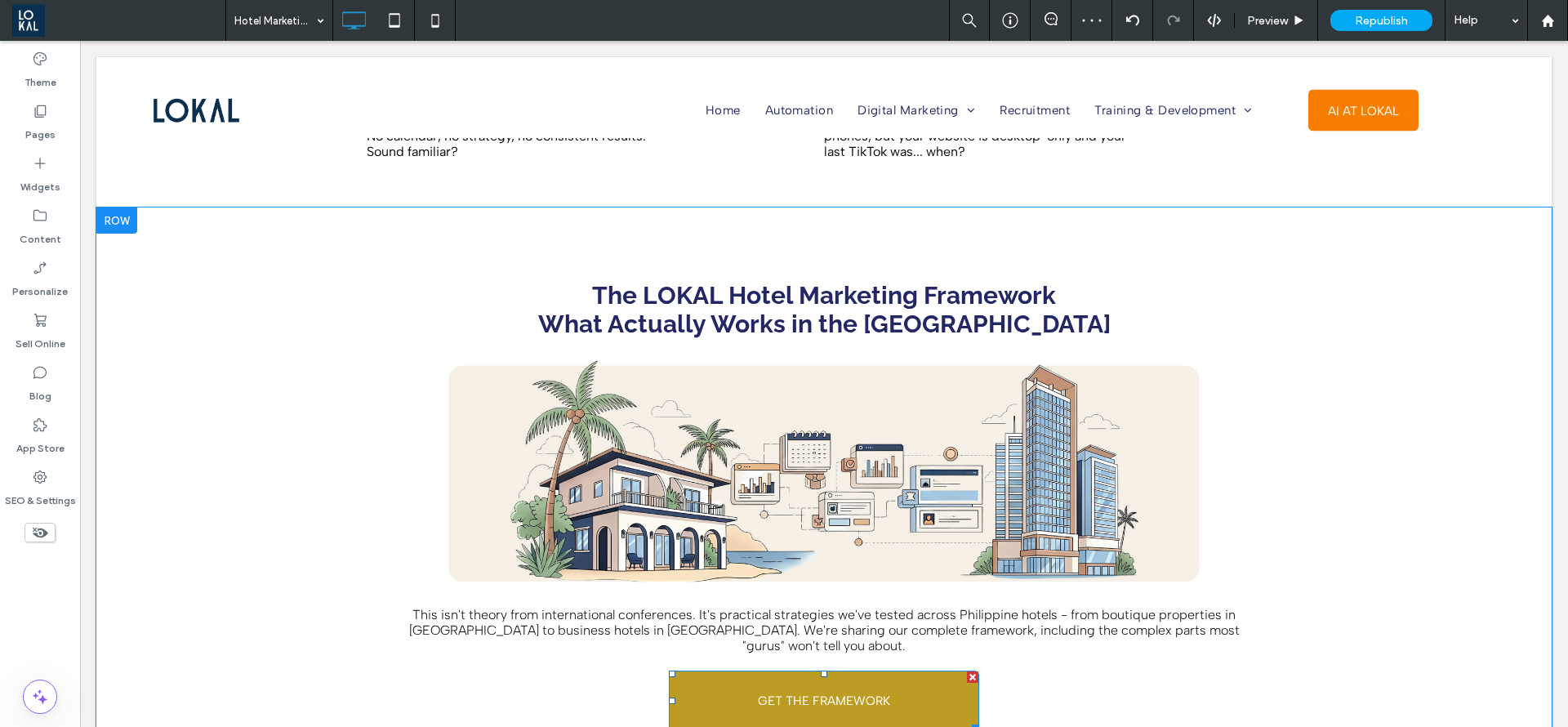
scroll to position [2450, 0]
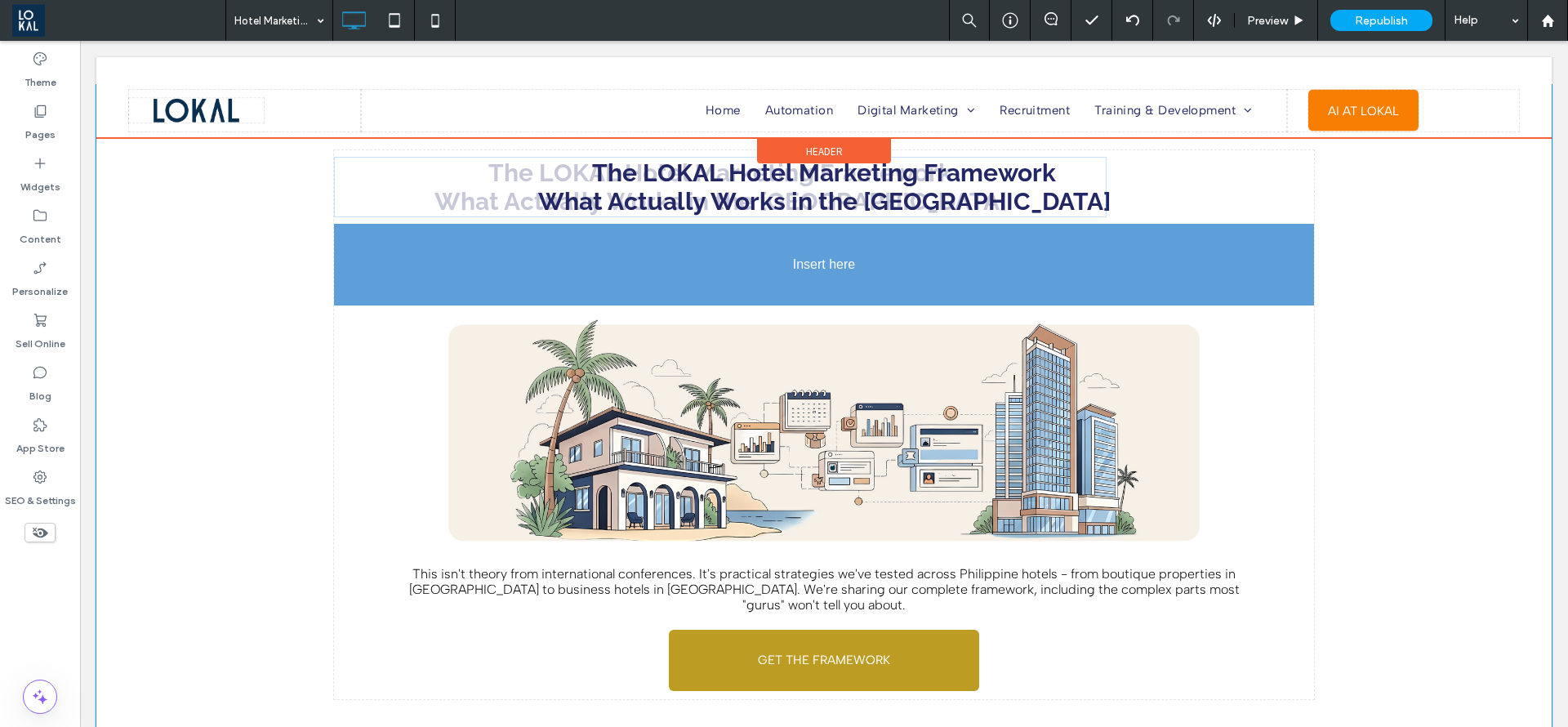
drag, startPoint x: 743, startPoint y: 250, endPoint x: 826, endPoint y: 294, distance: 93.9
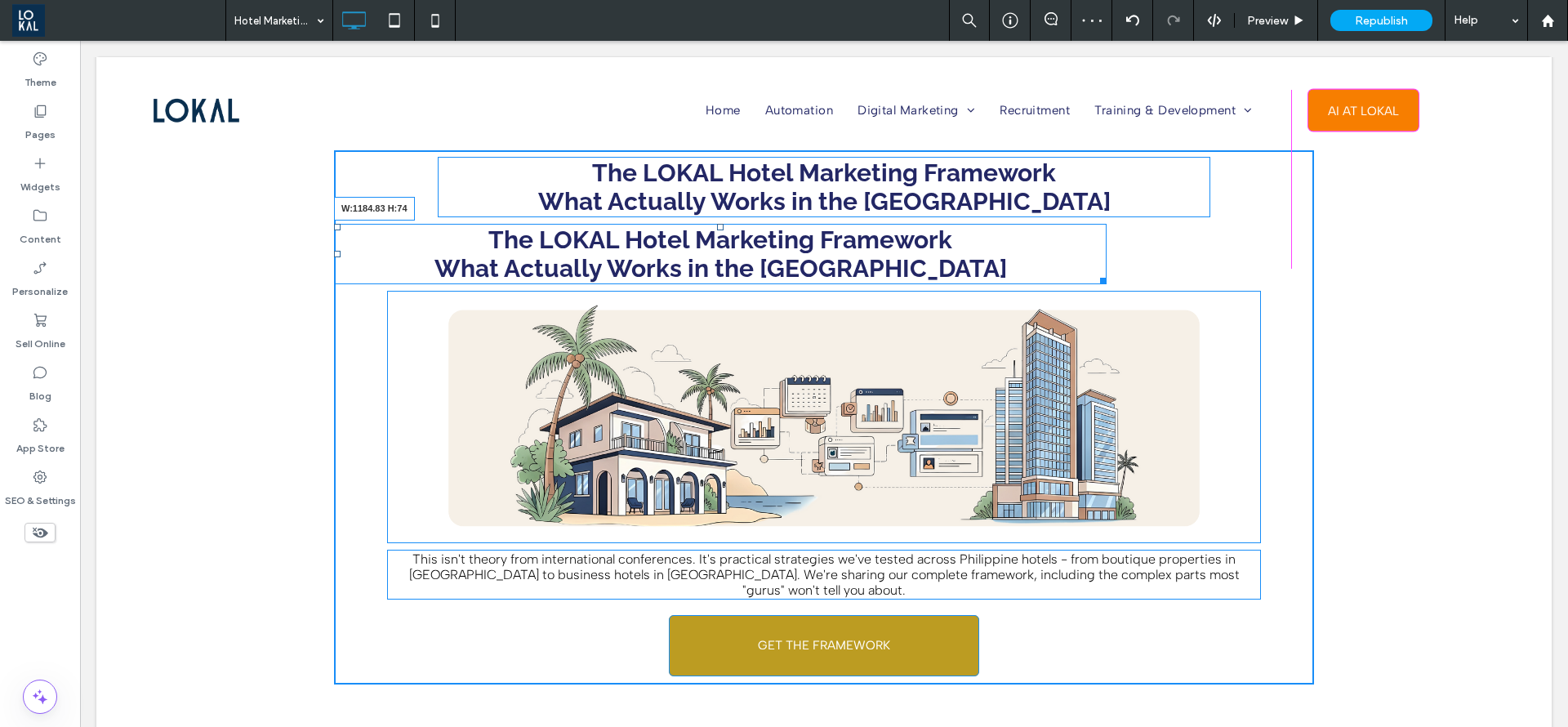
drag, startPoint x: 1091, startPoint y: 265, endPoint x: 1202, endPoint y: 254, distance: 111.5
click at [1107, 246] on div "The LOKAL Hotel Marketing Framework ﻿ What Actually Works in the Philippines W:…" at bounding box center [721, 254] width 773 height 61
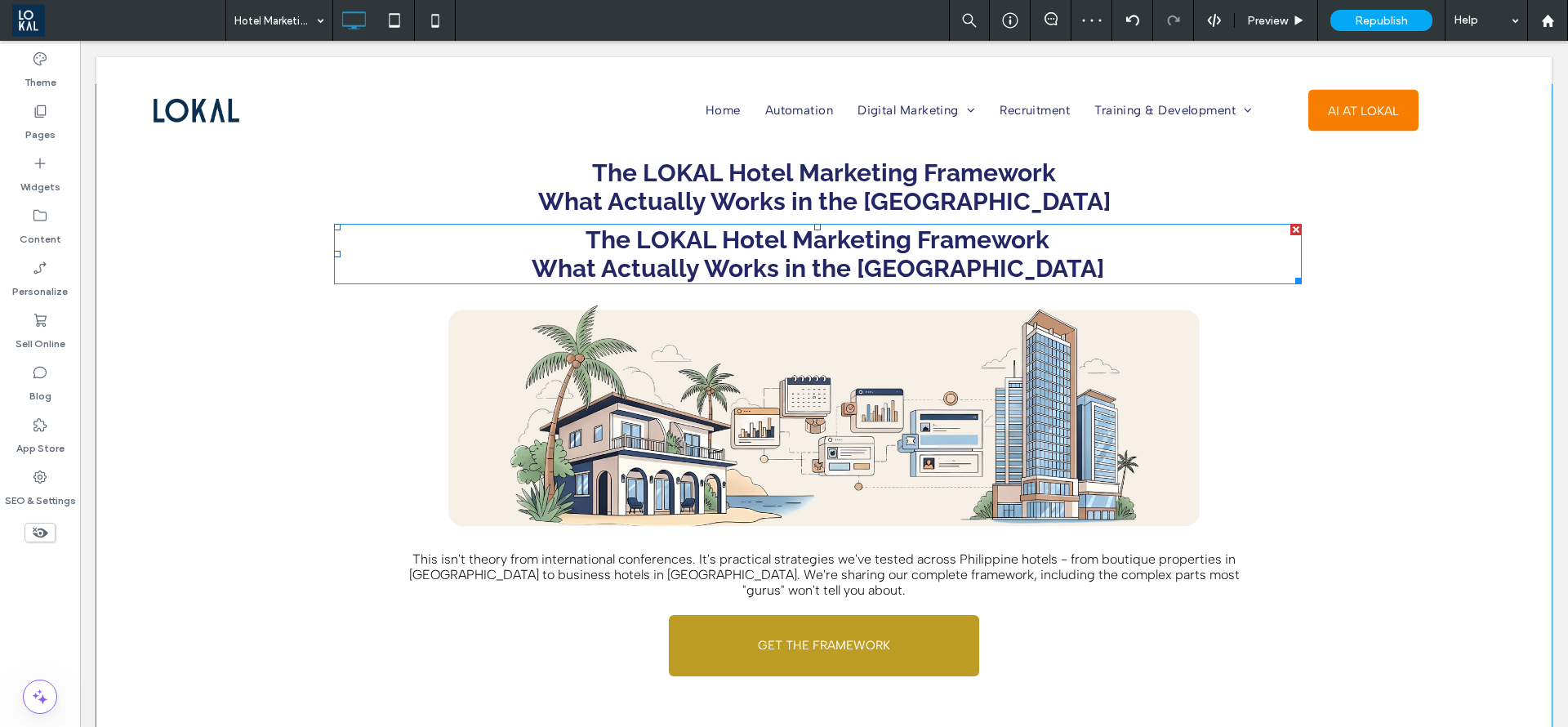
click at [1021, 254] on strong "﻿ What Actually Works in the Philippines" at bounding box center [818, 268] width 573 height 28
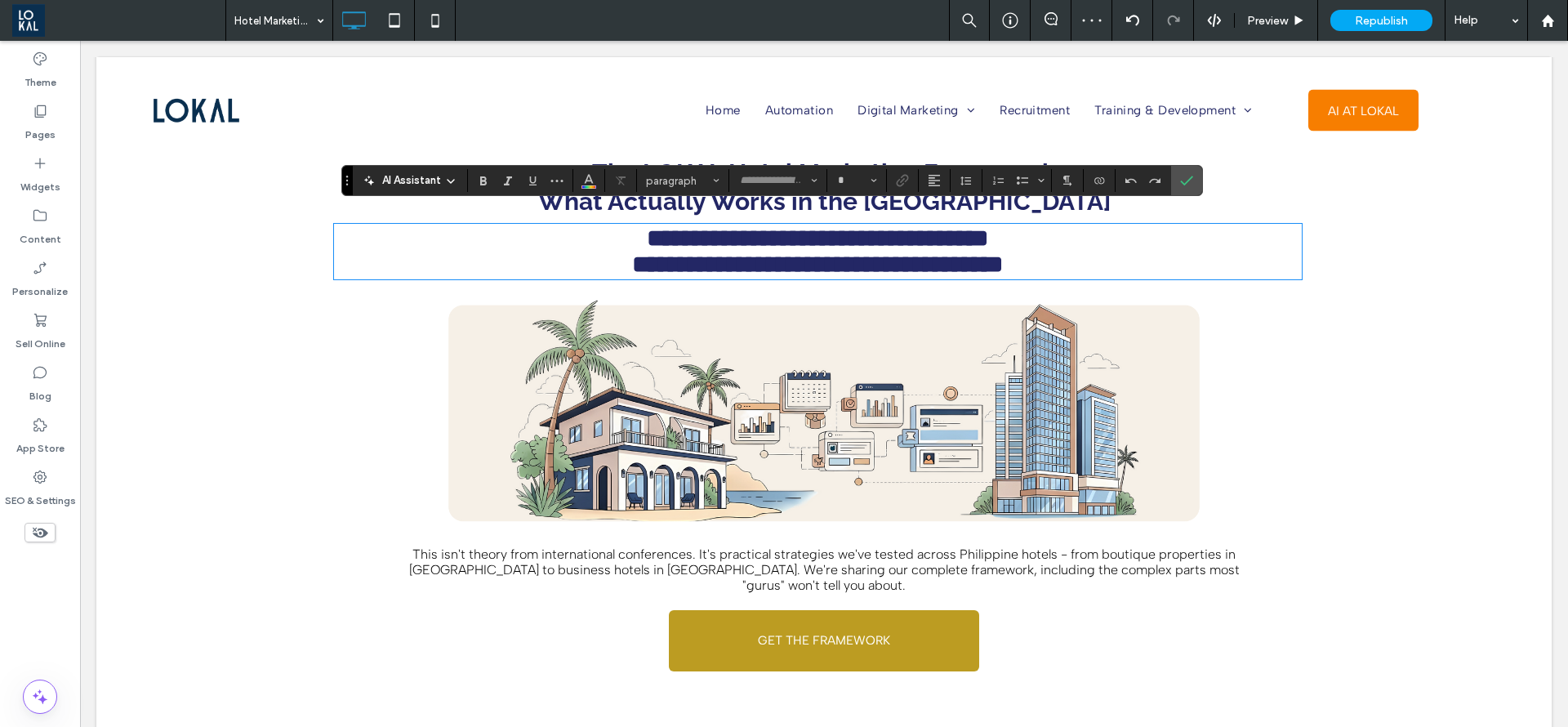
click at [989, 226] on strong "**********" at bounding box center [817, 238] width 342 height 24
type input "*******"
drag, startPoint x: 1042, startPoint y: 217, endPoint x: 472, endPoint y: 236, distance: 570.3
click at [363, 196] on div "**********" at bounding box center [824, 415] width 980 height 529
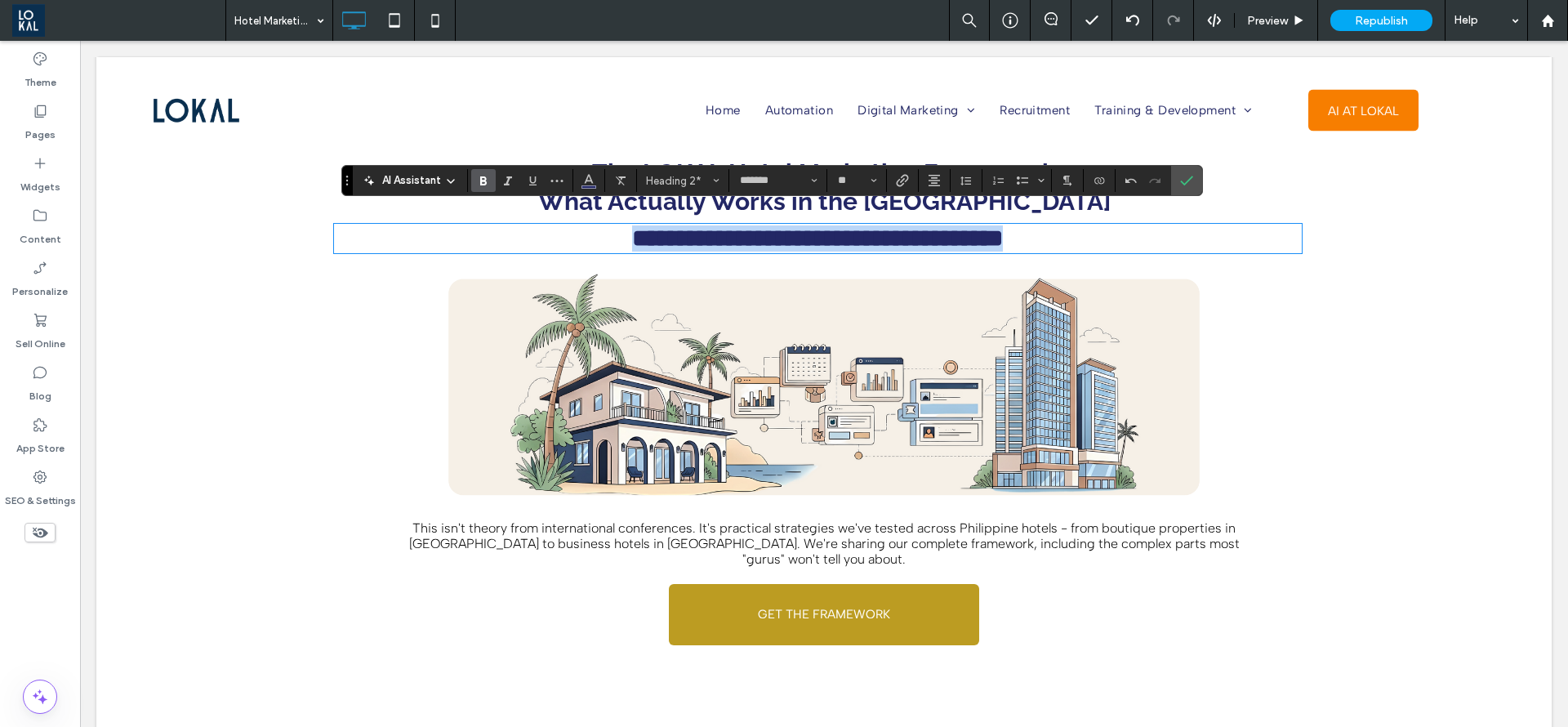
drag, startPoint x: 578, startPoint y: 222, endPoint x: 1044, endPoint y: 245, distance: 466.6
click at [1078, 257] on div "**********" at bounding box center [824, 401] width 980 height 503
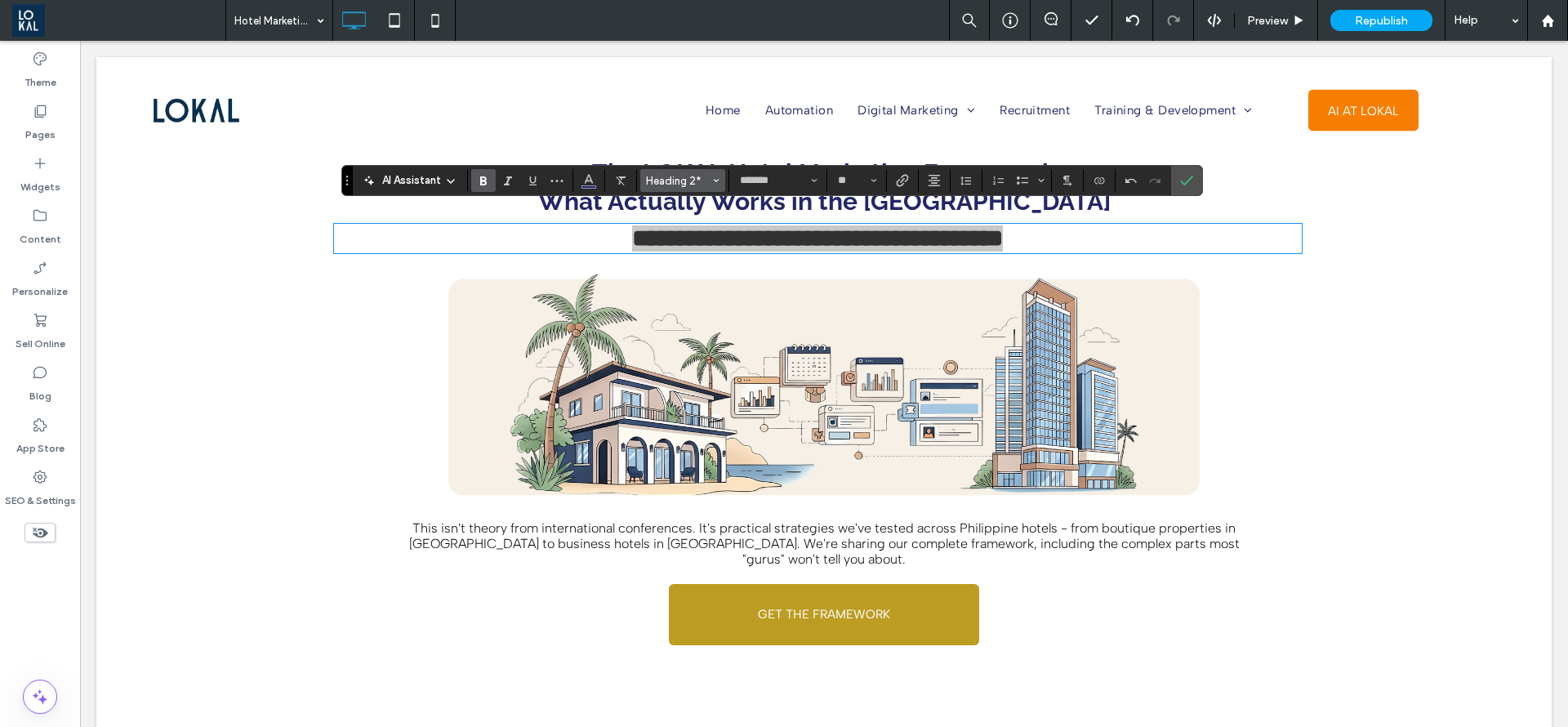
click at [717, 180] on icon "Styles" at bounding box center [716, 180] width 7 height 7
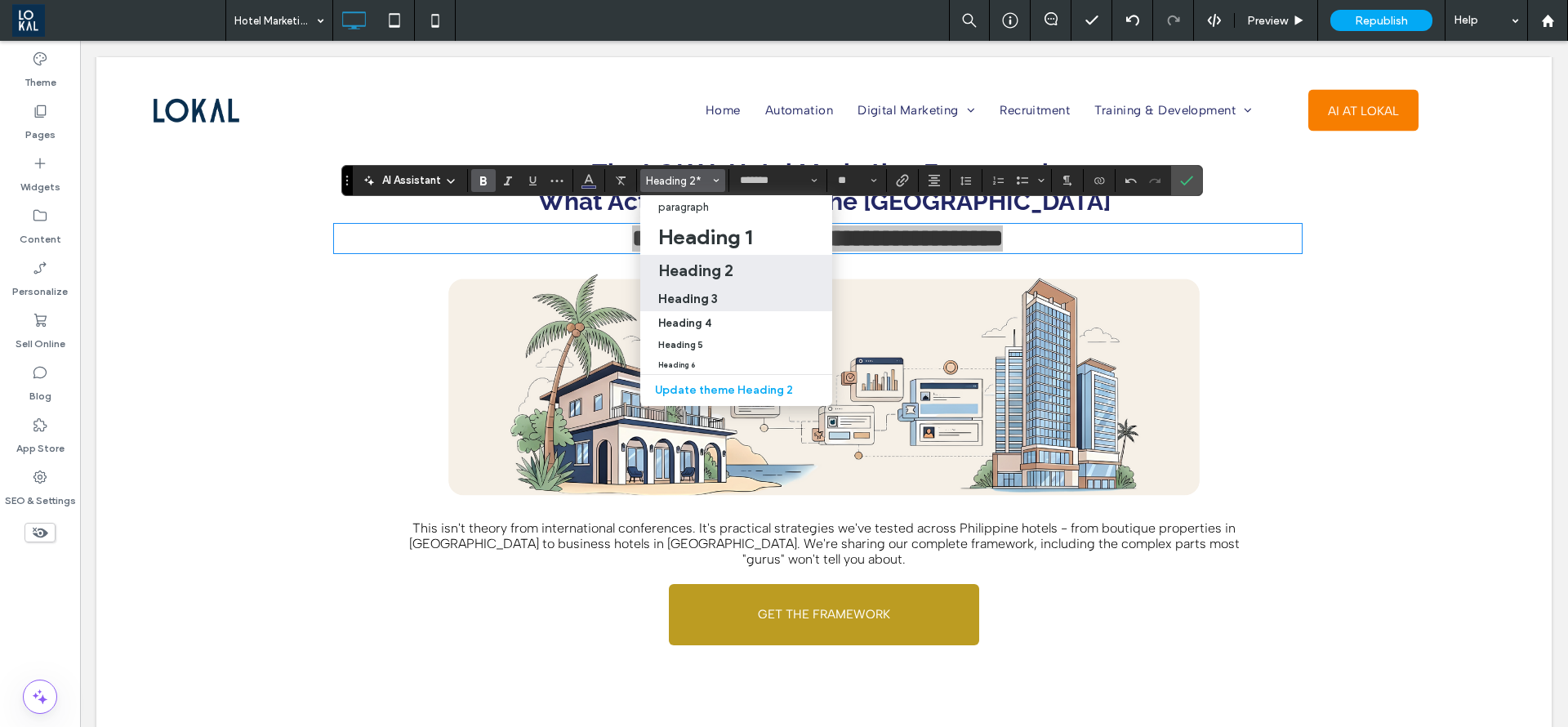
drag, startPoint x: 685, startPoint y: 300, endPoint x: 646, endPoint y: 211, distance: 97.2
click at [685, 300] on h3 "Heading 3" at bounding box center [687, 298] width 60 height 15
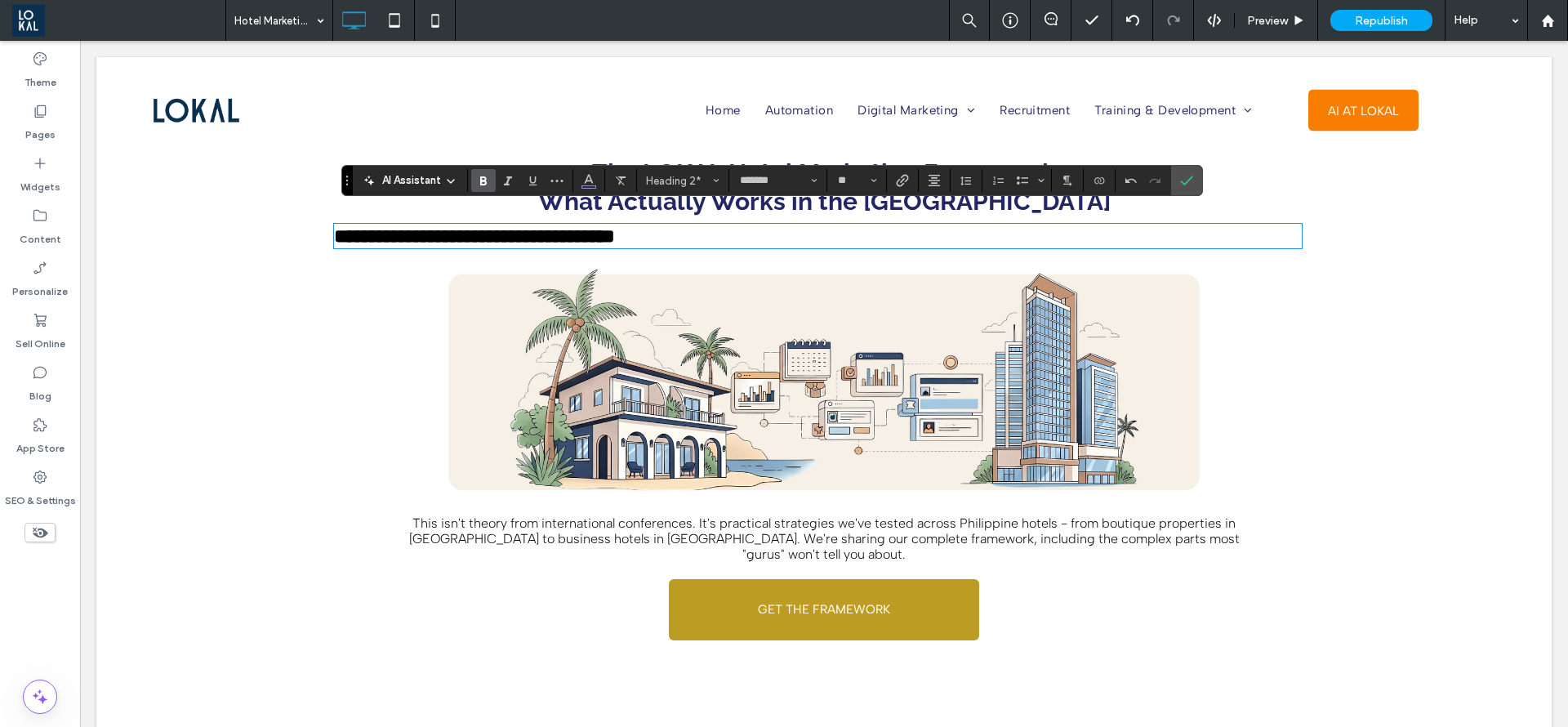
type input "**"
click at [921, 180] on section at bounding box center [935, 181] width 32 height 23
click at [927, 188] on button "Alignment" at bounding box center [935, 181] width 25 height 23
click at [943, 229] on icon "ui.textEditor.alignment.center" at bounding box center [948, 231] width 13 height 13
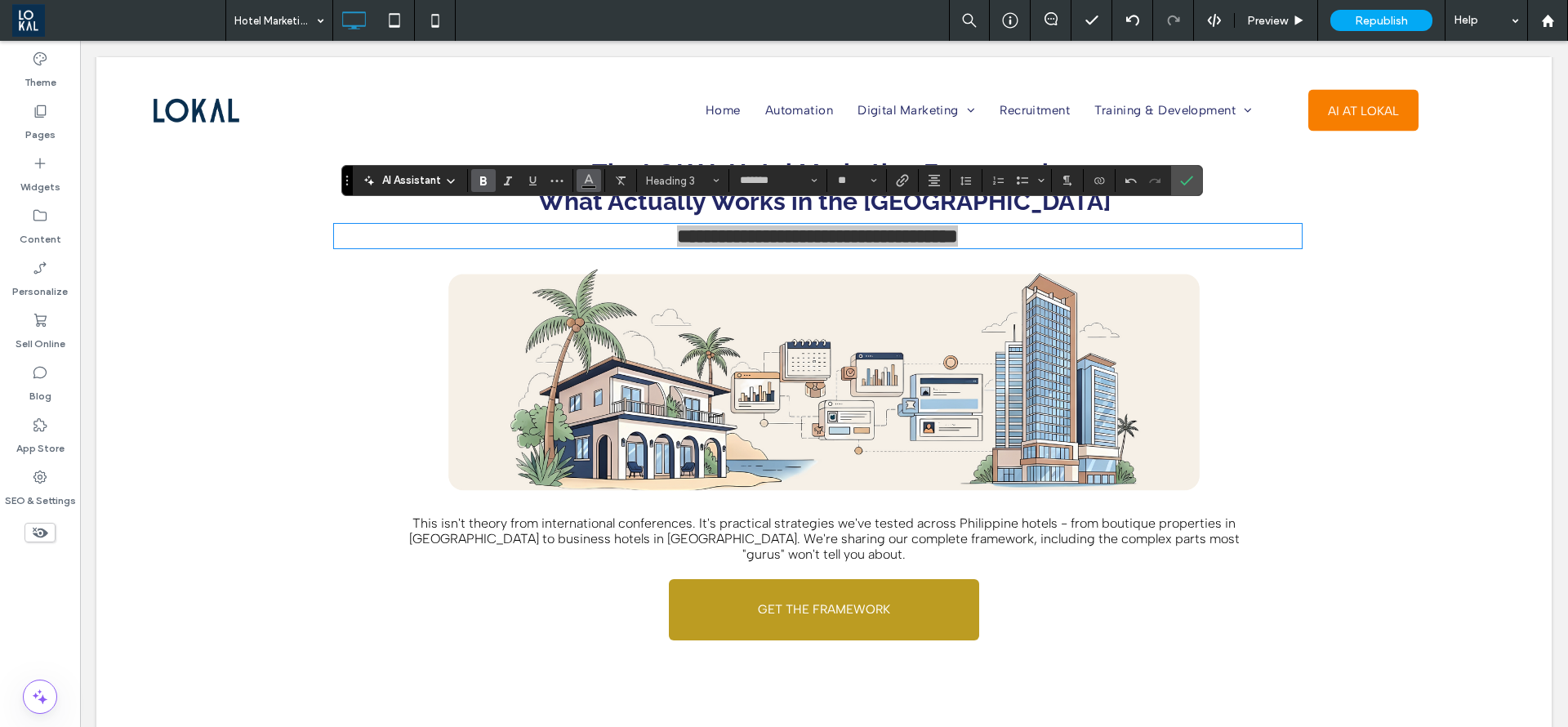
click at [590, 176] on use "Color" at bounding box center [589, 179] width 9 height 9
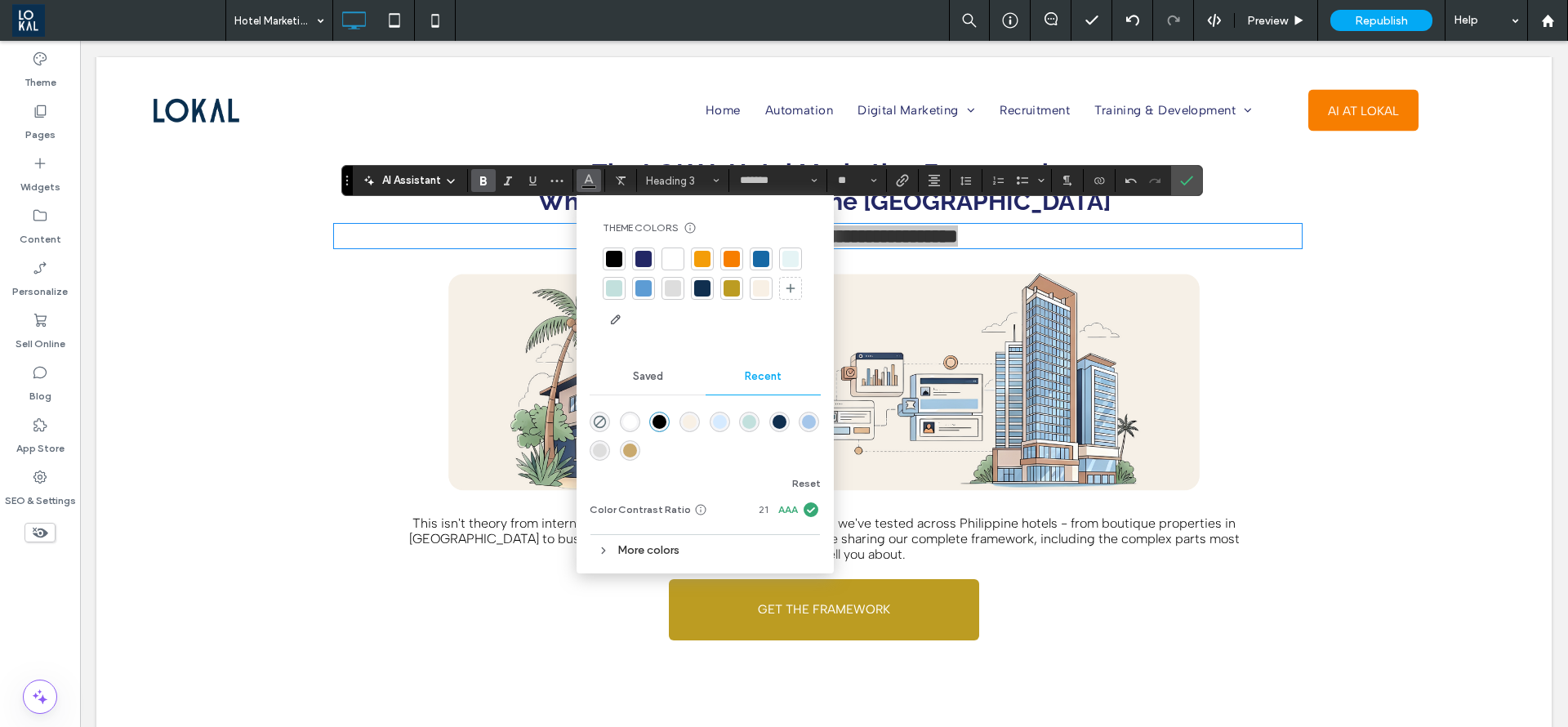
click at [731, 291] on div at bounding box center [731, 288] width 16 height 16
click at [1188, 182] on icon "Confirm" at bounding box center [1187, 181] width 13 height 13
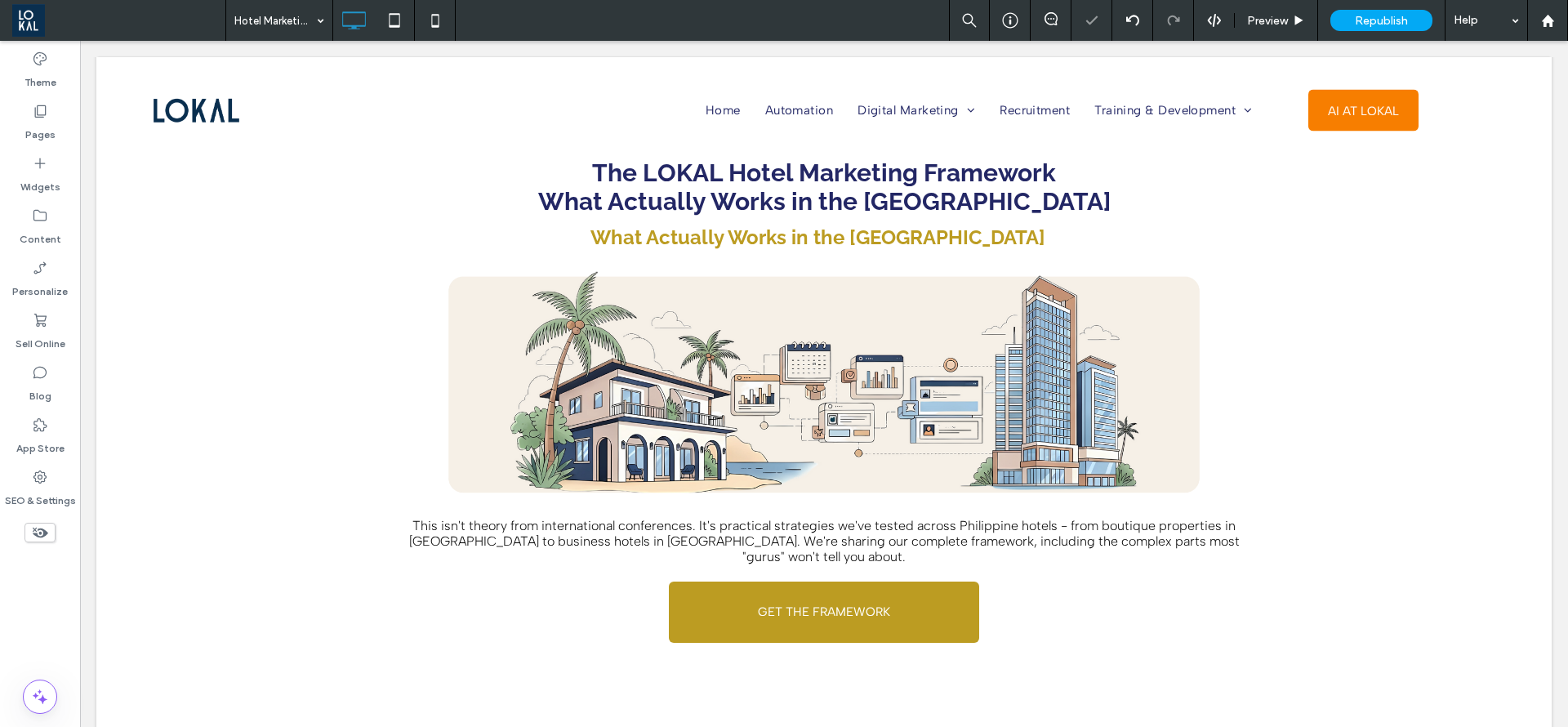
click at [1038, 184] on div "Click To Paste Home Automation Digital Marketing Ecommerce Marketing Shopify Pa…" at bounding box center [824, 122] width 1455 height 131
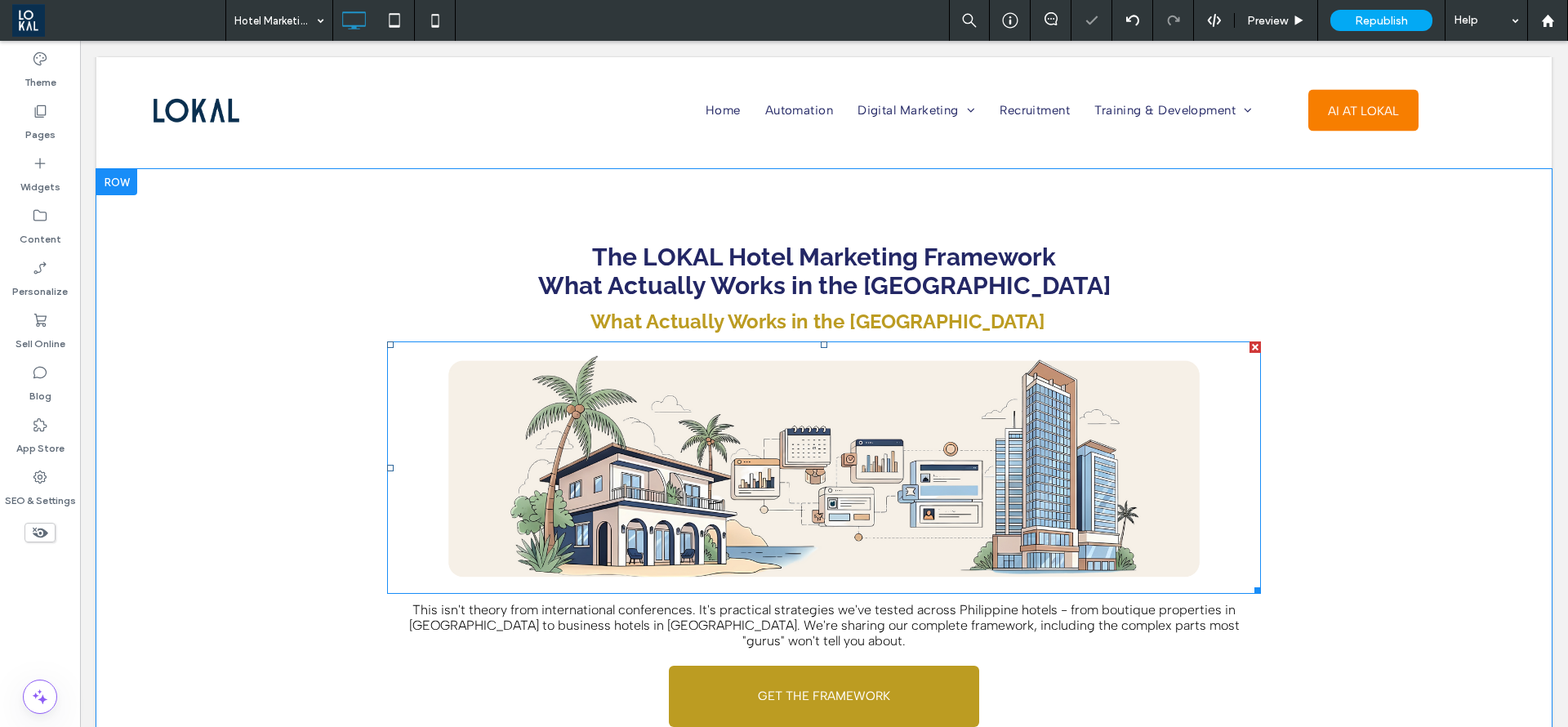
scroll to position [2205, 0]
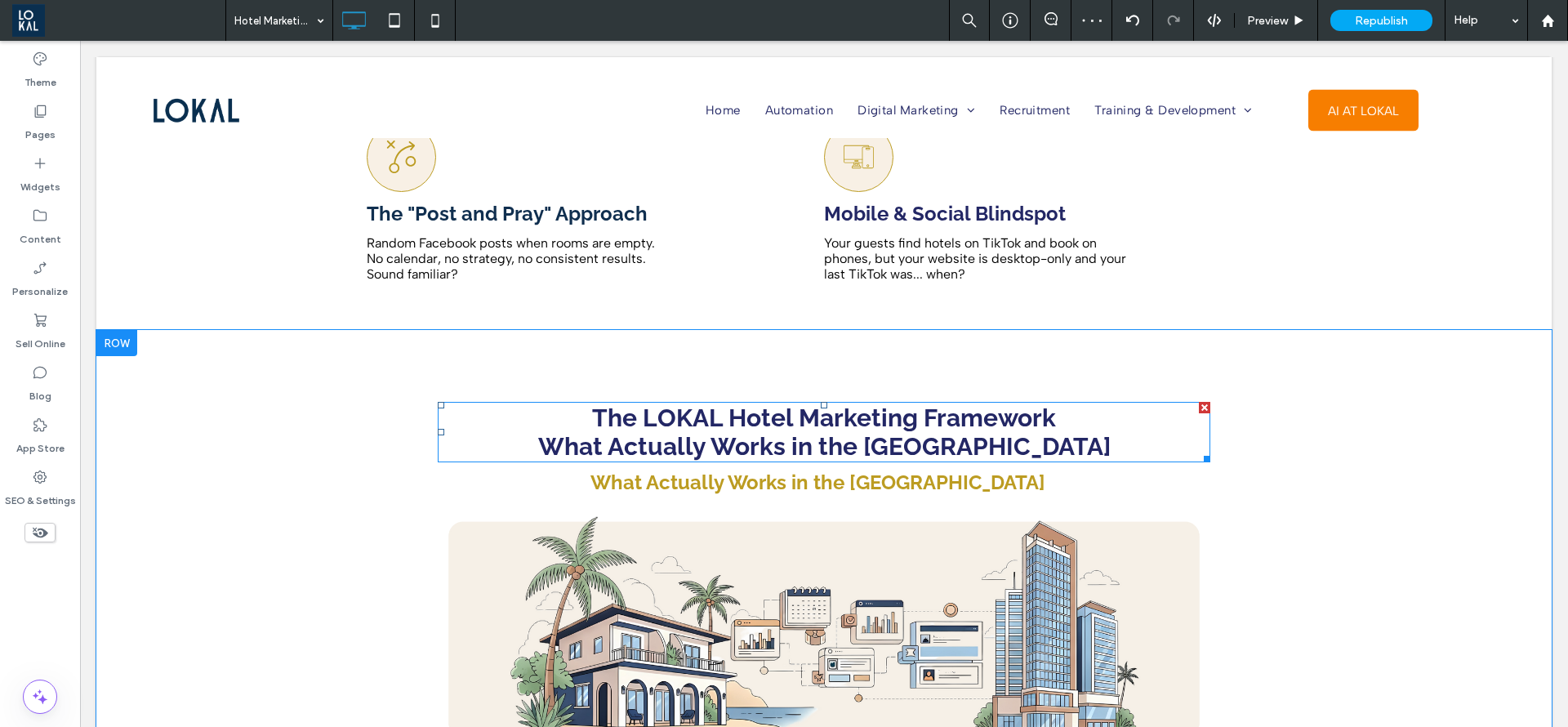
click at [1039, 432] on strong "What Actually Works in the [GEOGRAPHIC_DATA]" at bounding box center [825, 446] width 573 height 28
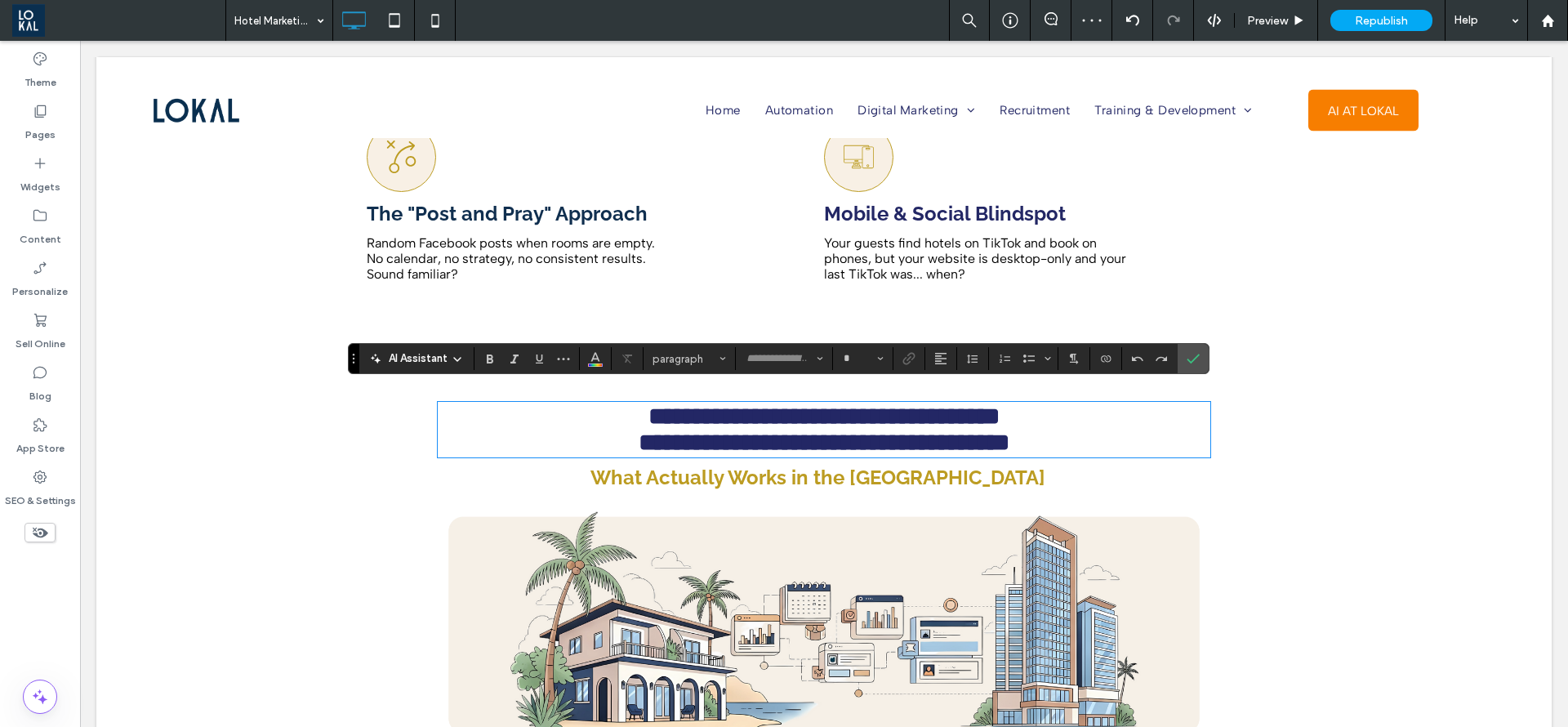
type input "*******"
type input "**"
click at [1042, 430] on h2 "**********" at bounding box center [824, 443] width 773 height 27
drag, startPoint x: 1045, startPoint y: 432, endPoint x: 608, endPoint y: 428, distance: 437.0
click at [601, 433] on h2 "**********" at bounding box center [824, 443] width 773 height 27
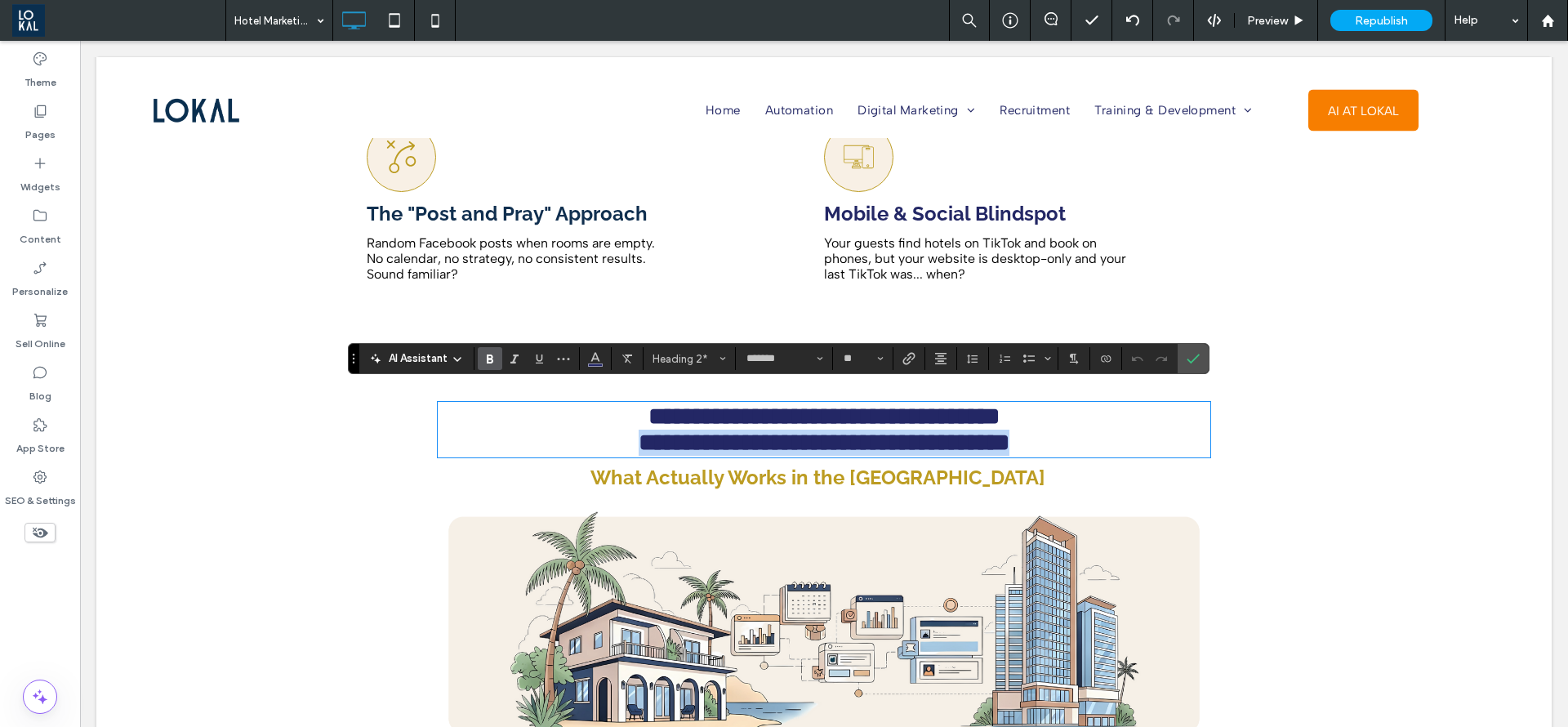
drag, startPoint x: 596, startPoint y: 438, endPoint x: 1046, endPoint y: 442, distance: 450.0
click at [1046, 442] on h2 "**********" at bounding box center [824, 443] width 773 height 27
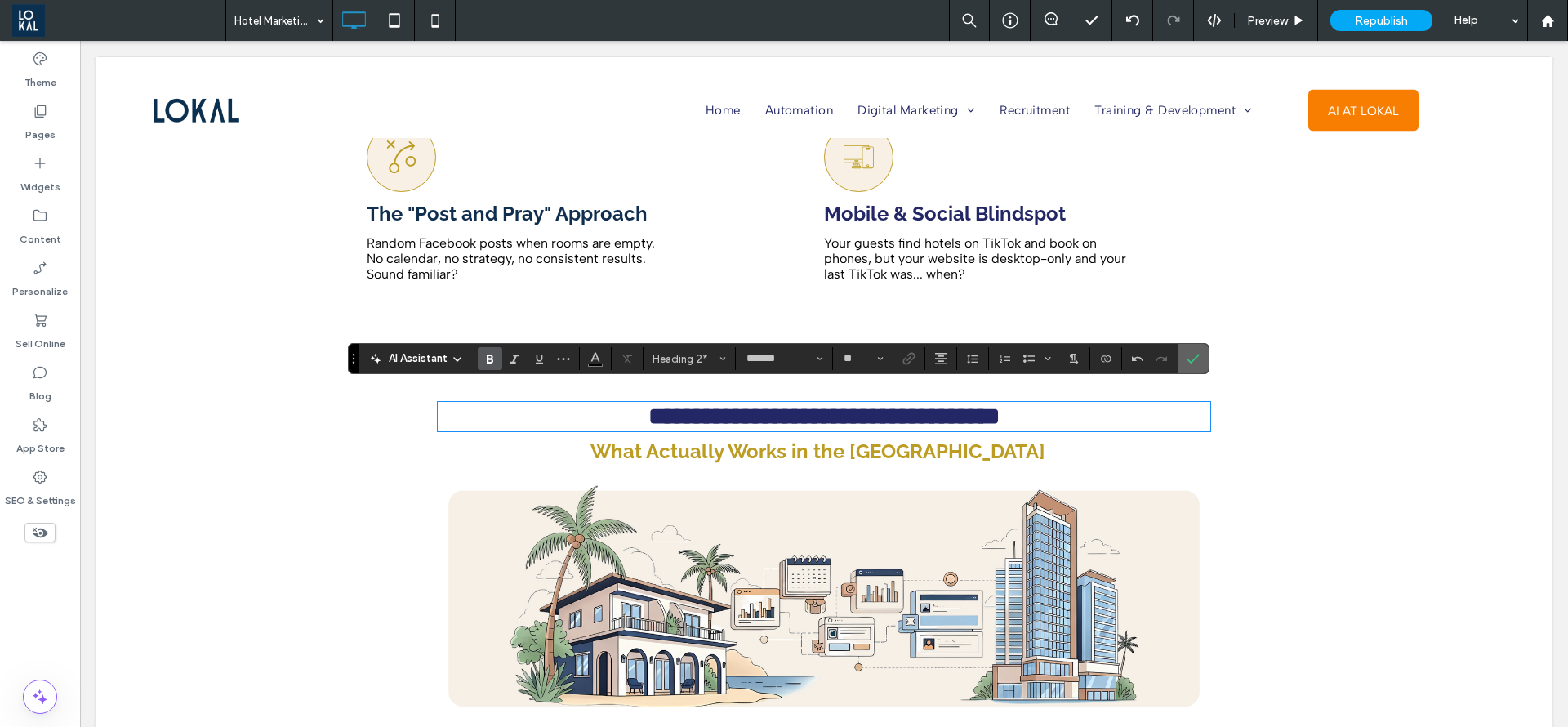
click at [1193, 363] on icon "Confirm" at bounding box center [1194, 359] width 13 height 13
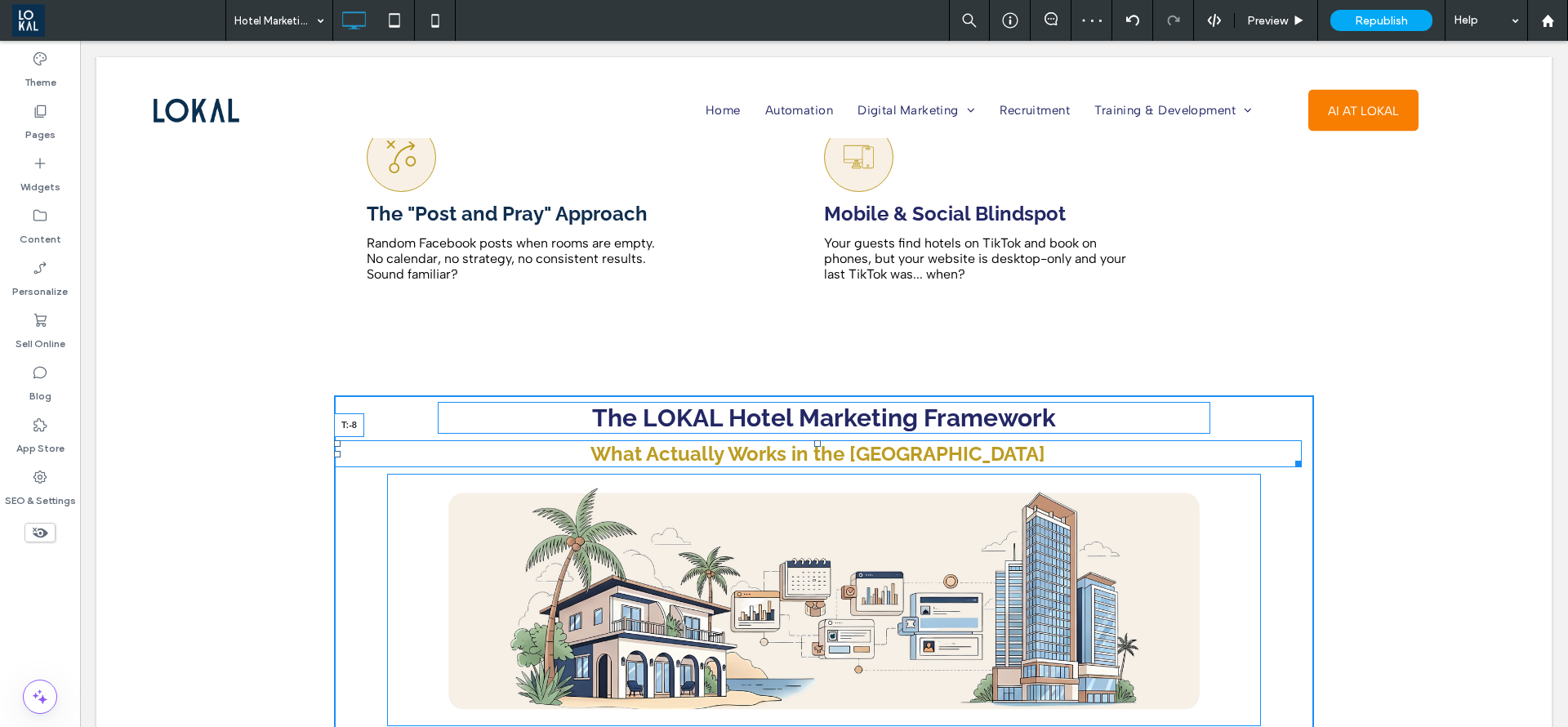
drag, startPoint x: 808, startPoint y: 425, endPoint x: 1032, endPoint y: 475, distance: 229.5
click at [809, 413] on div "The LOKAL Hotel Marketing Framework ﻿ What Actually Works in the Philippines T:…" at bounding box center [824, 631] width 980 height 472
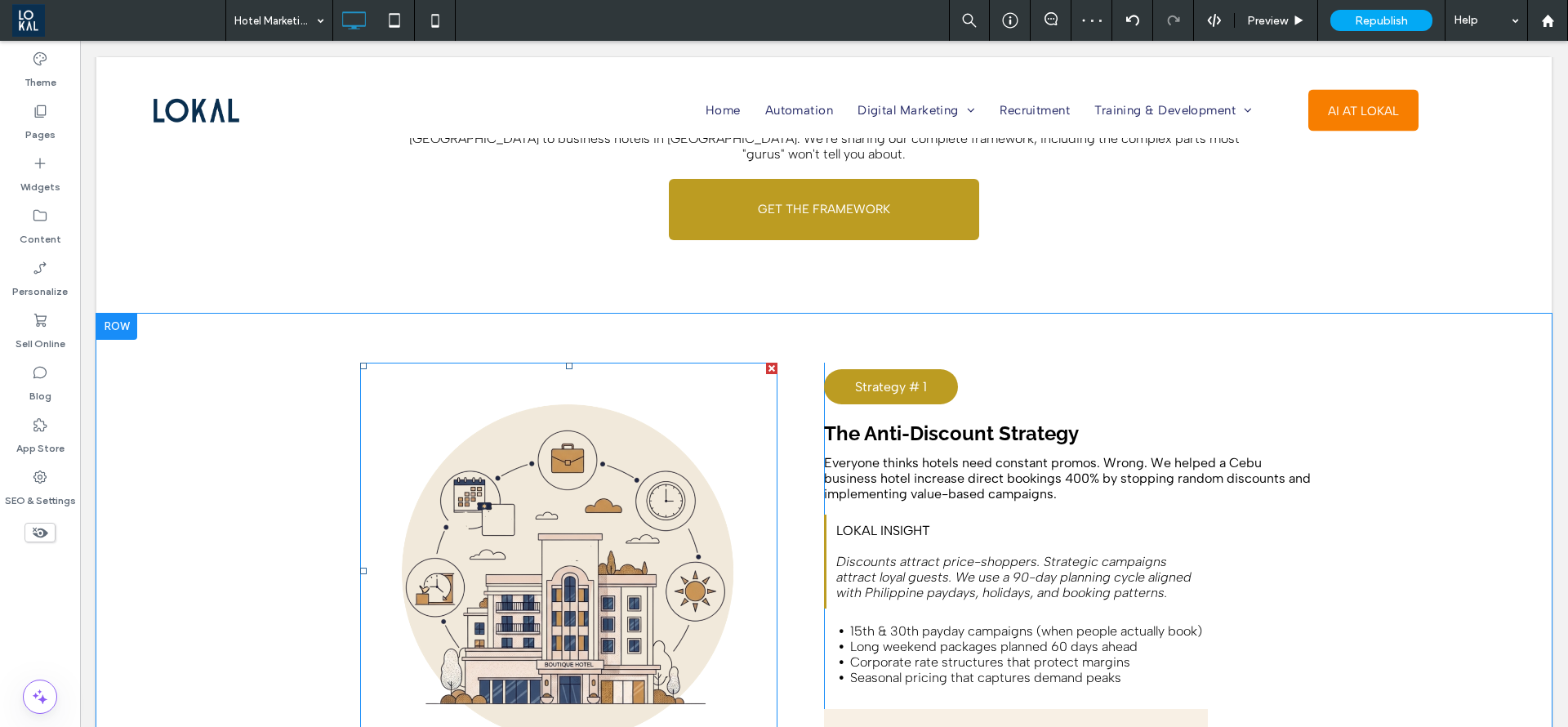
scroll to position [2940, 0]
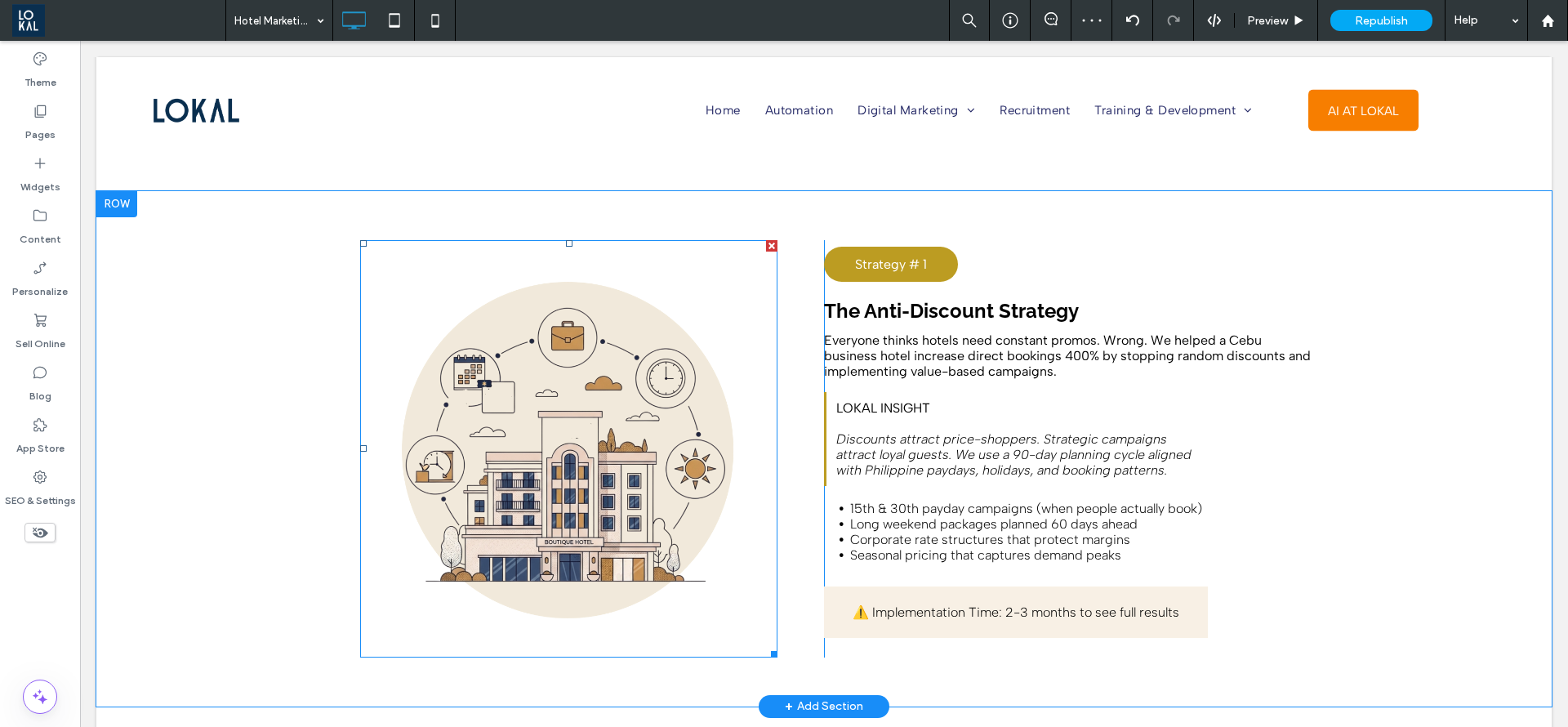
click at [498, 390] on img at bounding box center [568, 449] width 418 height 417
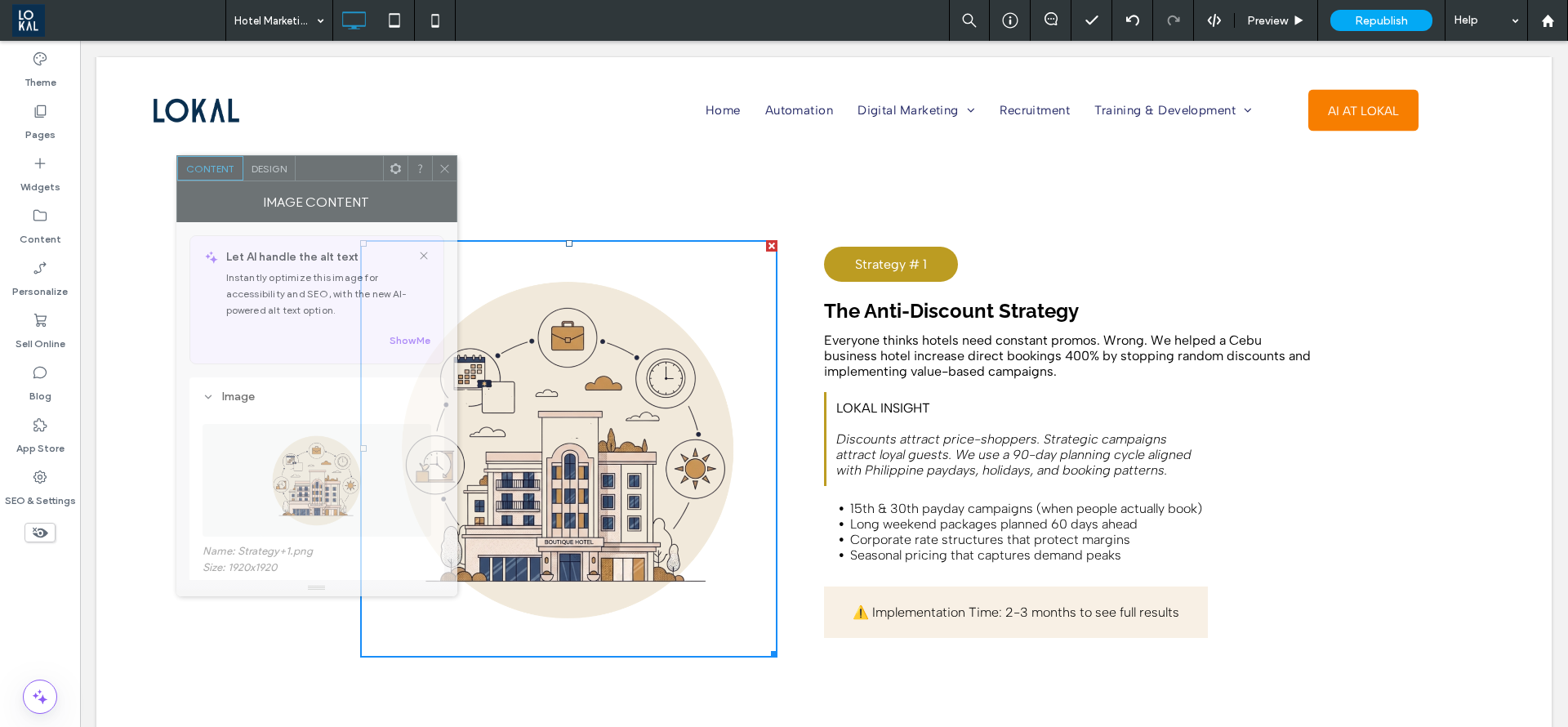
drag, startPoint x: 352, startPoint y: 167, endPoint x: 321, endPoint y: 347, distance: 182.6
click at [330, 181] on div at bounding box center [339, 168] width 87 height 25
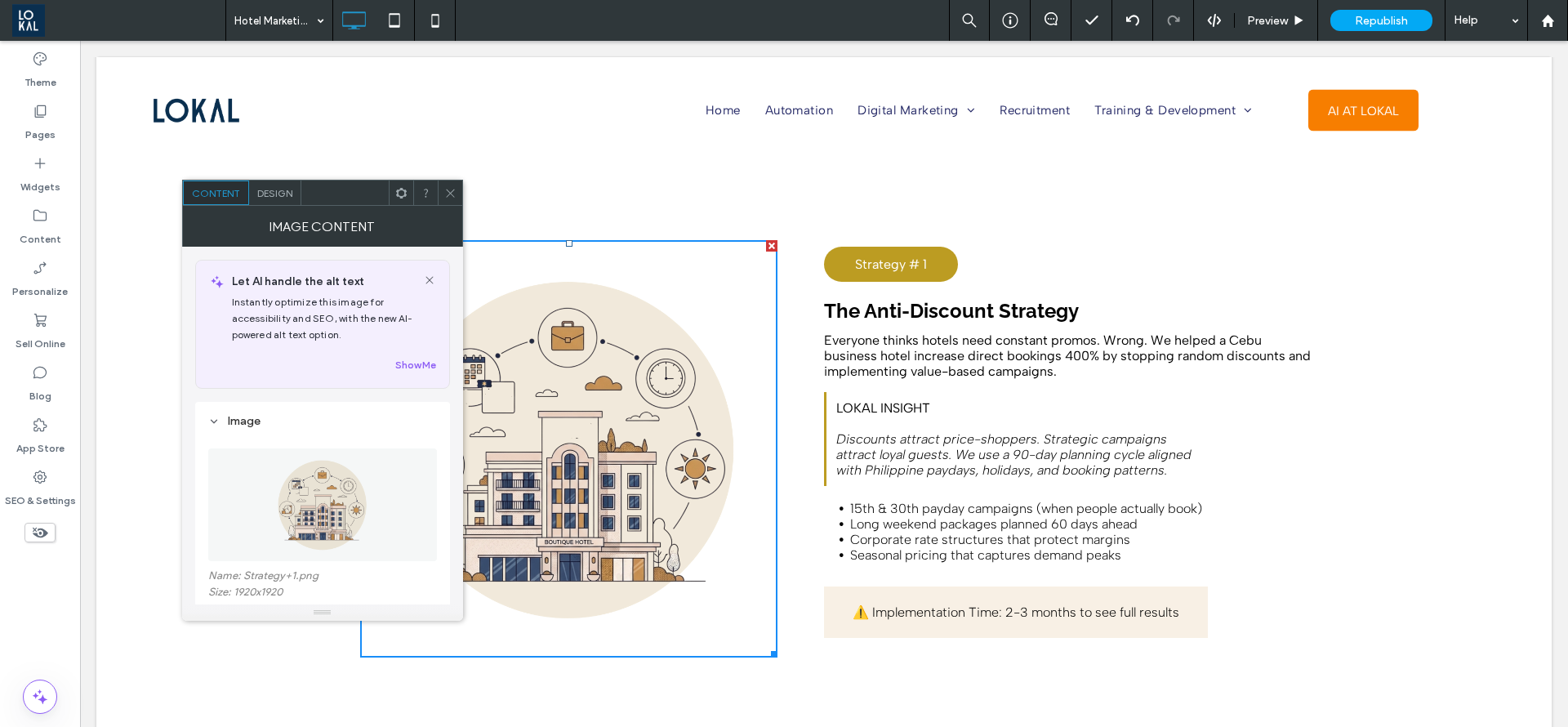
scroll to position [367, 0]
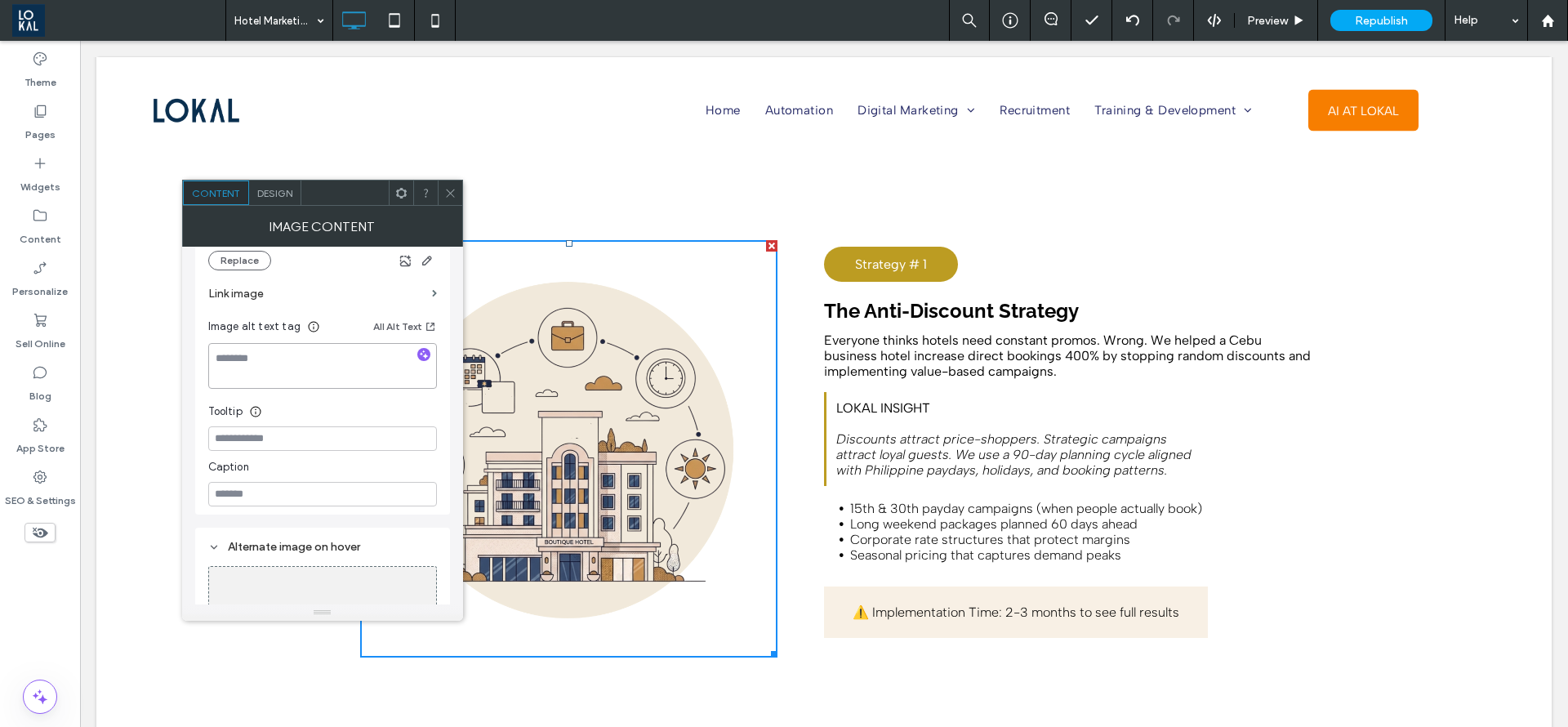
click at [311, 358] on textarea at bounding box center [323, 365] width 229 height 45
type textarea "**********"
click at [455, 186] on div at bounding box center [450, 193] width 25 height 25
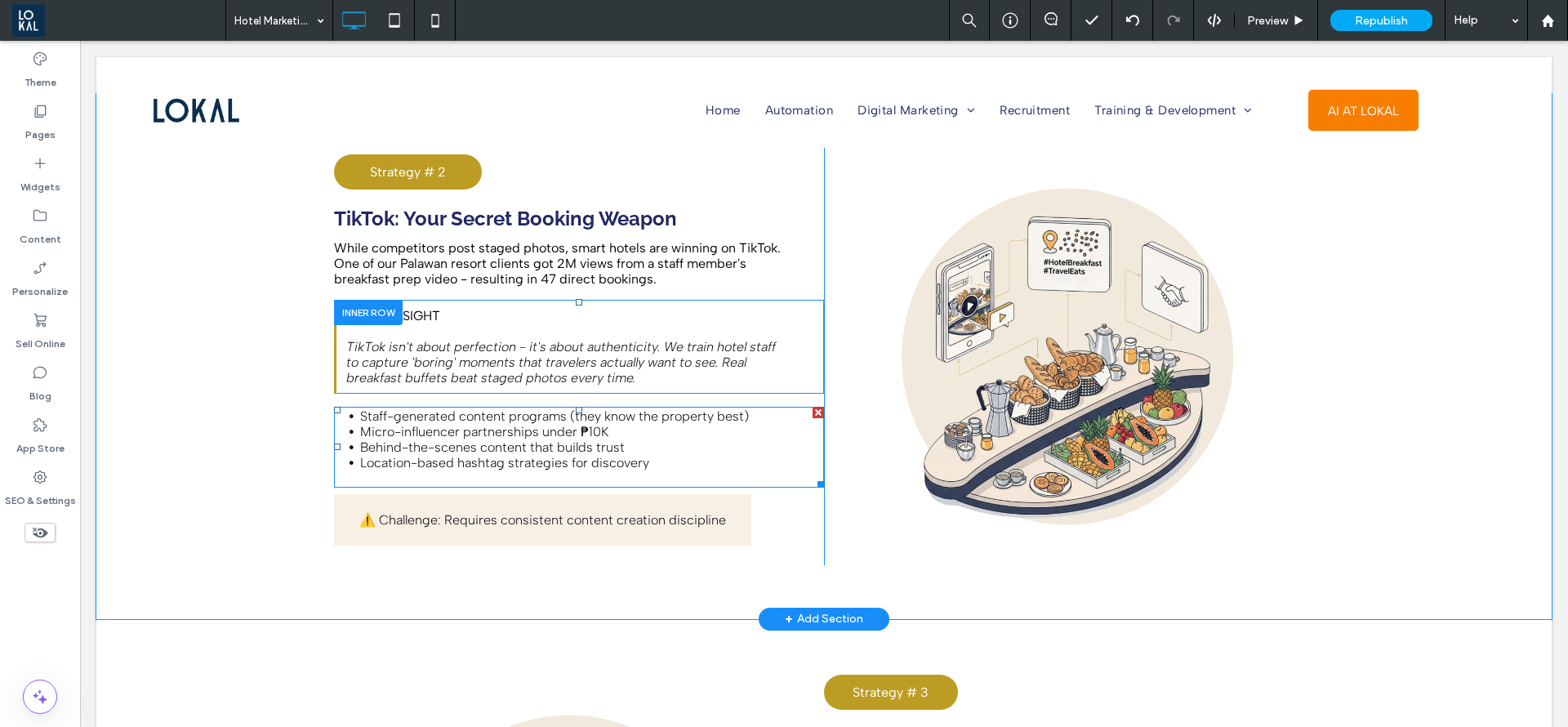
scroll to position [3430, 0]
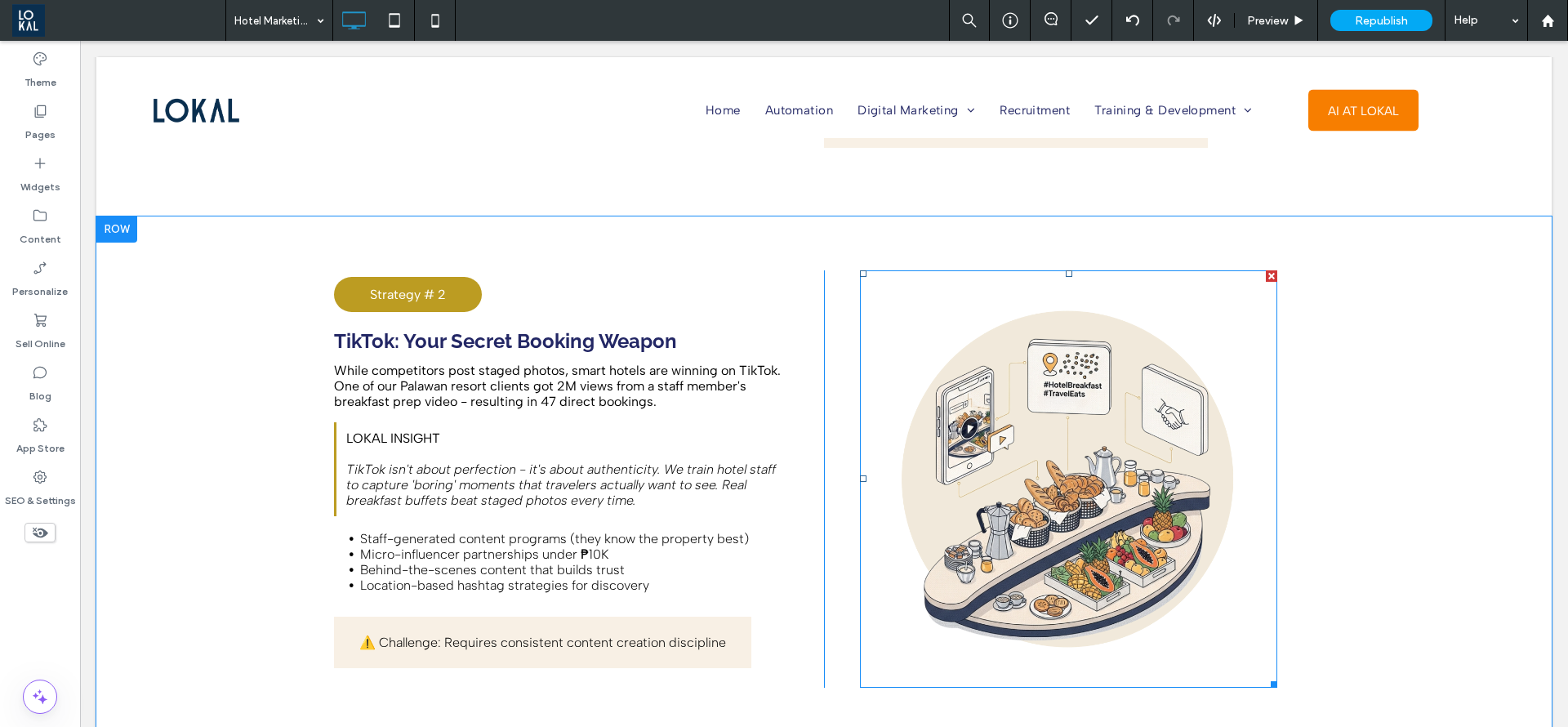
click at [979, 403] on img at bounding box center [1068, 479] width 418 height 417
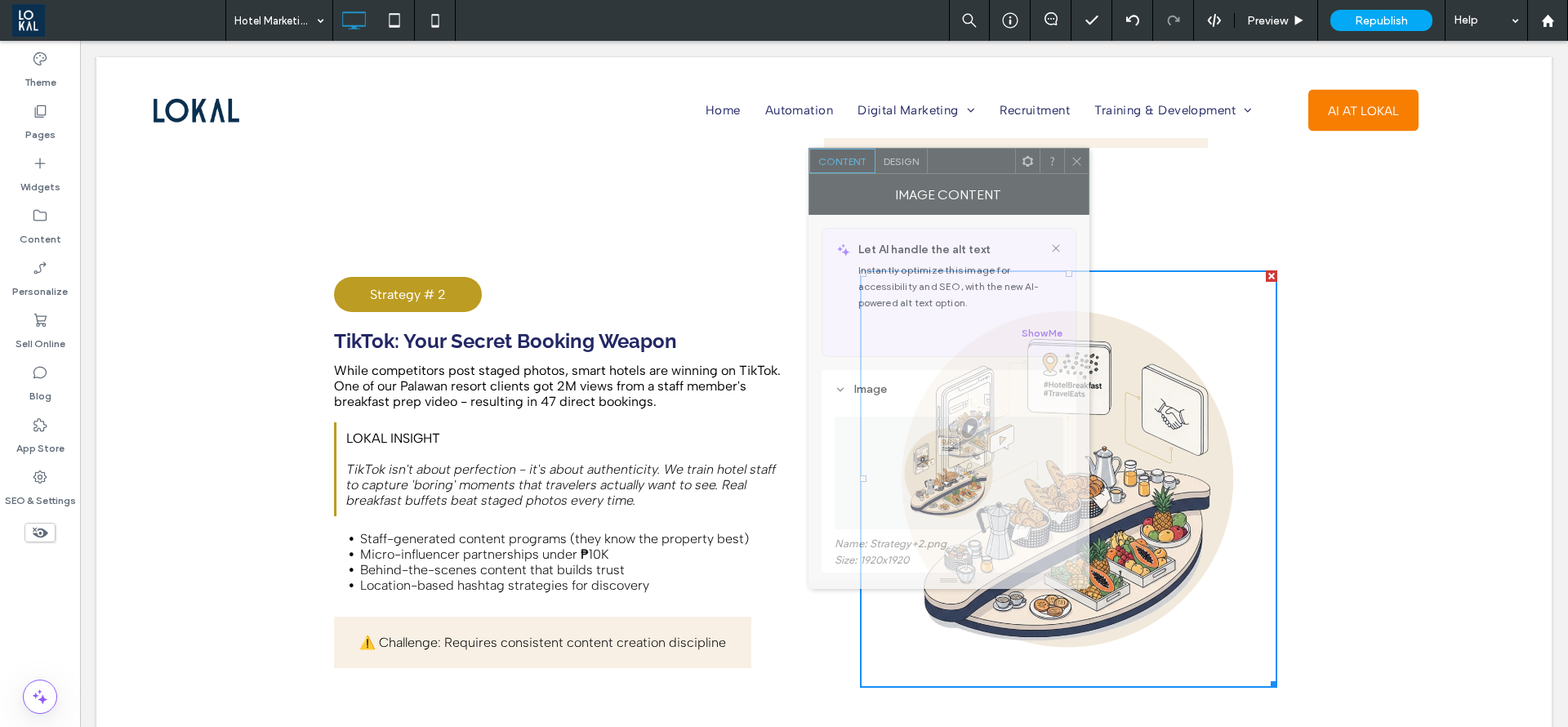
drag, startPoint x: 944, startPoint y: 178, endPoint x: 1022, endPoint y: 149, distance: 83.2
click at [1015, 149] on div at bounding box center [971, 161] width 87 height 25
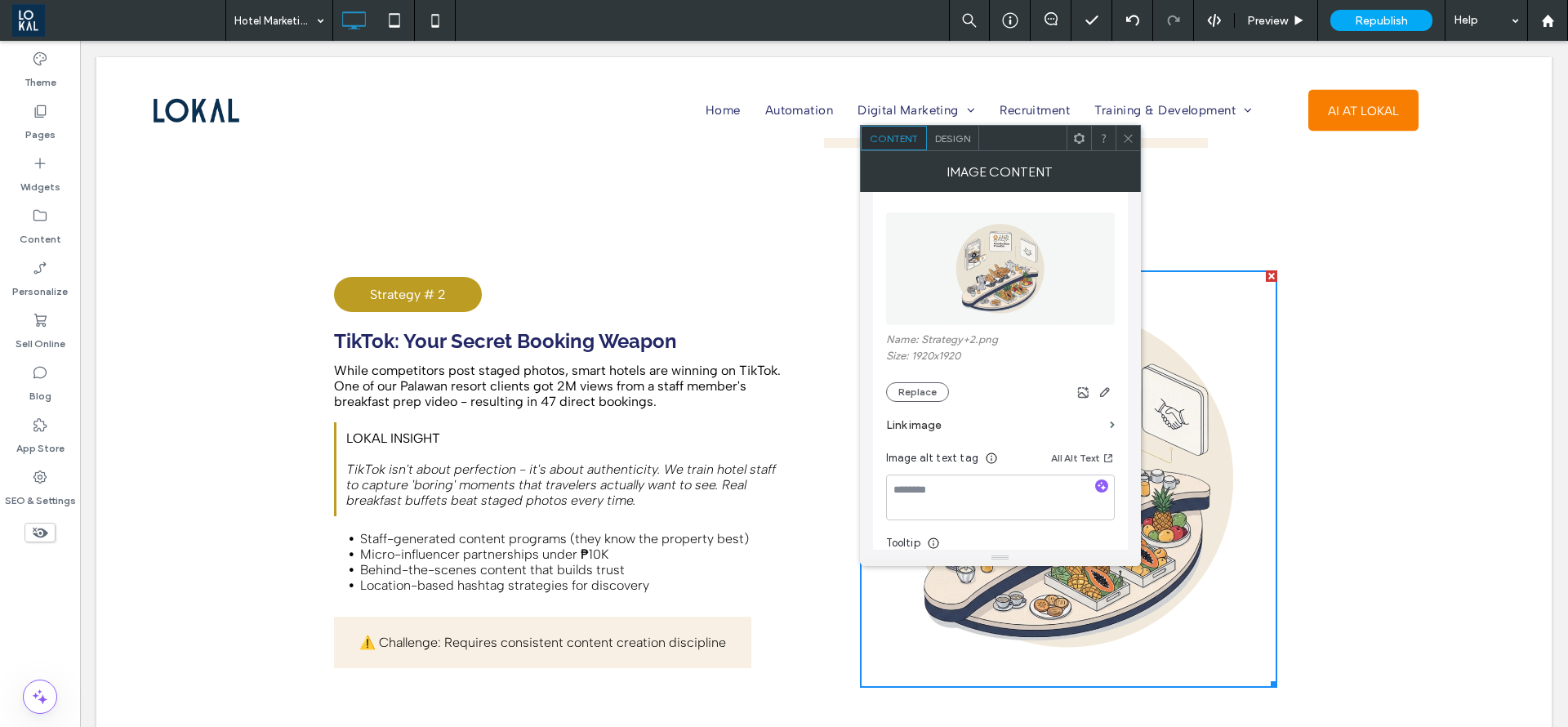
scroll to position [245, 0]
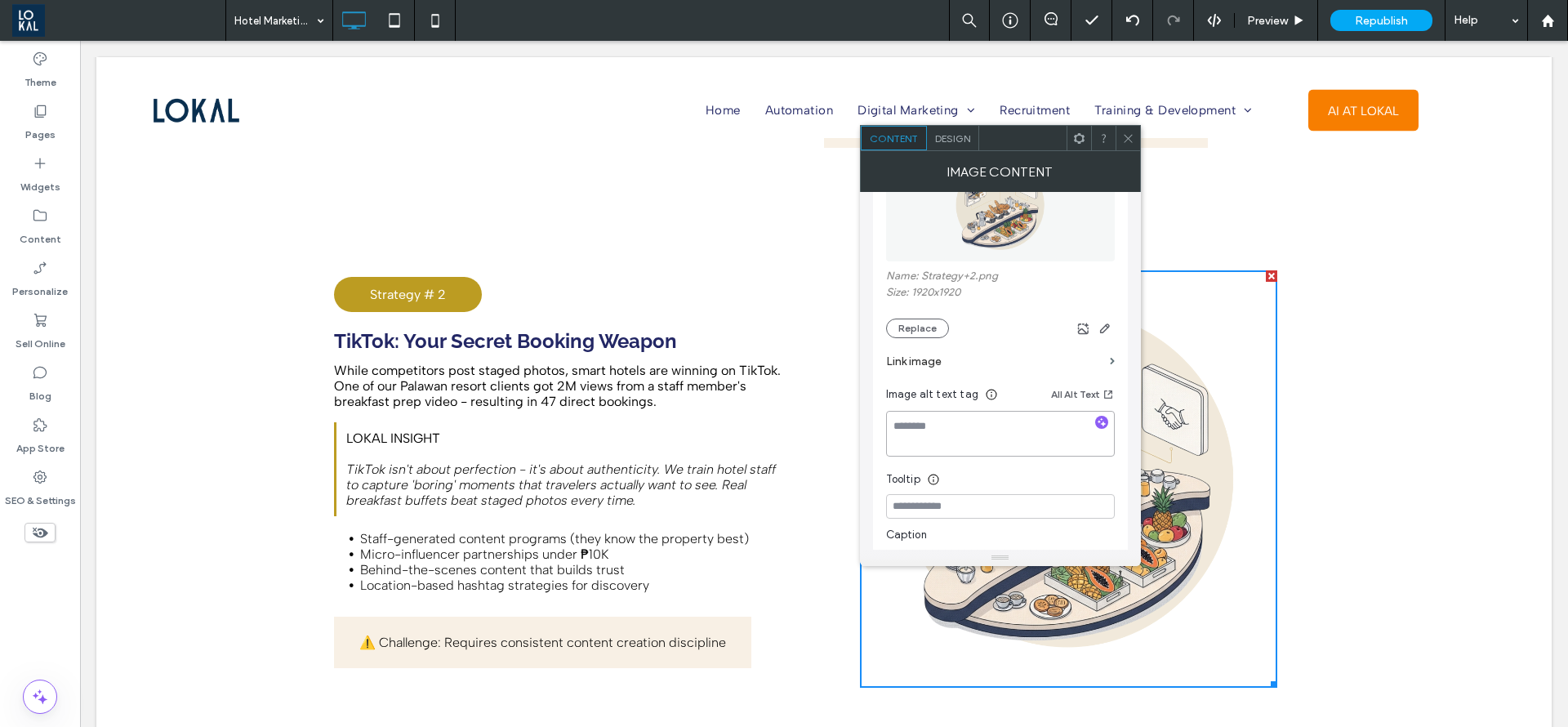
click at [985, 429] on textarea at bounding box center [1001, 434] width 229 height 45
type textarea "*"
type textarea "**********"
click at [1124, 125] on div "Content Design" at bounding box center [1000, 138] width 281 height 27
click at [1132, 146] on span at bounding box center [1128, 138] width 12 height 25
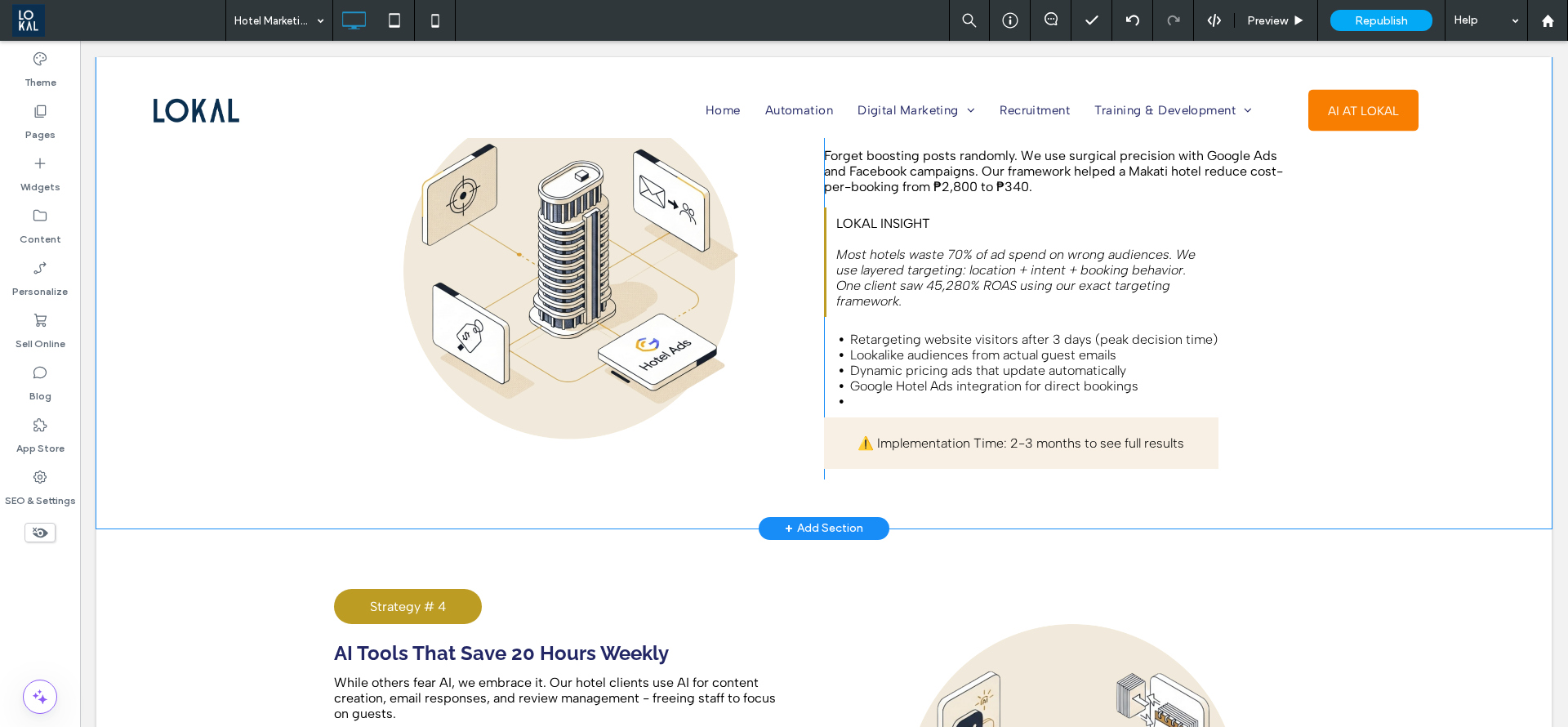
scroll to position [3920, 0]
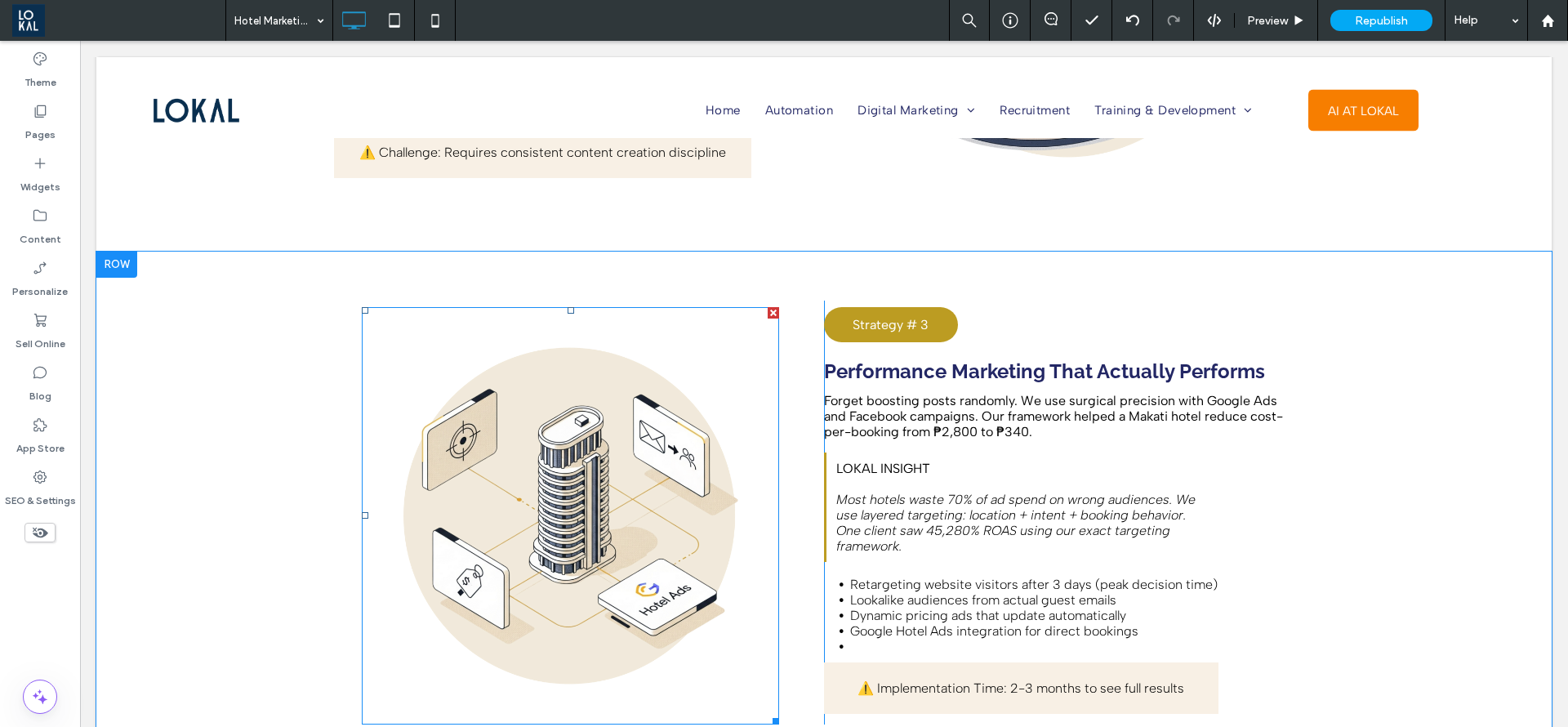
click at [472, 423] on img at bounding box center [570, 515] width 418 height 417
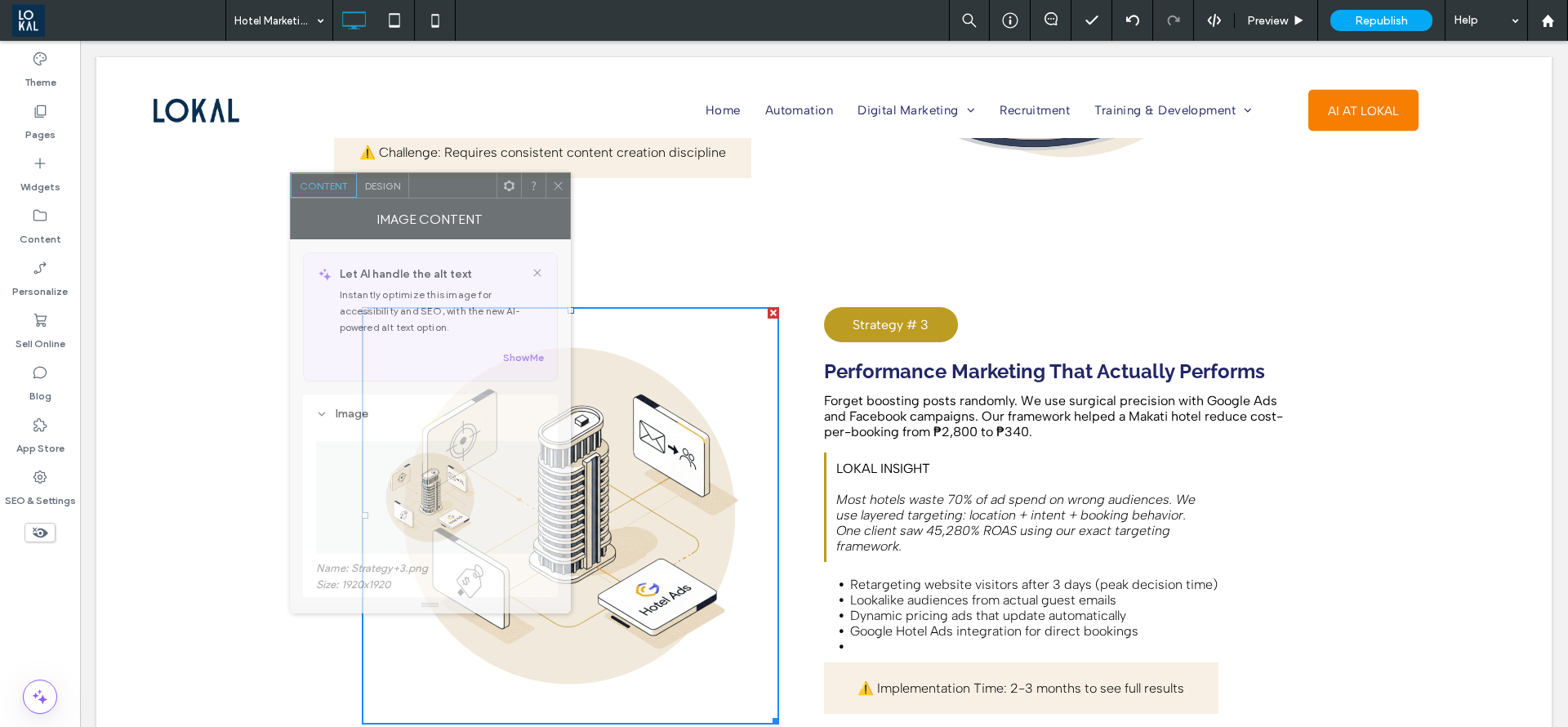
drag, startPoint x: 942, startPoint y: 153, endPoint x: 395, endPoint y: 195, distance: 548.6
click at [425, 186] on div at bounding box center [453, 186] width 87 height 25
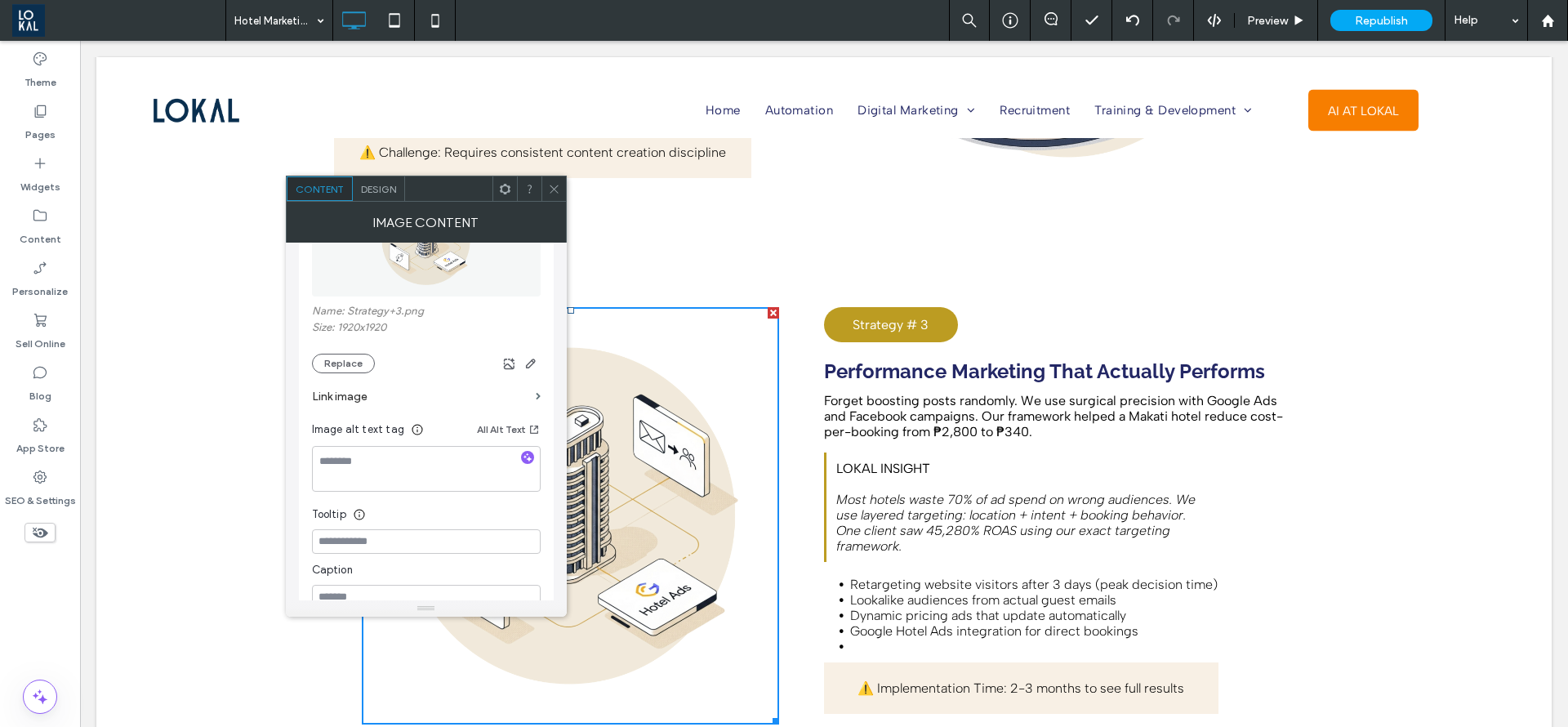
scroll to position [367, 0]
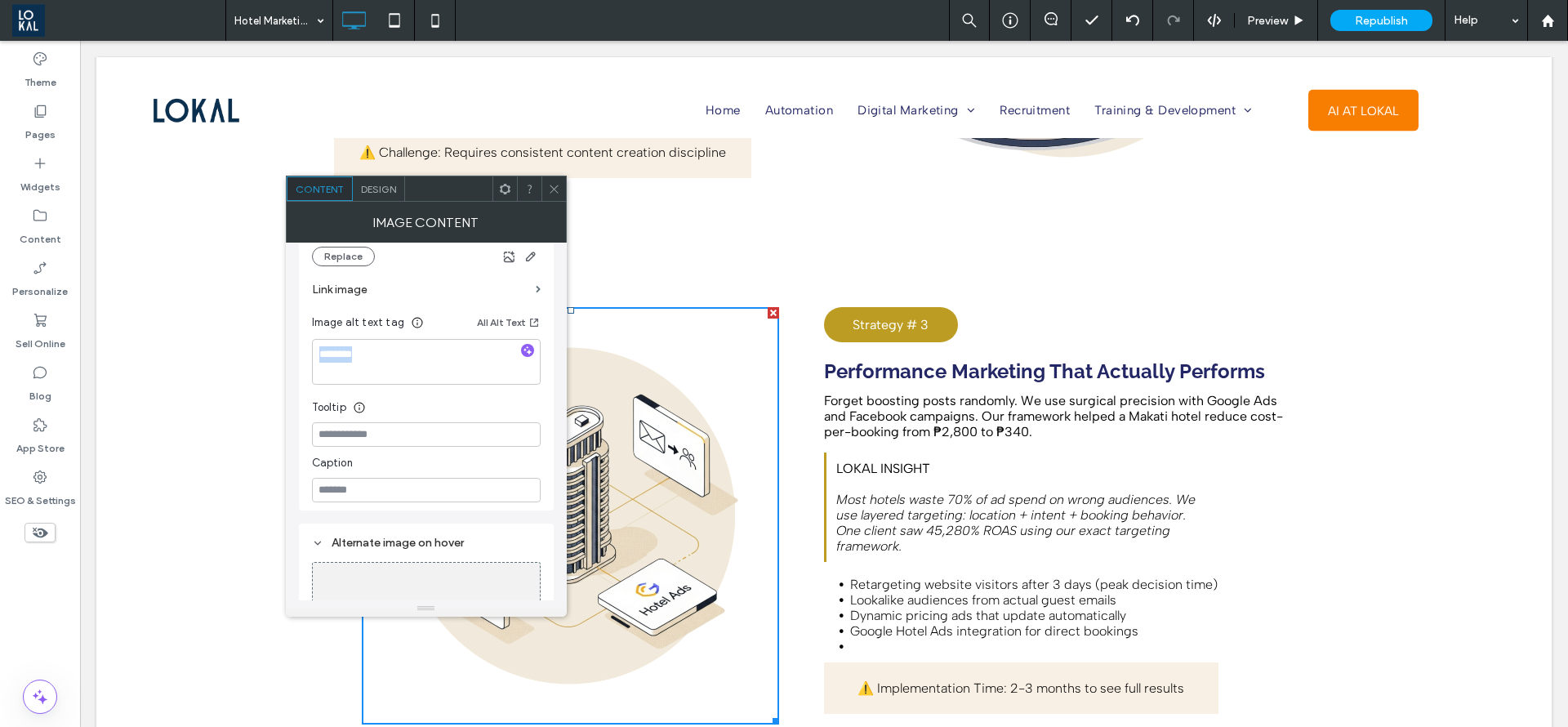
click at [419, 382] on div "Name: Strategy+3.png Size: 1920x1920 Replace Link image Image alt text tag All …" at bounding box center [427, 281] width 229 height 442
click at [420, 381] on textarea at bounding box center [427, 362] width 229 height 45
type textarea "**********"
click at [556, 179] on span at bounding box center [554, 188] width 12 height 25
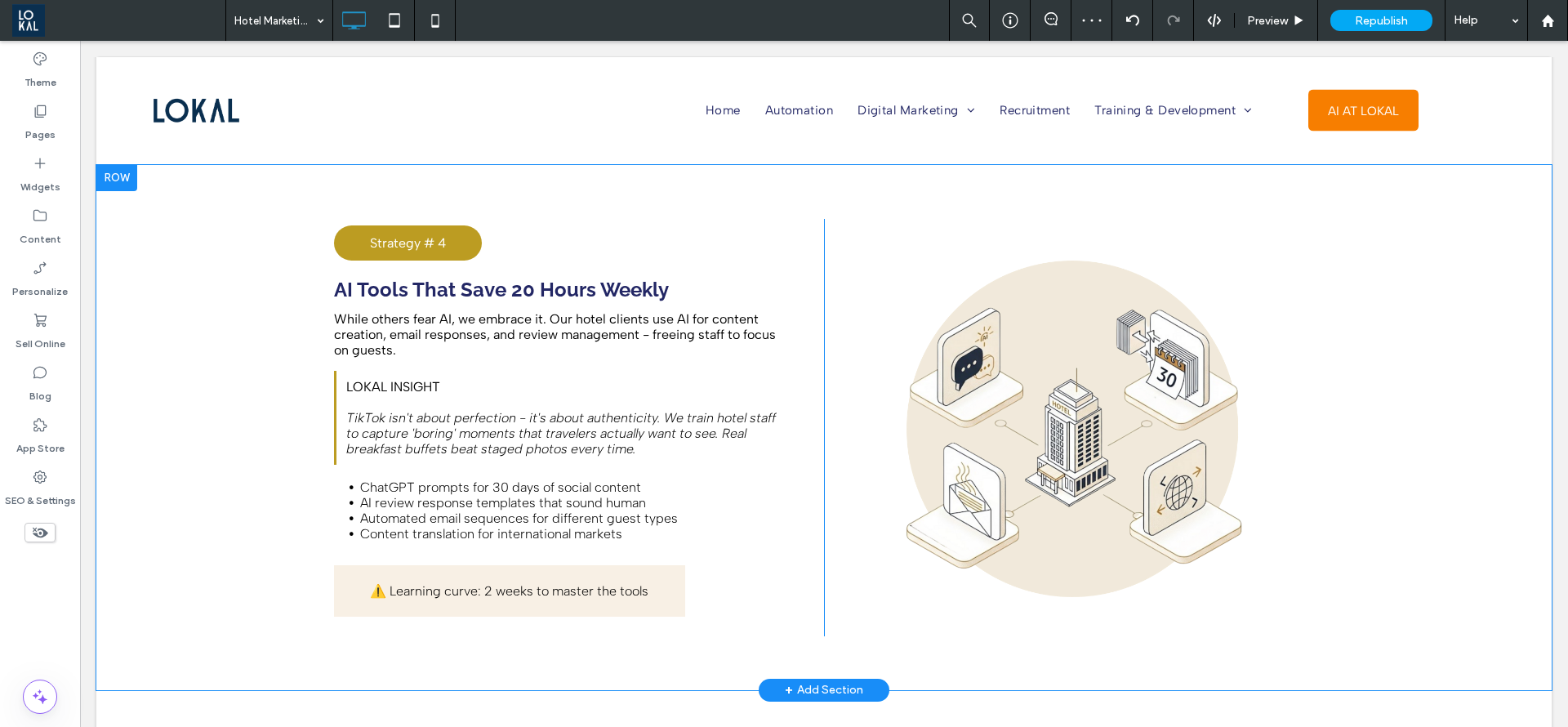
scroll to position [4532, 0]
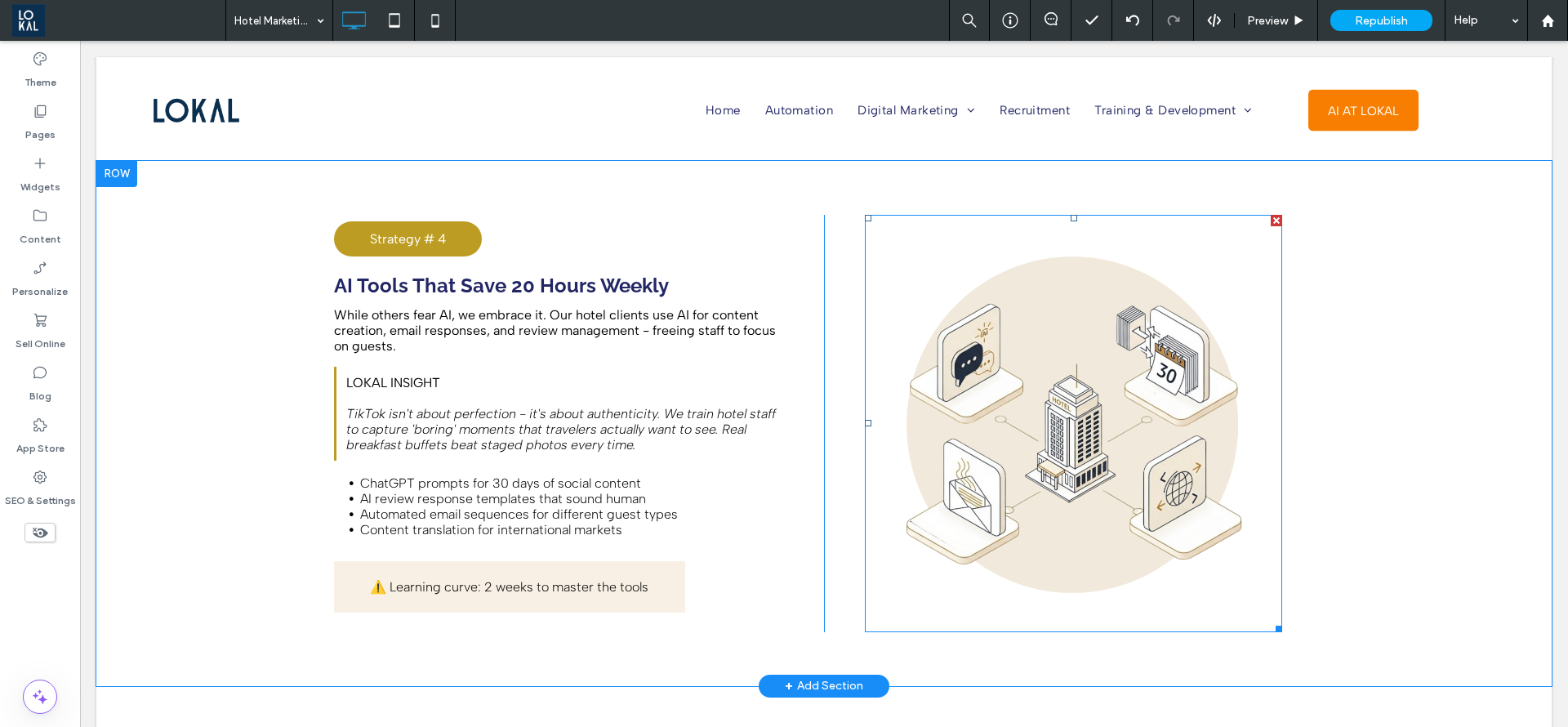
click at [1012, 420] on img at bounding box center [1074, 423] width 418 height 417
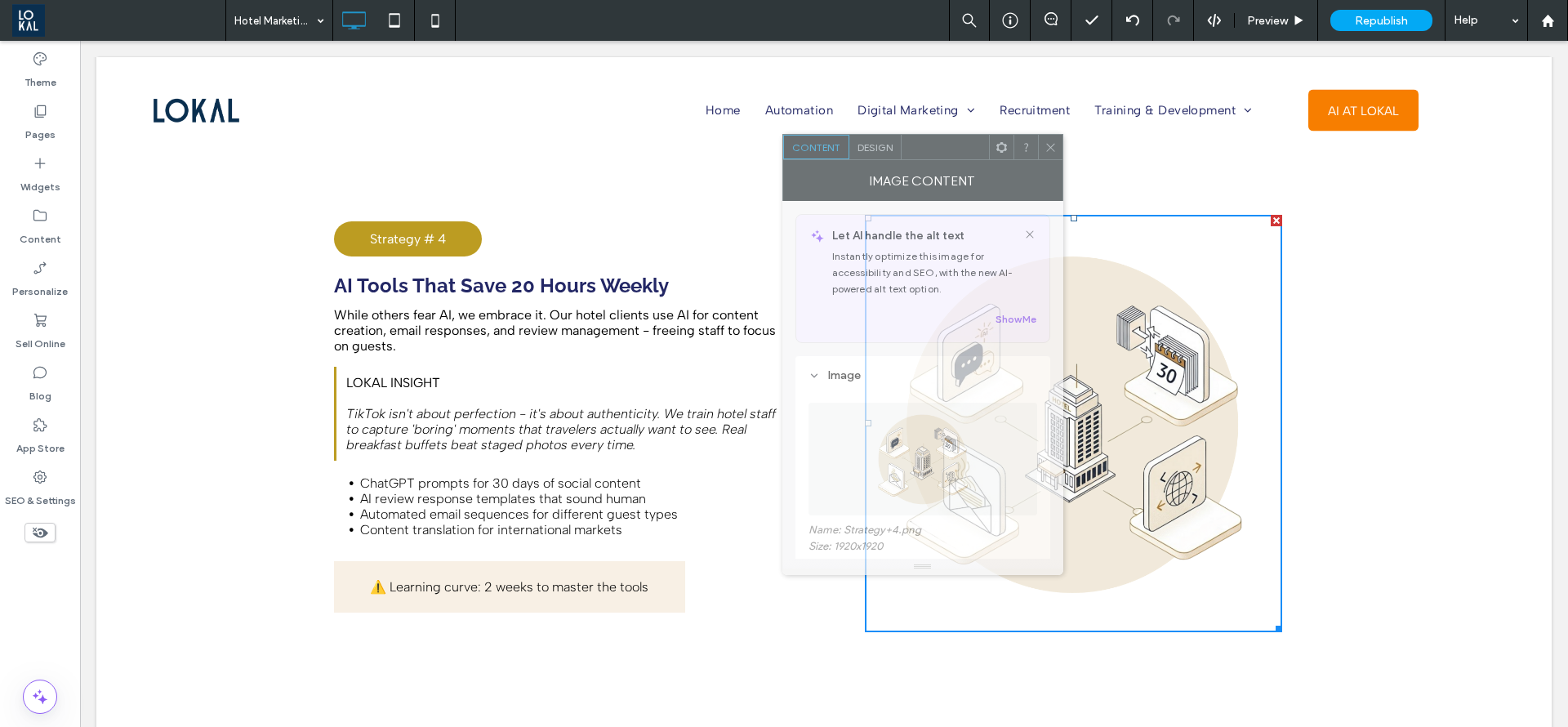
drag, startPoint x: 718, startPoint y: 154, endPoint x: 955, endPoint y: 272, distance: 264.8
click at [961, 146] on div at bounding box center [945, 147] width 87 height 25
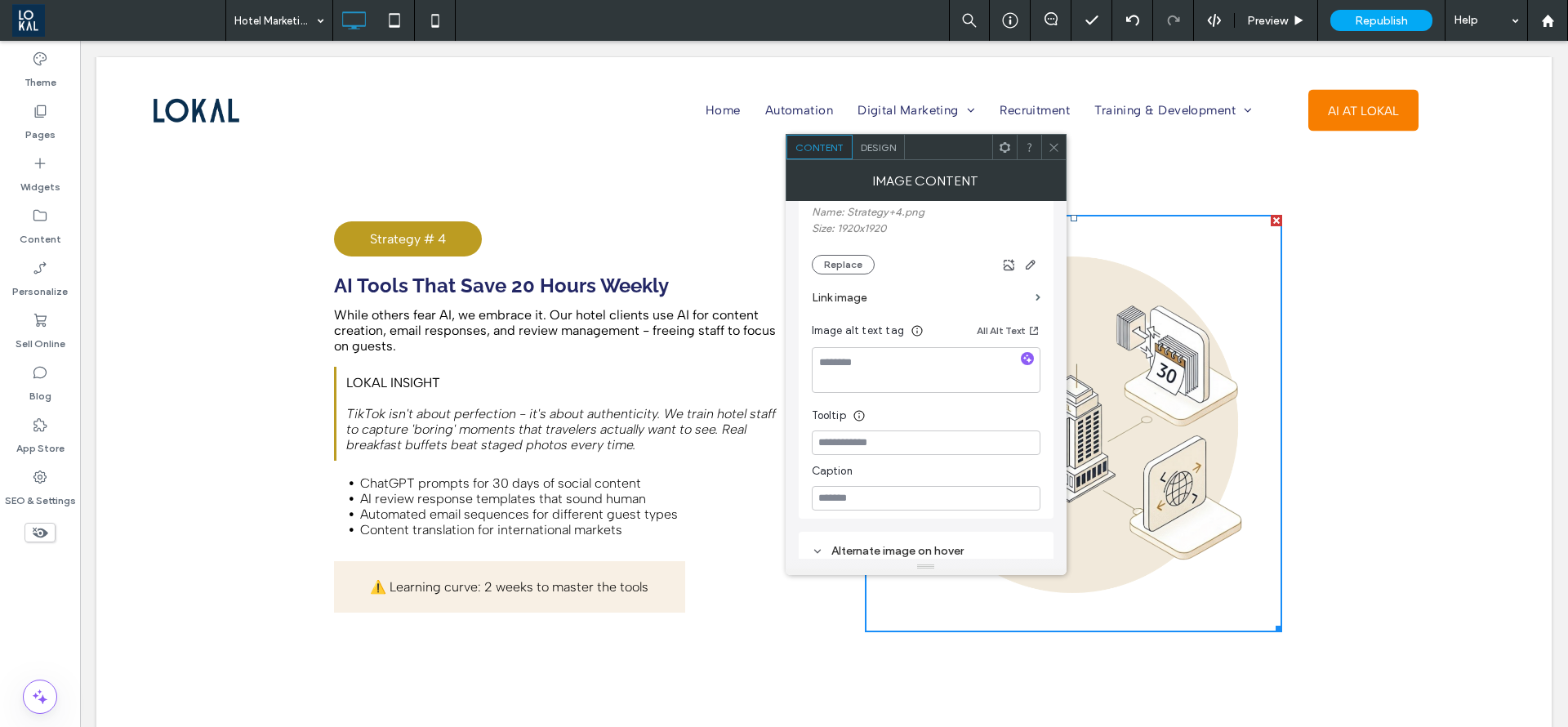
scroll to position [367, 0]
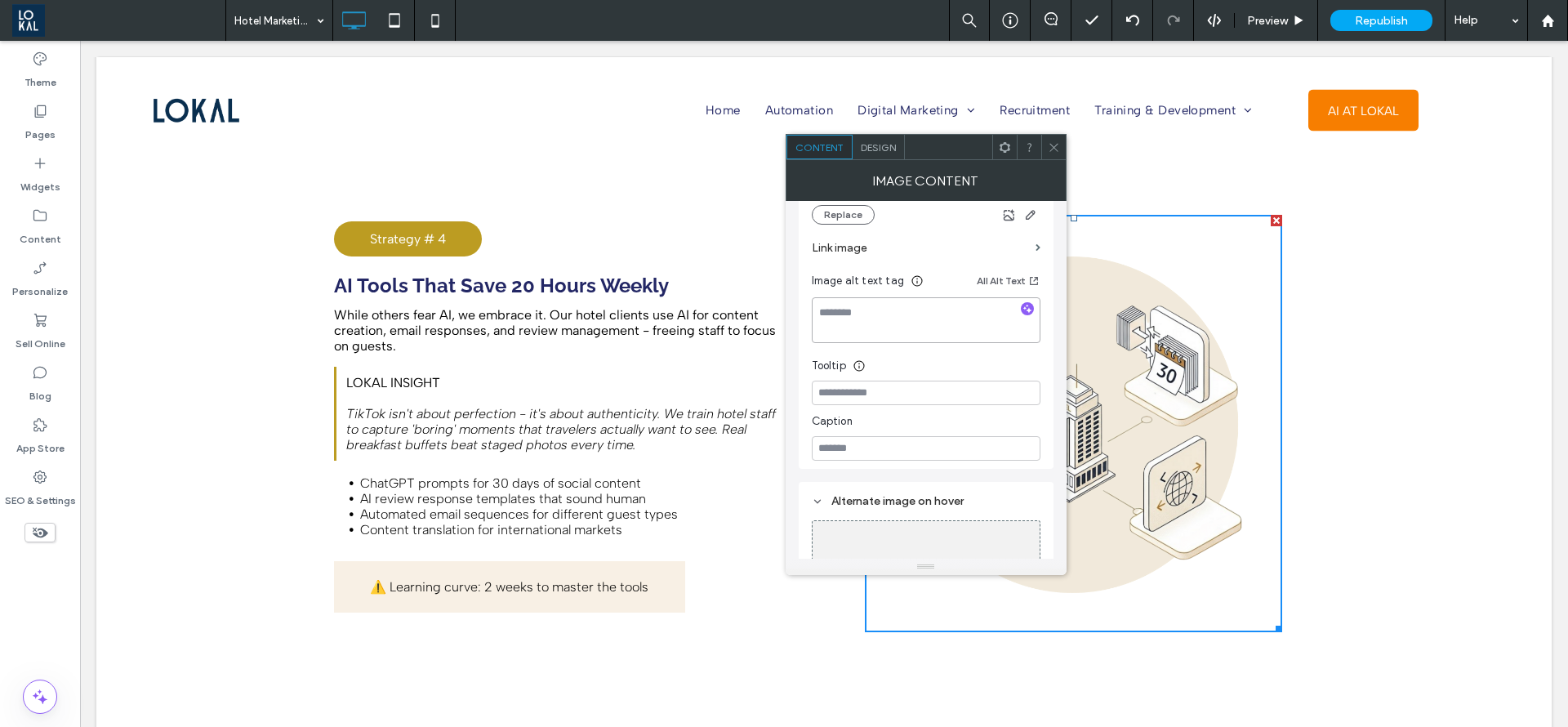
click at [931, 324] on textarea at bounding box center [927, 320] width 229 height 45
type textarea "**********"
click at [1072, 153] on div "Click To Paste Home Automation Digital Marketing Ecommerce Marketing Shopify Pa…" at bounding box center [824, 122] width 1455 height 131
click at [1052, 146] on use at bounding box center [1054, 147] width 9 height 9
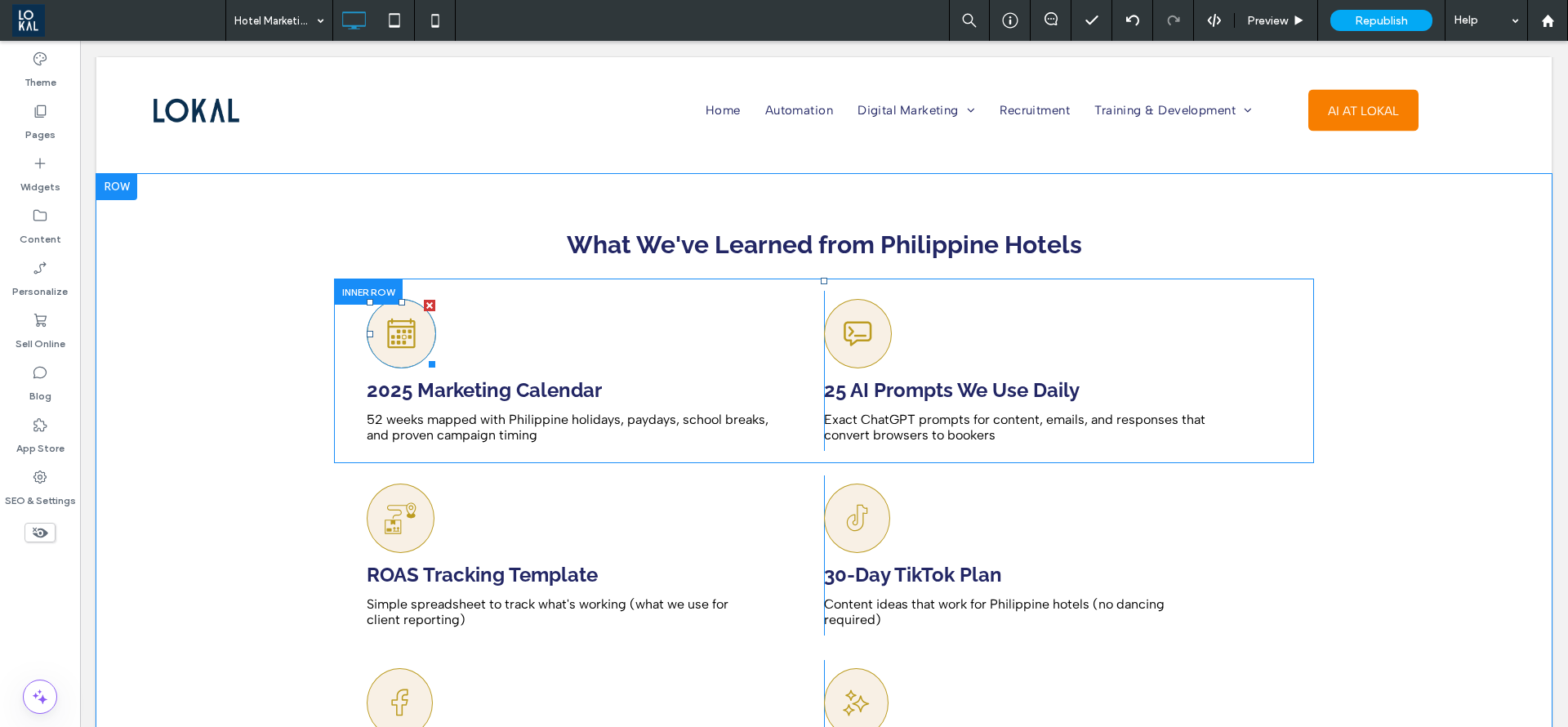
scroll to position [5023, 0]
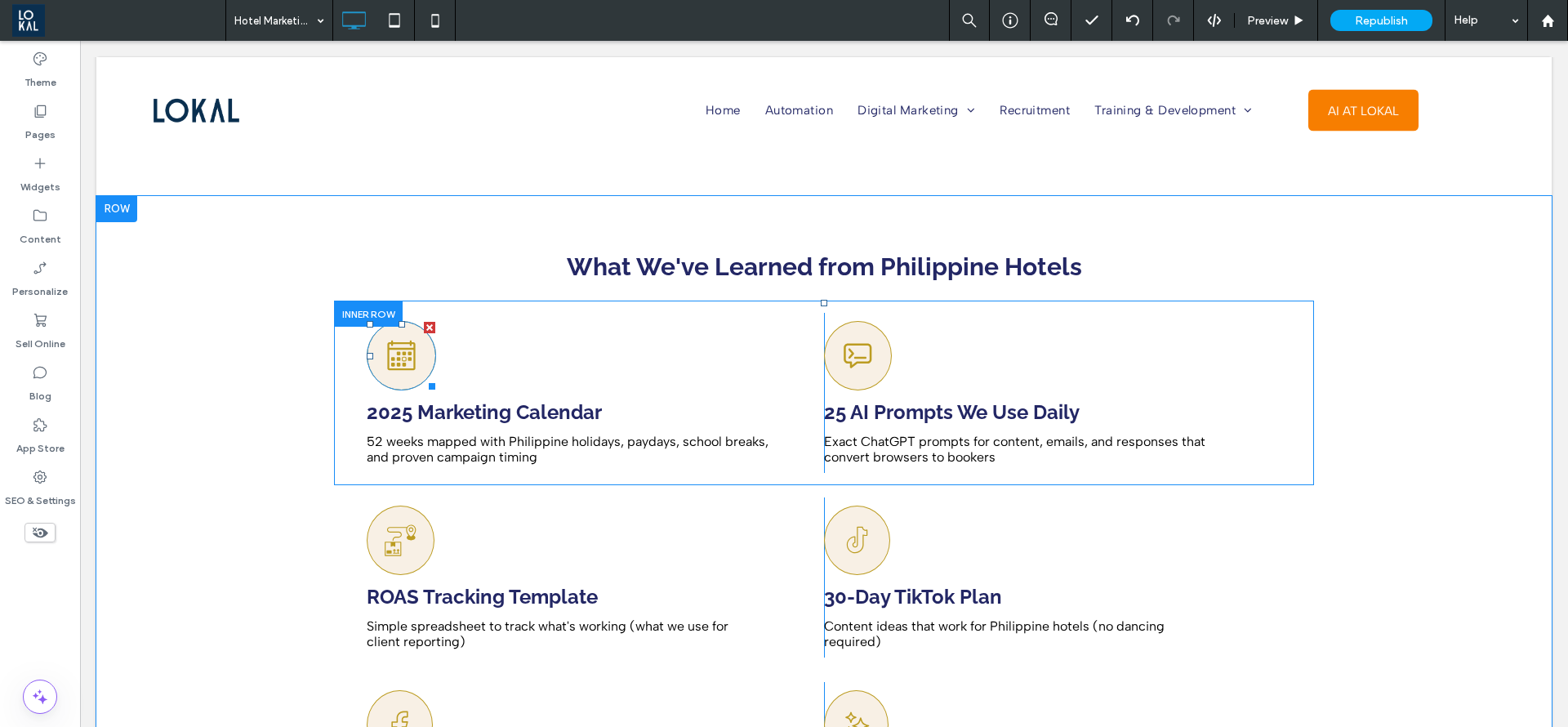
click at [390, 322] on icon at bounding box center [401, 356] width 34 height 68
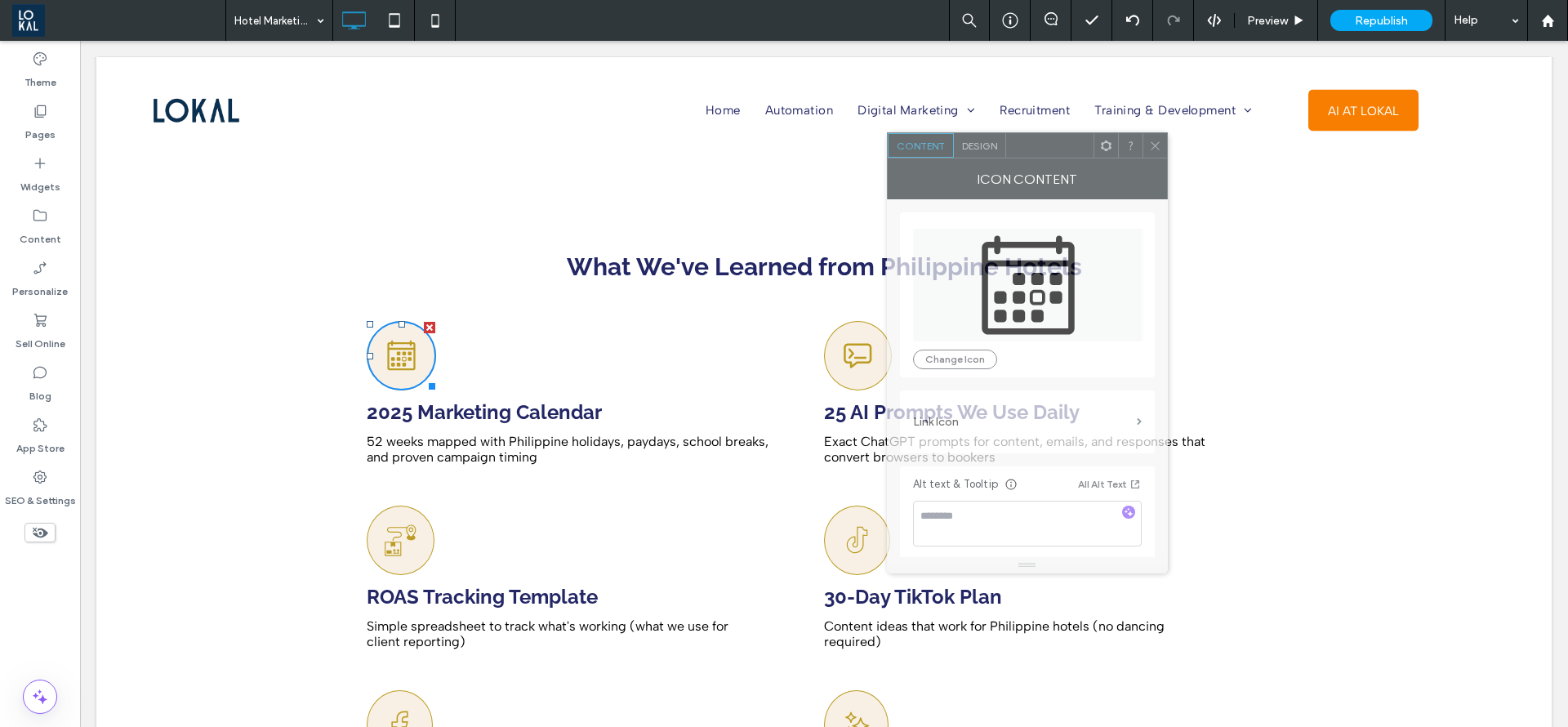
drag, startPoint x: 651, startPoint y: 173, endPoint x: 913, endPoint y: 272, distance: 280.1
click at [1029, 163] on div "Icon Content" at bounding box center [1027, 178] width 281 height 41
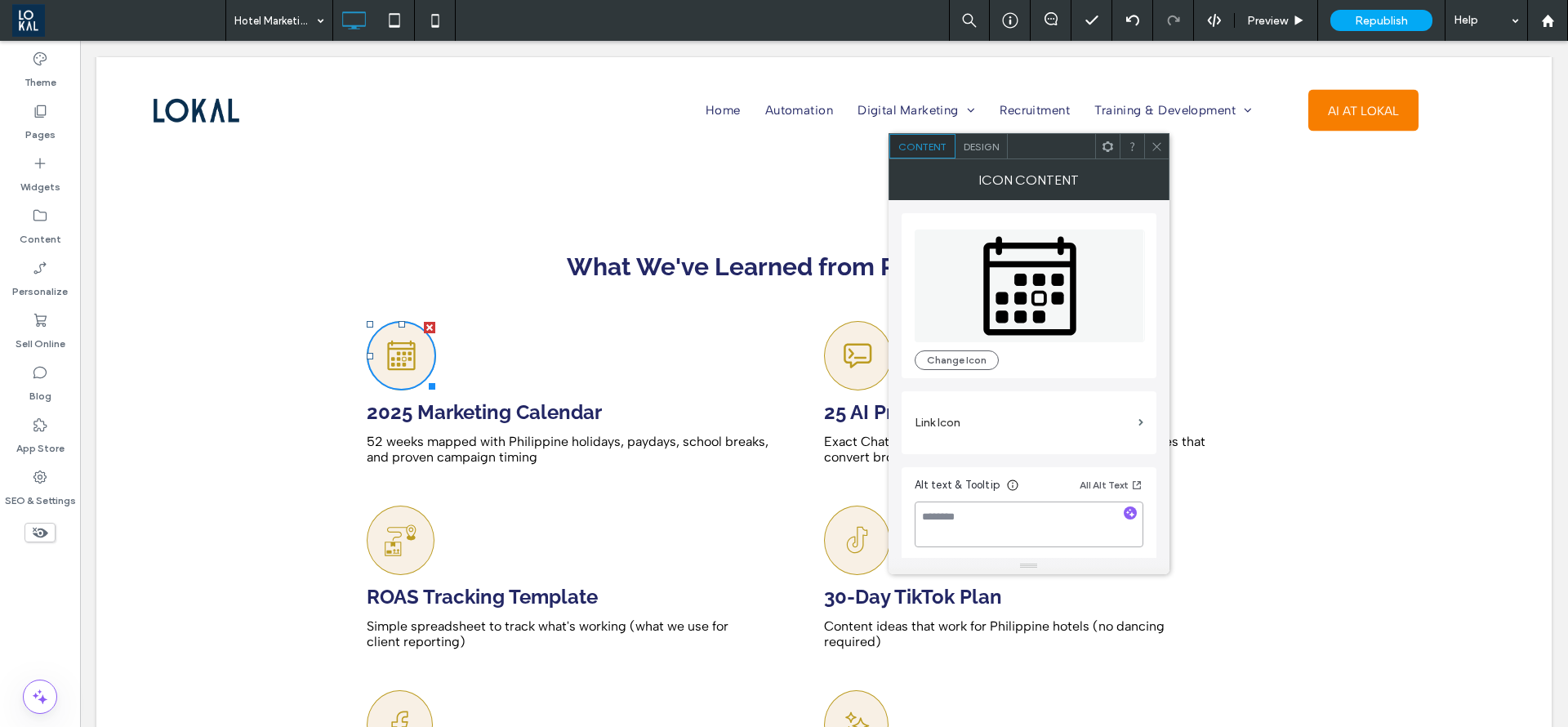
click at [982, 526] on textarea at bounding box center [1029, 524] width 229 height 45
type textarea "**********"
click at [1167, 150] on div at bounding box center [1157, 146] width 25 height 25
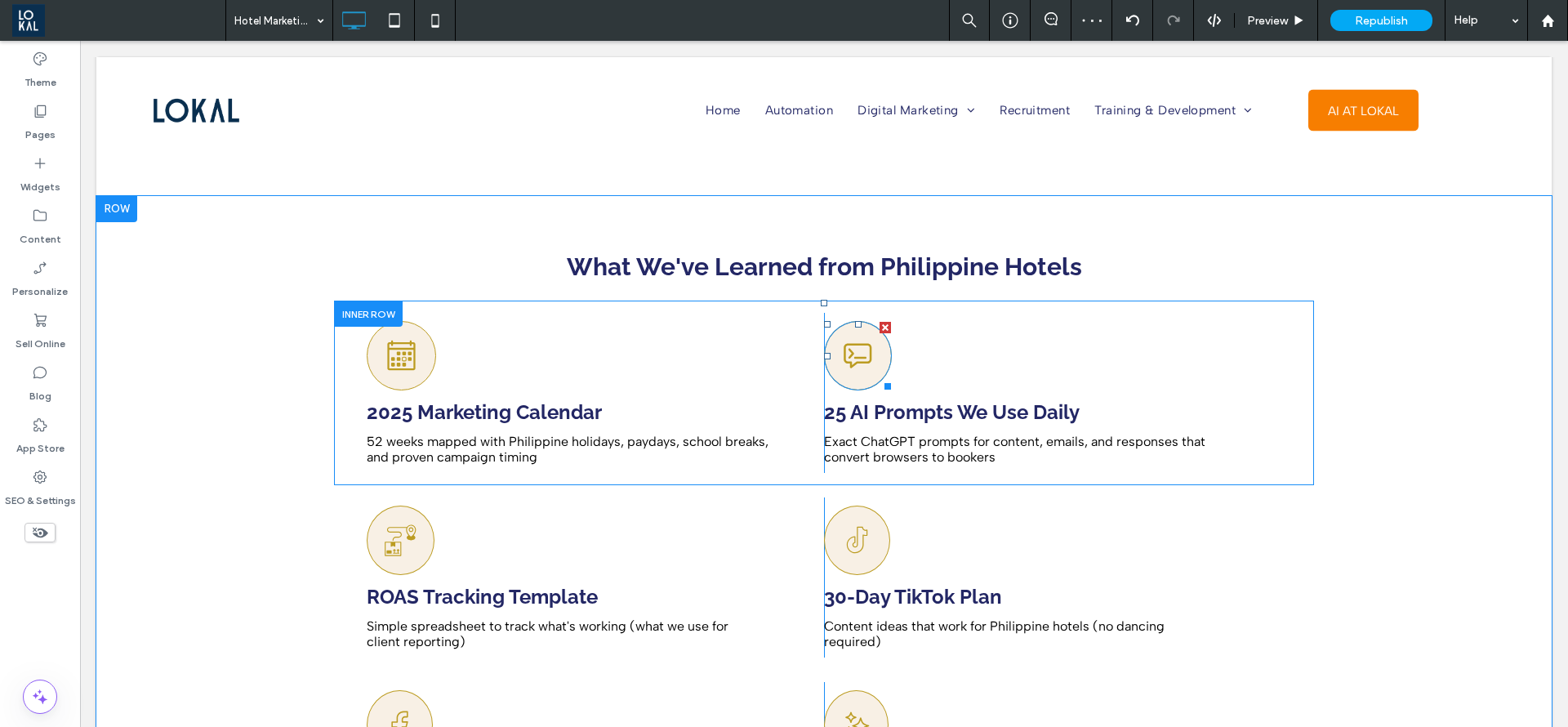
click at [864, 322] on icon at bounding box center [858, 356] width 33 height 68
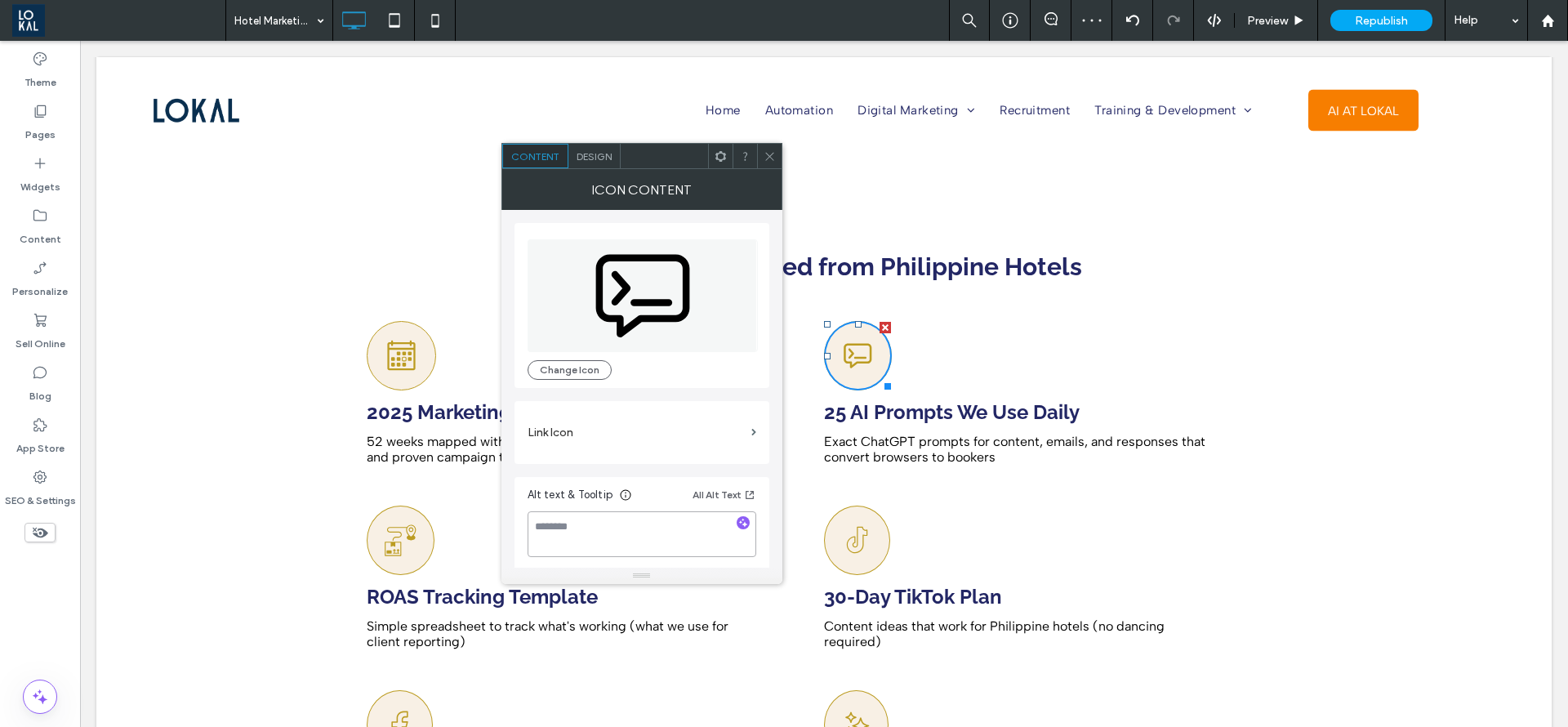
click at [613, 541] on textarea at bounding box center [642, 534] width 229 height 45
type textarea "**********"
click at [780, 151] on div at bounding box center [770, 156] width 25 height 25
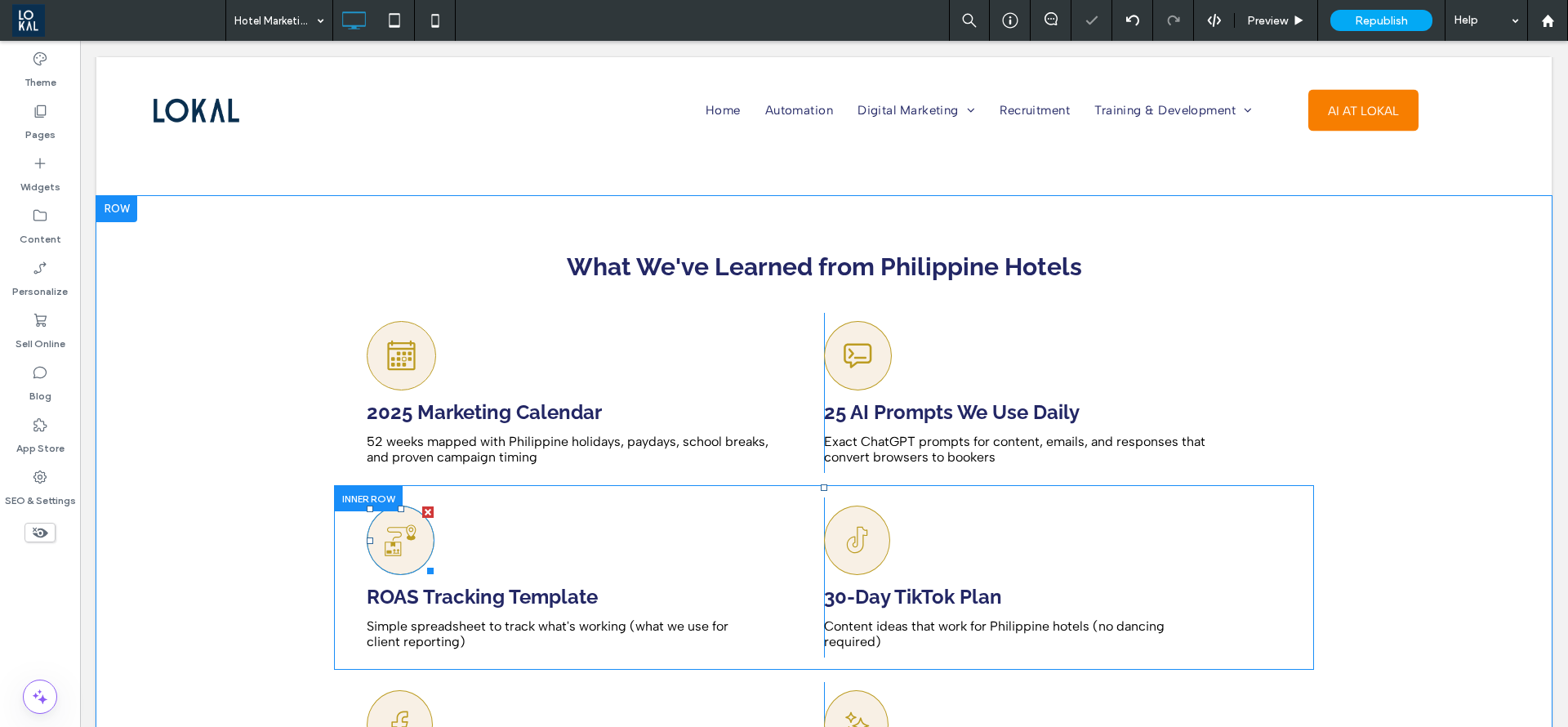
click at [401, 506] on icon at bounding box center [400, 541] width 33 height 68
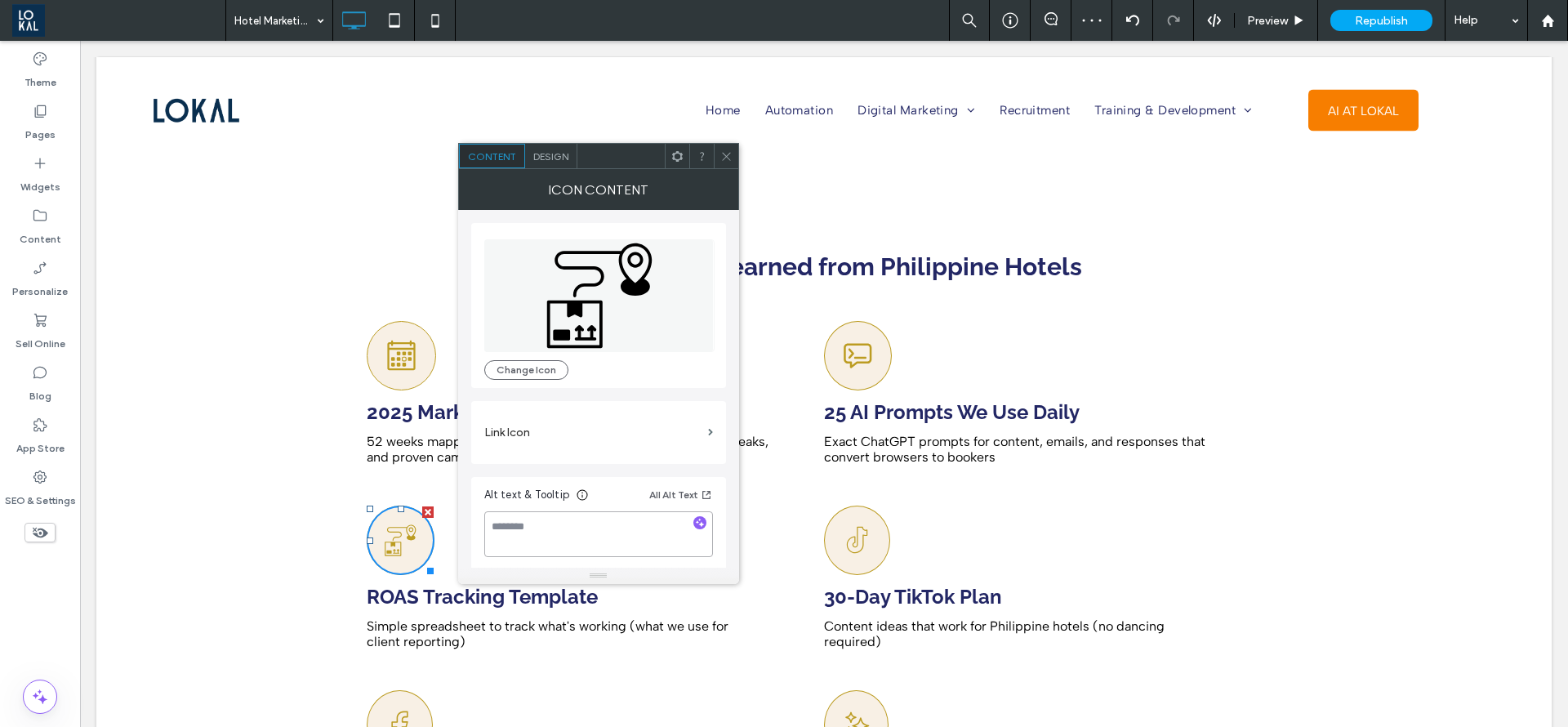
click at [573, 532] on textarea at bounding box center [599, 534] width 229 height 45
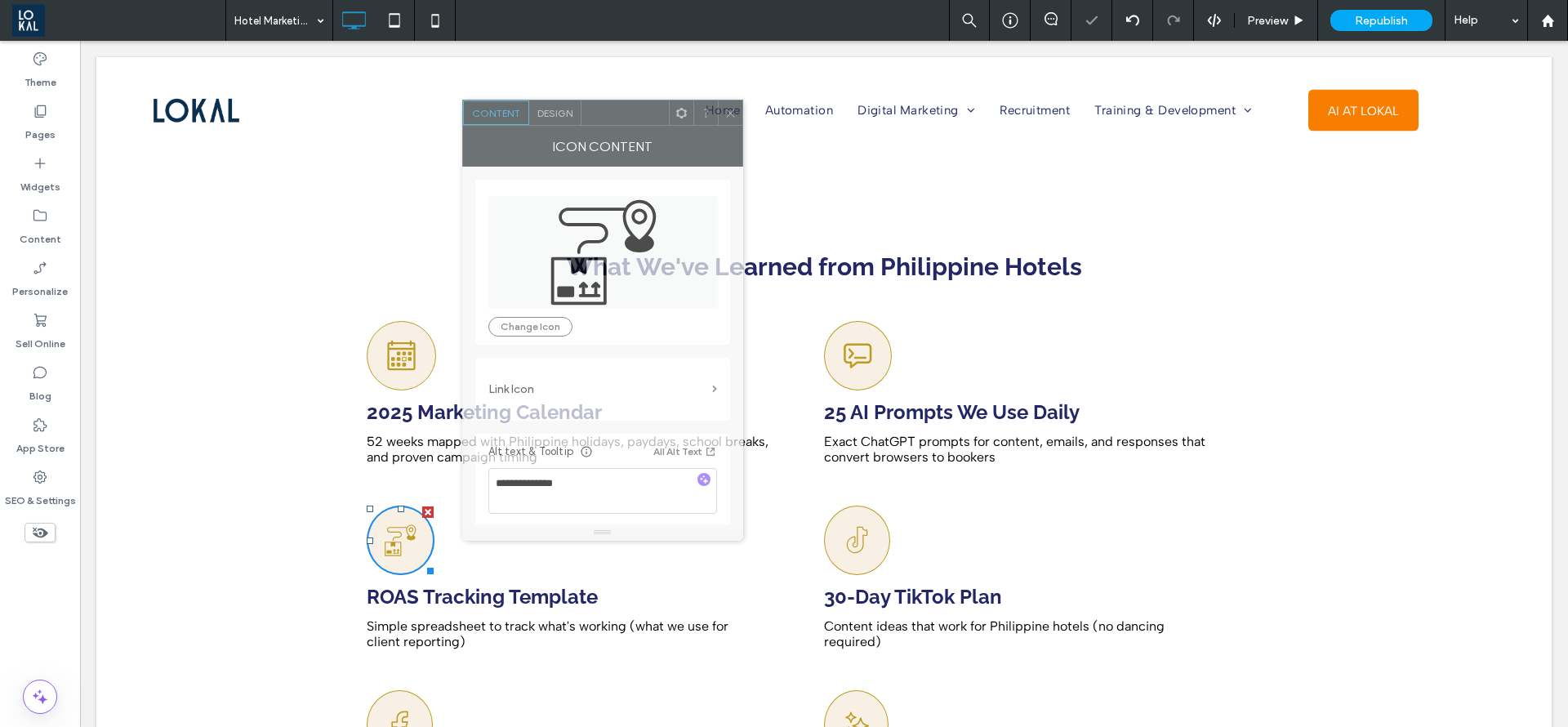
drag, startPoint x: 615, startPoint y: 160, endPoint x: 622, endPoint y: 136, distance: 25.0
click at [622, 116] on div at bounding box center [625, 113] width 87 height 25
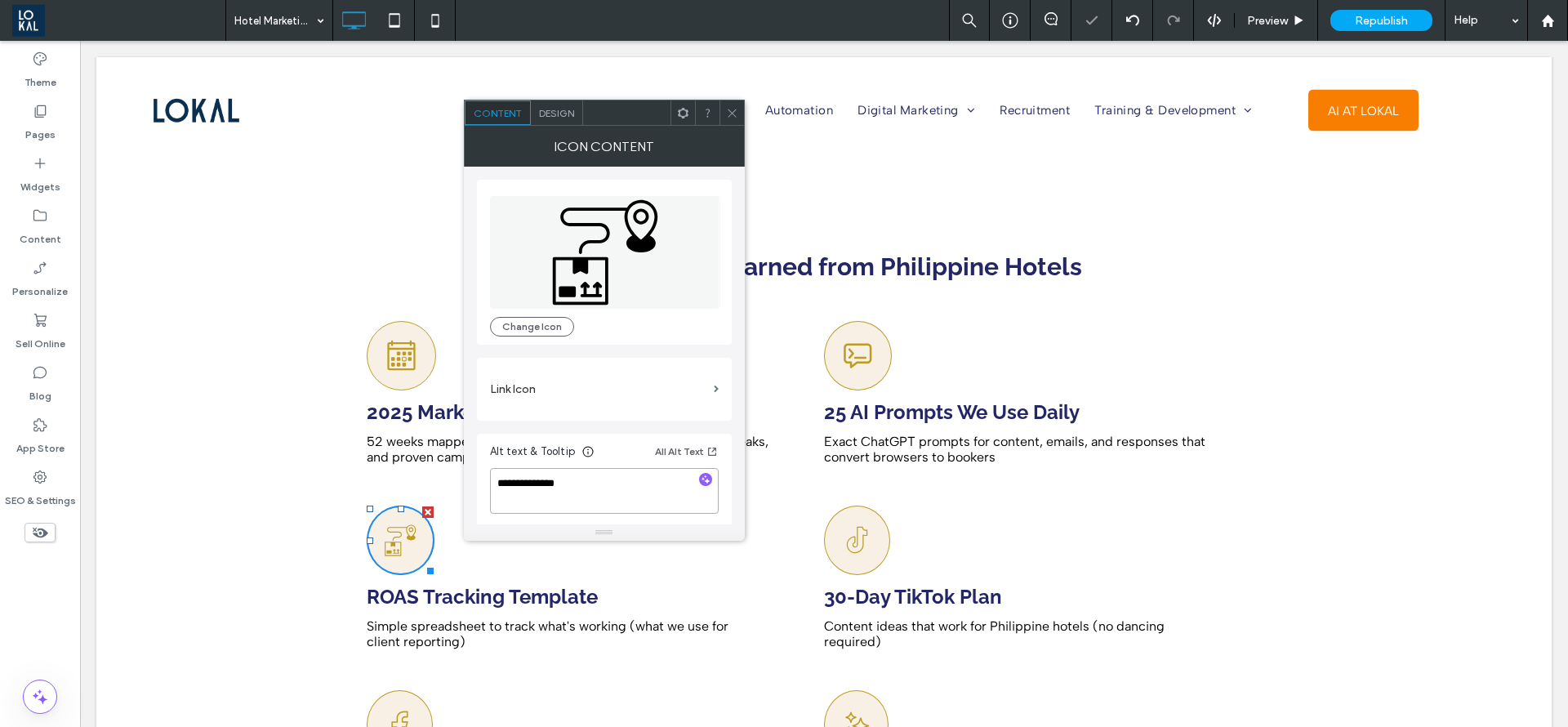
click at [615, 479] on textarea "**********" at bounding box center [605, 490] width 229 height 45
type textarea "**********"
click at [733, 113] on icon at bounding box center [732, 113] width 12 height 12
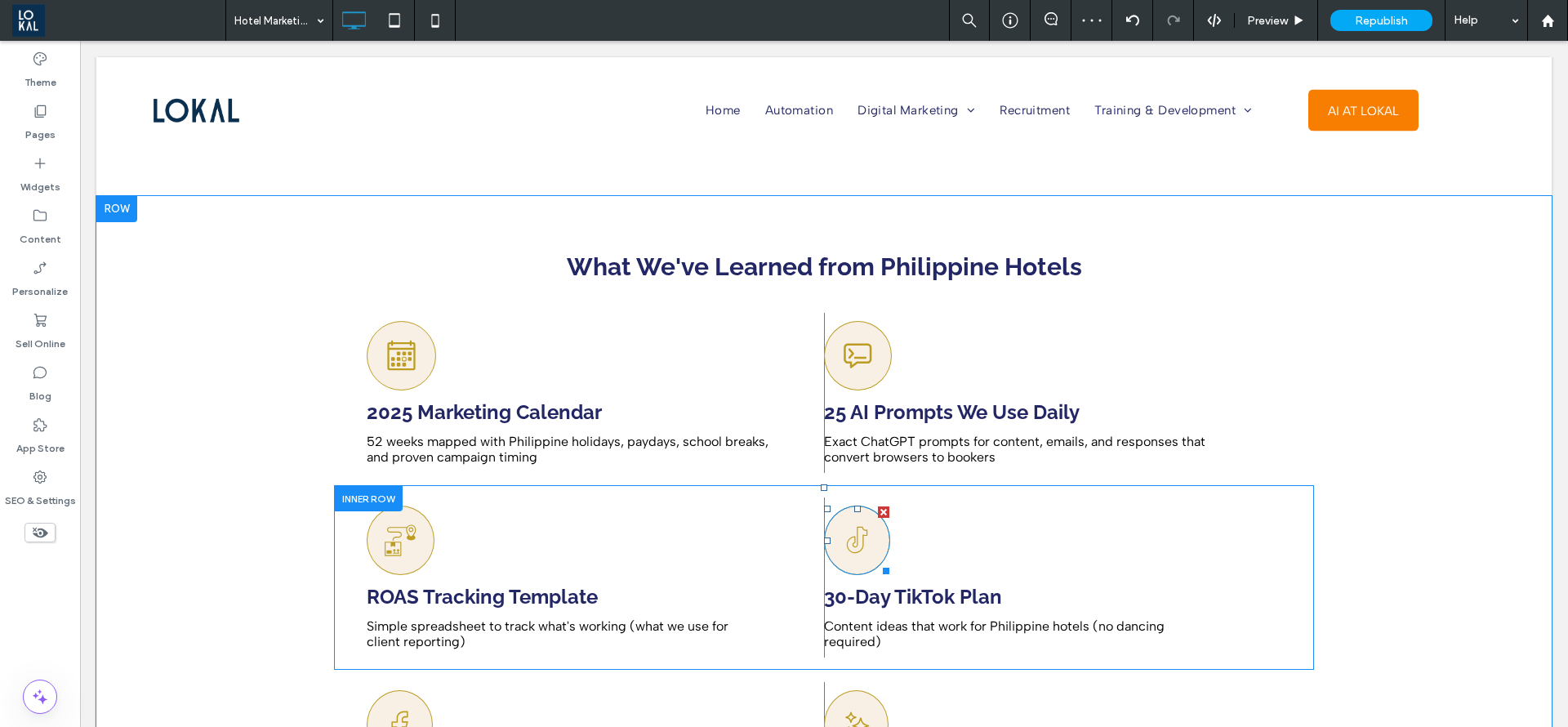
click at [842, 520] on icon at bounding box center [858, 541] width 33 height 68
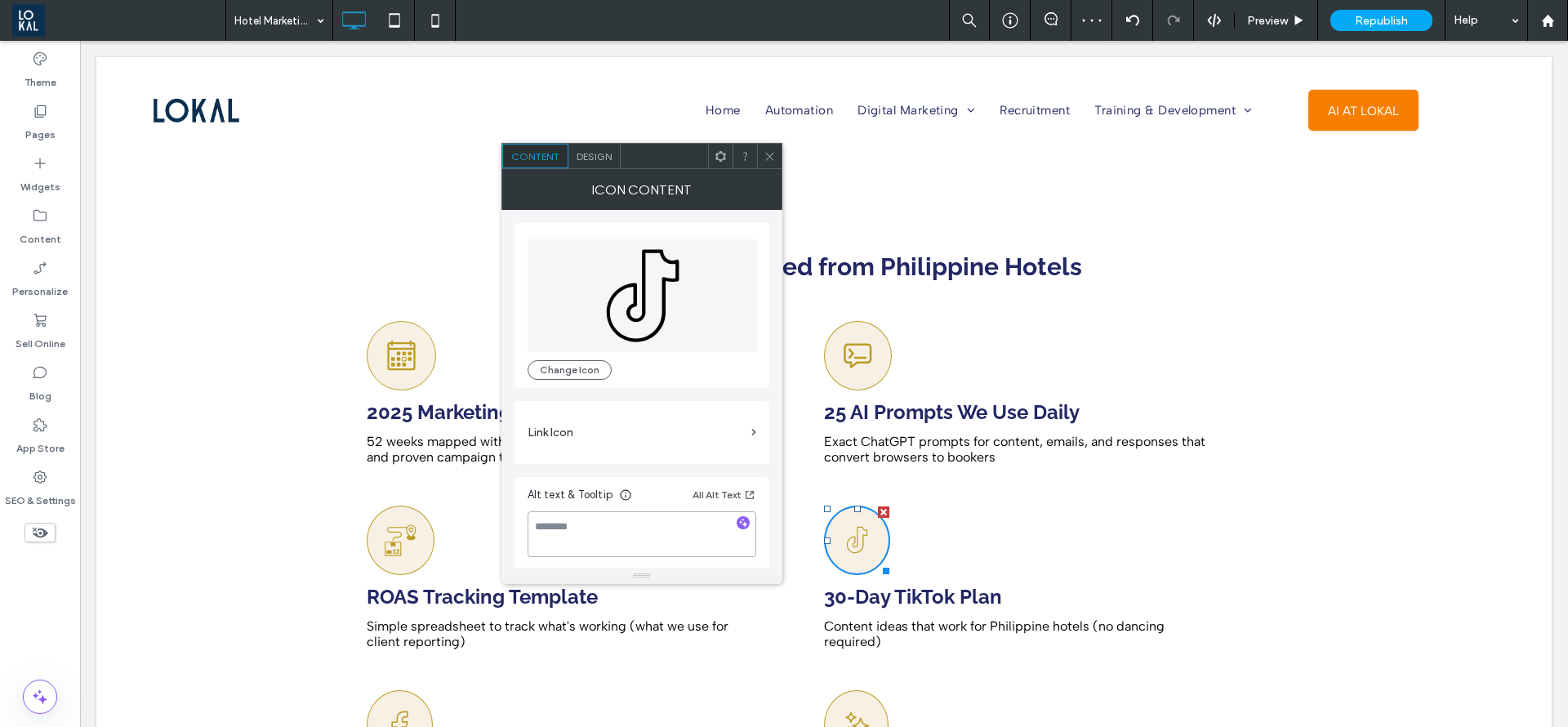
click at [603, 513] on textarea at bounding box center [642, 534] width 229 height 45
click at [538, 531] on textarea "**********" at bounding box center [642, 534] width 229 height 45
click at [566, 532] on textarea "**********" at bounding box center [642, 534] width 229 height 45
type textarea "**********"
click at [768, 153] on icon at bounding box center [770, 156] width 12 height 12
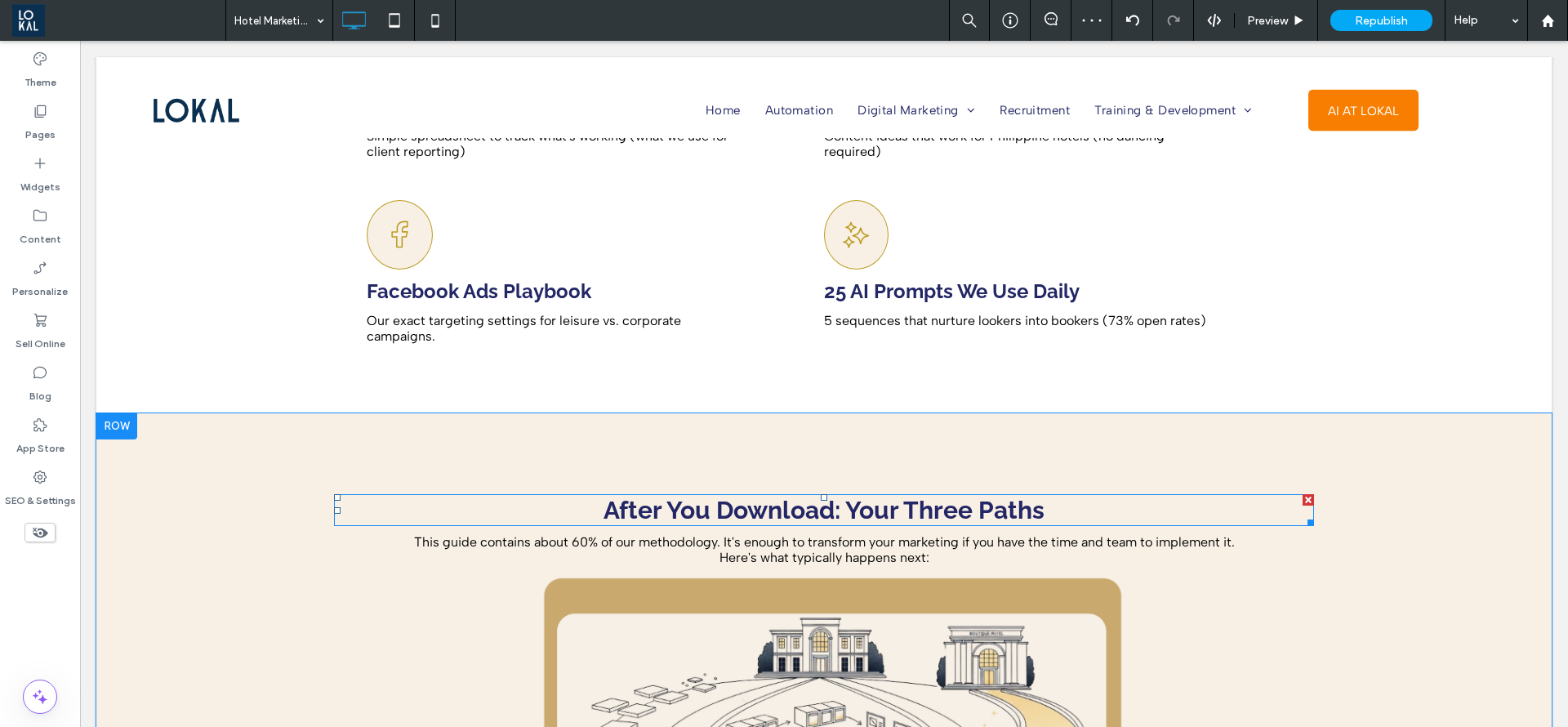
scroll to position [5390, 0]
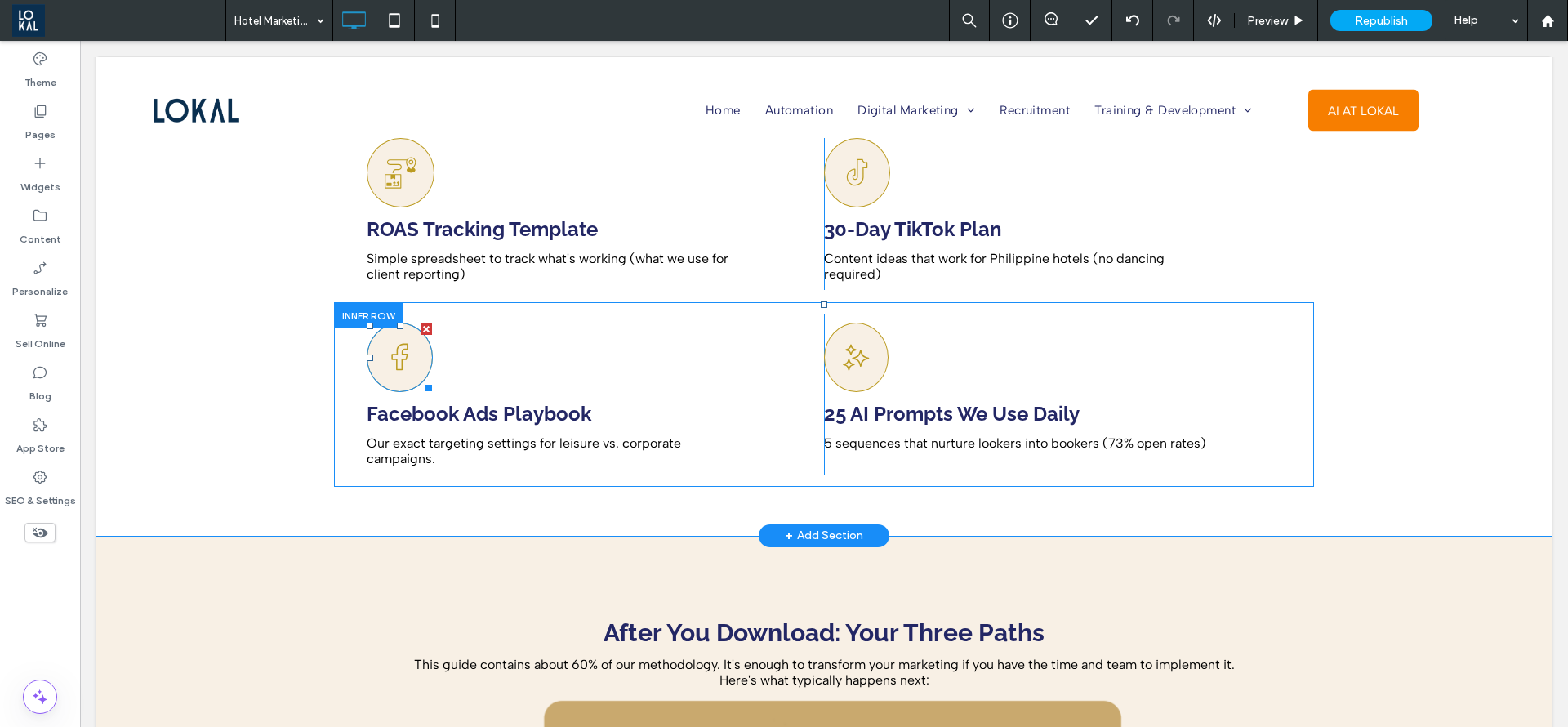
click at [370, 323] on div at bounding box center [400, 357] width 66 height 69
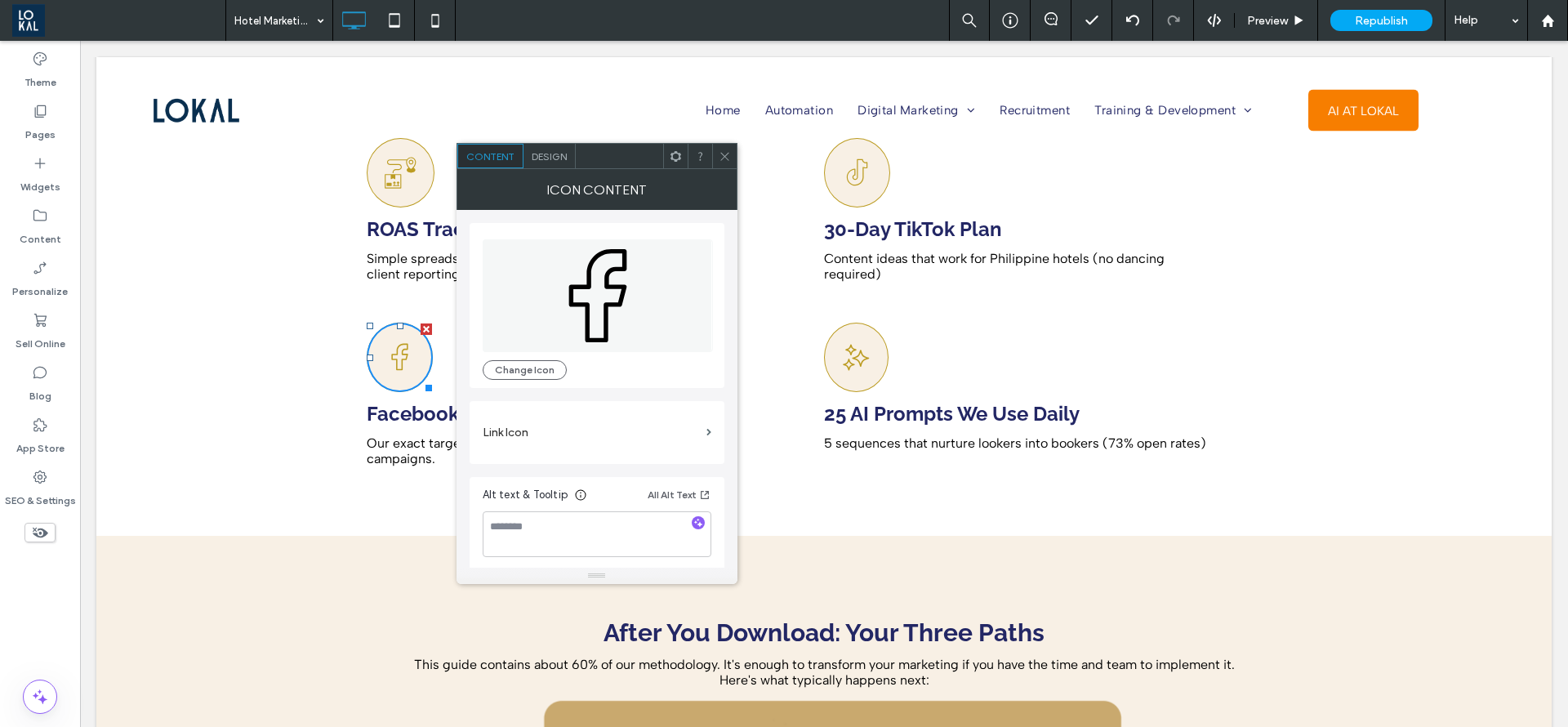
scroll to position [4, 0]
click at [529, 529] on textarea at bounding box center [597, 530] width 229 height 45
type textarea "**********"
click at [720, 151] on icon at bounding box center [724, 156] width 12 height 12
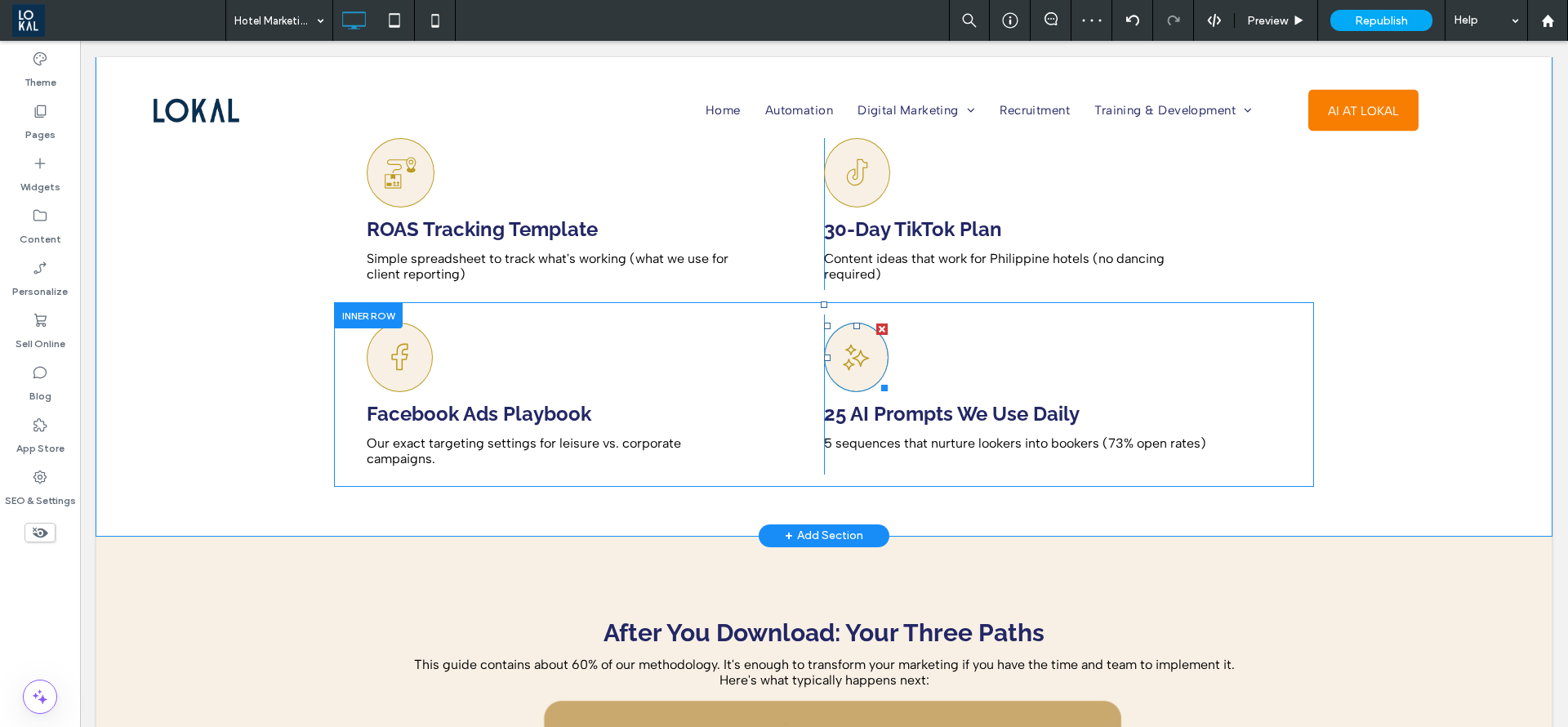
click at [841, 324] on icon at bounding box center [857, 358] width 32 height 68
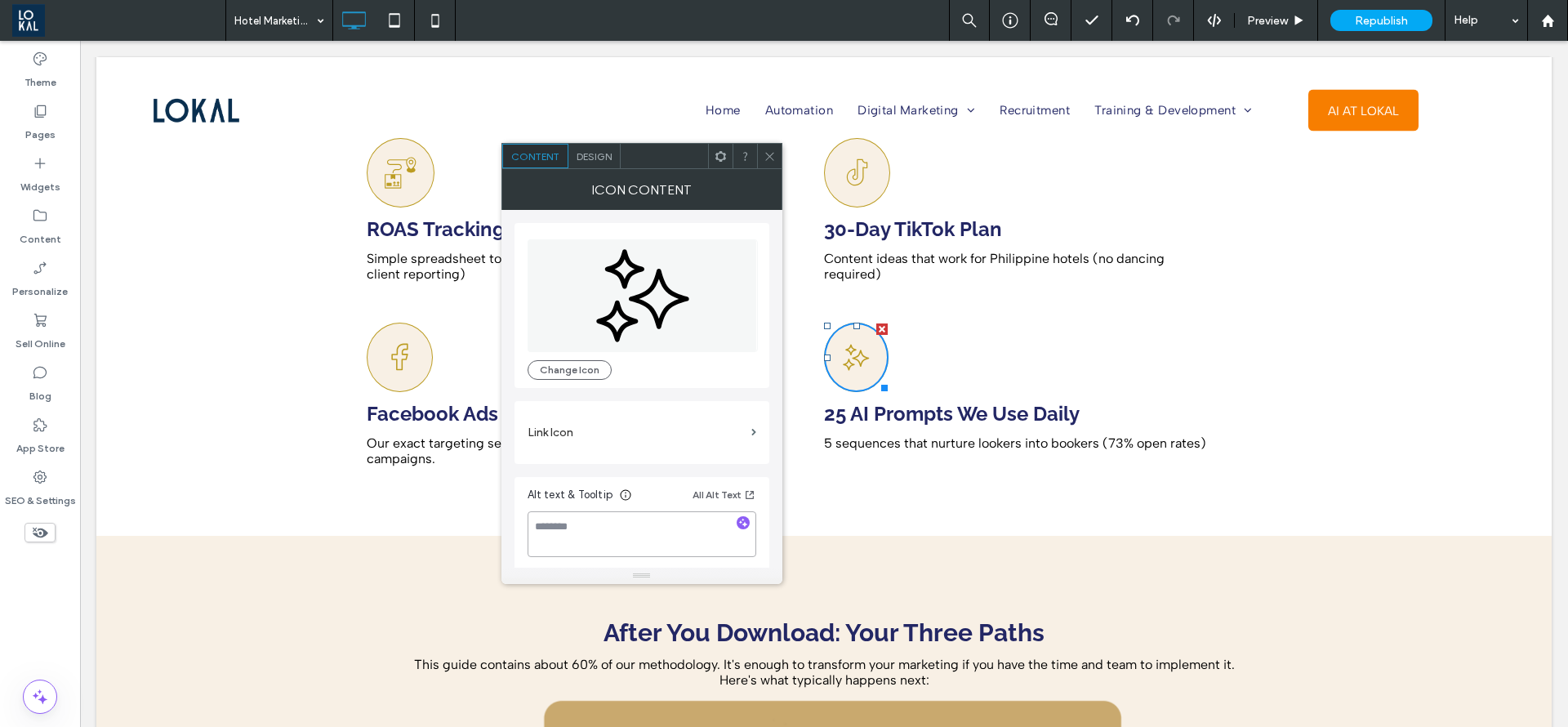
click at [598, 540] on textarea at bounding box center [642, 534] width 229 height 45
type textarea "**********"
click at [764, 154] on icon at bounding box center [770, 156] width 12 height 12
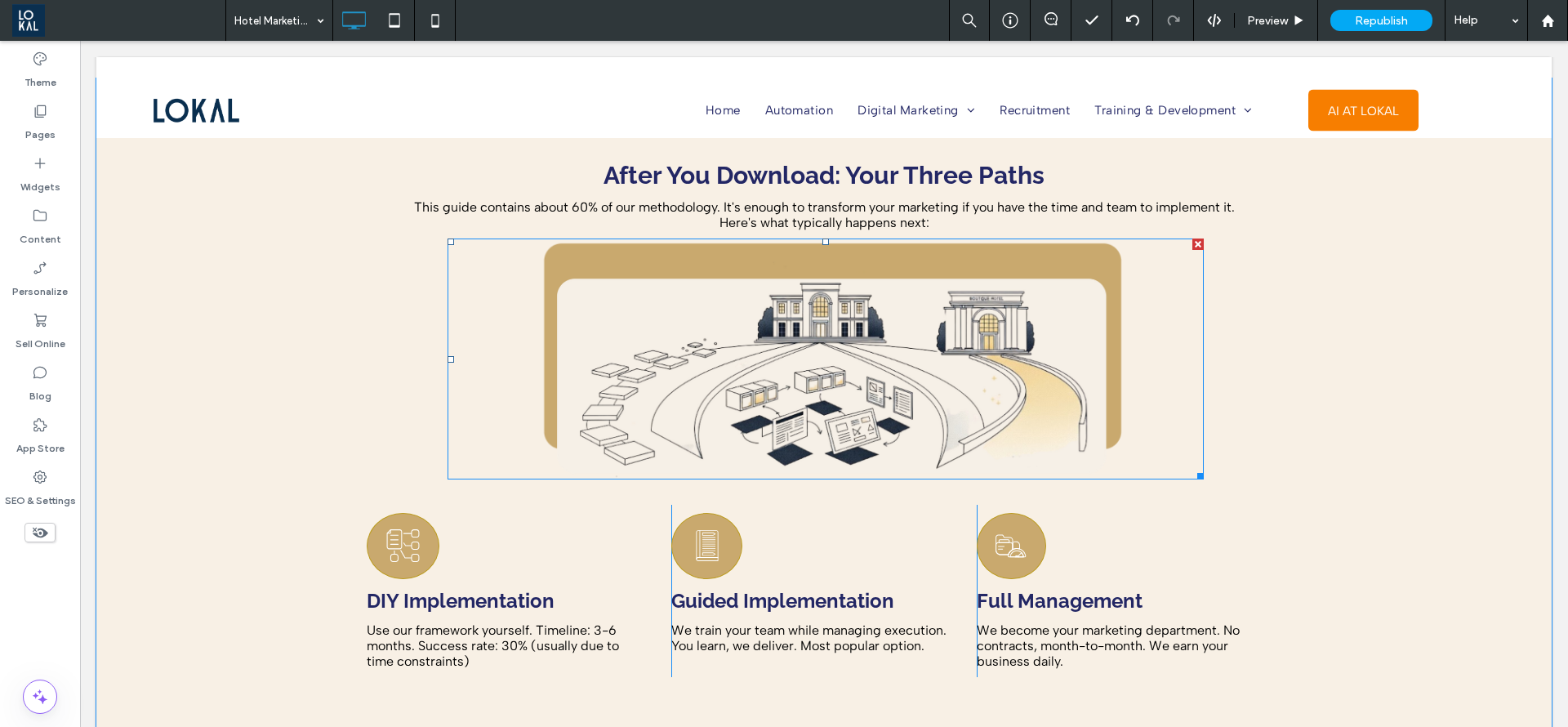
scroll to position [5757, 0]
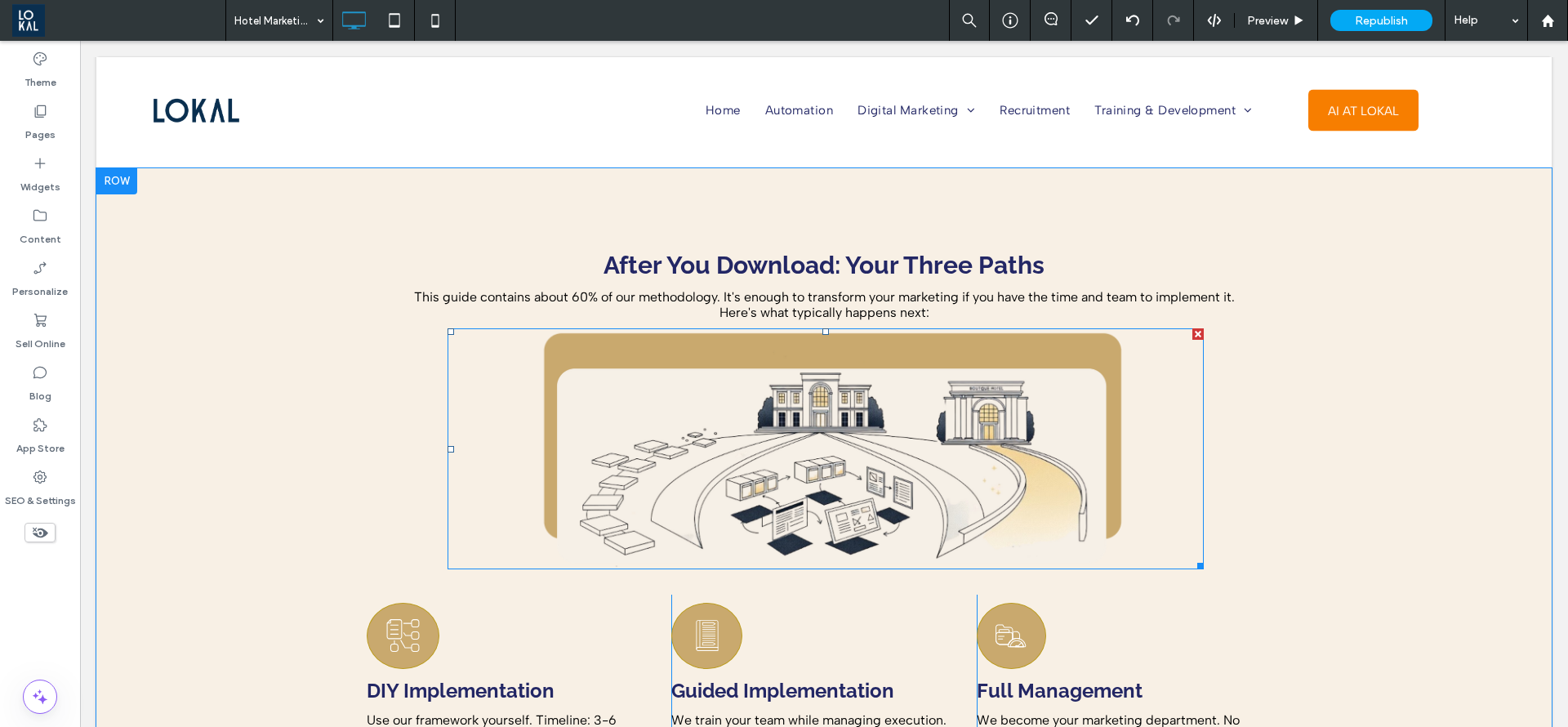
click at [655, 414] on img at bounding box center [826, 449] width 757 height 241
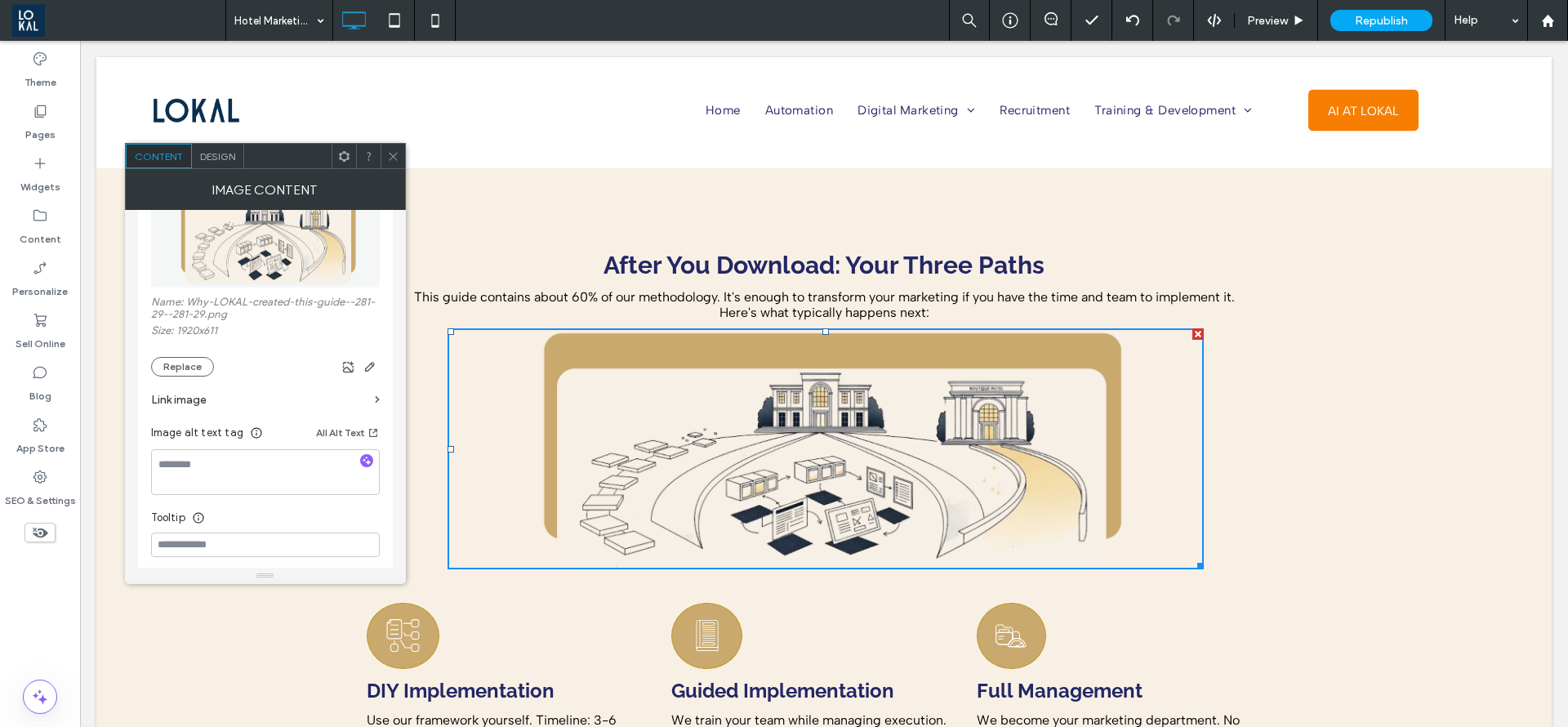
scroll to position [245, 0]
click at [207, 458] on textarea at bounding box center [266, 464] width 229 height 45
type textarea "**********"
click at [399, 153] on icon at bounding box center [393, 156] width 12 height 12
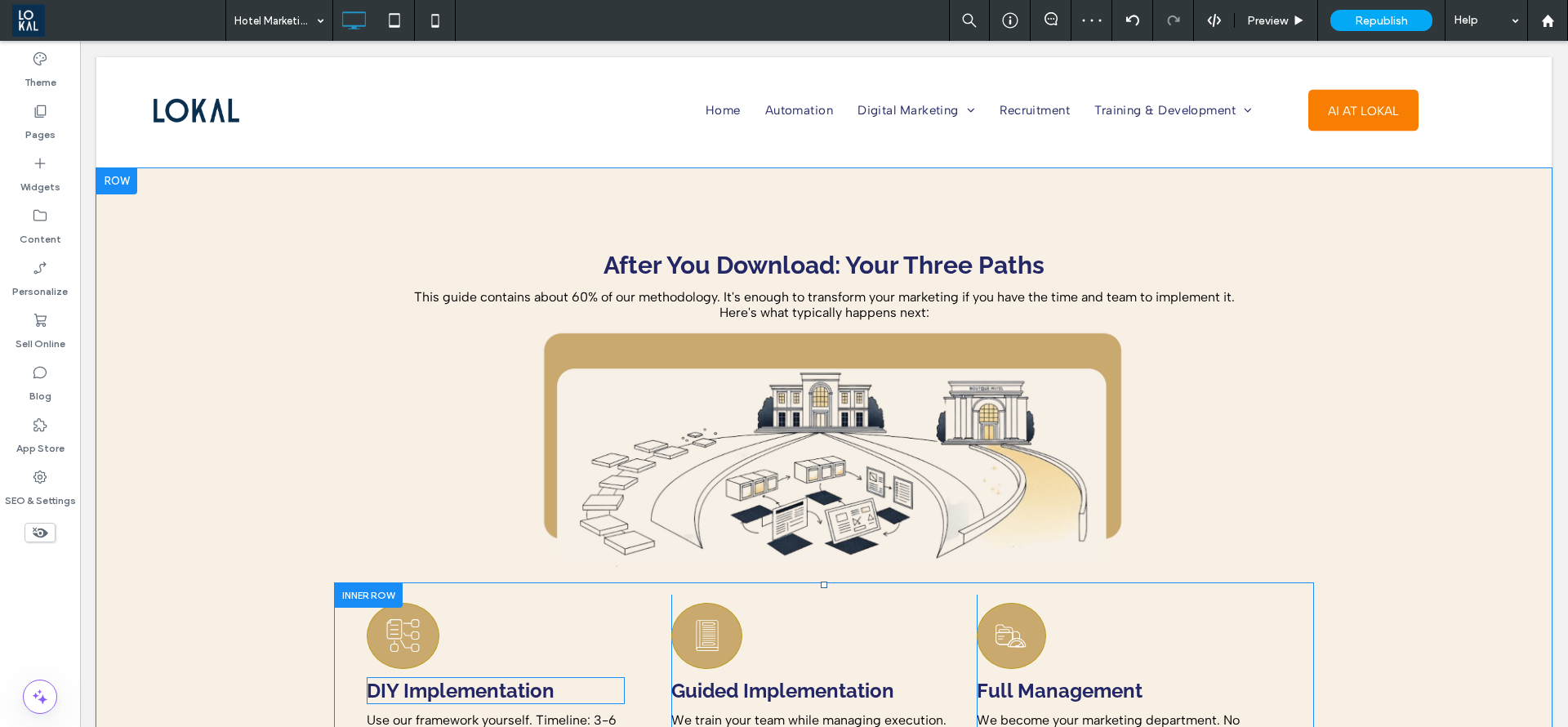
scroll to position [6002, 0]
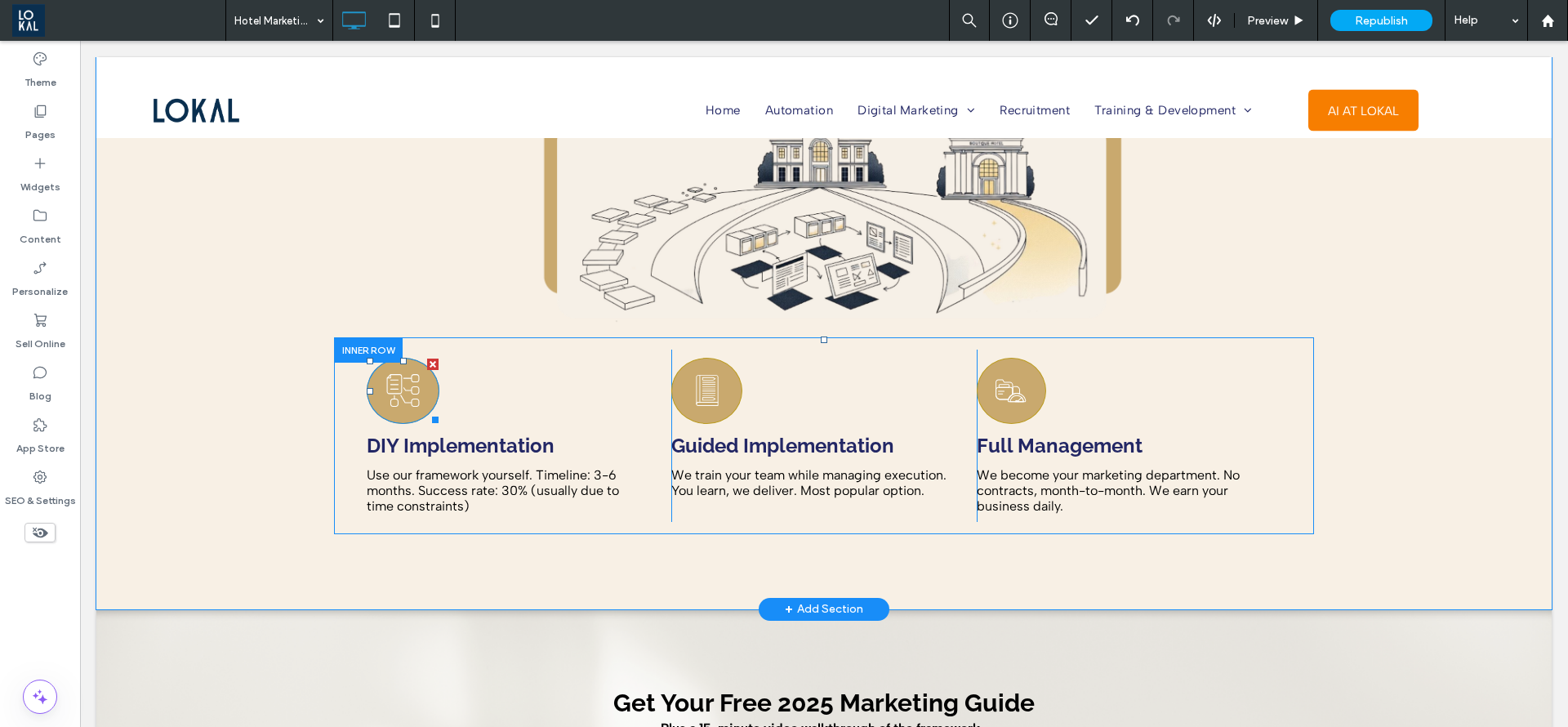
click at [407, 374] on icon at bounding box center [402, 390] width 33 height 33
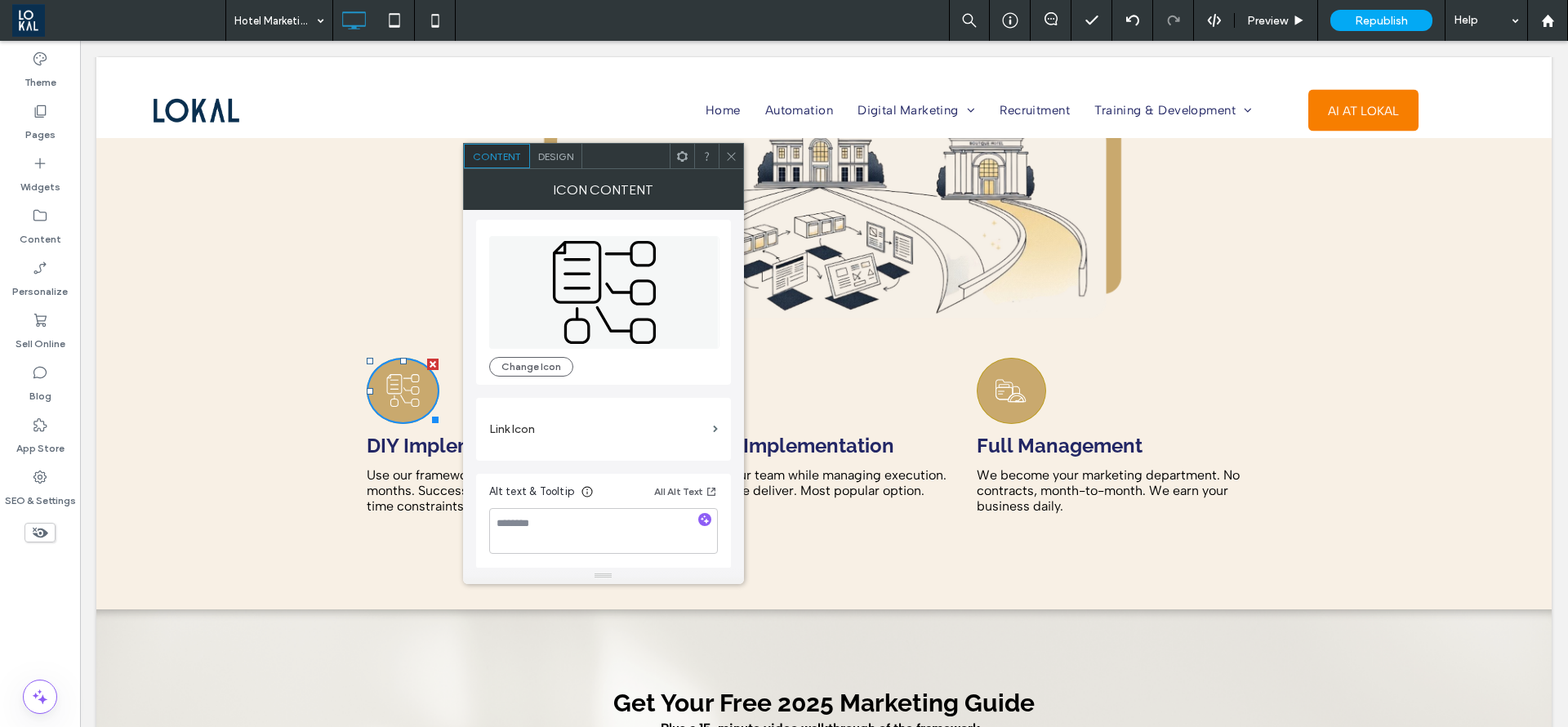
scroll to position [4, 0]
click at [534, 526] on textarea at bounding box center [604, 530] width 229 height 45
type textarea "**********"
click at [733, 154] on use at bounding box center [731, 155] width 9 height 9
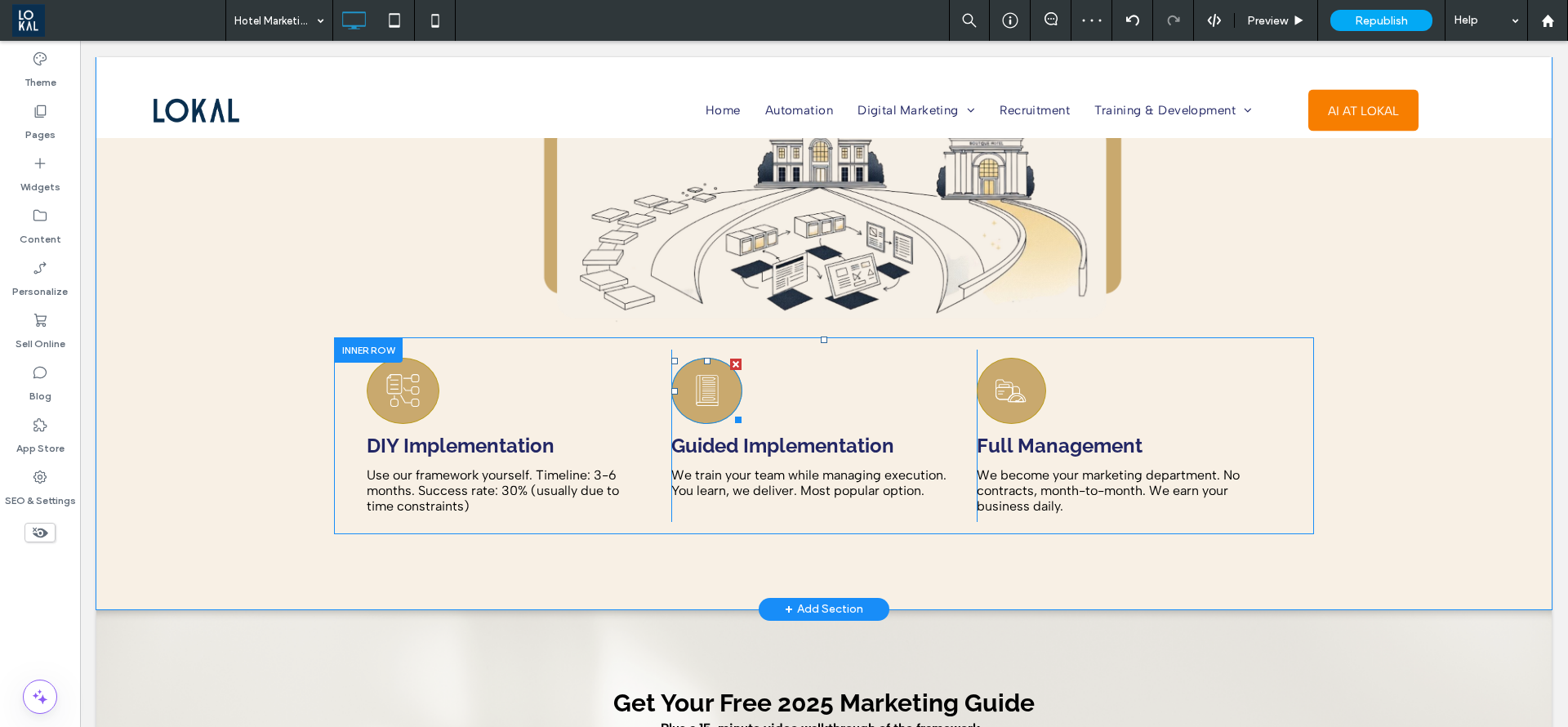
click at [690, 359] on icon at bounding box center [707, 391] width 35 height 64
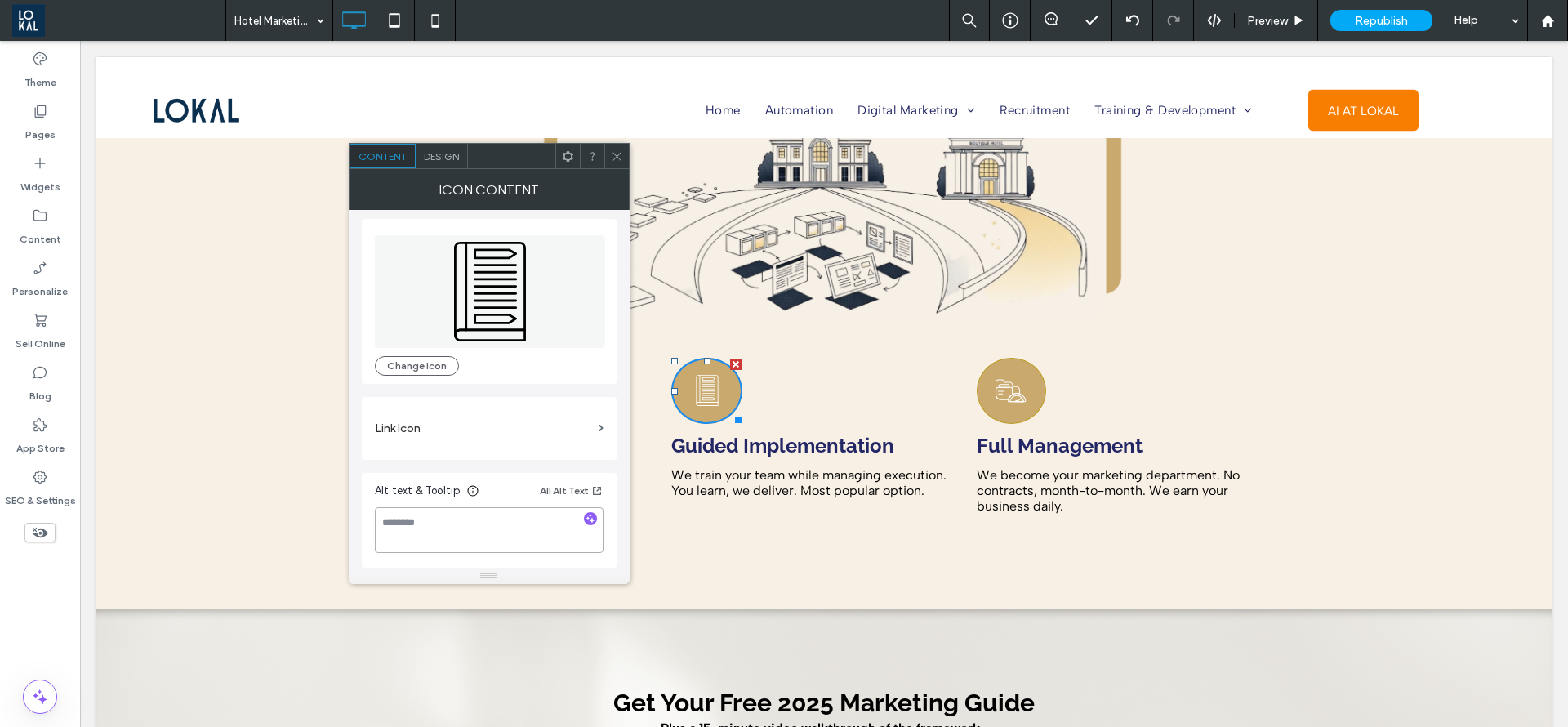
click at [446, 523] on textarea at bounding box center [490, 530] width 229 height 45
type textarea "**********"
click at [619, 158] on icon at bounding box center [616, 156] width 12 height 12
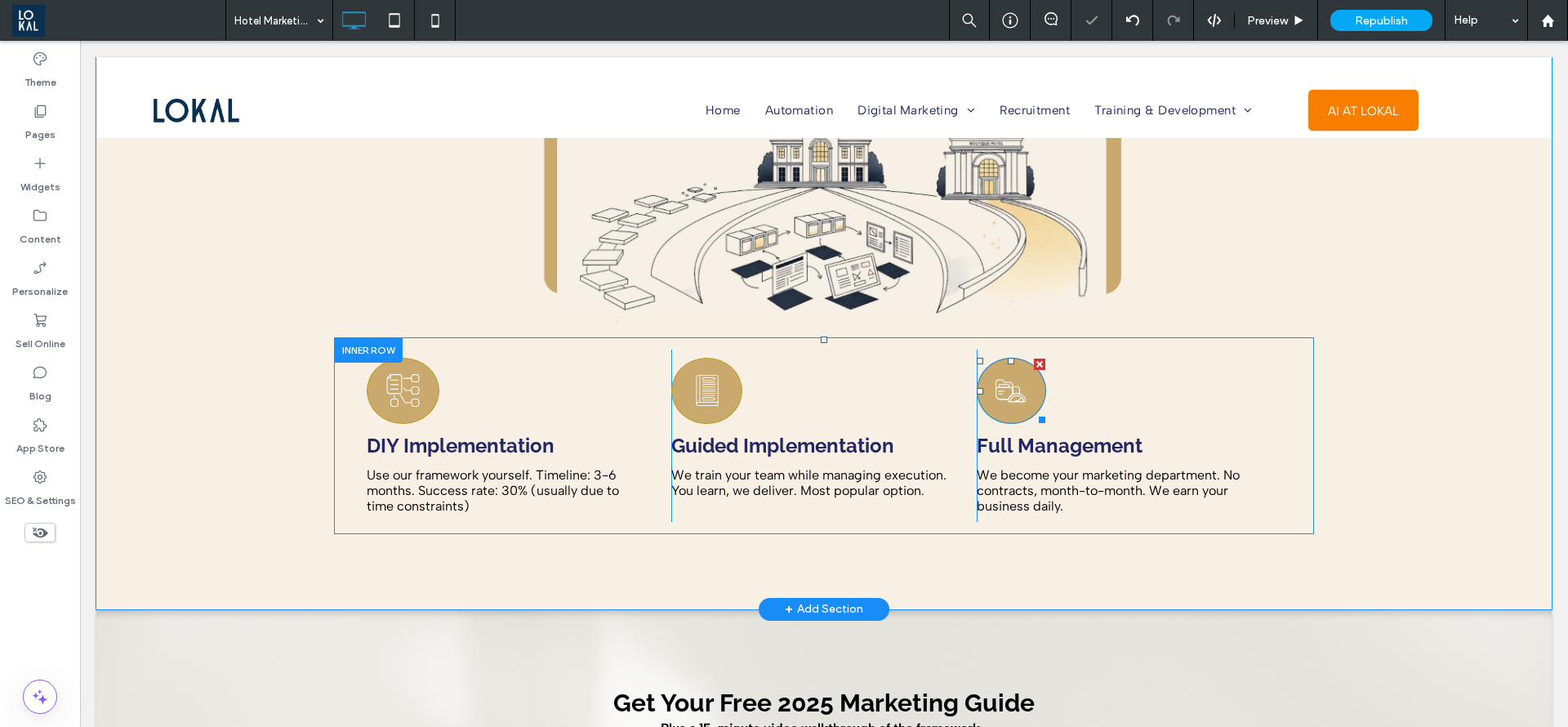
click at [1021, 383] on div at bounding box center [1011, 391] width 69 height 66
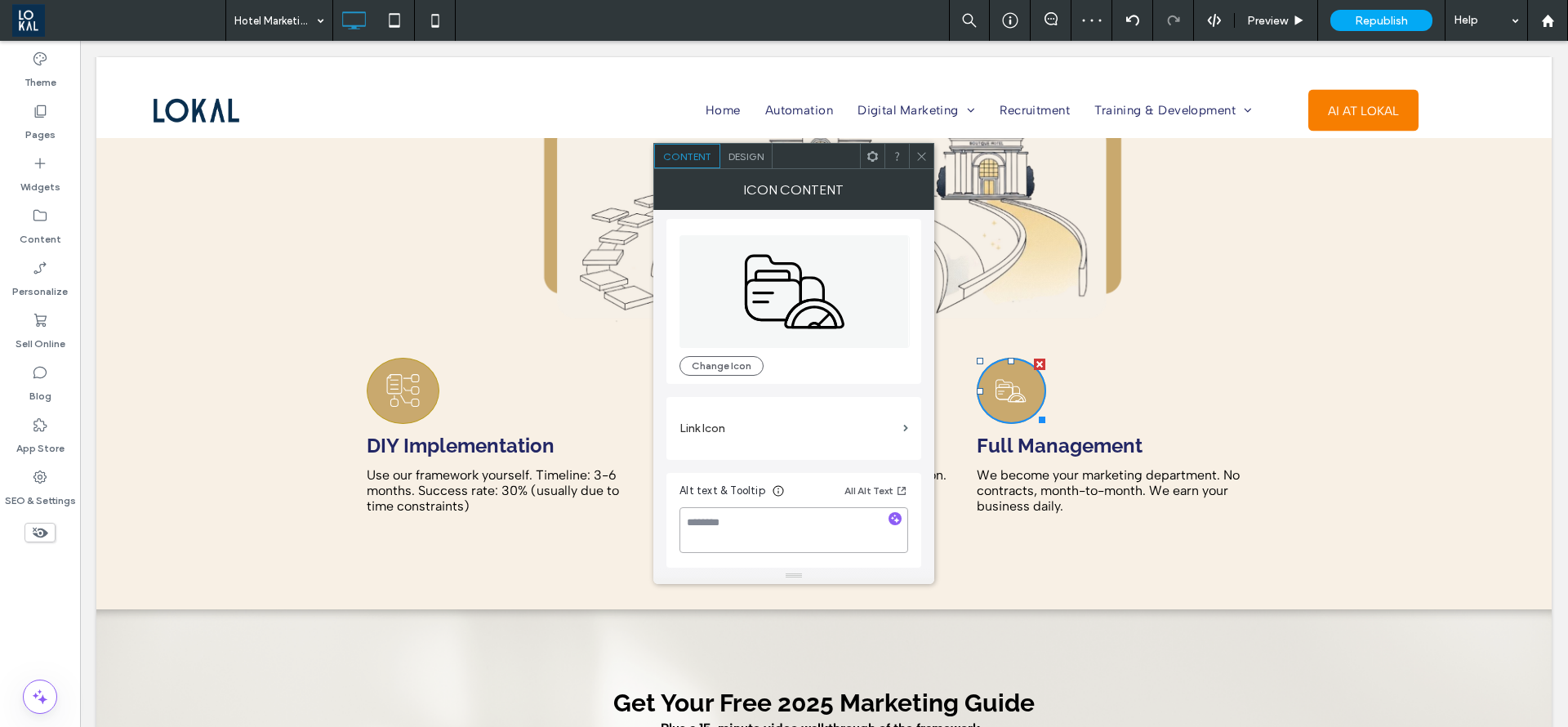
click at [798, 531] on textarea at bounding box center [794, 530] width 229 height 45
type textarea "**********"
click at [925, 158] on use at bounding box center [921, 155] width 9 height 9
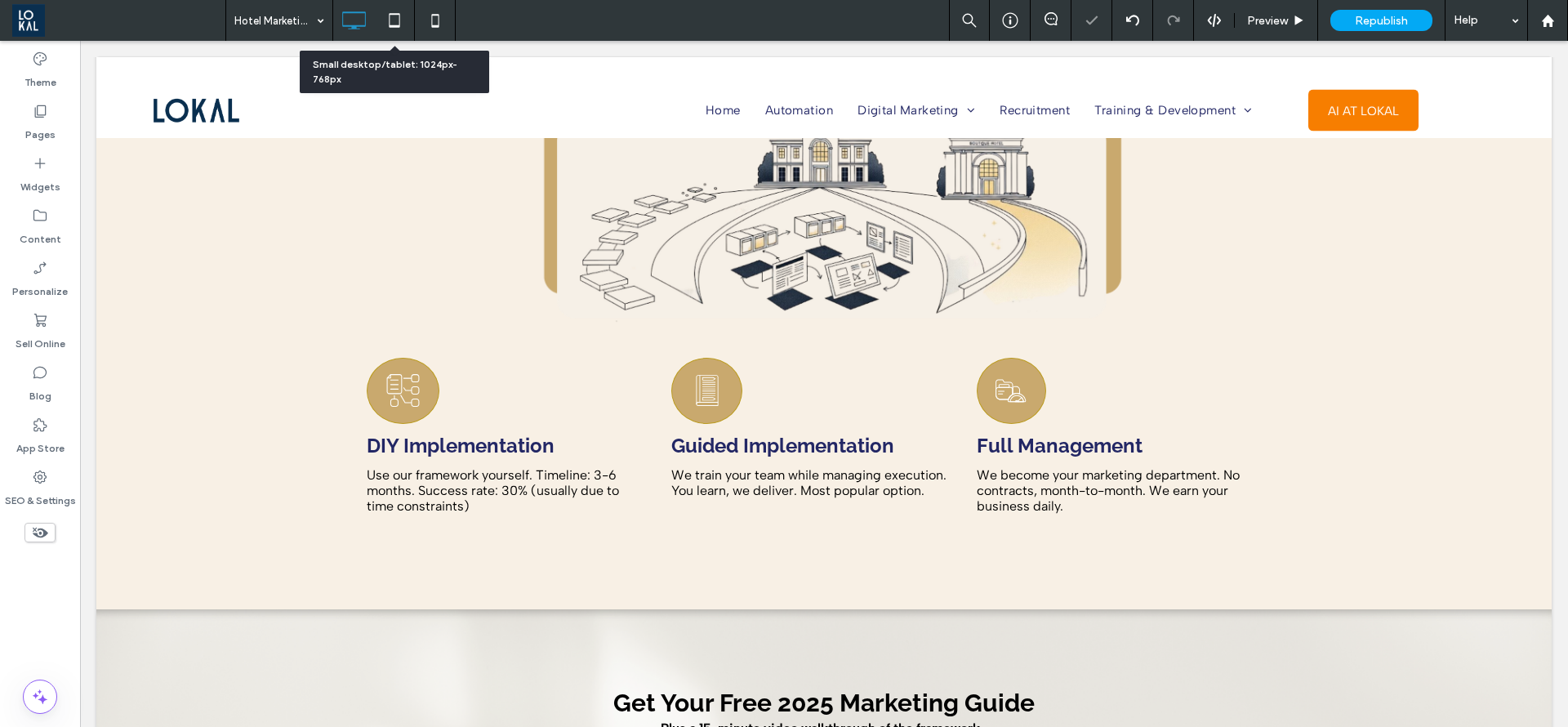
drag, startPoint x: 405, startPoint y: 27, endPoint x: 449, endPoint y: 384, distance: 359.7
click at [405, 27] on icon at bounding box center [394, 20] width 33 height 33
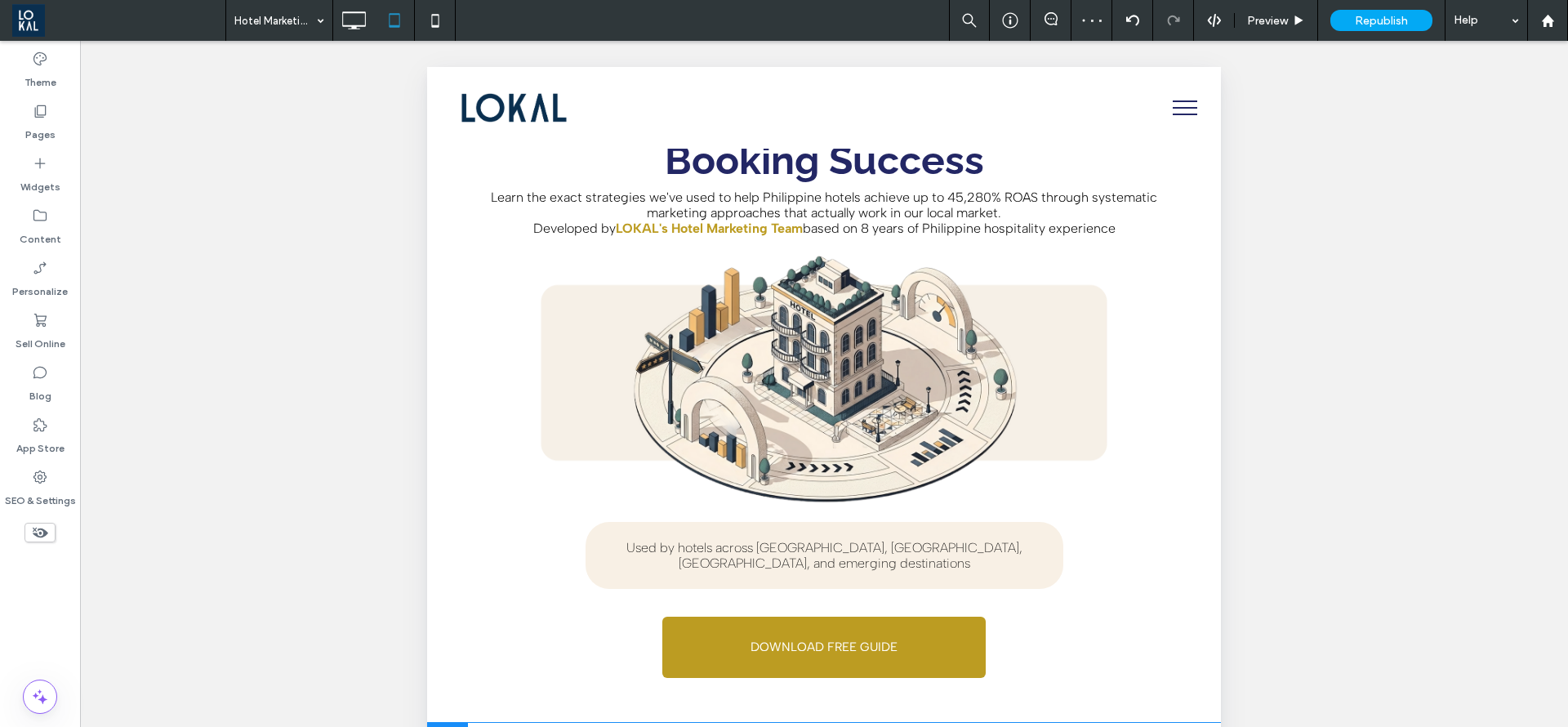
scroll to position [0, 0]
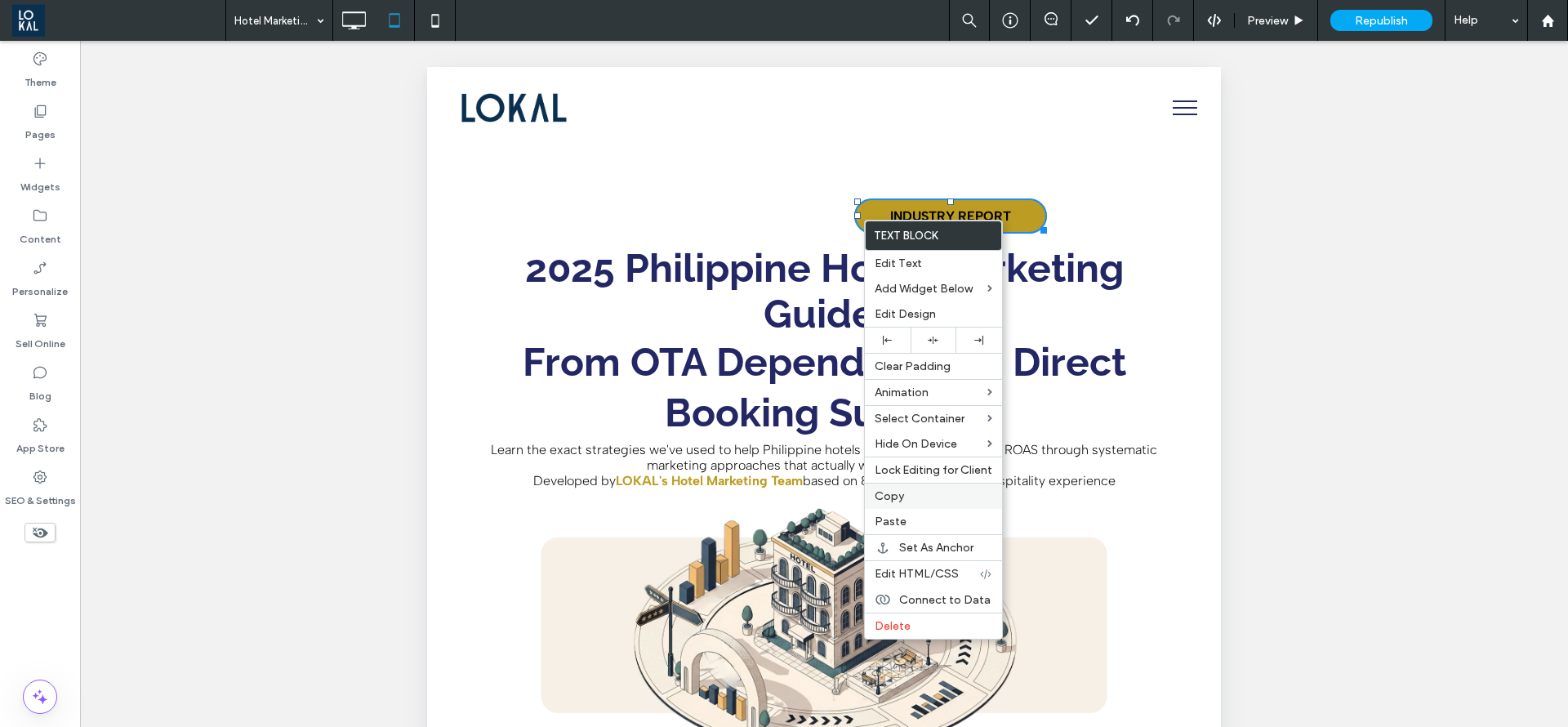
click at [913, 497] on label "Copy" at bounding box center [934, 496] width 117 height 14
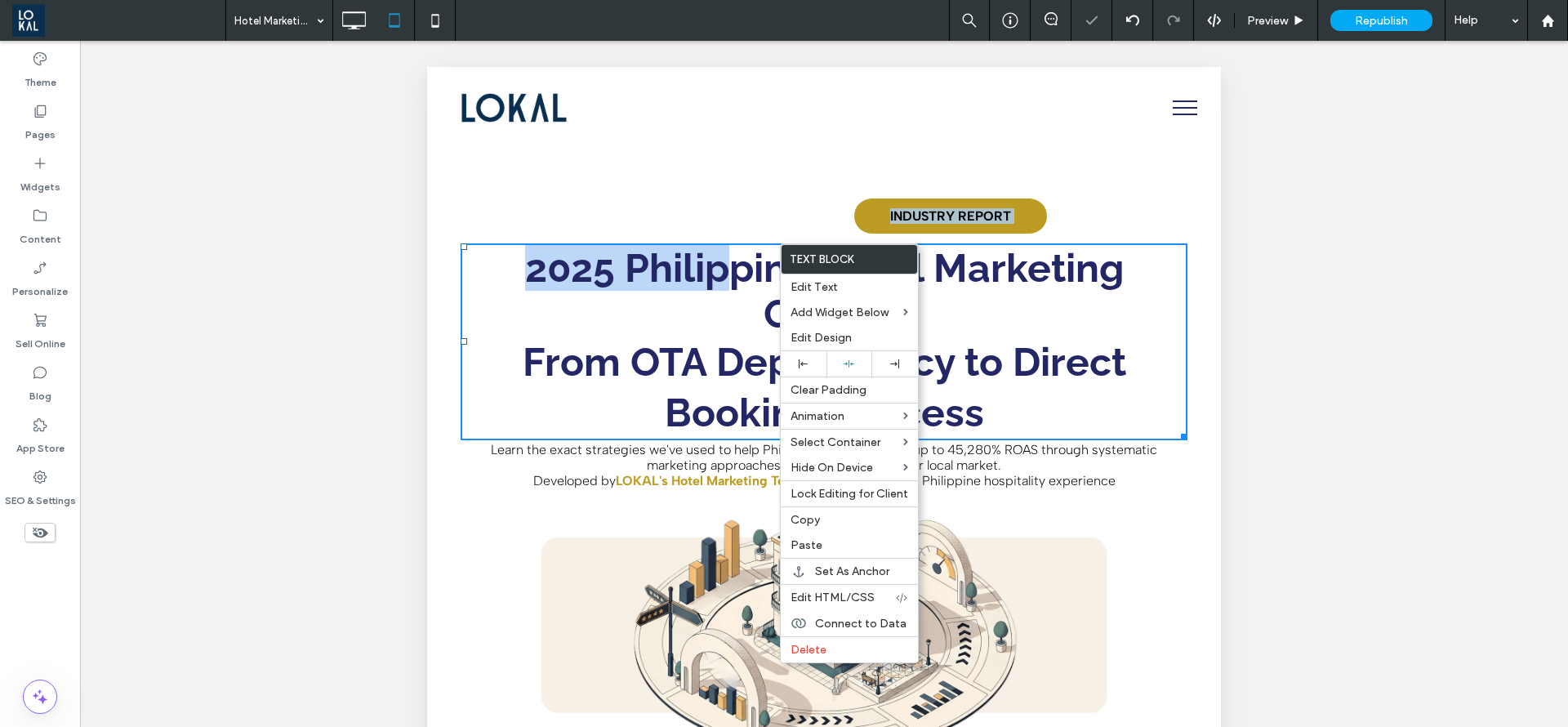
click at [732, 233] on div "INDUSTRY REPORT 2025 Philippine Hotel Marketing Guide: From OTA Dependency to D…" at bounding box center [825, 499] width 727 height 699
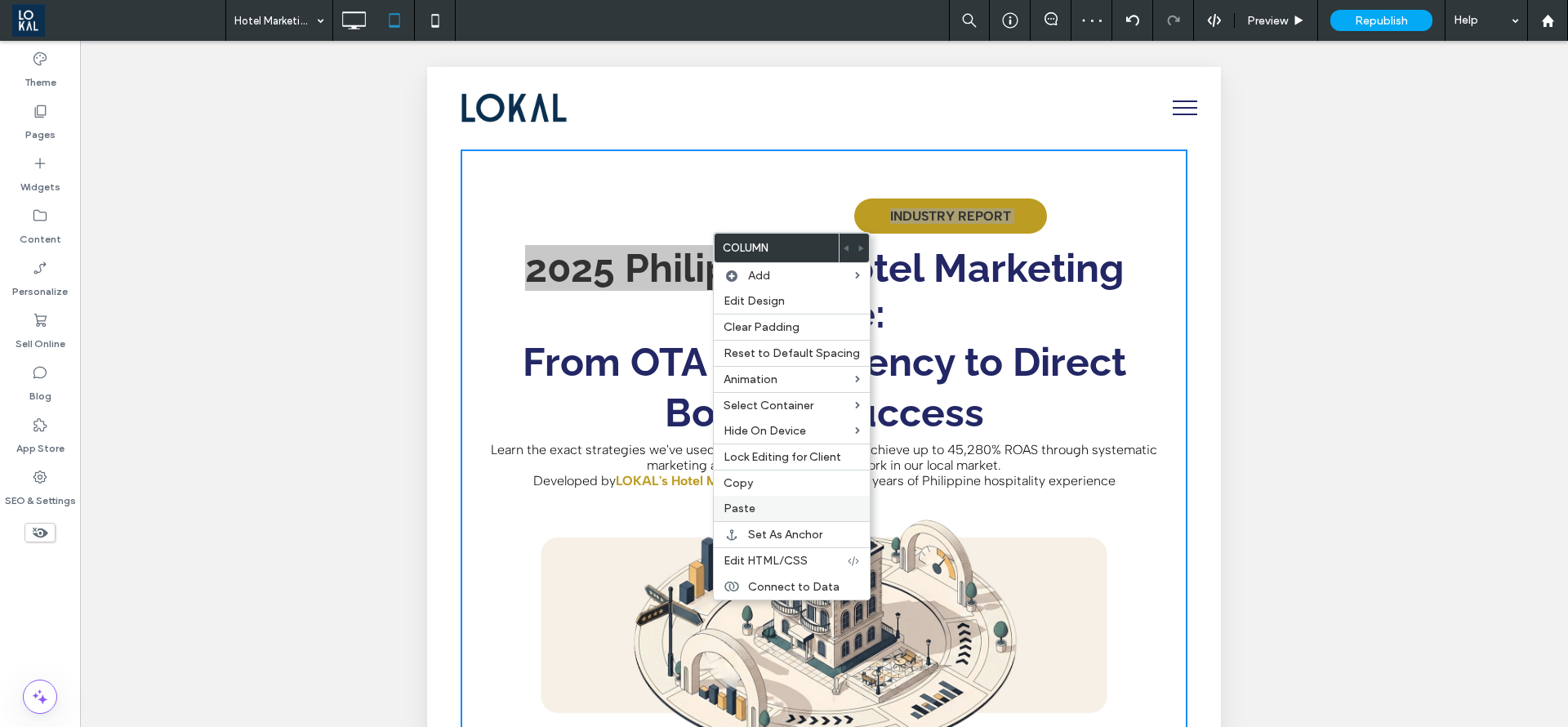
click at [775, 503] on label "Paste" at bounding box center [792, 508] width 136 height 14
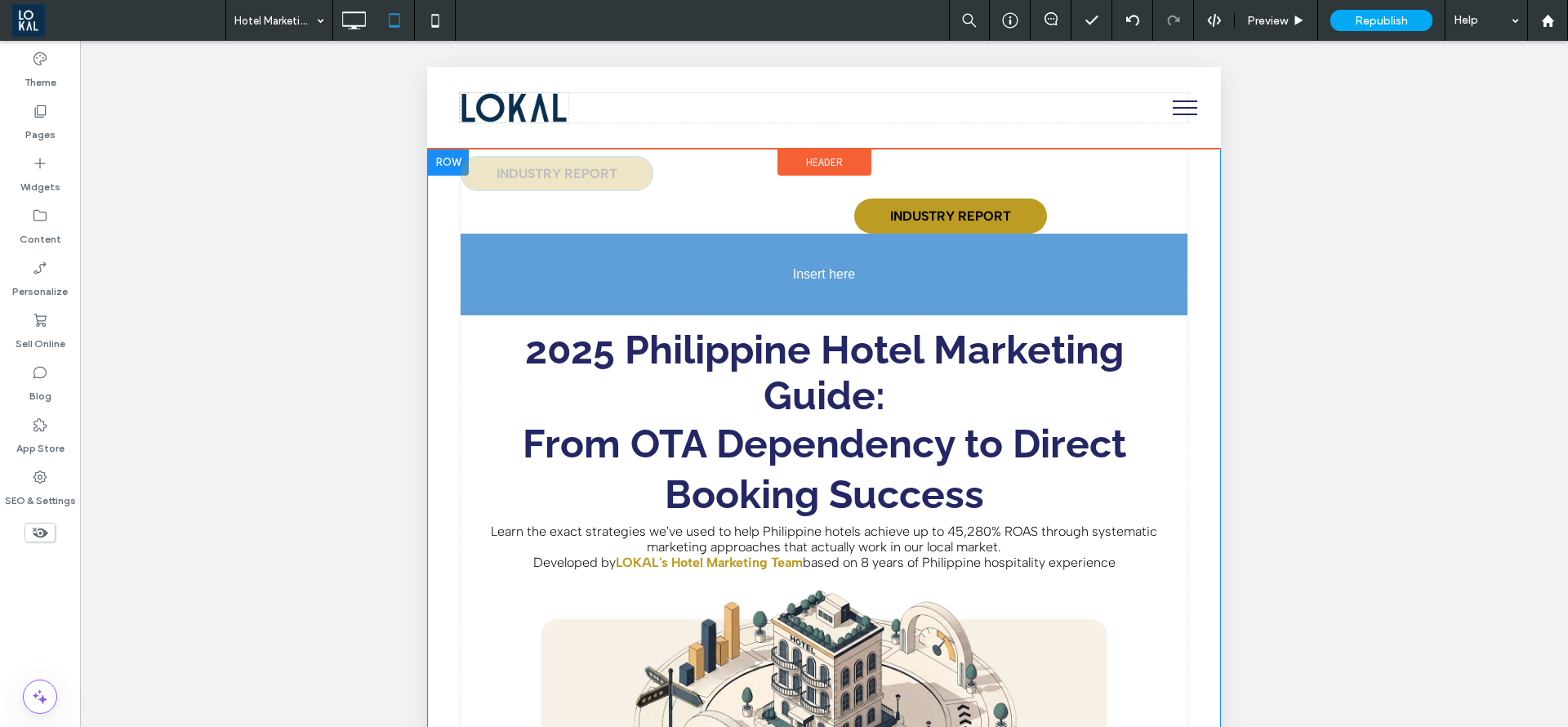
drag, startPoint x: 563, startPoint y: 352, endPoint x: 831, endPoint y: 261, distance: 283.0
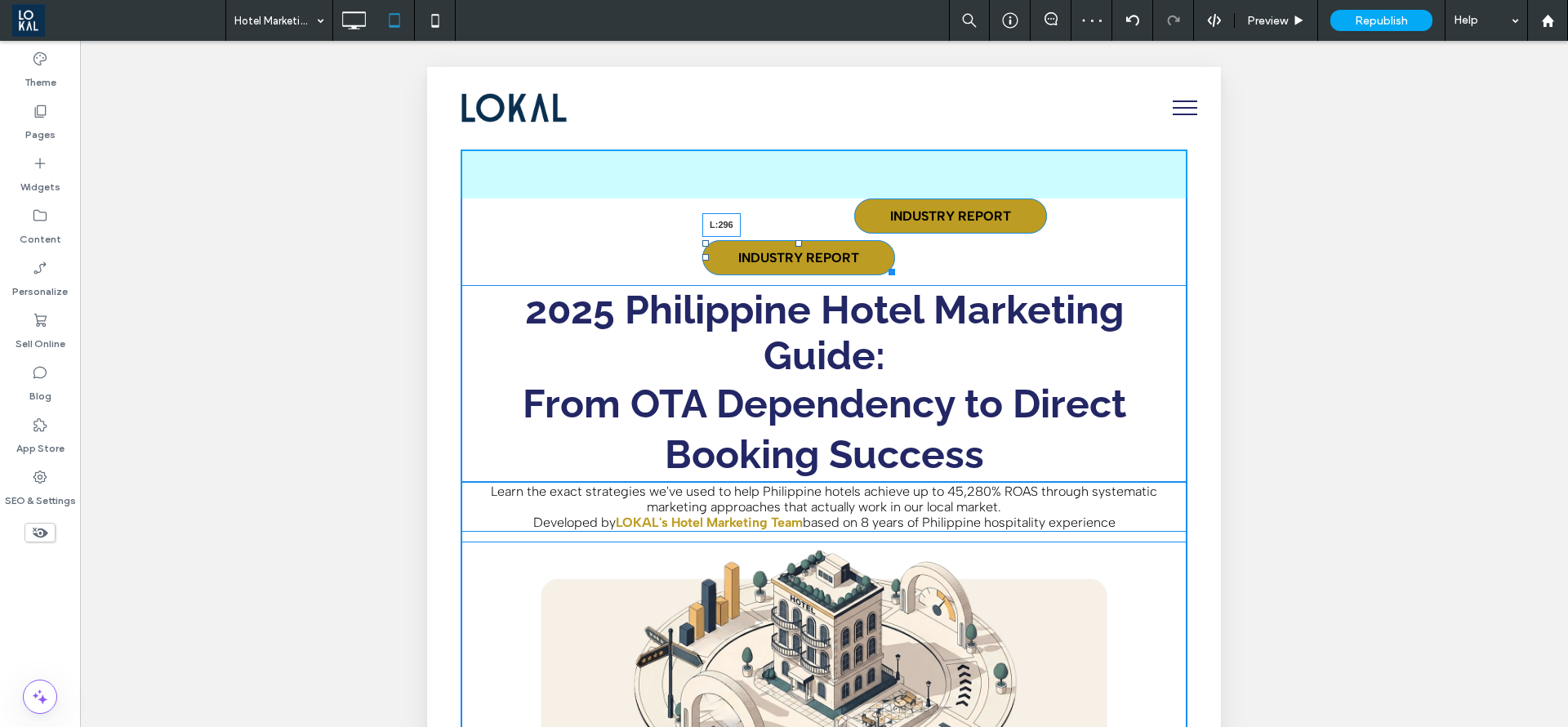
drag, startPoint x: 462, startPoint y: 255, endPoint x: 1276, endPoint y: 346, distance: 819.1
click at [705, 259] on div at bounding box center [705, 257] width 7 height 7
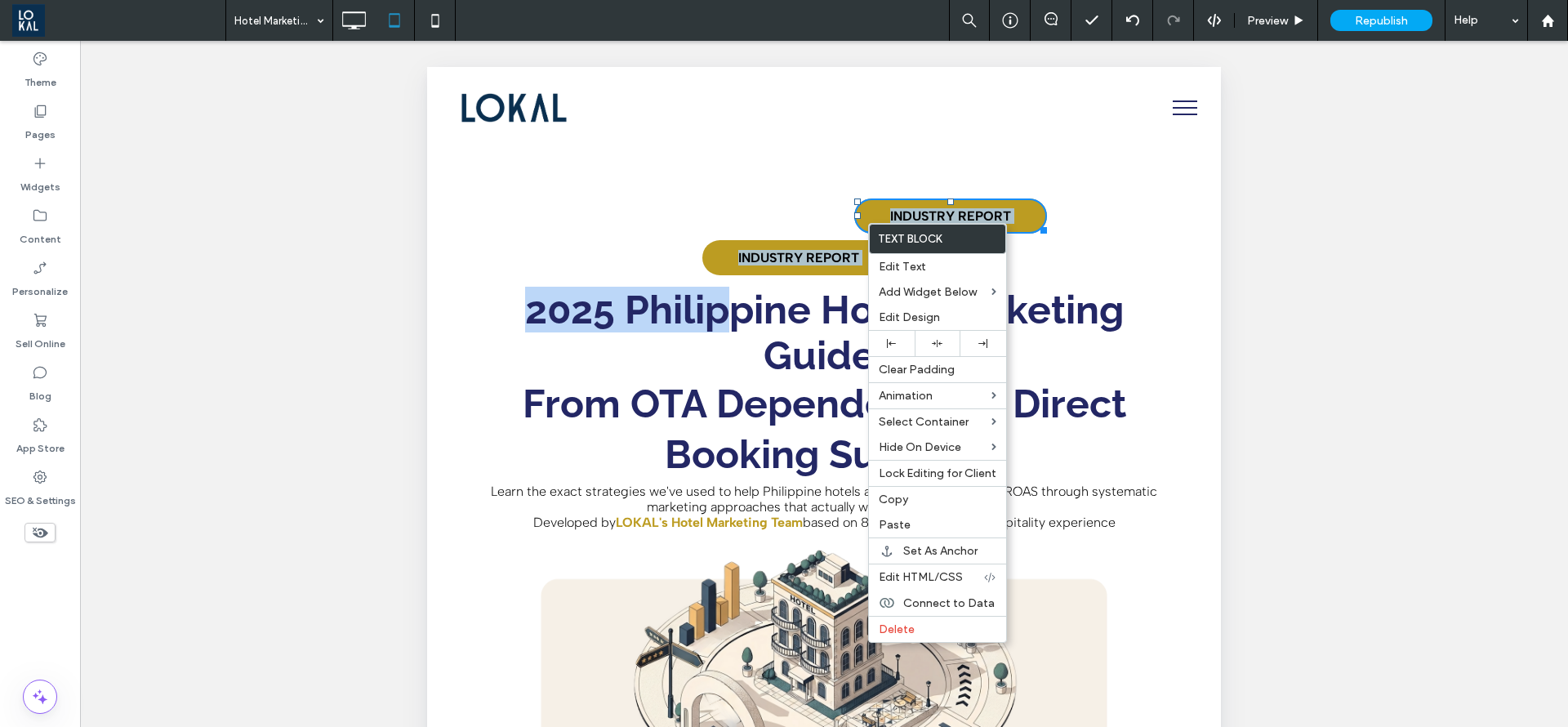
click at [793, 215] on div "INDUSTRY REPORT INDUSTRY REPORT 2025 Philippine Hotel Marketing Guide: From OTA…" at bounding box center [825, 520] width 727 height 740
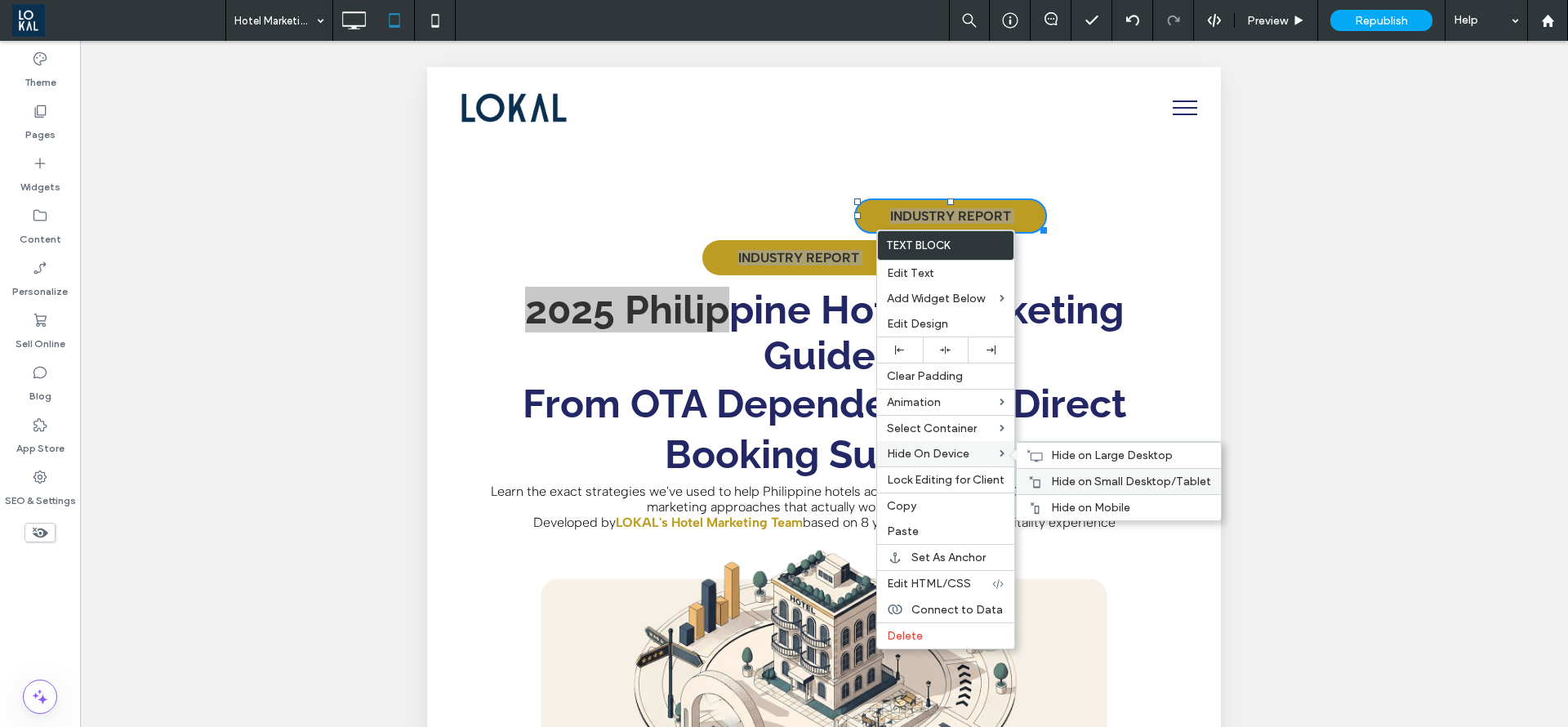
click at [1089, 470] on div "Hide on Small Desktop/Tablet" at bounding box center [1119, 481] width 205 height 27
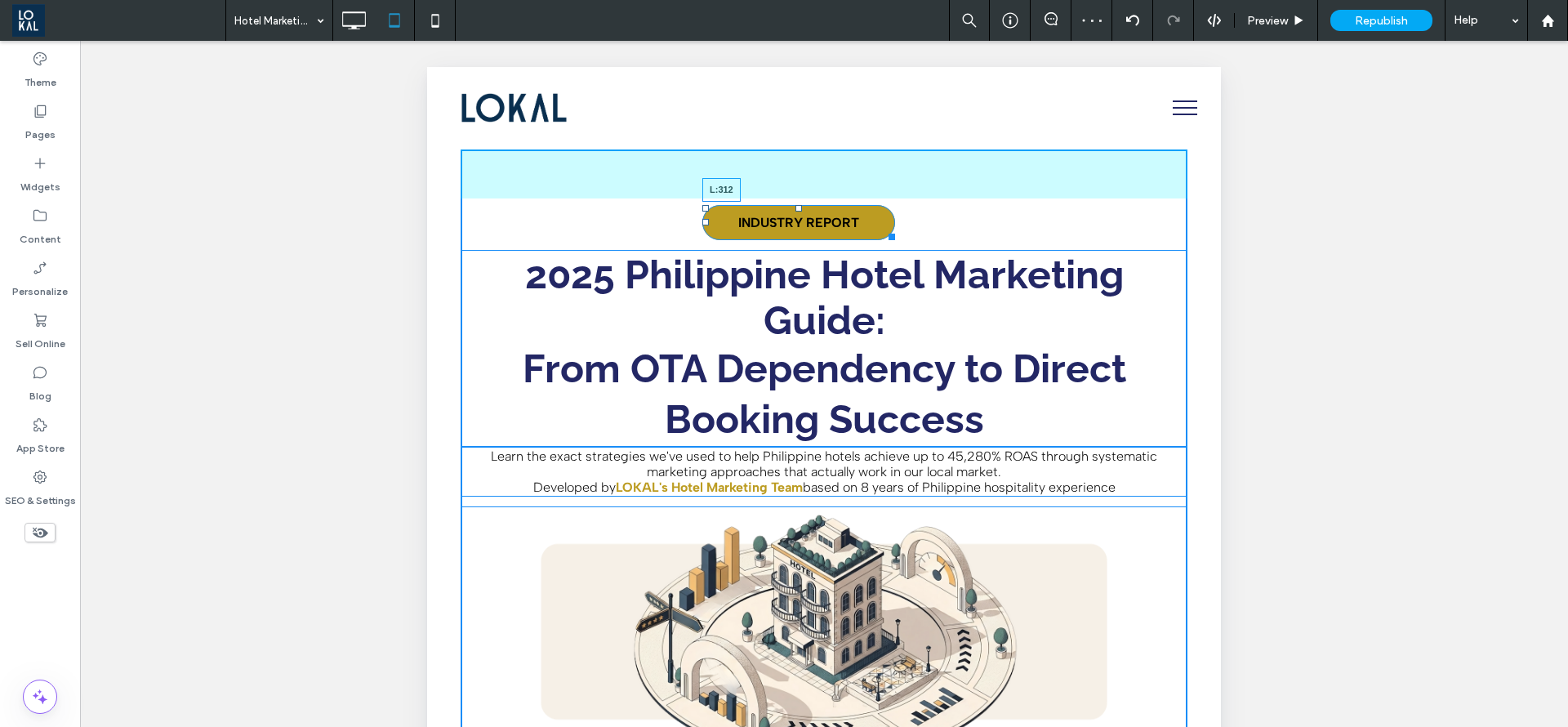
drag, startPoint x: 705, startPoint y: 222, endPoint x: 1137, endPoint y: 298, distance: 438.6
click at [719, 231] on div "INDUSTRY REPORT L:312" at bounding box center [799, 222] width 193 height 35
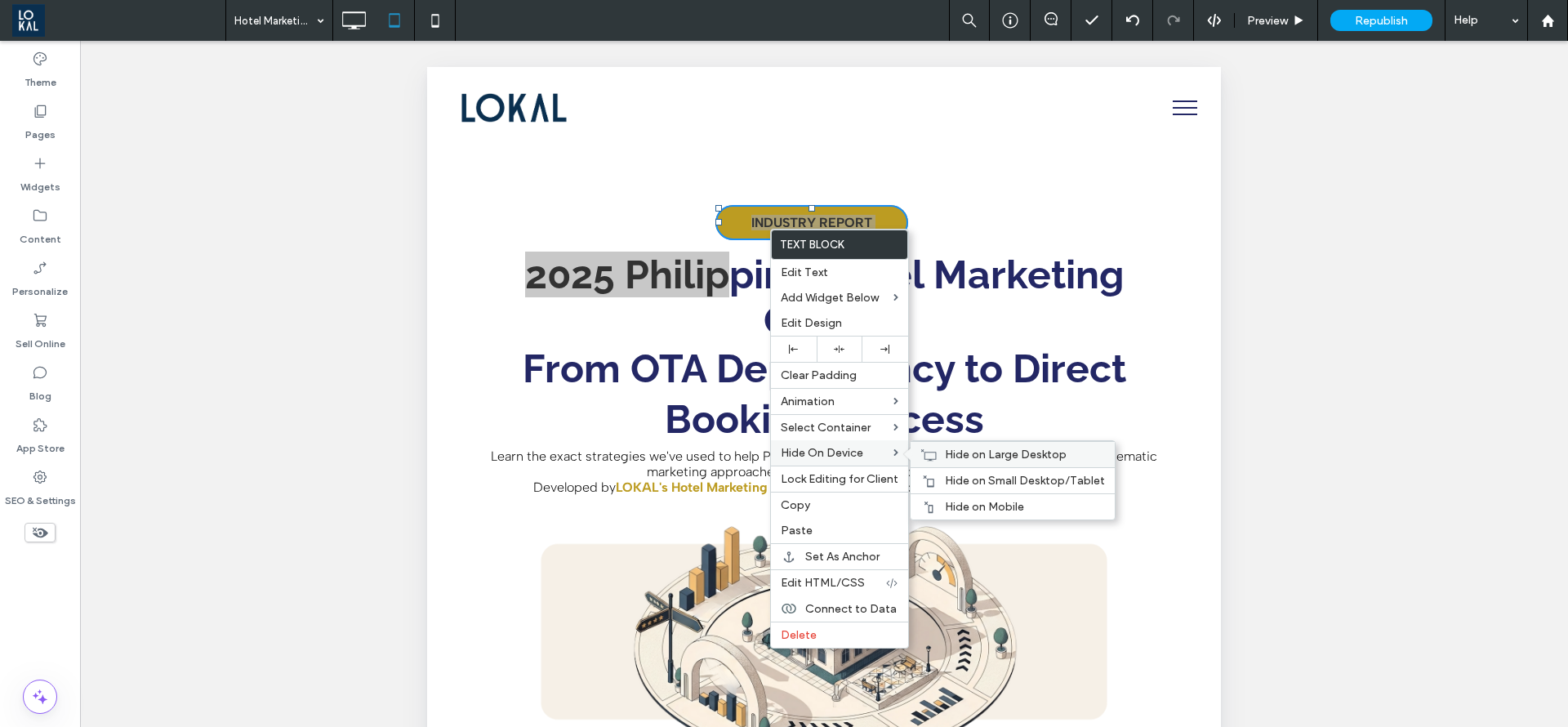
drag, startPoint x: 949, startPoint y: 454, endPoint x: 928, endPoint y: 458, distance: 21.4
click at [949, 454] on span "Hide on Large Desktop" at bounding box center [1006, 454] width 122 height 14
click at [953, 518] on div "Hide on Mobile" at bounding box center [1013, 506] width 205 height 27
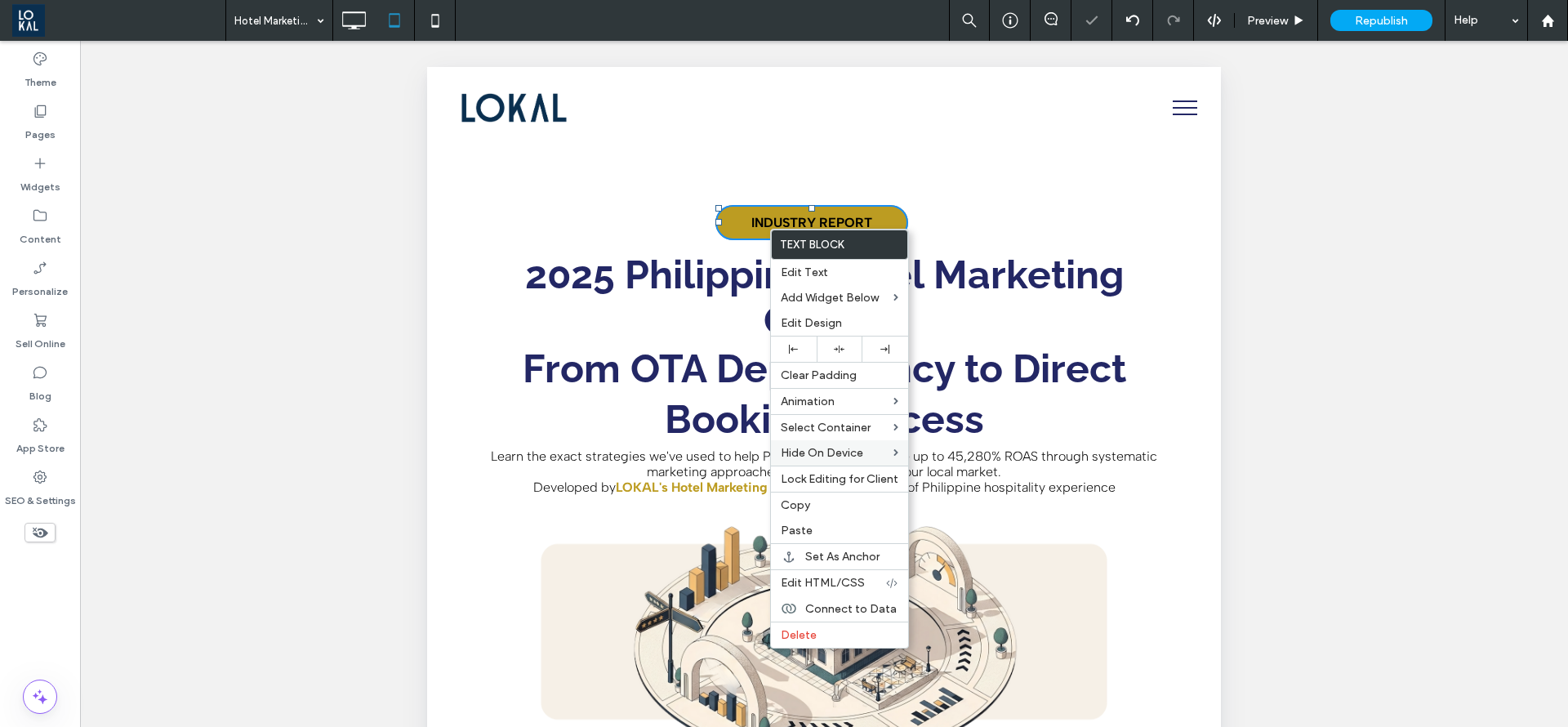
click at [498, 307] on h1 "2025 Philippine Hotel Marketing Guide:" at bounding box center [825, 297] width 727 height 92
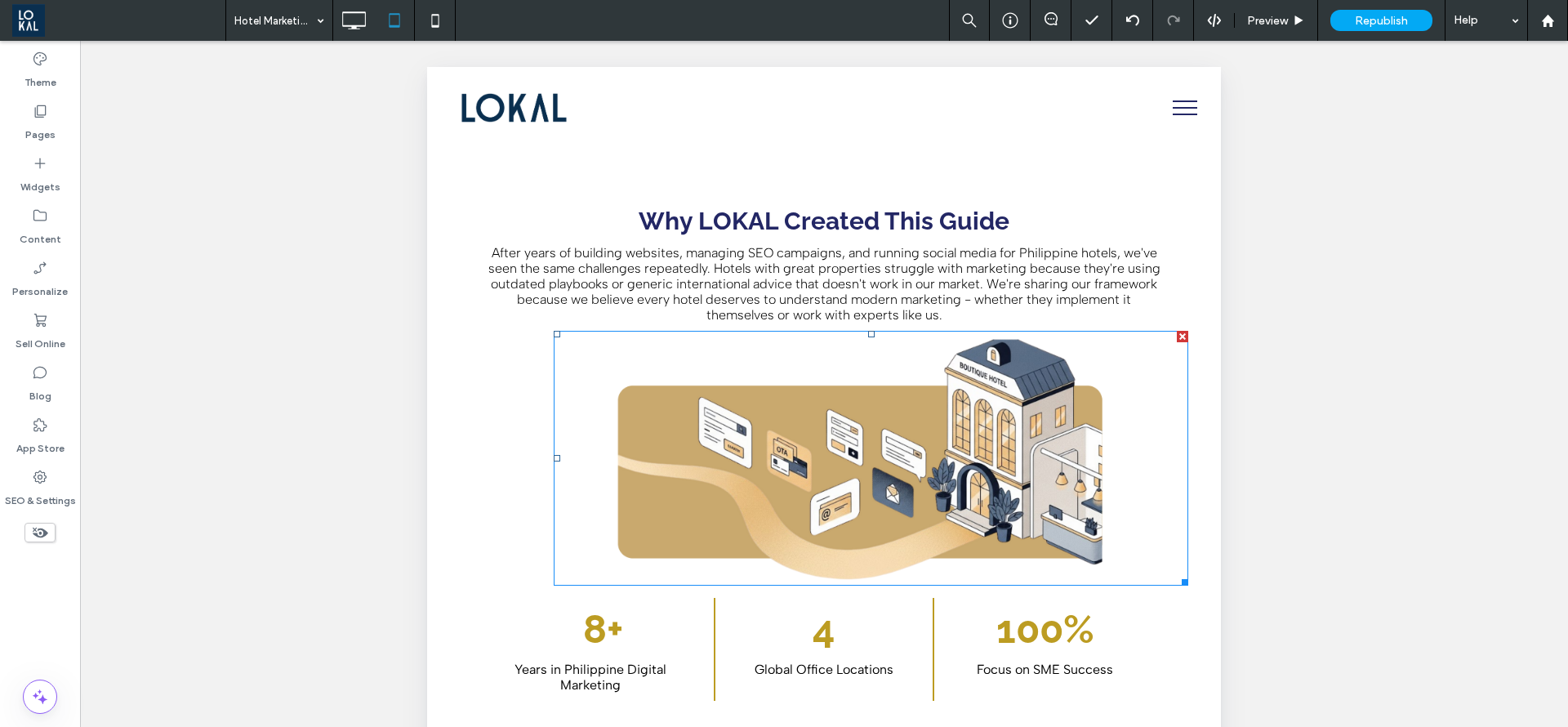
scroll to position [980, 0]
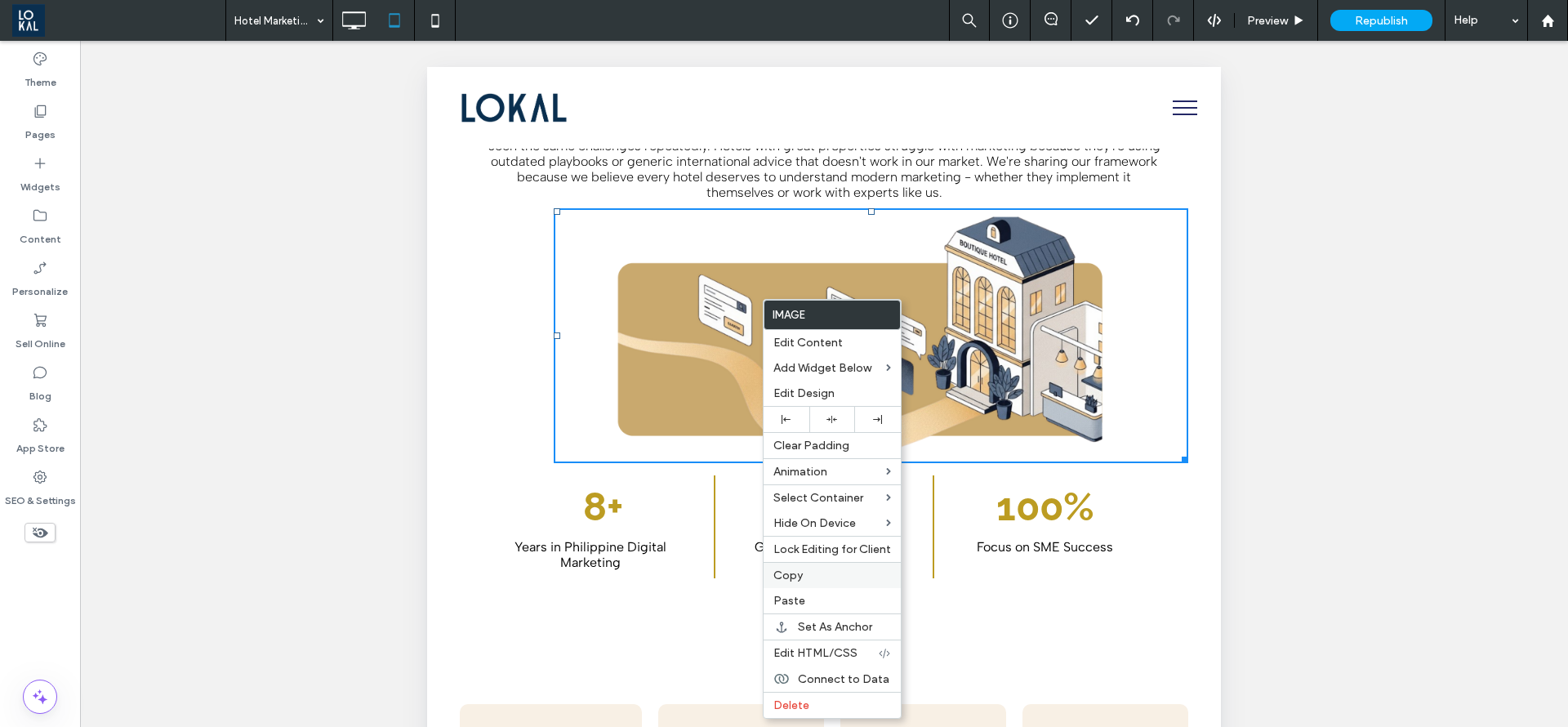
click at [808, 565] on div "Copy" at bounding box center [832, 576] width 137 height 27
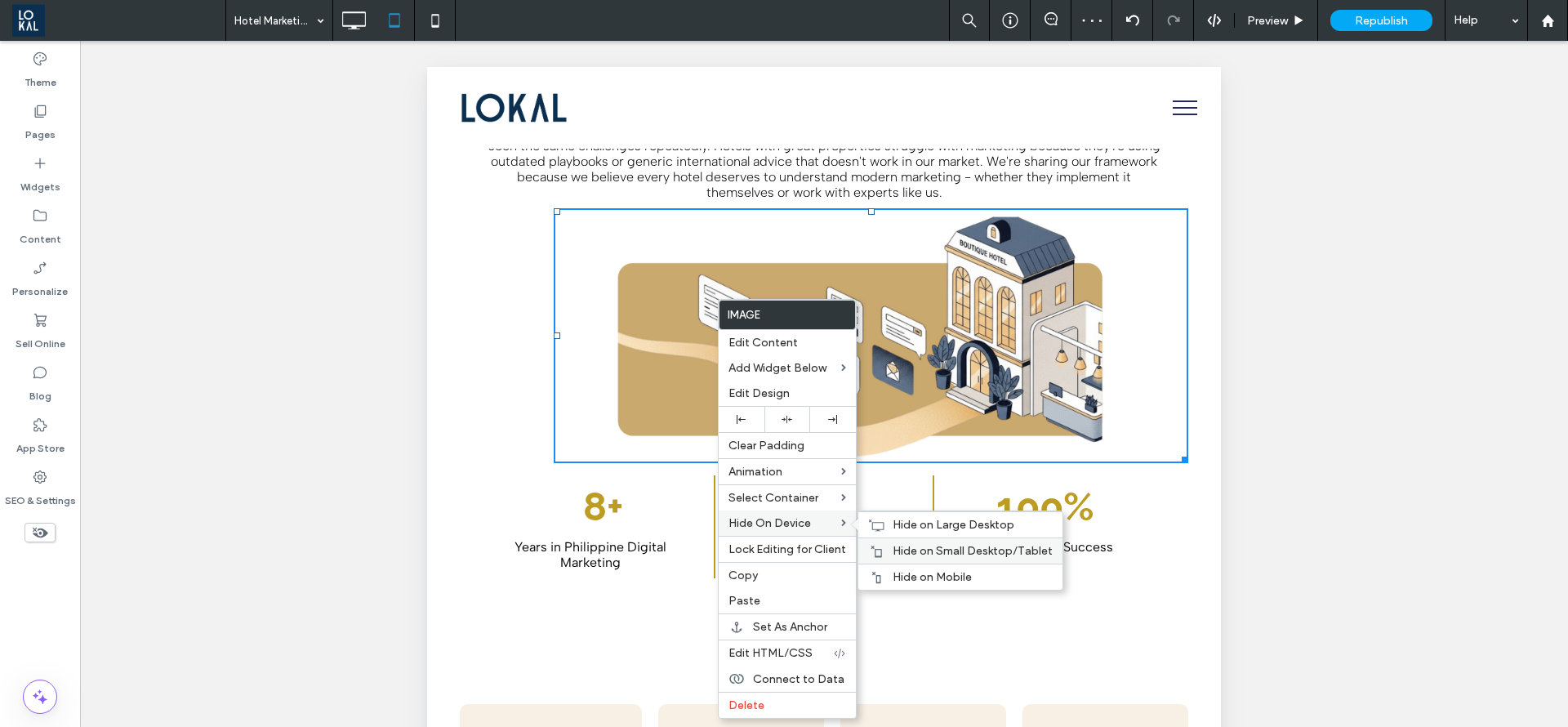
click at [911, 544] on span "Hide on Small Desktop/Tablet" at bounding box center [972, 551] width 160 height 14
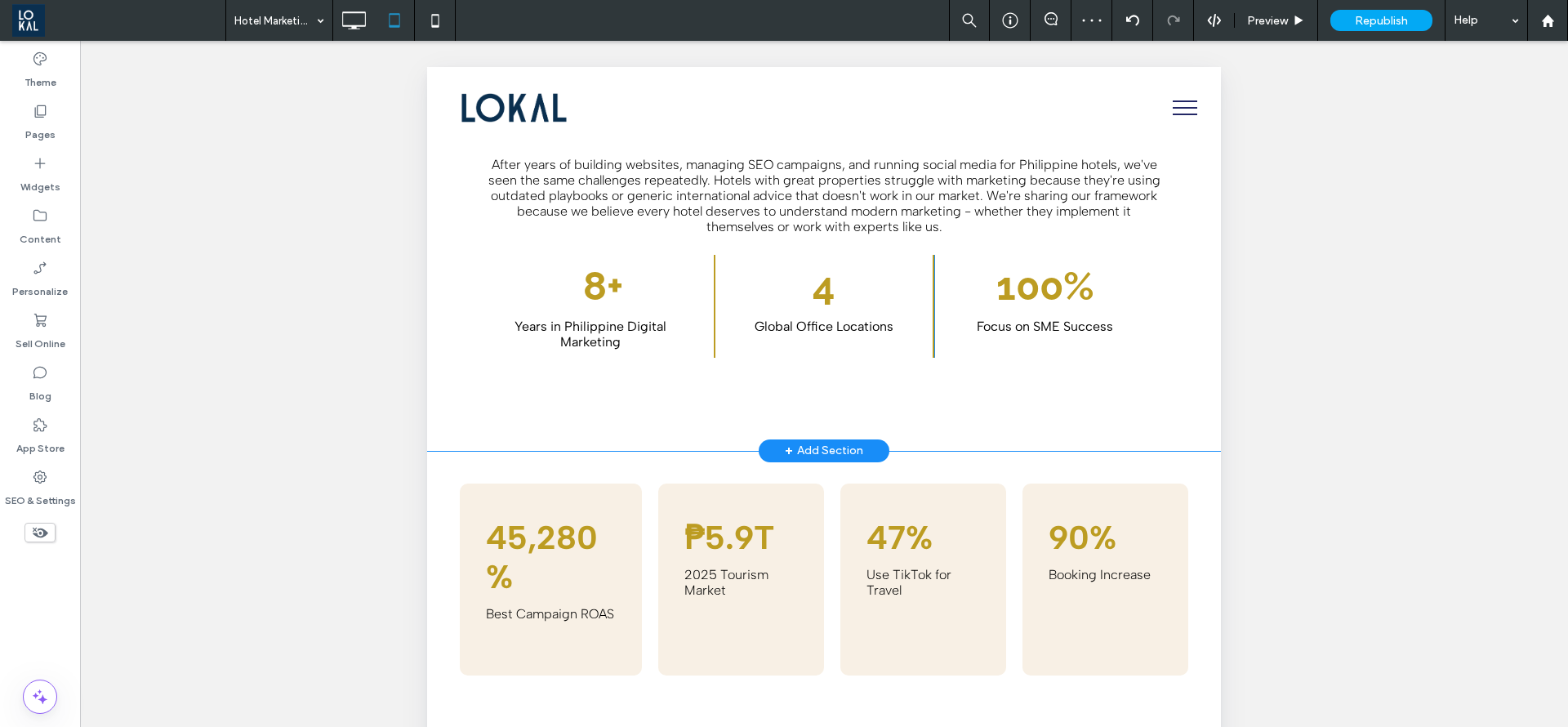
scroll to position [858, 0]
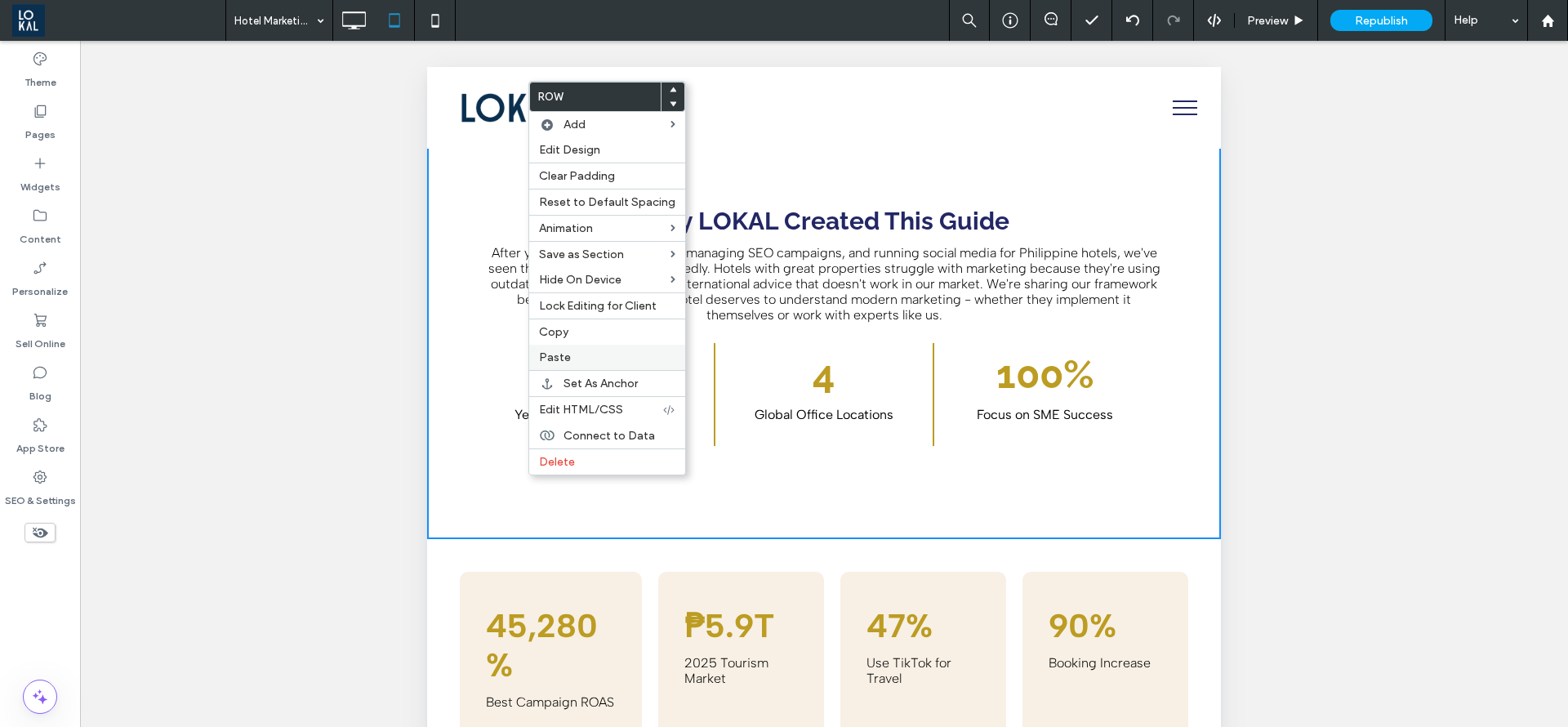
click at [599, 350] on label "Paste" at bounding box center [607, 357] width 136 height 14
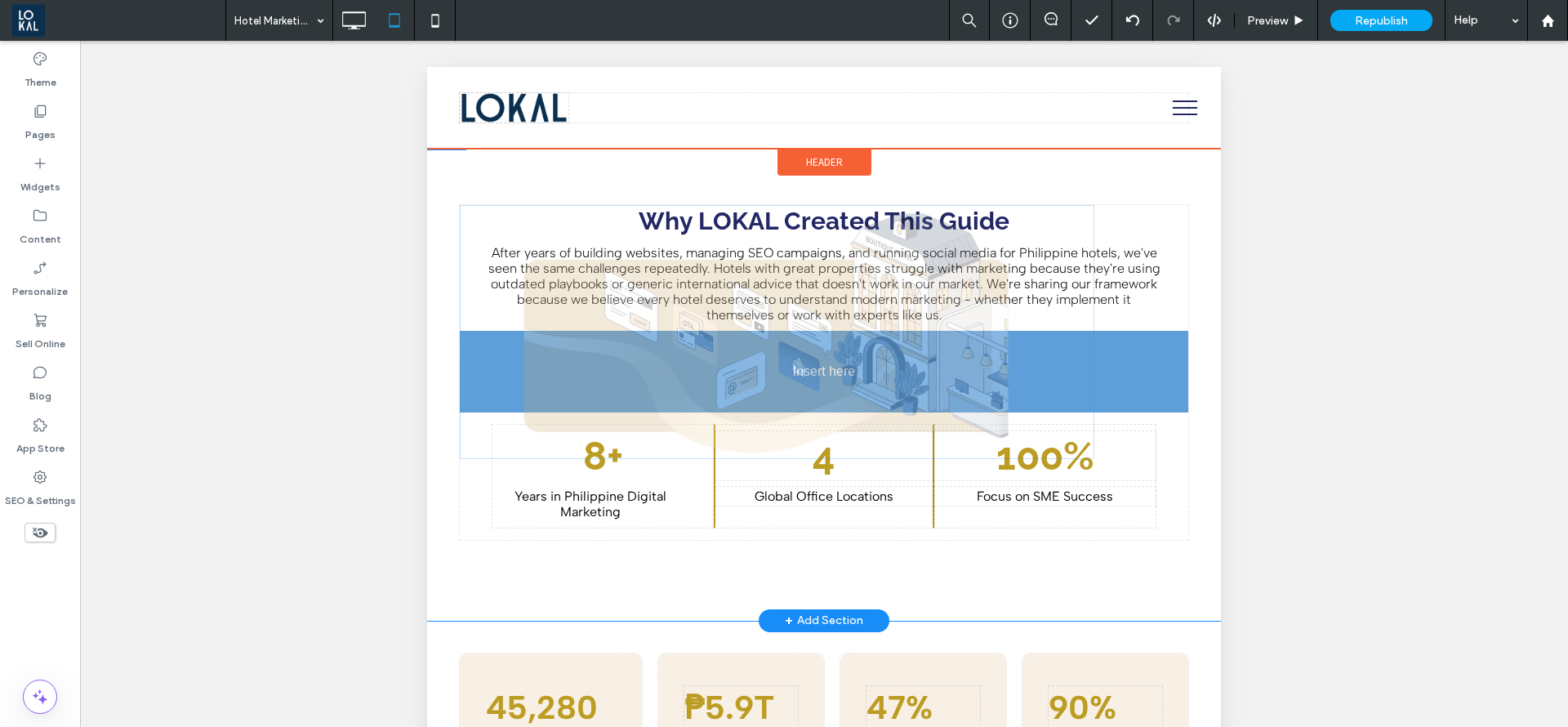
drag, startPoint x: 687, startPoint y: 257, endPoint x: 548, endPoint y: 307, distance: 147.7
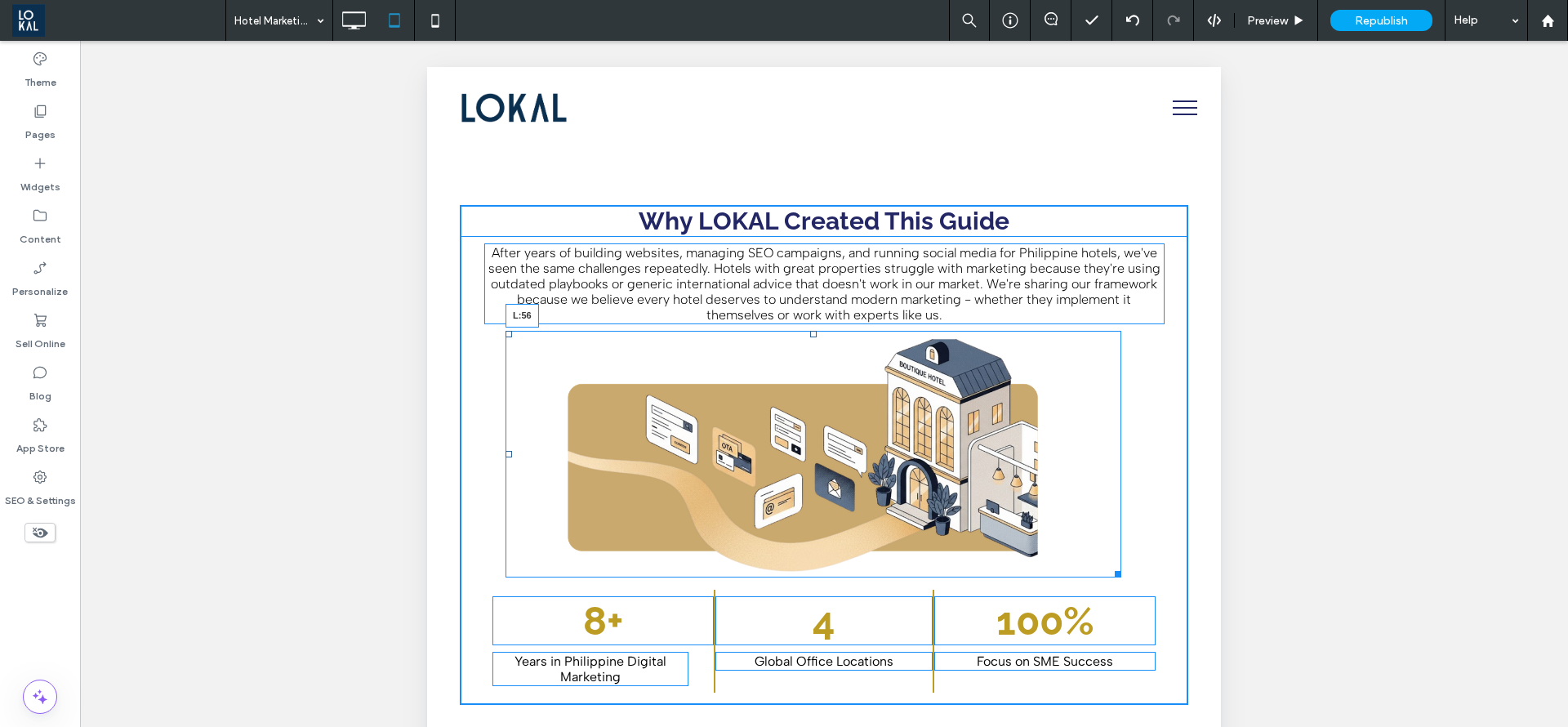
click at [508, 453] on div "L:56" at bounding box center [813, 453] width 615 height 247
click at [0, 0] on div at bounding box center [0, 0] width 0 height 0
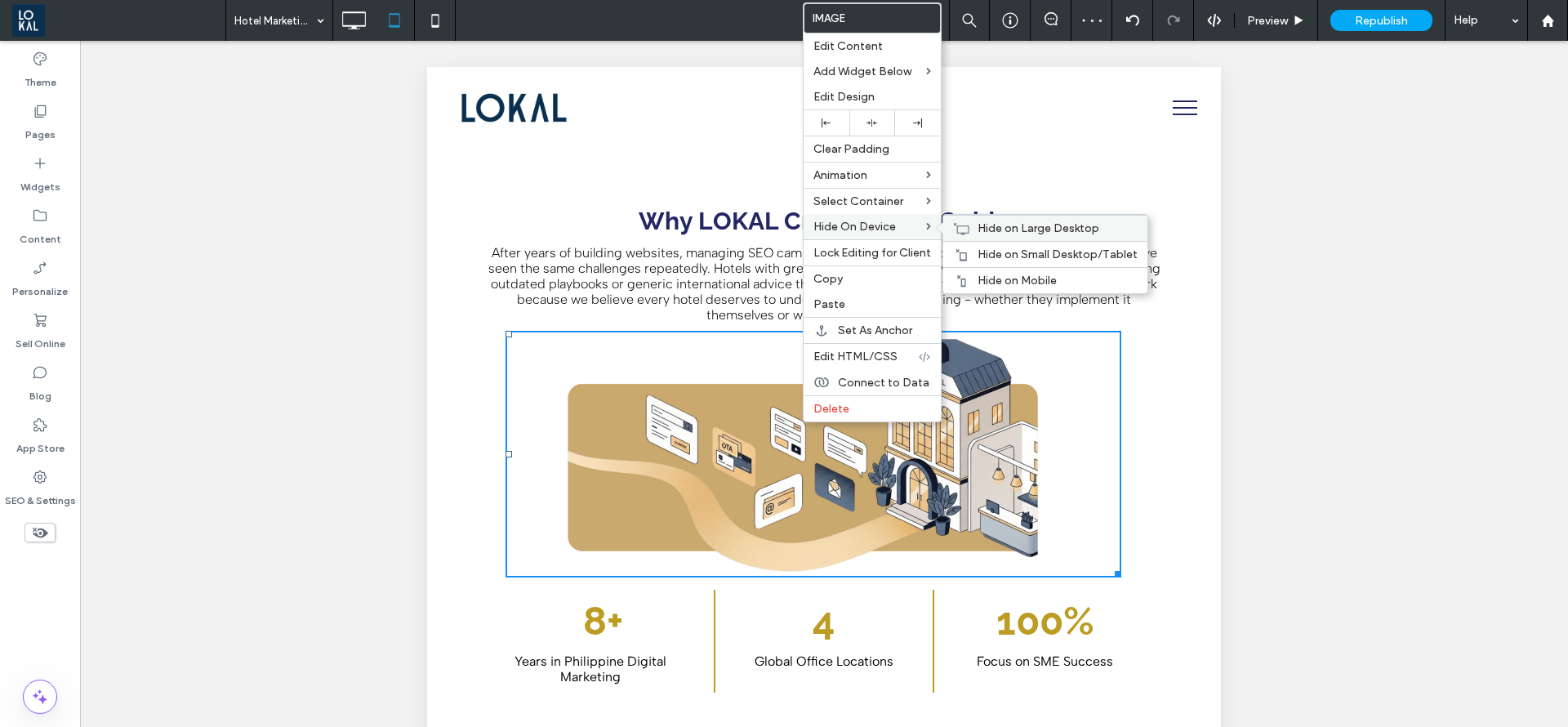
click at [979, 223] on span "Hide on Large Desktop" at bounding box center [1039, 228] width 122 height 14
click at [992, 277] on span "Hide on Mobile" at bounding box center [1018, 280] width 80 height 14
click at [455, 486] on div "Why LOKAL Created This Guide After years of building websites, managing SEO cam…" at bounding box center [824, 454] width 794 height 662
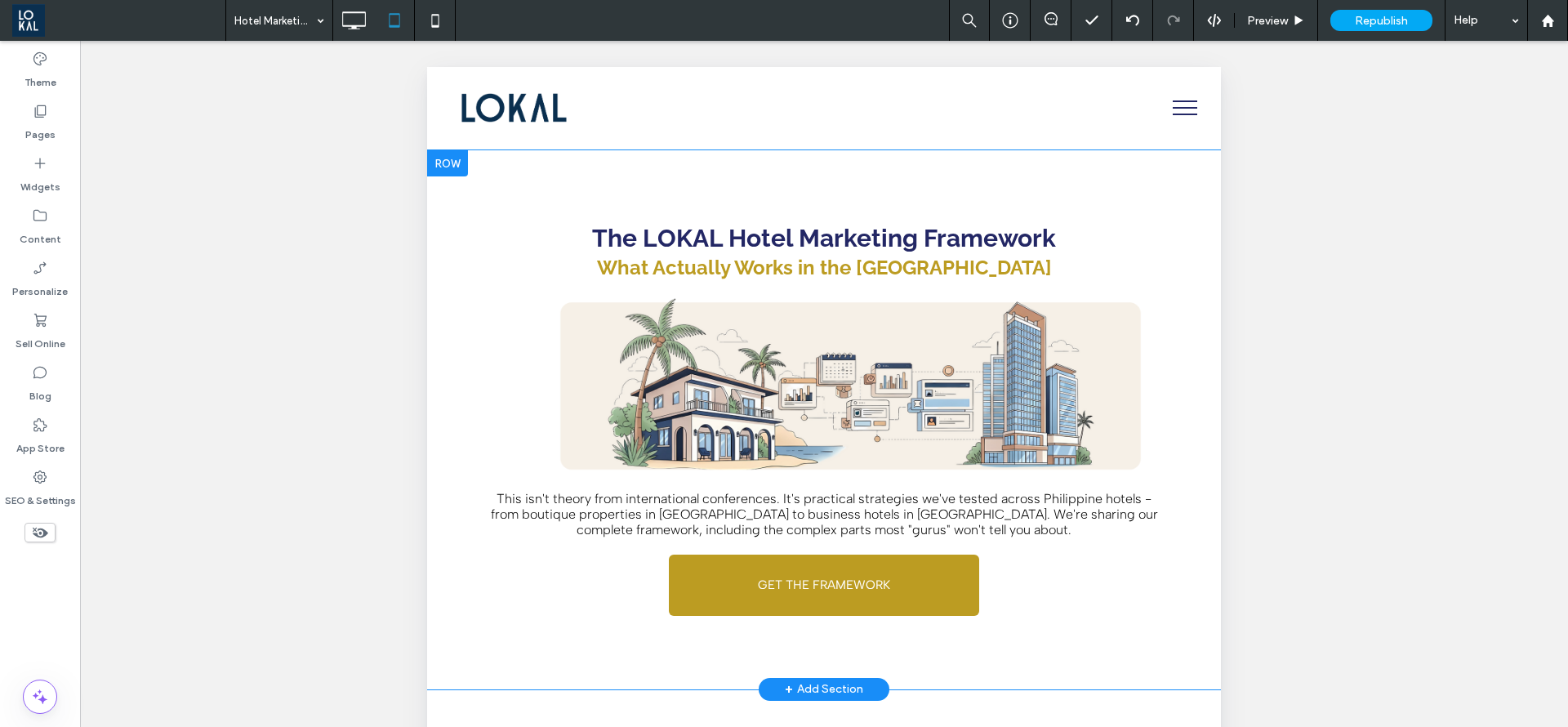
scroll to position [2205, 0]
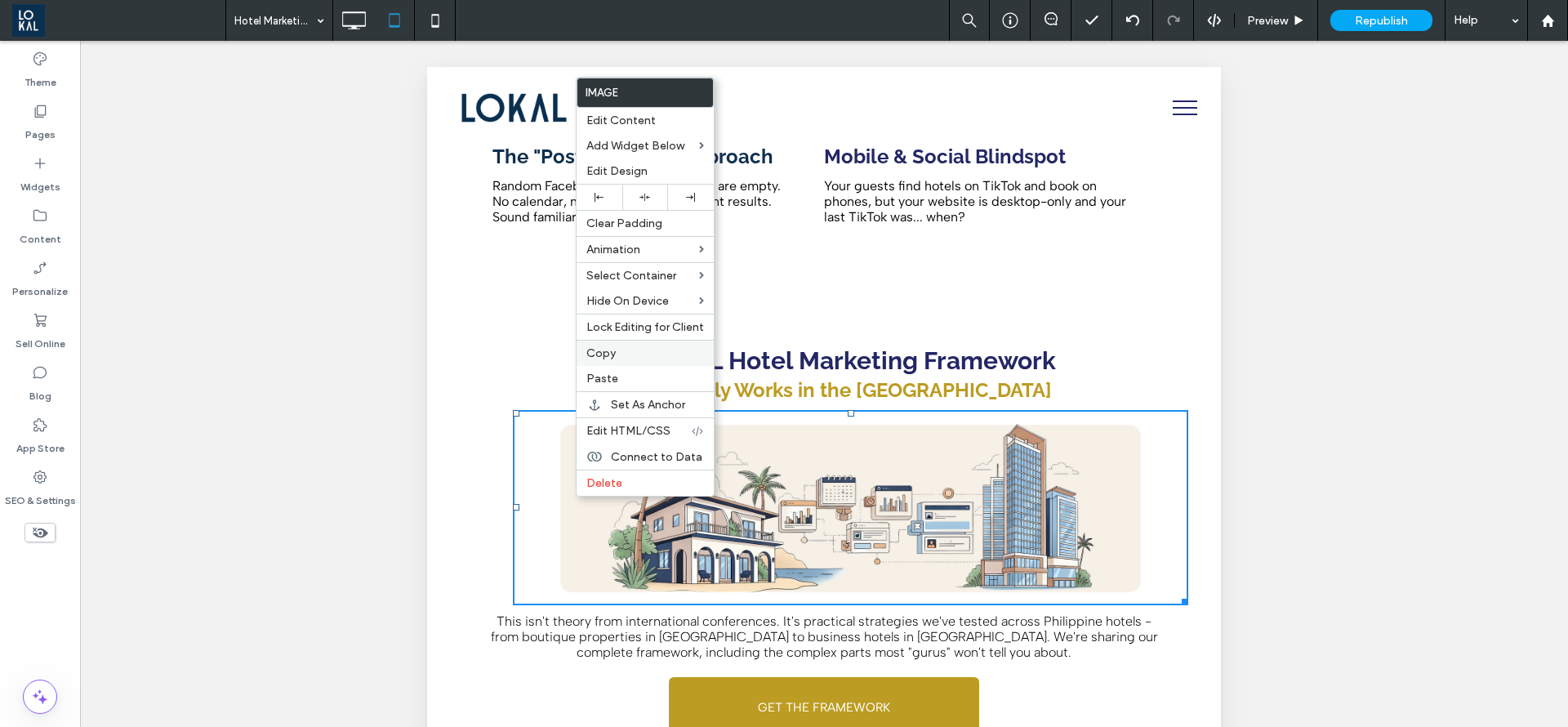
click at [633, 362] on div "Copy" at bounding box center [645, 353] width 137 height 27
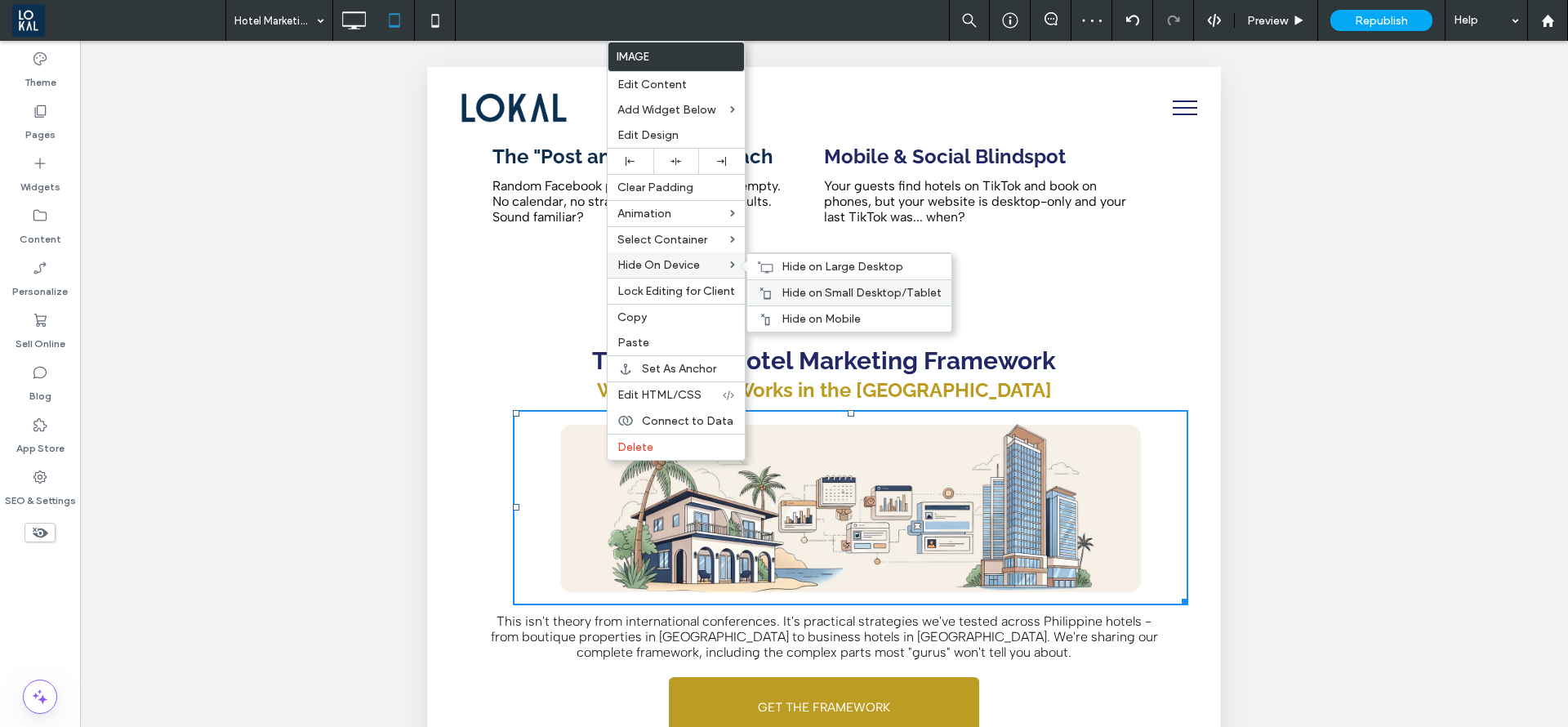
click at [806, 289] on span "Hide on Small Desktop/Tablet" at bounding box center [862, 293] width 160 height 14
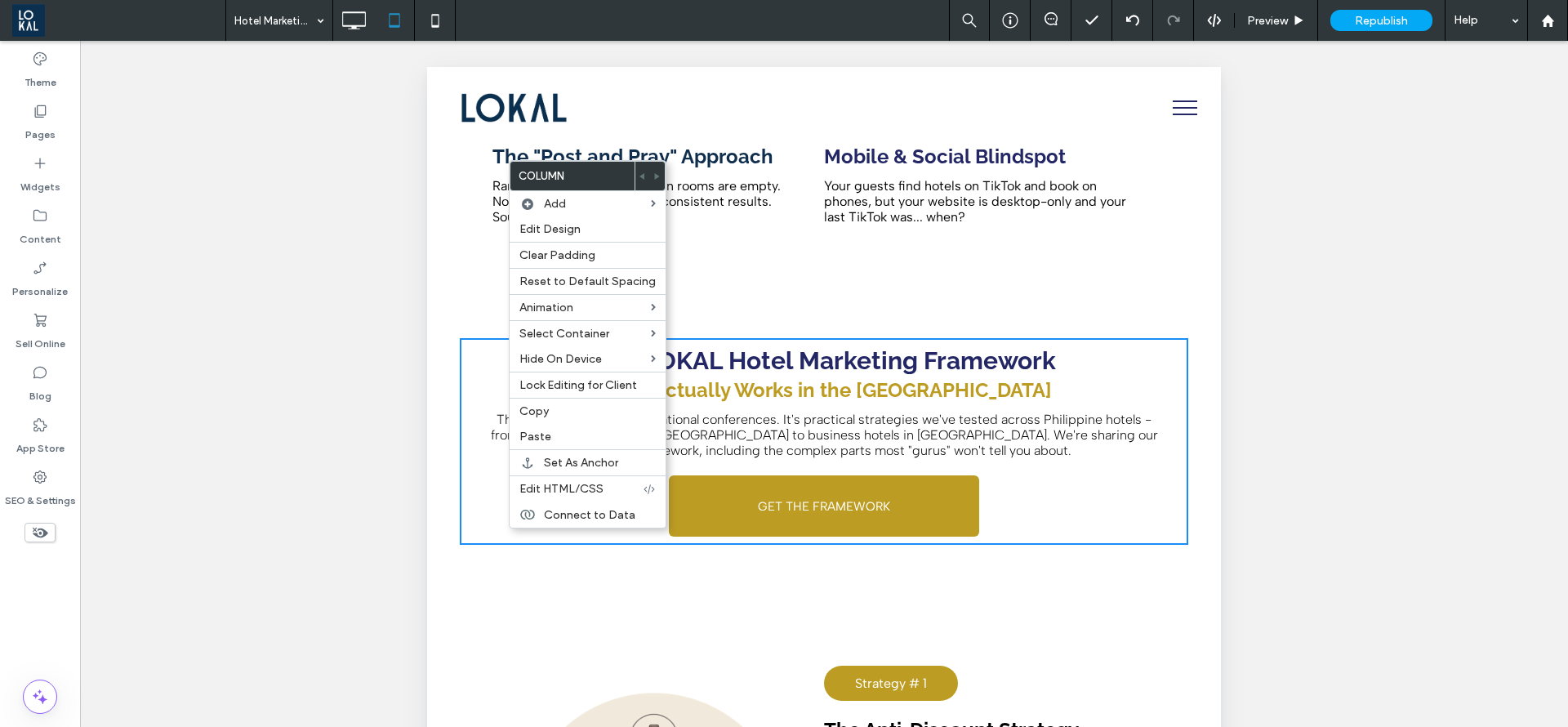
click at [455, 377] on div "The LOKAL Hotel Marketing Framework ﻿ What Actually Works in the Philippines Th…" at bounding box center [824, 441] width 794 height 337
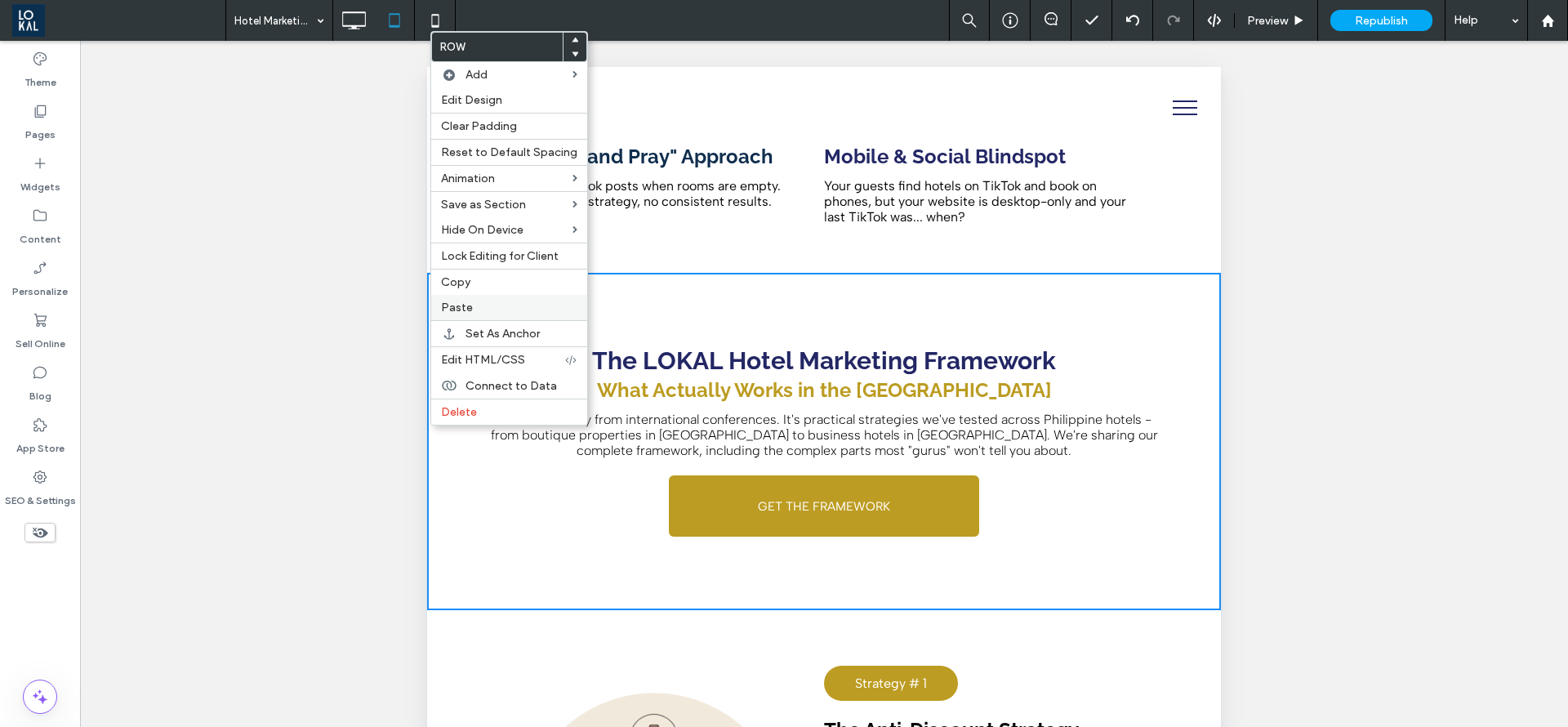
click at [489, 301] on label "Paste" at bounding box center [509, 307] width 136 height 14
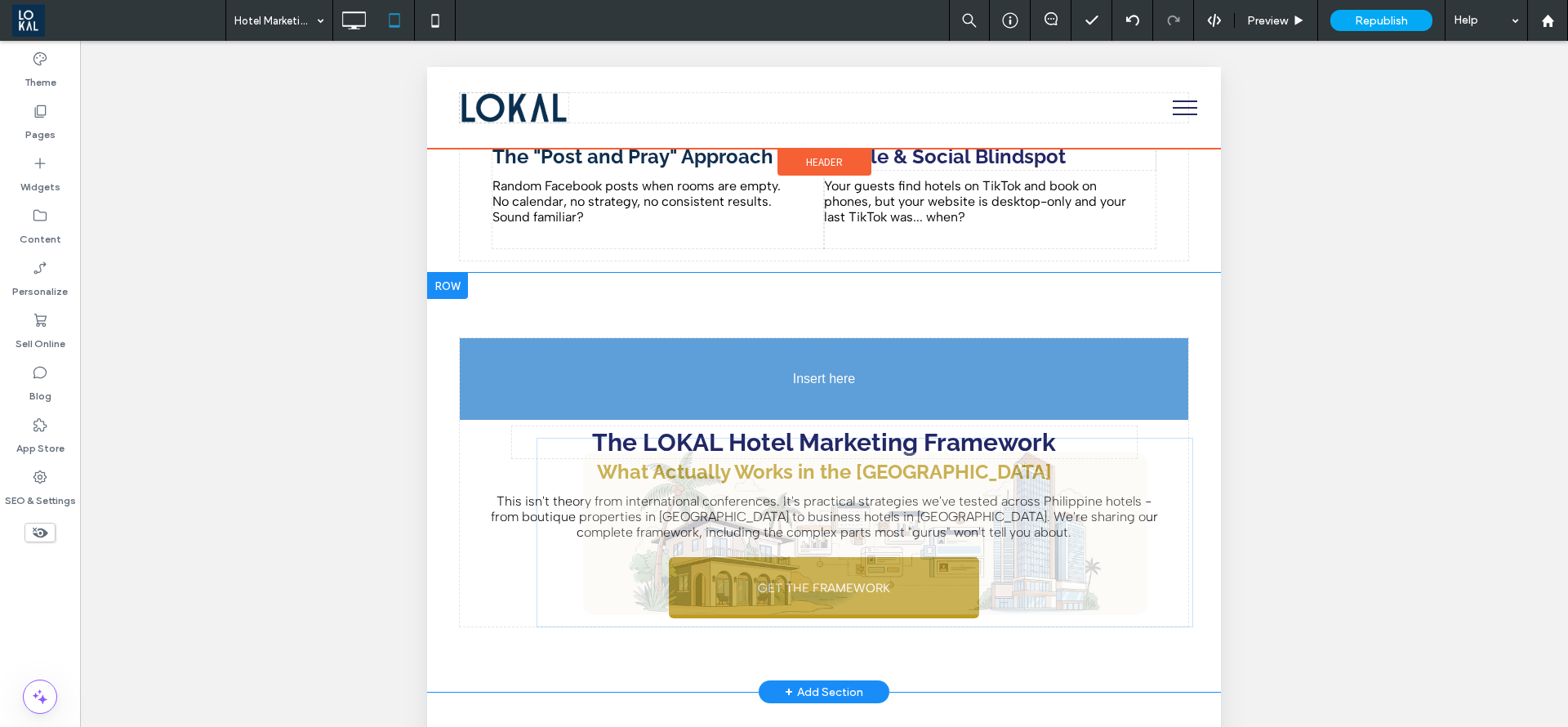
scroll to position [2205, 0]
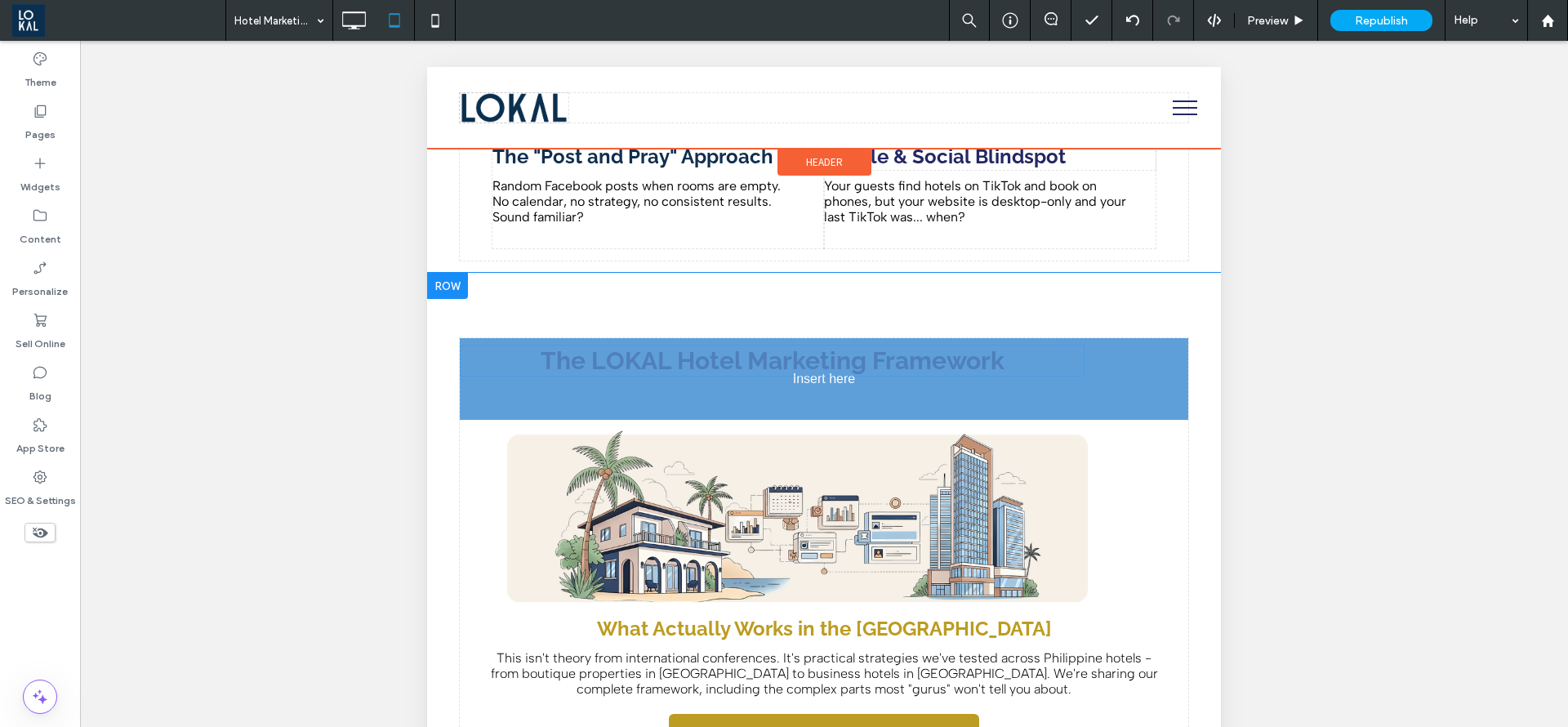
drag, startPoint x: 783, startPoint y: 546, endPoint x: 724, endPoint y: 381, distance: 175.2
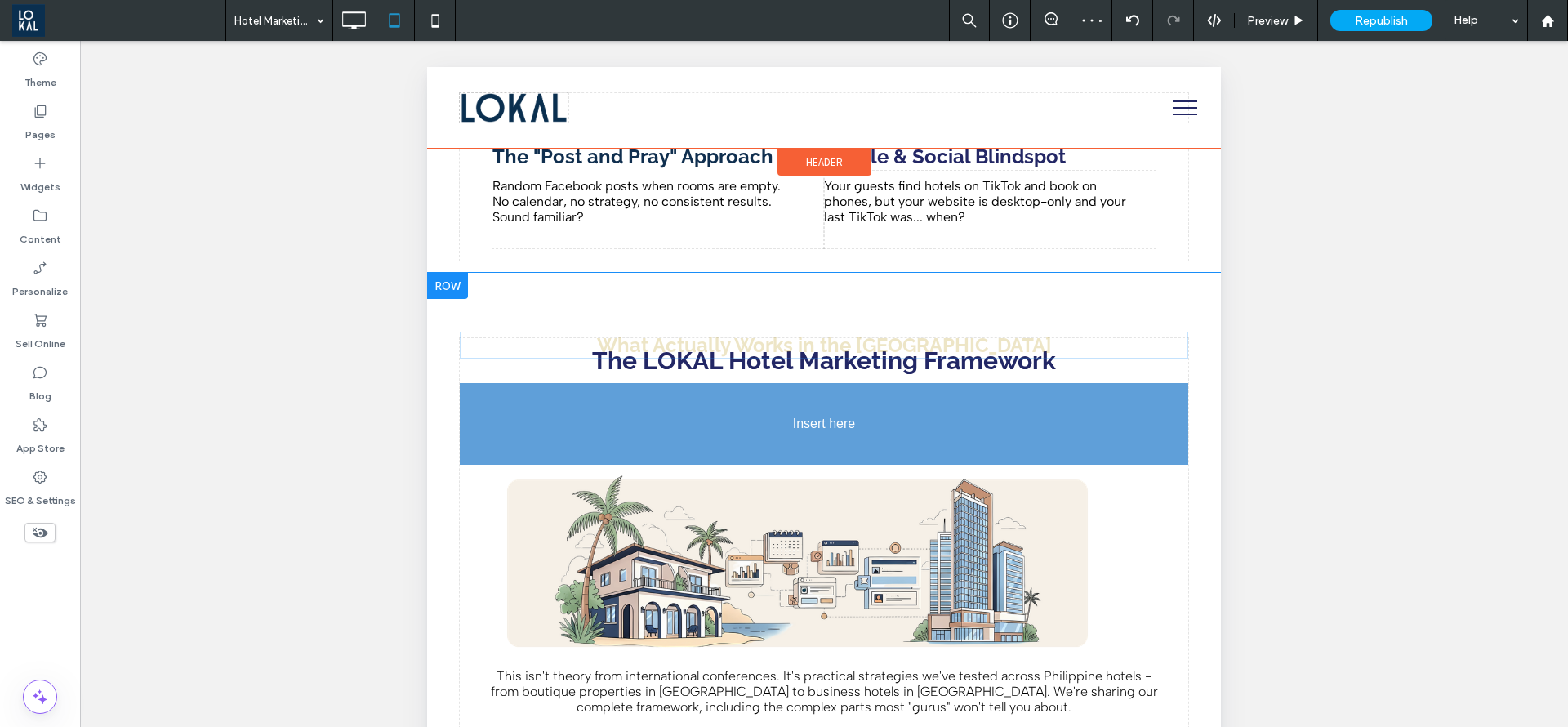
drag, startPoint x: 771, startPoint y: 578, endPoint x: 735, endPoint y: 378, distance: 203.2
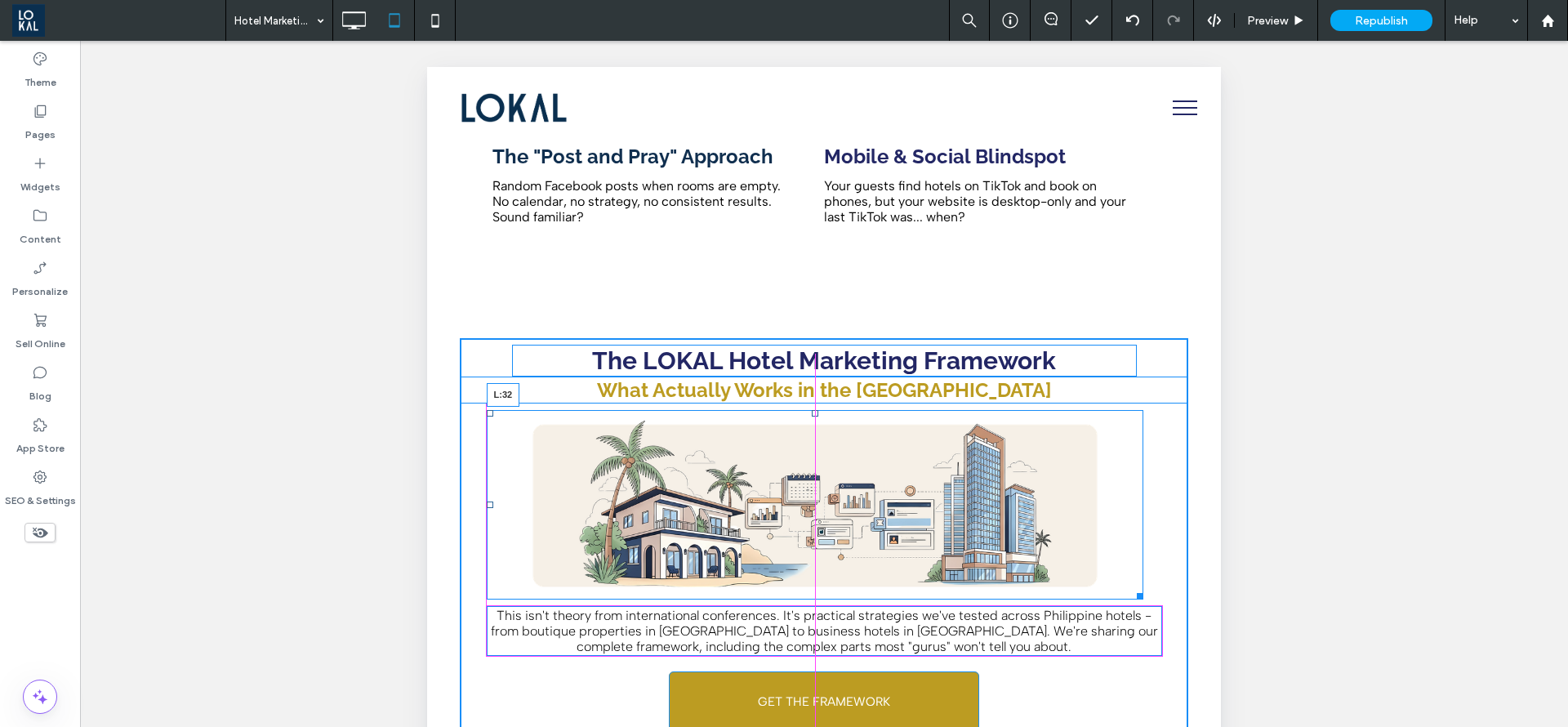
drag, startPoint x: 459, startPoint y: 497, endPoint x: 488, endPoint y: 500, distance: 29.2
click at [488, 502] on div at bounding box center [490, 505] width 7 height 7
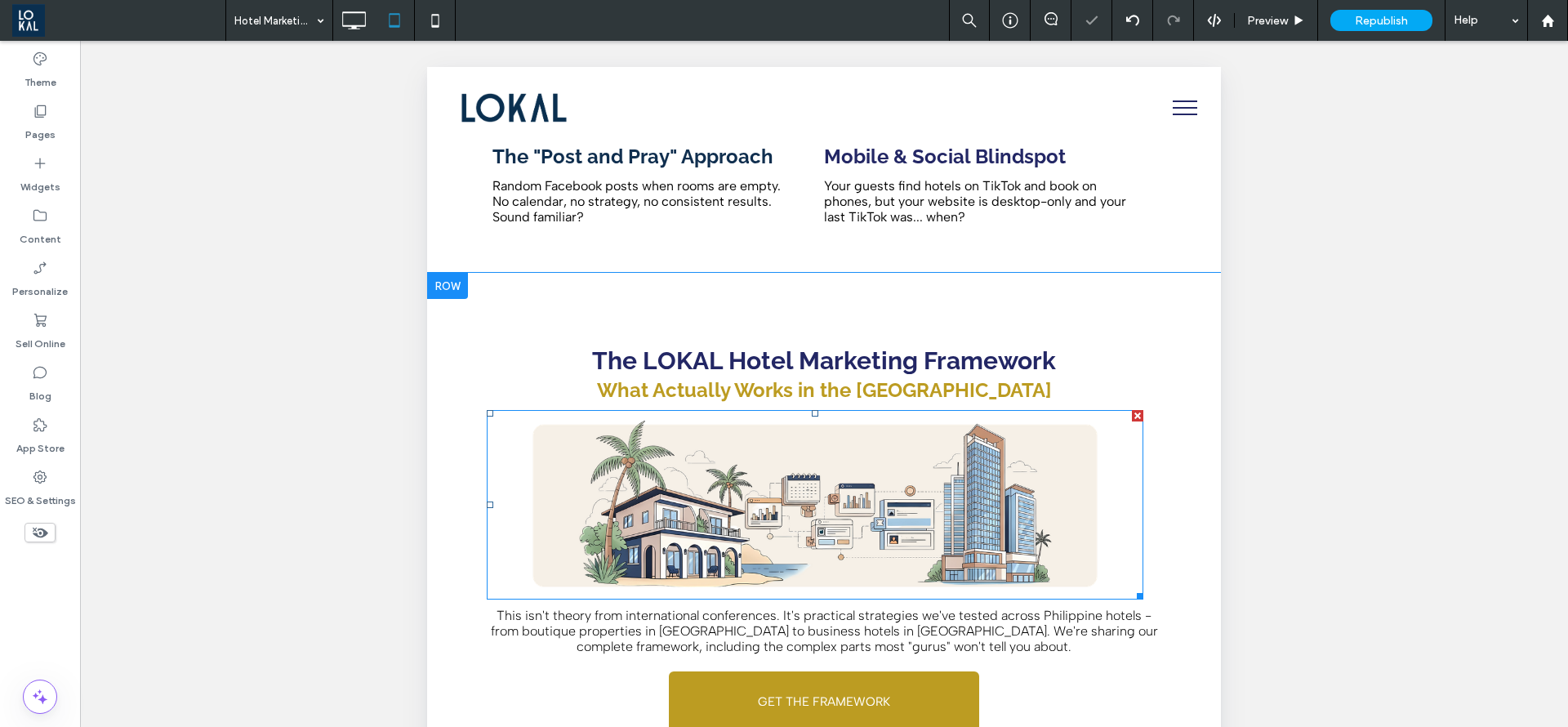
drag, startPoint x: 612, startPoint y: 520, endPoint x: 1029, endPoint y: 586, distance: 422.2
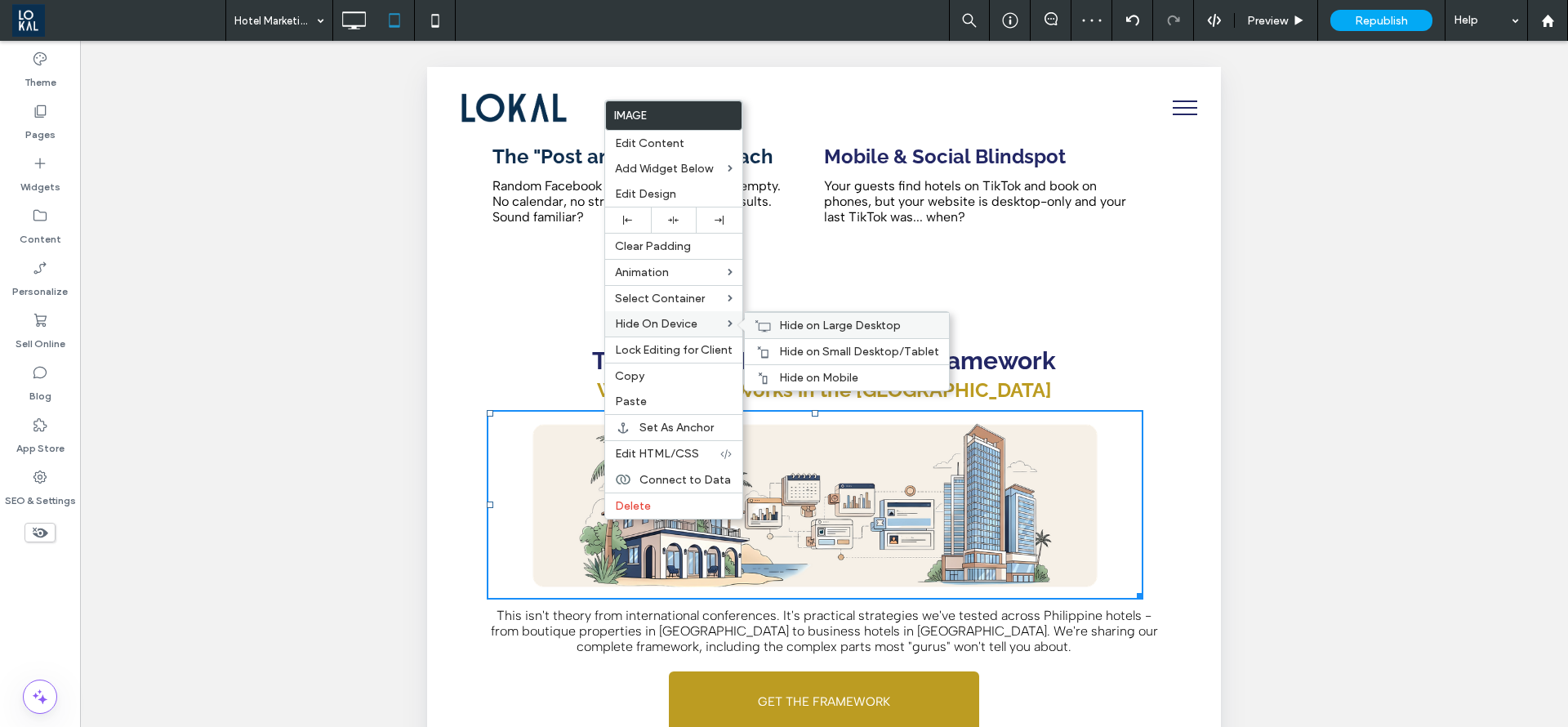
click at [826, 325] on span "Hide on Large Desktop" at bounding box center [840, 325] width 122 height 14
click at [786, 371] on span "Hide on Mobile" at bounding box center [819, 378] width 80 height 14
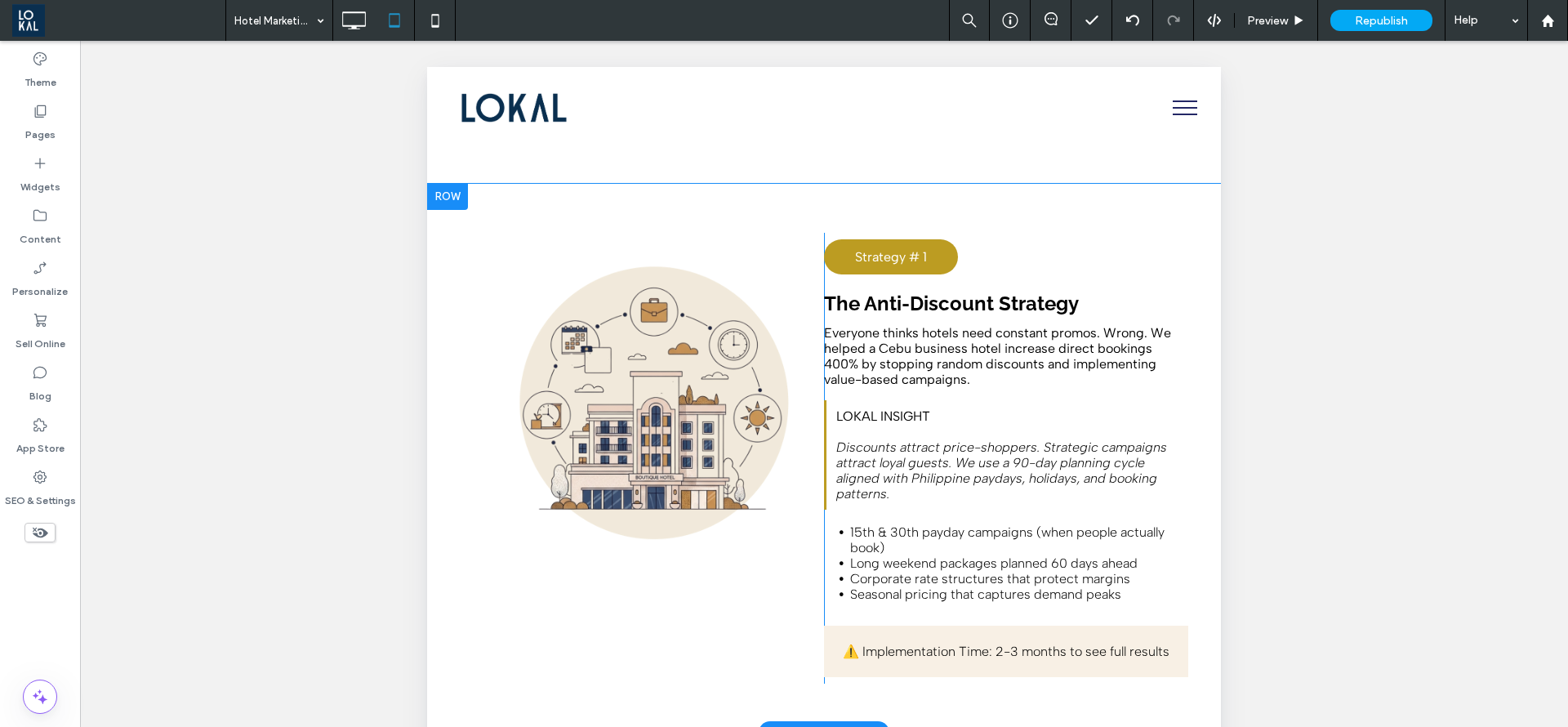
scroll to position [2695, 0]
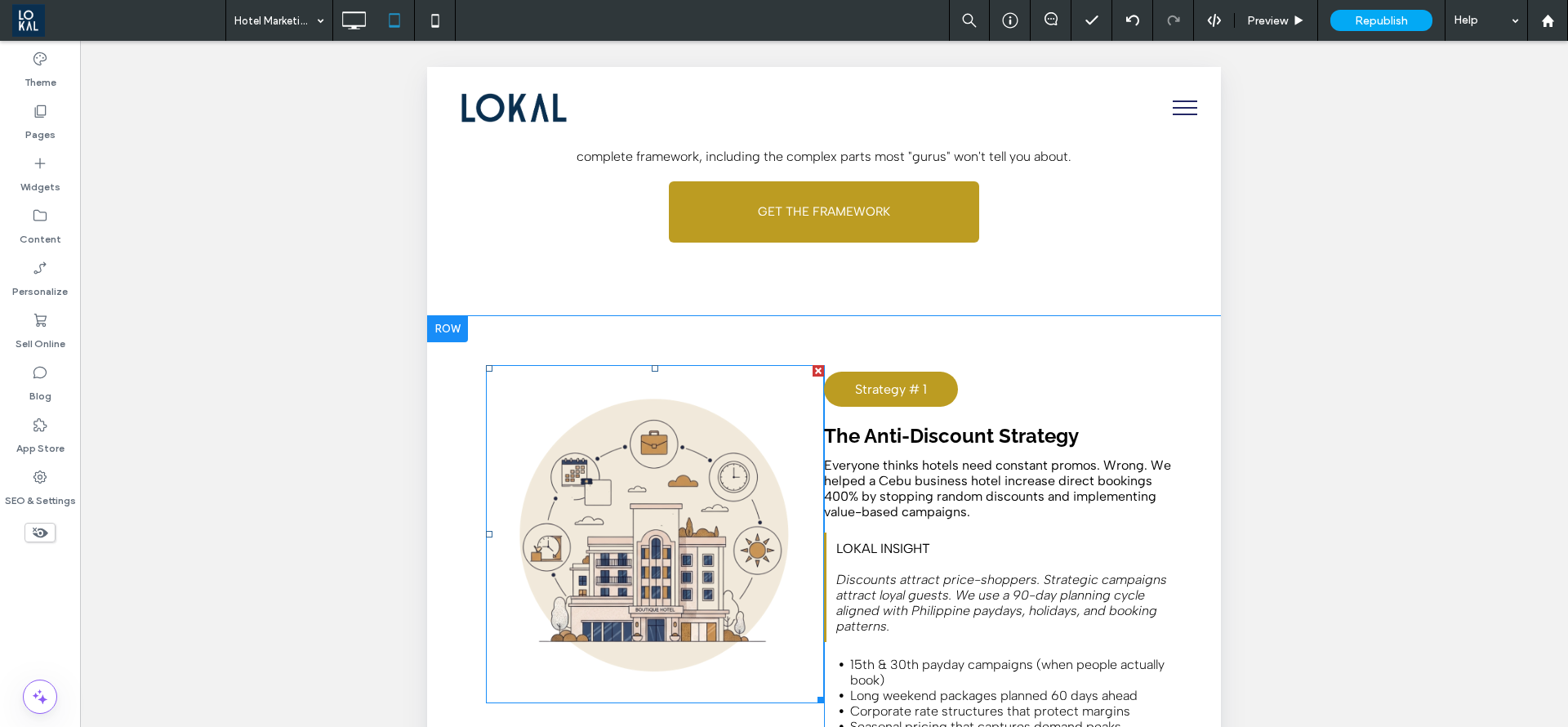
drag, startPoint x: 490, startPoint y: 525, endPoint x: 478, endPoint y: 533, distance: 14.4
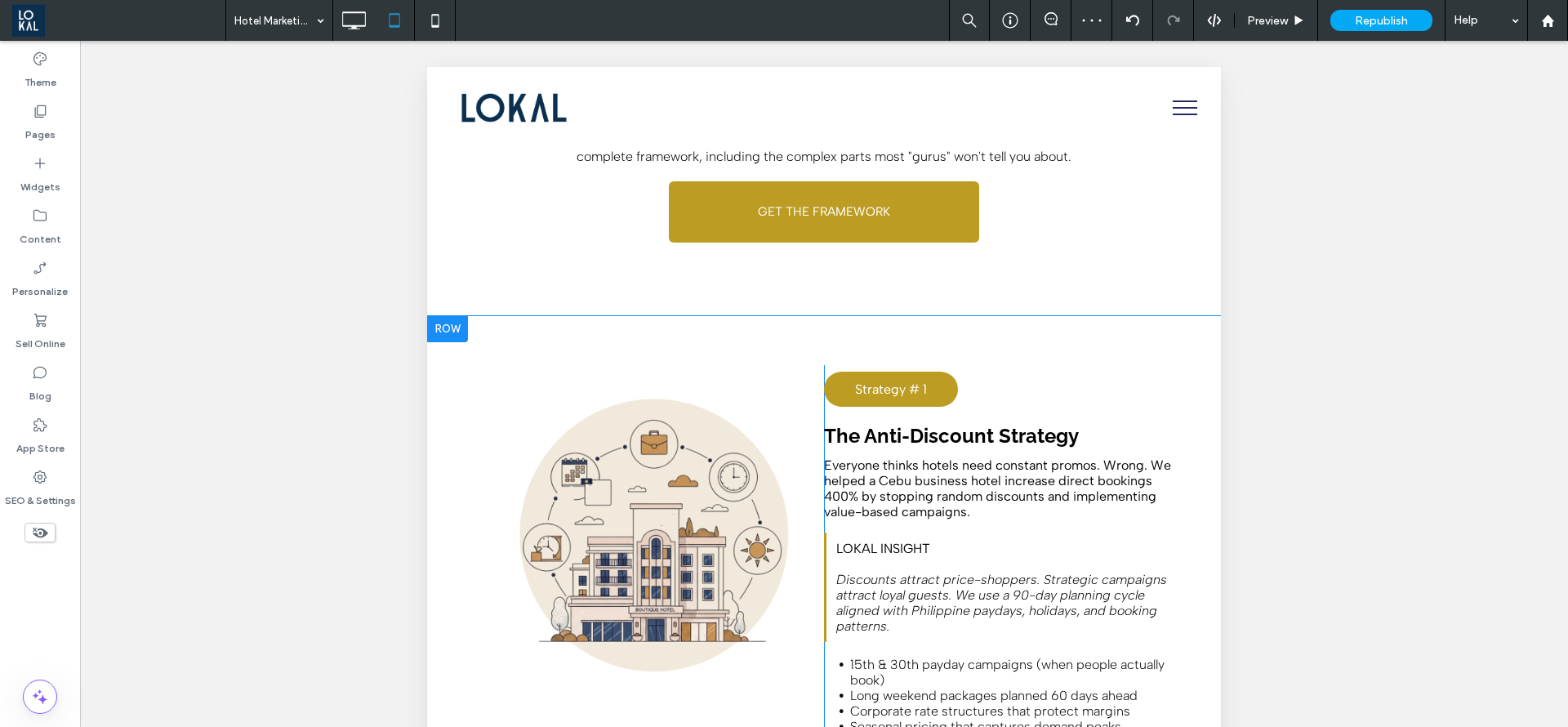
drag, startPoint x: 490, startPoint y: 518, endPoint x: 479, endPoint y: 524, distance: 12.5
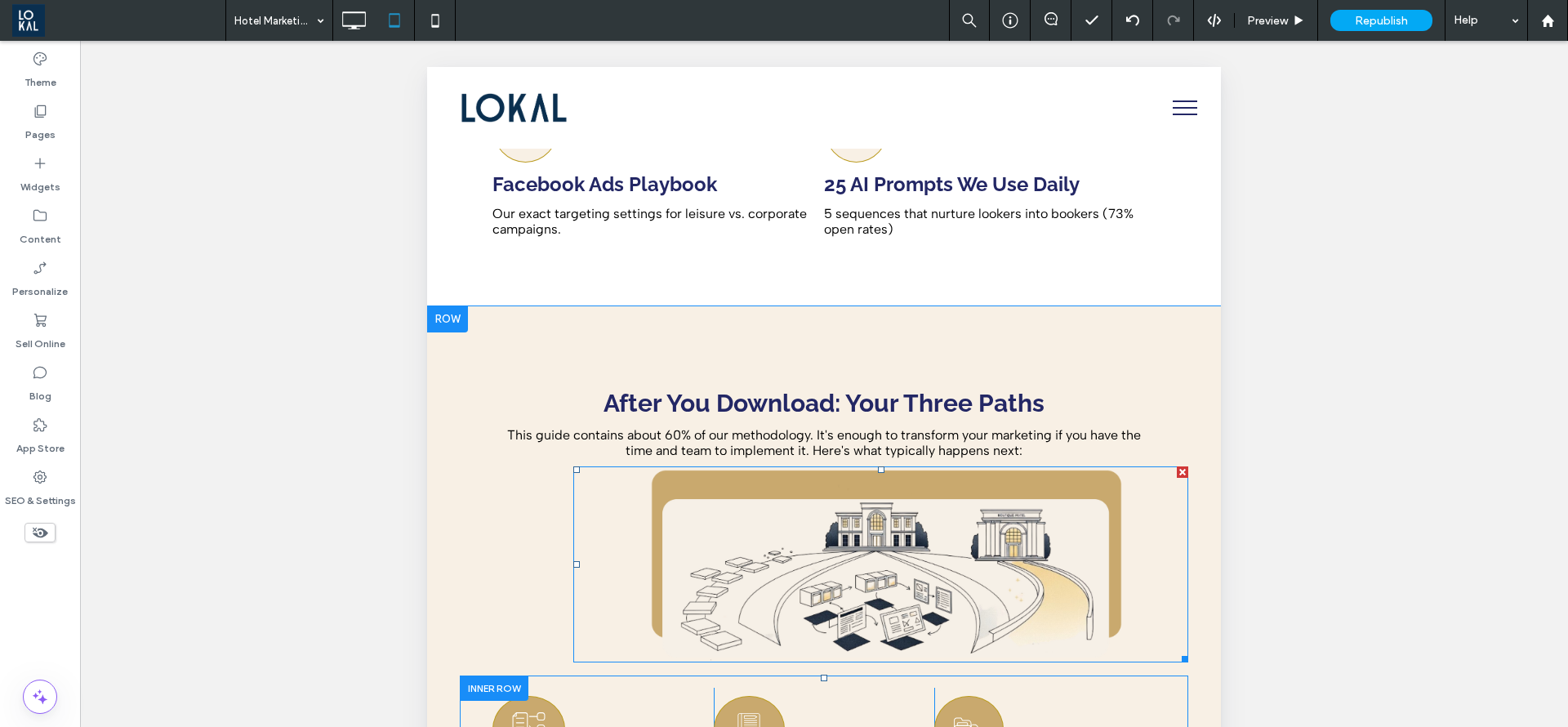
scroll to position [5880, 0]
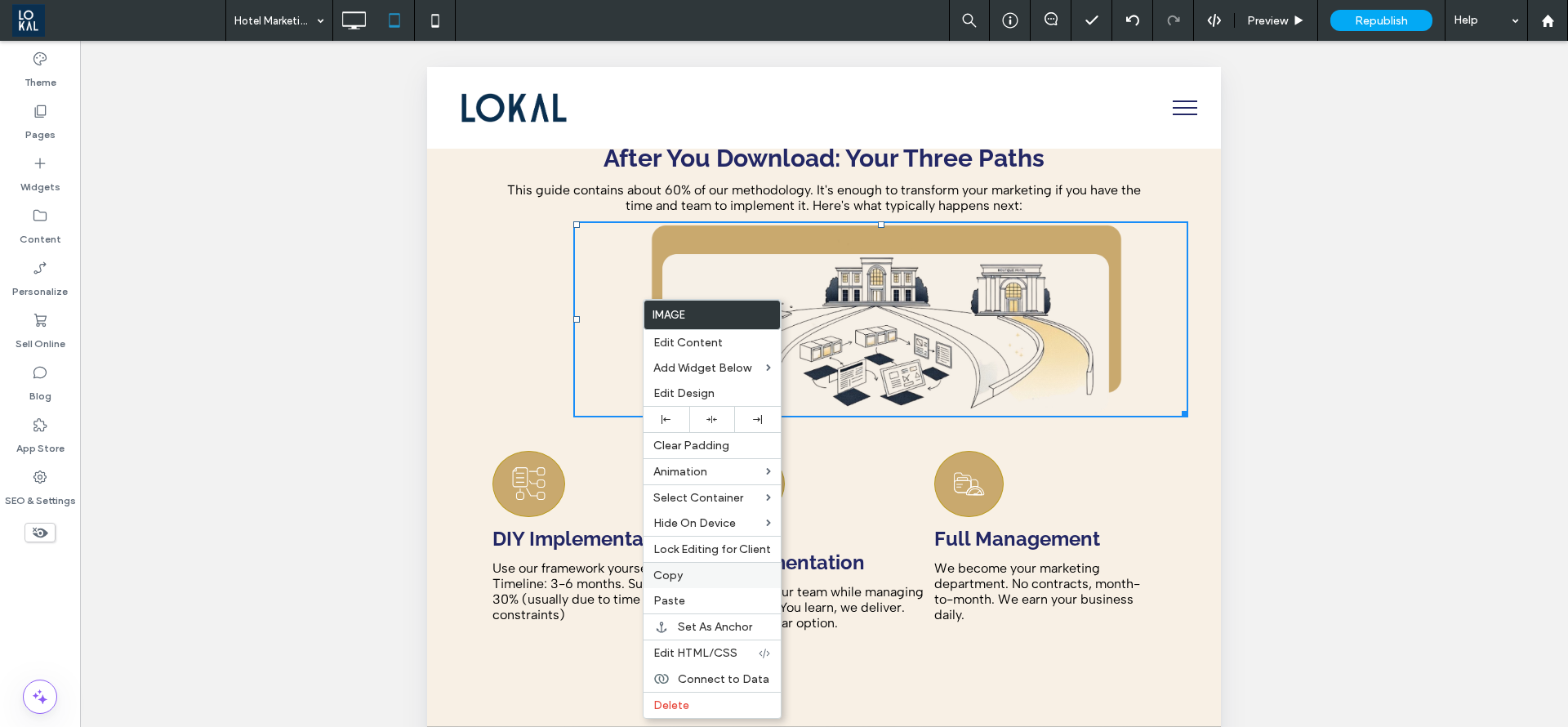
click at [676, 570] on span "Copy" at bounding box center [668, 575] width 29 height 14
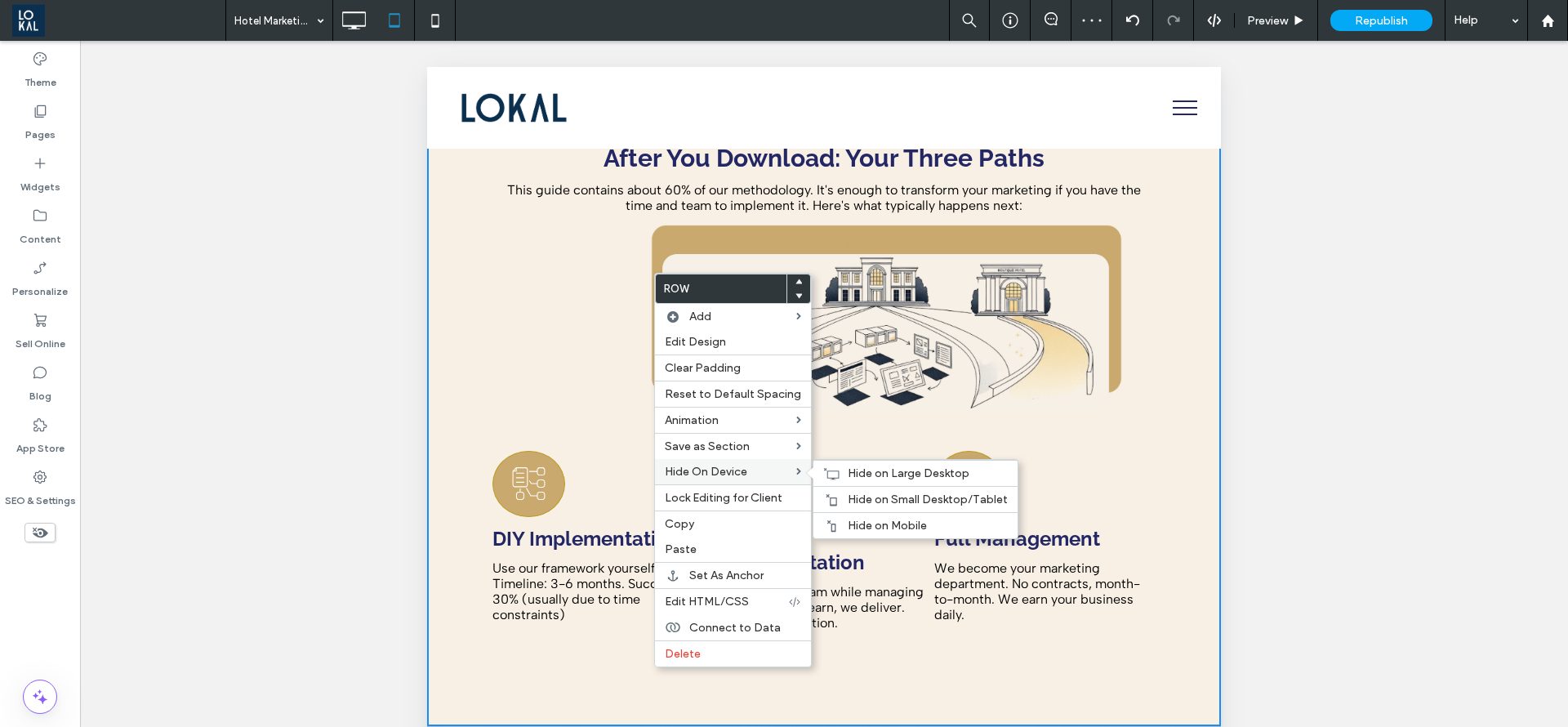
click at [686, 474] on span "Hide On Device" at bounding box center [705, 471] width 82 height 14
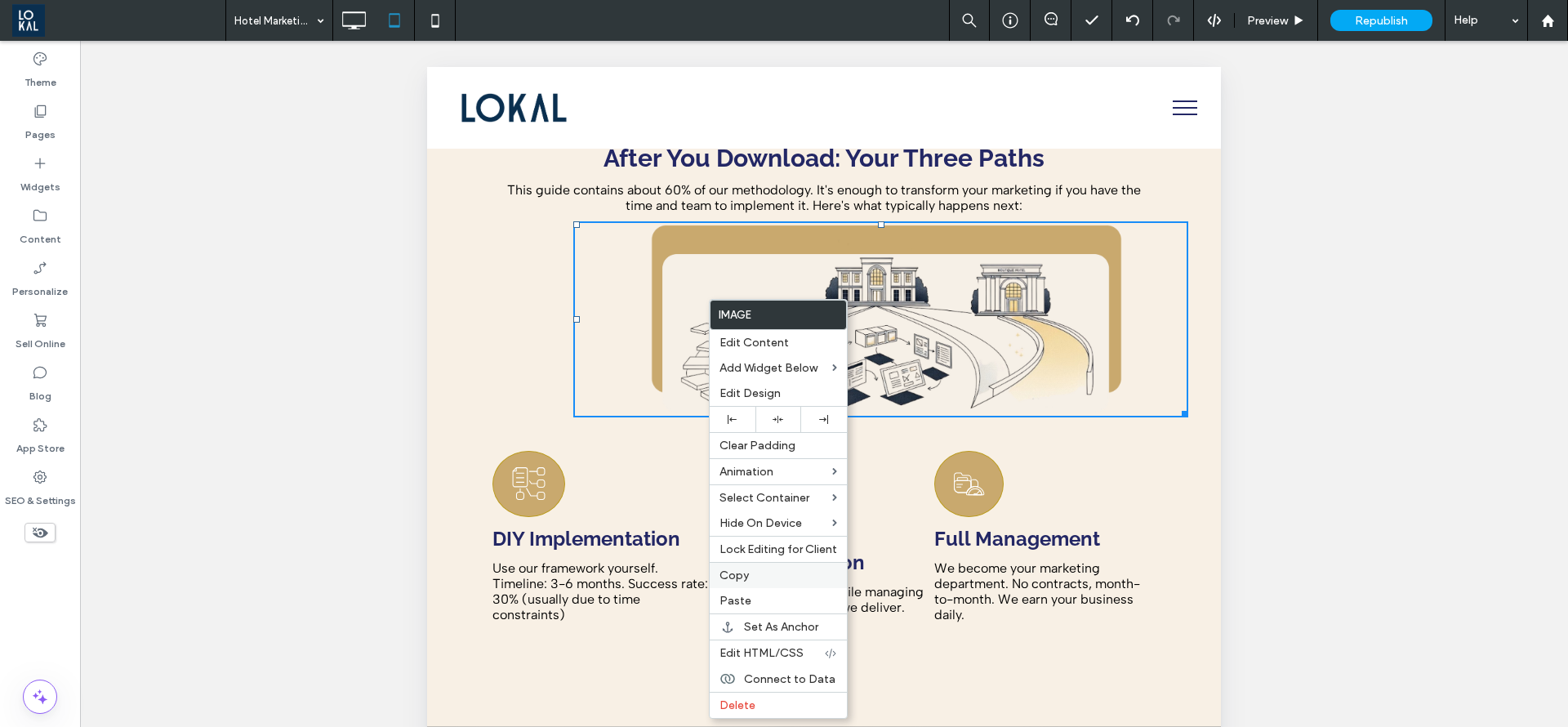
click at [746, 577] on span "Copy" at bounding box center [734, 575] width 29 height 14
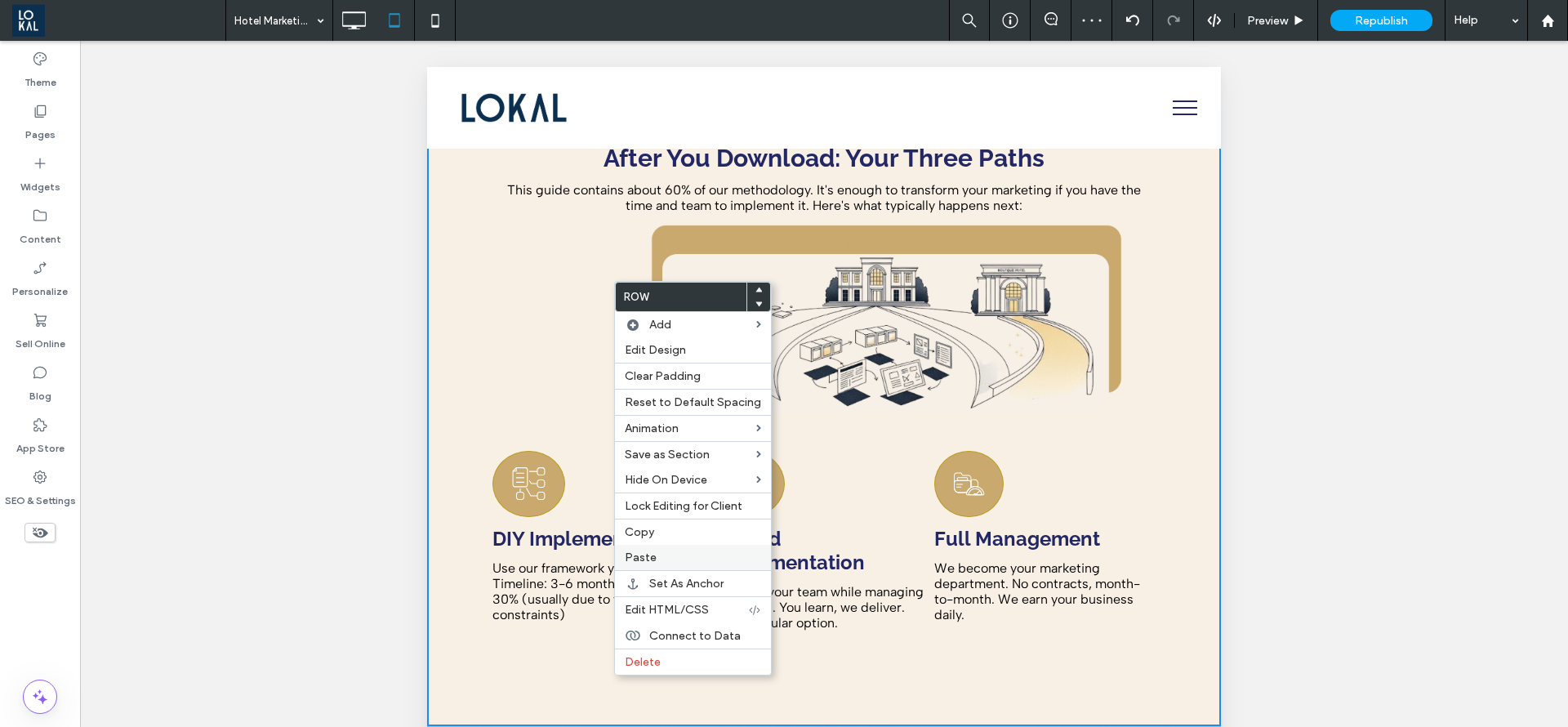
drag, startPoint x: 639, startPoint y: 551, endPoint x: 712, endPoint y: 545, distance: 73.2
click at [640, 551] on span "Paste" at bounding box center [641, 557] width 32 height 14
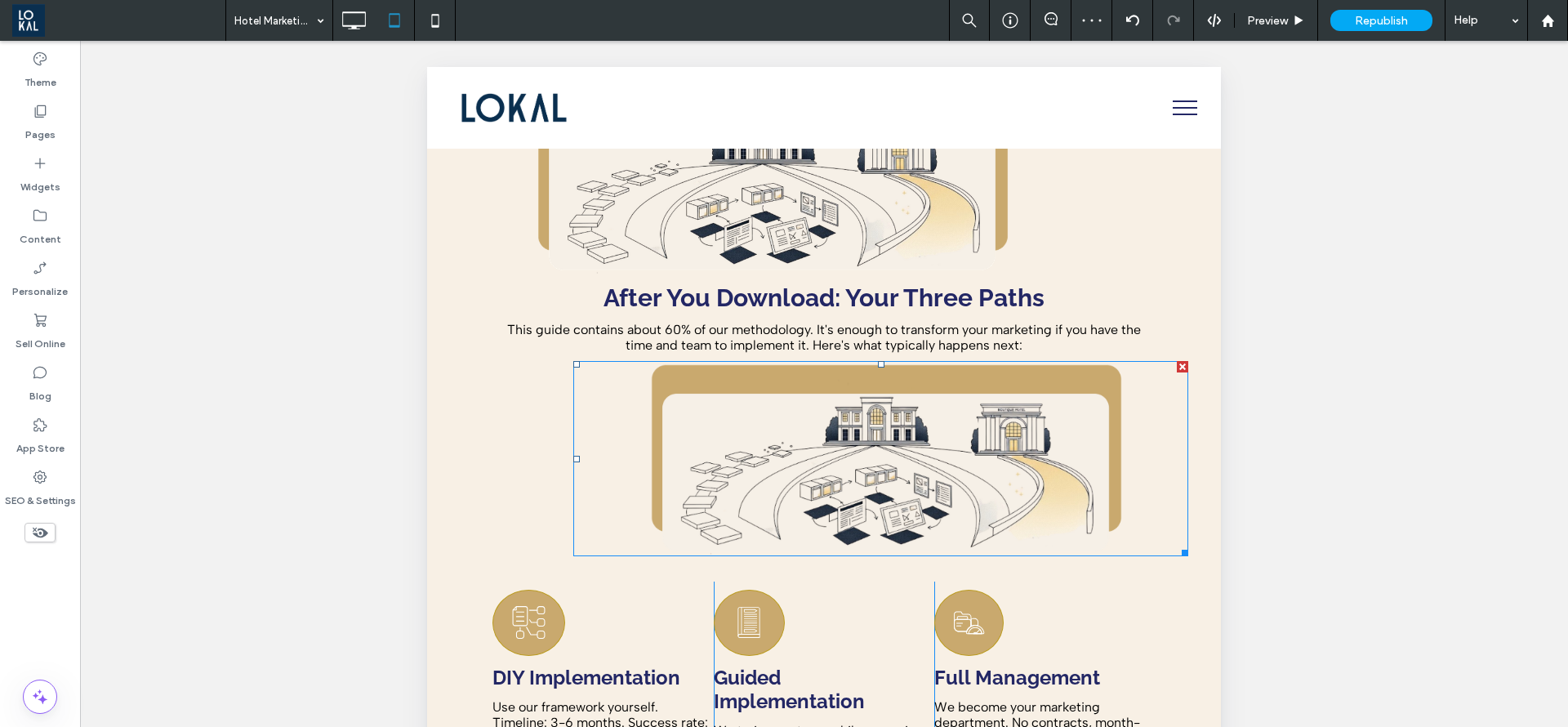
scroll to position [5757, 0]
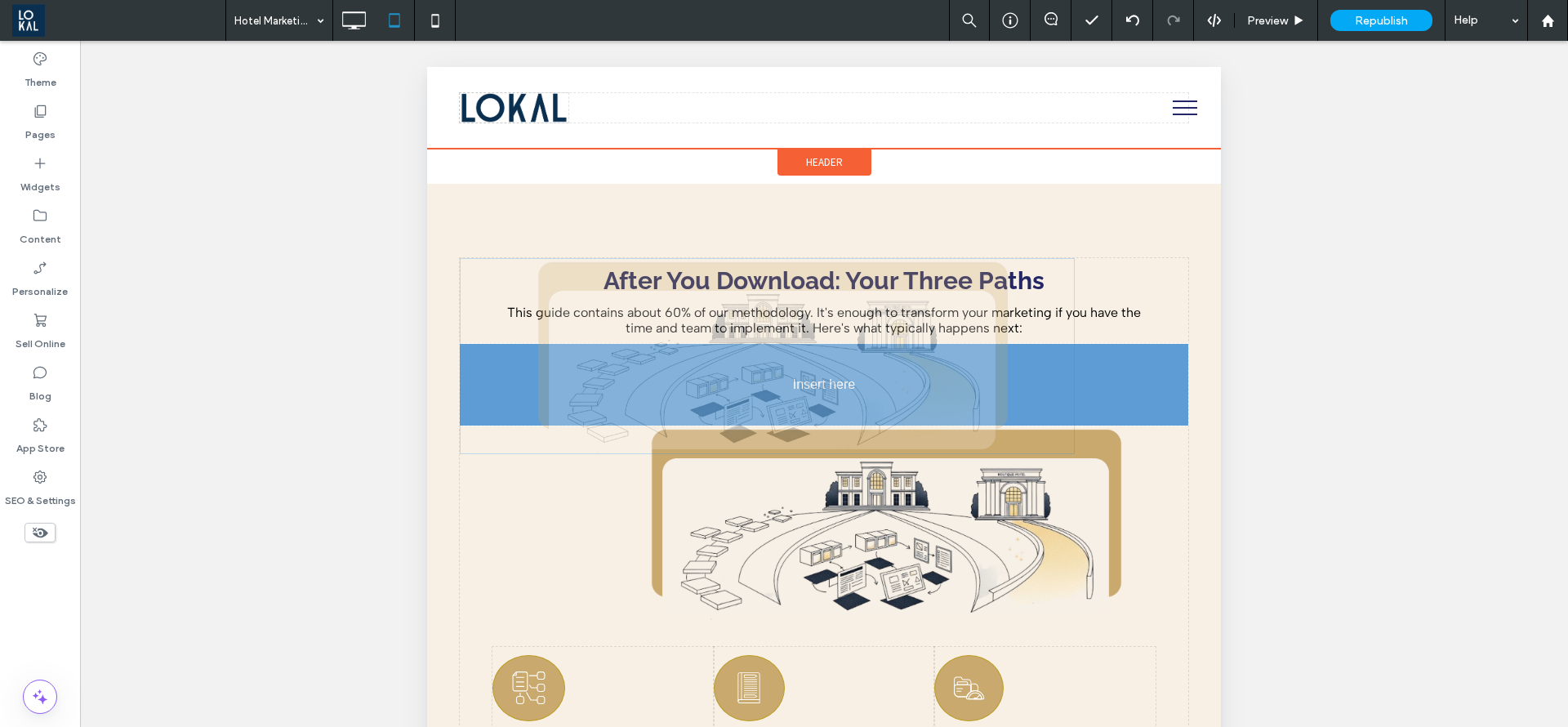
drag, startPoint x: 855, startPoint y: 304, endPoint x: 706, endPoint y: 395, distance: 174.6
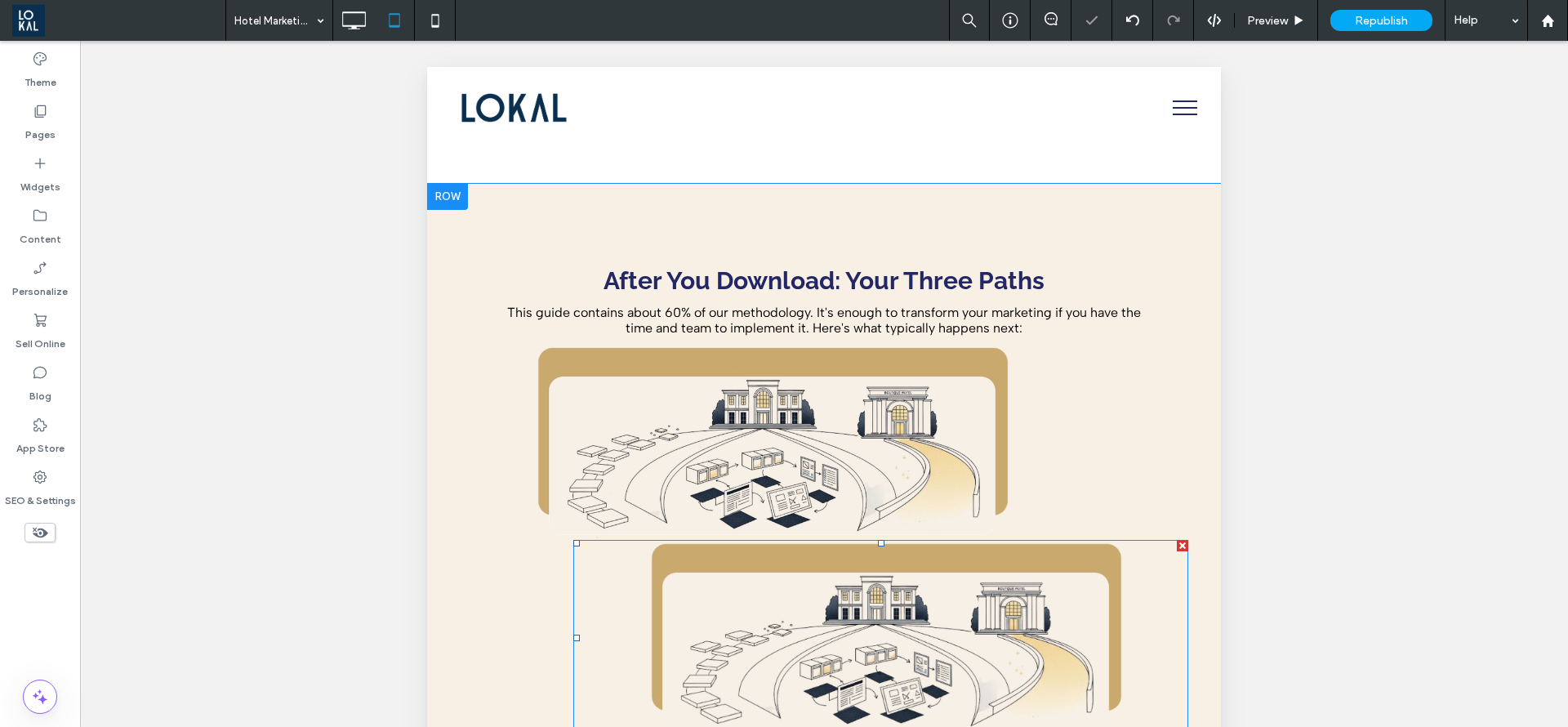
drag, startPoint x: 891, startPoint y: 610, endPoint x: 889, endPoint y: 598, distance: 12.2
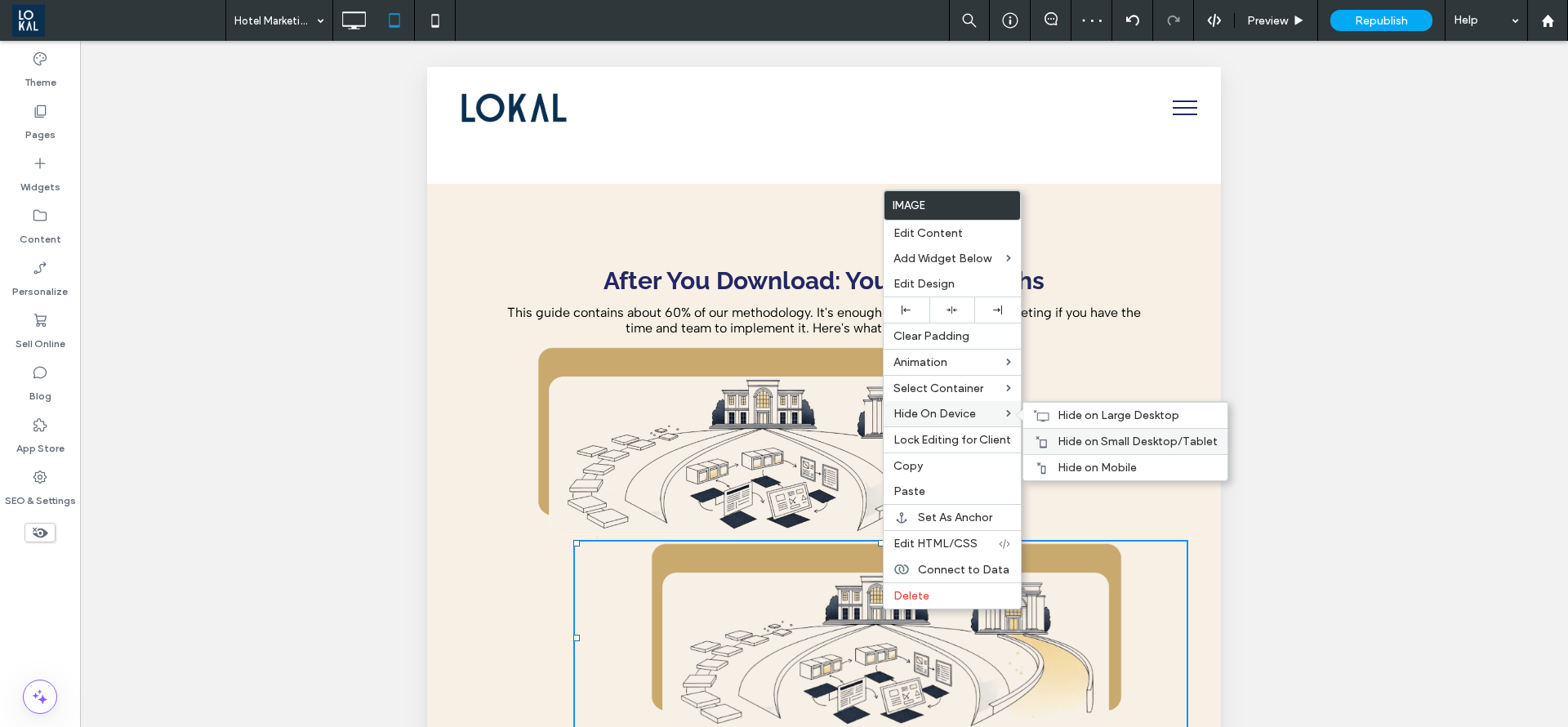
click at [1060, 433] on div "Hide on Small Desktop/Tablet" at bounding box center [1126, 441] width 205 height 27
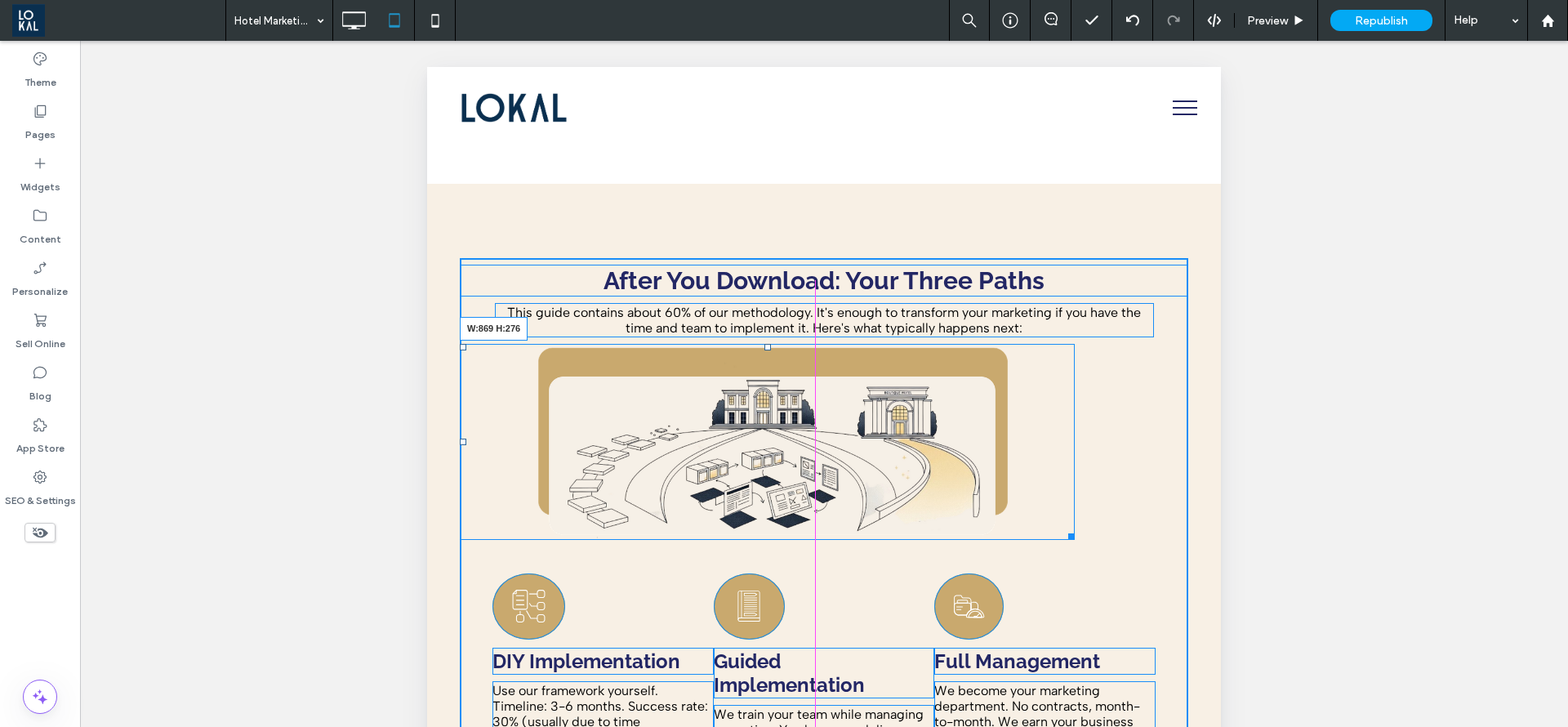
drag, startPoint x: 1052, startPoint y: 523, endPoint x: 1125, endPoint y: 556, distance: 80.1
click at [1075, 539] on div "W:869 H:276" at bounding box center [768, 441] width 615 height 195
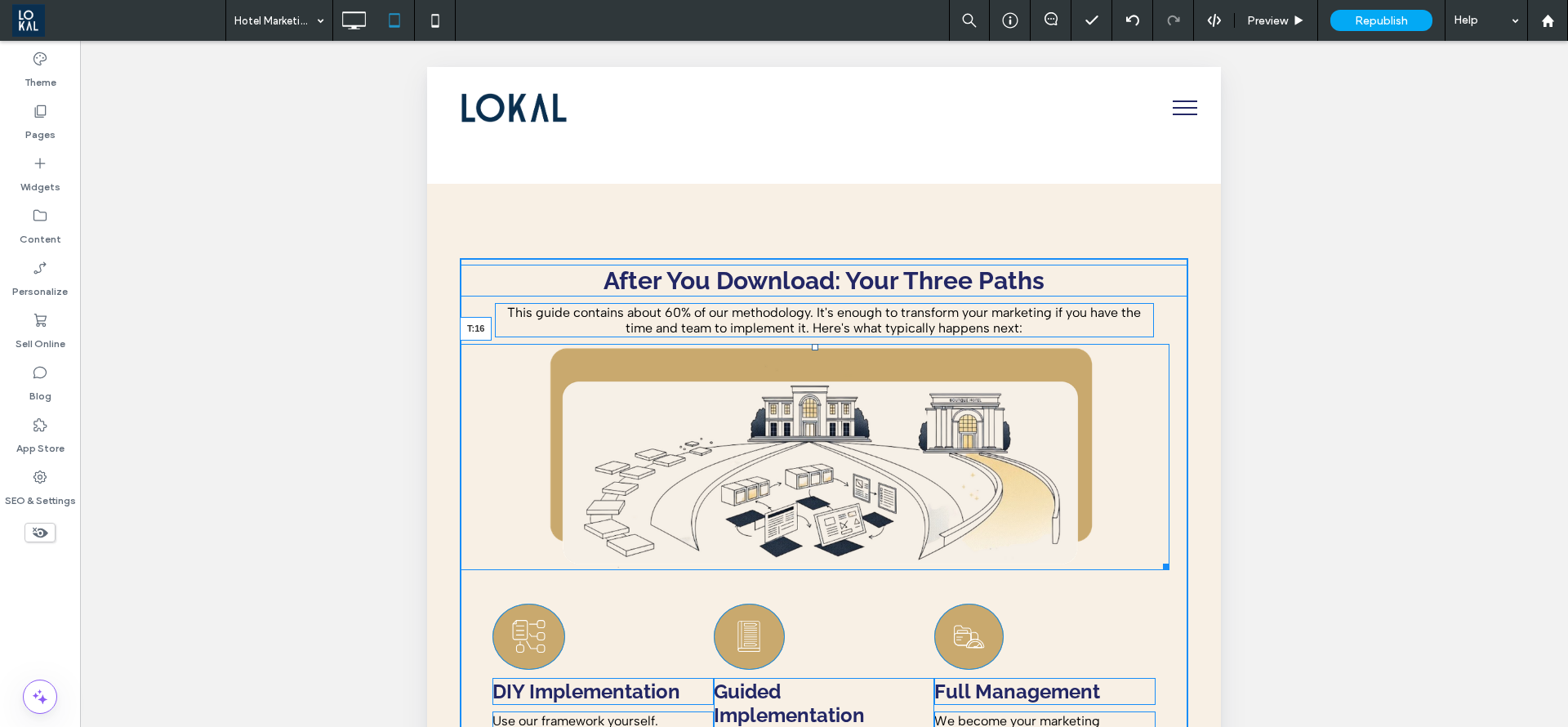
drag, startPoint x: 812, startPoint y: 344, endPoint x: 808, endPoint y: 359, distance: 15.5
click at [808, 359] on div "T:16" at bounding box center [815, 456] width 710 height 225
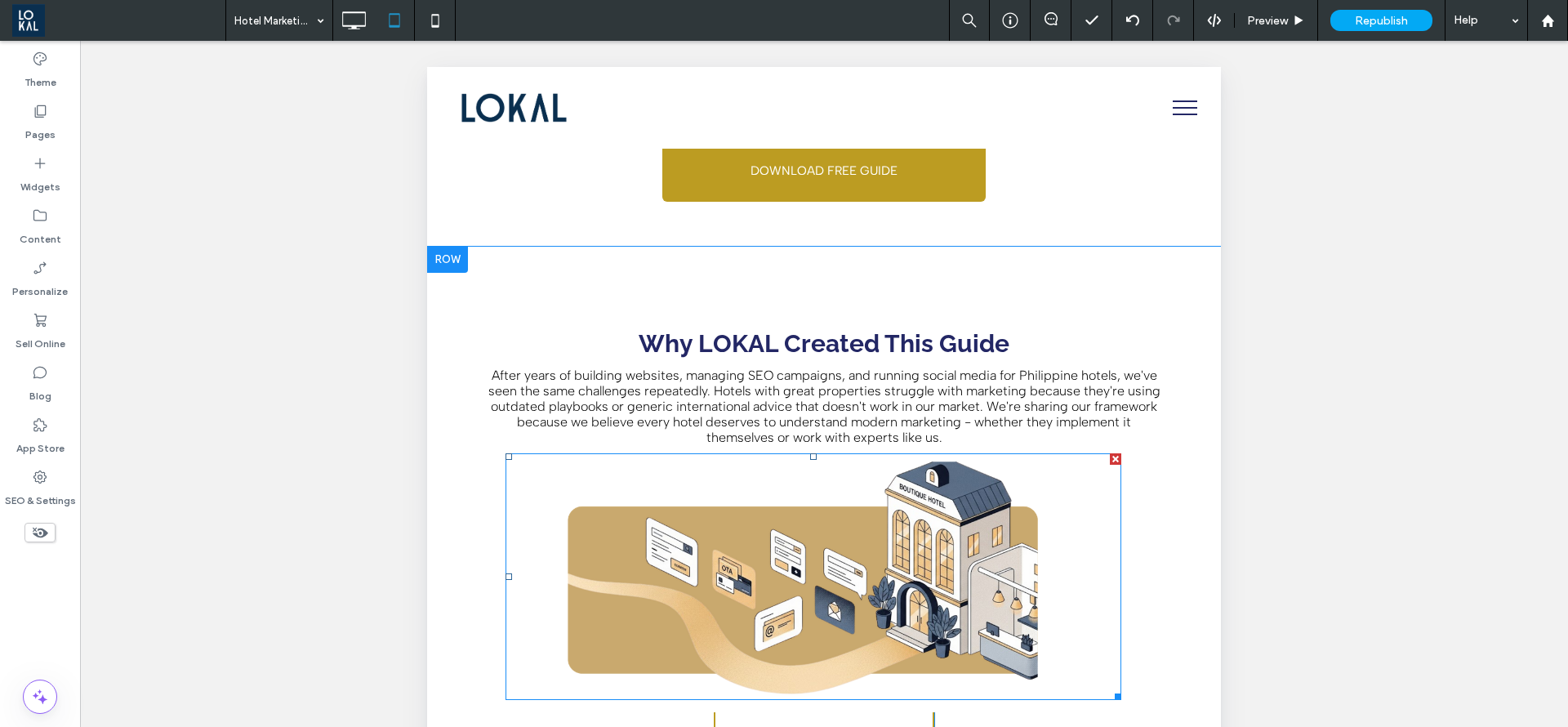
scroll to position [0, 0]
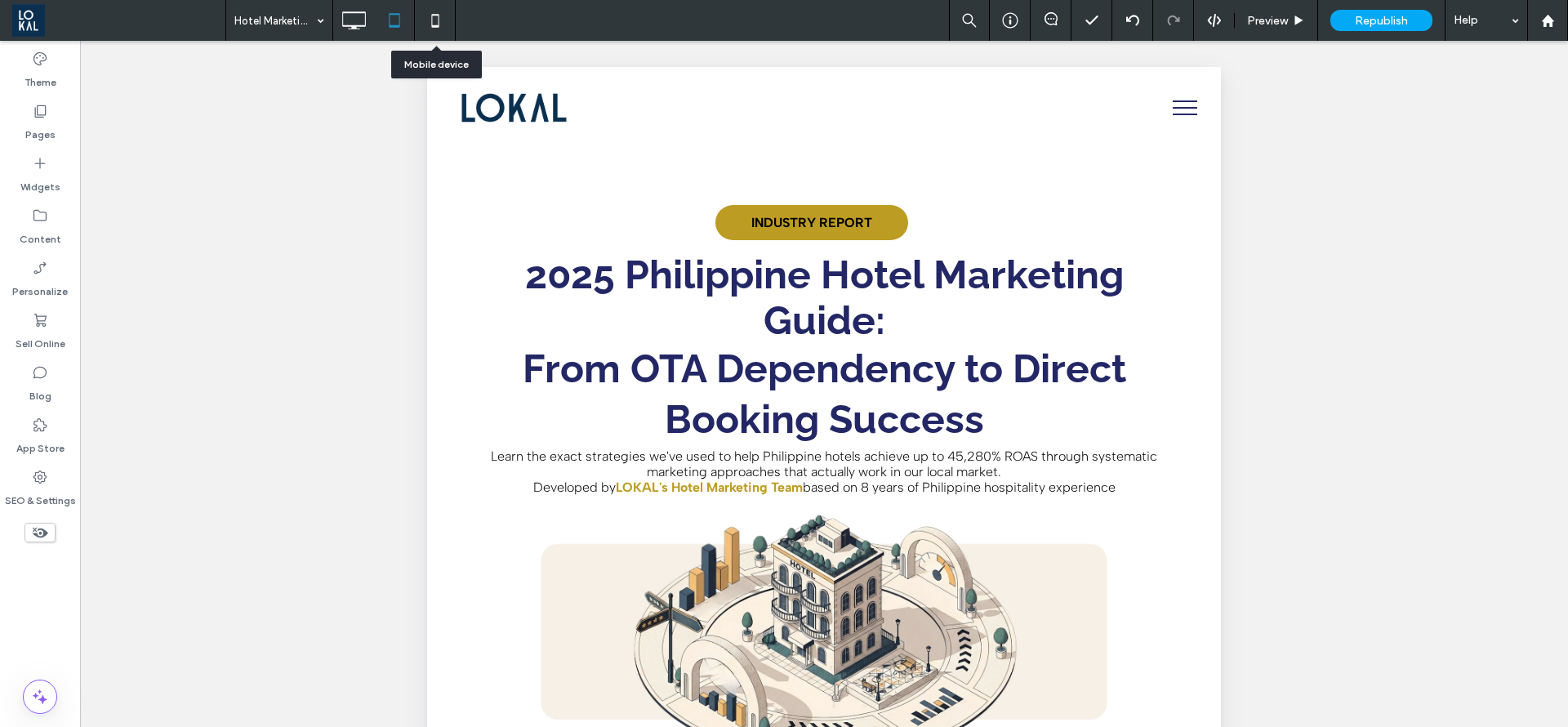
click at [433, 19] on icon at bounding box center [436, 20] width 33 height 33
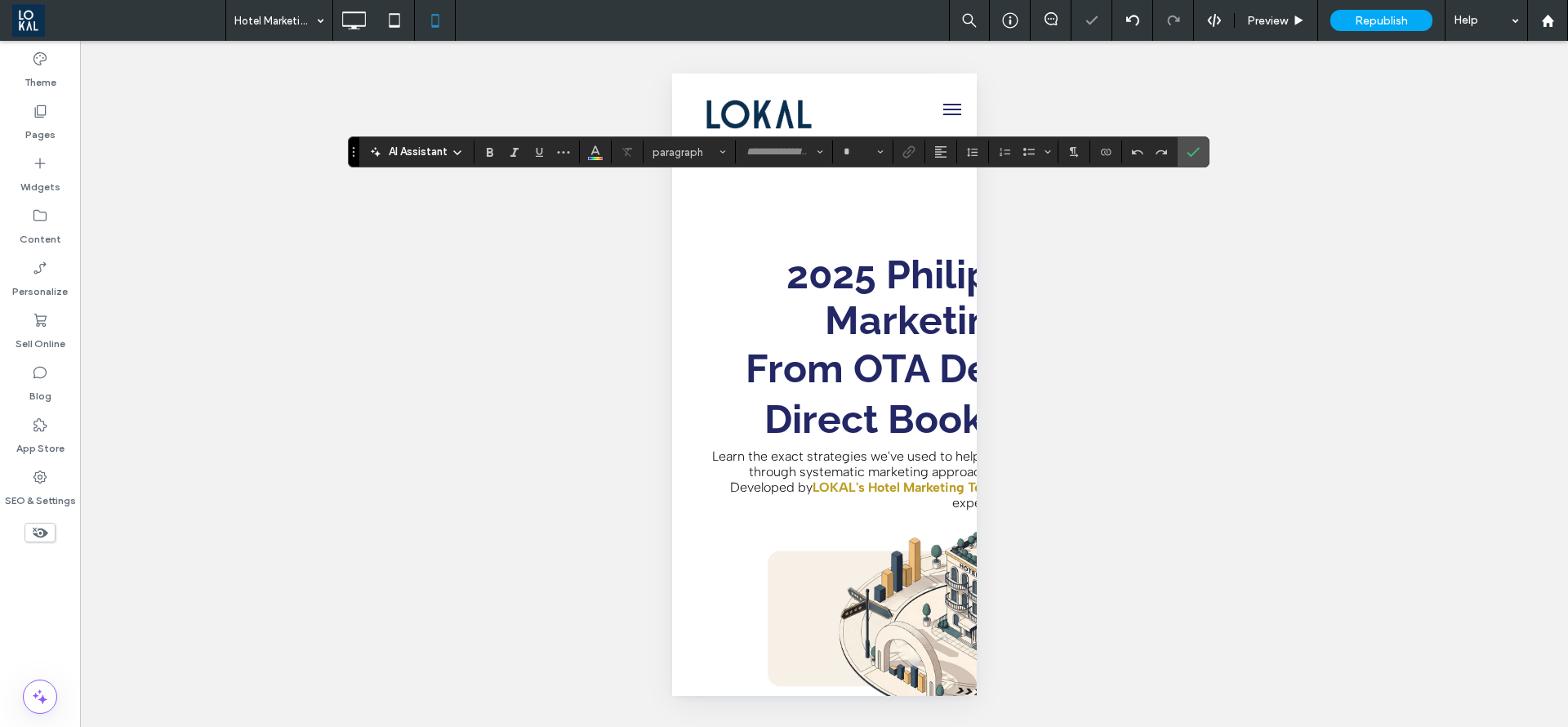
type input "*******"
click at [865, 158] on button "**" at bounding box center [863, 151] width 53 height 23
click at [861, 266] on label "30" at bounding box center [862, 261] width 52 height 23
type input "**"
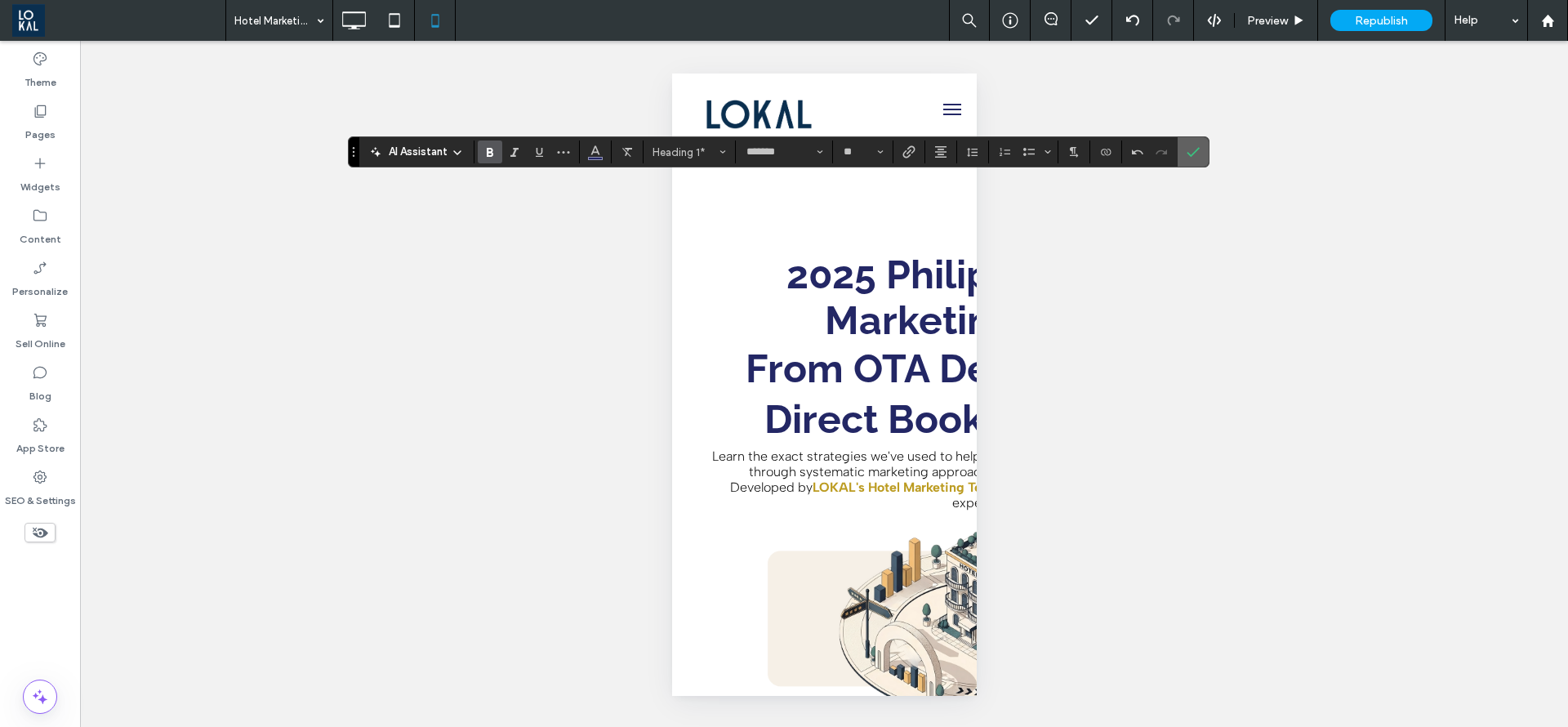
click at [1185, 157] on label "Confirm" at bounding box center [1193, 151] width 25 height 29
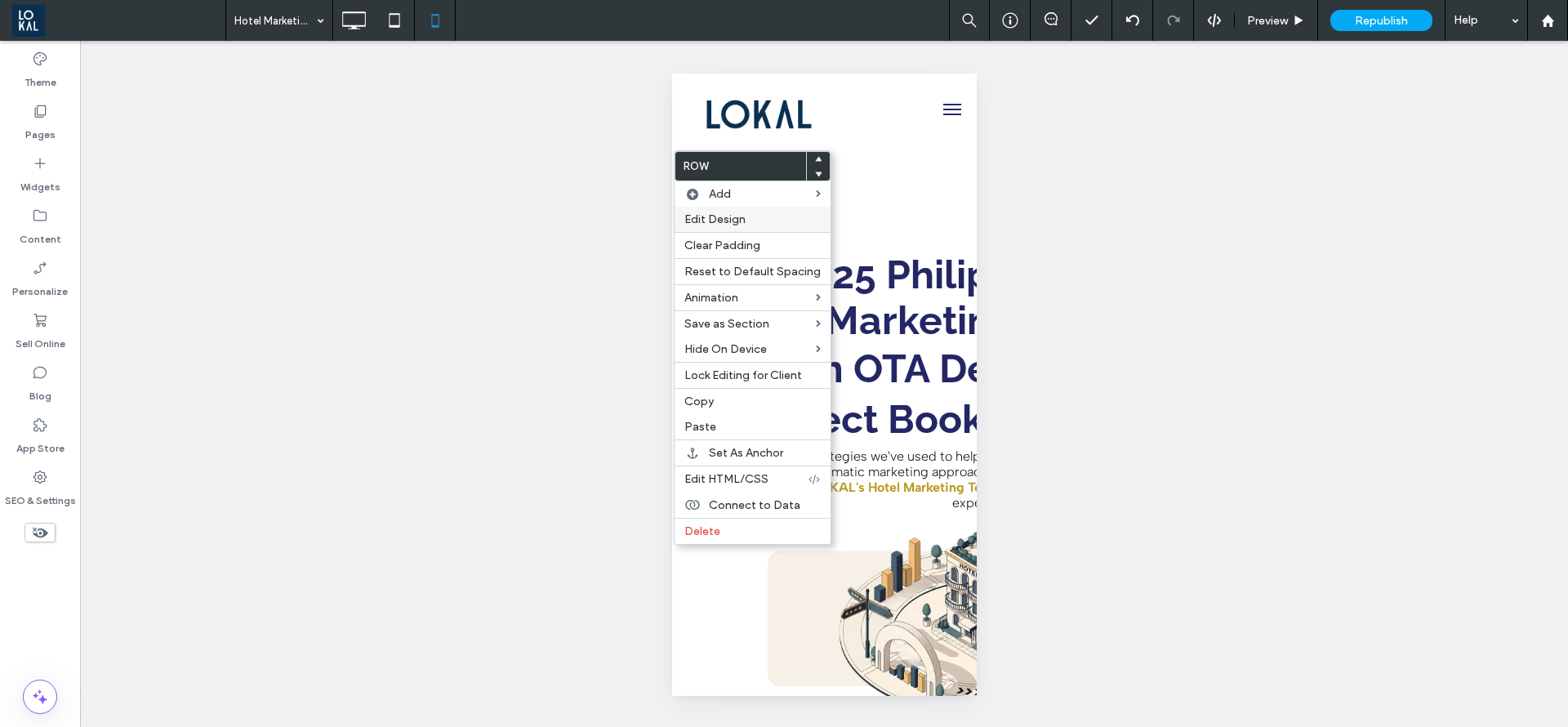
click at [711, 213] on span "Edit Design" at bounding box center [715, 219] width 62 height 14
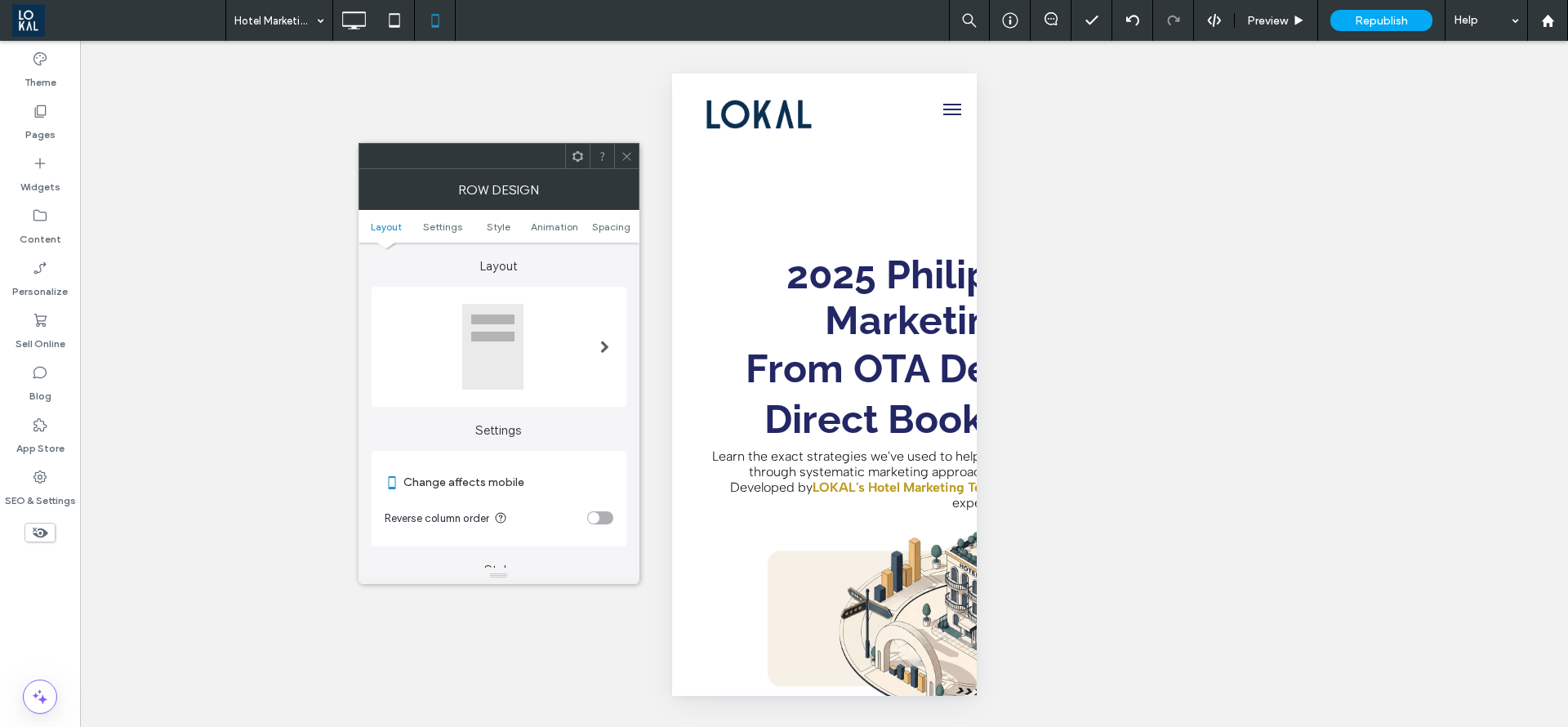
click at [595, 524] on section "Reverse column order" at bounding box center [499, 517] width 229 height 41
click at [598, 519] on div "toggle" at bounding box center [594, 518] width 11 height 11
click at [628, 151] on icon at bounding box center [627, 156] width 12 height 12
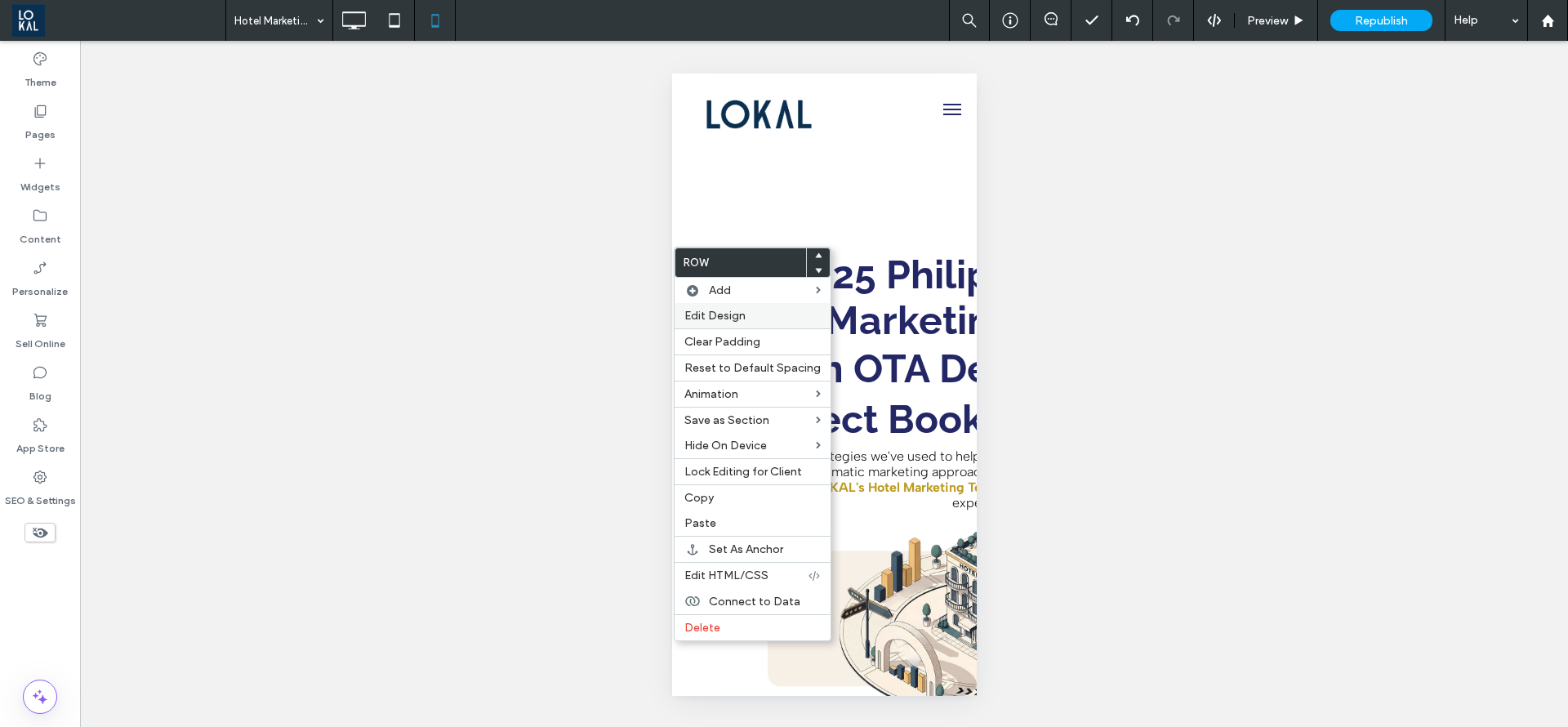
click at [738, 317] on span "Edit Design" at bounding box center [715, 315] width 62 height 14
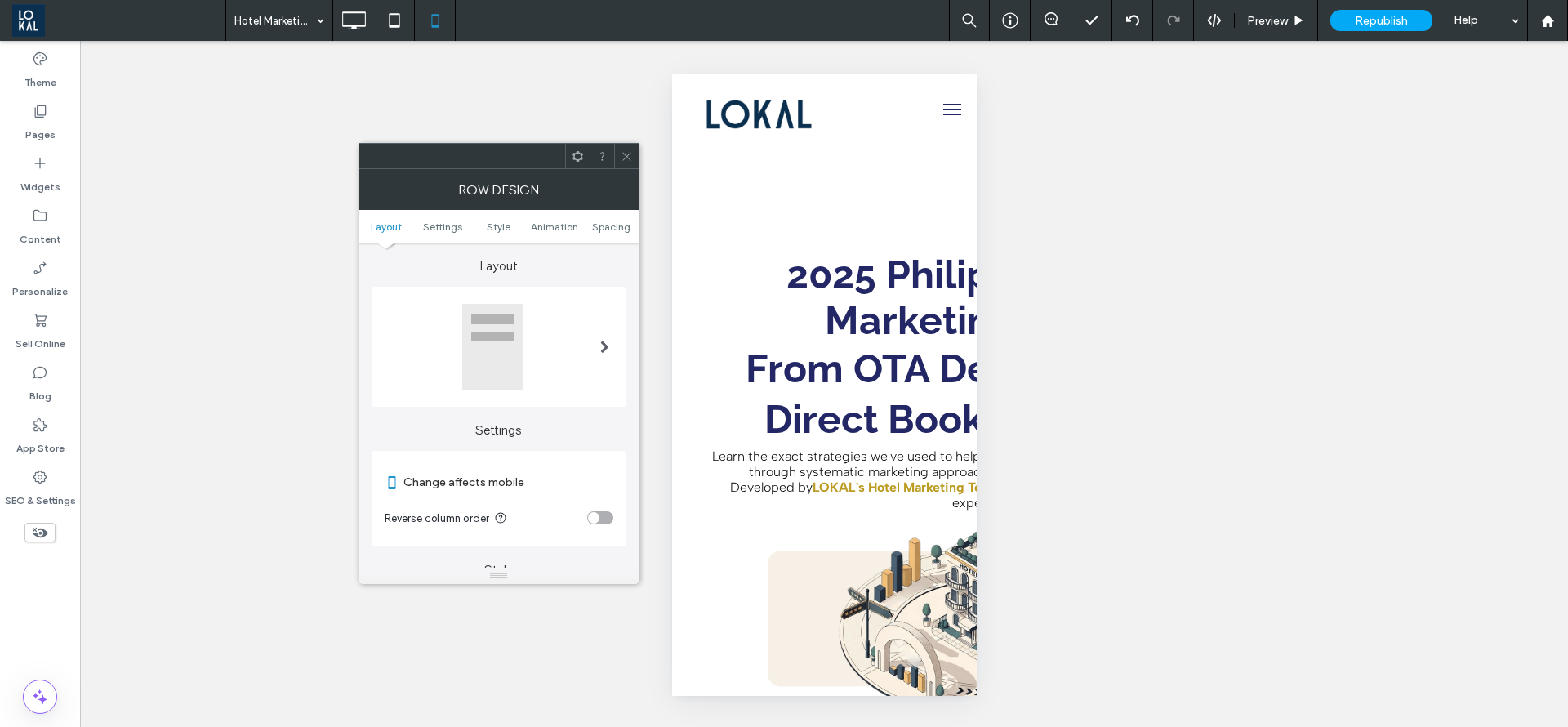
click at [599, 515] on div "toggle" at bounding box center [600, 518] width 27 height 13
click at [627, 151] on icon at bounding box center [627, 156] width 12 height 12
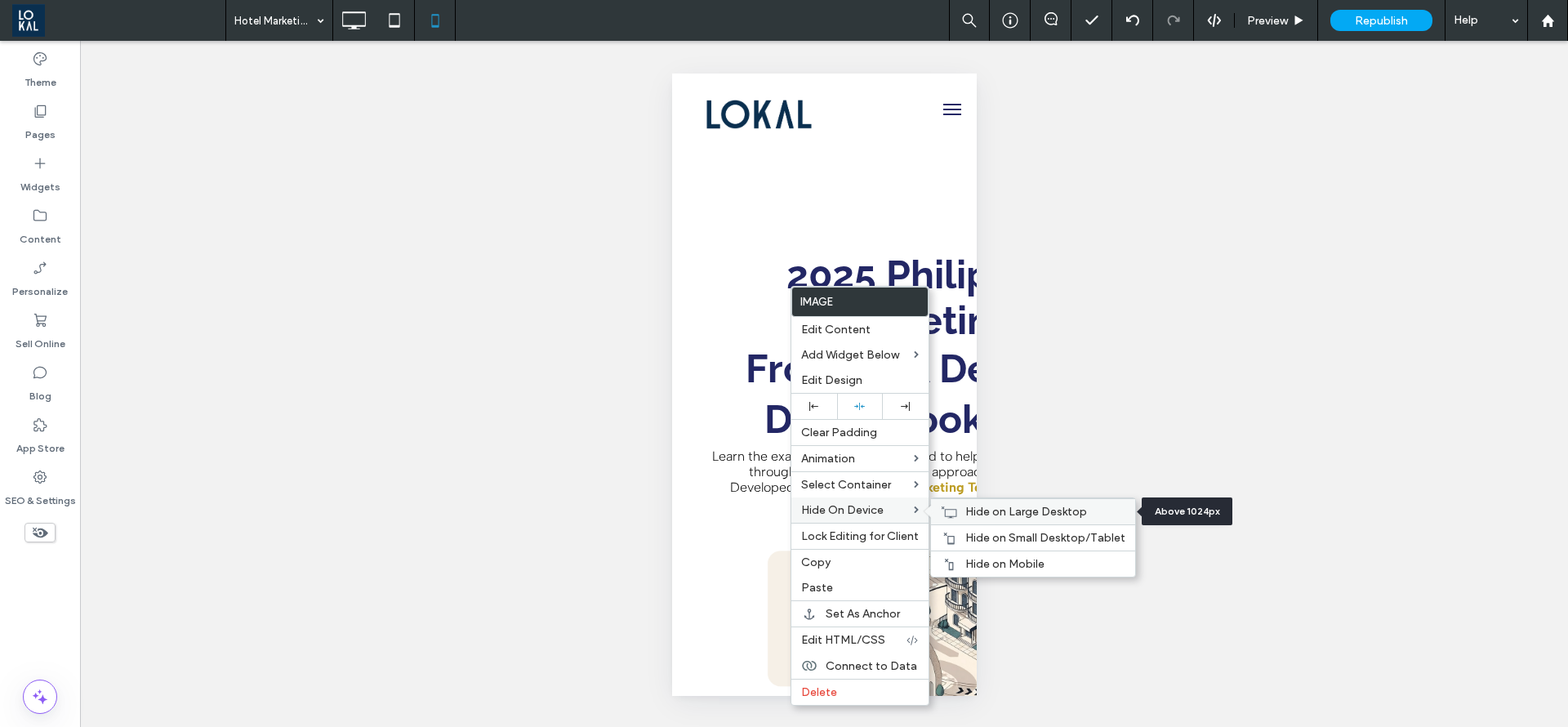
click at [968, 512] on span "Hide on Large Desktop" at bounding box center [1026, 511] width 122 height 14
click at [970, 559] on span "Hide on Mobile" at bounding box center [1006, 563] width 80 height 14
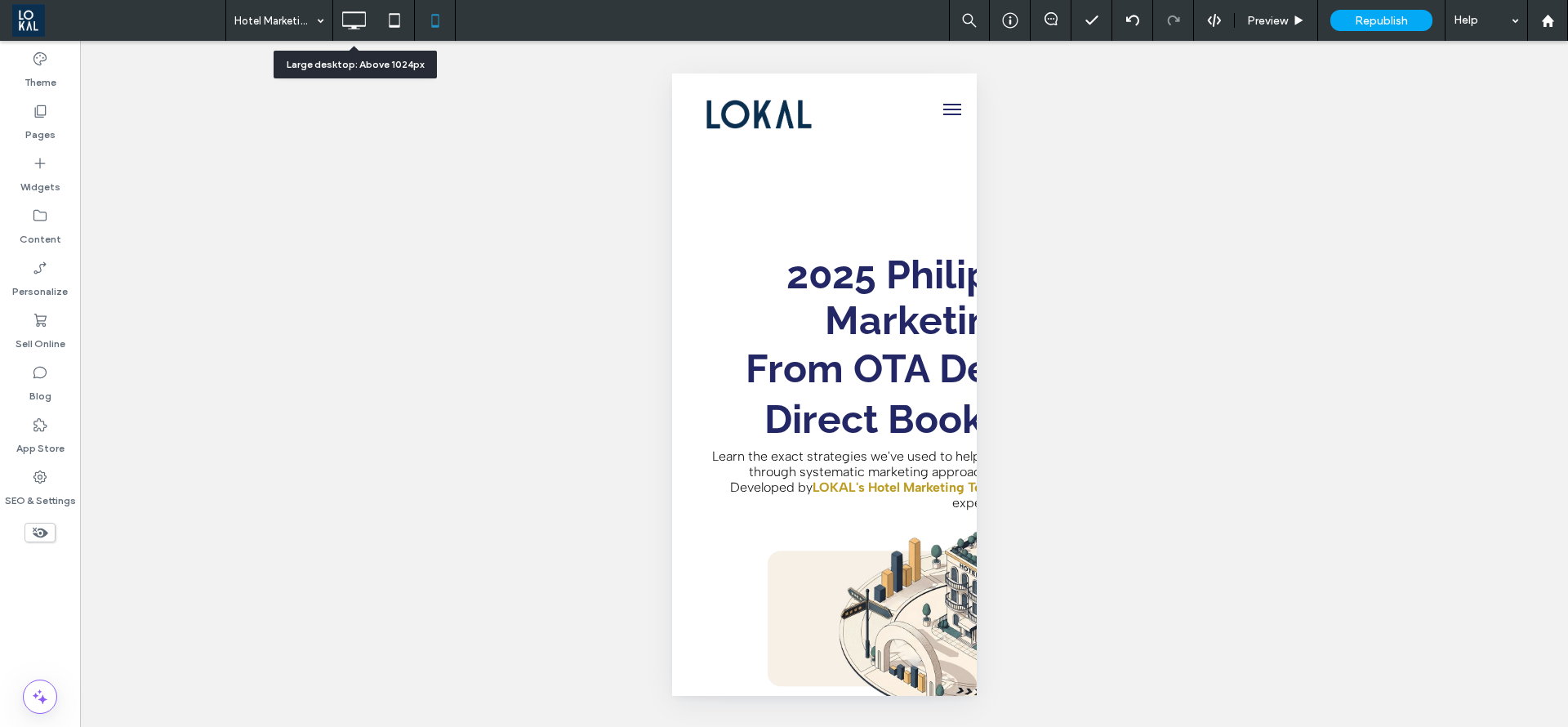
click at [372, 24] on div at bounding box center [353, 20] width 41 height 33
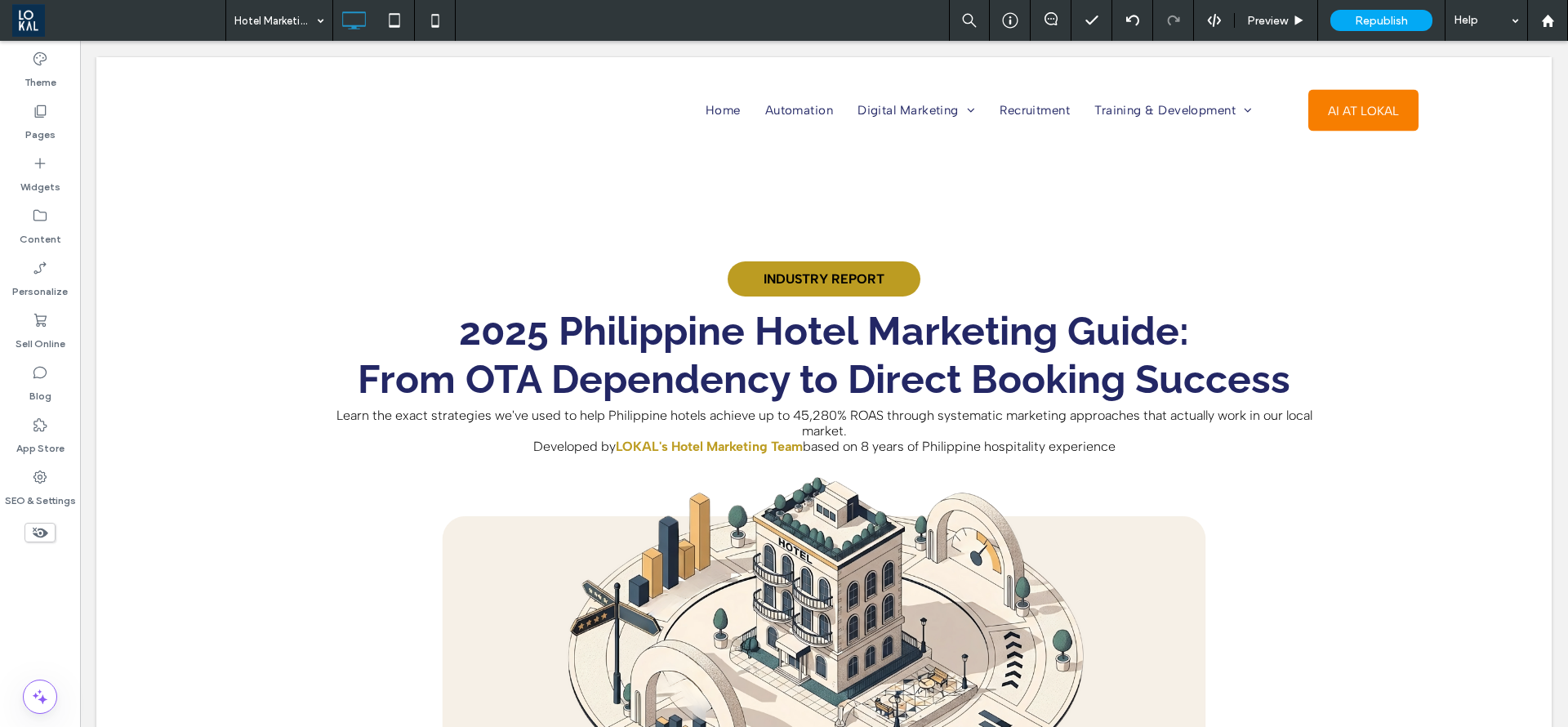
click at [0, 0] on div at bounding box center [0, 0] width 0 height 0
click at [436, 19] on icon at bounding box center [436, 20] width 33 height 33
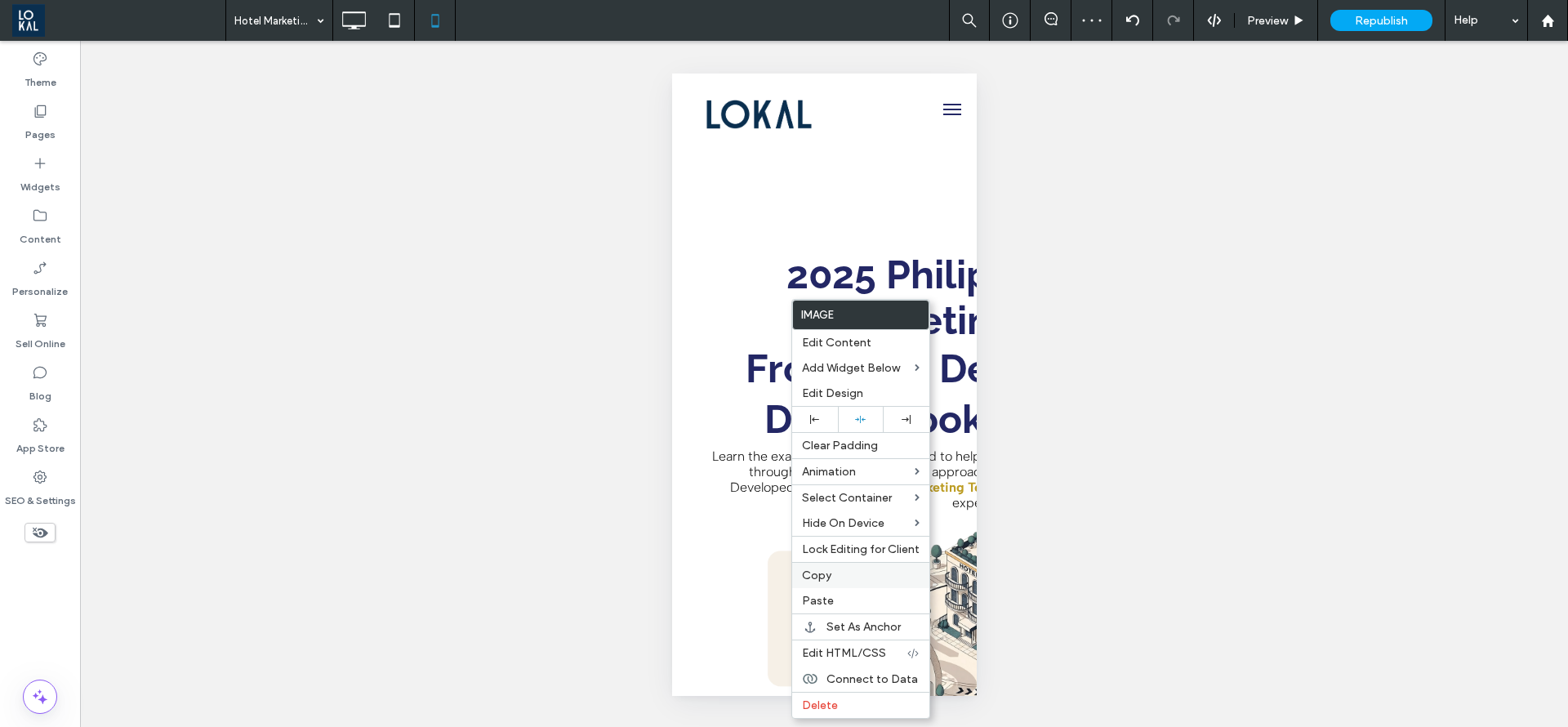
click at [814, 578] on span "Copy" at bounding box center [816, 575] width 29 height 14
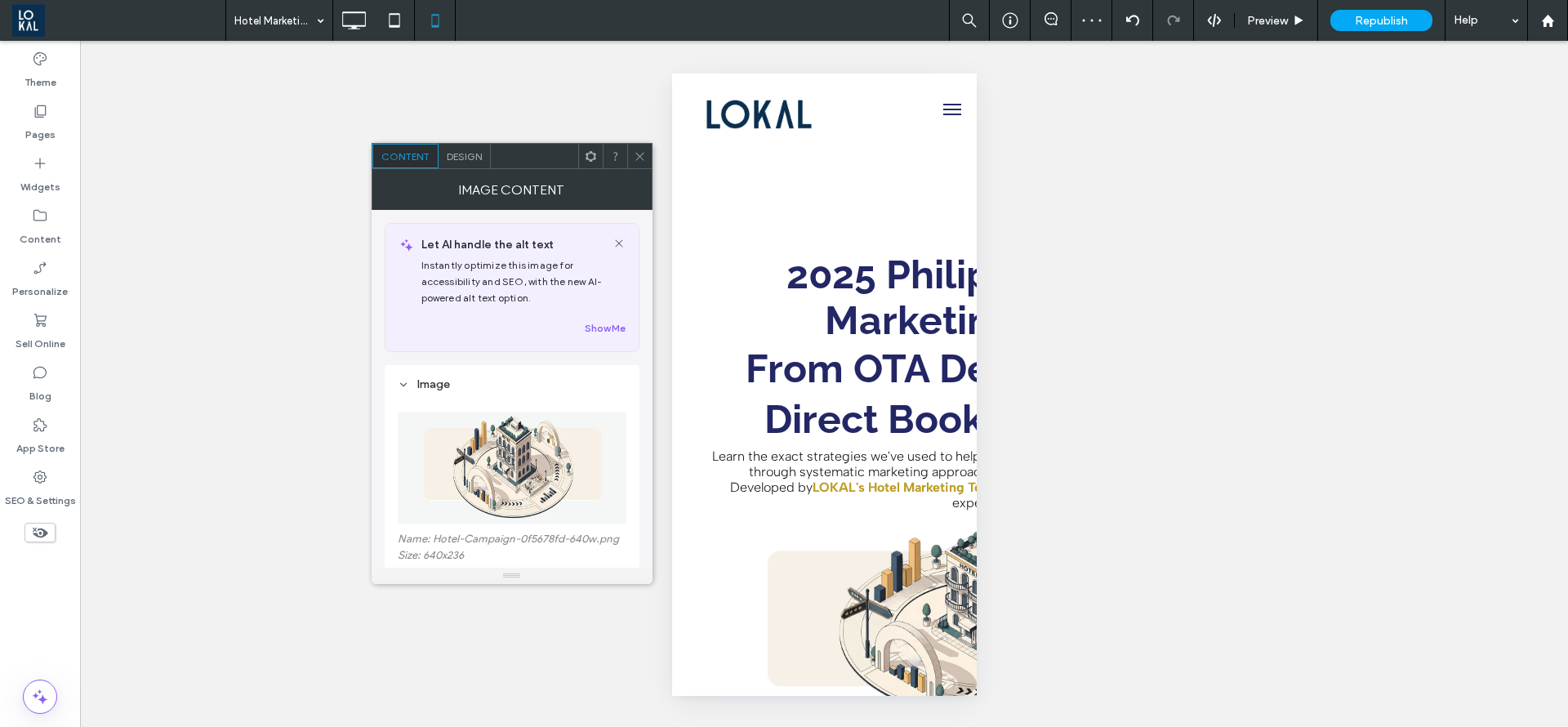
click at [640, 152] on icon at bounding box center [639, 156] width 12 height 12
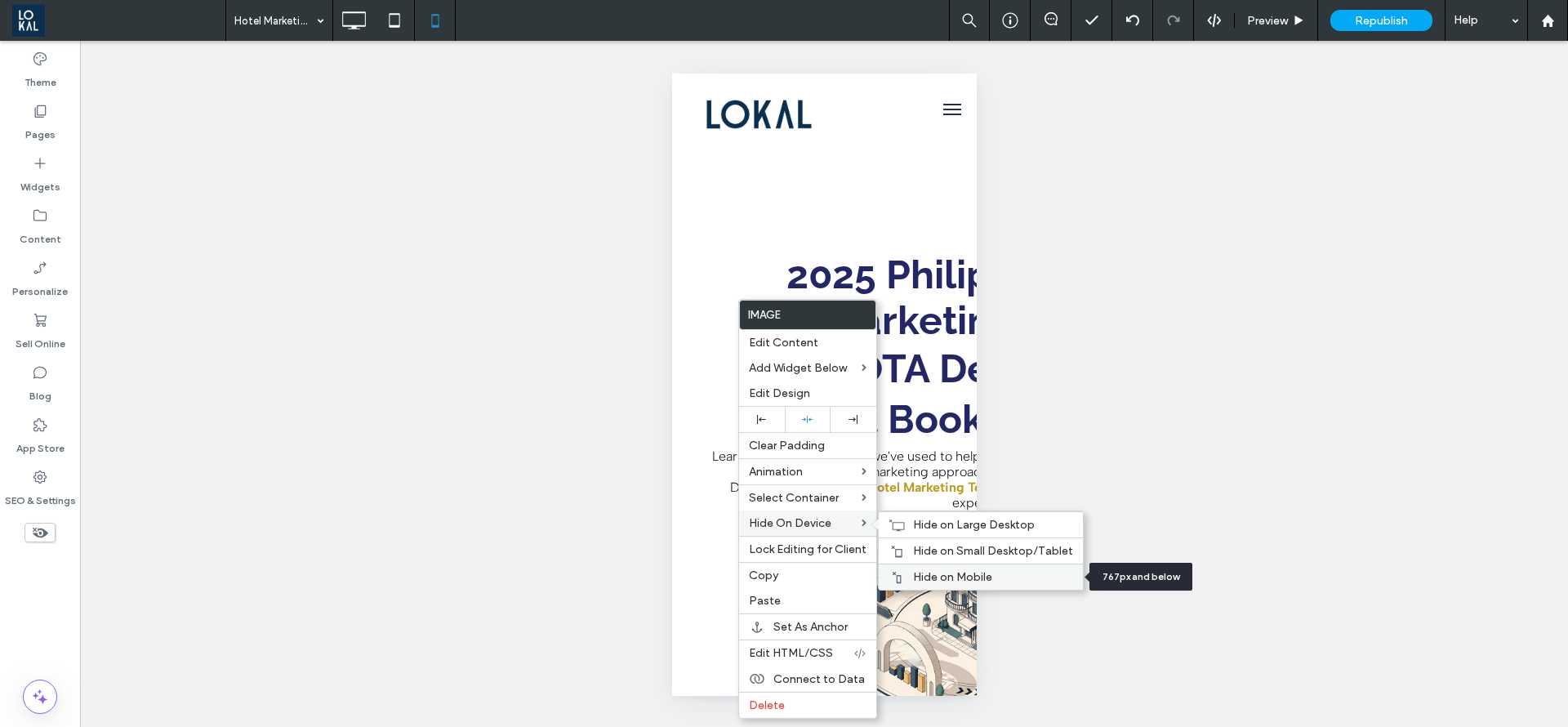
click at [923, 571] on span "Hide on Mobile" at bounding box center [953, 576] width 80 height 14
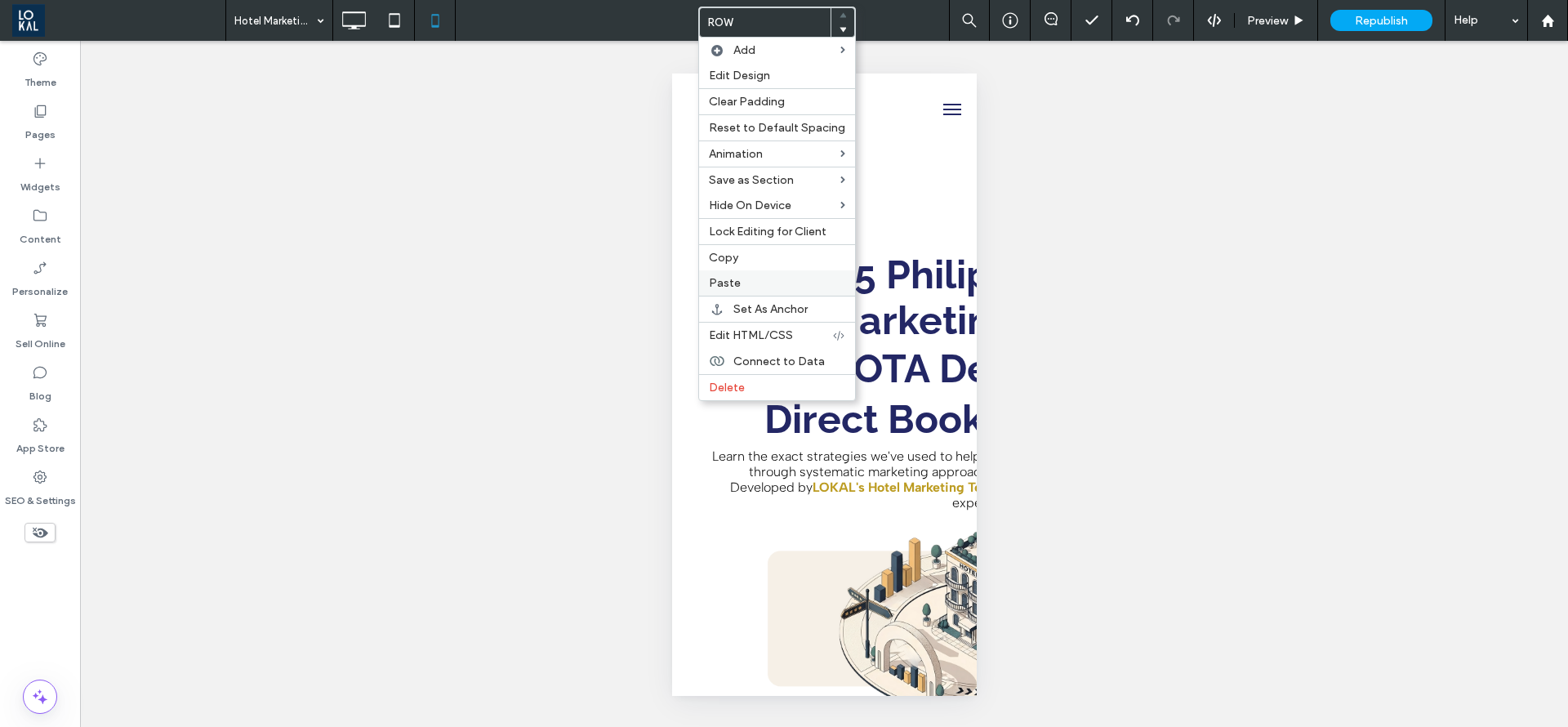
click at [744, 278] on label "Paste" at bounding box center [777, 283] width 136 height 14
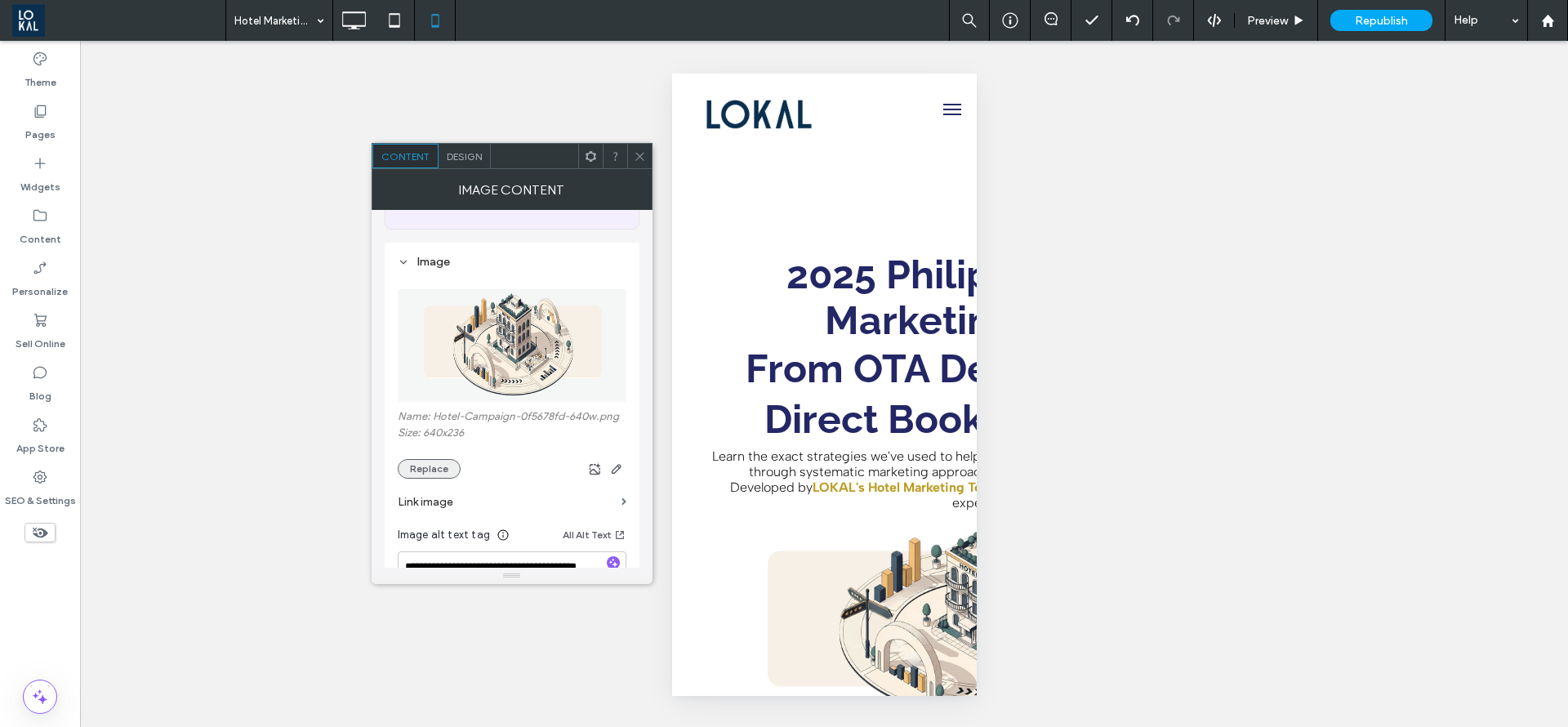
click at [432, 460] on button "Replace" at bounding box center [429, 469] width 62 height 20
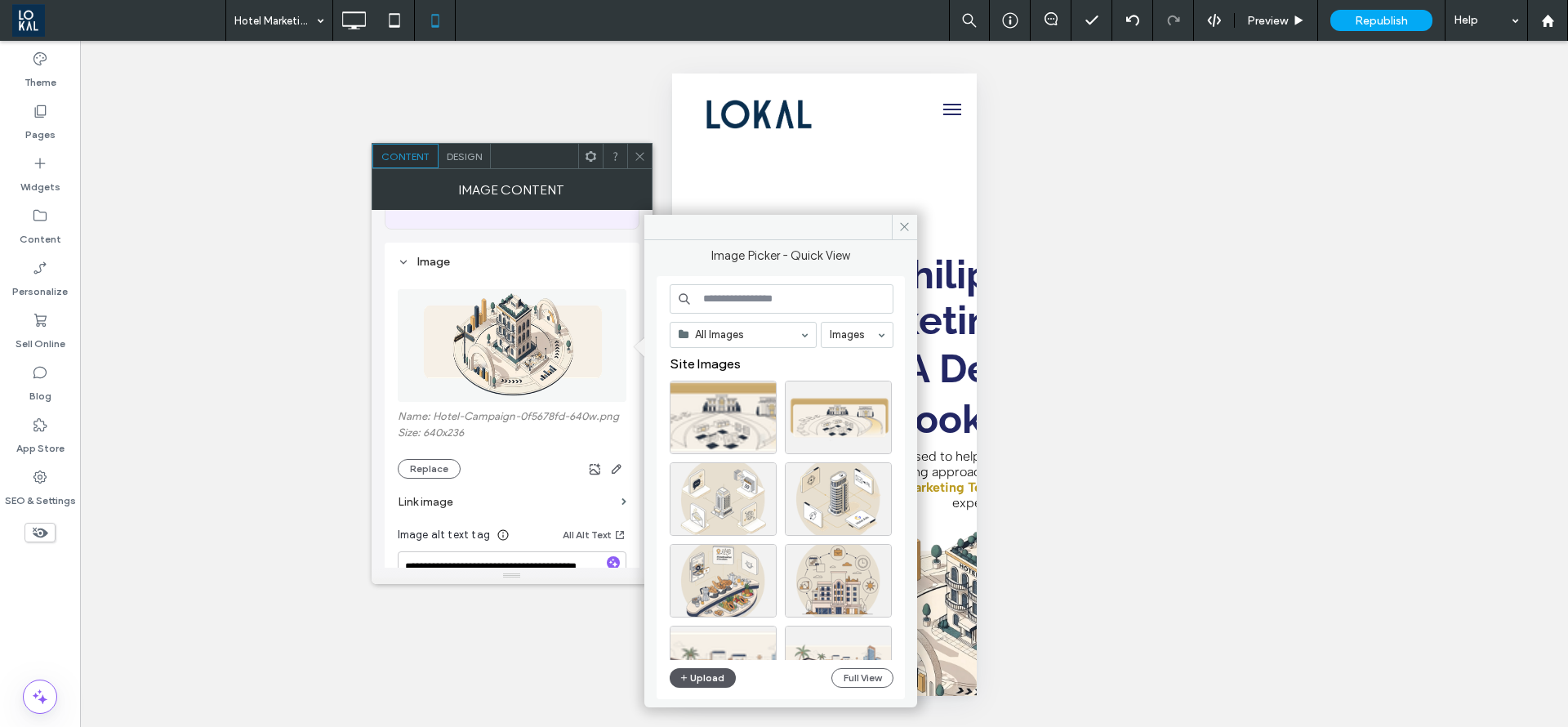
click at [704, 677] on button "Upload" at bounding box center [703, 678] width 67 height 20
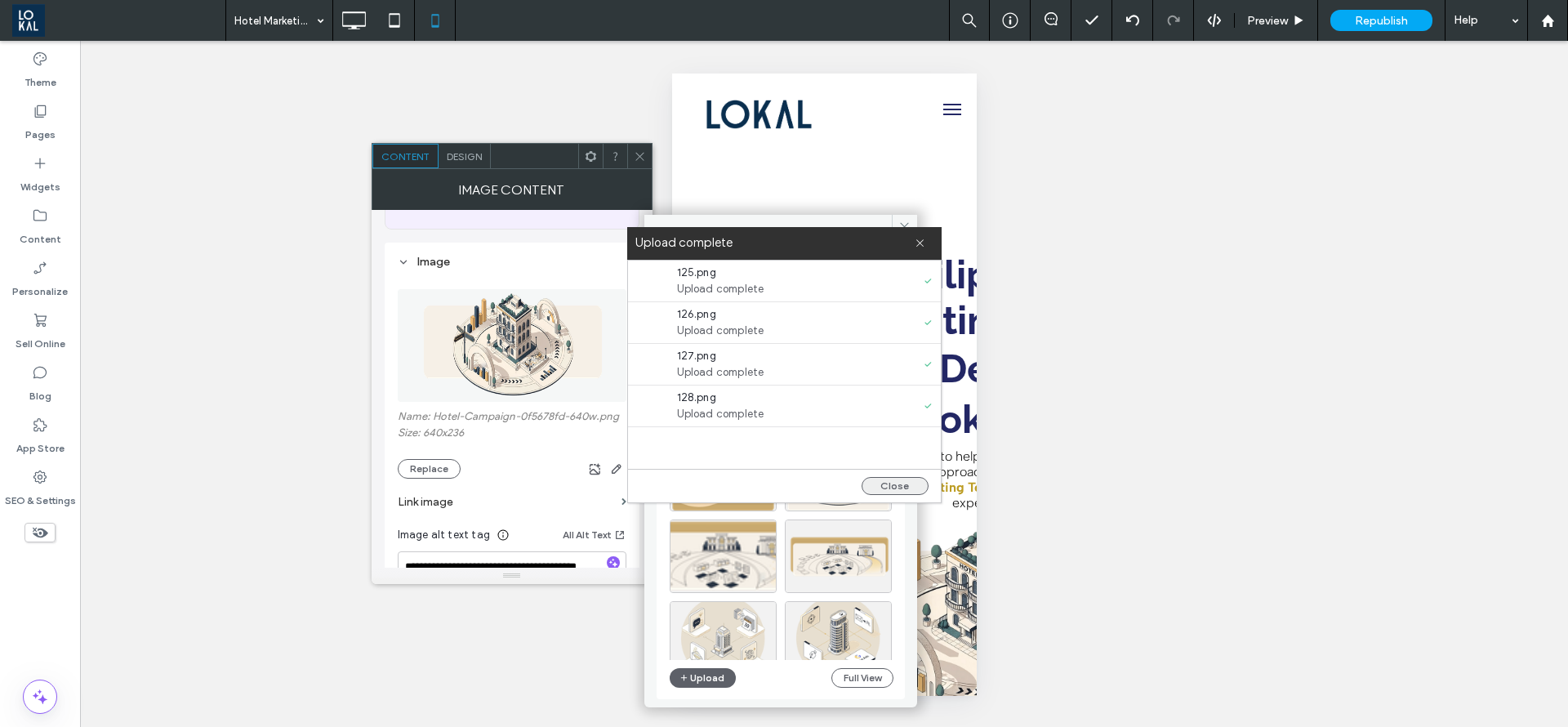
click at [909, 483] on button "Close" at bounding box center [895, 486] width 67 height 18
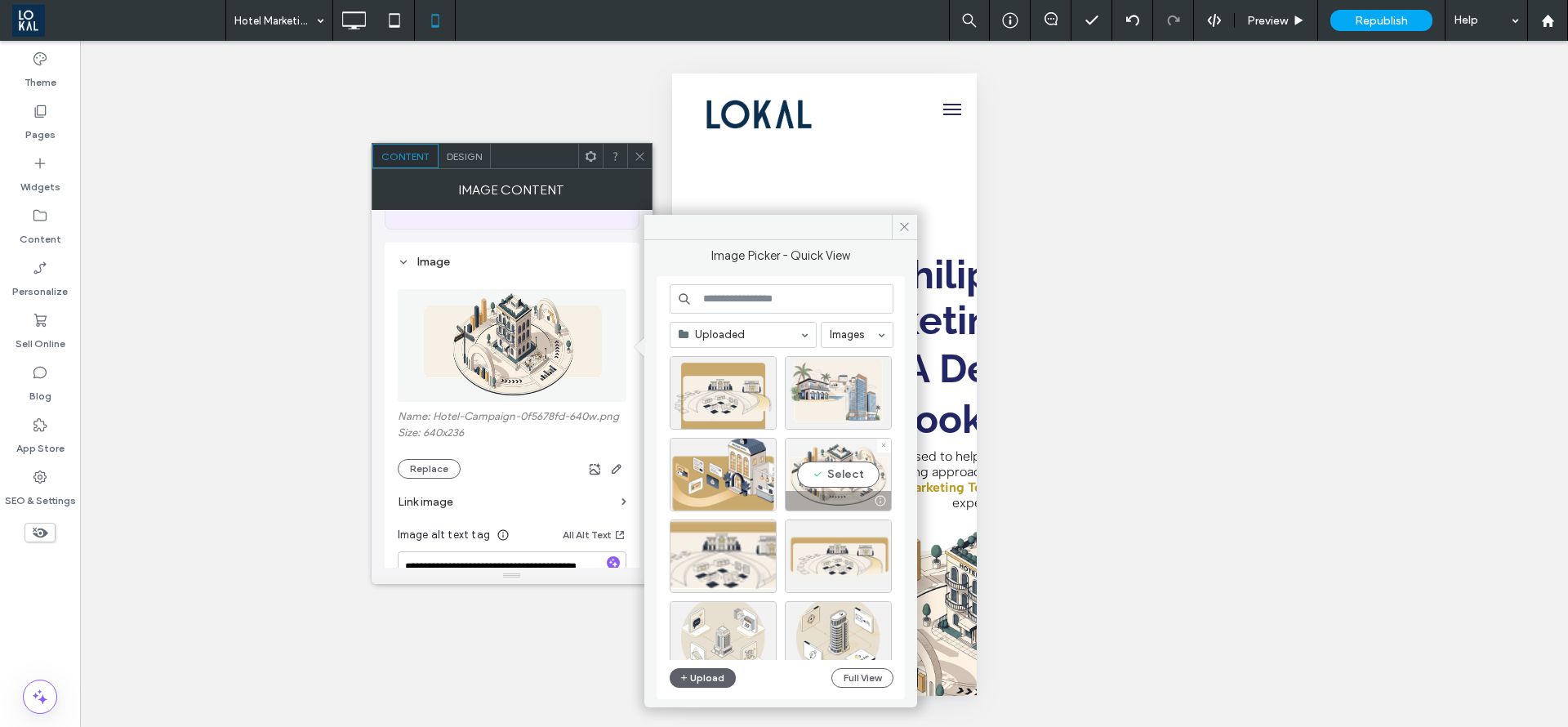
click at [812, 464] on div "Select" at bounding box center [838, 474] width 107 height 74
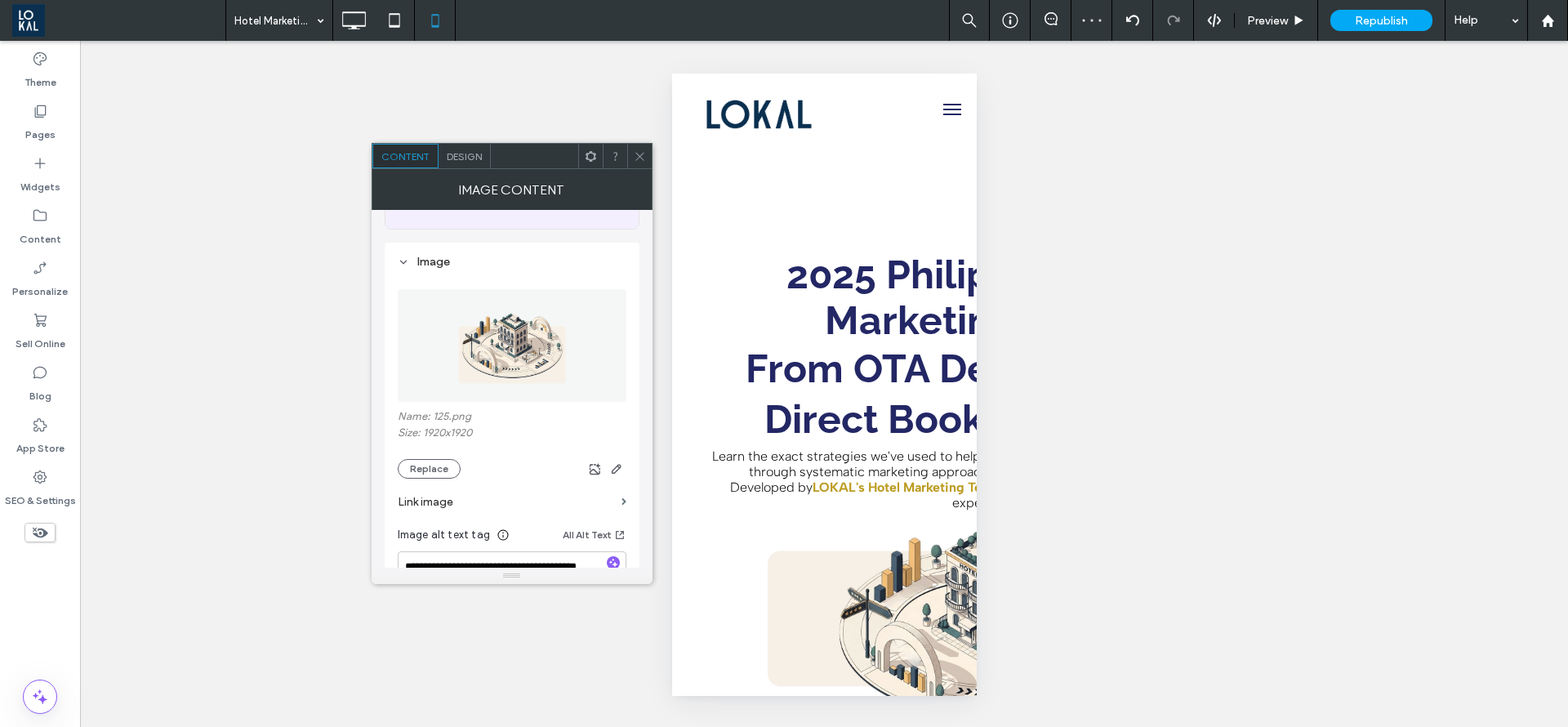
scroll to position [245, 0]
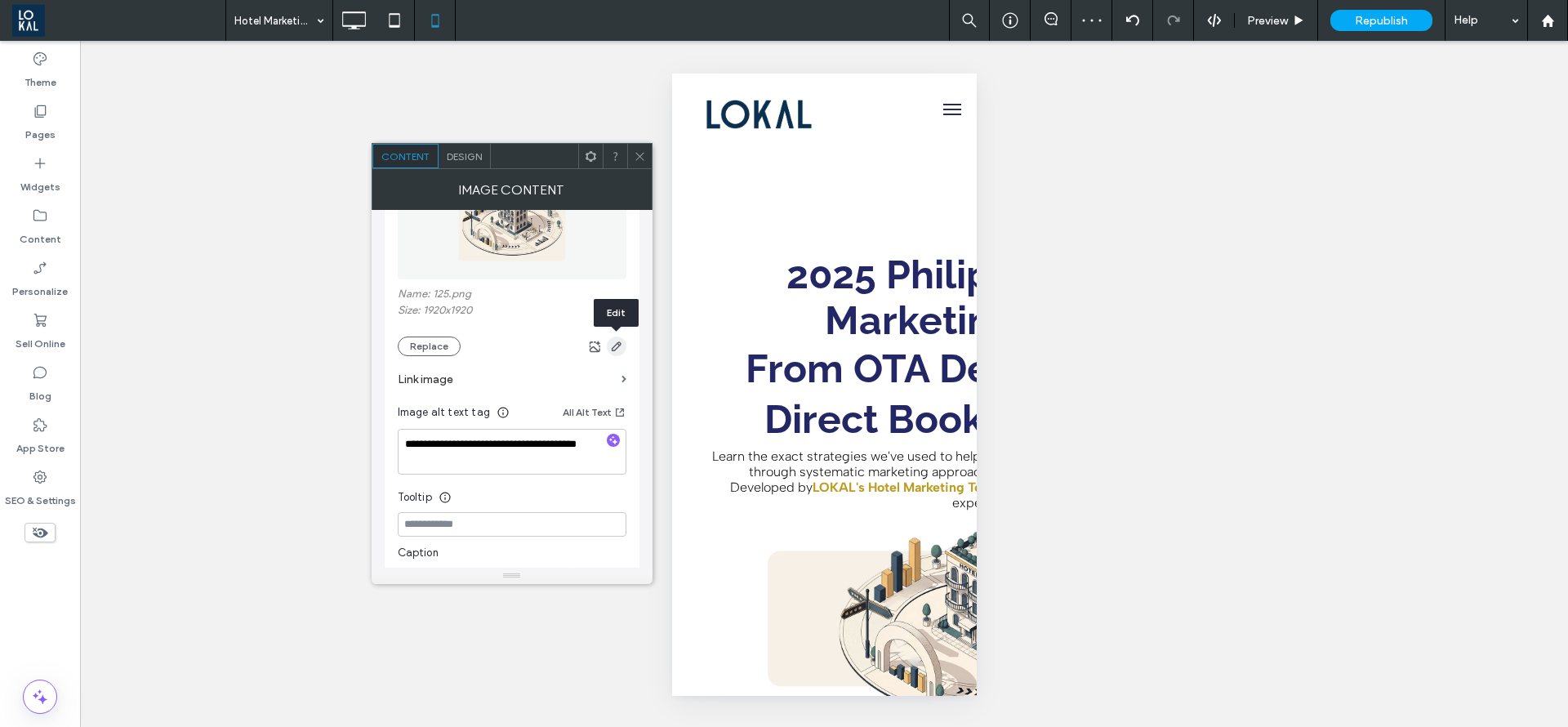
click at [618, 345] on use "button" at bounding box center [615, 346] width 9 height 9
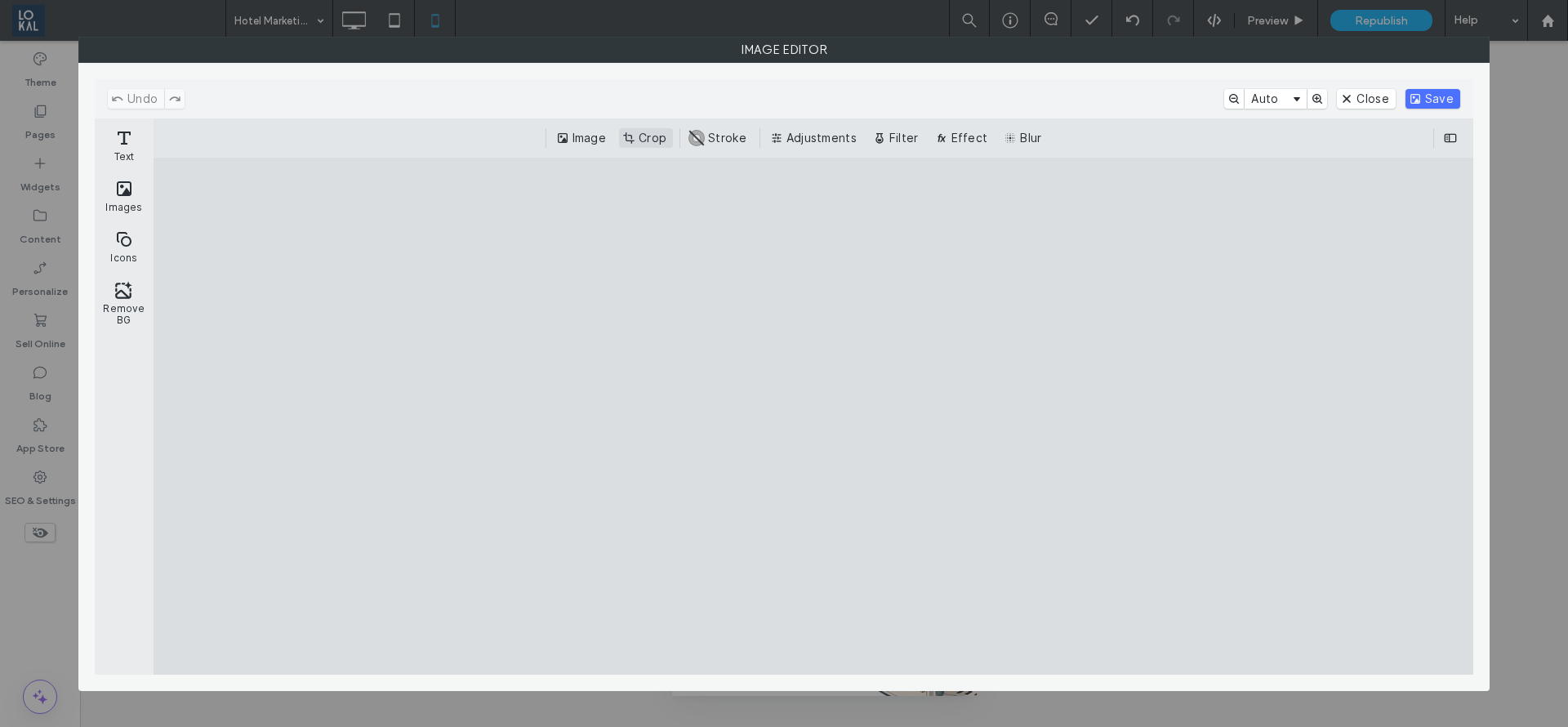
click at [645, 138] on button "Crop" at bounding box center [646, 137] width 54 height 20
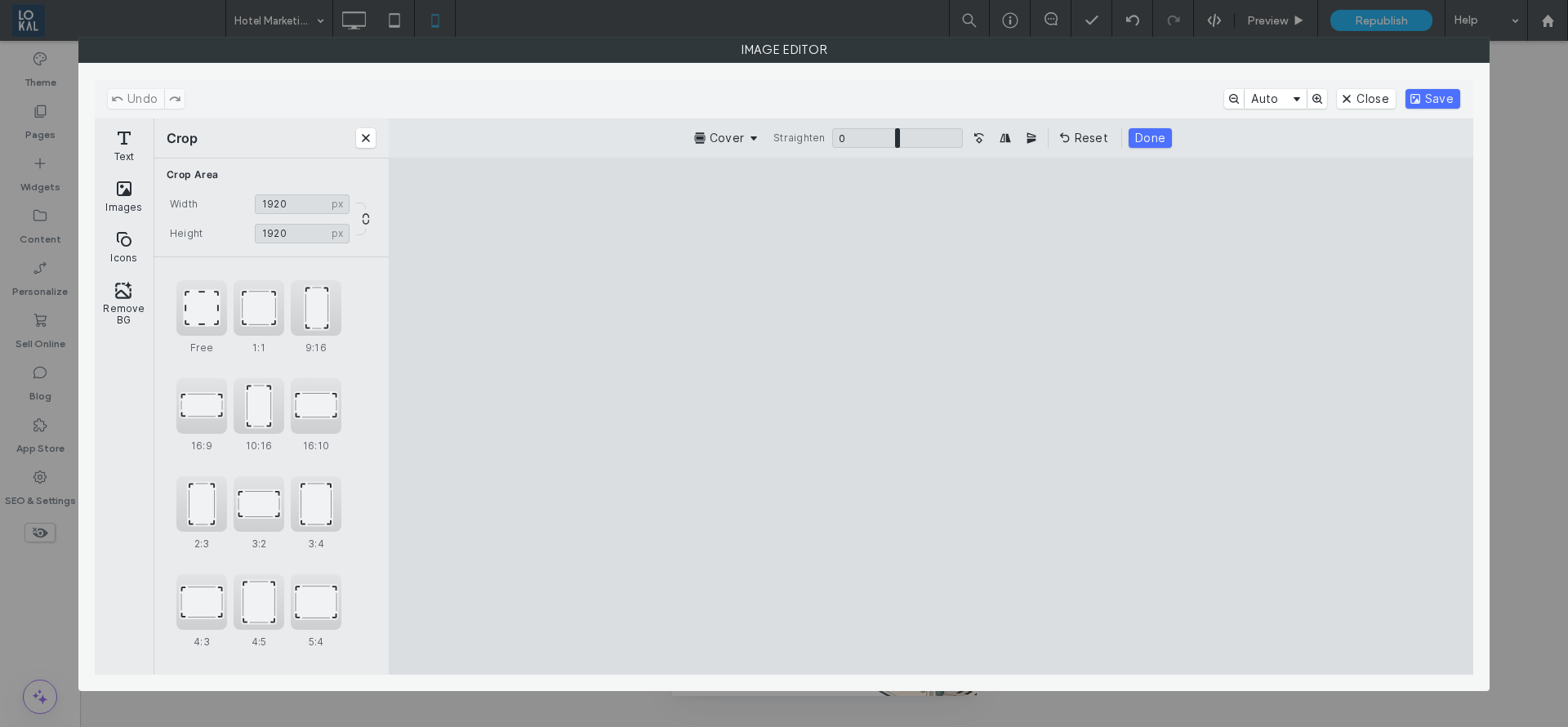
drag, startPoint x: 947, startPoint y: 211, endPoint x: 937, endPoint y: 264, distance: 53.9
click at [931, 416] on cesdk-canvas "Editor canvas" at bounding box center [931, 416] width 0 height 0
drag, startPoint x: 937, startPoint y: 264, endPoint x: 937, endPoint y: 310, distance: 46.0
click at [931, 416] on cesdk-canvas "Editor canvas" at bounding box center [931, 416] width 0 height 0
type input "****"
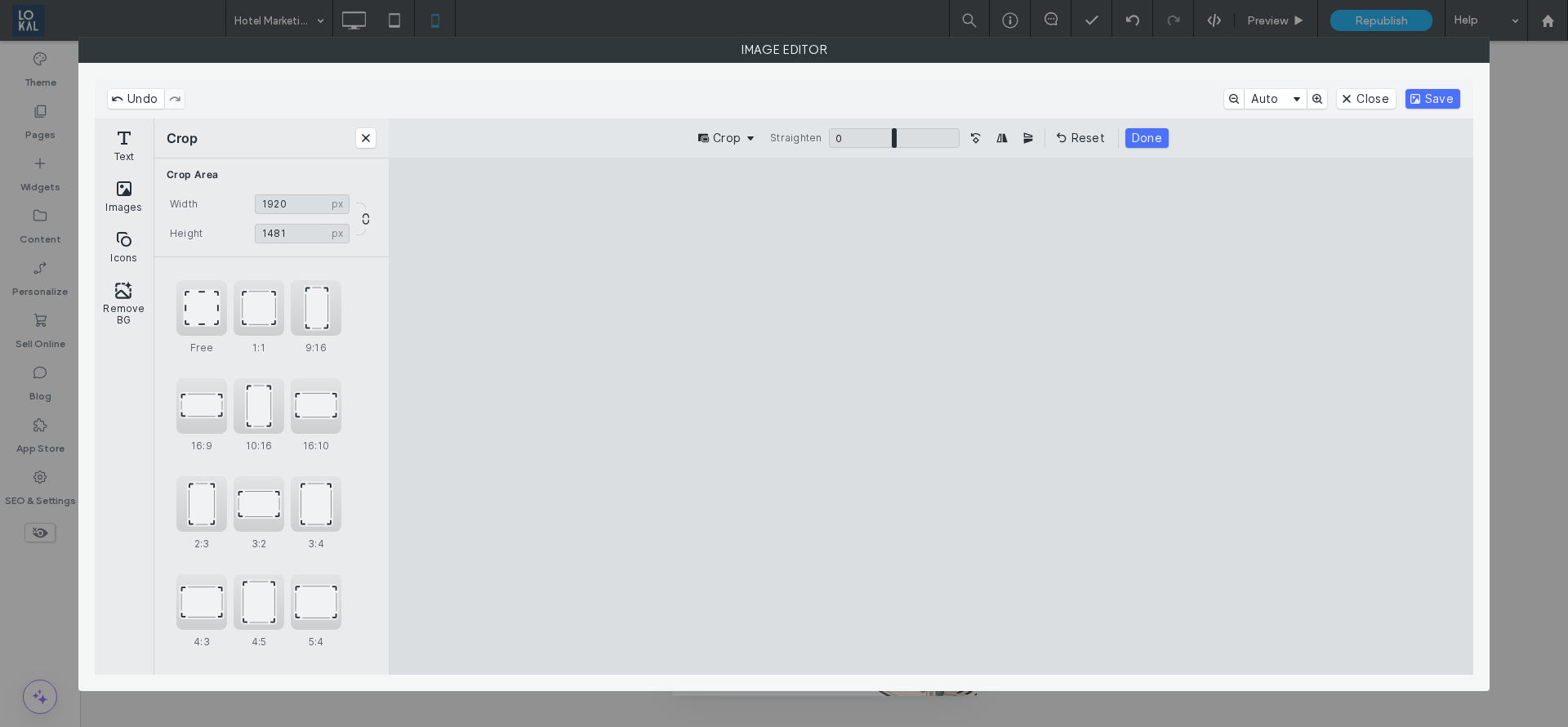
drag, startPoint x: 927, startPoint y: 228, endPoint x: 893, endPoint y: 297, distance: 76.9
click at [931, 416] on cesdk-canvas "Editor canvas" at bounding box center [931, 416] width 0 height 0
click at [1446, 93] on button "Save" at bounding box center [1434, 98] width 55 height 20
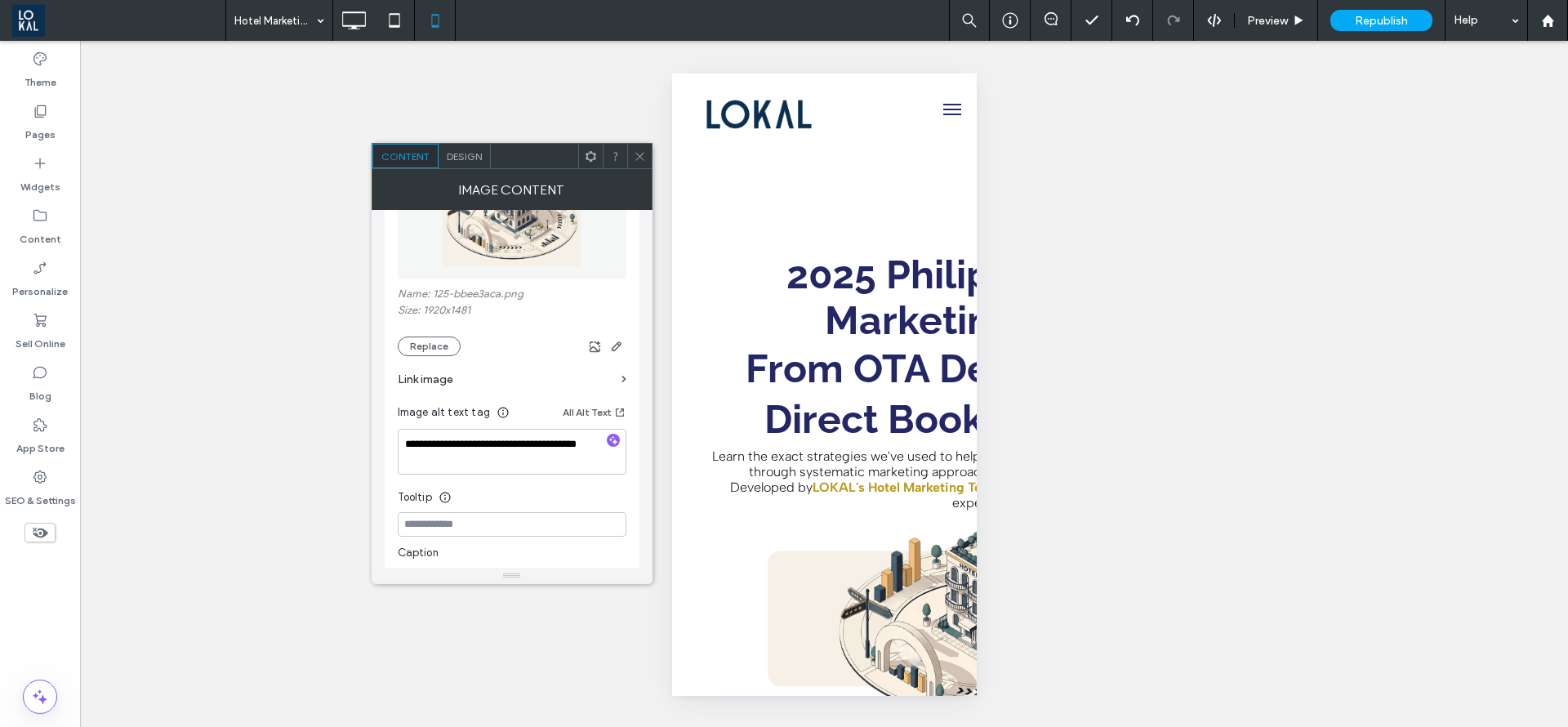
click at [633, 148] on span at bounding box center [639, 156] width 12 height 25
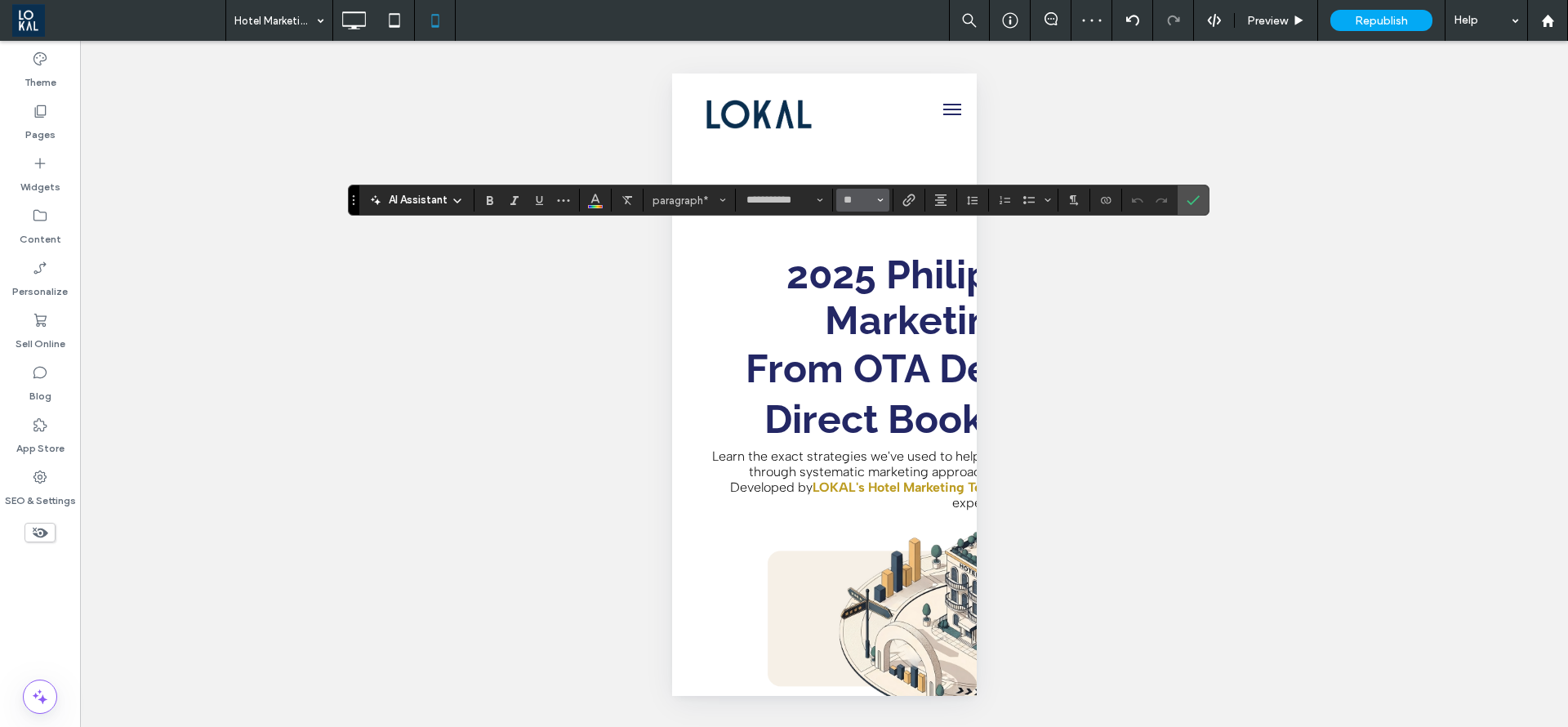
click at [882, 198] on icon "Size" at bounding box center [881, 200] width 7 height 7
click at [854, 217] on label "14" at bounding box center [862, 218] width 52 height 23
type input "**"
click at [853, 200] on input "**" at bounding box center [858, 200] width 32 height 13
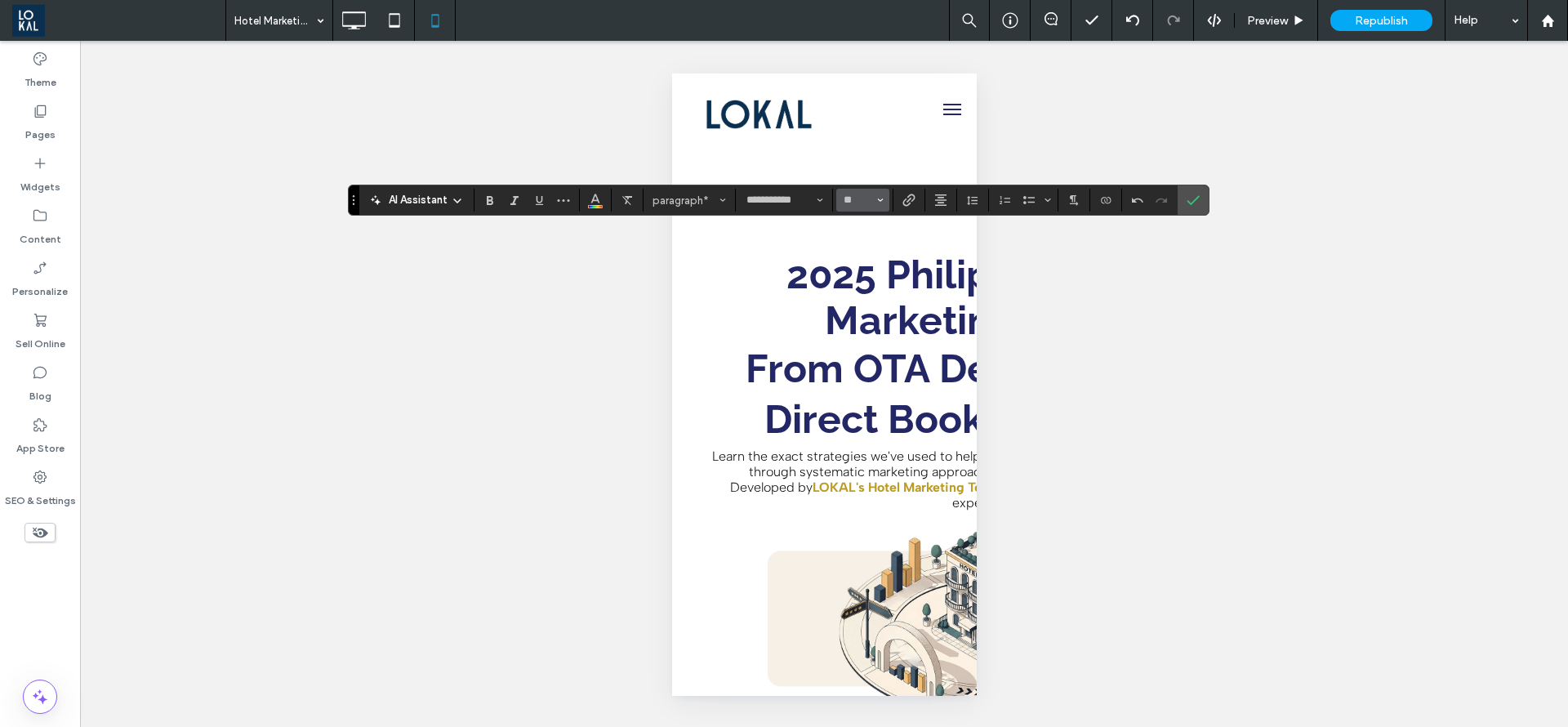
type input "**"
click at [1188, 195] on icon "Confirm" at bounding box center [1194, 200] width 13 height 13
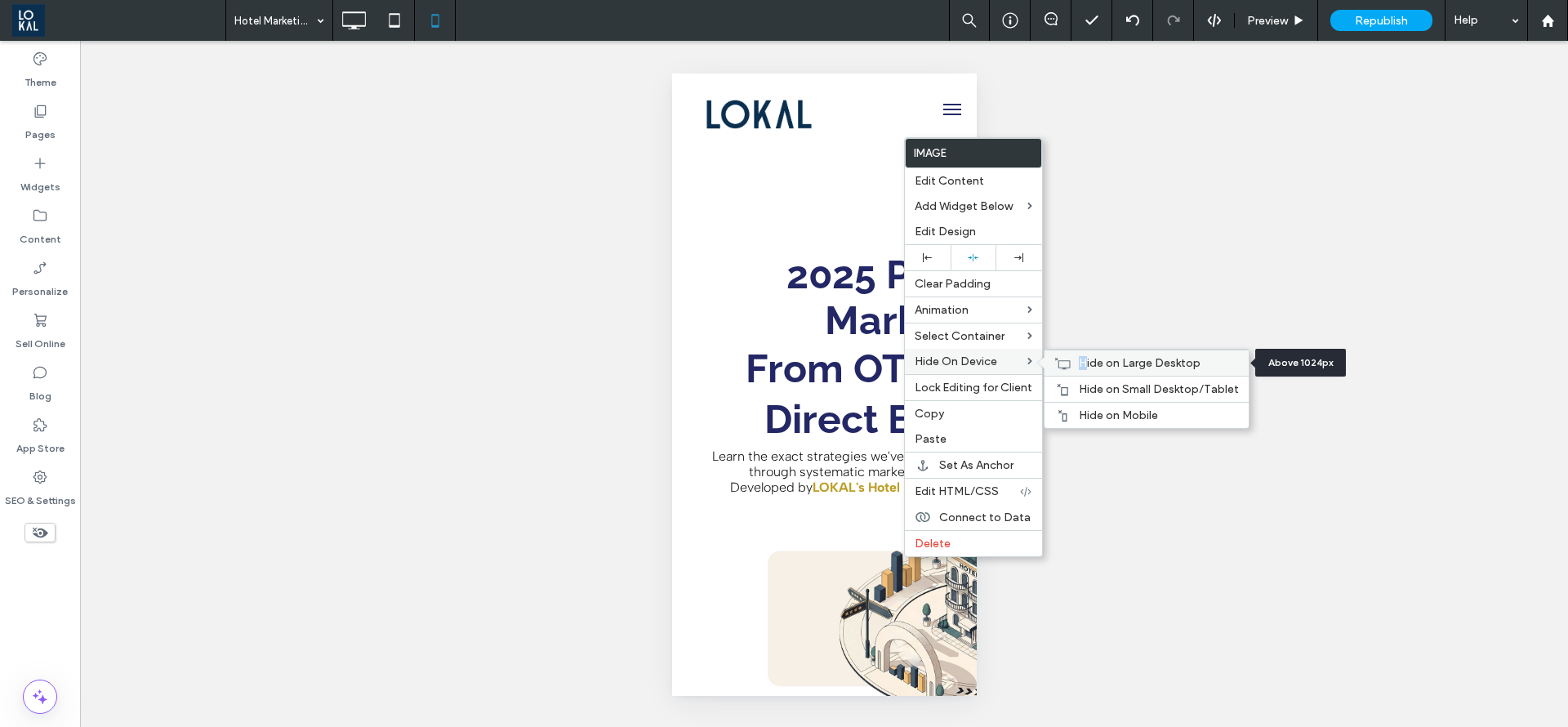
click at [1083, 359] on span "Hide on Large Desktop" at bounding box center [1140, 363] width 122 height 14
click at [1091, 390] on span "Hide on Small Desktop/Tablet" at bounding box center [1159, 389] width 160 height 14
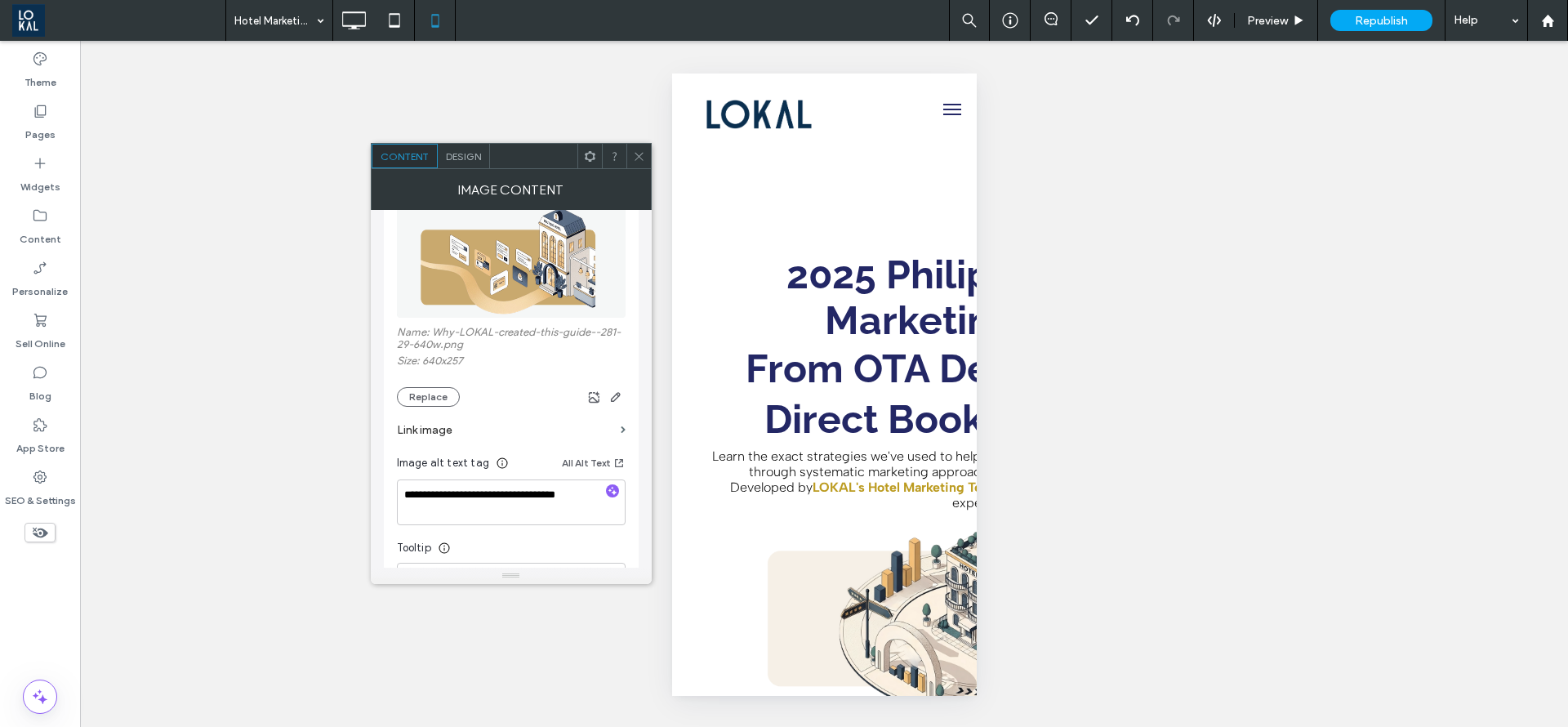
scroll to position [245, 0]
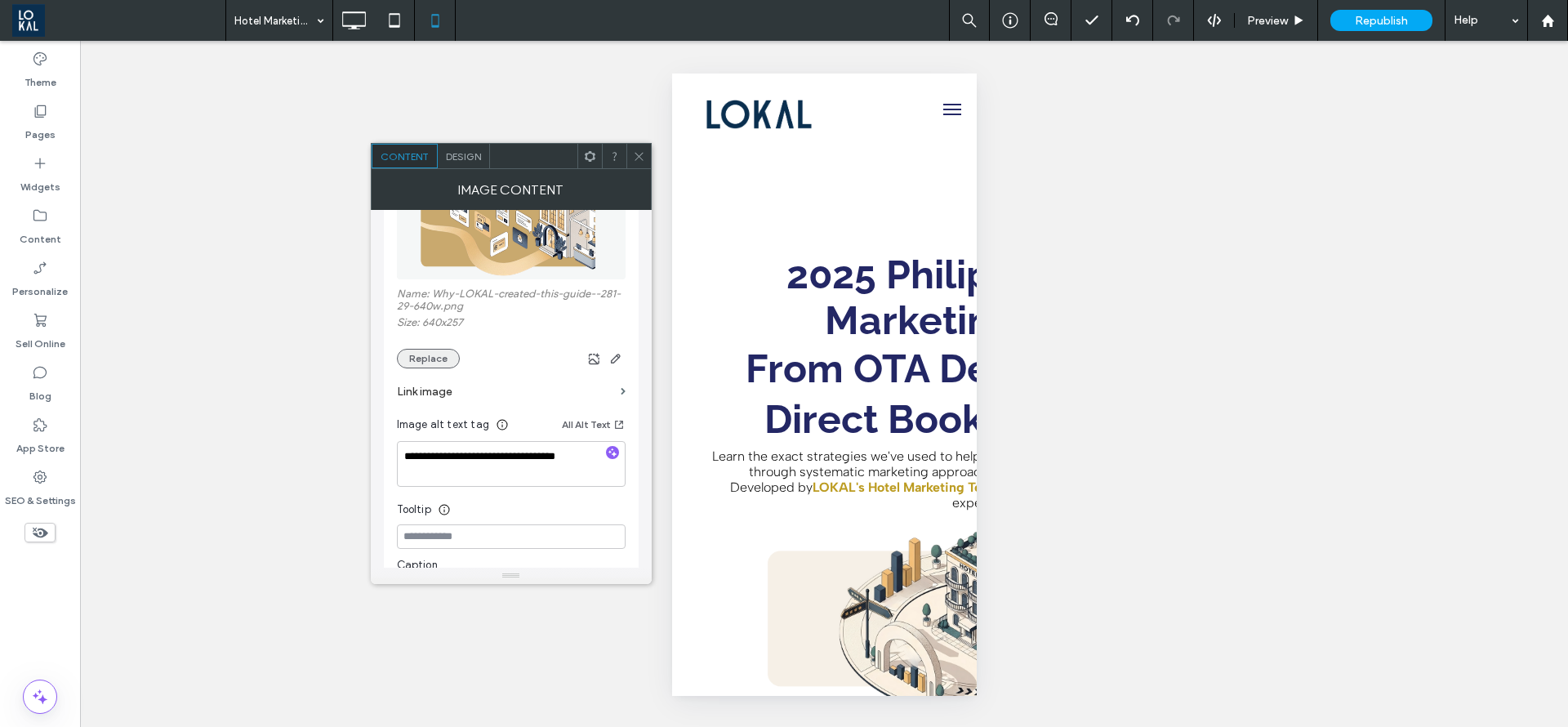
click at [420, 353] on button "Replace" at bounding box center [428, 358] width 62 height 20
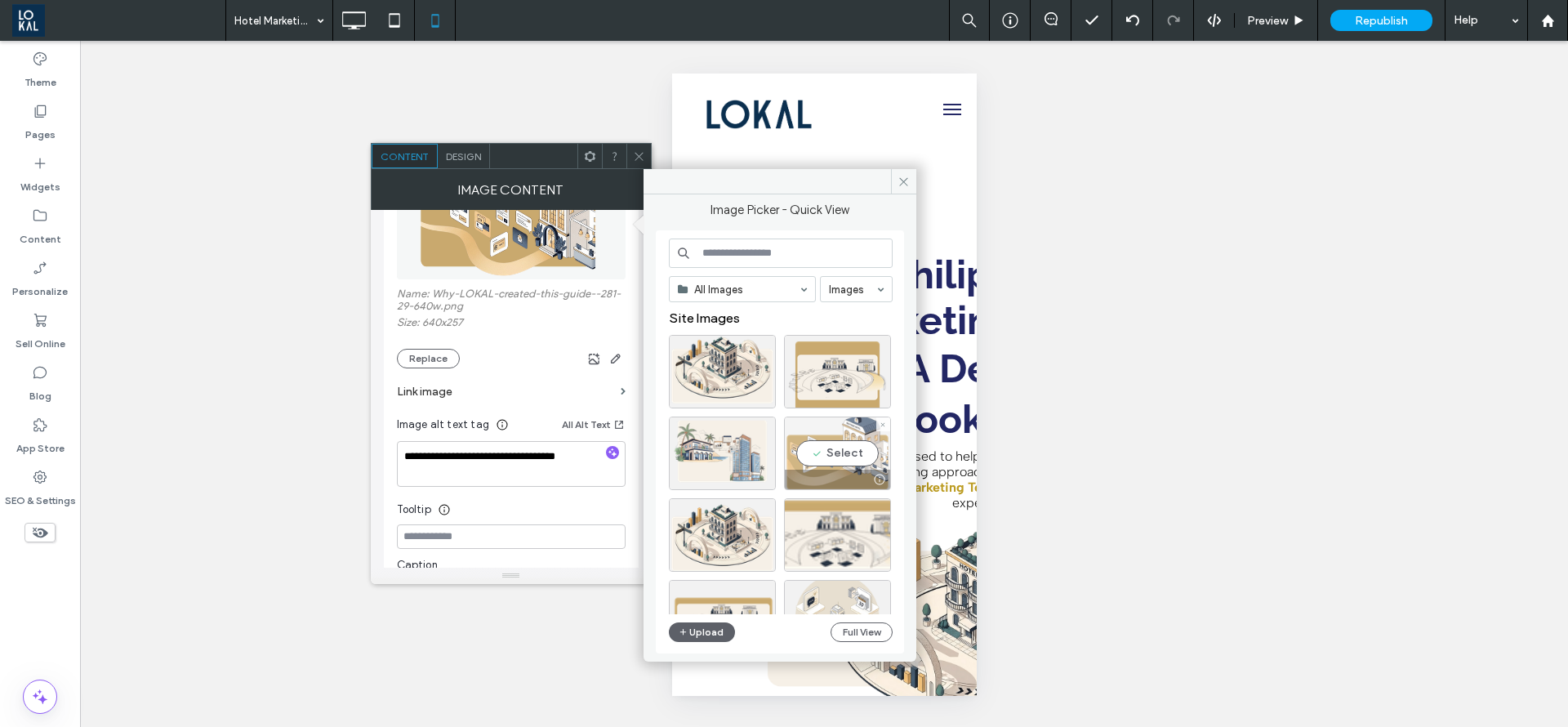
click at [833, 449] on div "Select" at bounding box center [837, 453] width 107 height 74
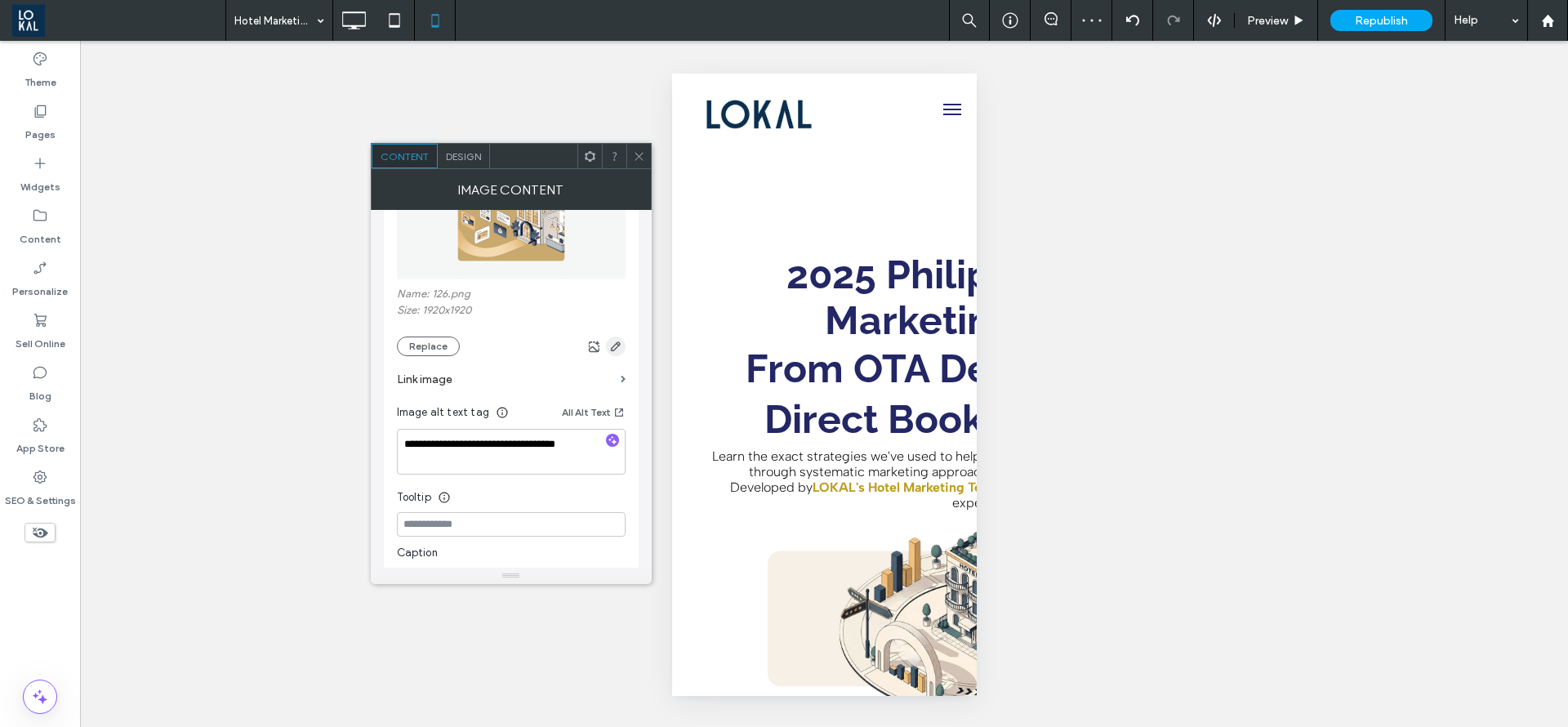
click at [610, 336] on span "button" at bounding box center [615, 346] width 20 height 20
click at [621, 346] on icon "button" at bounding box center [616, 346] width 13 height 13
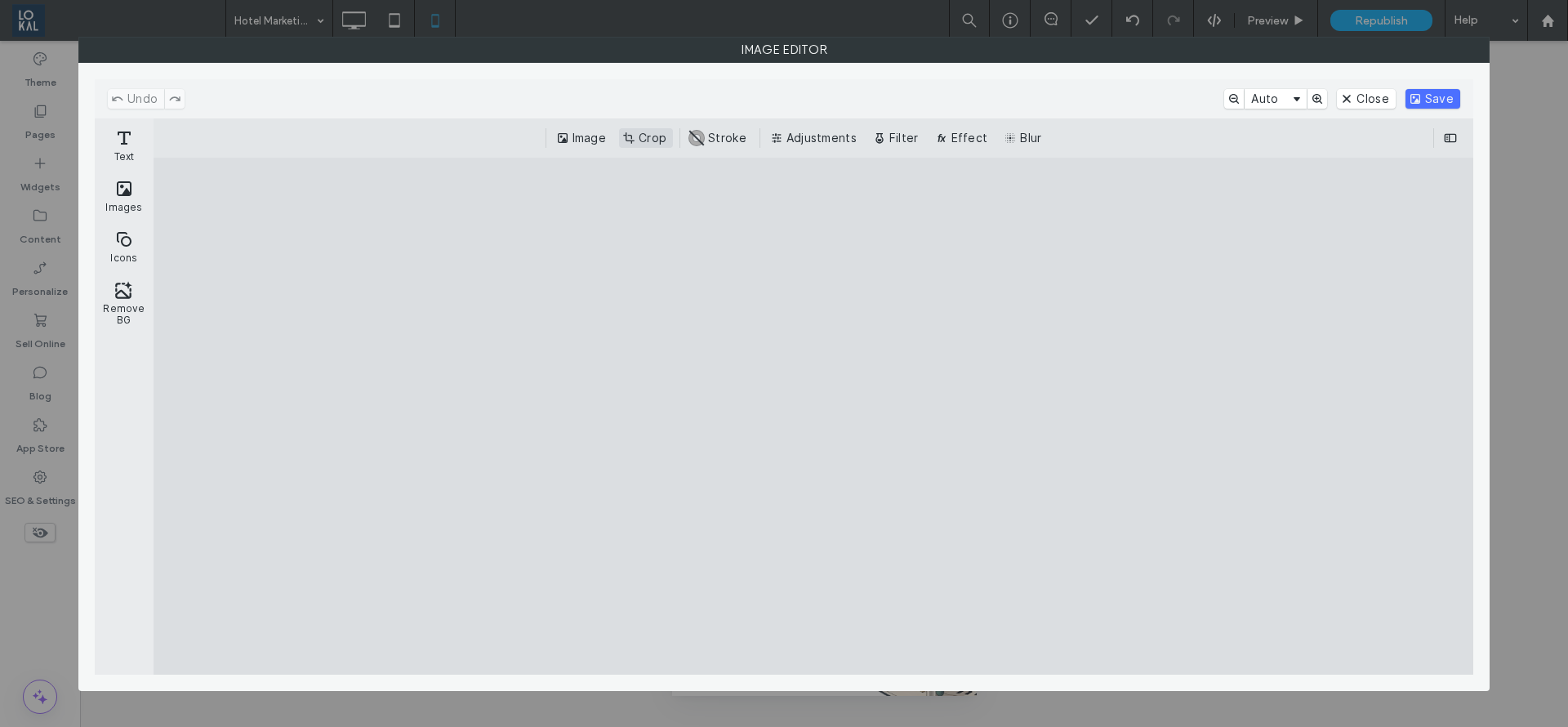
click at [649, 134] on button "Crop" at bounding box center [646, 137] width 54 height 20
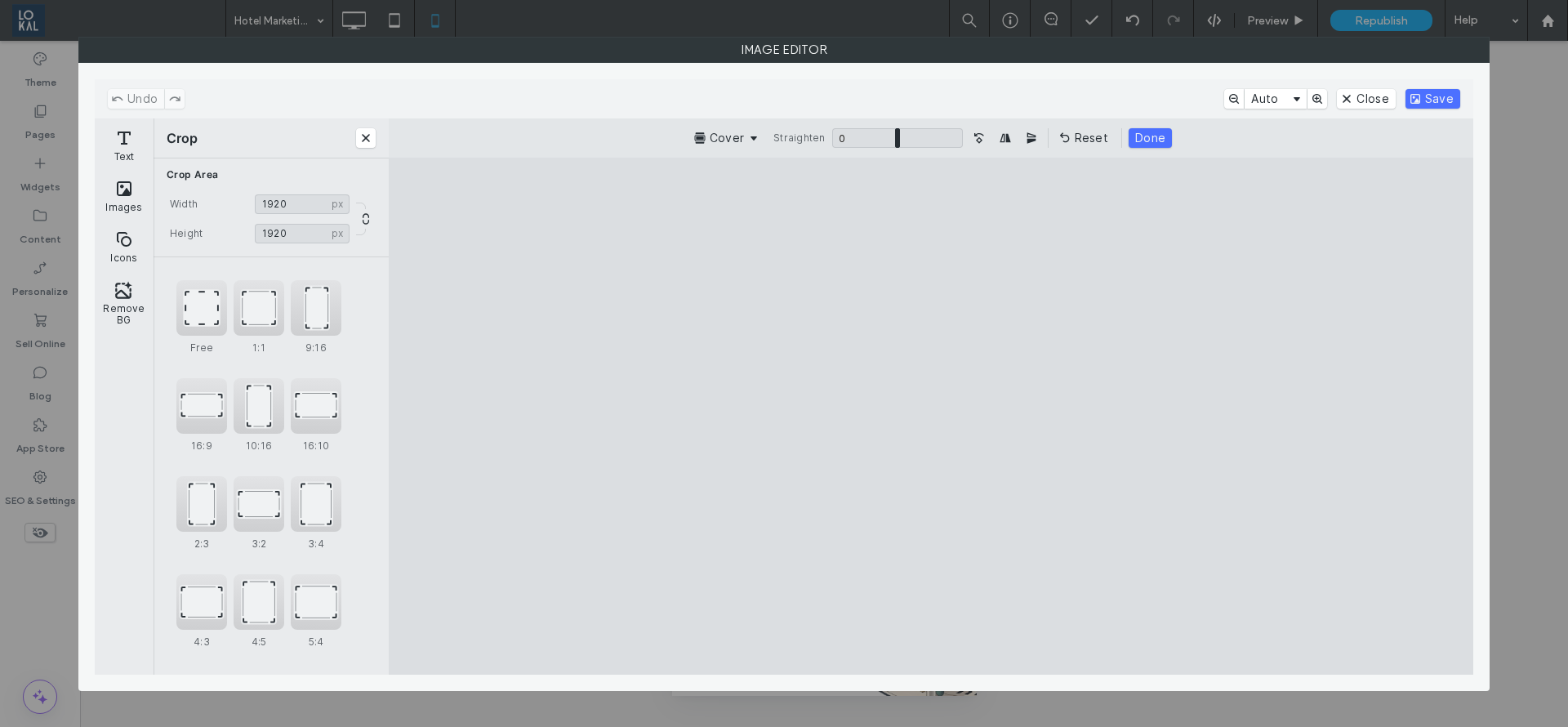
click at [931, 416] on cesdk-canvas "Editor canvas" at bounding box center [931, 416] width 0 height 0
drag, startPoint x: 929, startPoint y: 206, endPoint x: 922, endPoint y: 238, distance: 32.8
click at [931, 416] on cesdk-canvas "Editor canvas" at bounding box center [931, 416] width 0 height 0
type input "****"
drag, startPoint x: 930, startPoint y: 640, endPoint x: 925, endPoint y: 576, distance: 64.2
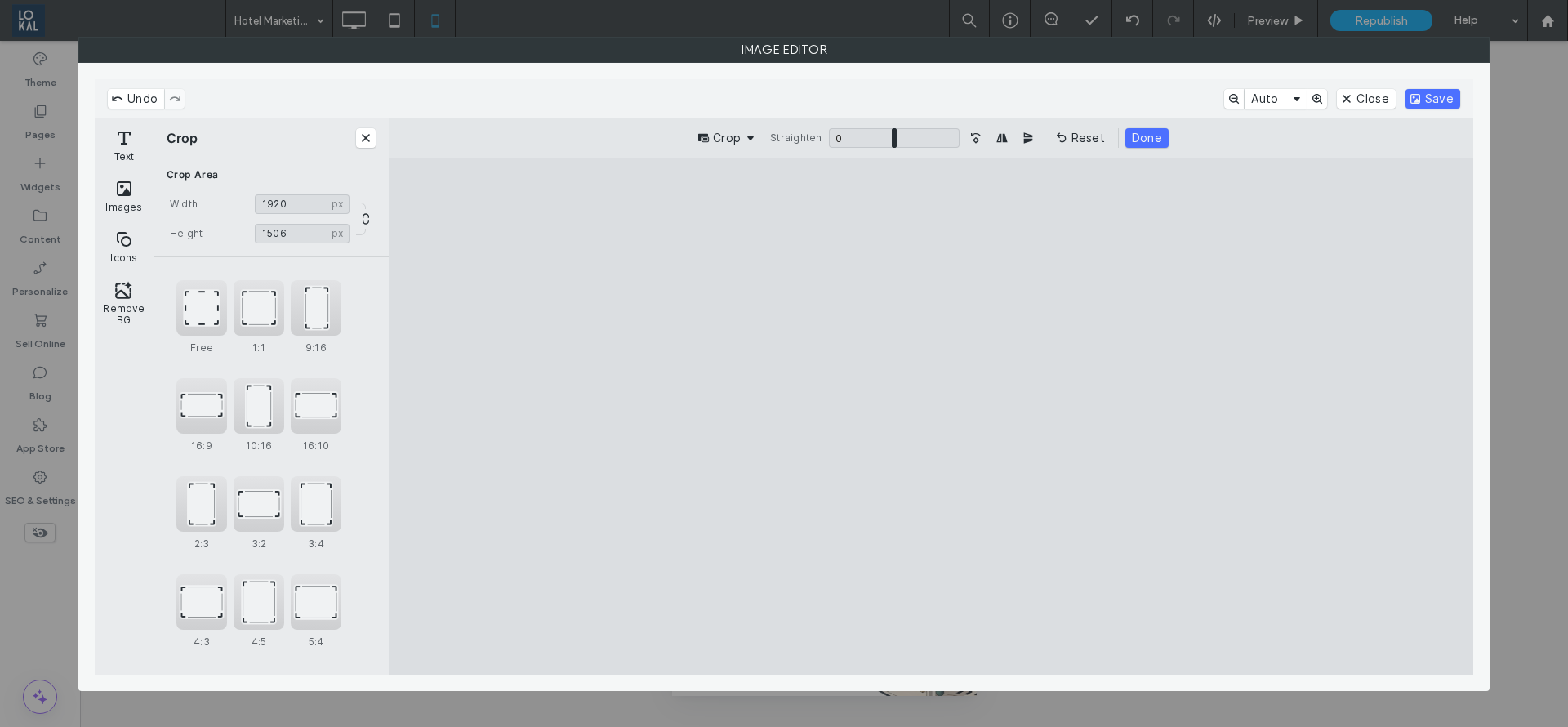
click at [931, 416] on cesdk-canvas "Editor canvas" at bounding box center [931, 416] width 0 height 0
click at [1433, 93] on button "Save" at bounding box center [1434, 98] width 55 height 20
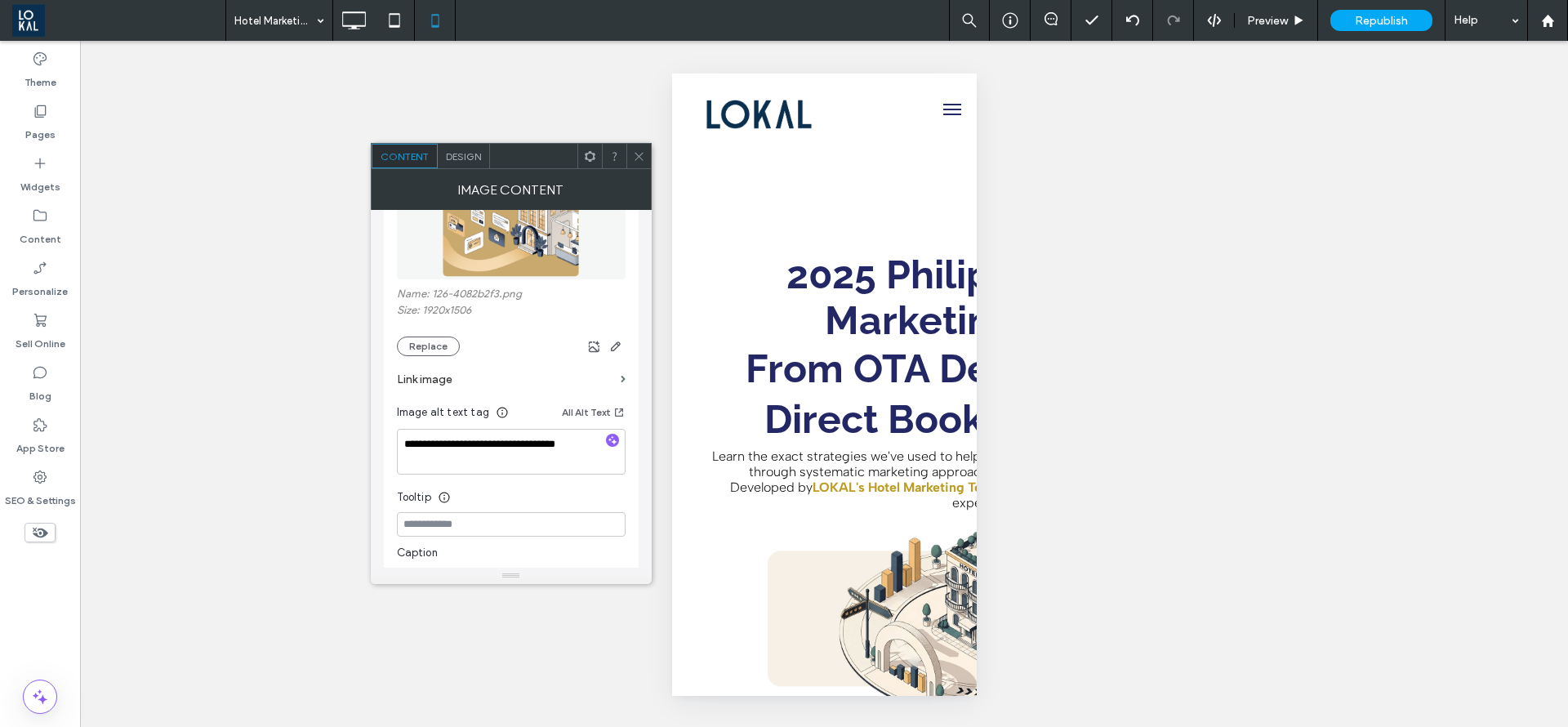
click at [637, 169] on div "Image Content" at bounding box center [511, 189] width 281 height 41
click at [631, 152] on div at bounding box center [639, 156] width 25 height 25
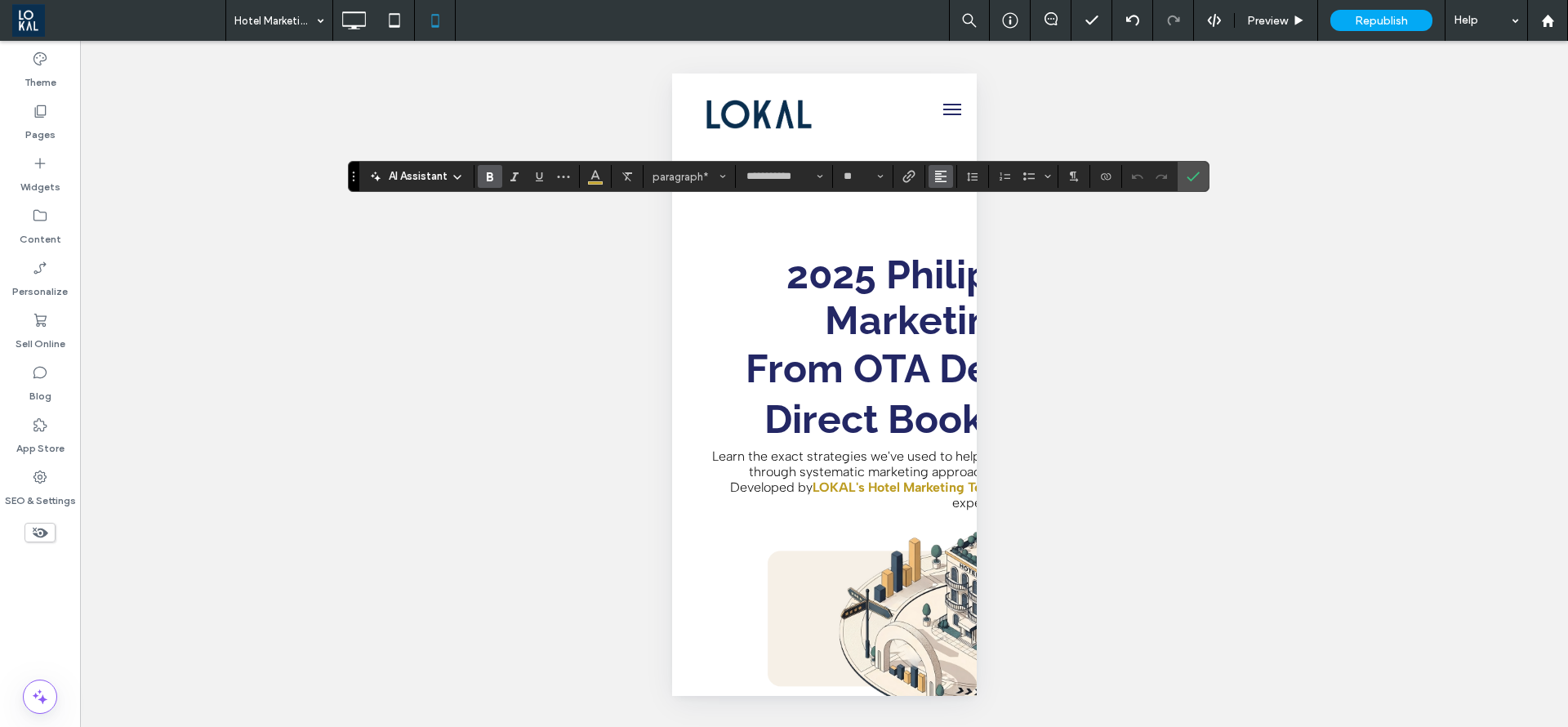
click at [937, 180] on icon "Alignment" at bounding box center [941, 176] width 13 height 13
click at [933, 229] on label "ui.textEditor.alignment.center" at bounding box center [957, 226] width 57 height 24
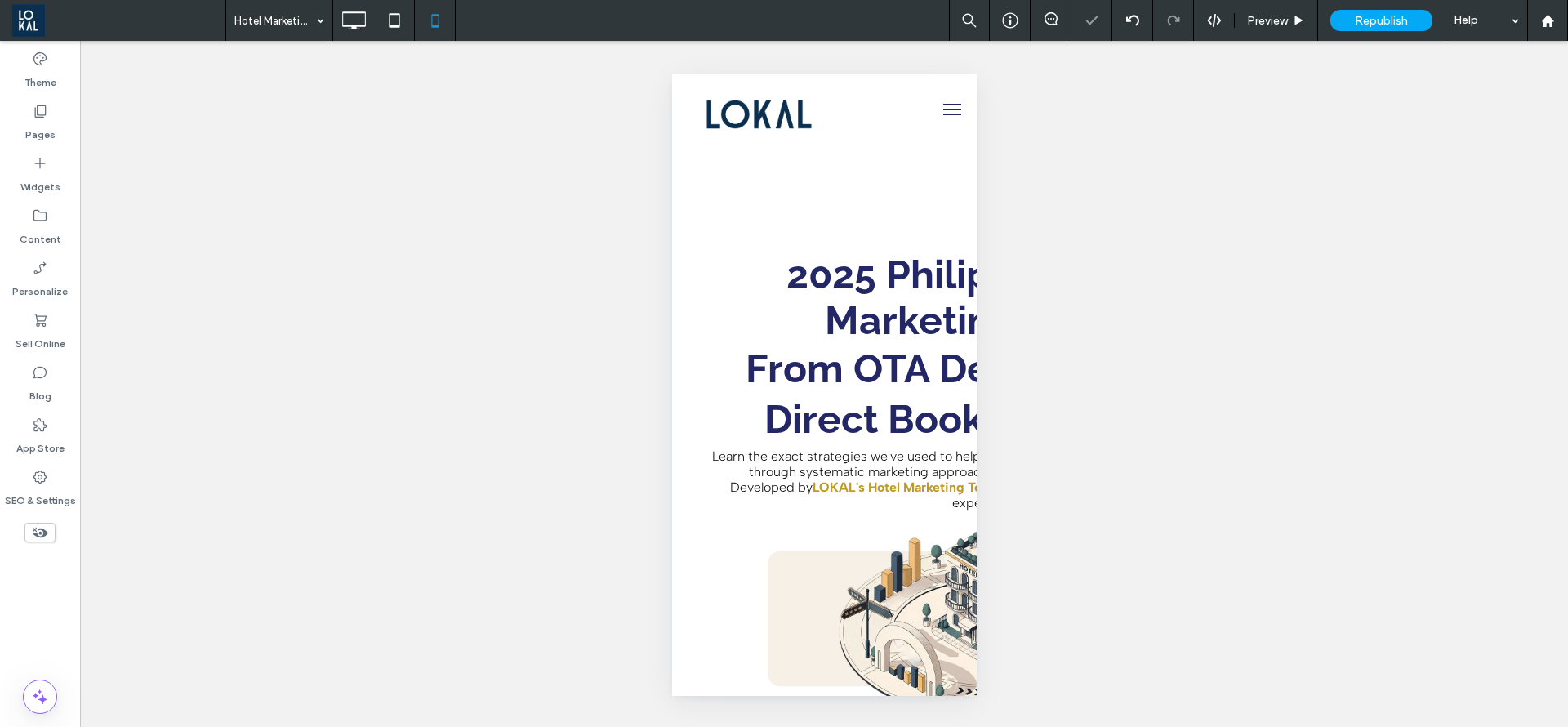
type input "**********"
type input "**"
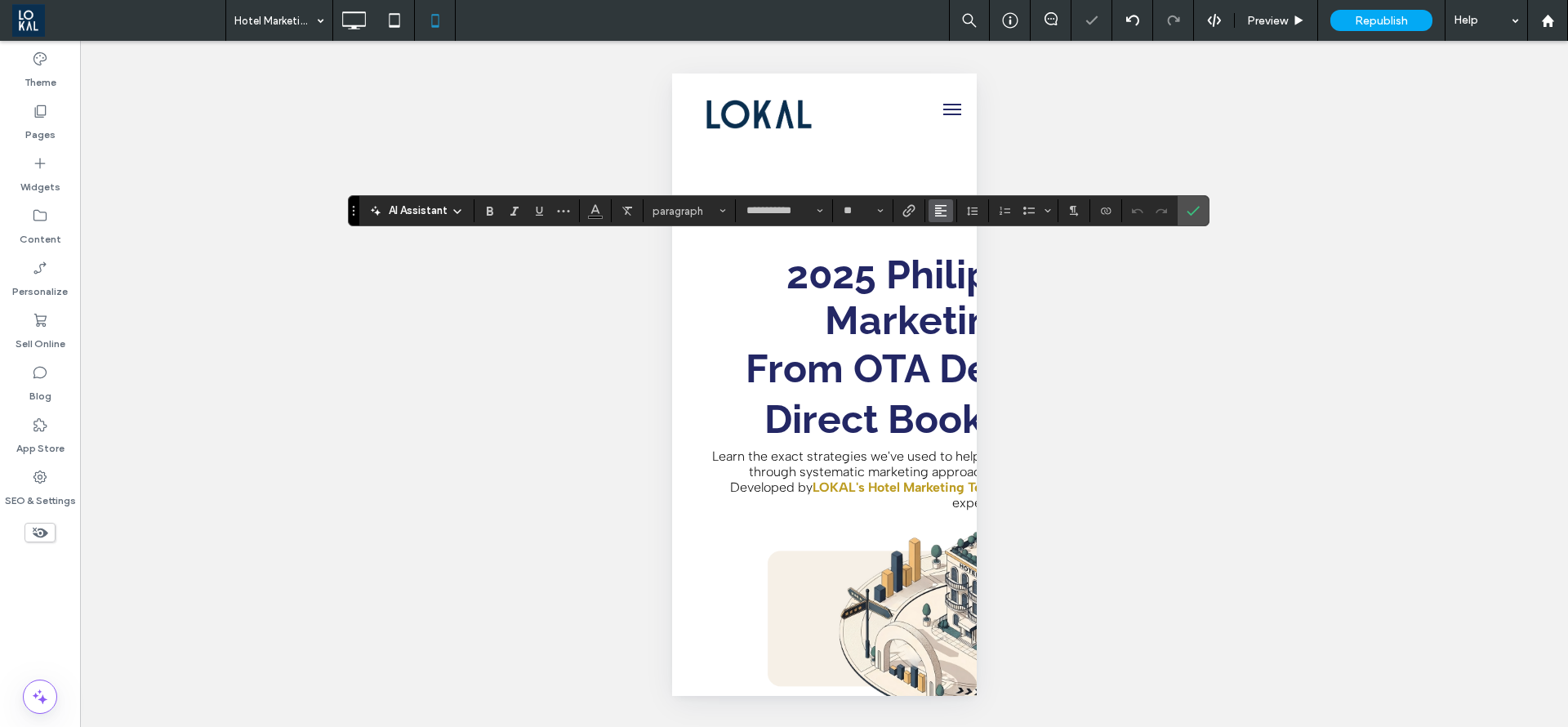
click at [933, 207] on button "Alignment" at bounding box center [941, 211] width 25 height 23
click at [948, 260] on use "ui.textEditor.alignment.center" at bounding box center [953, 261] width 11 height 11
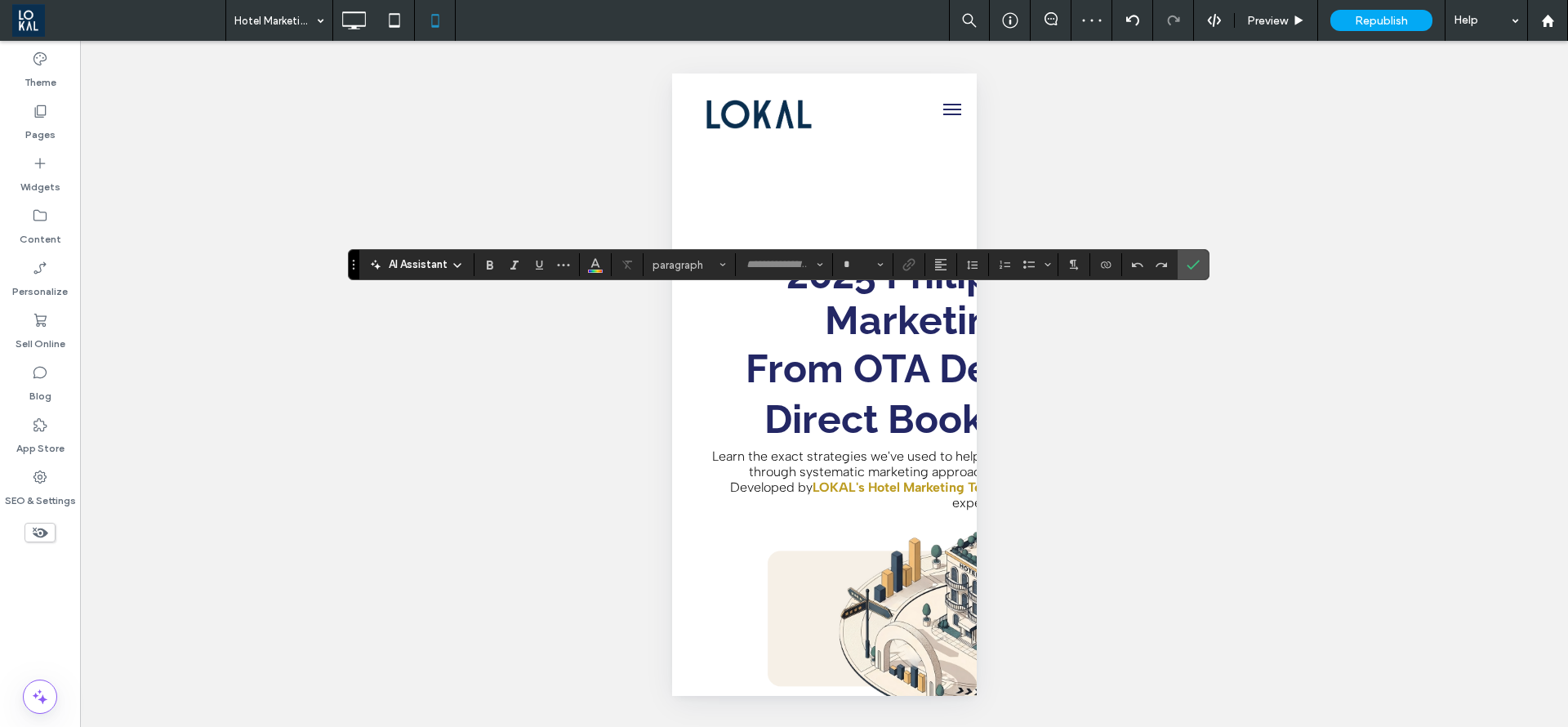
type input "**********"
type input "**"
click at [944, 263] on icon "Alignment" at bounding box center [941, 265] width 13 height 13
click at [947, 315] on icon "ui.textEditor.alignment.center" at bounding box center [953, 315] width 13 height 13
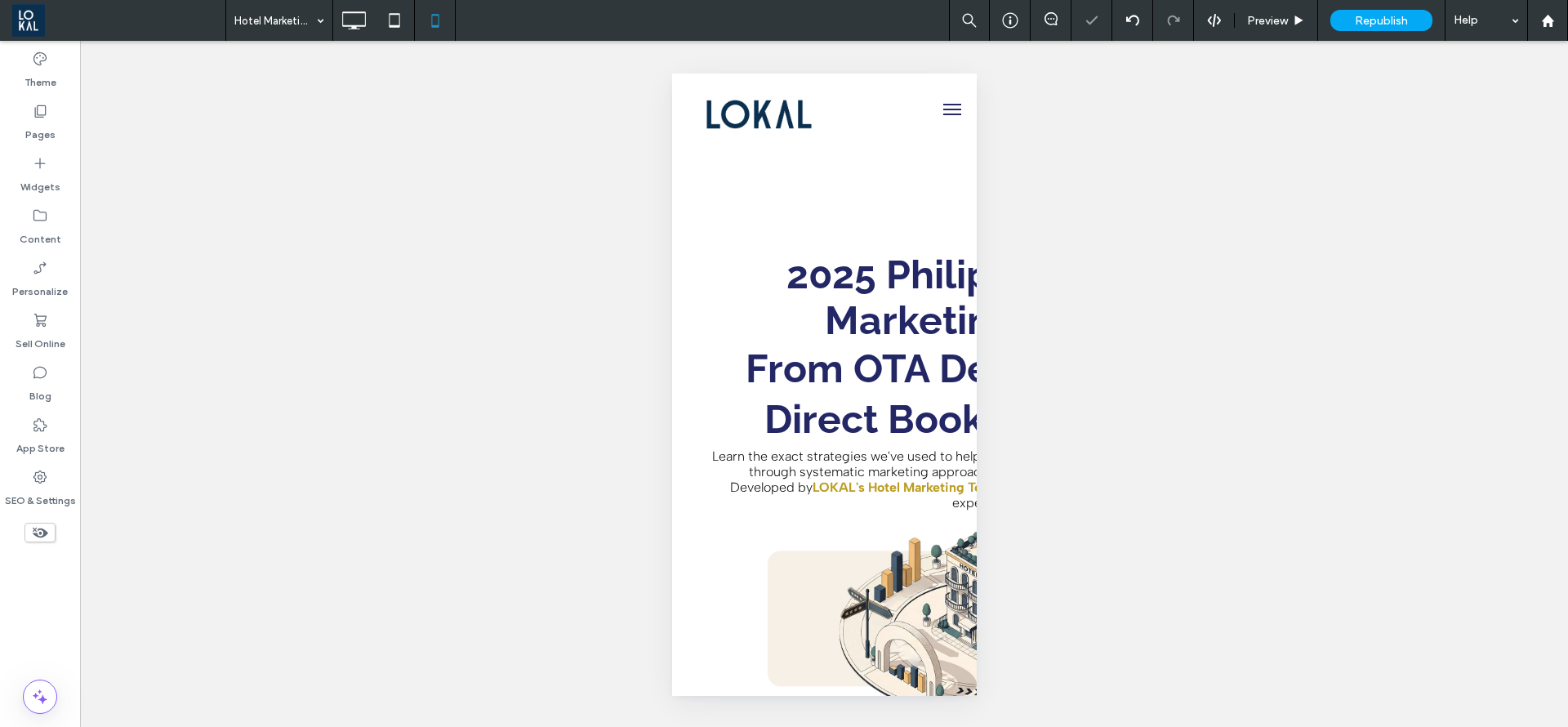
type input "**********"
type input "**"
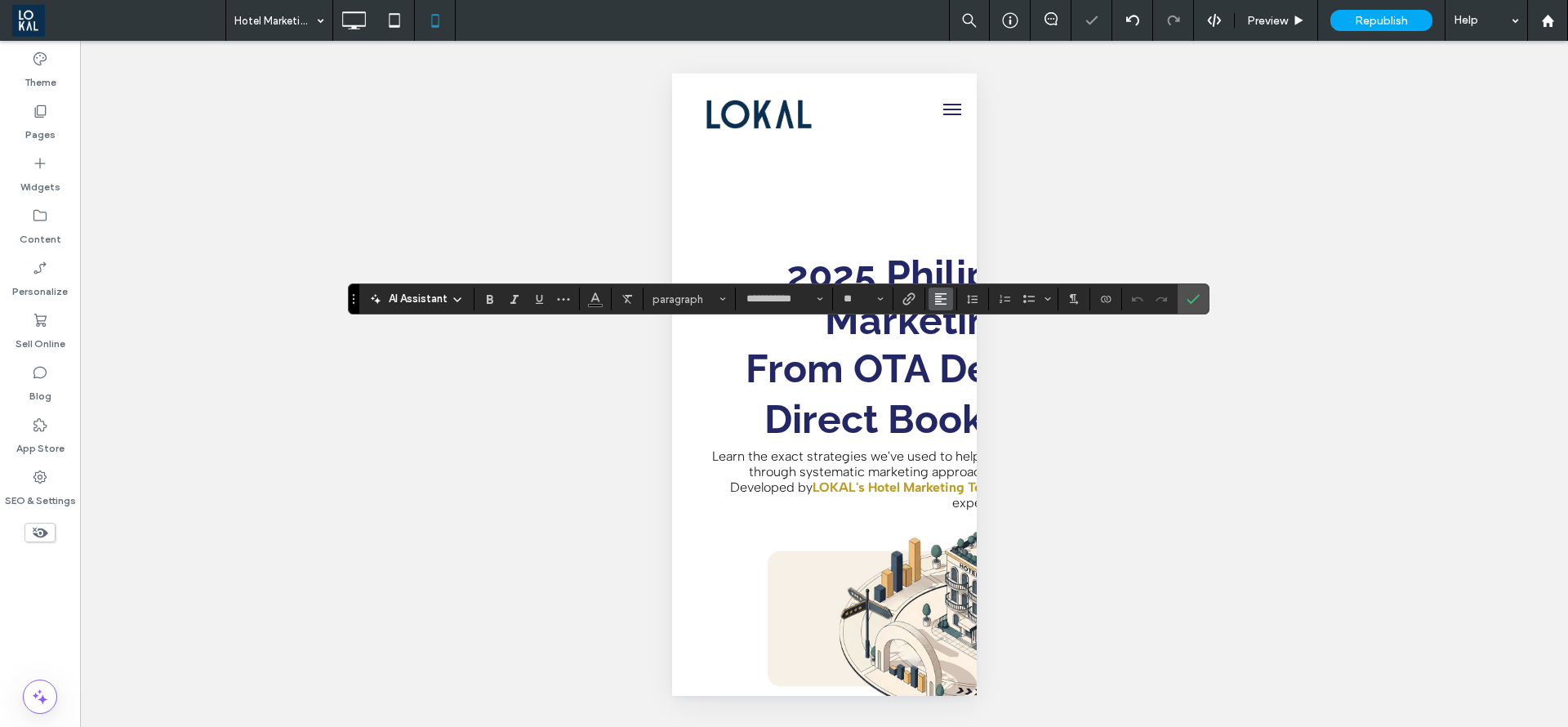
click at [935, 296] on use "Alignment" at bounding box center [941, 299] width 11 height 11
click at [943, 344] on label "ui.textEditor.alignment.center" at bounding box center [957, 348] width 57 height 24
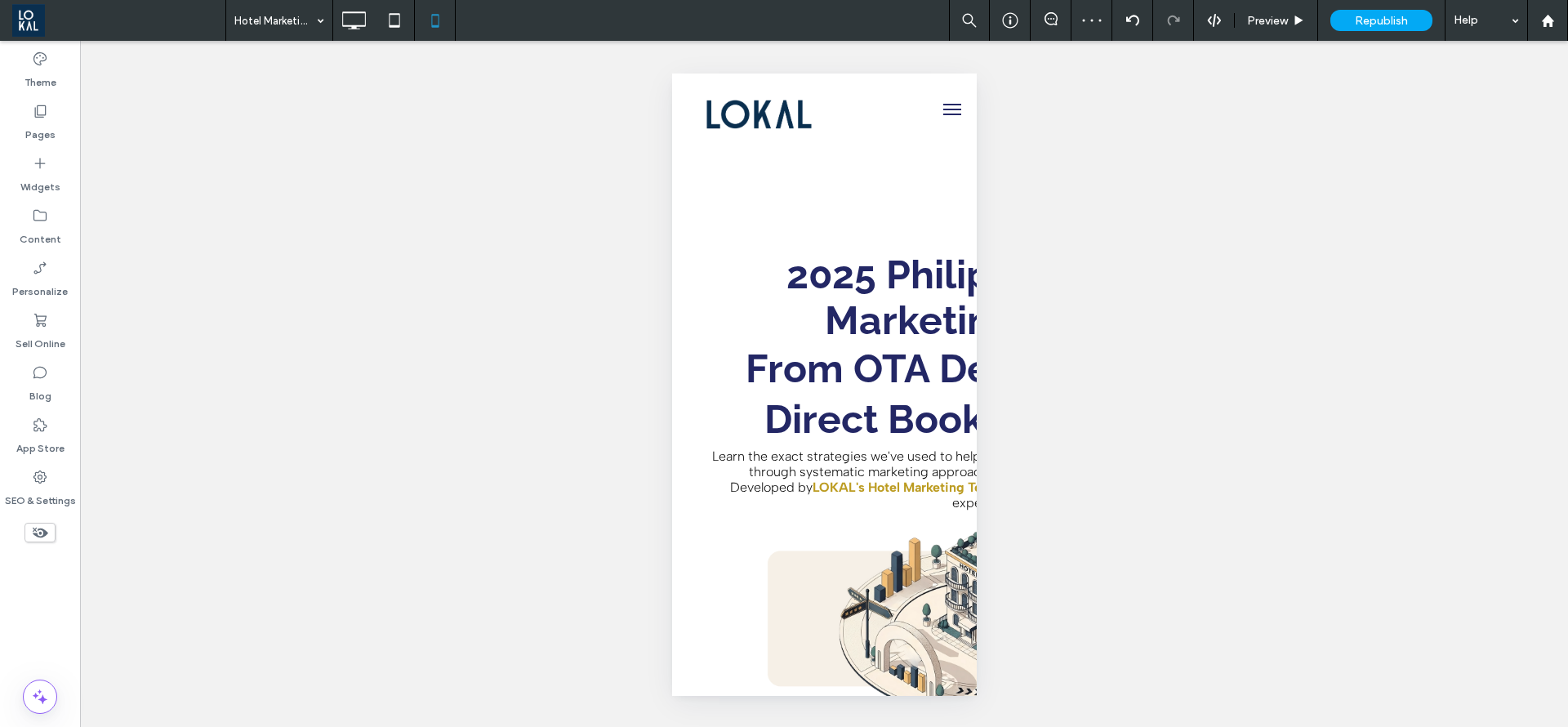
type input "**********"
type input "**"
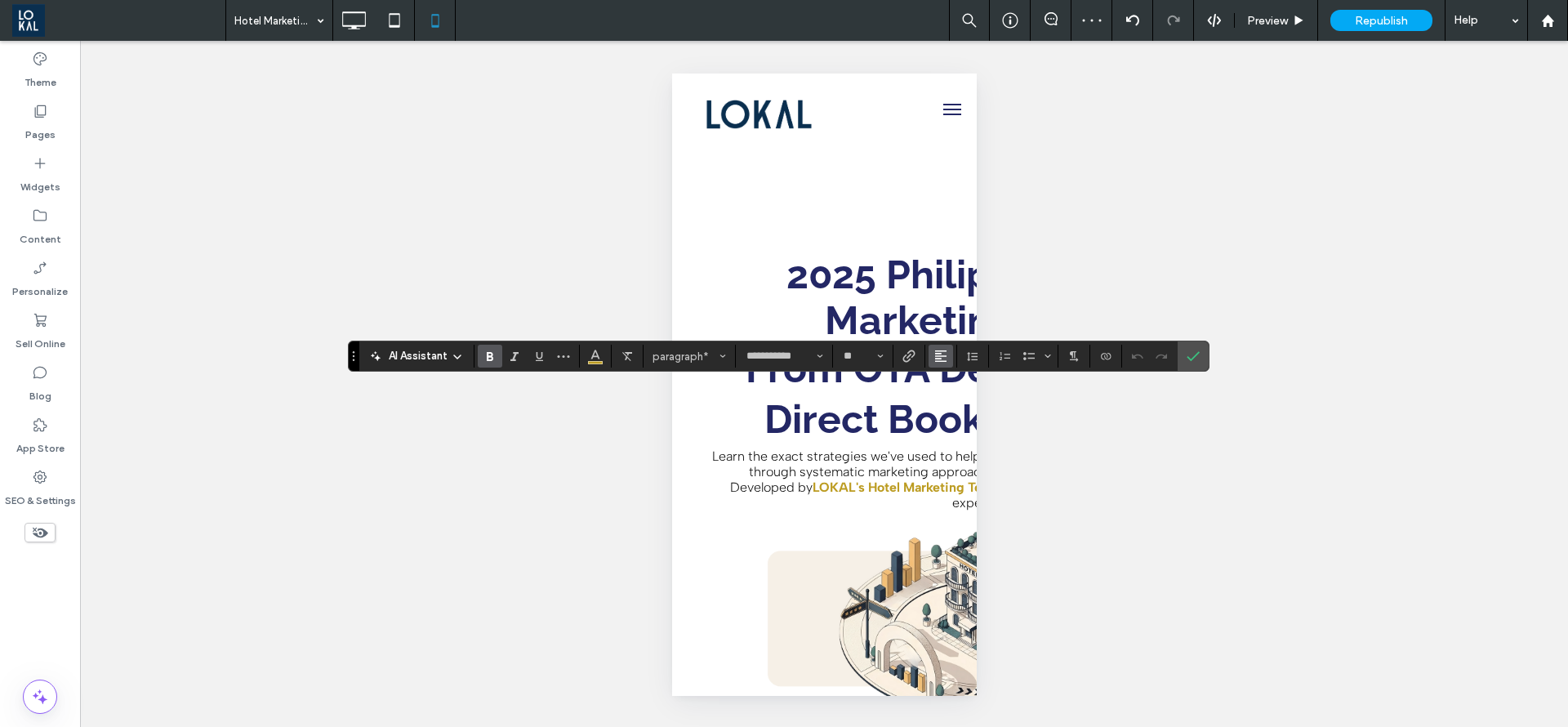
click at [935, 349] on icon "Alignment" at bounding box center [941, 356] width 13 height 13
click at [943, 385] on label "ui.textEditor.alignment.left" at bounding box center [957, 382] width 57 height 24
click at [942, 350] on use "Alignment" at bounding box center [941, 356] width 11 height 11
click at [949, 400] on icon "ui.textEditor.alignment.center" at bounding box center [953, 407] width 13 height 13
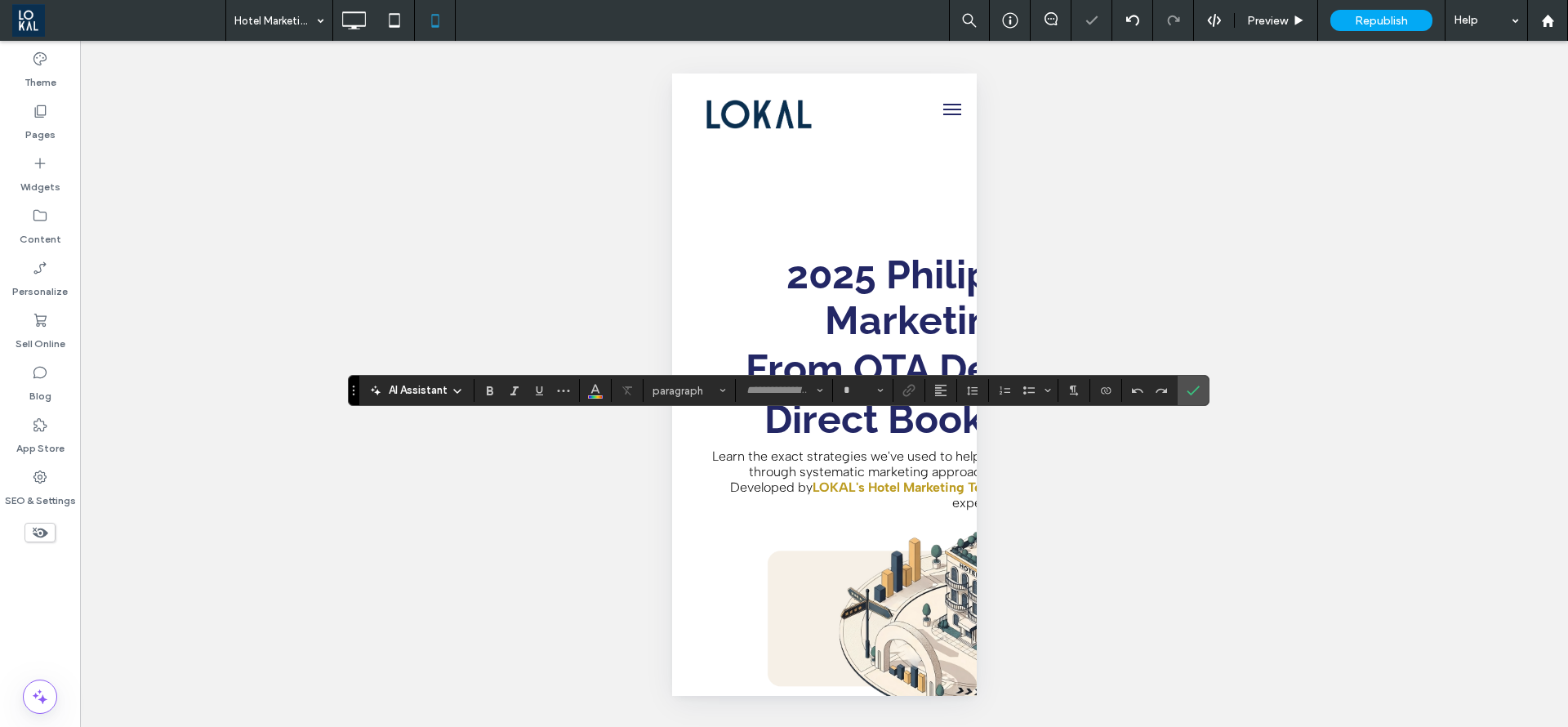
type input "**********"
type input "**"
click at [942, 390] on use "Alignment" at bounding box center [941, 390] width 11 height 11
click at [949, 440] on use "ui.textEditor.alignment.center" at bounding box center [953, 441] width 11 height 11
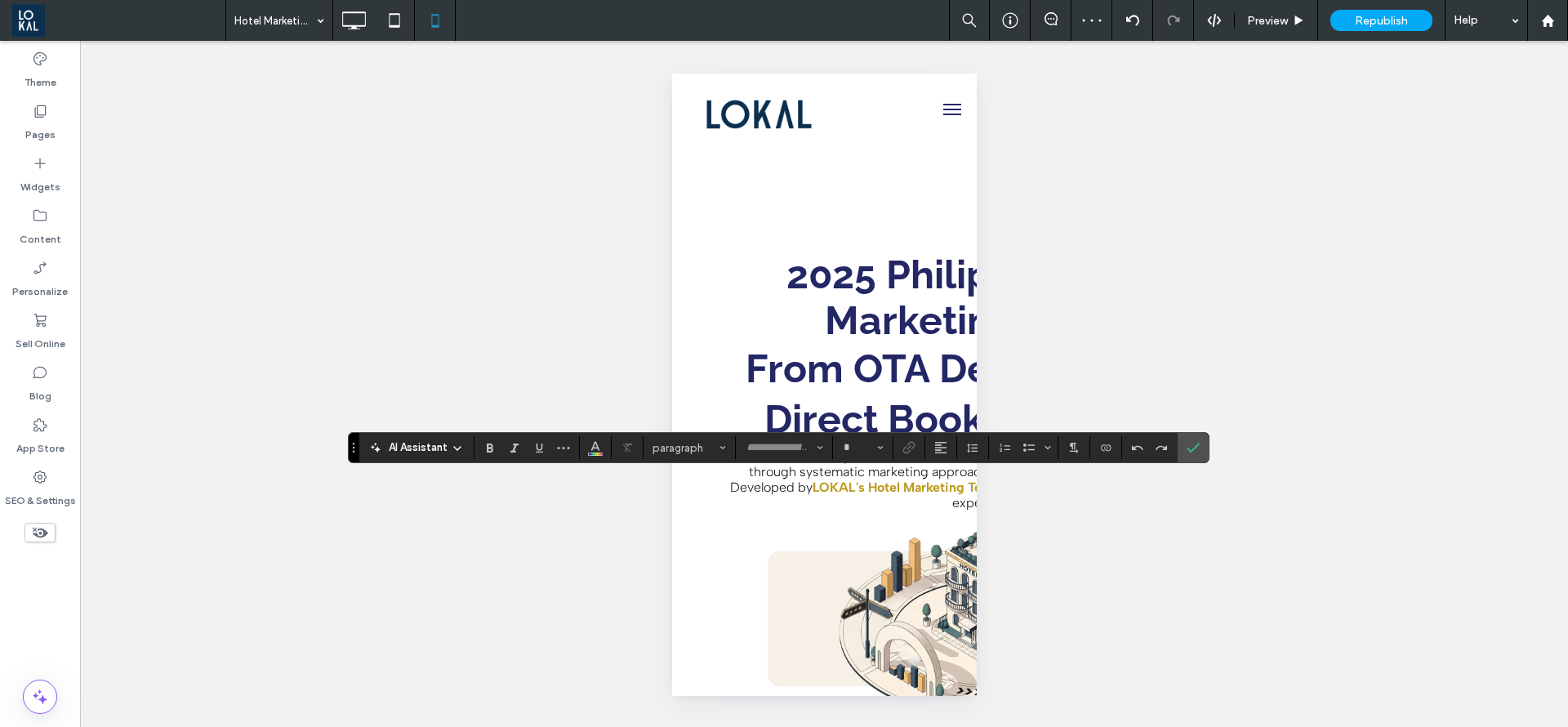
type input "**********"
type input "**"
click at [943, 451] on icon "Alignment" at bounding box center [941, 448] width 13 height 13
click at [950, 486] on label "ui.textEditor.alignment.center" at bounding box center [957, 497] width 57 height 24
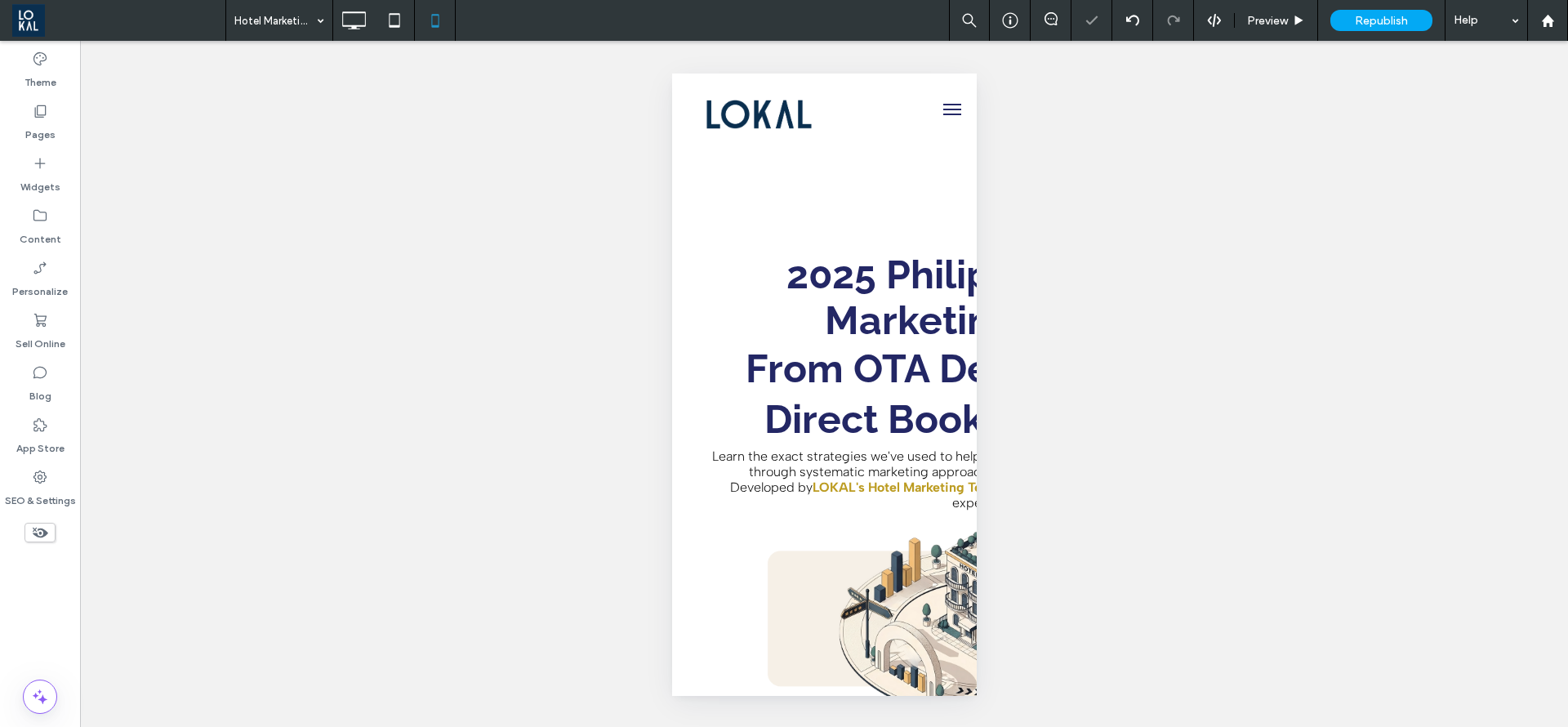
type input "**********"
type input "**"
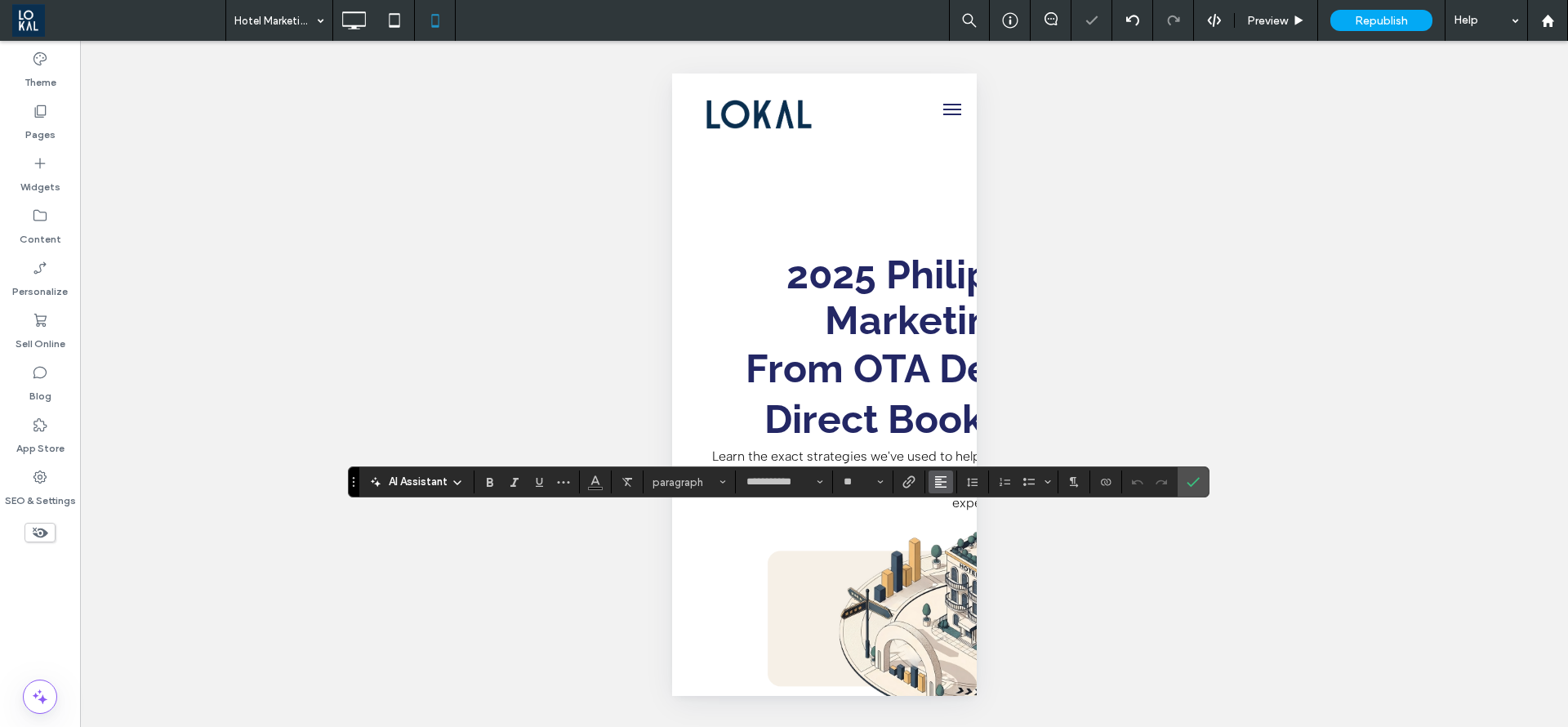
click at [937, 480] on icon "Alignment" at bounding box center [941, 482] width 13 height 13
click at [947, 401] on icon "ui.textEditor.alignment.center" at bounding box center [953, 408] width 13 height 13
click at [1190, 492] on span "Confirm" at bounding box center [1191, 481] width 8 height 29
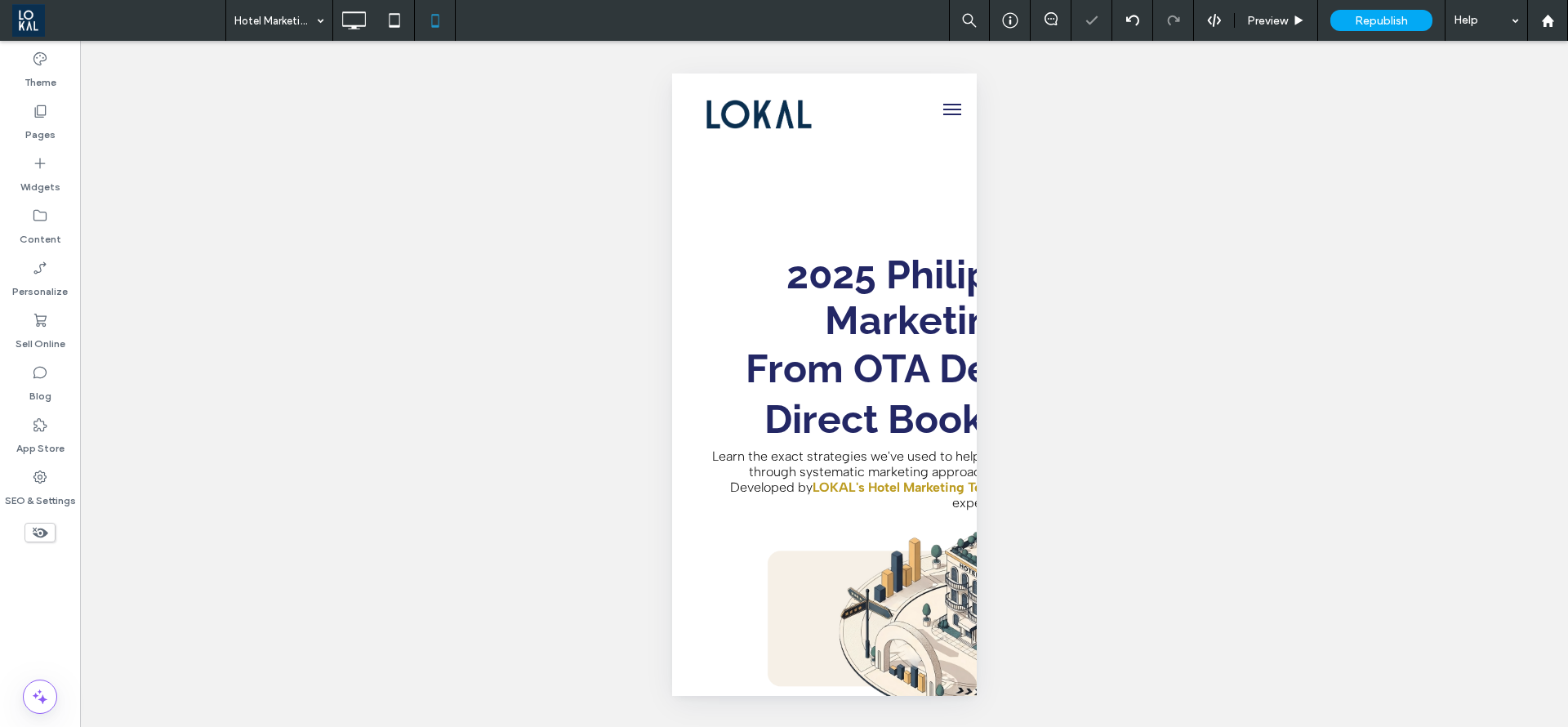
click at [0, 0] on div at bounding box center [0, 0] width 0 height 0
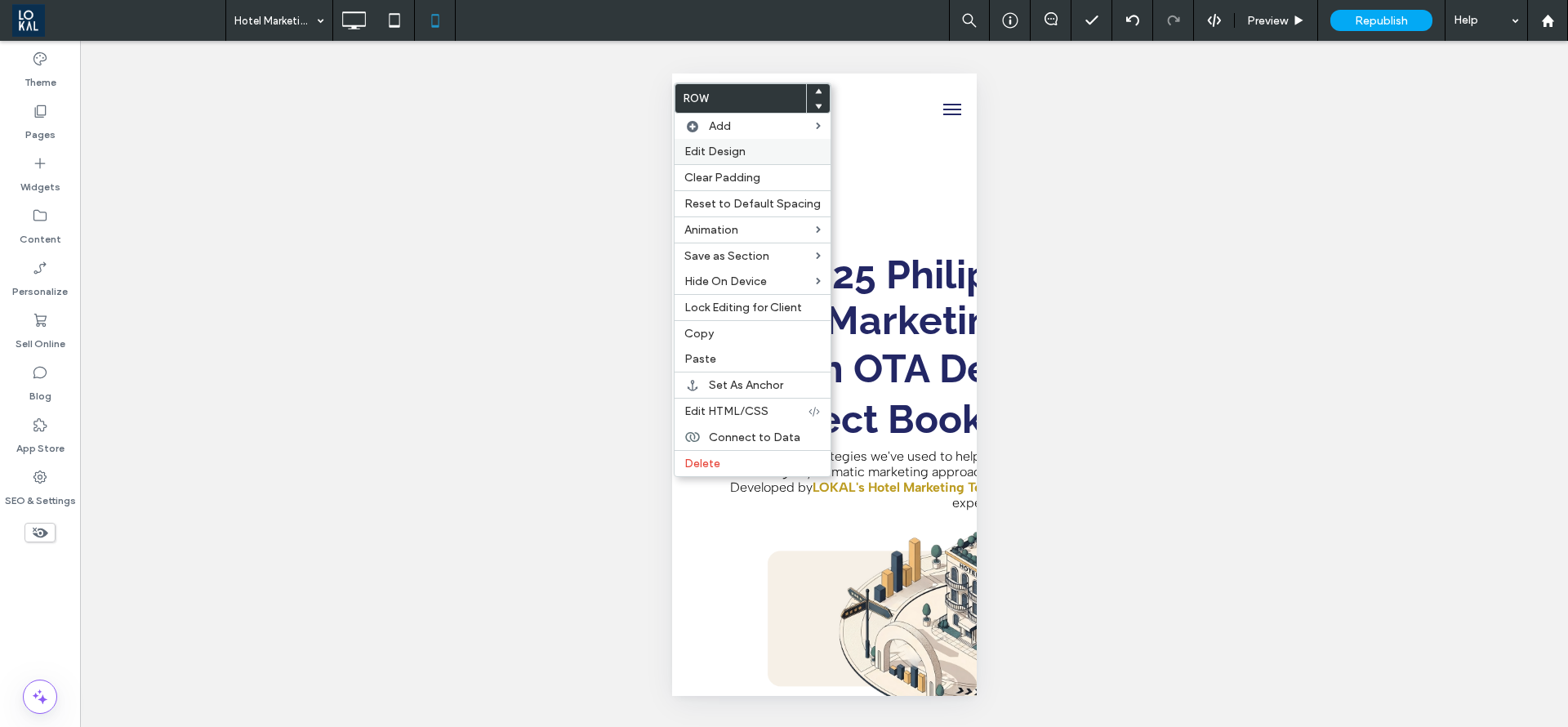
click at [743, 150] on span "Edit Design" at bounding box center [715, 151] width 62 height 14
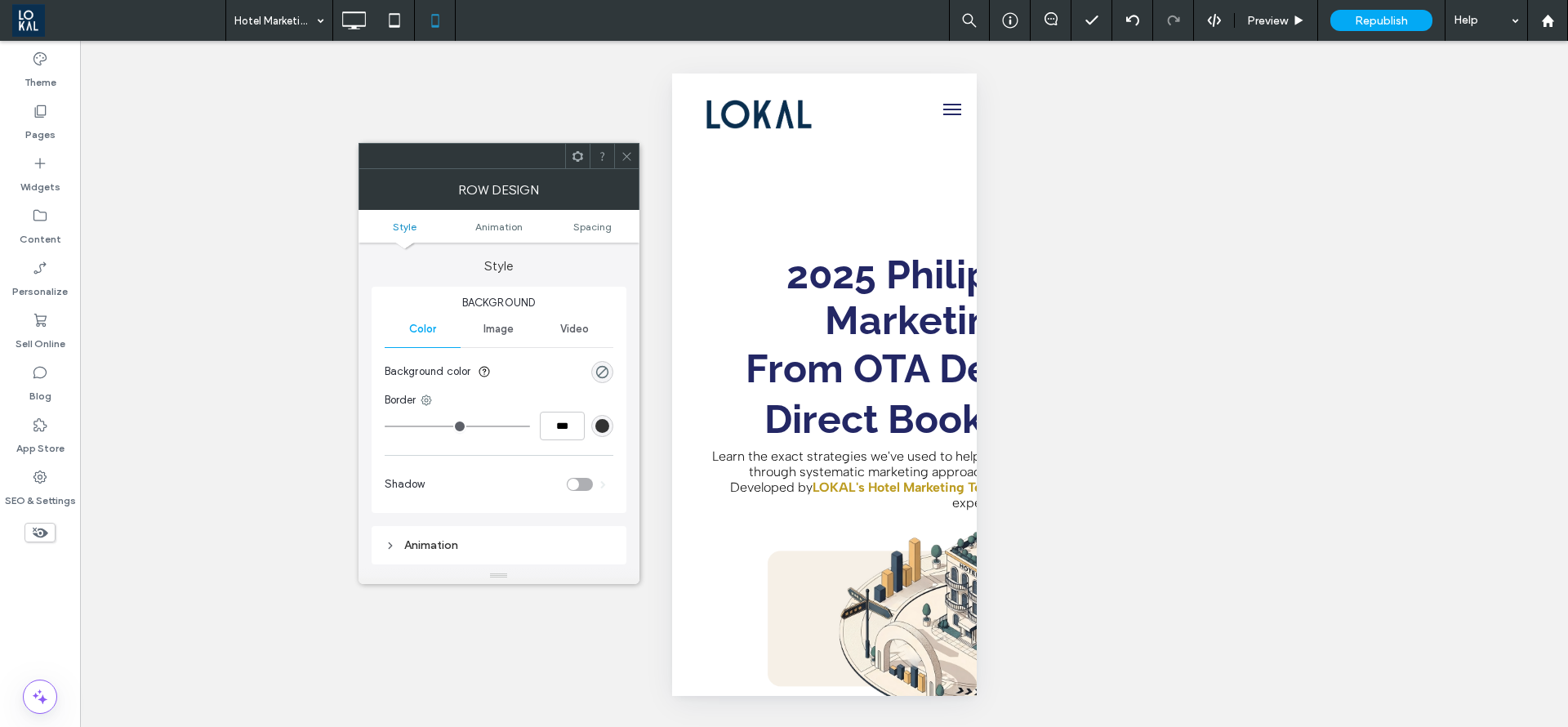
click at [622, 161] on span at bounding box center [627, 156] width 12 height 25
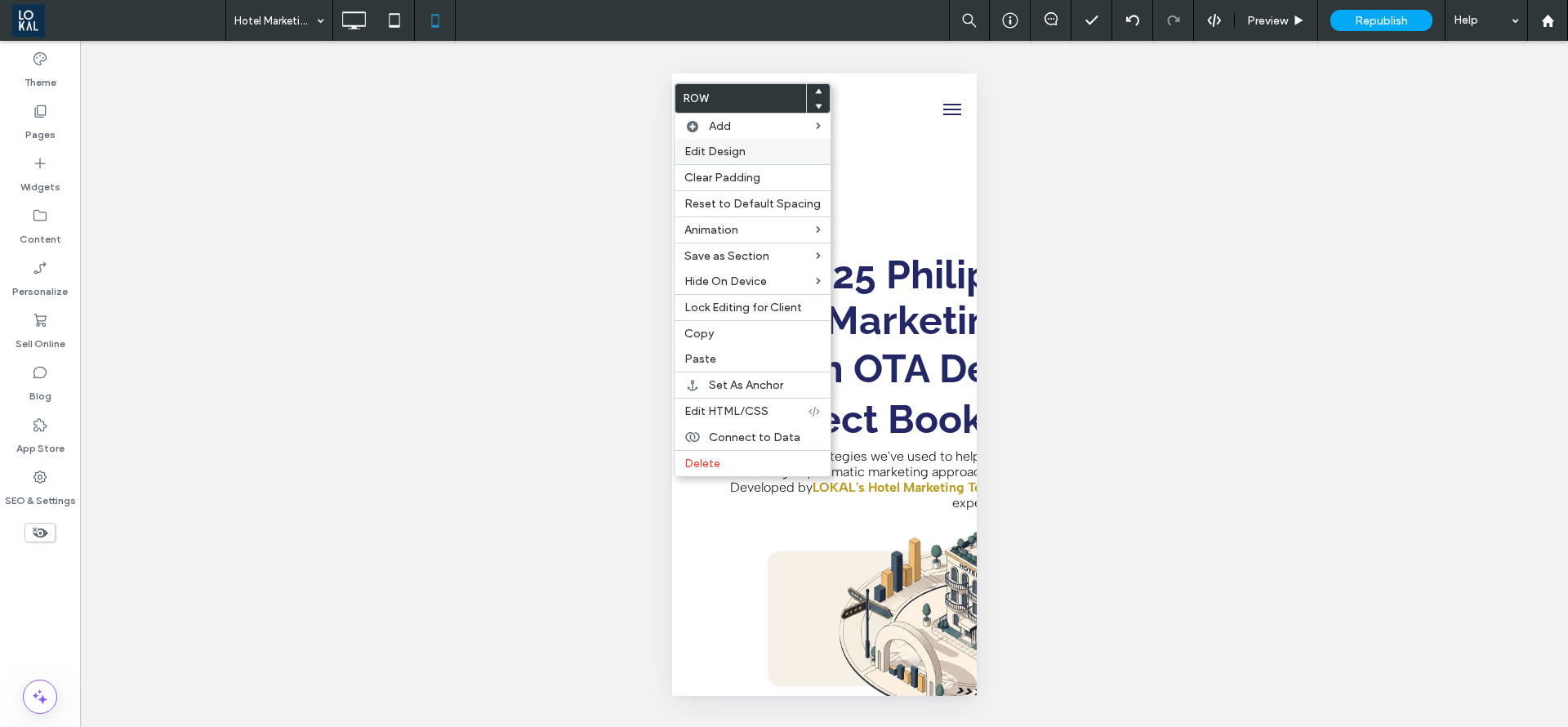
click at [739, 151] on span "Edit Design" at bounding box center [715, 151] width 62 height 14
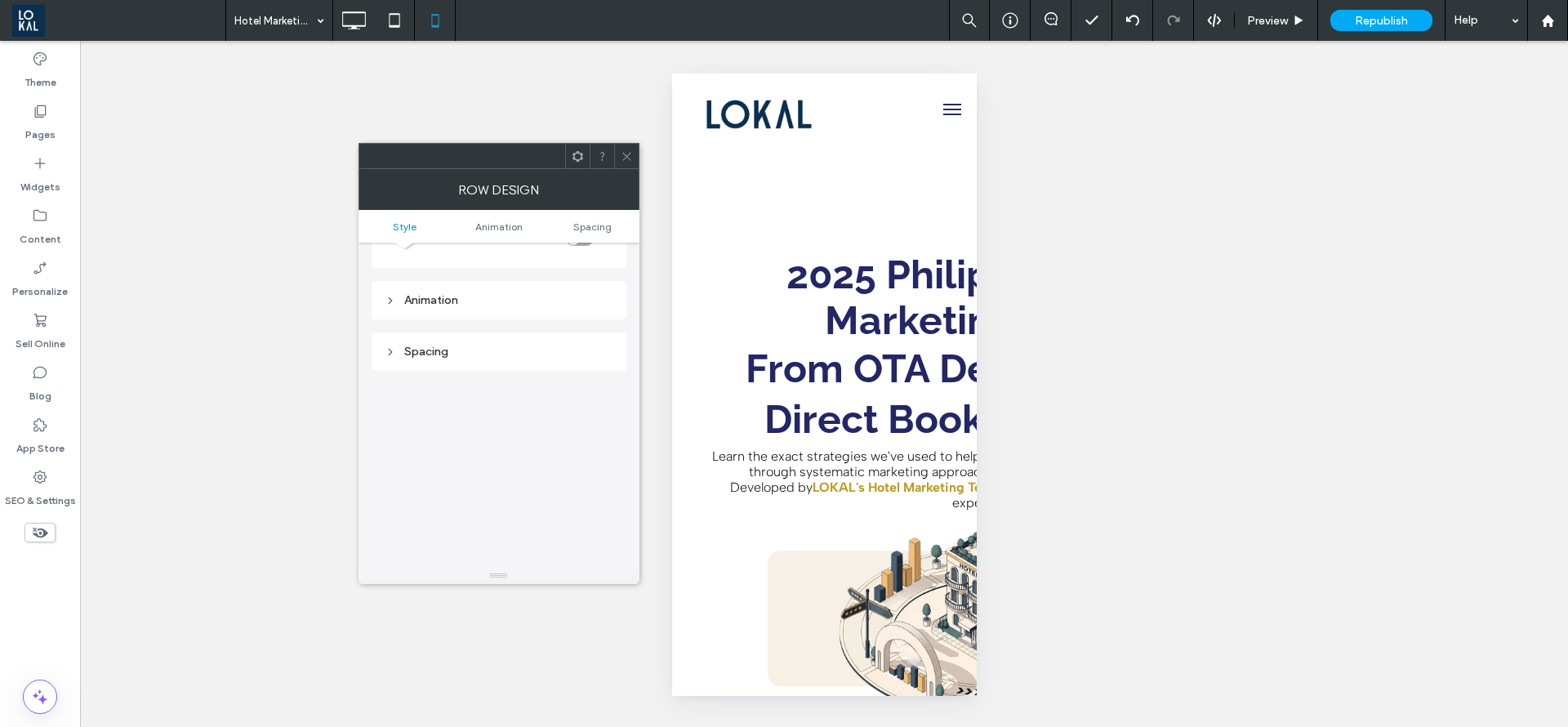
click at [627, 151] on icon at bounding box center [627, 156] width 12 height 12
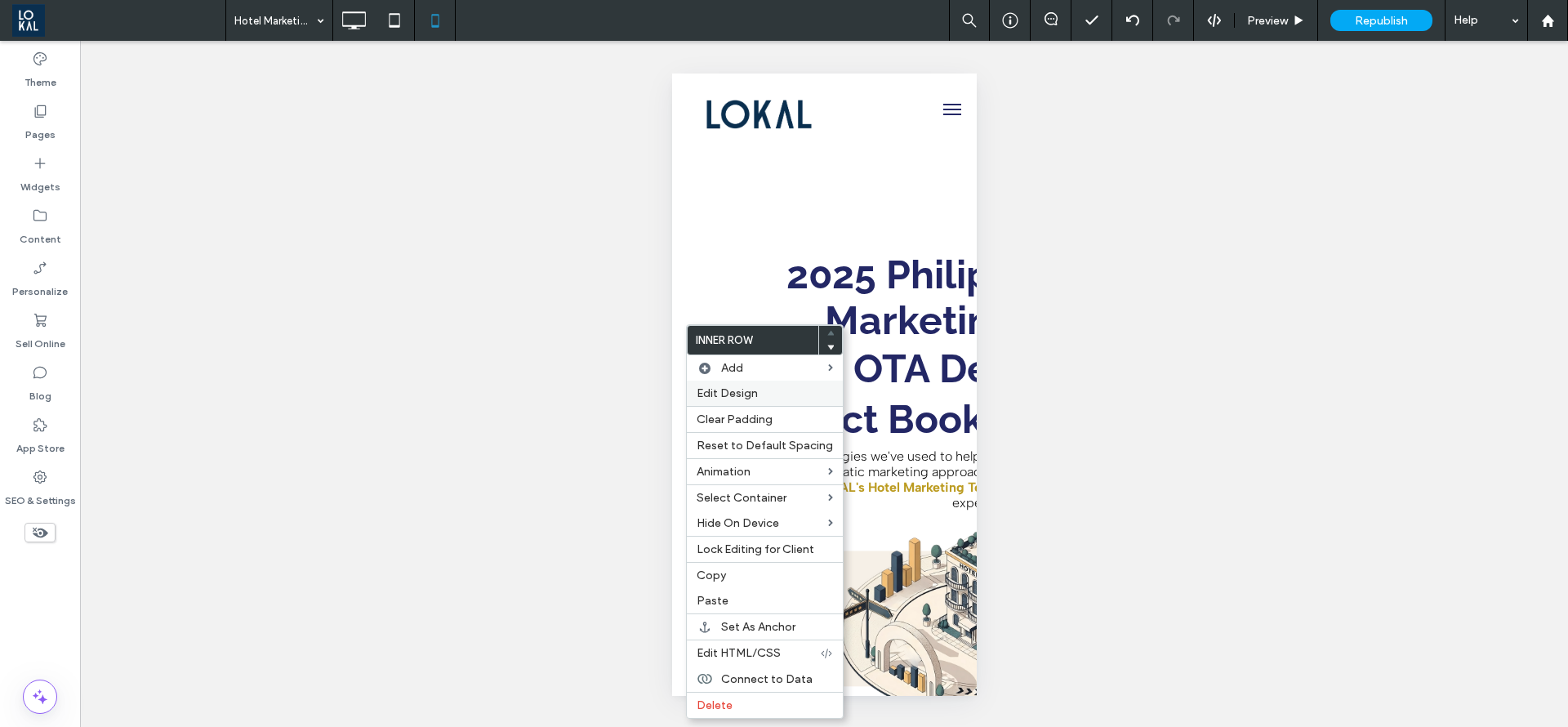
click at [757, 390] on label "Edit Design" at bounding box center [765, 393] width 136 height 14
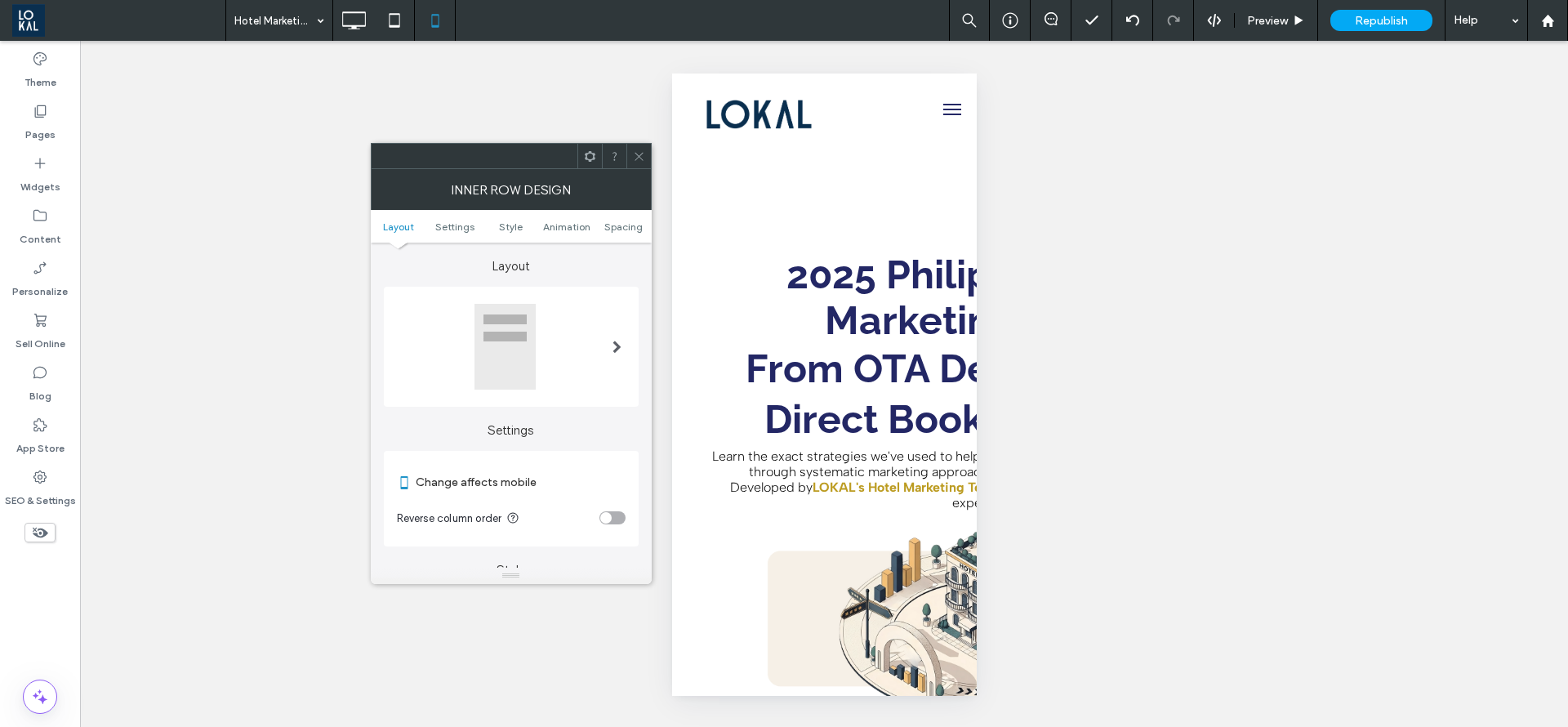
click at [613, 341] on span at bounding box center [616, 347] width 9 height 13
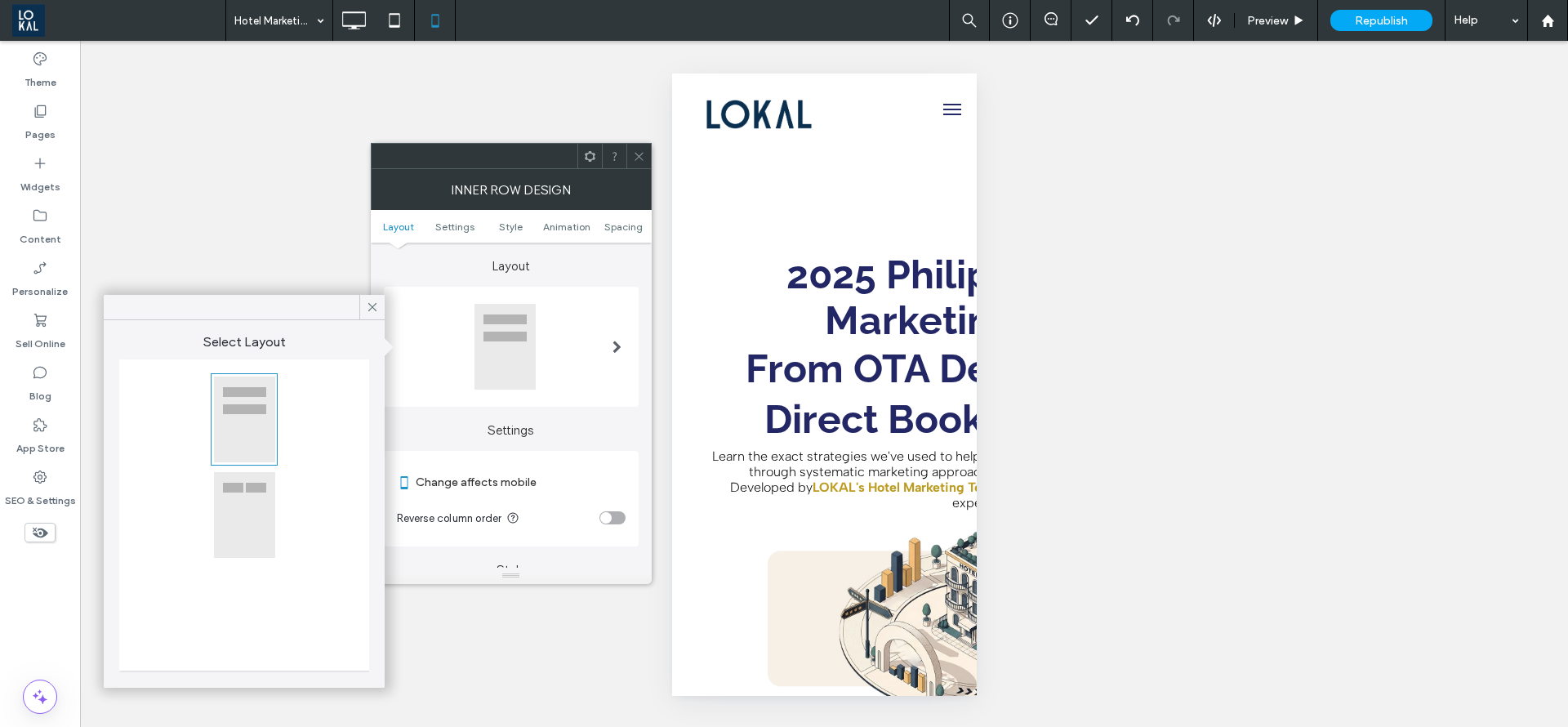
click at [275, 525] on div at bounding box center [244, 515] width 62 height 87
click at [373, 300] on icon at bounding box center [373, 308] width 15 height 15
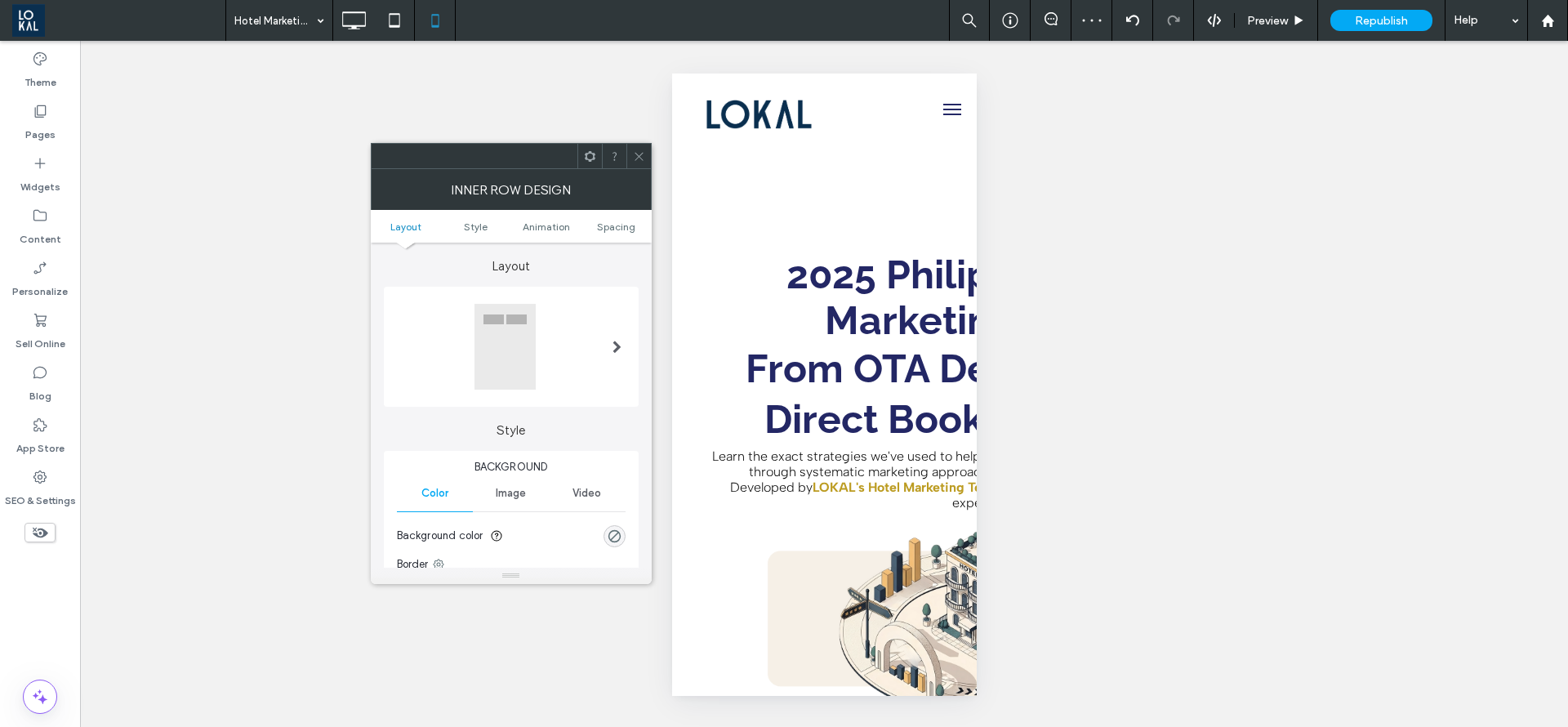
click at [638, 155] on icon at bounding box center [639, 156] width 12 height 12
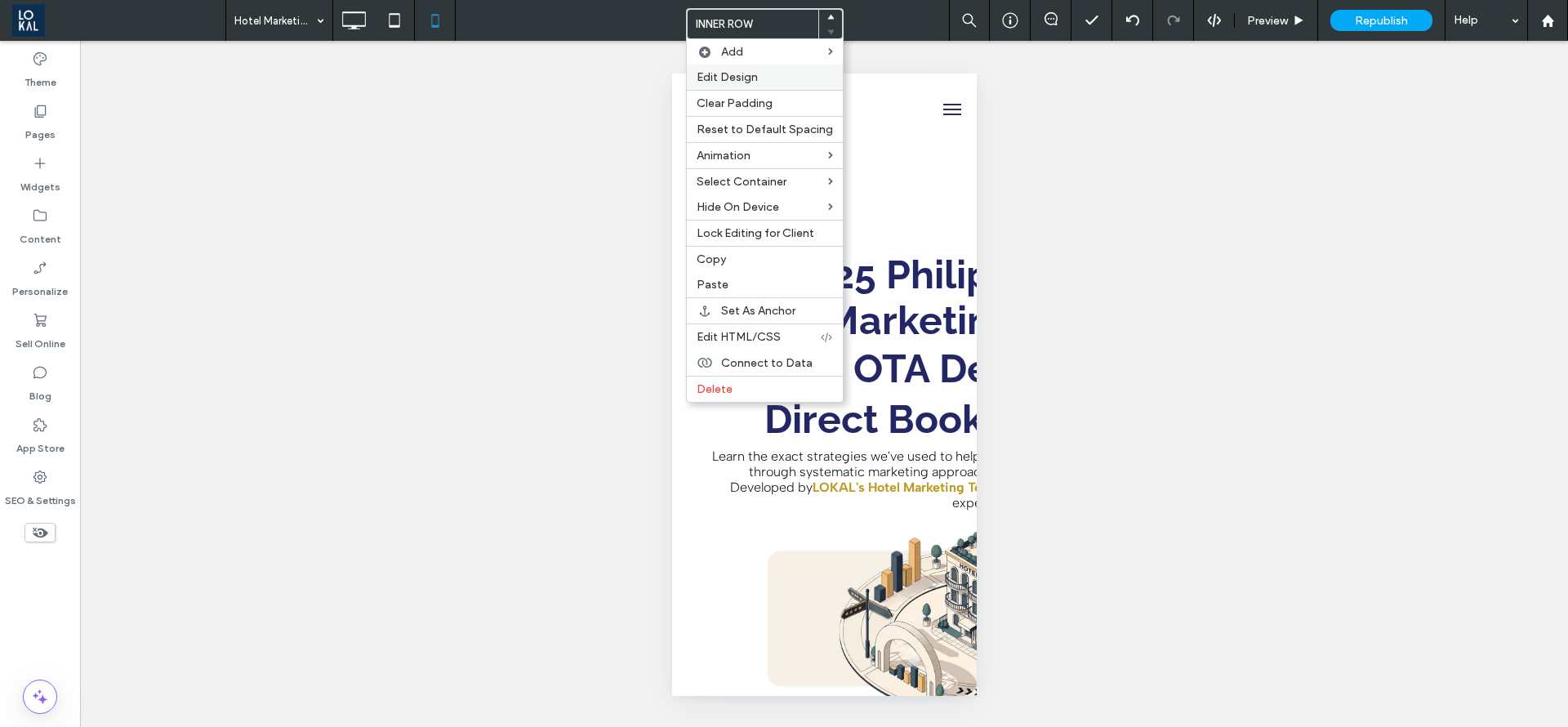
click at [747, 70] on span "Edit Design" at bounding box center [727, 77] width 62 height 14
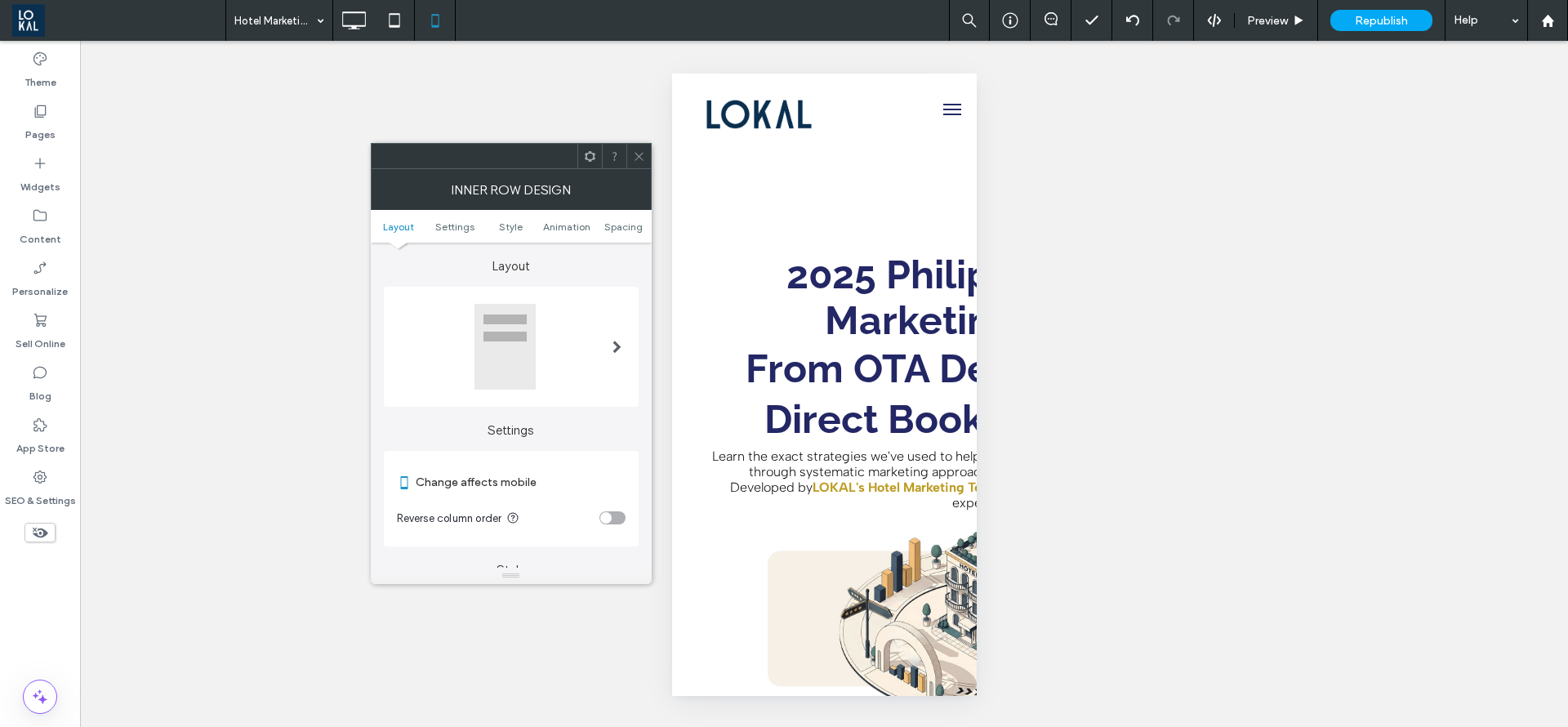
click at [619, 338] on span at bounding box center [616, 346] width 9 height 87
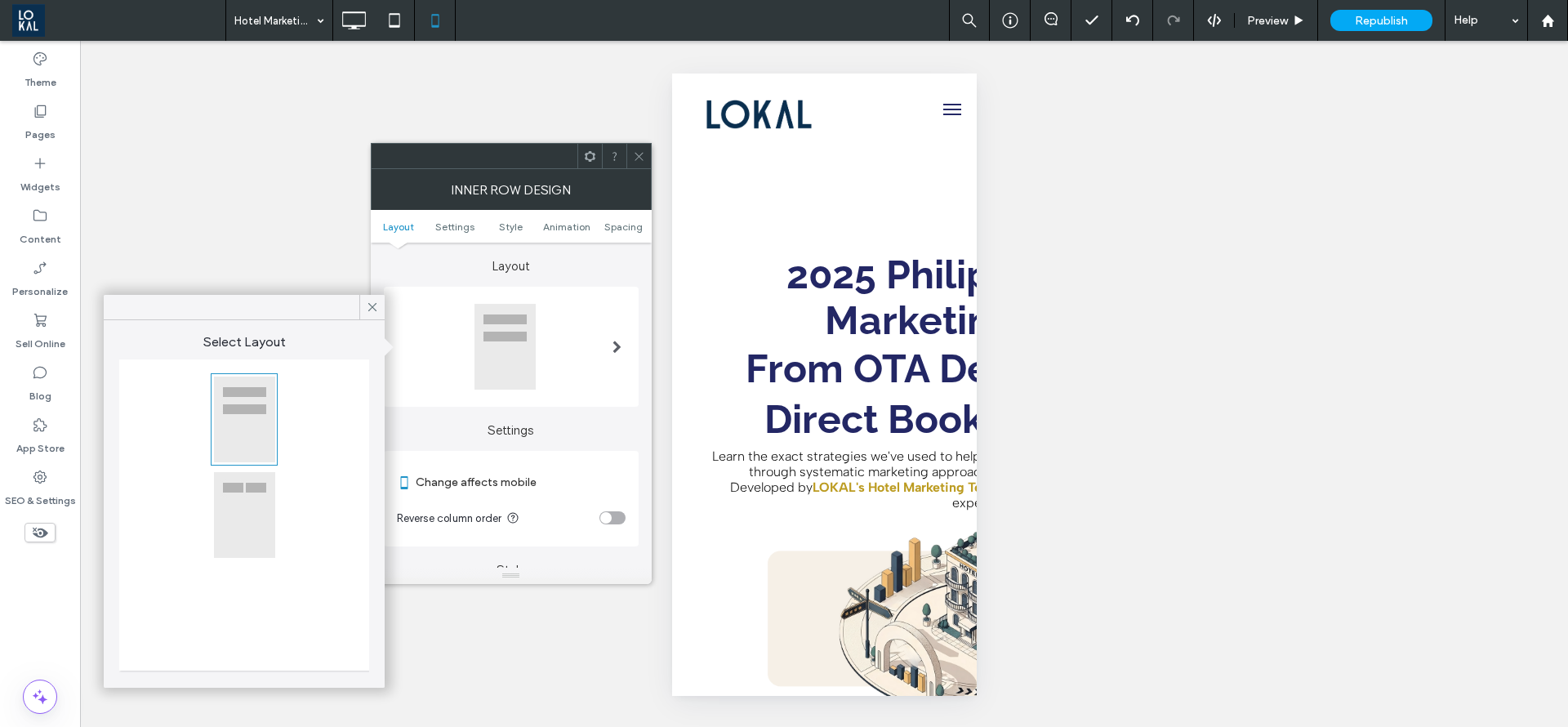
click at [245, 523] on div at bounding box center [244, 515] width 62 height 87
click at [644, 159] on icon at bounding box center [639, 156] width 12 height 12
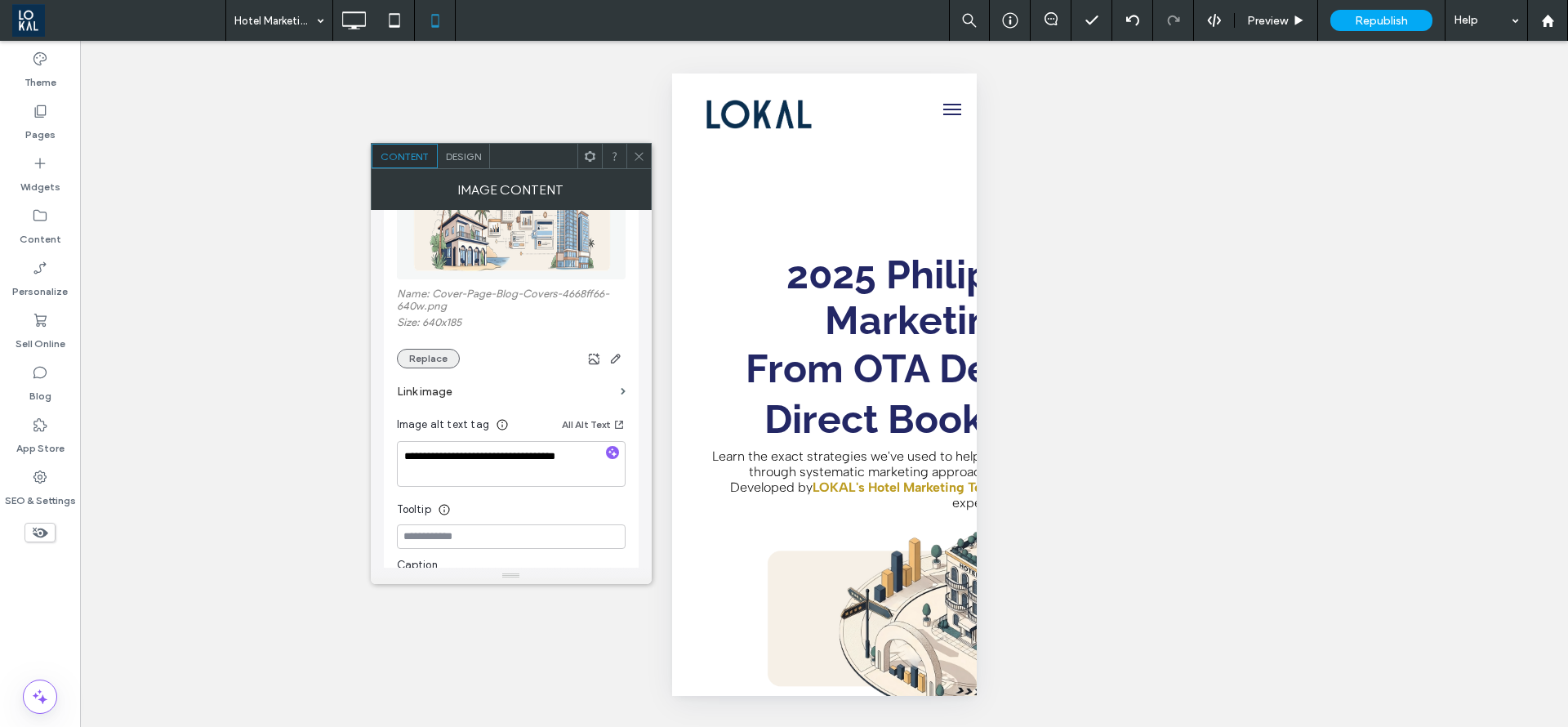
click at [426, 362] on button "Replace" at bounding box center [428, 358] width 62 height 20
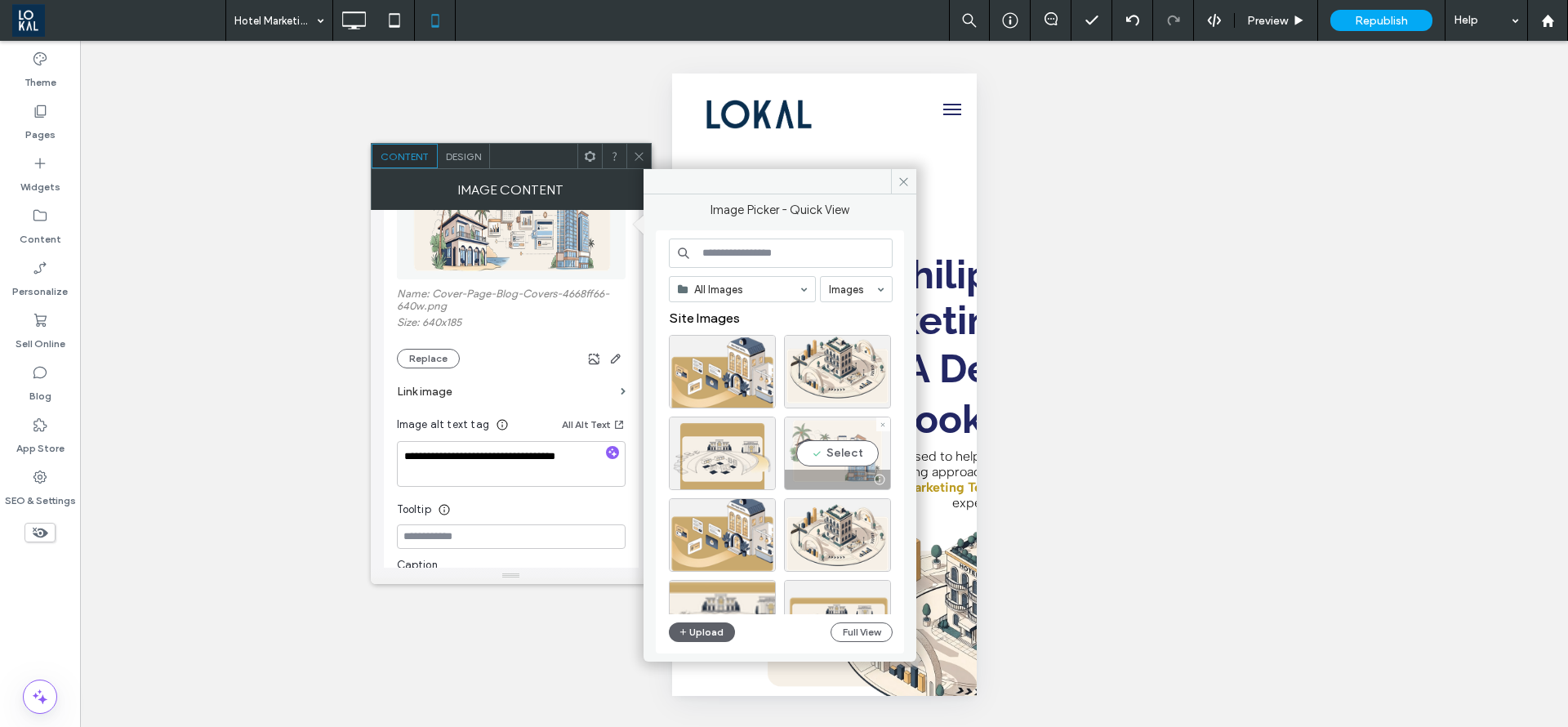
click at [825, 459] on div "Select" at bounding box center [837, 453] width 107 height 74
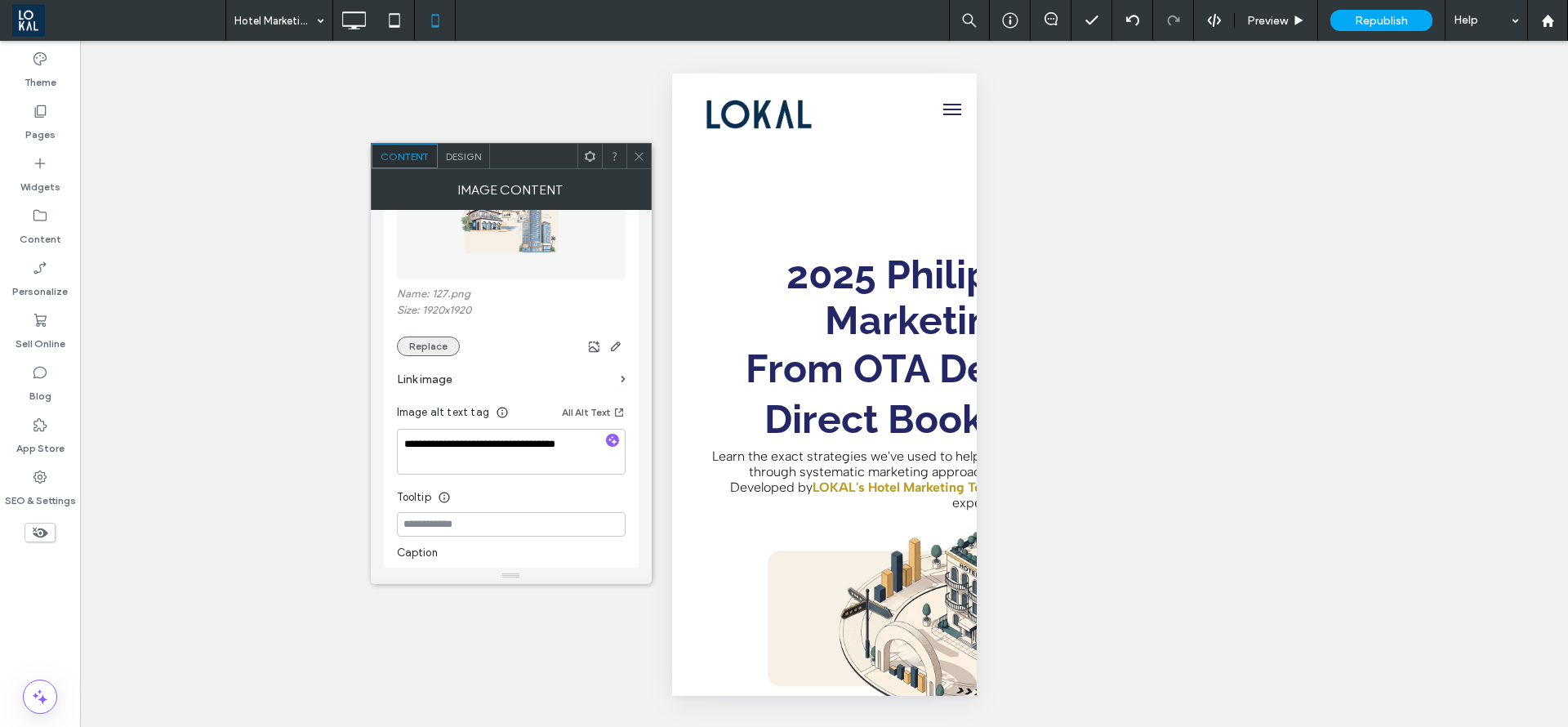
click at [436, 349] on button "Replace" at bounding box center [428, 346] width 62 height 20
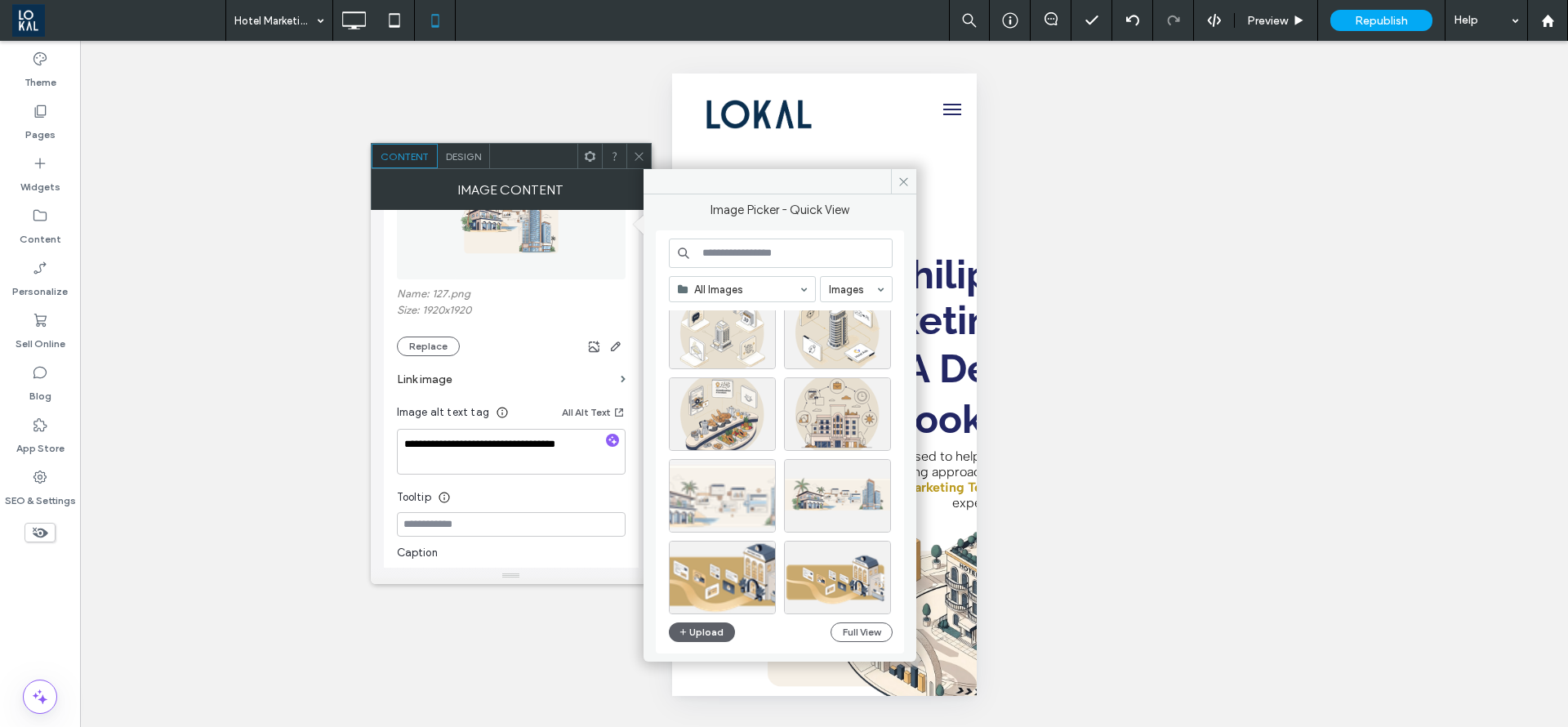
scroll to position [367, 0]
click at [825, 487] on div "Select" at bounding box center [837, 494] width 107 height 74
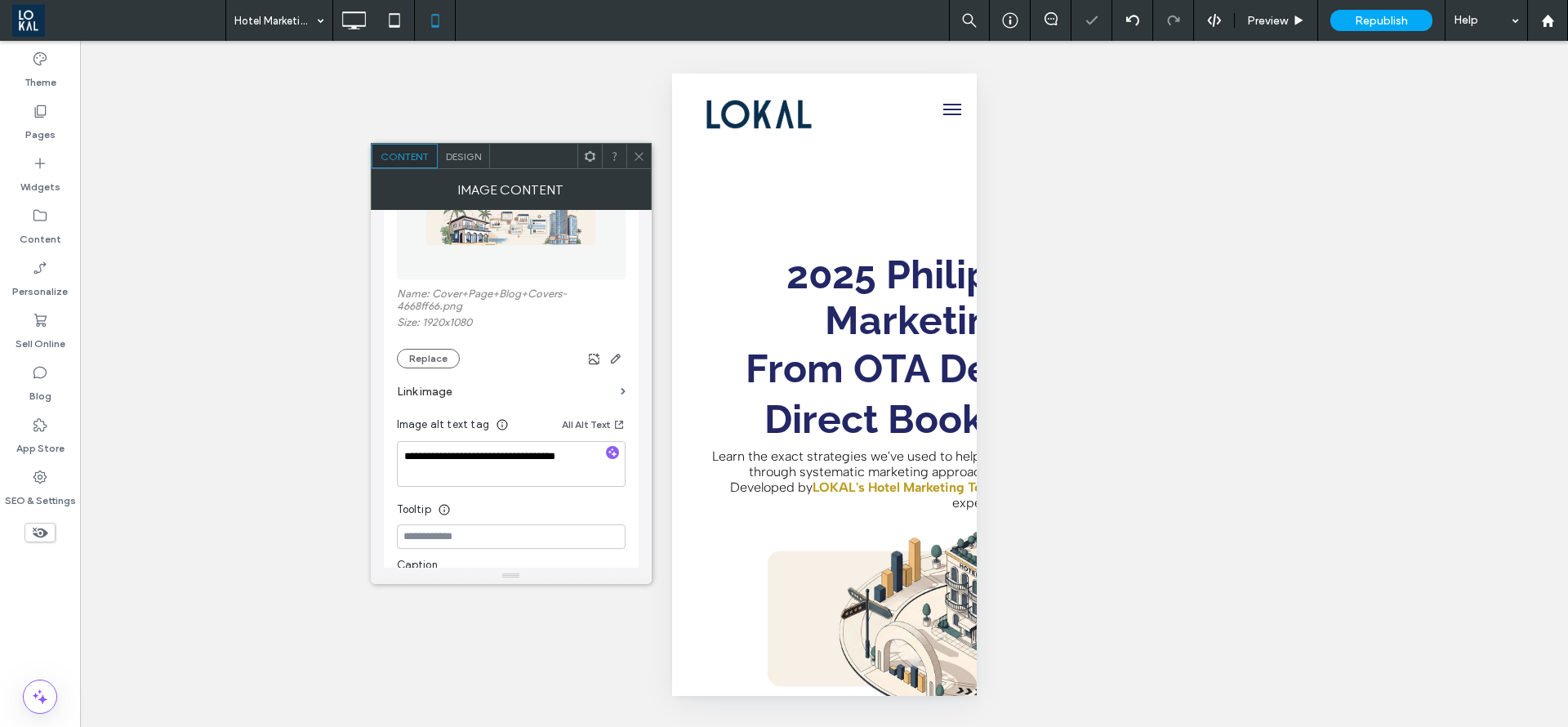
click at [455, 373] on section "Link image" at bounding box center [511, 391] width 229 height 46
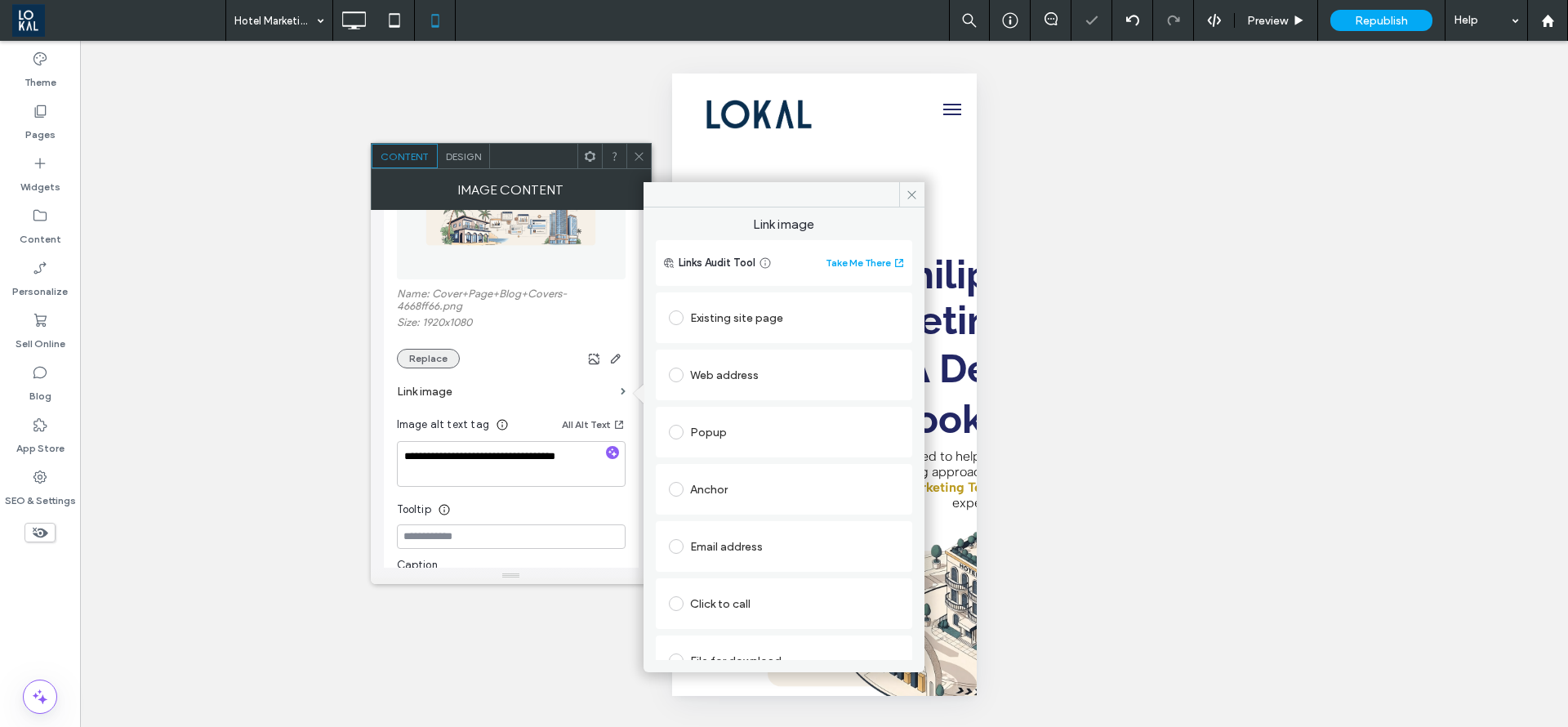
click at [426, 353] on button "Replace" at bounding box center [428, 358] width 62 height 20
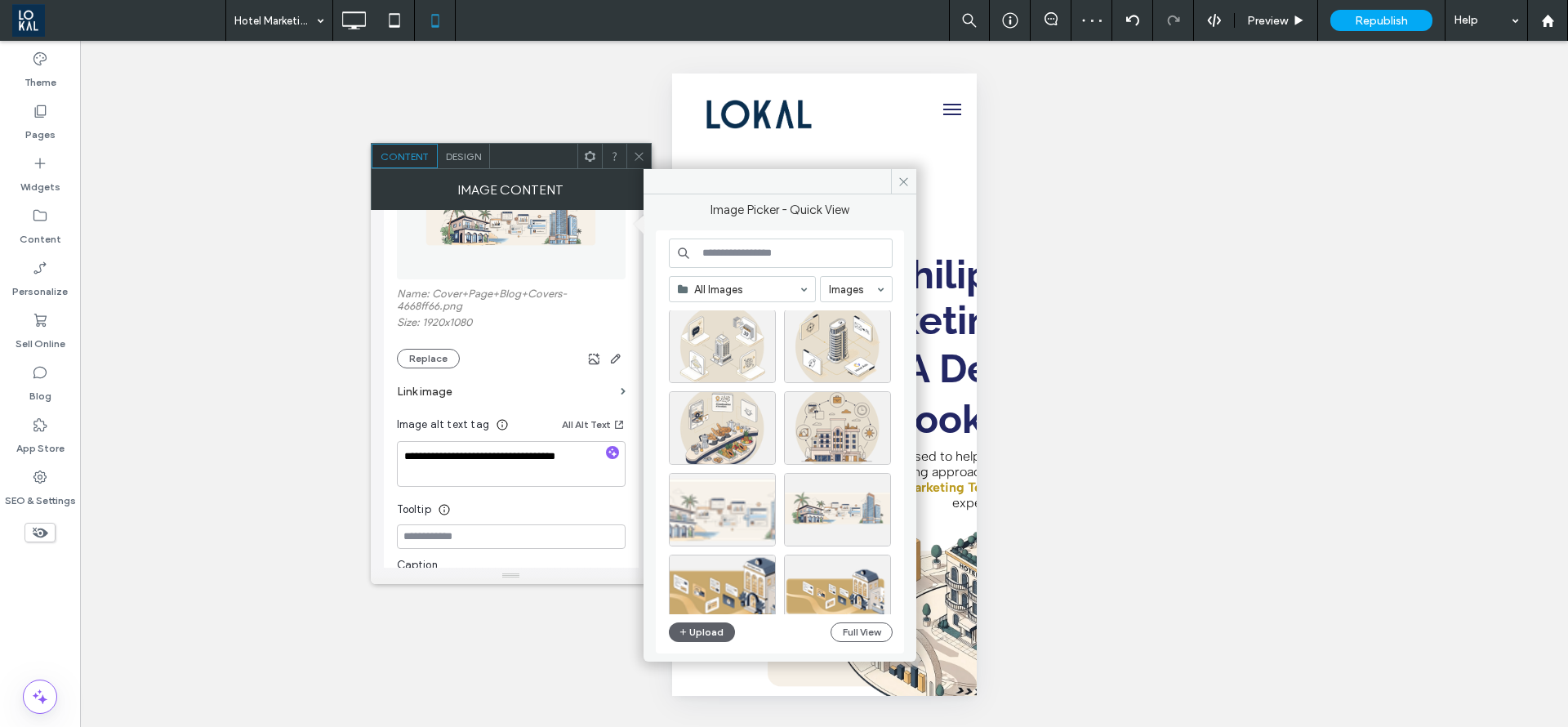
scroll to position [490, 0]
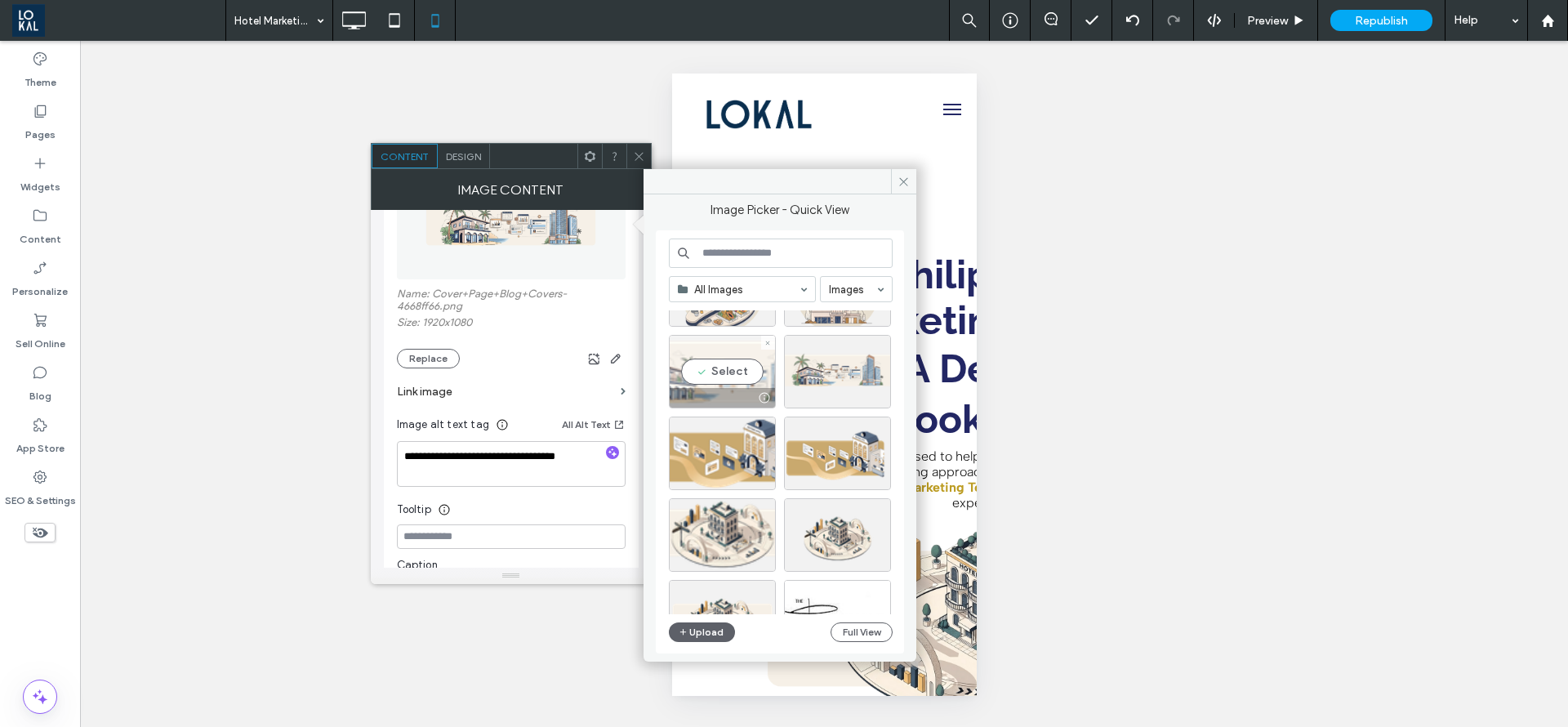
click at [720, 373] on div "Select" at bounding box center [722, 372] width 107 height 74
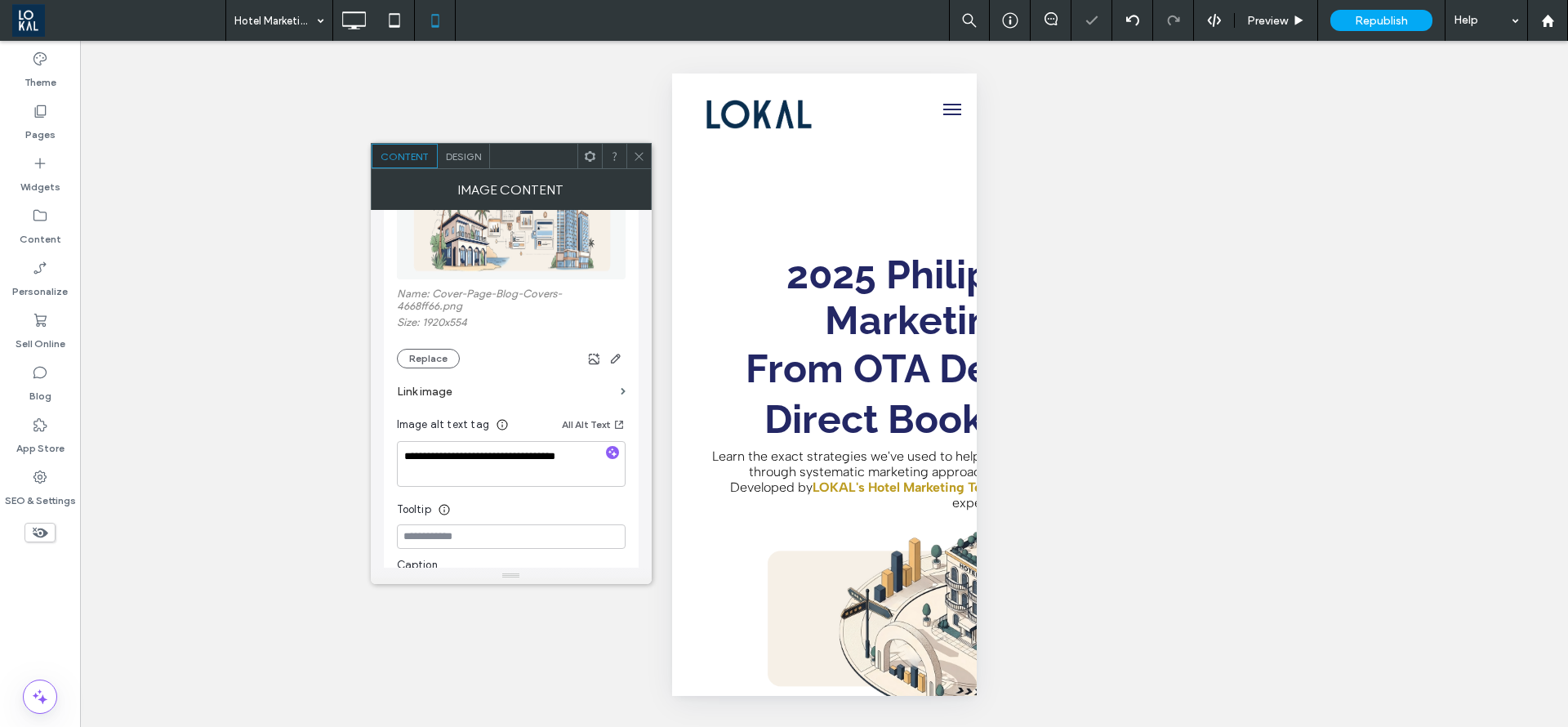
click at [642, 158] on icon at bounding box center [639, 156] width 12 height 12
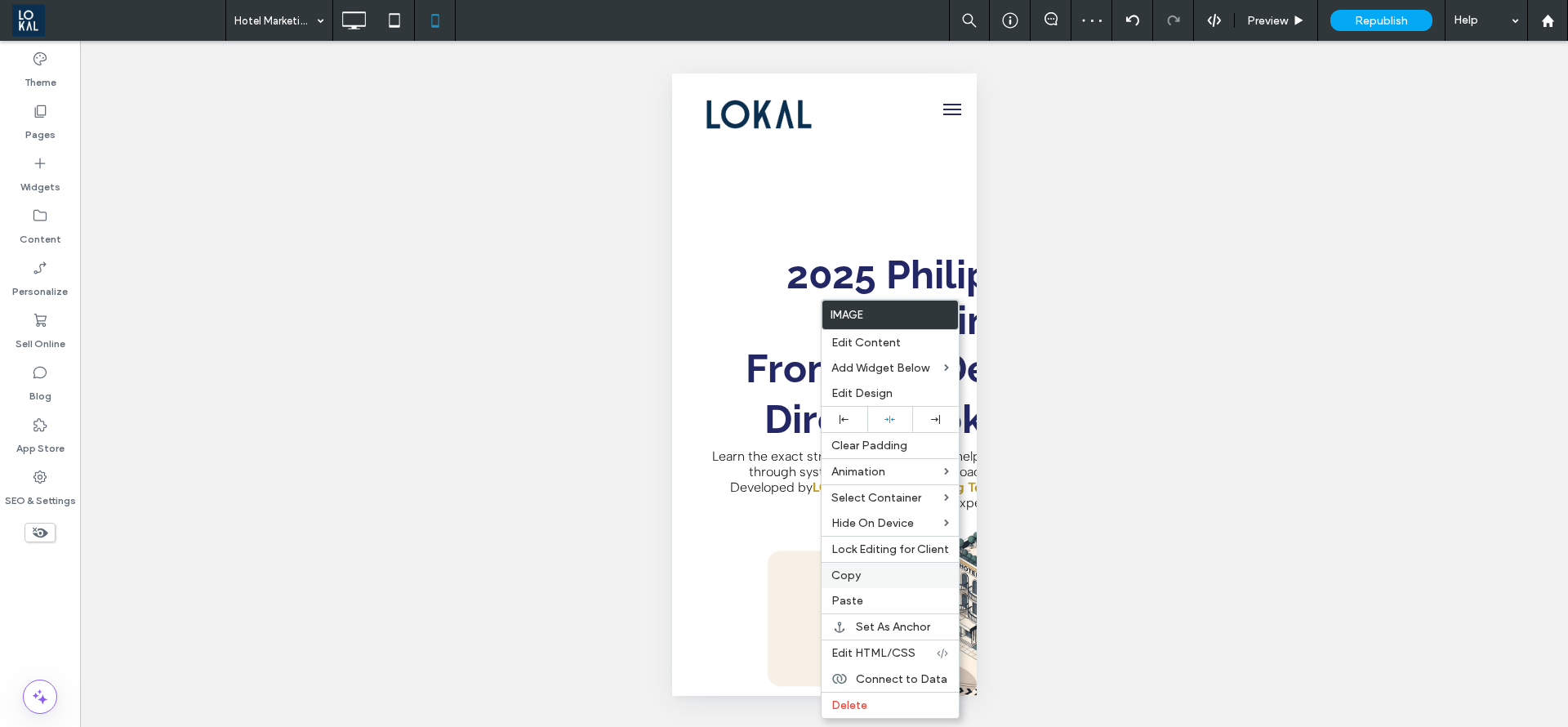
click at [843, 564] on div "Copy" at bounding box center [890, 576] width 137 height 27
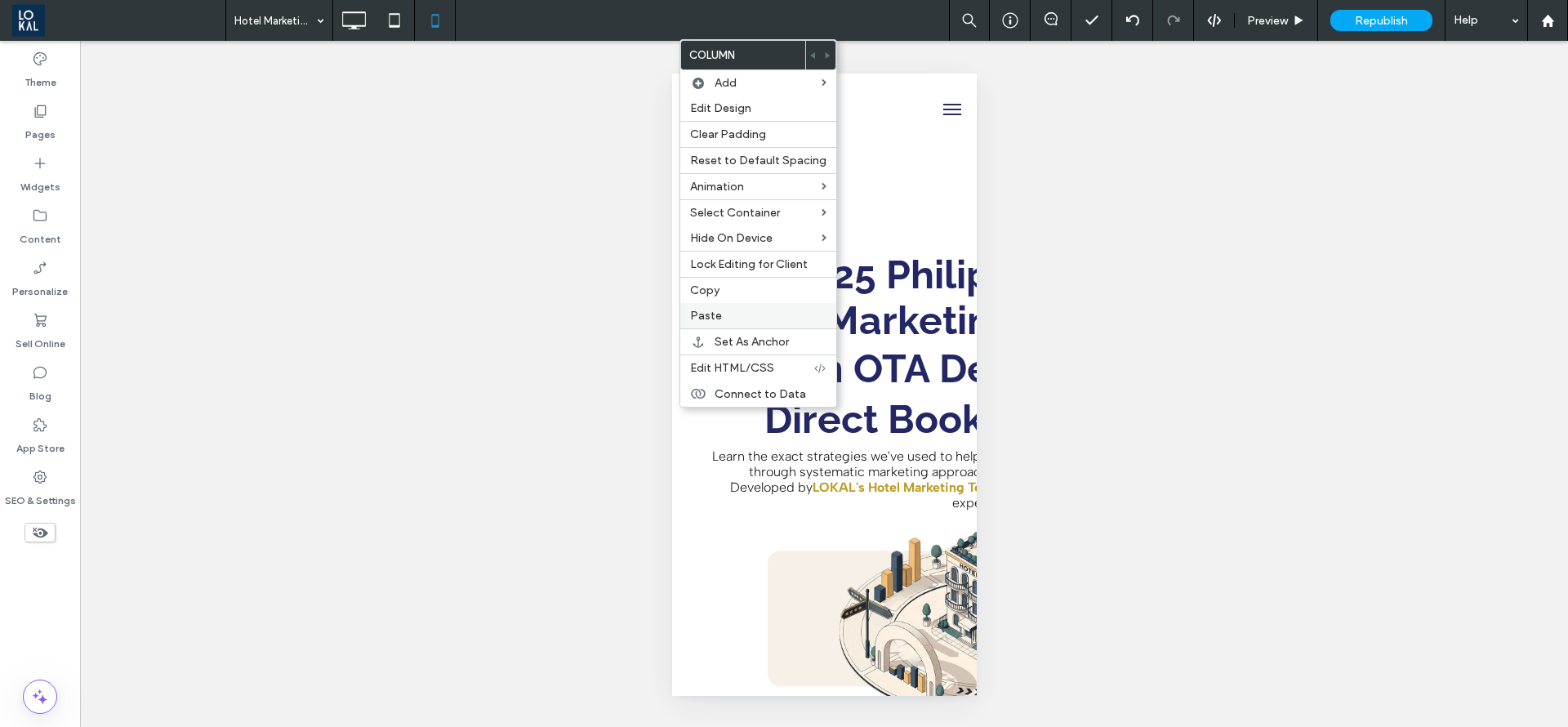
click at [711, 313] on span "Paste" at bounding box center [706, 315] width 32 height 14
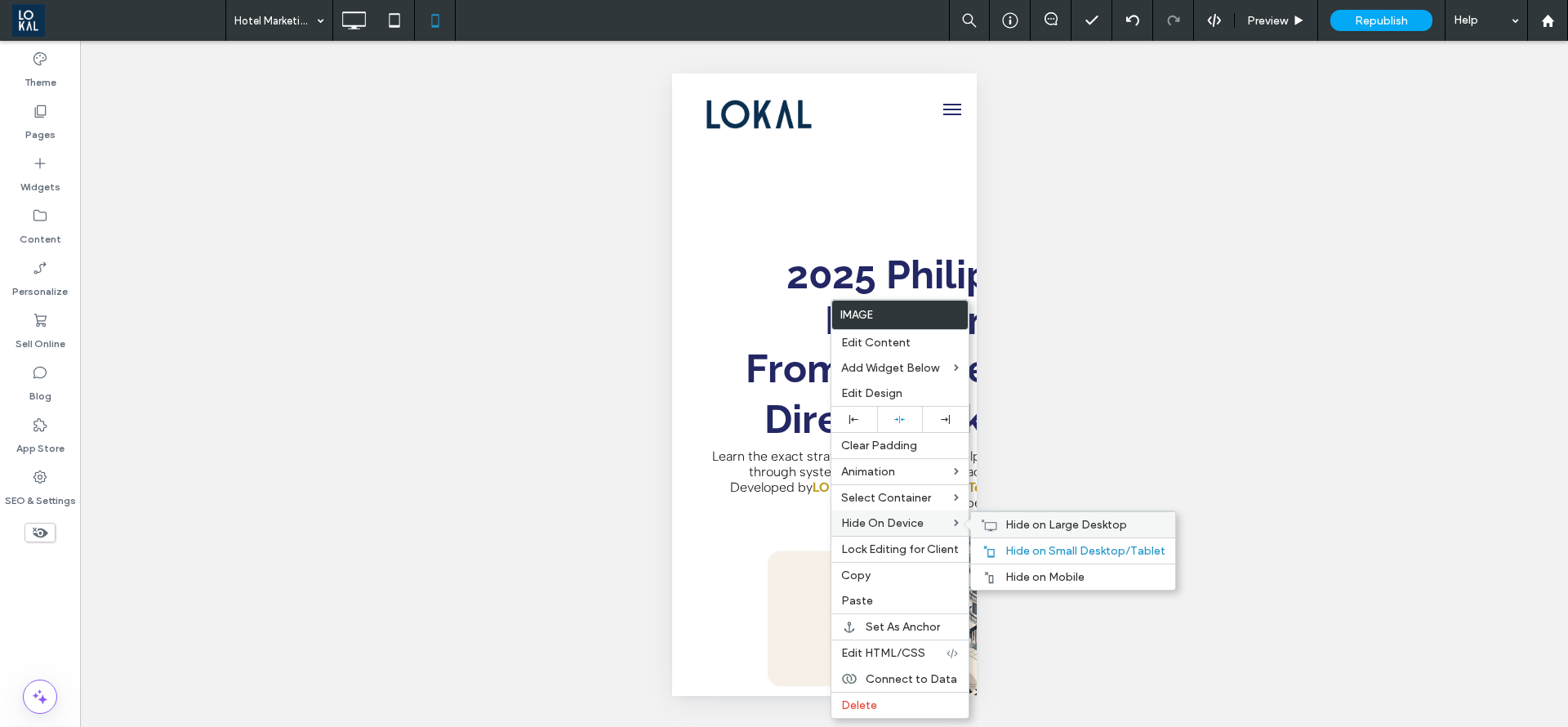
click at [1047, 532] on div "Hide on Large Desktop" at bounding box center [1074, 524] width 205 height 27
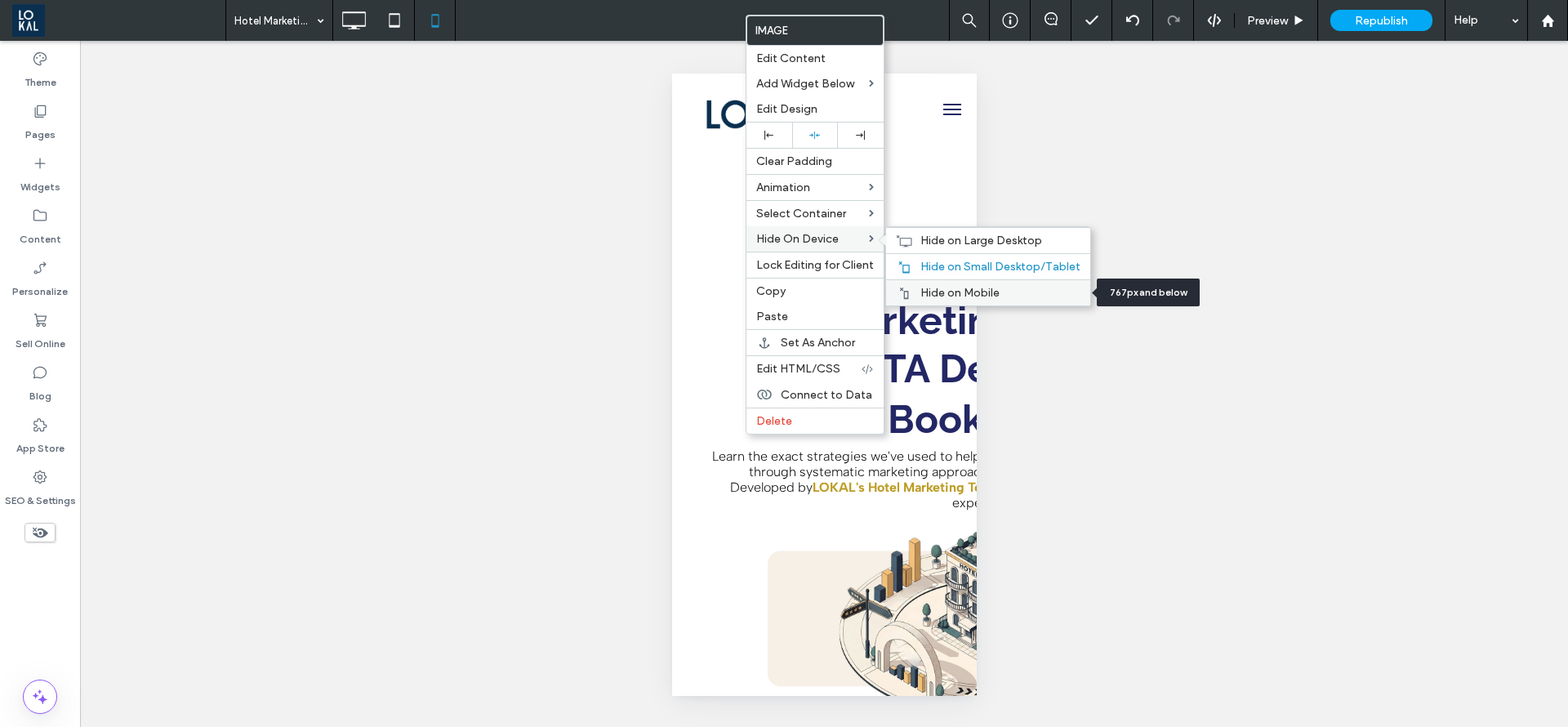
click at [924, 284] on div "Hide on Mobile" at bounding box center [989, 293] width 205 height 27
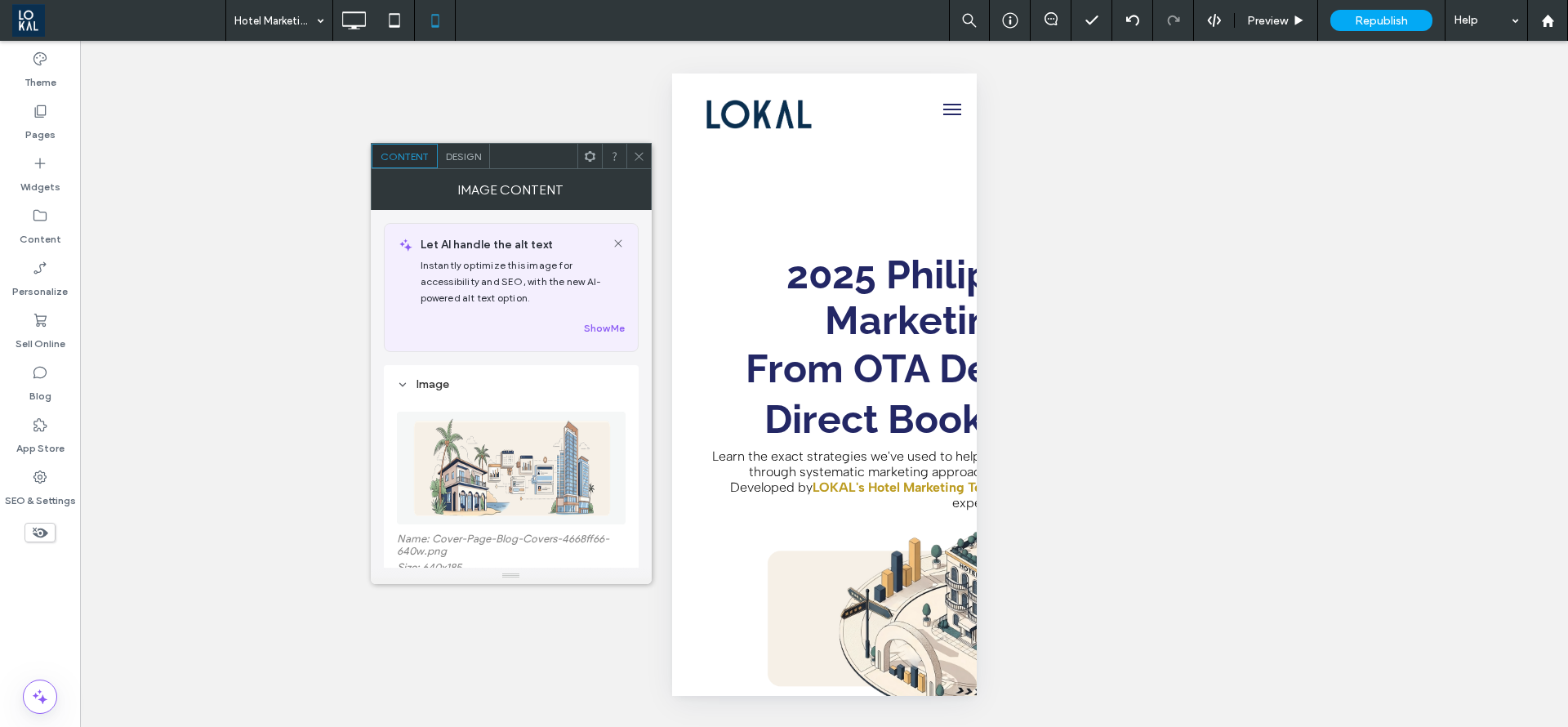
scroll to position [122, 0]
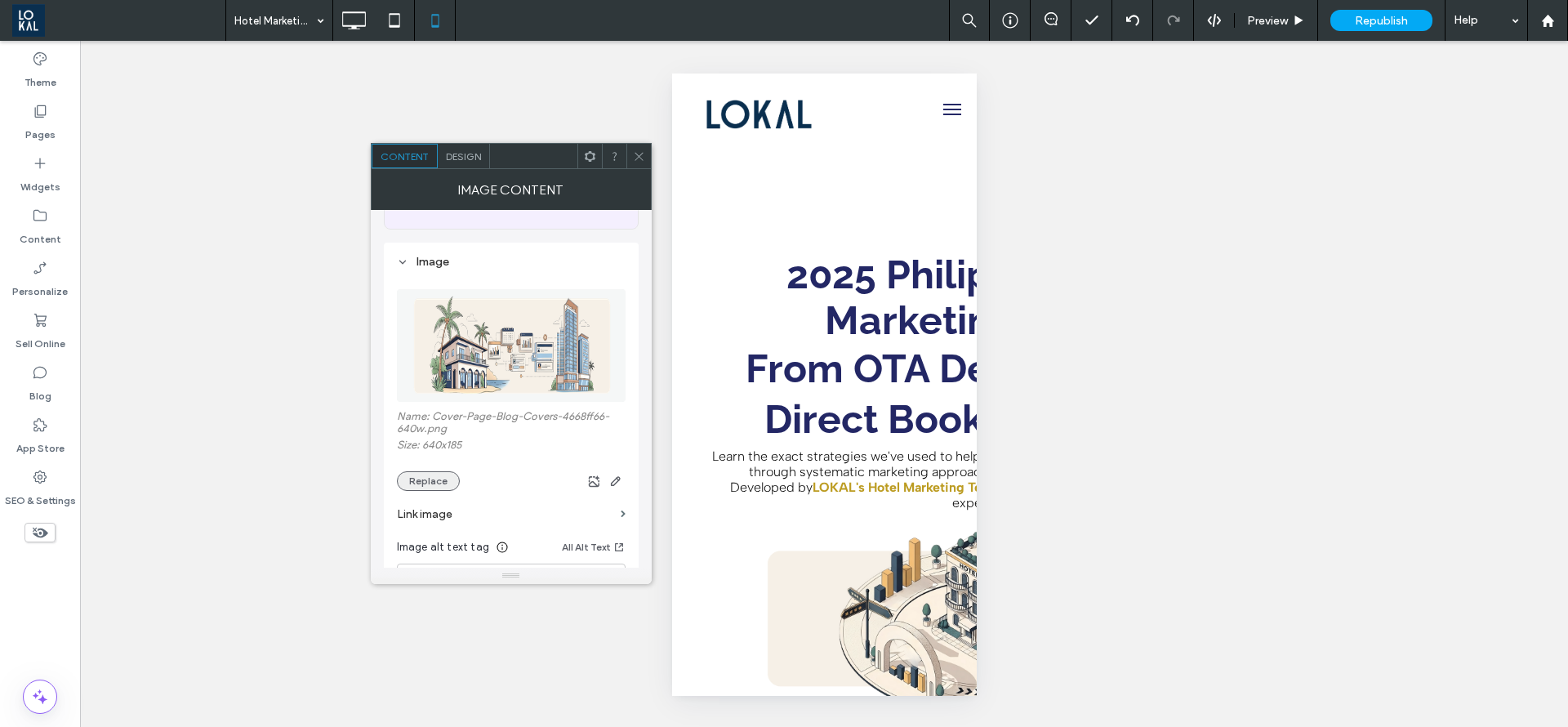
click at [430, 479] on button "Replace" at bounding box center [428, 481] width 62 height 20
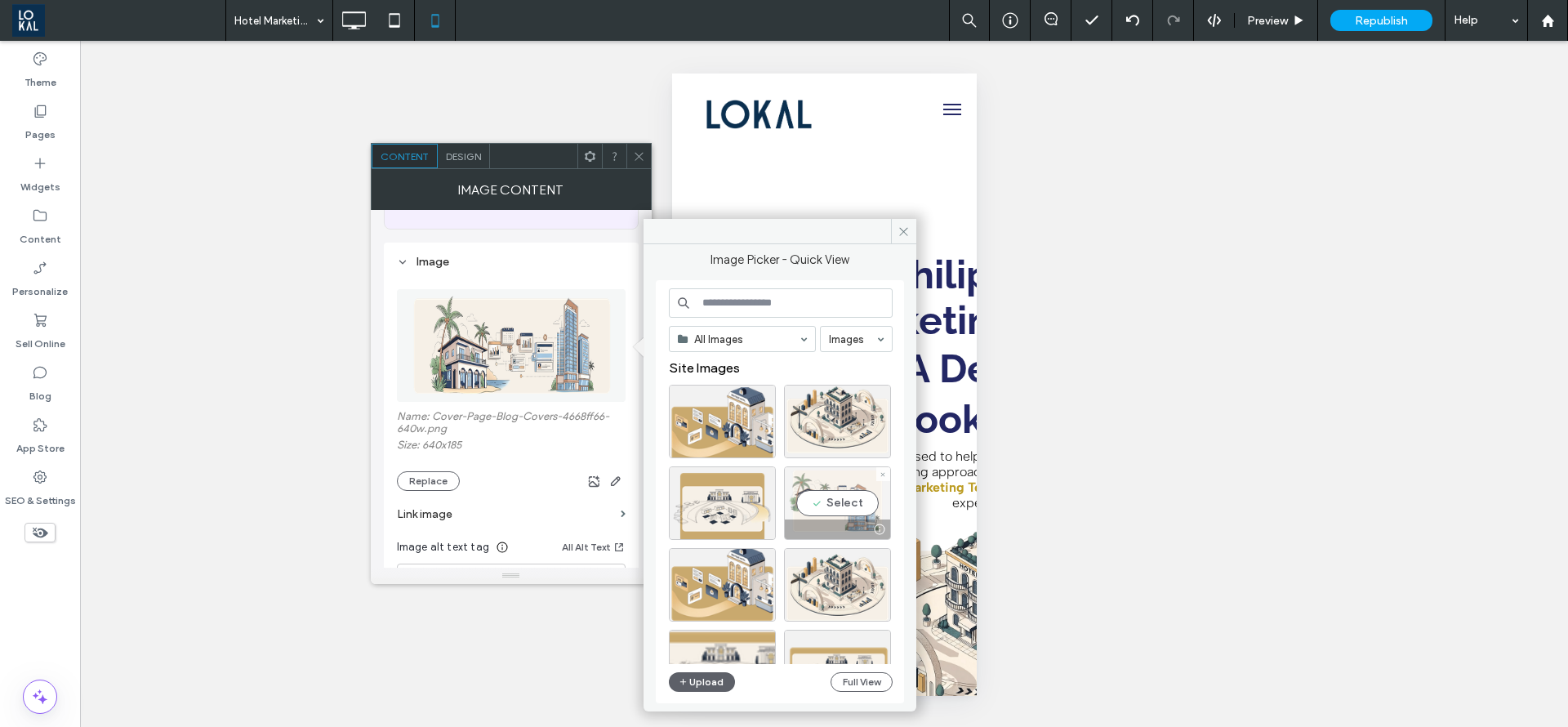
click at [826, 495] on div "Select" at bounding box center [837, 504] width 107 height 74
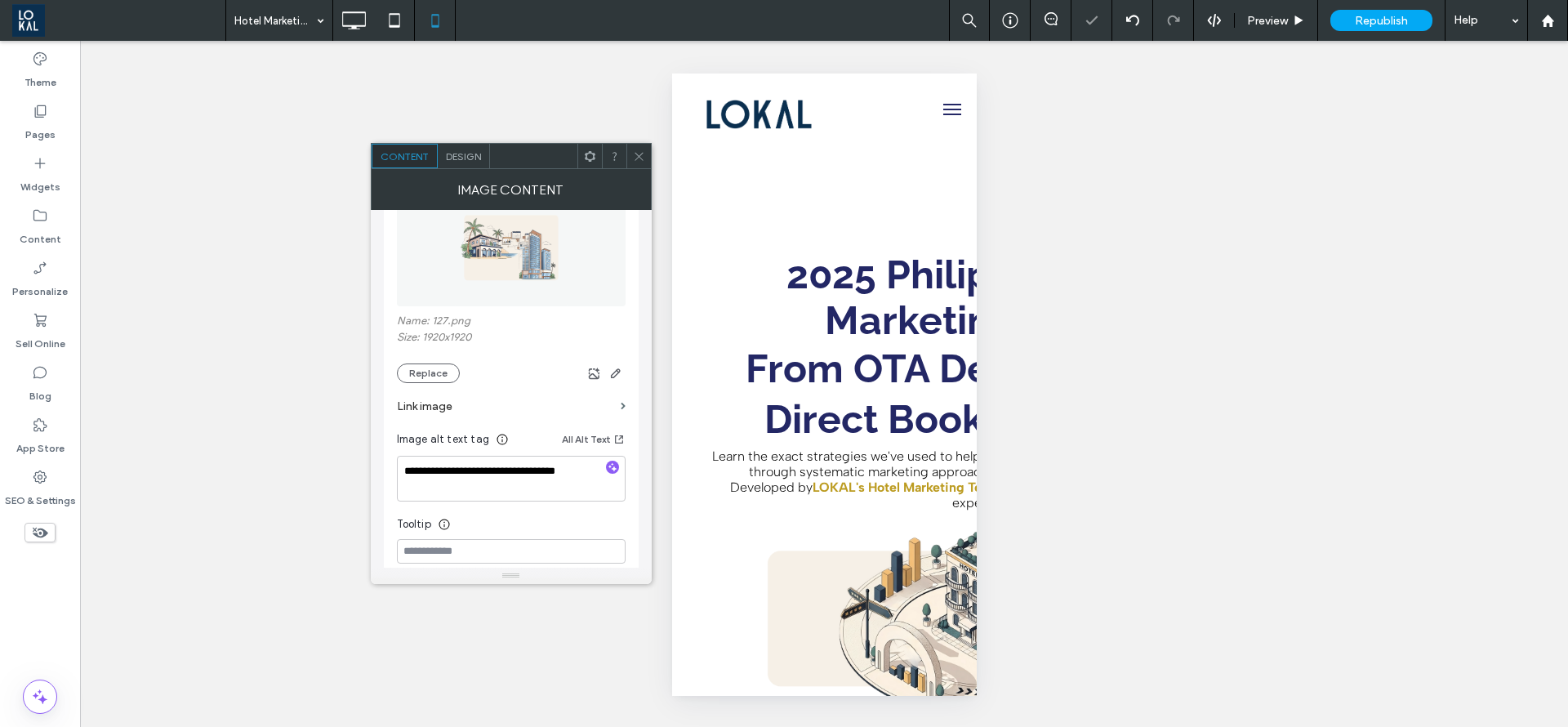
scroll to position [245, 0]
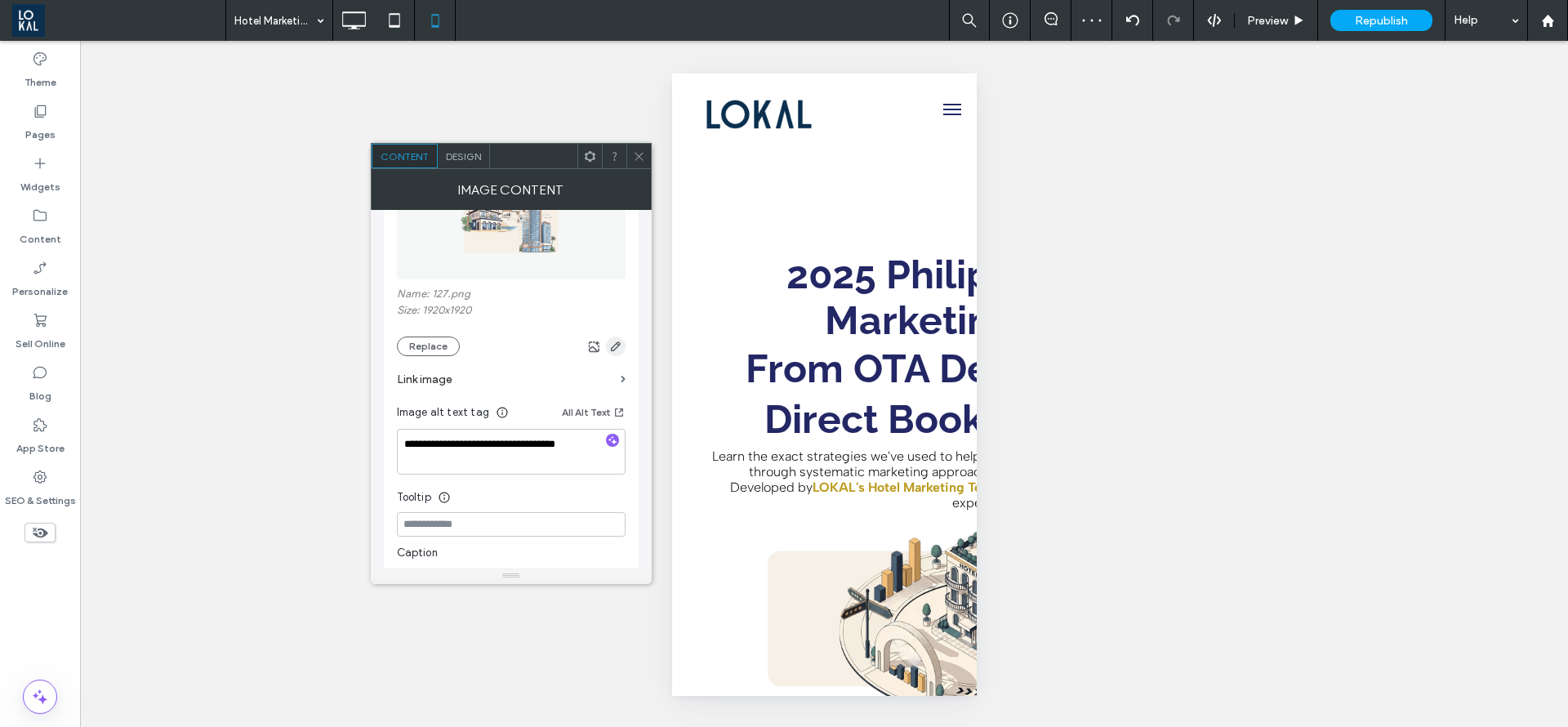
click at [610, 346] on icon "button" at bounding box center [616, 346] width 13 height 13
click at [615, 346] on icon "button" at bounding box center [616, 346] width 13 height 13
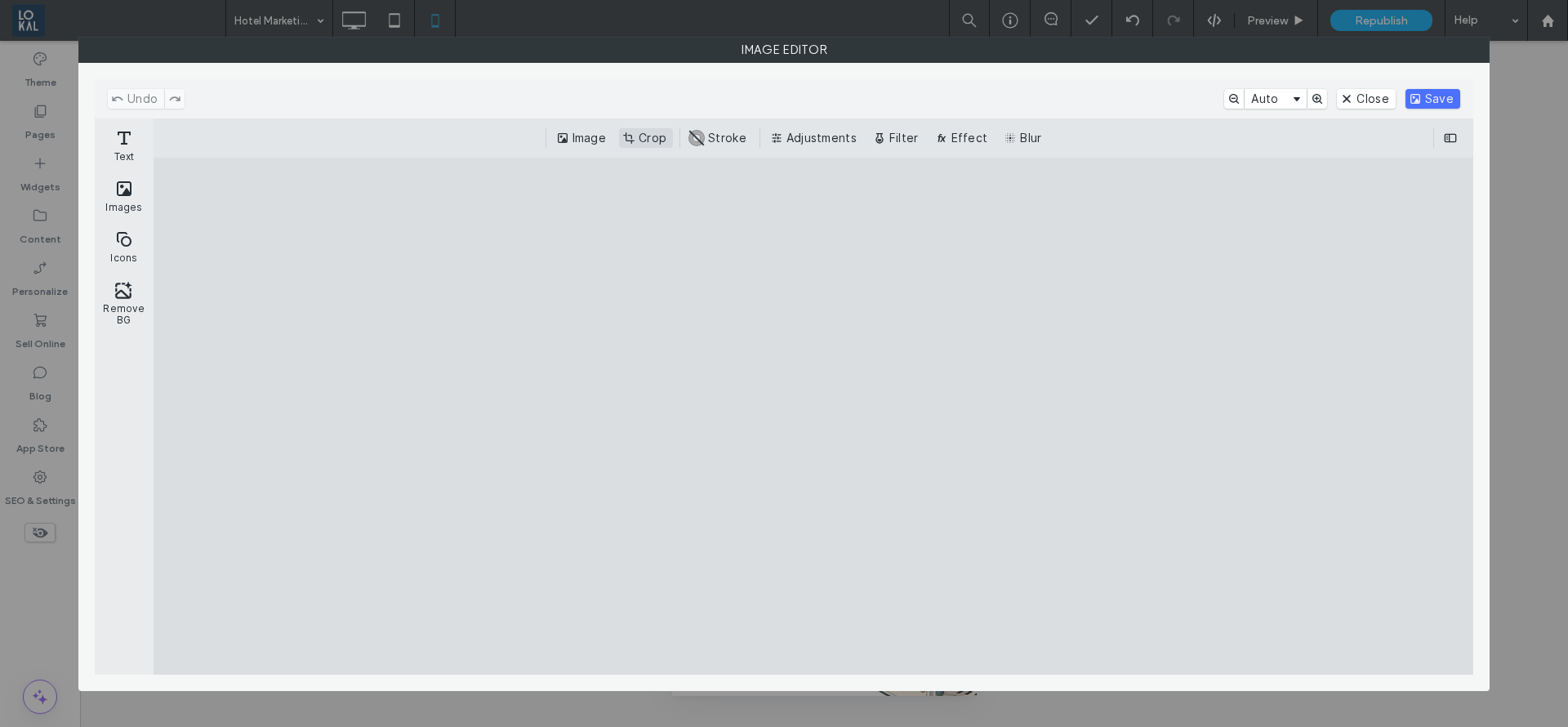
click at [645, 129] on button "Crop" at bounding box center [646, 137] width 54 height 20
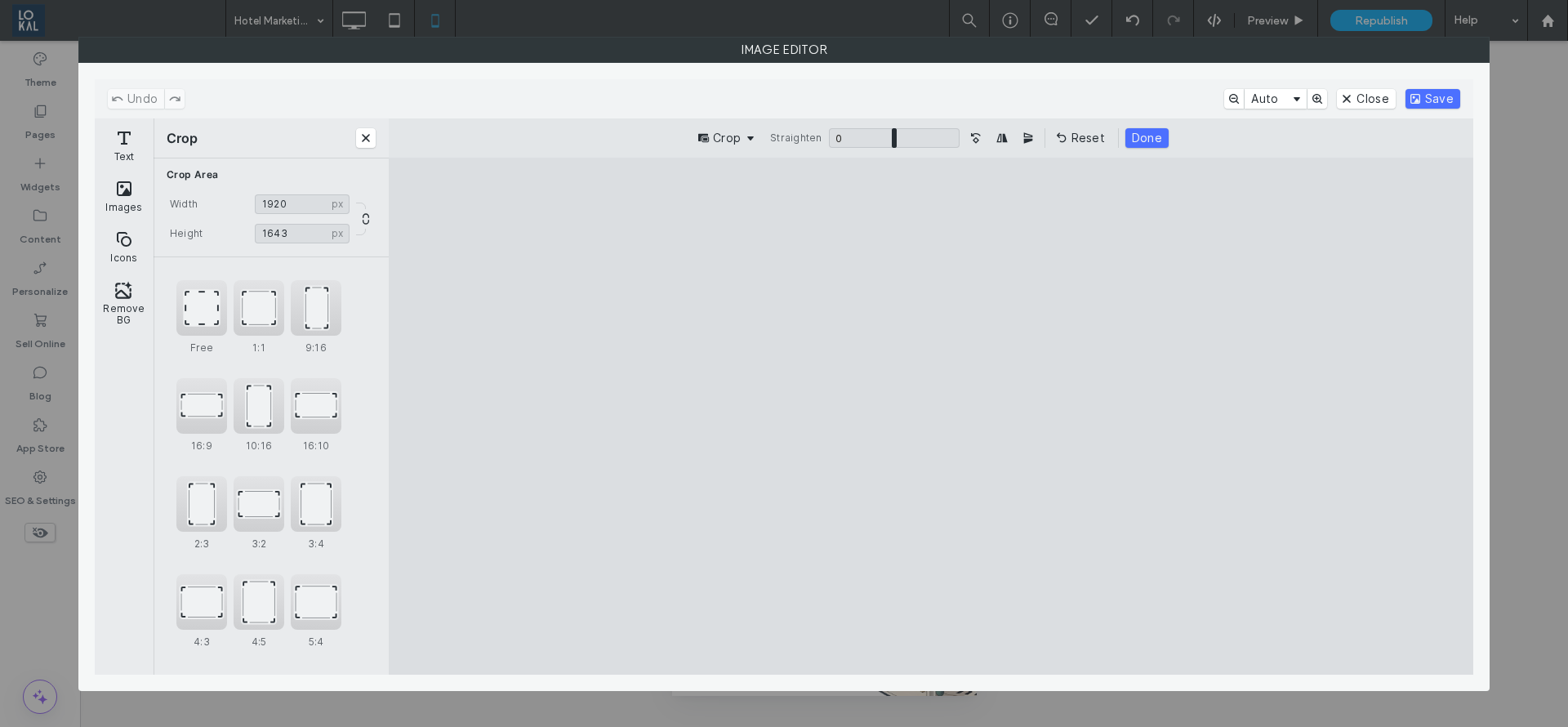
drag, startPoint x: 932, startPoint y: 206, endPoint x: 930, endPoint y: 266, distance: 60.0
click at [931, 416] on cesdk-canvas "Editor canvas" at bounding box center [931, 416] width 0 height 0
type input "****"
drag, startPoint x: 926, startPoint y: 653, endPoint x: 918, endPoint y: 558, distance: 95.3
click at [931, 416] on cesdk-canvas "Editor canvas" at bounding box center [931, 416] width 0 height 0
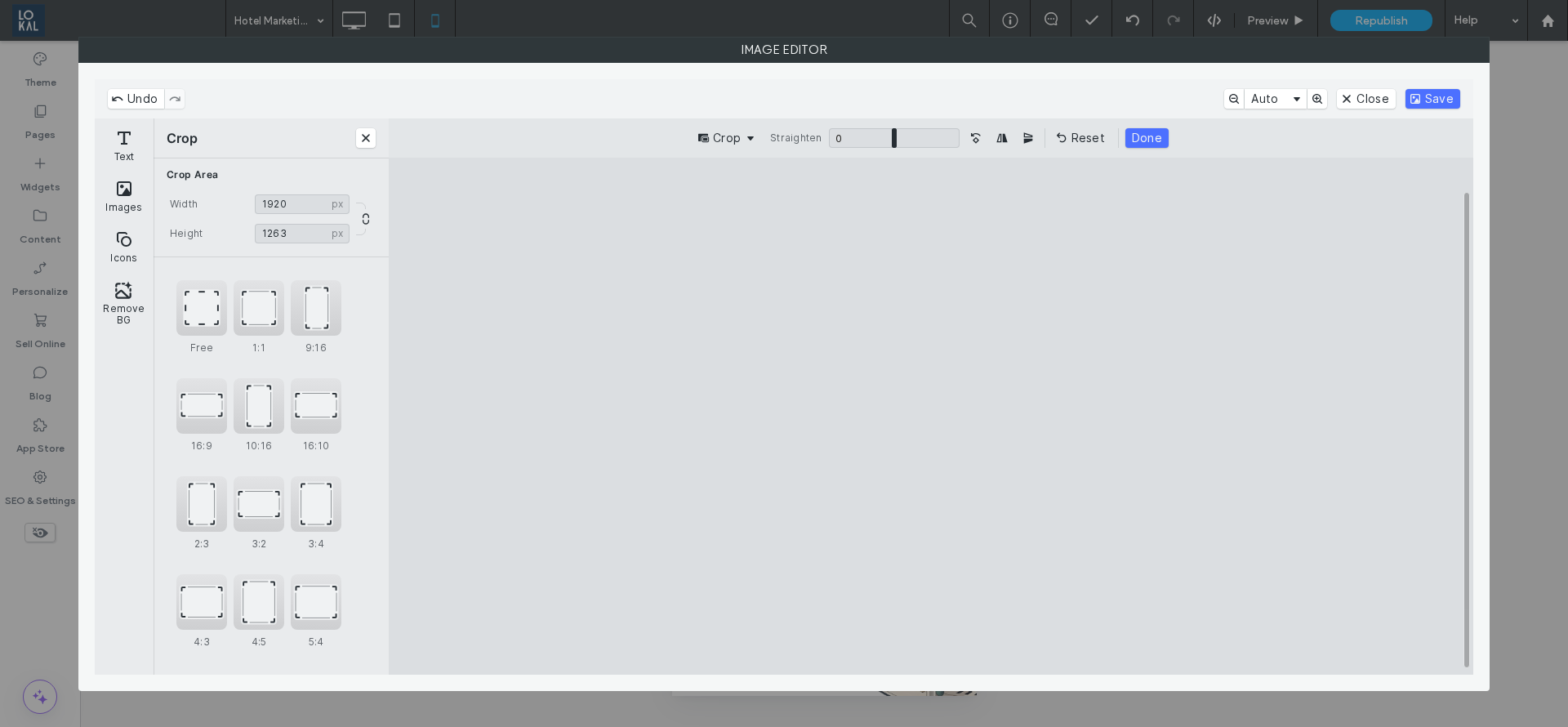
click at [1427, 110] on div "Undo Auto Close Save" at bounding box center [784, 98] width 1379 height 39
click at [1431, 89] on button "Save" at bounding box center [1434, 98] width 55 height 20
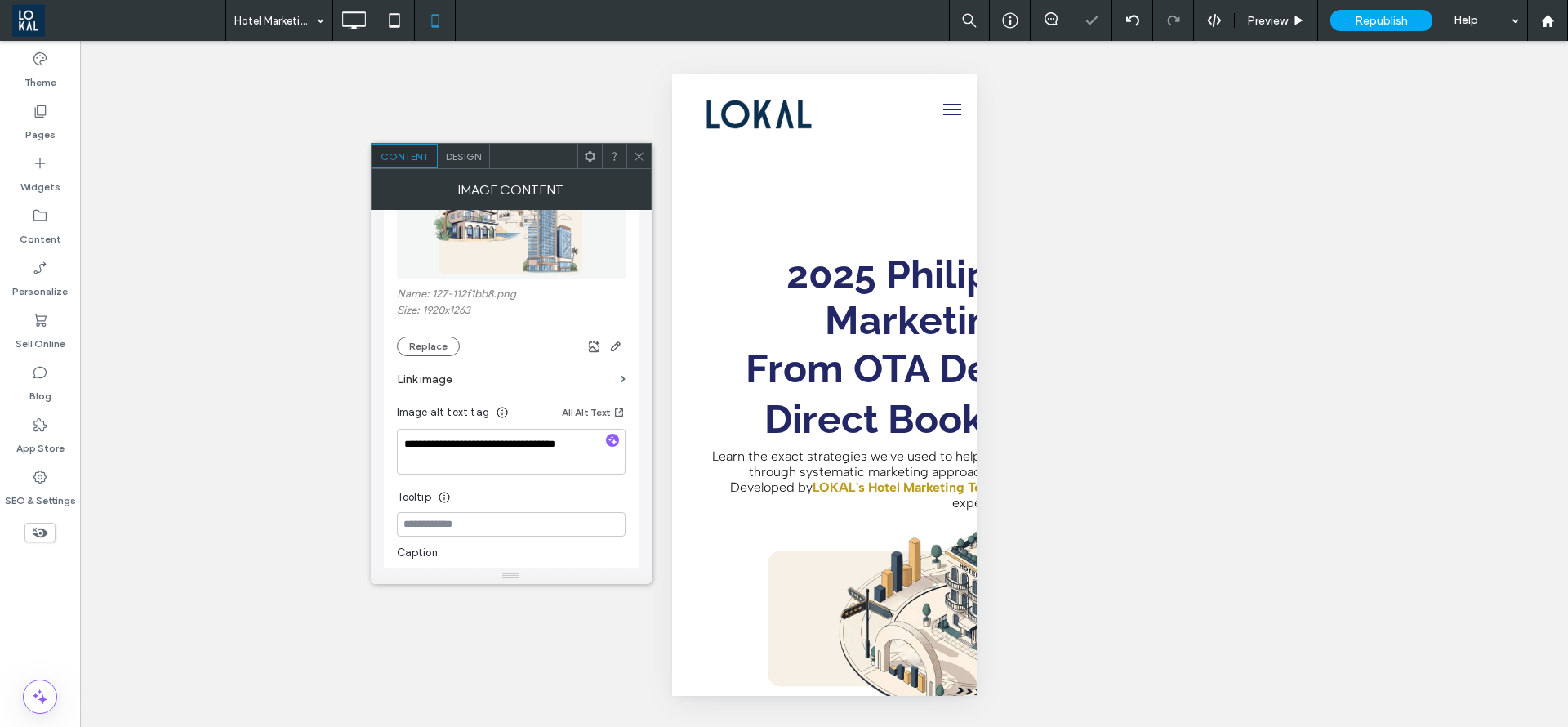
click at [634, 151] on use at bounding box center [638, 155] width 9 height 9
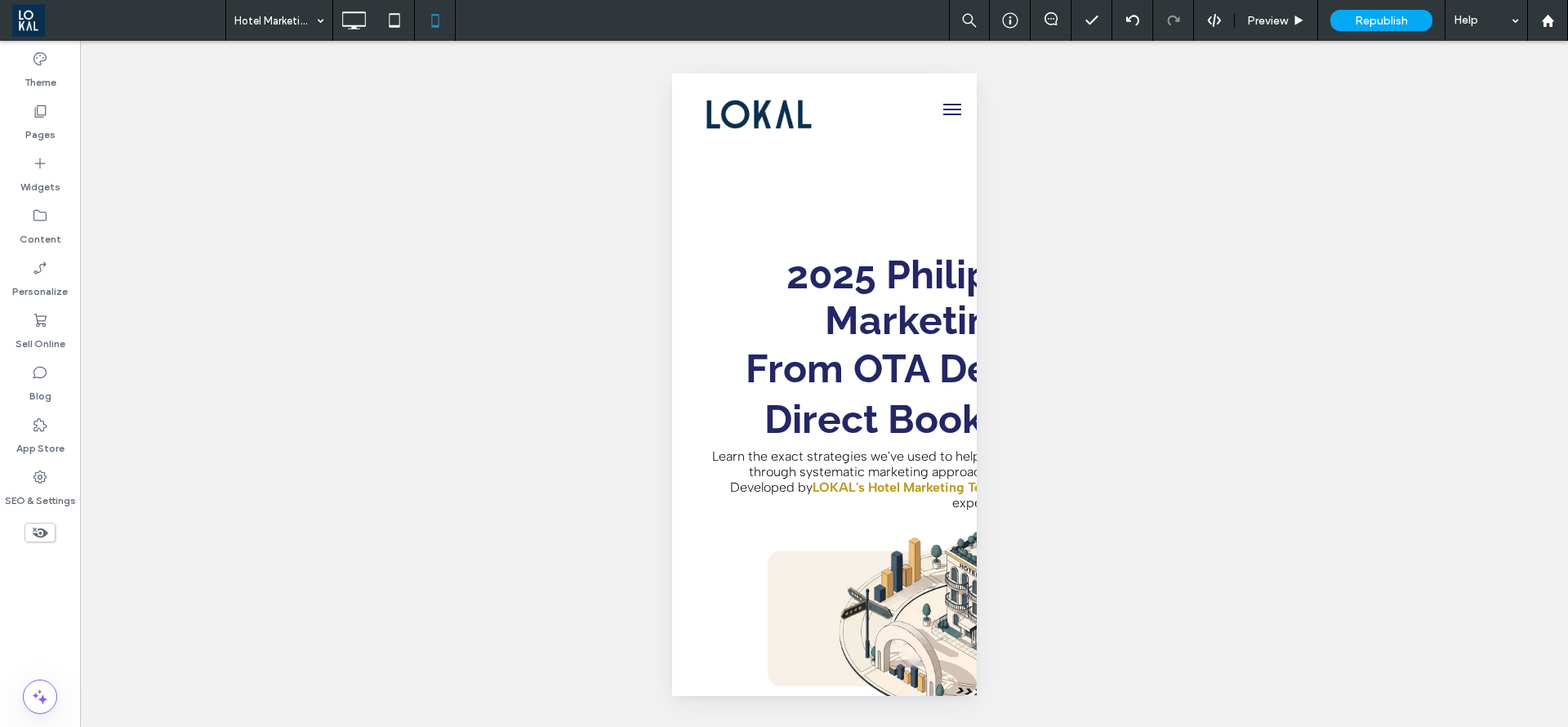
type input "**********"
type input "**"
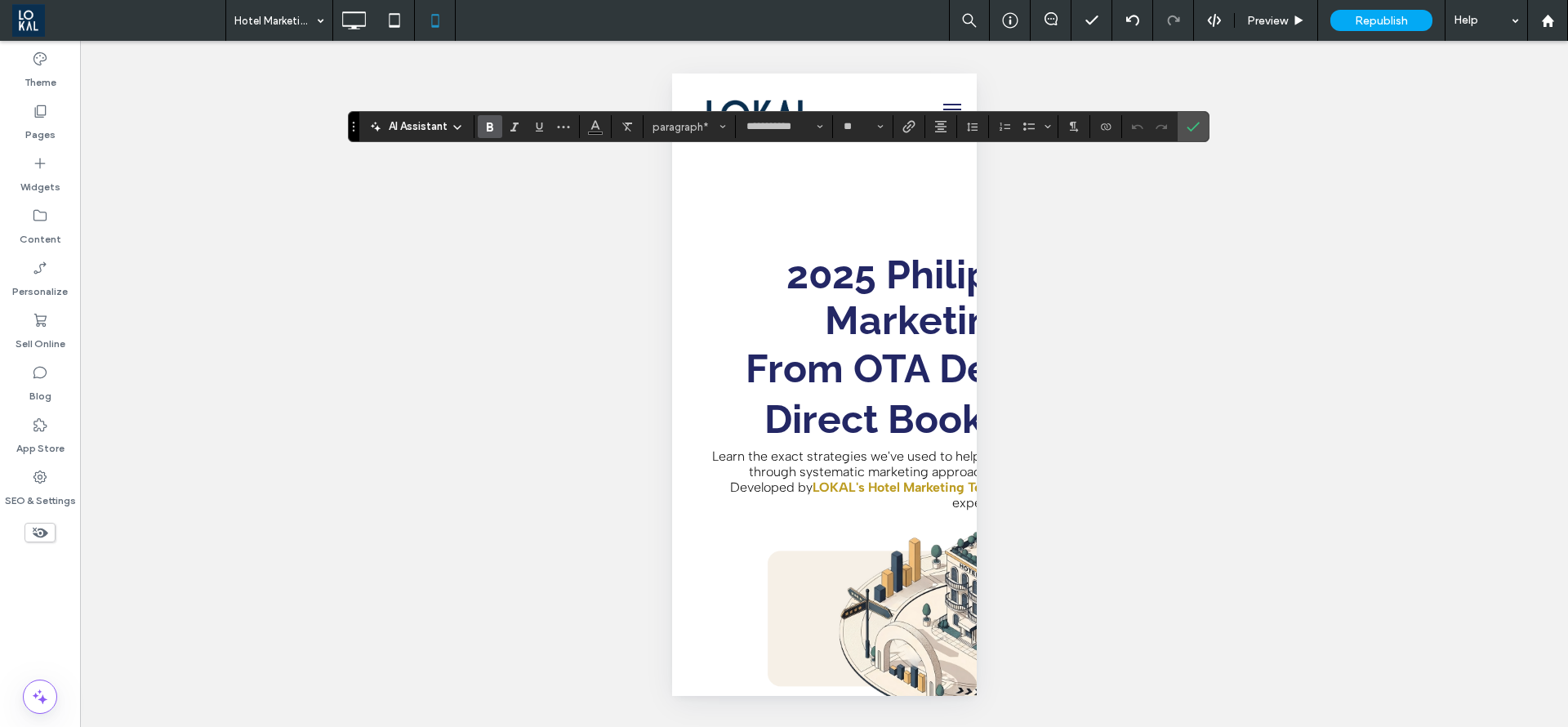
click at [795, 140] on div "**********" at bounding box center [779, 126] width 862 height 31
click at [795, 132] on input "**********" at bounding box center [779, 127] width 69 height 13
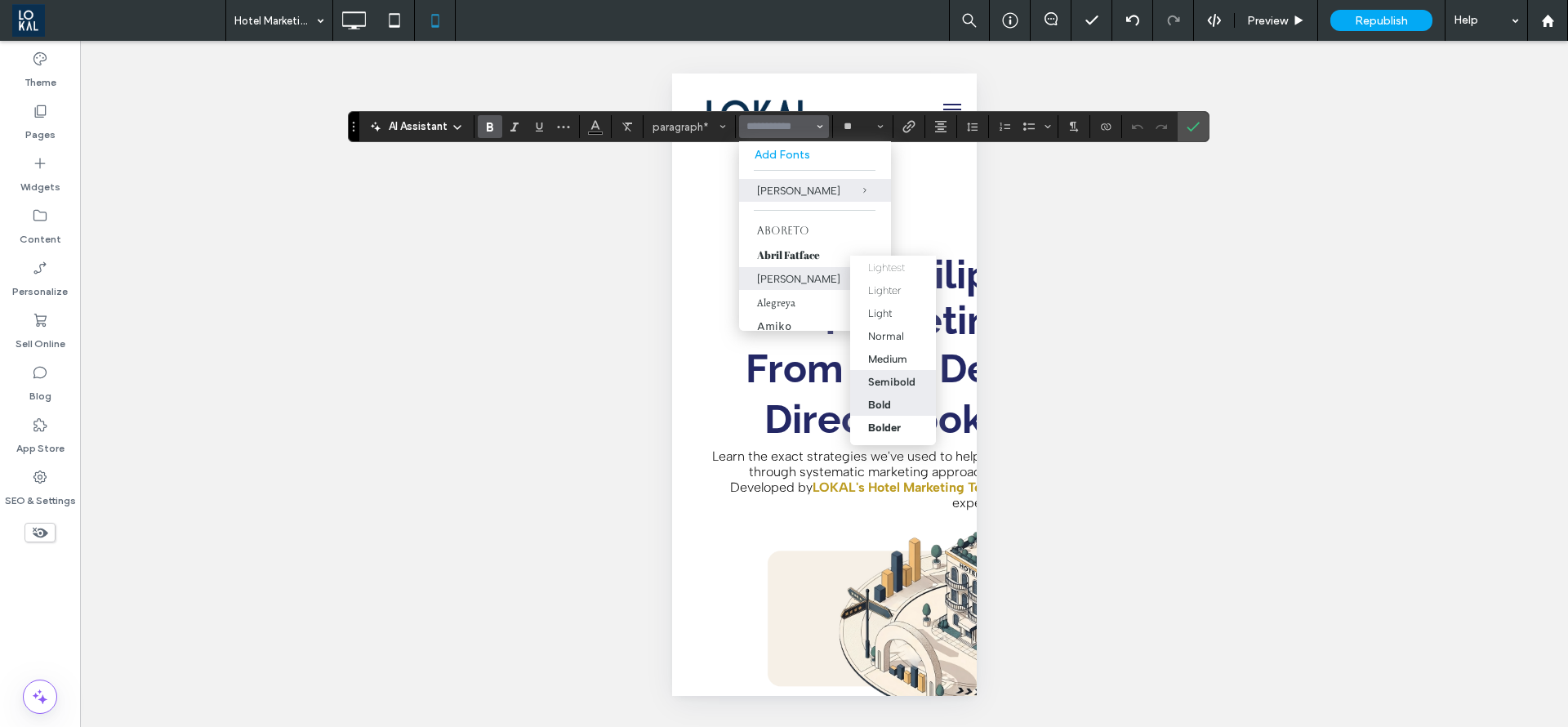
click at [888, 381] on div "Semibold" at bounding box center [892, 381] width 47 height 12
type input "**********"
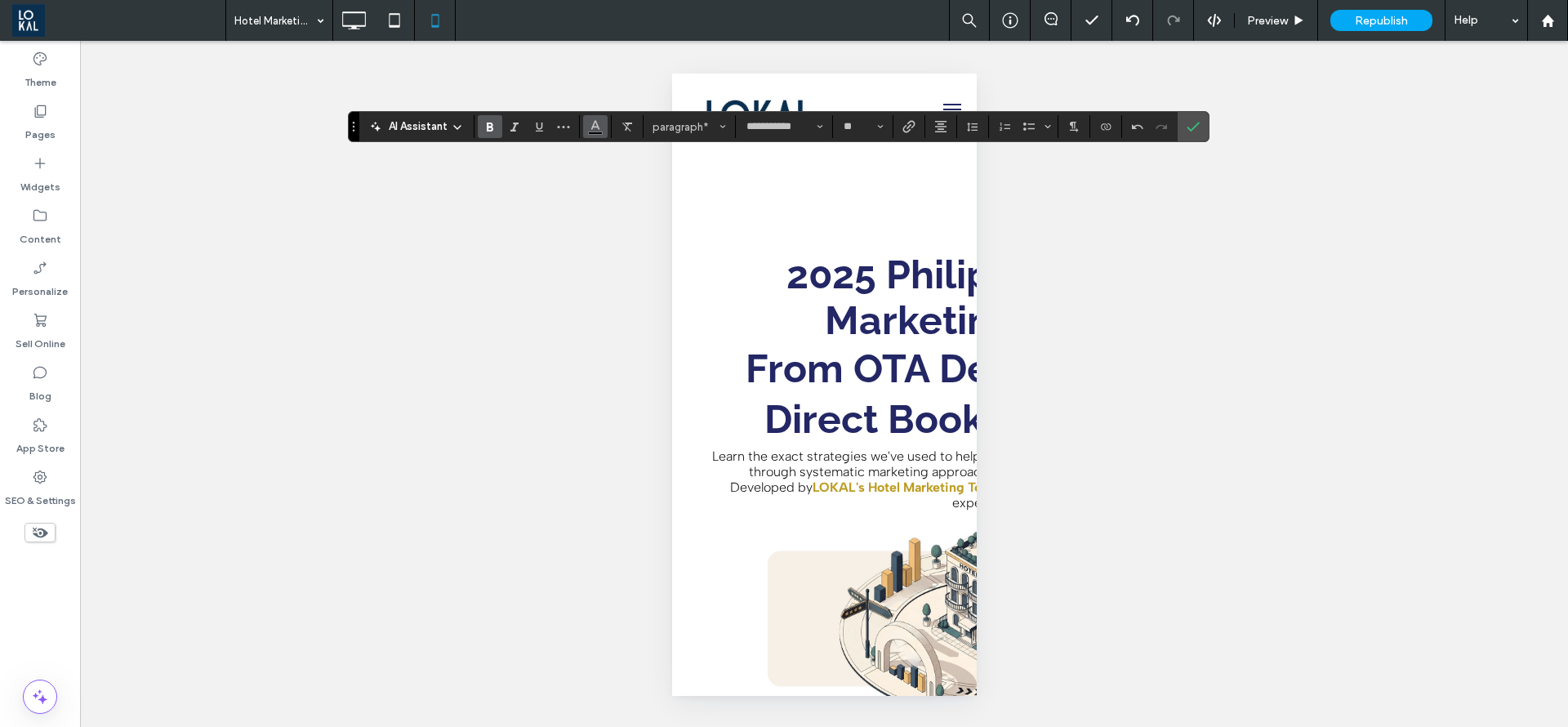
click at [586, 120] on button "Color" at bounding box center [596, 127] width 25 height 23
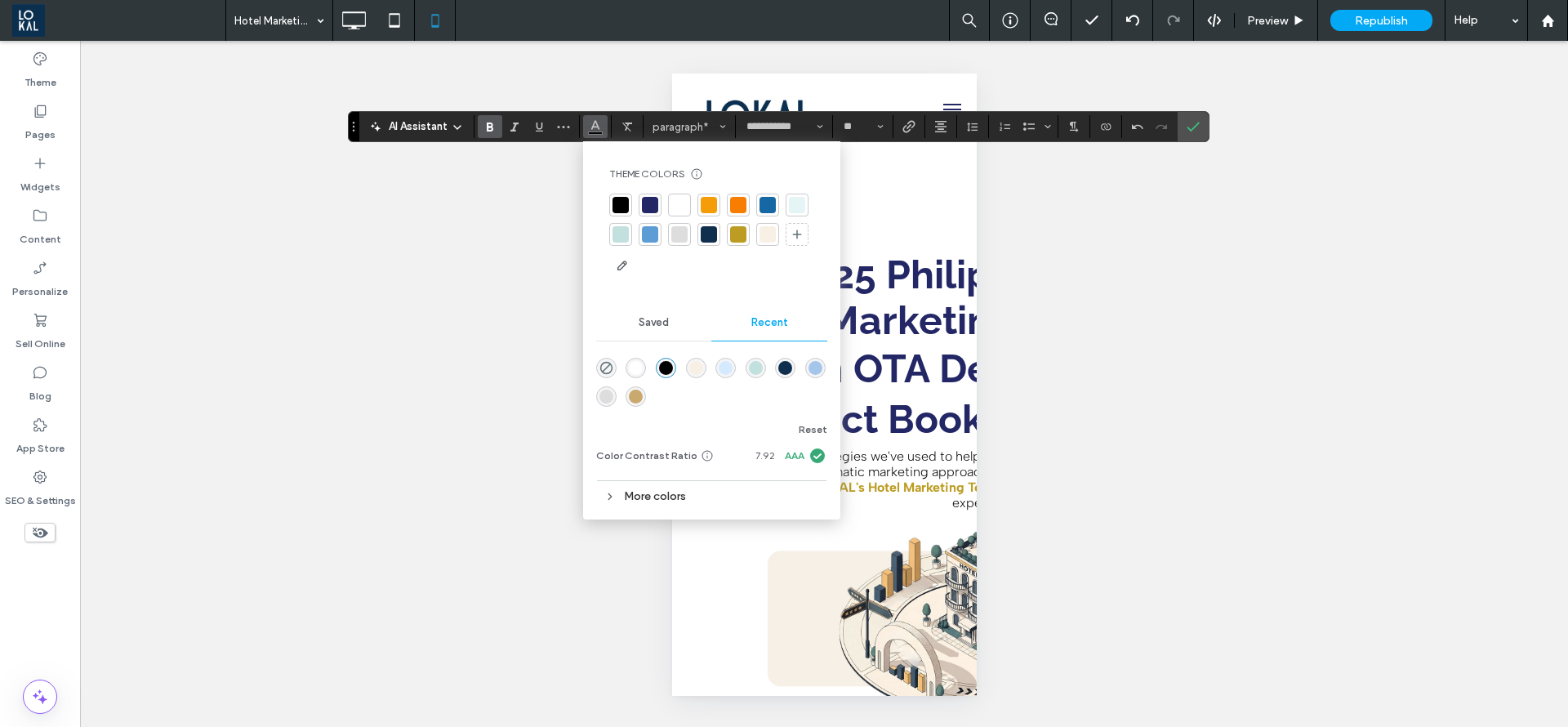
click at [668, 201] on div at bounding box center [680, 204] width 23 height 23
click at [1183, 130] on label "Confirm" at bounding box center [1193, 126] width 25 height 29
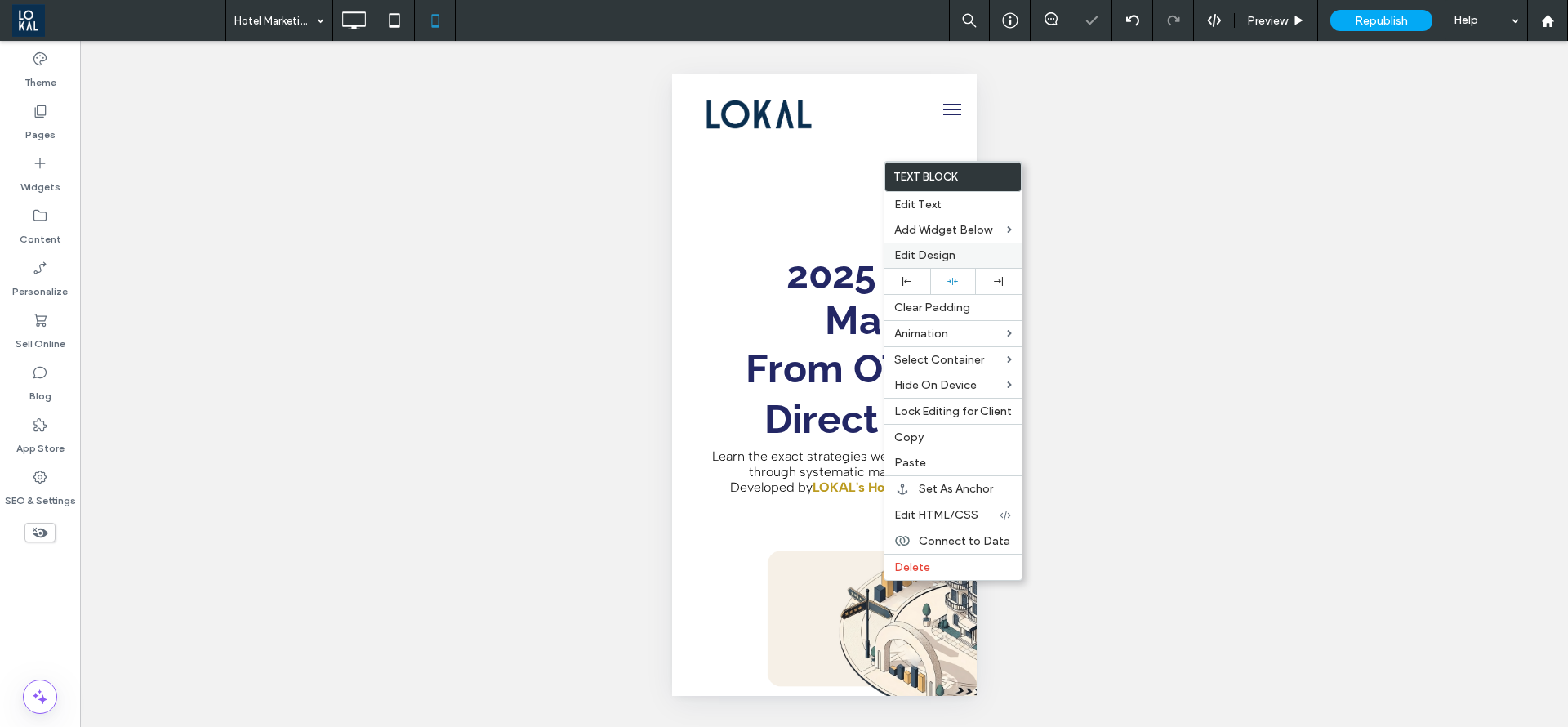
click at [906, 251] on span "Edit Design" at bounding box center [925, 255] width 62 height 14
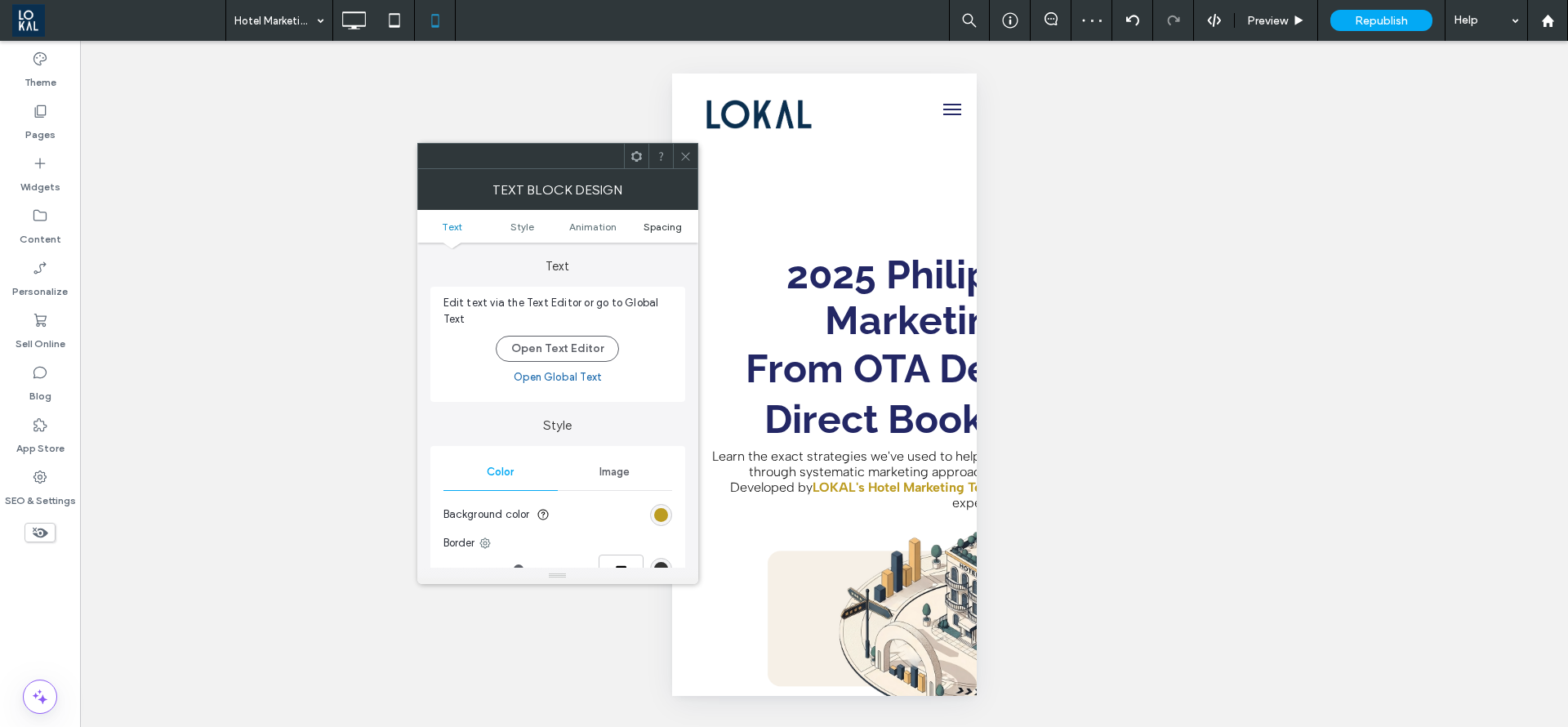
click at [666, 221] on span "Spacing" at bounding box center [663, 226] width 39 height 12
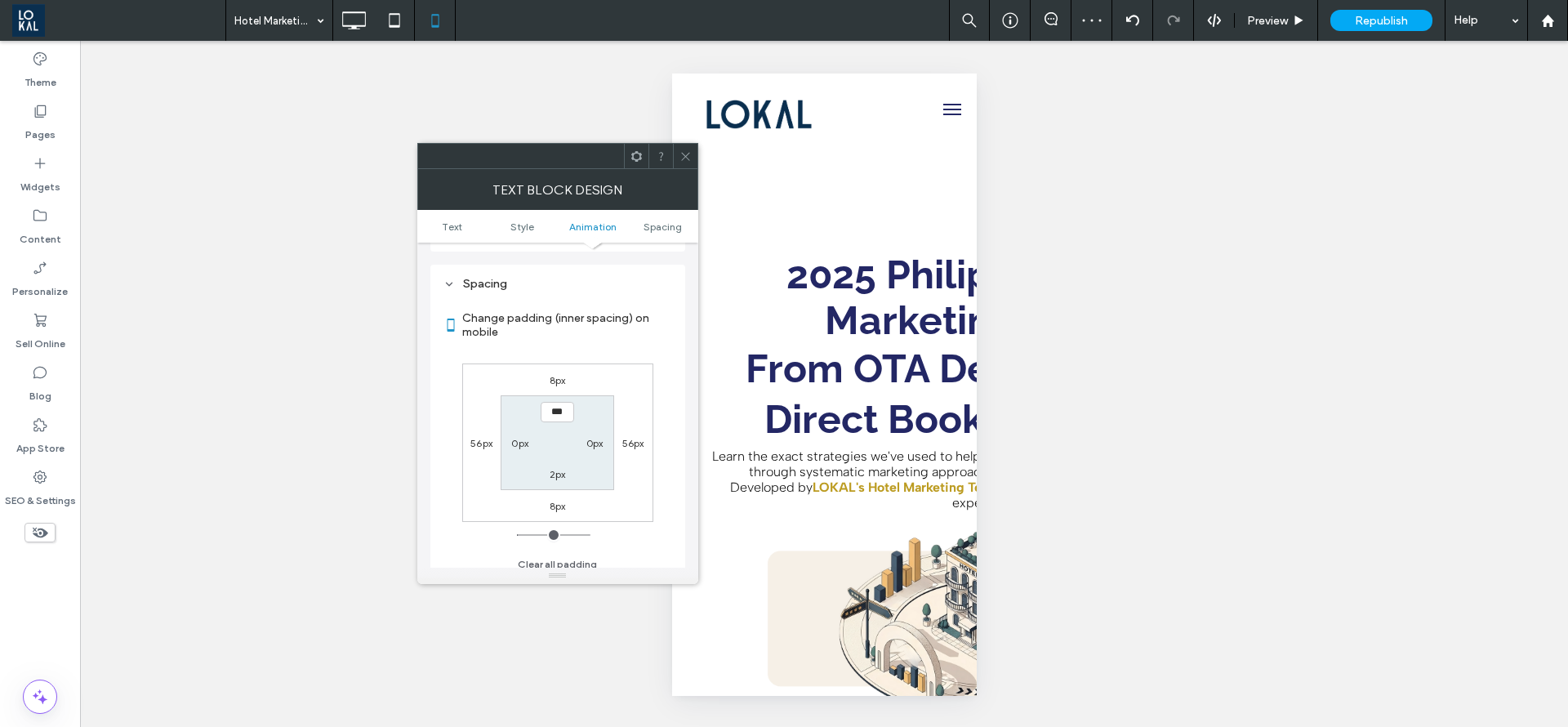
scroll to position [468, 0]
type input "****"
click at [561, 468] on label "2px" at bounding box center [558, 465] width 16 height 12
type input "*"
type input "****"
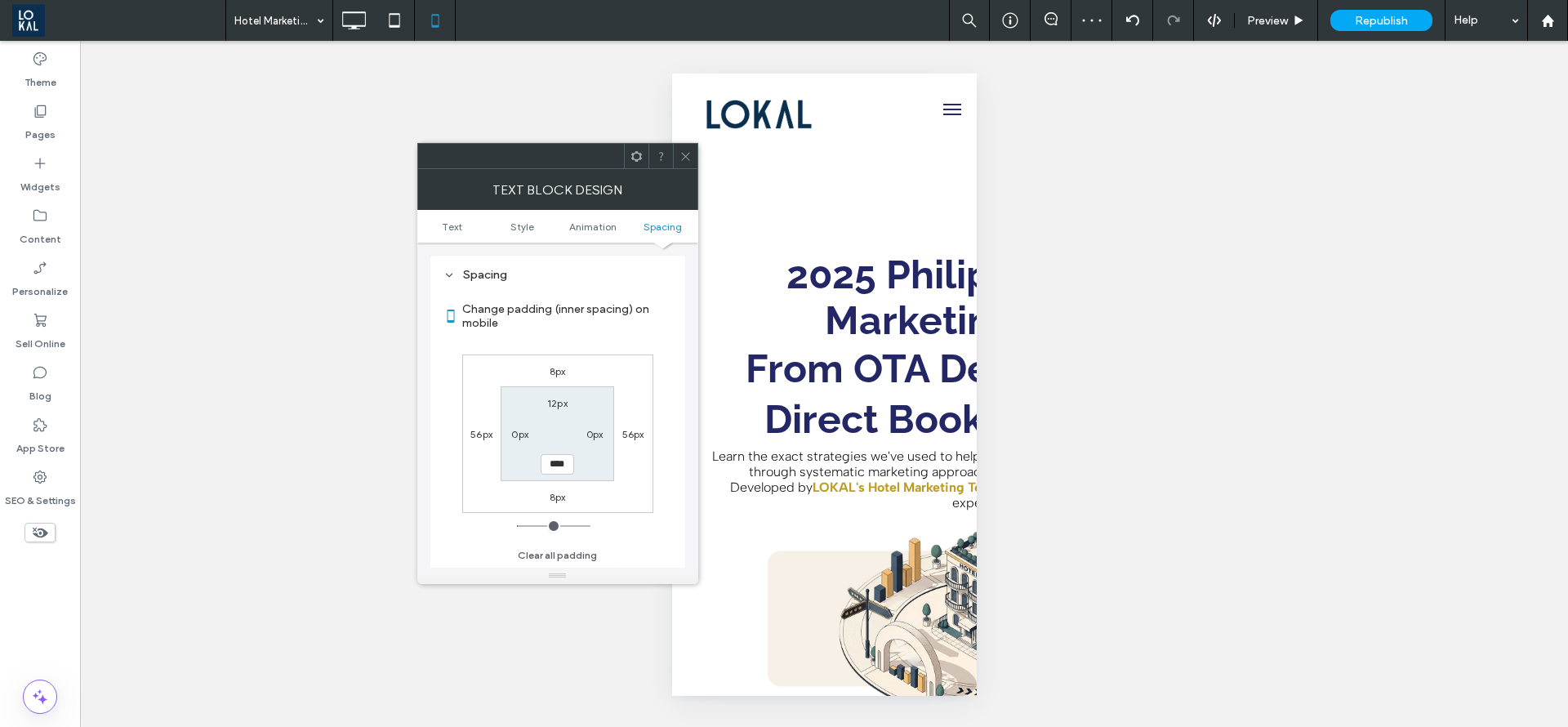
type input "**"
click at [685, 154] on icon at bounding box center [686, 156] width 12 height 12
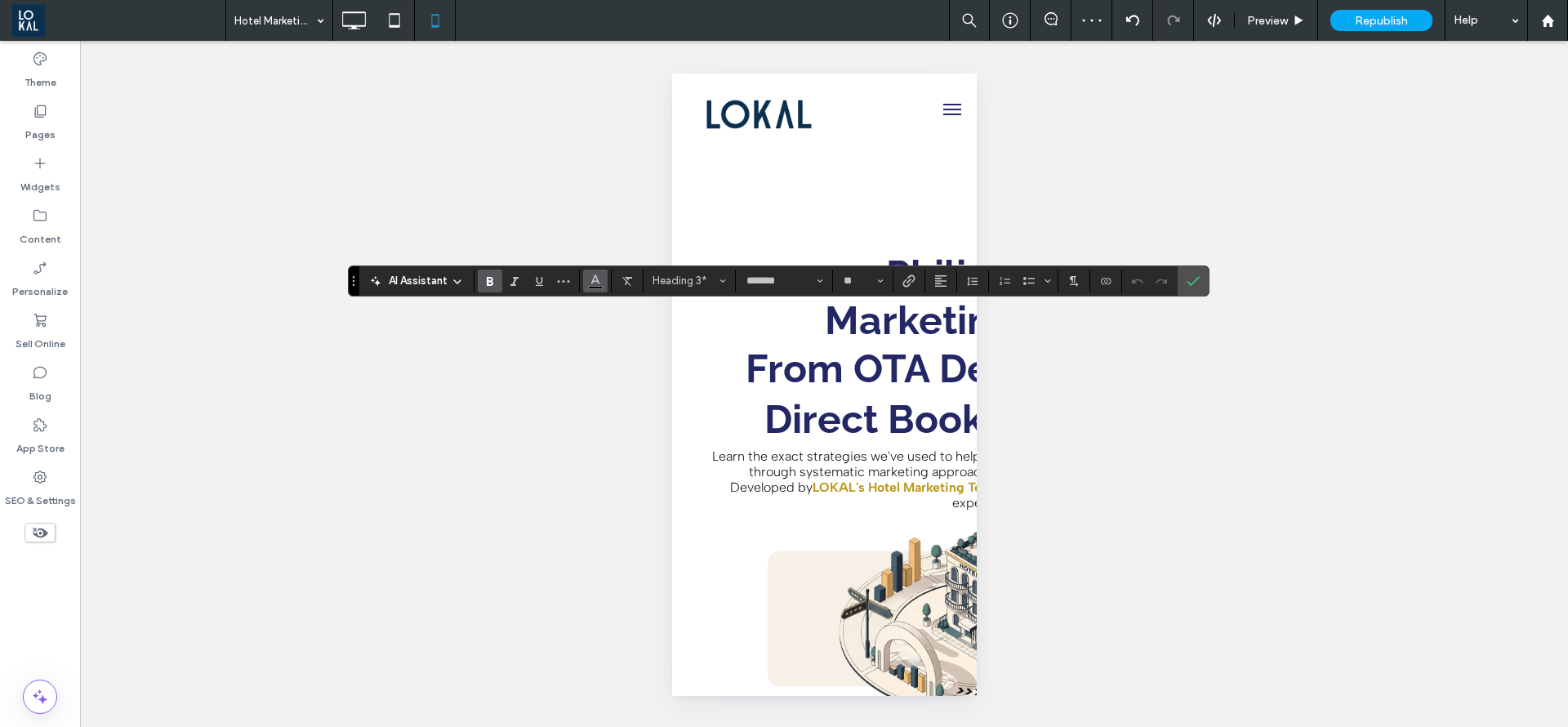
click at [591, 284] on icon "Color" at bounding box center [596, 279] width 13 height 13
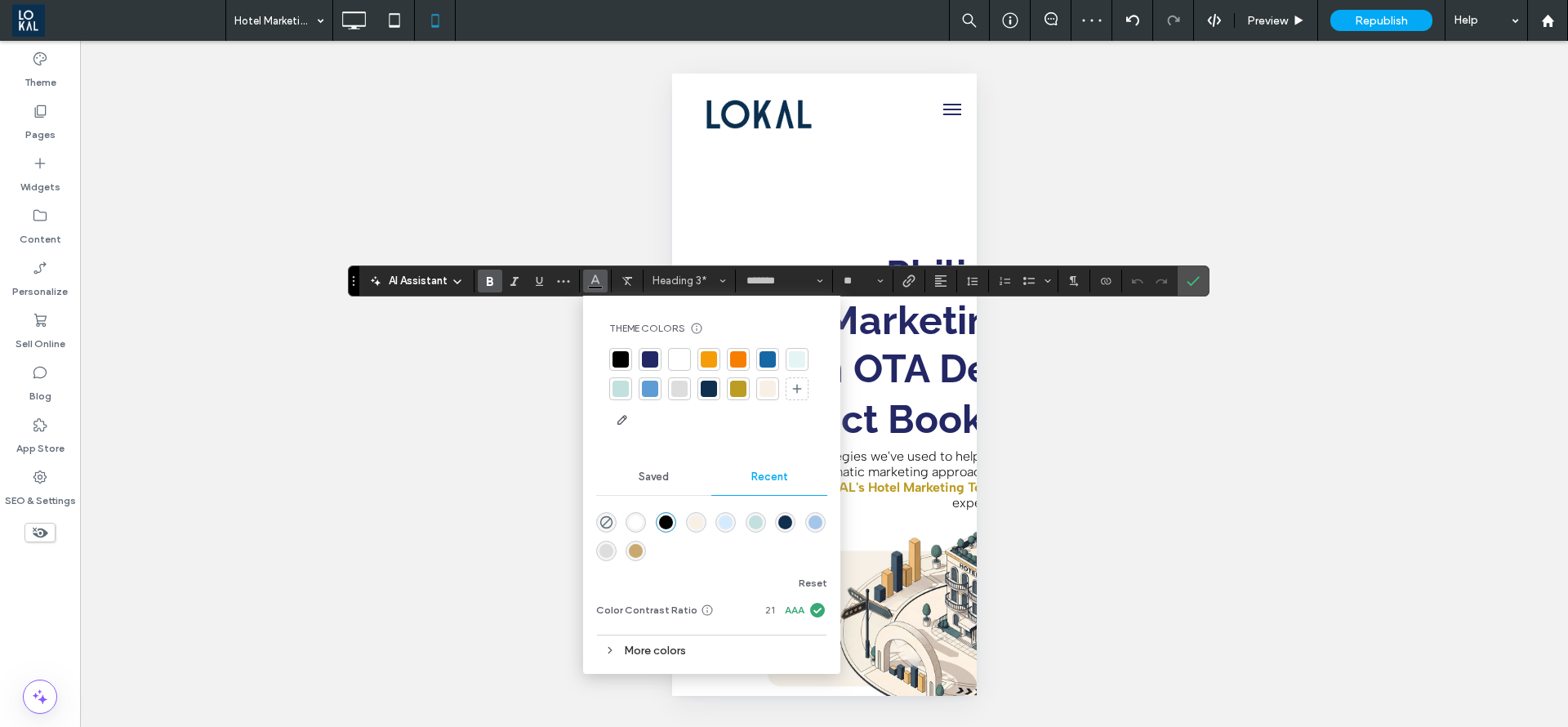
click at [656, 352] on div at bounding box center [650, 359] width 16 height 16
click at [1192, 272] on span "Confirm" at bounding box center [1191, 280] width 8 height 29
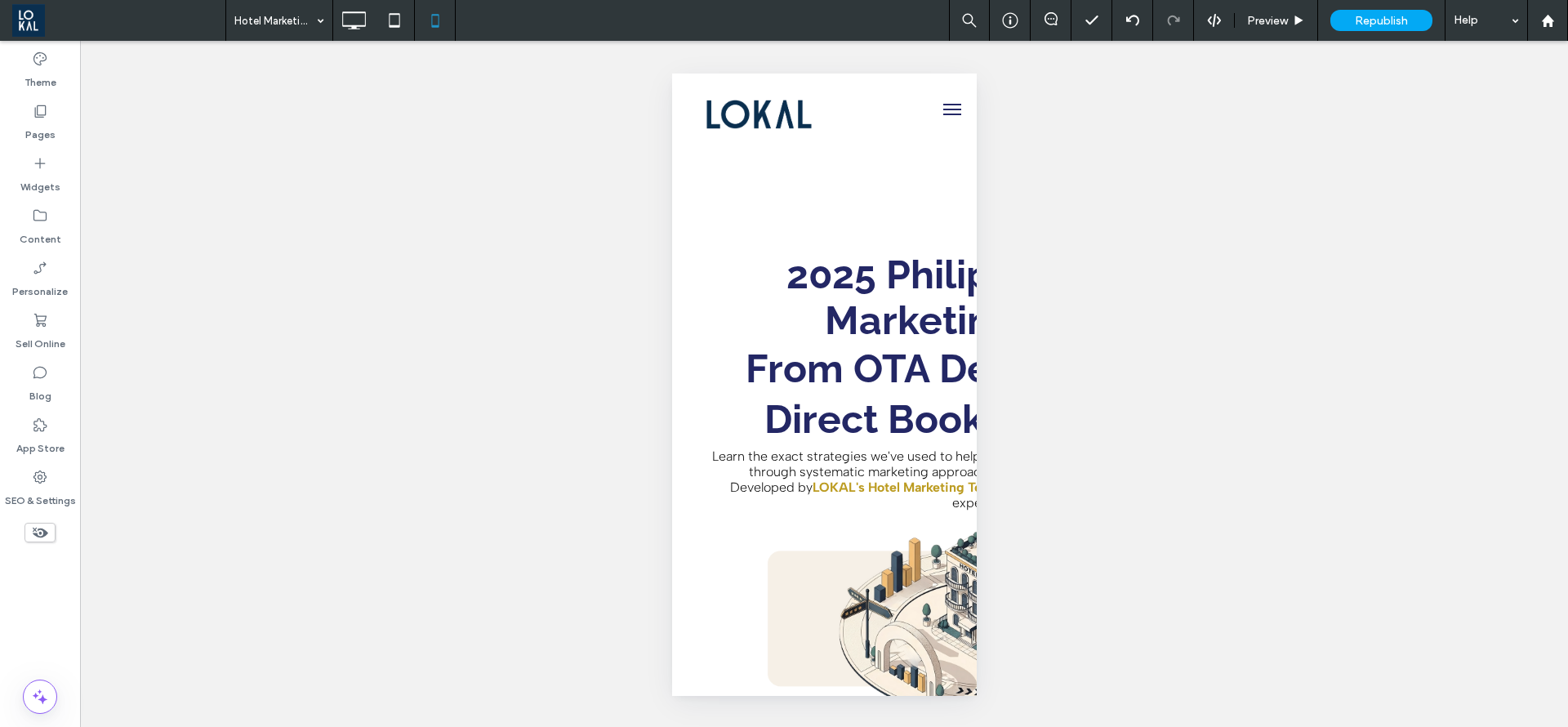
type input "**********"
type input "**"
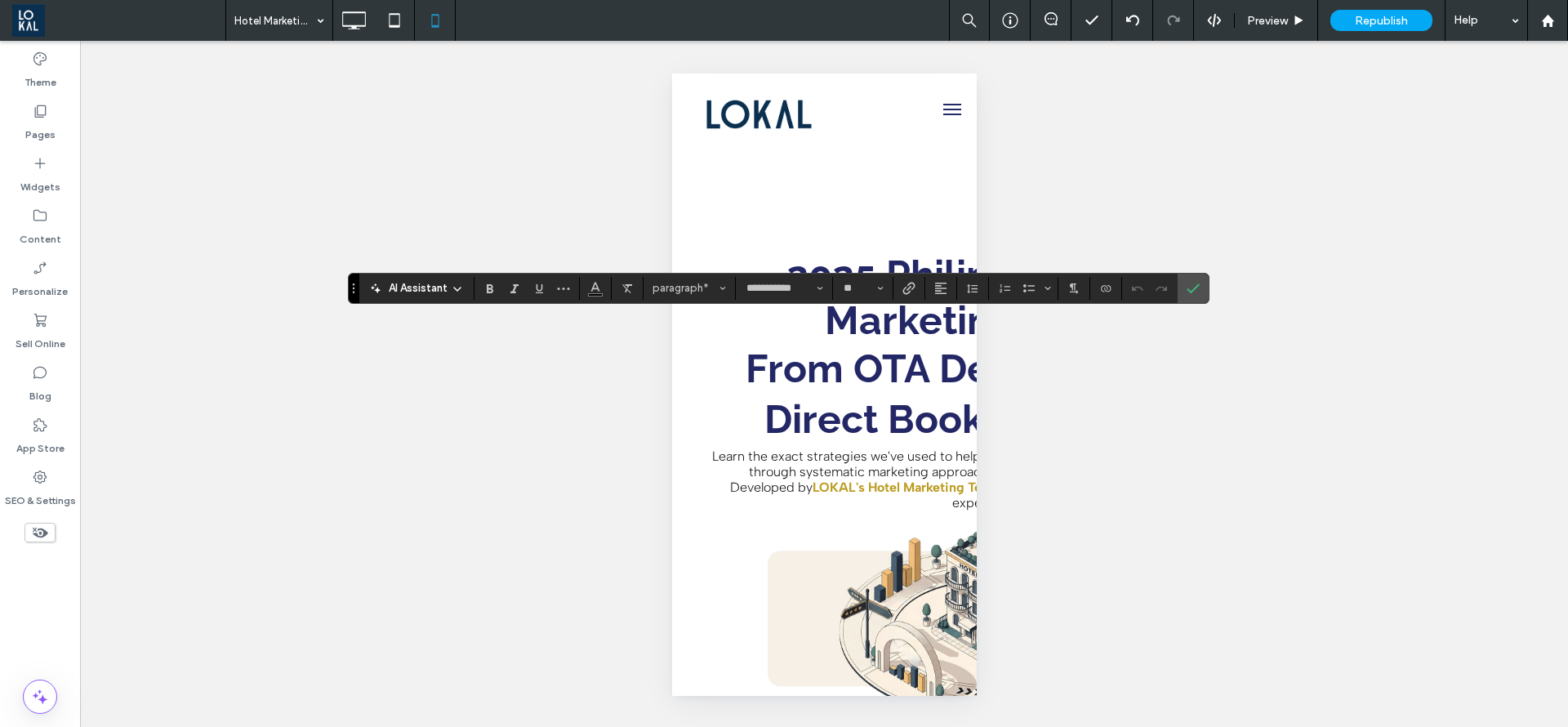
click at [1194, 289] on use "Confirm" at bounding box center [1194, 288] width 13 height 9
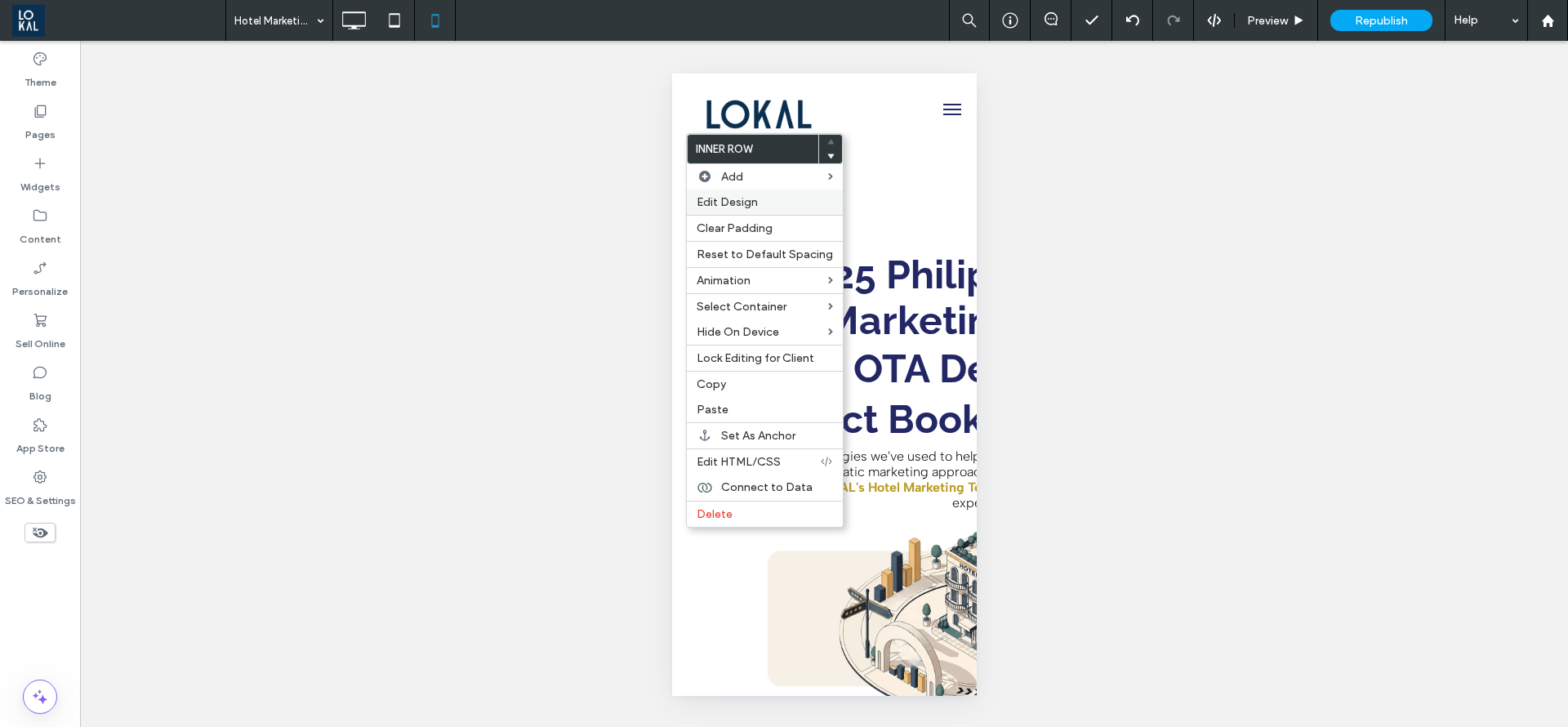
click at [730, 197] on span "Edit Design" at bounding box center [727, 202] width 62 height 14
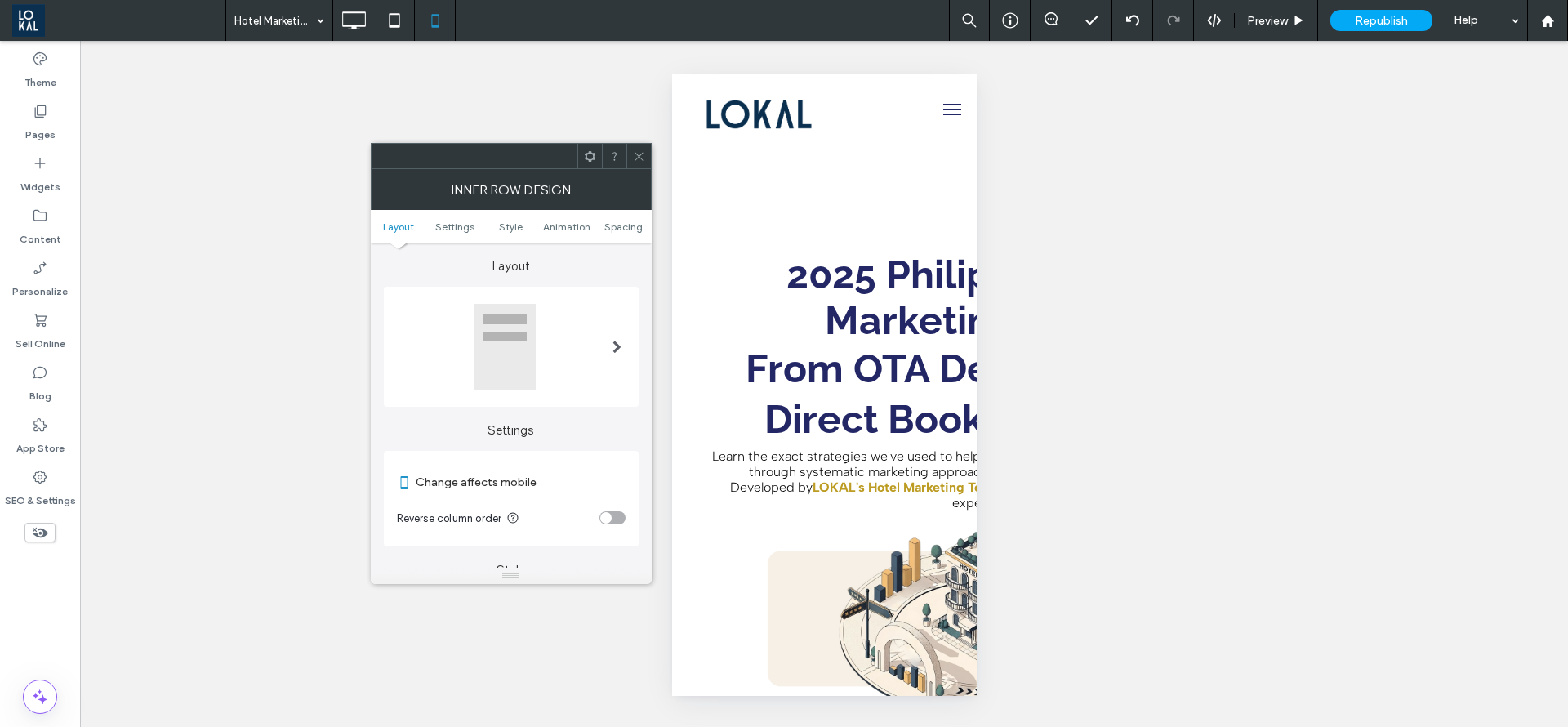
click at [584, 325] on div at bounding box center [511, 346] width 229 height 87
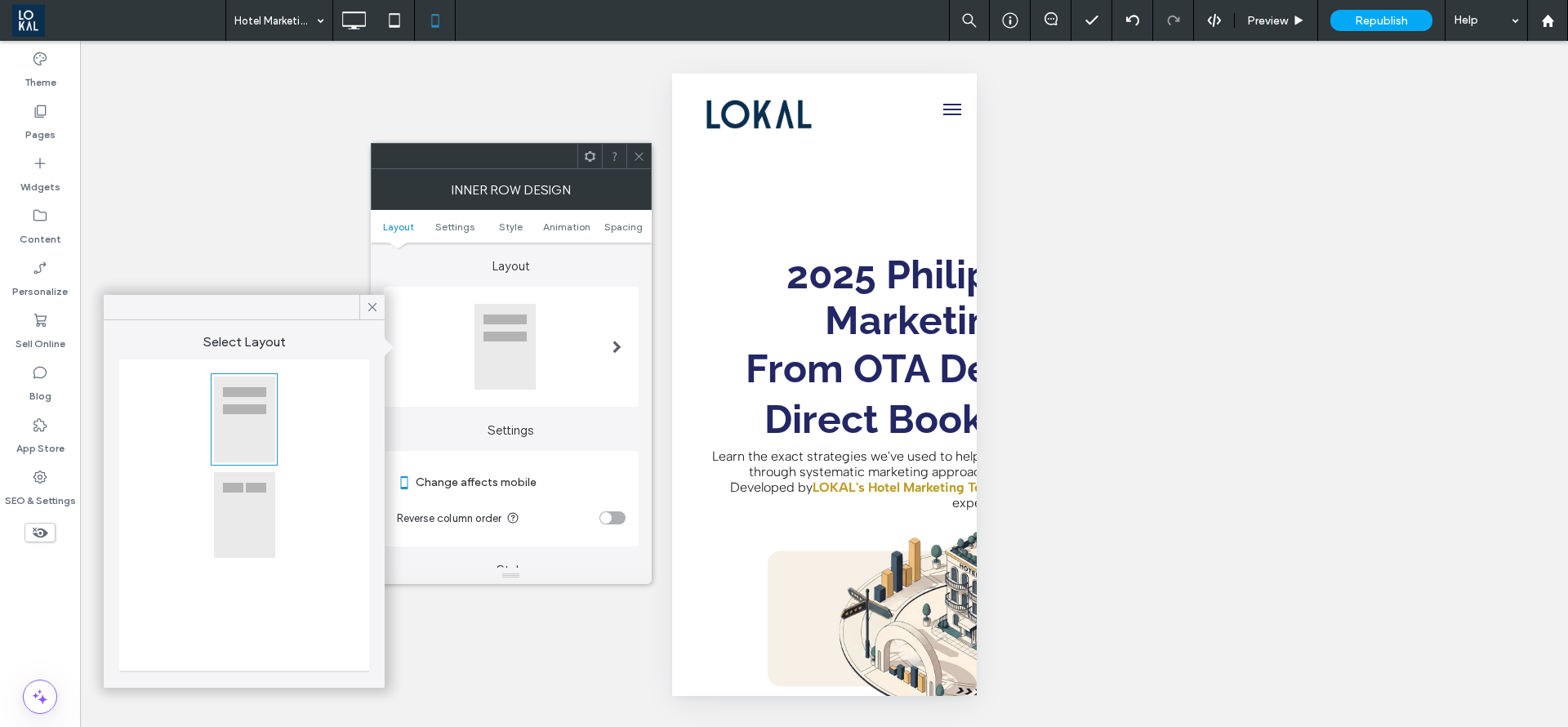
click at [229, 504] on div at bounding box center [244, 515] width 62 height 87
click at [639, 168] on span at bounding box center [639, 156] width 12 height 25
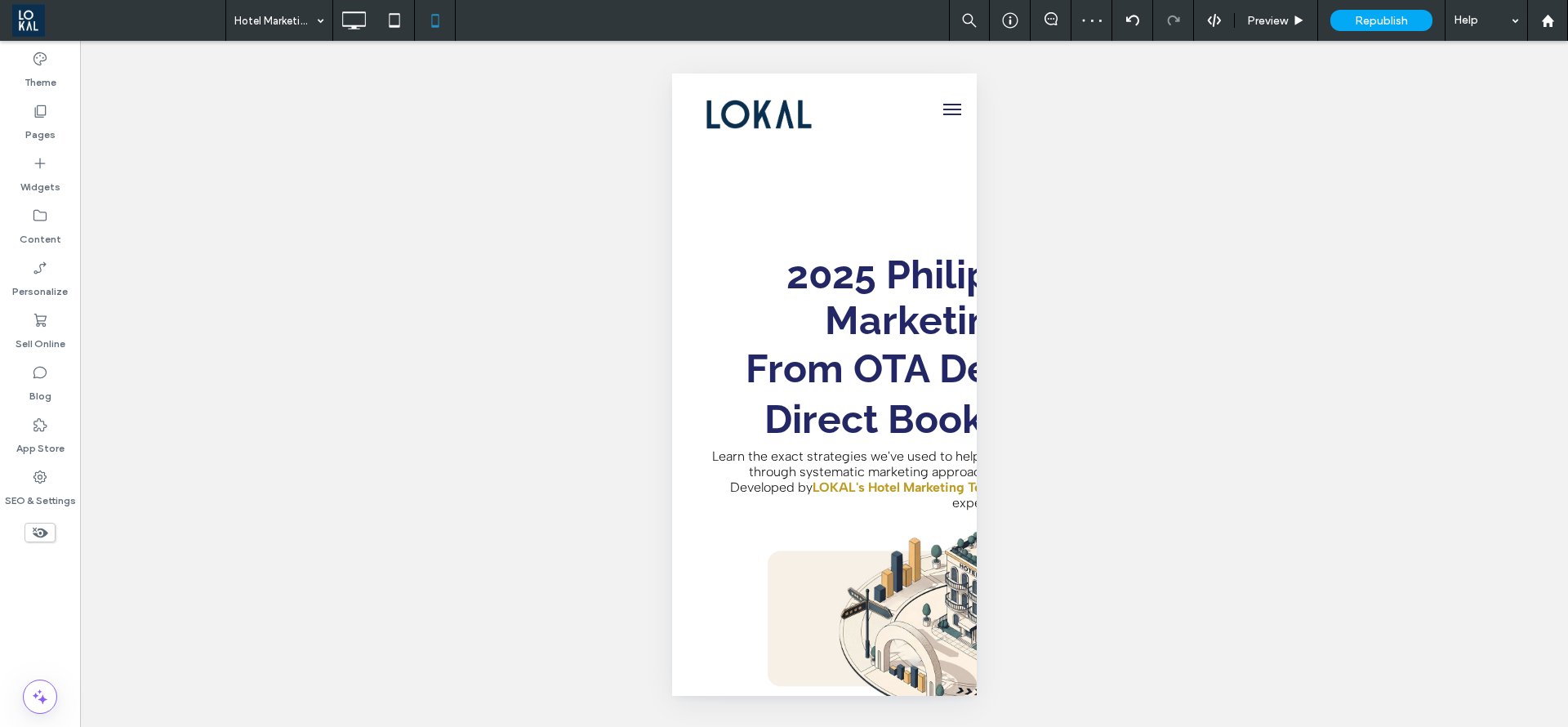
type input "*******"
type input "**"
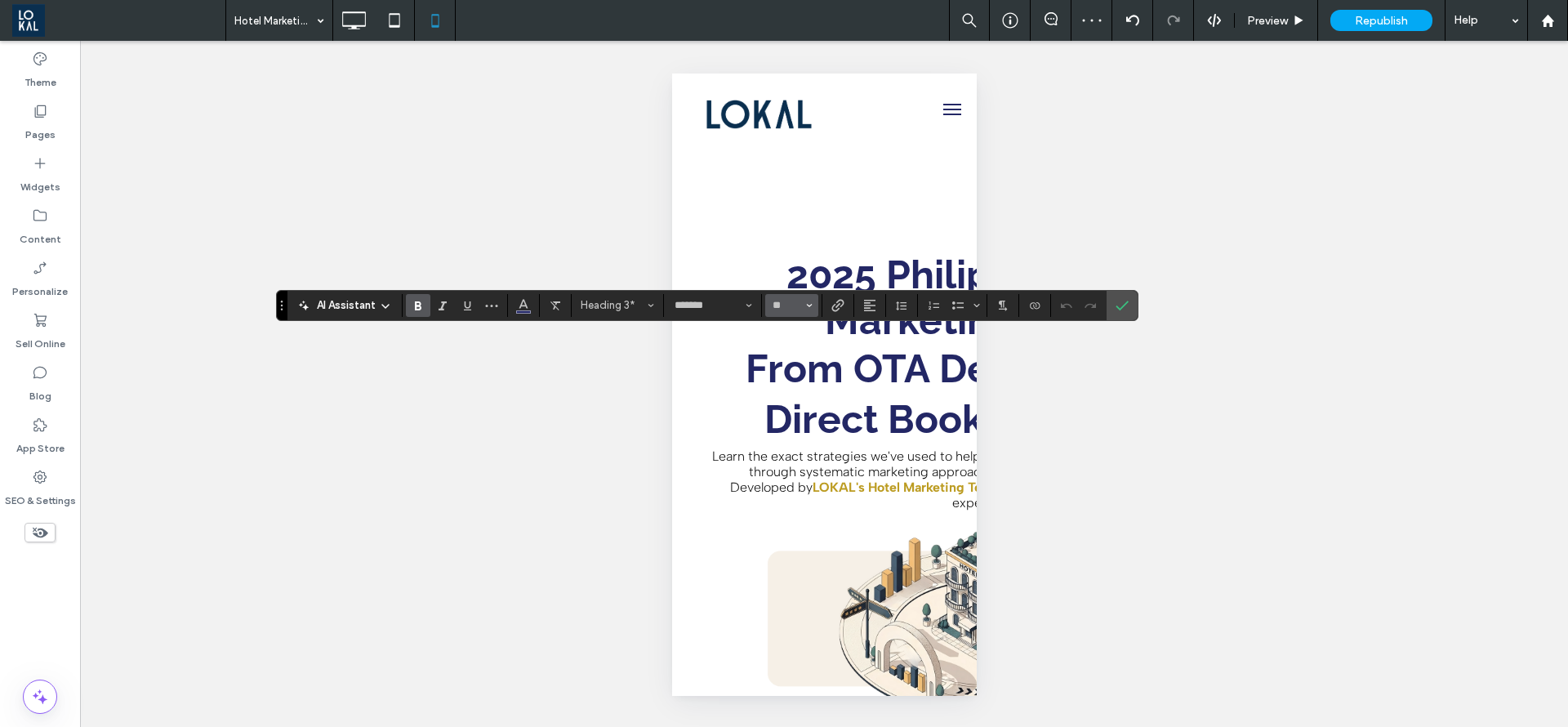
click at [811, 309] on span "Size" at bounding box center [810, 305] width 7 height 21
type input "**"
click at [790, 300] on input "**" at bounding box center [787, 306] width 32 height 13
type input "**"
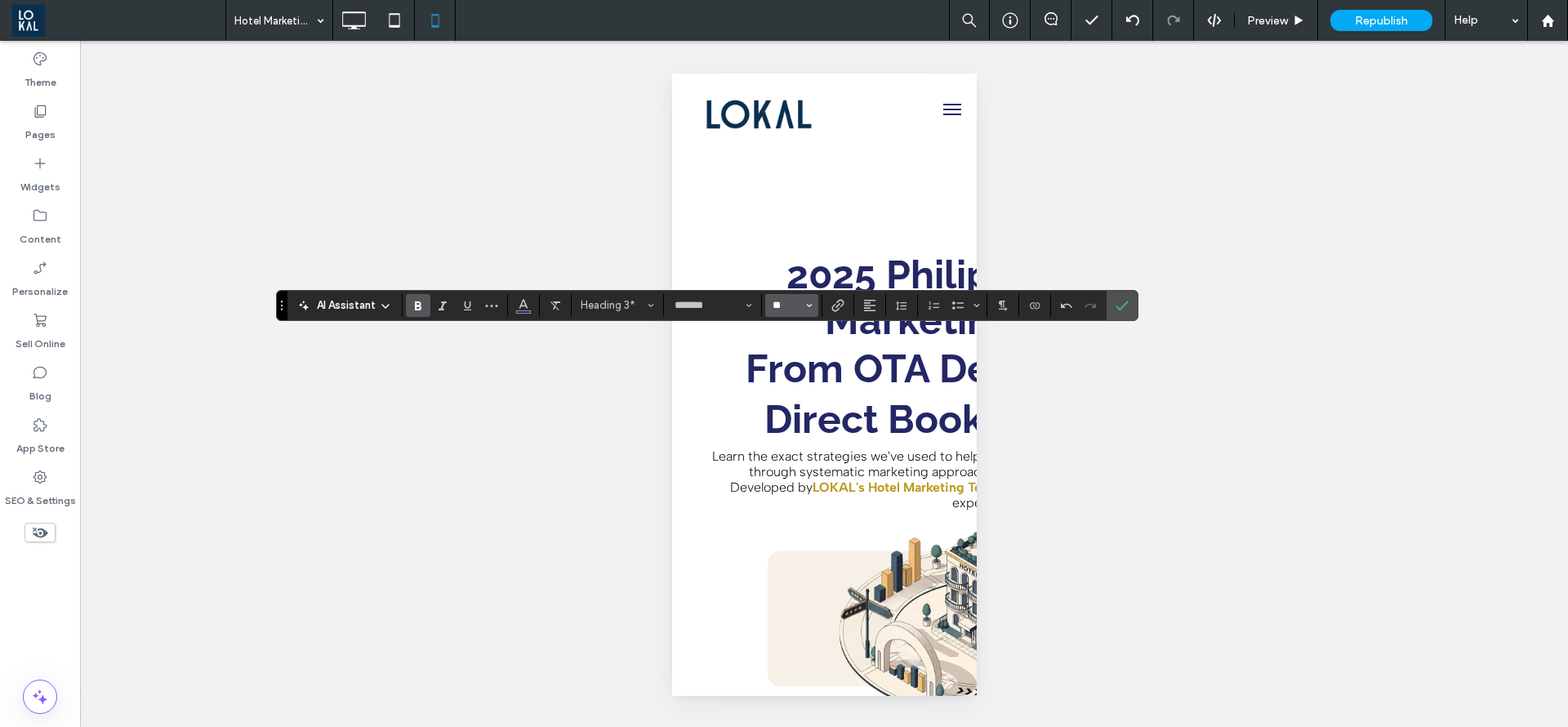
click at [783, 303] on input "**" at bounding box center [787, 306] width 32 height 13
click at [781, 385] on label "24" at bounding box center [791, 392] width 52 height 23
type input "**"
click at [1114, 308] on label "Confirm" at bounding box center [1122, 305] width 25 height 29
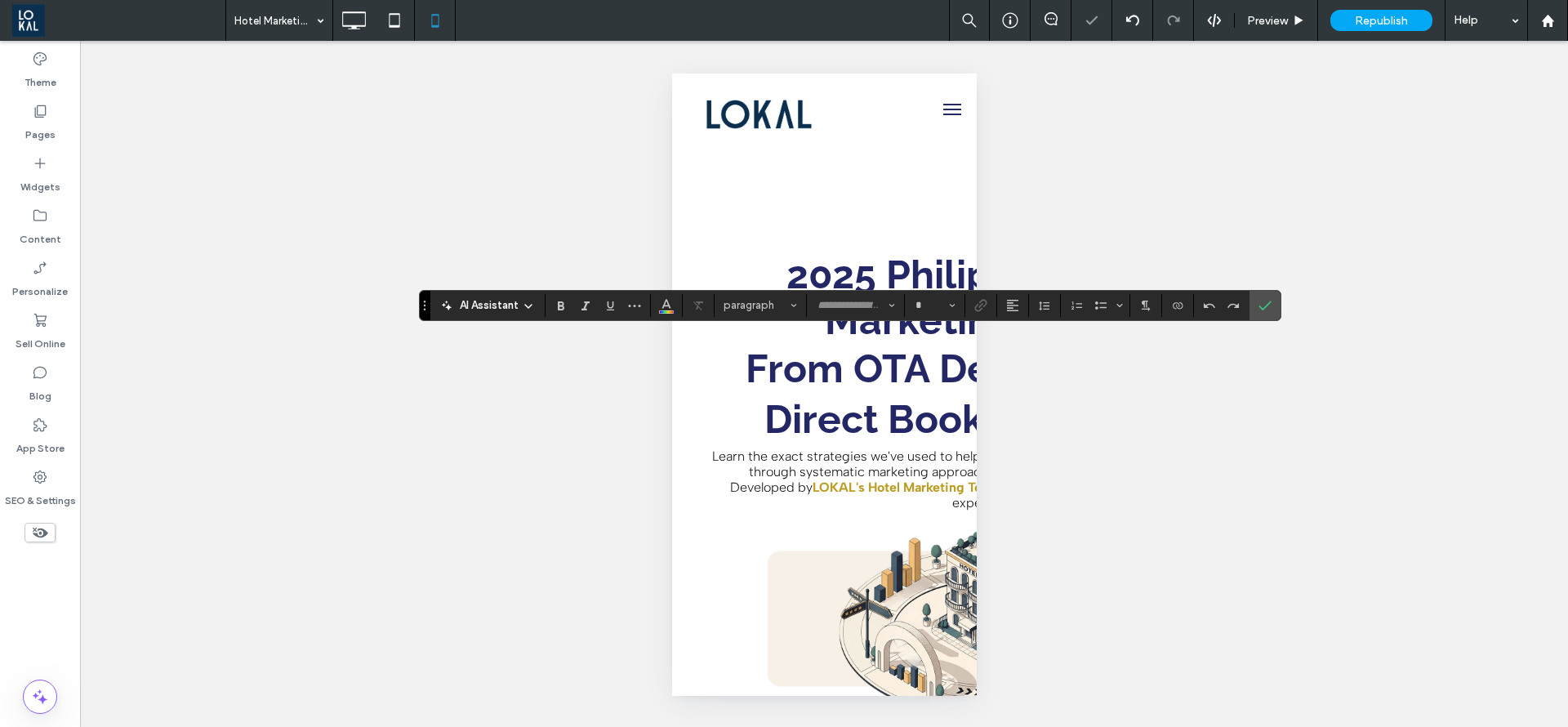
type input "*******"
type input "**"
click at [1259, 296] on span "Confirm" at bounding box center [1262, 305] width 8 height 29
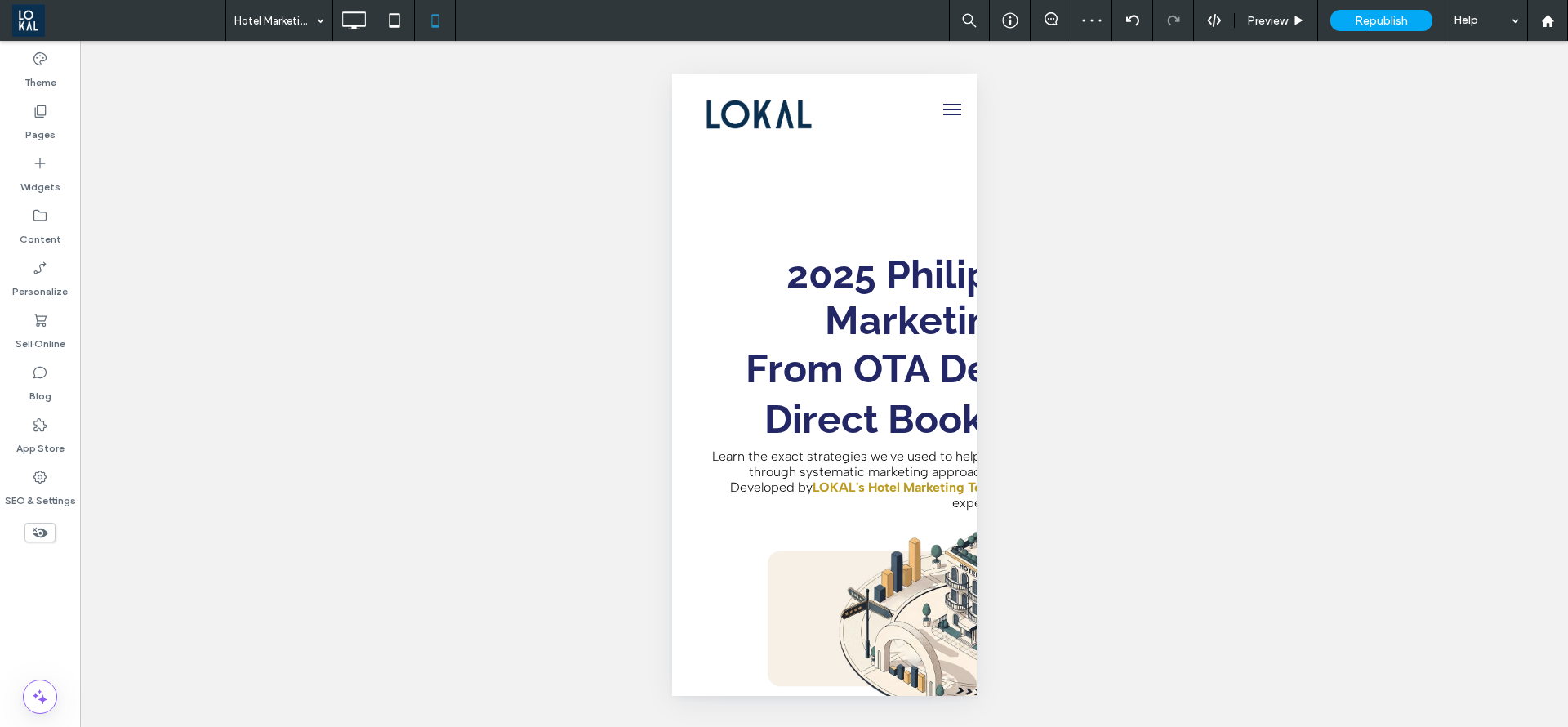
type input "*******"
type input "**"
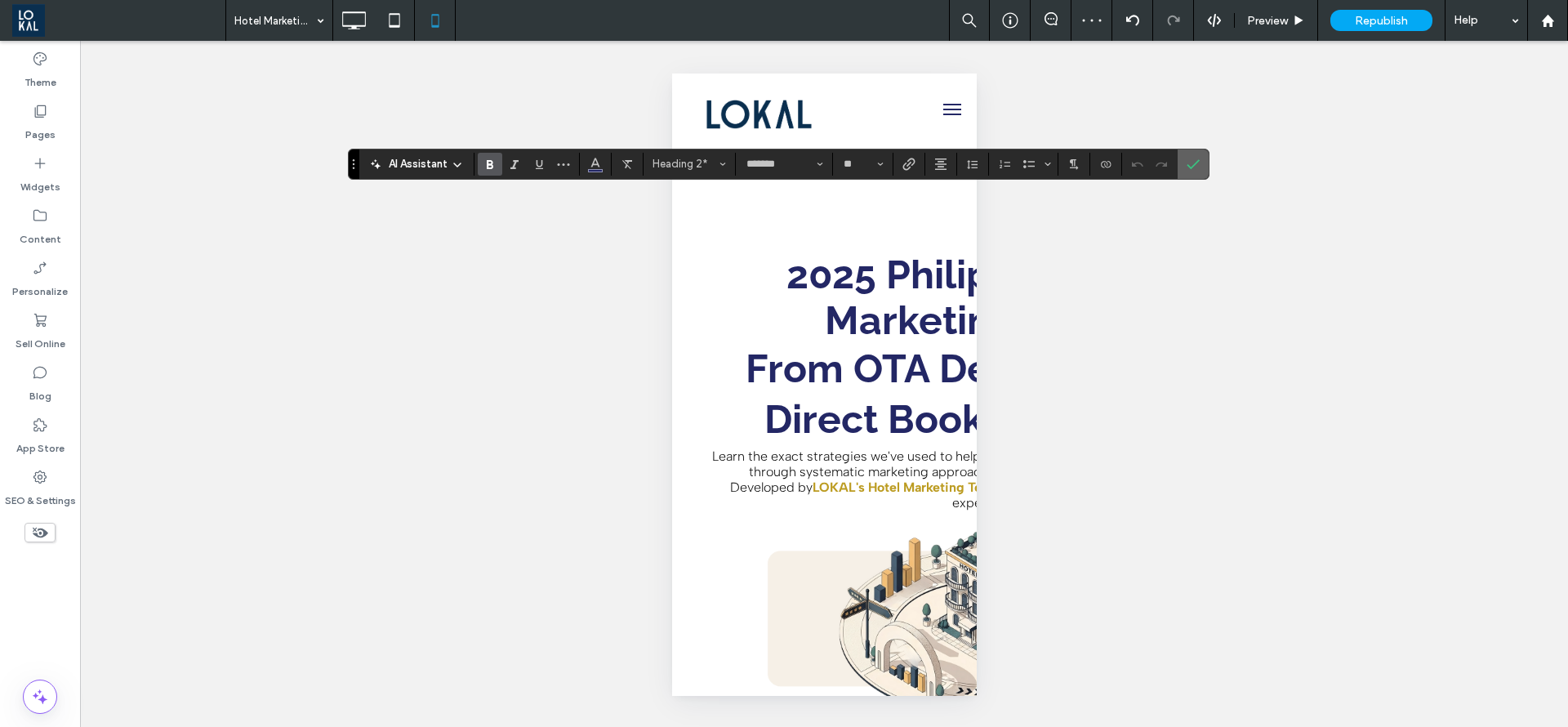
click at [1181, 166] on label "Confirm" at bounding box center [1193, 164] width 25 height 29
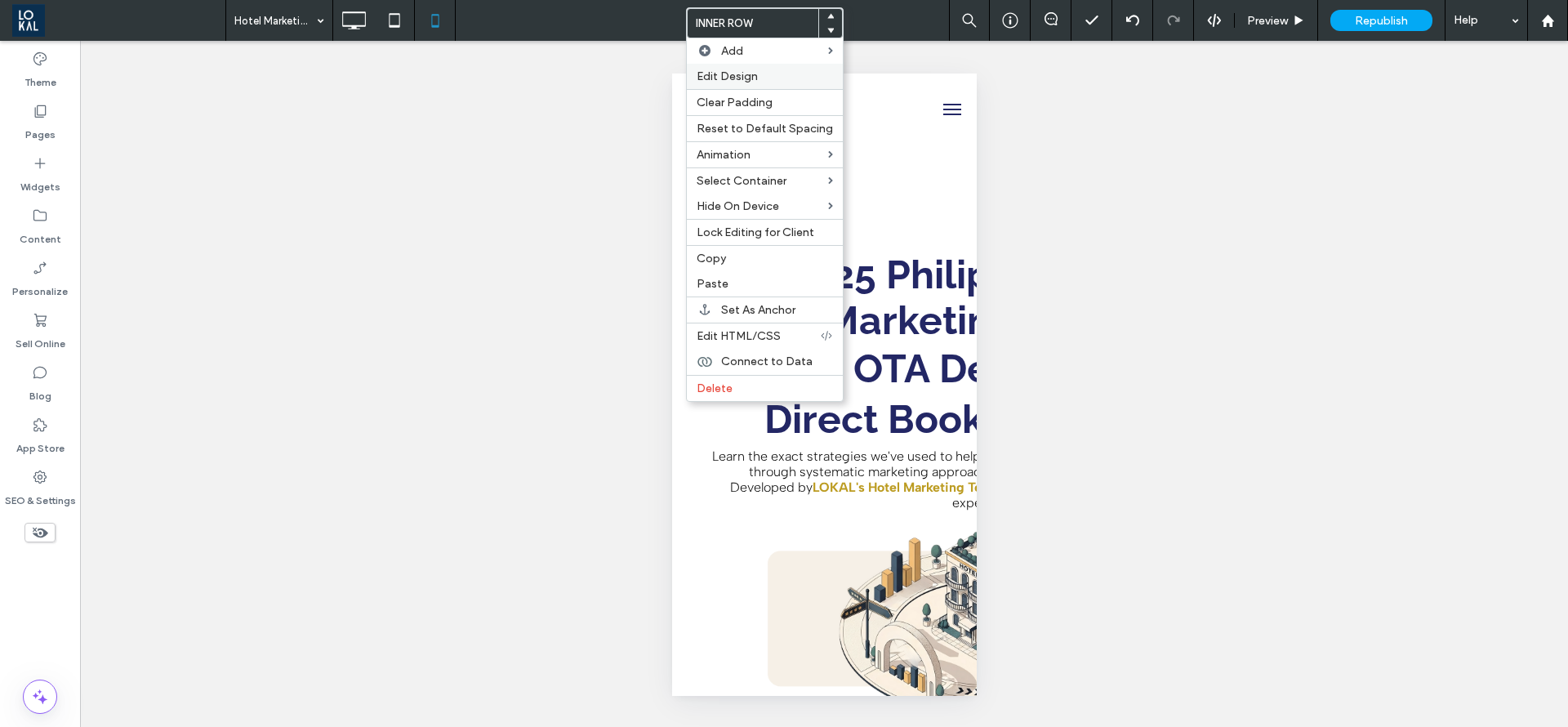
click at [752, 75] on span "Edit Design" at bounding box center [727, 76] width 62 height 14
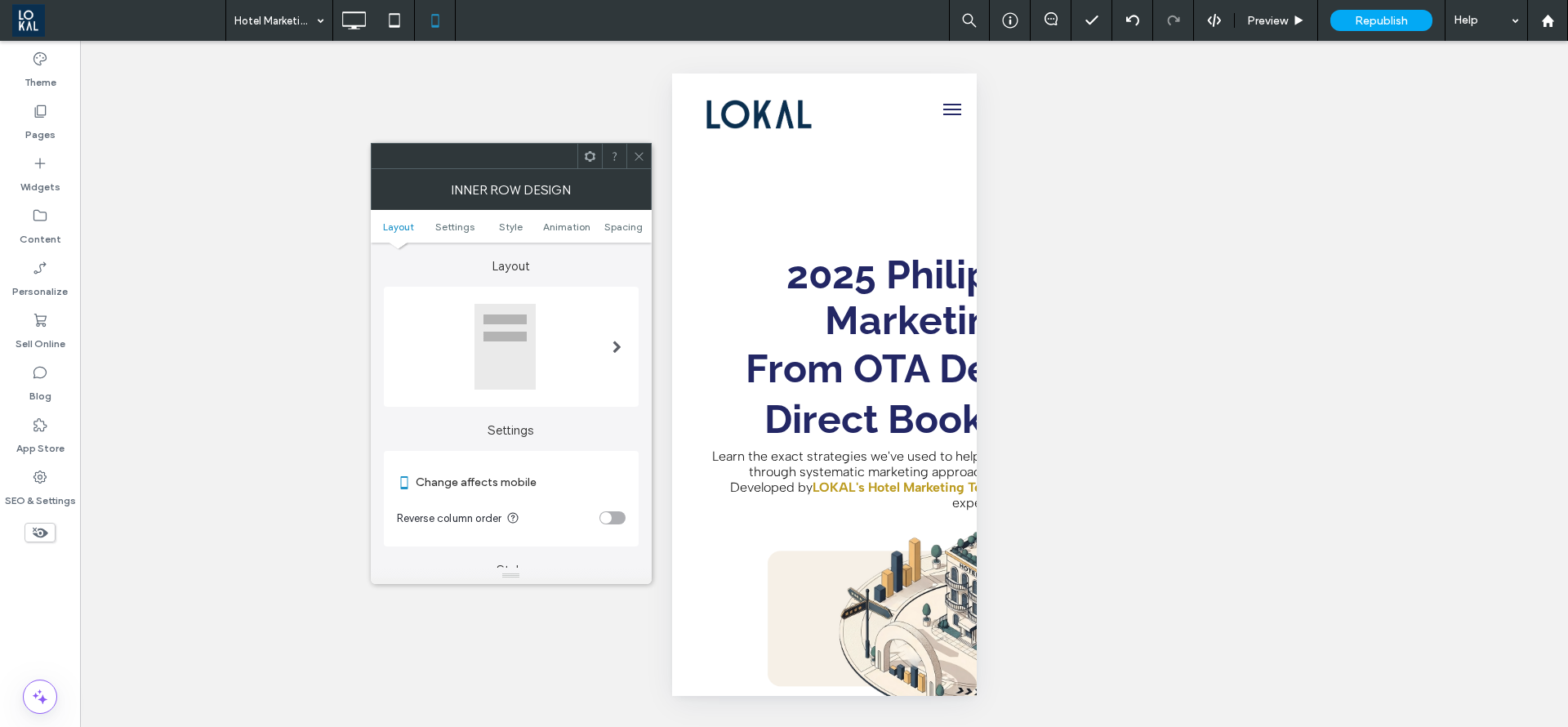
click at [574, 342] on div at bounding box center [511, 346] width 229 height 87
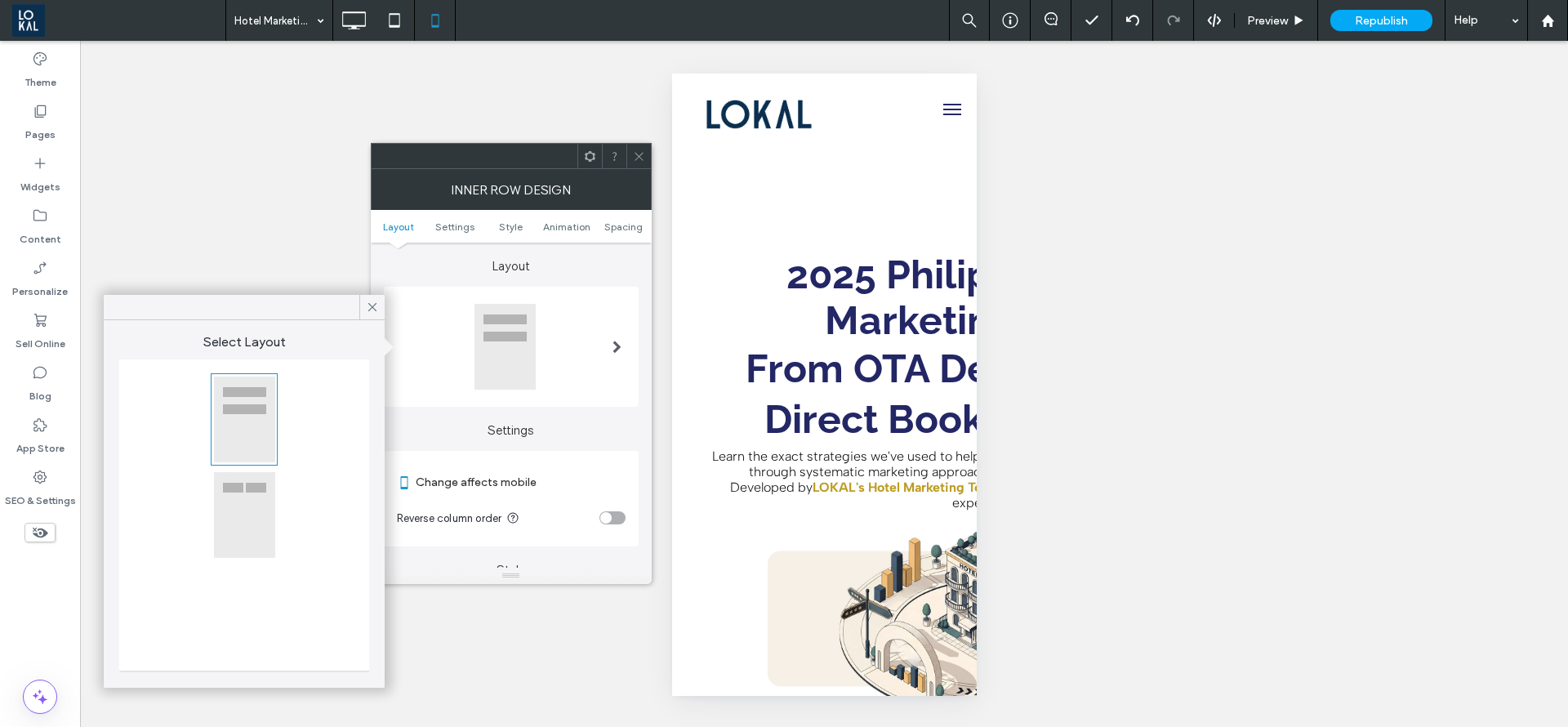
click at [228, 521] on div at bounding box center [244, 515] width 62 height 87
click at [633, 156] on icon at bounding box center [639, 156] width 12 height 12
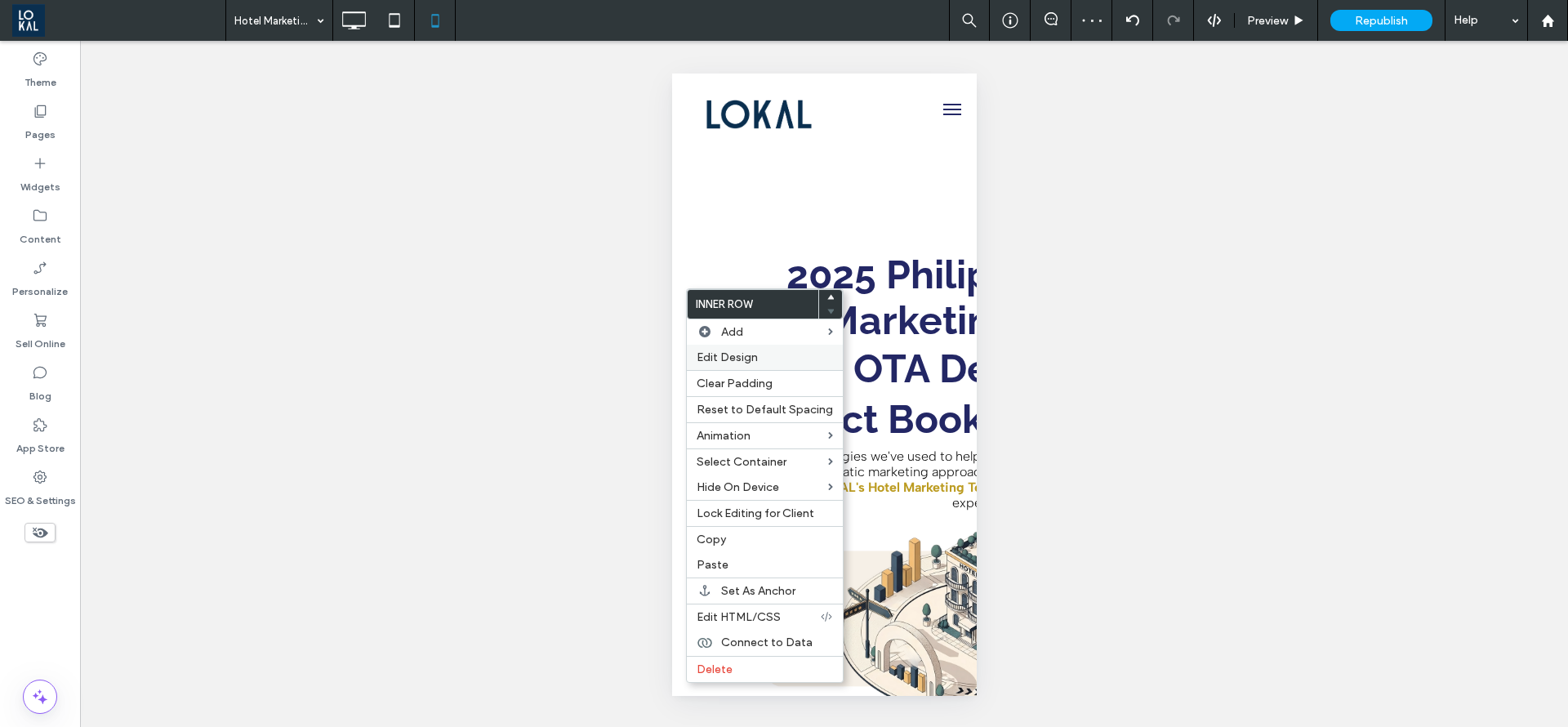
click at [730, 357] on span "Edit Design" at bounding box center [727, 357] width 62 height 14
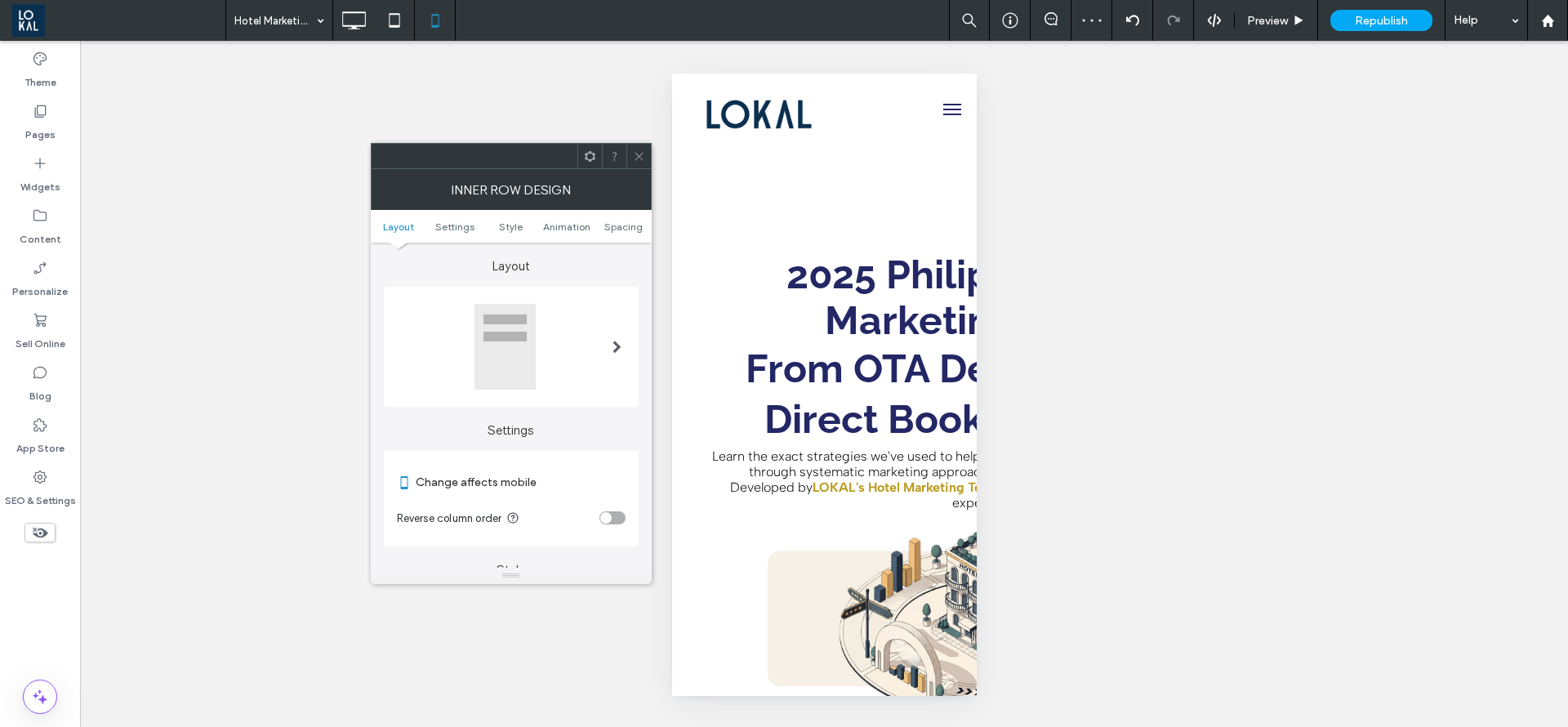
click at [616, 359] on span at bounding box center [616, 346] width 9 height 87
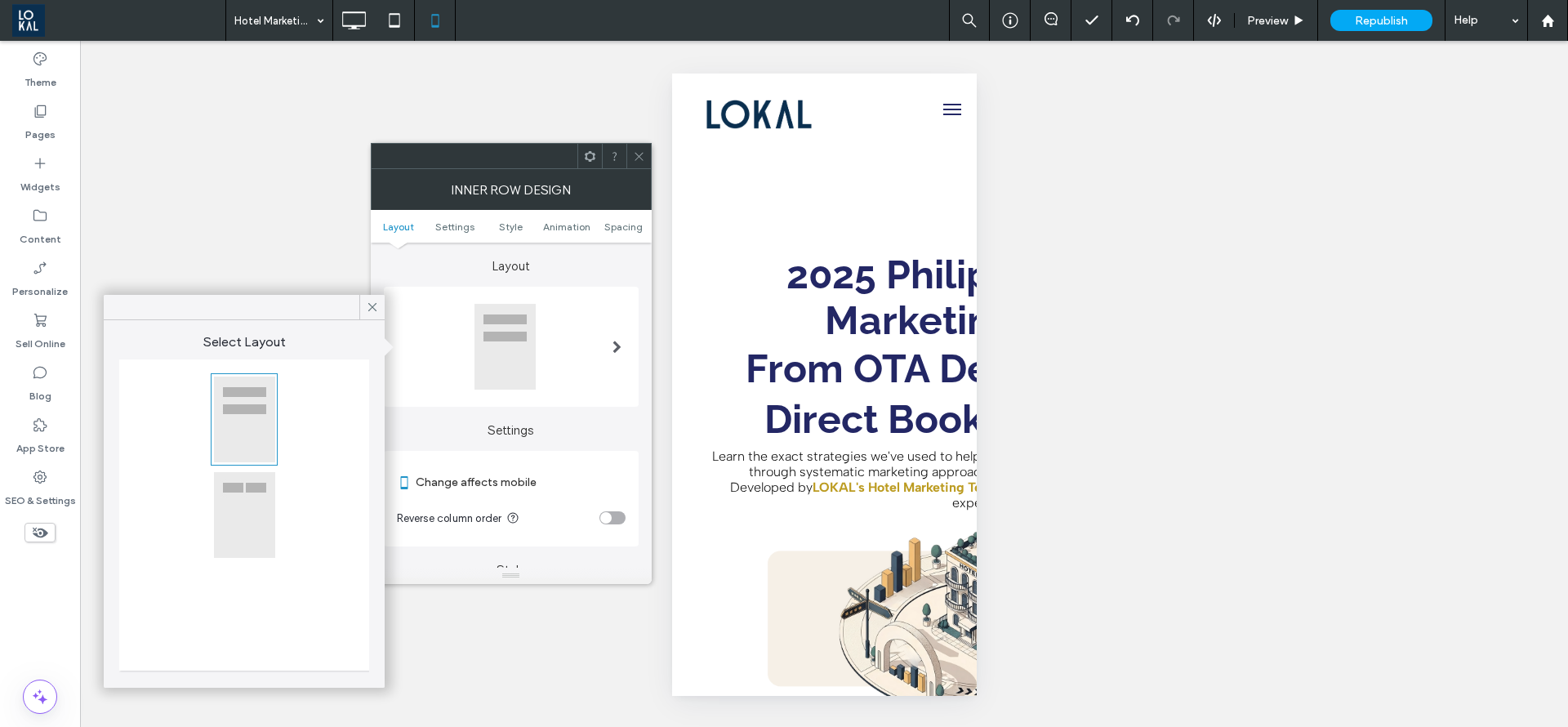
click at [250, 511] on div at bounding box center [244, 515] width 62 height 87
click at [642, 163] on span at bounding box center [639, 156] width 12 height 25
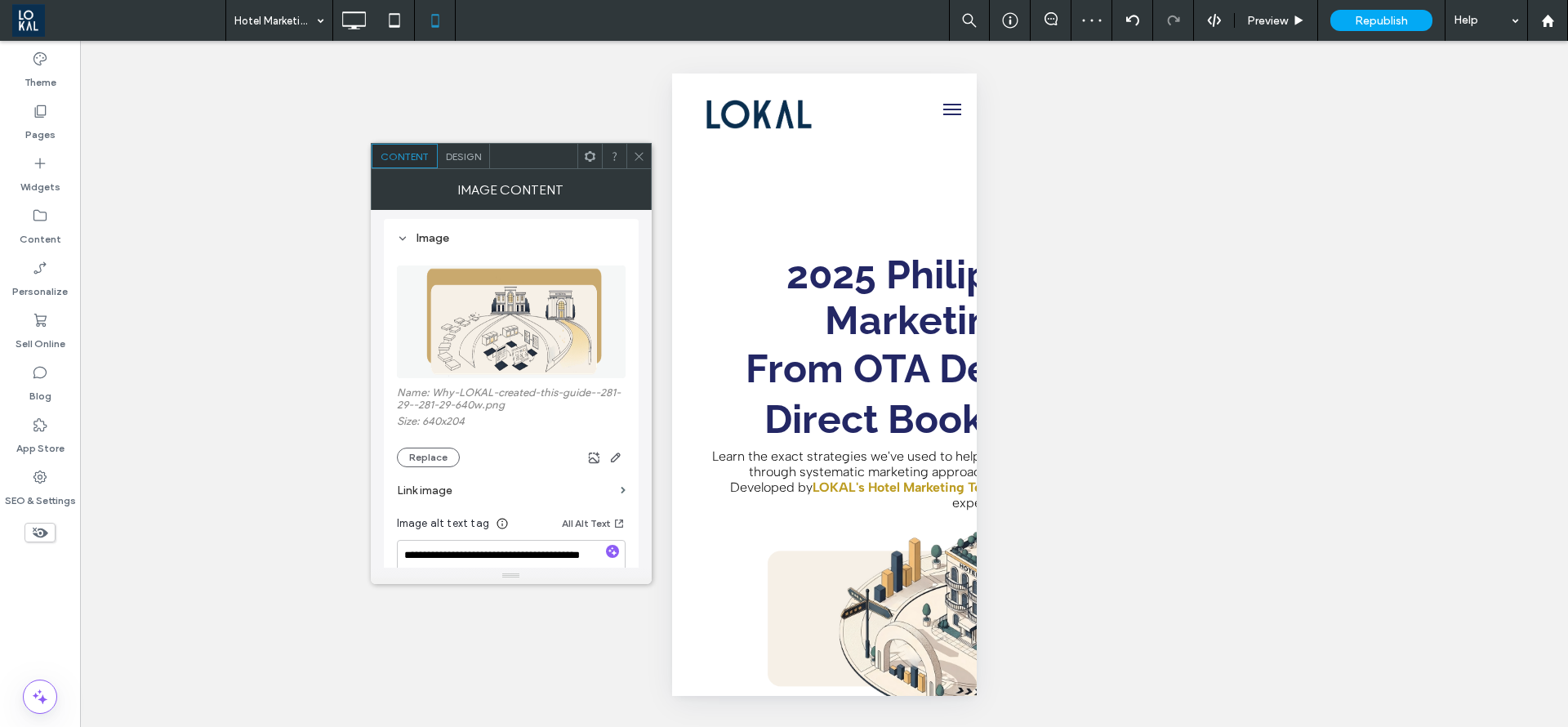
scroll to position [245, 0]
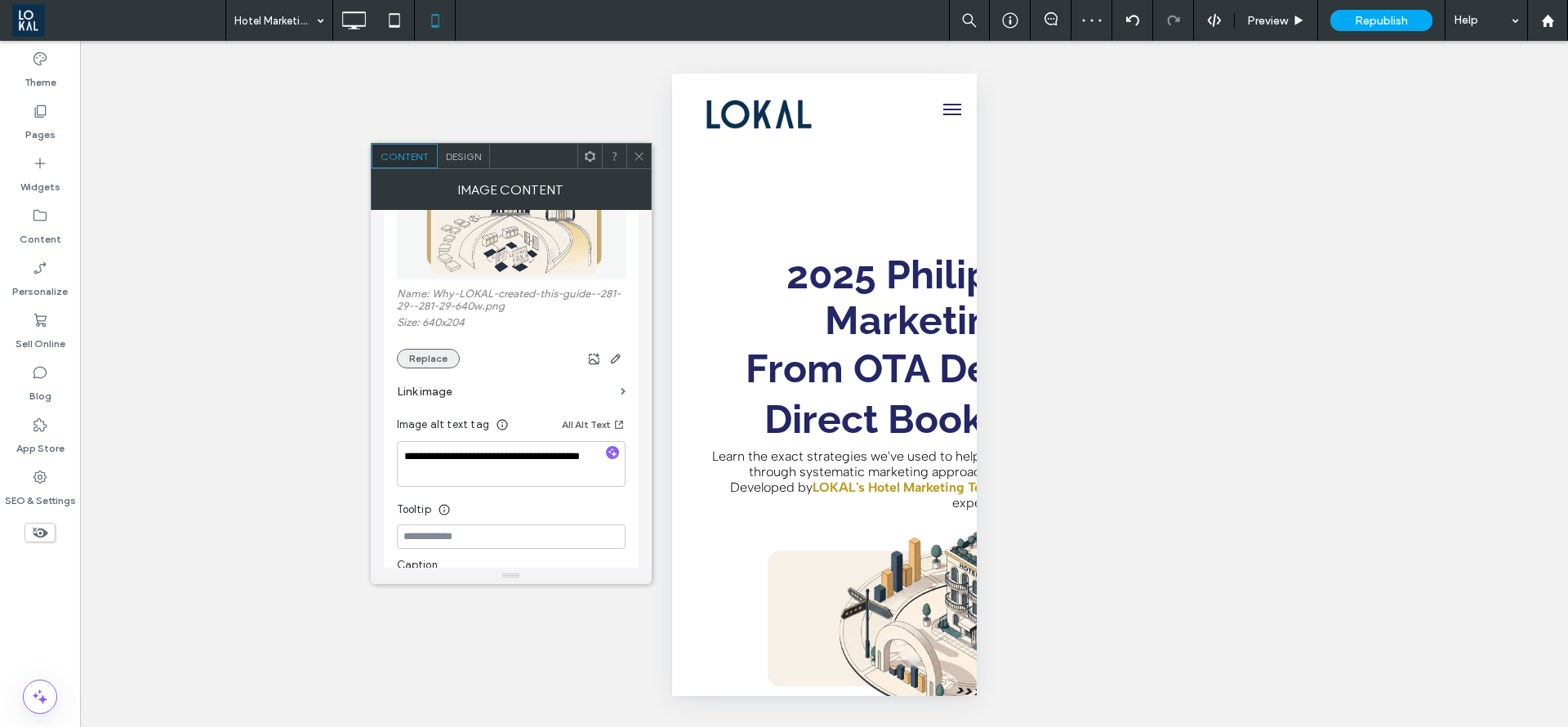
click at [437, 351] on button "Replace" at bounding box center [428, 358] width 62 height 20
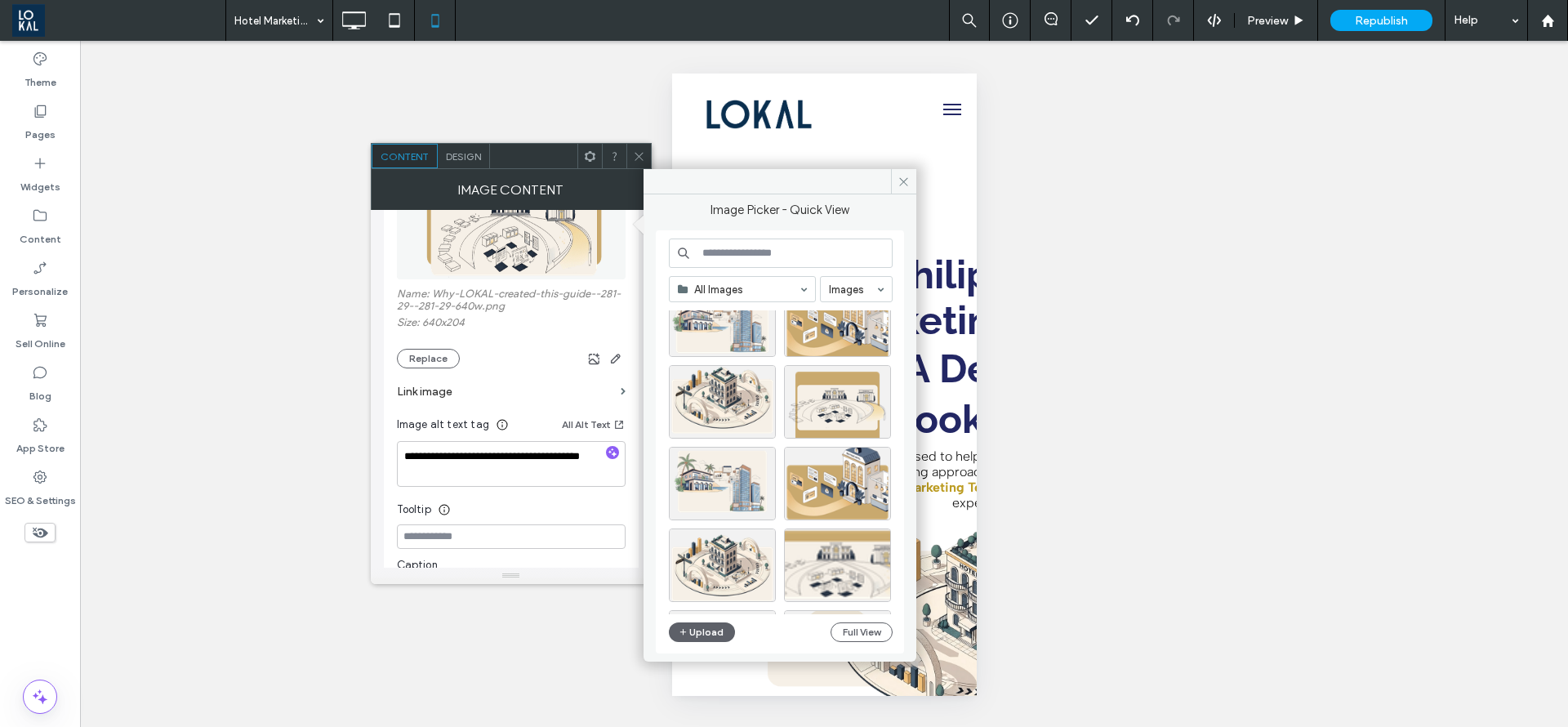
scroll to position [122, 0]
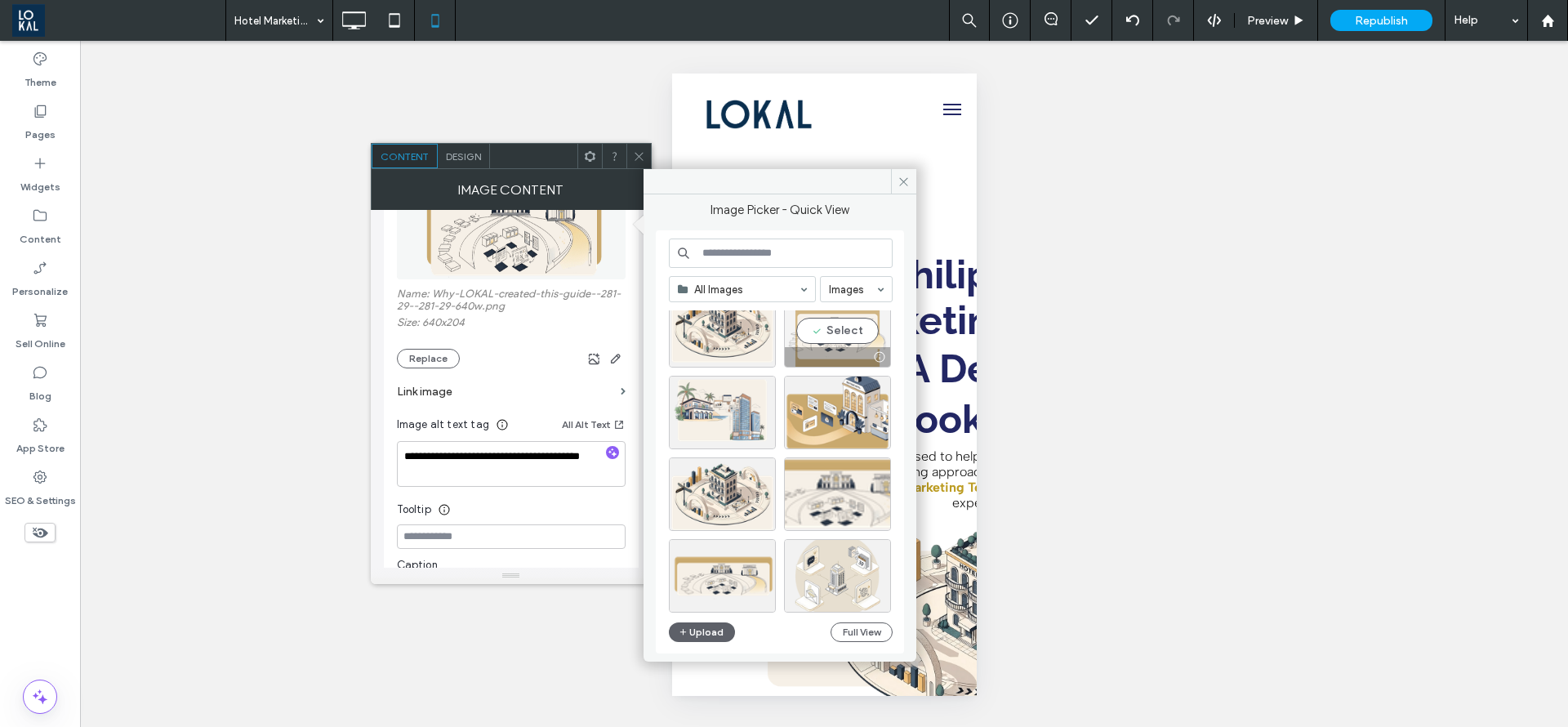
click at [833, 325] on div "Select" at bounding box center [837, 331] width 107 height 74
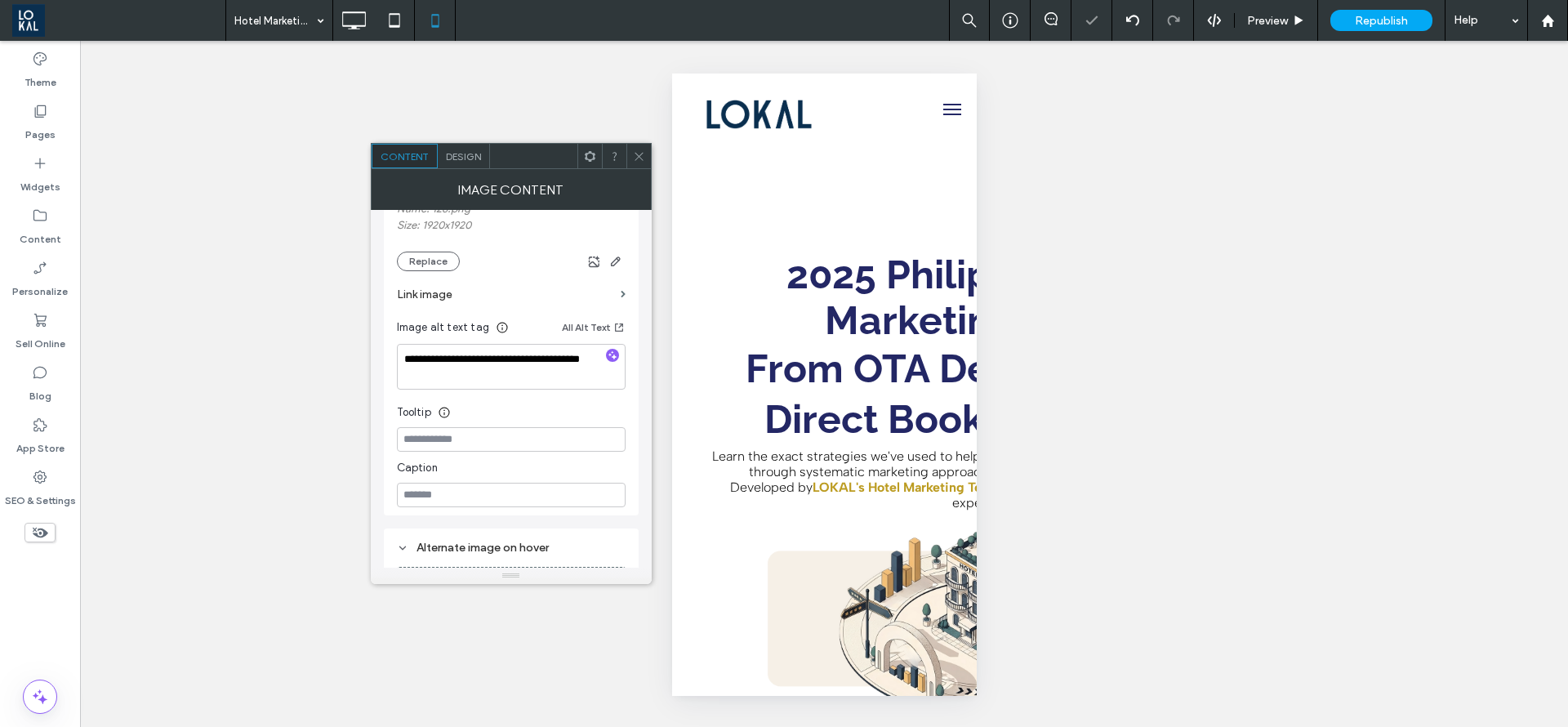
scroll to position [367, 0]
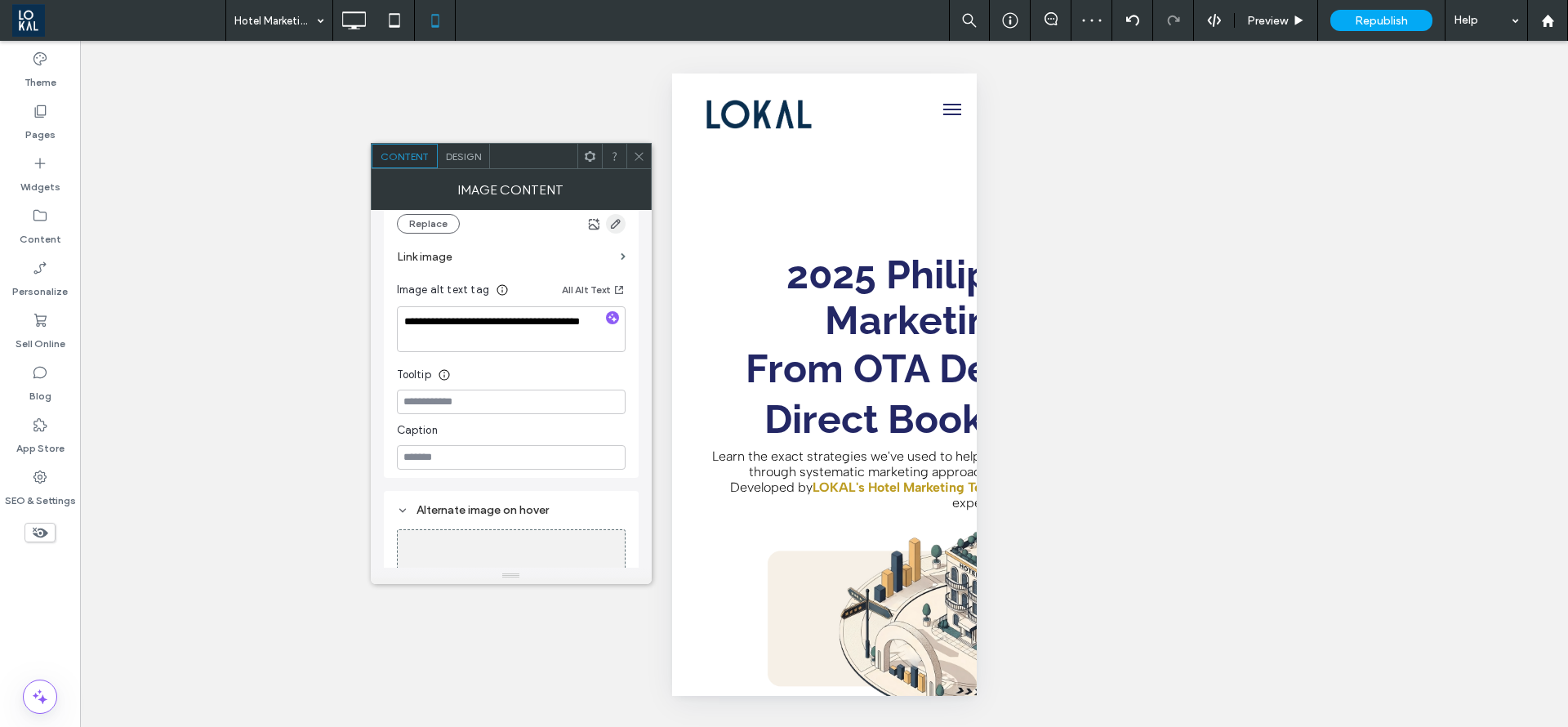
click at [622, 226] on icon "button" at bounding box center [616, 223] width 13 height 13
click at [615, 226] on use "button" at bounding box center [615, 223] width 9 height 9
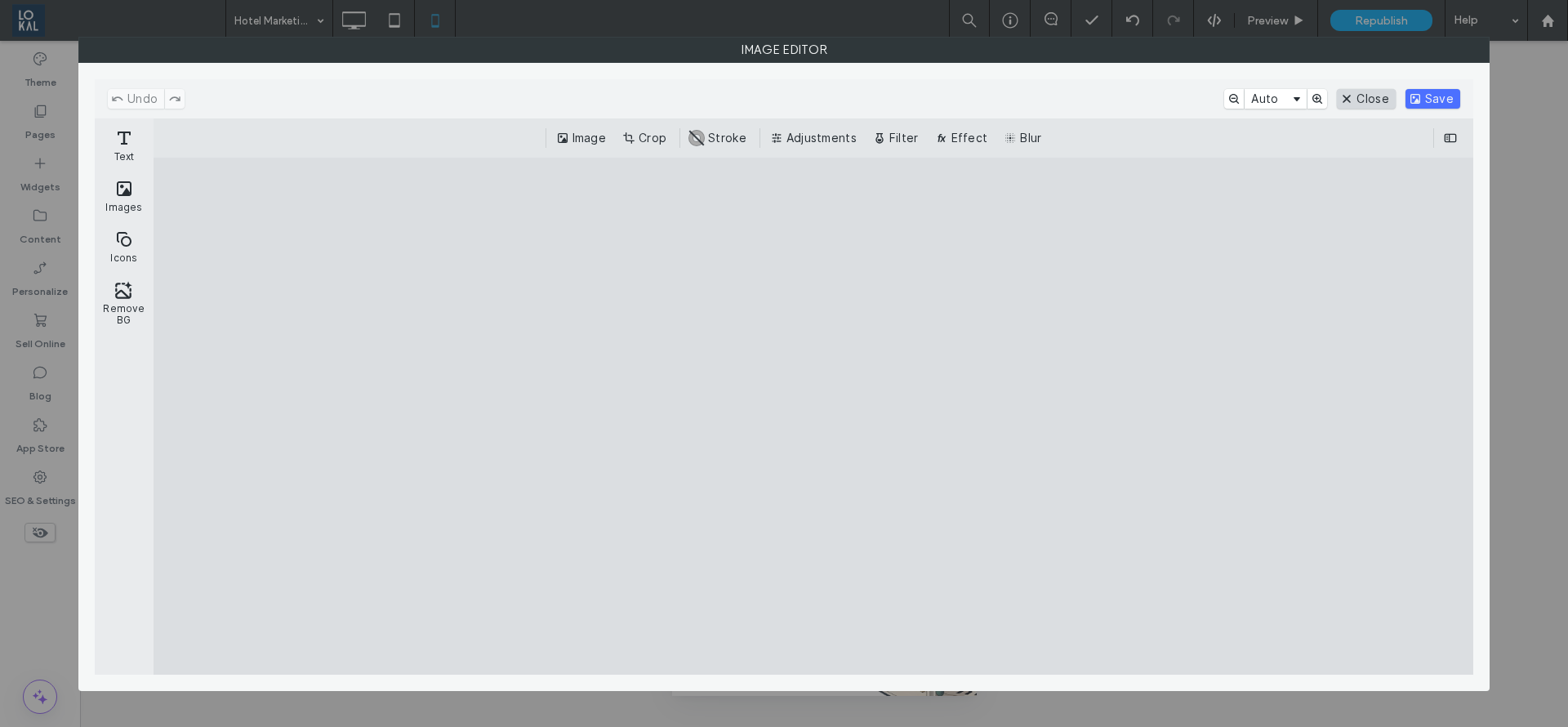
click at [1376, 104] on button "Close" at bounding box center [1365, 98] width 58 height 20
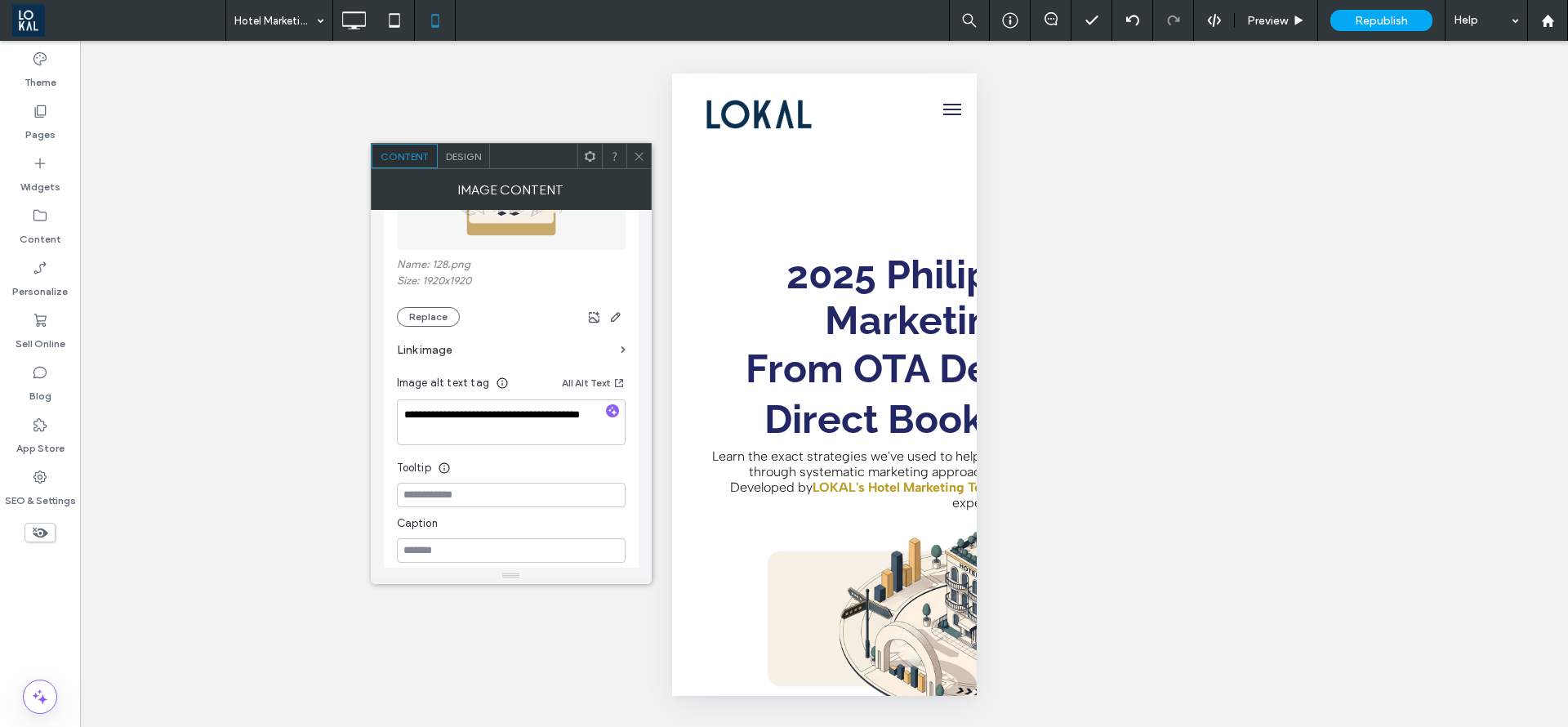
scroll to position [245, 0]
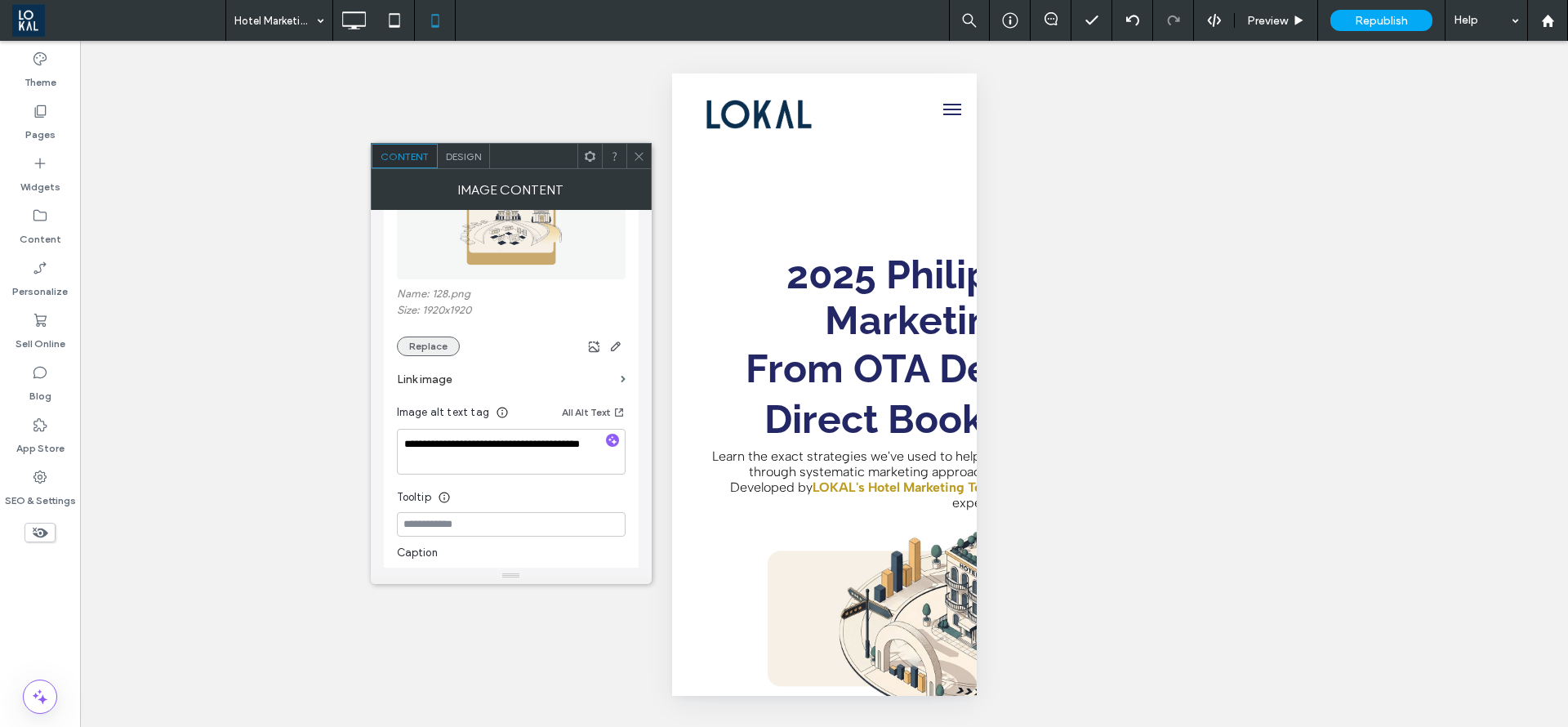
click at [435, 352] on button "Replace" at bounding box center [428, 346] width 62 height 20
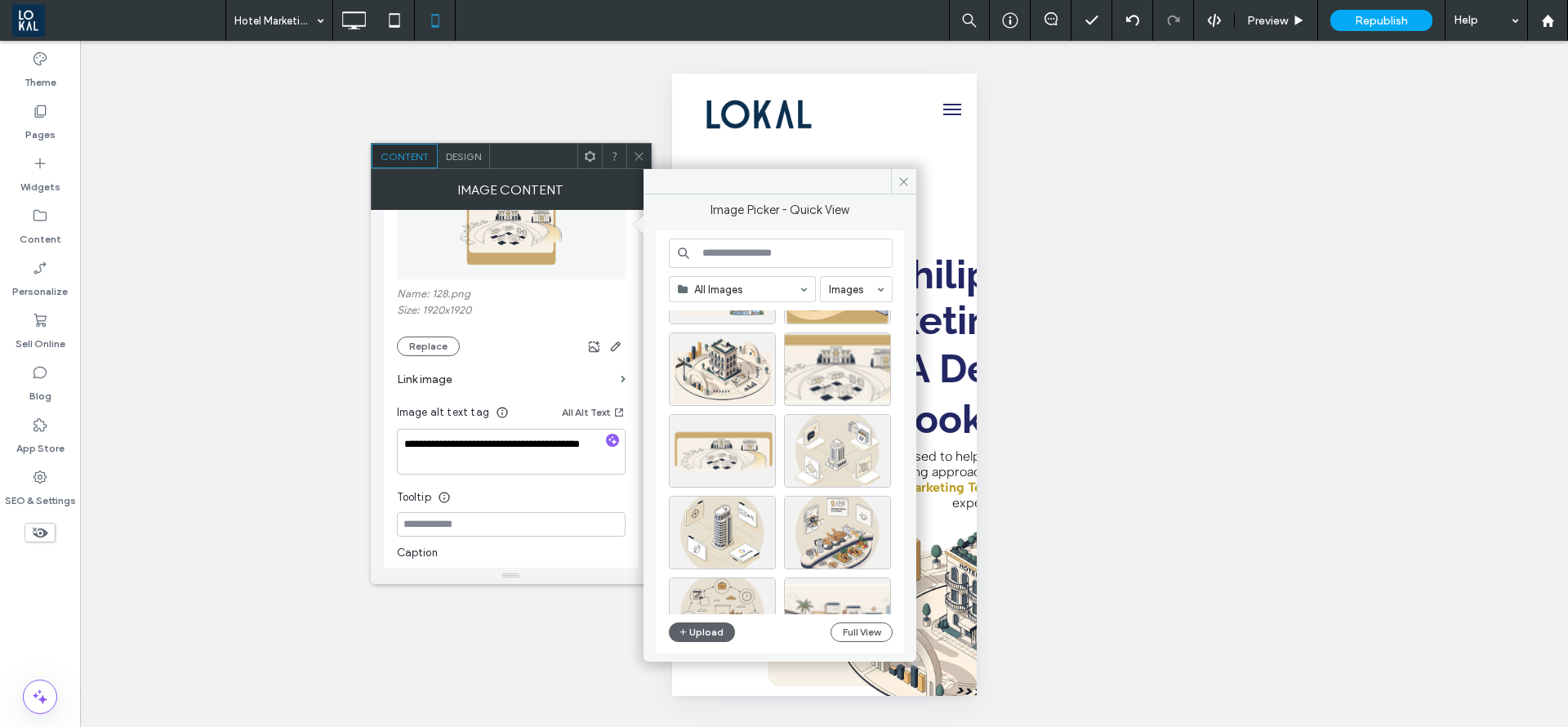
scroll to position [211, 0]
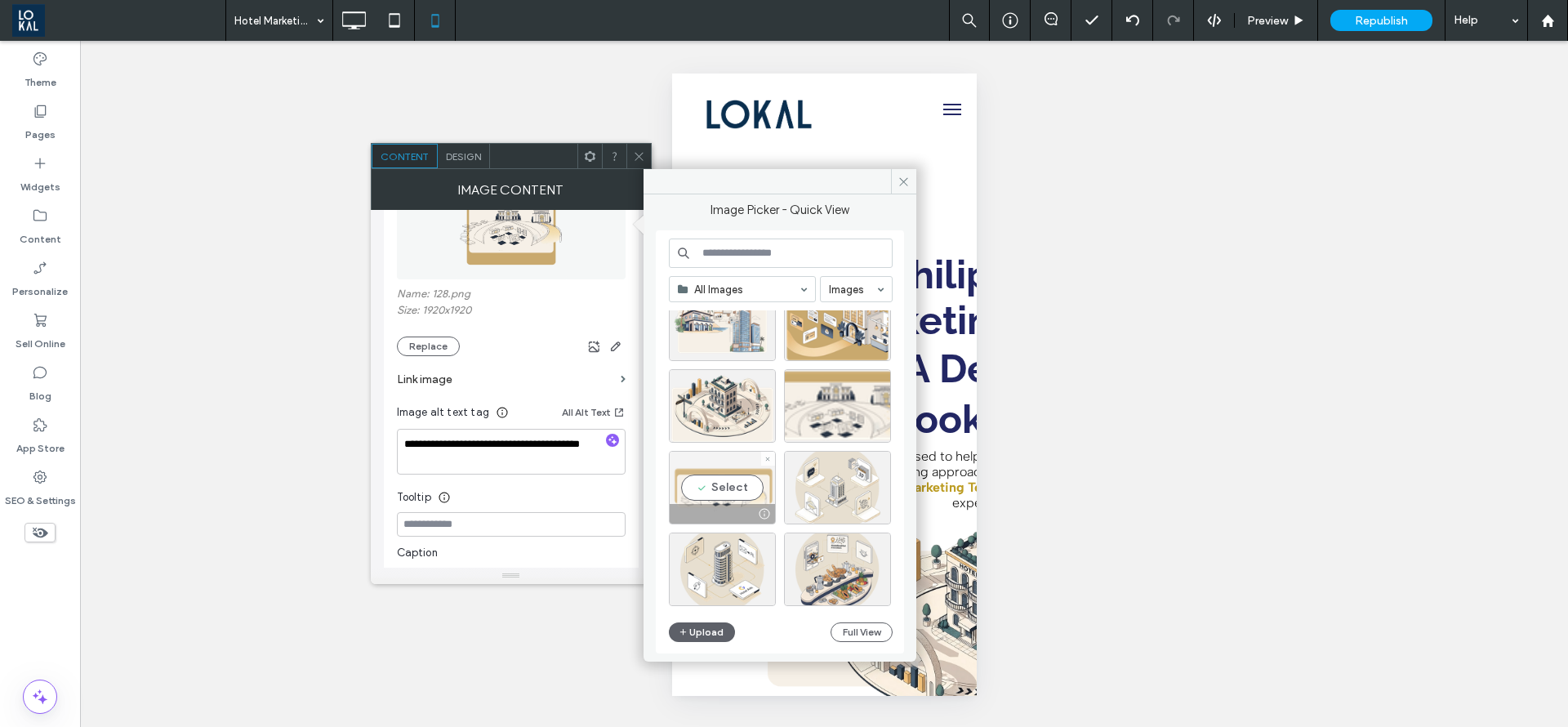
click at [736, 483] on div "Select" at bounding box center [722, 488] width 107 height 74
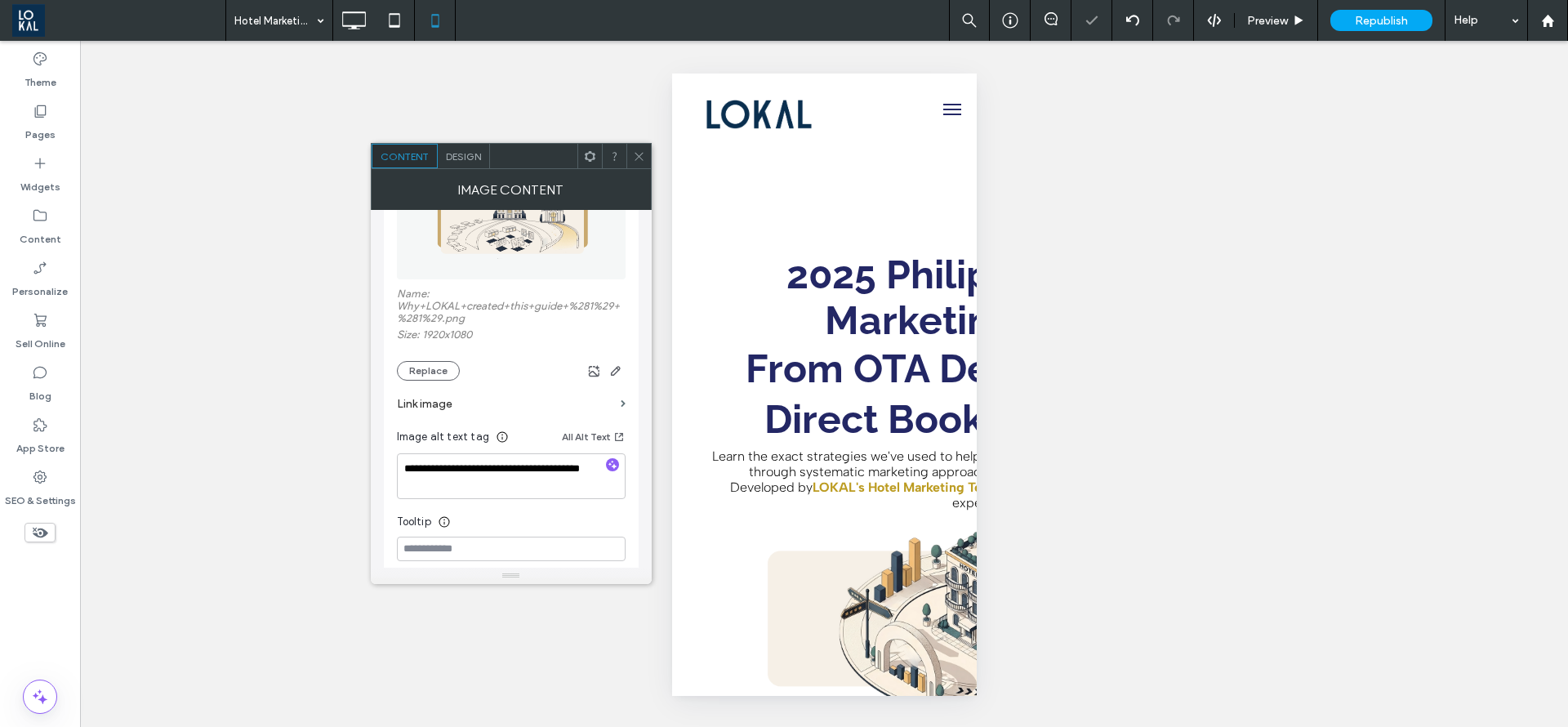
click at [643, 156] on icon at bounding box center [639, 156] width 12 height 12
click at [438, 362] on button "Replace" at bounding box center [428, 370] width 62 height 20
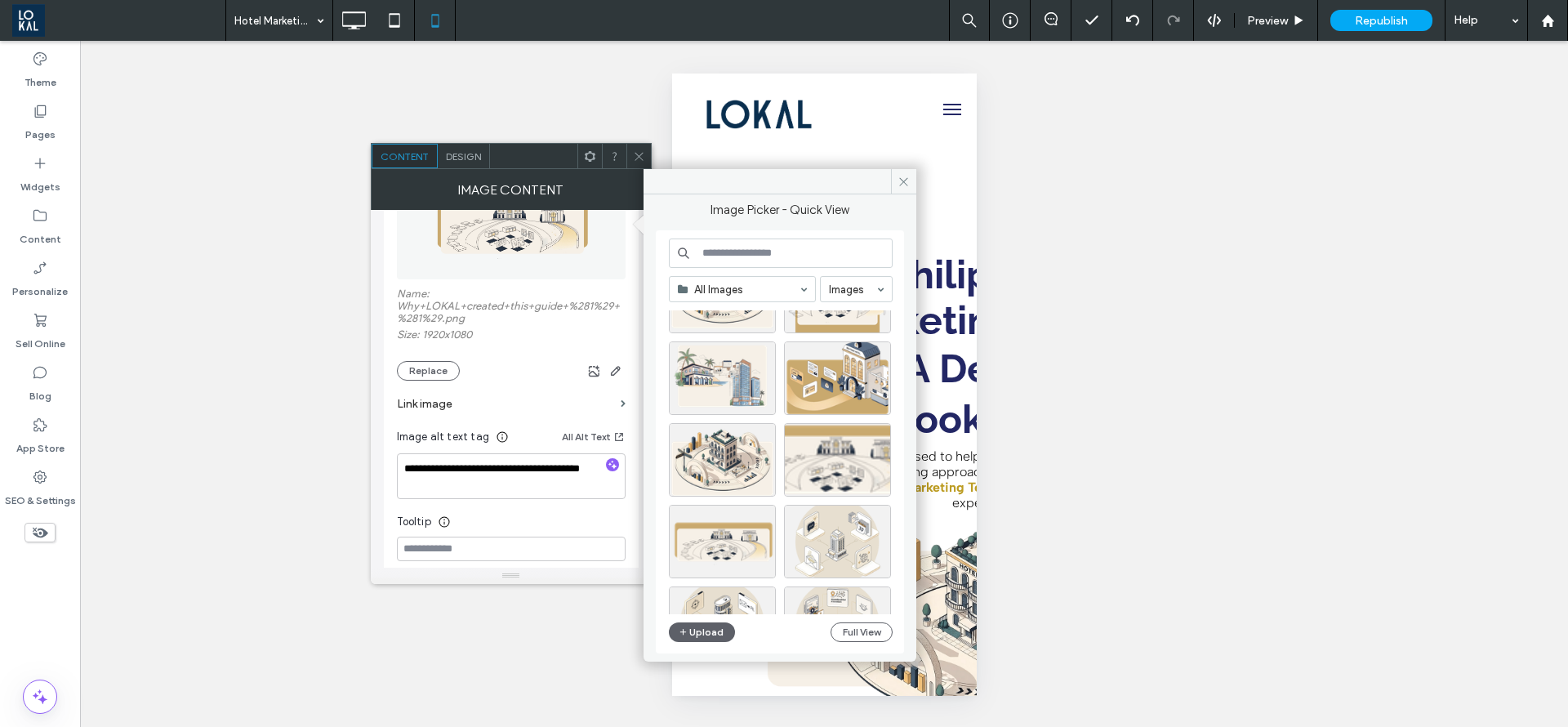
scroll to position [122, 0]
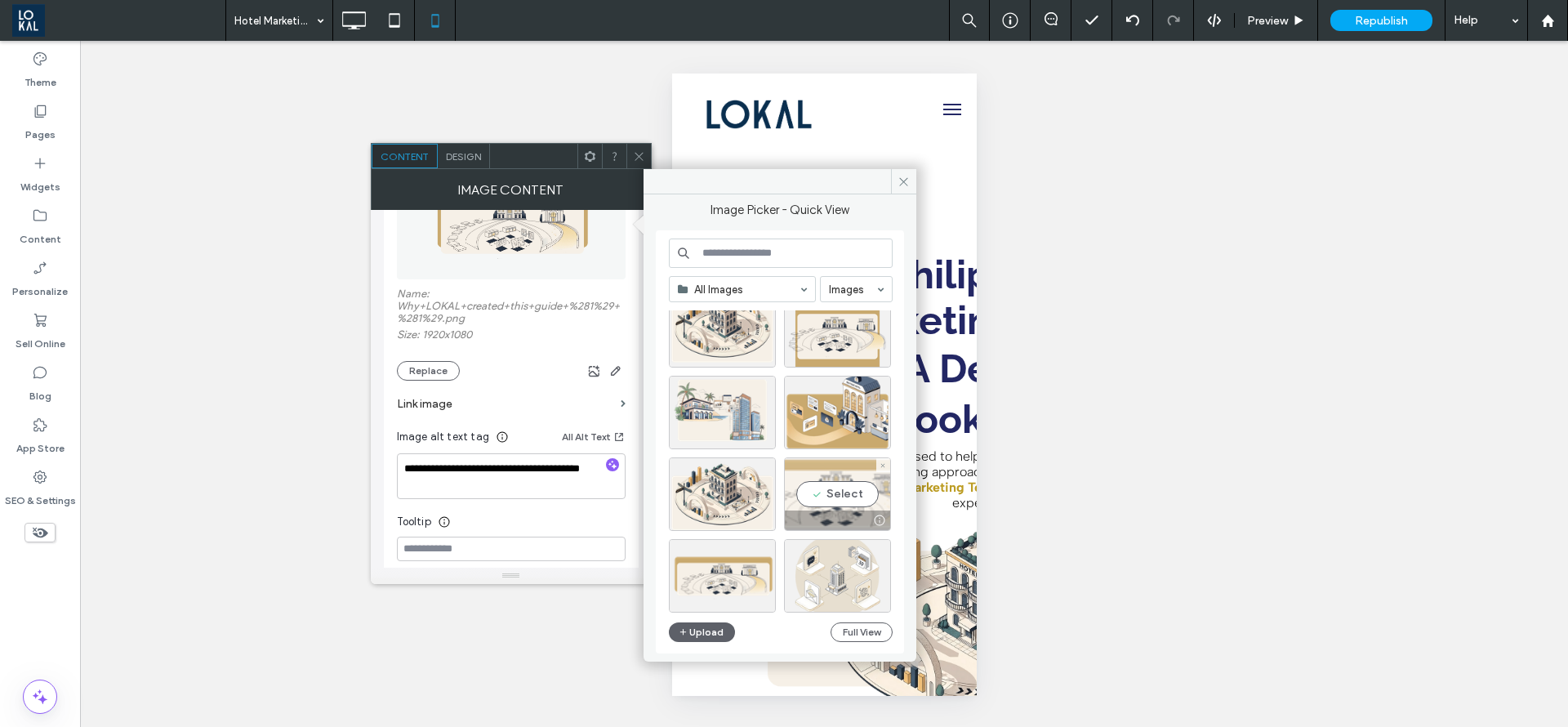
click at [817, 487] on div "Select" at bounding box center [837, 494] width 107 height 74
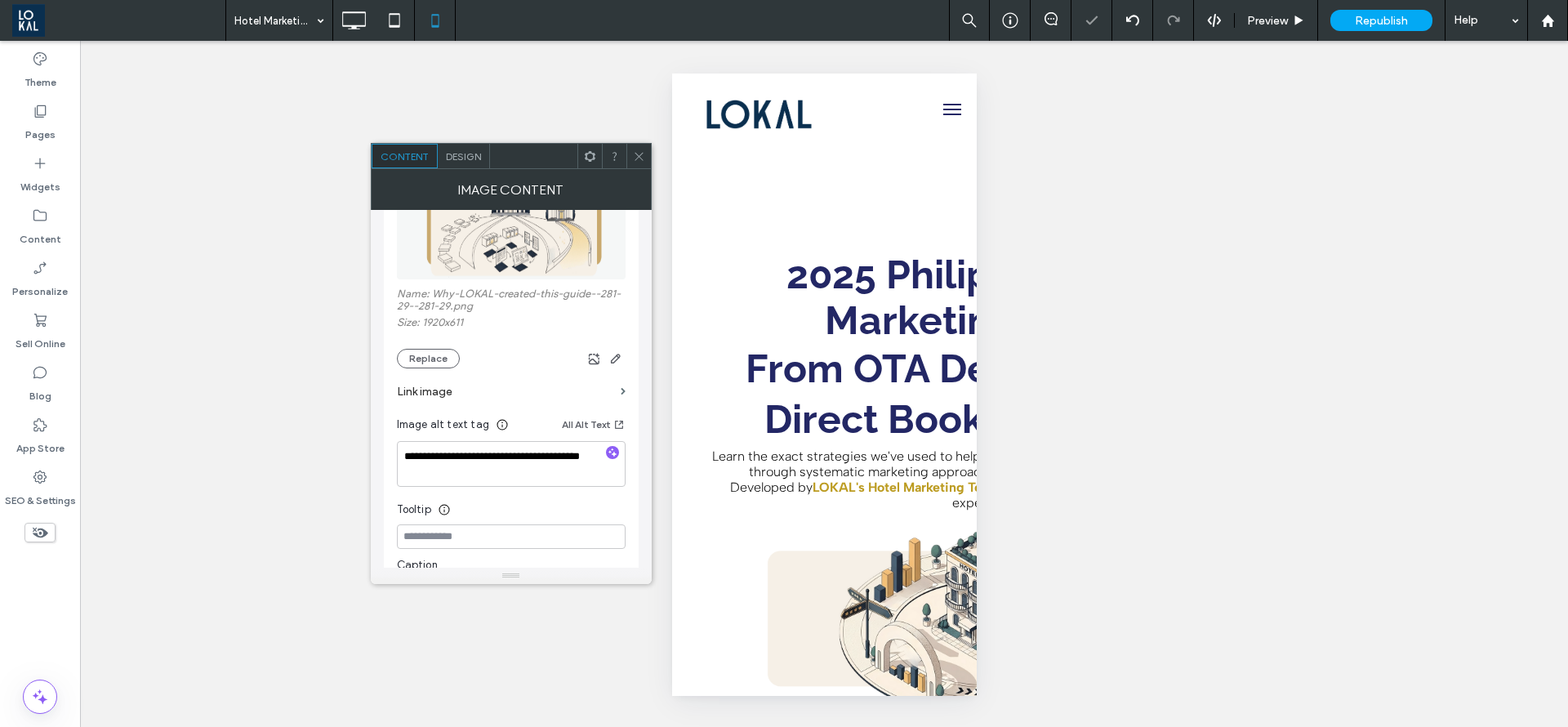
click at [646, 160] on div at bounding box center [639, 156] width 25 height 25
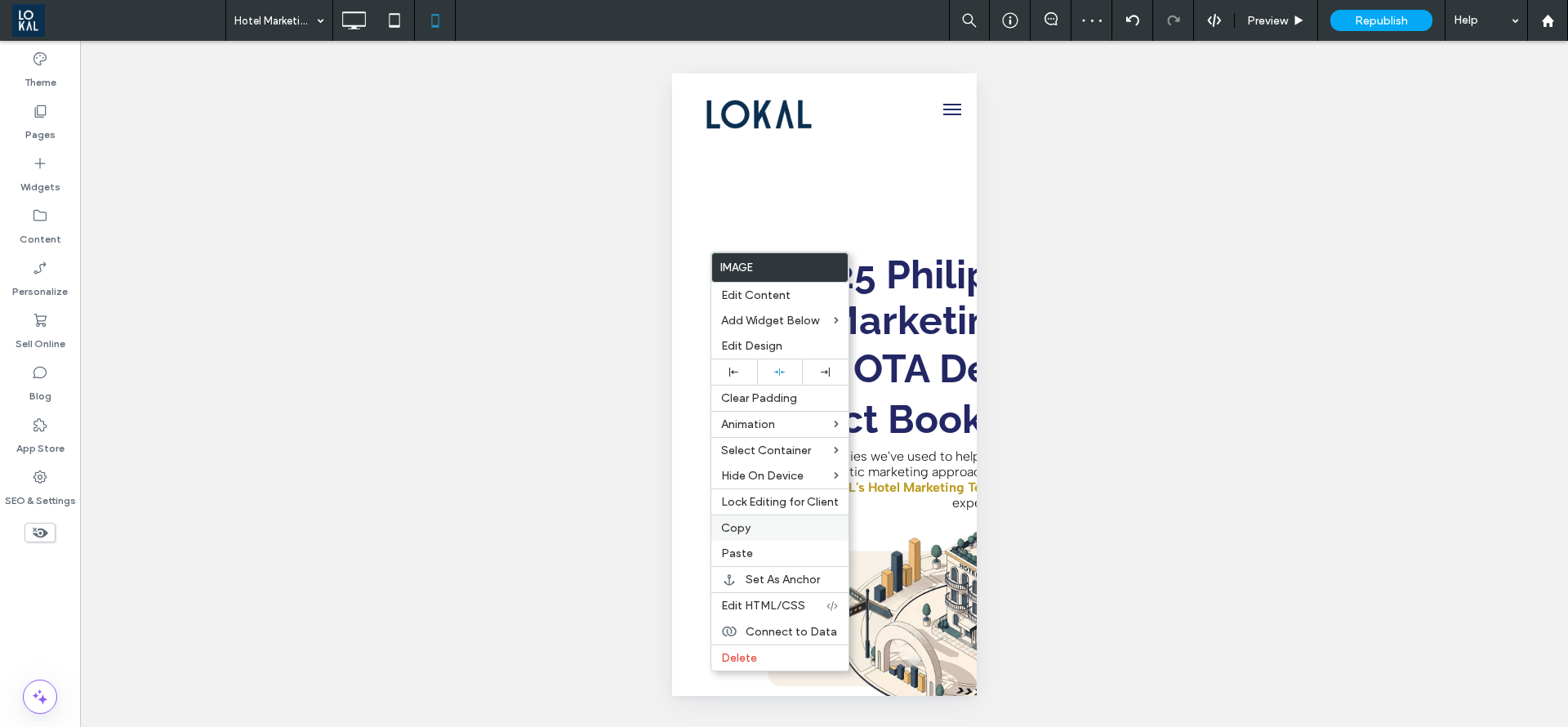
click at [750, 524] on label "Copy" at bounding box center [780, 527] width 117 height 14
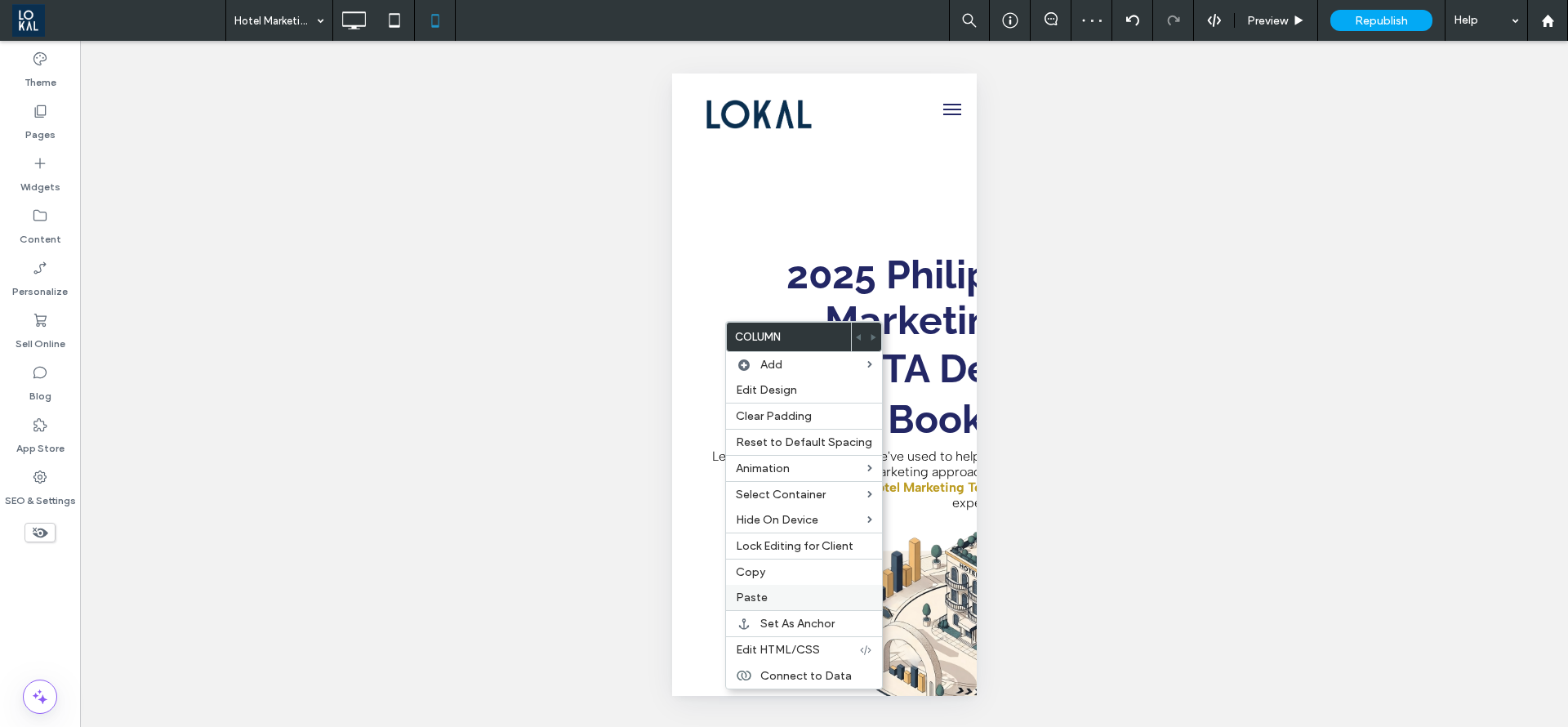
click at [795, 594] on label "Paste" at bounding box center [804, 597] width 136 height 14
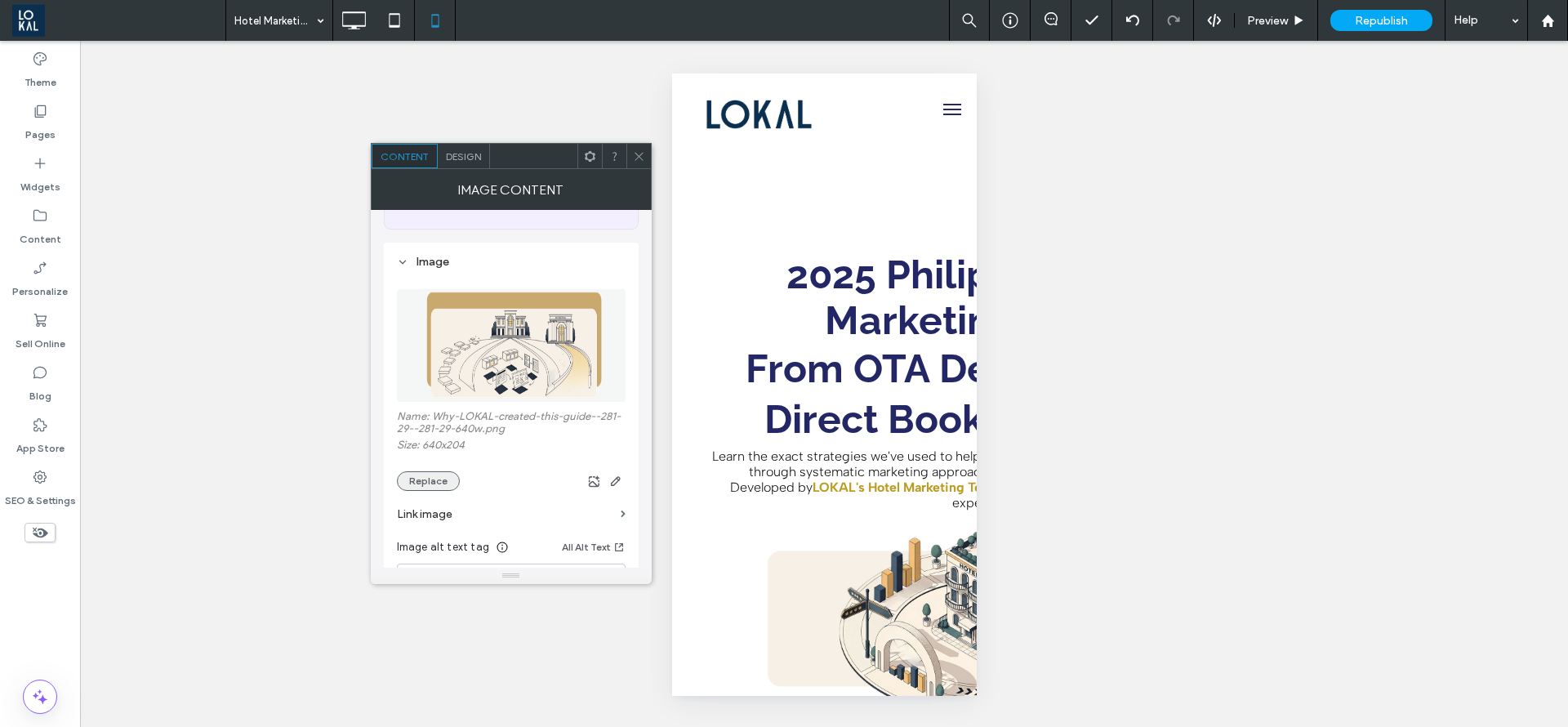
click at [416, 485] on button "Replace" at bounding box center [428, 481] width 62 height 20
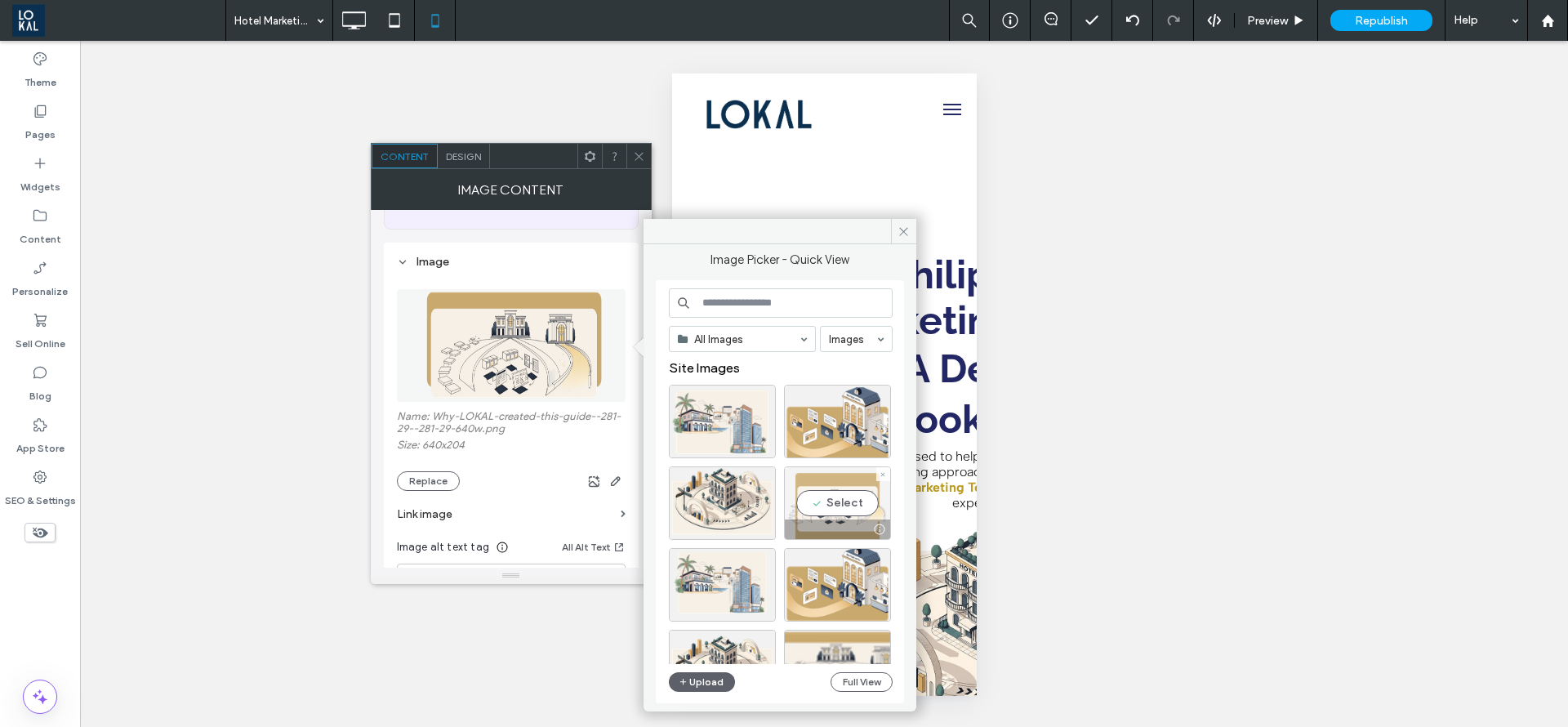
click at [820, 506] on div "Select" at bounding box center [837, 504] width 107 height 74
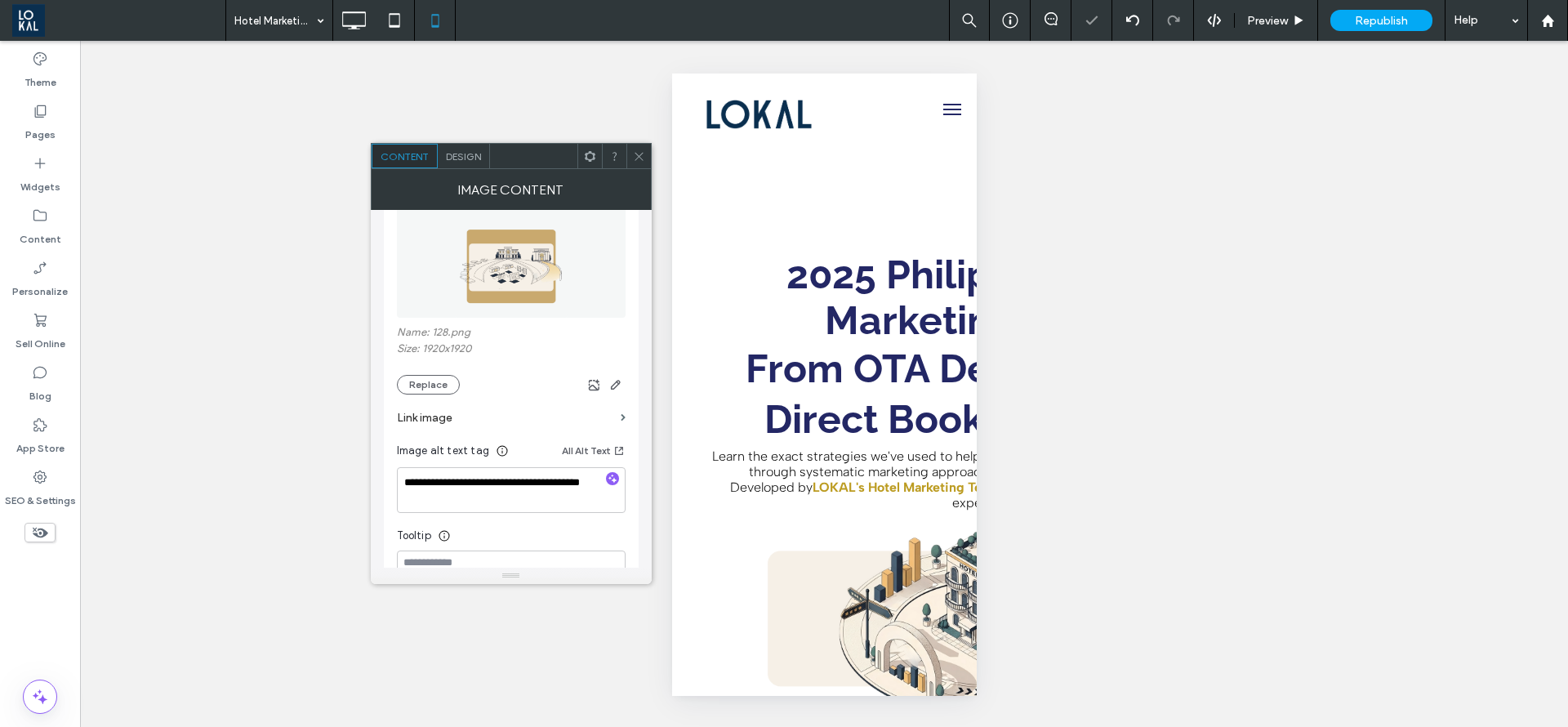
scroll to position [245, 0]
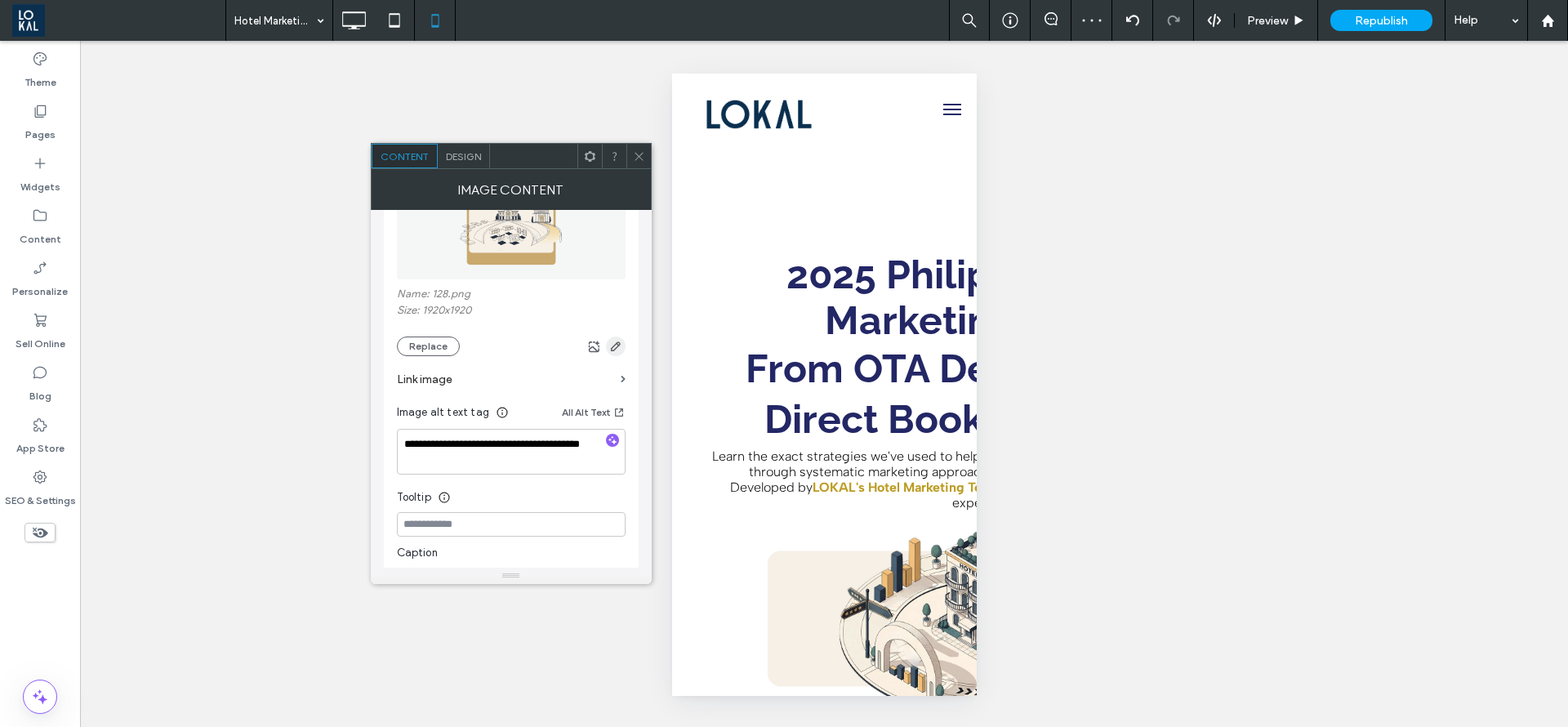
click at [610, 345] on icon "button" at bounding box center [616, 346] width 13 height 13
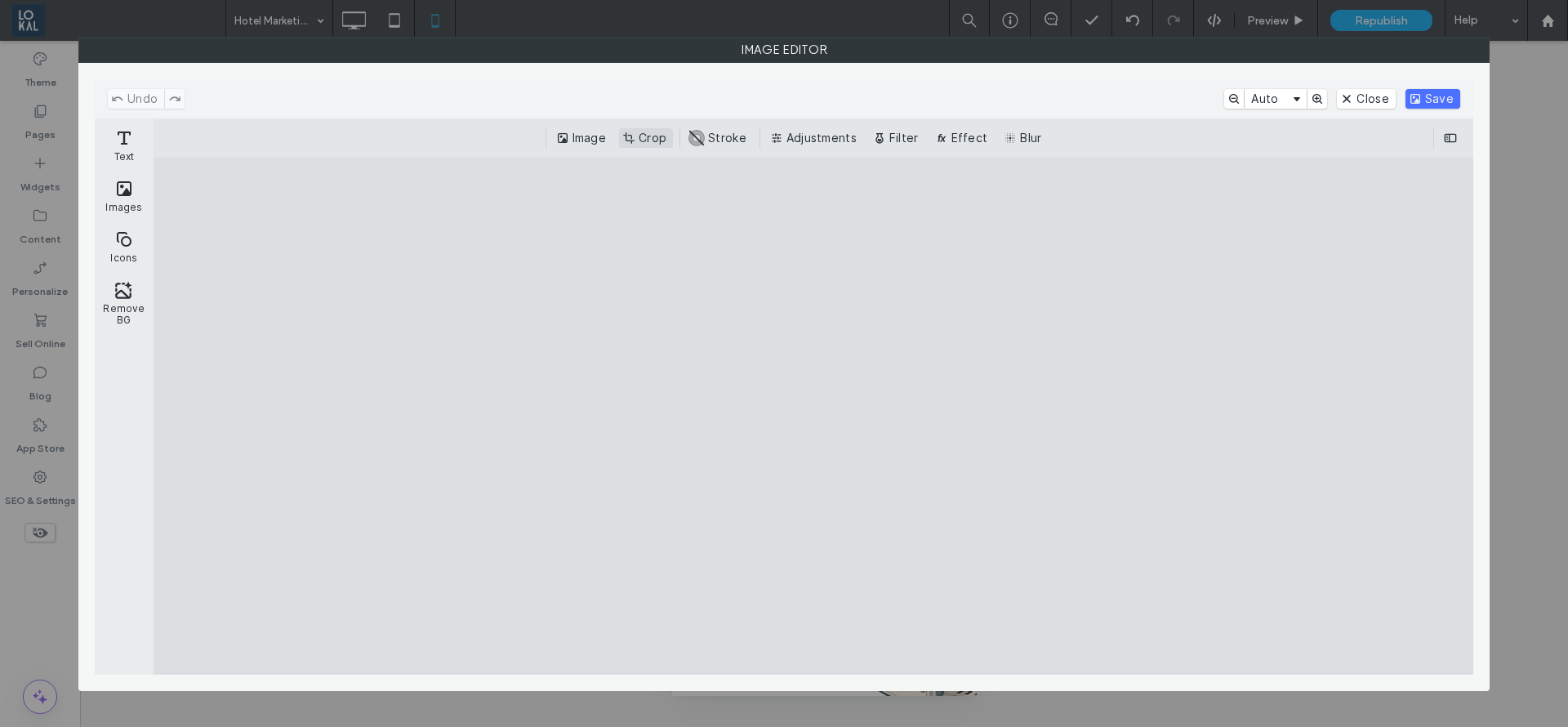
click at [647, 145] on button "Crop" at bounding box center [646, 137] width 54 height 20
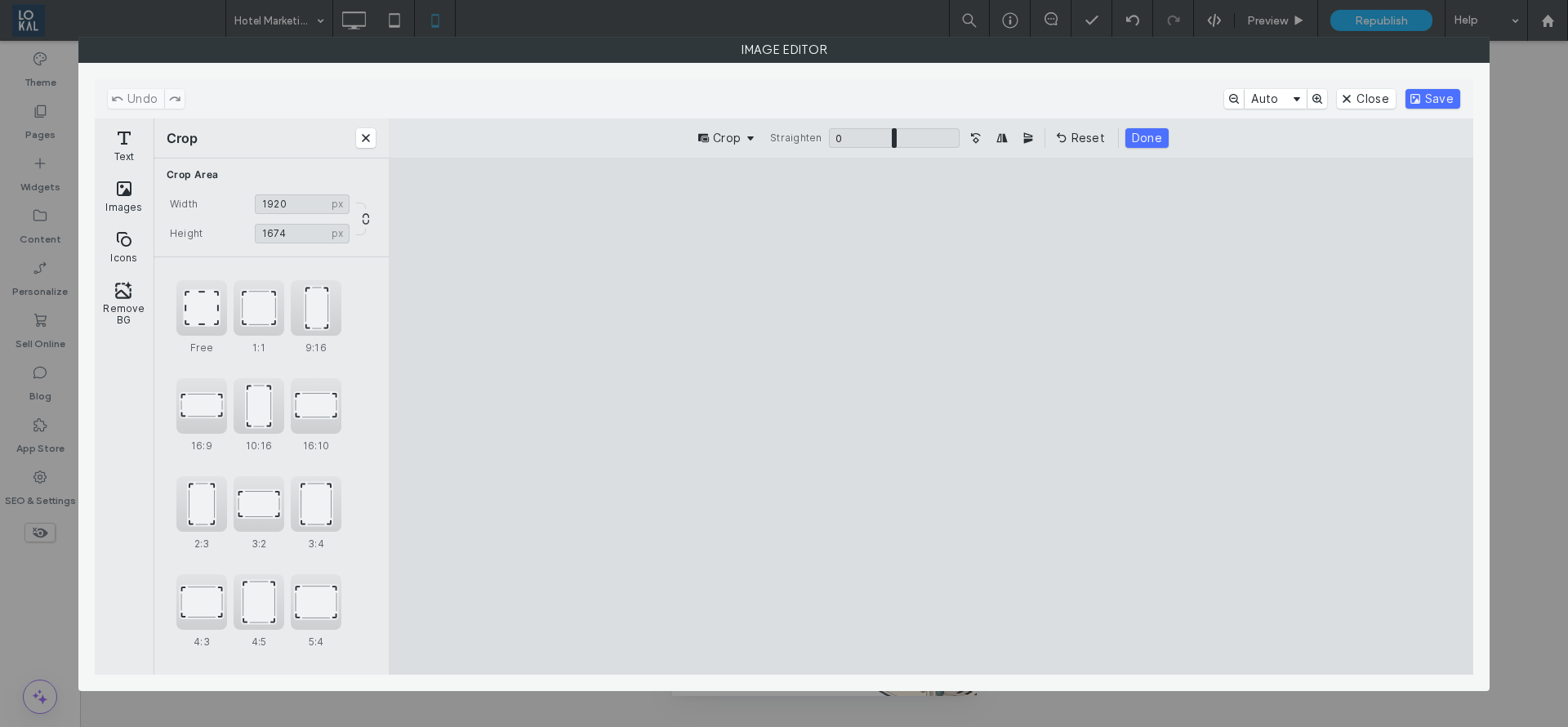
drag, startPoint x: 933, startPoint y: 212, endPoint x: 922, endPoint y: 265, distance: 54.1
click at [931, 416] on cesdk-canvas "Editor canvas" at bounding box center [931, 416] width 0 height 0
drag, startPoint x: 942, startPoint y: 653, endPoint x: 949, endPoint y: 614, distance: 39.6
click at [931, 416] on cesdk-canvas "Editor canvas" at bounding box center [931, 416] width 0 height 0
type input "****"
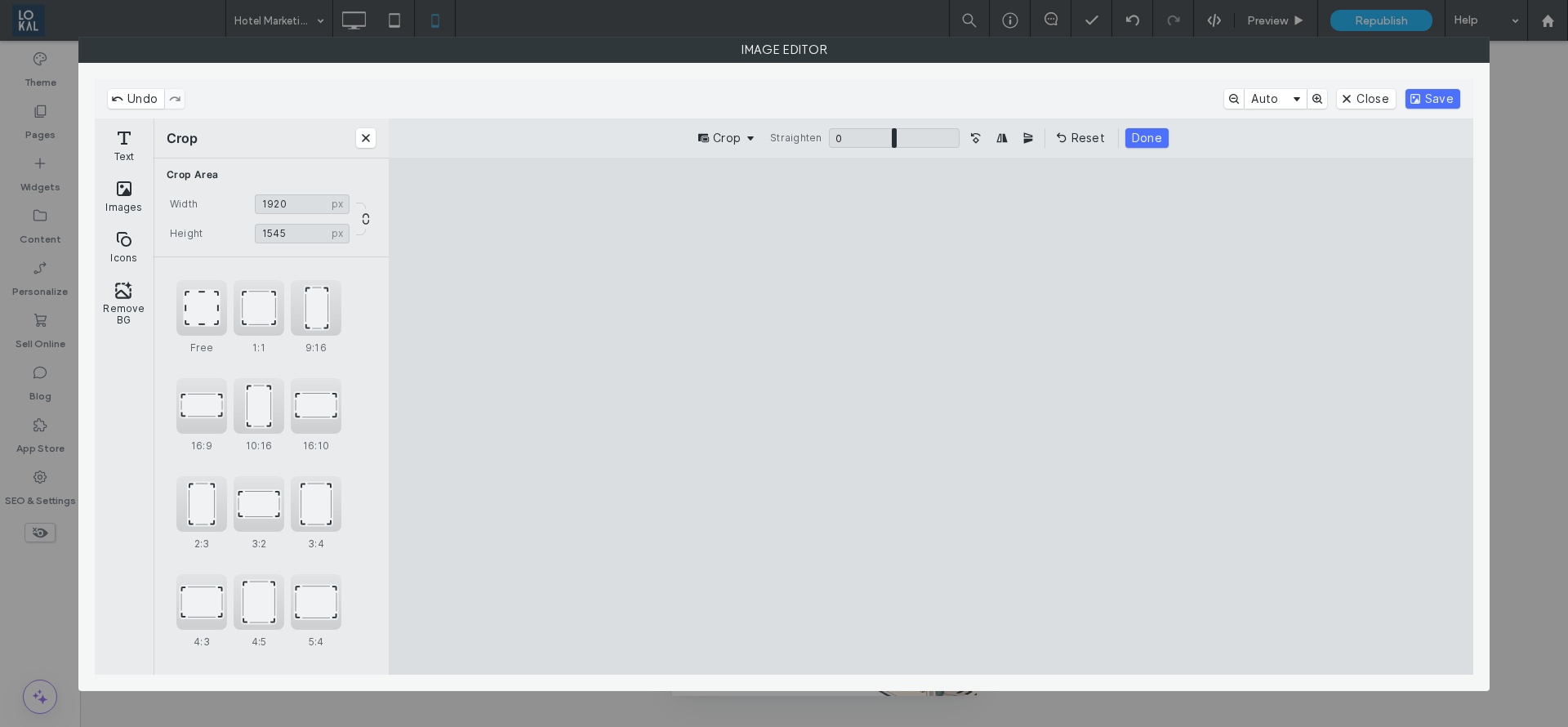
click at [1439, 86] on div "Undo Auto Close Save" at bounding box center [784, 98] width 1379 height 39
click at [1425, 103] on button "Save" at bounding box center [1434, 98] width 55 height 20
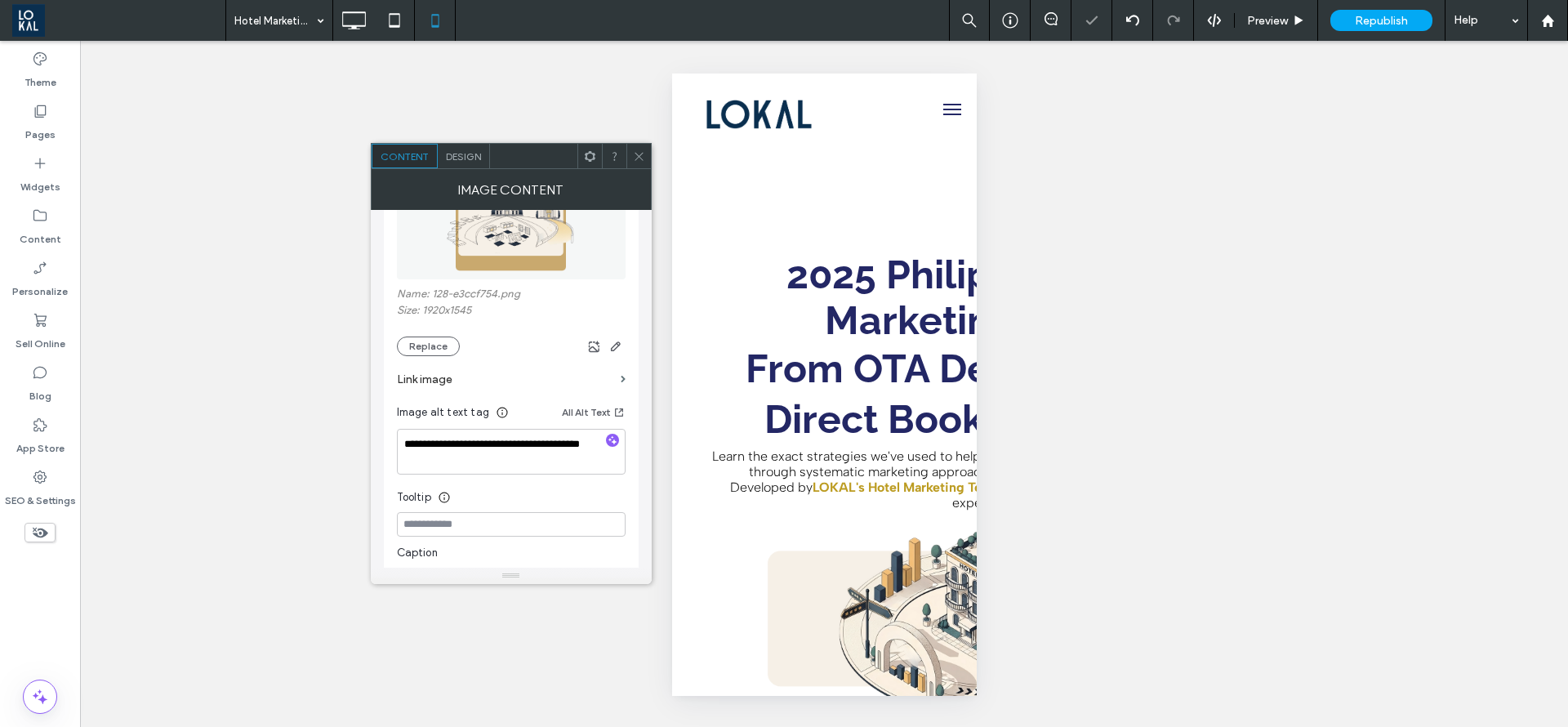
click at [646, 157] on div at bounding box center [639, 156] width 25 height 25
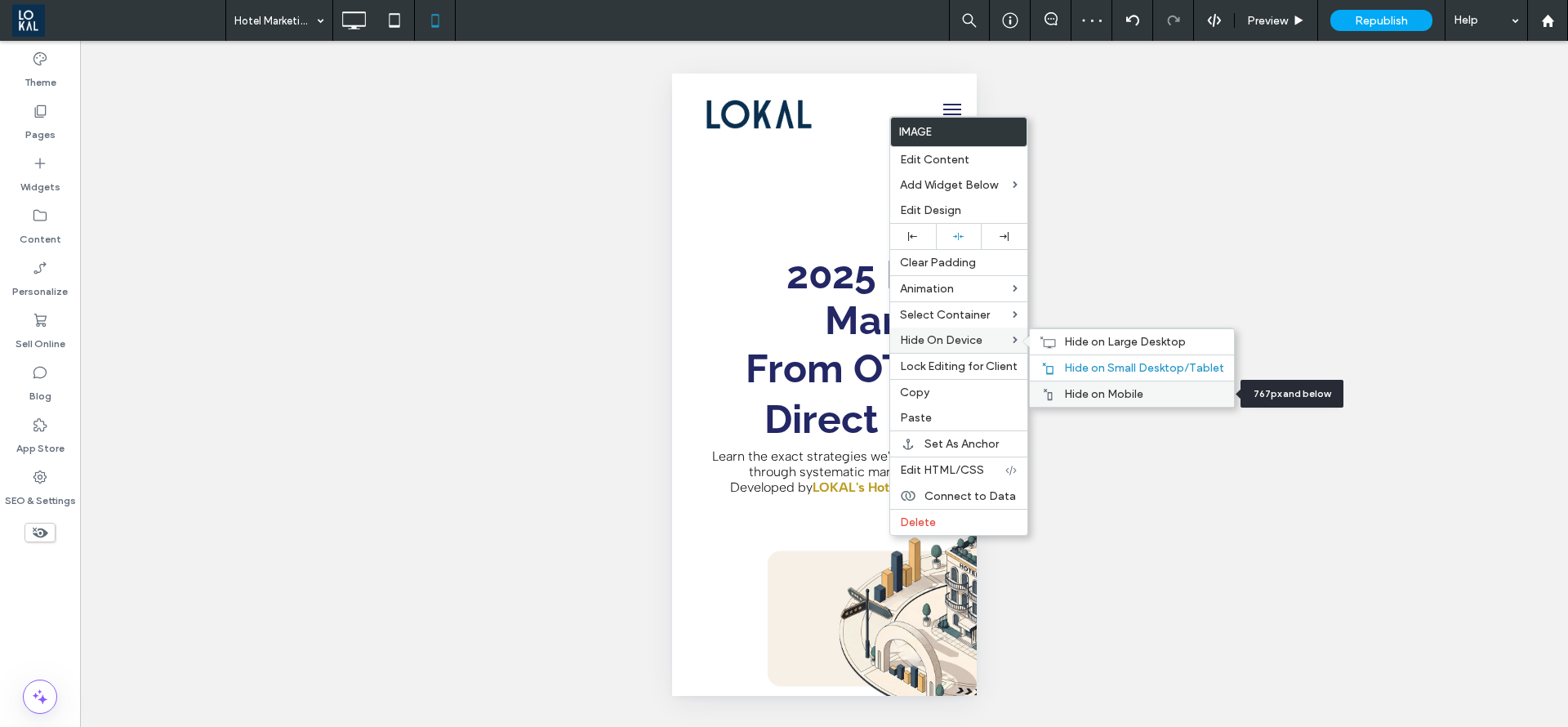
click at [1079, 389] on span "Hide on Mobile" at bounding box center [1104, 394] width 80 height 14
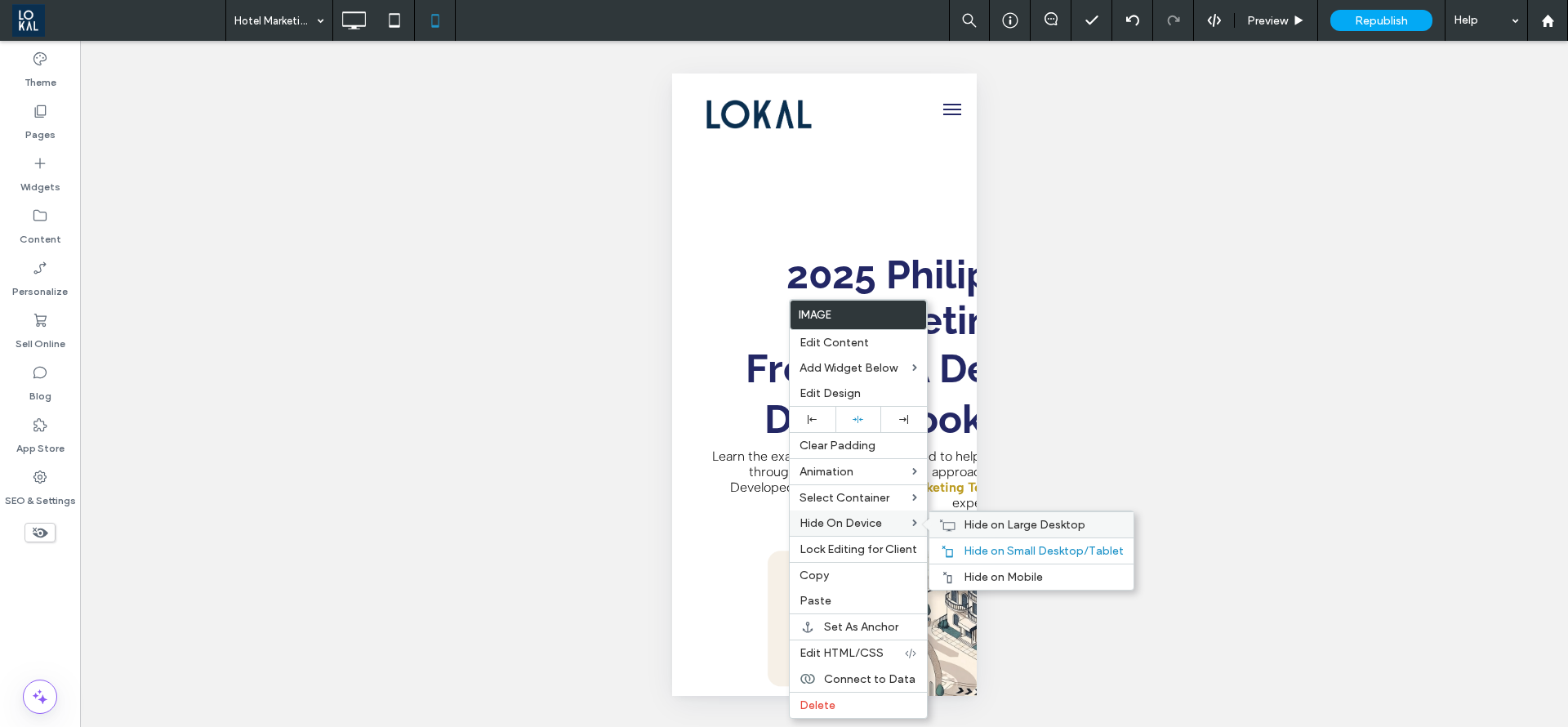
click at [964, 523] on span "Hide on Large Desktop" at bounding box center [1025, 524] width 122 height 14
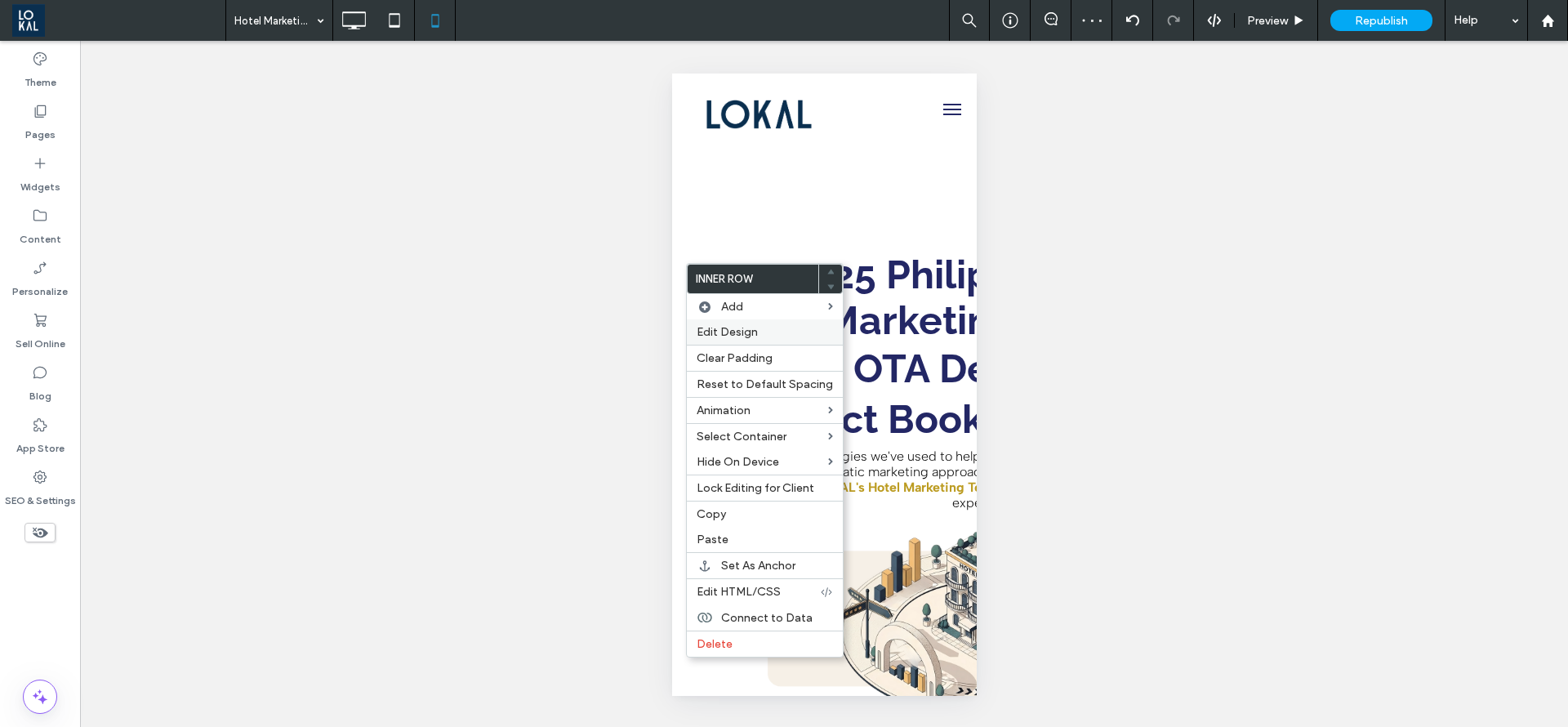
click at [735, 328] on span "Edit Design" at bounding box center [727, 331] width 62 height 14
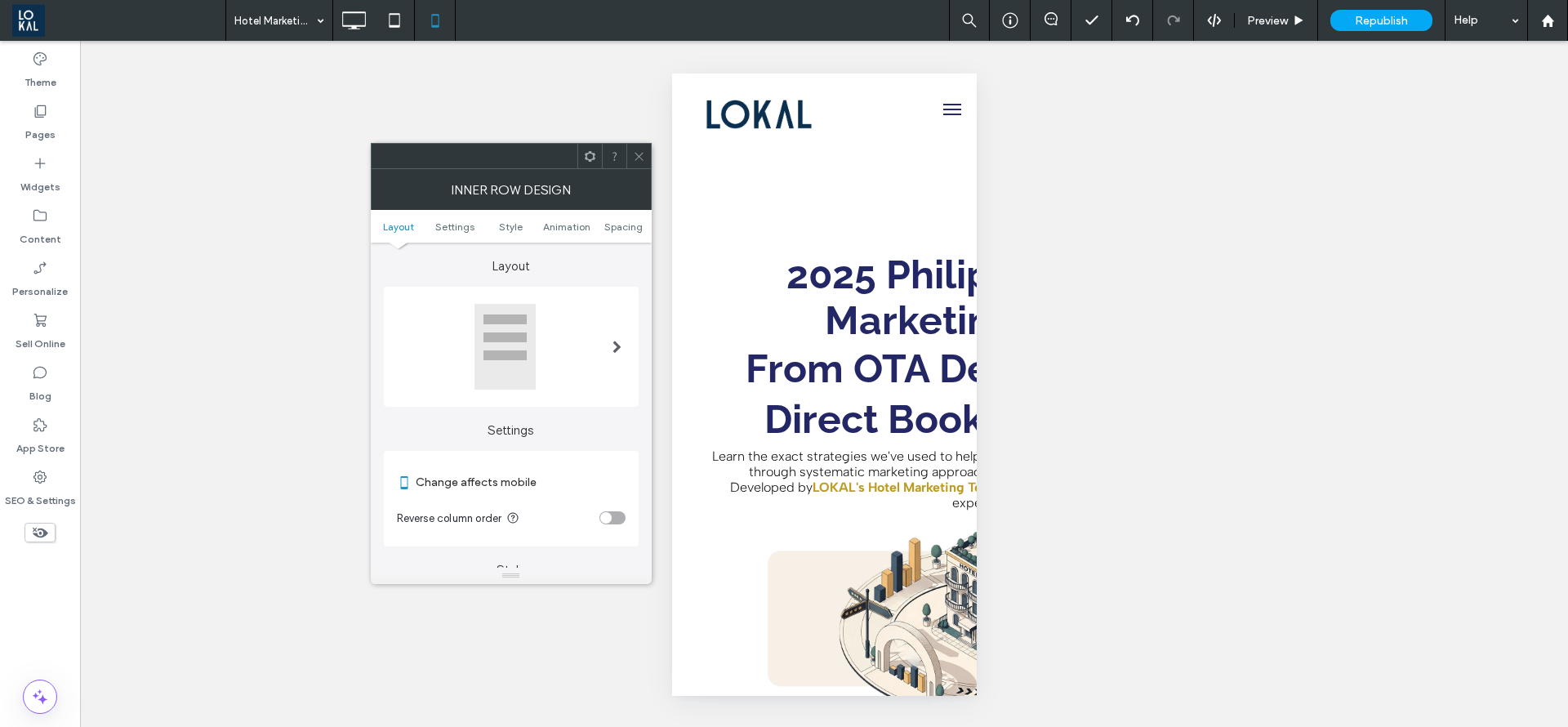
click at [514, 365] on div at bounding box center [505, 346] width 62 height 87
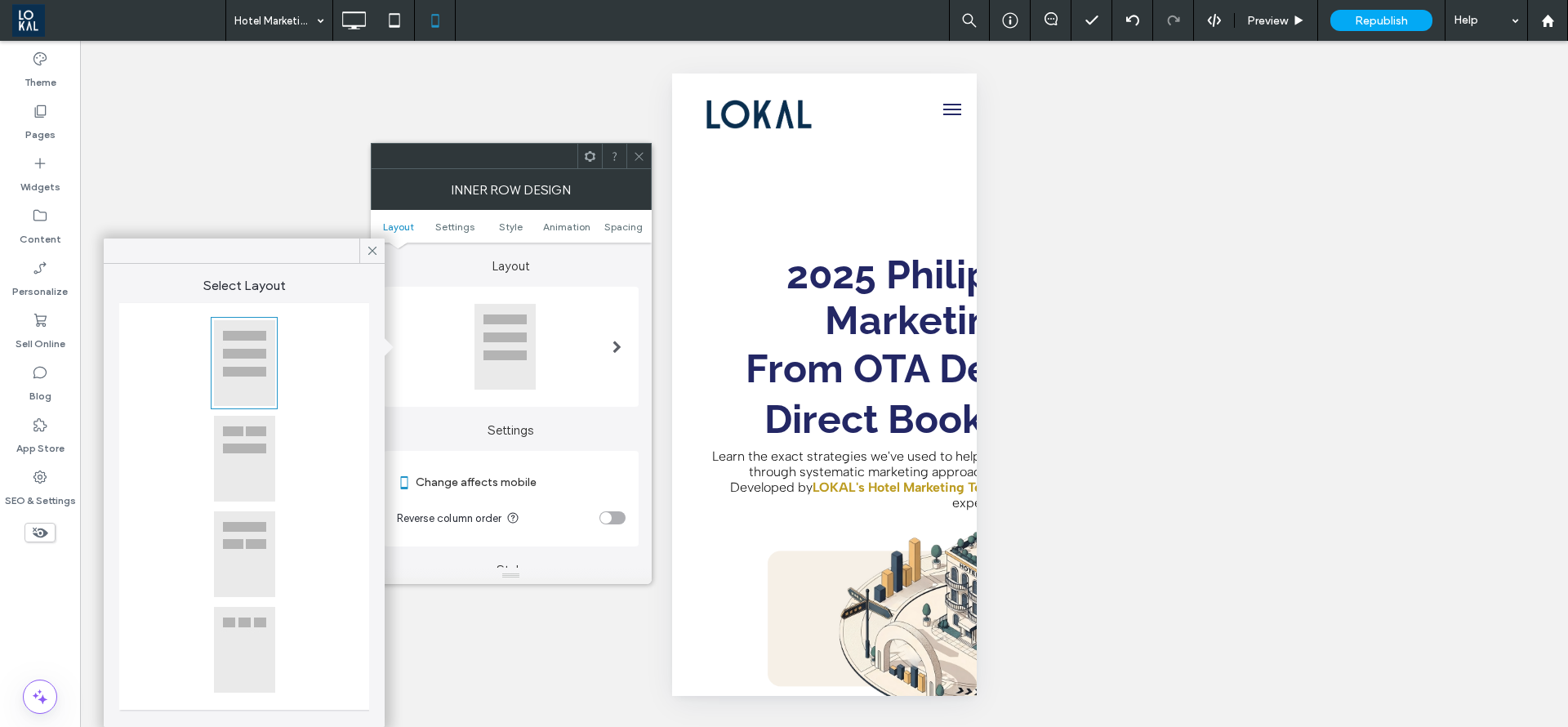
click at [243, 626] on div at bounding box center [244, 649] width 62 height 87
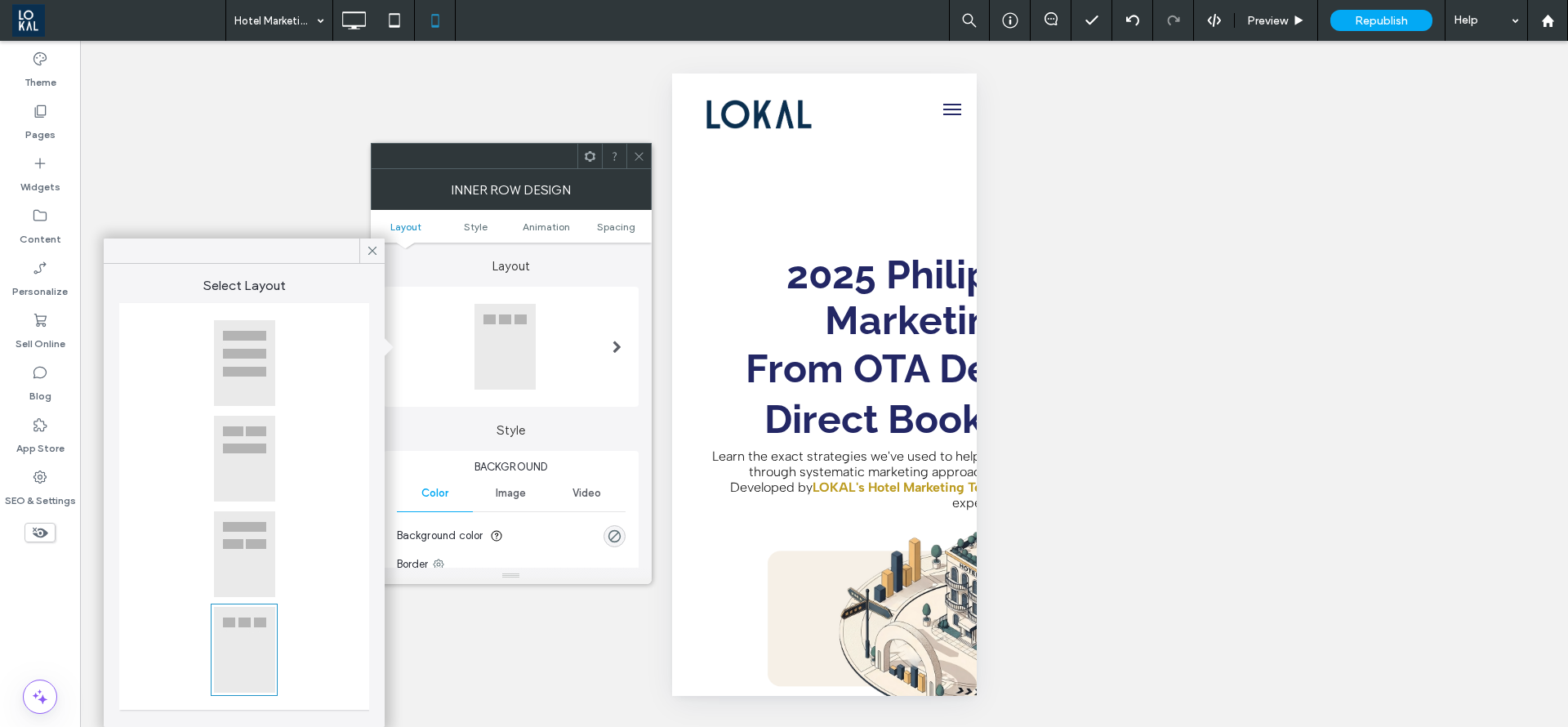
click at [261, 371] on div at bounding box center [244, 363] width 62 height 87
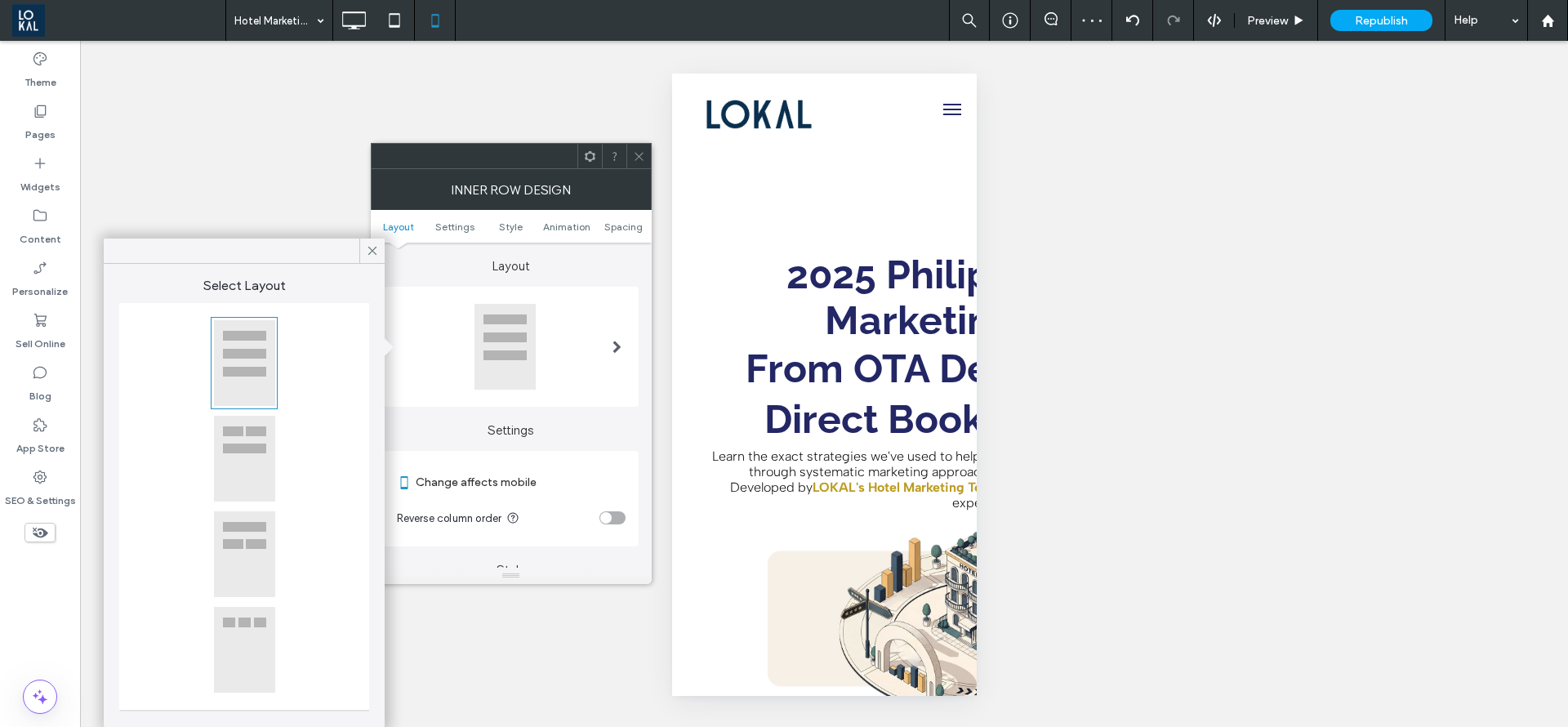
click at [642, 160] on icon at bounding box center [639, 156] width 12 height 12
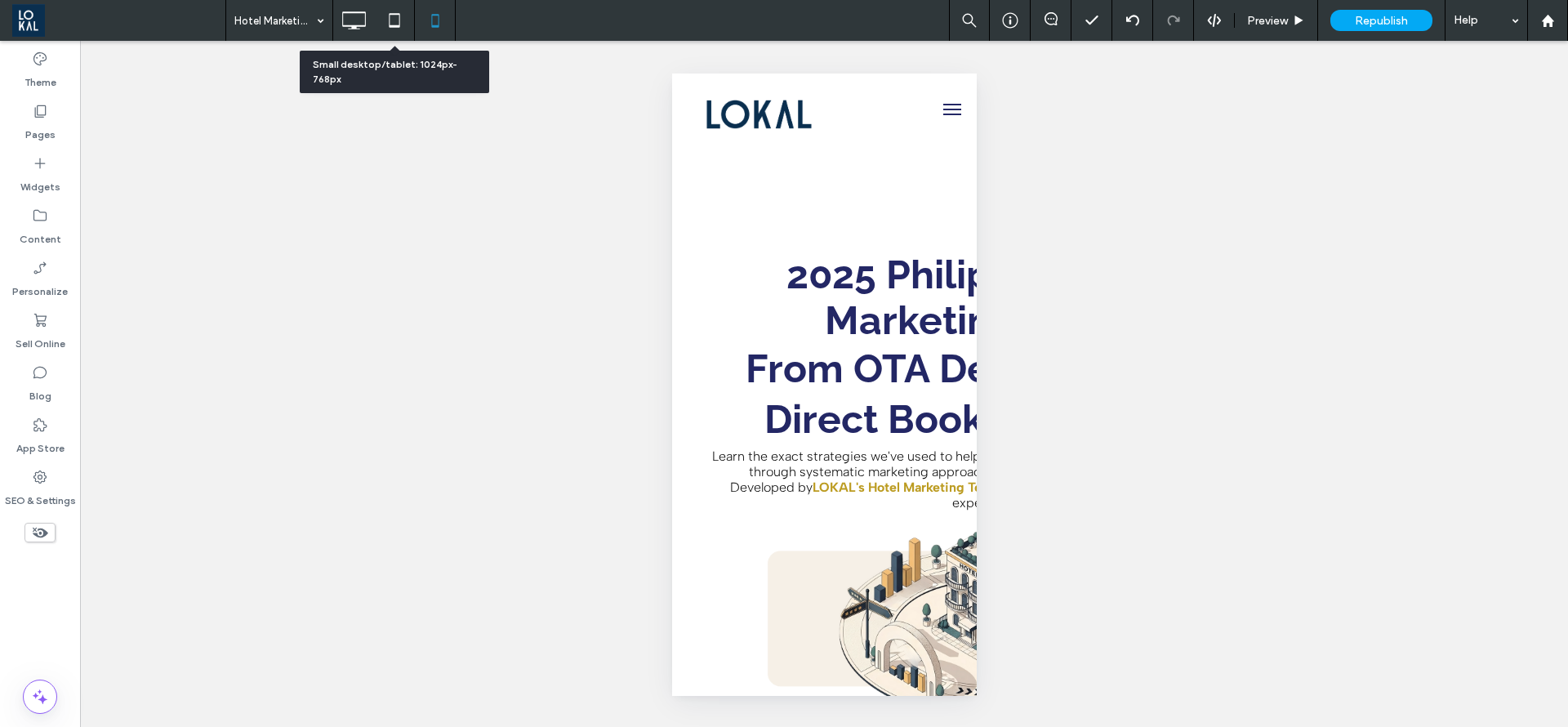
click at [407, 26] on icon at bounding box center [394, 20] width 33 height 33
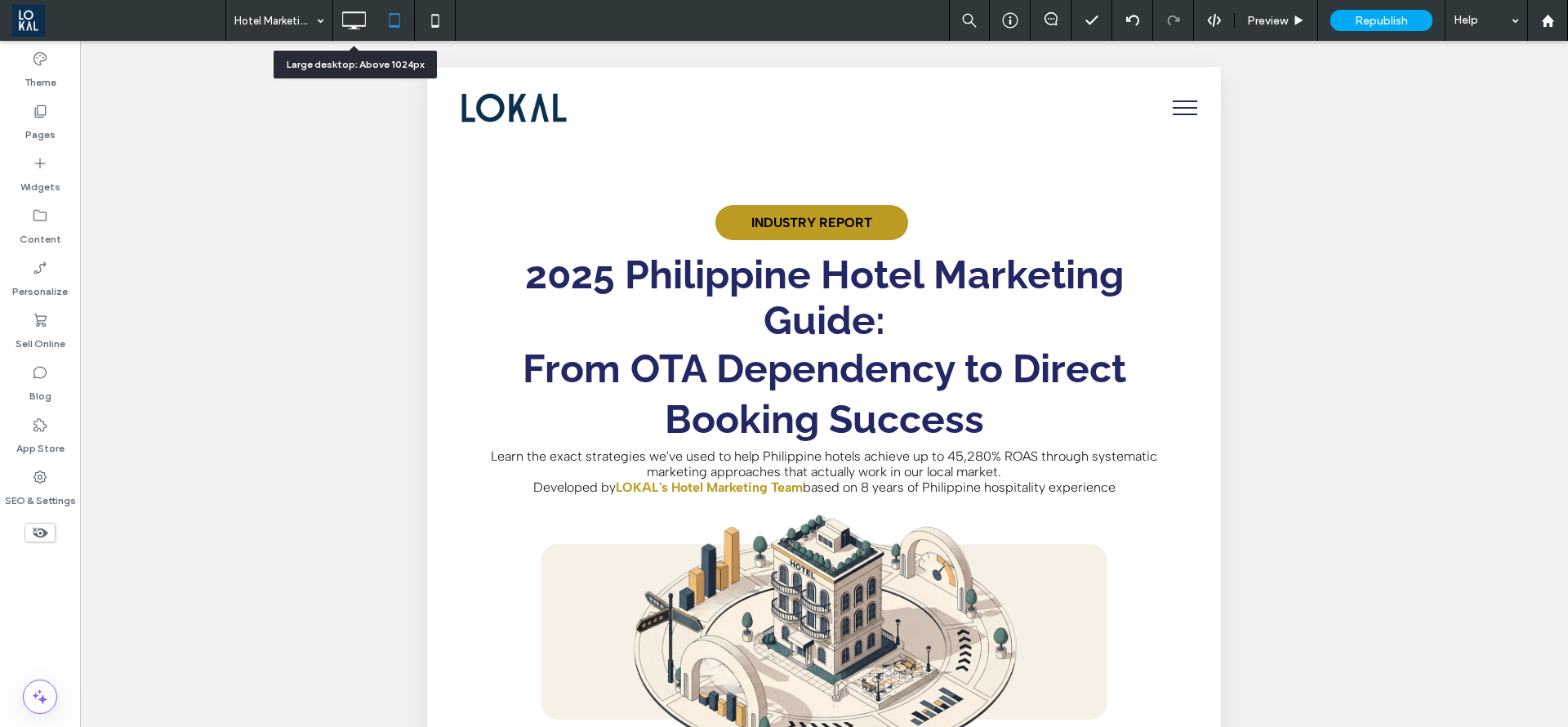
click at [348, 21] on icon at bounding box center [353, 20] width 33 height 33
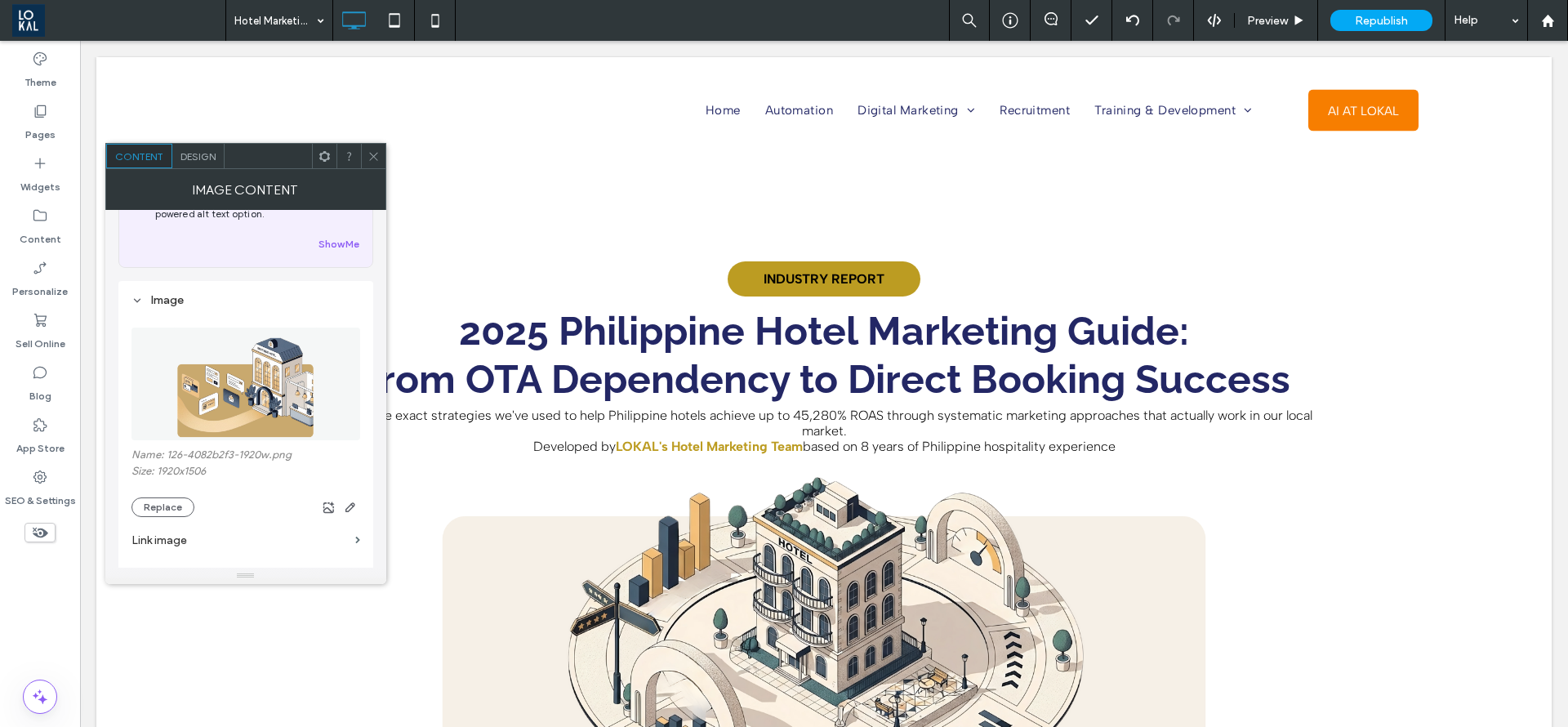
scroll to position [122, 0]
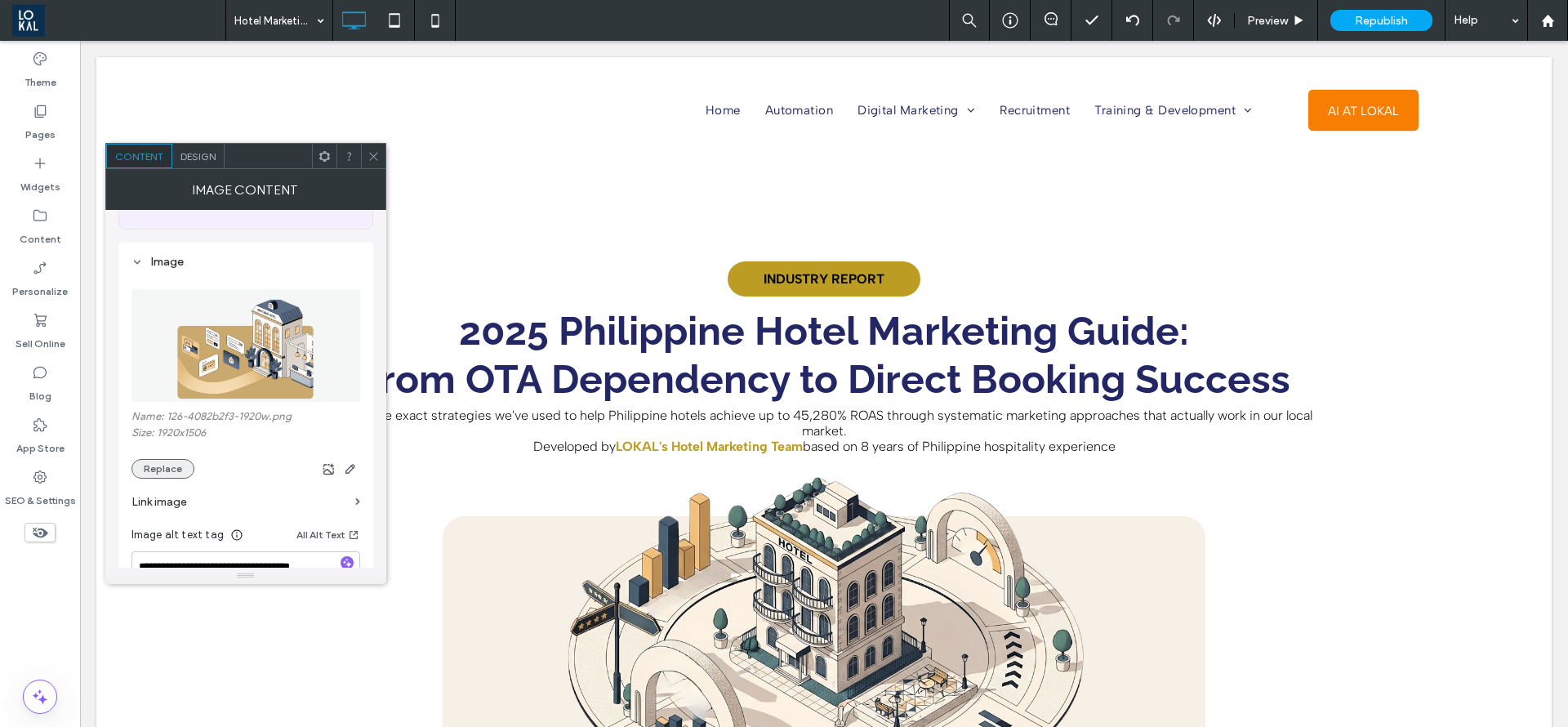
click at [147, 466] on button "Replace" at bounding box center [163, 469] width 62 height 20
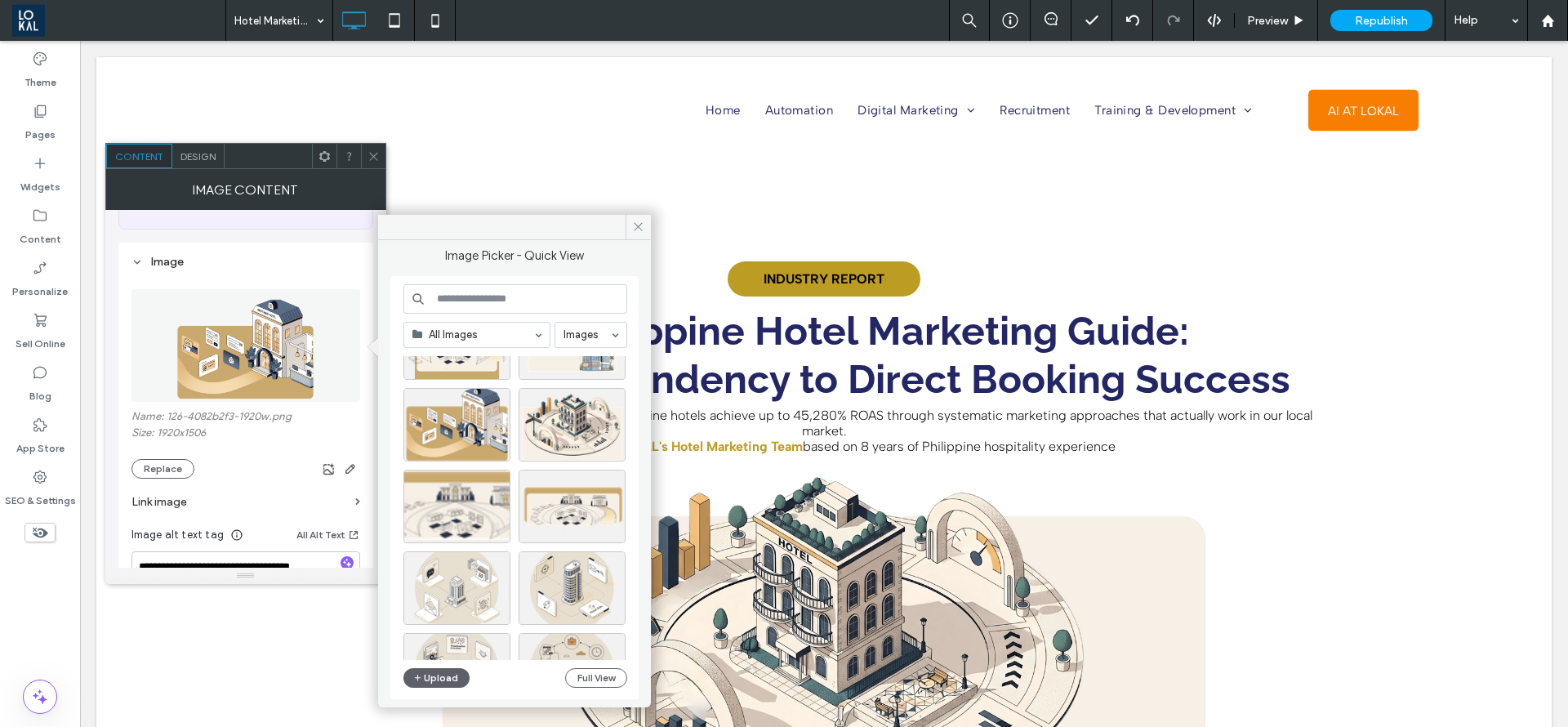
scroll to position [245, 0]
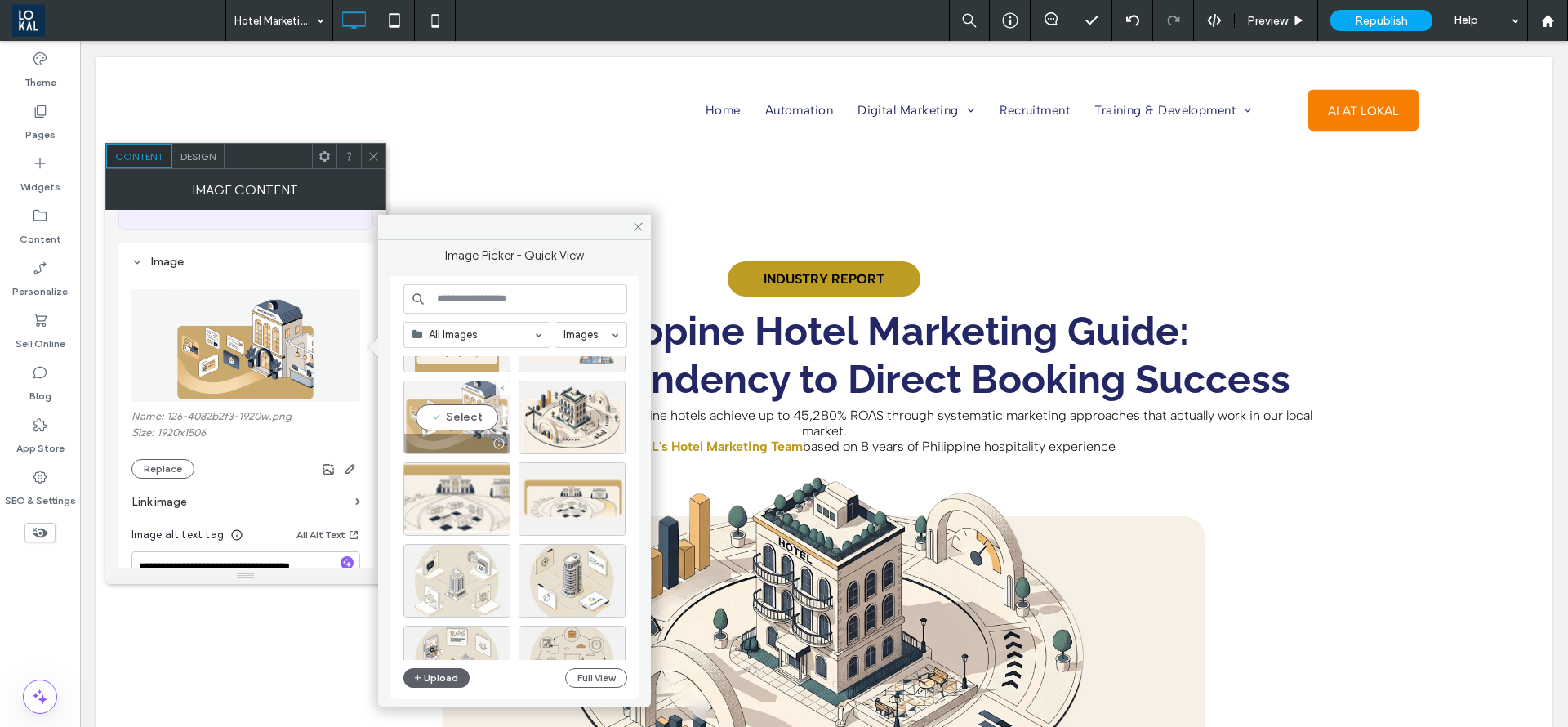
click at [472, 422] on div "Select" at bounding box center [456, 417] width 107 height 74
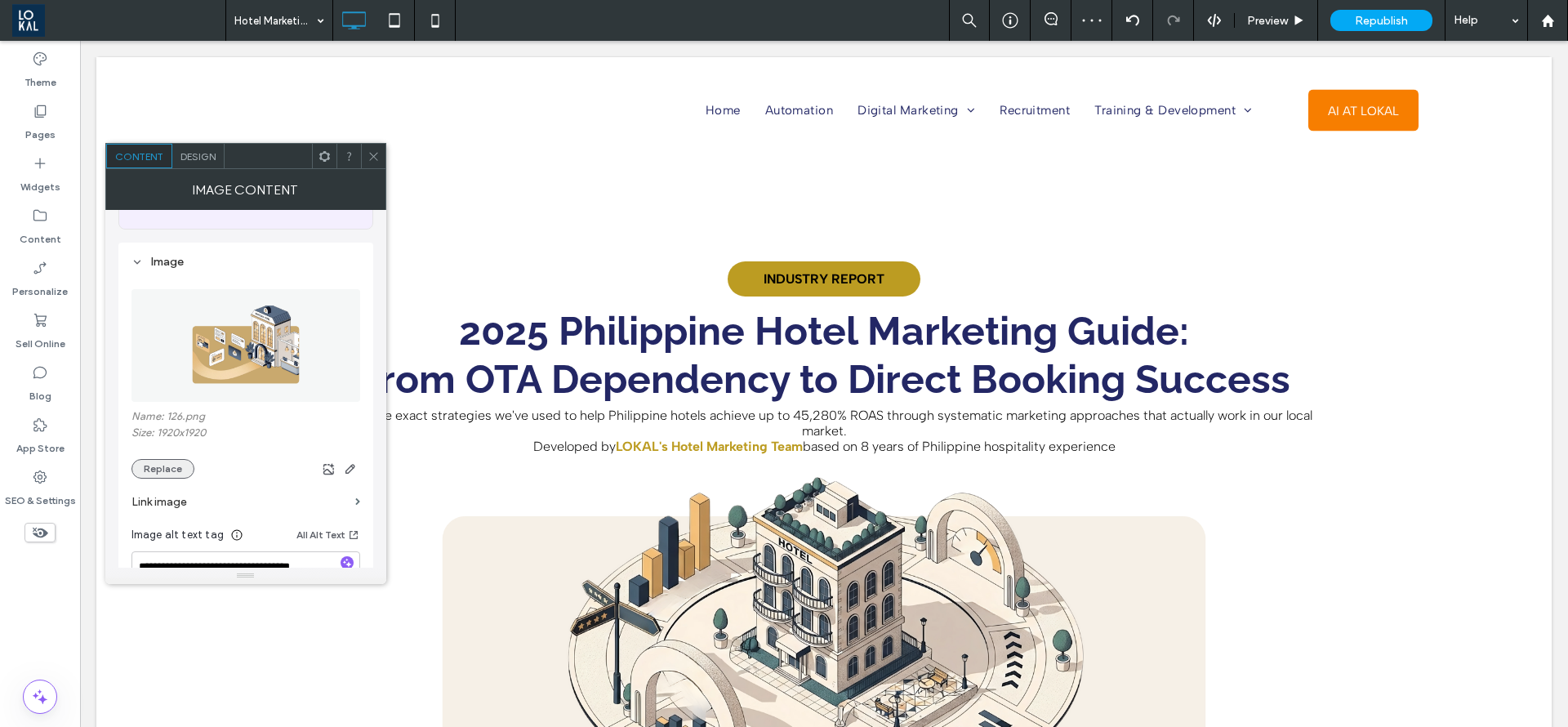
click at [154, 465] on button "Replace" at bounding box center [163, 469] width 62 height 20
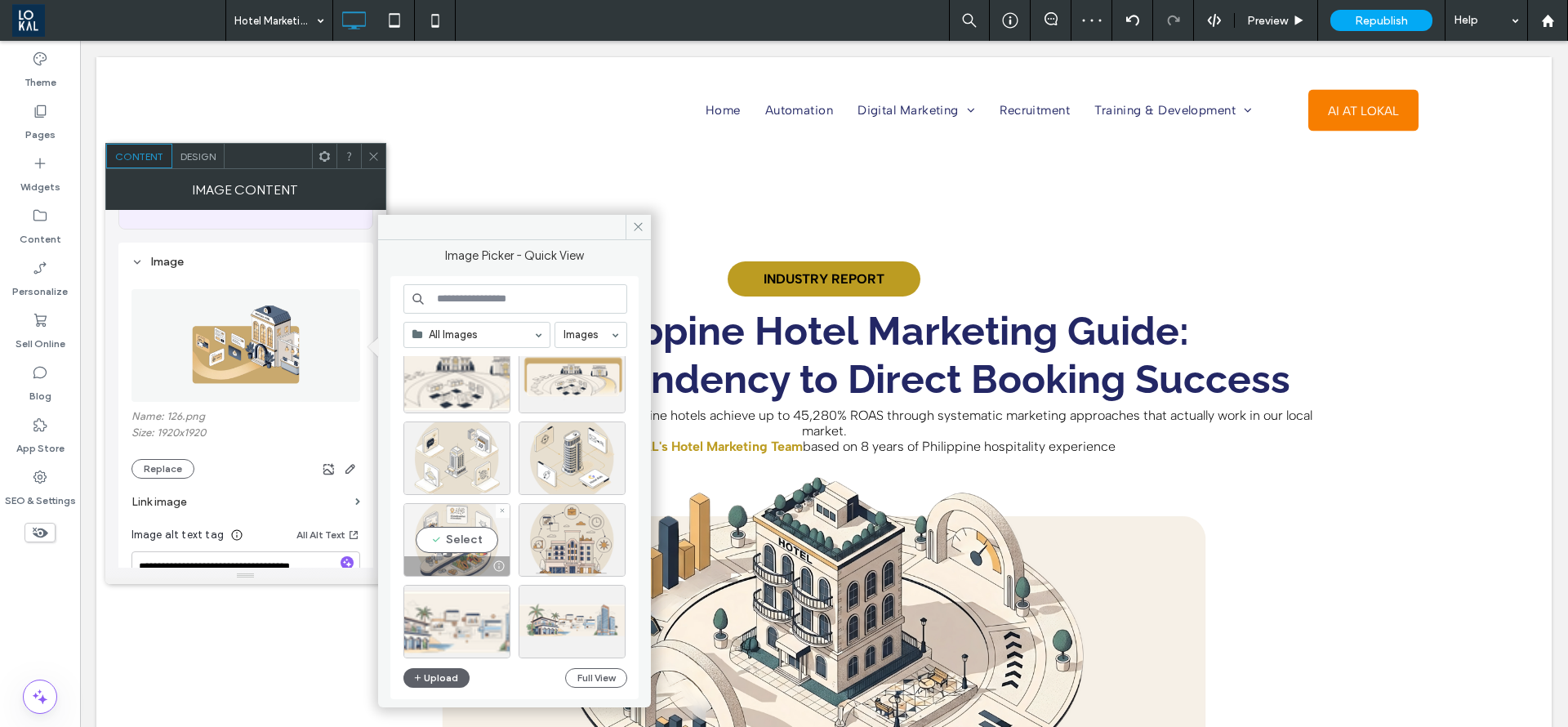
scroll to position [612, 0]
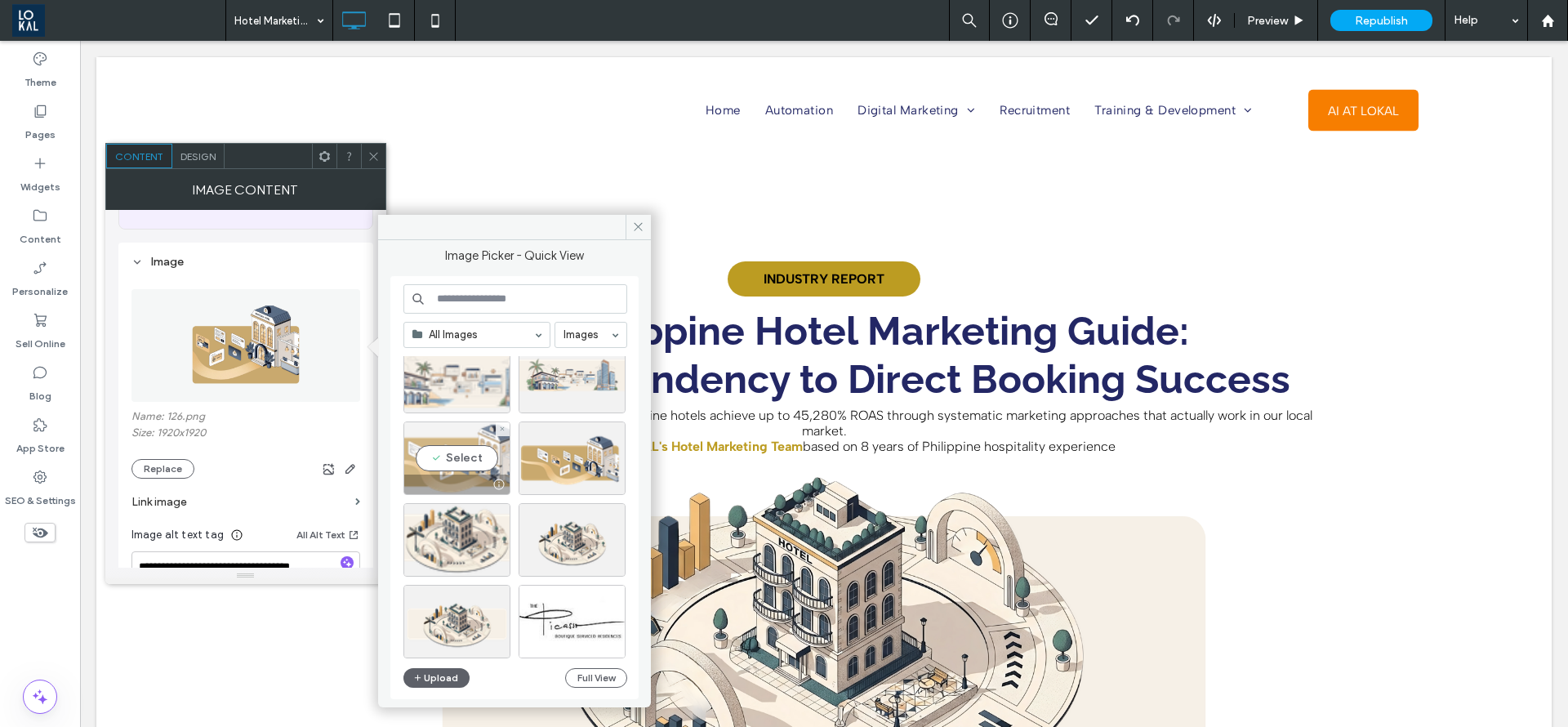
click at [458, 466] on div "Select" at bounding box center [456, 458] width 107 height 74
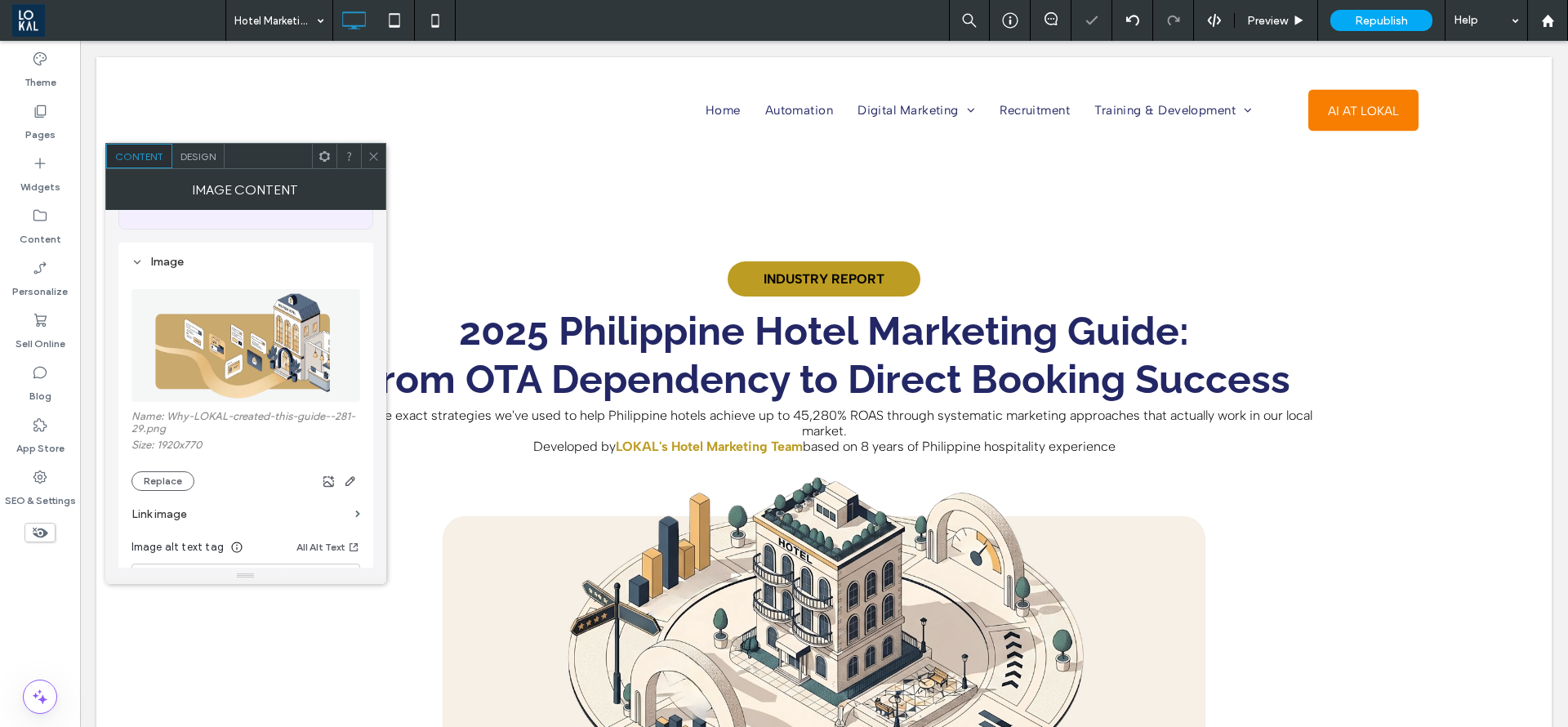
click at [369, 151] on icon at bounding box center [373, 156] width 12 height 12
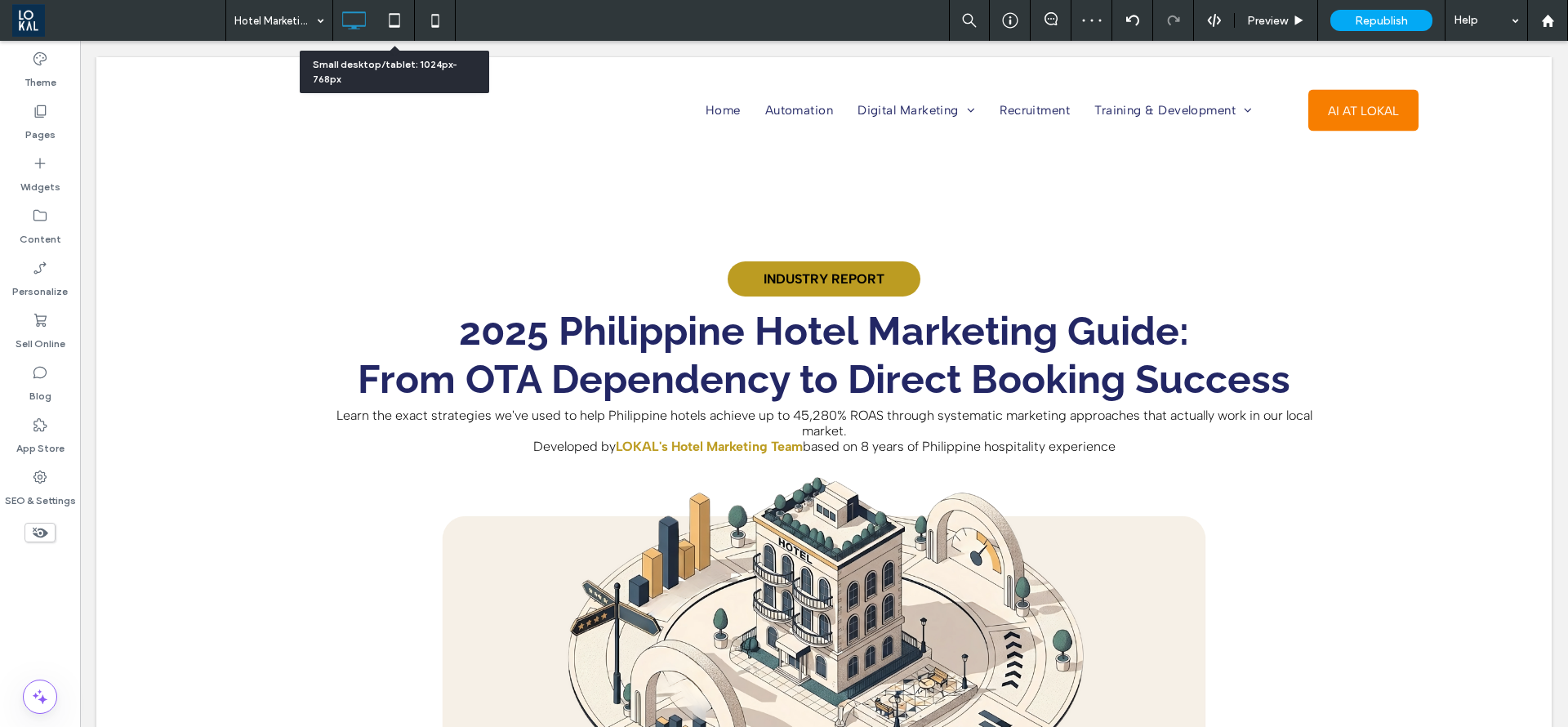
click at [394, 21] on icon at bounding box center [394, 20] width 33 height 33
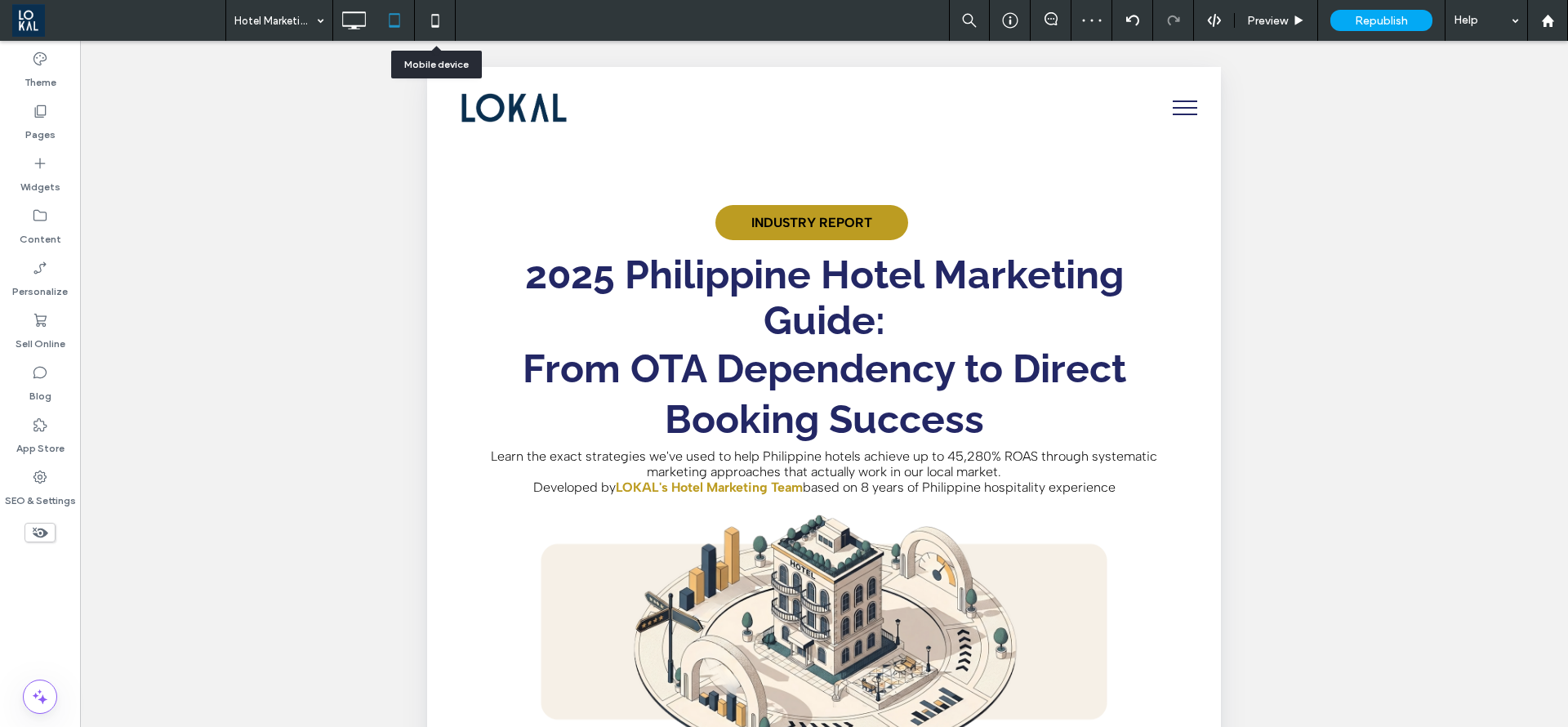
click at [434, 14] on use at bounding box center [436, 21] width 8 height 13
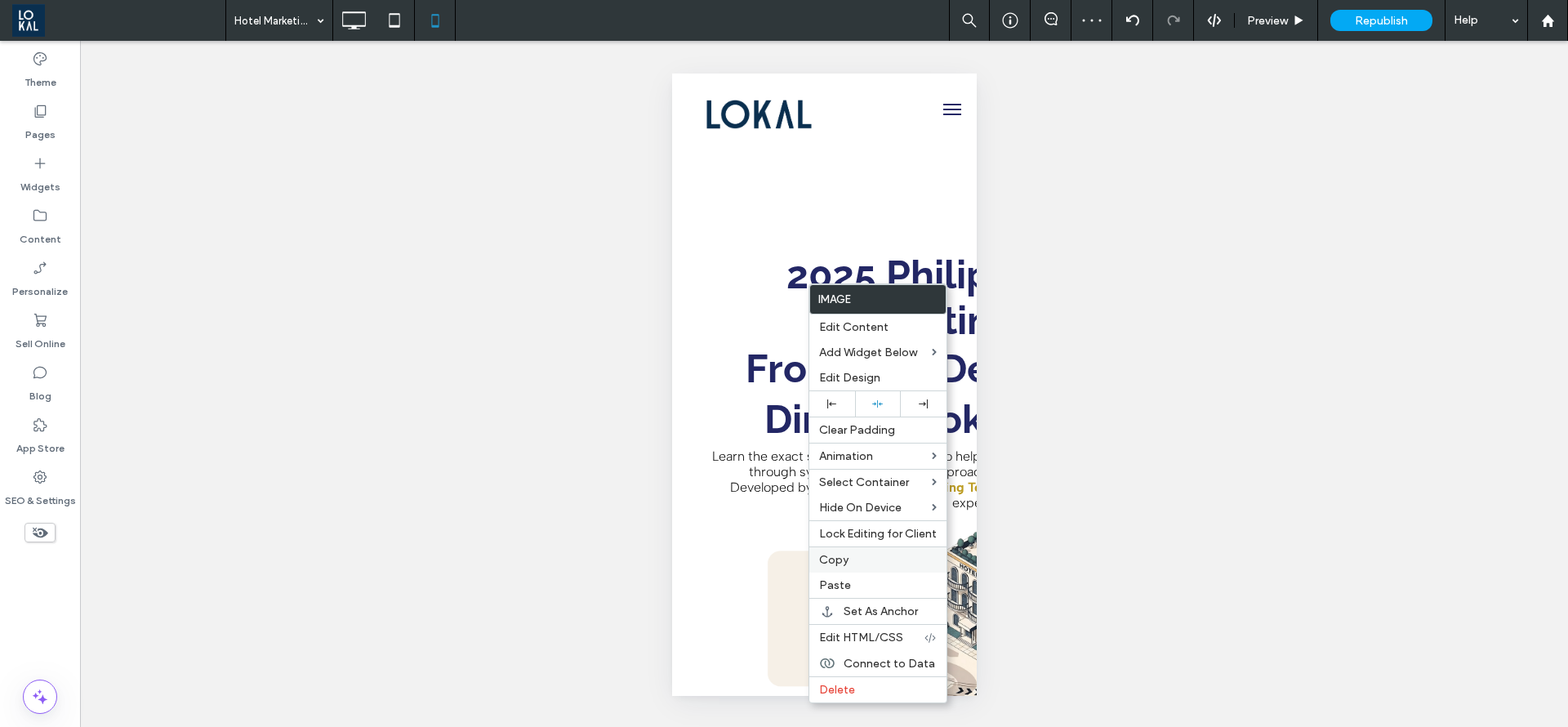
click at [850, 557] on label "Copy" at bounding box center [878, 559] width 117 height 14
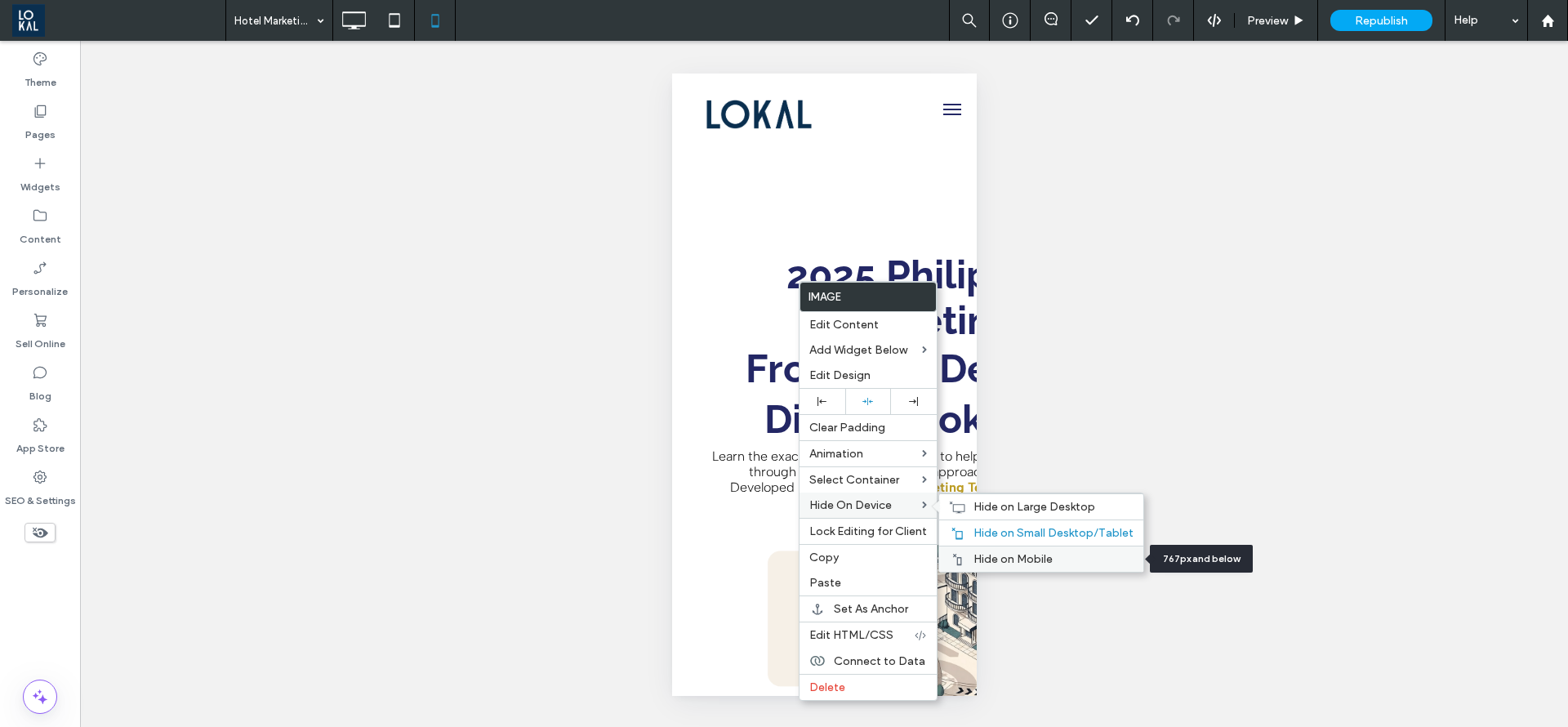
click at [994, 552] on span "Hide on Mobile" at bounding box center [1013, 559] width 80 height 14
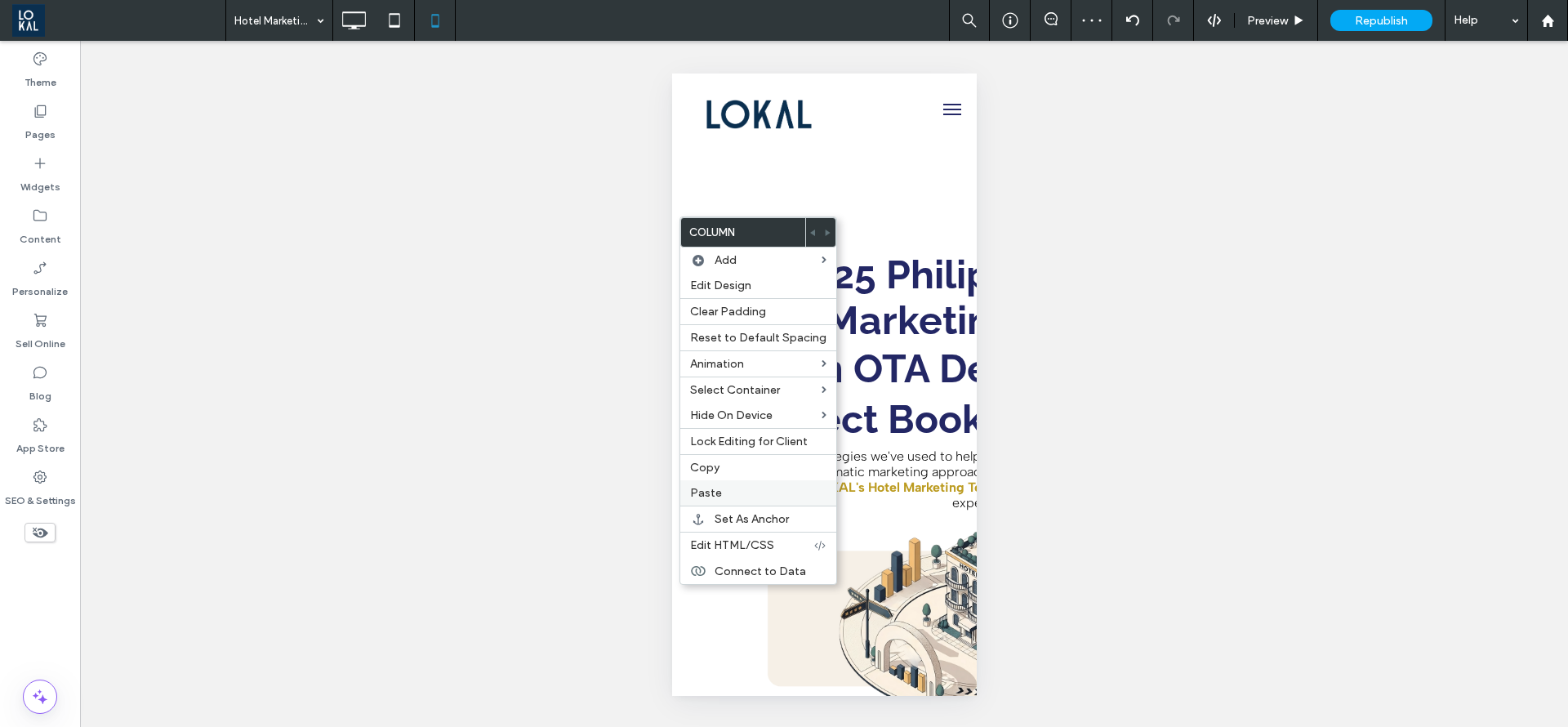
click at [735, 488] on label "Paste" at bounding box center [758, 492] width 136 height 14
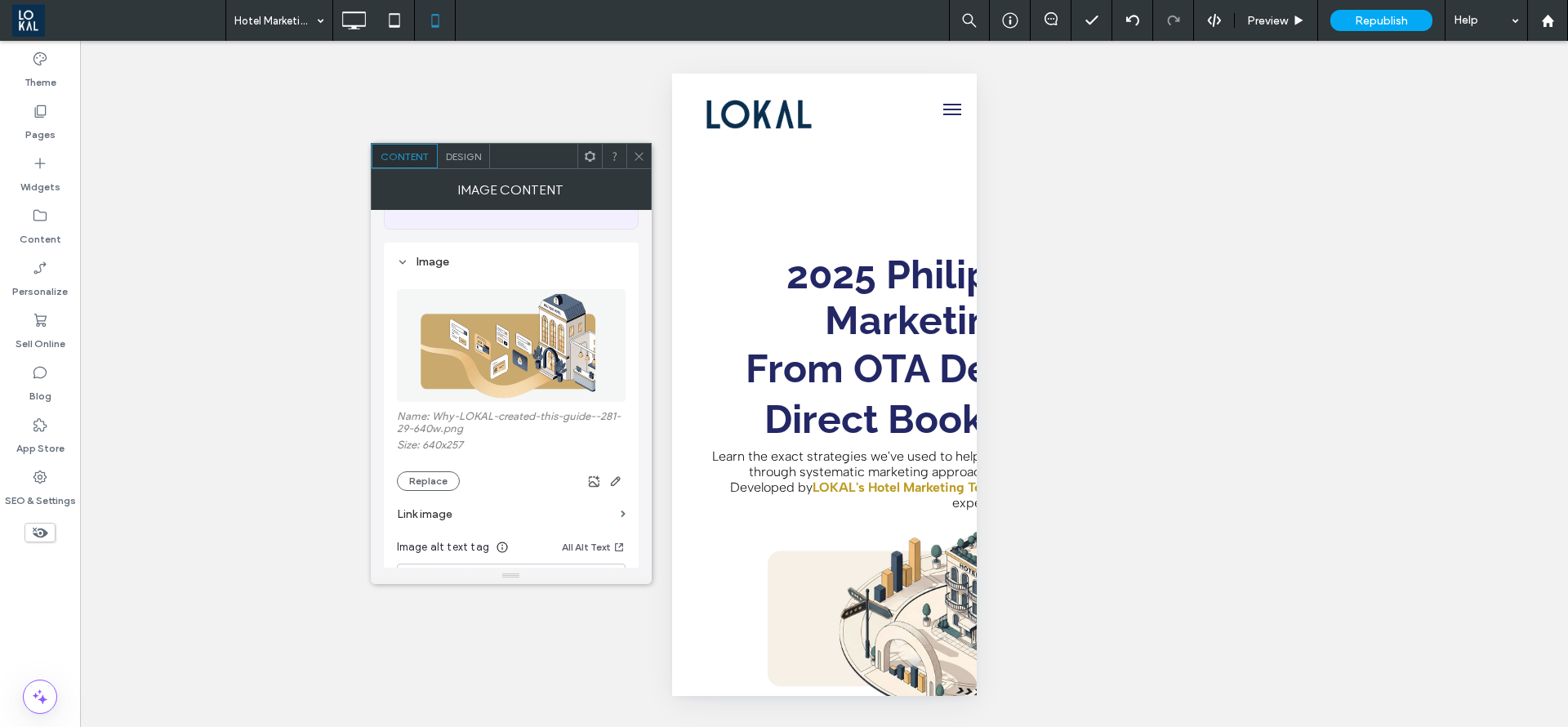
scroll to position [245, 0]
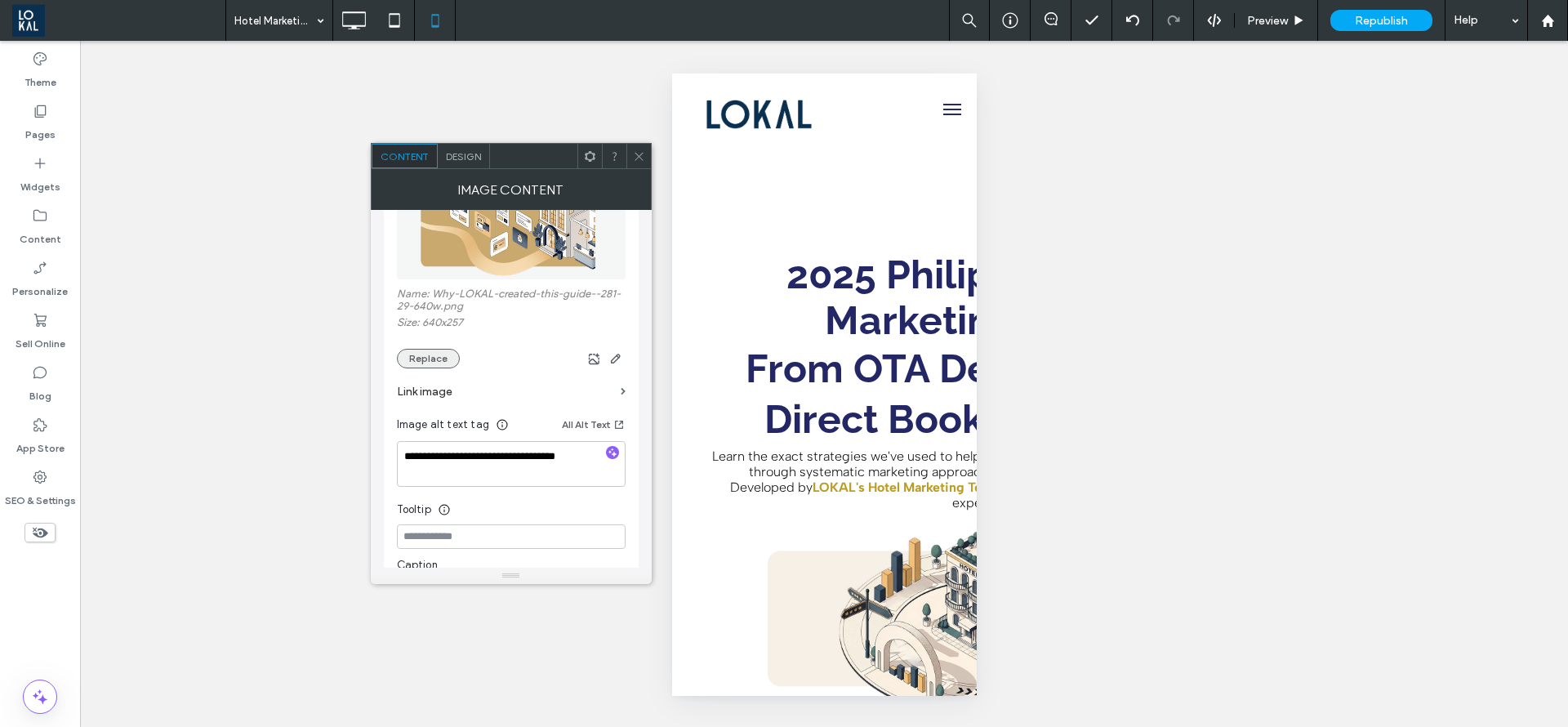
click at [435, 357] on button "Replace" at bounding box center [428, 358] width 62 height 20
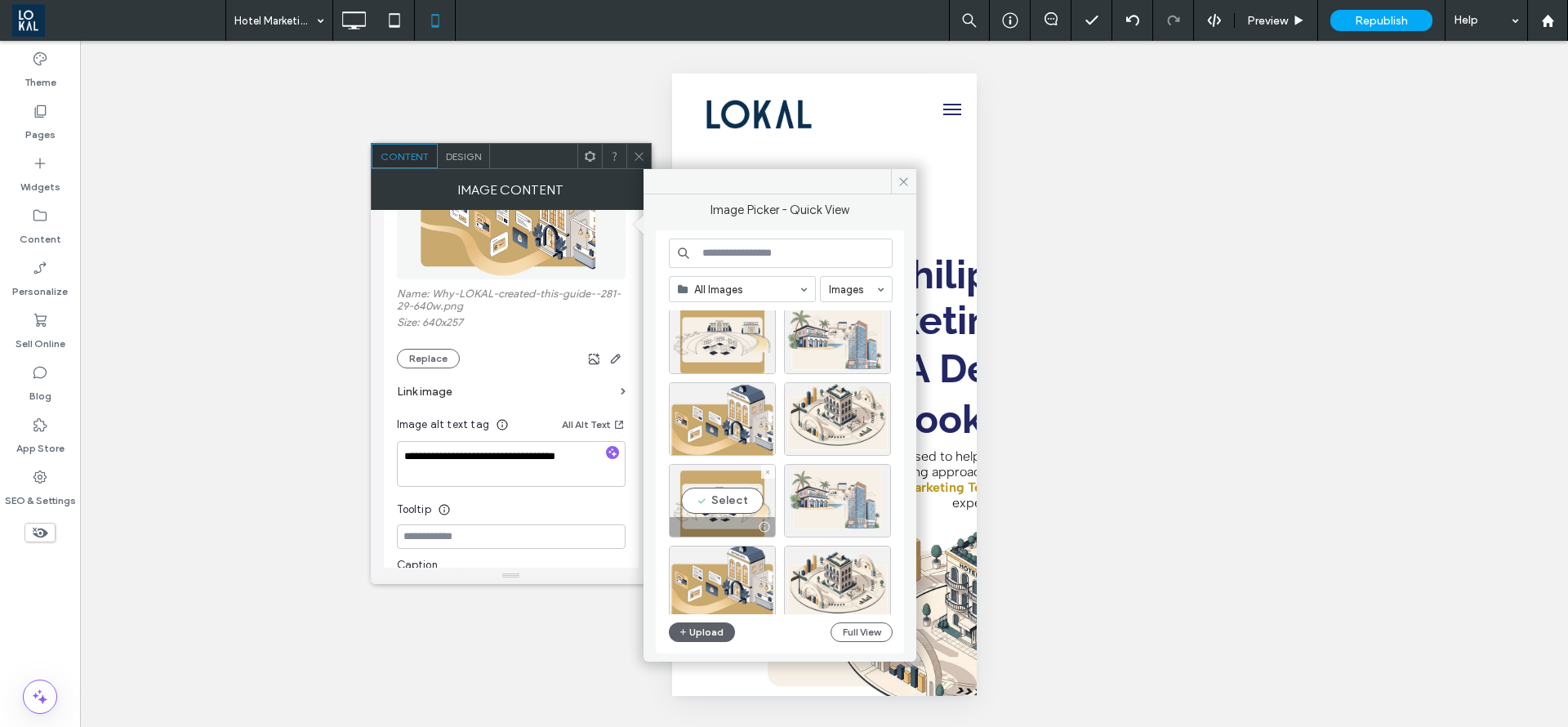
scroll to position [0, 0]
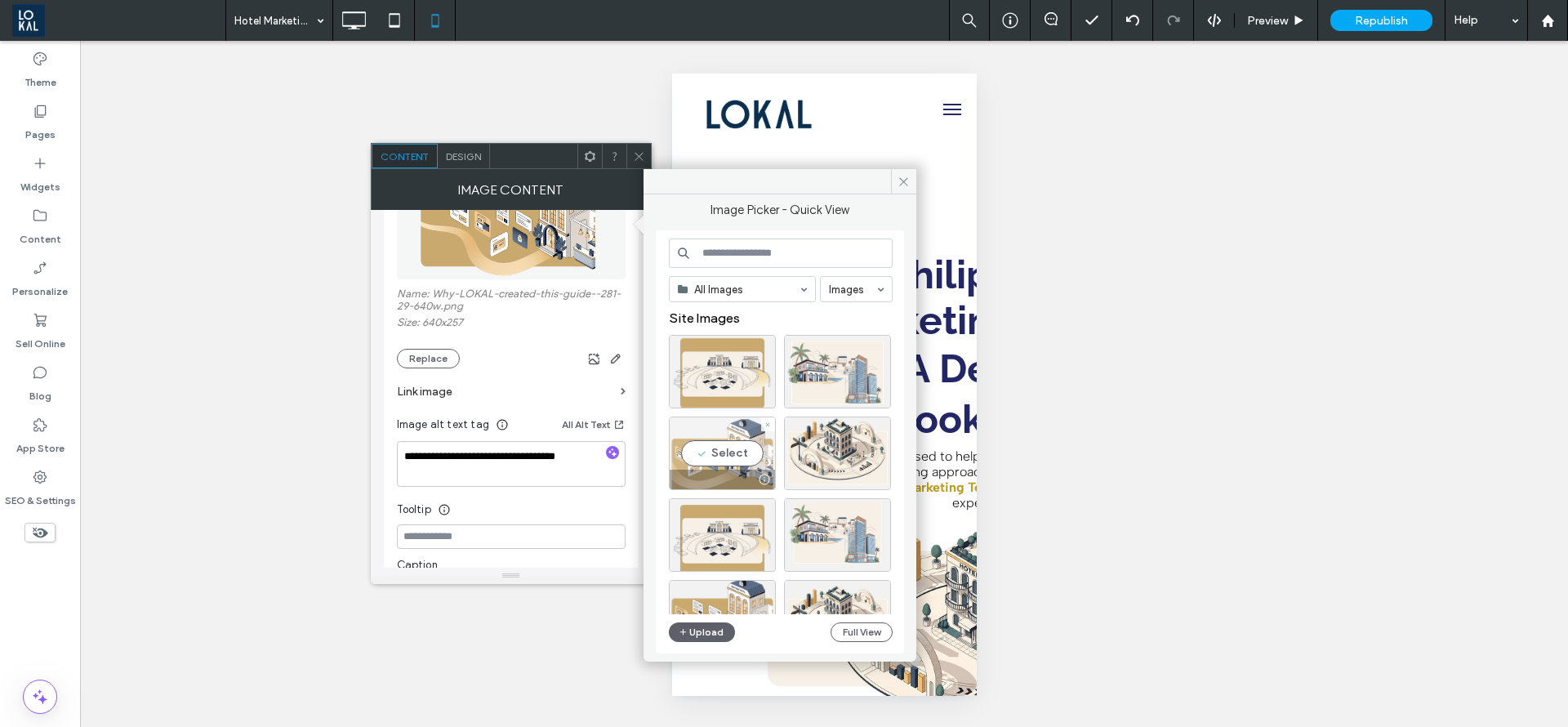
click at [711, 456] on div "Select" at bounding box center [722, 453] width 107 height 74
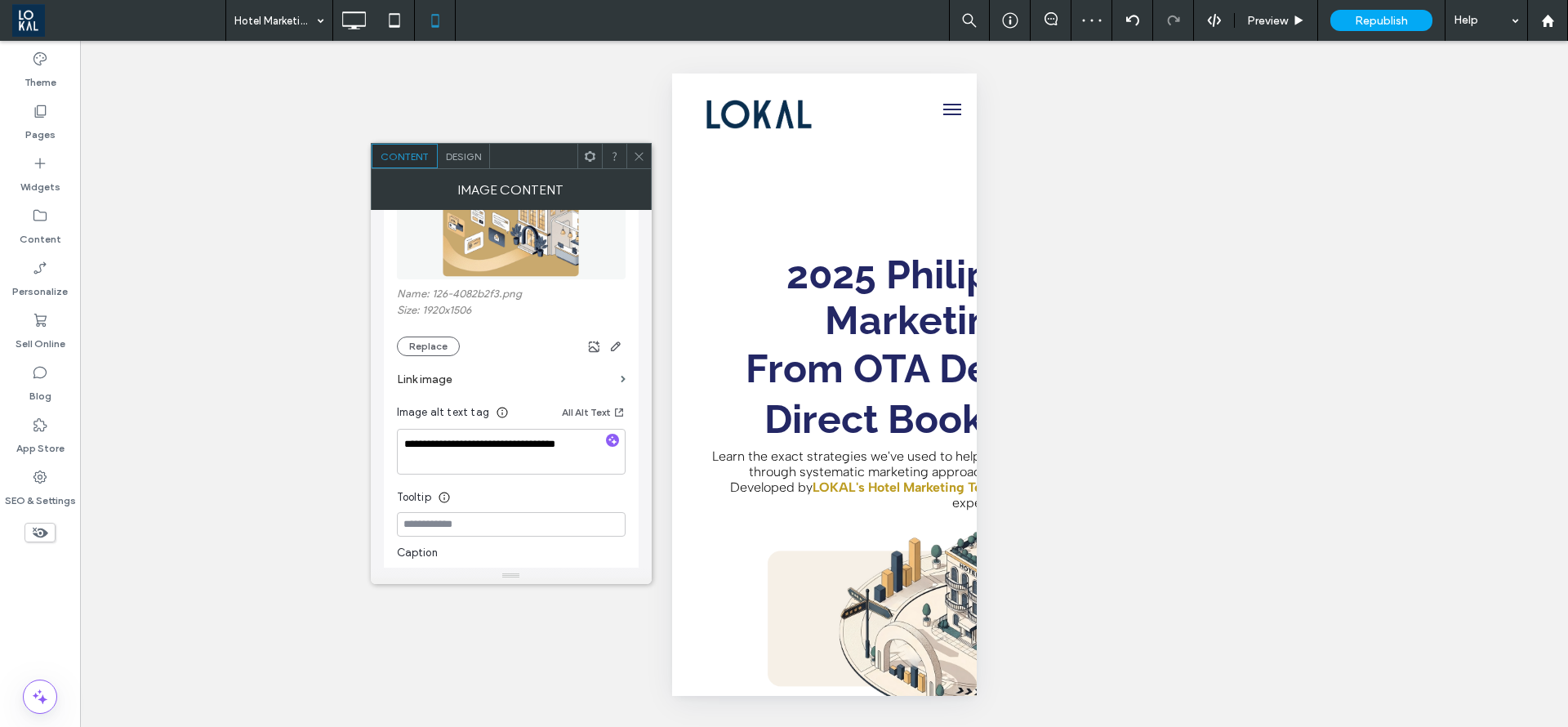
click at [642, 154] on icon at bounding box center [639, 156] width 12 height 12
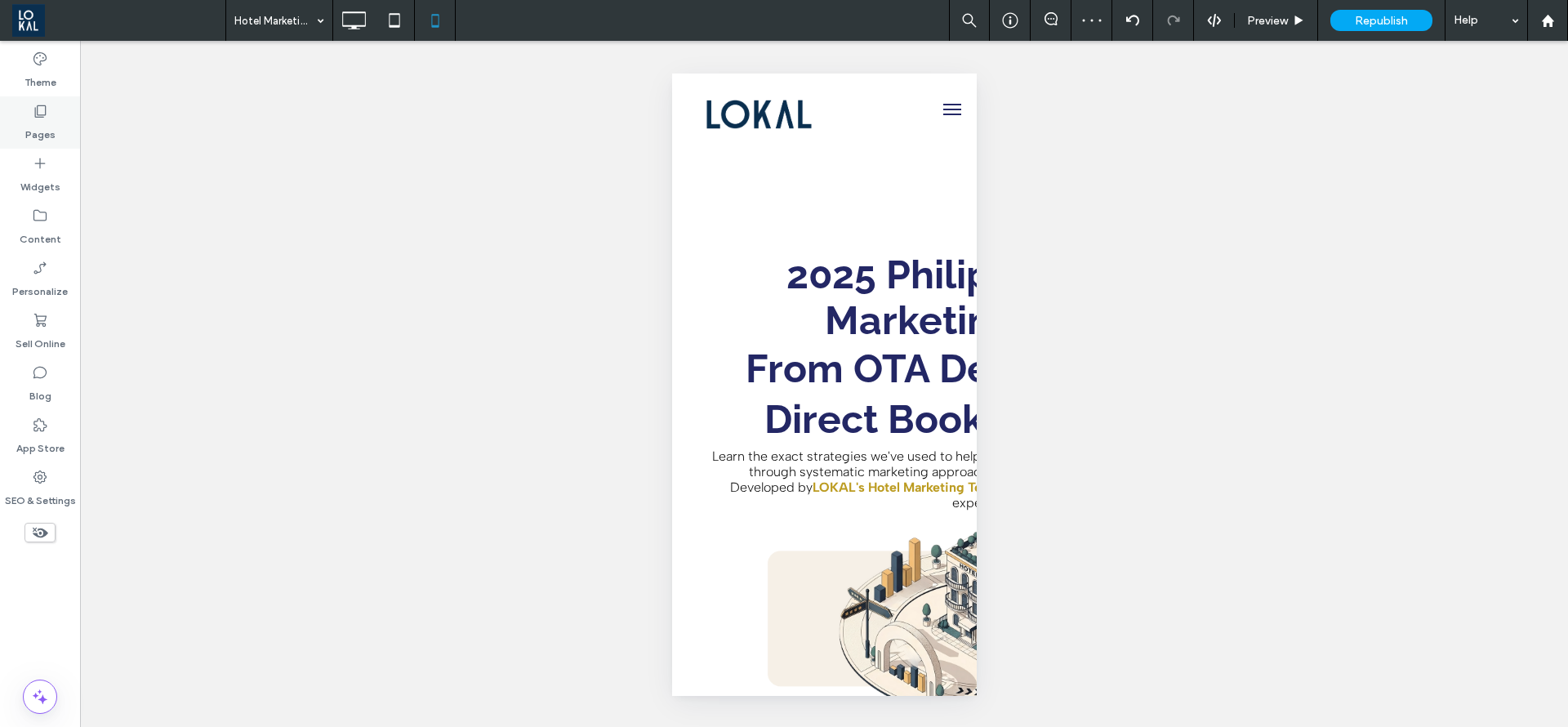
click at [9, 115] on div "Pages" at bounding box center [40, 122] width 80 height 52
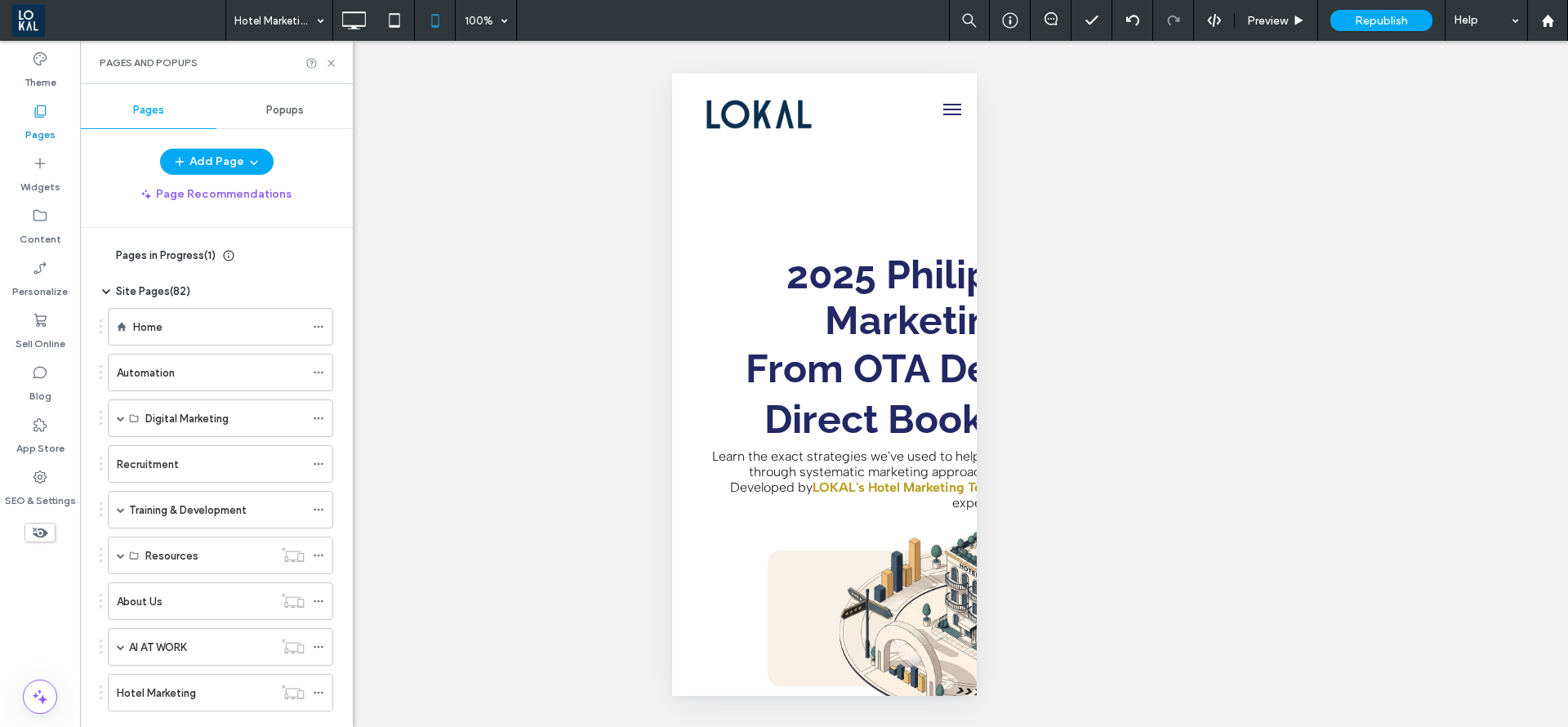
scroll to position [170, 0]
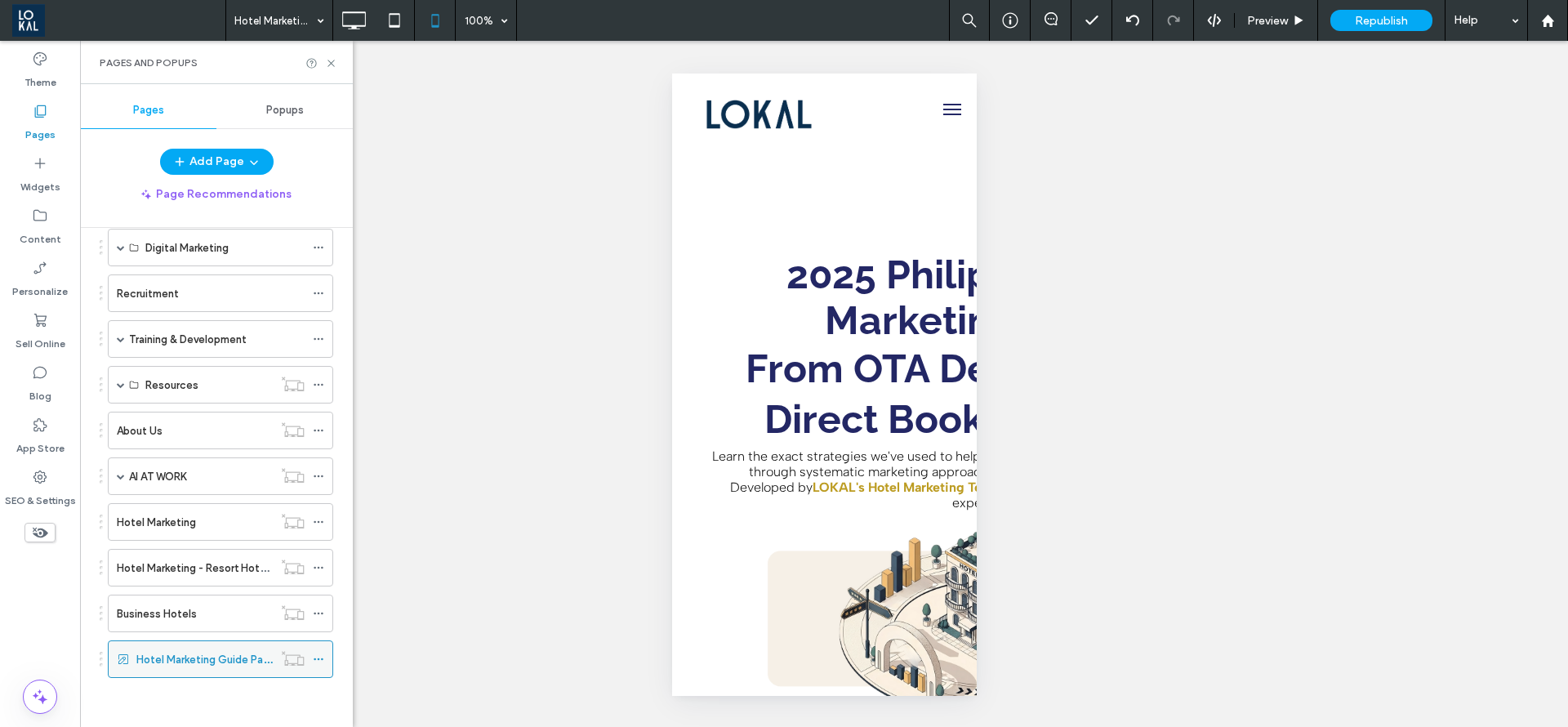
click at [324, 658] on div at bounding box center [322, 659] width 20 height 25
click at [324, 658] on icon at bounding box center [318, 659] width 11 height 11
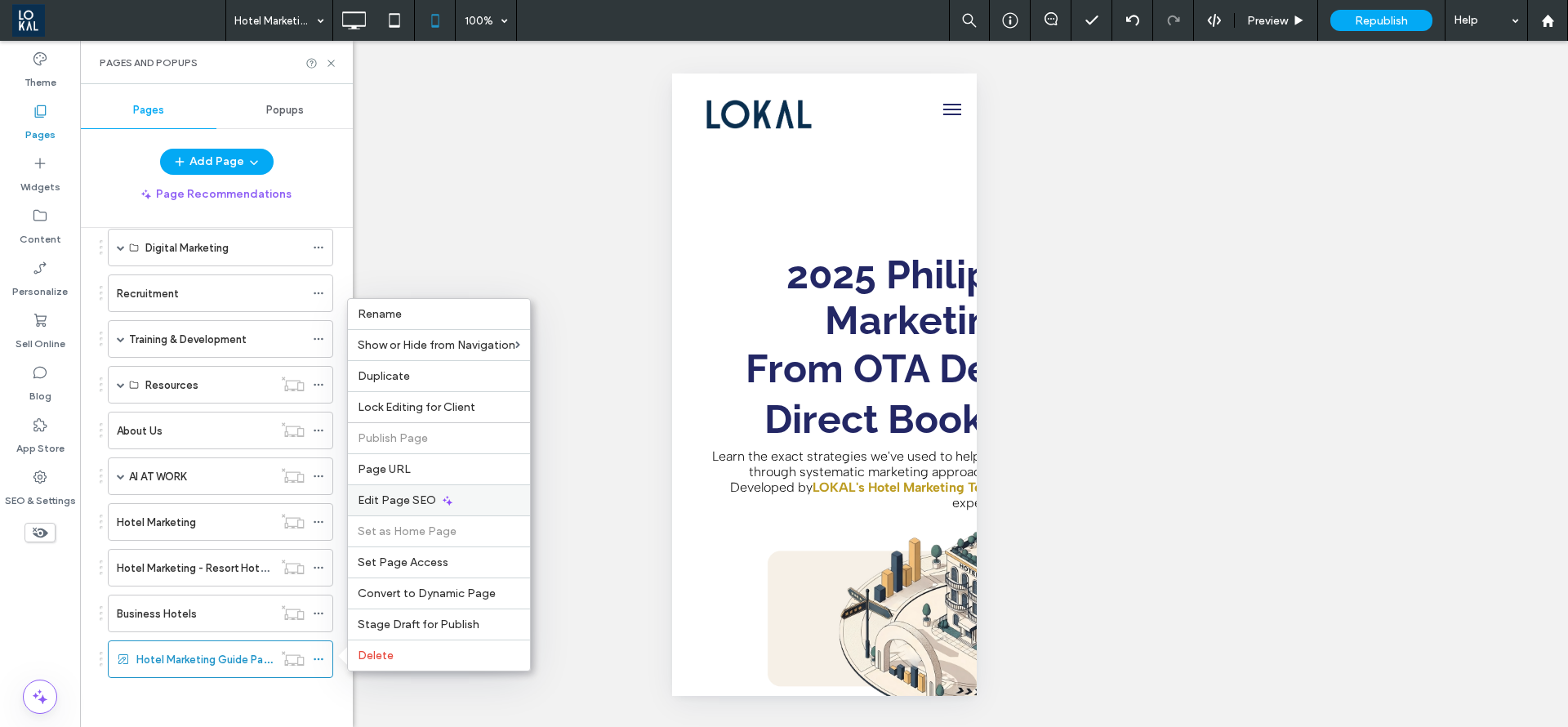
click at [384, 499] on span "Edit Page SEO" at bounding box center [397, 500] width 79 height 14
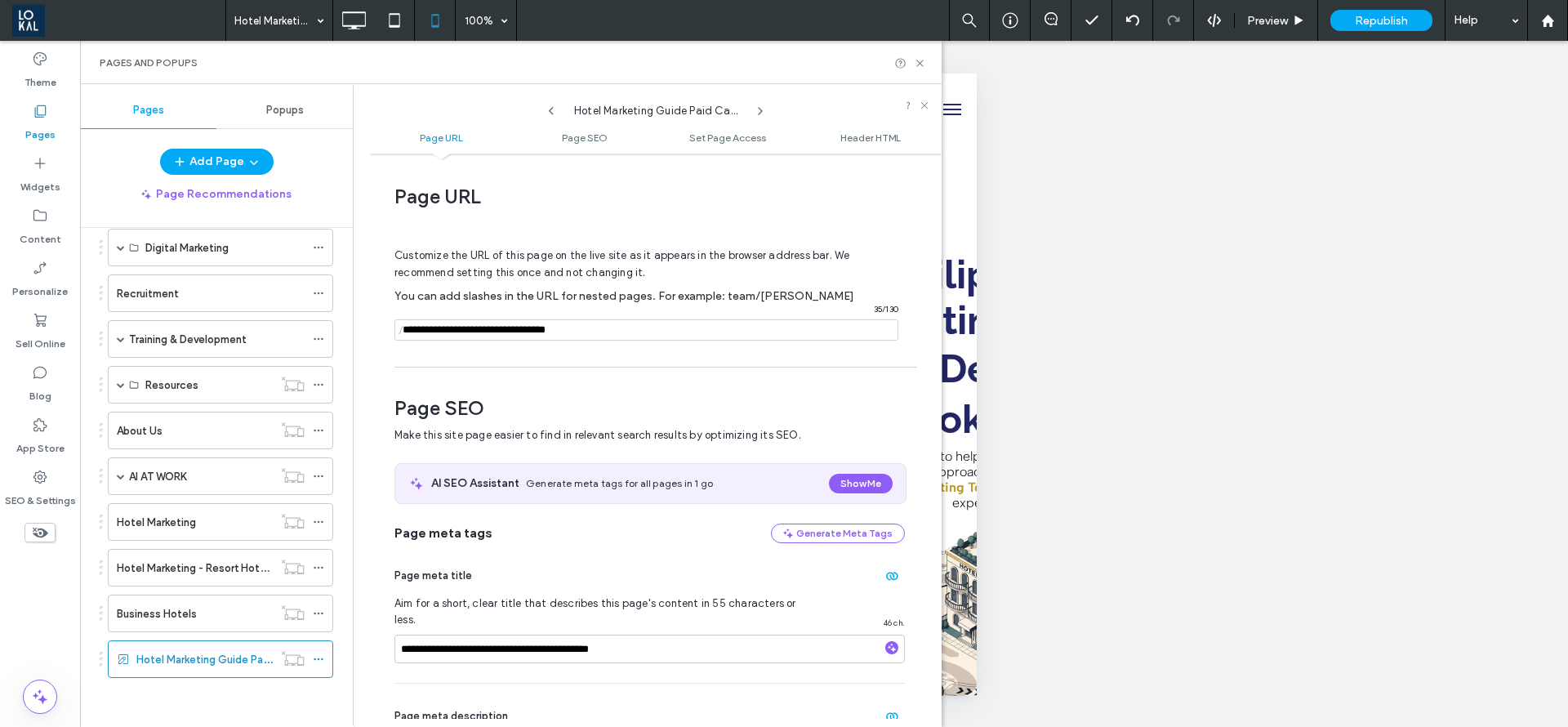
scroll to position [0, 0]
click at [628, 340] on input "notEmpty" at bounding box center [647, 330] width 504 height 21
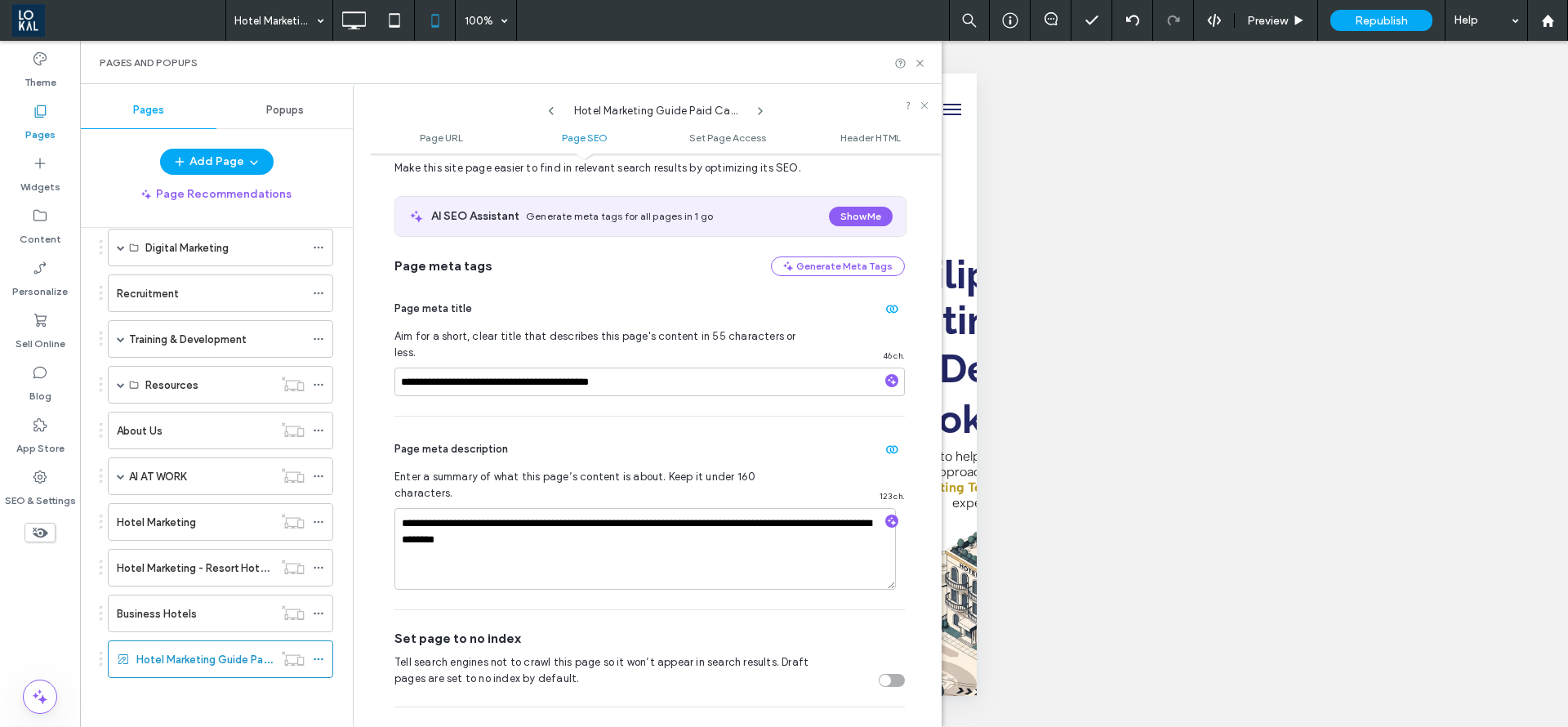
scroll to position [367, 0]
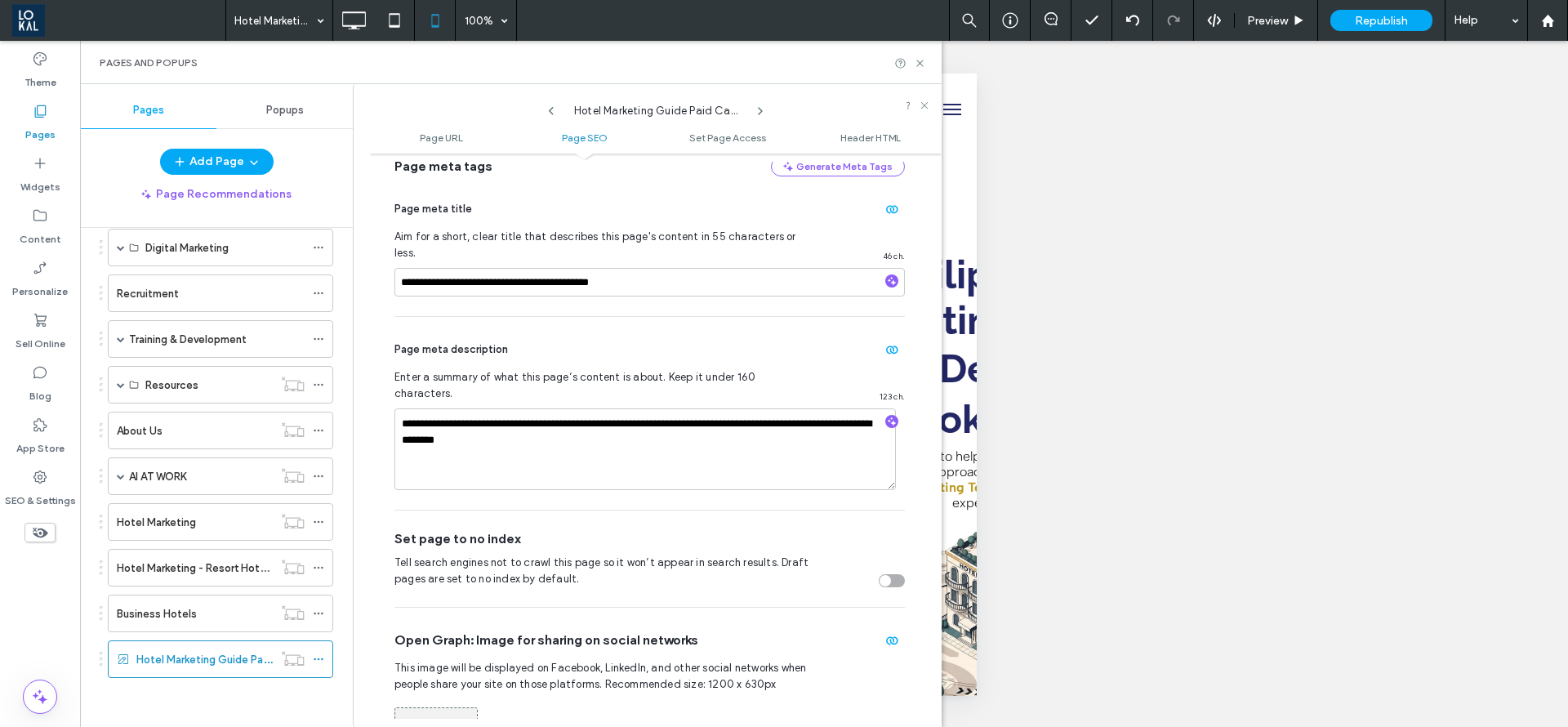
type input "**********"
click at [571, 271] on input "**********" at bounding box center [650, 282] width 510 height 28
click at [400, 268] on input "**********" at bounding box center [650, 282] width 510 height 28
click at [604, 268] on input "**********" at bounding box center [650, 282] width 510 height 28
type input "**********"
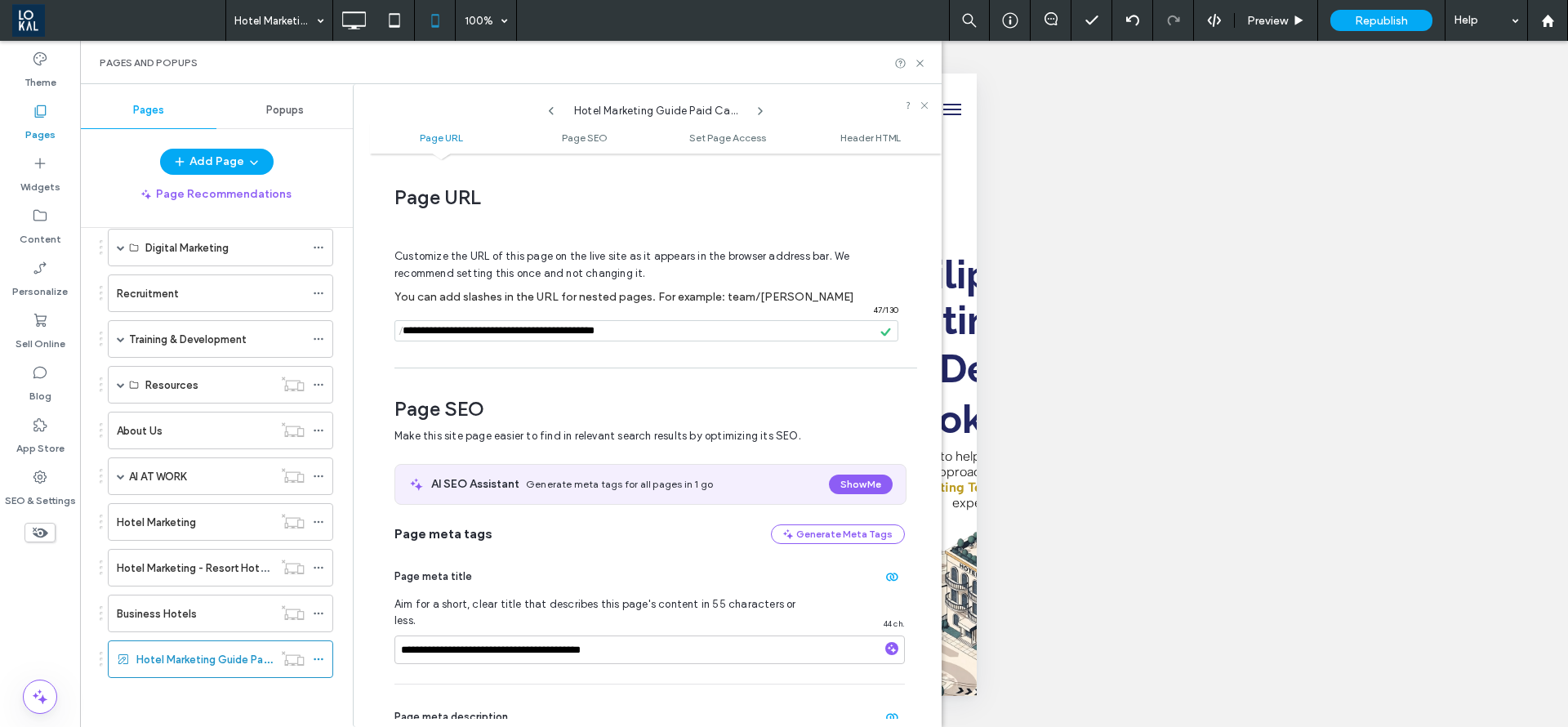
drag, startPoint x: 918, startPoint y: 59, endPoint x: 928, endPoint y: 71, distance: 15.6
click at [919, 60] on icon at bounding box center [919, 62] width 12 height 12
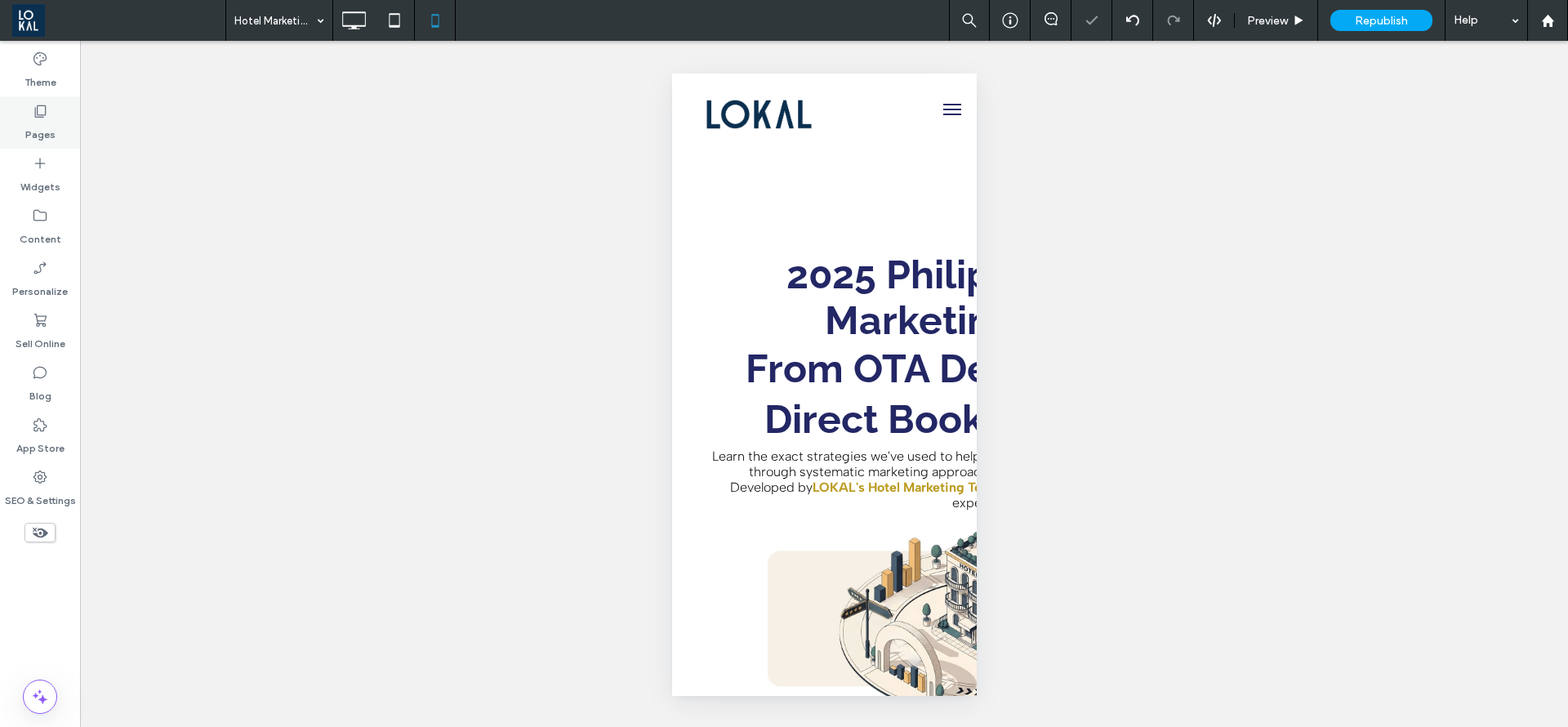
click at [42, 111] on icon at bounding box center [40, 111] width 16 height 16
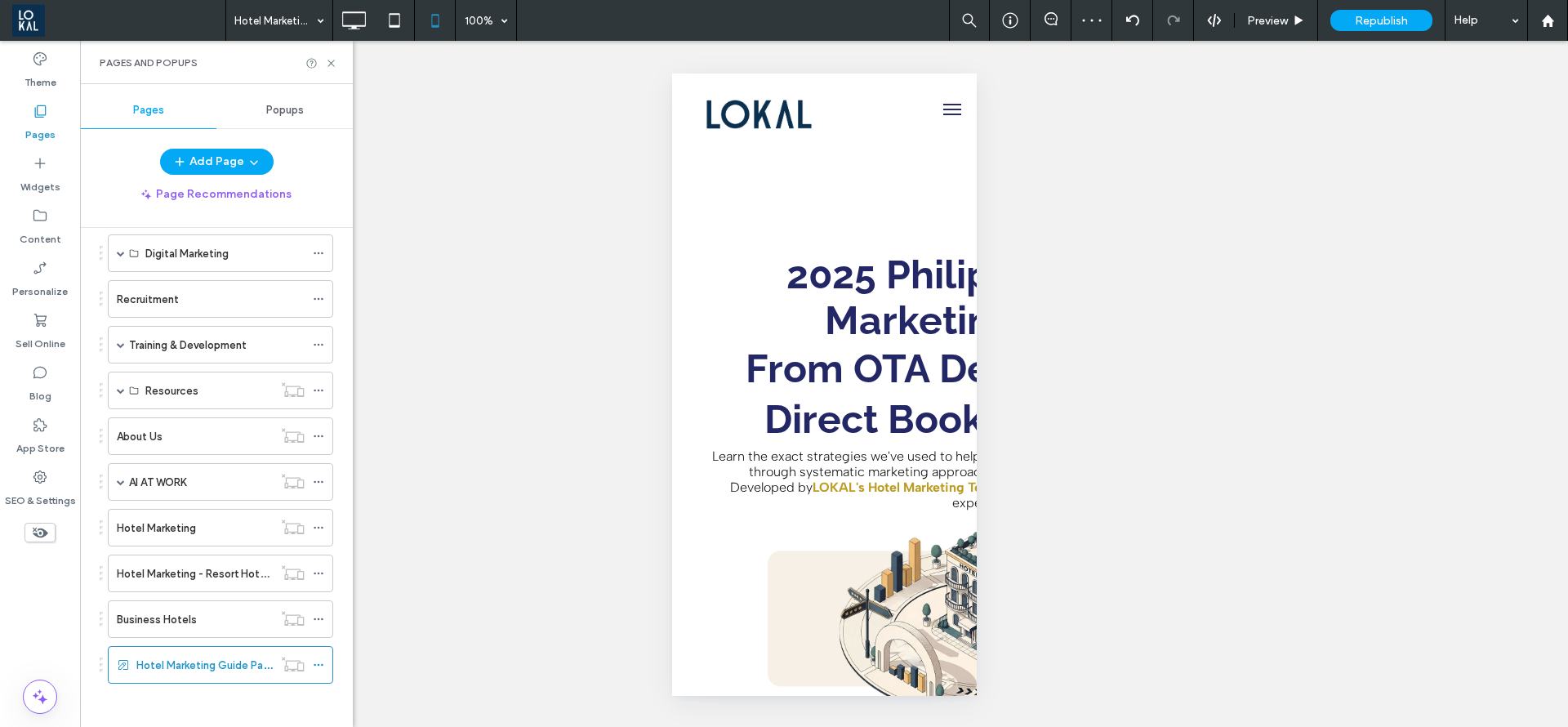
scroll to position [170, 0]
click at [312, 650] on div at bounding box center [293, 658] width 40 height 16
click at [318, 659] on use at bounding box center [317, 659] width 9 height 3
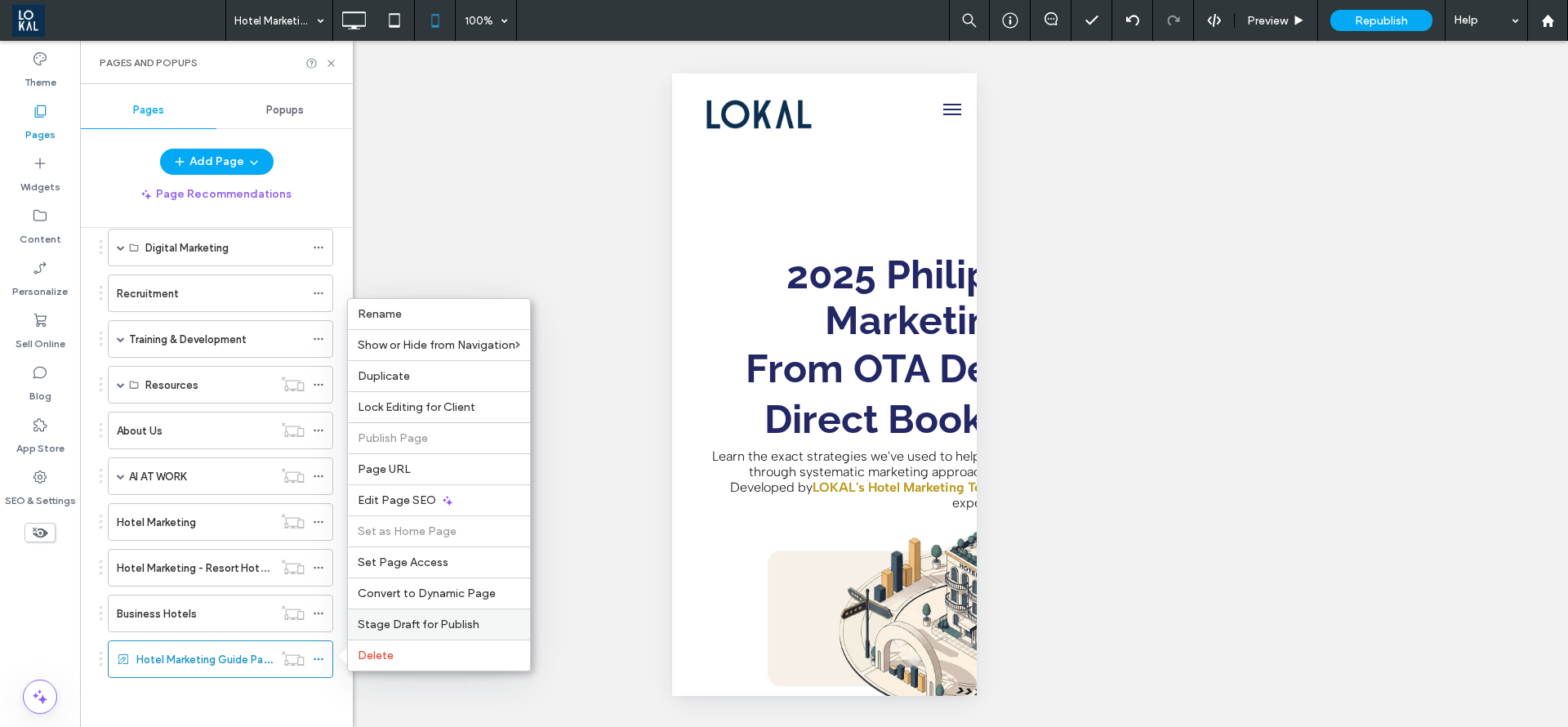
click at [396, 614] on div "Stage Draft for Publish" at bounding box center [439, 624] width 182 height 31
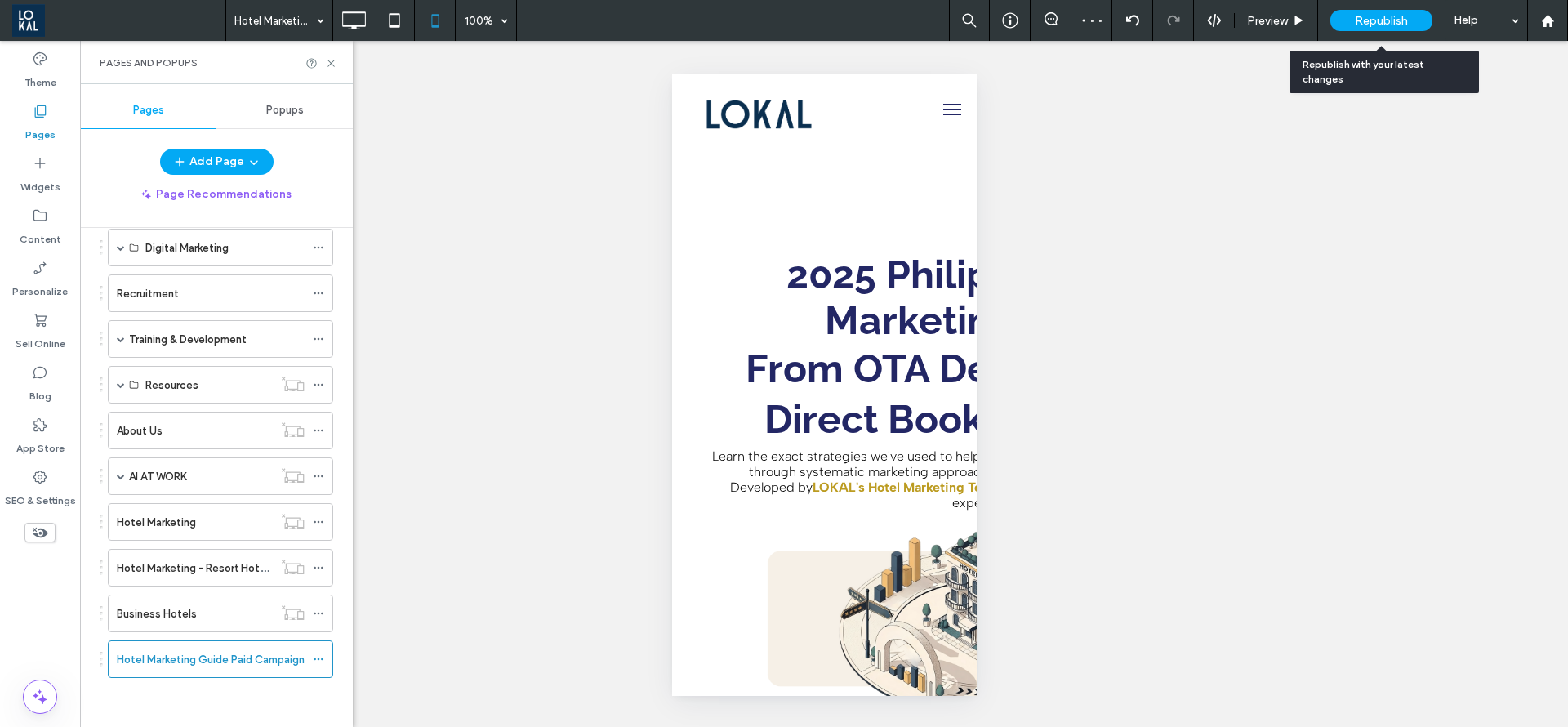
click at [1382, 20] on span "Republish" at bounding box center [1381, 21] width 53 height 14
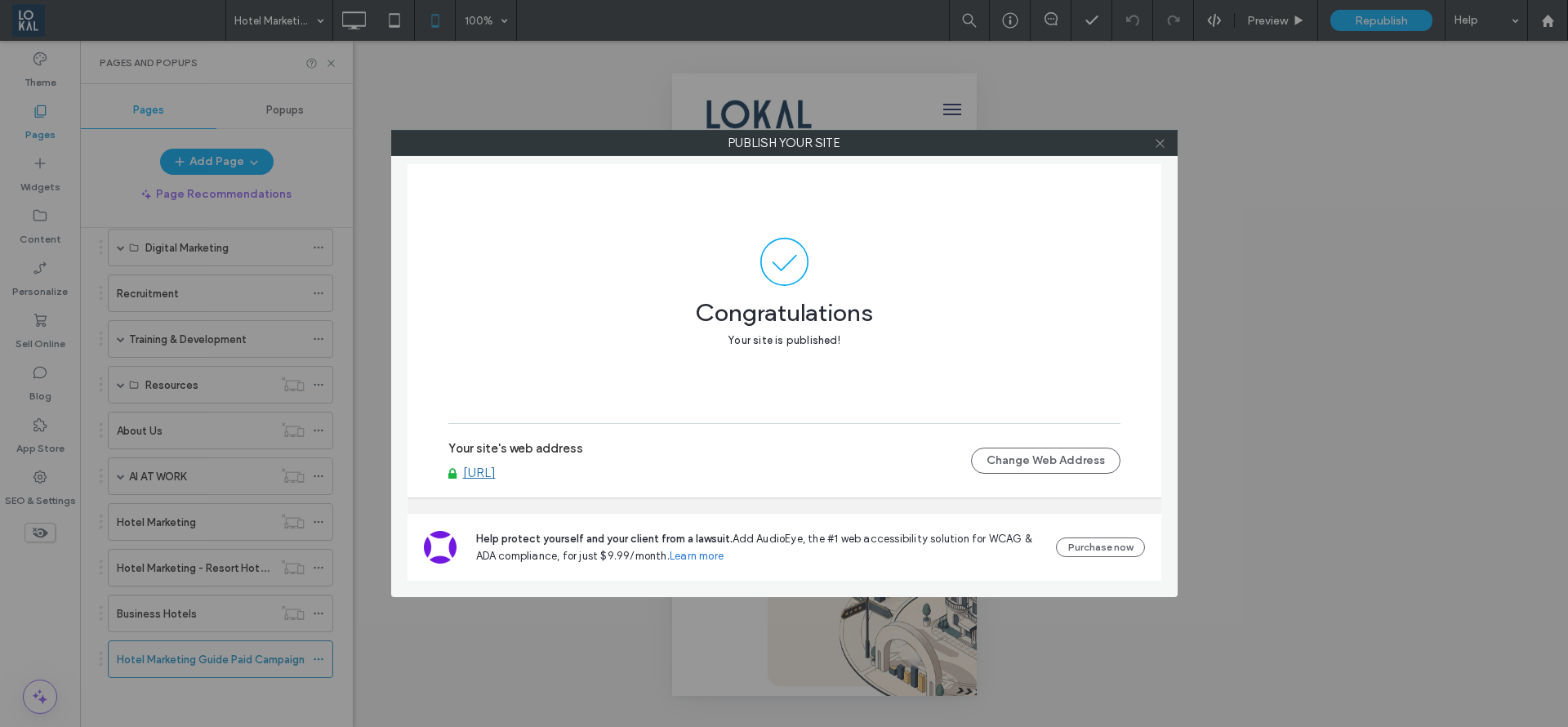
click at [1155, 137] on icon at bounding box center [1160, 143] width 12 height 12
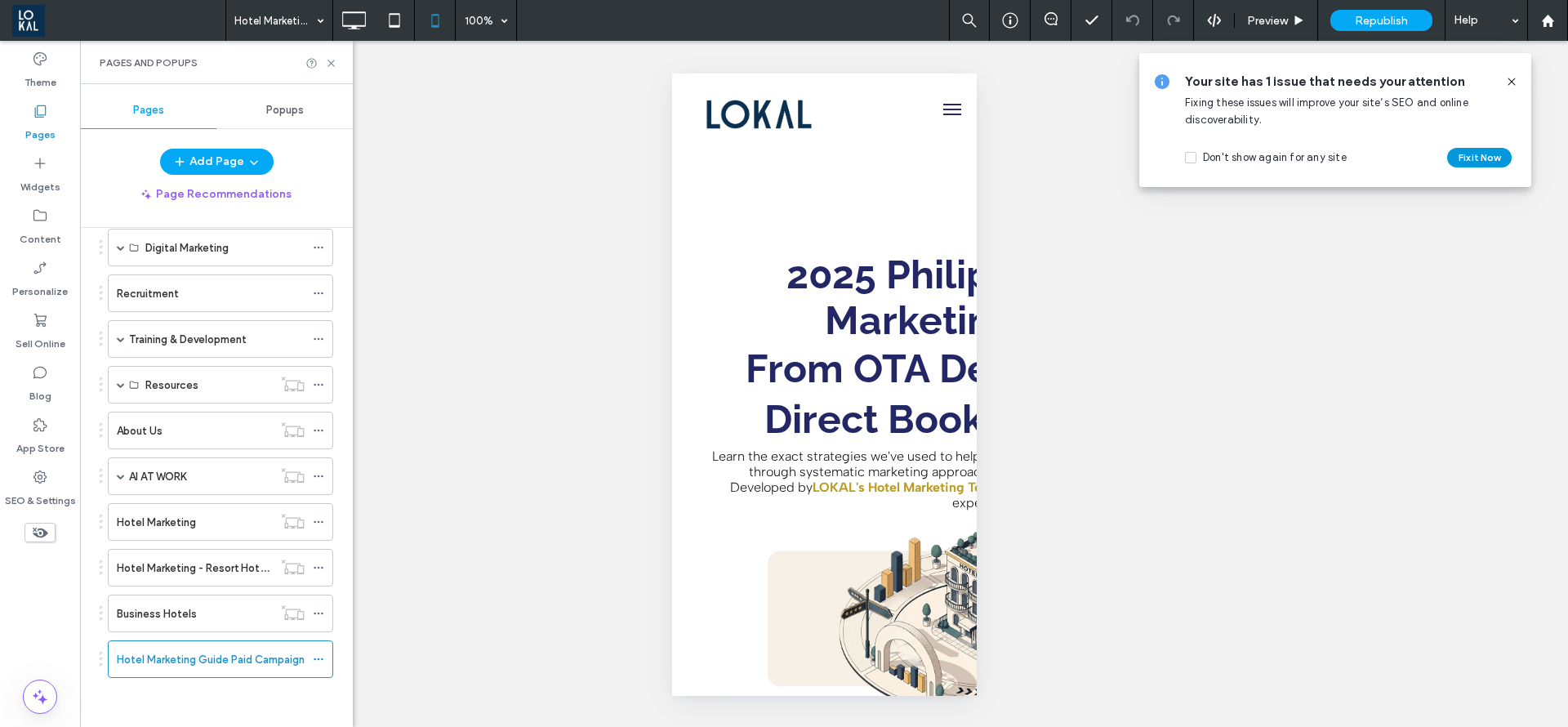
click at [1494, 158] on button "Fix it Now" at bounding box center [1480, 157] width 64 height 20
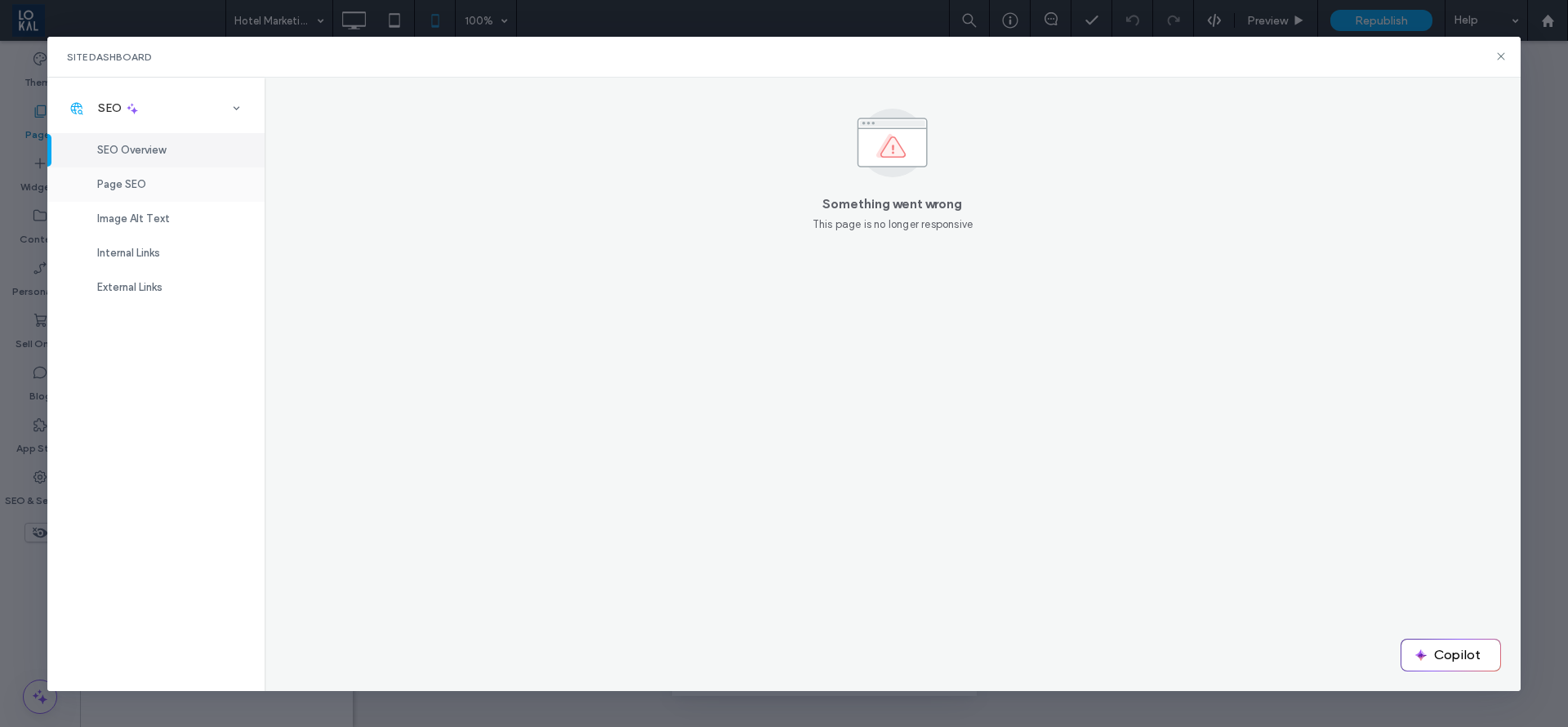
click at [139, 181] on span "Page SEO" at bounding box center [122, 184] width 49 height 12
click at [1503, 56] on icon at bounding box center [1502, 57] width 13 height 13
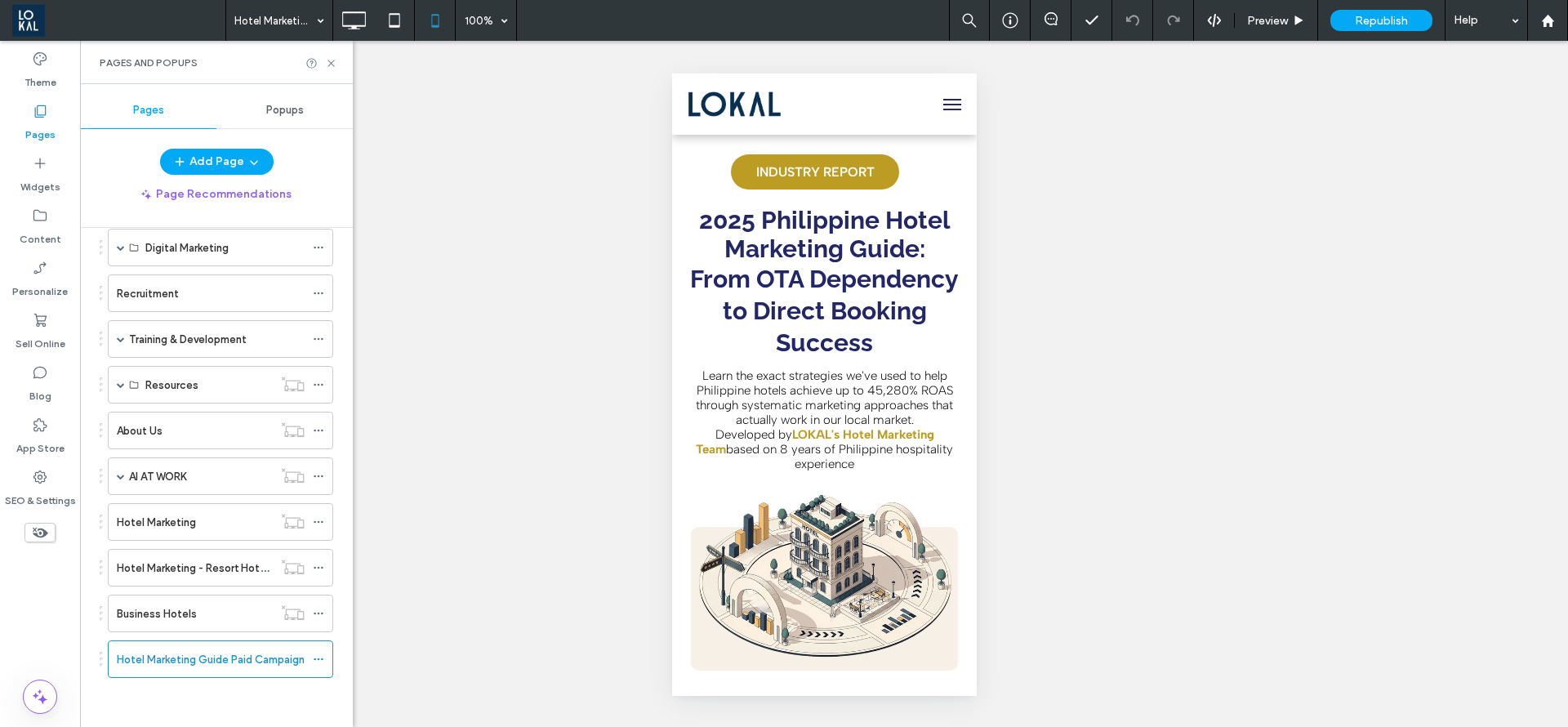
click at [1258, 228] on div "Unhide? Yes Unhide? Yes Unhide? Yes Unhide? Yes Unhide? Yes Unhide? Yes Unhide?…" at bounding box center [825, 383] width 1488 height 686
click at [383, 24] on icon at bounding box center [394, 20] width 33 height 33
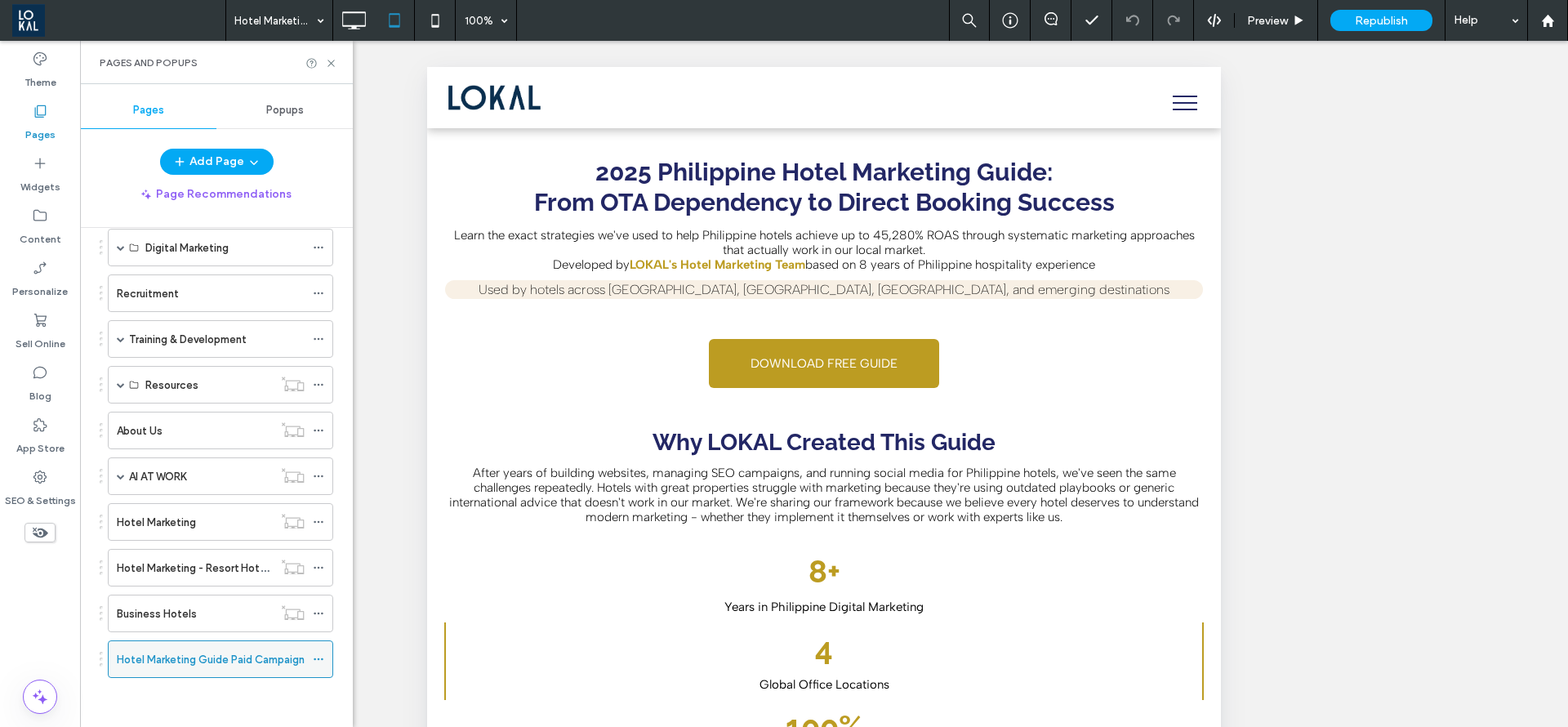
click at [320, 661] on icon at bounding box center [318, 659] width 11 height 11
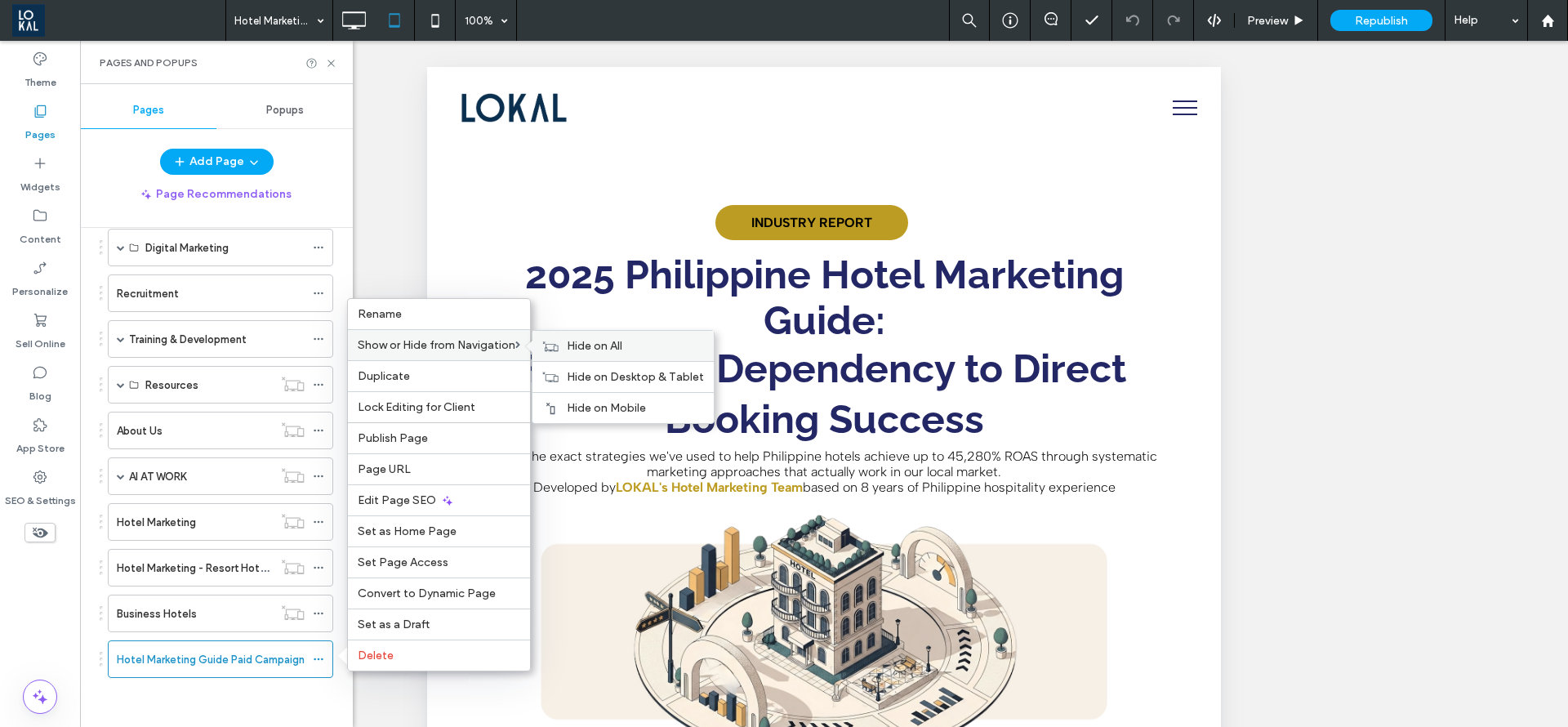
click at [570, 346] on span "Hide on All" at bounding box center [595, 346] width 56 height 14
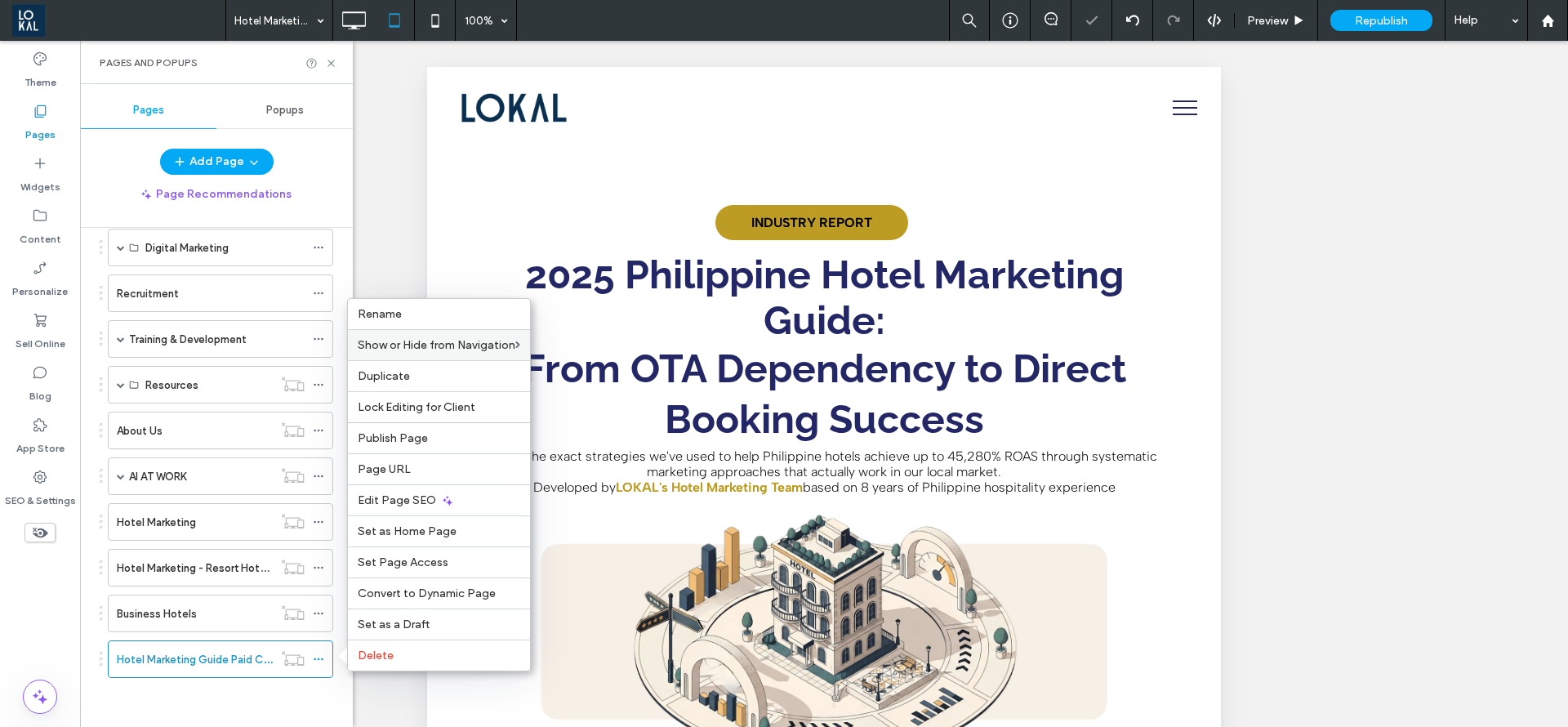
click at [398, 209] on div "Unhide? Yes Unhide? Yes Unhide? Yes Unhide? Yes Unhide? Yes Unhide? Yes Unhide?…" at bounding box center [825, 404] width 1488 height 727
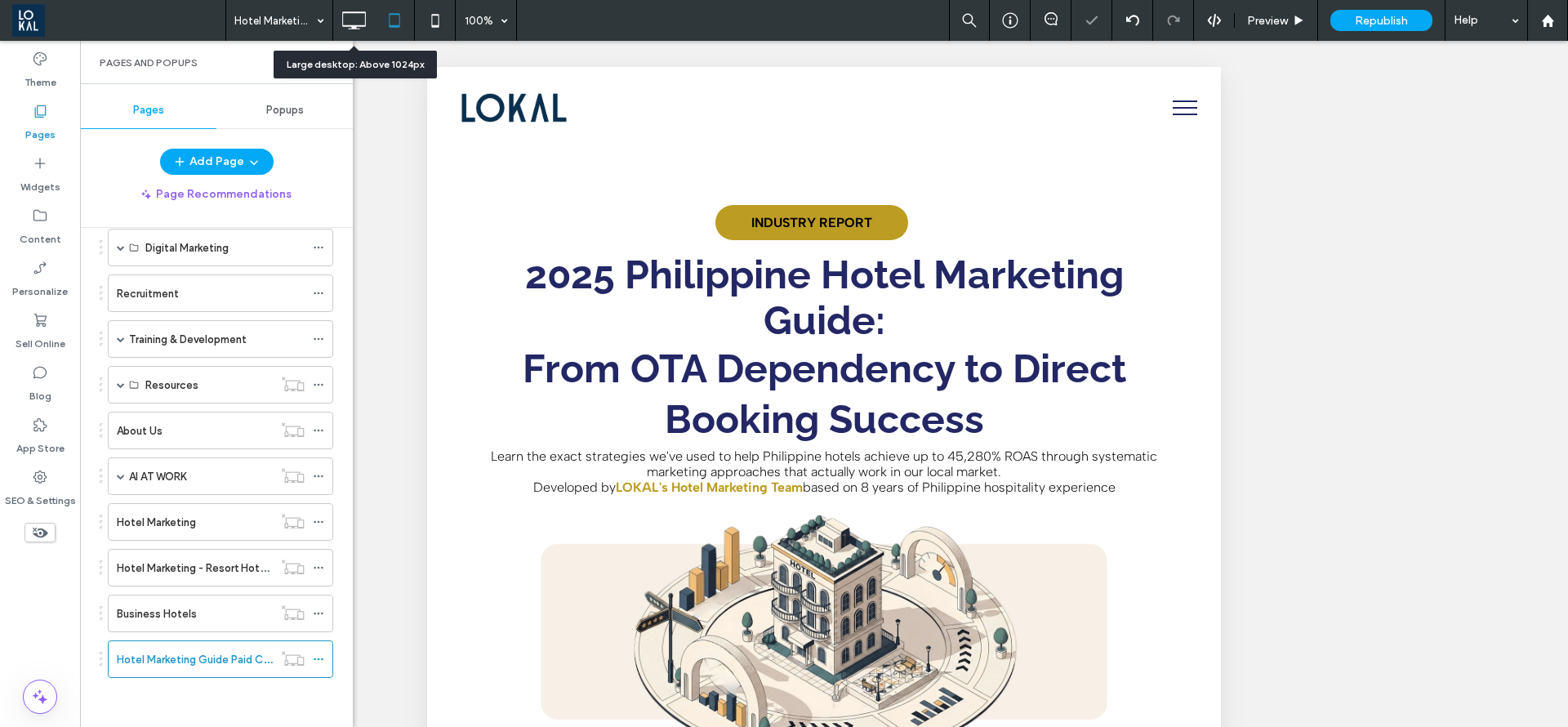
click at [365, 31] on icon at bounding box center [353, 20] width 33 height 33
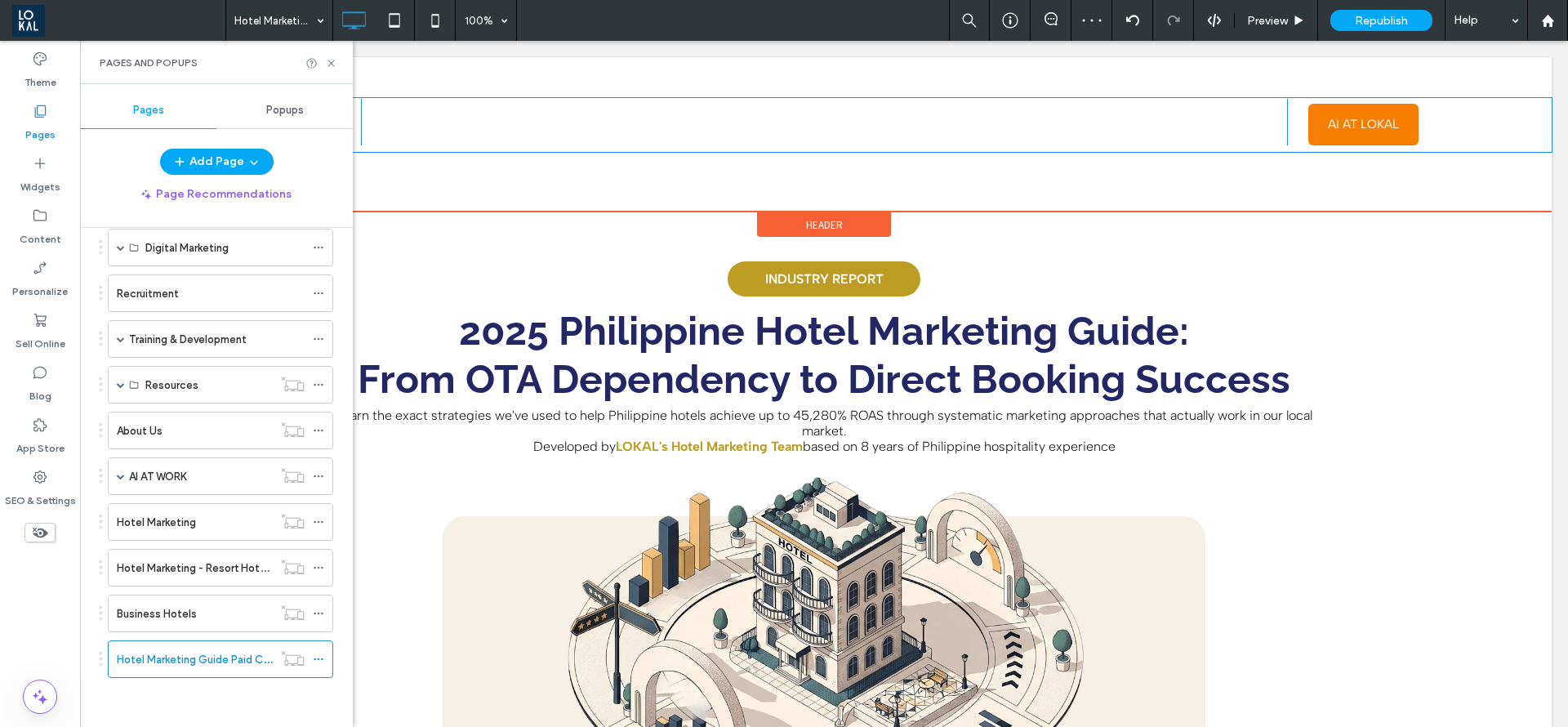
click at [771, 130] on div "Click To Paste" at bounding box center [824, 121] width 927 height 46
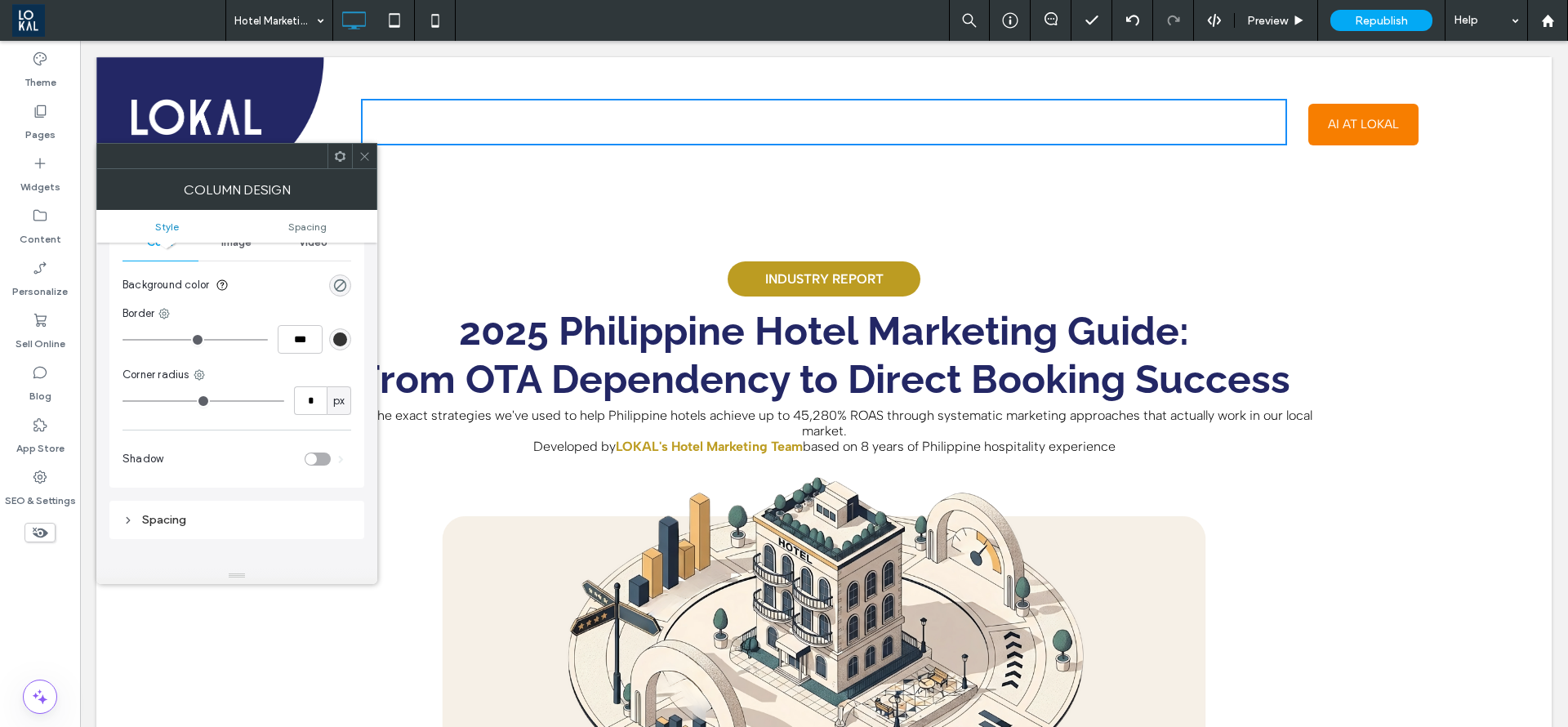
scroll to position [122, 0]
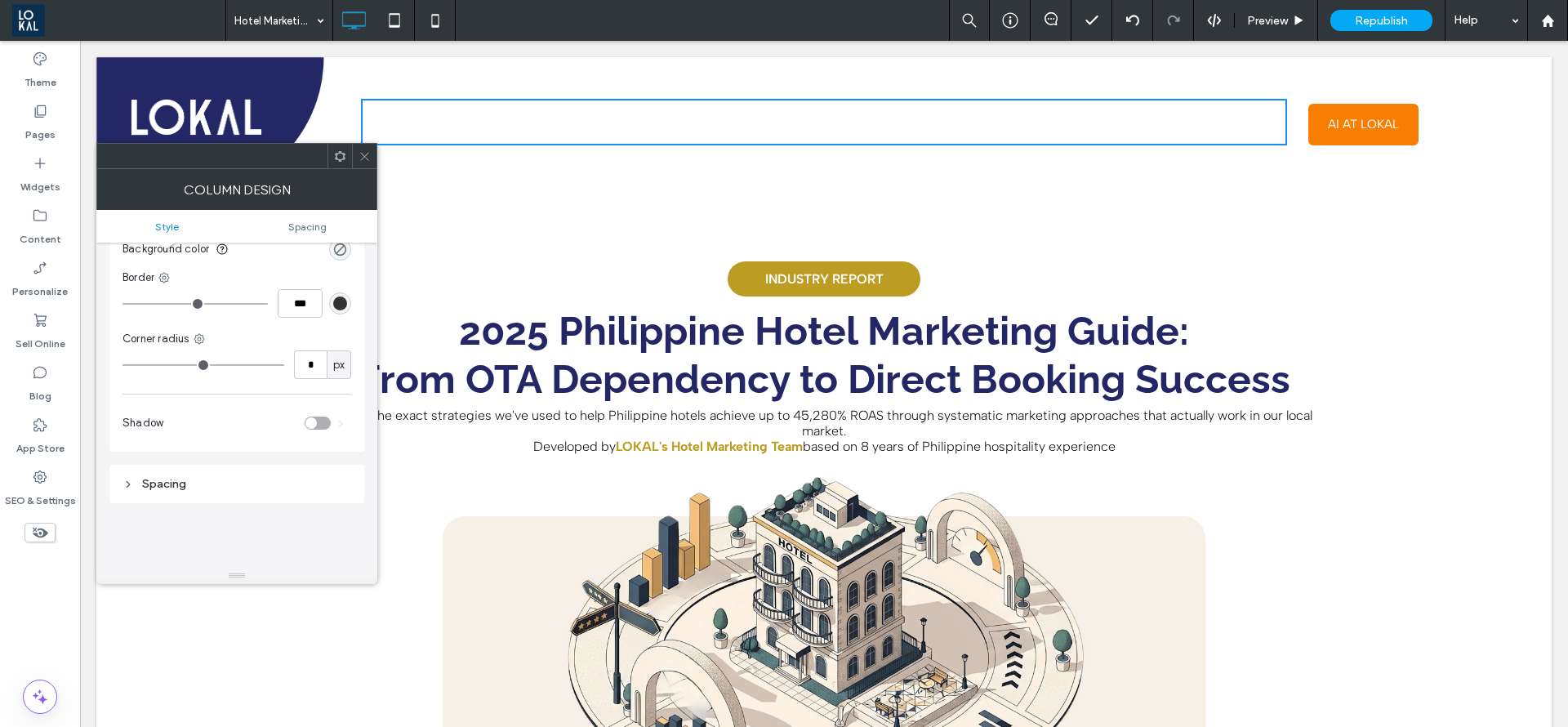
click at [365, 158] on icon at bounding box center [365, 156] width 12 height 12
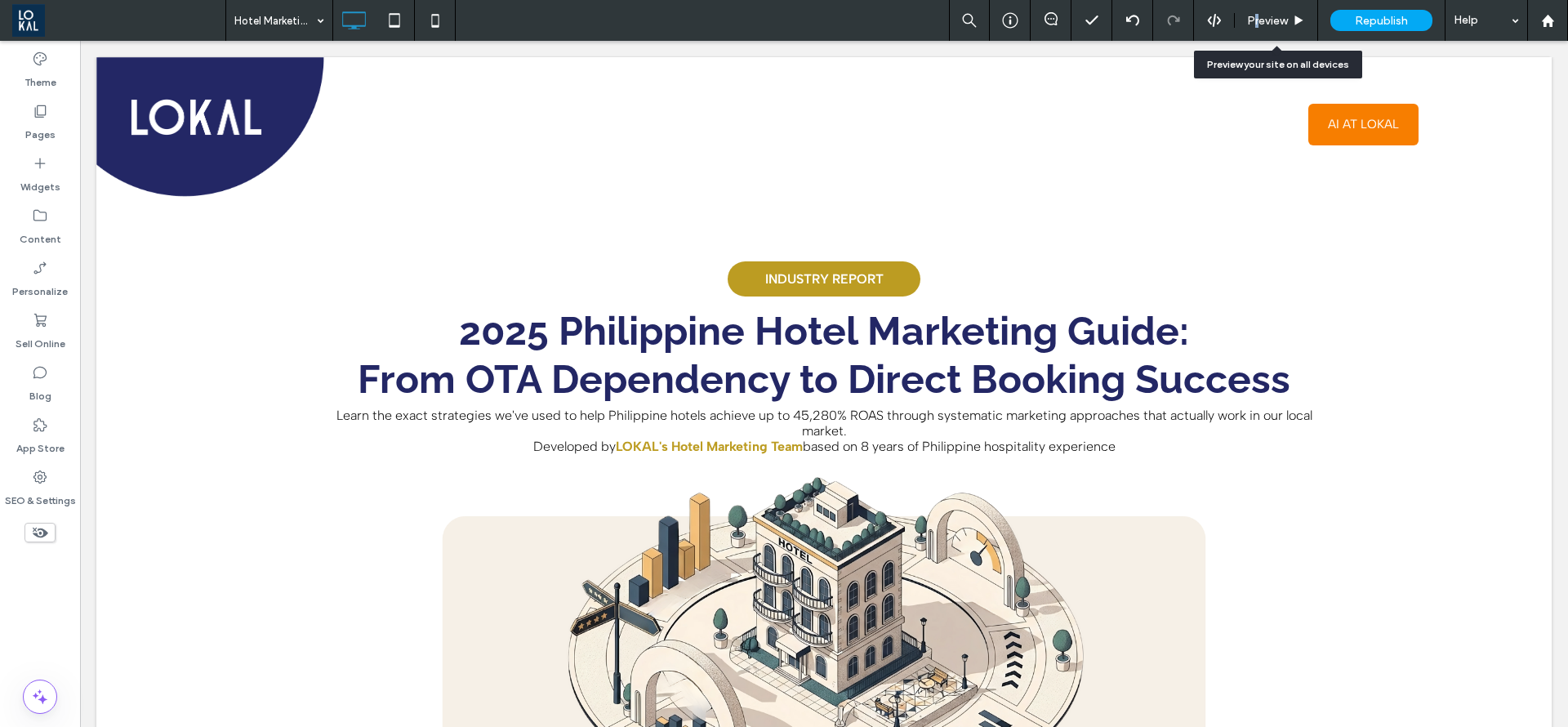
drag, startPoint x: 1256, startPoint y: 22, endPoint x: 976, endPoint y: 222, distance: 344.1
click at [1256, 21] on span "Preview" at bounding box center [1267, 21] width 41 height 14
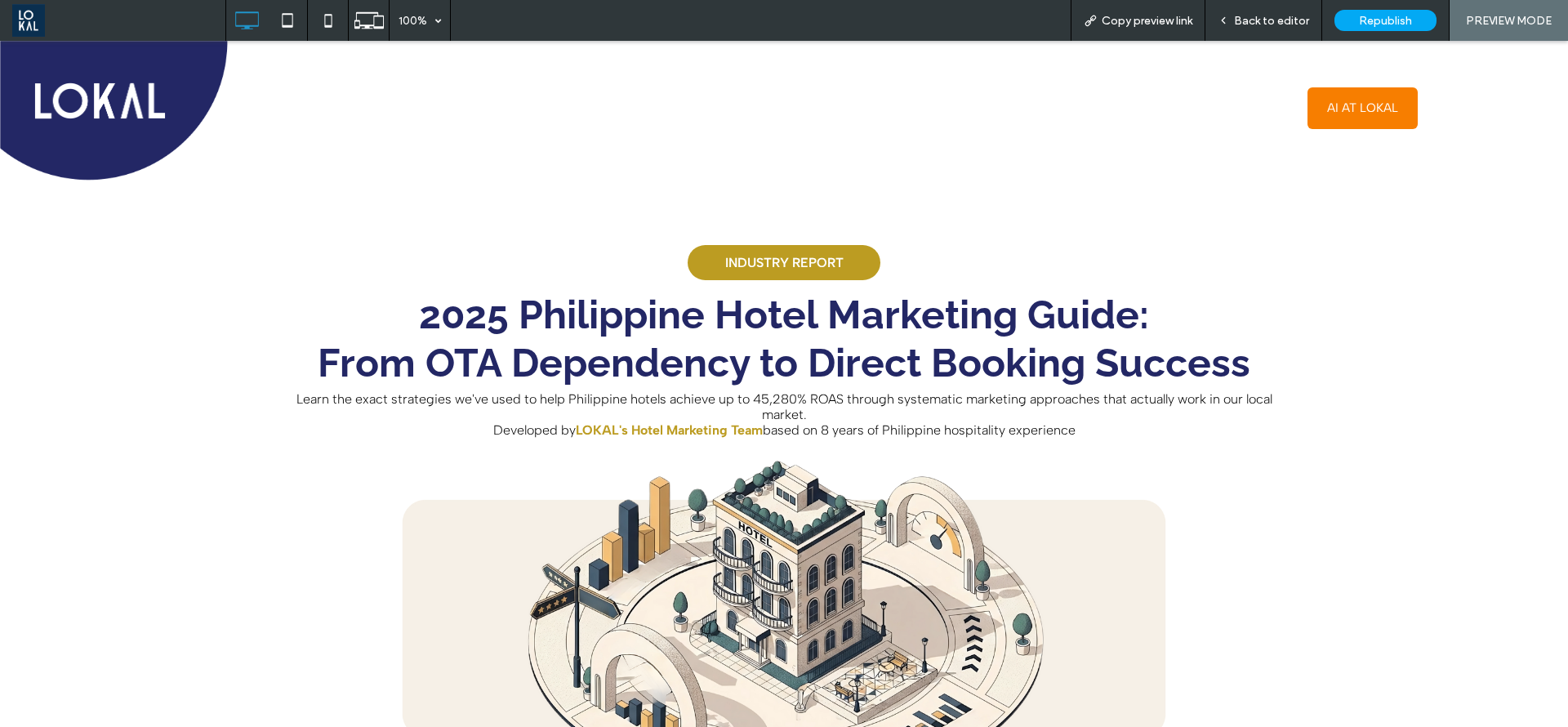
click at [1243, 34] on div "Back to editor" at bounding box center [1263, 20] width 116 height 41
click at [1240, 18] on span "Back to editor" at bounding box center [1272, 21] width 75 height 14
click at [1260, 10] on div "Back to editor" at bounding box center [1263, 20] width 116 height 41
click at [1250, 24] on span "Back to editor" at bounding box center [1272, 21] width 75 height 14
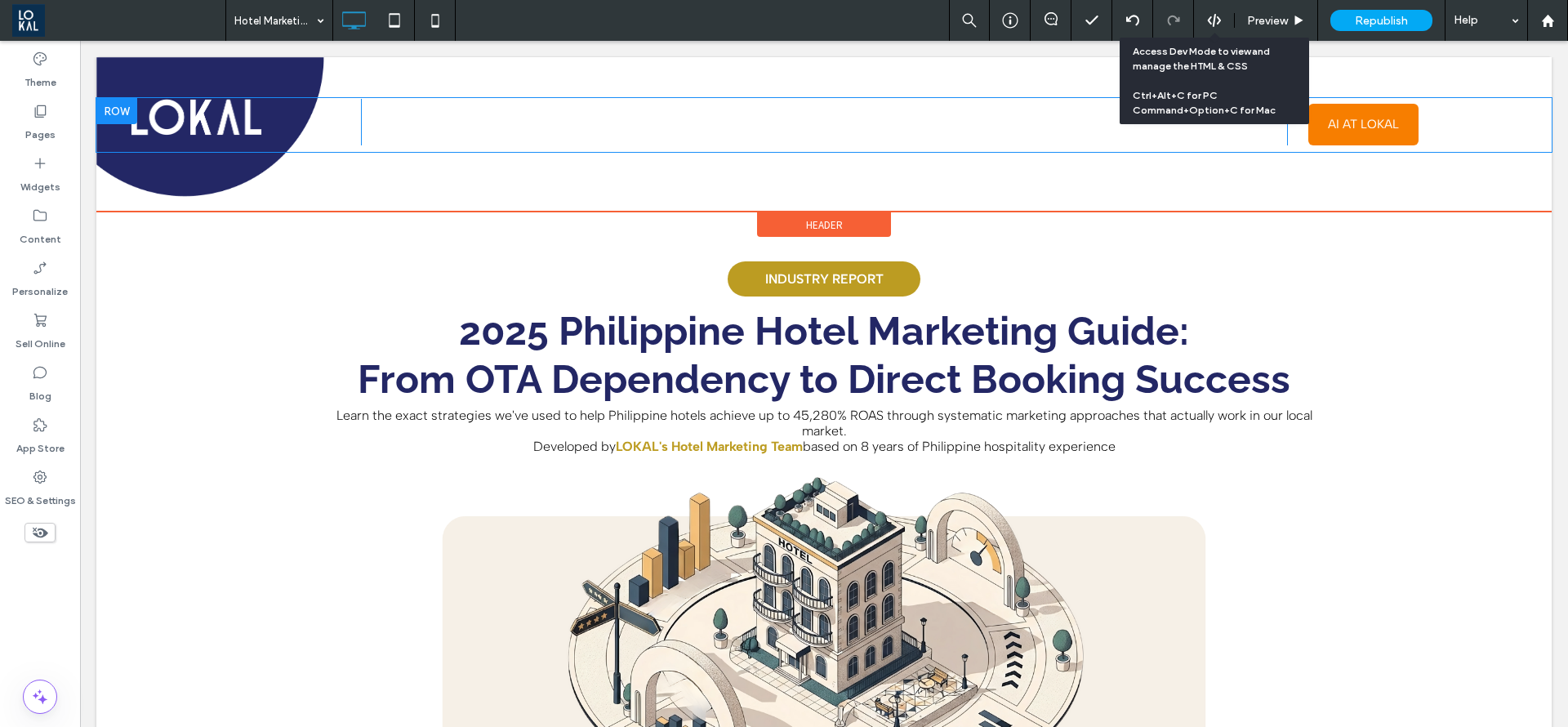
click at [1014, 119] on div "Click To Paste" at bounding box center [824, 121] width 927 height 46
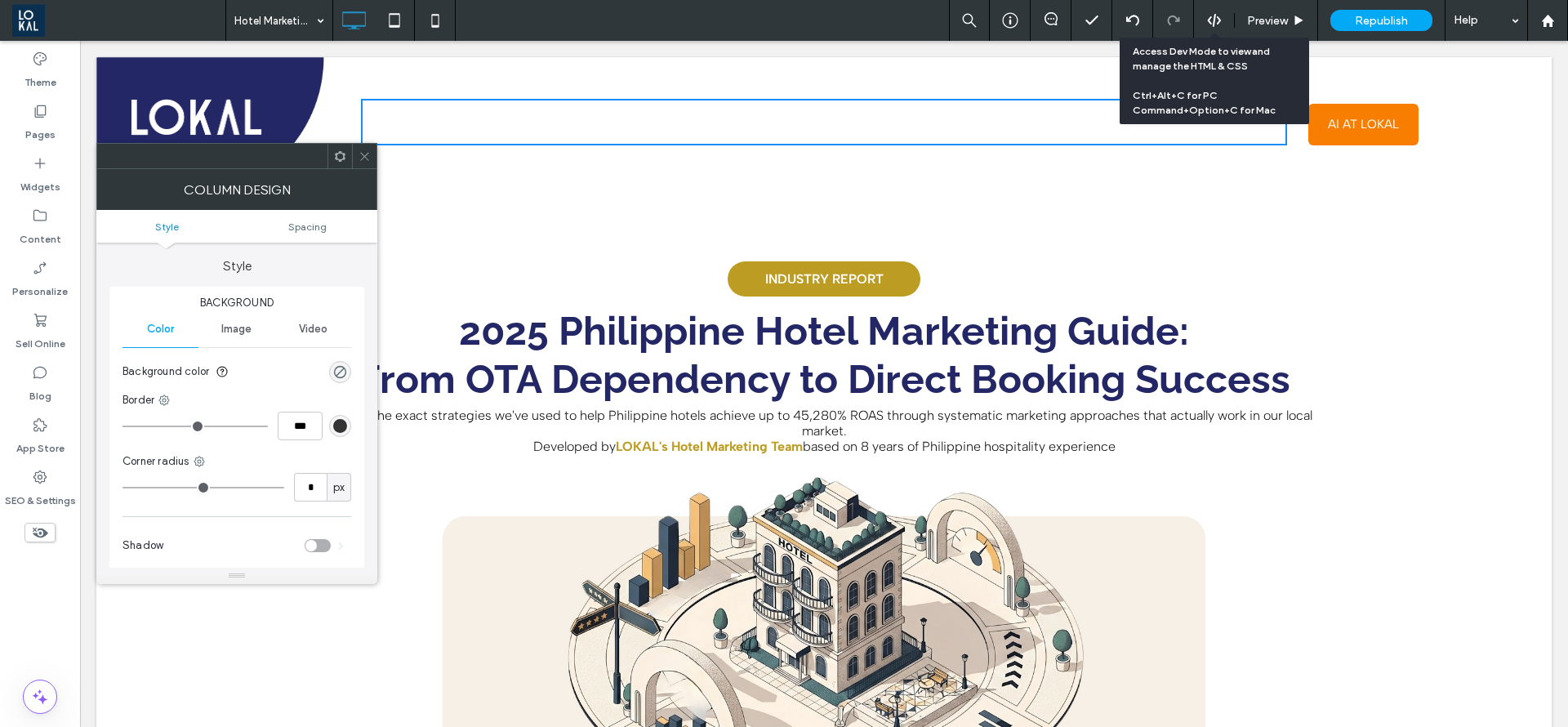
click at [362, 168] on span at bounding box center [365, 156] width 12 height 25
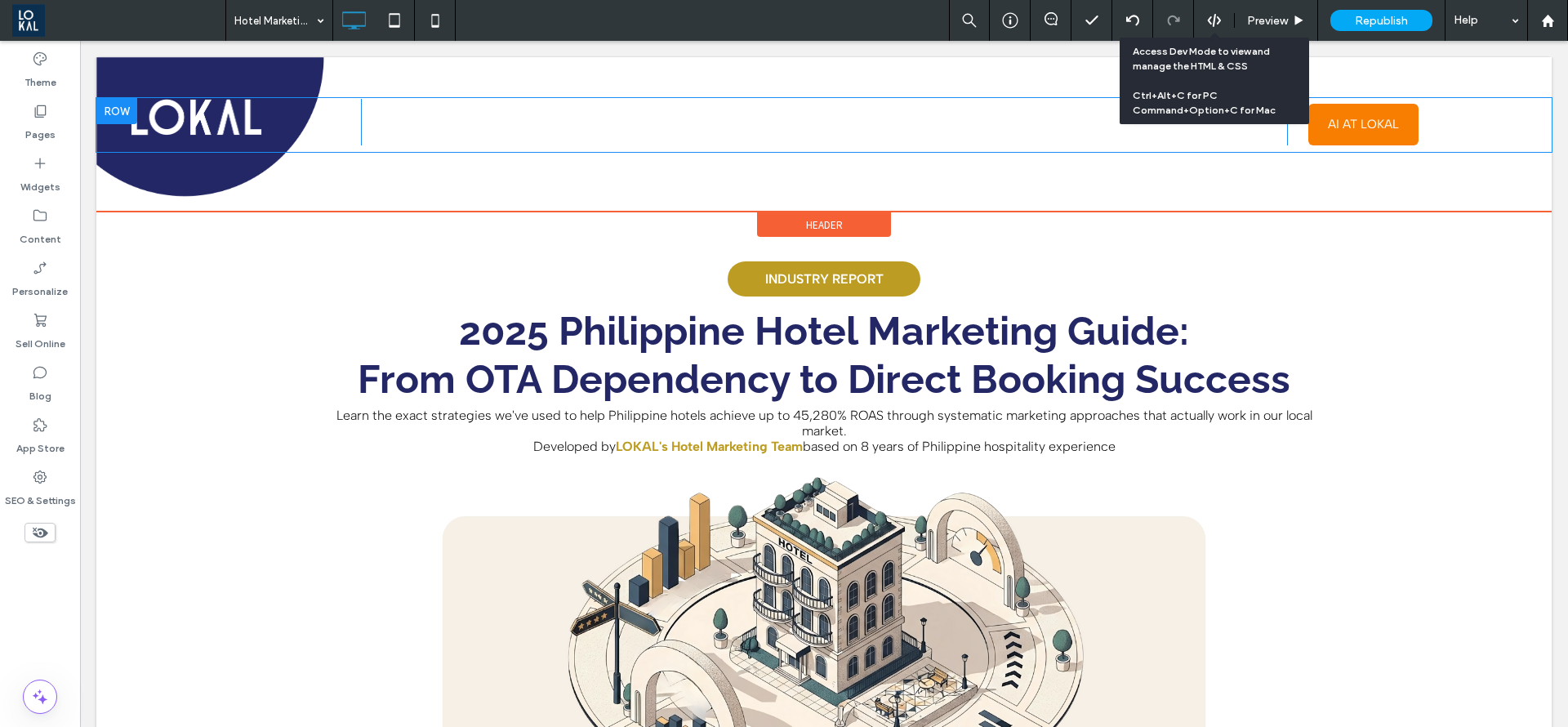
click at [812, 111] on div "Click To Paste" at bounding box center [824, 121] width 927 height 46
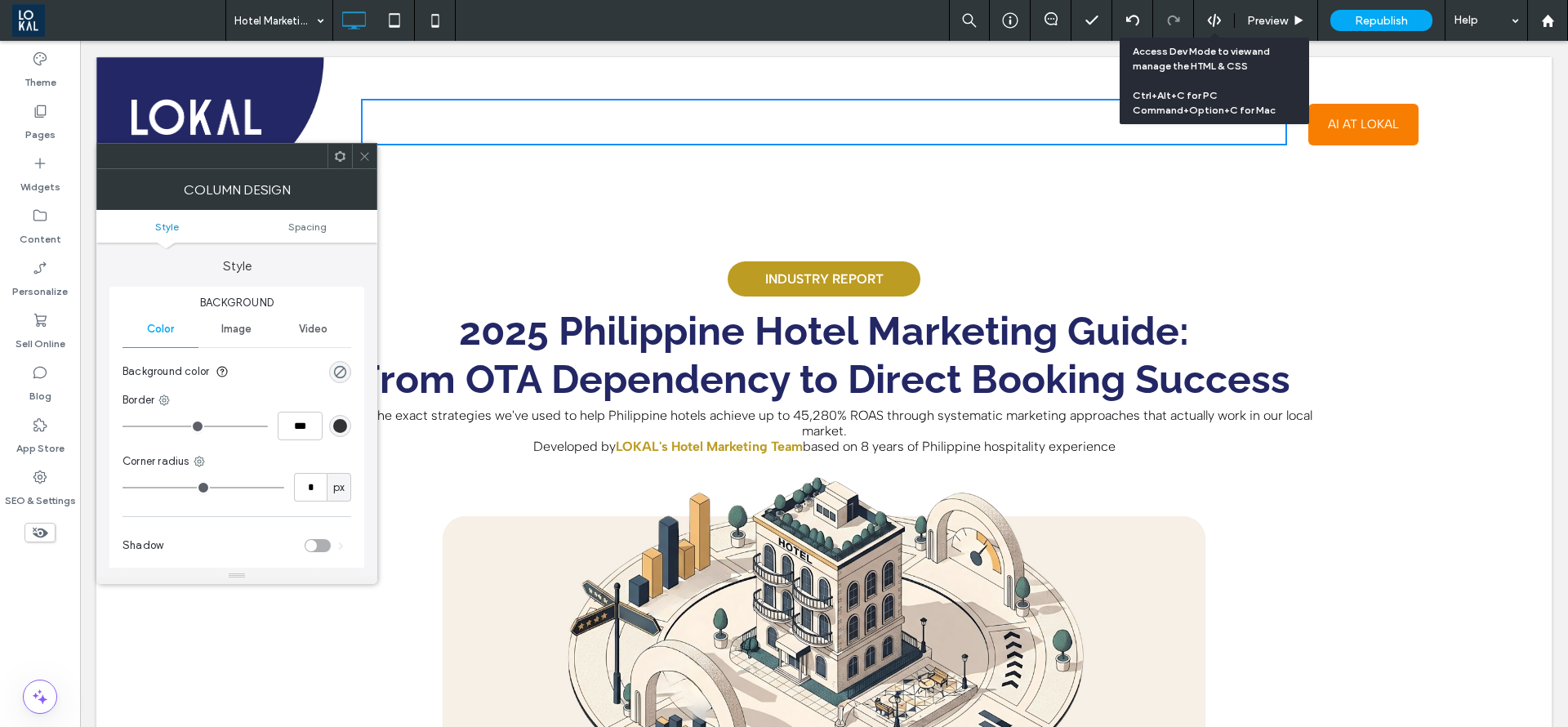
click at [744, 128] on div "Click To Paste" at bounding box center [824, 121] width 927 height 46
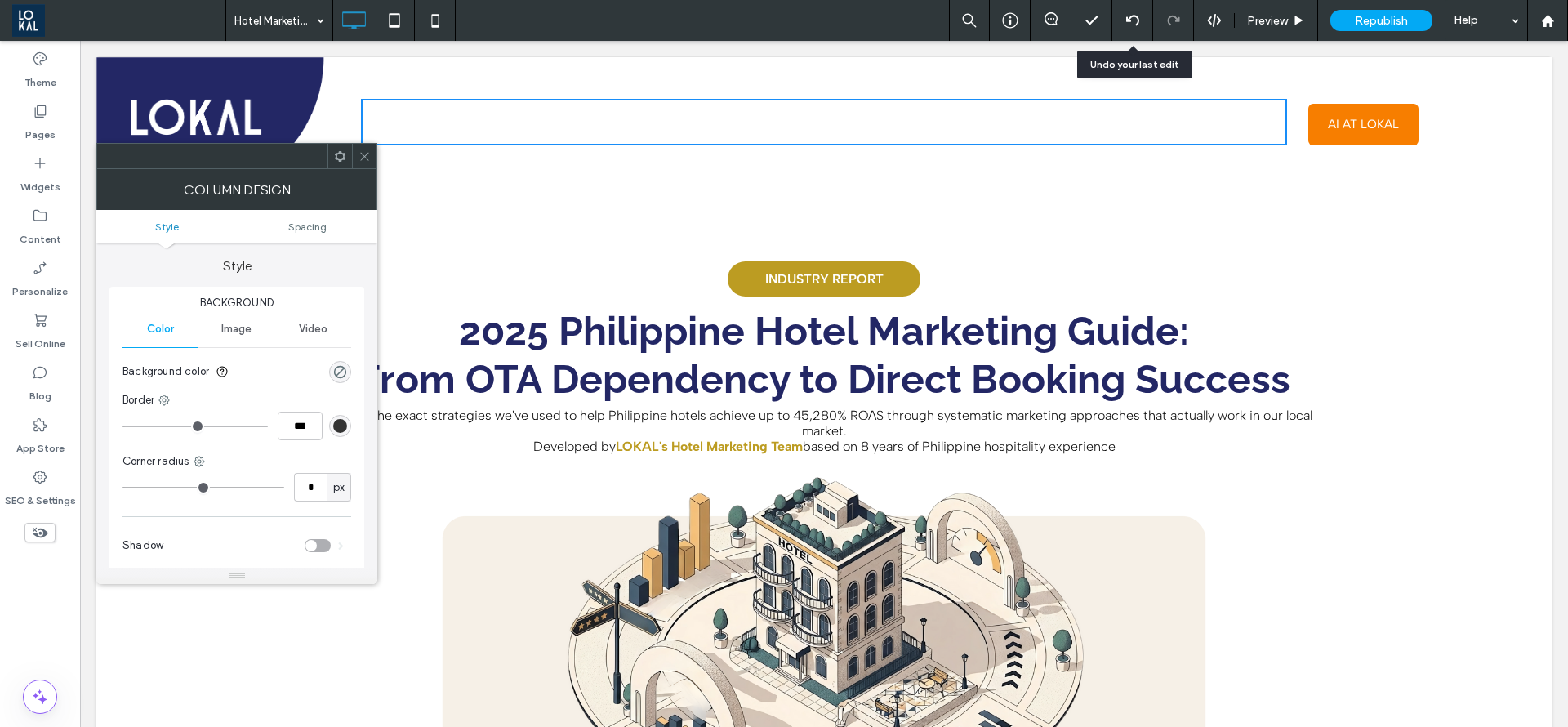
drag, startPoint x: 1129, startPoint y: 21, endPoint x: 1143, endPoint y: 266, distance: 245.4
click at [1128, 21] on use at bounding box center [1132, 20] width 13 height 10
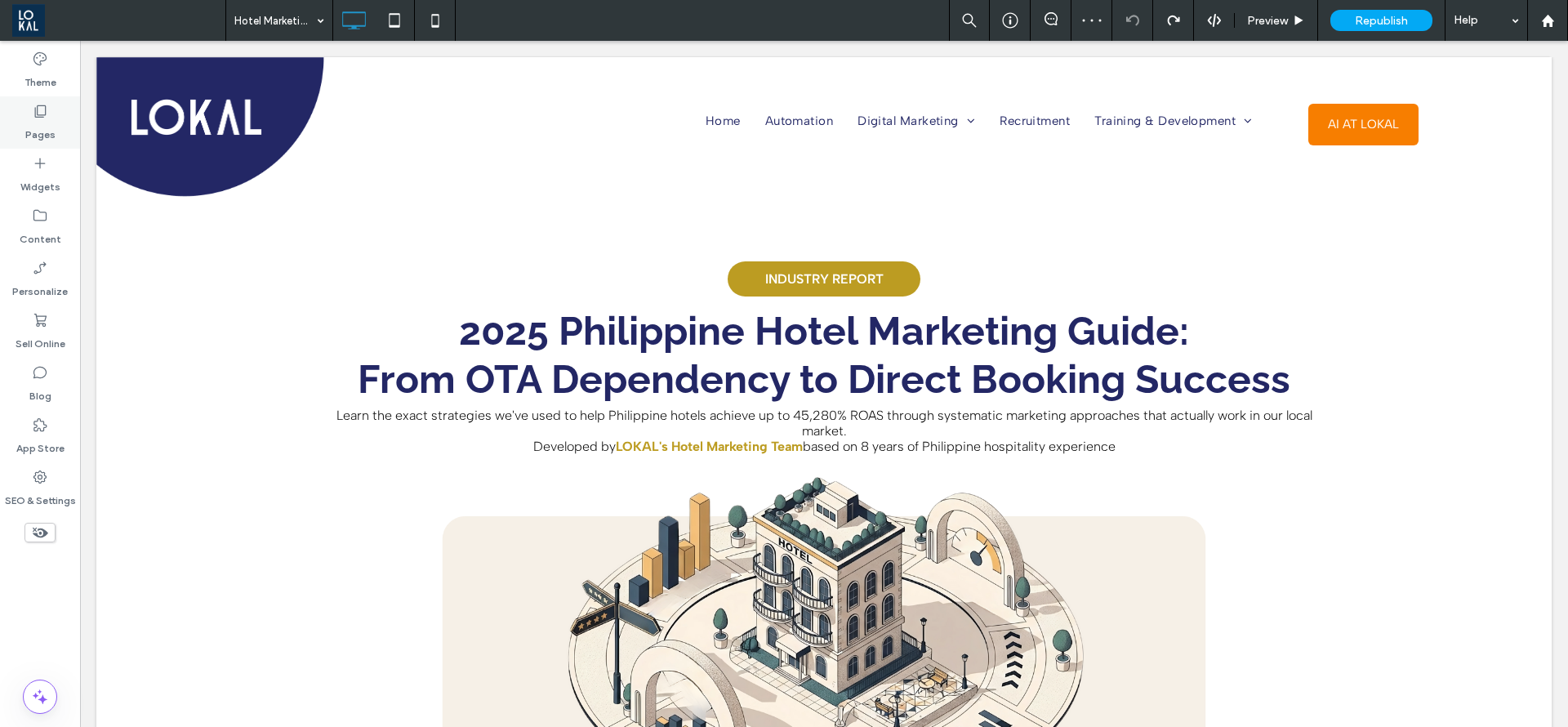
click at [42, 115] on use at bounding box center [41, 111] width 11 height 12
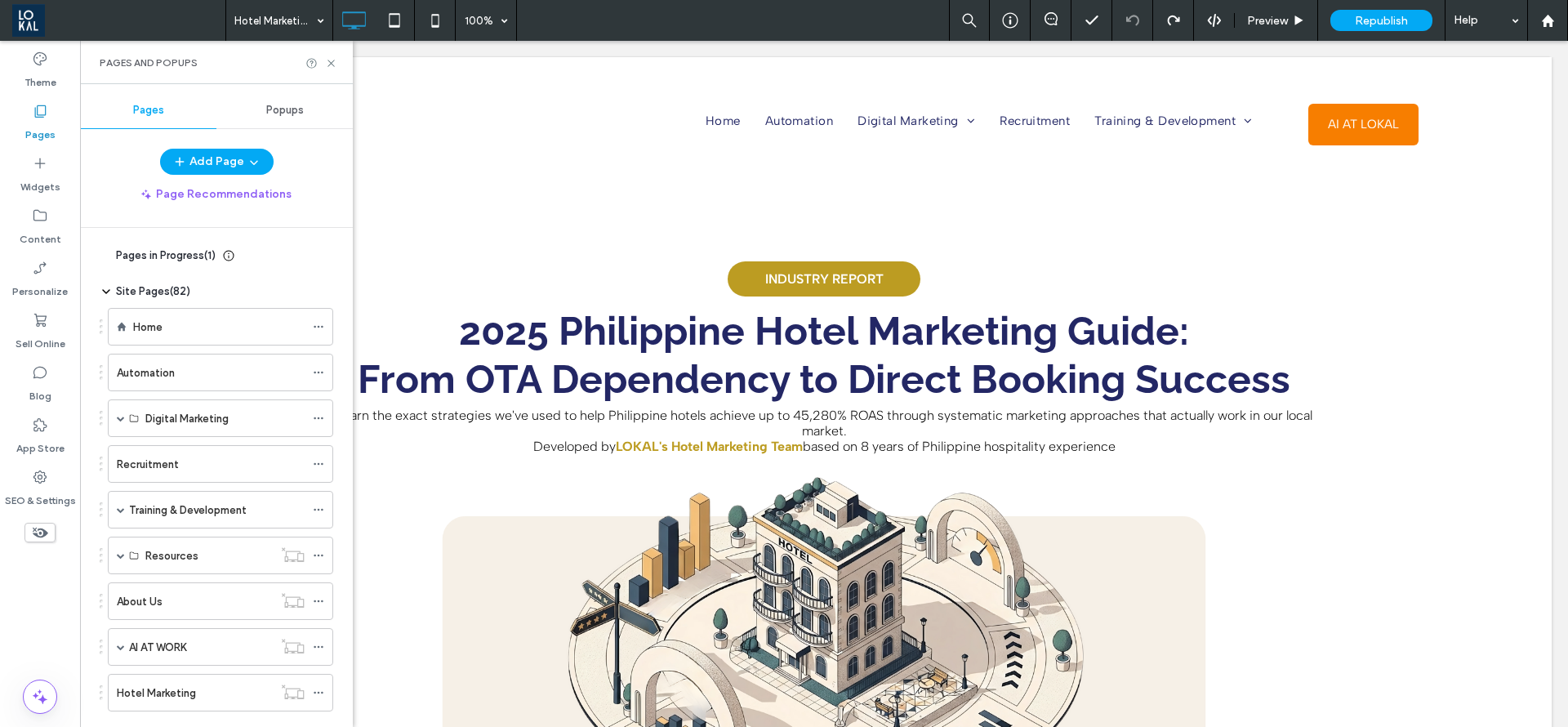
scroll to position [170, 0]
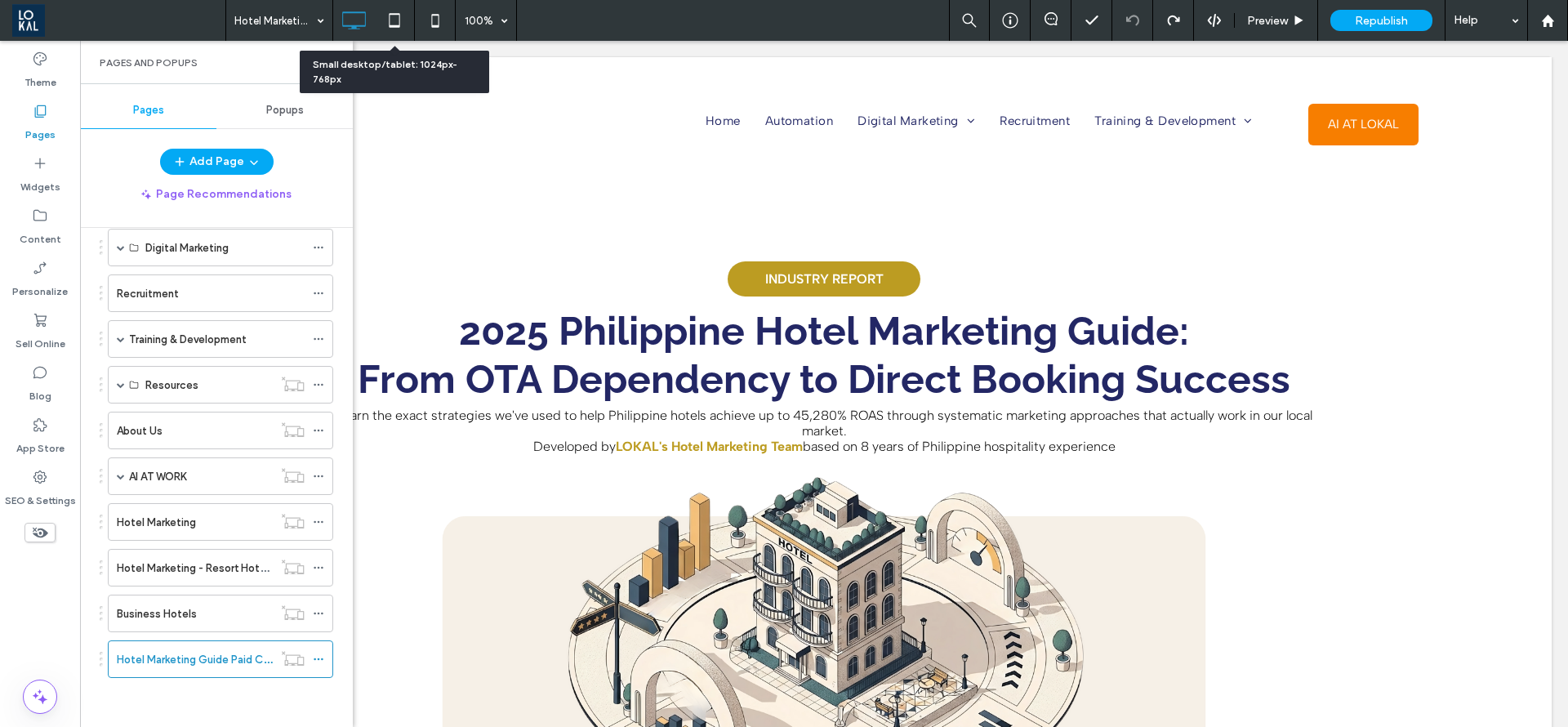
click at [382, 16] on icon at bounding box center [394, 20] width 33 height 33
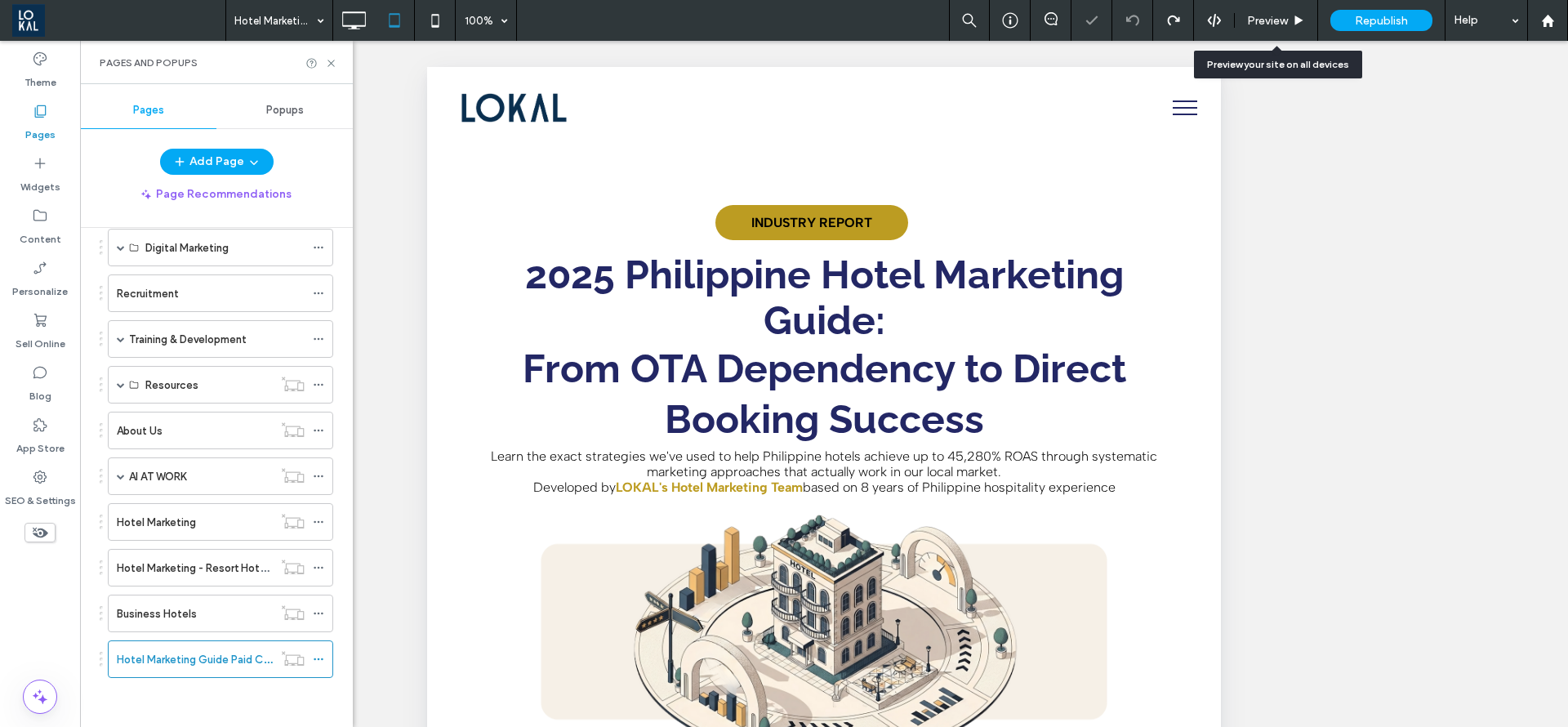
click at [1263, 23] on span "Preview" at bounding box center [1267, 21] width 41 height 14
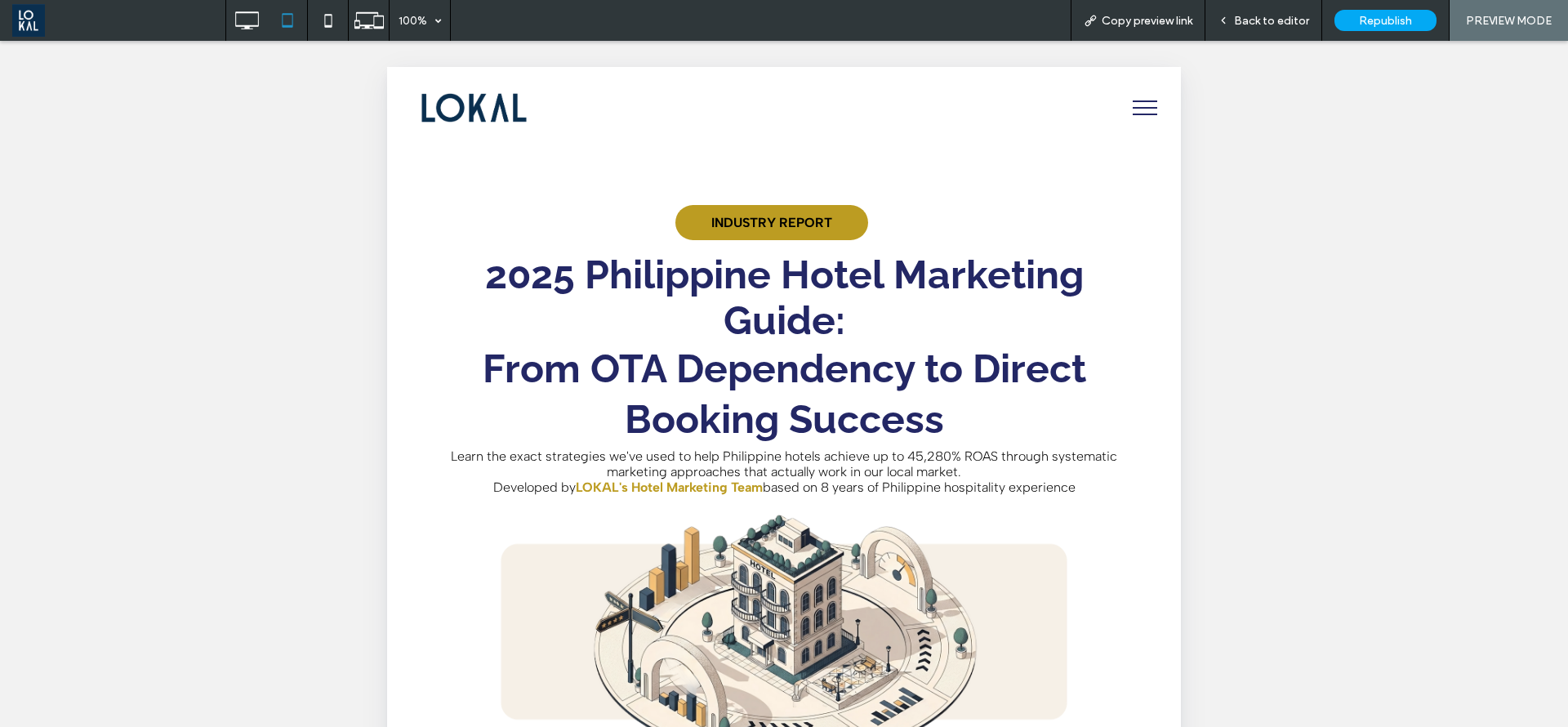
click at [1133, 115] on span "menu" at bounding box center [1146, 115] width 25 height 2
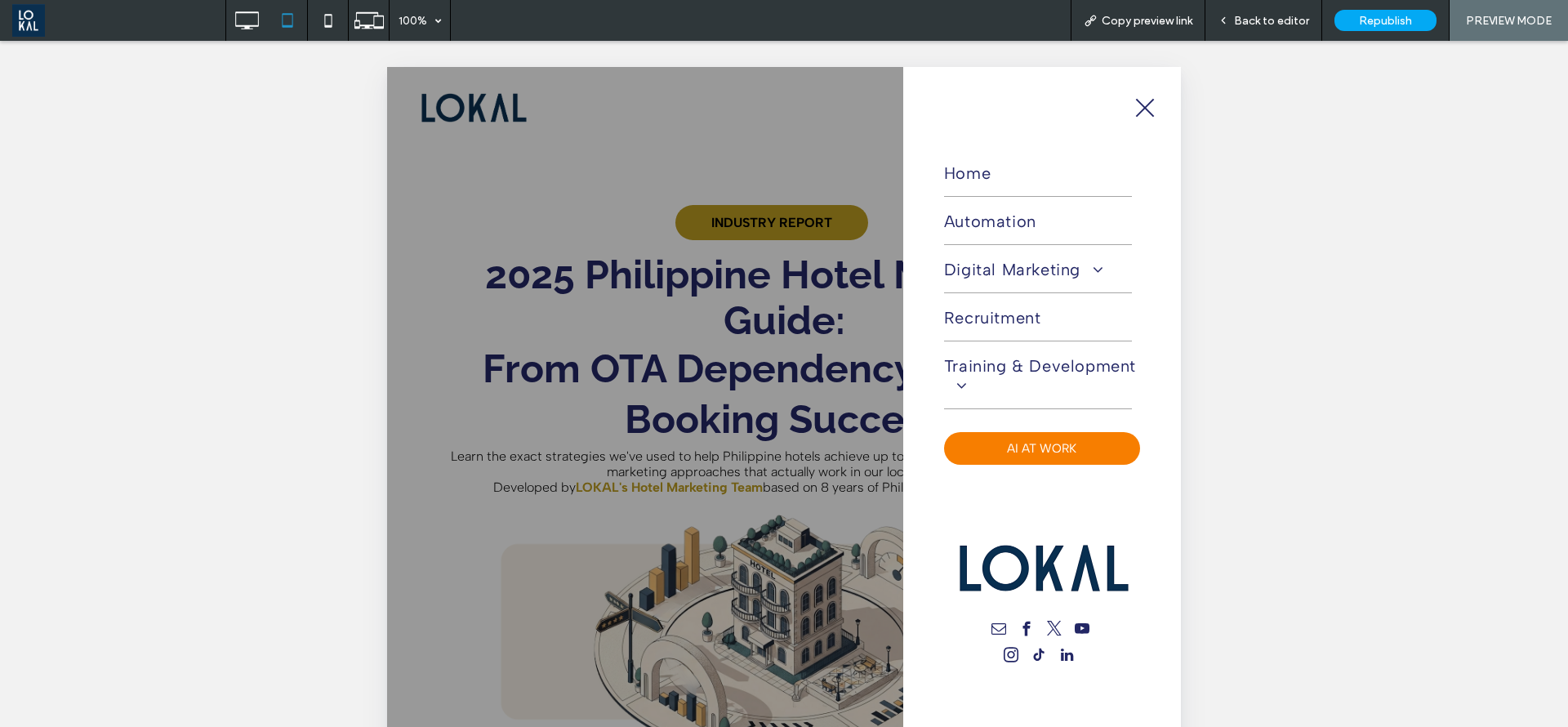
click at [1137, 121] on button "menu" at bounding box center [1145, 107] width 43 height 43
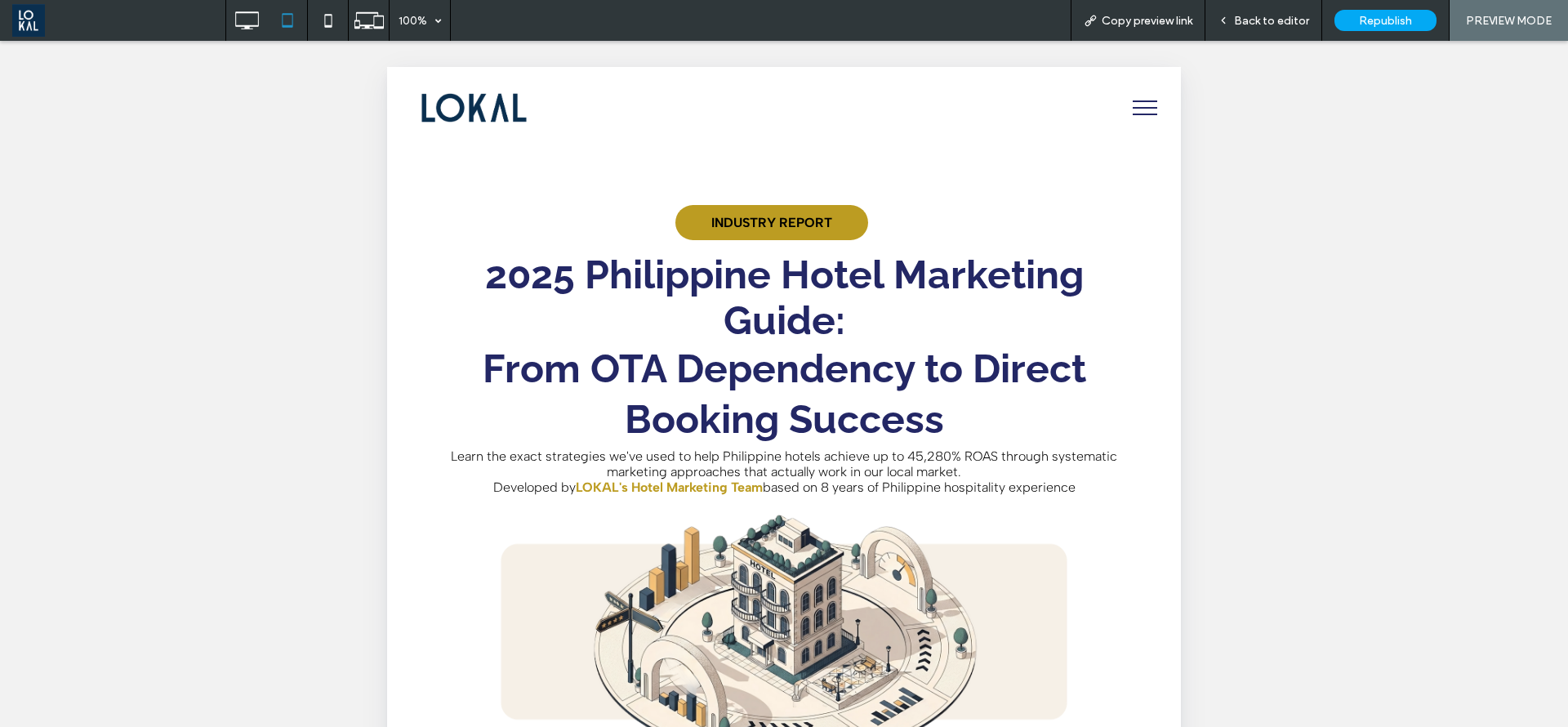
click at [1272, 17] on span "Back to editor" at bounding box center [1272, 21] width 75 height 14
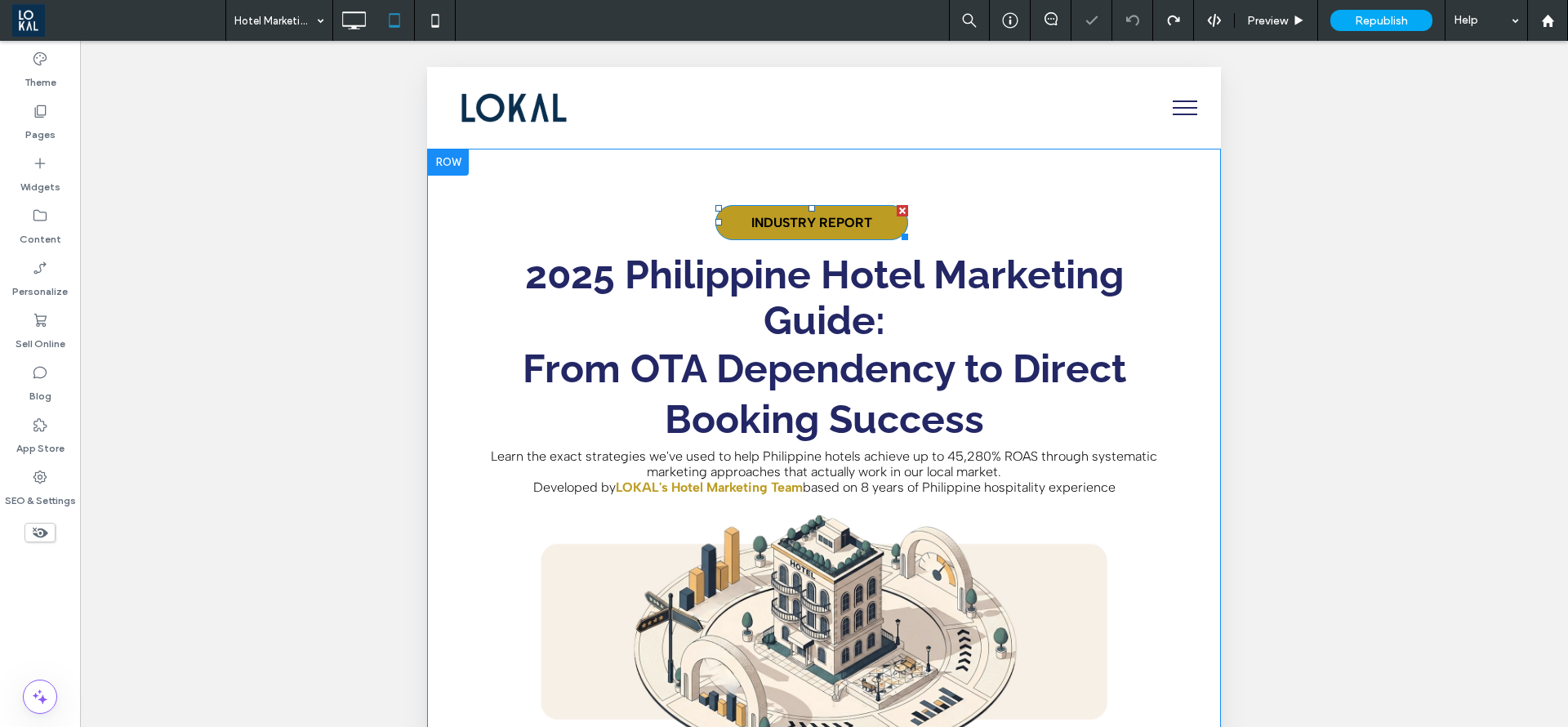
click at [792, 217] on strong "INDUSTRY REPORT" at bounding box center [812, 222] width 121 height 15
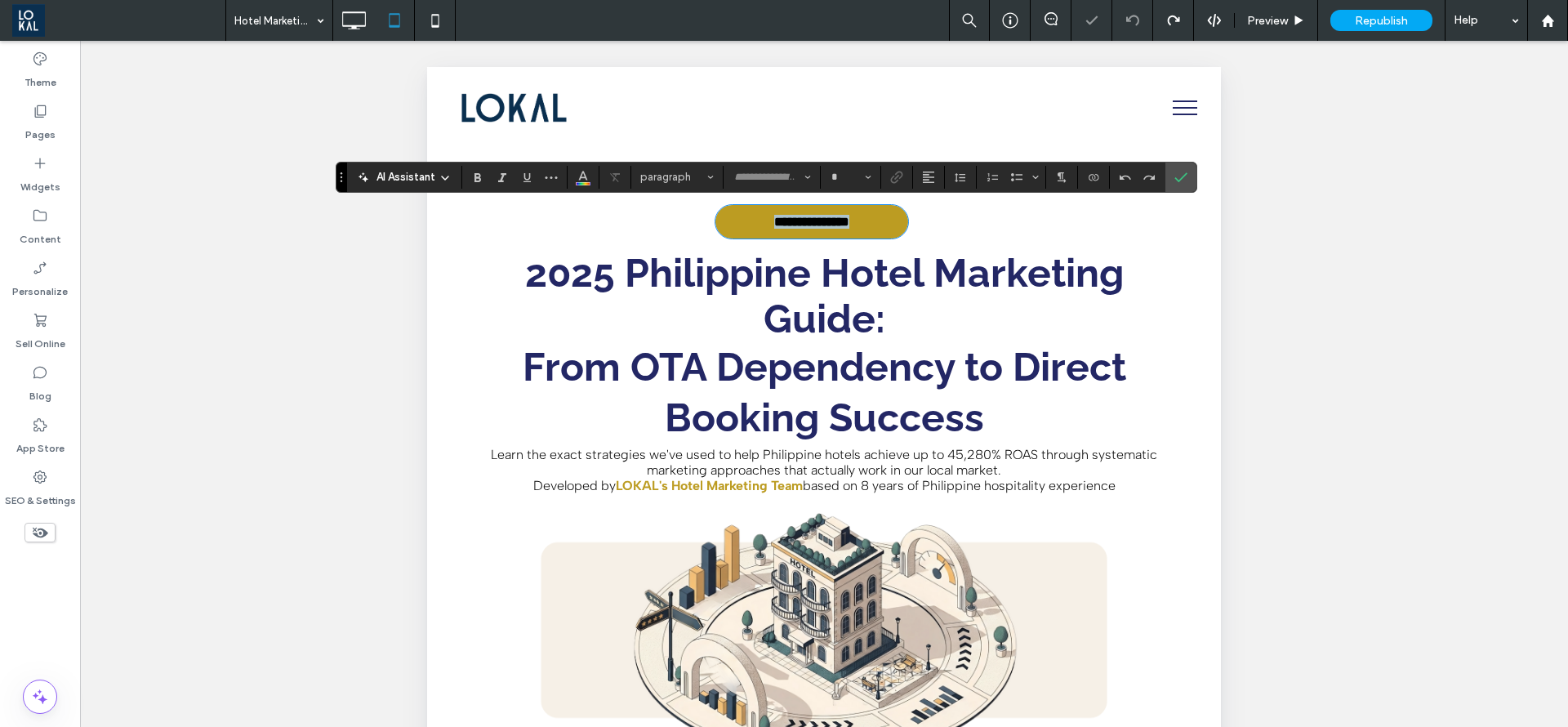
type input "**********"
type input "**"
click at [586, 175] on icon "Color" at bounding box center [583, 176] width 13 height 13
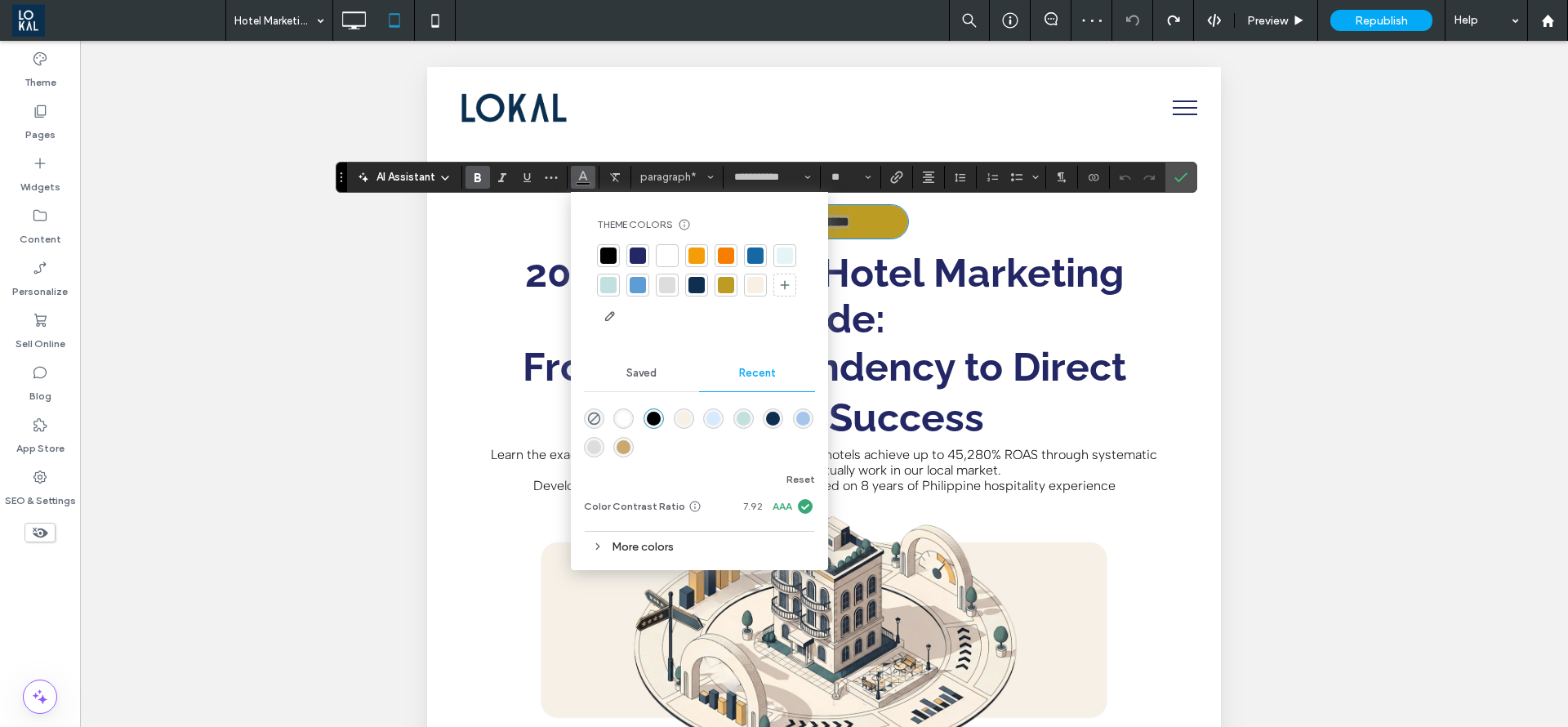
click at [675, 254] on div at bounding box center [668, 256] width 23 height 23
click at [1169, 173] on label "Confirm" at bounding box center [1182, 177] width 25 height 29
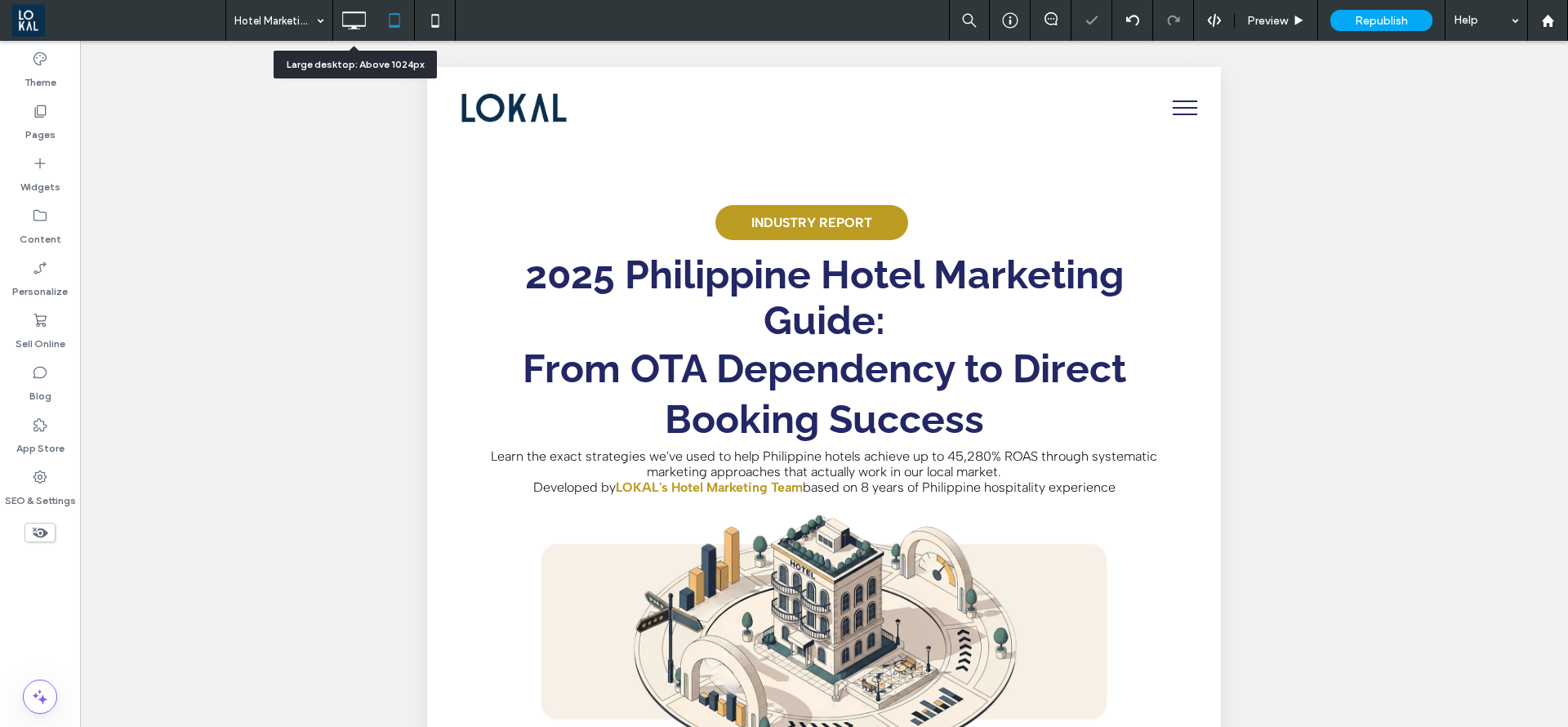
click at [347, 27] on icon at bounding box center [353, 20] width 33 height 33
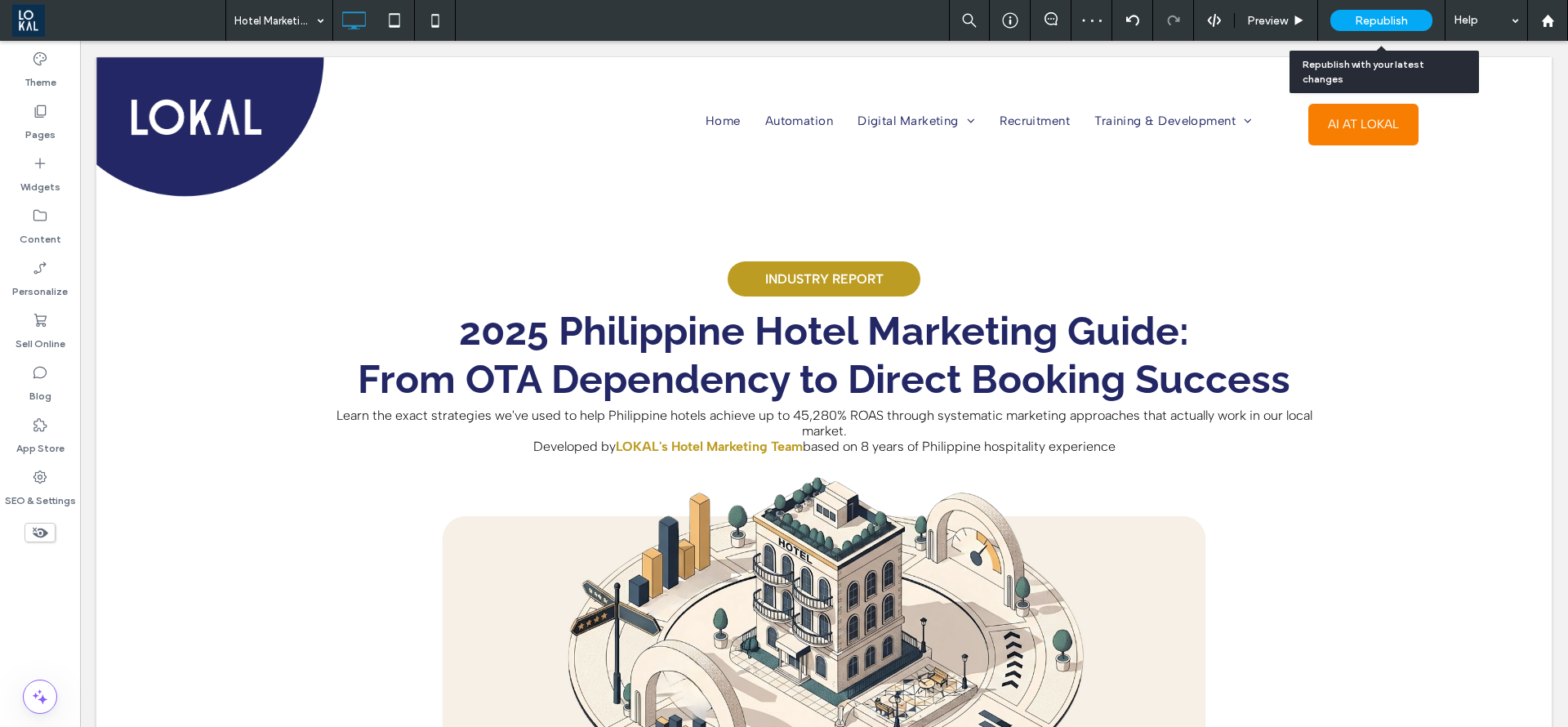
click at [1400, 17] on span "Republish" at bounding box center [1381, 21] width 53 height 14
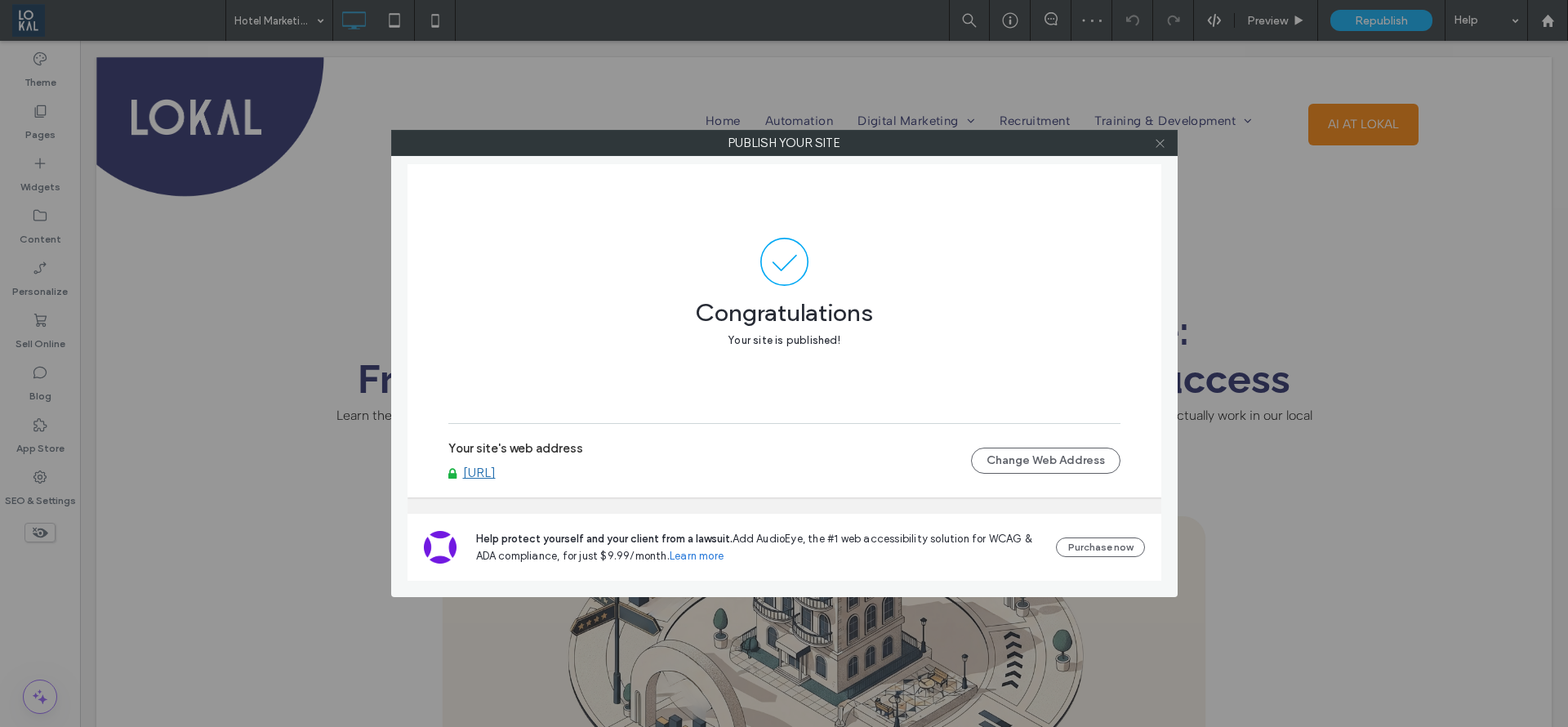
click at [1162, 147] on icon at bounding box center [1160, 143] width 12 height 12
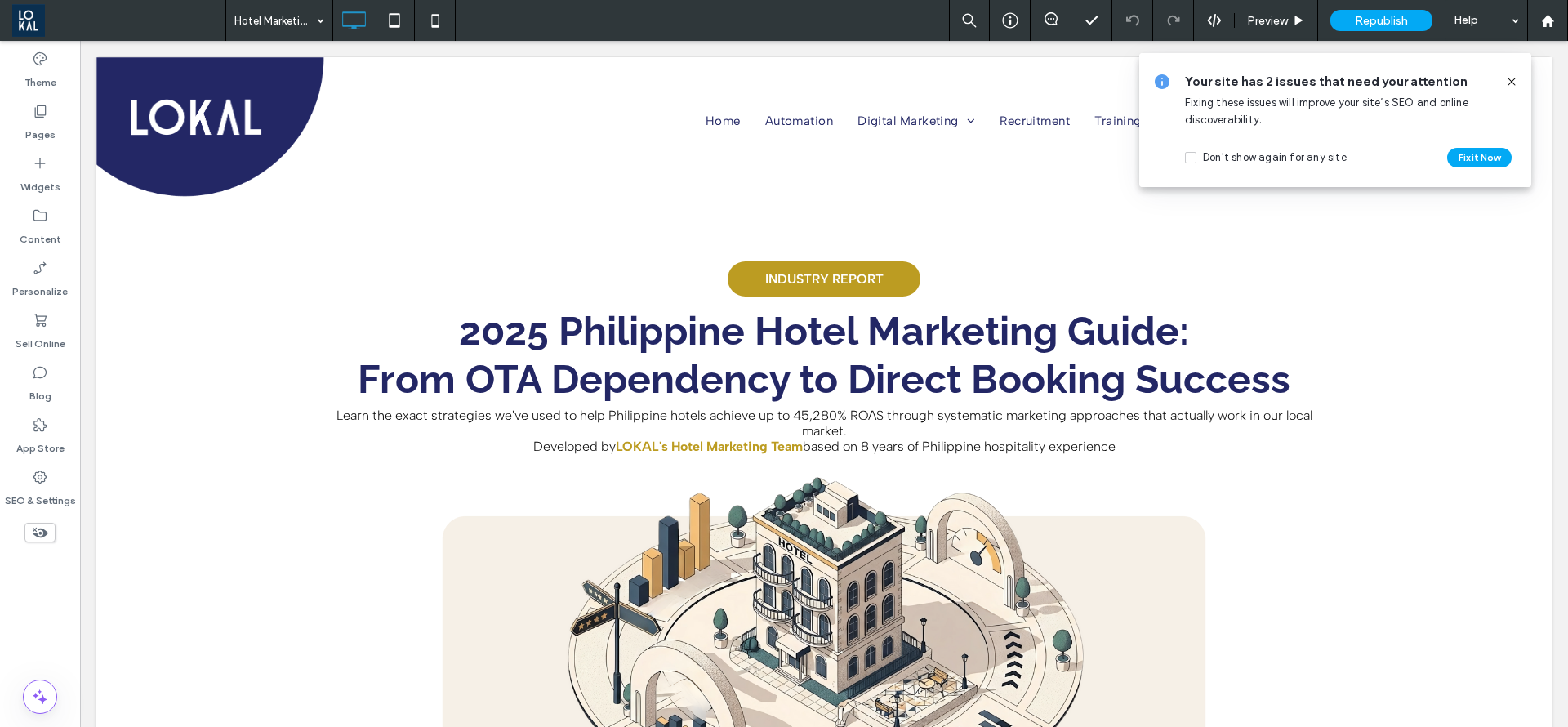
click at [1512, 75] on icon at bounding box center [1512, 81] width 13 height 13
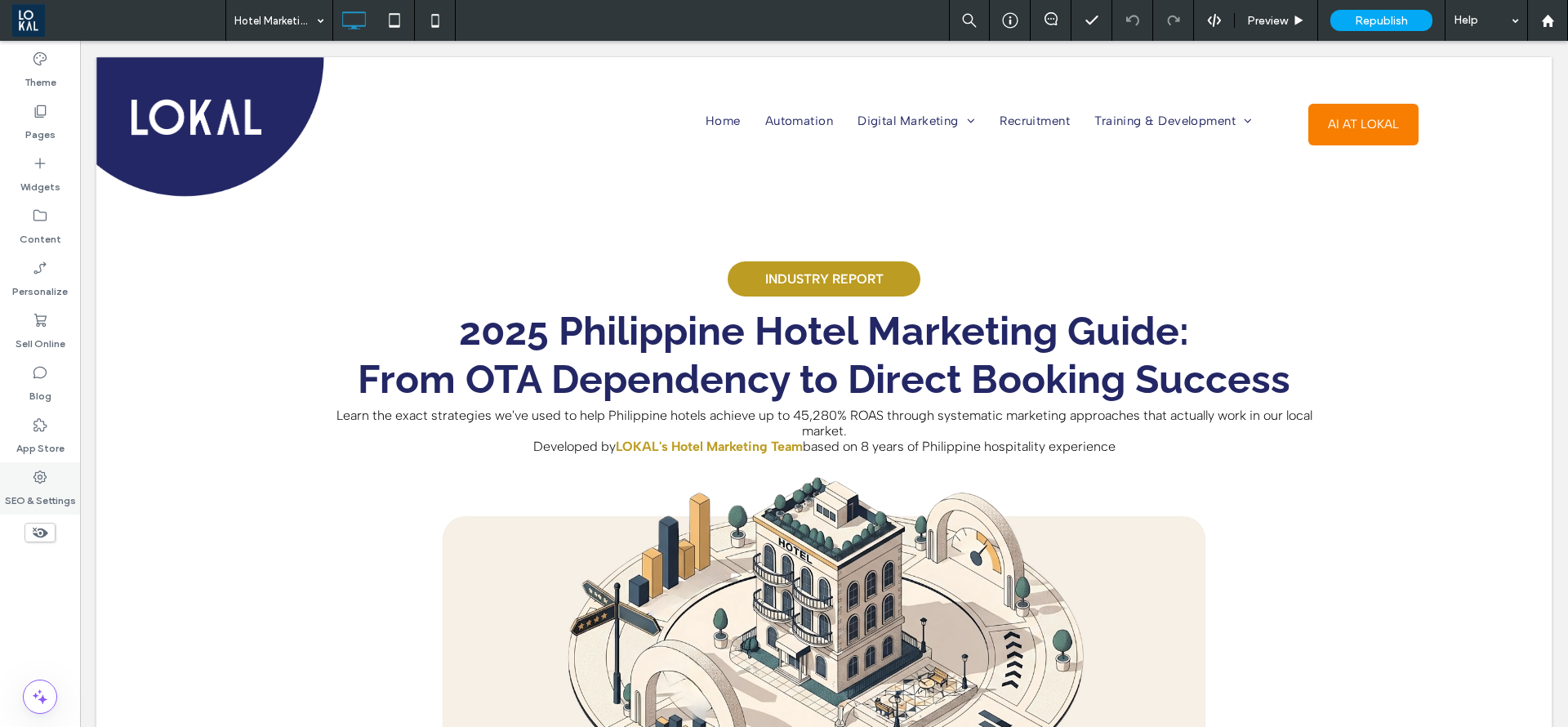
click at [45, 477] on use at bounding box center [40, 477] width 13 height 13
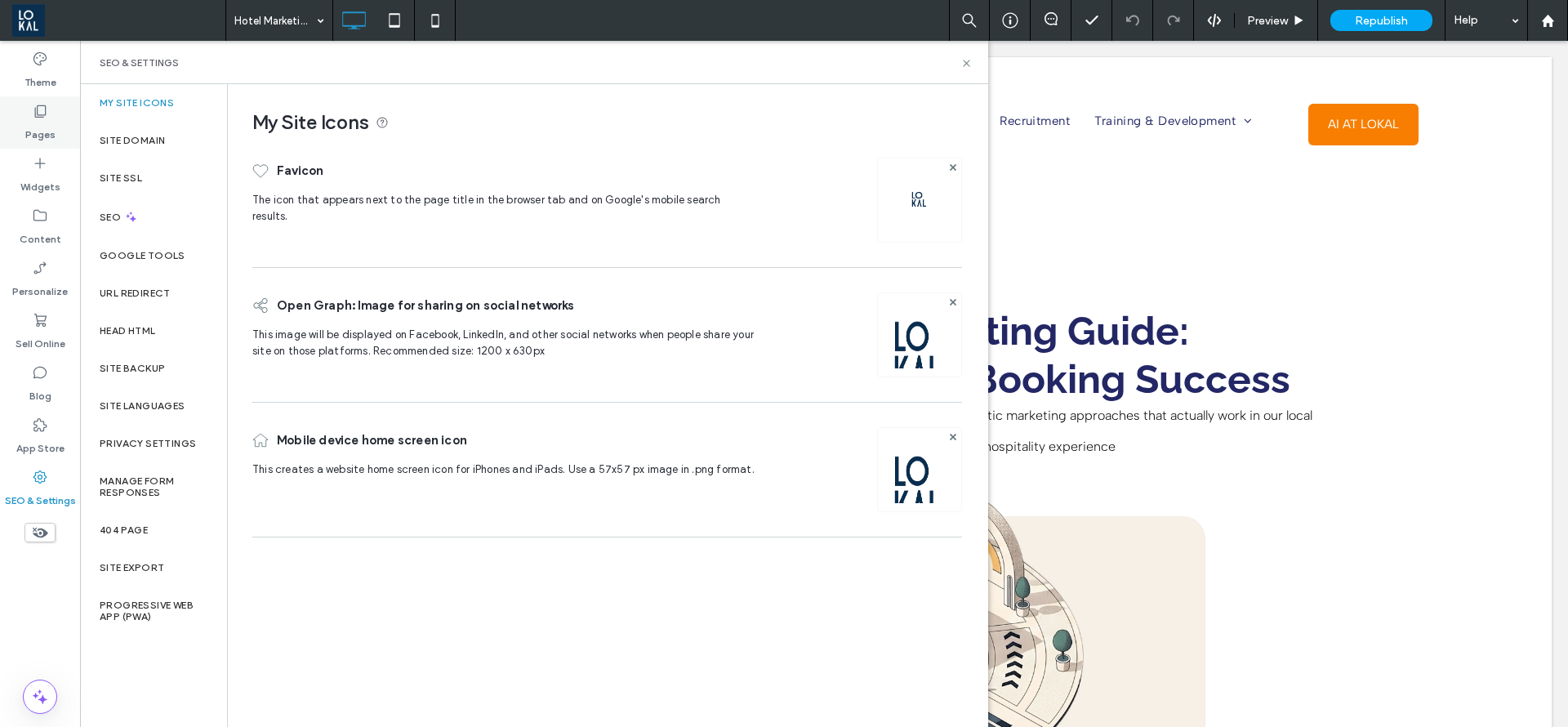
click at [47, 113] on icon at bounding box center [40, 111] width 16 height 16
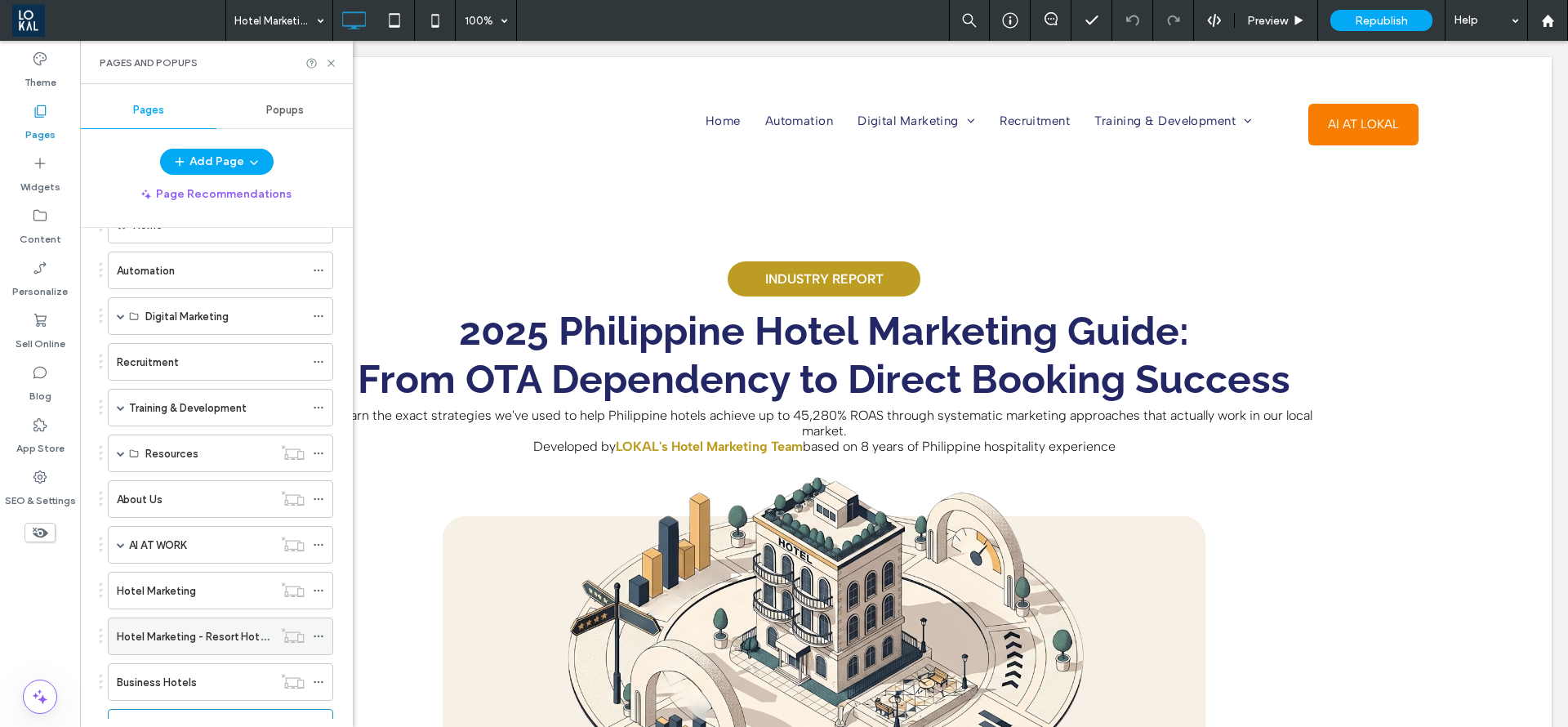
scroll to position [170, 0]
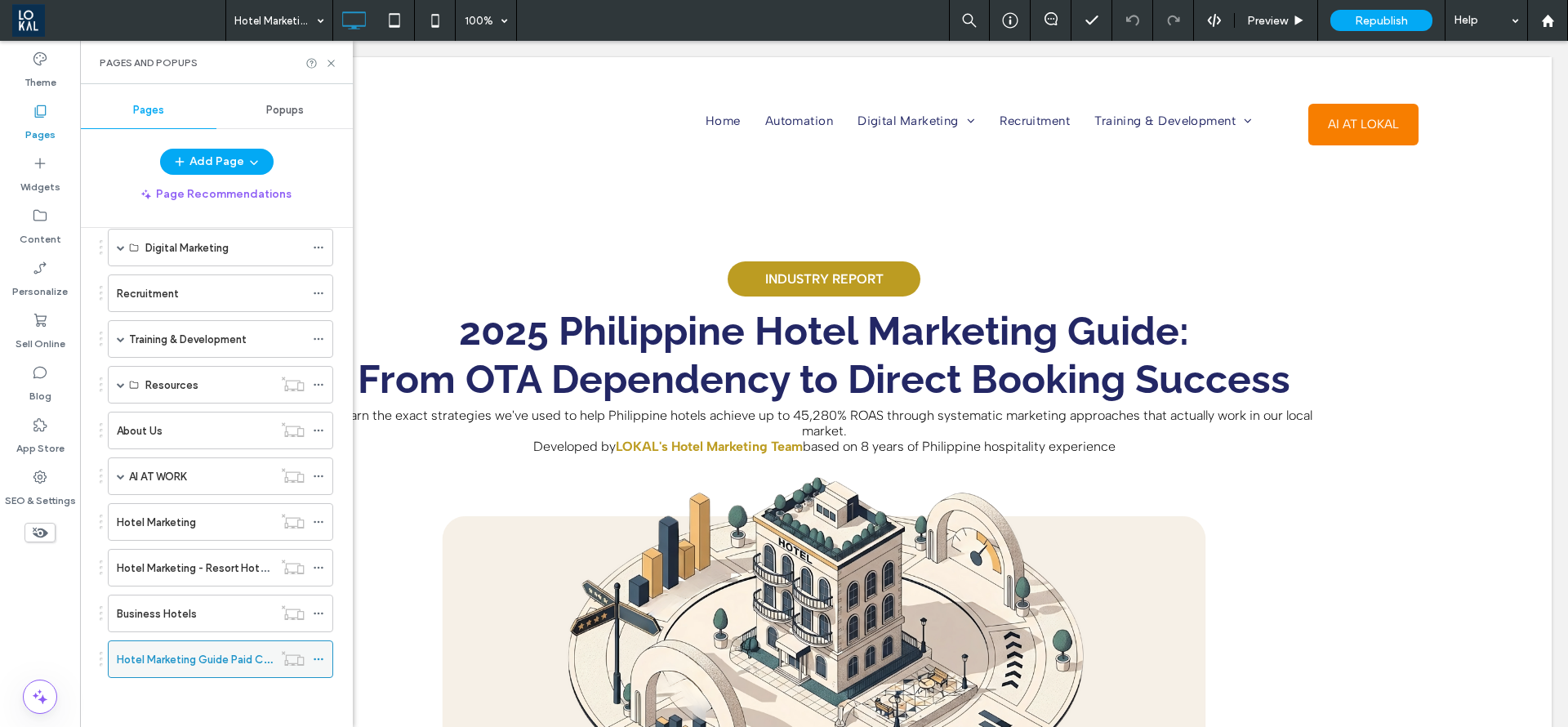
click at [321, 655] on icon at bounding box center [318, 659] width 11 height 11
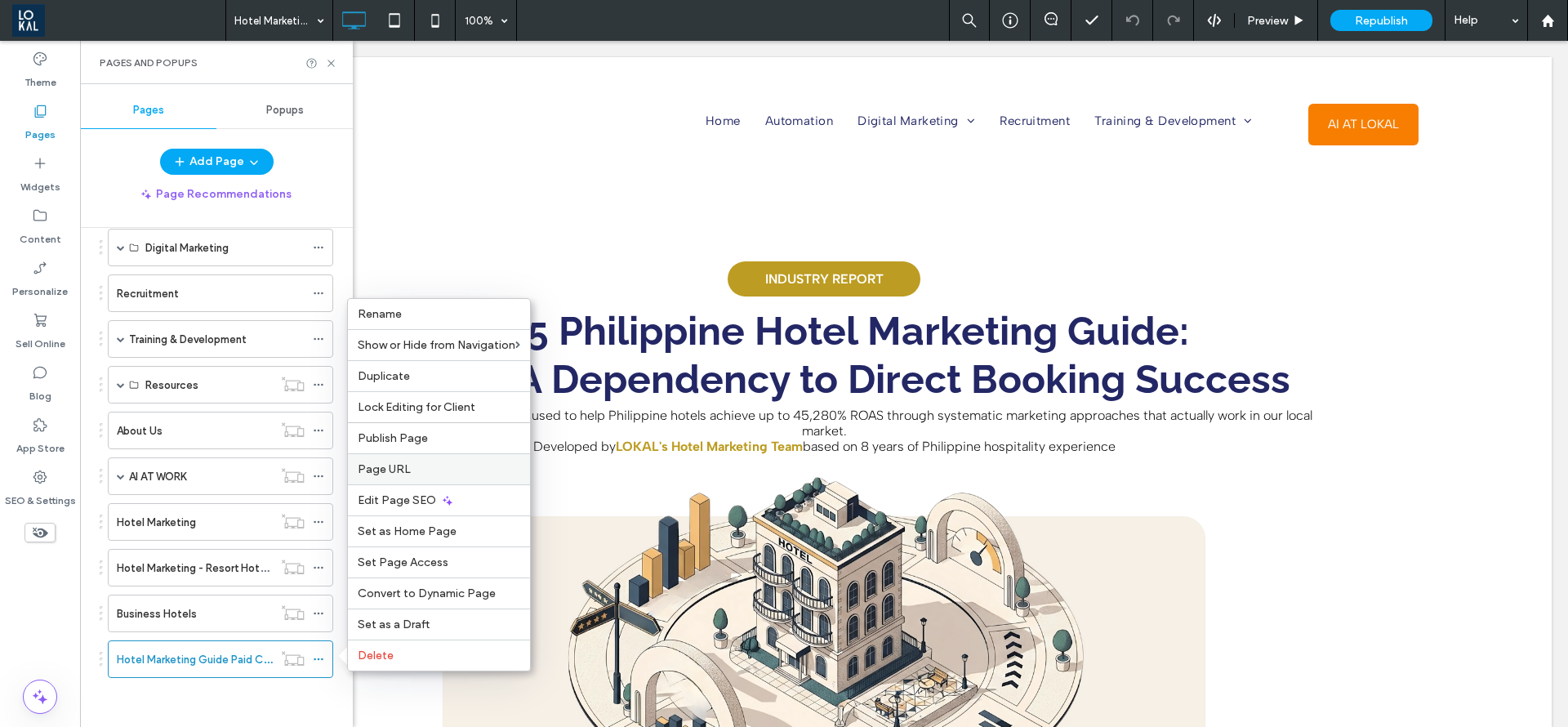
click at [414, 474] on label "Page URL" at bounding box center [439, 469] width 163 height 14
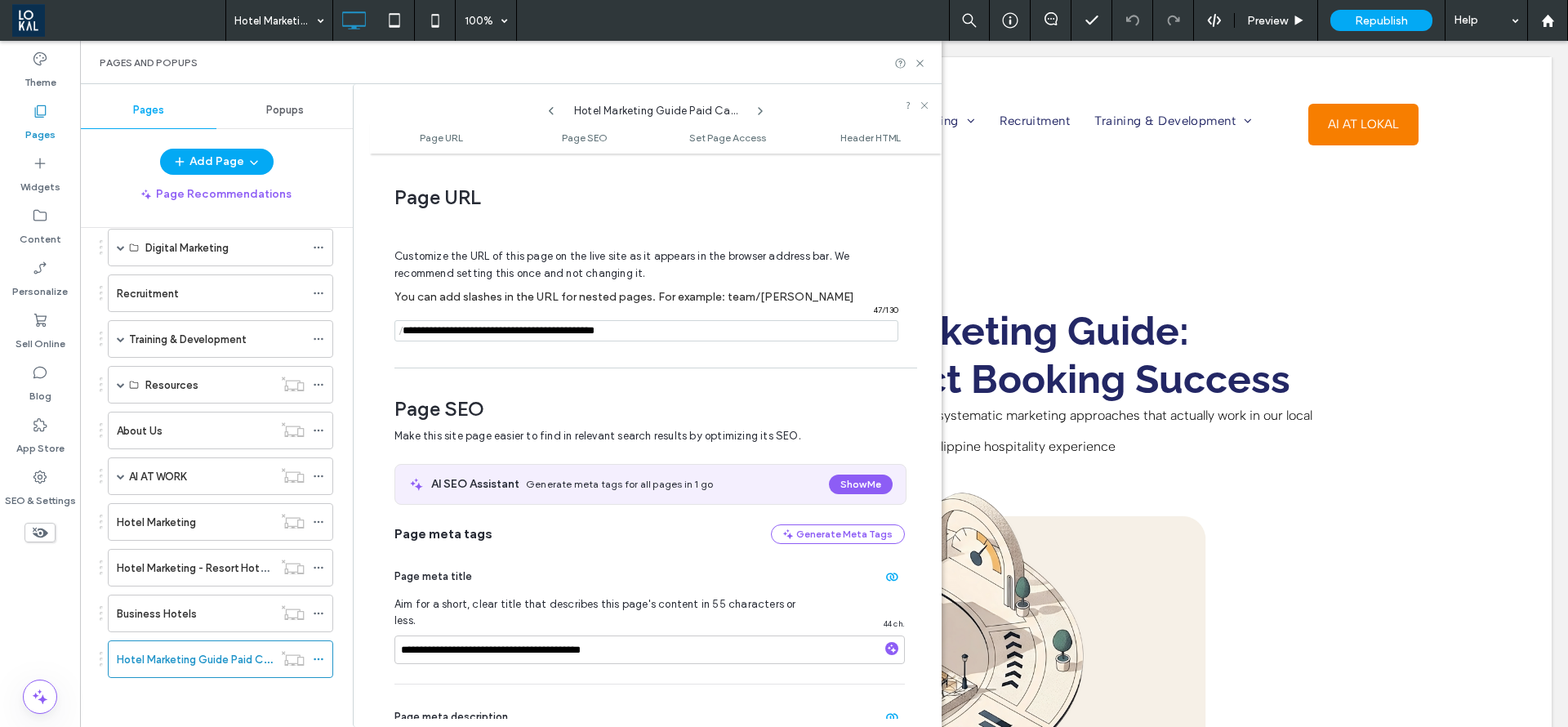
scroll to position [9, 0]
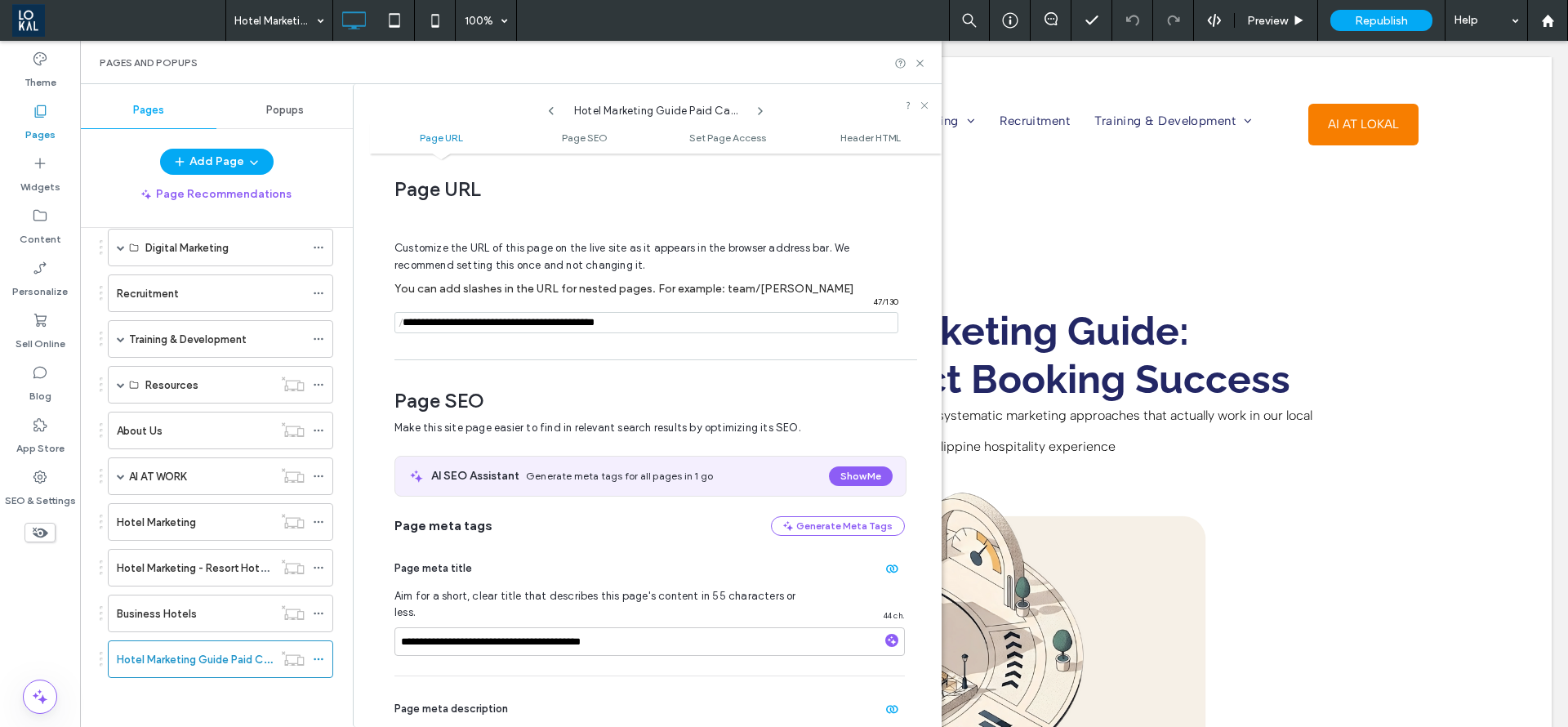
click at [667, 320] on input "notEmpty" at bounding box center [647, 323] width 504 height 21
drag, startPoint x: 705, startPoint y: 312, endPoint x: 401, endPoint y: 324, distance: 304.2
click at [401, 324] on div "/ 47 / 130" at bounding box center [647, 323] width 504 height 21
paste input "**********"
type input "**********"
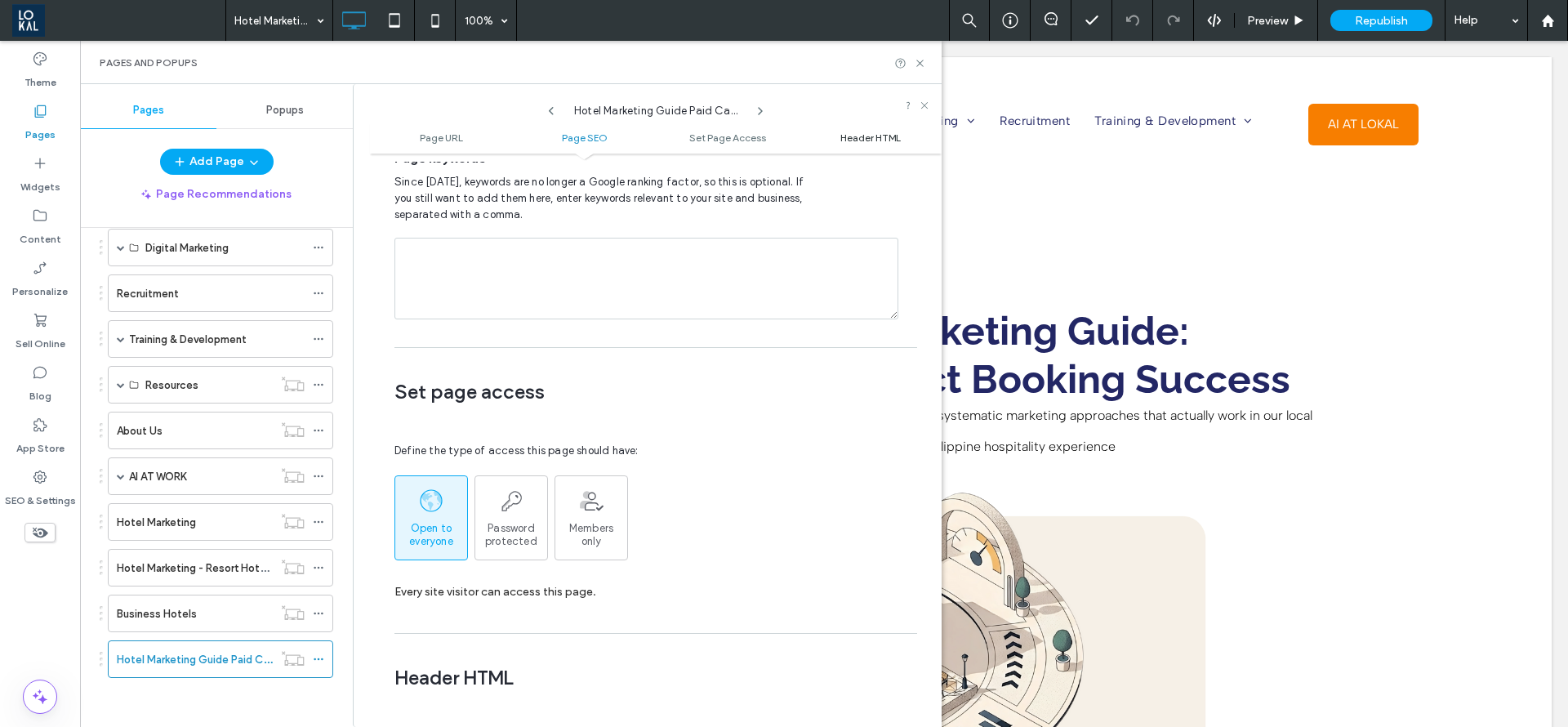
scroll to position [1016, 0]
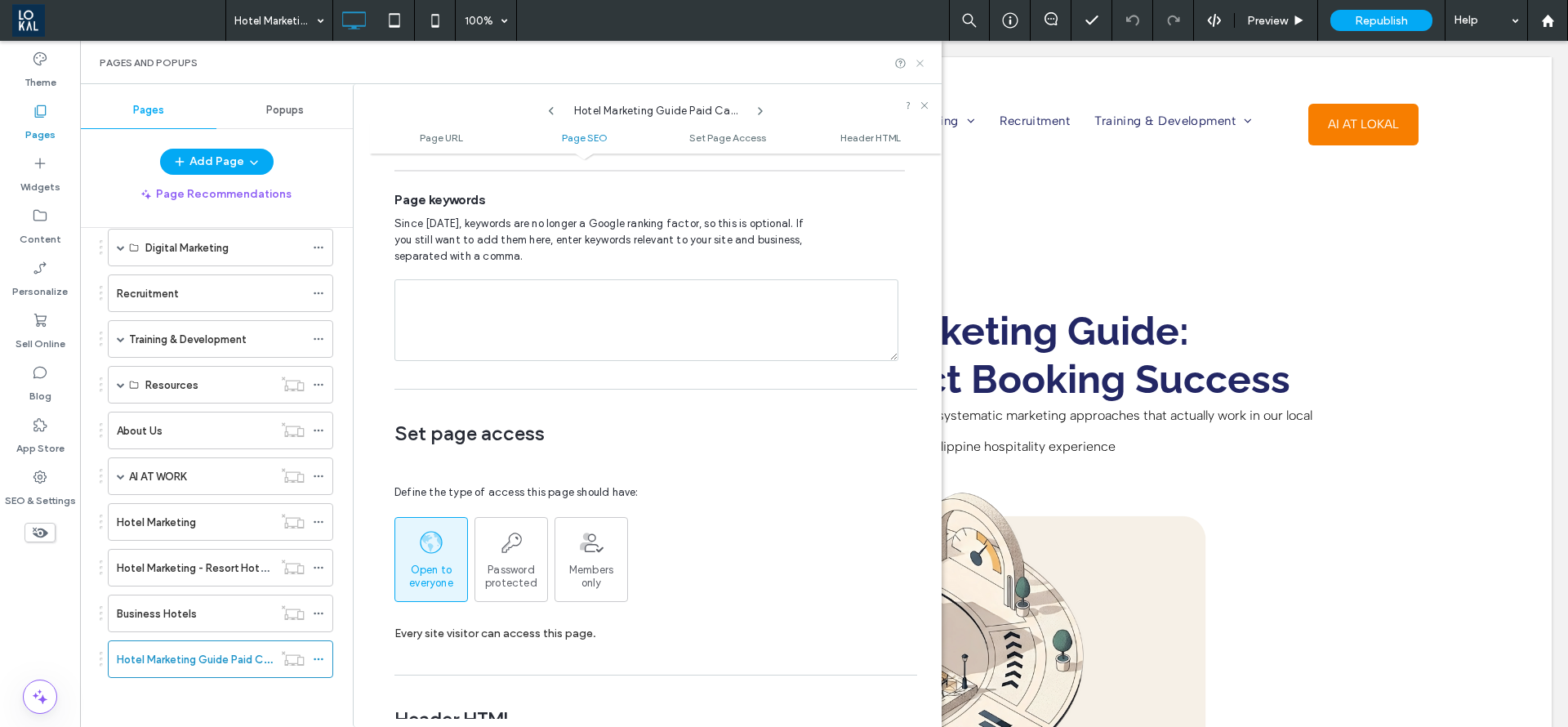
drag, startPoint x: 922, startPoint y: 62, endPoint x: 1169, endPoint y: 21, distance: 250.4
click at [922, 62] on icon at bounding box center [919, 62] width 12 height 12
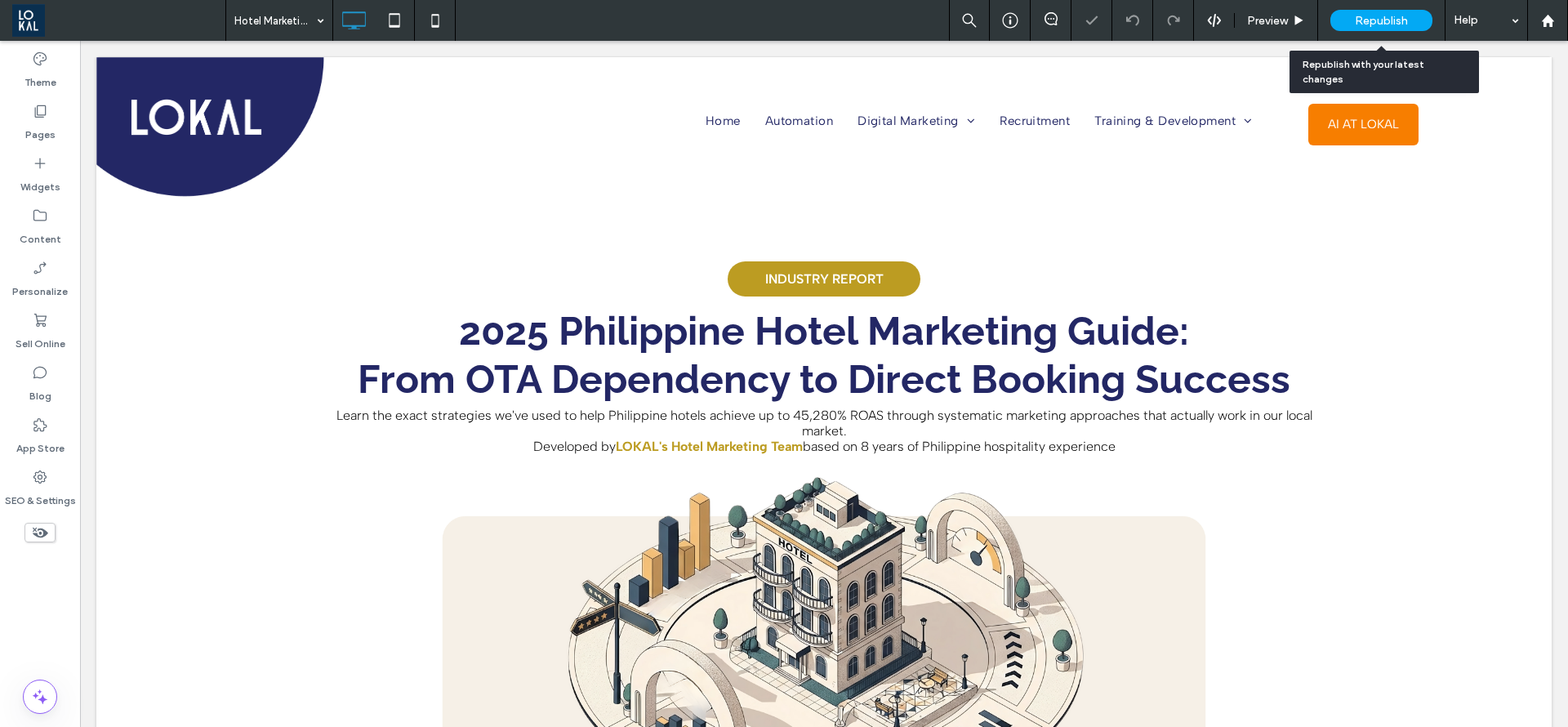
click at [1381, 21] on span "Republish" at bounding box center [1381, 21] width 53 height 14
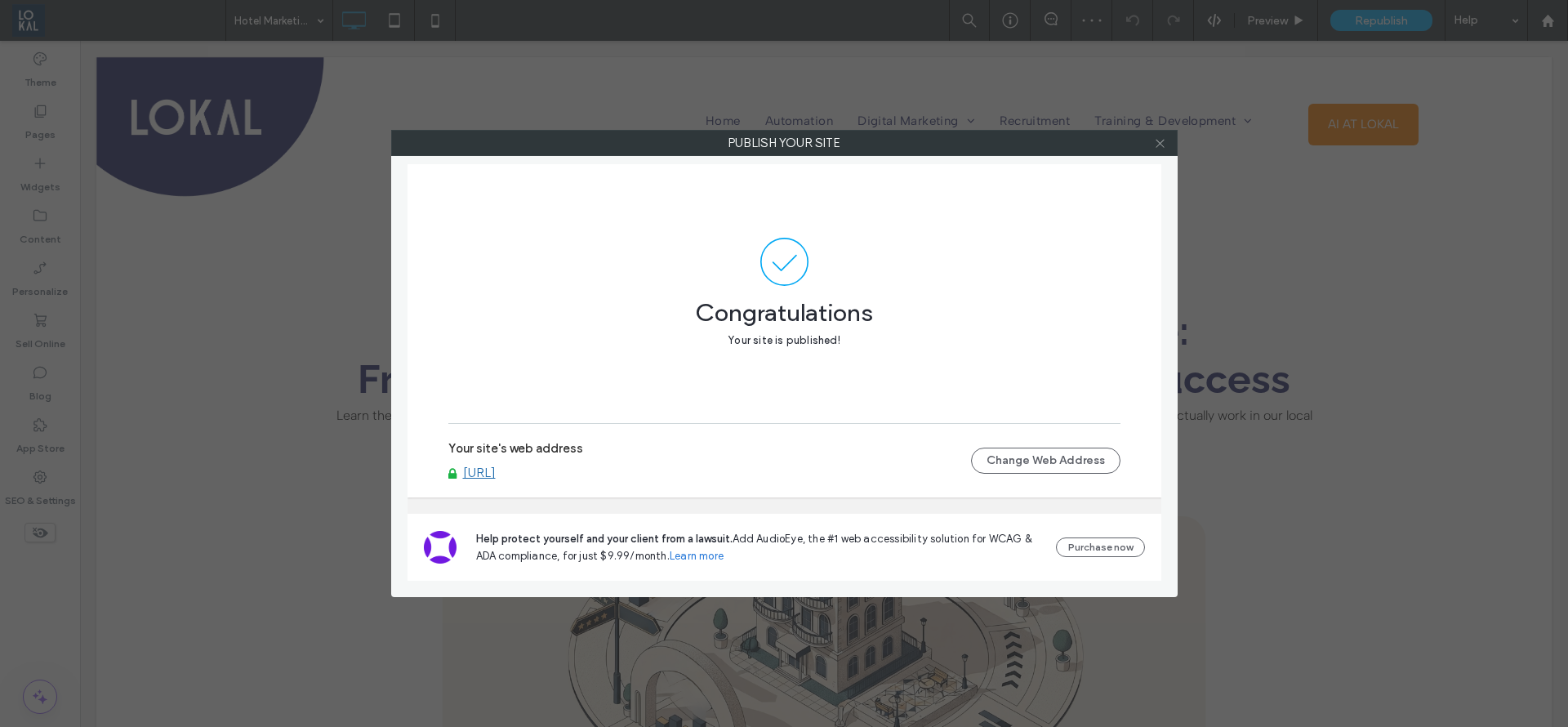
click at [1164, 151] on span at bounding box center [1160, 143] width 12 height 25
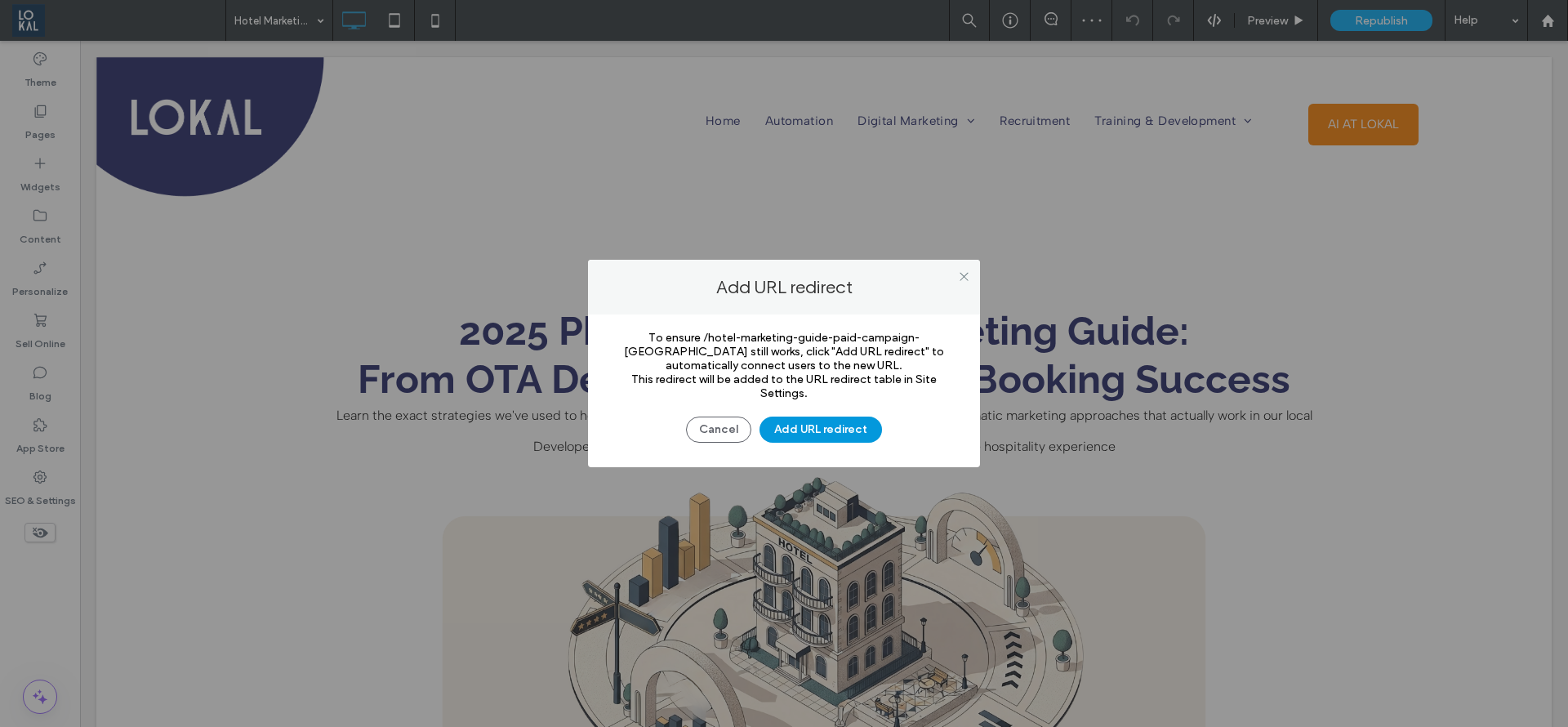
click at [781, 430] on button "Add URL redirect" at bounding box center [820, 430] width 122 height 27
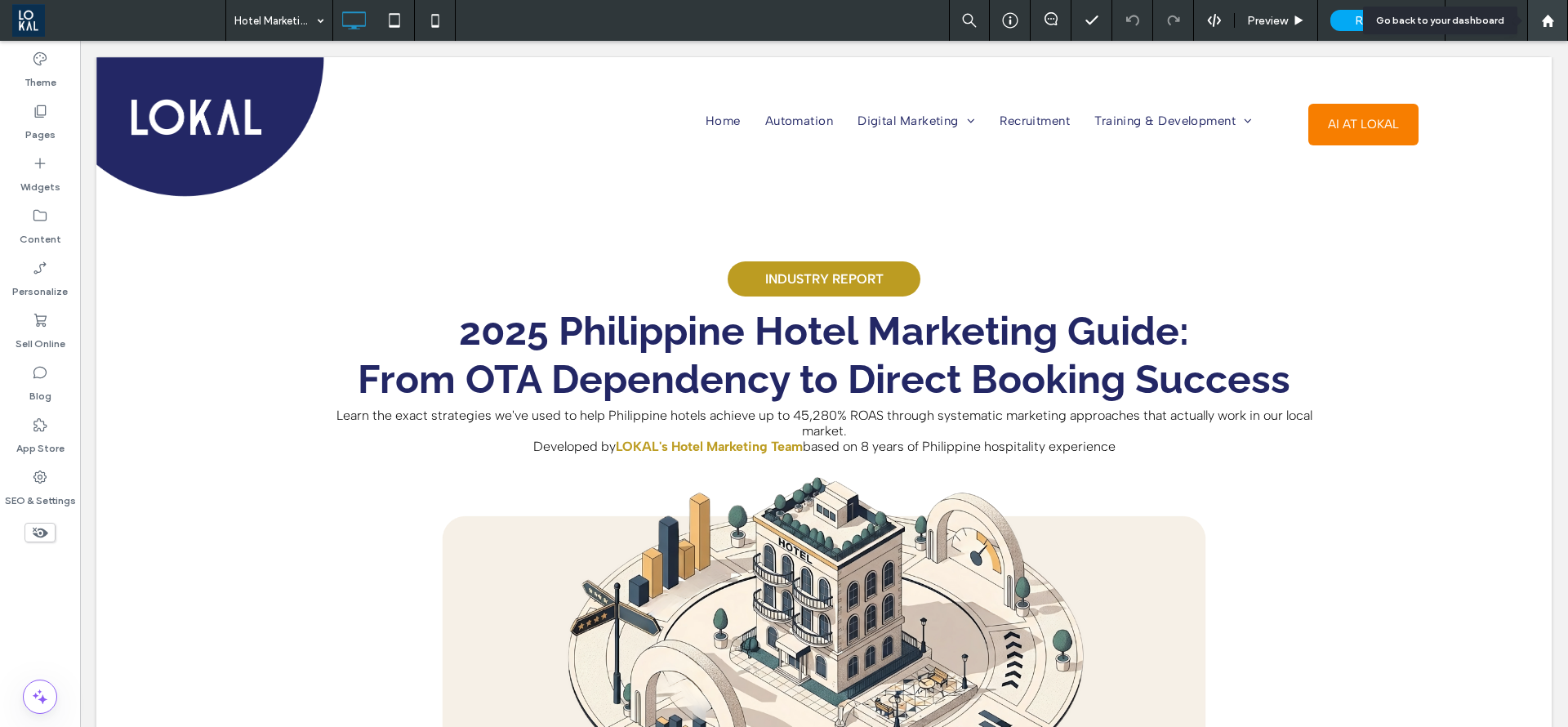
click at [1544, 24] on use at bounding box center [1547, 20] width 12 height 12
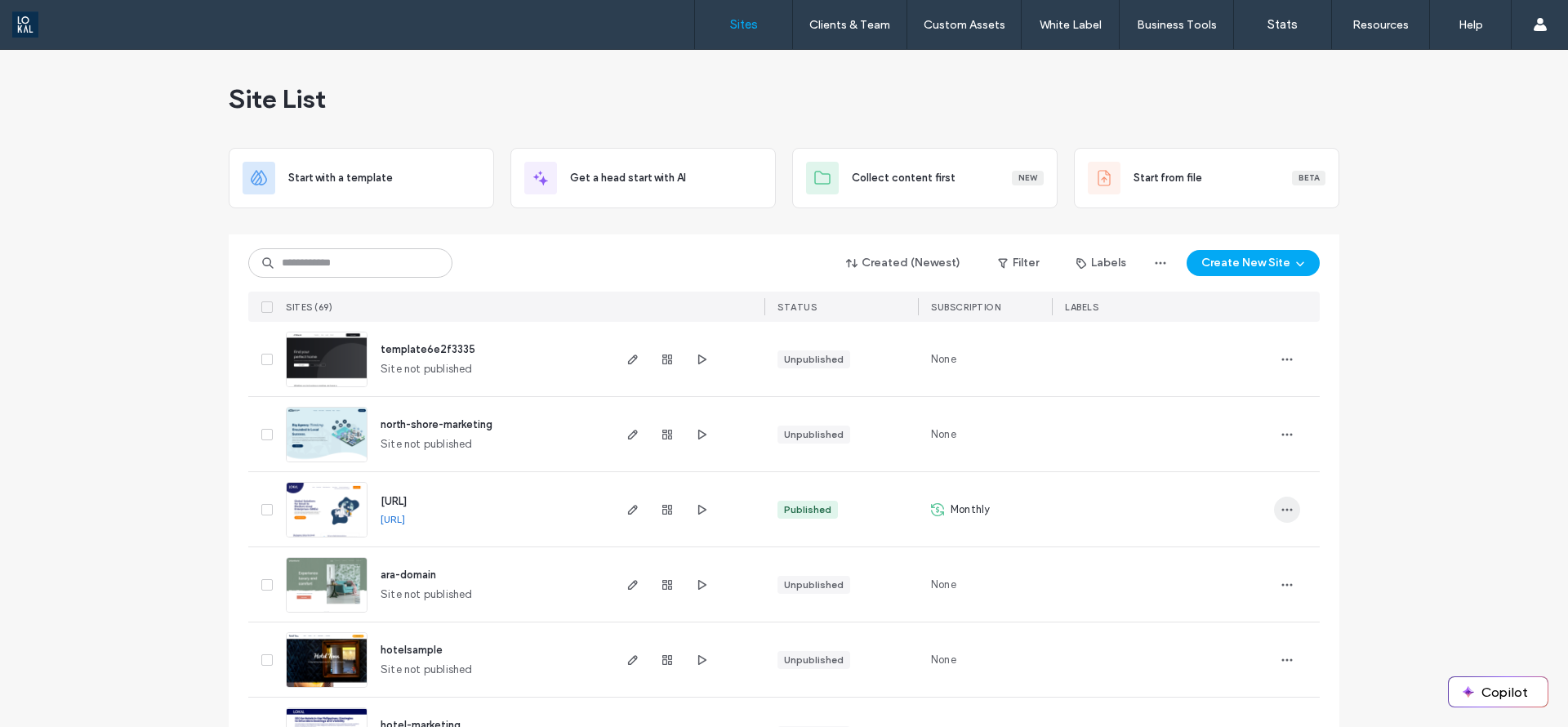
click at [1283, 509] on icon "button" at bounding box center [1288, 509] width 13 height 13
click at [1245, 450] on span "Site Dashboard" at bounding box center [1219, 456] width 79 height 16
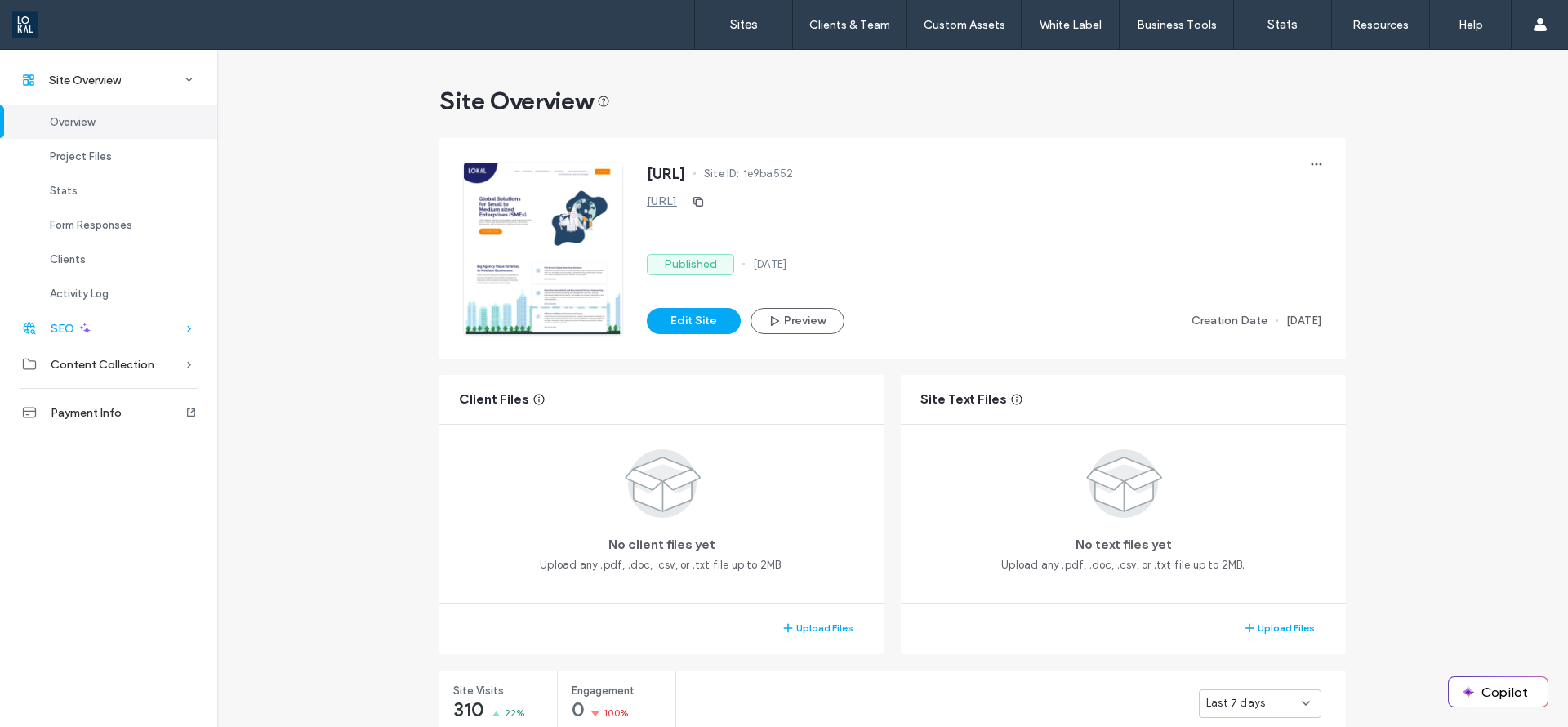
click at [78, 325] on icon at bounding box center [85, 328] width 15 height 15
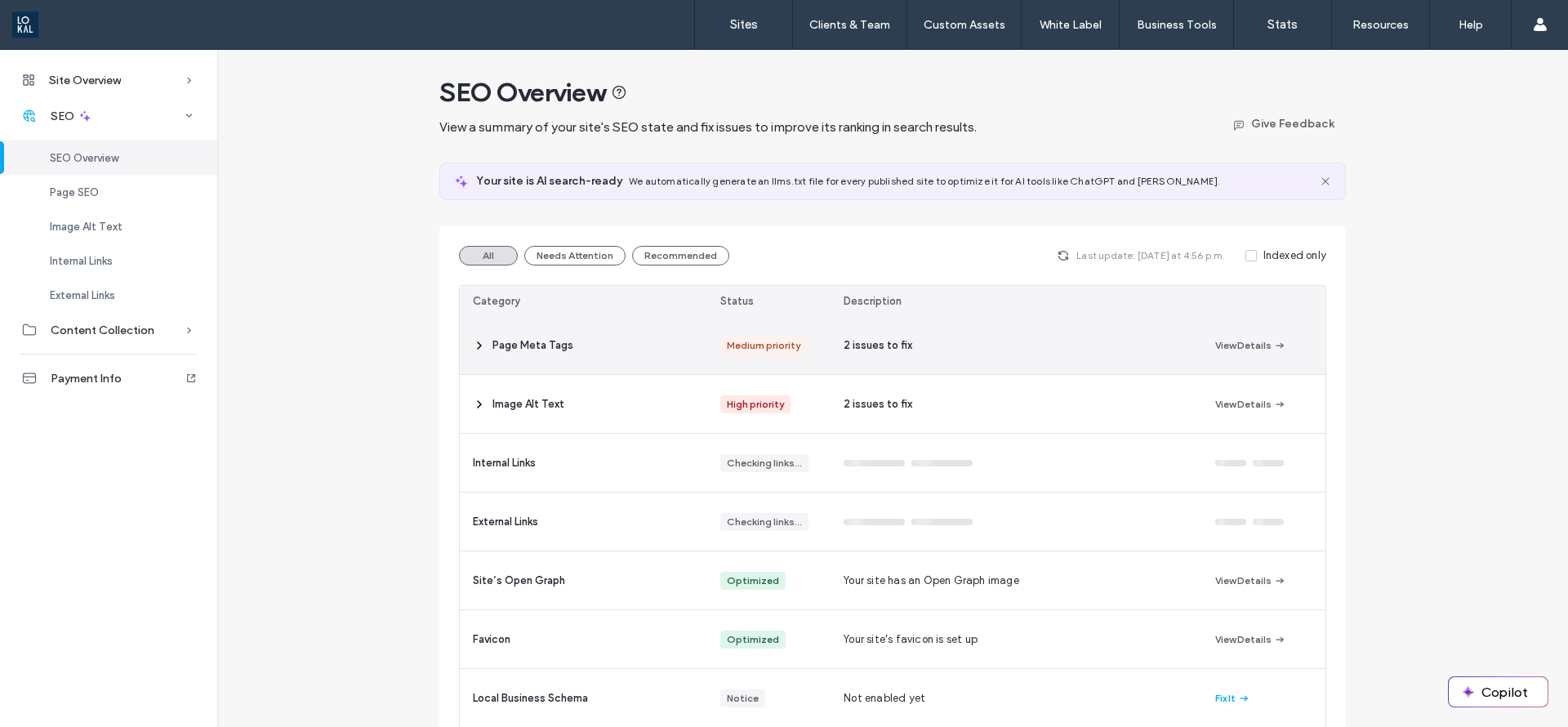
click at [508, 348] on span "Page Meta Tags" at bounding box center [532, 345] width 80 height 16
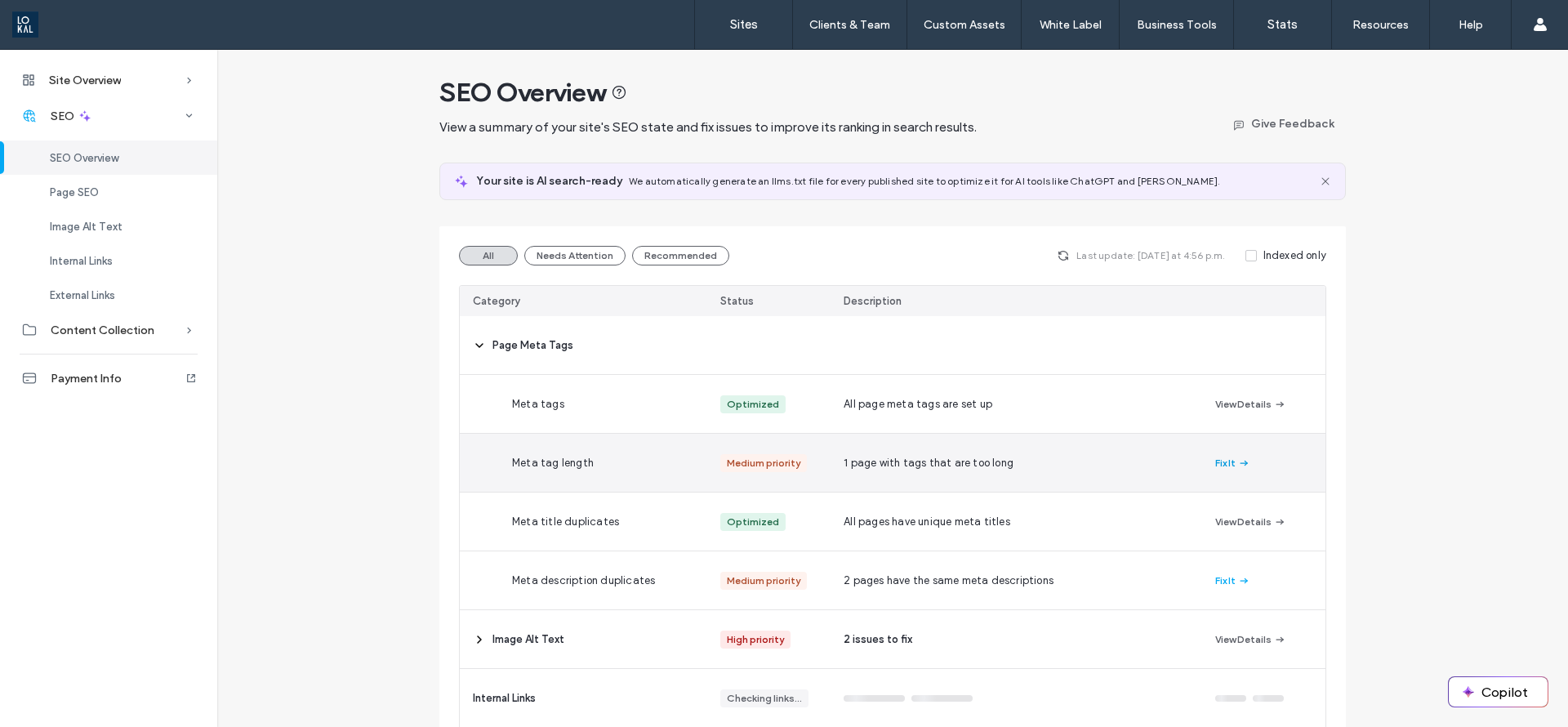
click at [1238, 459] on icon "button" at bounding box center [1244, 463] width 13 height 13
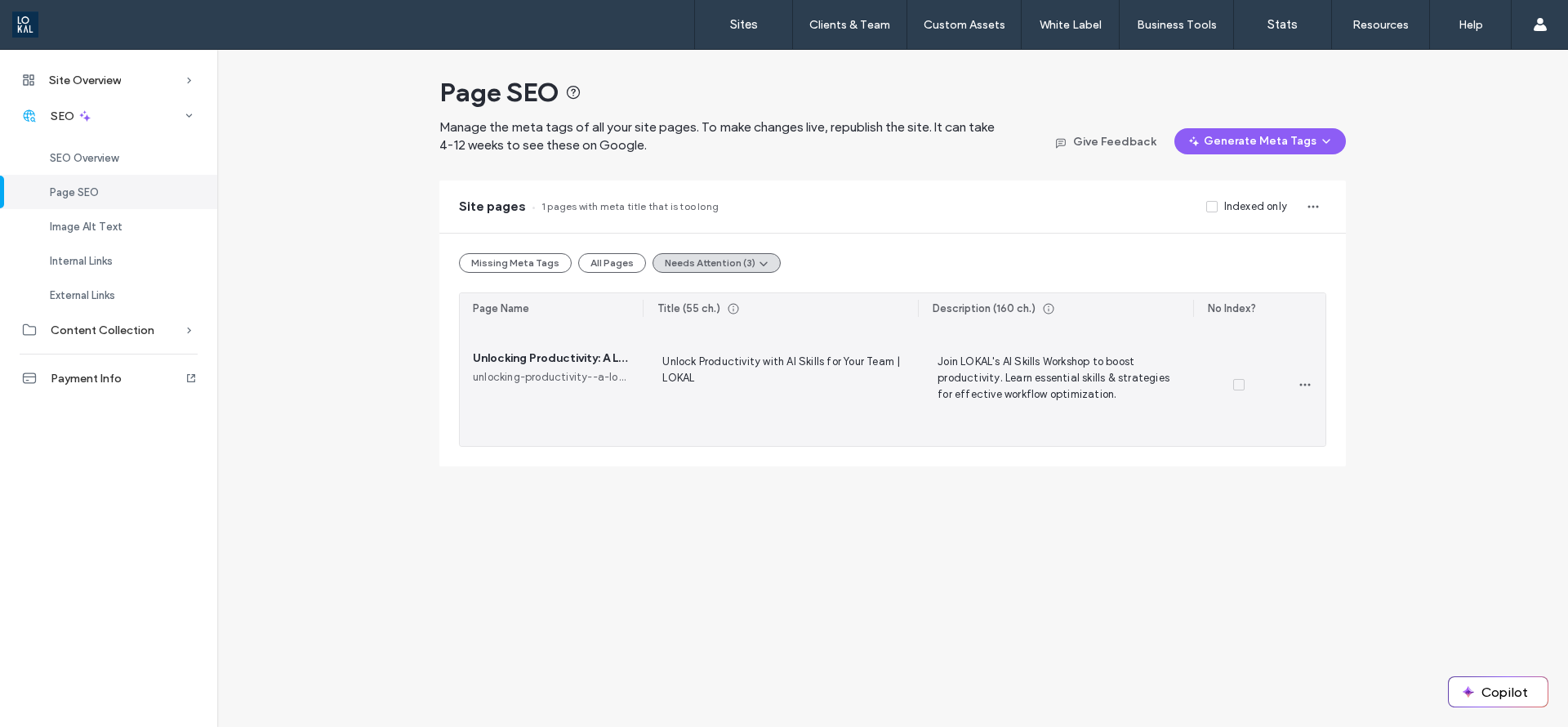
click at [1045, 389] on span "Join LOKAL's AI Skills Workshop to boost productivity. Learn essential skills &…" at bounding box center [1055, 384] width 249 height 65
click at [729, 376] on span "Unlock Productivity with AI Skills for Your Team | LOKAL" at bounding box center [780, 384] width 249 height 65
drag, startPoint x: 824, startPoint y: 357, endPoint x: 827, endPoint y: 372, distance: 15.3
click at [827, 372] on textarea "**********" at bounding box center [780, 388] width 249 height 81
click at [697, 386] on textarea "**********" at bounding box center [780, 388] width 249 height 81
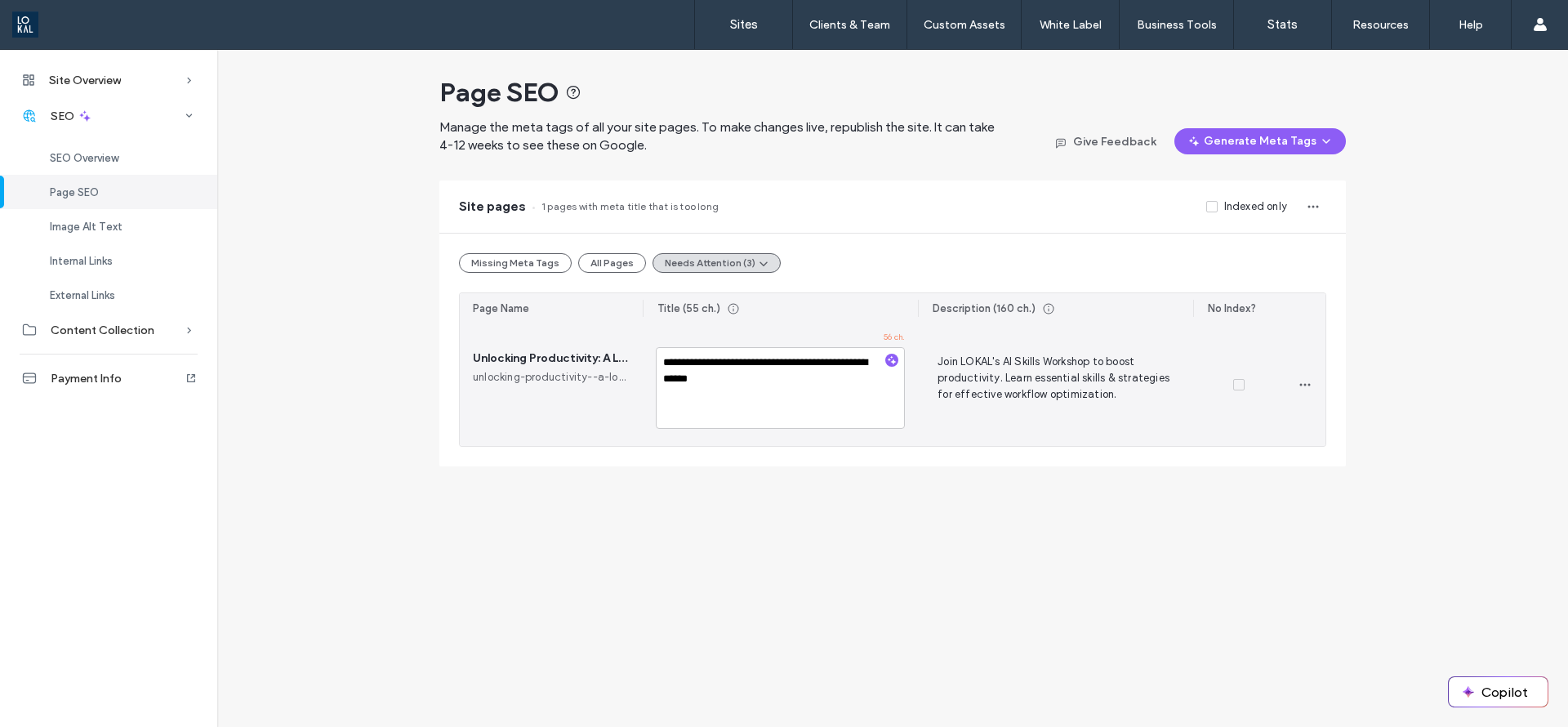
click at [701, 383] on textarea "**********" at bounding box center [780, 388] width 249 height 81
drag, startPoint x: 691, startPoint y: 381, endPoint x: 686, endPoint y: 375, distance: 7.8
click at [686, 378] on textarea "**********" at bounding box center [780, 388] width 249 height 81
click at [737, 389] on textarea "**********" at bounding box center [780, 388] width 249 height 81
click at [698, 363] on textarea "**********" at bounding box center [780, 388] width 249 height 81
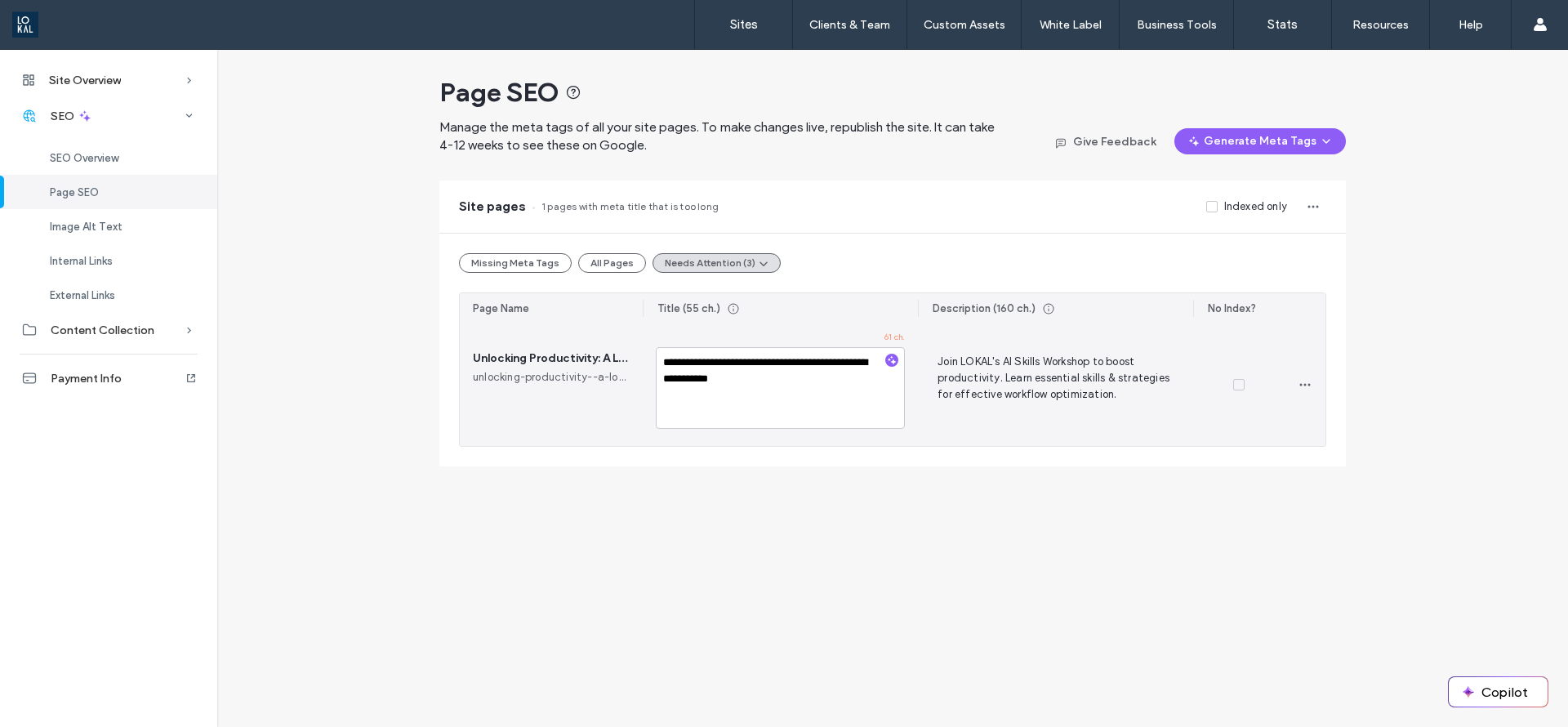
click at [713, 386] on textarea "**********" at bounding box center [780, 388] width 249 height 81
type textarea "**********"
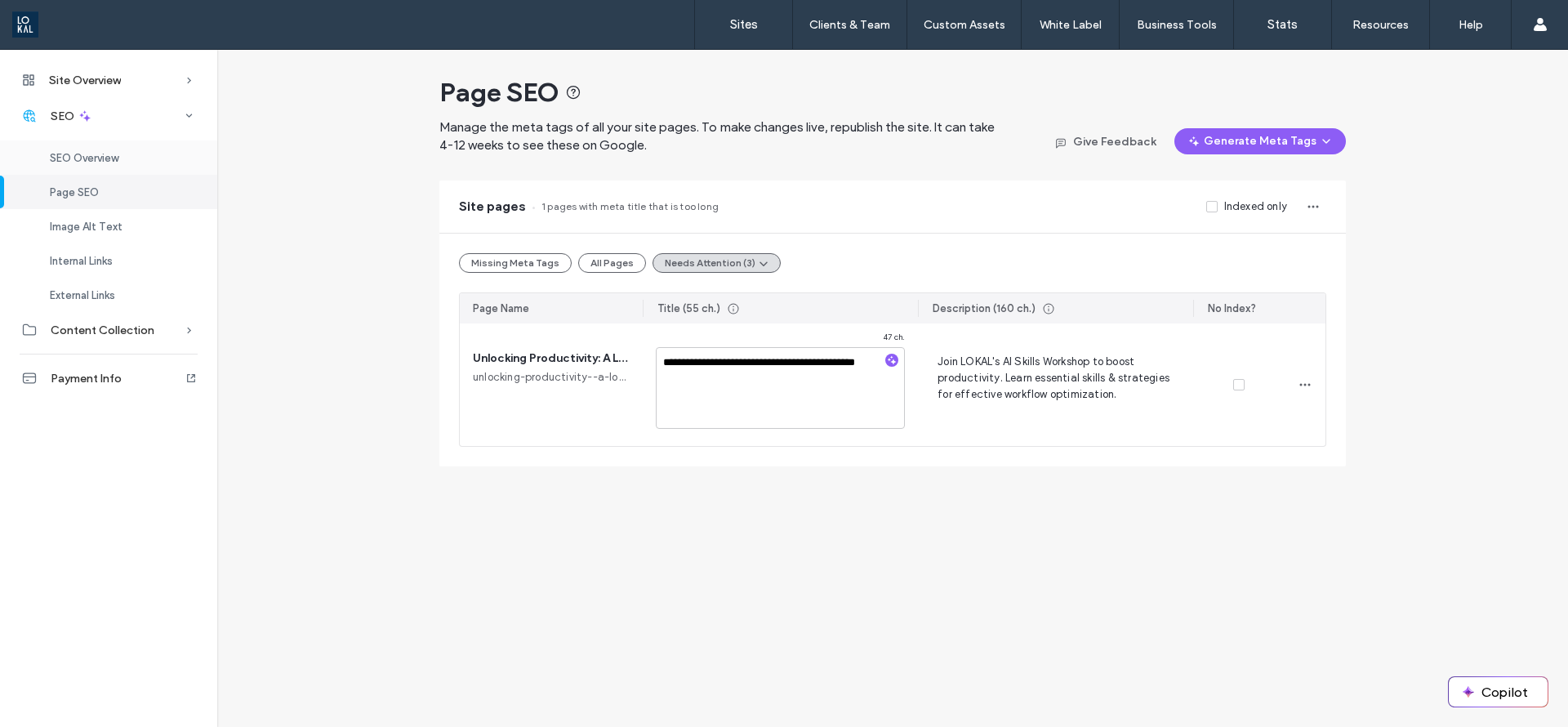
click at [63, 151] on span "SEO Overview" at bounding box center [84, 157] width 68 height 12
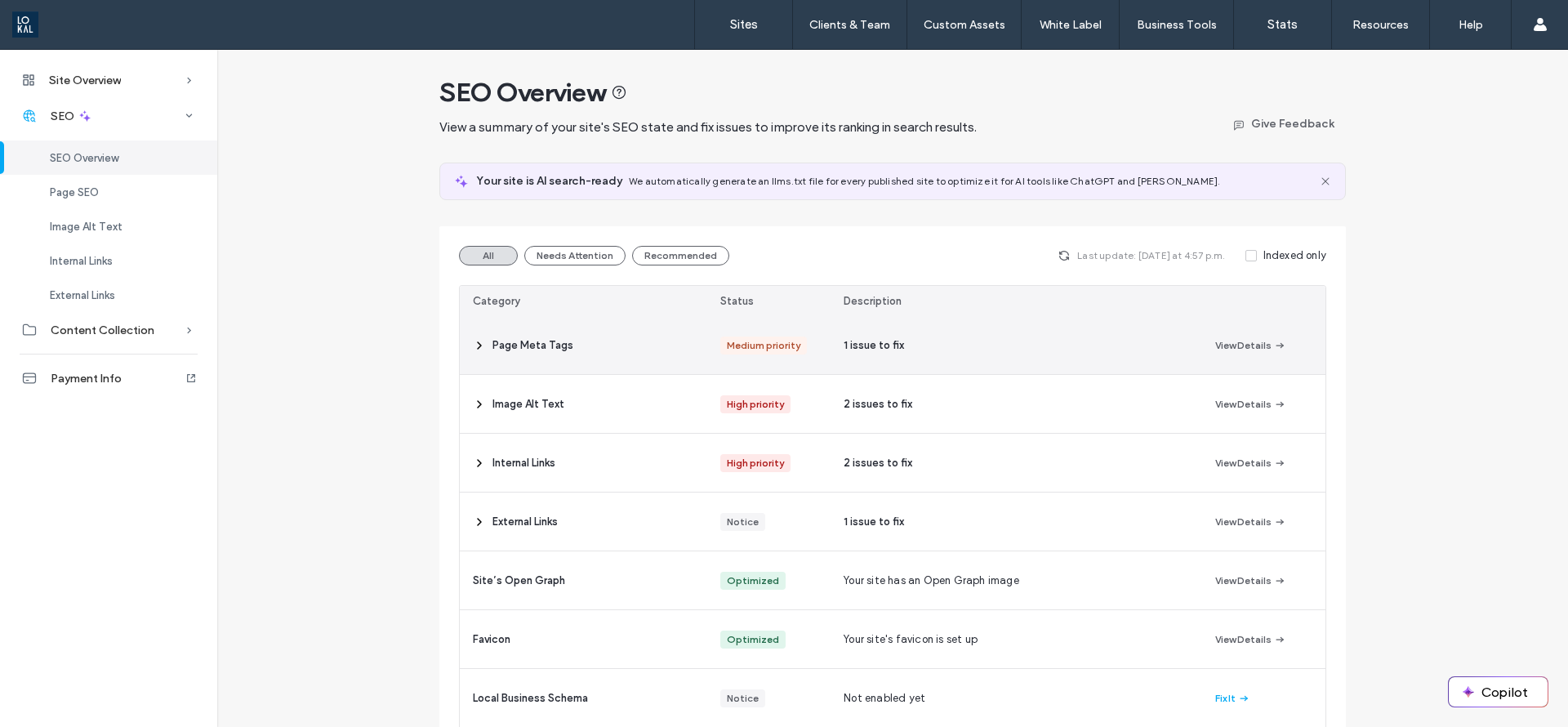
click at [521, 340] on span "Page Meta Tags" at bounding box center [532, 345] width 80 height 16
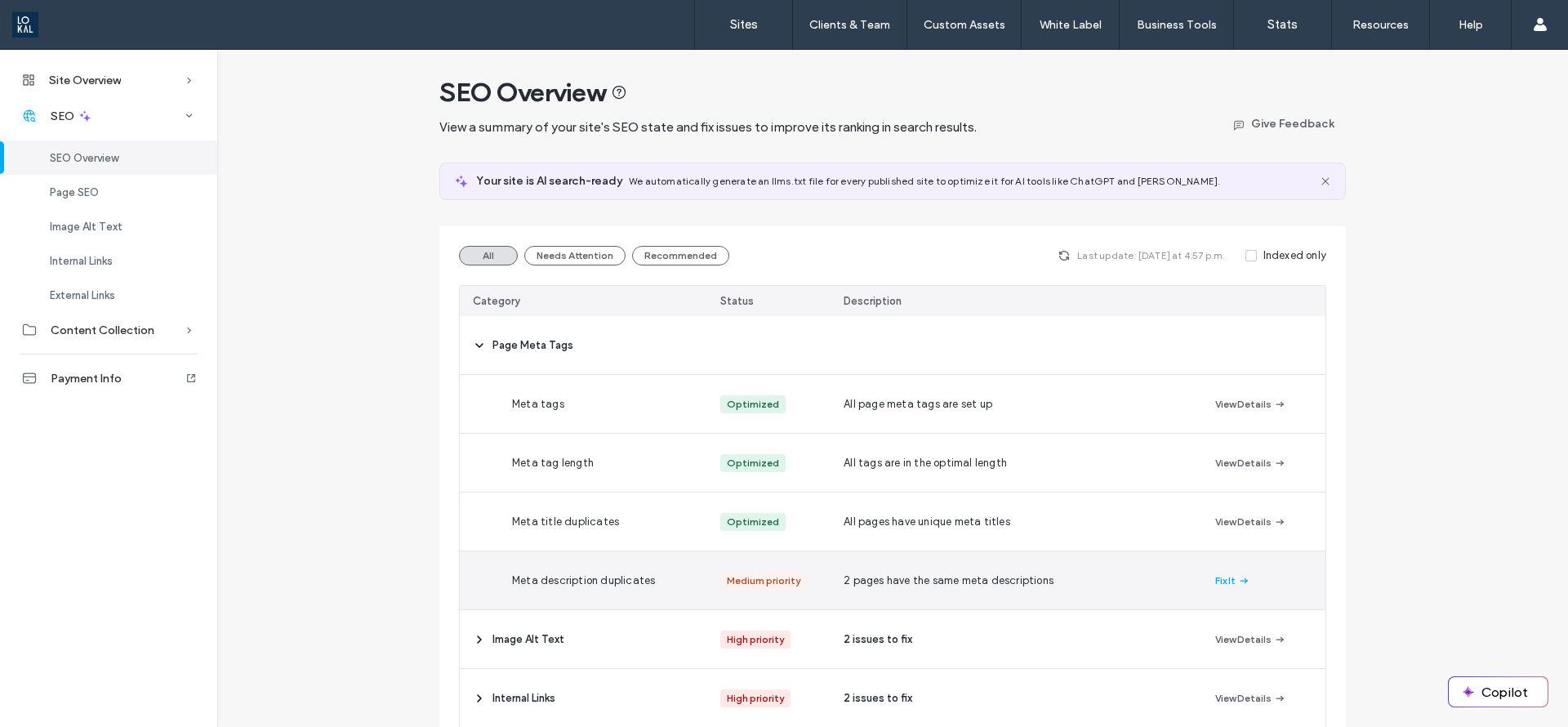
click at [1228, 575] on button "Fix It" at bounding box center [1233, 580] width 35 height 20
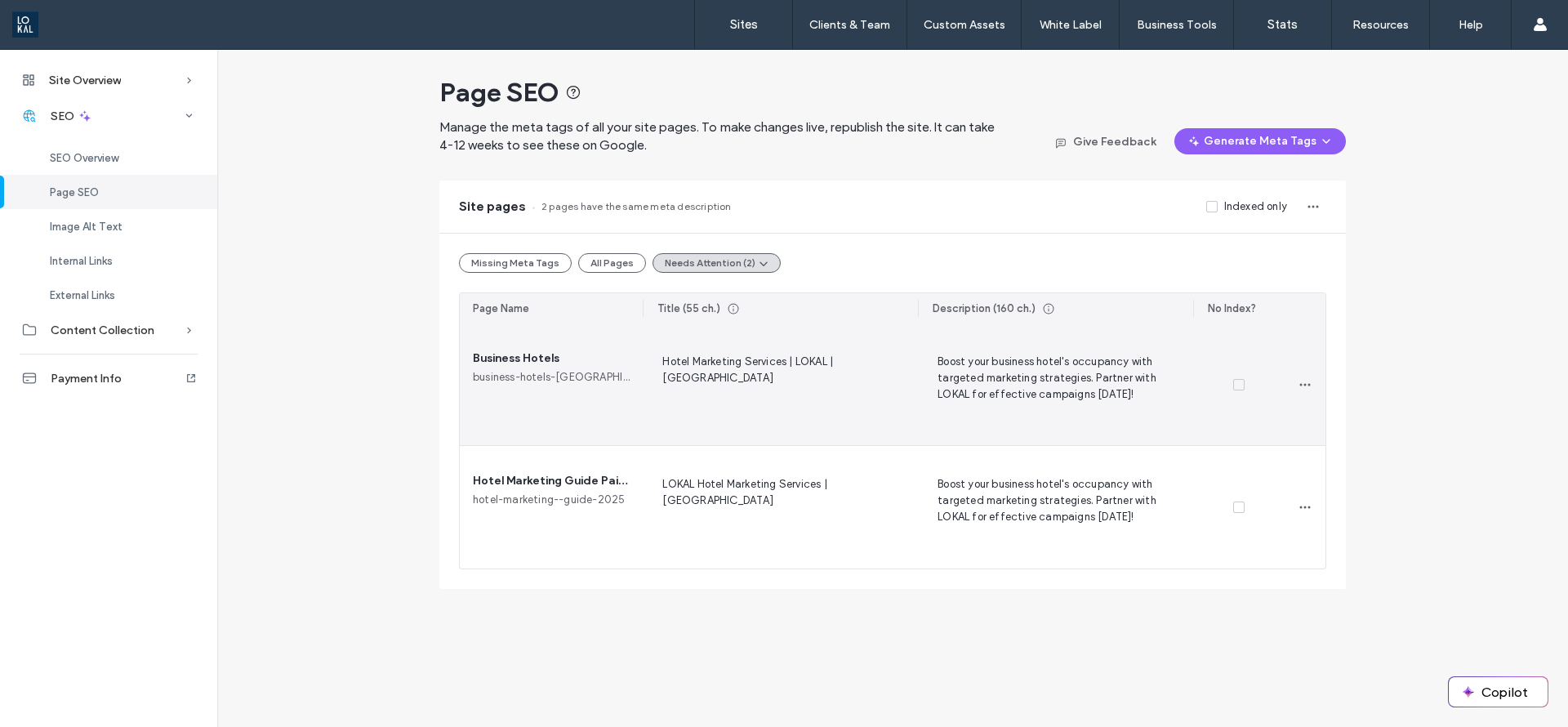
click at [790, 360] on span "Hotel Marketing Services | LOKAL | Philippines" at bounding box center [780, 384] width 249 height 65
drag, startPoint x: 765, startPoint y: 381, endPoint x: 757, endPoint y: 381, distance: 8.0
click at [758, 381] on textarea "**********" at bounding box center [780, 388] width 249 height 81
click at [757, 381] on textarea "**********" at bounding box center [780, 388] width 249 height 81
click at [849, 364] on textarea "**********" at bounding box center [780, 388] width 249 height 81
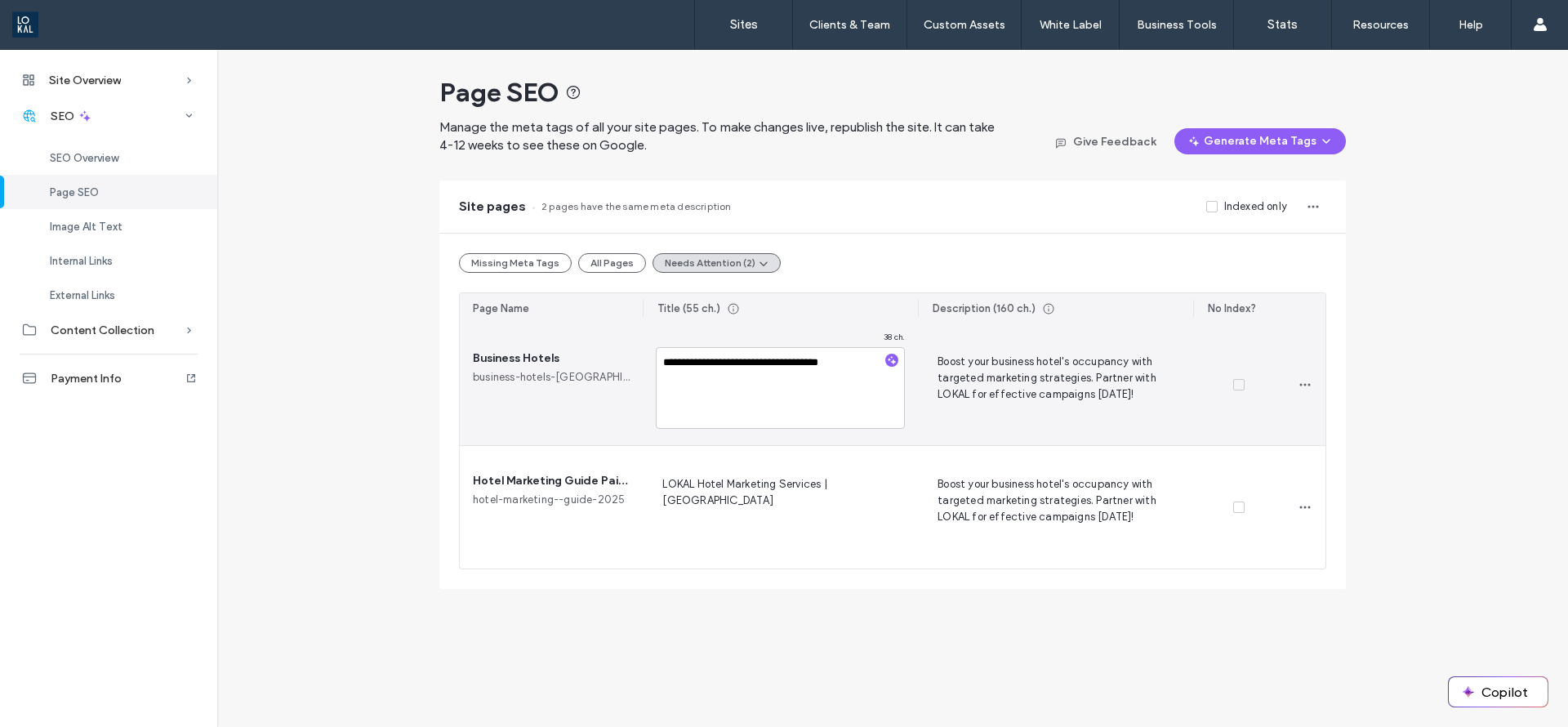
click at [665, 369] on textarea "**********" at bounding box center [780, 388] width 249 height 81
type textarea "**********"
click at [997, 379] on span "Boost your business hotel's occupancy with targeted marketing strategies. Partn…" at bounding box center [1055, 384] width 249 height 65
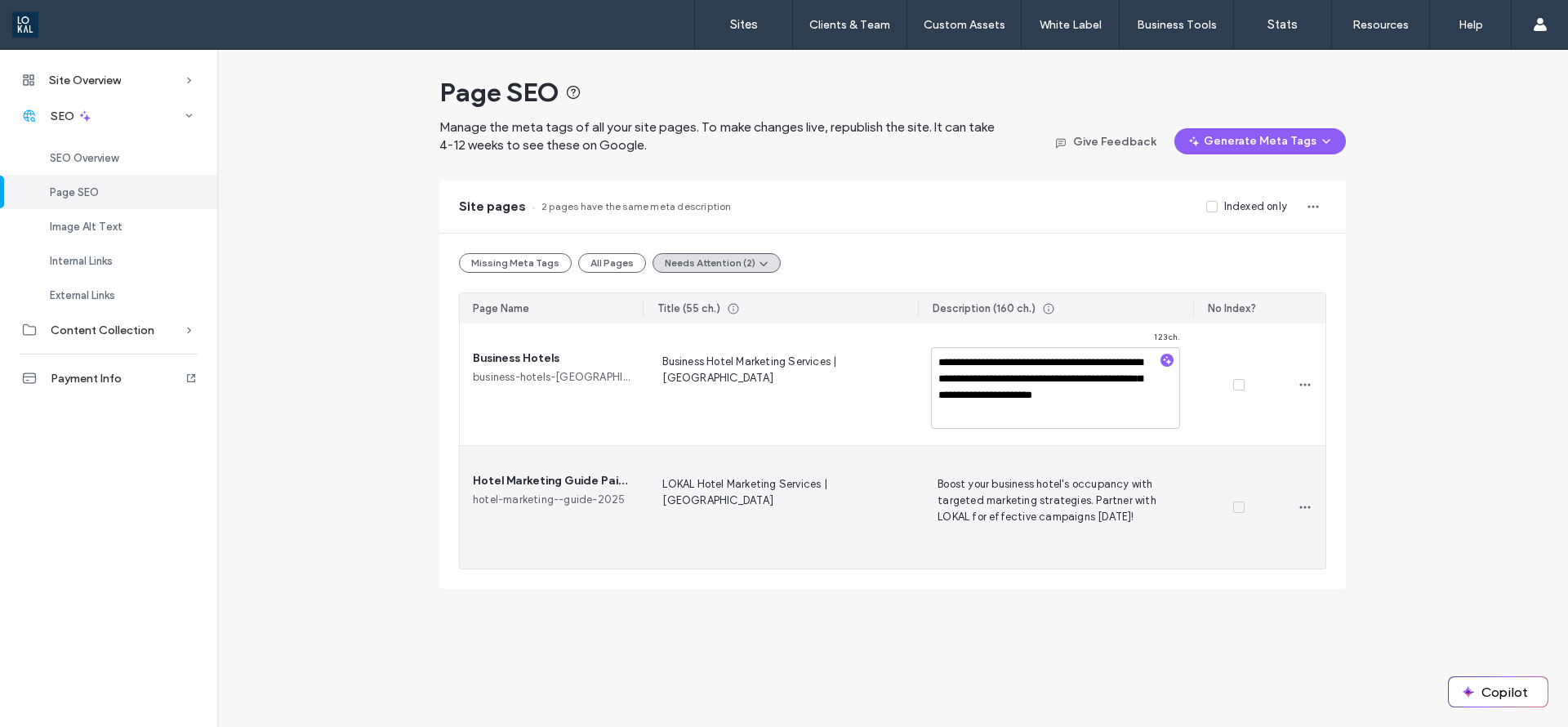
click at [1036, 505] on span "Boost your business hotel's occupancy with targeted marketing strategies. Partn…" at bounding box center [1055, 506] width 249 height 65
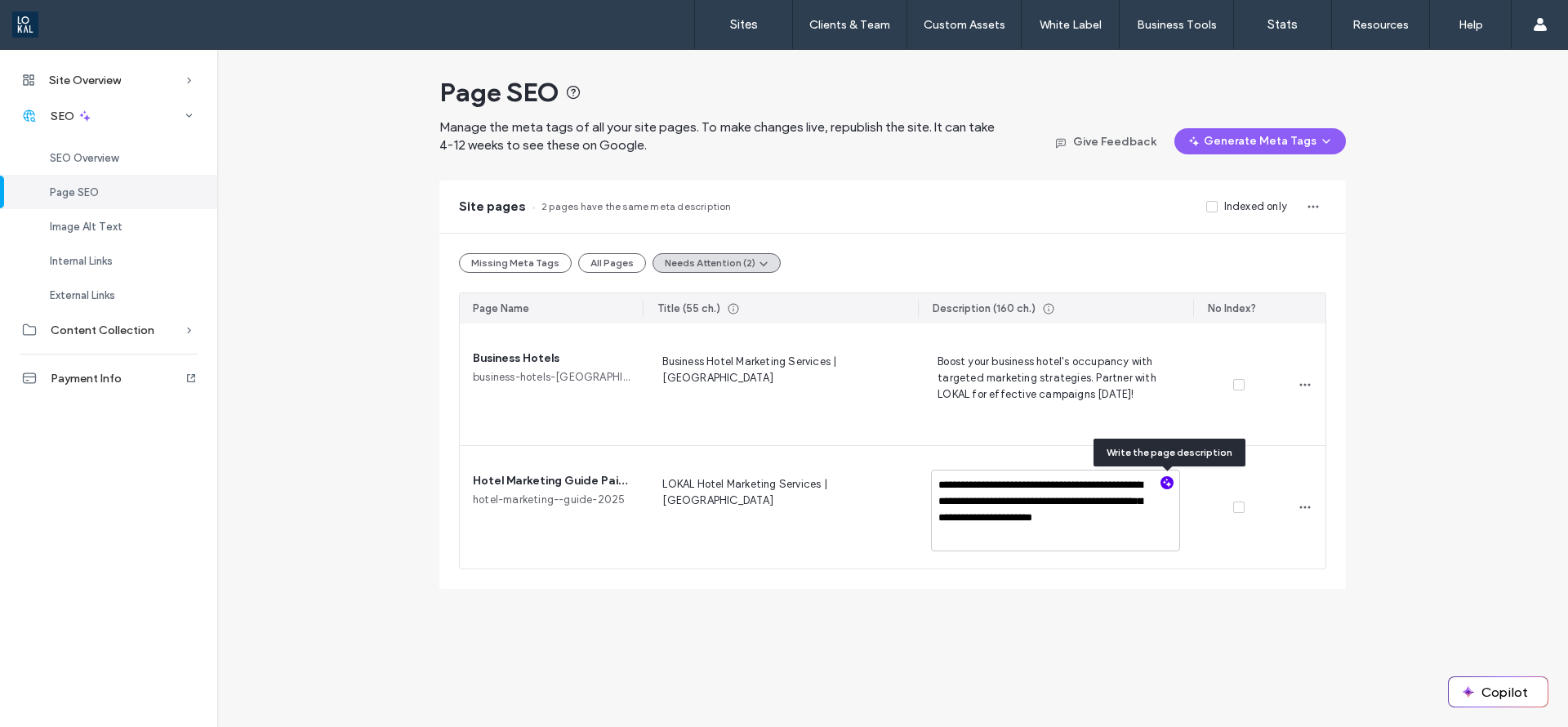
click at [1170, 486] on icon "button" at bounding box center [1167, 483] width 11 height 11
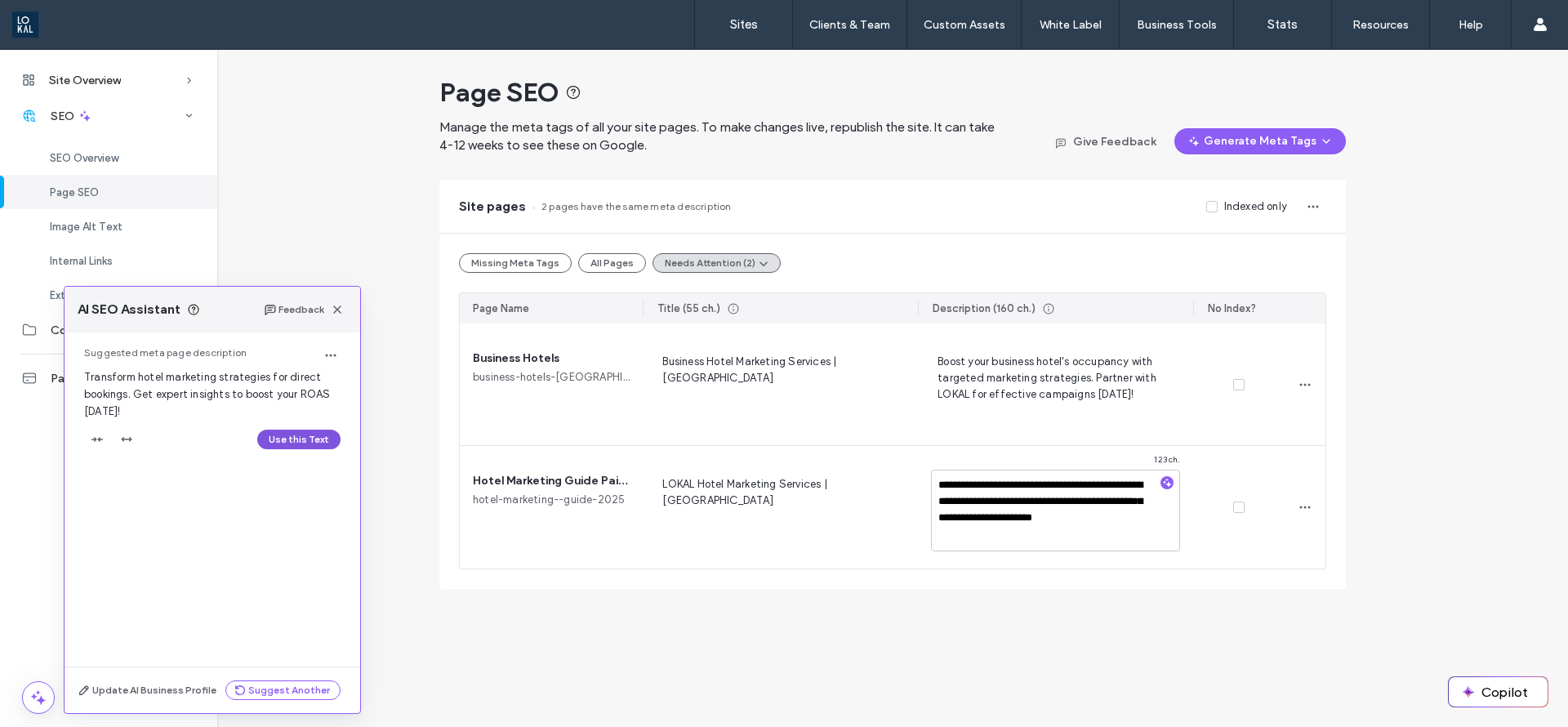
click at [279, 437] on button "Use this Text" at bounding box center [299, 439] width 83 height 20
type textarea "**********"
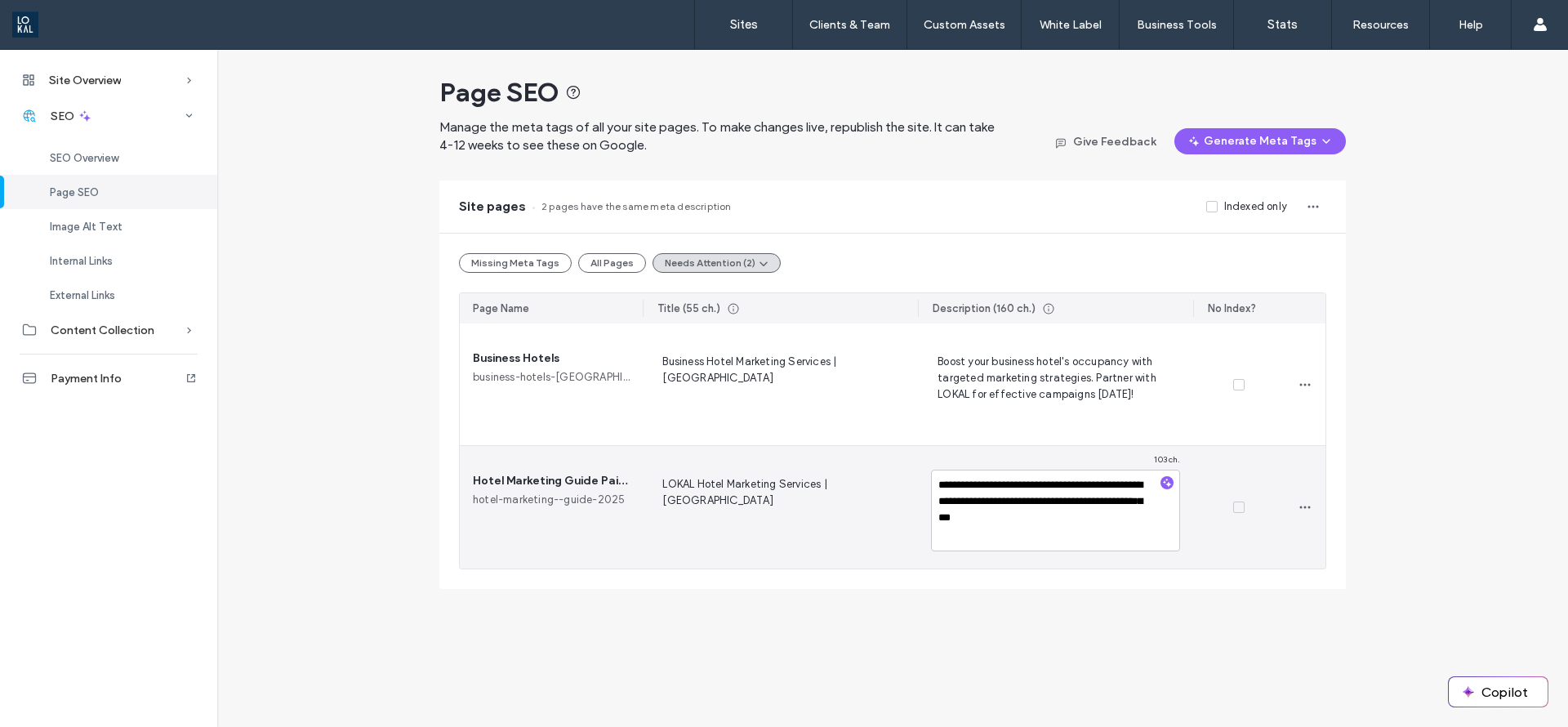
click at [757, 489] on span "LOKAL Hotel Marketing Services | Philippines" at bounding box center [780, 506] width 249 height 65
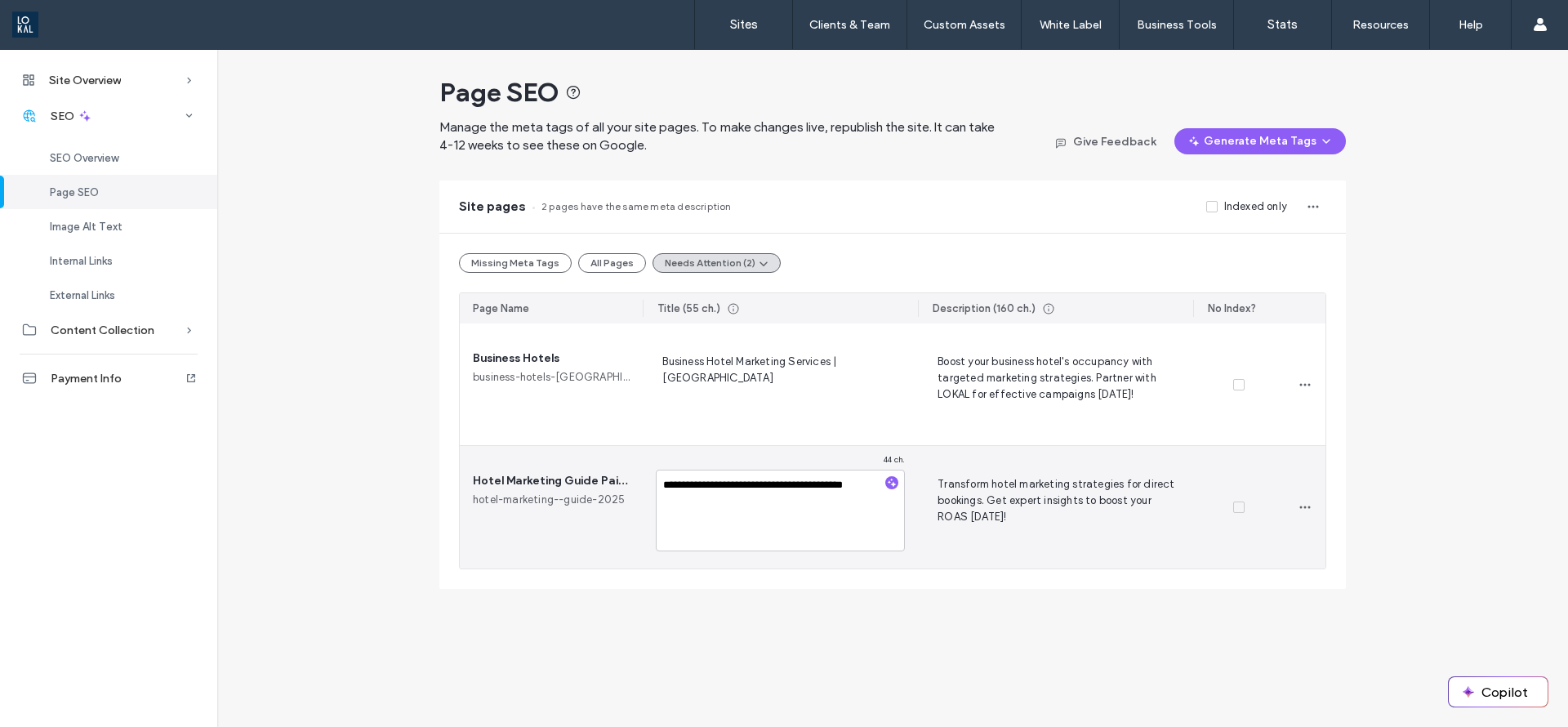
drag, startPoint x: 752, startPoint y: 488, endPoint x: 704, endPoint y: 488, distance: 48.0
click at [708, 488] on textarea "**********" at bounding box center [780, 510] width 249 height 81
click at [704, 488] on textarea "**********" at bounding box center [780, 510] width 249 height 81
click at [703, 488] on textarea "**********" at bounding box center [780, 510] width 249 height 81
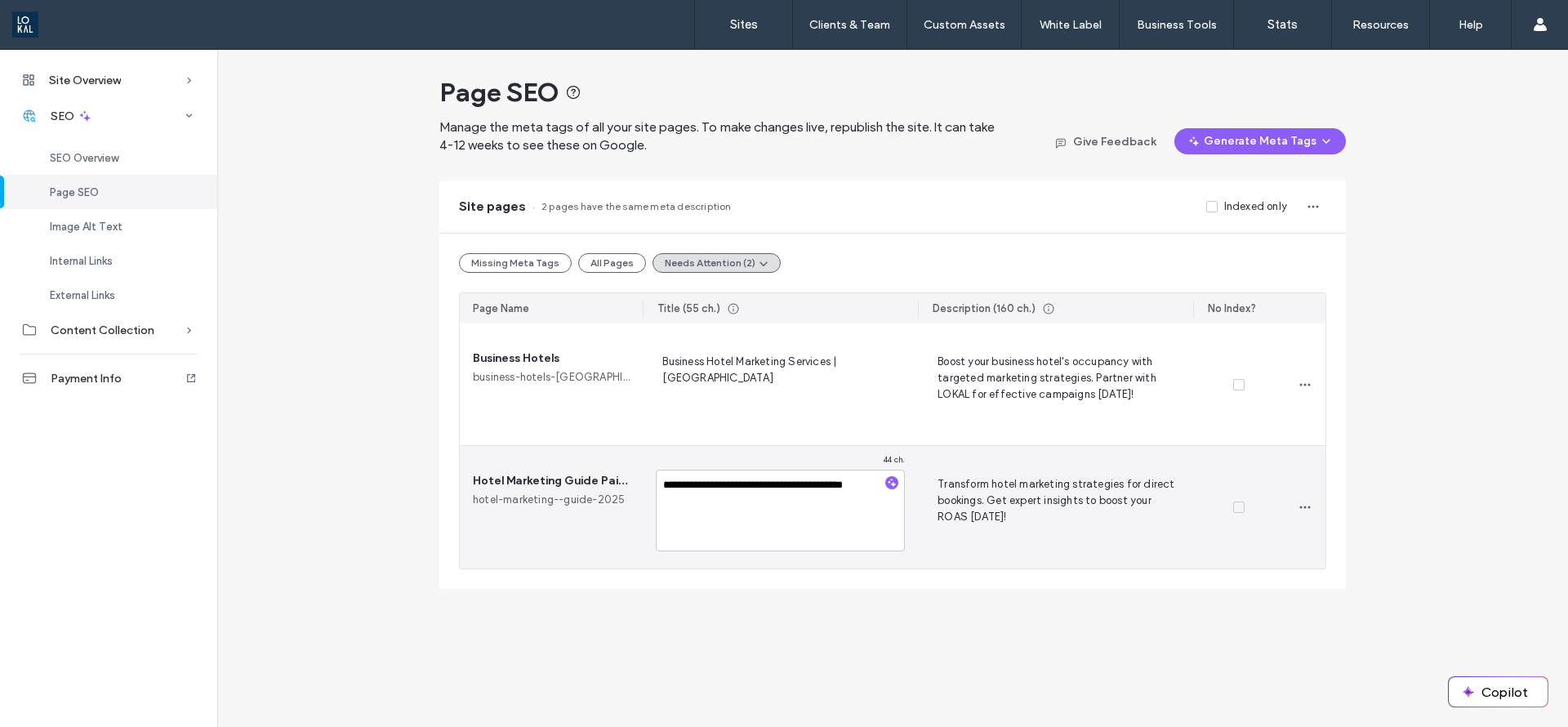
drag, startPoint x: 703, startPoint y: 488, endPoint x: 711, endPoint y: 485, distance: 8.5
click at [706, 485] on textarea "**********" at bounding box center [780, 510] width 249 height 81
drag, startPoint x: 761, startPoint y: 484, endPoint x: 802, endPoint y: 482, distance: 41.0
click at [797, 484] on textarea "**********" at bounding box center [780, 510] width 249 height 81
drag, startPoint x: 802, startPoint y: 482, endPoint x: 817, endPoint y: 479, distance: 15.3
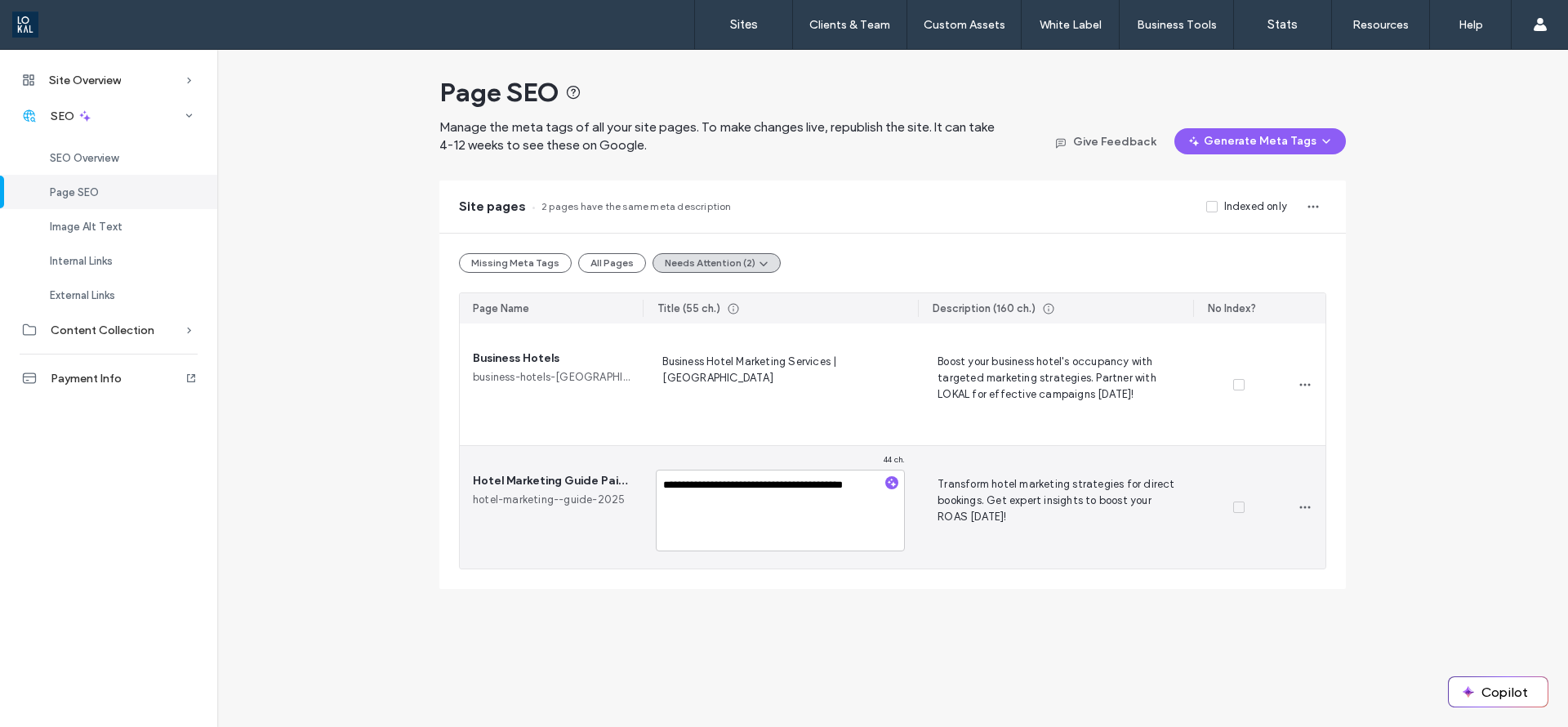
click at [814, 481] on textarea "**********" at bounding box center [780, 510] width 249 height 81
click at [822, 476] on textarea "**********" at bounding box center [780, 510] width 249 height 81
type textarea "**********"
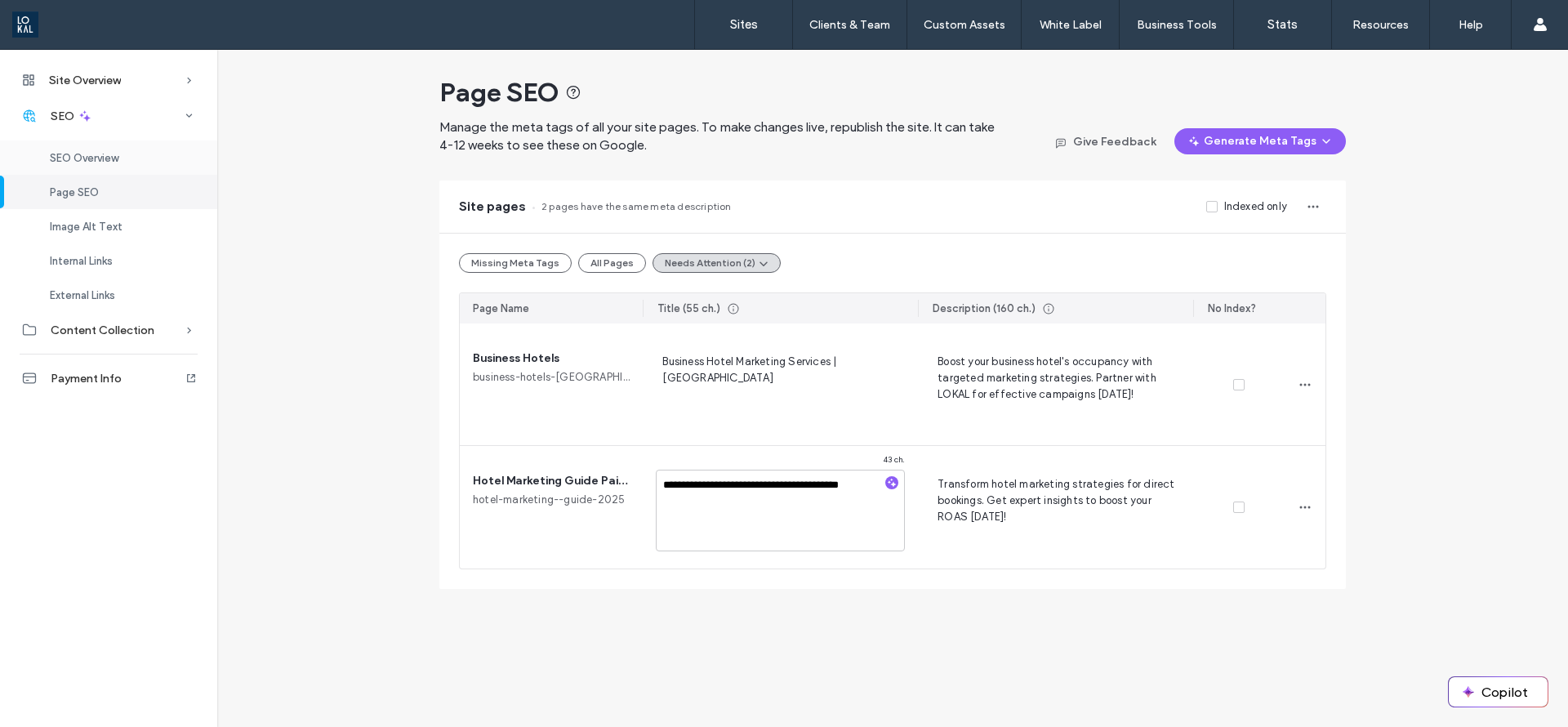
click at [95, 151] on span "SEO Overview" at bounding box center [84, 157] width 68 height 12
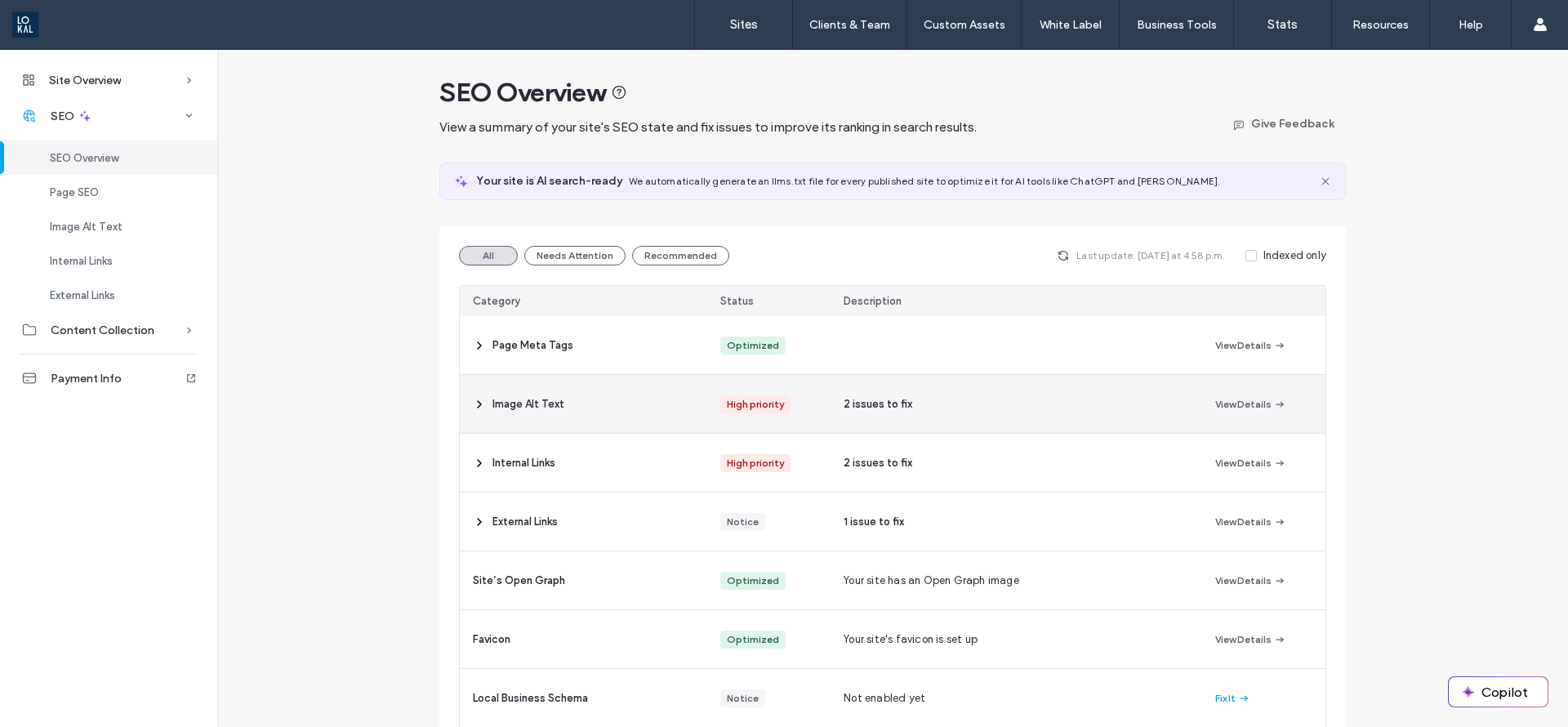
click at [530, 407] on span "Image Alt Text" at bounding box center [528, 403] width 72 height 16
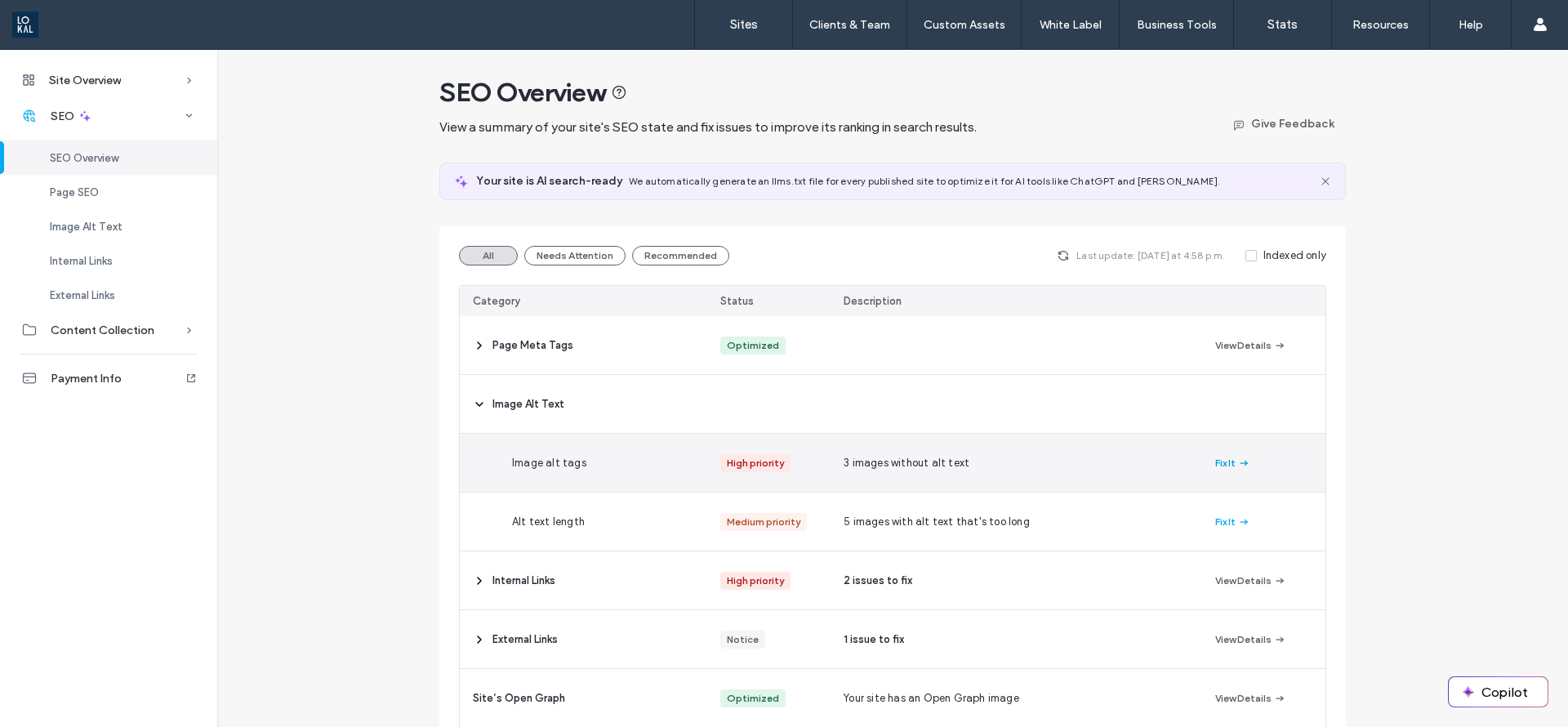
click at [1238, 461] on icon "button" at bounding box center [1244, 463] width 13 height 13
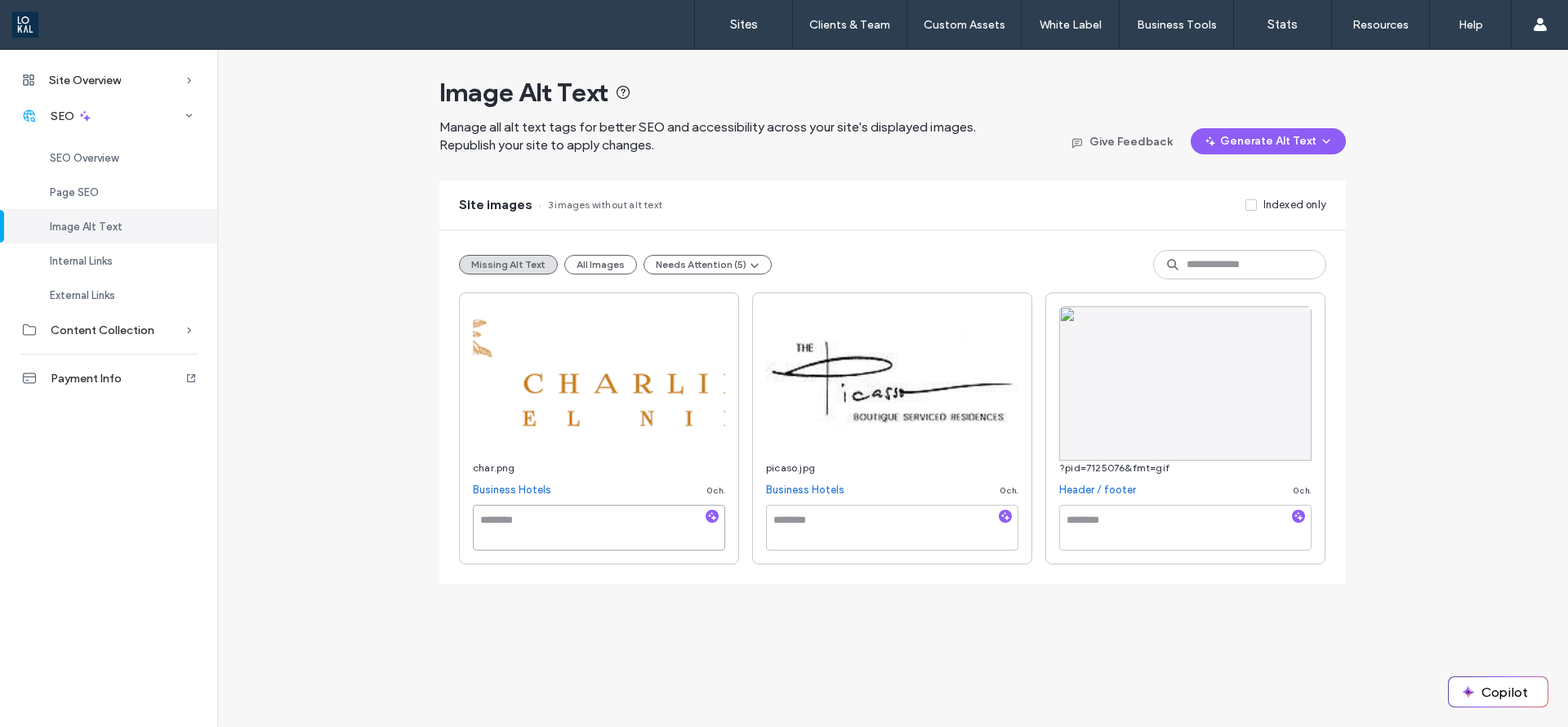
click at [619, 539] on textarea at bounding box center [599, 527] width 253 height 45
type textarea "**********"
click at [828, 526] on textarea at bounding box center [892, 527] width 253 height 45
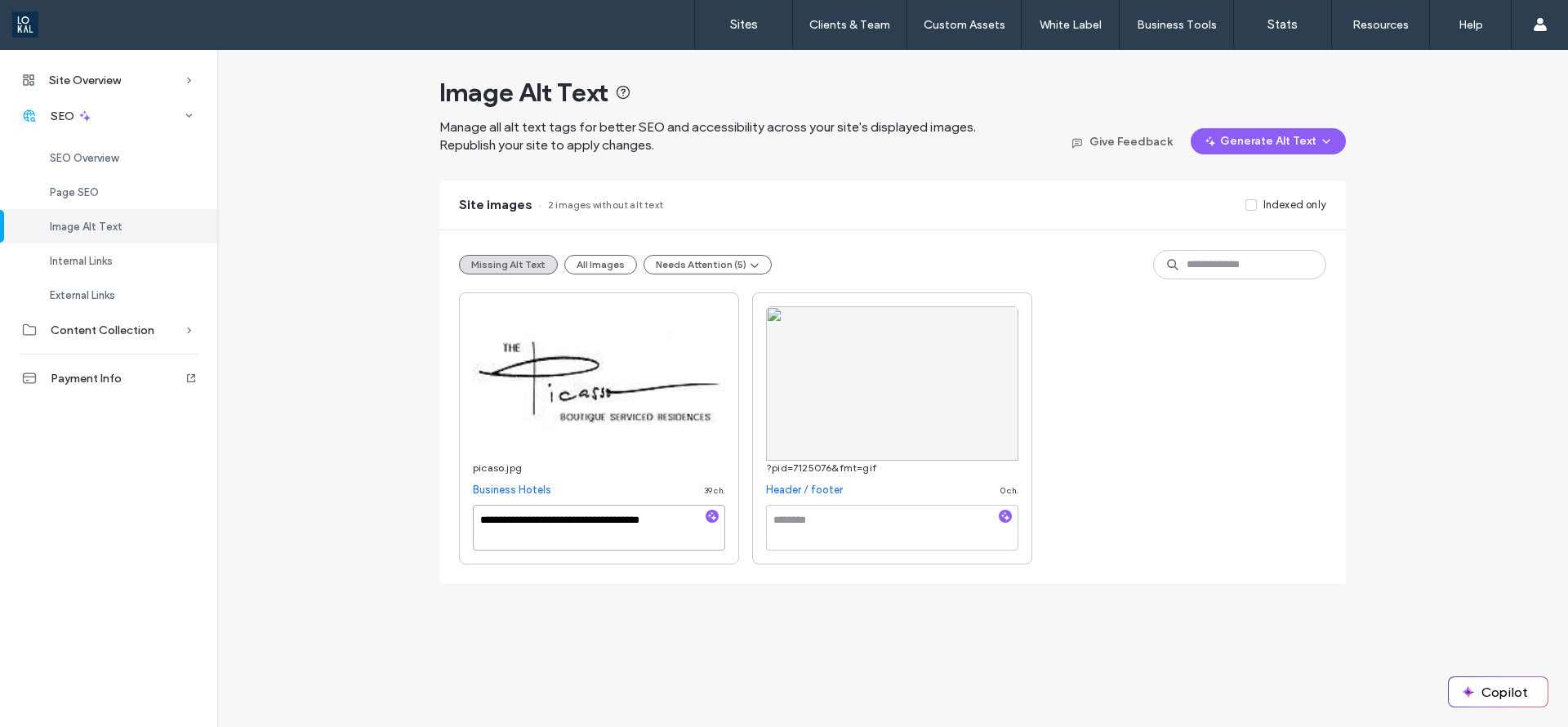
type textarea "**********"
click at [828, 526] on textarea at bounding box center [892, 527] width 253 height 45
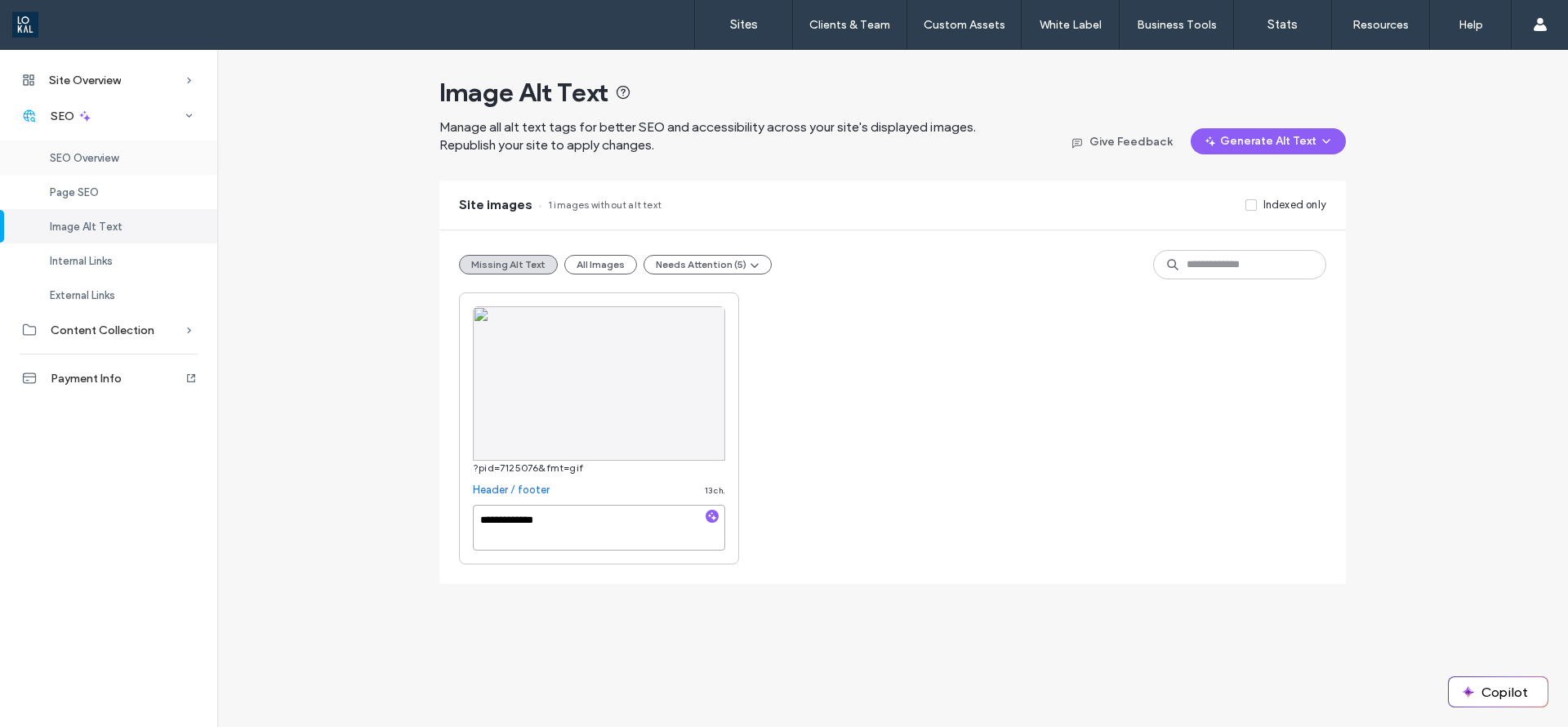
type textarea "**********"
click at [97, 153] on span "SEO Overview" at bounding box center [84, 157] width 68 height 12
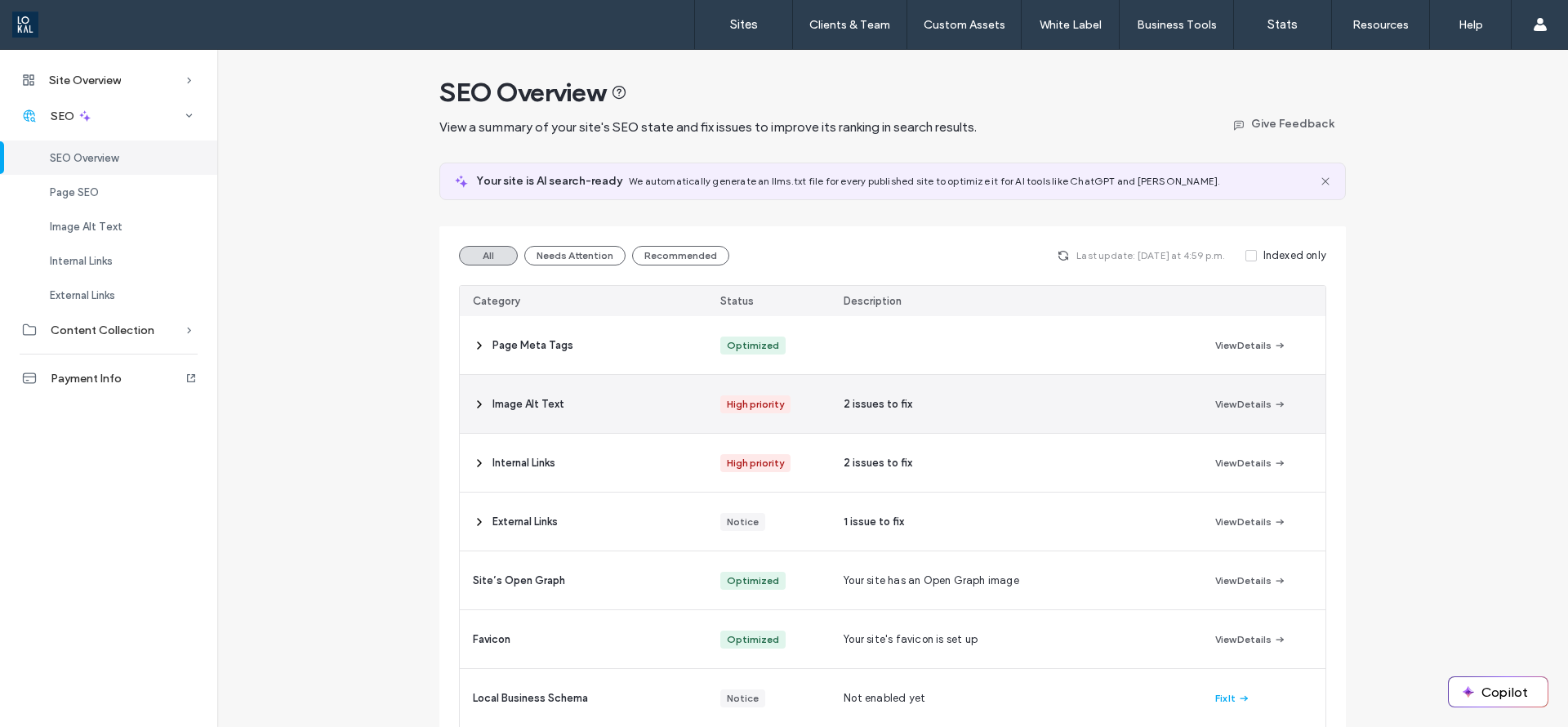
click at [518, 401] on span "Image Alt Text" at bounding box center [528, 403] width 72 height 16
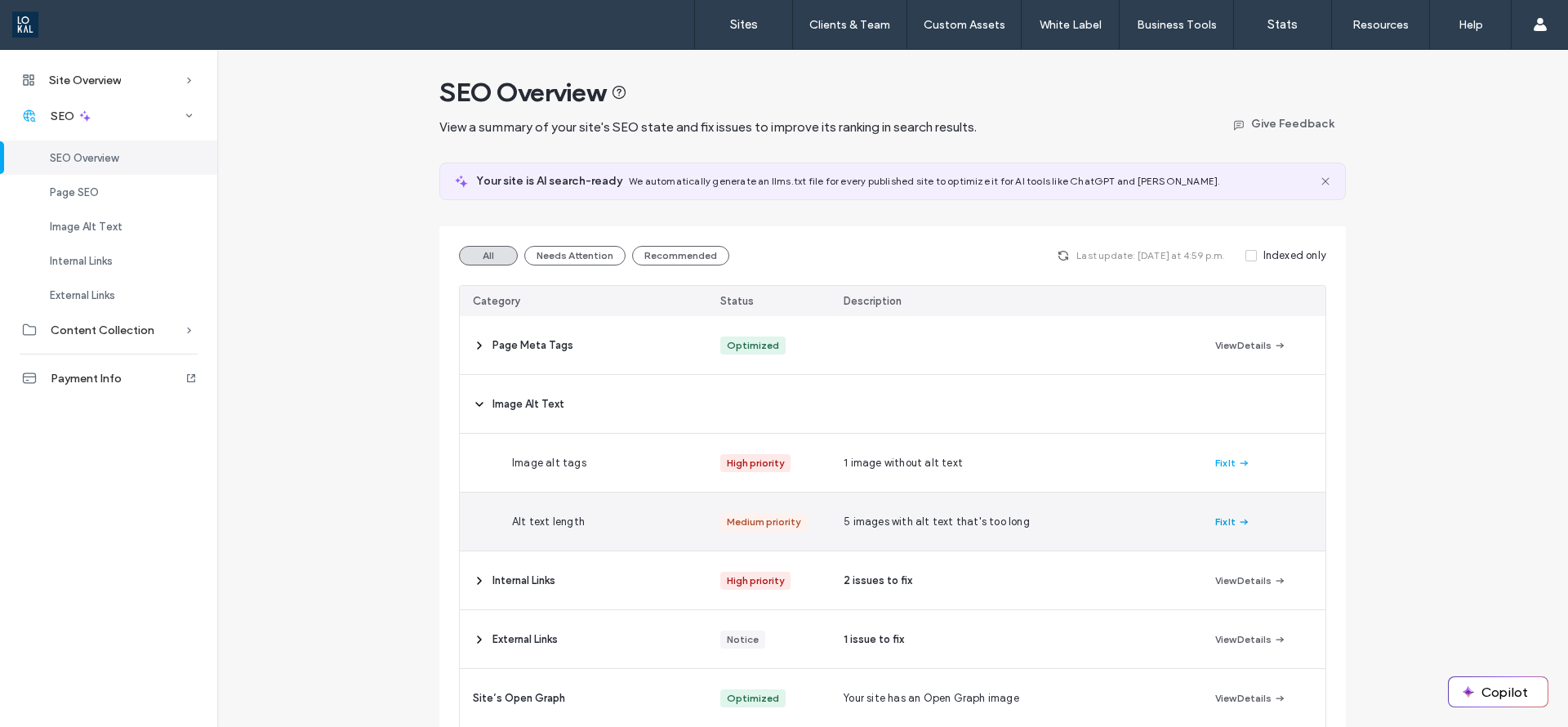
click at [1224, 521] on button "Fix It" at bounding box center [1233, 522] width 35 height 20
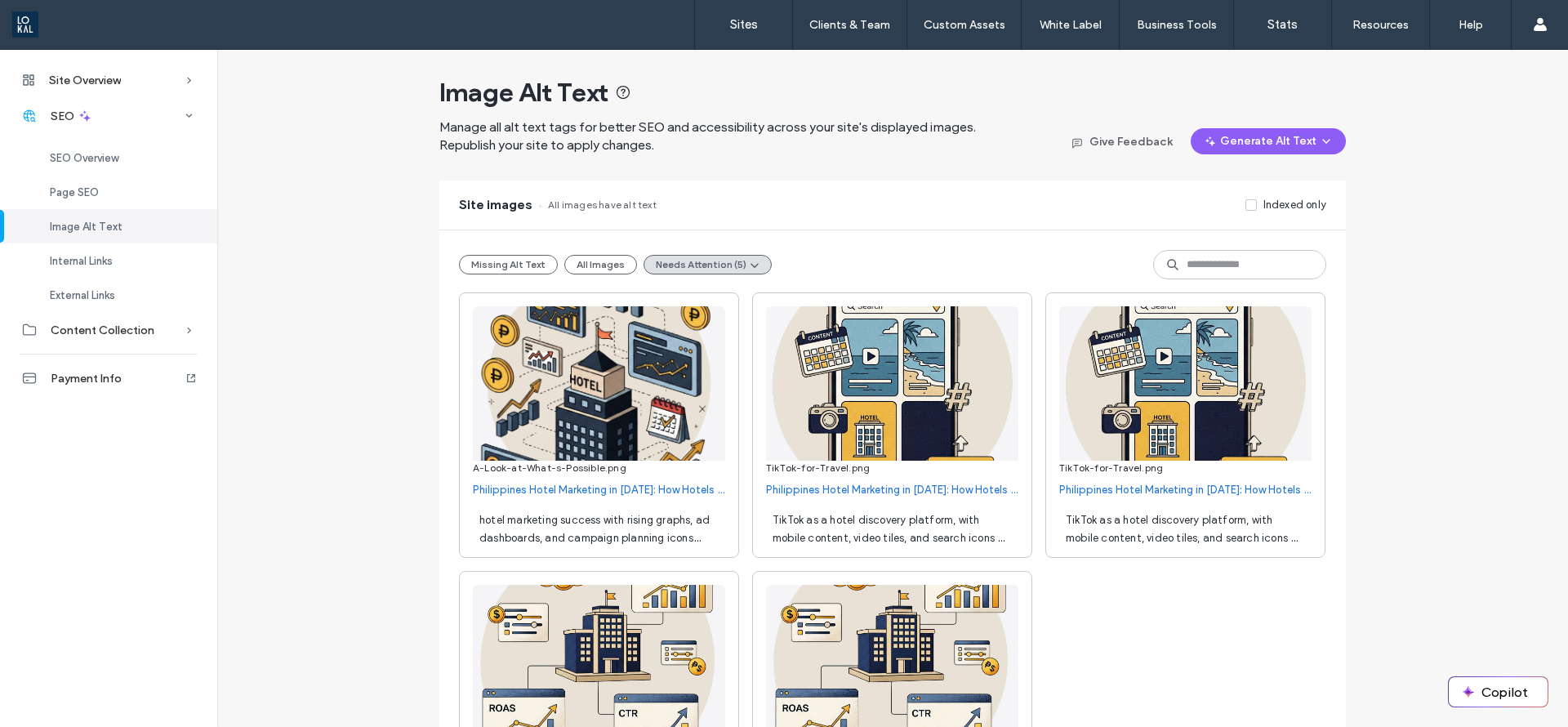
click at [678, 540] on span "hotel marketing success with rising graphs, ad dashboards, and campaign plannin…" at bounding box center [594, 547] width 230 height 66
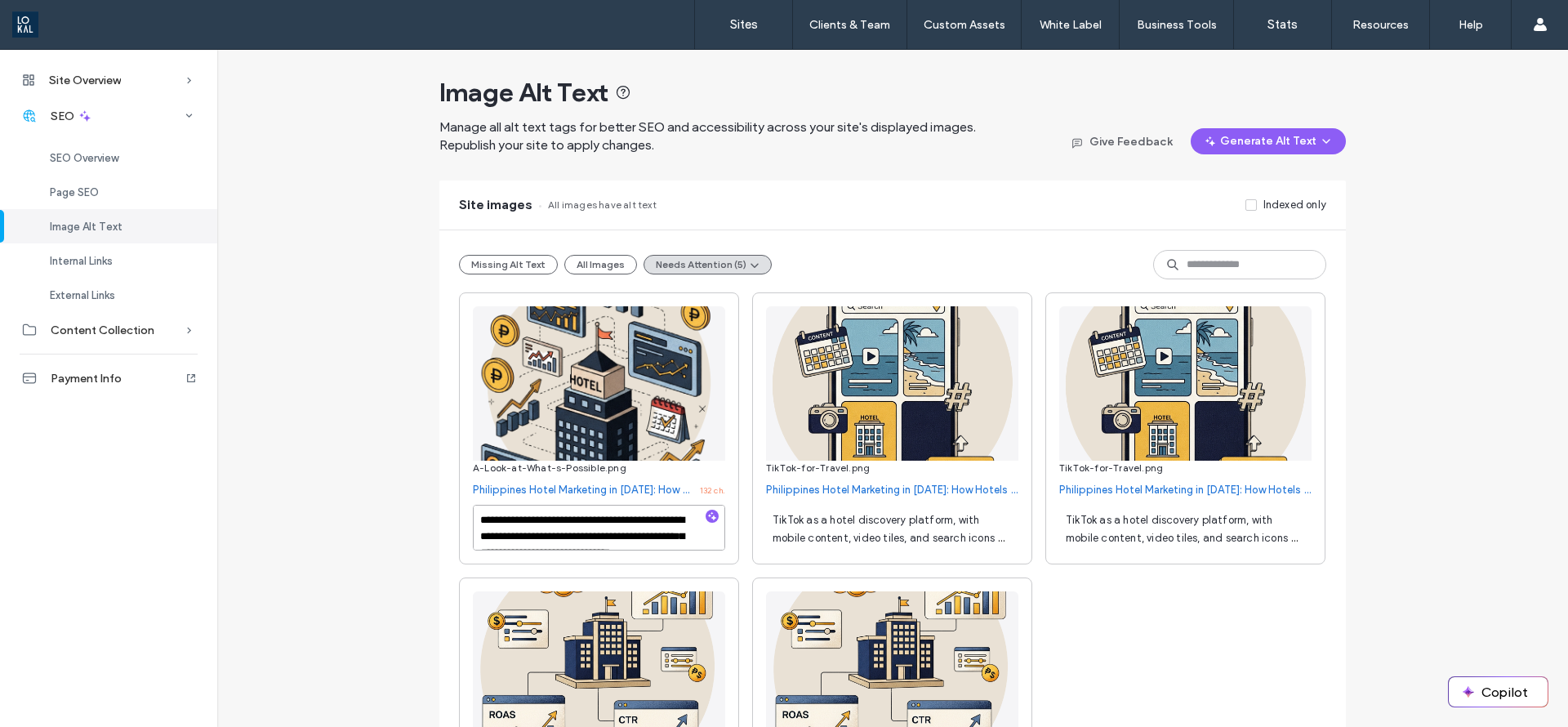
scroll to position [34, 0]
click at [624, 533] on textarea "**********" at bounding box center [599, 527] width 253 height 45
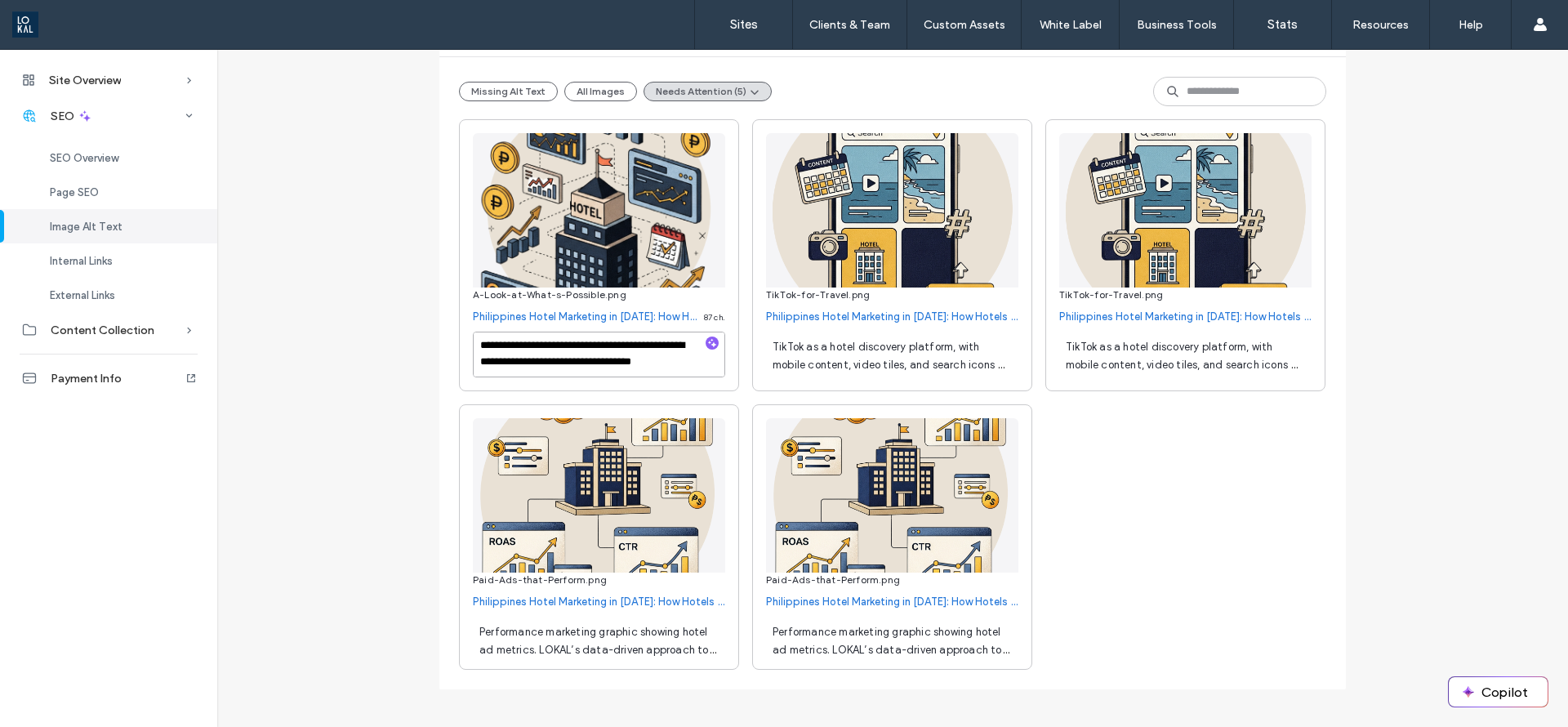
scroll to position [179, 0]
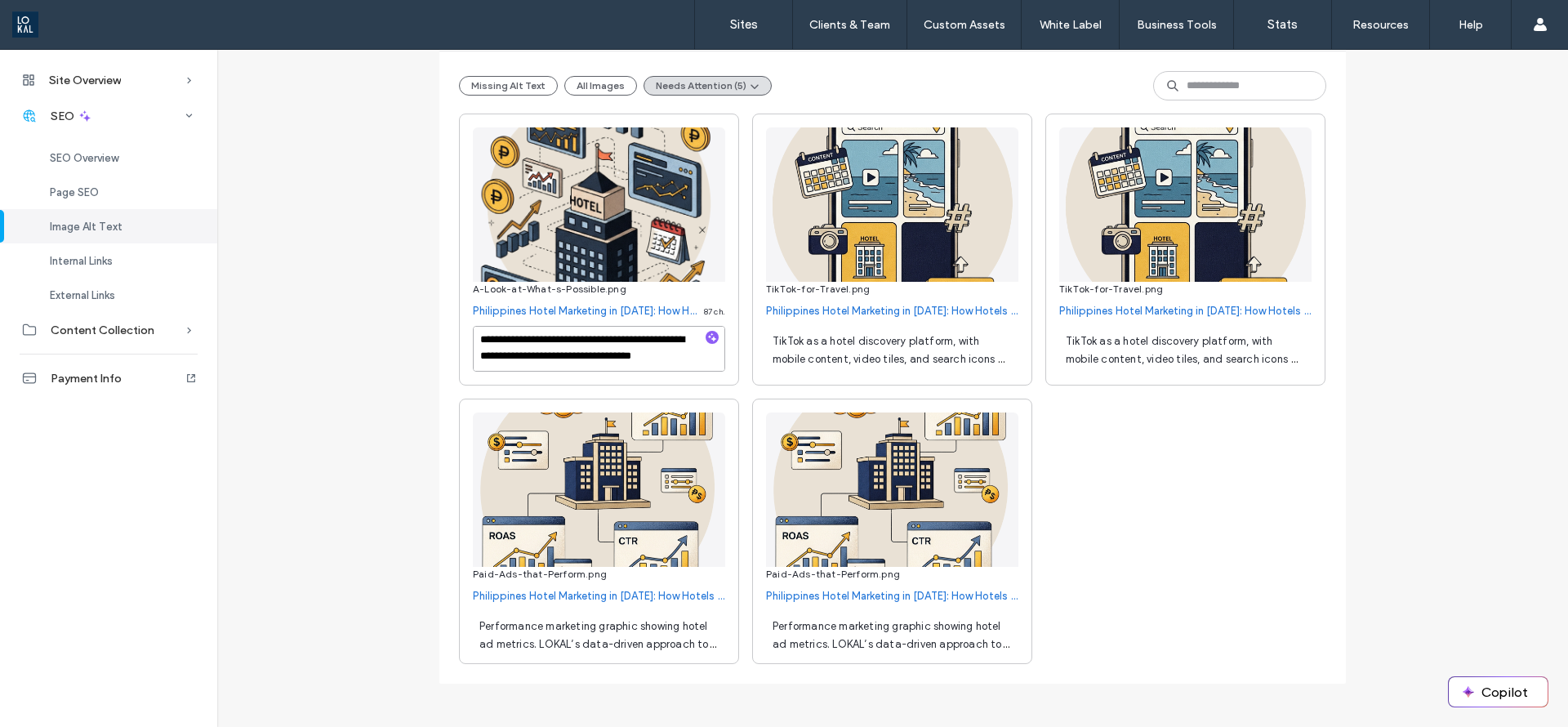
type textarea "**********"
click at [945, 347] on div "TikTok as a hotel discovery platform, with mobile content, video tiles, and sea…" at bounding box center [892, 348] width 253 height 45
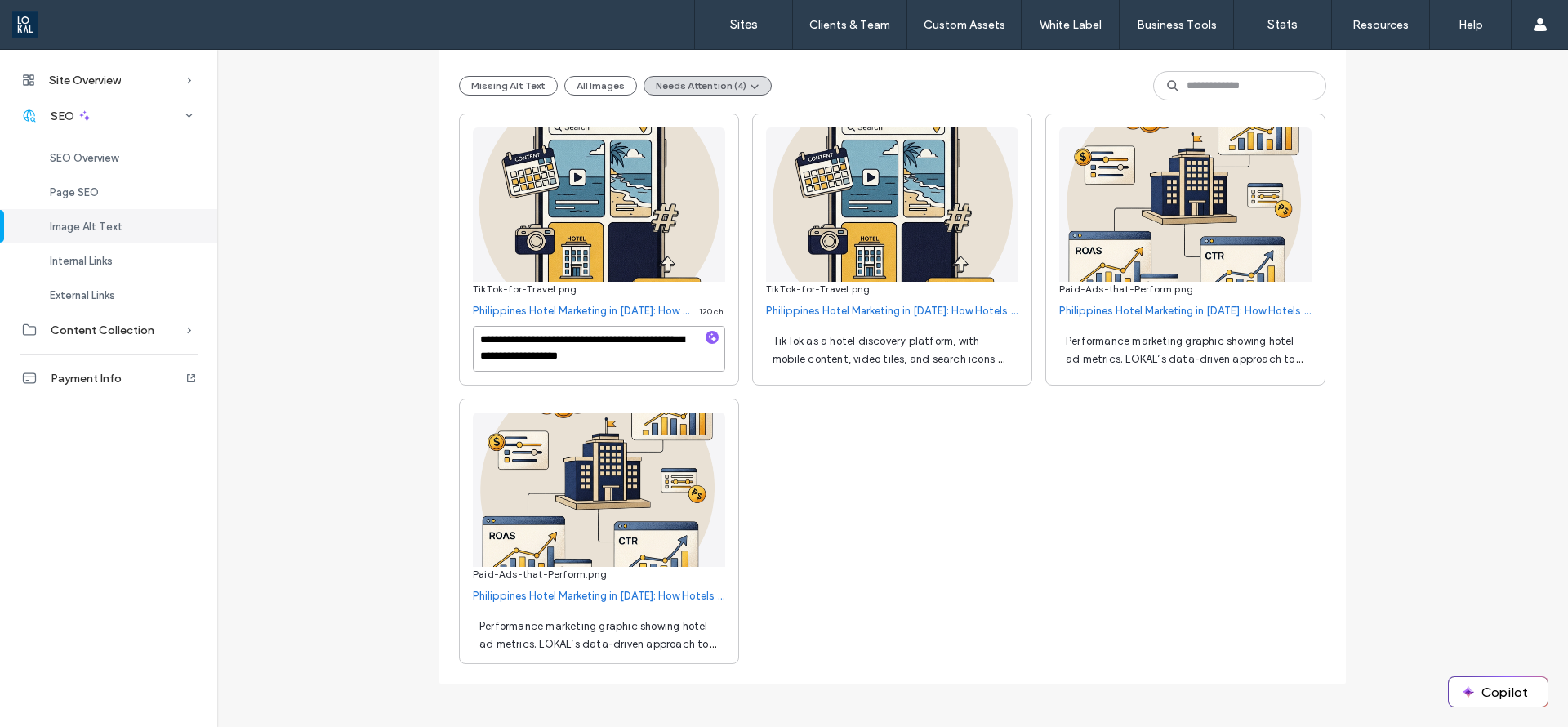
scroll to position [18, 0]
type textarea "**********"
click at [938, 348] on div "TikTok as a hotel discovery platform, with mobile content, video tiles, and sea…" at bounding box center [892, 348] width 253 height 45
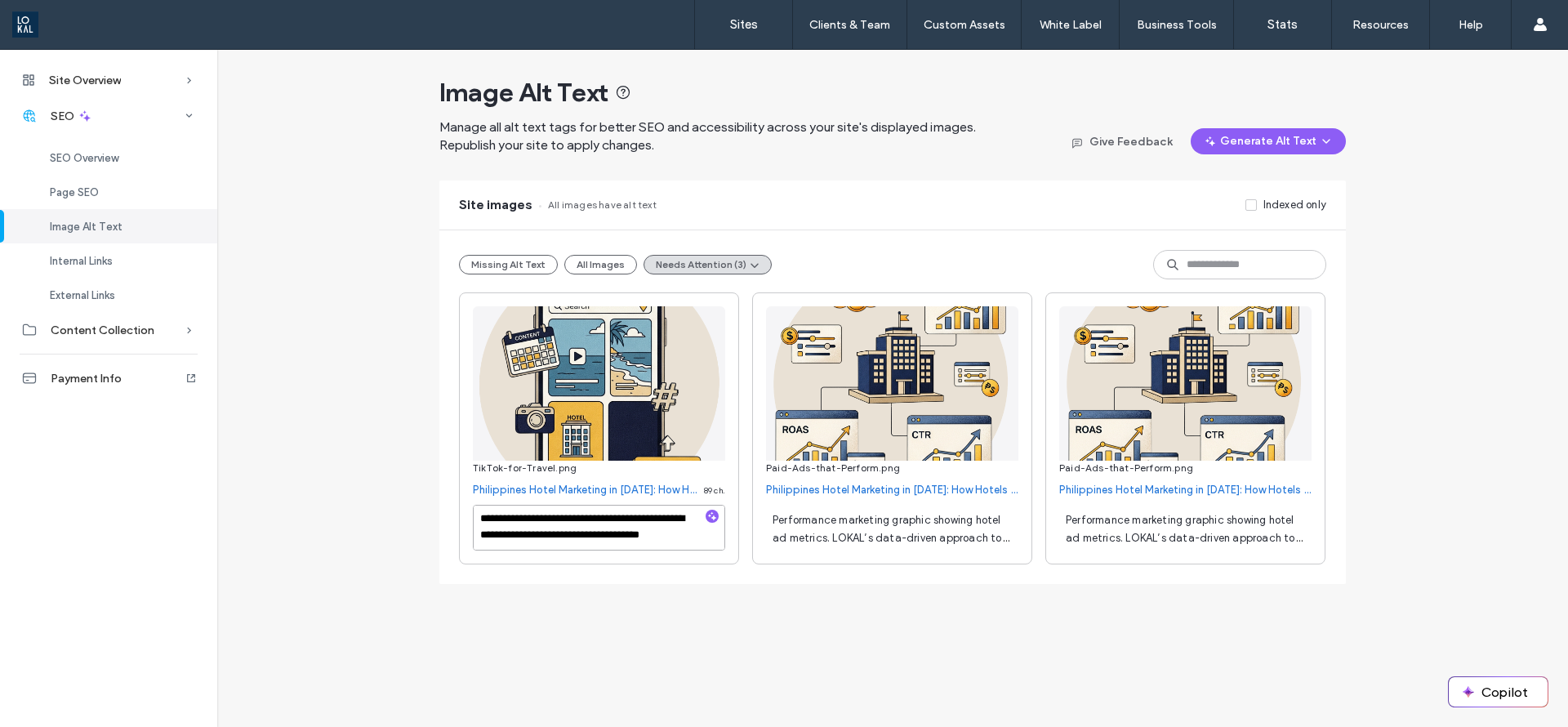
type textarea "**********"
click at [950, 533] on span "Performance marketing graphic showing hotel ad metrics. LOKAL’s data-driven app…" at bounding box center [890, 547] width 236 height 66
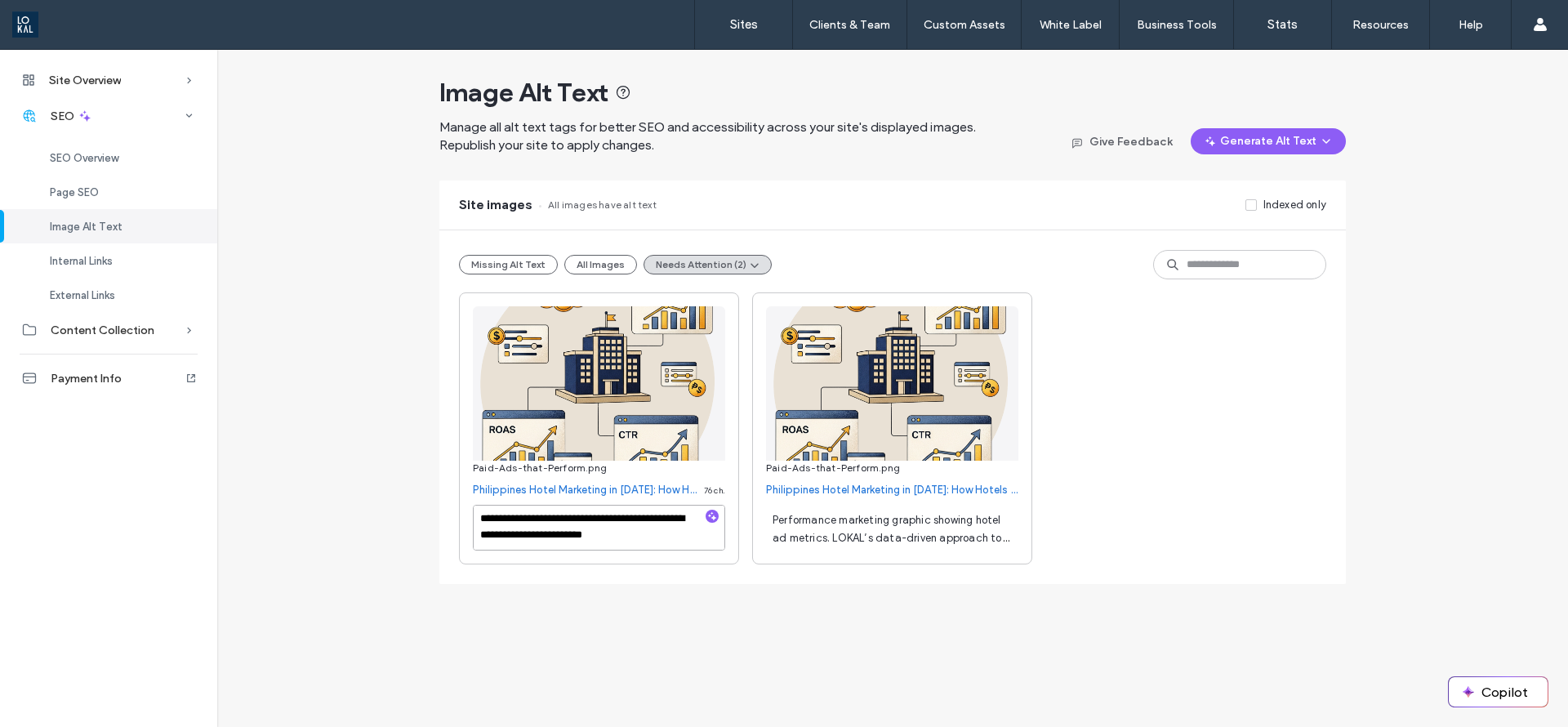
scroll to position [2, 0]
type textarea "**********"
click at [957, 517] on span "Performance marketing graphic showing hotel ad metrics. LOKAL’s data-driven app…" at bounding box center [890, 547] width 236 height 66
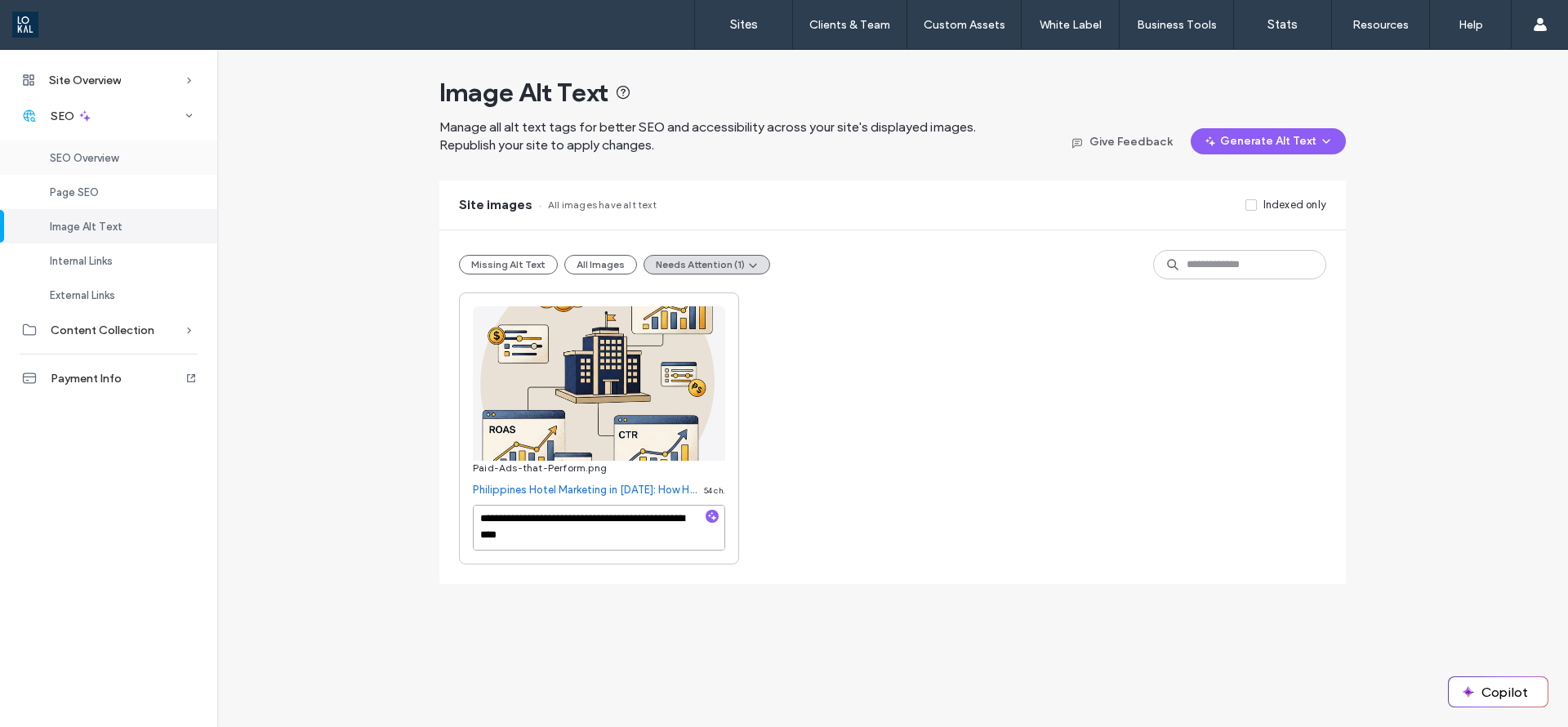
type textarea "**********"
click at [126, 160] on div "SEO Overview" at bounding box center [108, 157] width 217 height 34
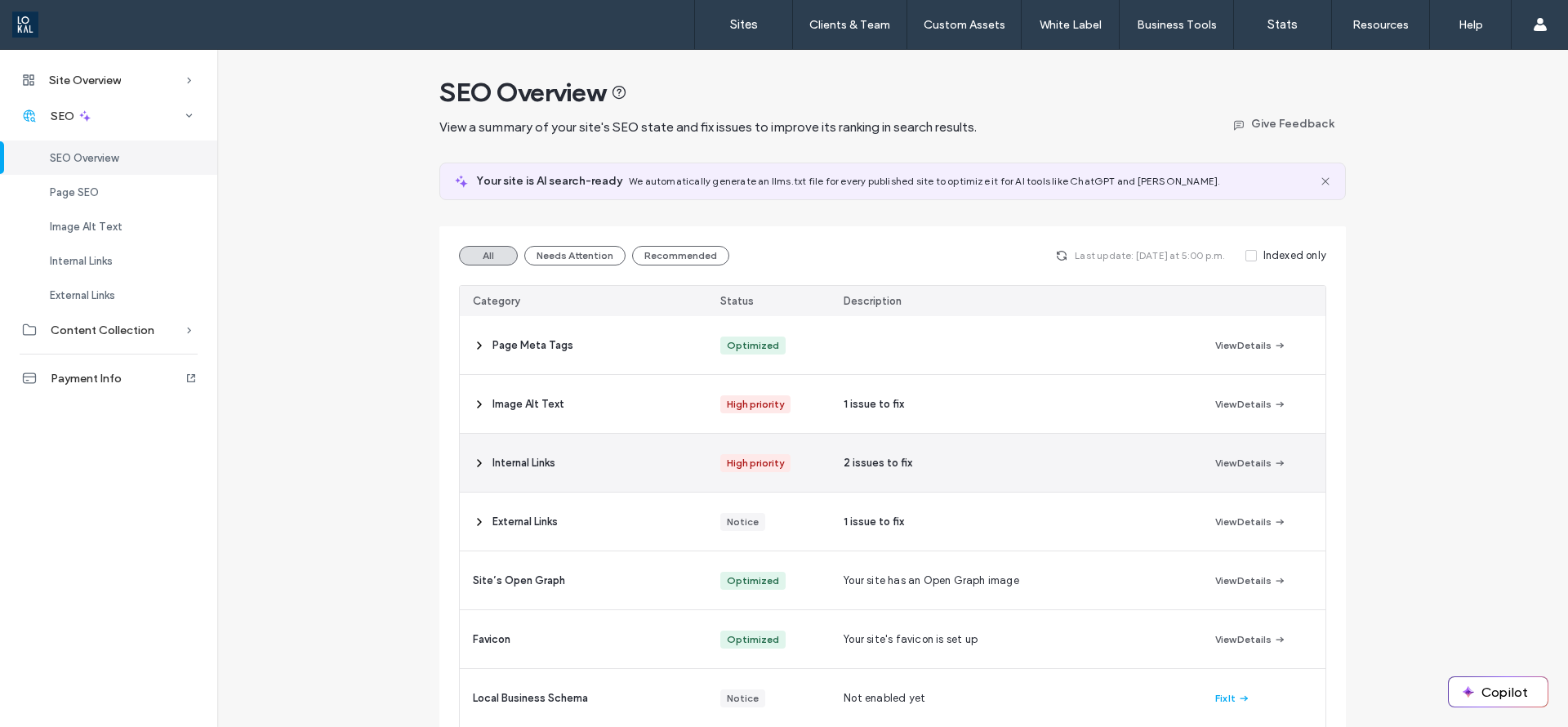
click at [500, 460] on span "Internal Links" at bounding box center [524, 463] width 62 height 16
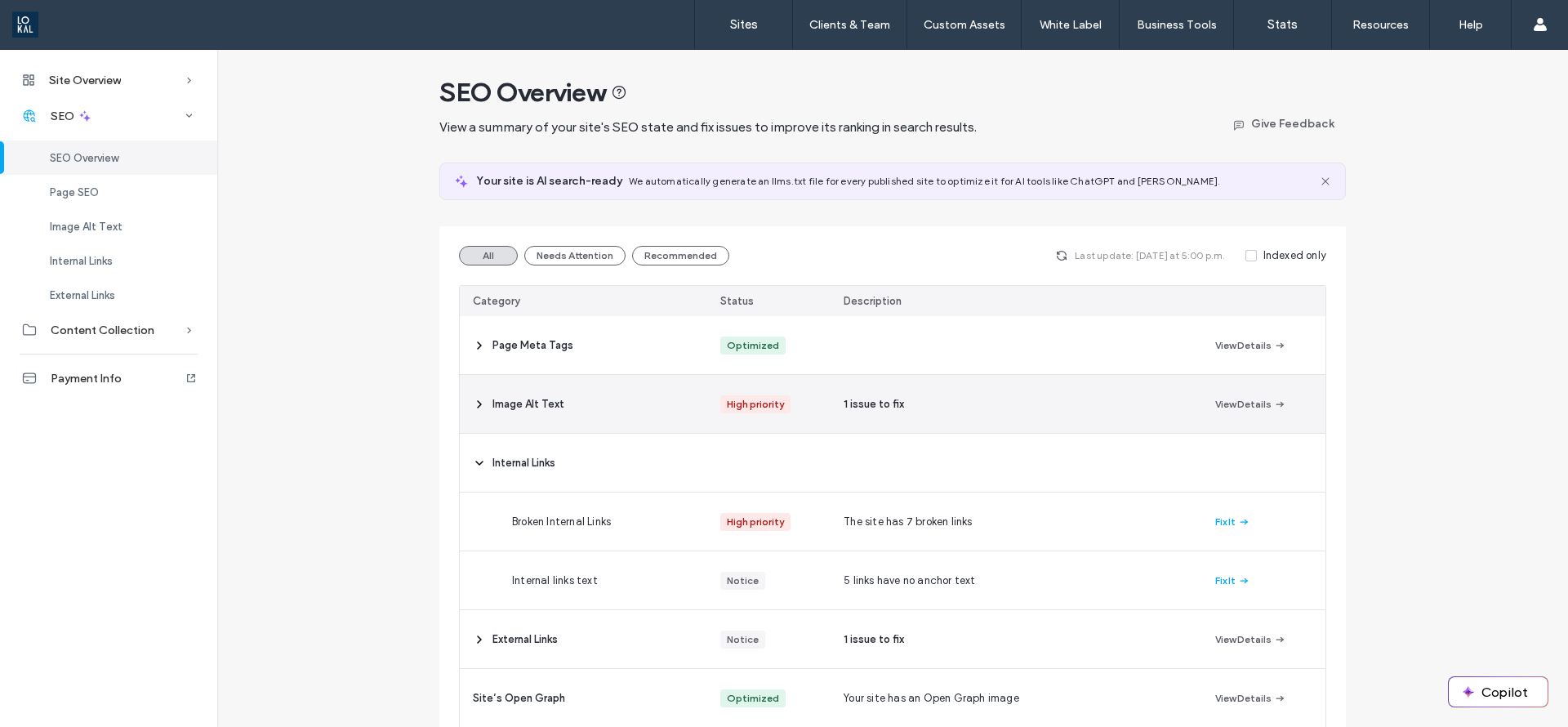
click at [526, 400] on span "Image Alt Text" at bounding box center [528, 403] width 72 height 16
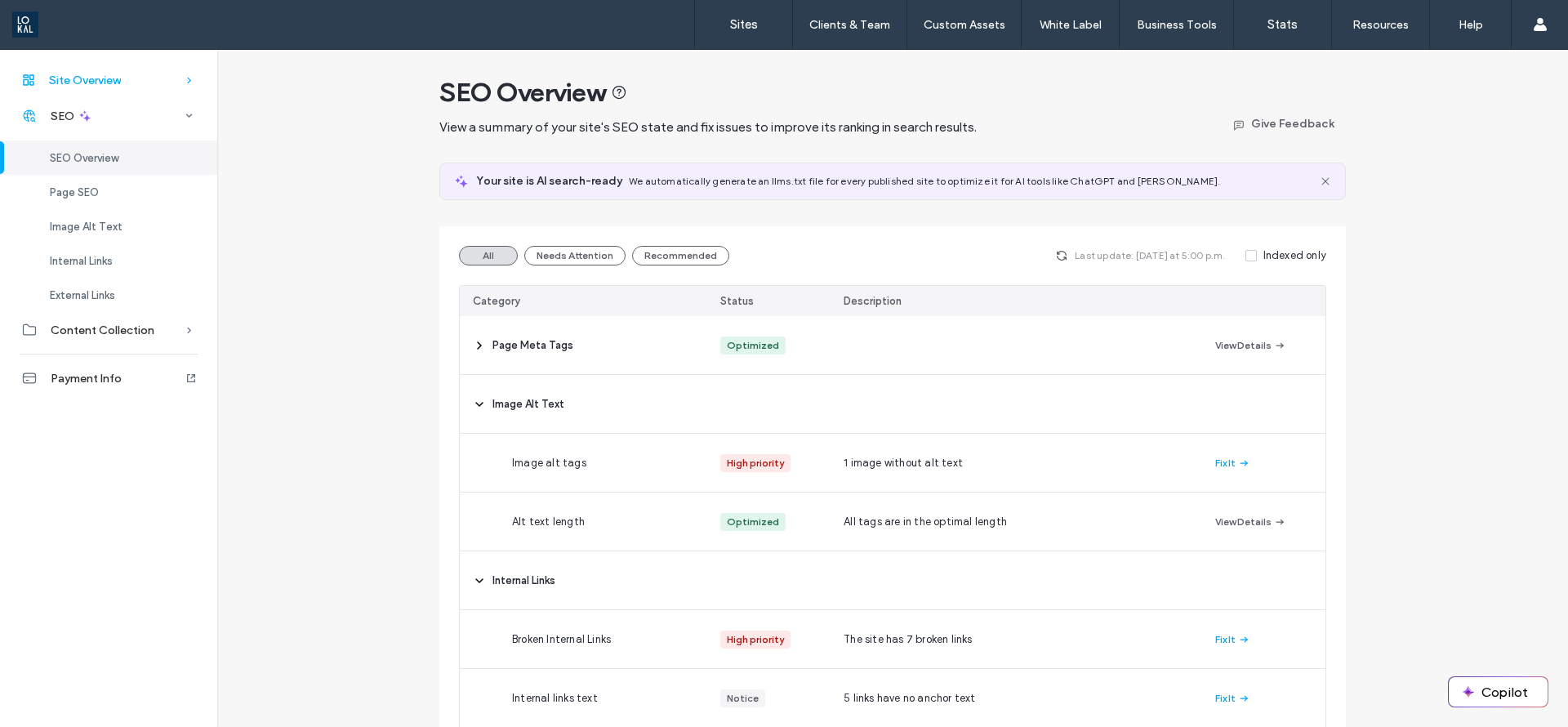
click at [99, 75] on span "Site Overview" at bounding box center [85, 80] width 72 height 14
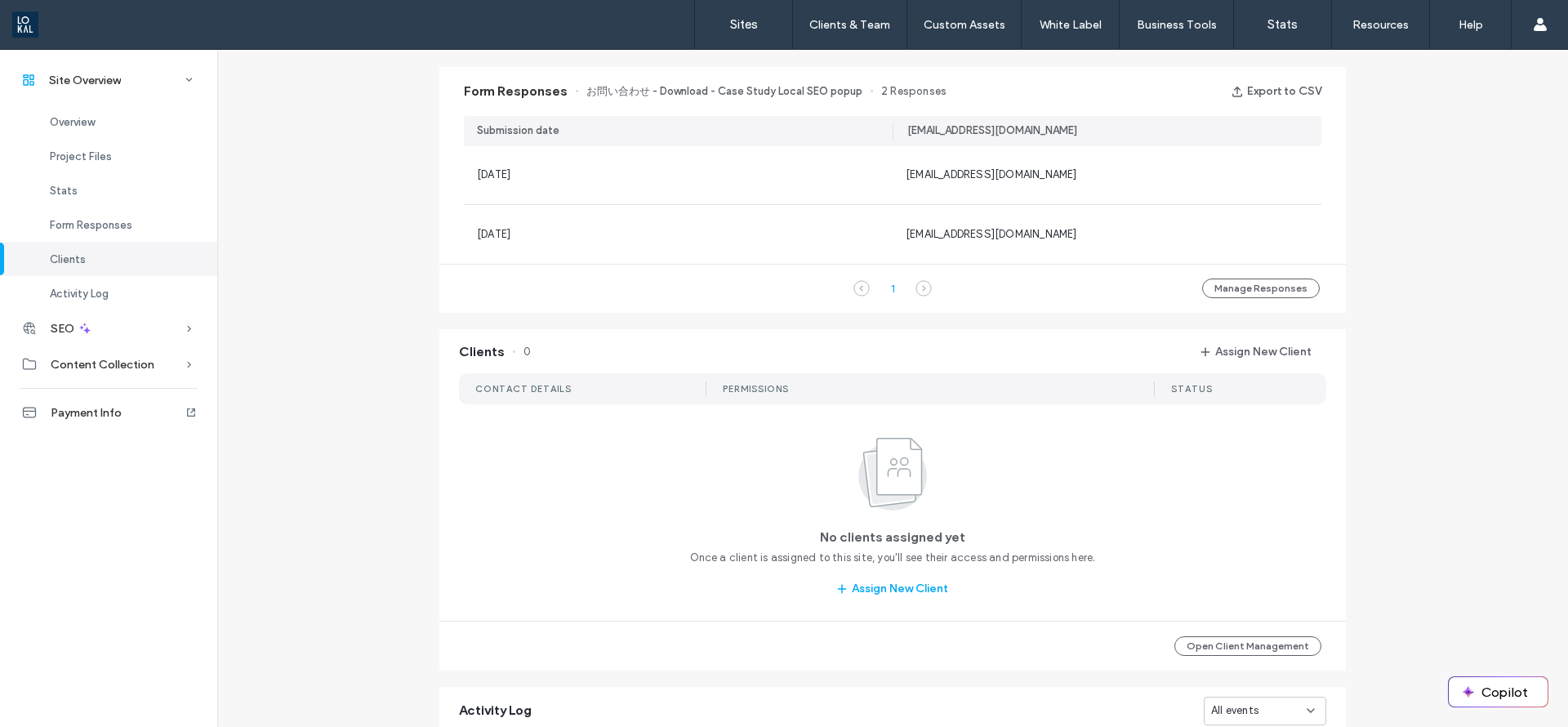
scroll to position [358, 0]
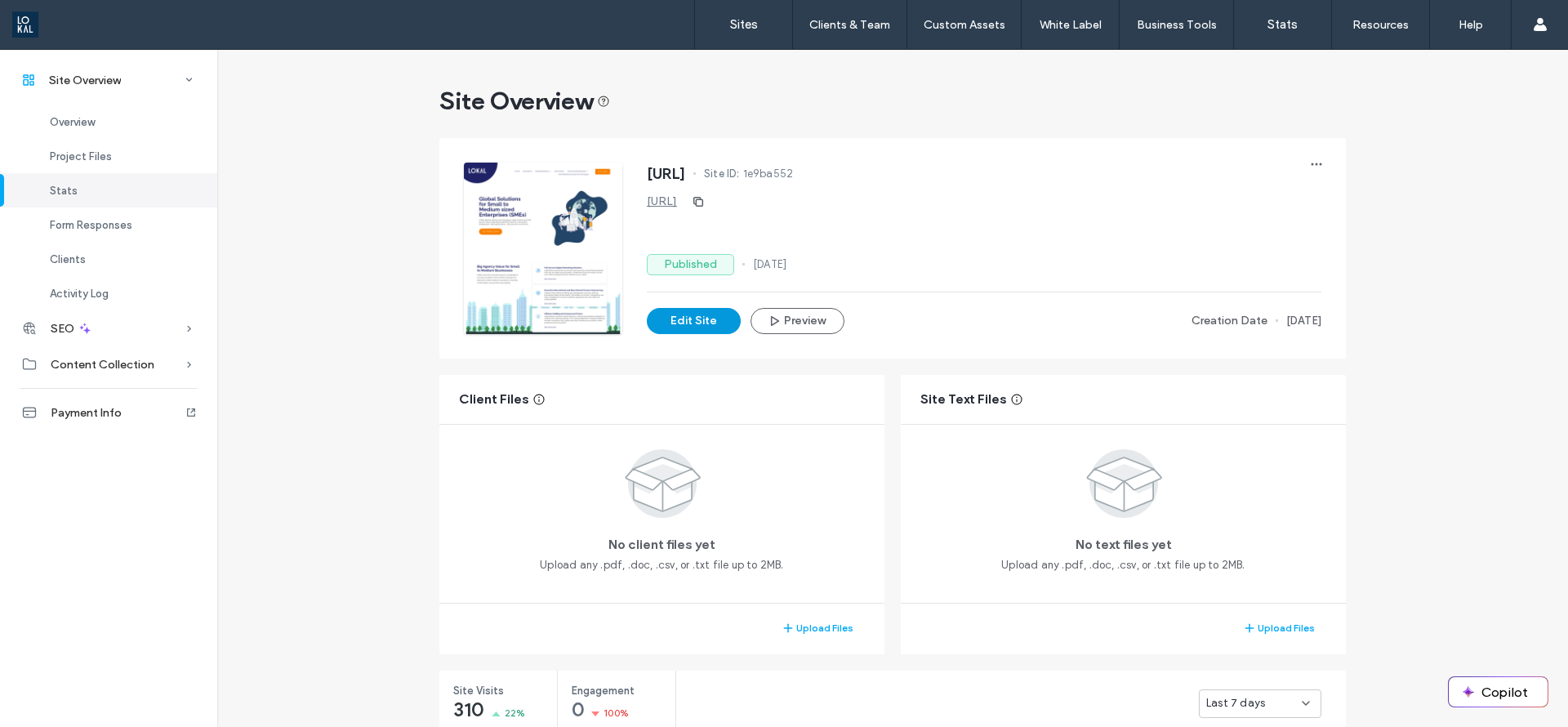
click at [682, 318] on button "Edit Site" at bounding box center [693, 321] width 94 height 27
